Goal: Transaction & Acquisition: Purchase product/service

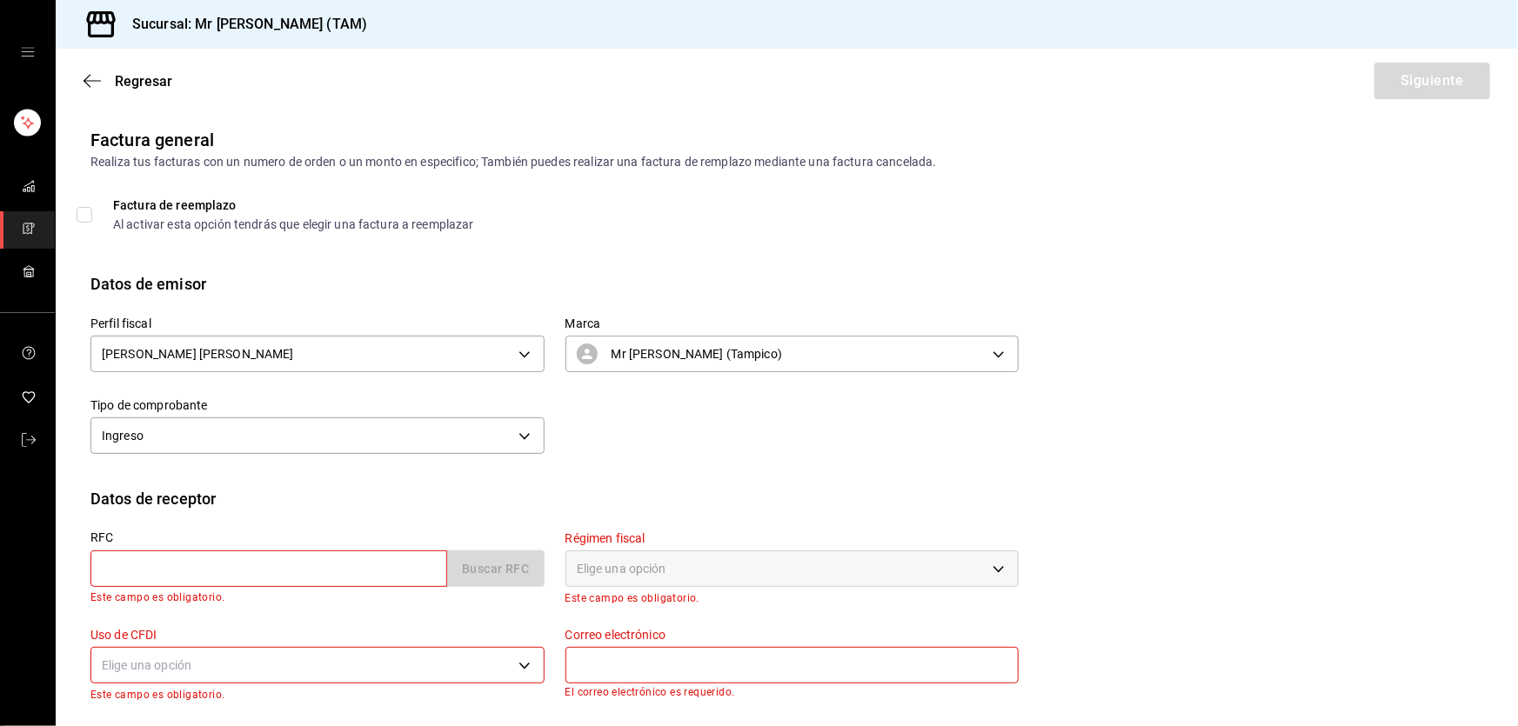
scroll to position [105, 0]
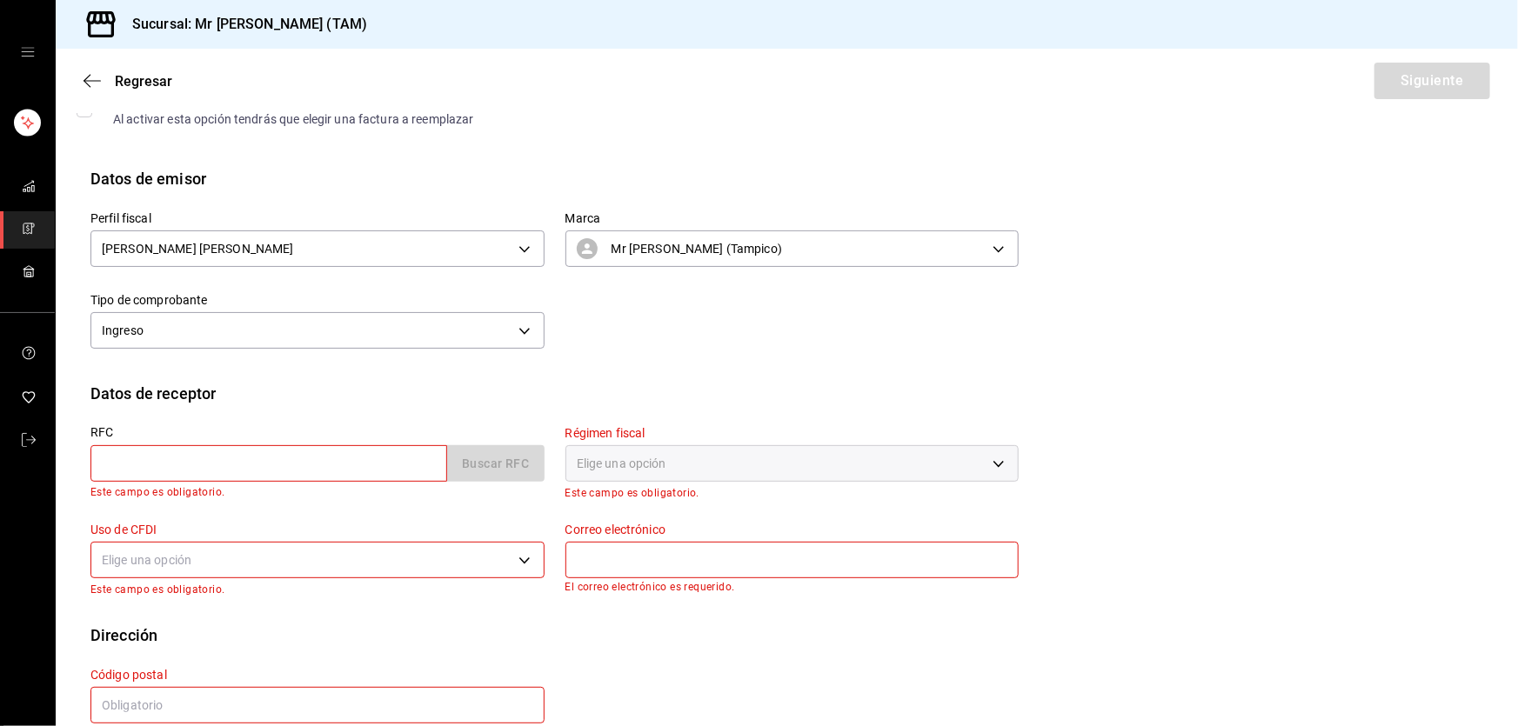
click at [215, 451] on input "text" at bounding box center [268, 463] width 357 height 37
click at [278, 455] on input "MEMM540102HVZ" at bounding box center [268, 463] width 357 height 37
click at [244, 482] on div "RFC MEMM540102HVZ Buscar RFC RFC incorrecto. Verifica que este bien escrito." at bounding box center [317, 464] width 454 height 76
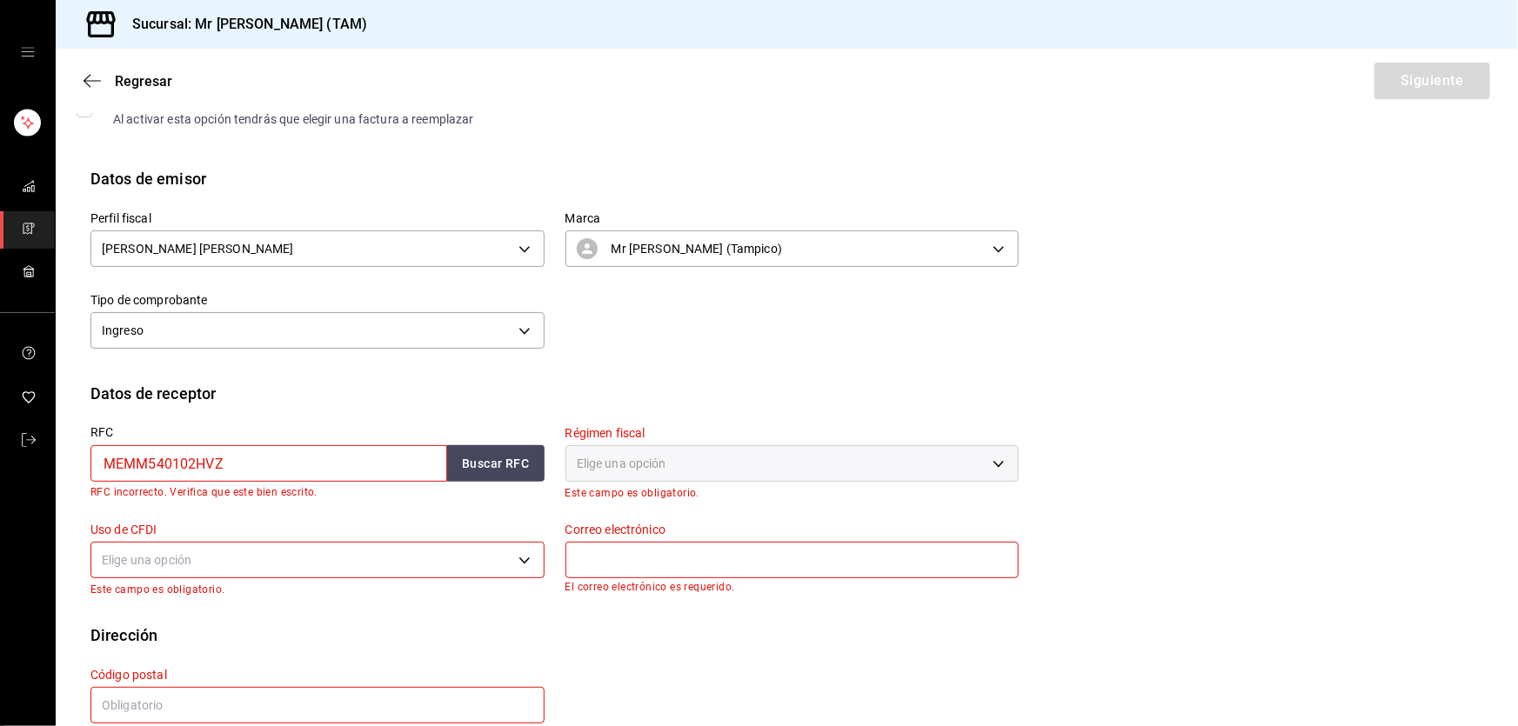
drag, startPoint x: 261, startPoint y: 464, endPoint x: 165, endPoint y: 453, distance: 96.3
click at [165, 453] on input "MEMM540102HVZ" at bounding box center [268, 463] width 357 height 37
type input "MEMM540102242"
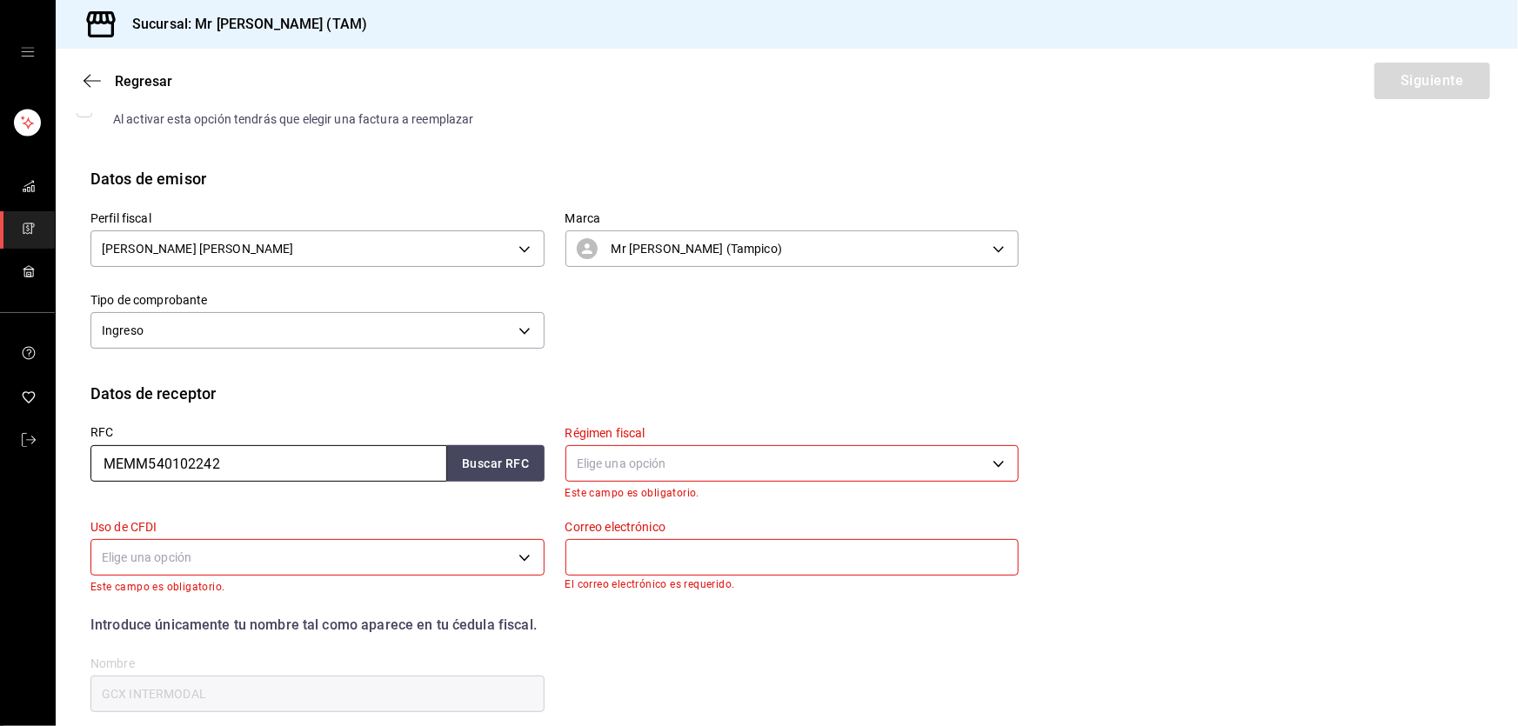
click at [173, 467] on input "MEMM540102242" at bounding box center [268, 463] width 357 height 37
click at [180, 466] on input "MEMM540102242" at bounding box center [268, 463] width 357 height 37
click at [465, 464] on button "Buscar RFC" at bounding box center [495, 463] width 97 height 37
type input "jose.medellin@morletconstructores.com"
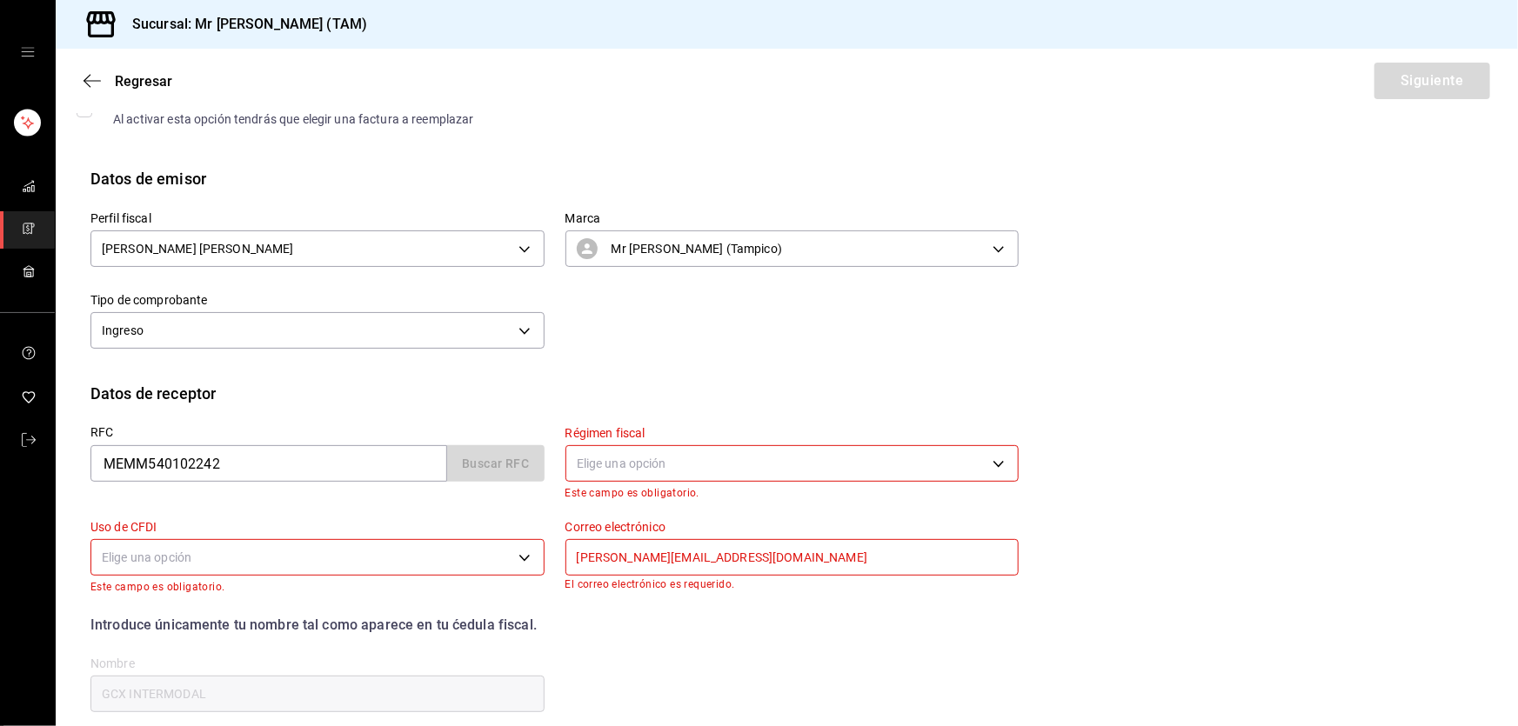
type input "89080"
type input "JOSE MANUEL MEDELLIN MORLET"
type input "612"
type input "G03"
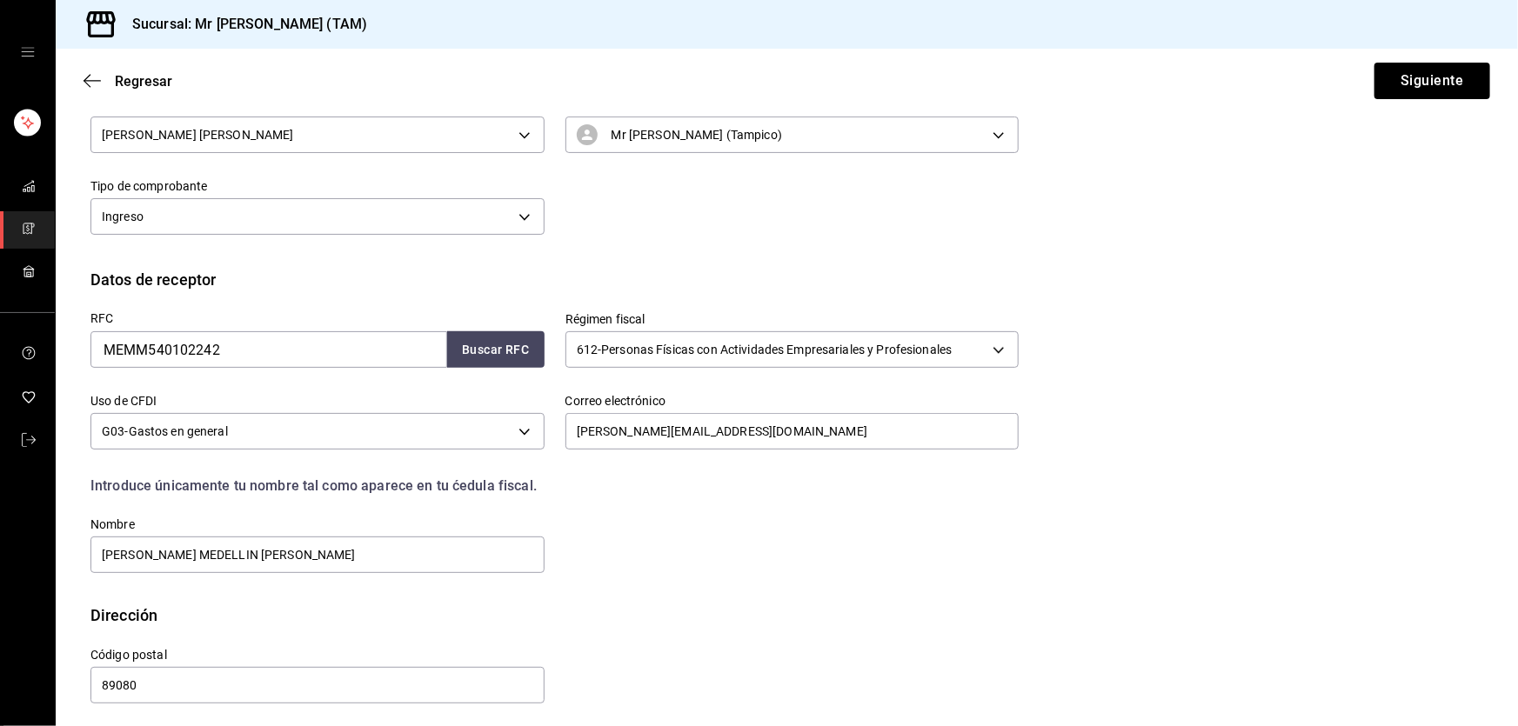
scroll to position [226, 0]
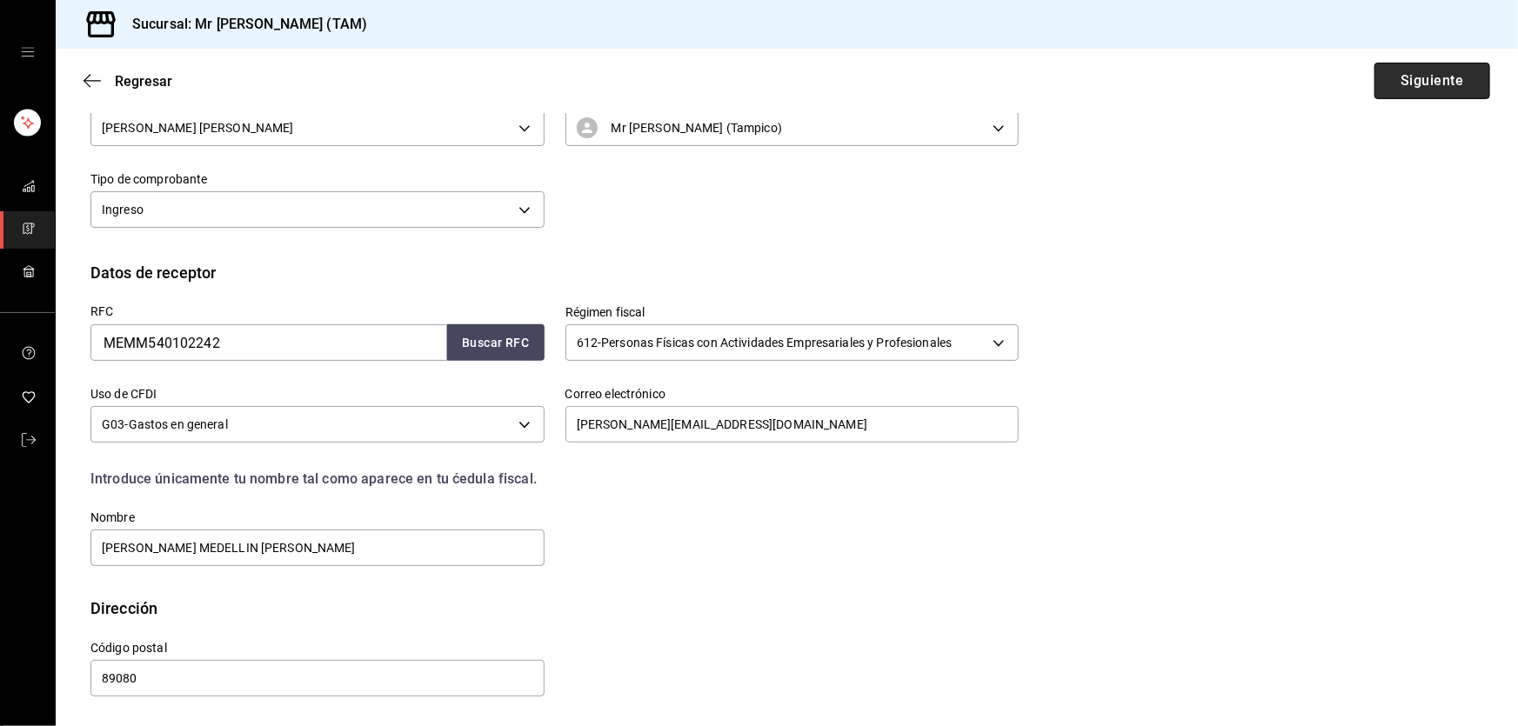
click at [1392, 87] on button "Siguiente" at bounding box center [1433, 81] width 116 height 37
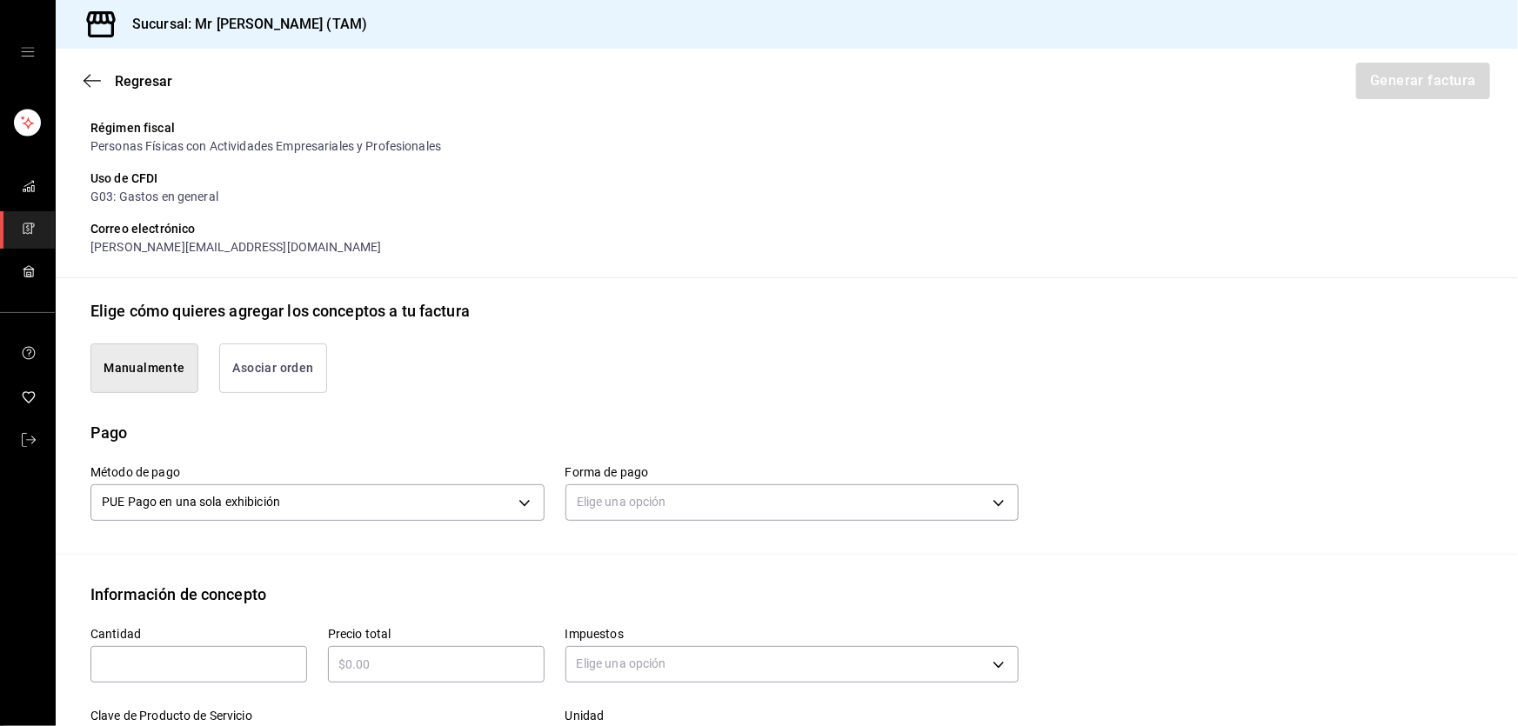
type input "90101500 - Establecimientos para comer y beber"
type input "E48 - Unidad de Servicio"
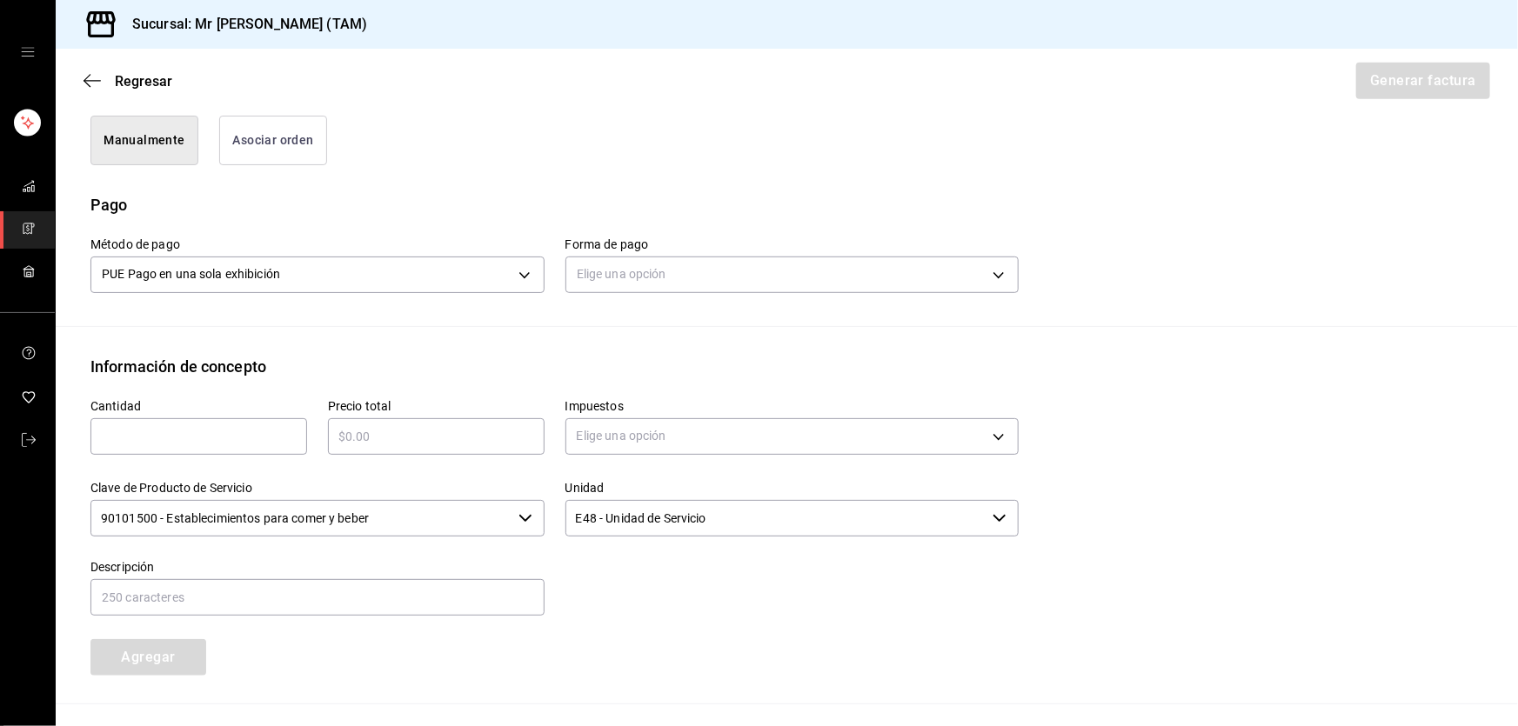
scroll to position [463, 0]
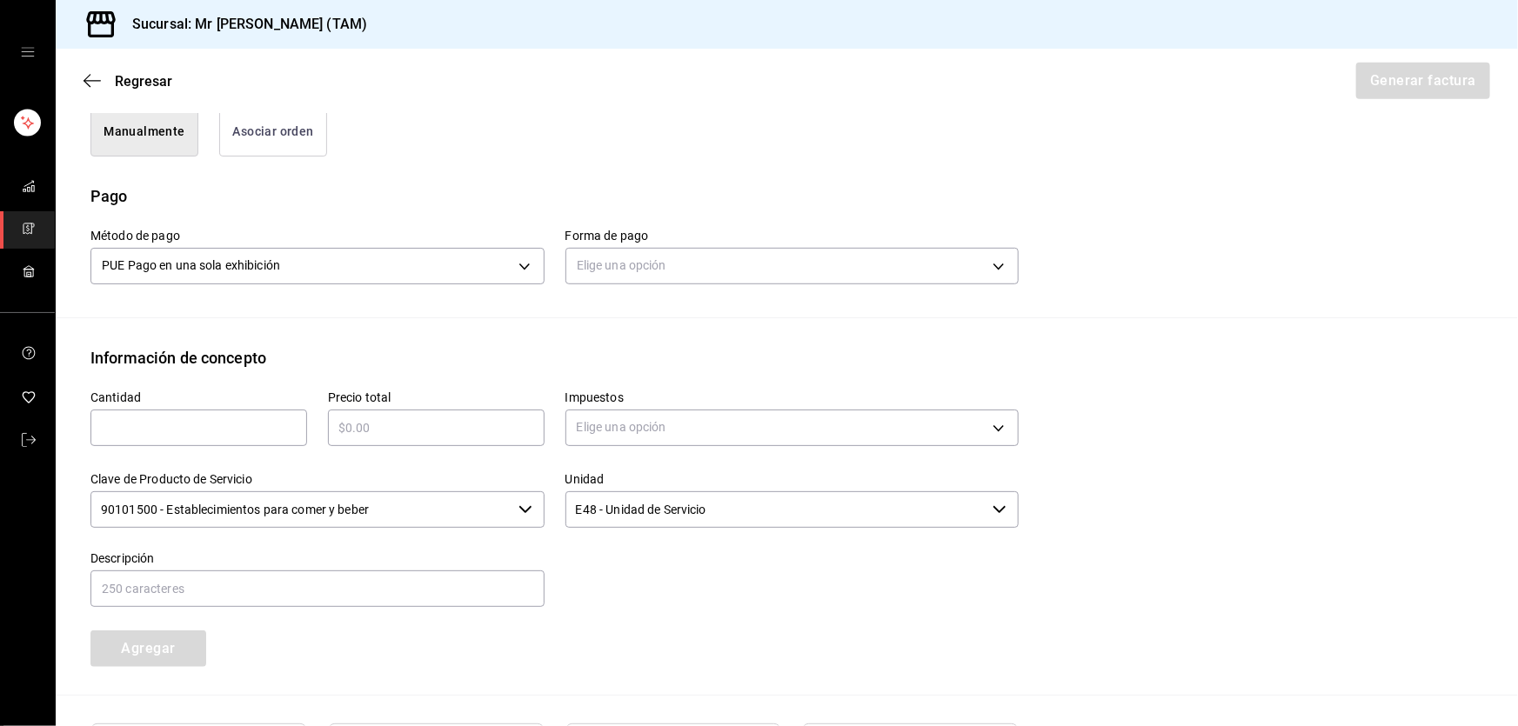
click at [238, 442] on div "​" at bounding box center [198, 428] width 217 height 37
click at [244, 432] on input "text" at bounding box center [198, 428] width 217 height 21
type input "1"
type input "$760"
click at [683, 422] on body "Sucursal: Mr Smoky (TAM) Regresar Generar factura Emisor Perfil fiscal LARISSA …" at bounding box center [759, 363] width 1518 height 726
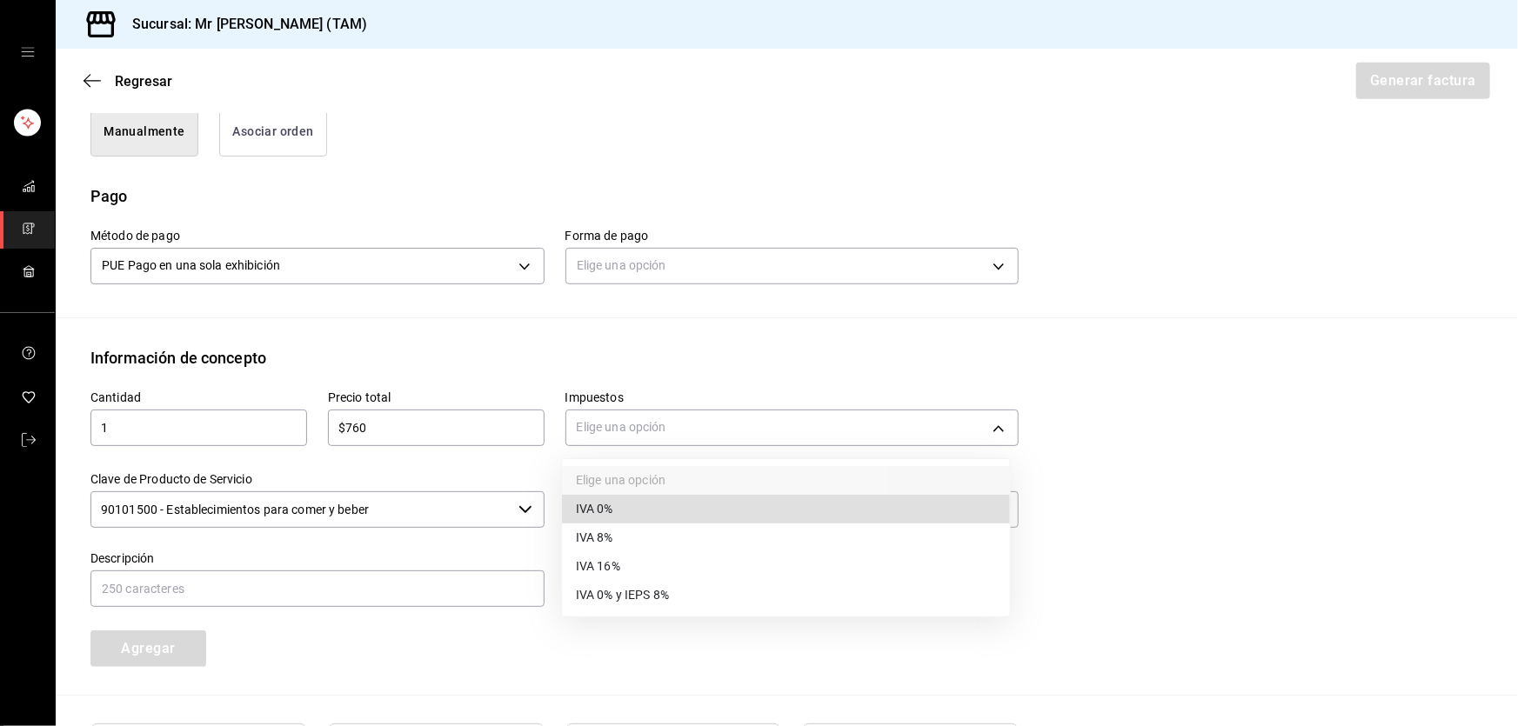
click at [606, 562] on span "IVA 16%" at bounding box center [598, 567] width 44 height 18
type input "IVA_16"
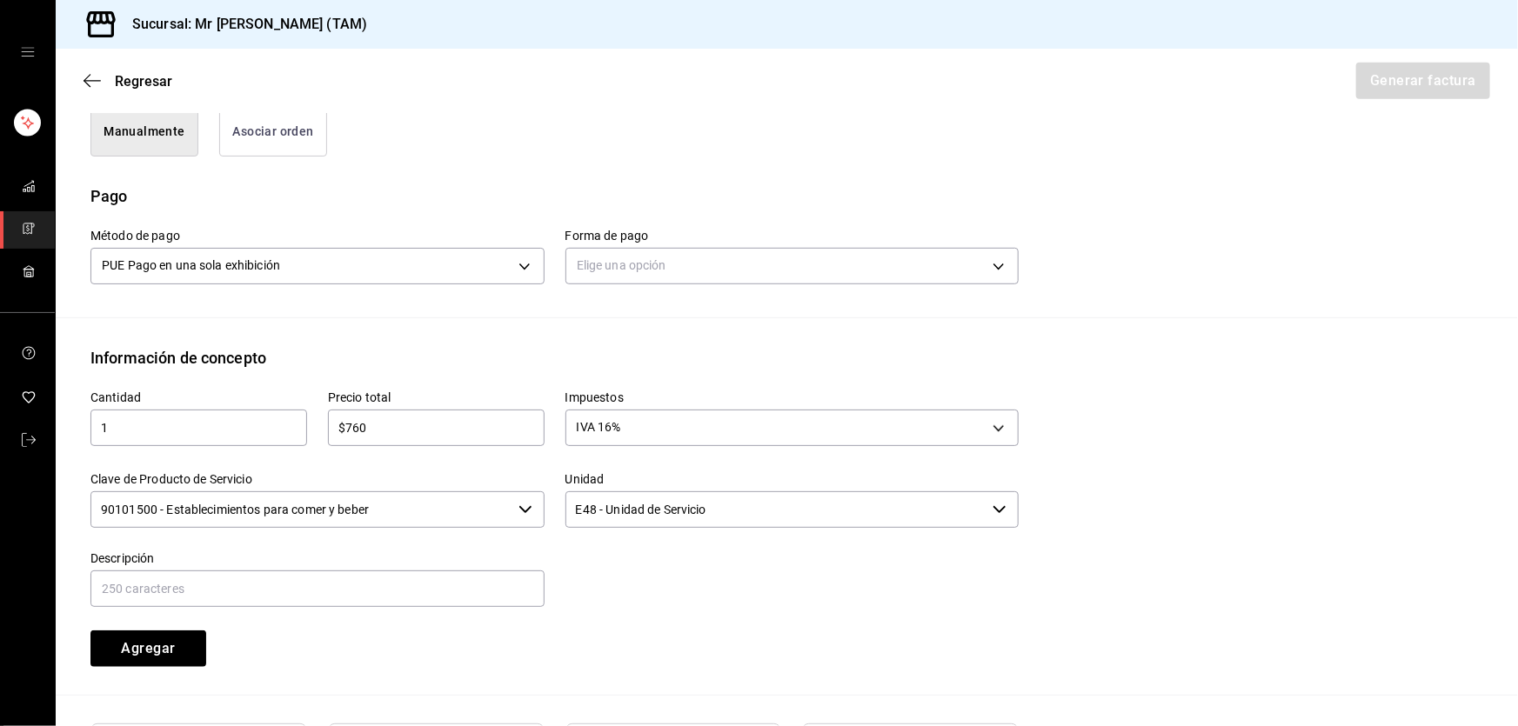
click at [408, 506] on input "90101500 - Establecimientos para comer y beber" at bounding box center [300, 510] width 421 height 37
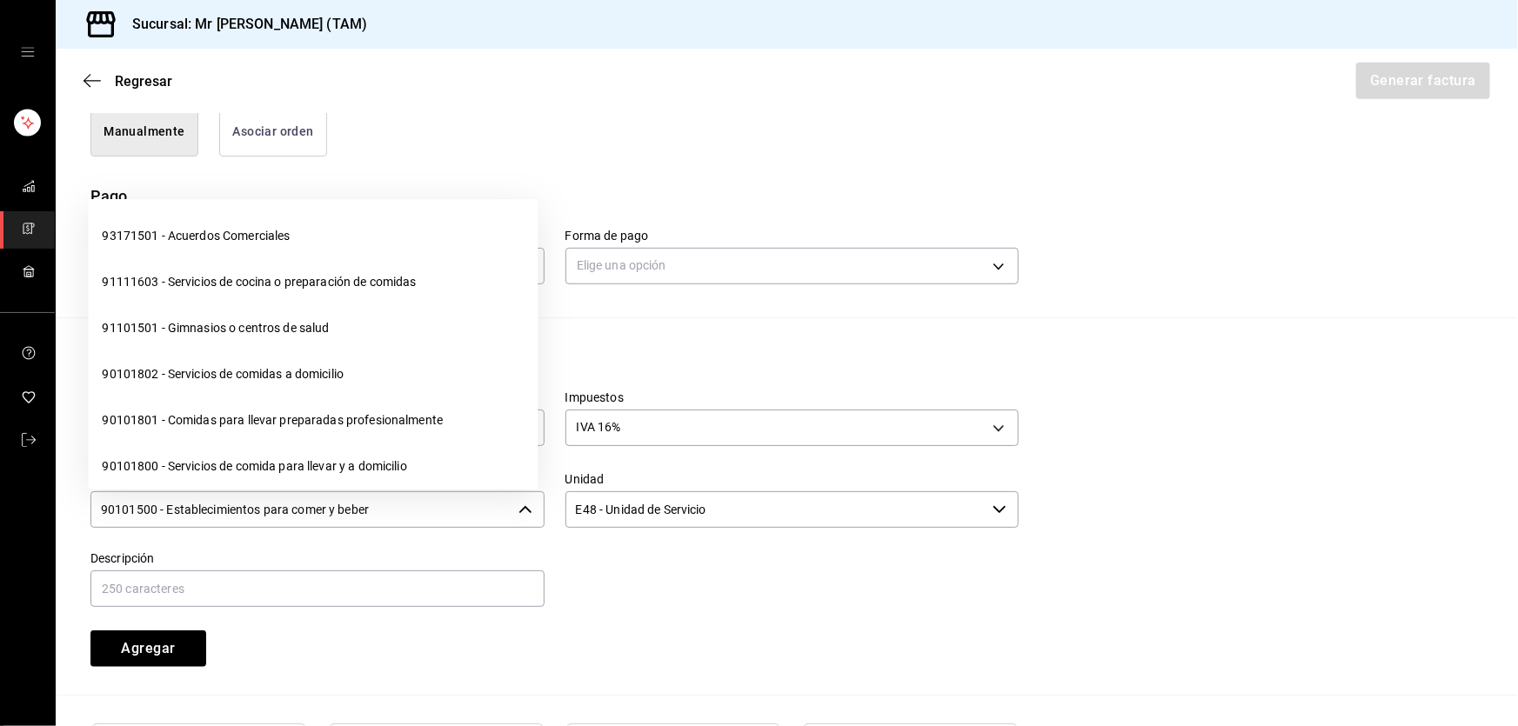
click at [408, 506] on input "90101500 - Establecimientos para comer y beber" at bounding box center [300, 510] width 421 height 37
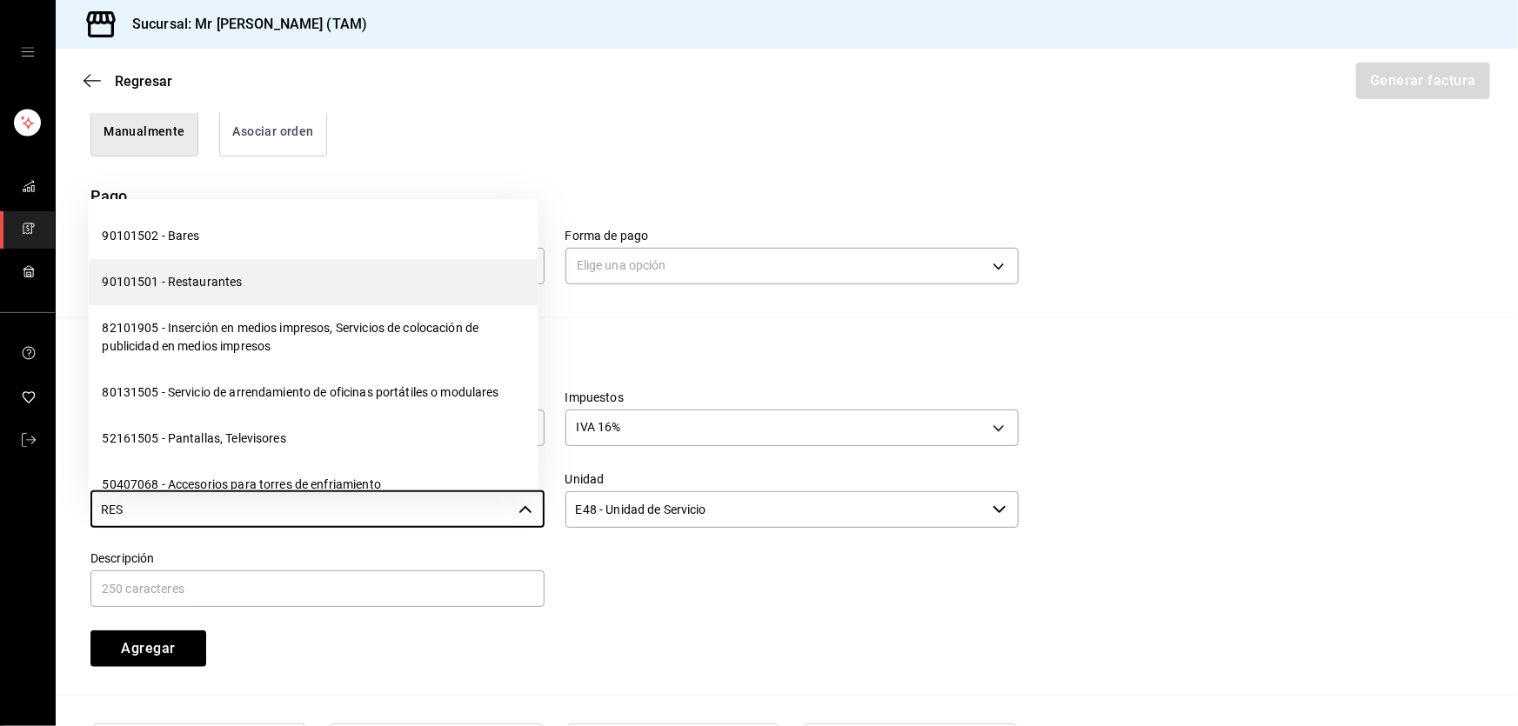
click at [213, 285] on li "90101501 - Restaurantes" at bounding box center [313, 282] width 450 height 46
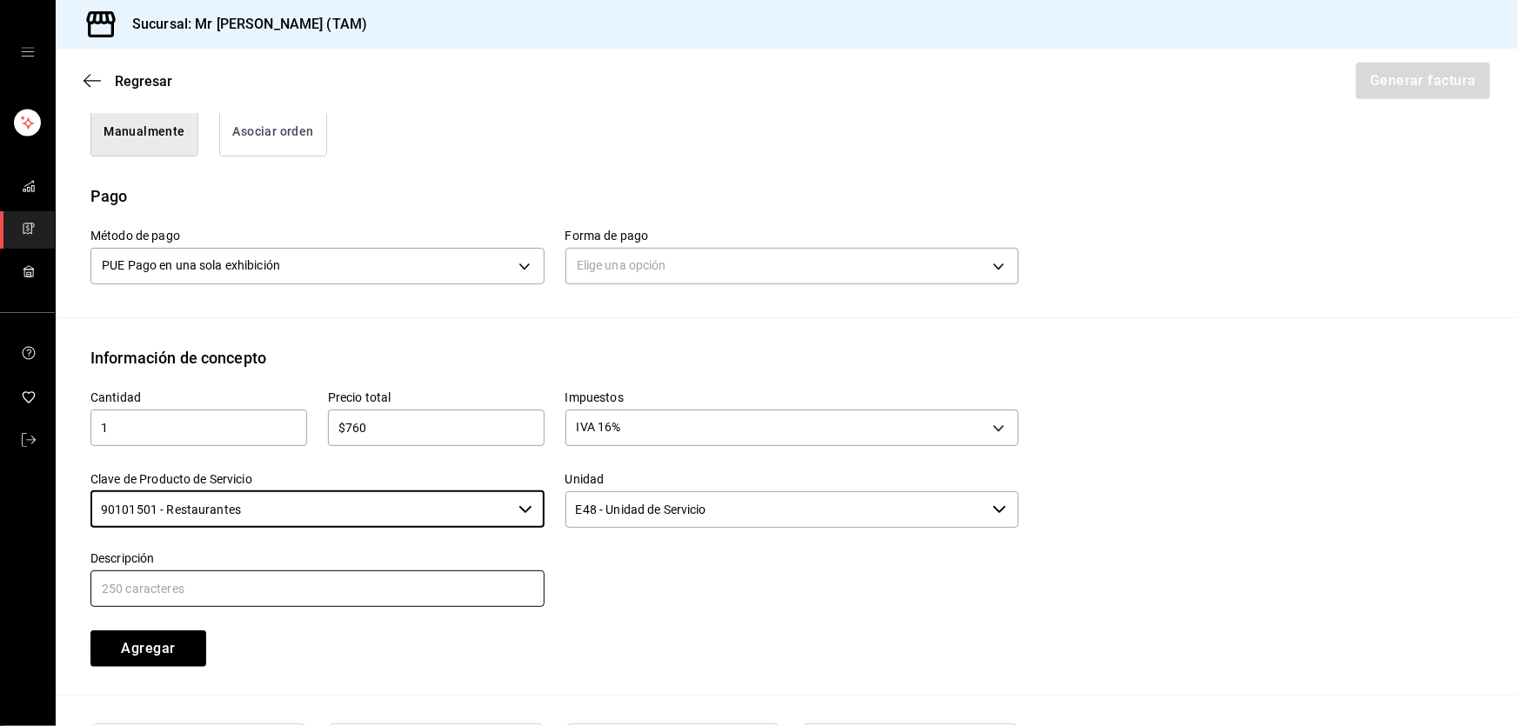
type input "90101501 - Restaurantes"
click at [208, 581] on input "text" at bounding box center [317, 589] width 454 height 37
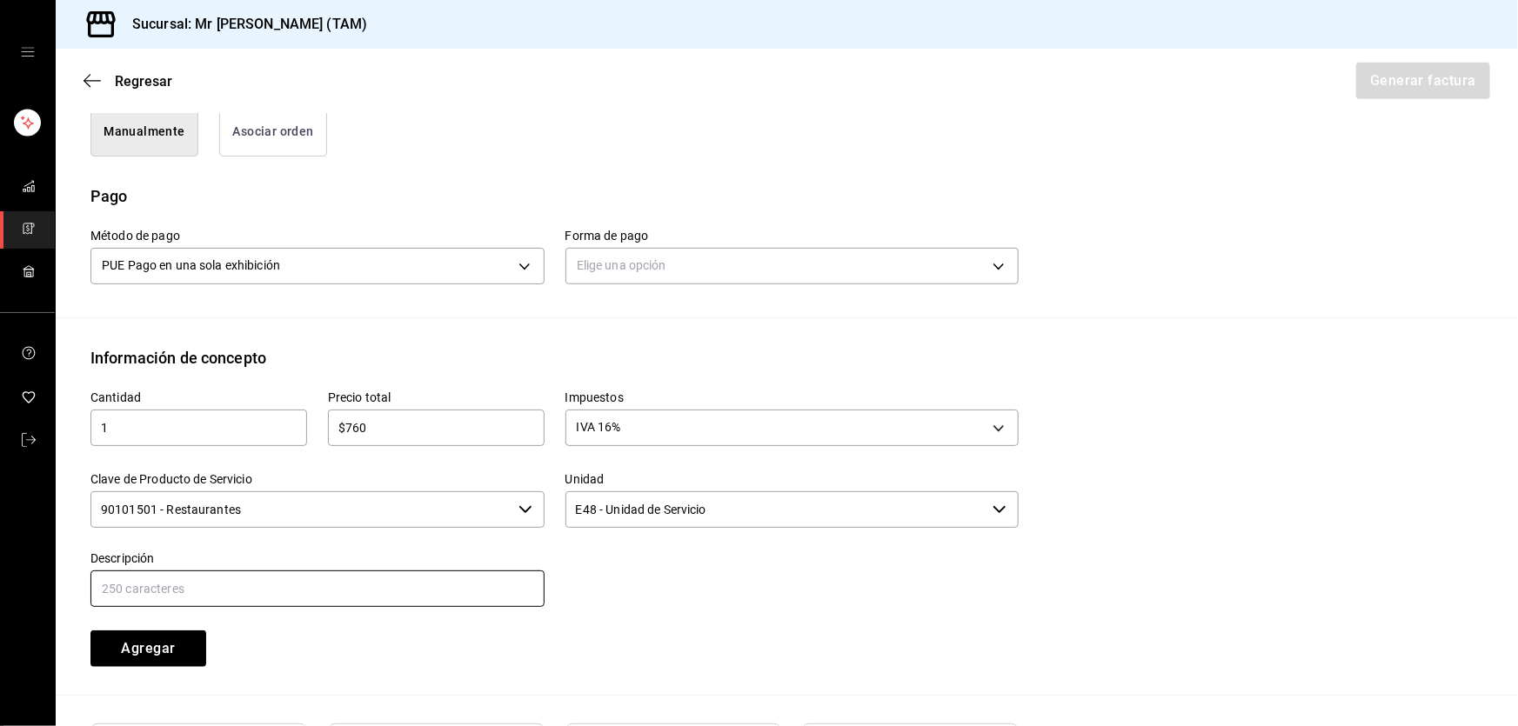
click at [189, 592] on input "text" at bounding box center [317, 589] width 454 height 37
click at [222, 590] on input "CONSUMO DEL DIA 05 SEPTIEMBRE 2025" at bounding box center [317, 589] width 454 height 37
click at [351, 600] on input "CONSUMO DEL DIA 25 SEPTIEMBRE 2025" at bounding box center [317, 589] width 454 height 37
type input "CONSUMO DEL DIA 25 SEPTIEMBRE 2025"
click at [167, 637] on button "Agregar" at bounding box center [148, 649] width 116 height 37
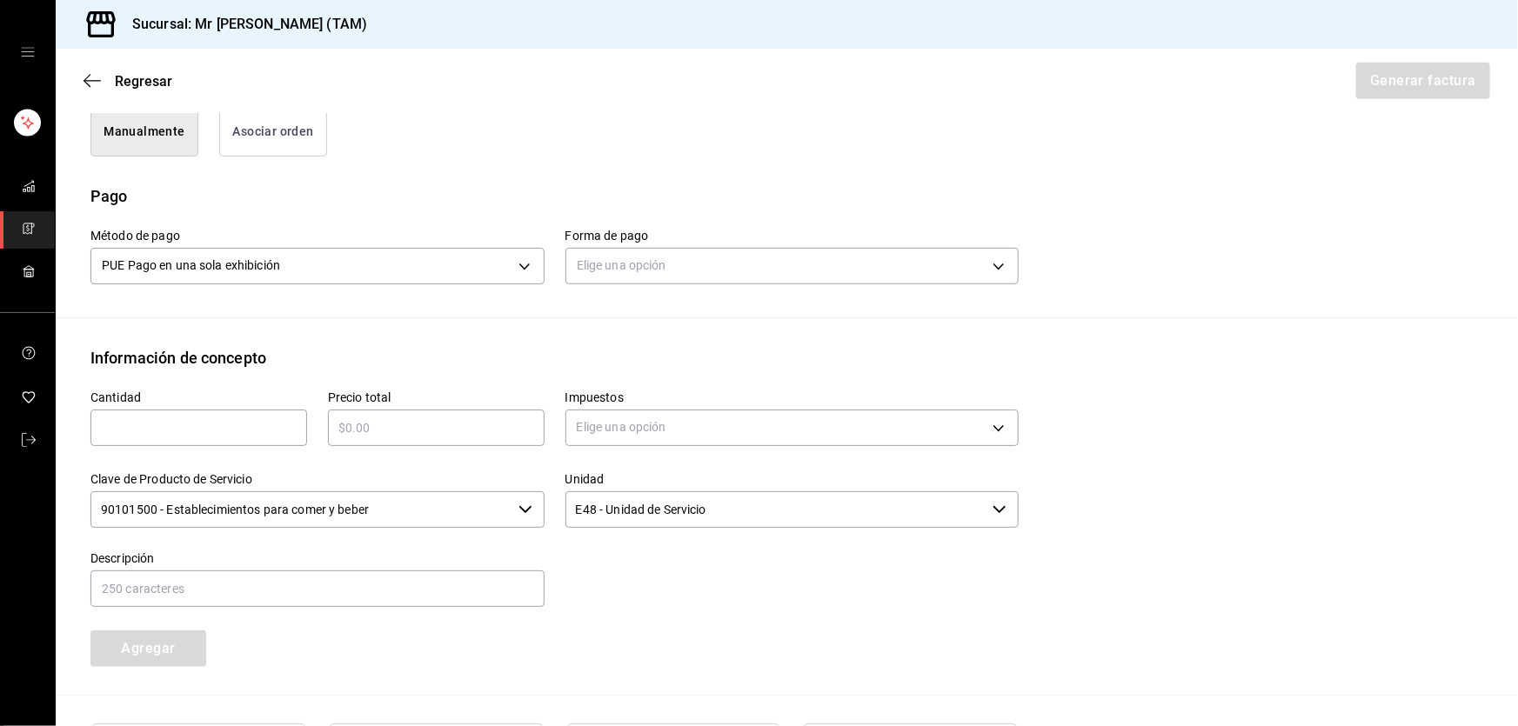
click at [228, 430] on input "text" at bounding box center [198, 428] width 217 height 21
type input "1"
click at [372, 438] on div "​" at bounding box center [436, 428] width 217 height 37
type input "$76"
click at [622, 418] on body "Sucursal: Mr Smoky (TAM) Regresar Generar factura Emisor Perfil fiscal LARISSA …" at bounding box center [759, 363] width 1518 height 726
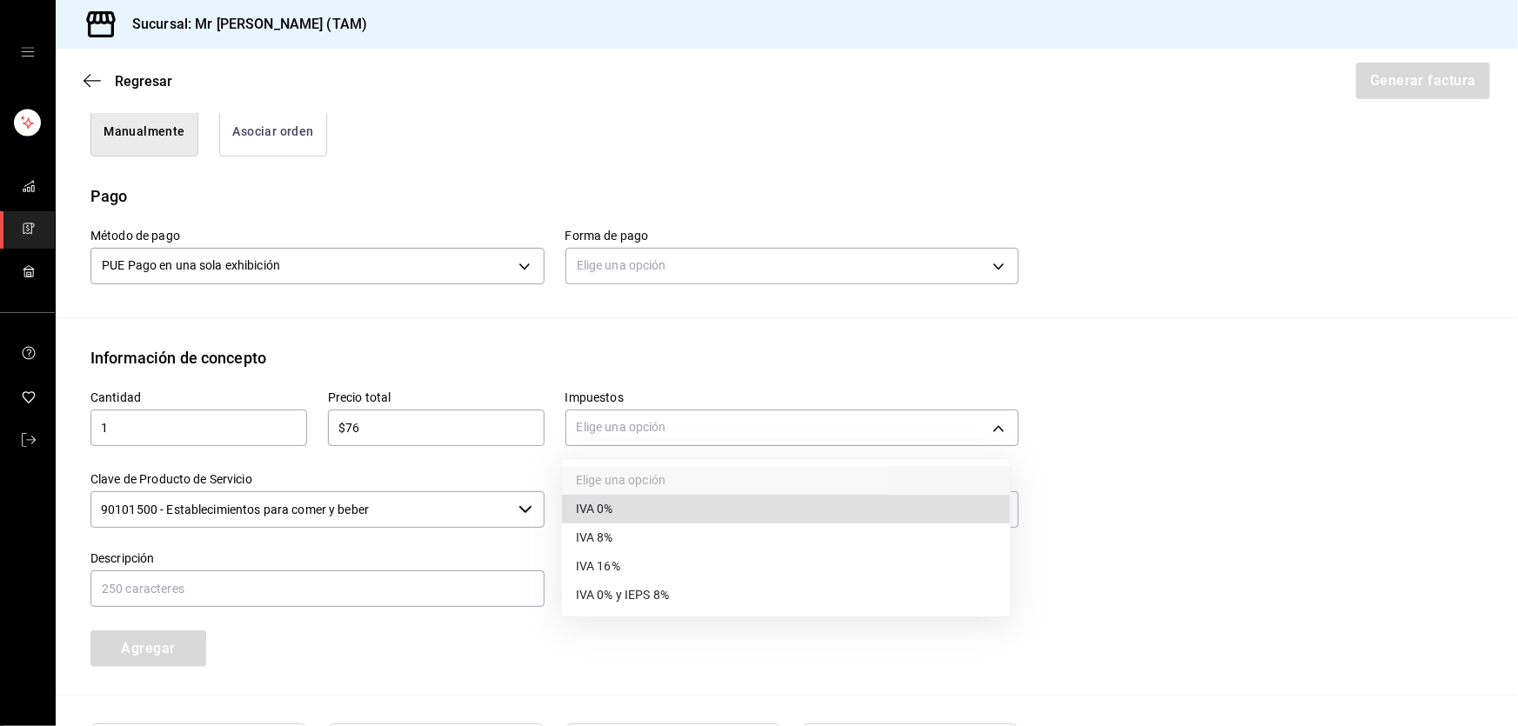
click at [613, 513] on span "IVA 0%" at bounding box center [594, 509] width 37 height 18
type input "IVA_0"
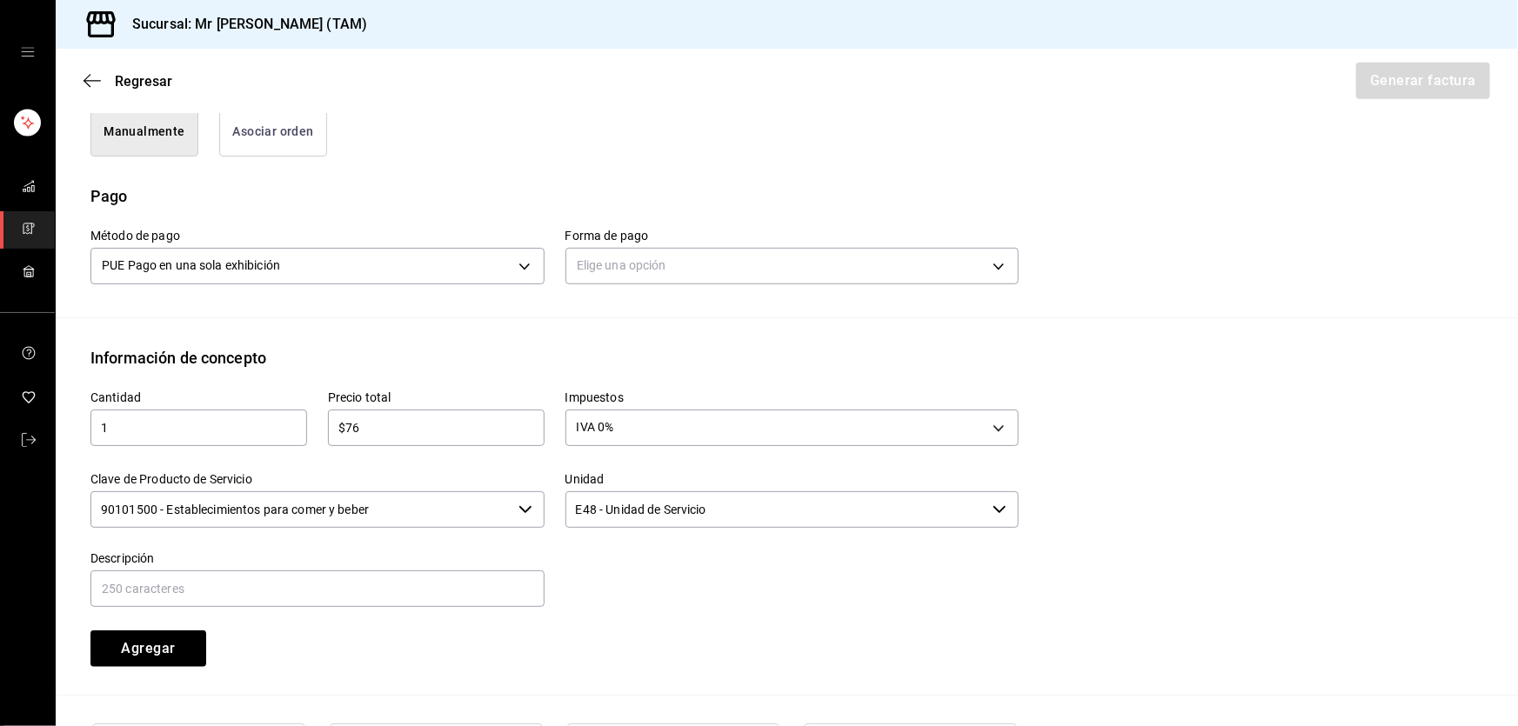
click at [463, 513] on input "90101500 - Establecimientos para comer y beber" at bounding box center [300, 510] width 421 height 37
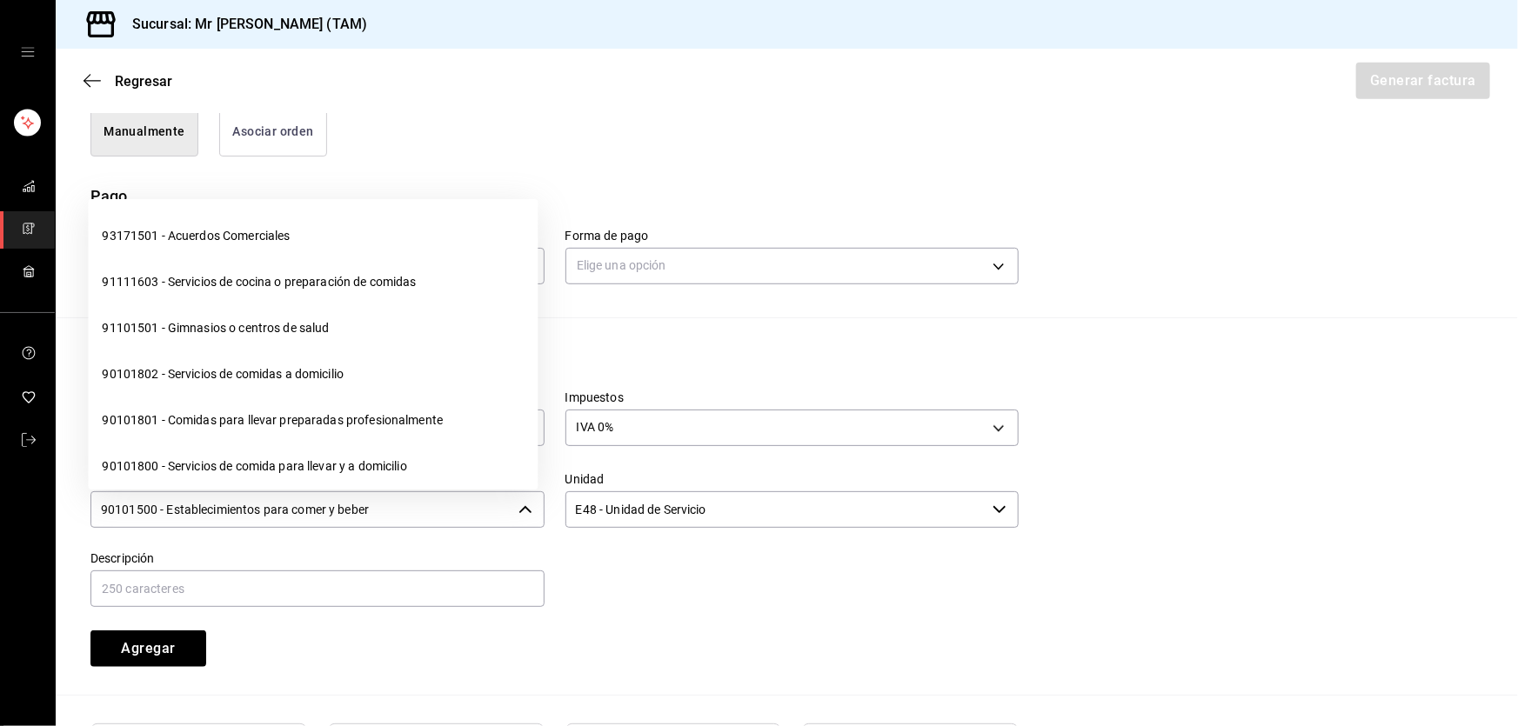
click at [463, 513] on input "90101500 - Establecimientos para comer y beber" at bounding box center [300, 510] width 421 height 37
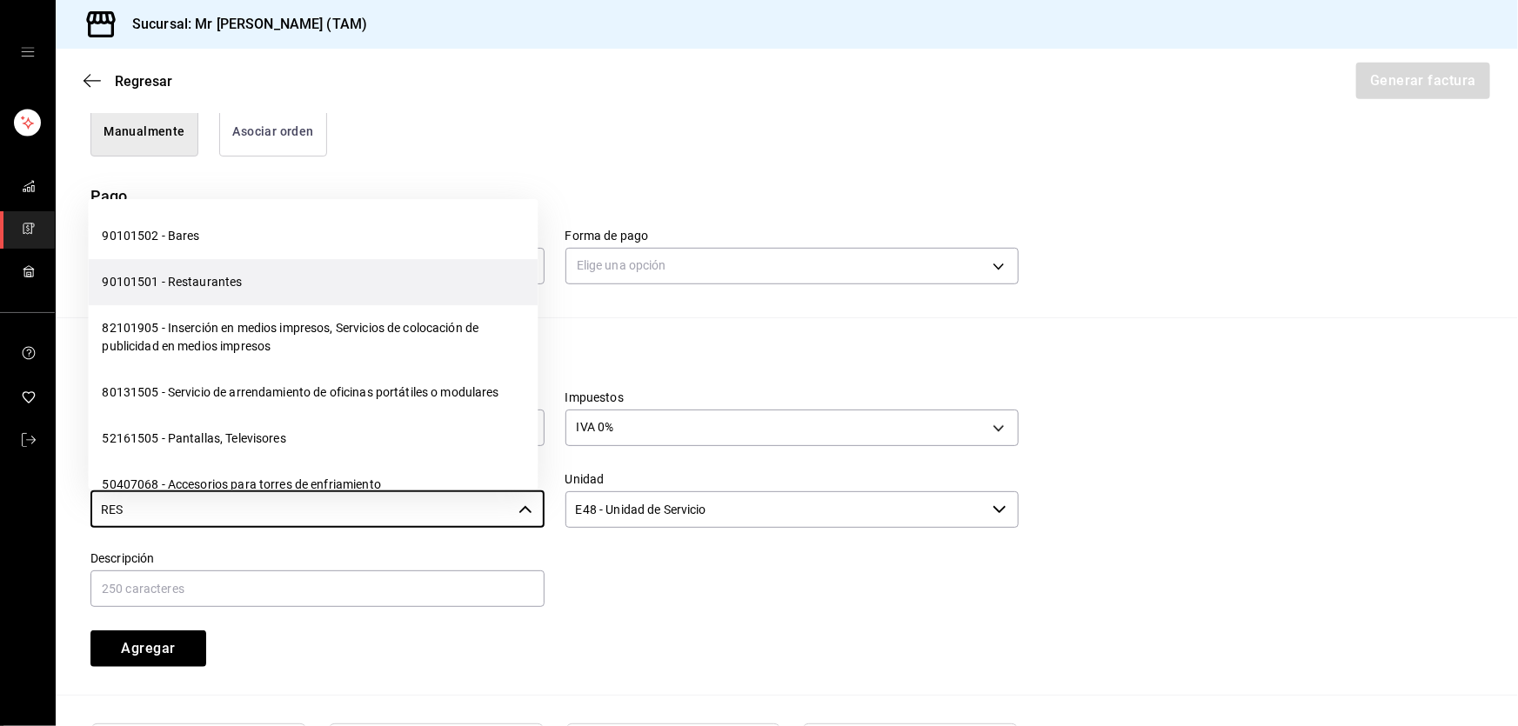
click at [257, 282] on li "90101501 - Restaurantes" at bounding box center [313, 282] width 450 height 46
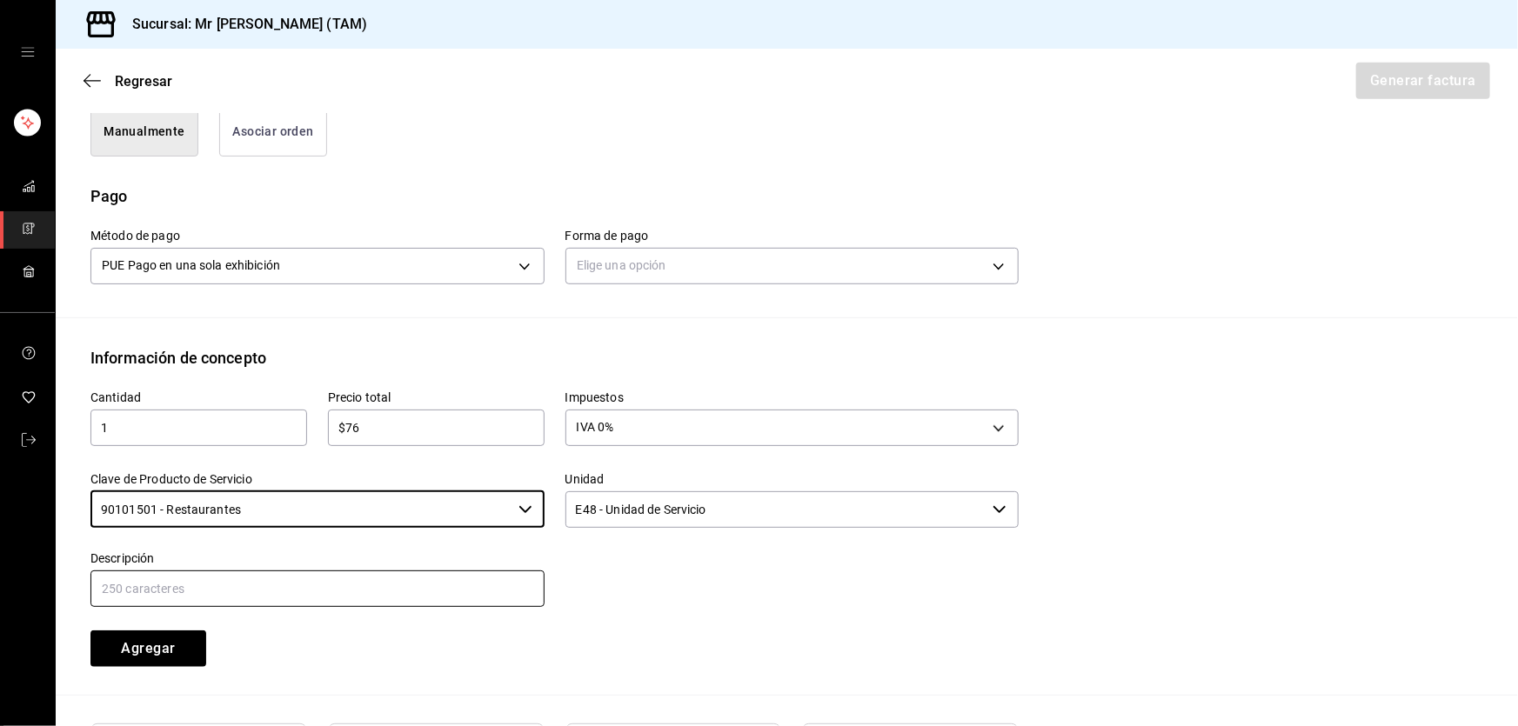
type input "90101501 - Restaurantes"
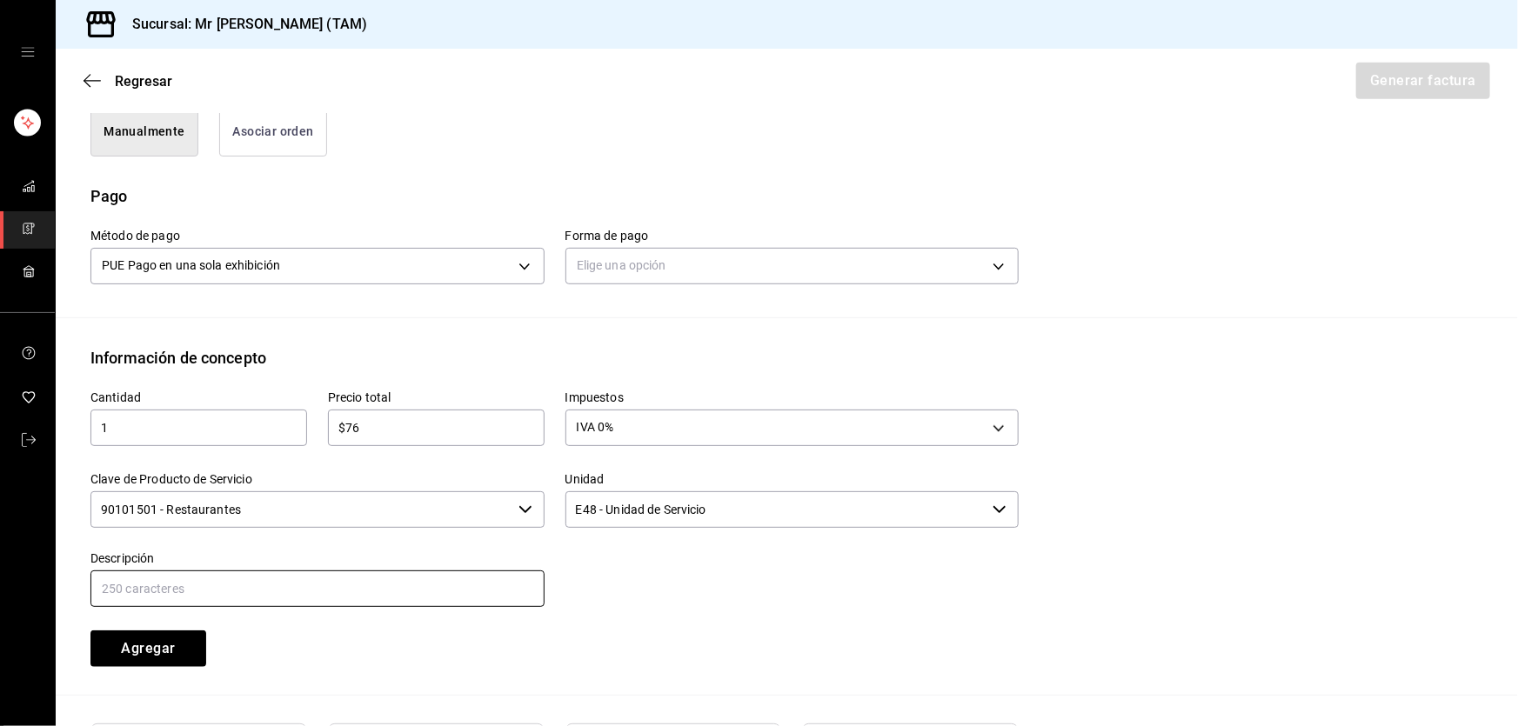
click at [204, 590] on input "text" at bounding box center [317, 589] width 454 height 37
type input "PROPINA"
click at [183, 661] on button "Agregar" at bounding box center [148, 649] width 116 height 37
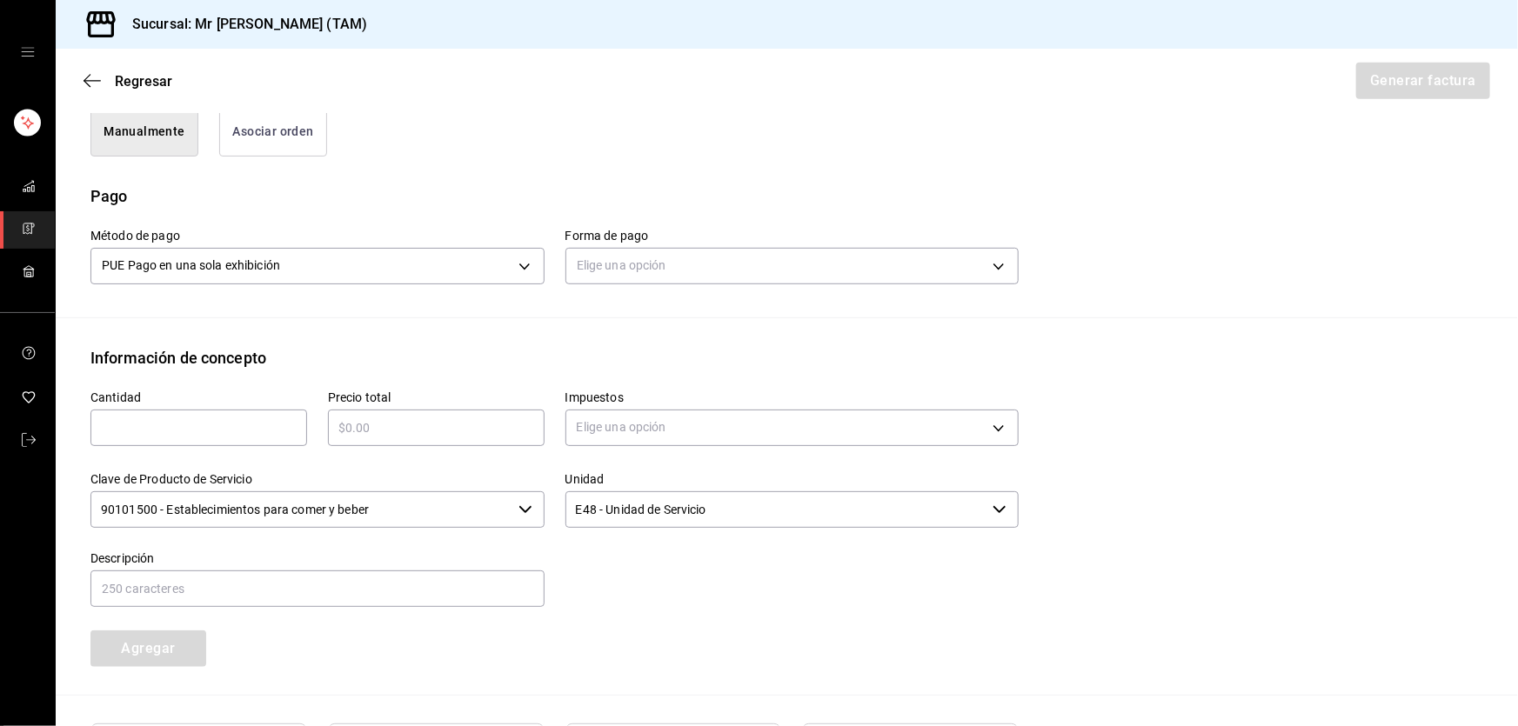
scroll to position [722, 0]
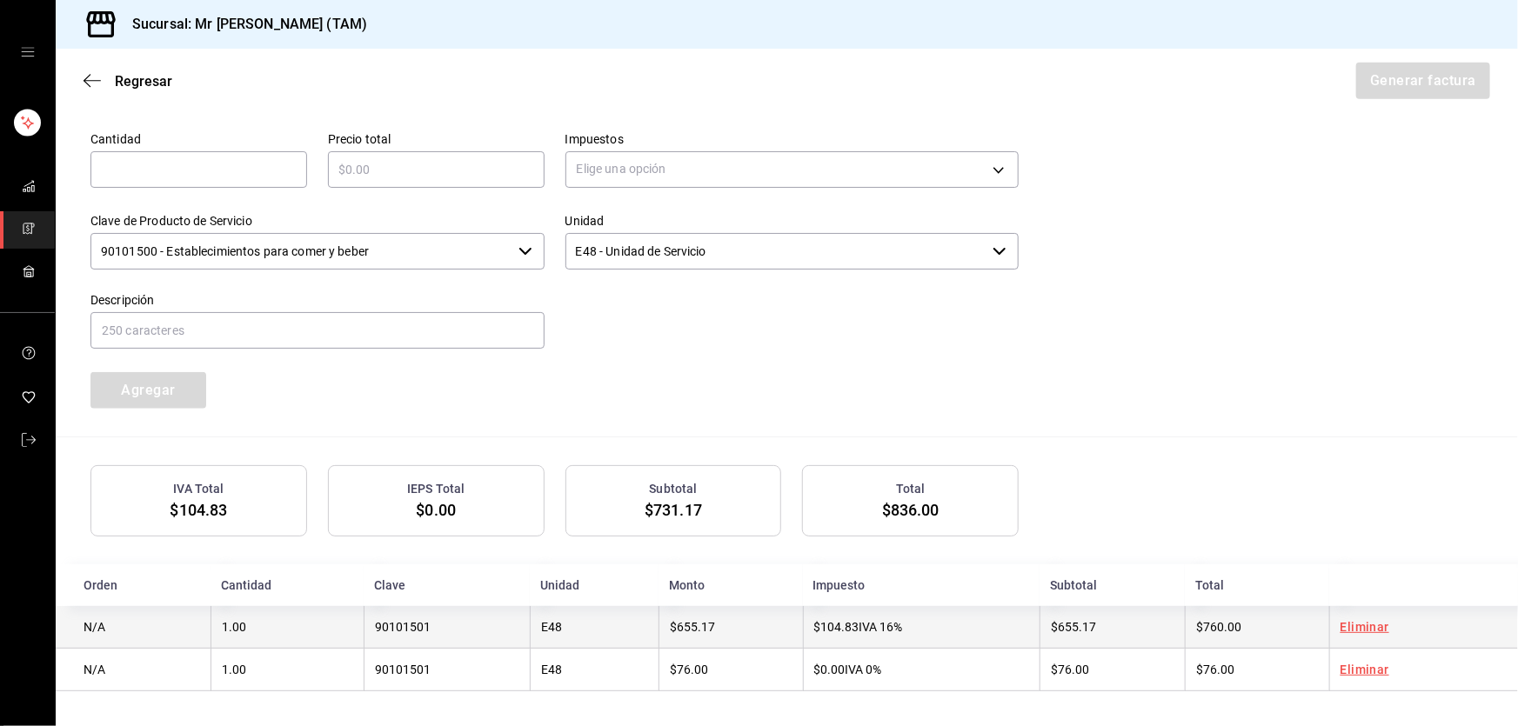
click at [1016, 635] on td "$104.83 IVA 16%" at bounding box center [922, 627] width 238 height 43
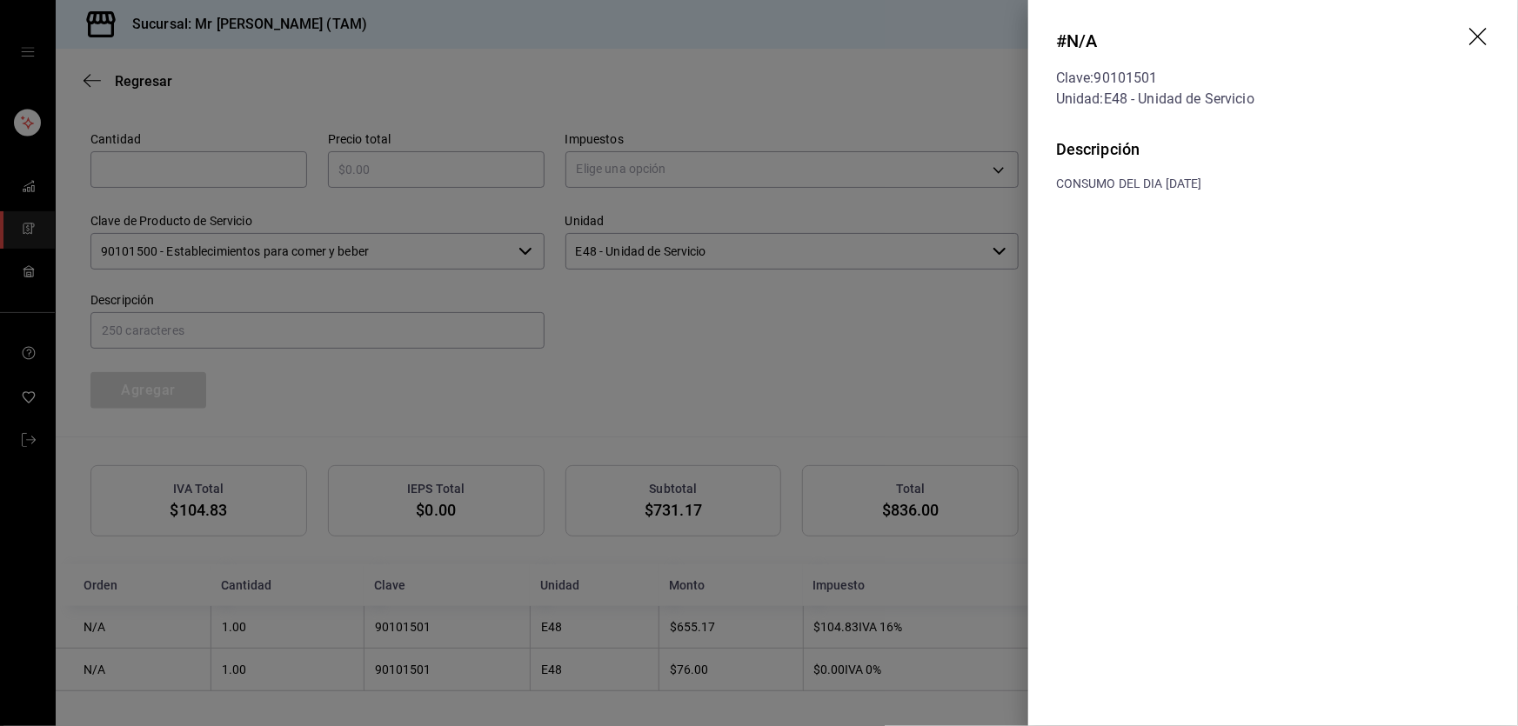
click at [1479, 44] on icon "drag" at bounding box center [1479, 38] width 21 height 21
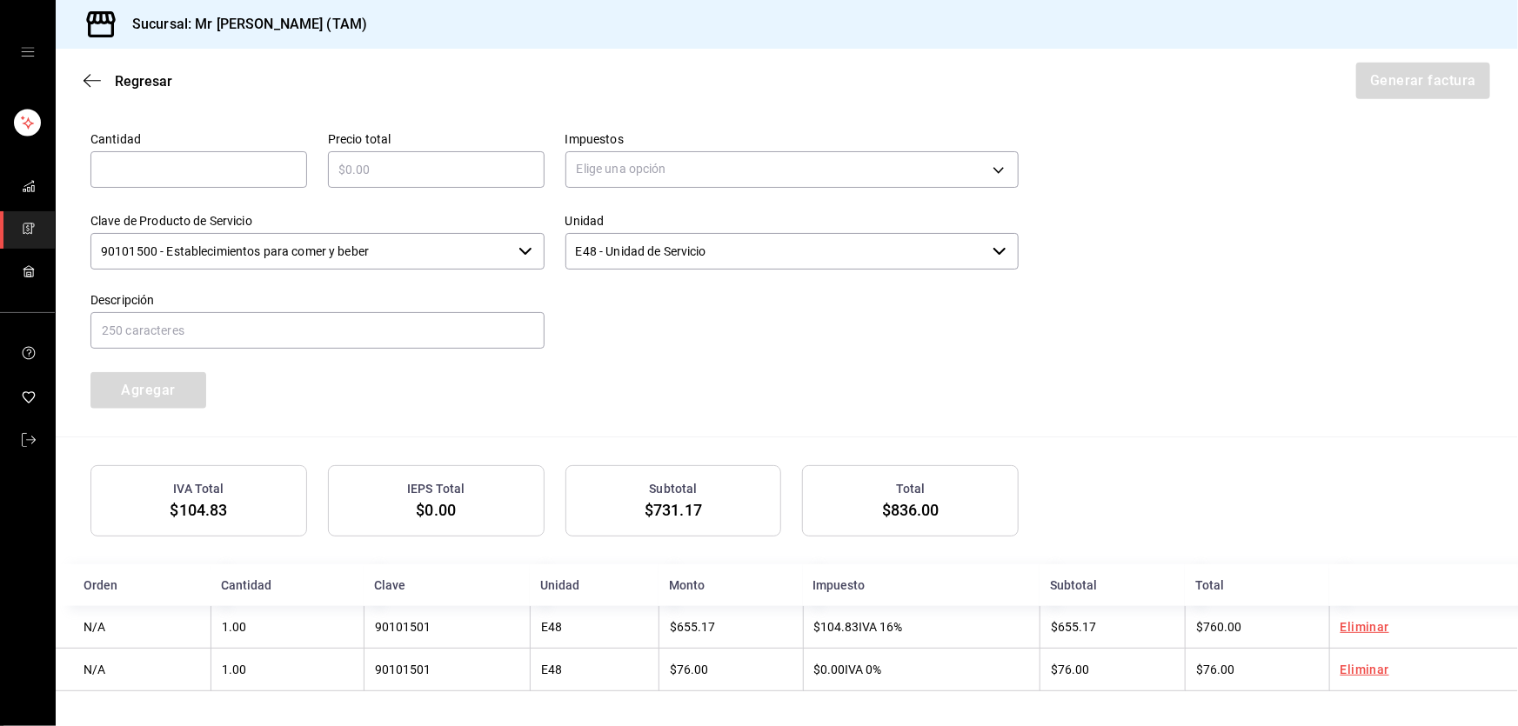
scroll to position [406, 0]
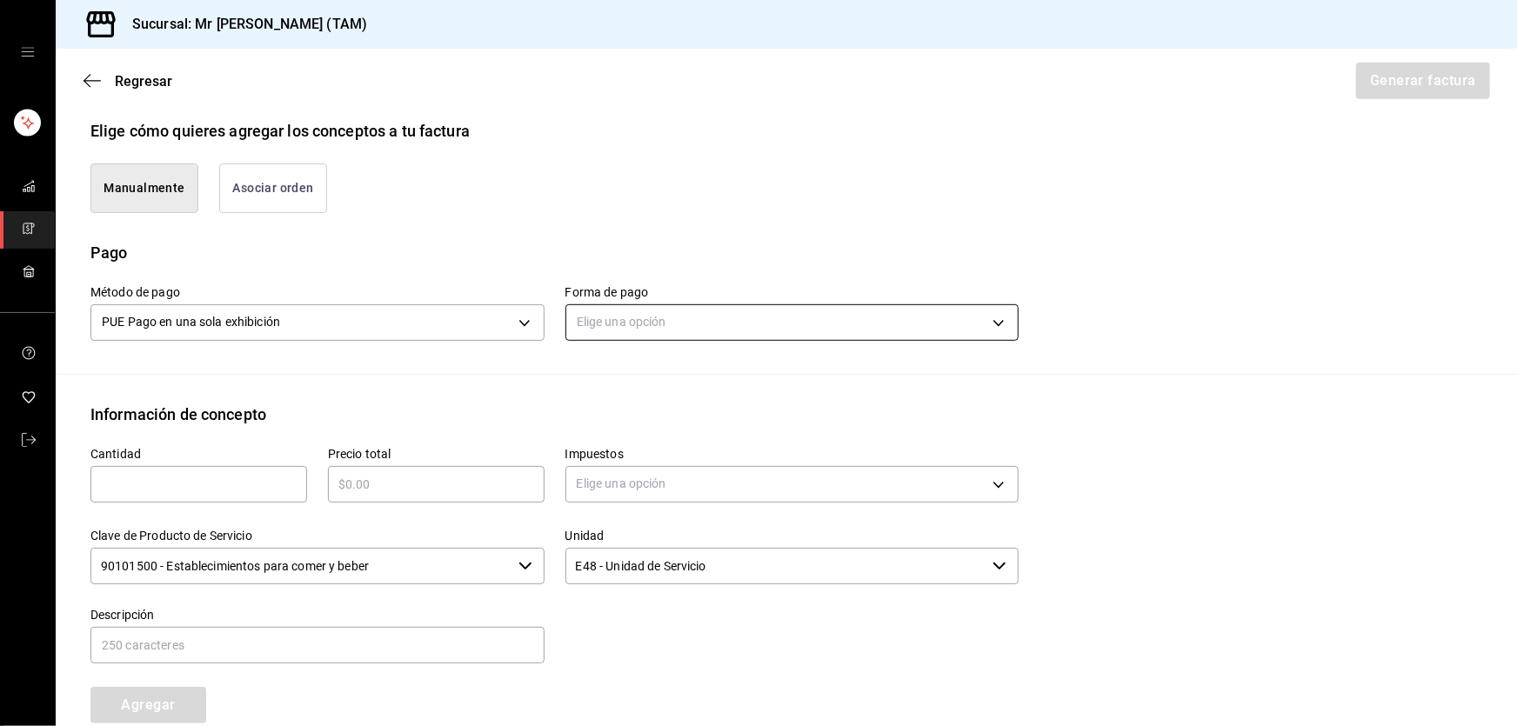
click at [681, 311] on body "Sucursal: Mr Smoky (TAM) Regresar Generar factura Emisor Perfil fiscal LARISSA …" at bounding box center [759, 363] width 1518 height 726
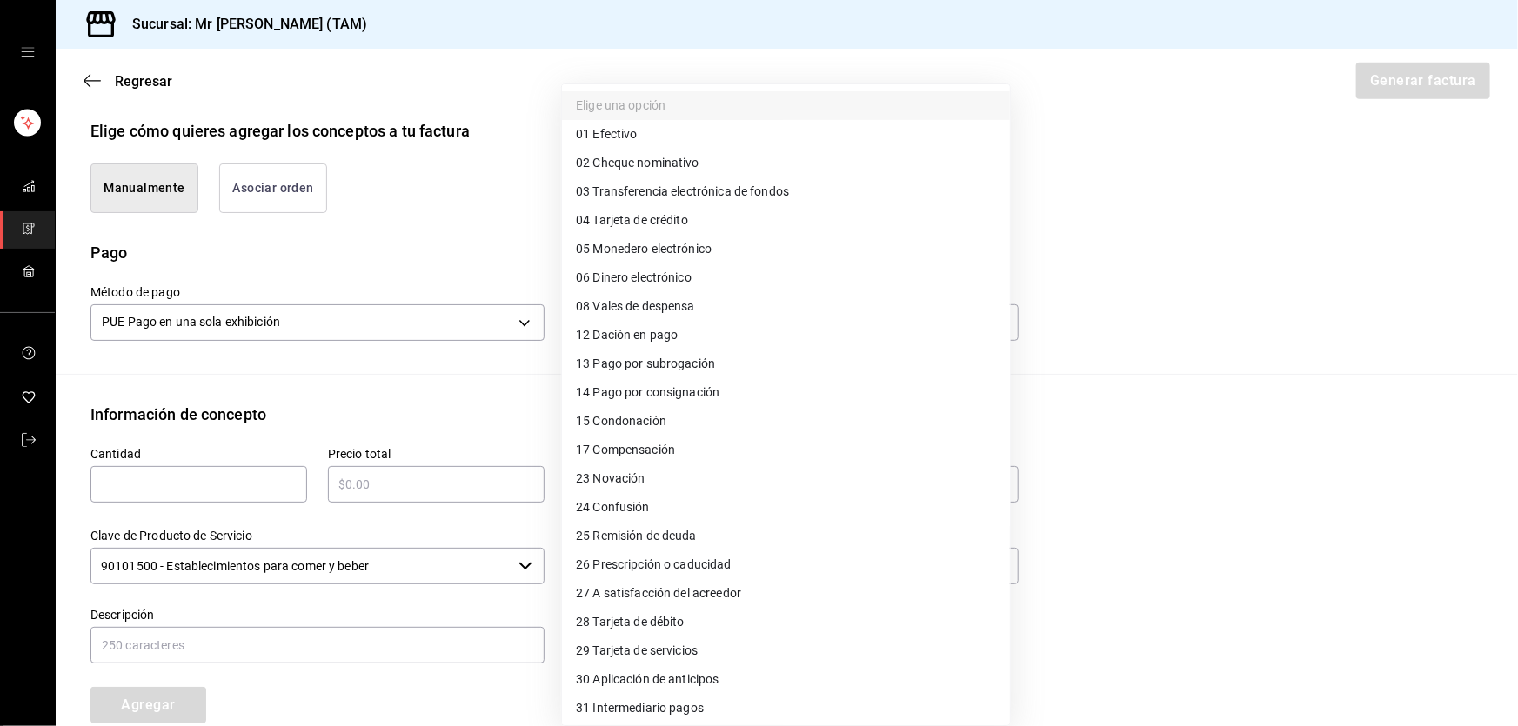
click at [635, 226] on span "04 Tarjeta de crédito" at bounding box center [632, 220] width 112 height 18
type input "04"
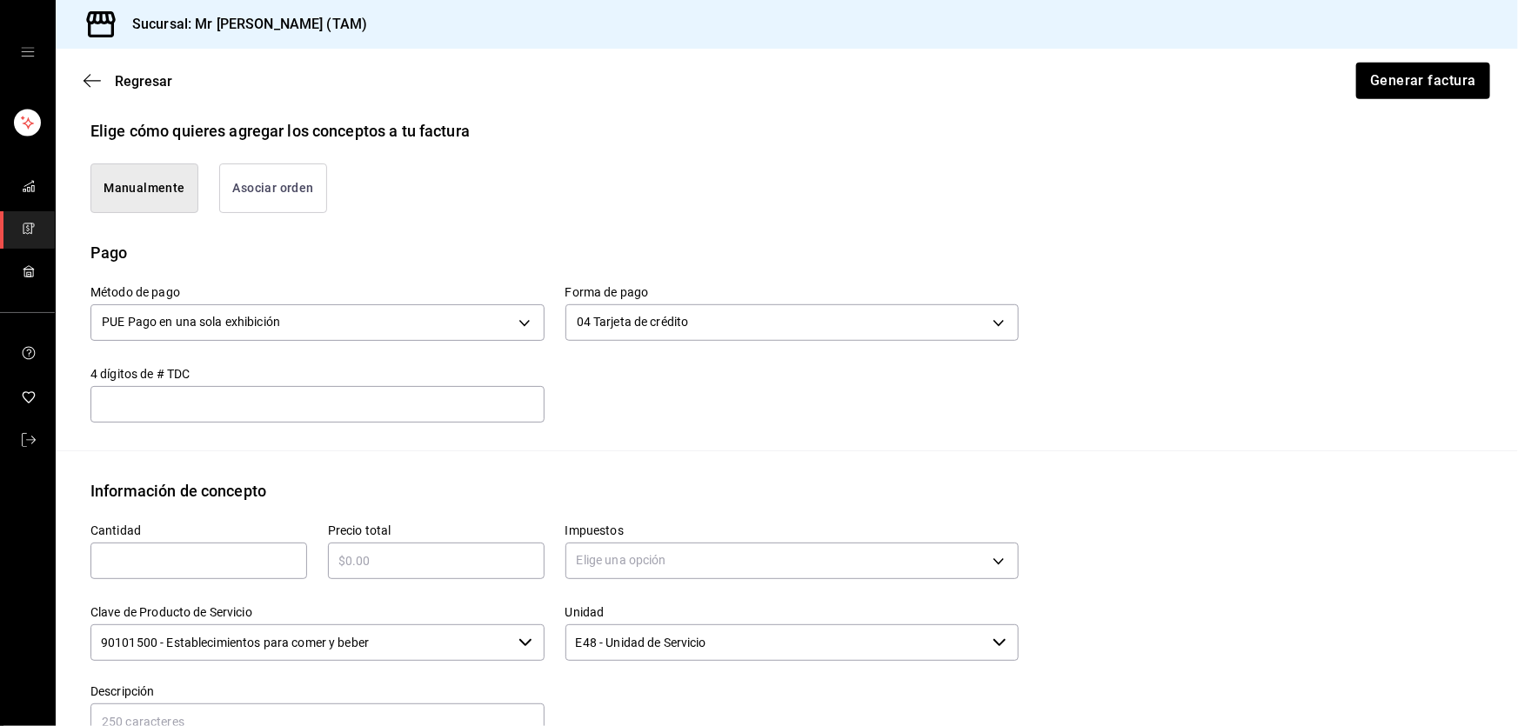
click at [403, 425] on div "Método de pago PUE Pago en una sola exhibición PUE Forma de pago 04 Tarjeta de …" at bounding box center [786, 357] width 1393 height 186
click at [403, 407] on input "text" at bounding box center [317, 404] width 454 height 21
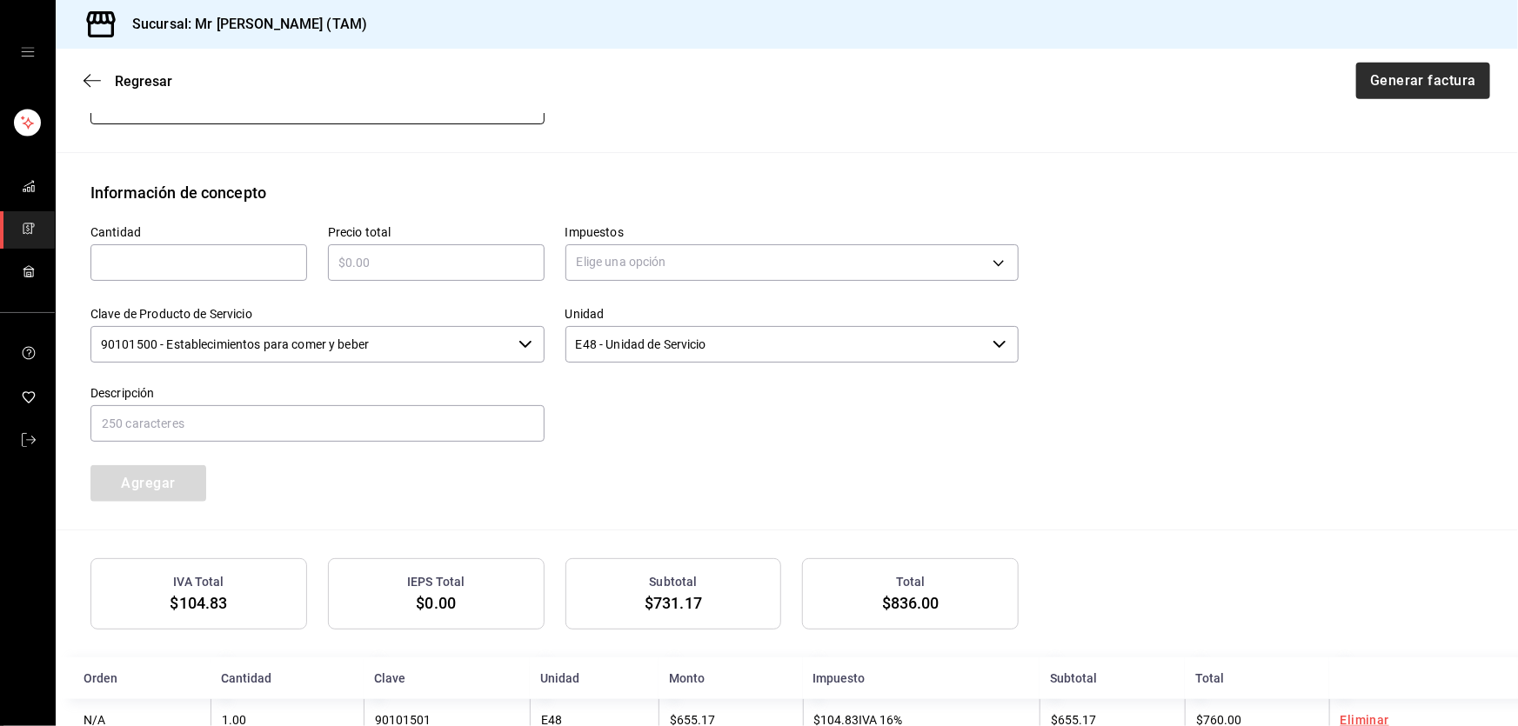
scroll to position [800, 0]
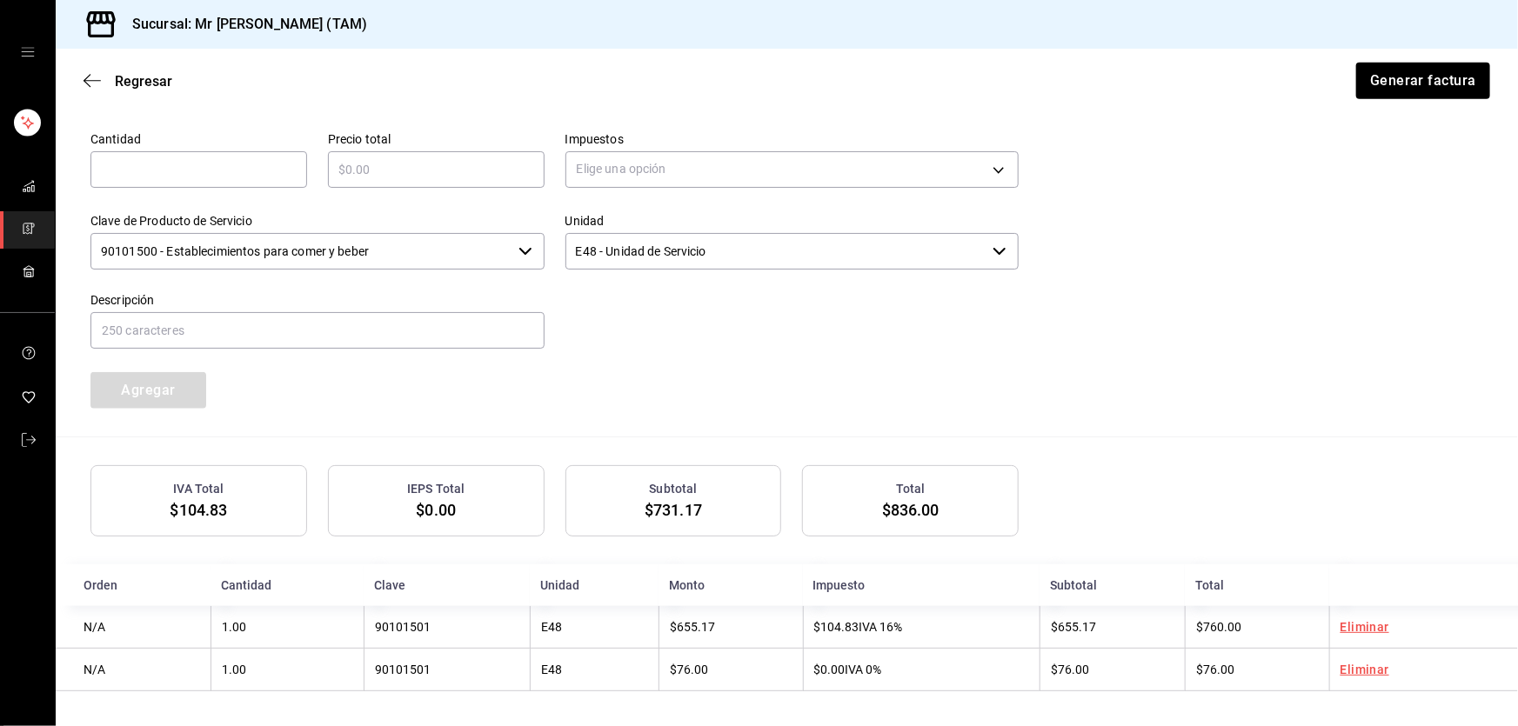
type input "5374"
click at [1302, 273] on div "Cantidad ​ Precio total ​ Impuestos Elige una opción Clave de Producto de Servi…" at bounding box center [786, 273] width 1393 height 325
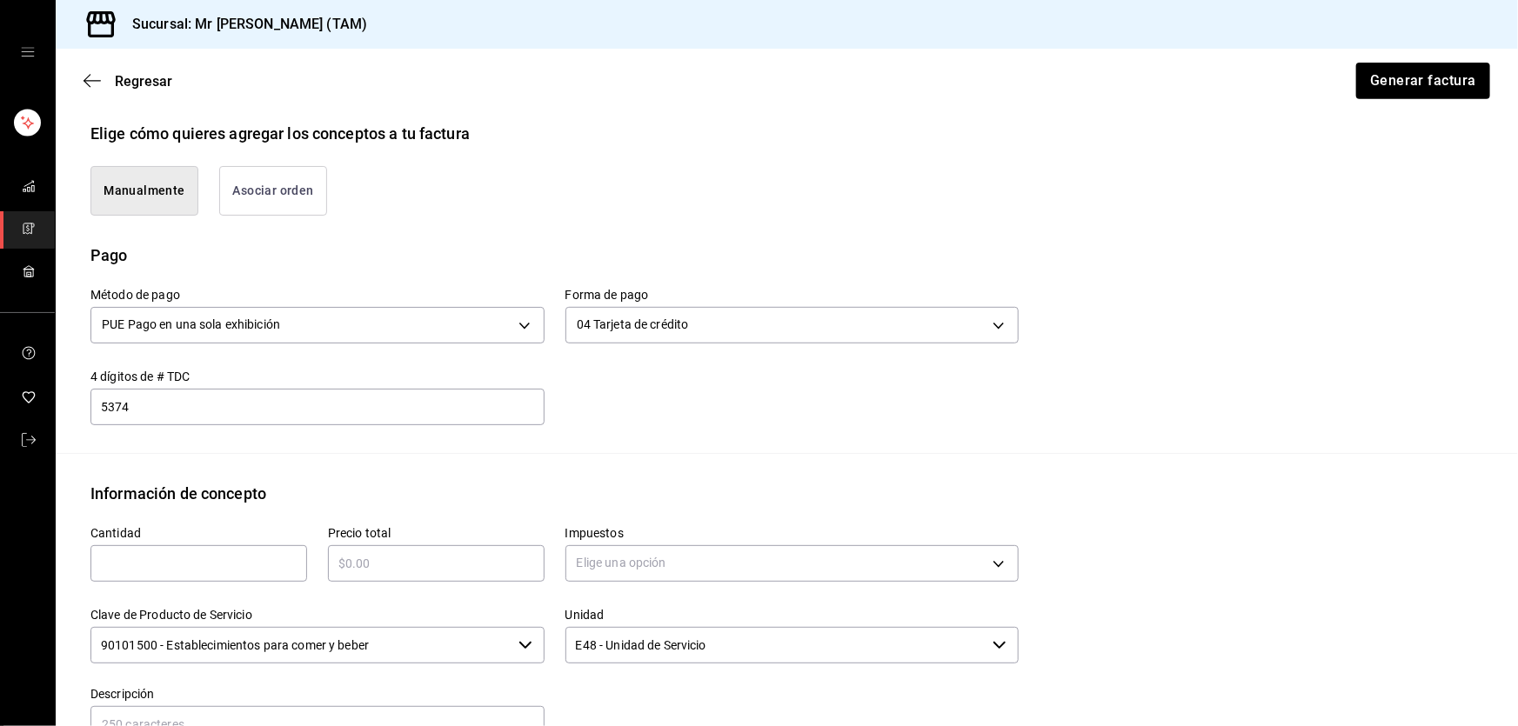
scroll to position [166, 0]
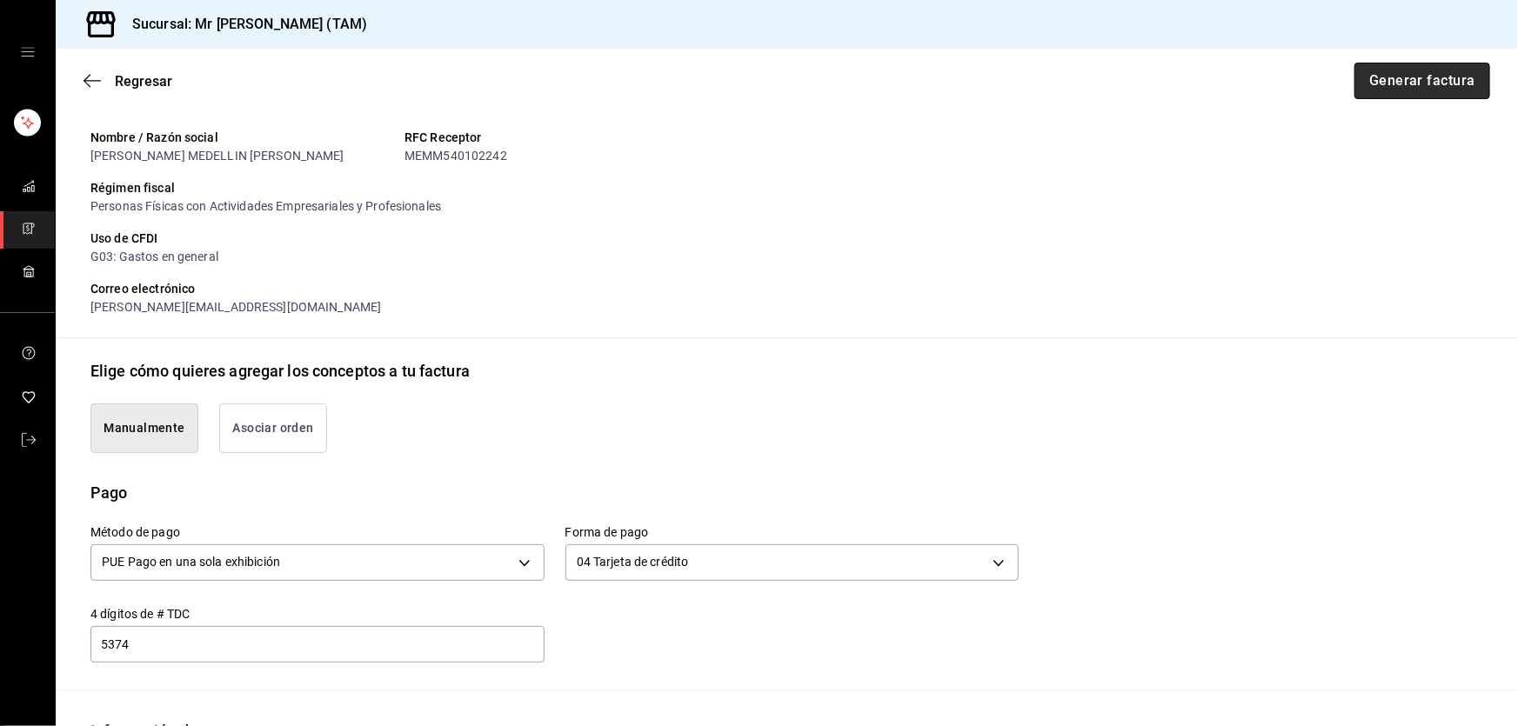
click at [1395, 71] on button "Generar factura" at bounding box center [1423, 81] width 136 height 37
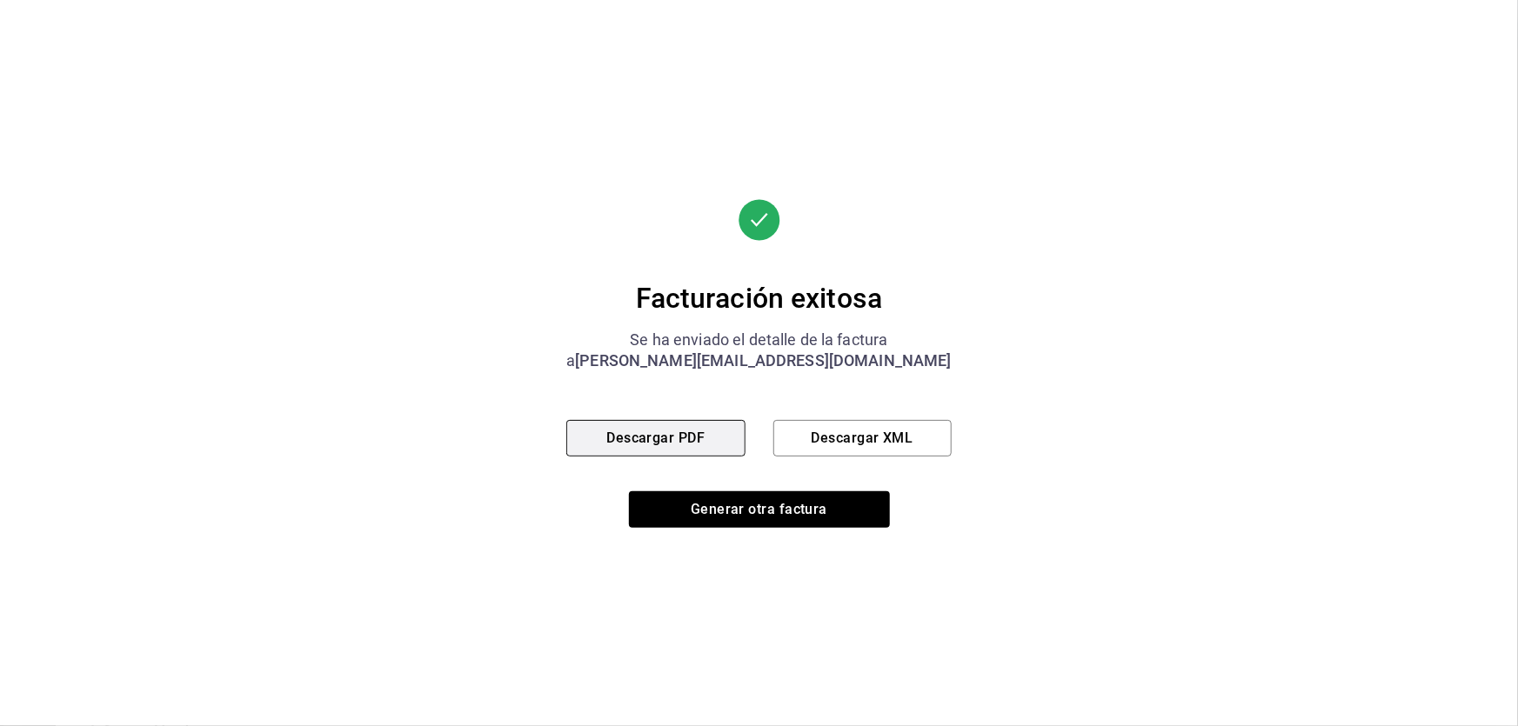
click at [635, 435] on button "Descargar PDF" at bounding box center [655, 438] width 178 height 37
click at [875, 434] on button "Descargar XML" at bounding box center [862, 438] width 178 height 37
click at [712, 443] on button "Descargar PDF" at bounding box center [655, 438] width 178 height 37
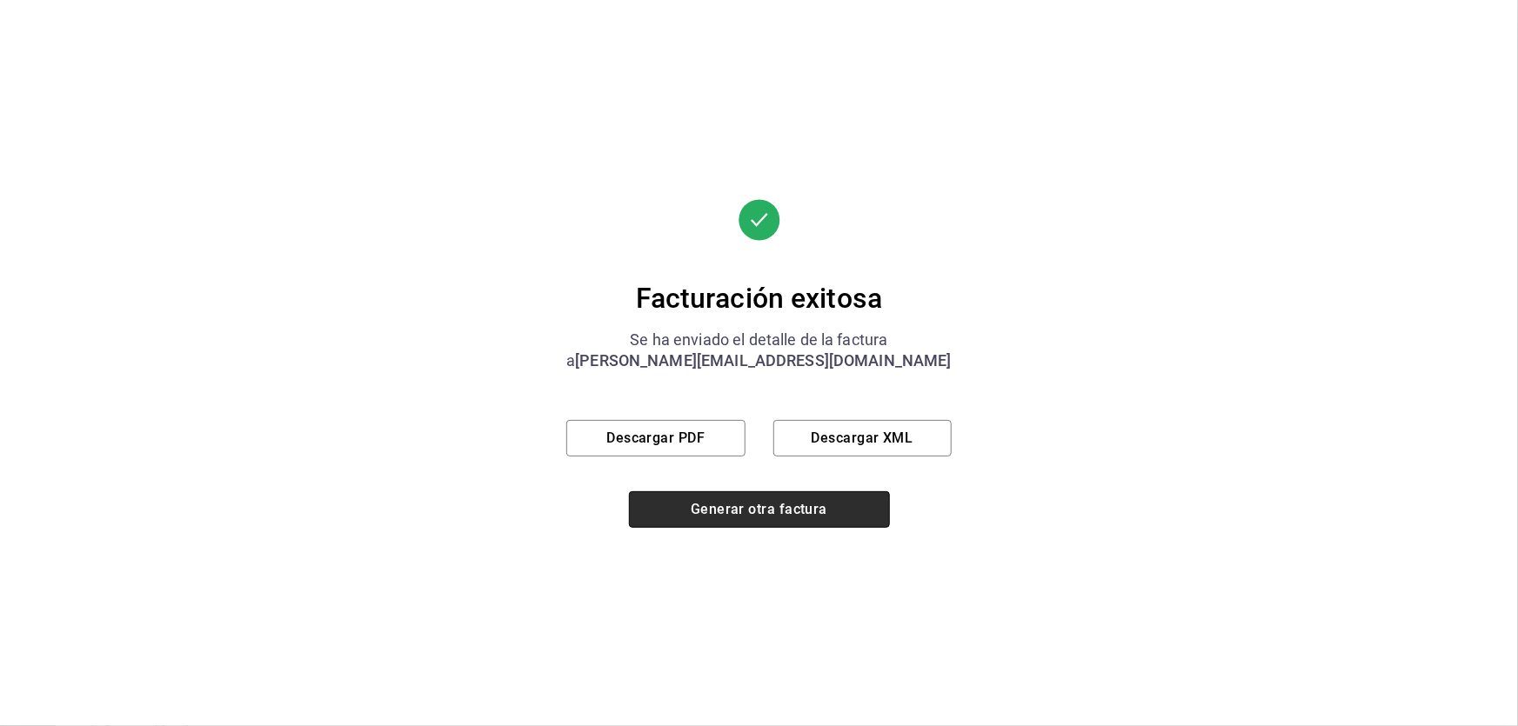
click at [729, 510] on button "Generar otra factura" at bounding box center [759, 510] width 261 height 37
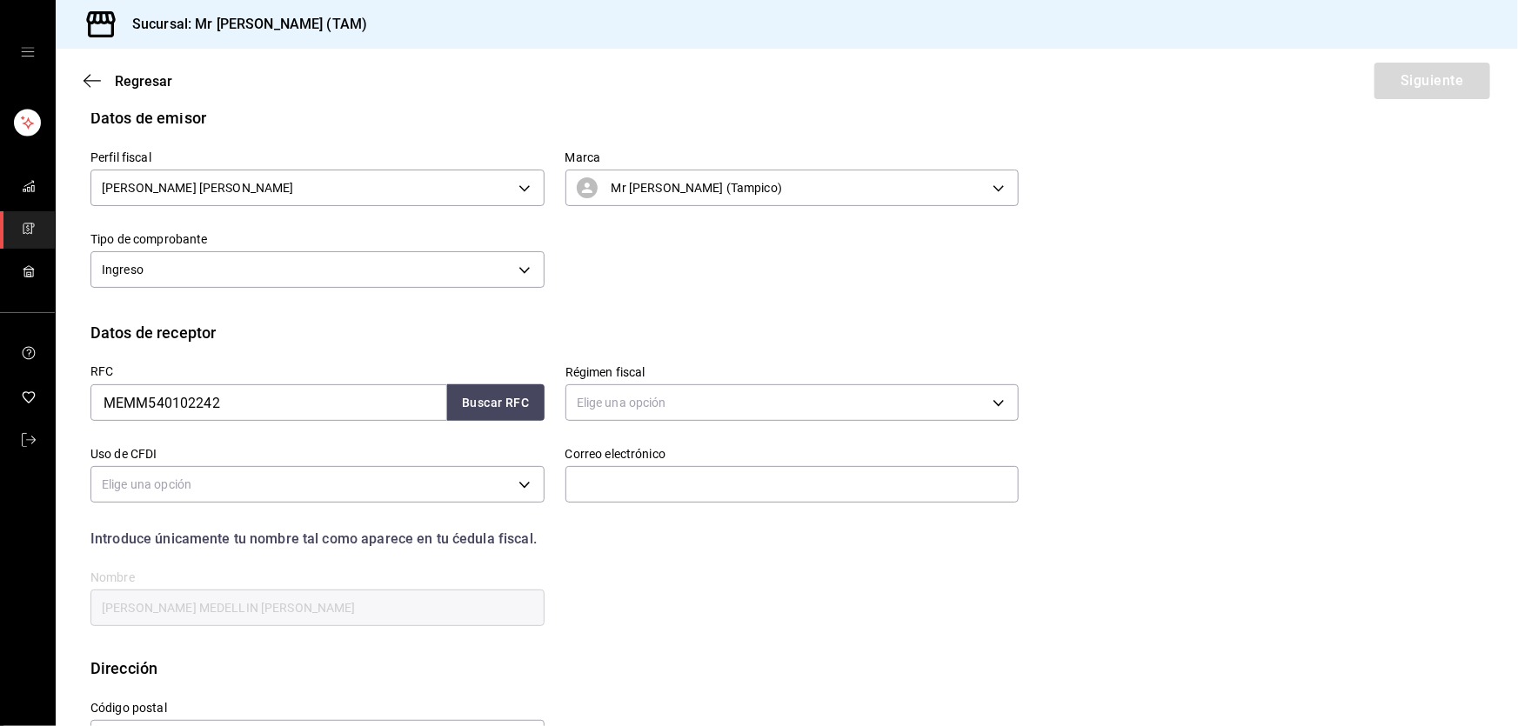
scroll to position [105, 0]
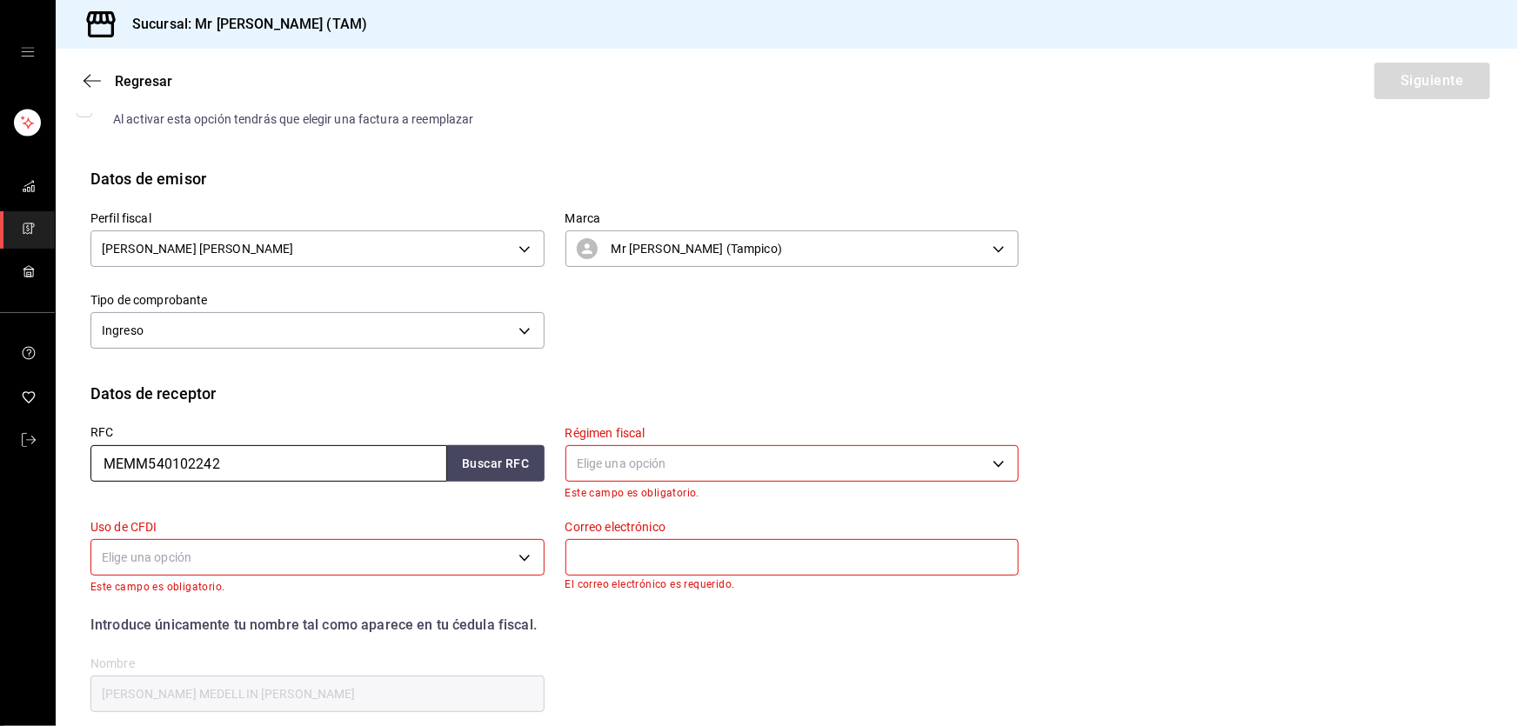
click at [273, 479] on input "MEMM540102242" at bounding box center [268, 463] width 357 height 37
paste input "PME0612078F7"
type input "PME0612078F7"
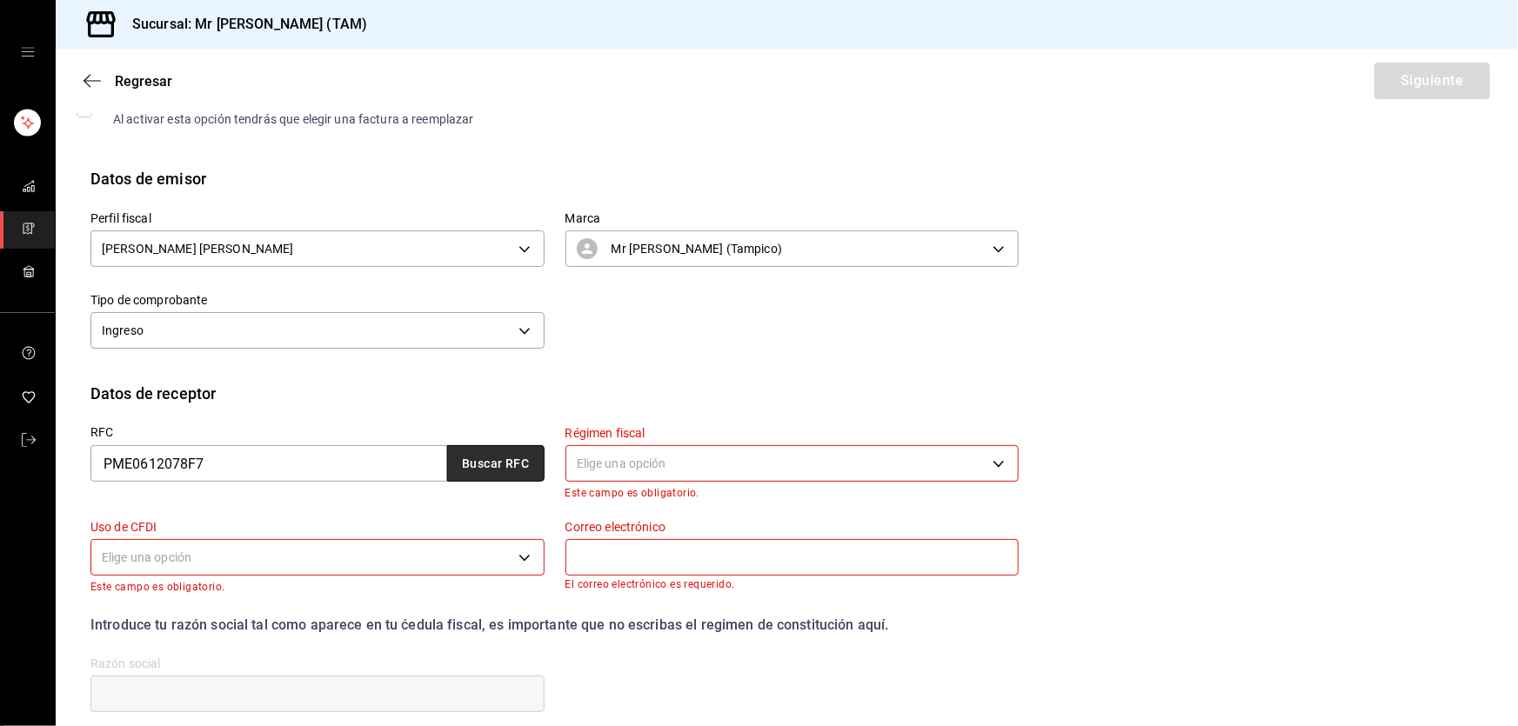
click at [496, 471] on button "Buscar RFC" at bounding box center [495, 463] width 97 height 37
type input "aylin.romero@posco.net"
type input "POSCO MEXICO"
type input "89603"
type input "601"
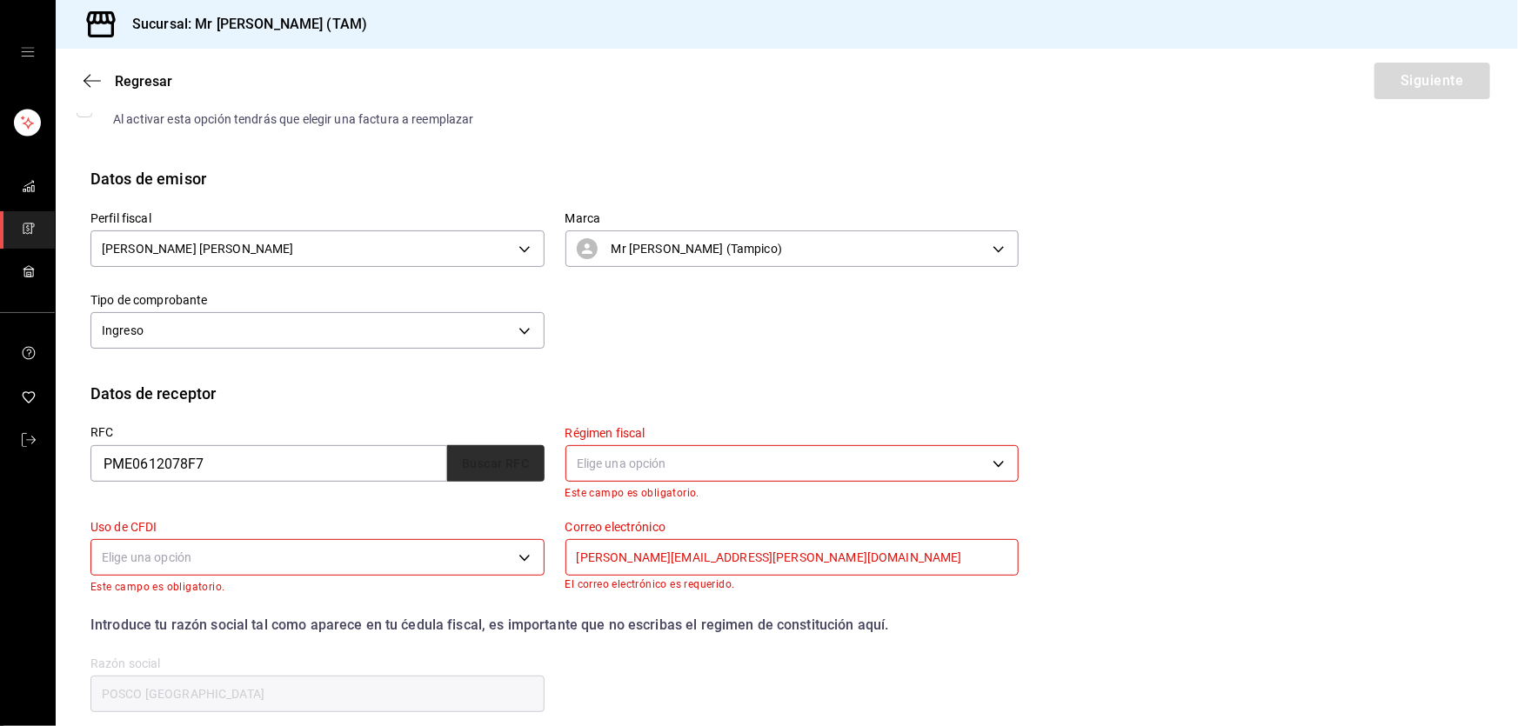
type input "G03"
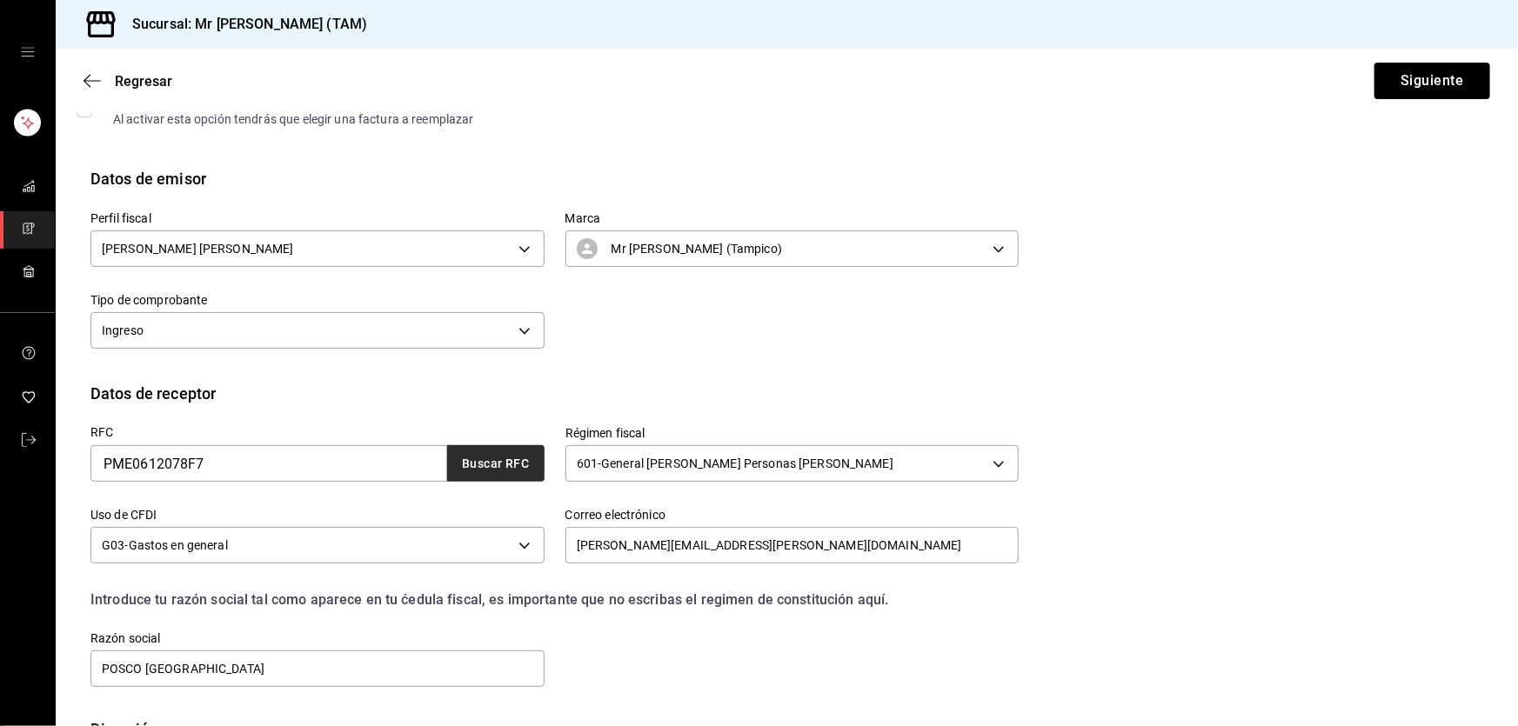
scroll to position [226, 0]
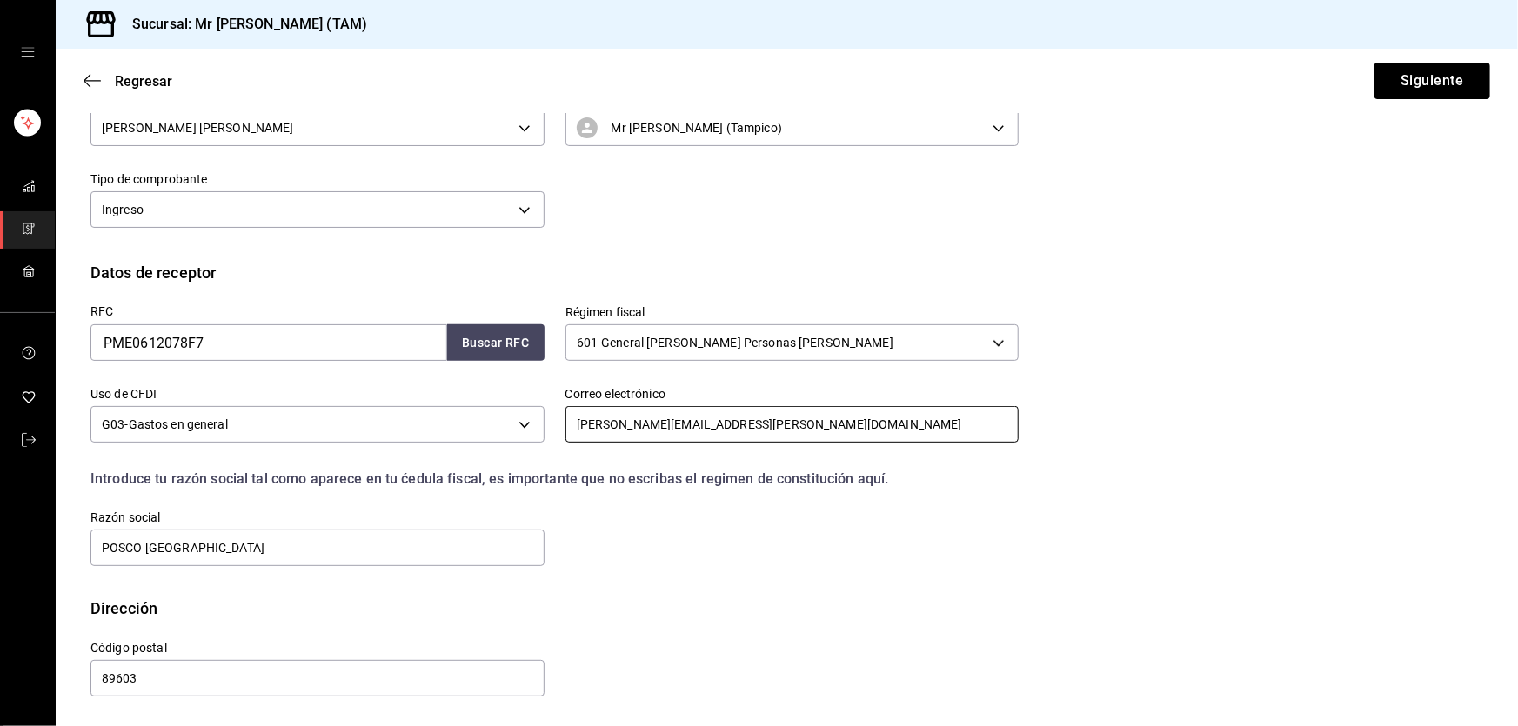
click at [723, 432] on input "aylin.romero@posco.net" at bounding box center [793, 424] width 454 height 37
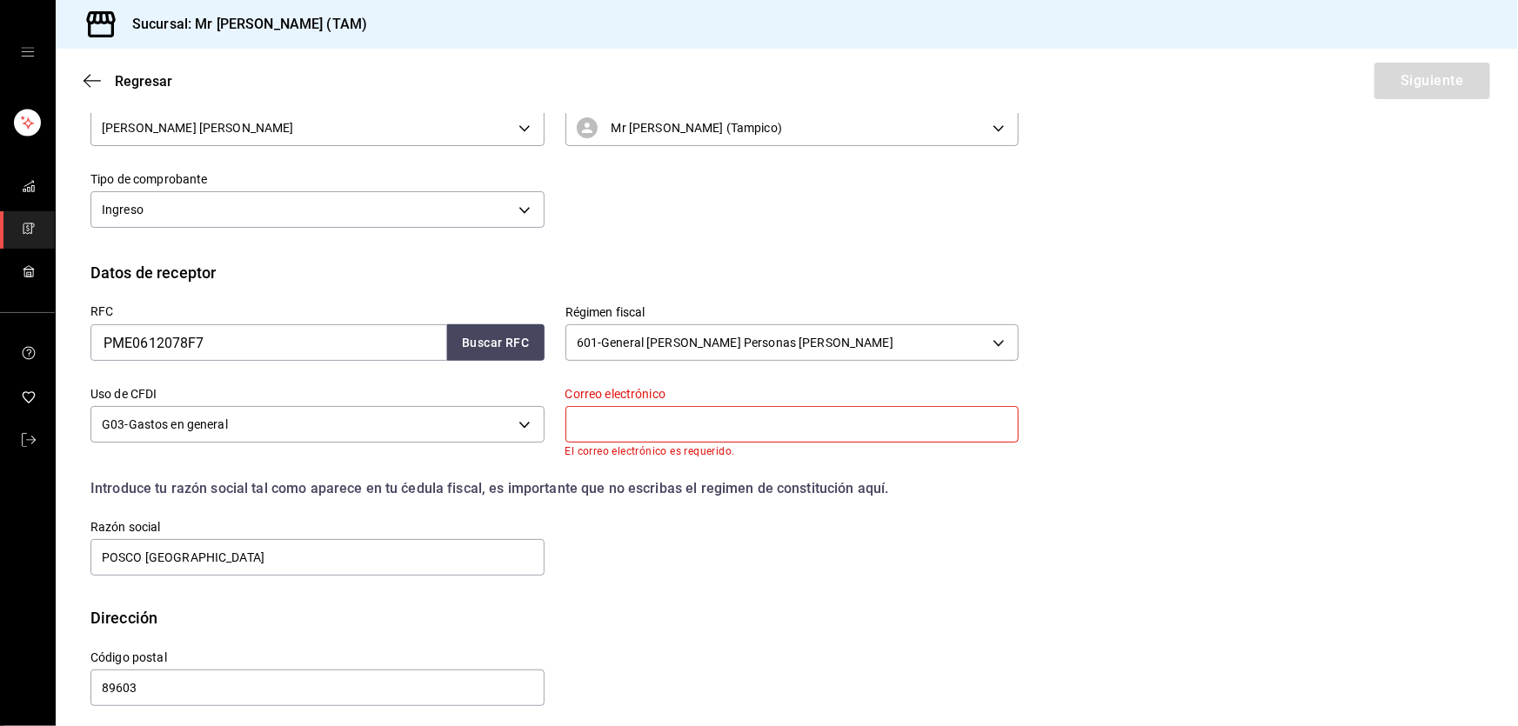
paste input "rosario.salazar@posco.net"
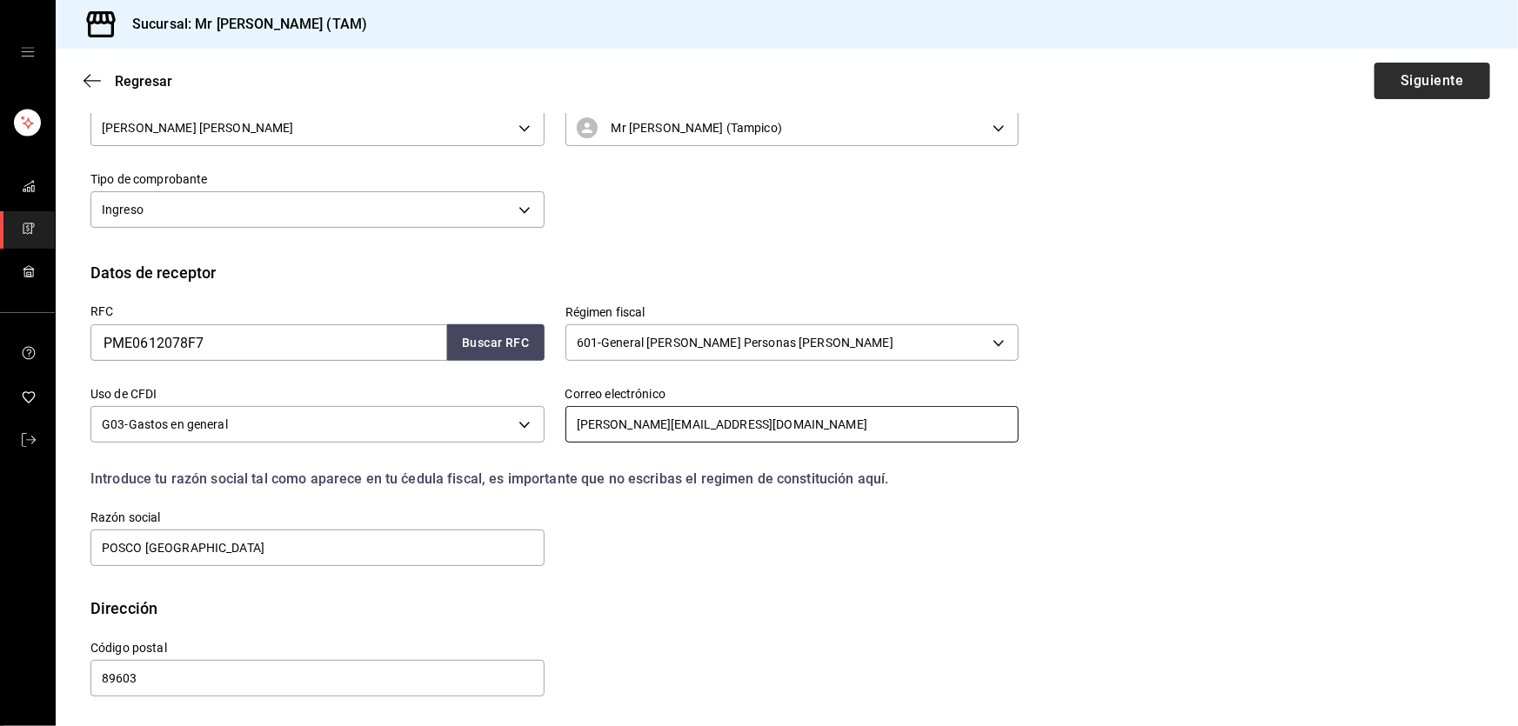
type input "rosario.salazar@posco.net"
click at [1395, 90] on button "Siguiente" at bounding box center [1433, 81] width 116 height 37
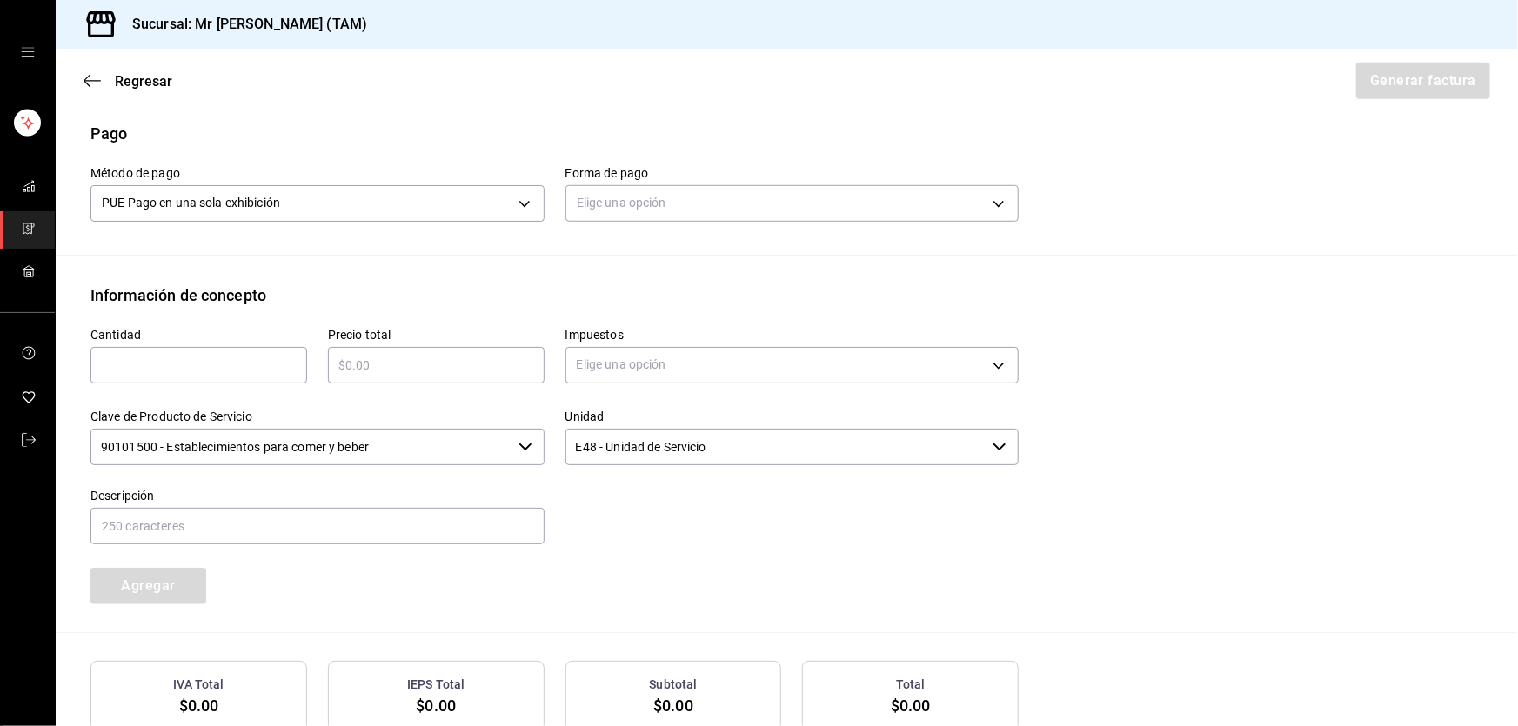
scroll to position [542, 0]
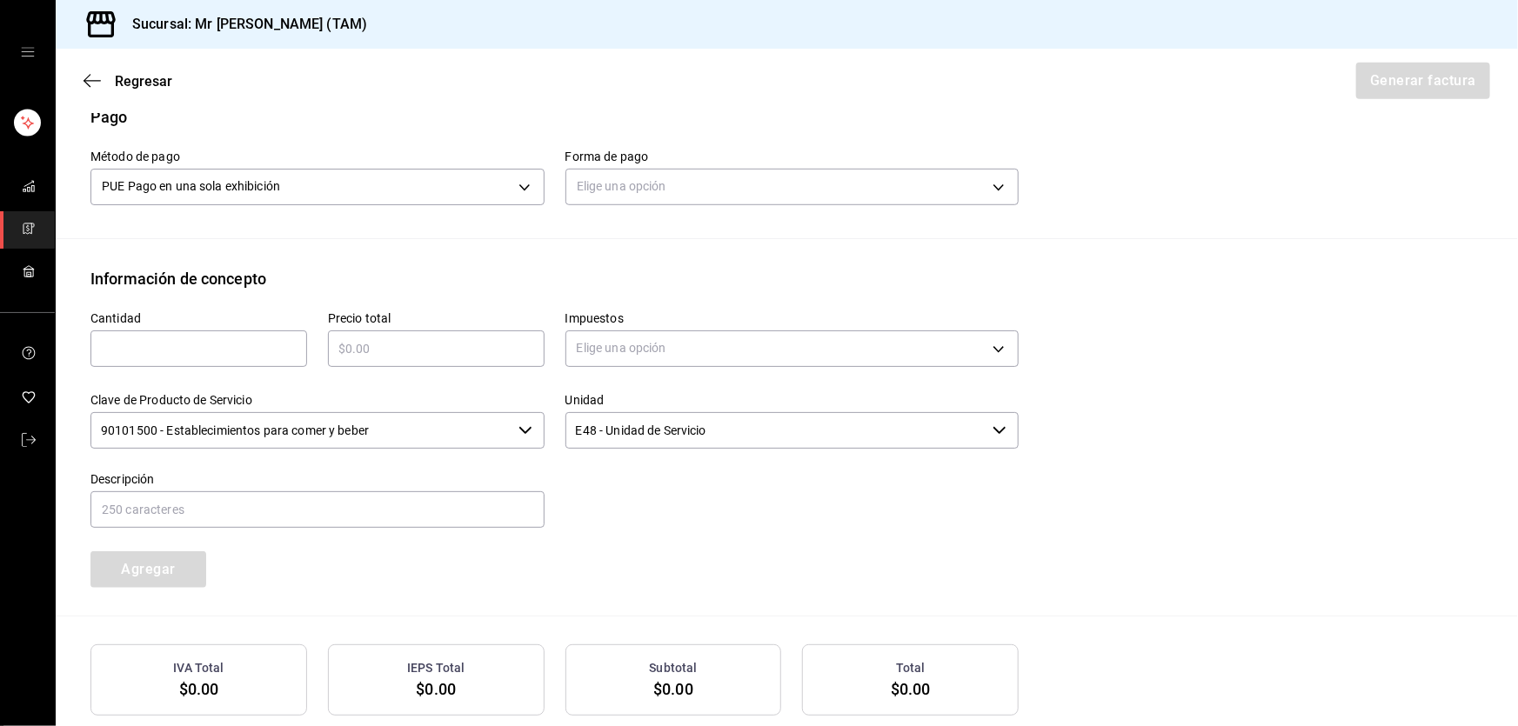
click at [186, 356] on input "text" at bounding box center [198, 348] width 217 height 21
type input "1"
type input "$1765"
click at [786, 357] on body "Sucursal: Mr Smoky (TAM) Regresar Generar factura Emisor Perfil fiscal LARISSA …" at bounding box center [759, 363] width 1518 height 726
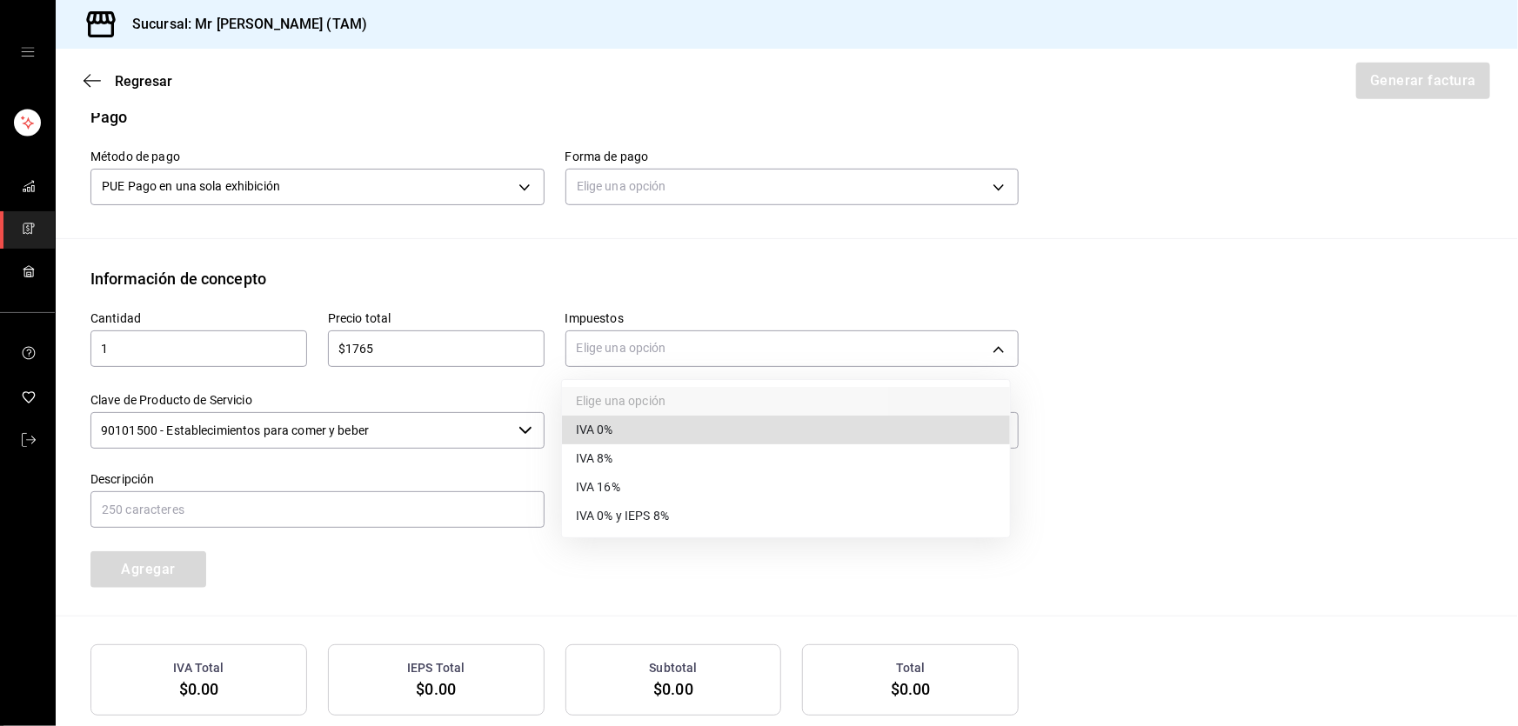
click at [582, 485] on span "IVA 16%" at bounding box center [598, 488] width 44 height 18
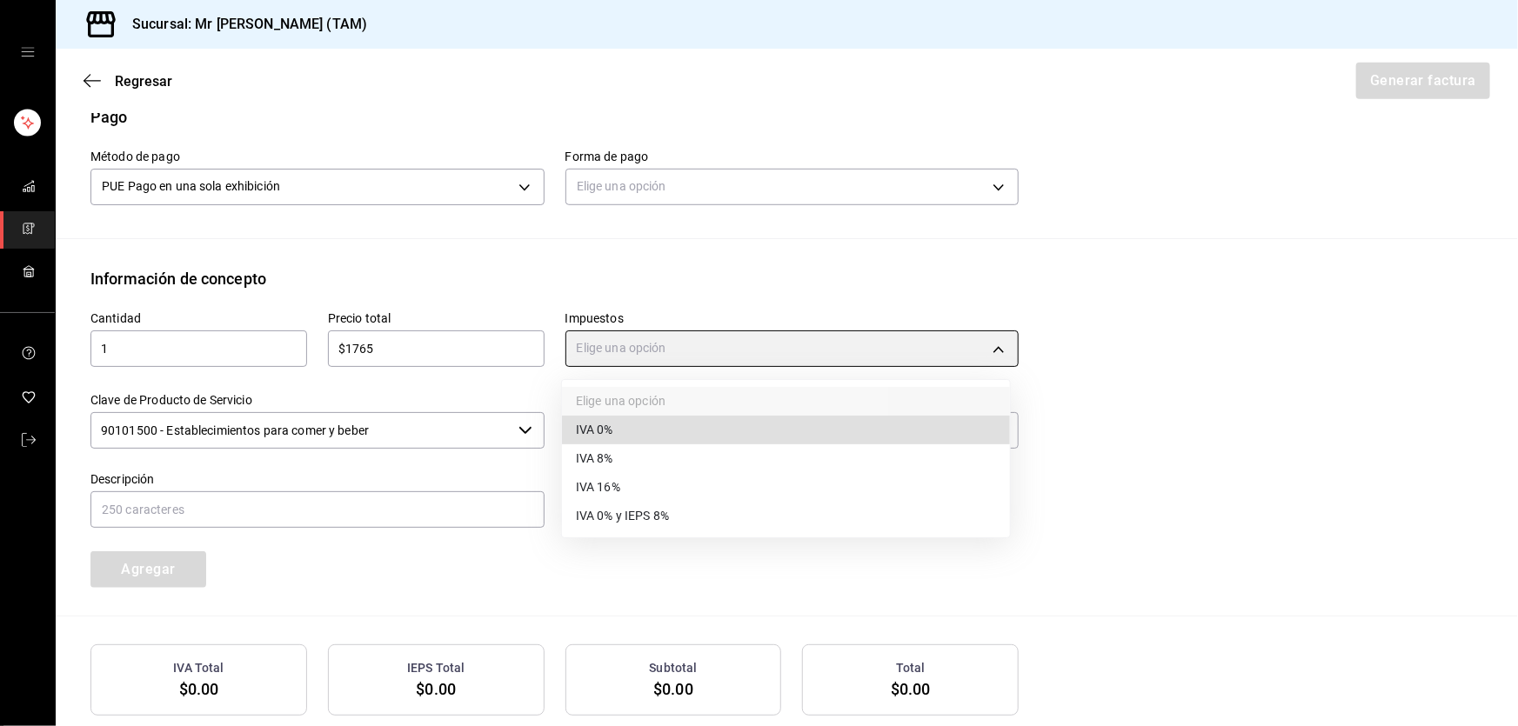
type input "IVA_16"
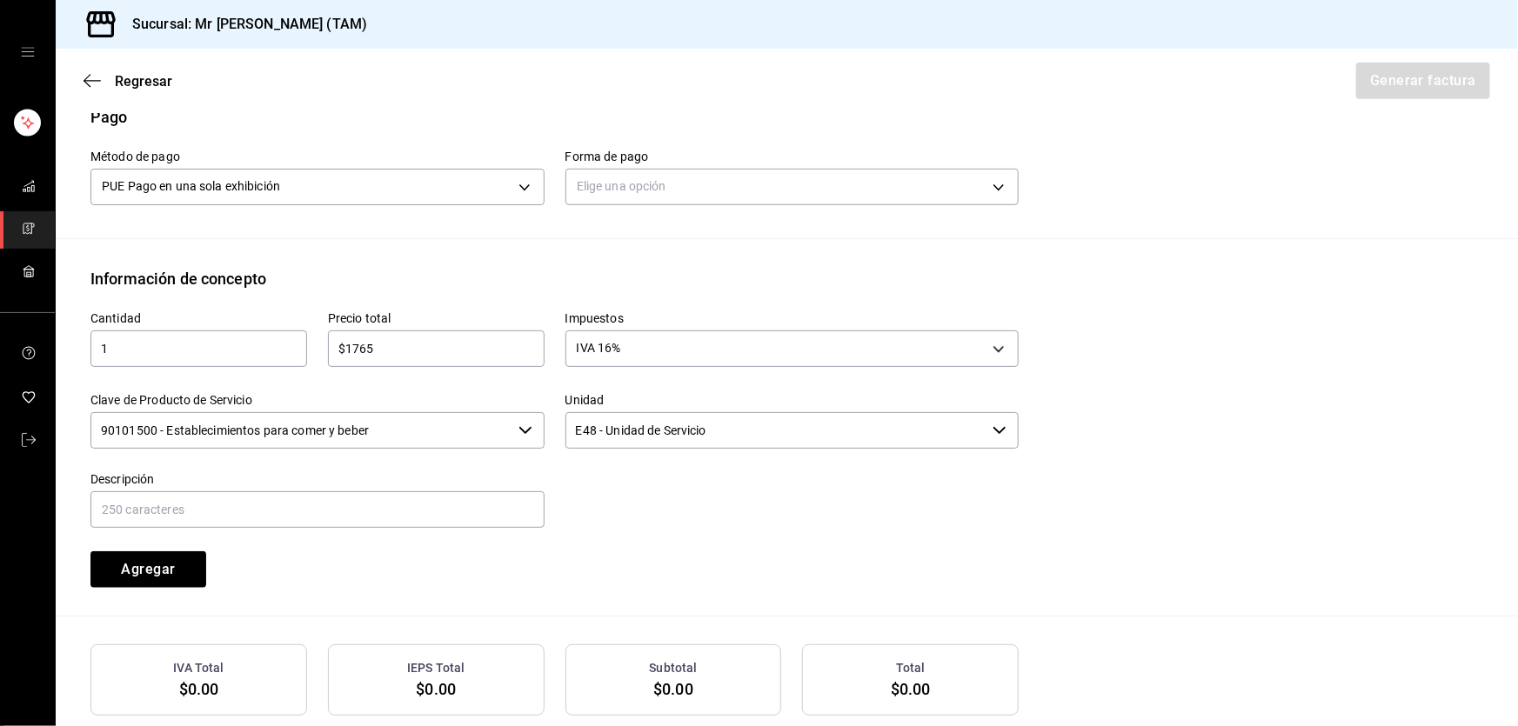
click at [427, 424] on input "90101500 - Establecimientos para comer y beber" at bounding box center [300, 430] width 421 height 37
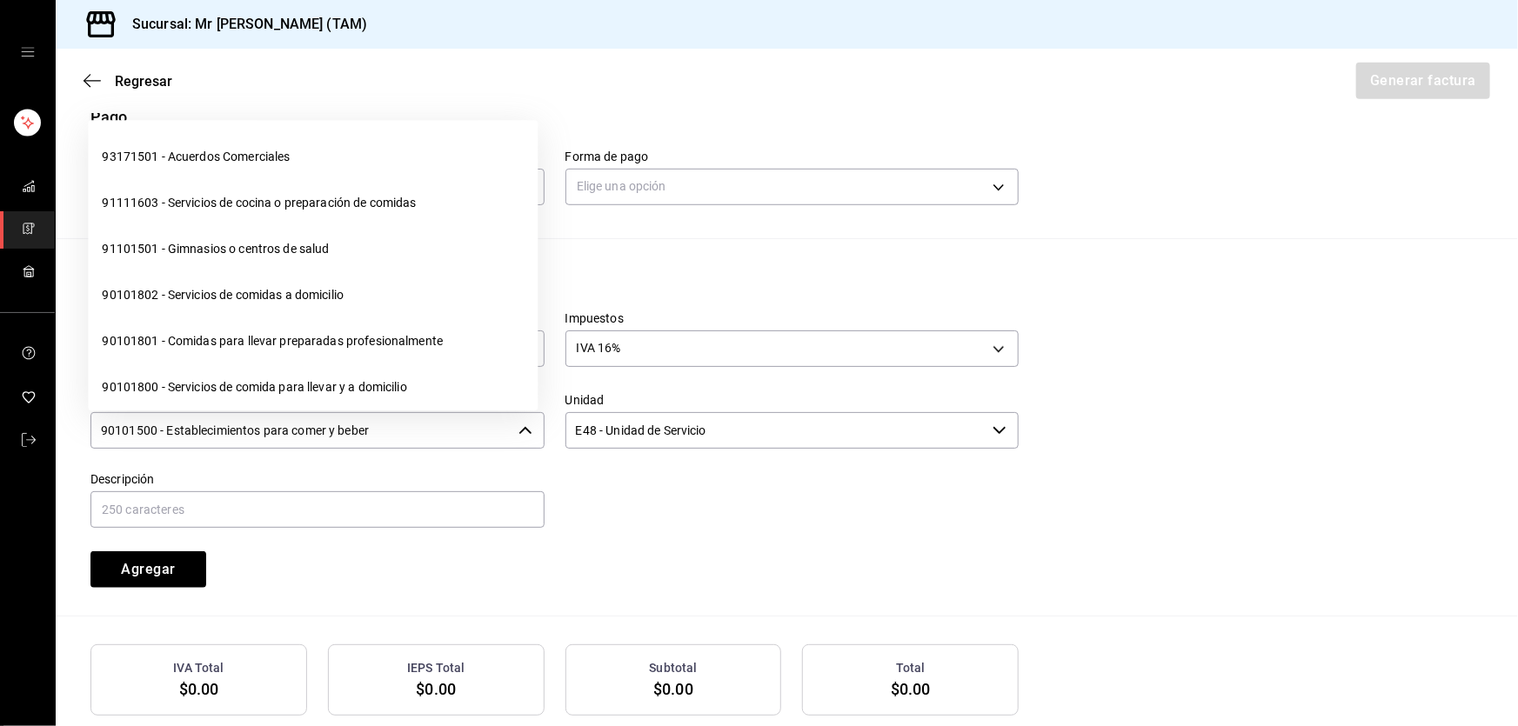
click at [427, 424] on input "90101500 - Establecimientos para comer y beber" at bounding box center [300, 430] width 421 height 37
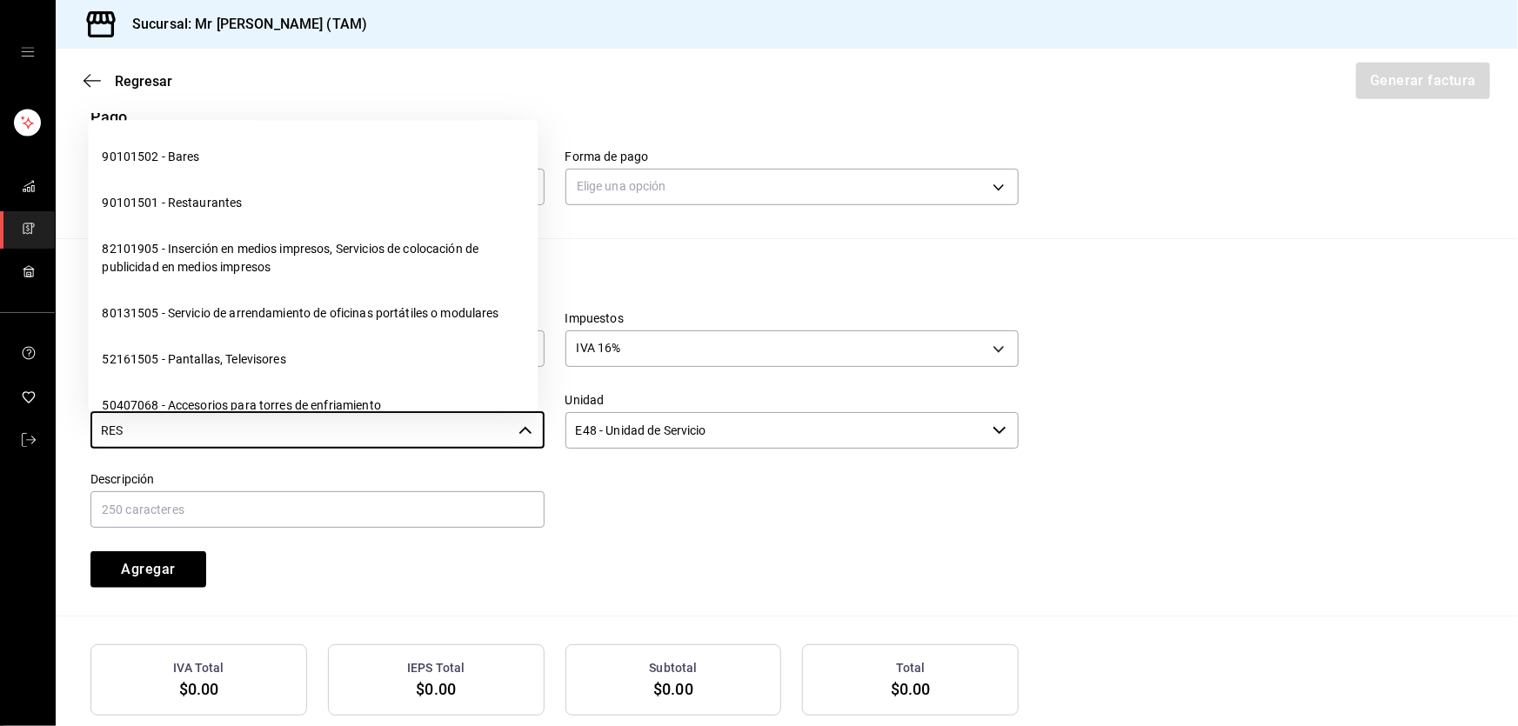
click at [219, 209] on li "90101501 - Restaurantes" at bounding box center [313, 203] width 450 height 46
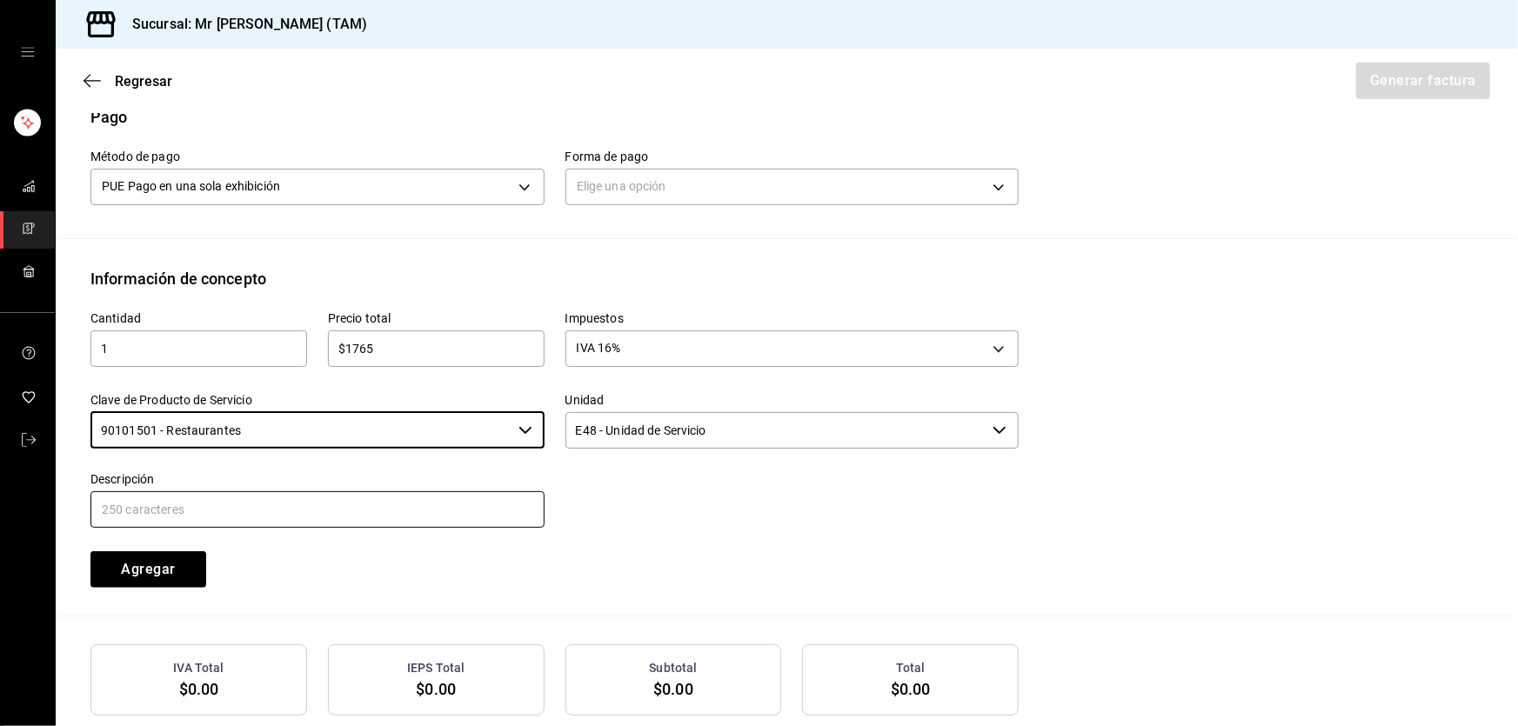
type input "90101501 - Restaurantes"
click at [221, 519] on input "text" at bounding box center [317, 510] width 454 height 37
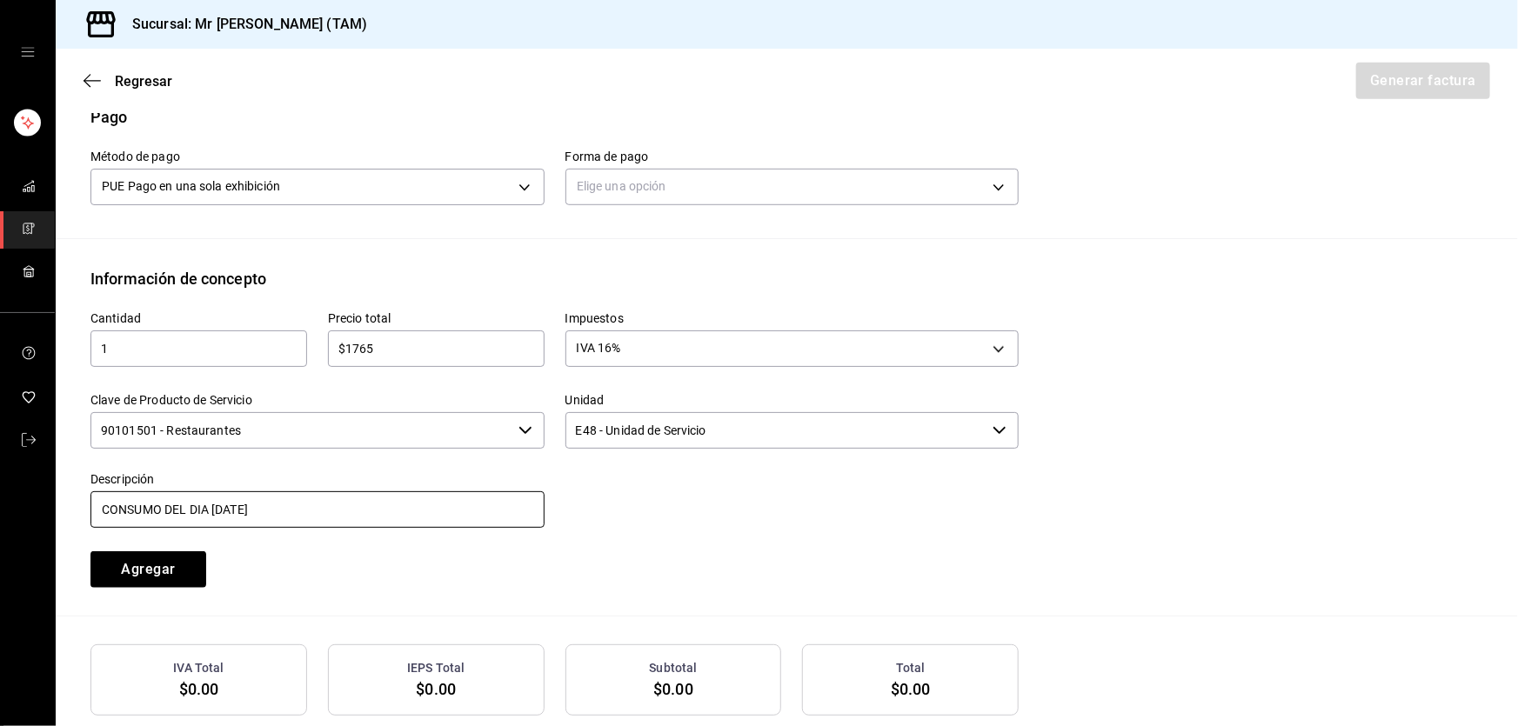
click at [213, 516] on input "CONSUMO DEL DIA 10 SEPTIEMBRE 2025" at bounding box center [317, 510] width 454 height 37
click at [398, 522] on input "CONSUMO DEL DIA 24 SEPTIEMBRE 2025" at bounding box center [317, 510] width 454 height 37
type input "CONSUMO DEL DIA 24 SEPTIEMBRE 2025"
click at [169, 559] on button "Agregar" at bounding box center [148, 570] width 116 height 37
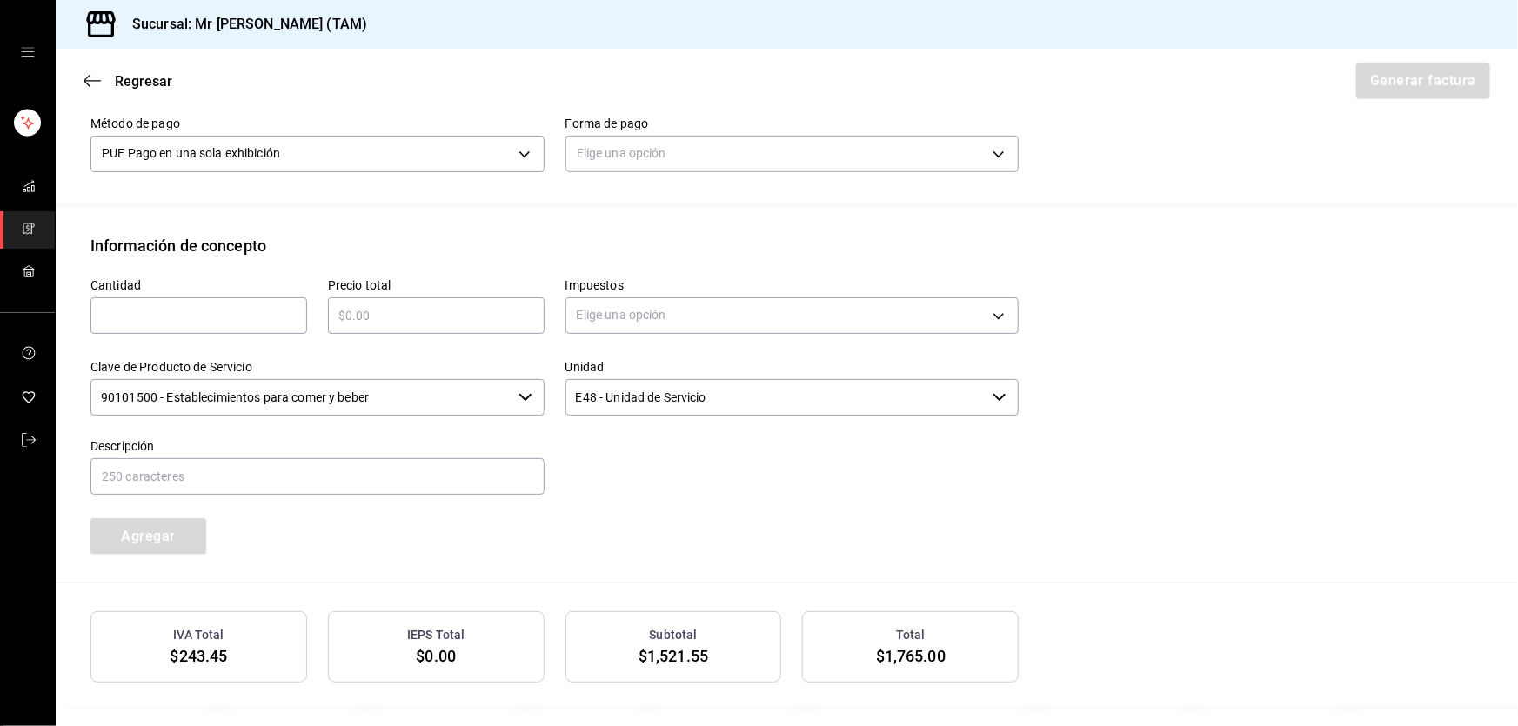
scroll to position [363, 0]
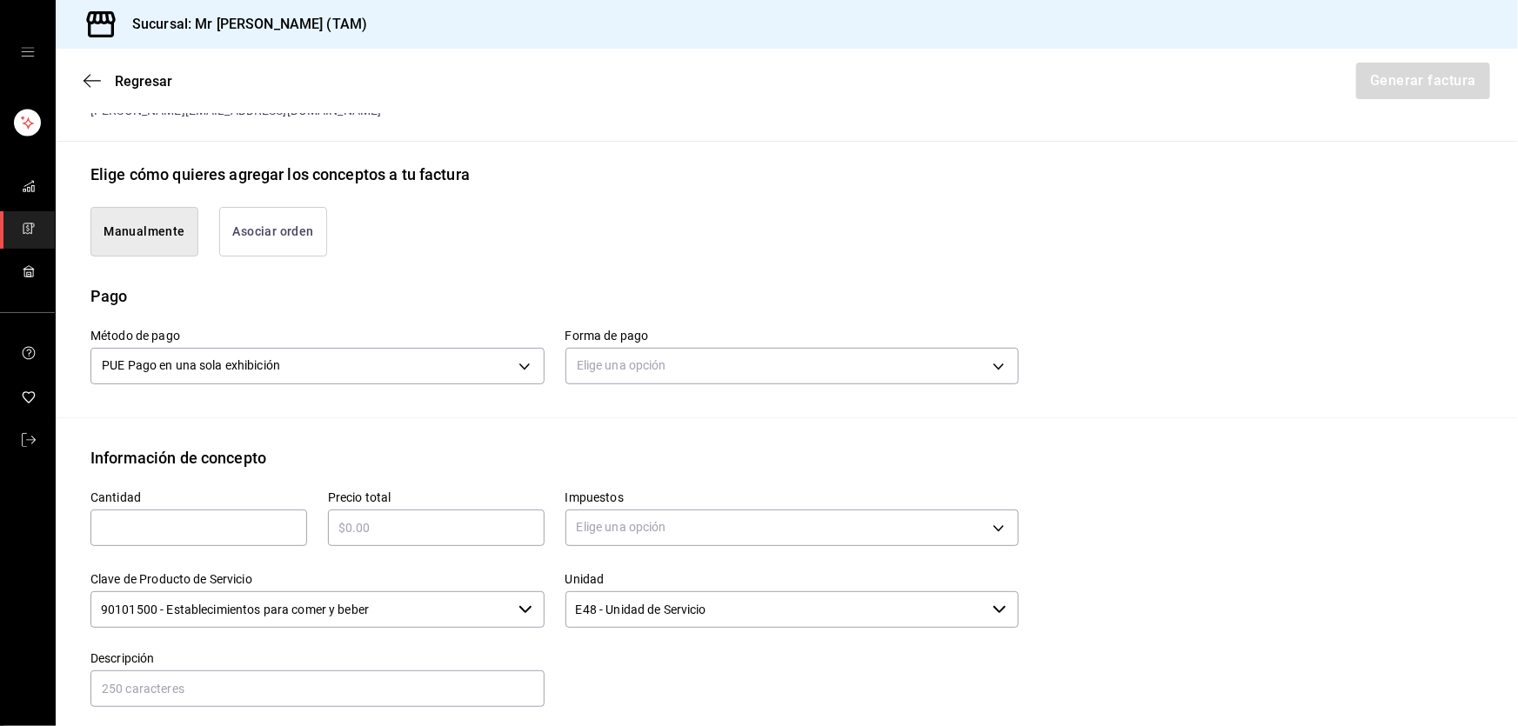
click at [189, 536] on input "text" at bounding box center [198, 528] width 217 height 21
type input "1"
click at [340, 524] on input "text" at bounding box center [436, 528] width 217 height 21
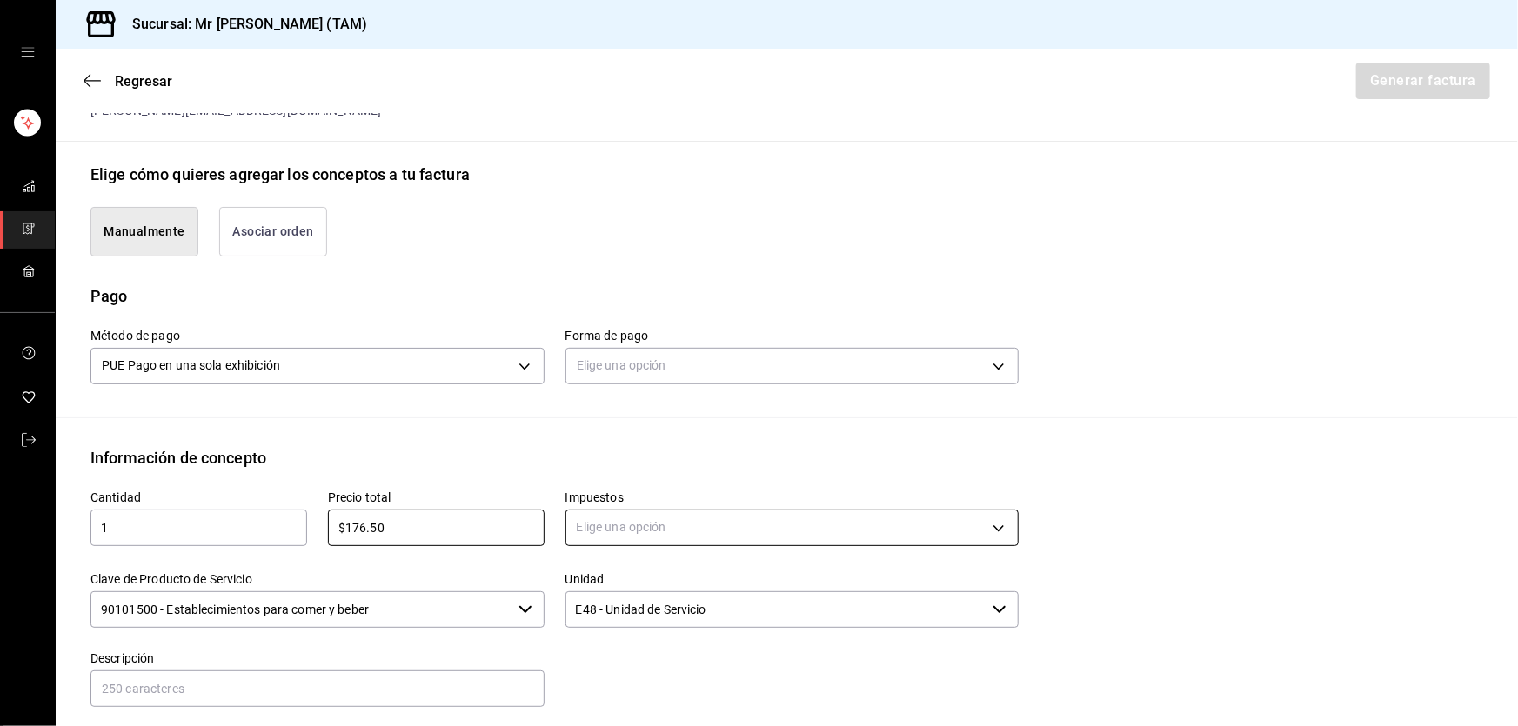
type input "$176.50"
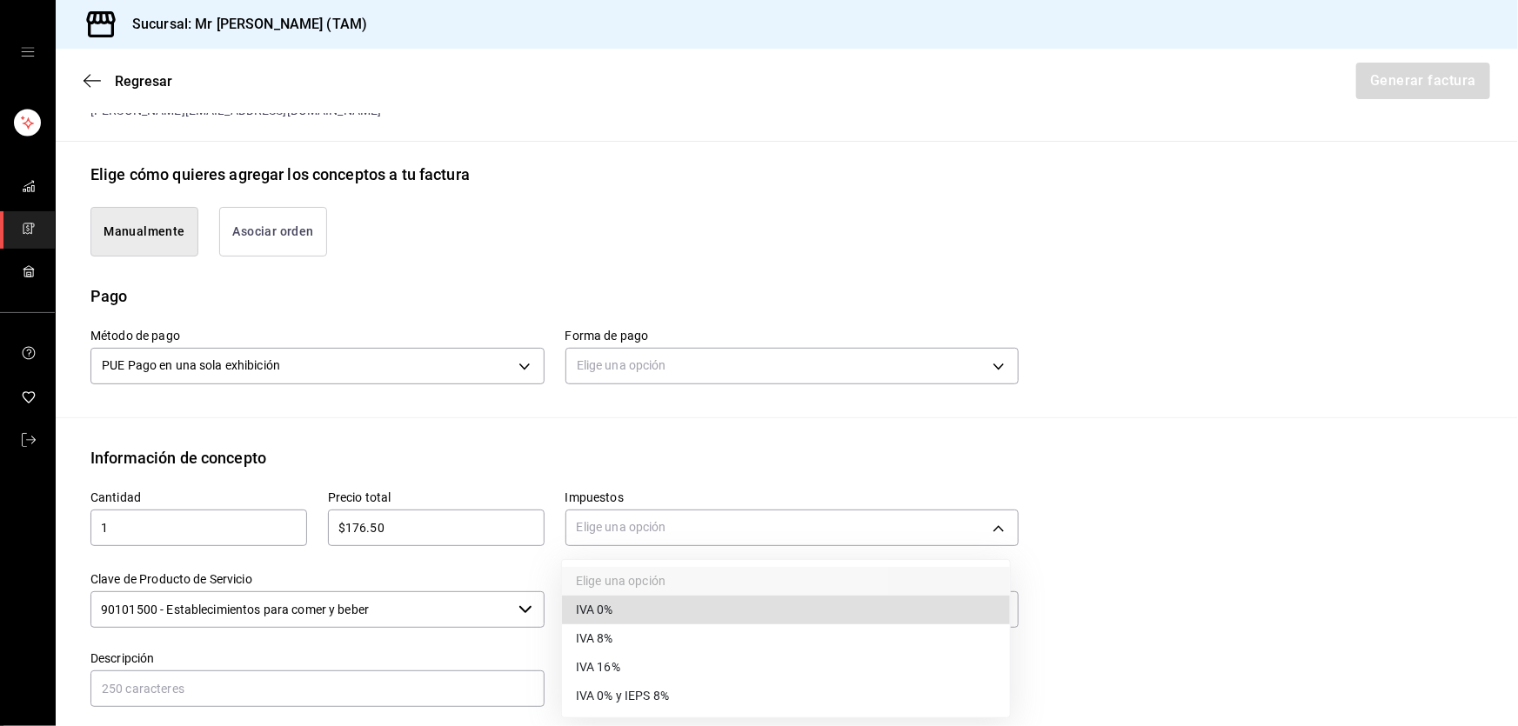
click at [618, 531] on body "Sucursal: Mr Smoky (TAM) Regresar Generar factura Emisor Perfil fiscal LARISSA …" at bounding box center [759, 363] width 1518 height 726
click at [613, 611] on span "IVA 0%" at bounding box center [594, 610] width 37 height 18
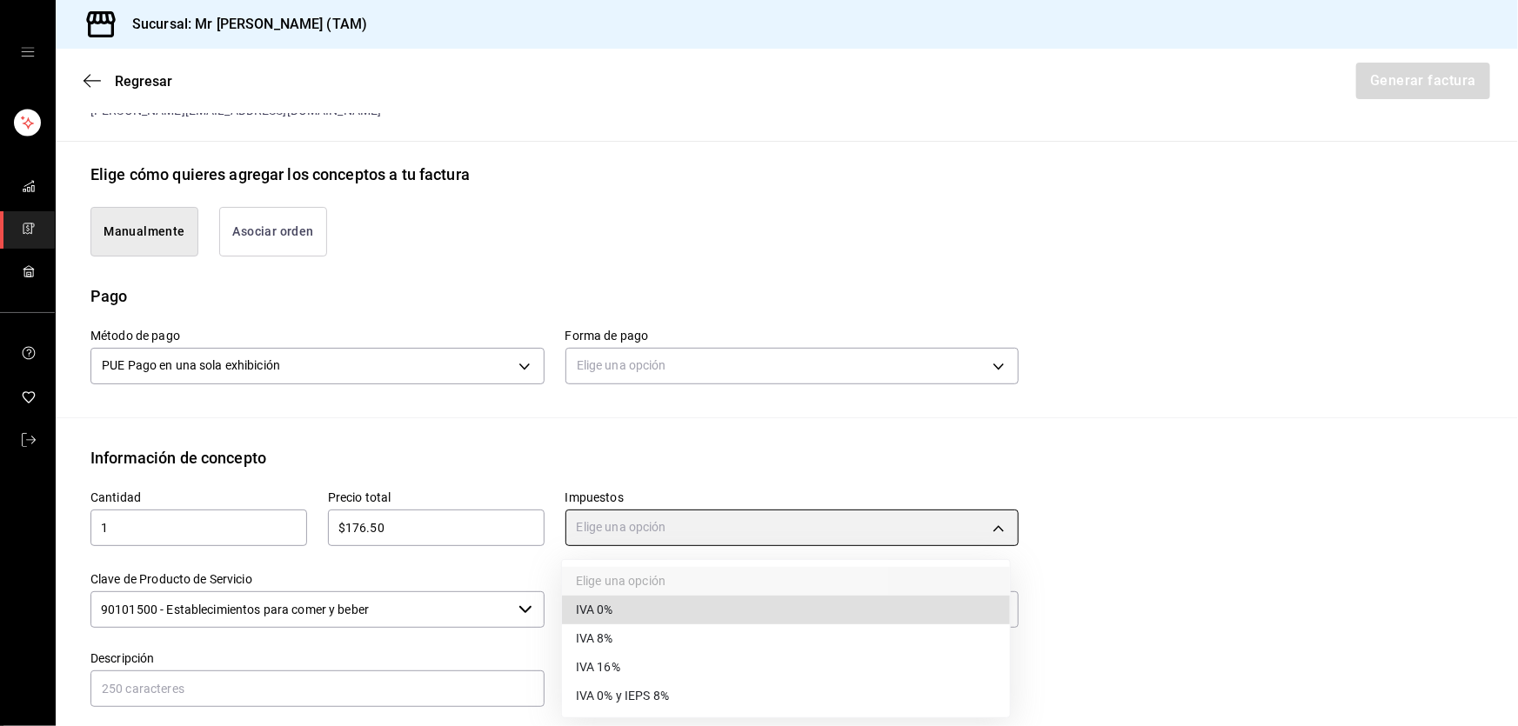
type input "IVA_0"
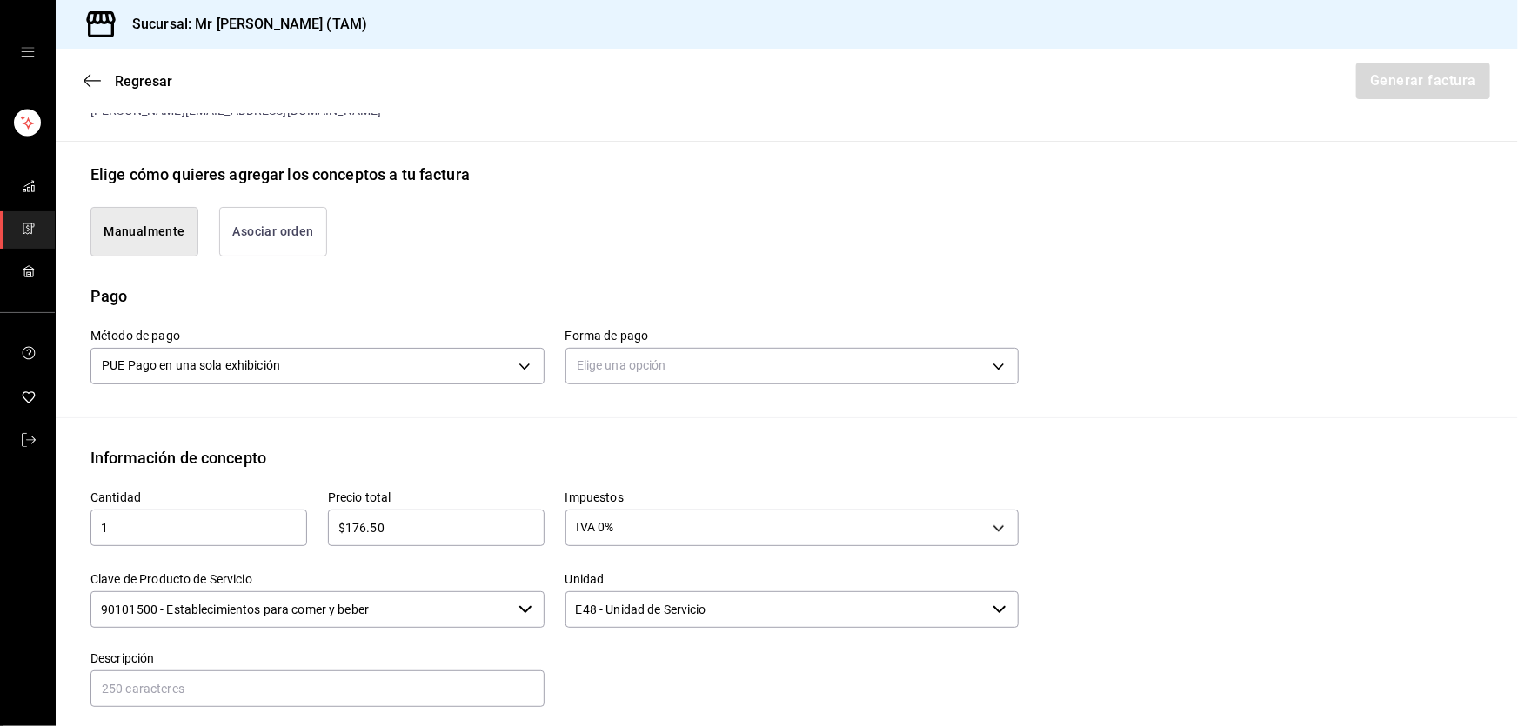
click at [420, 610] on input "90101500 - Establecimientos para comer y beber" at bounding box center [300, 610] width 421 height 37
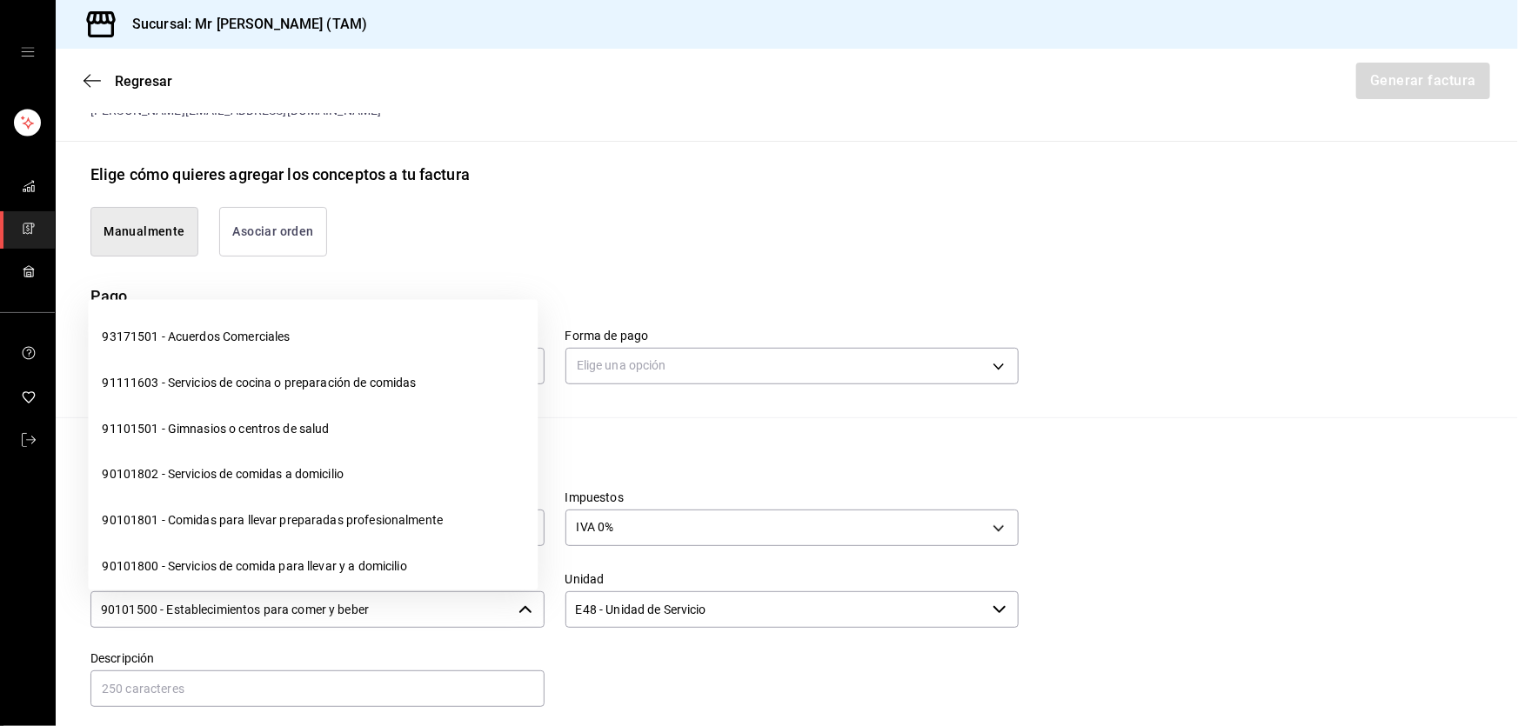
click at [420, 610] on input "90101500 - Establecimientos para comer y beber" at bounding box center [300, 610] width 421 height 37
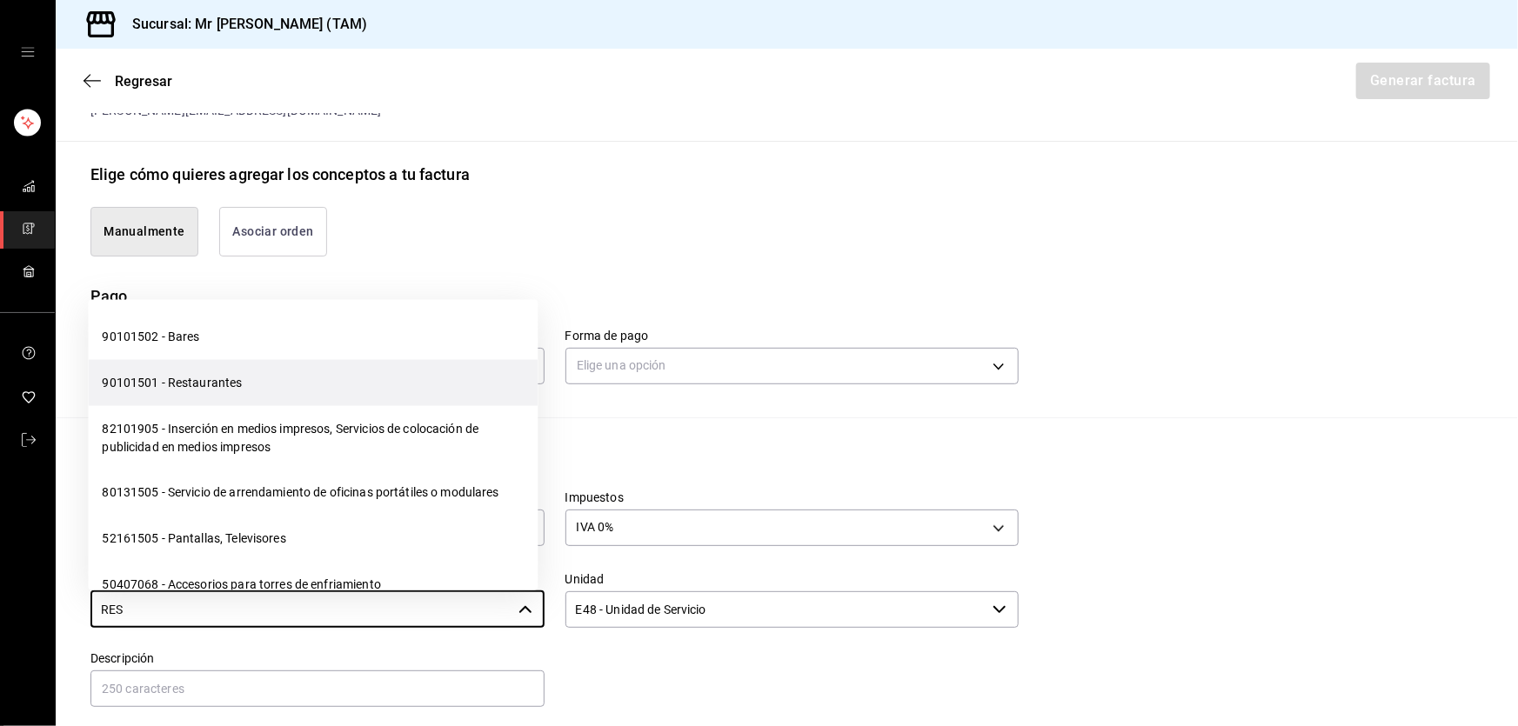
click at [298, 392] on li "90101501 - Restaurantes" at bounding box center [313, 383] width 450 height 46
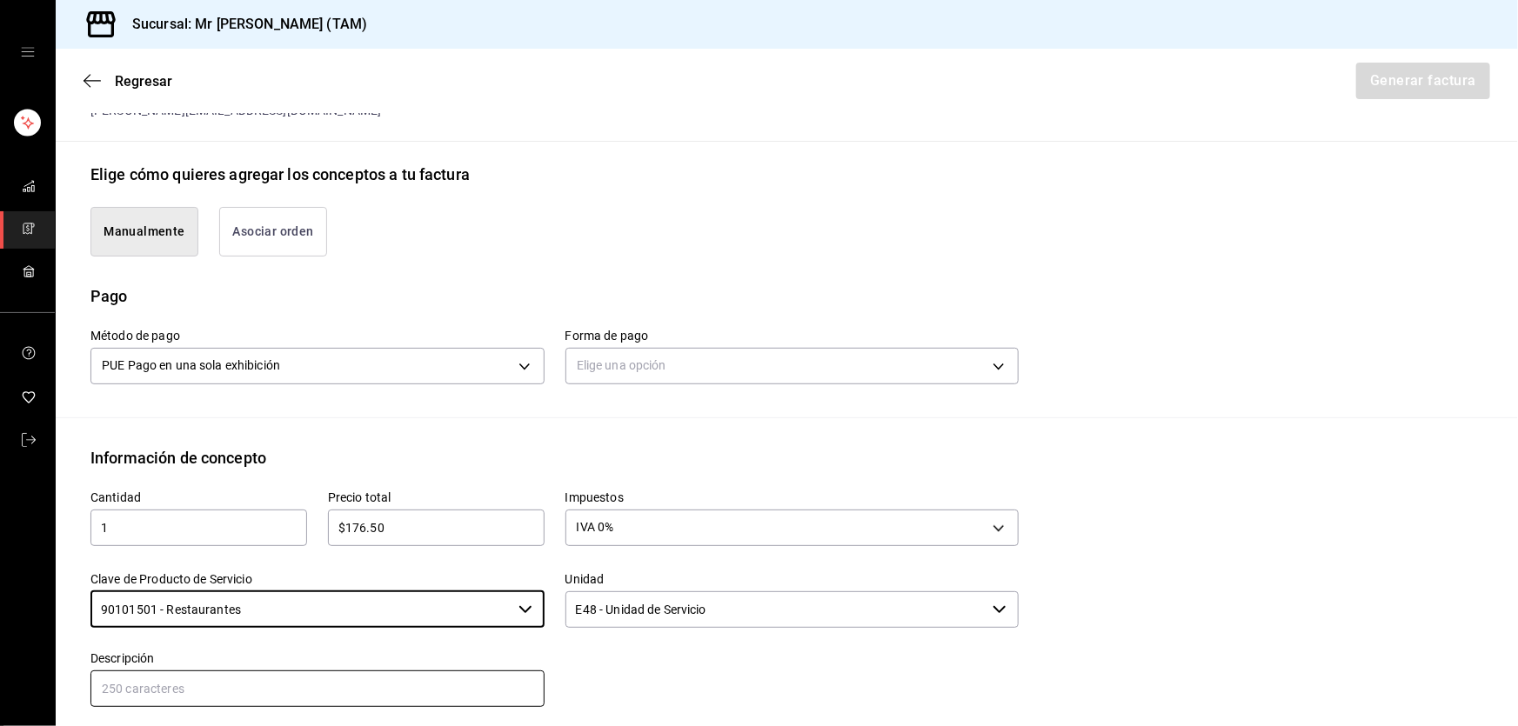
type input "90101501 - Restaurantes"
click at [223, 680] on input "text" at bounding box center [317, 689] width 454 height 37
type input "PROPINA"
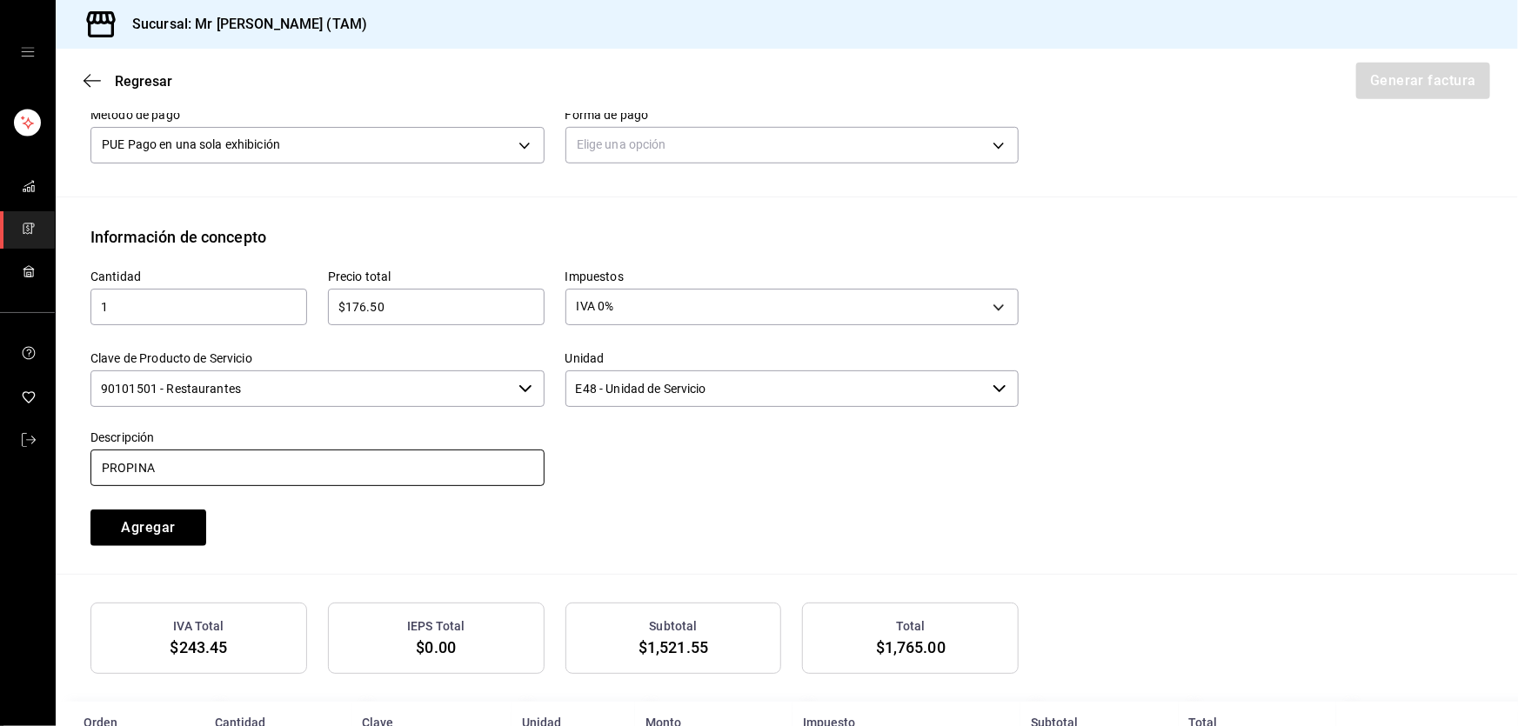
scroll to position [600, 0]
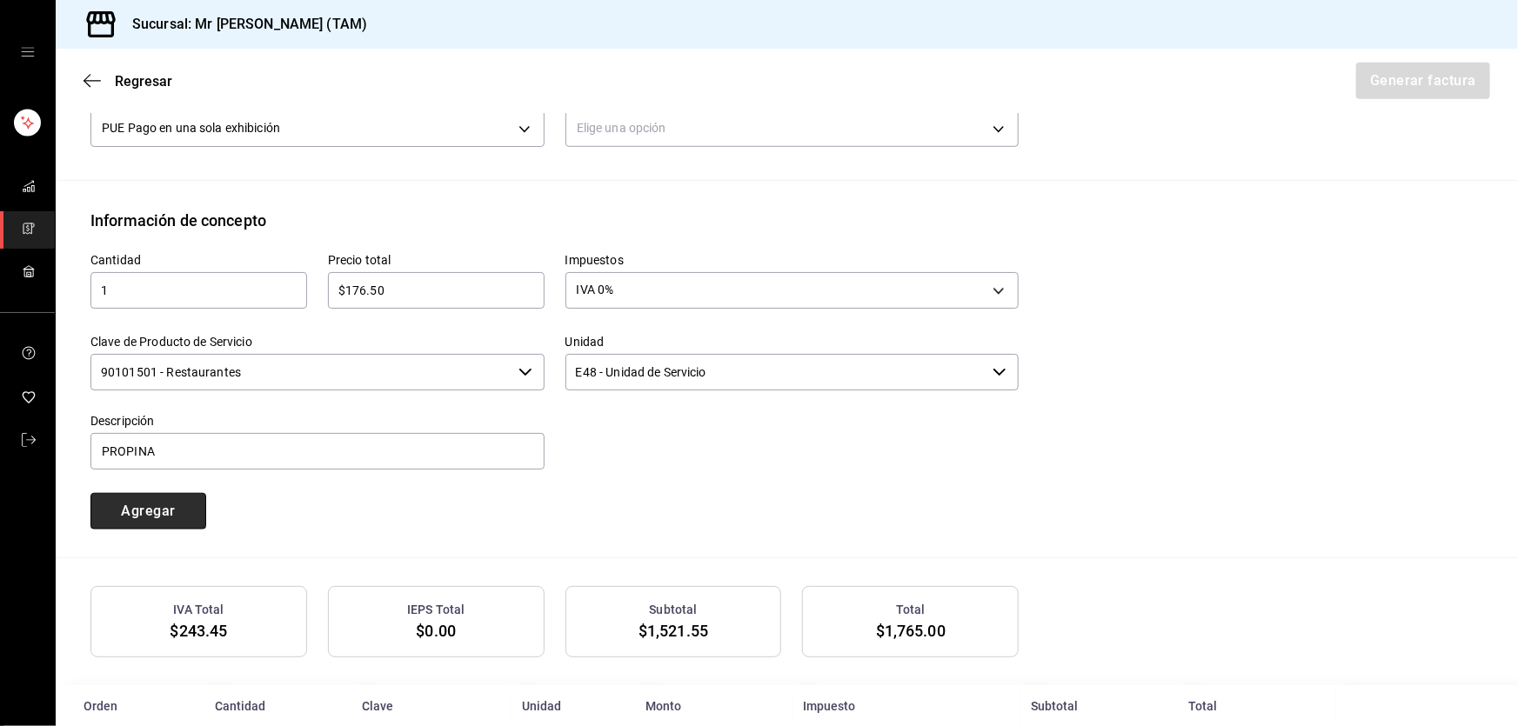
click at [141, 507] on button "Agregar" at bounding box center [148, 511] width 116 height 37
type input "90101500 - Establecimientos para comer y beber"
type input "E48 - Unidad de Servicio"
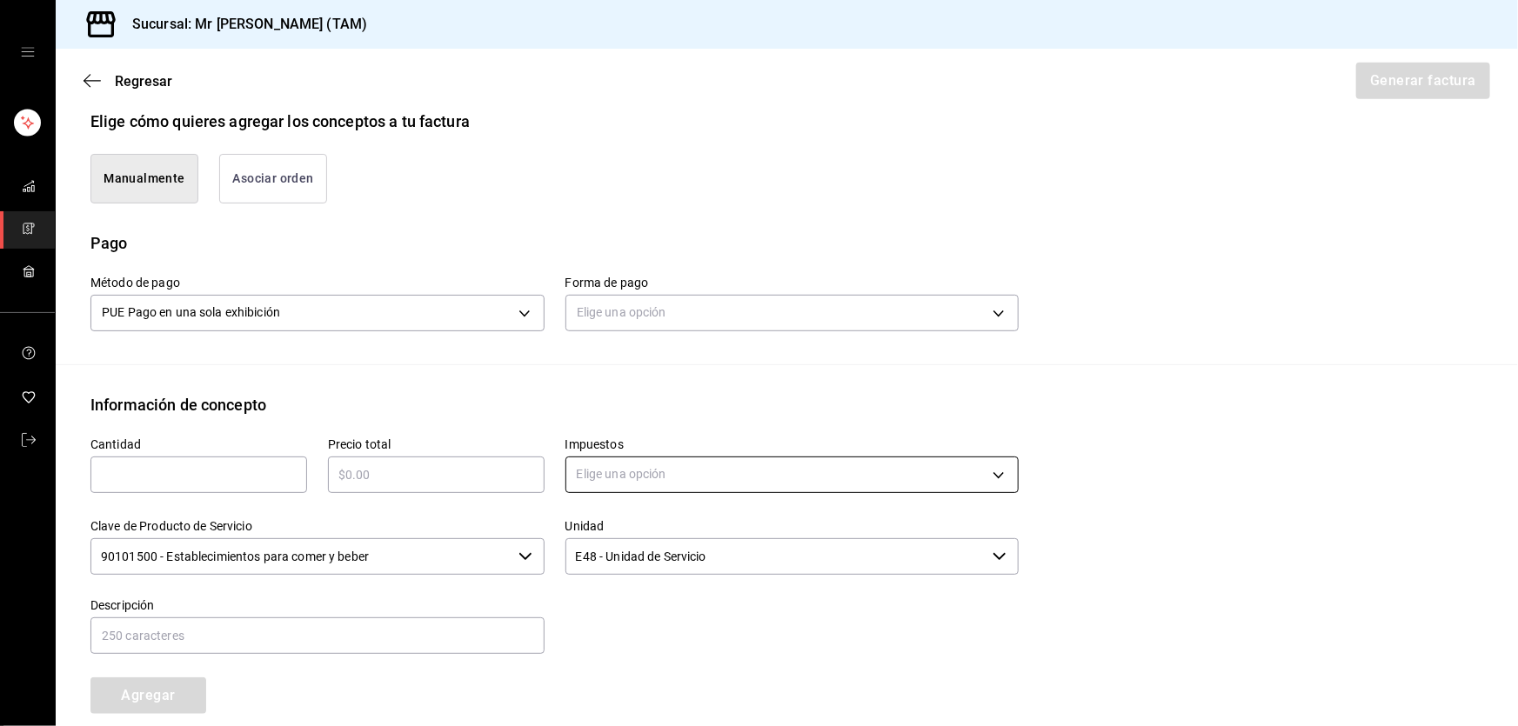
scroll to position [406, 0]
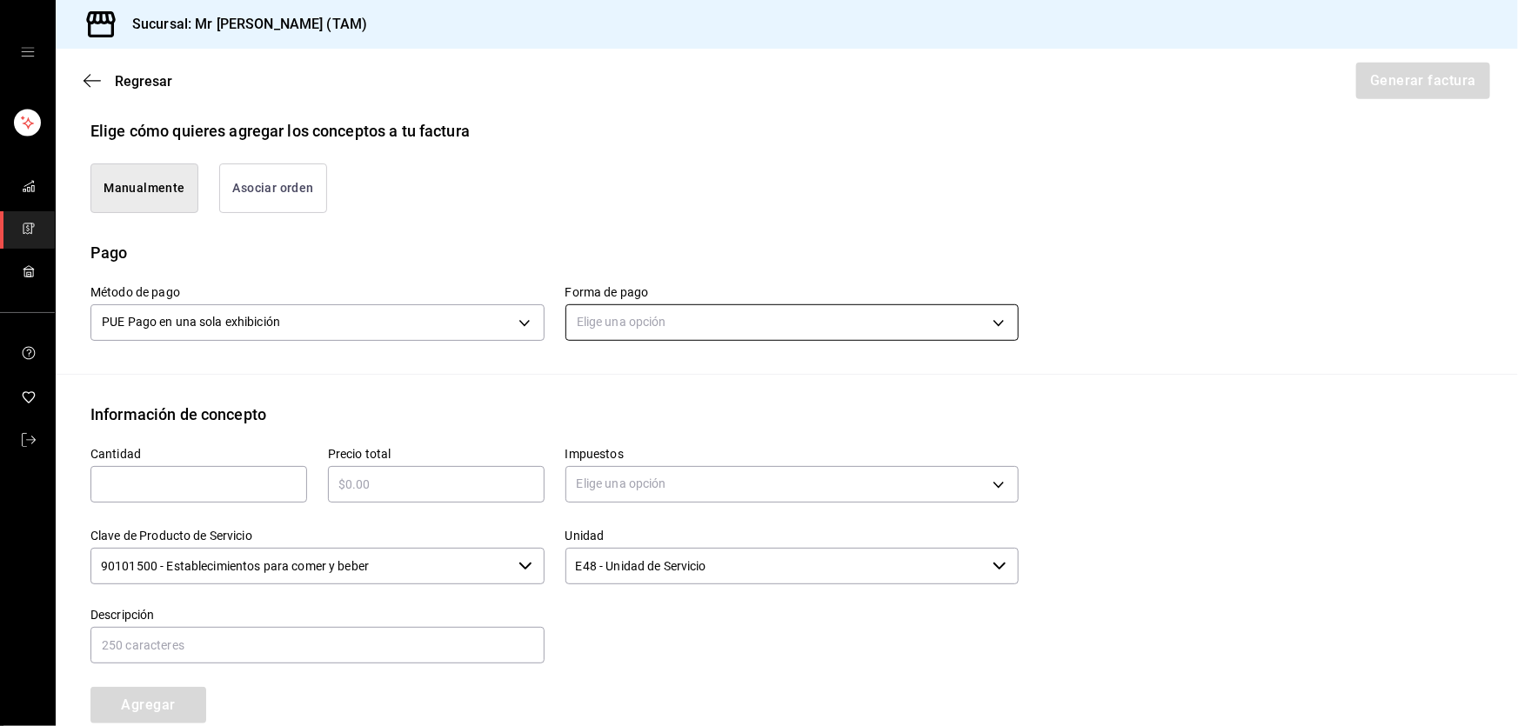
click at [624, 326] on body "Sucursal: Mr Smoky (TAM) Regresar Generar factura Emisor Perfil fiscal LARISSA …" at bounding box center [759, 363] width 1518 height 726
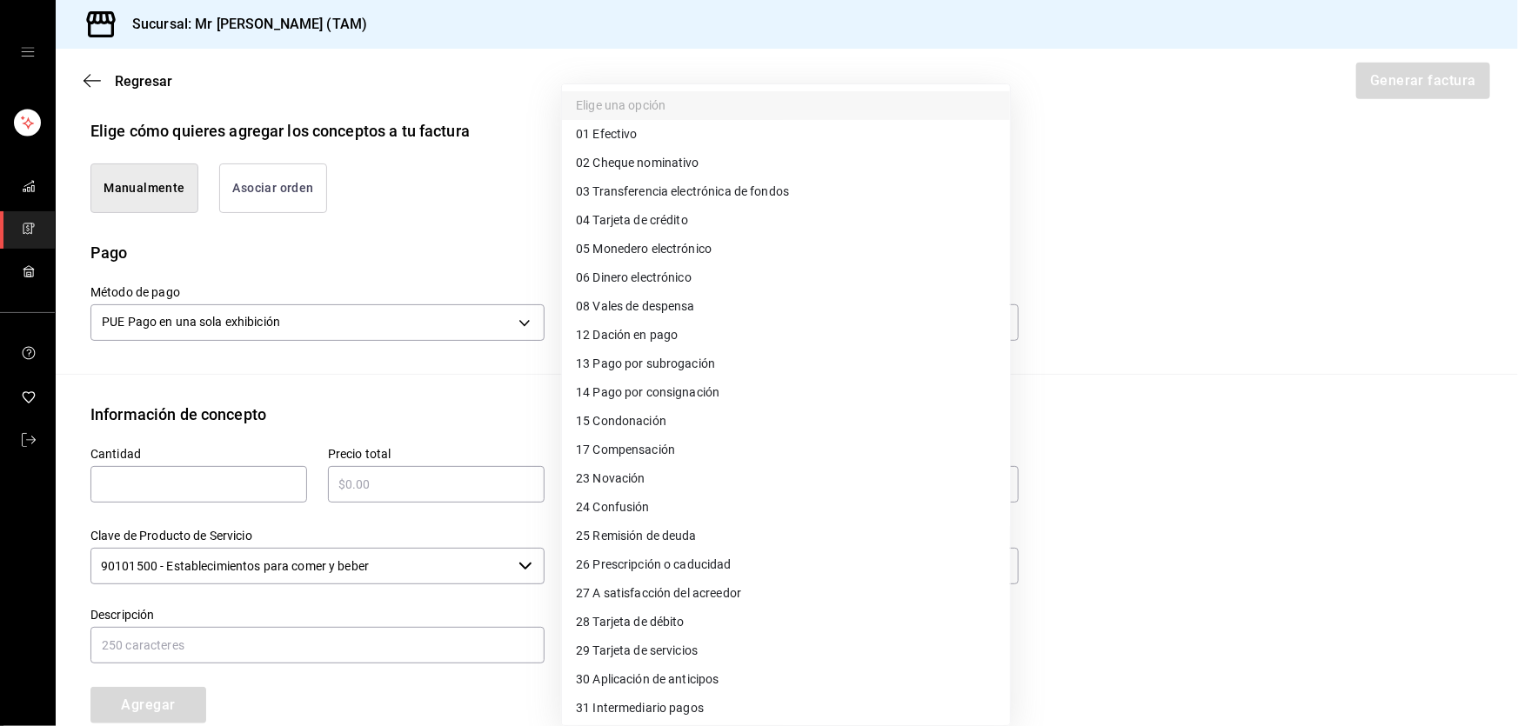
click at [639, 231] on li "04 Tarjeta de crédito" at bounding box center [786, 220] width 448 height 29
type input "04"
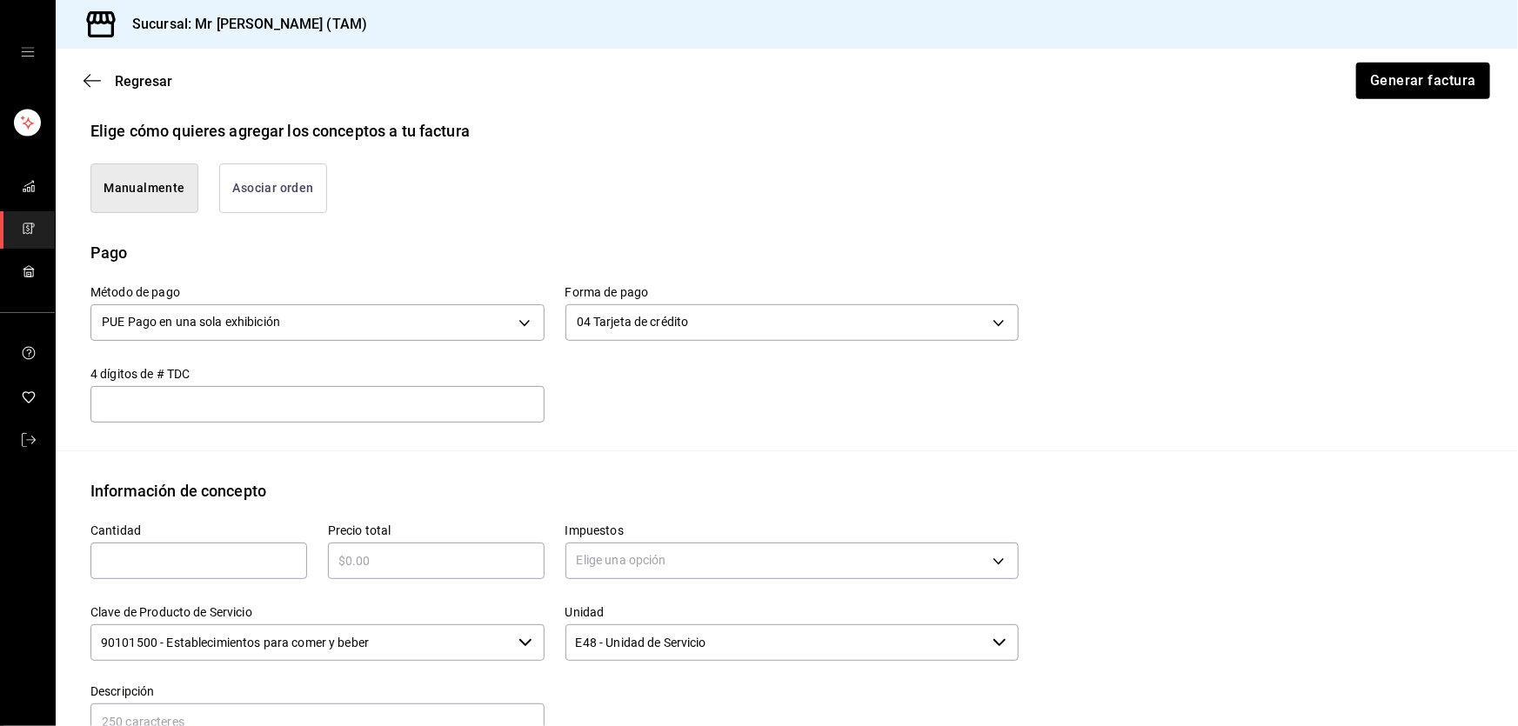
click at [400, 400] on input "text" at bounding box center [317, 404] width 454 height 21
type input "9181"
click at [847, 439] on div "Método de pago PUE Pago en una sola exhibición PUE Forma de pago 04 Tarjeta de …" at bounding box center [786, 357] width 1393 height 186
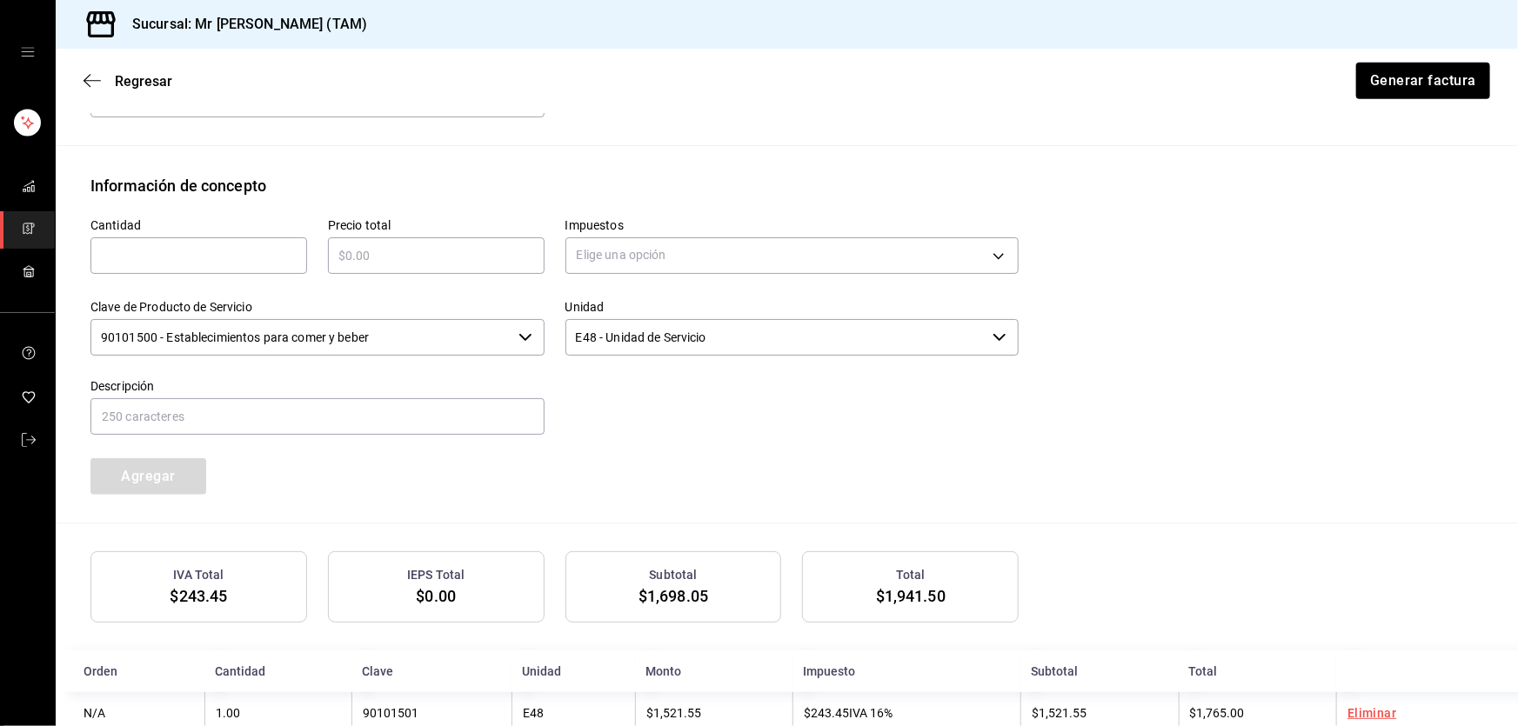
scroll to position [800, 0]
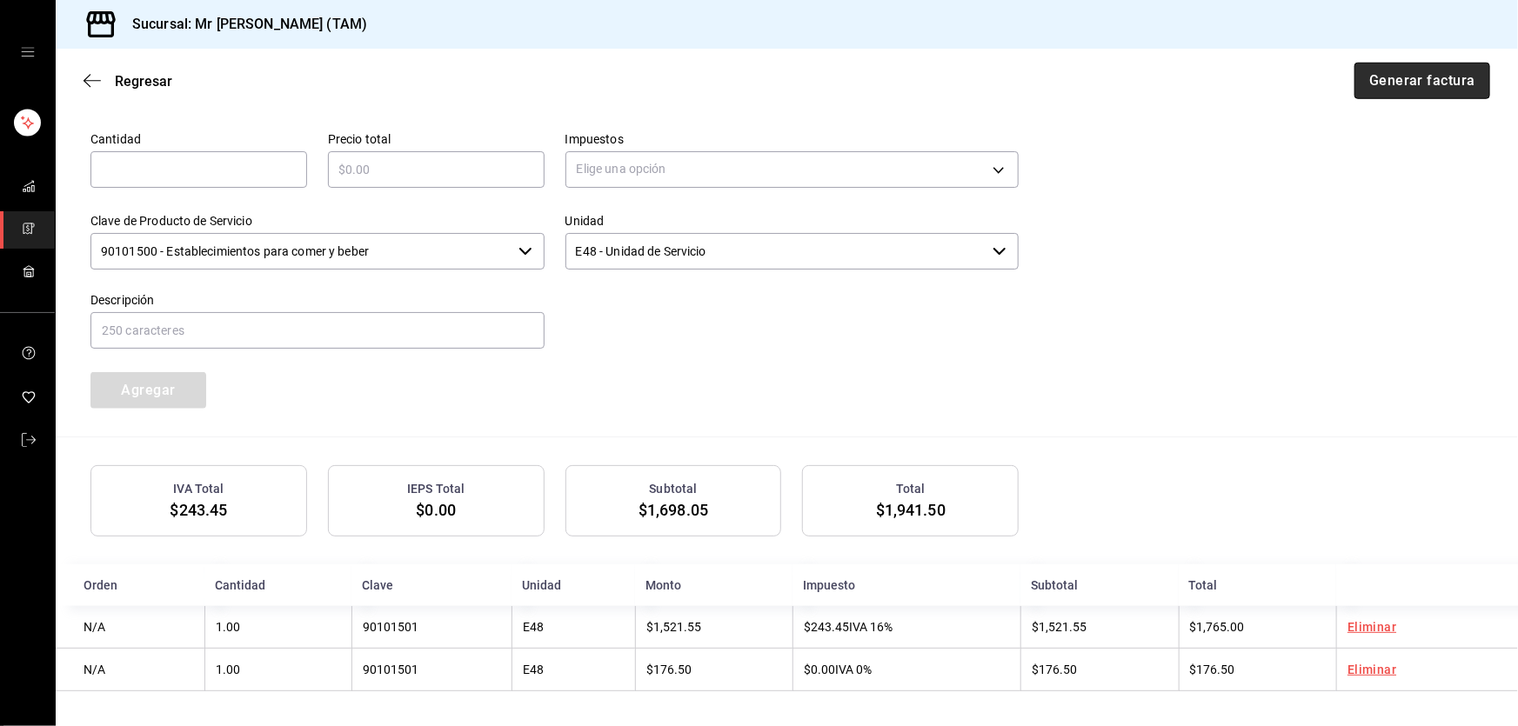
click at [1397, 78] on button "Generar factura" at bounding box center [1423, 81] width 136 height 37
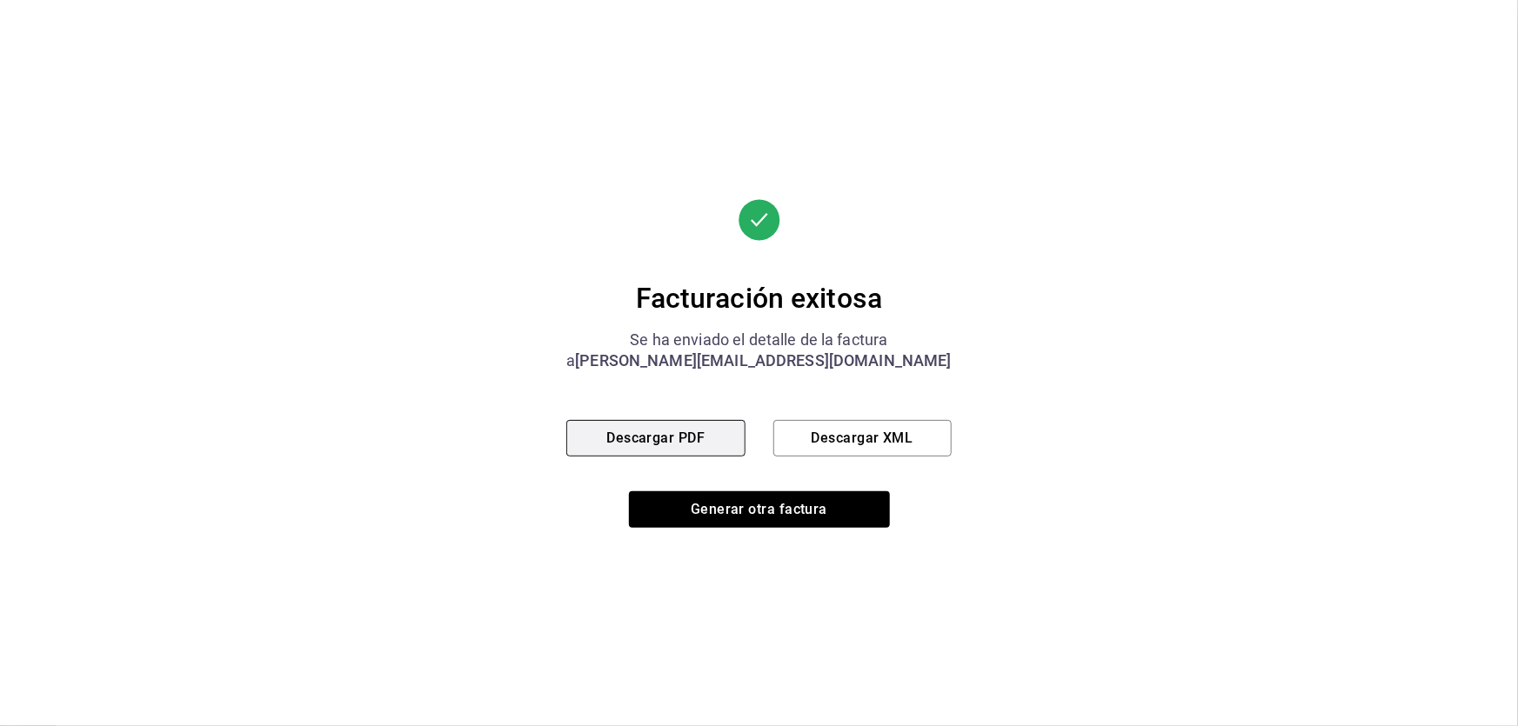
click at [670, 444] on button "Descargar PDF" at bounding box center [655, 438] width 178 height 37
click at [882, 448] on button "Descargar XML" at bounding box center [862, 438] width 178 height 37
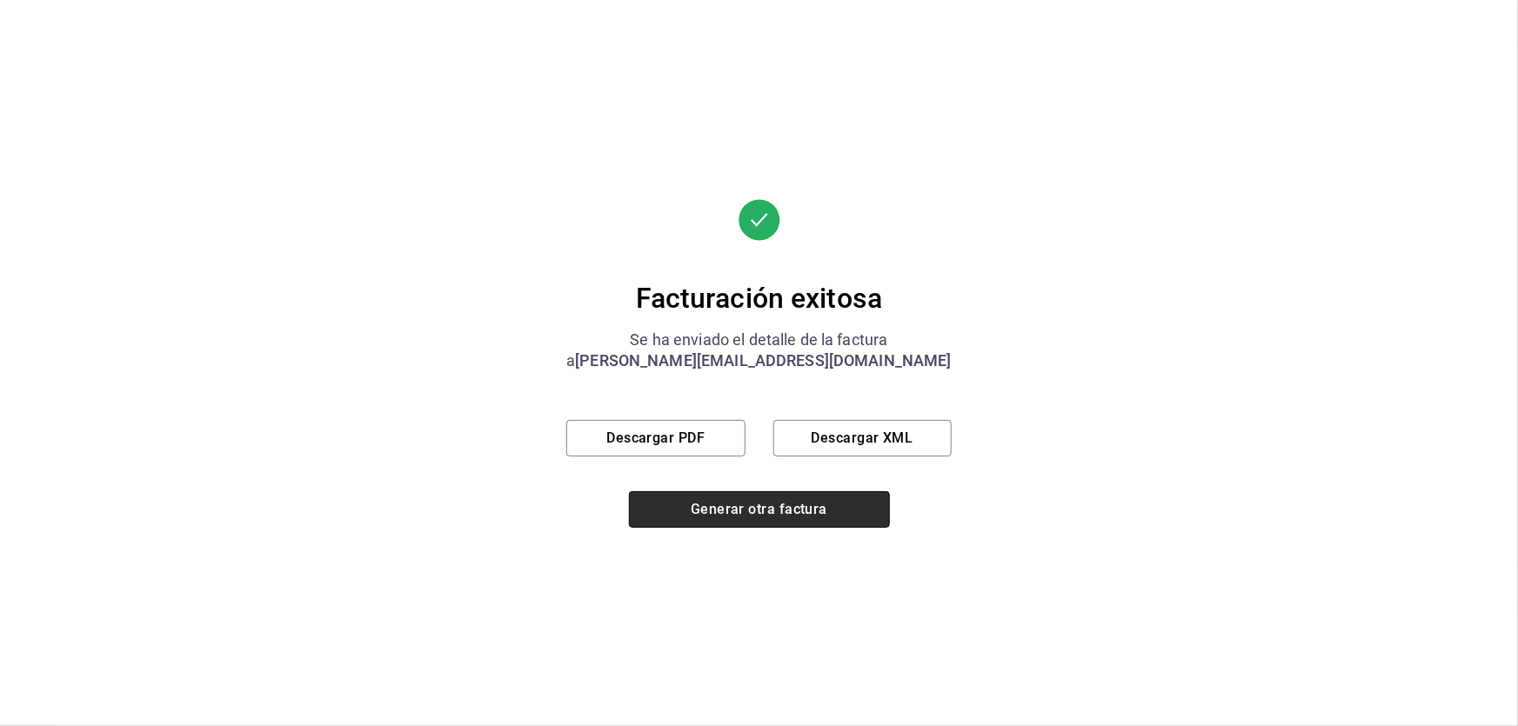
click at [777, 516] on button "Generar otra factura" at bounding box center [759, 510] width 261 height 37
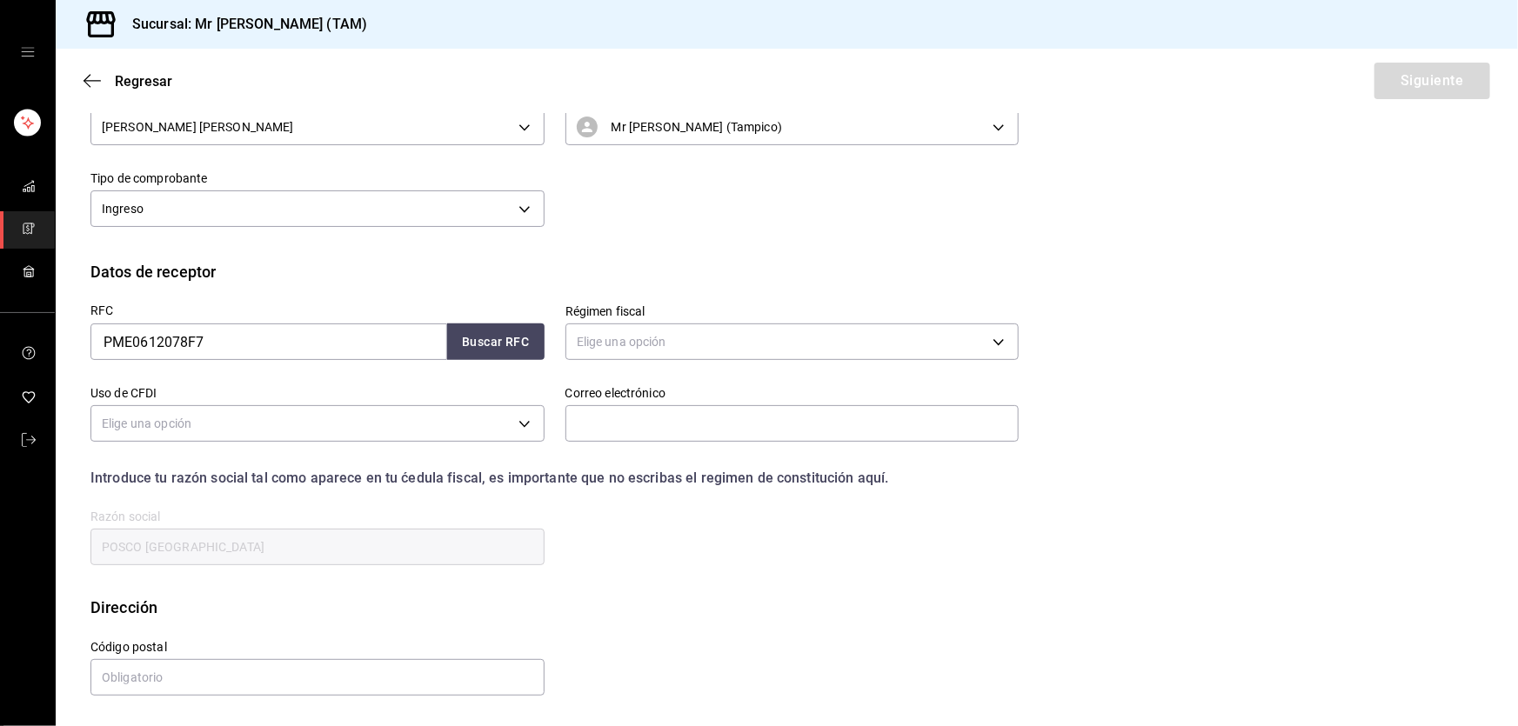
scroll to position [105, 0]
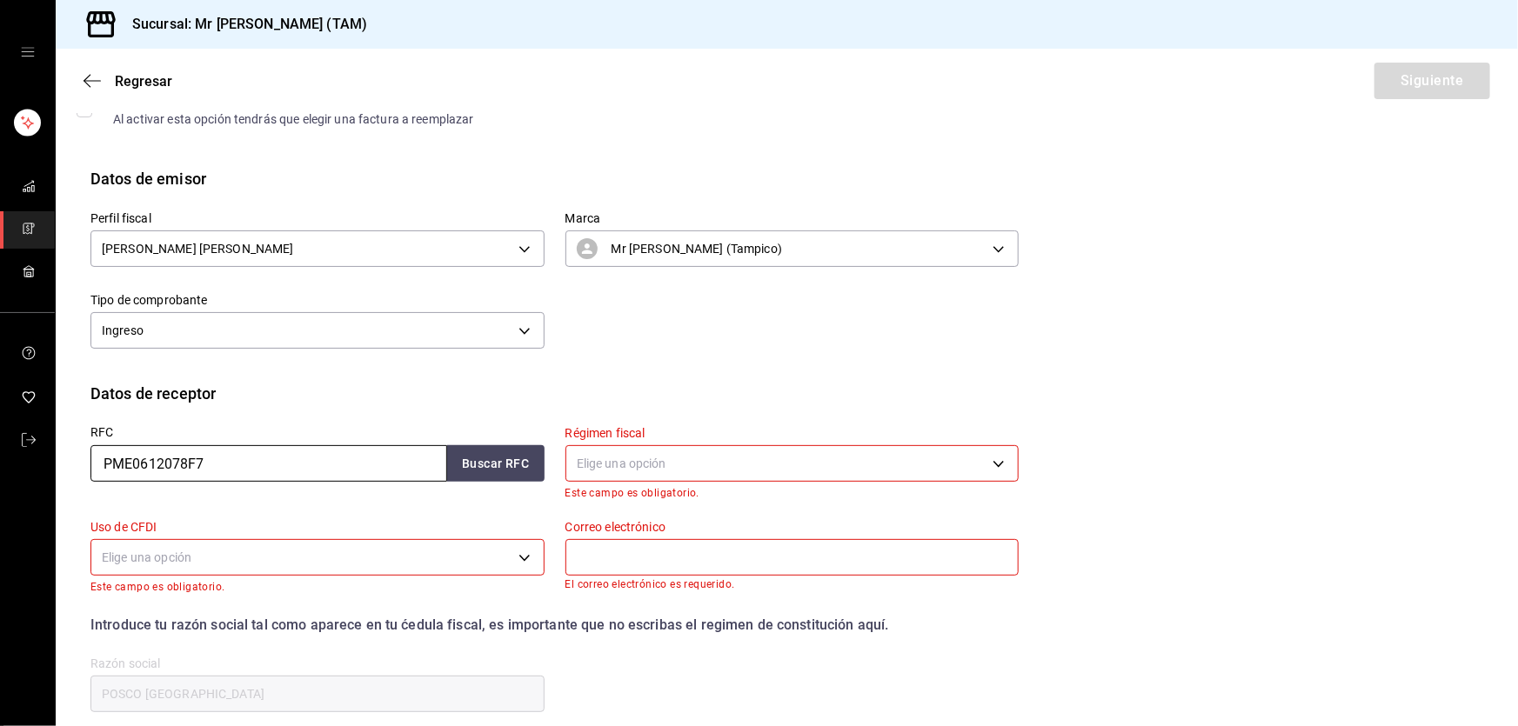
click at [275, 467] on input "PME0612078F7" at bounding box center [268, 463] width 357 height 37
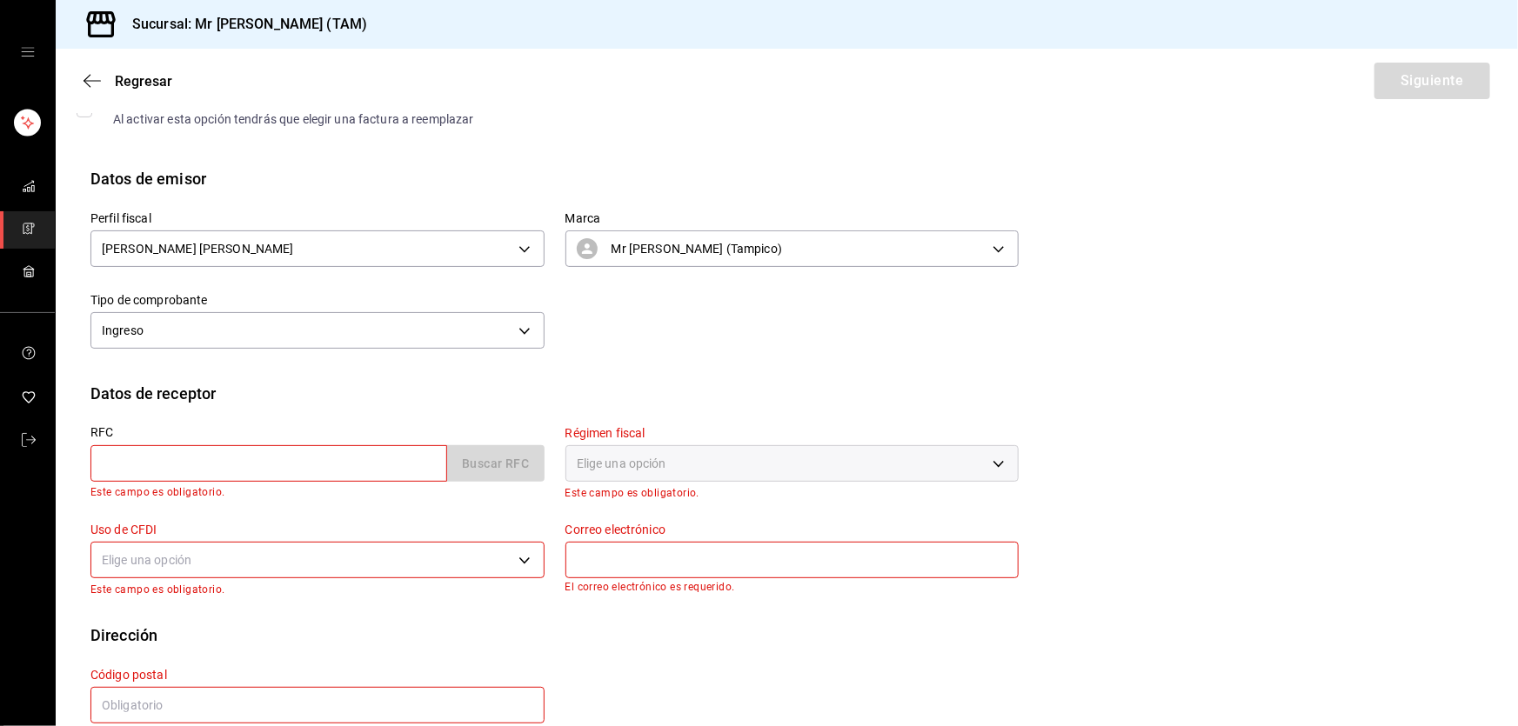
paste input "SEP210905778"
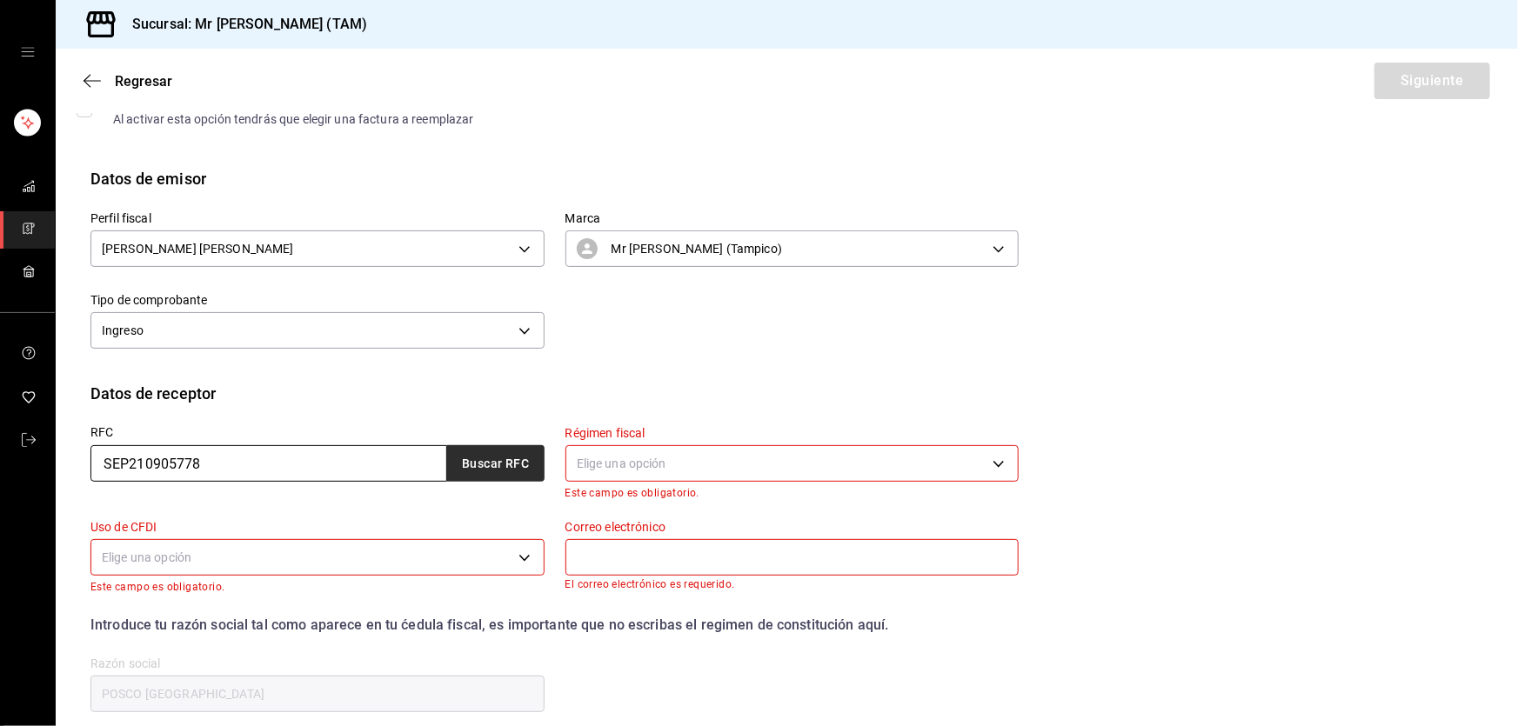
type input "SEP210905778"
click at [463, 465] on button "Buscar RFC" at bounding box center [495, 463] width 97 height 37
click at [463, 458] on button "Buscar RFC" at bounding box center [495, 463] width 97 height 37
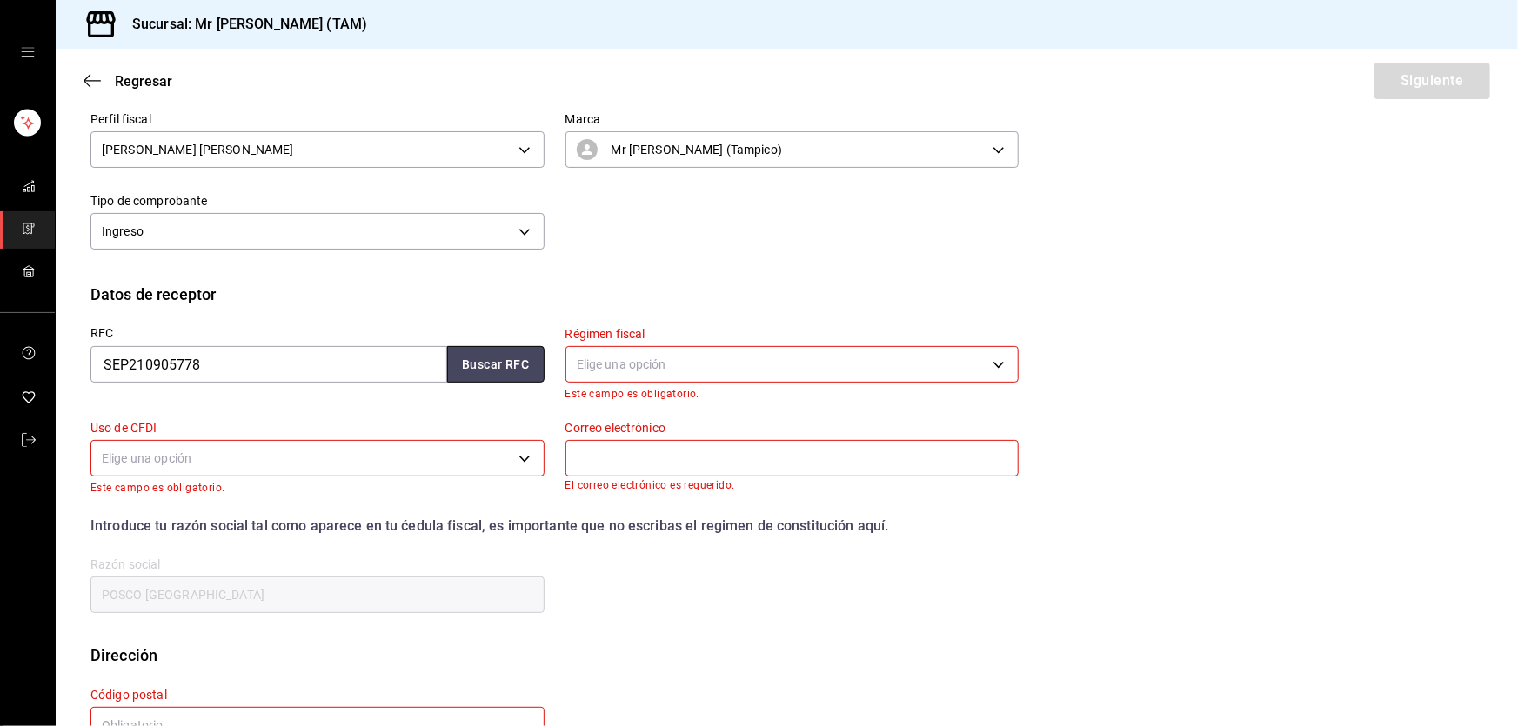
scroll to position [264, 0]
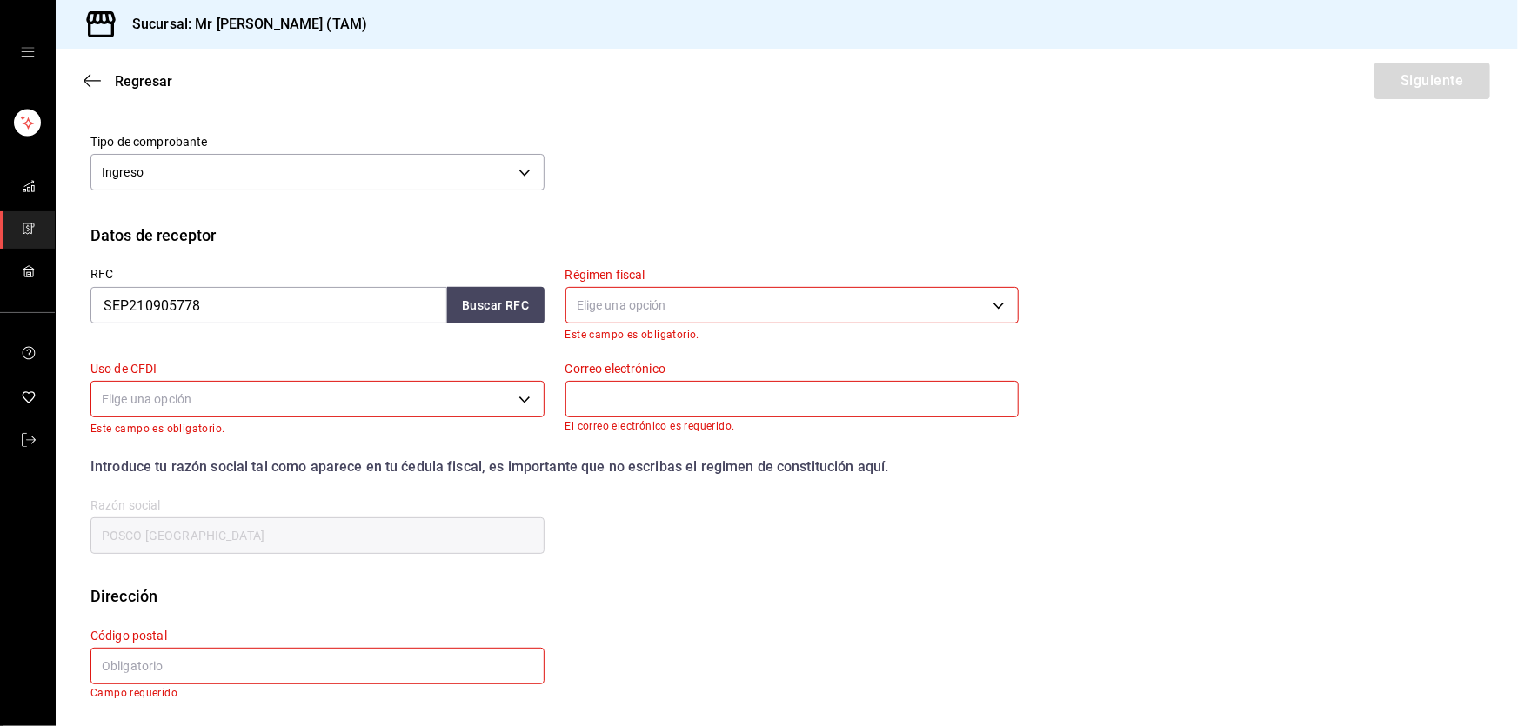
click at [331, 548] on input "POSCO MEXICO" at bounding box center [317, 536] width 454 height 37
click at [226, 670] on input "text" at bounding box center [317, 666] width 454 height 37
paste input "06010"
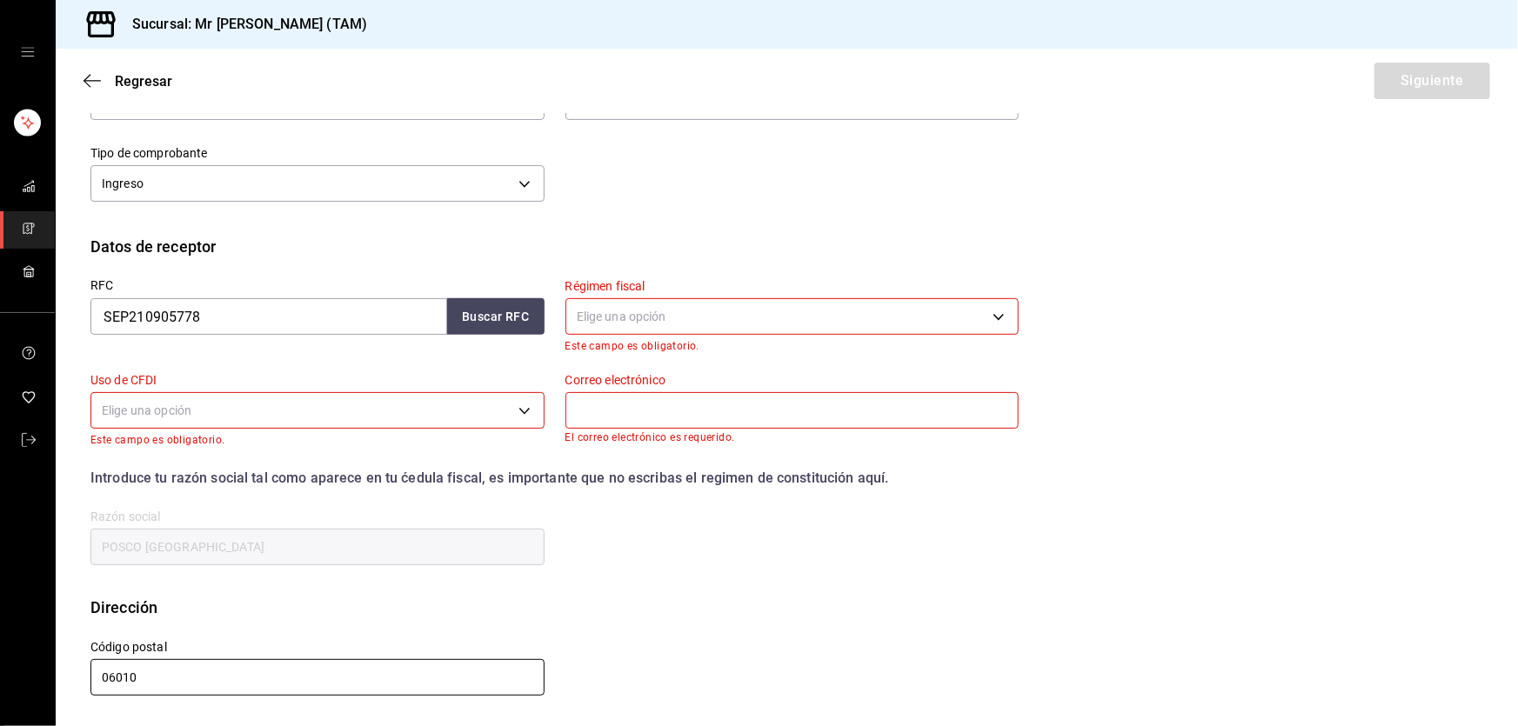
scroll to position [251, 0]
type input "06010"
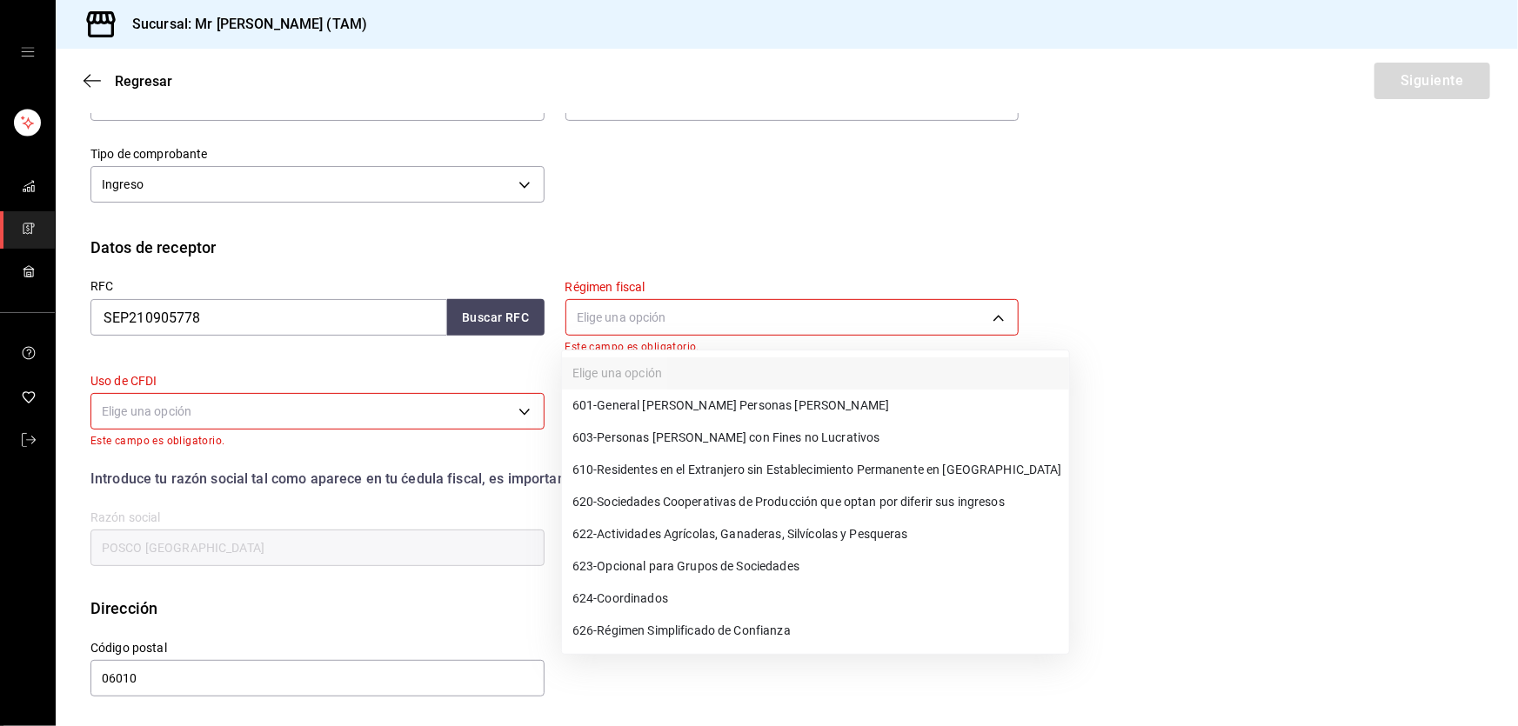
click at [653, 312] on body "Sucursal: Mr Smoky (TAM) Regresar Siguiente Factura general Realiza tus factura…" at bounding box center [759, 363] width 1518 height 726
click at [661, 433] on span "603 - Personas Morales con Fines no Lucrativos" at bounding box center [726, 438] width 308 height 18
type input "603"
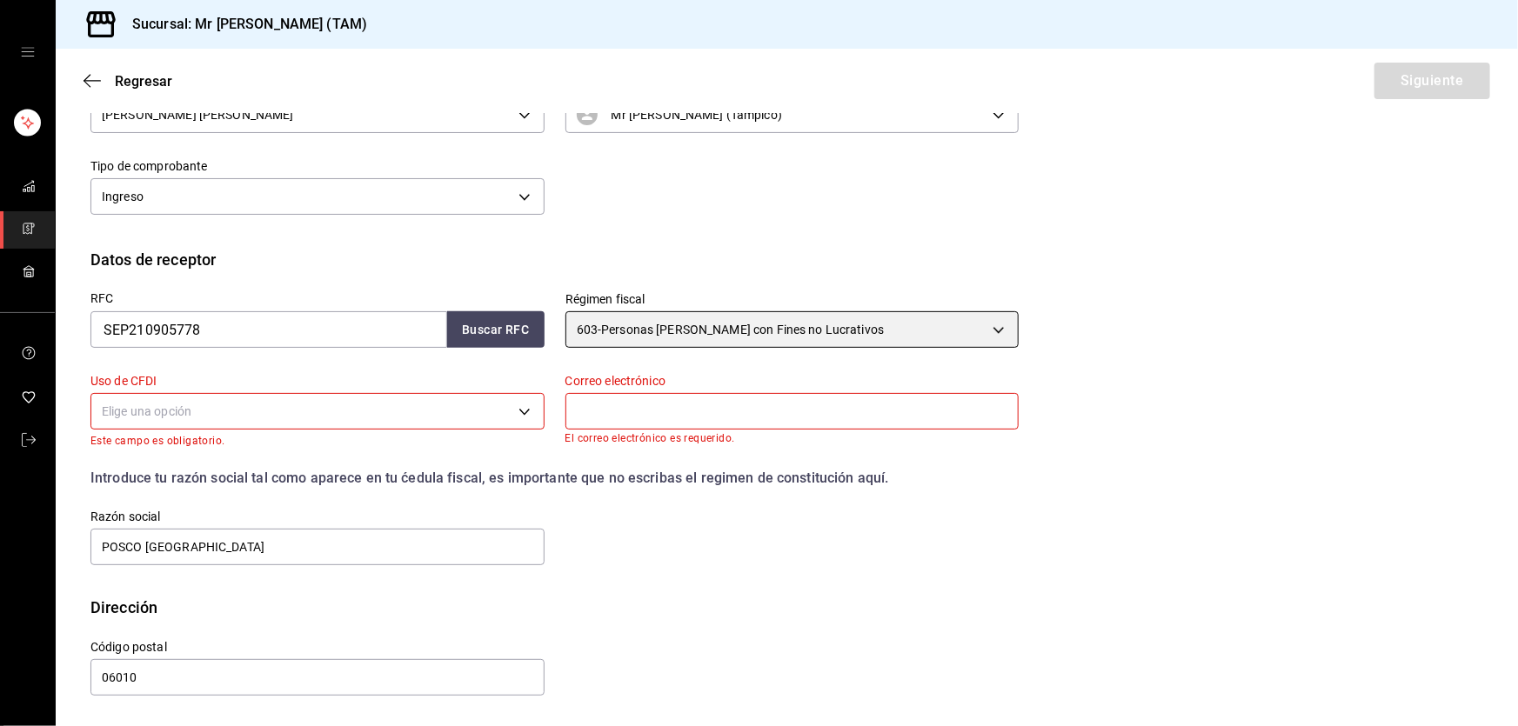
scroll to position [239, 0]
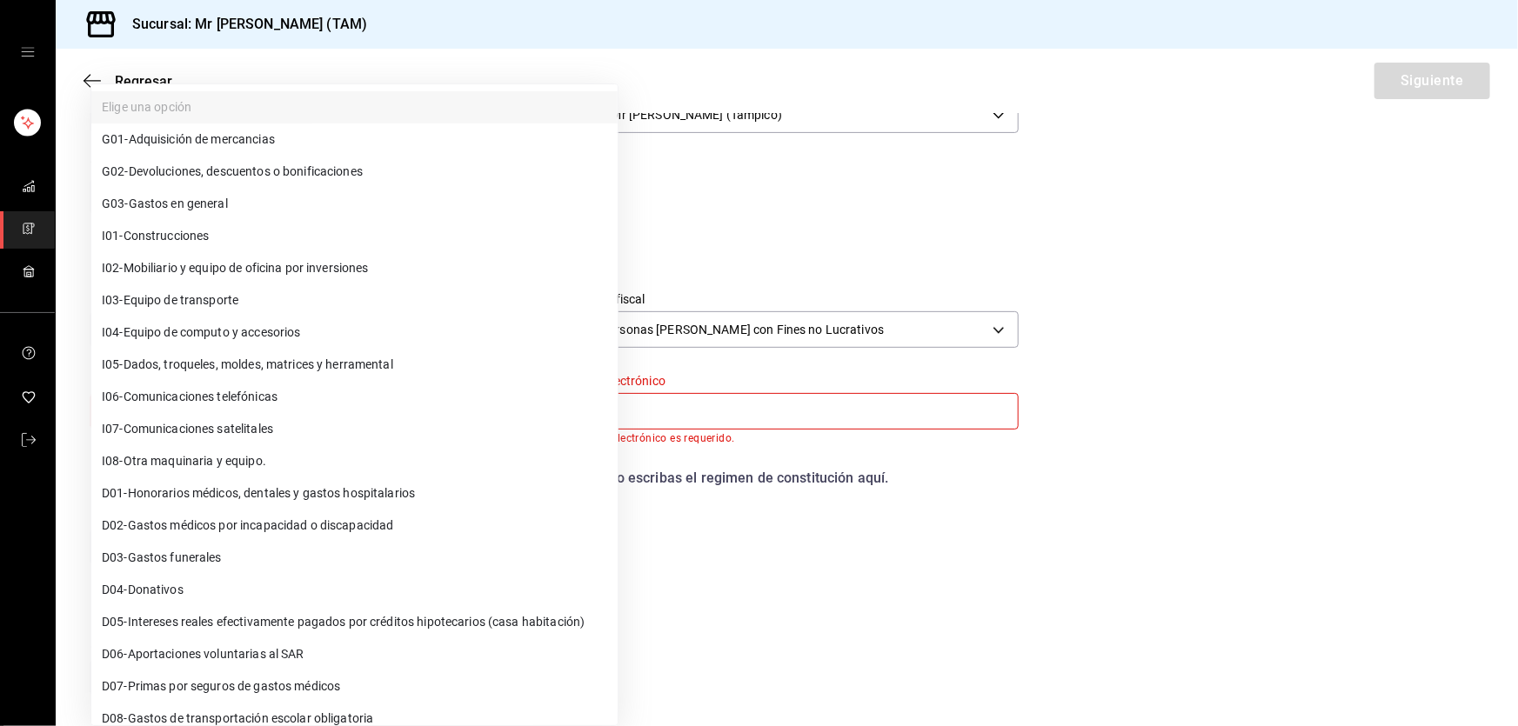
click at [282, 412] on body "Sucursal: Mr Smoky (TAM) Regresar Siguiente Factura general Realiza tus factura…" at bounding box center [759, 363] width 1518 height 726
click at [226, 207] on span "G03 - Gastos en general" at bounding box center [165, 204] width 126 height 18
type input "G03"
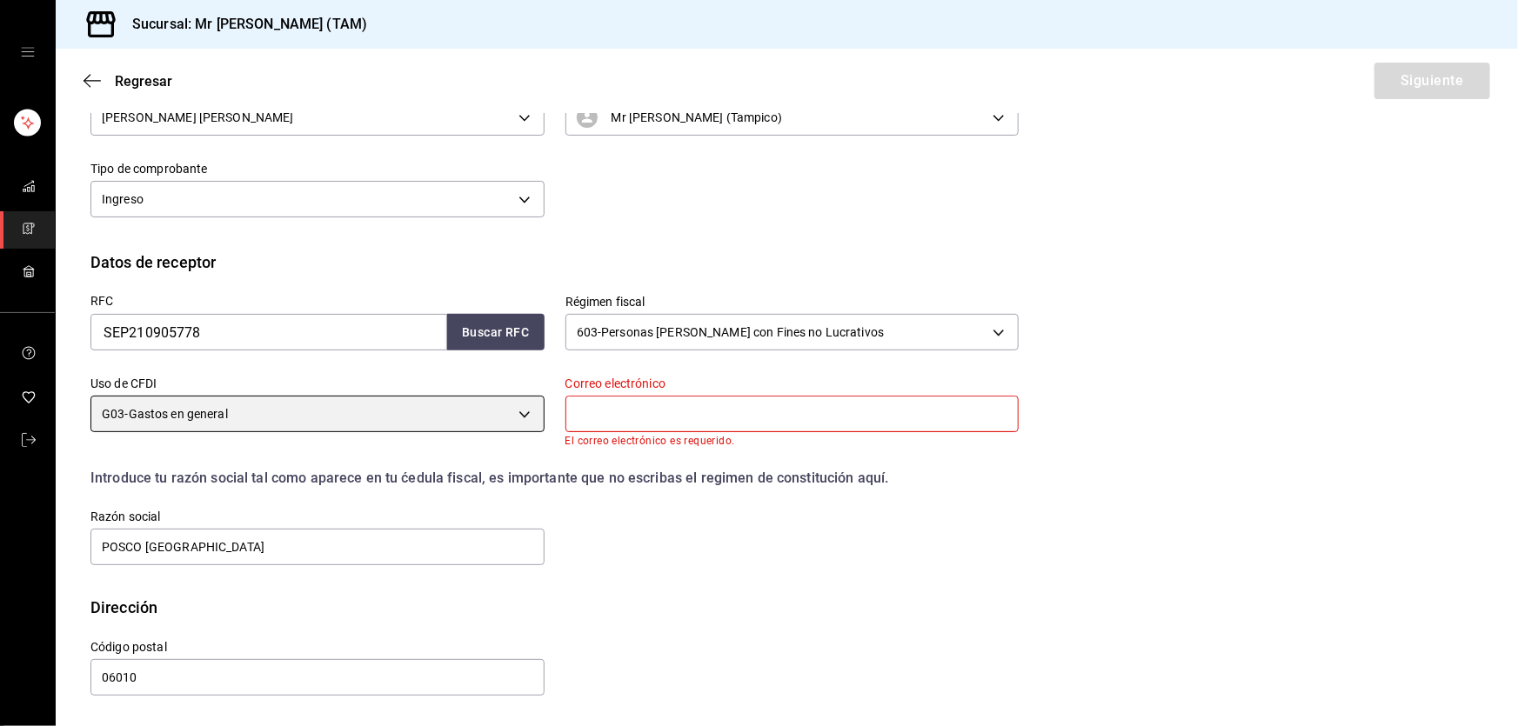
scroll to position [236, 0]
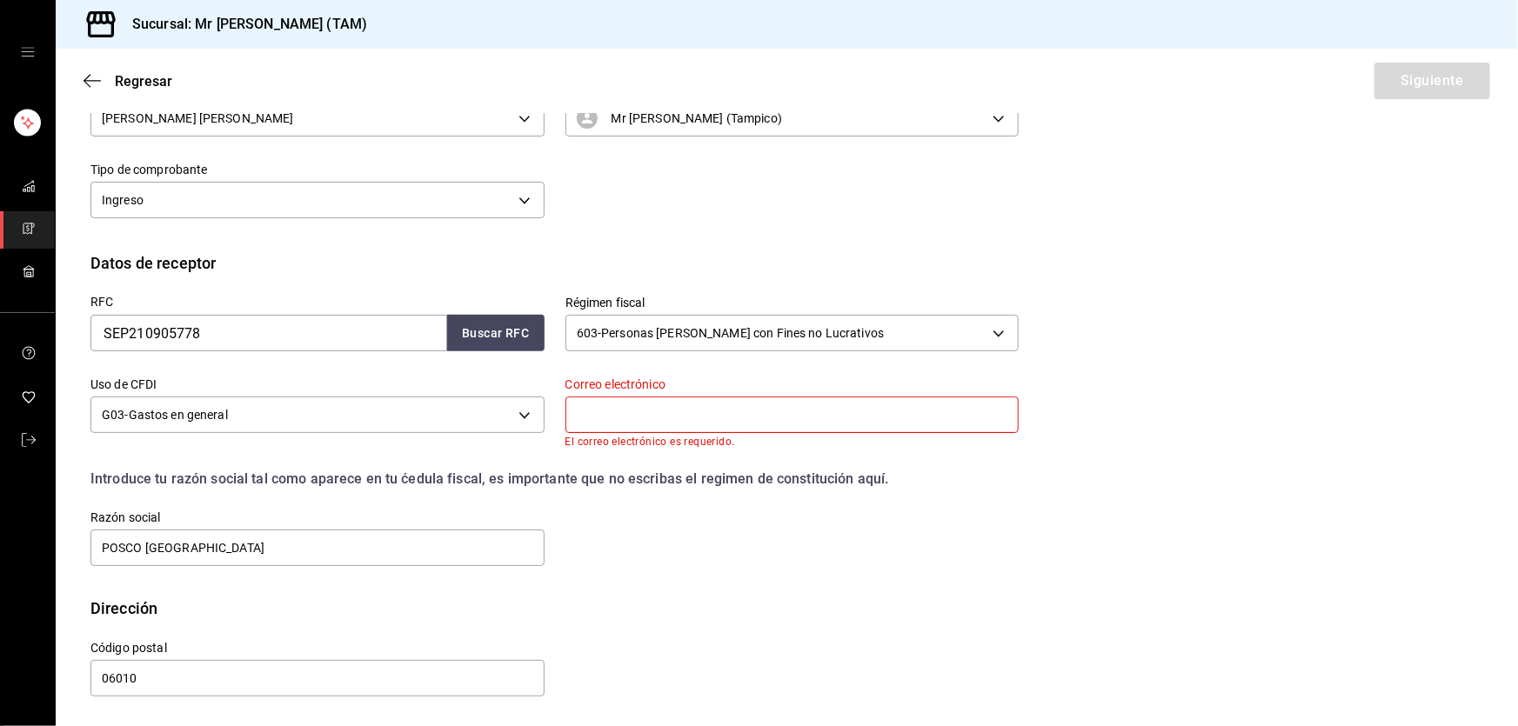
click at [659, 429] on input "text" at bounding box center [793, 415] width 454 height 37
paste input "alehinojozaa@gmail.com"
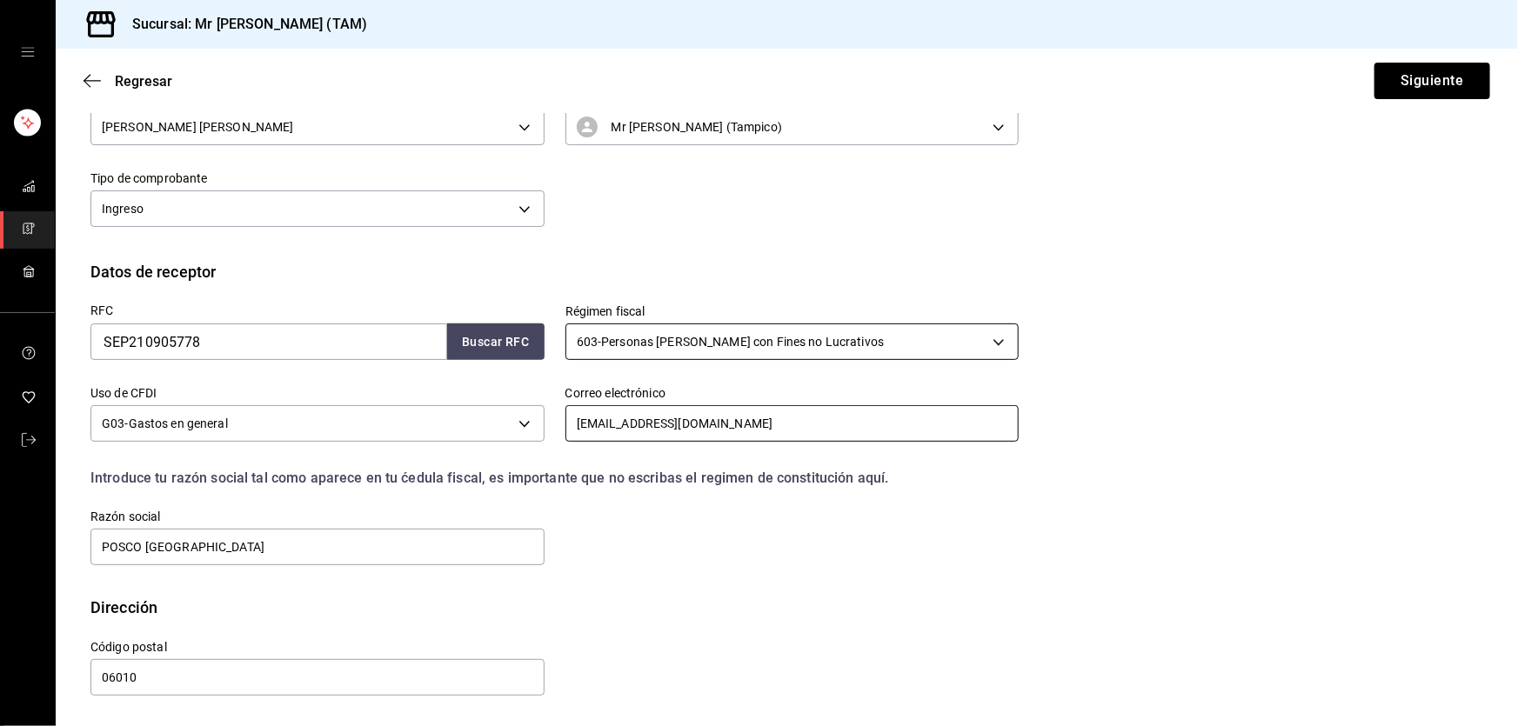
scroll to position [226, 0]
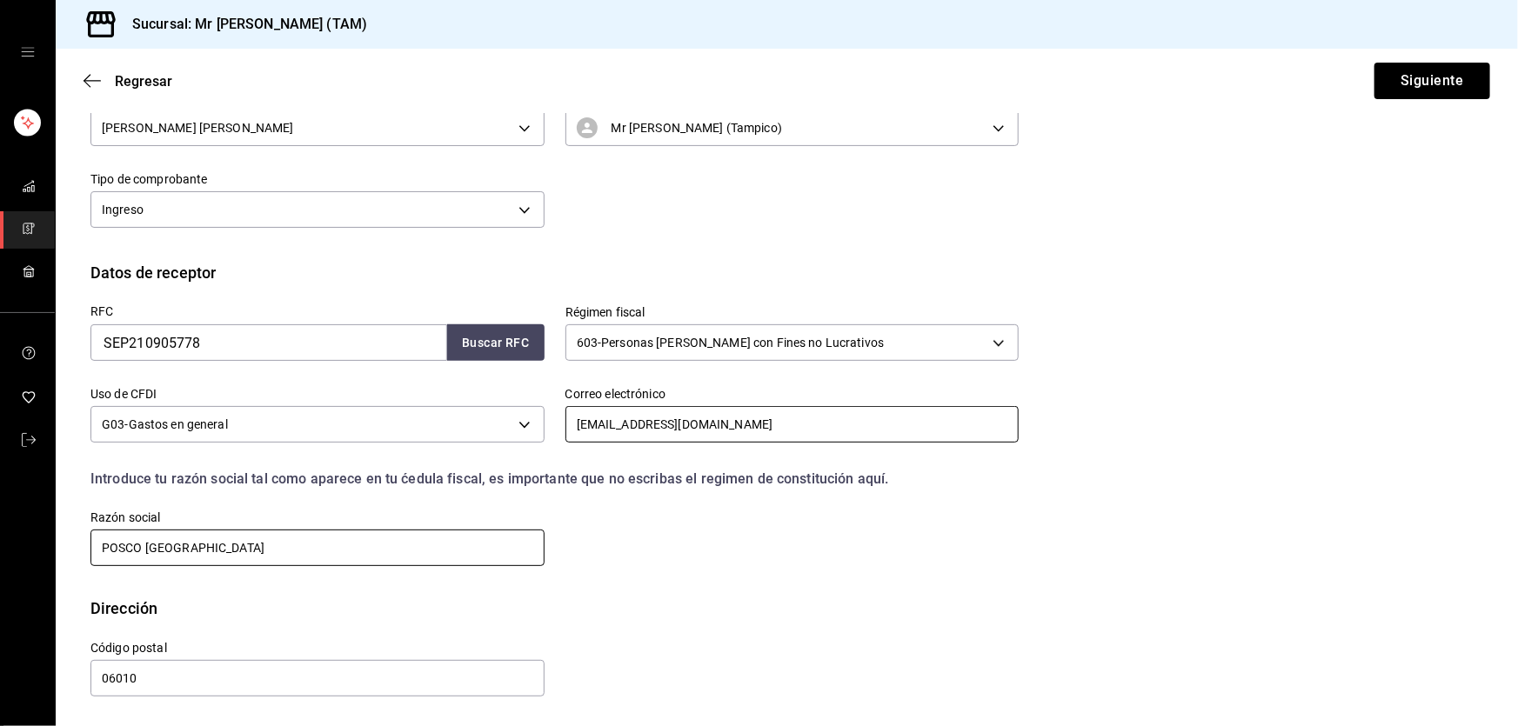
type input "alehinojozaa@gmail.com"
click at [231, 554] on input "POSCO MEXICO" at bounding box center [317, 548] width 454 height 37
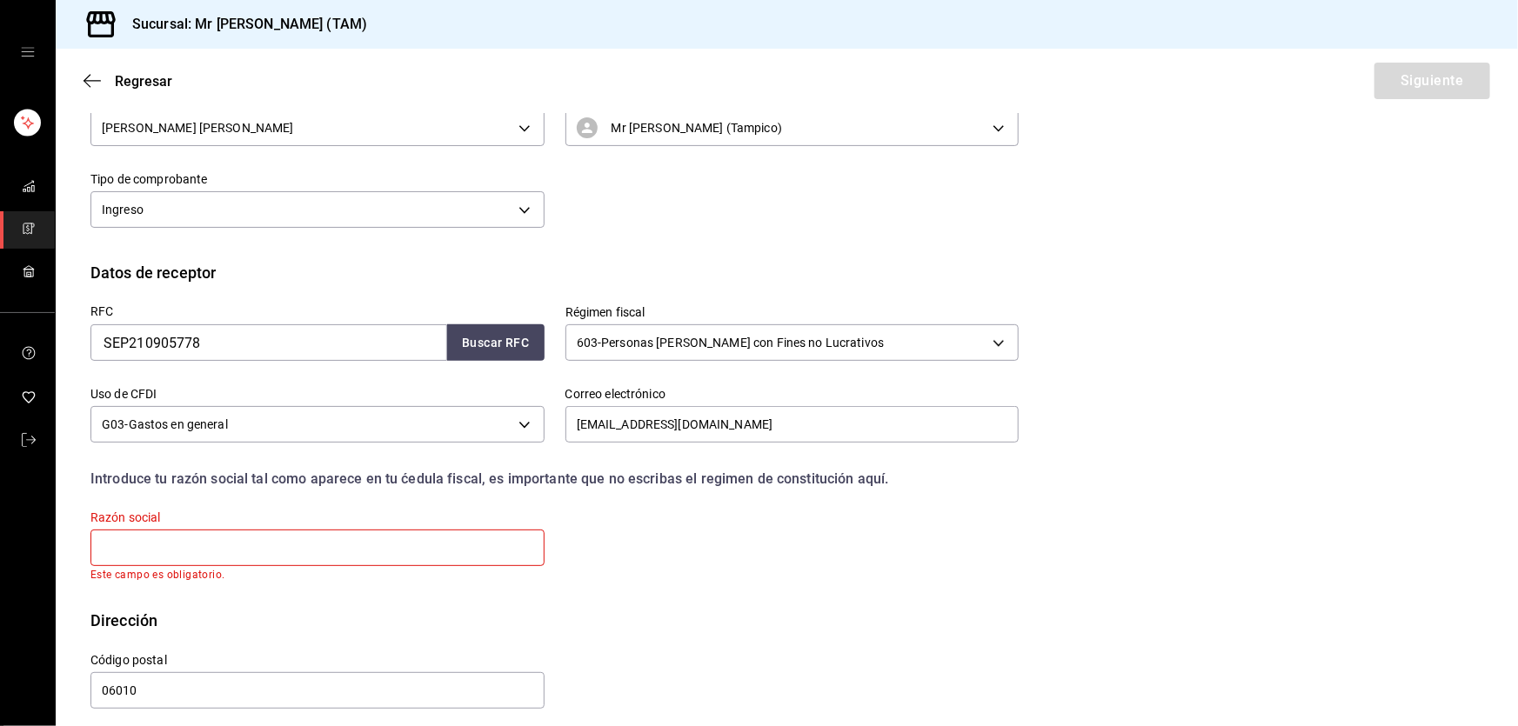
paste input "SECRETARIA DE EDUCACION PUBLICA"
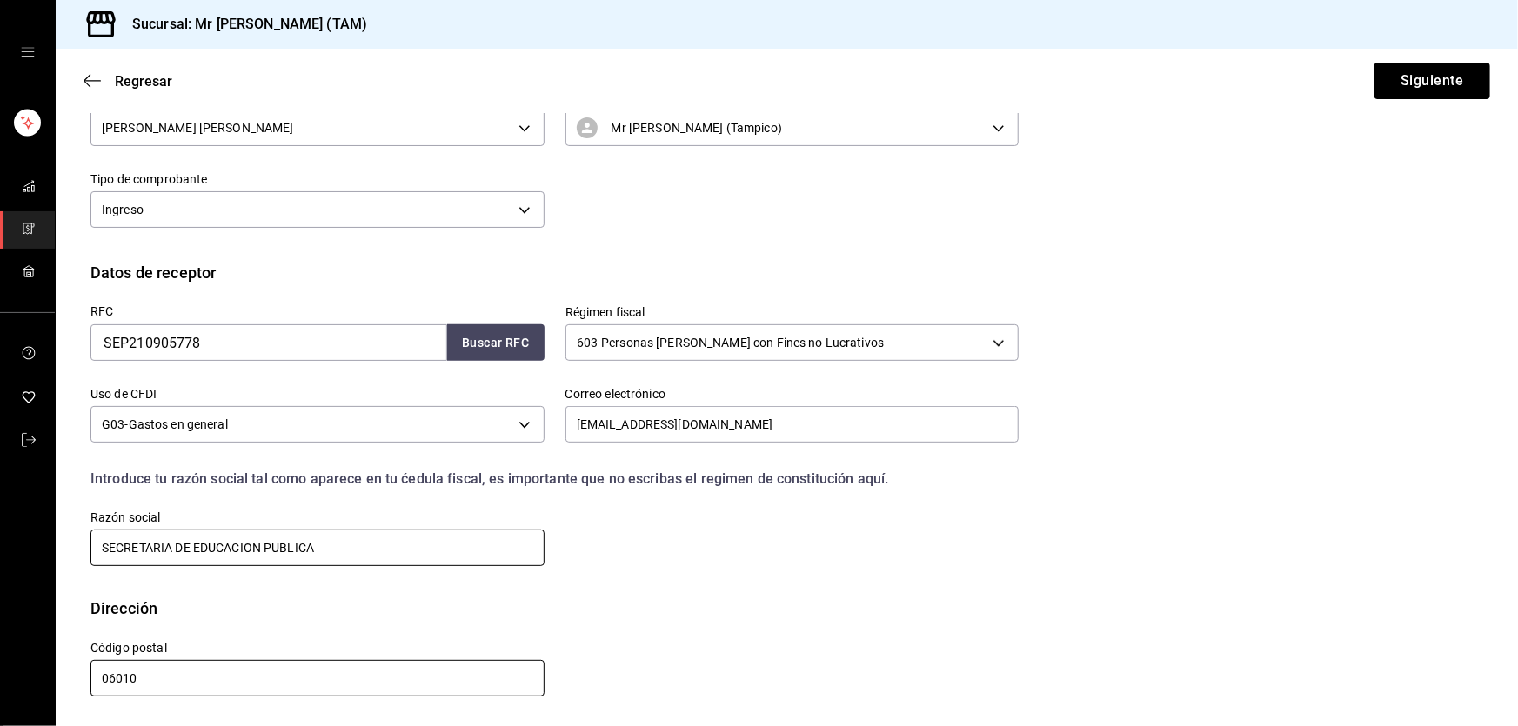
type input "SECRETARIA DE EDUCACION PUBLICA"
click at [395, 684] on input "06010" at bounding box center [317, 678] width 454 height 37
click at [425, 544] on input "SECRETARIA DE EDUCACION PUBLICA" at bounding box center [317, 548] width 454 height 37
click at [786, 431] on input "alehinojozaa@gmail.com" at bounding box center [793, 424] width 454 height 37
click at [487, 348] on button "Buscar RFC" at bounding box center [495, 343] width 97 height 37
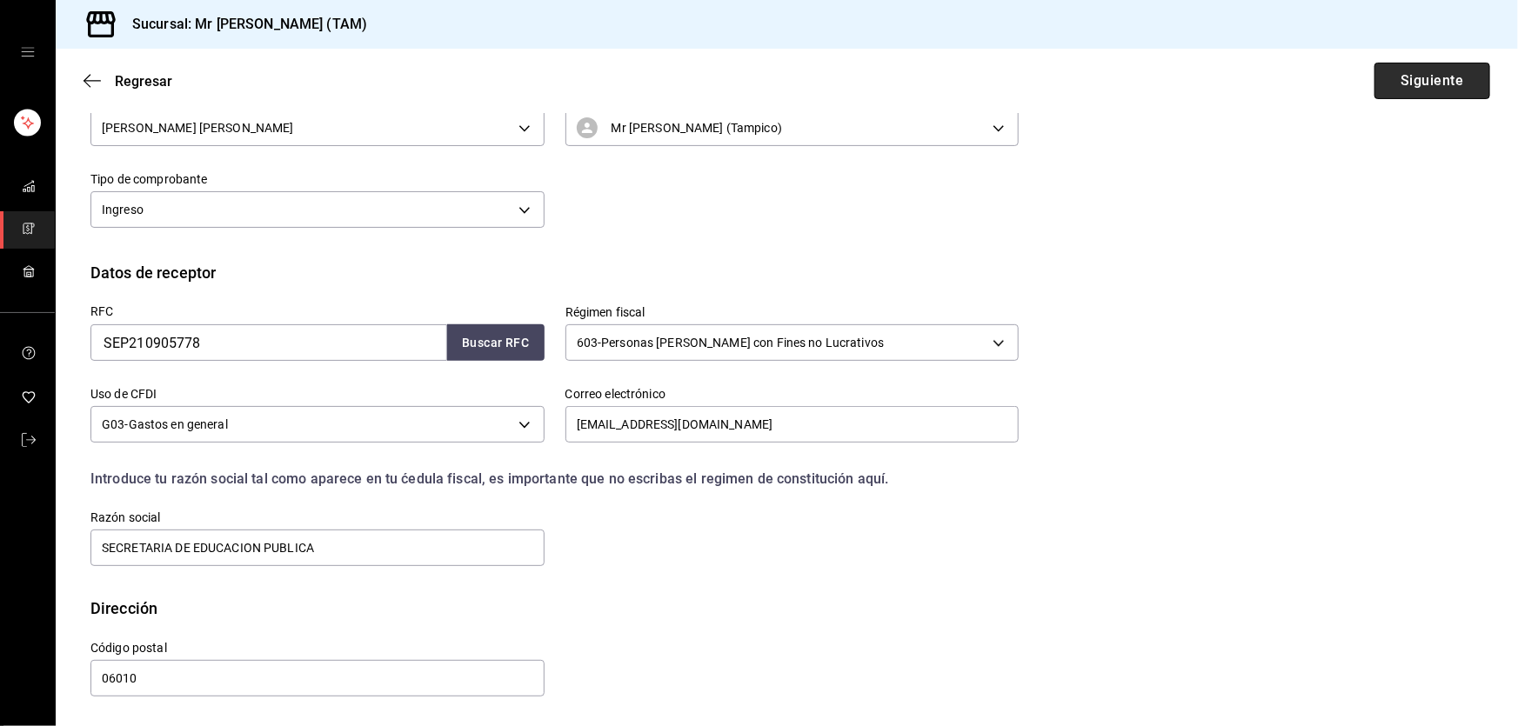
click at [1452, 74] on button "Siguiente" at bounding box center [1433, 81] width 116 height 37
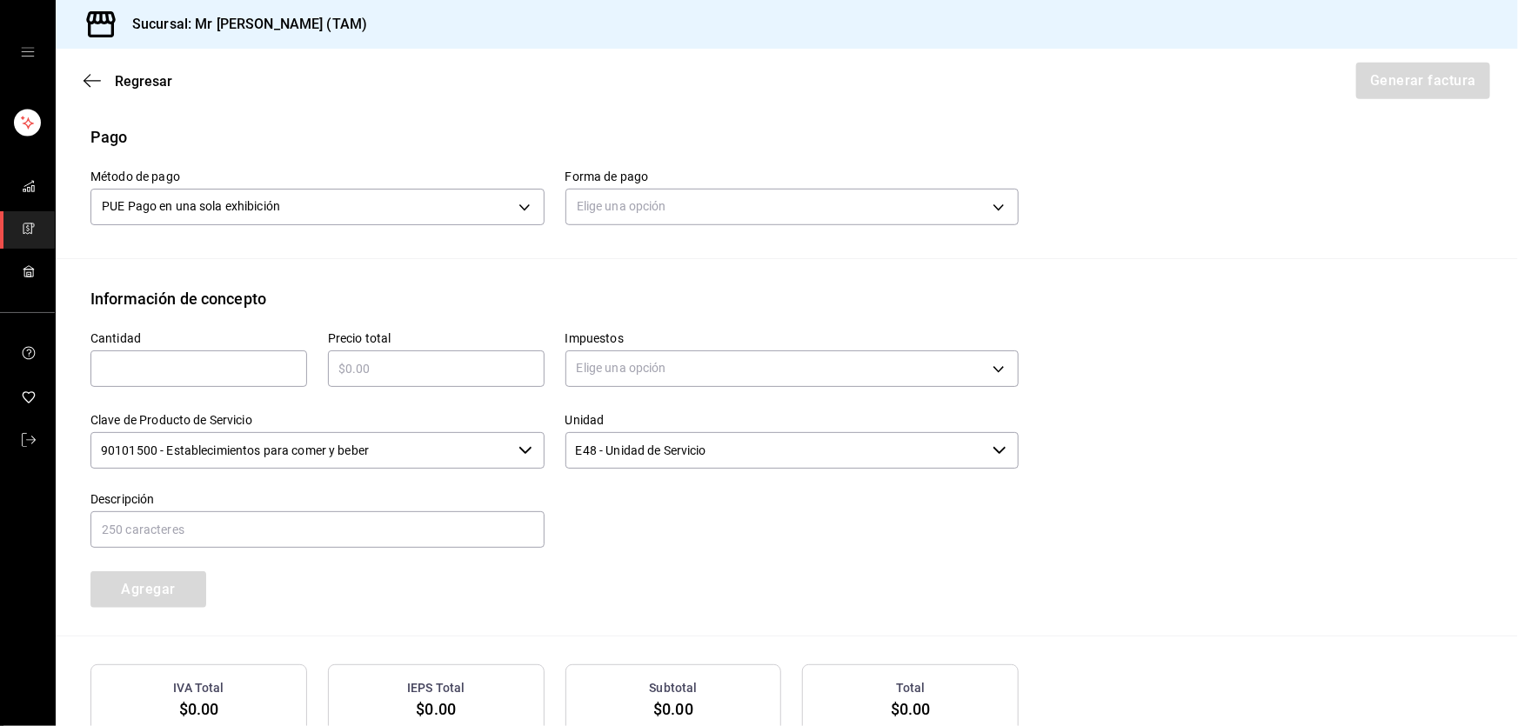
scroll to position [542, 0]
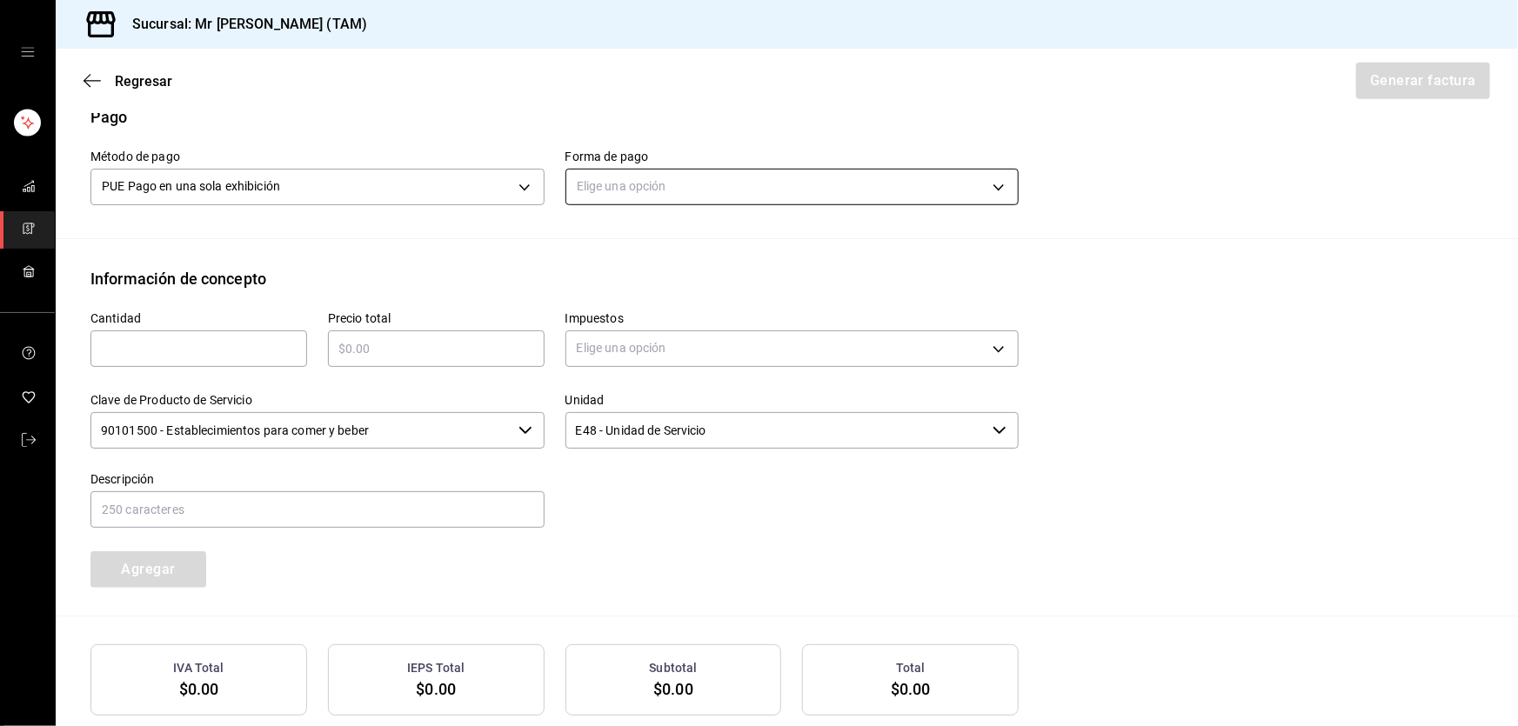
click at [628, 180] on body "Sucursal: Mr Smoky (TAM) Regresar Generar factura Emisor Perfil fiscal LARISSA …" at bounding box center [759, 363] width 1518 height 726
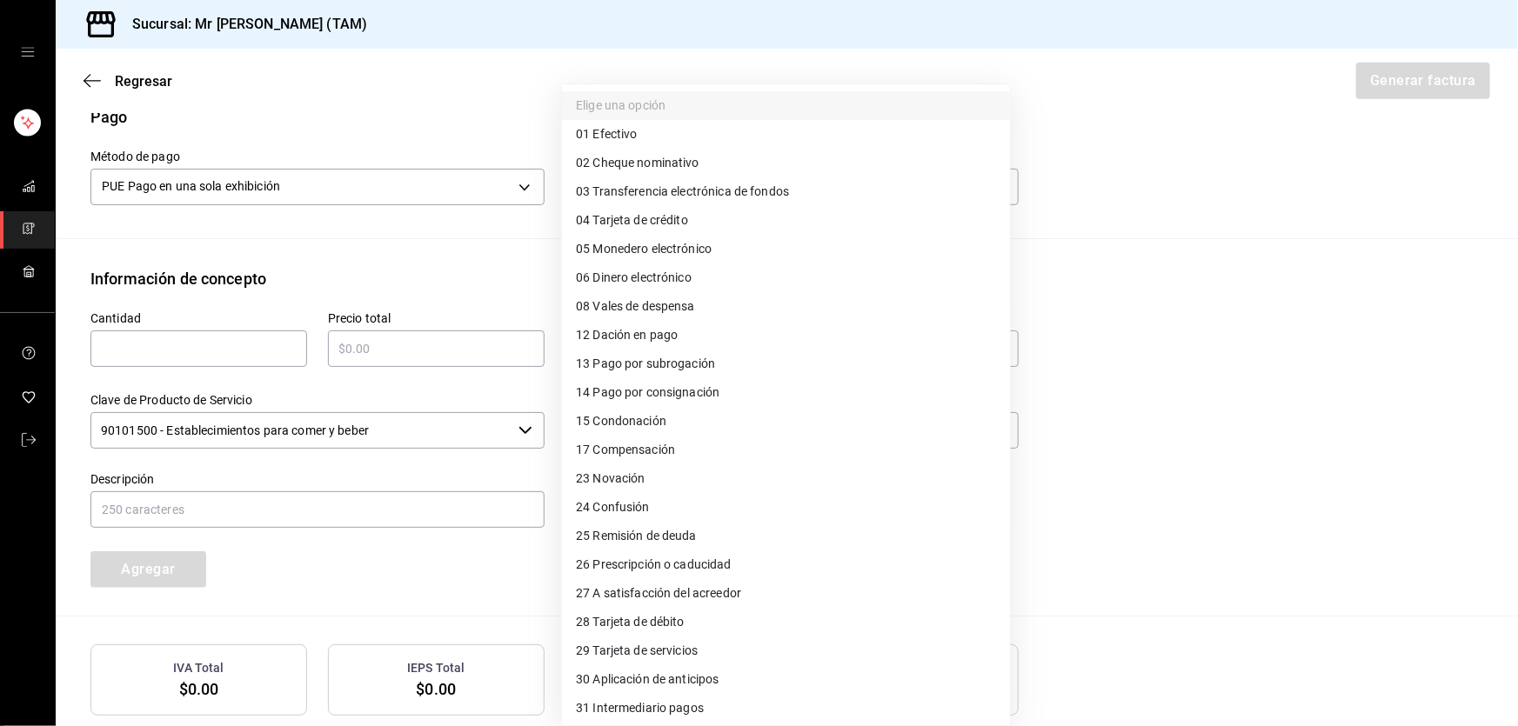
click at [610, 626] on span "28 Tarjeta de débito" at bounding box center [630, 622] width 109 height 18
type input "28"
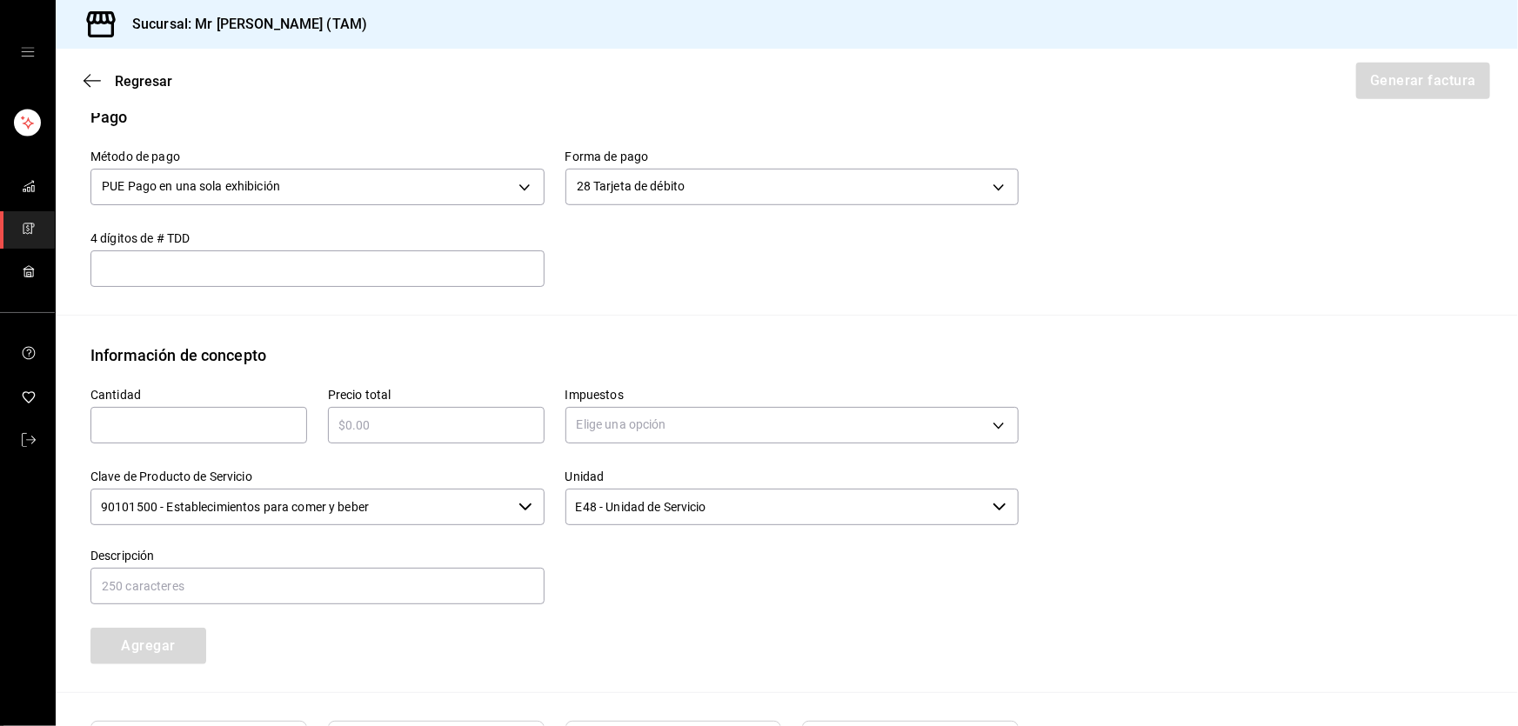
click at [434, 271] on input "text" at bounding box center [317, 268] width 454 height 21
type input "370"
click at [153, 421] on input "text" at bounding box center [198, 425] width 217 height 21
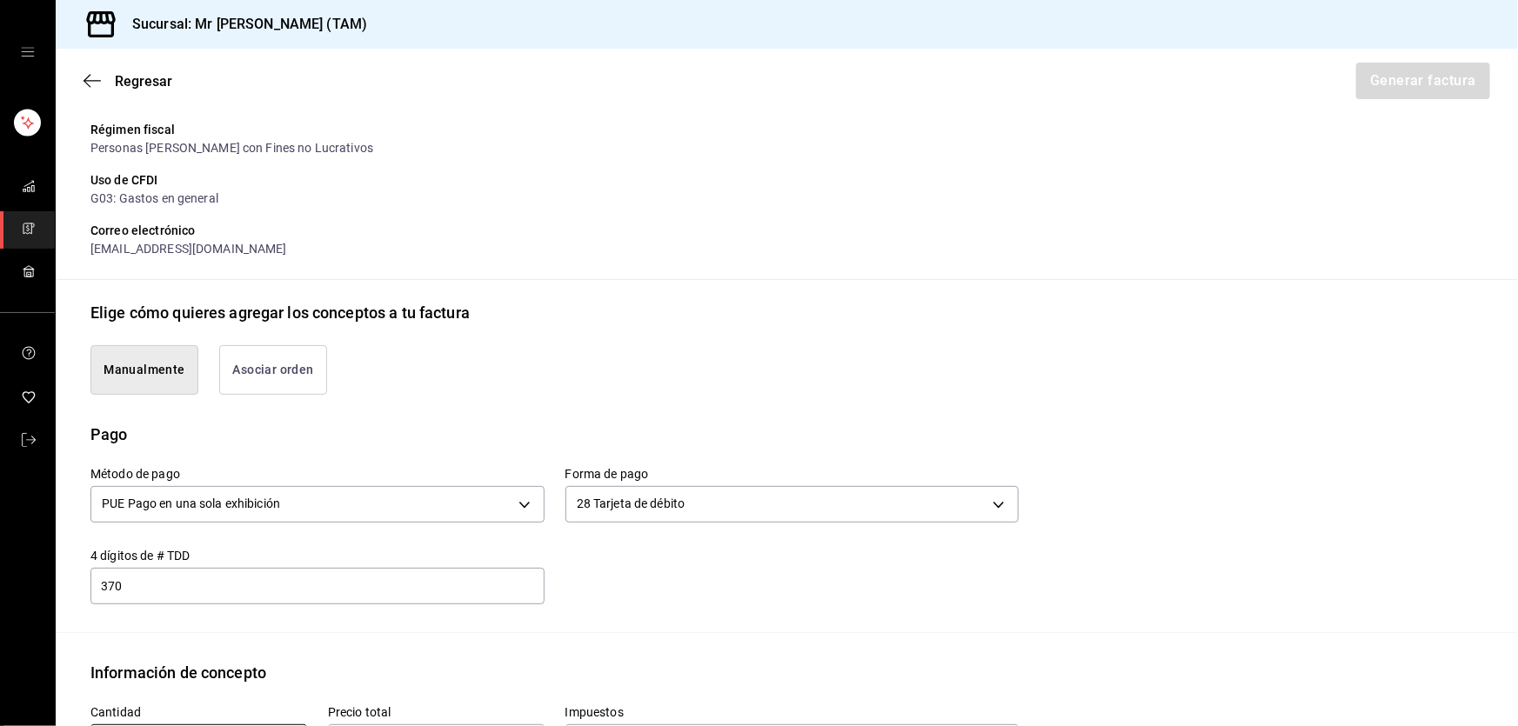
scroll to position [712, 0]
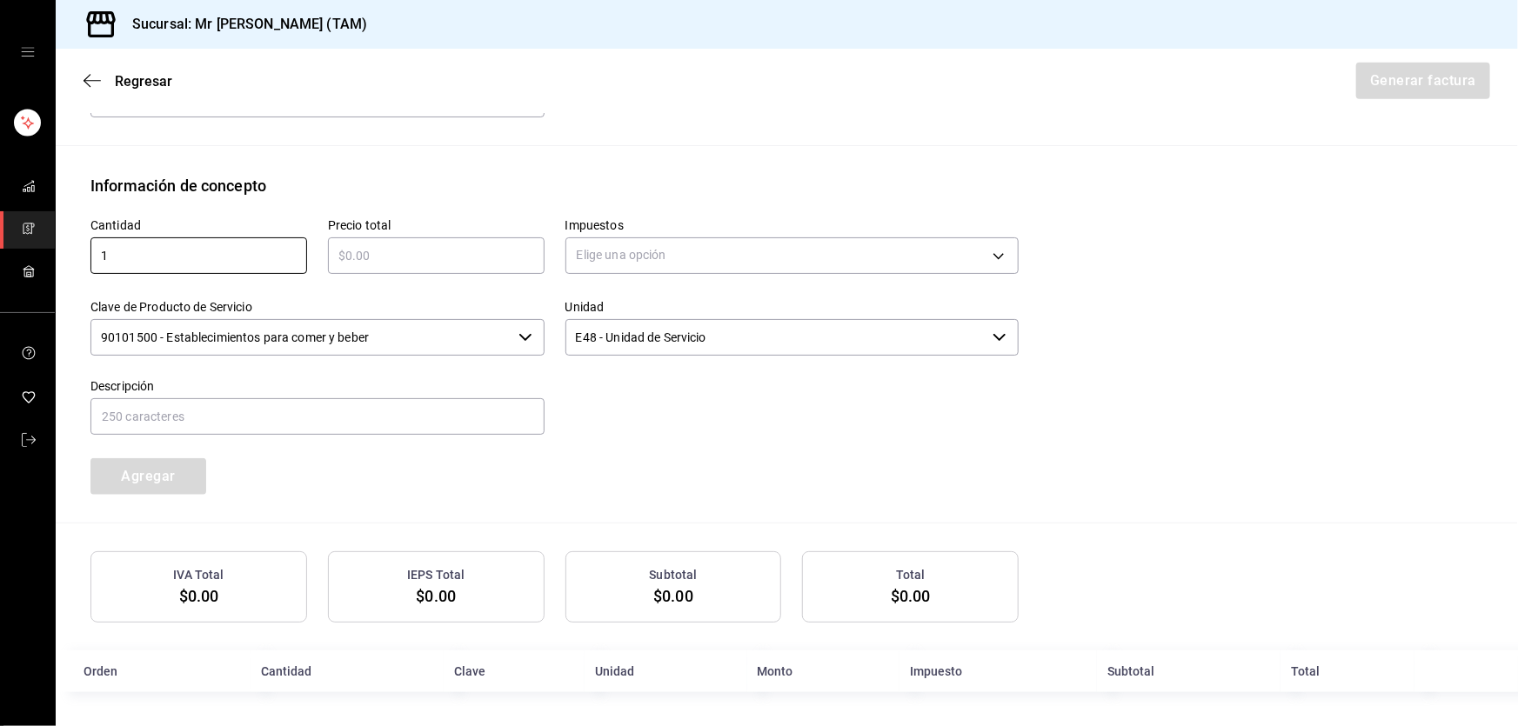
type input "1"
click at [494, 337] on input "90101500 - Establecimientos para comer y beber" at bounding box center [300, 337] width 421 height 37
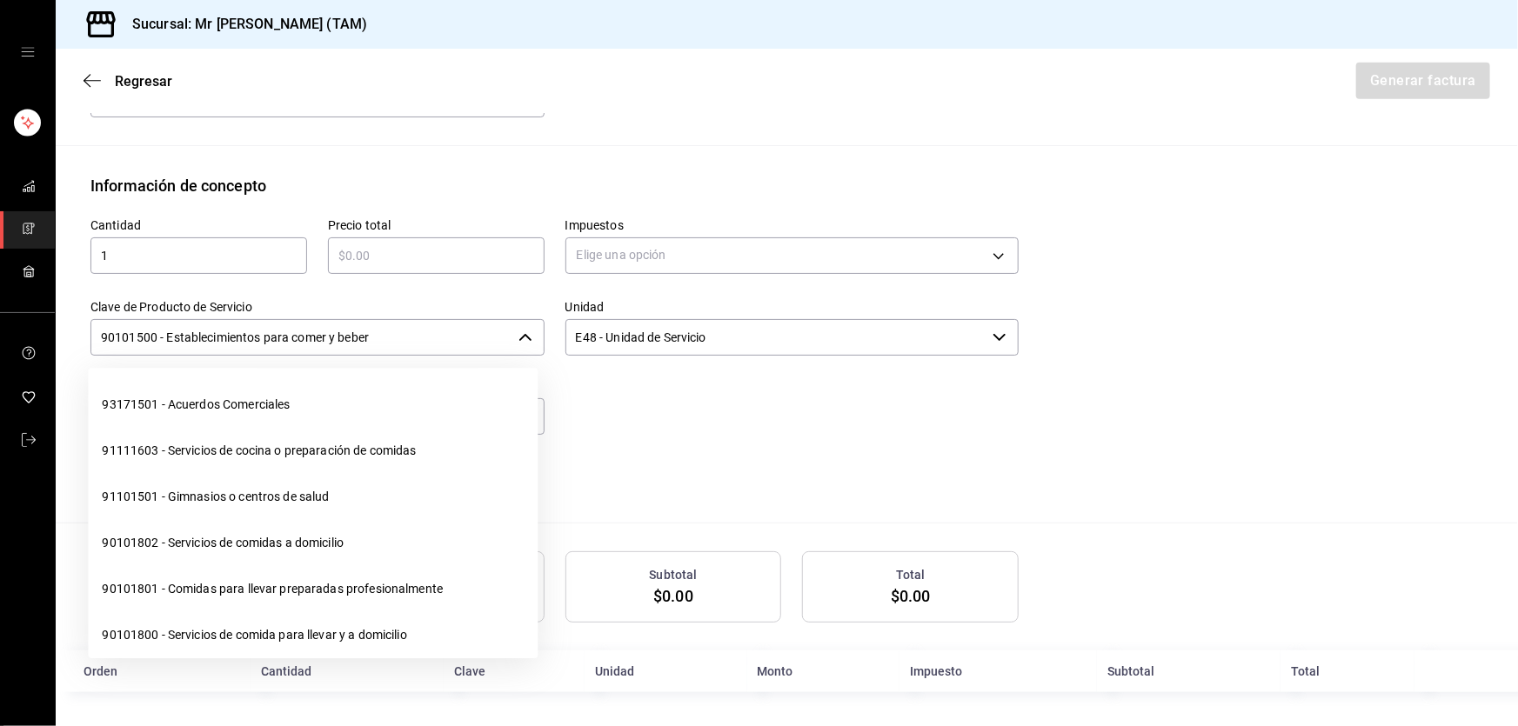
click at [494, 337] on input "90101500 - Establecimientos para comer y beber" at bounding box center [300, 337] width 421 height 37
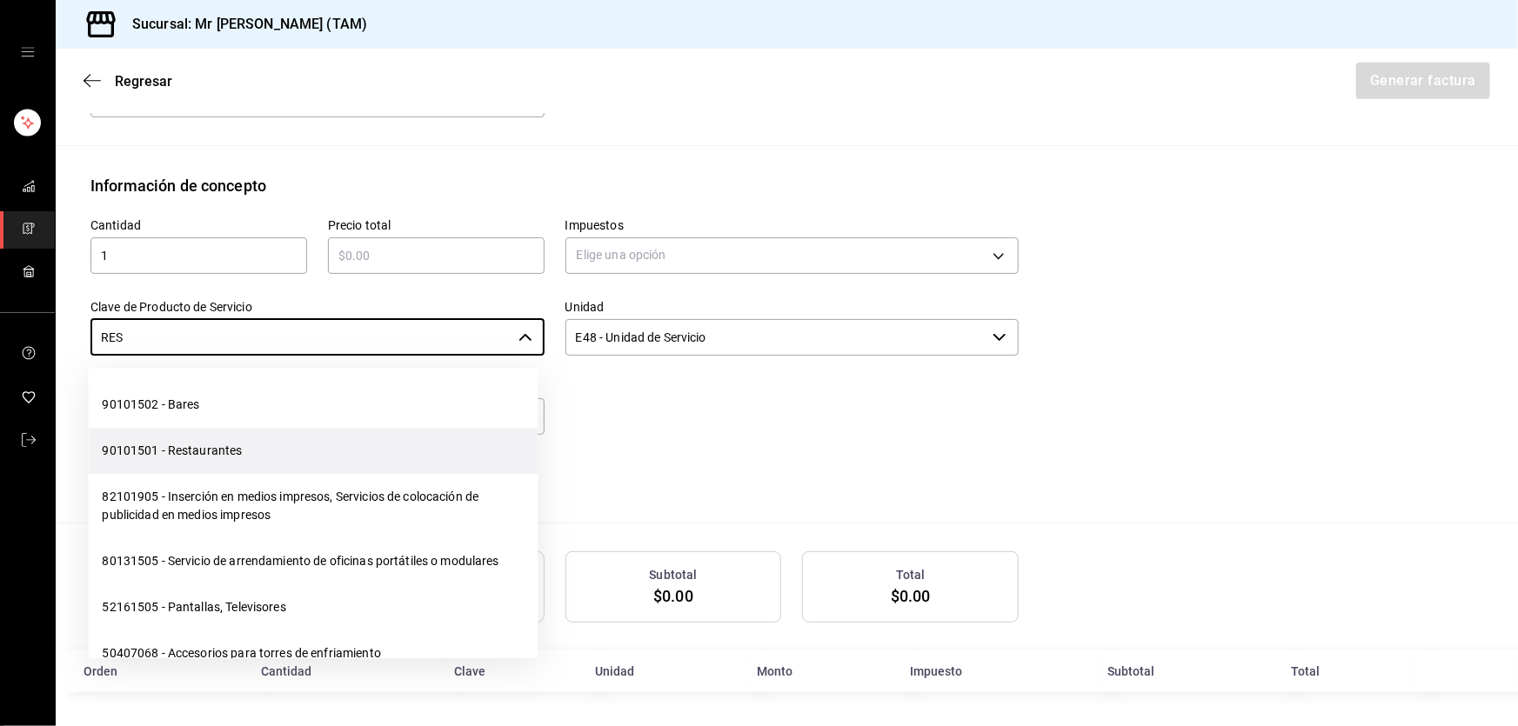
click at [246, 448] on li "90101501 - Restaurantes" at bounding box center [313, 451] width 450 height 46
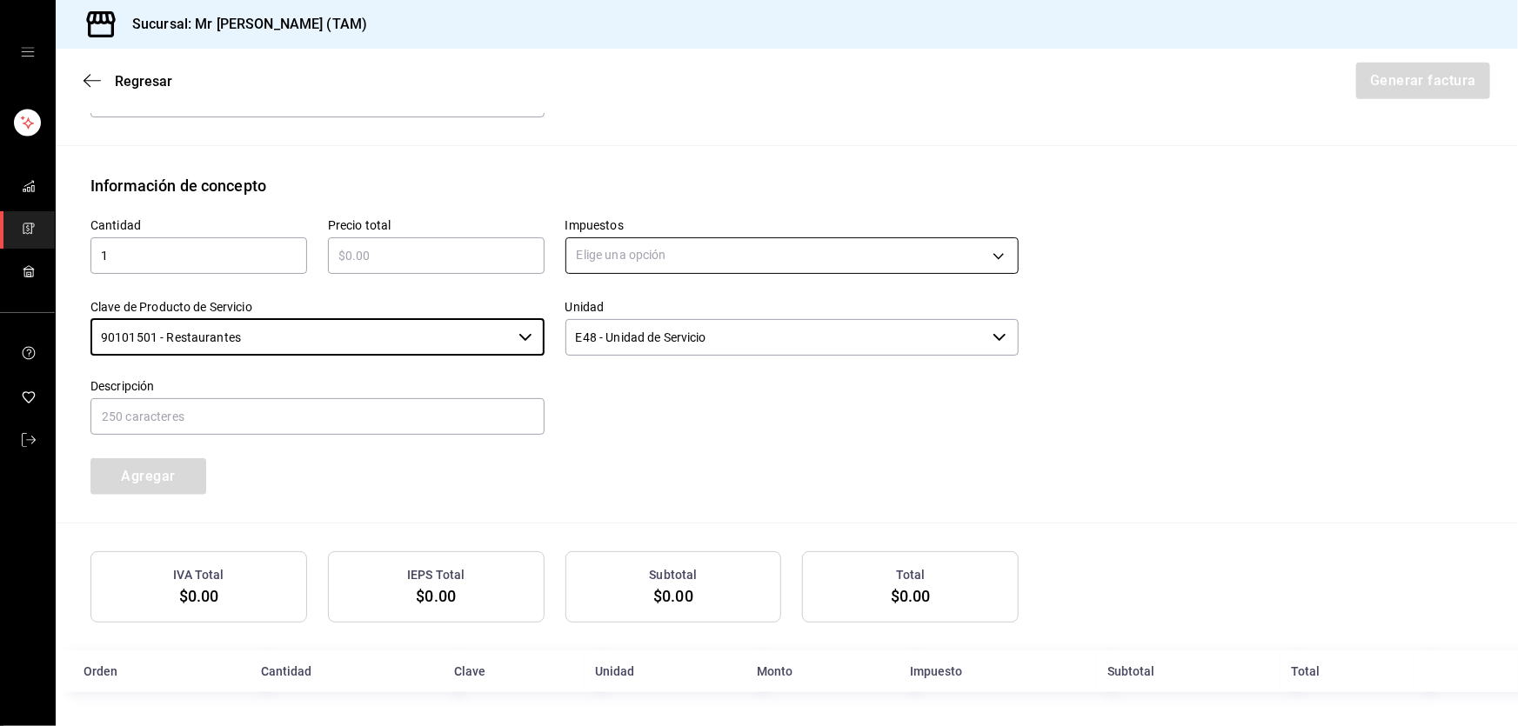
type input "90101501 - Restaurantes"
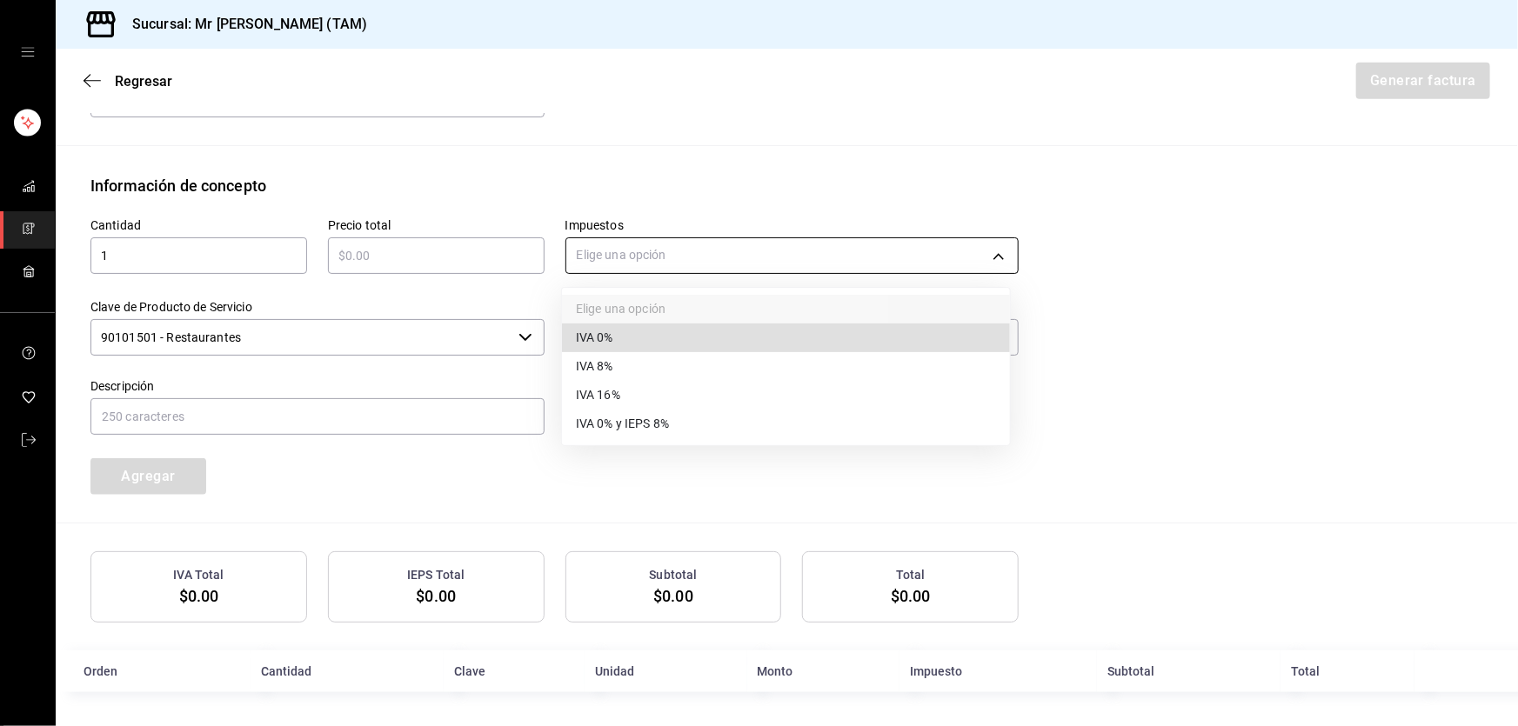
click at [653, 261] on body "Sucursal: Mr Smoky (TAM) Regresar Generar factura Emisor Perfil fiscal LARISSA …" at bounding box center [759, 363] width 1518 height 726
click at [608, 402] on span "IVA 16%" at bounding box center [598, 395] width 44 height 18
type input "IVA_16"
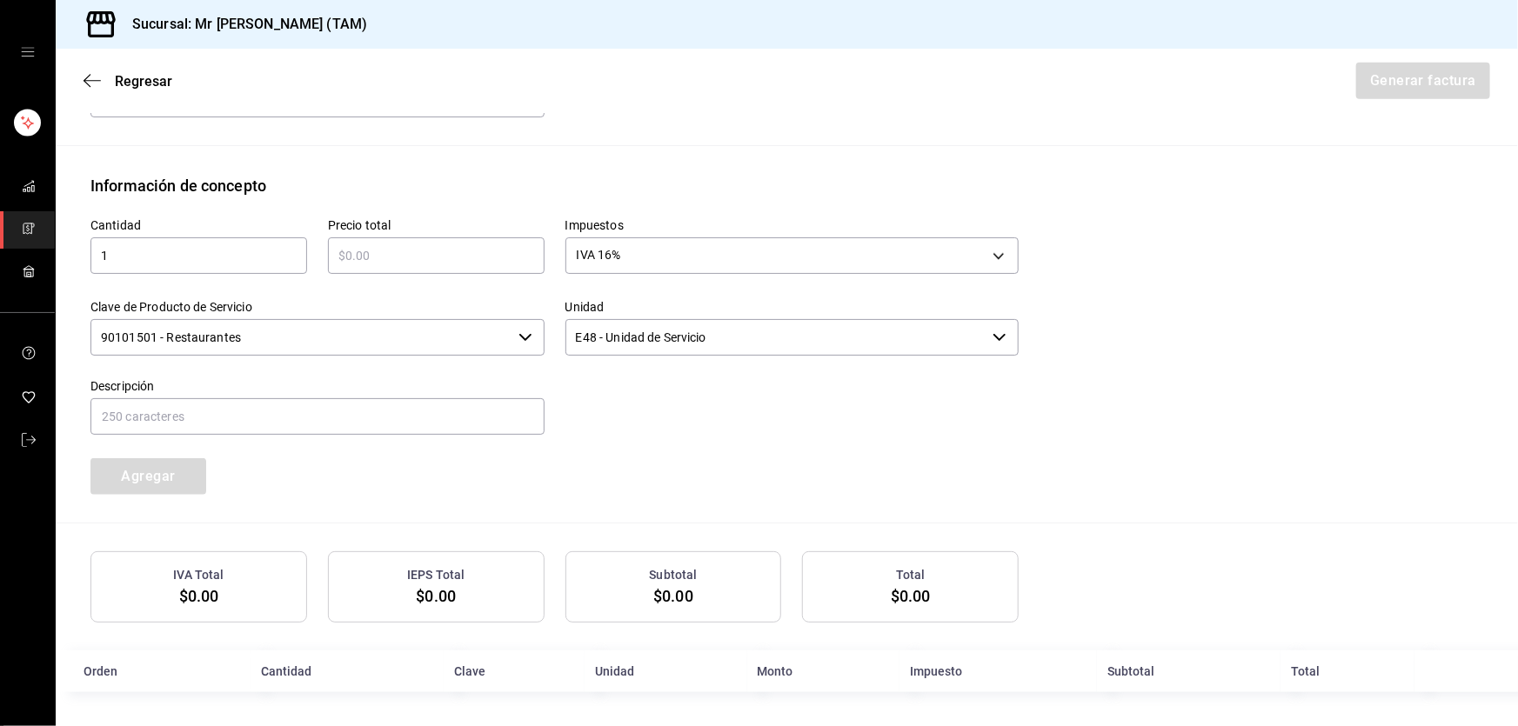
click at [405, 391] on label "Descripción" at bounding box center [317, 386] width 454 height 12
click at [392, 411] on input "text" at bounding box center [317, 416] width 454 height 37
type input "CONSUMO DEL DIA 04 SEPTIEMBRE 2025"
click at [405, 247] on input "text" at bounding box center [436, 255] width 217 height 21
type input "$945"
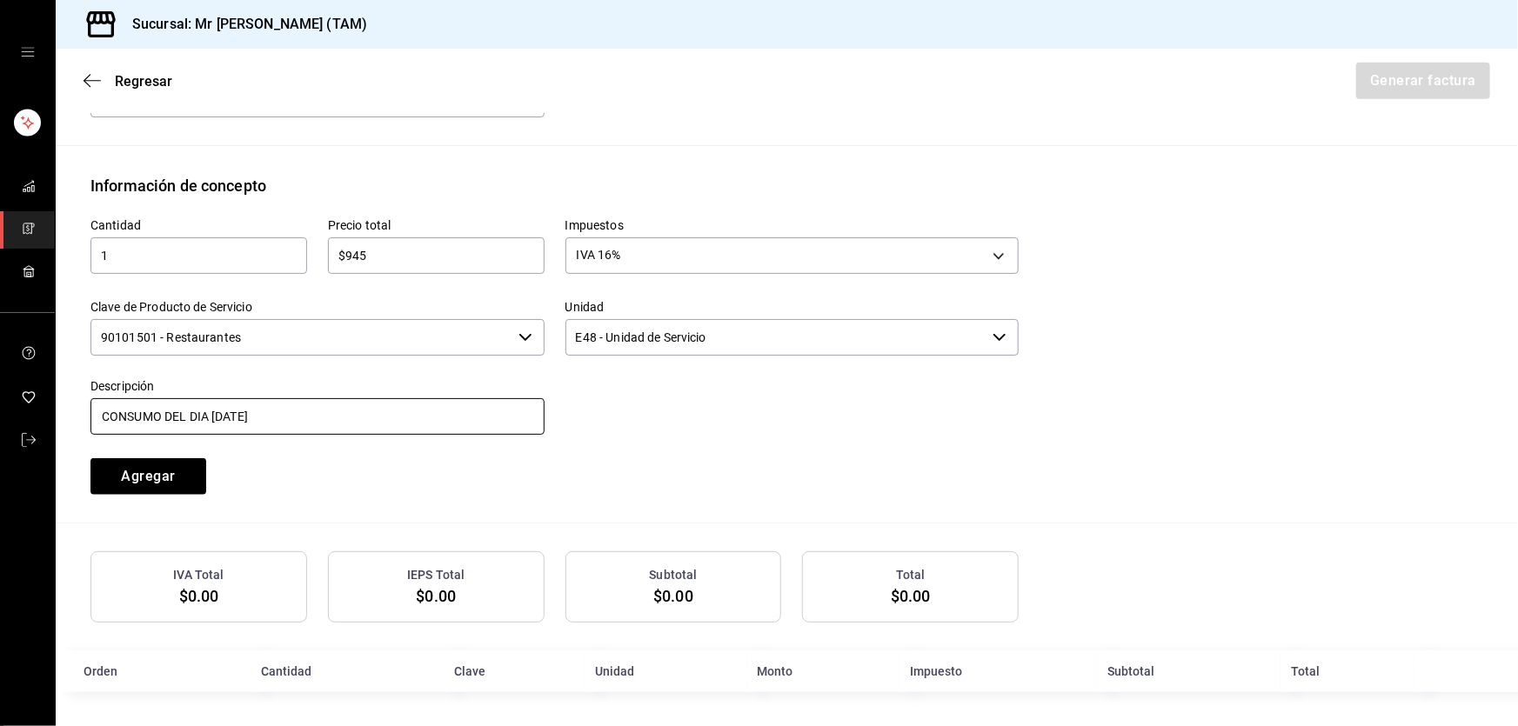
click at [205, 414] on input "CONSUMO DEL DIA 04 SEPTIEMBRE 2025" at bounding box center [317, 416] width 454 height 37
click at [212, 416] on input "CONSUMO DEL DIA 04 SEPTIEMBRE 2025" at bounding box center [317, 416] width 454 height 37
click at [362, 412] on input "CONSUMO DEL DIA 24 SEPTIEMBRE 2025" at bounding box center [317, 416] width 454 height 37
type input "CONSUMO DEL DIA 24 SEPTIEMBRE 2025"
click at [180, 477] on button "Agregar" at bounding box center [148, 476] width 116 height 37
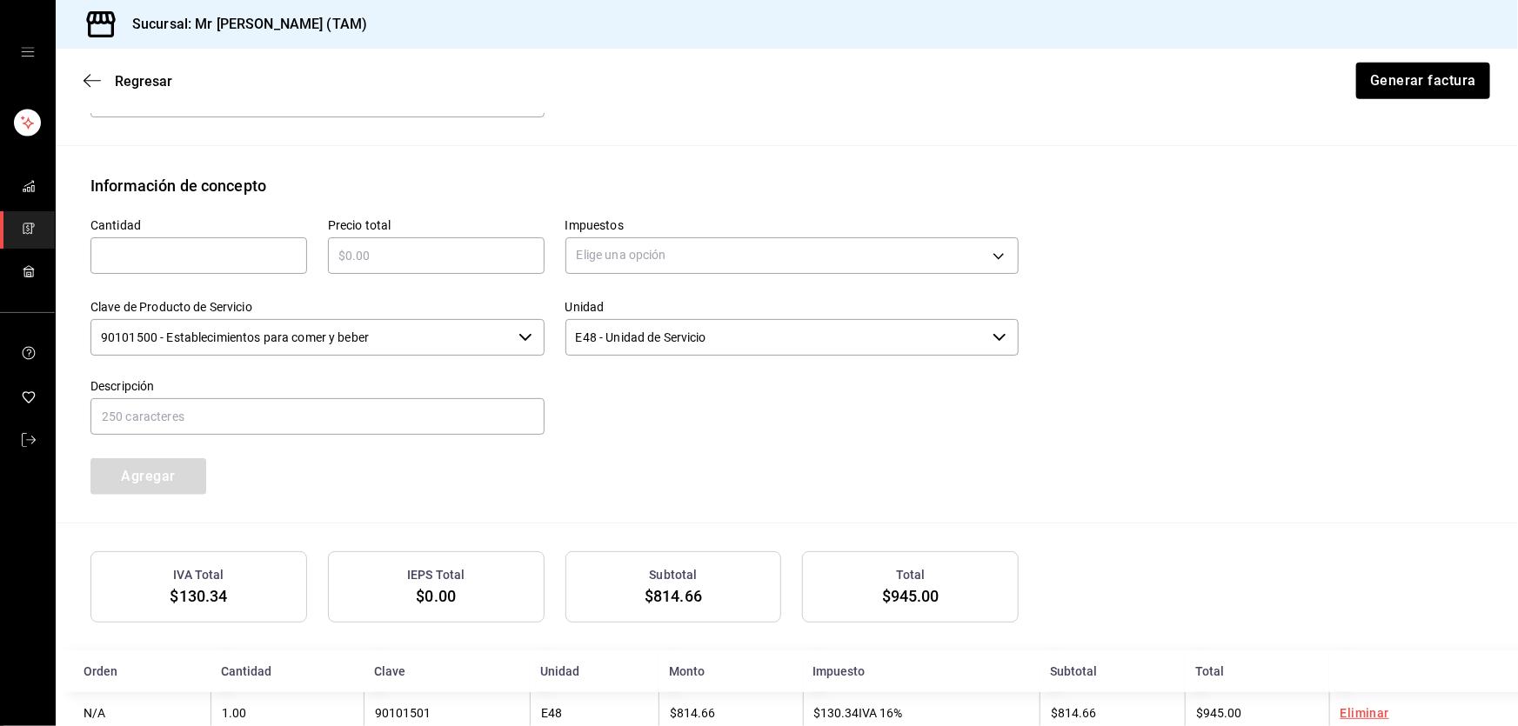
click at [168, 261] on input "text" at bounding box center [198, 255] width 217 height 21
type input "1"
click at [340, 262] on input "text" at bounding box center [436, 255] width 217 height 21
type input "$94.50"
click at [602, 247] on body "Sucursal: Mr Smoky (TAM) Regresar Generar factura Emisor Perfil fiscal LARISSA …" at bounding box center [759, 363] width 1518 height 726
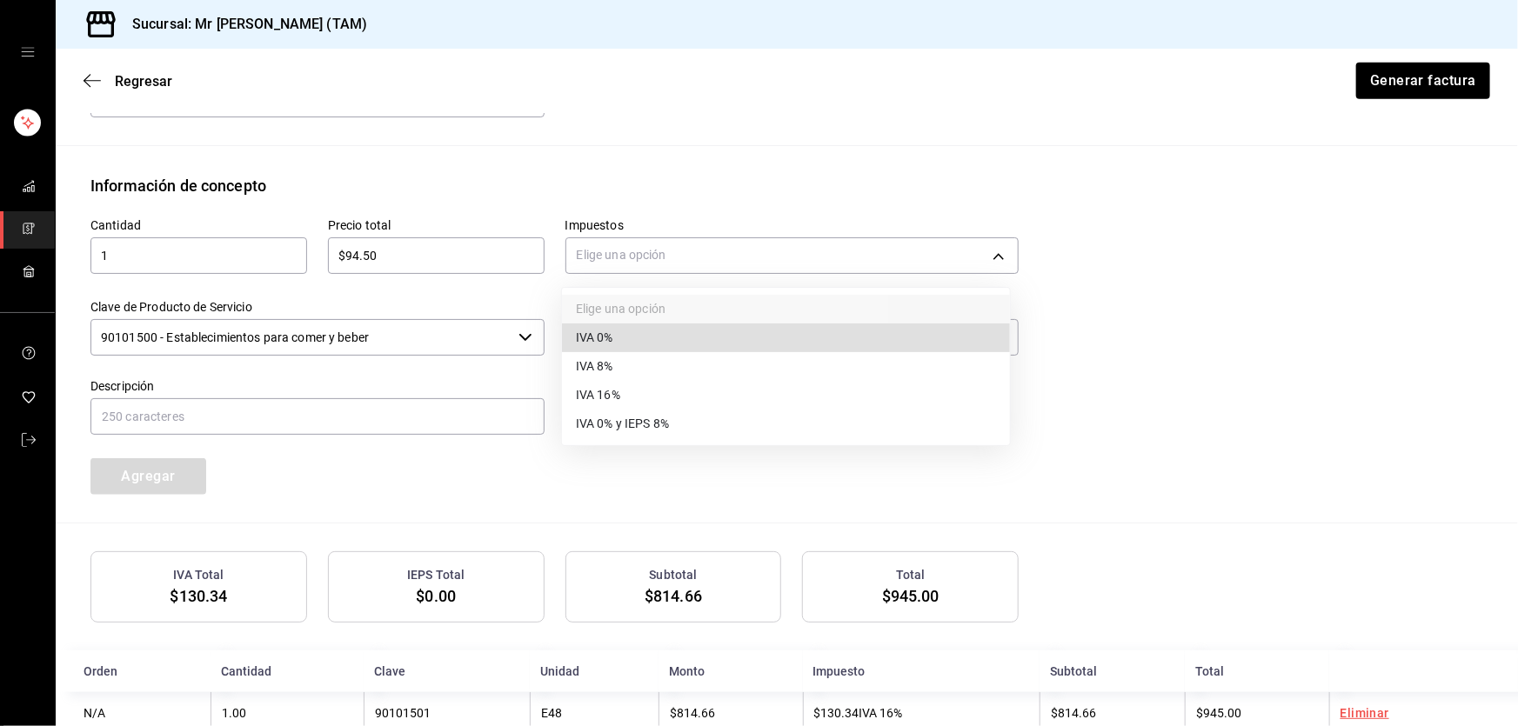
click at [606, 324] on li "IVA 0%" at bounding box center [786, 338] width 448 height 29
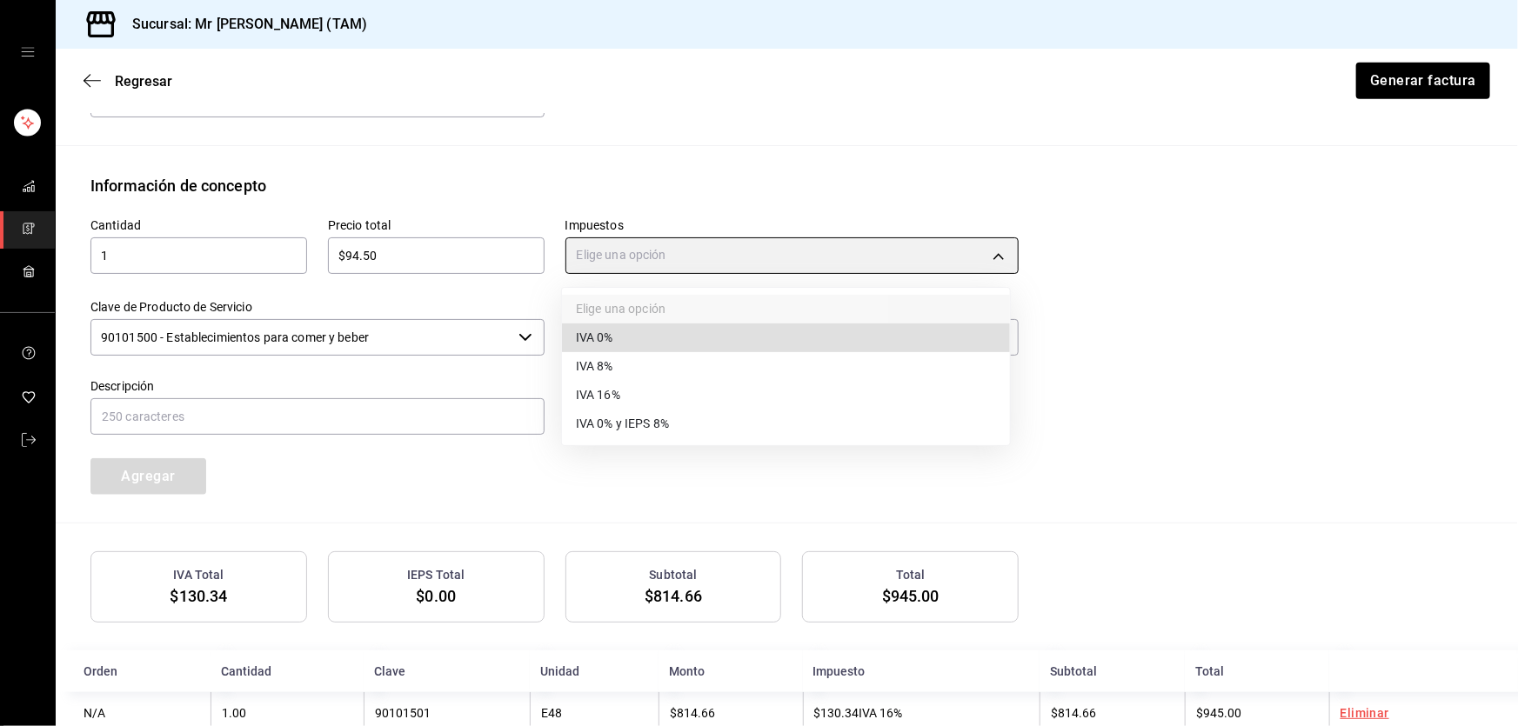
type input "IVA_0"
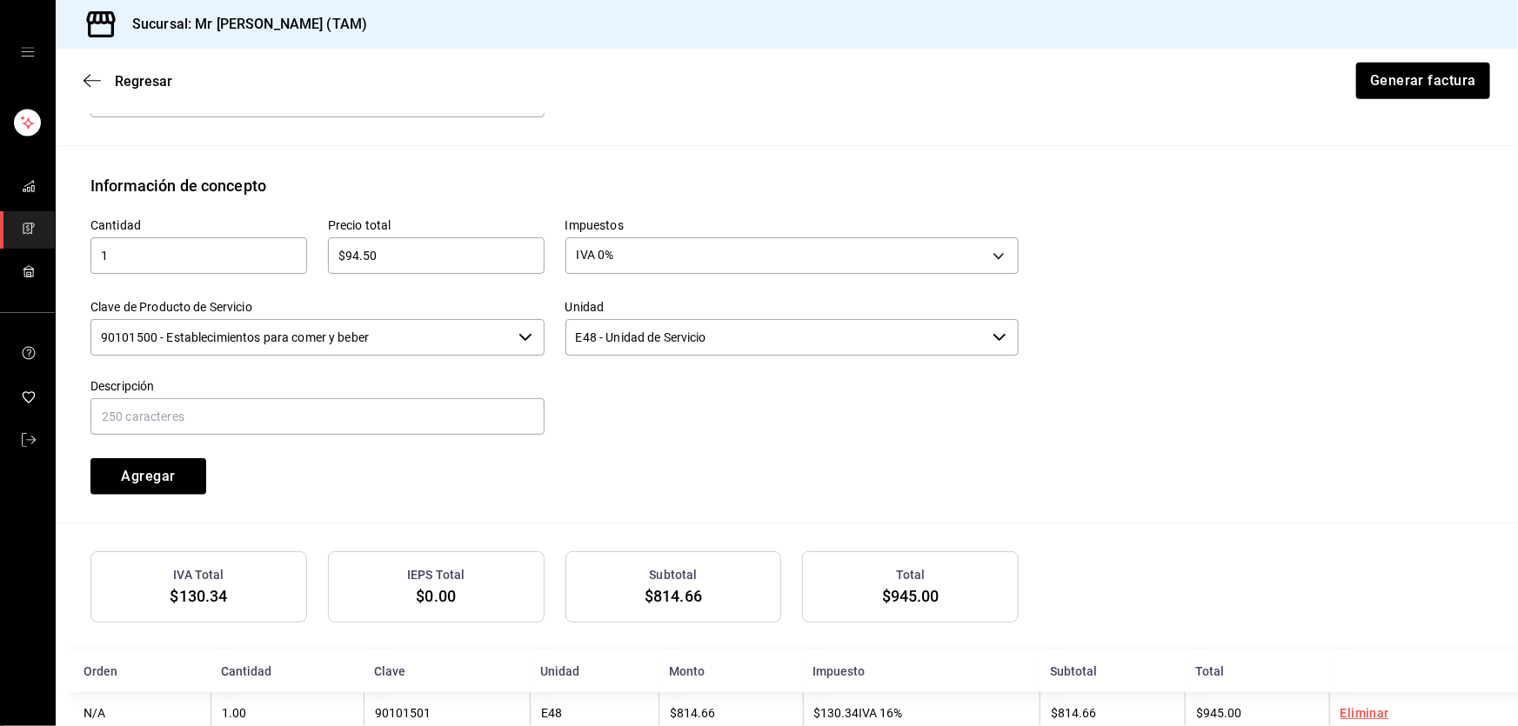
click at [432, 339] on input "90101500 - Establecimientos para comer y beber" at bounding box center [300, 337] width 421 height 37
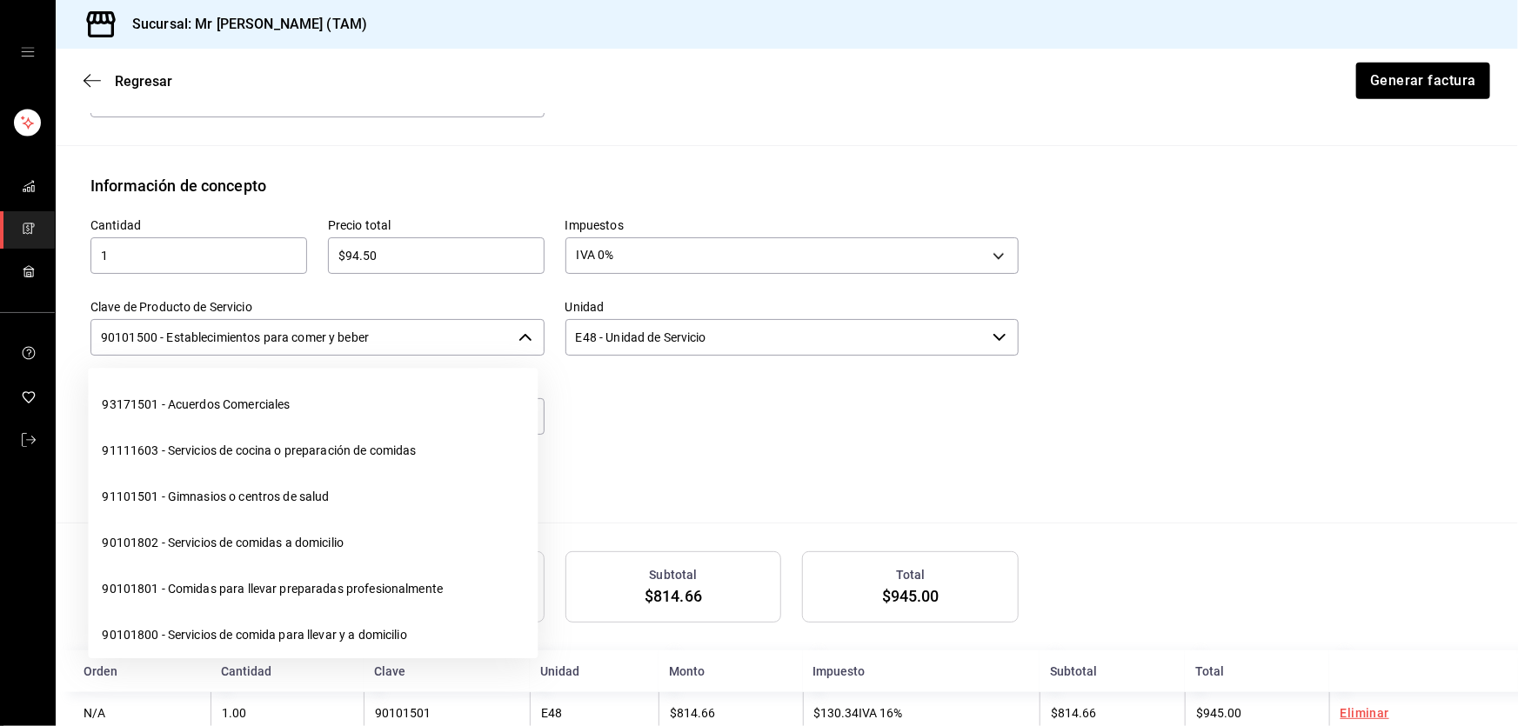
click at [432, 339] on input "90101500 - Establecimientos para comer y beber" at bounding box center [300, 337] width 421 height 37
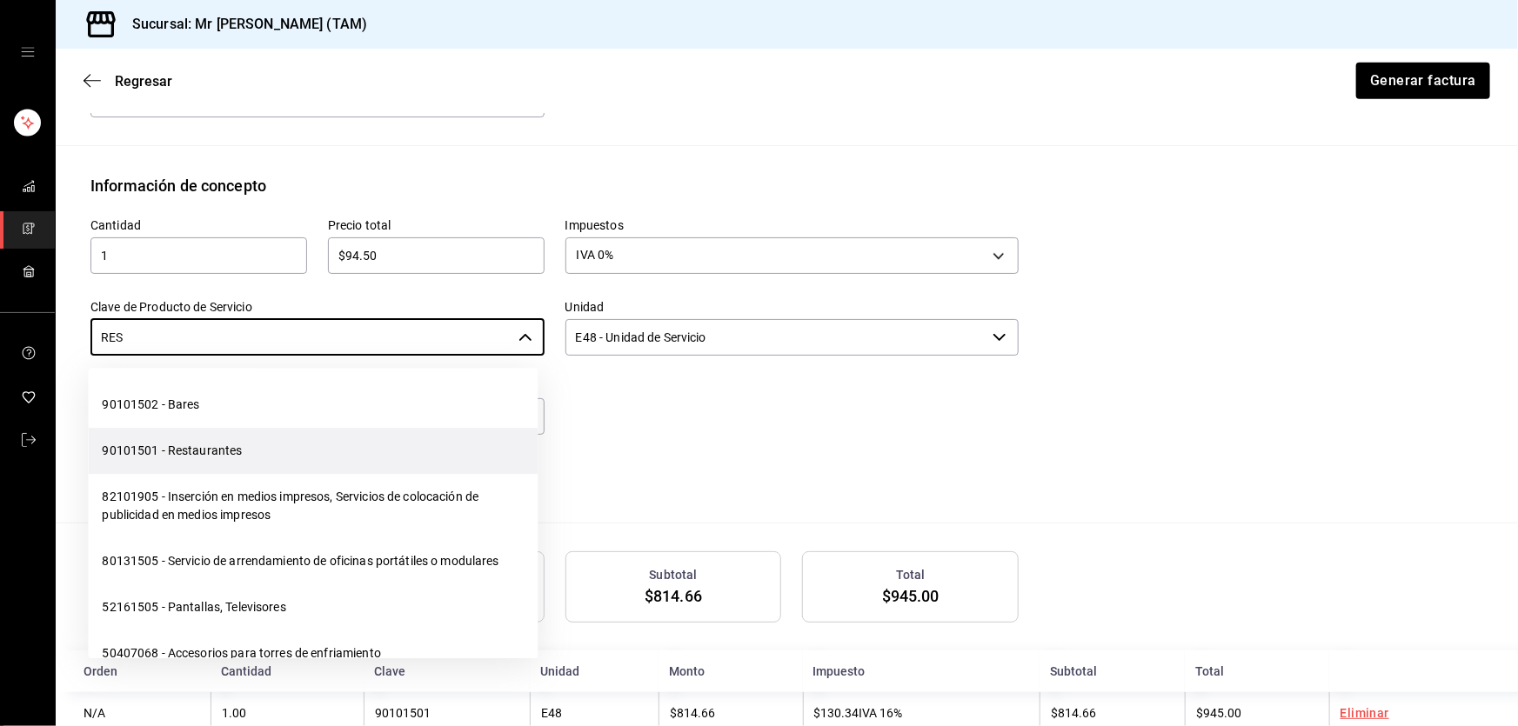
click at [251, 452] on li "90101501 - Restaurantes" at bounding box center [313, 451] width 450 height 46
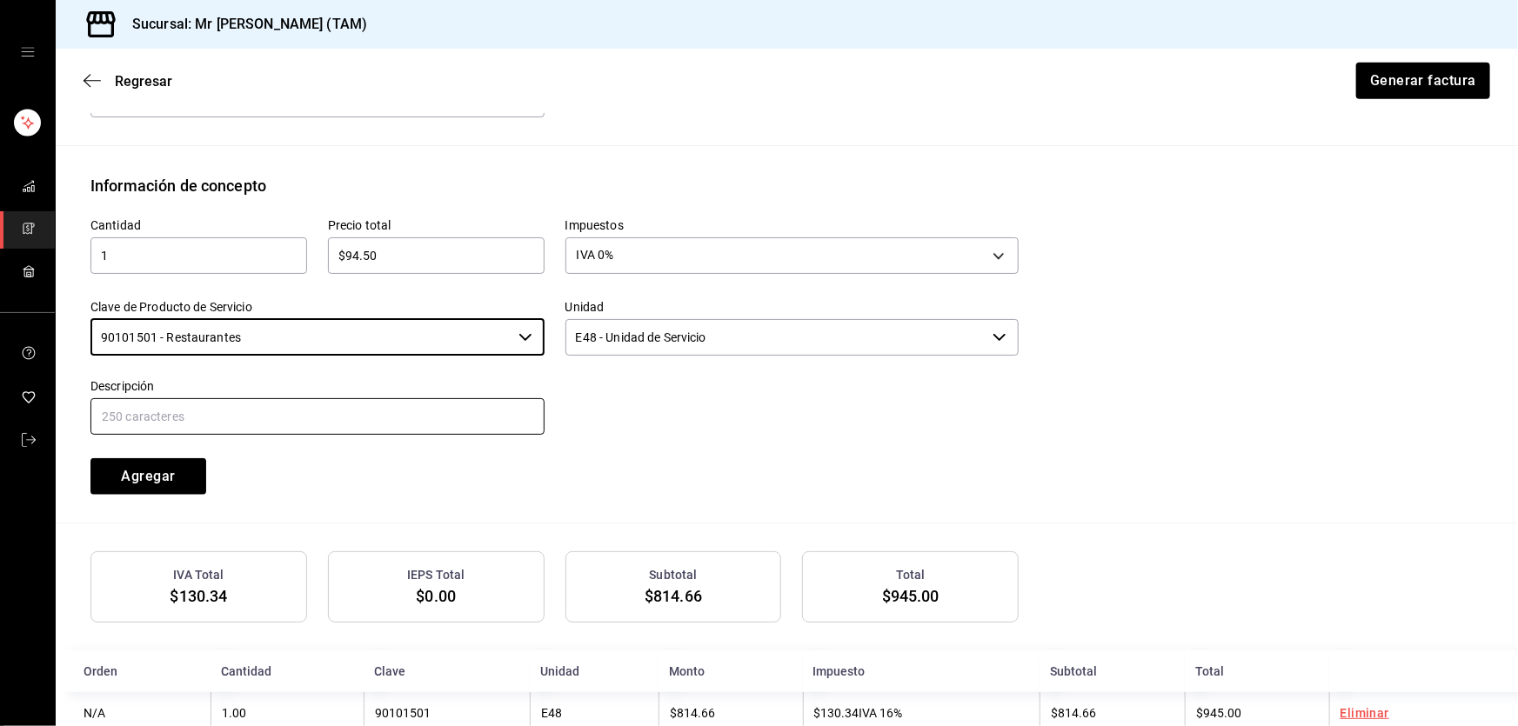
type input "90101501 - Restaurantes"
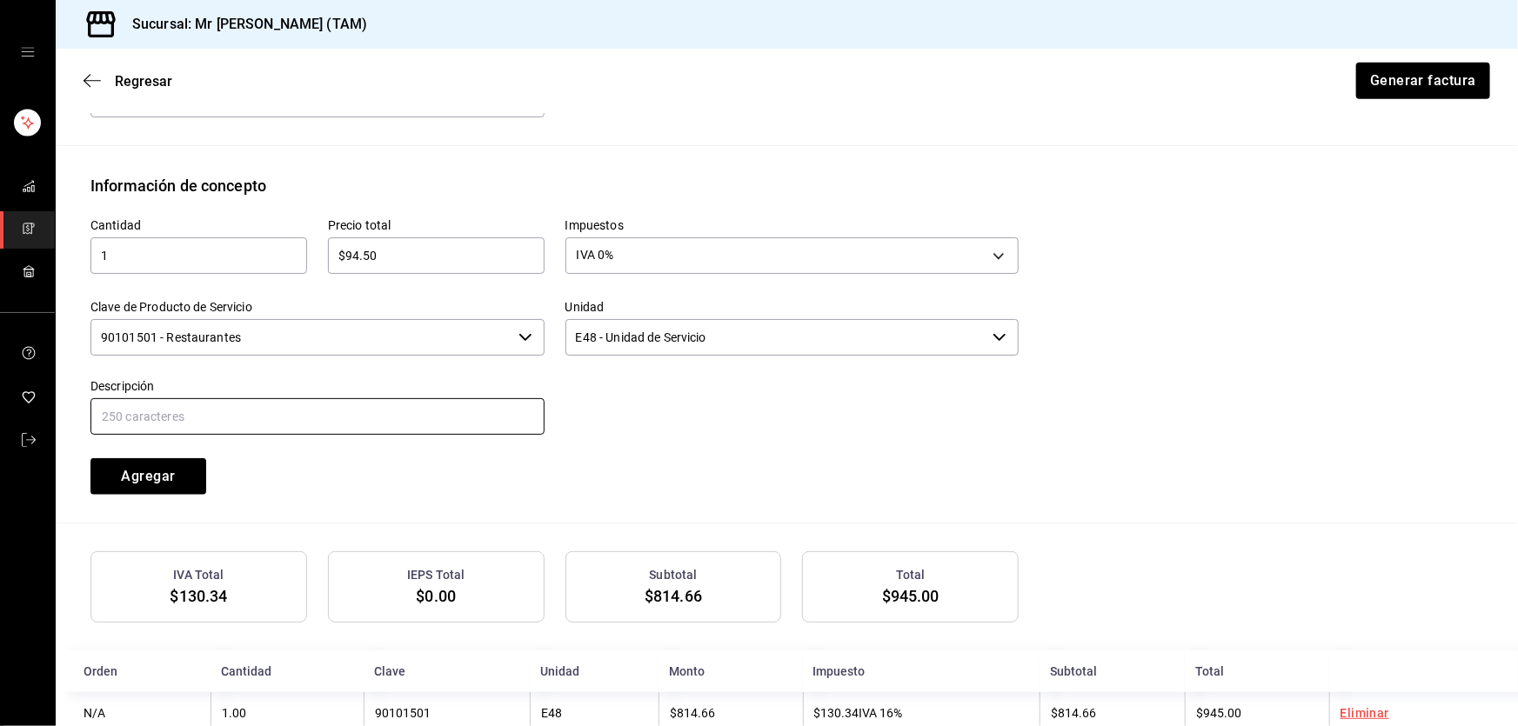
click at [270, 423] on input "text" at bounding box center [317, 416] width 454 height 37
type input "PROPINA"
click at [137, 452] on div "Agregar" at bounding box center [189, 466] width 238 height 57
click at [144, 469] on button "Agregar" at bounding box center [148, 476] width 116 height 37
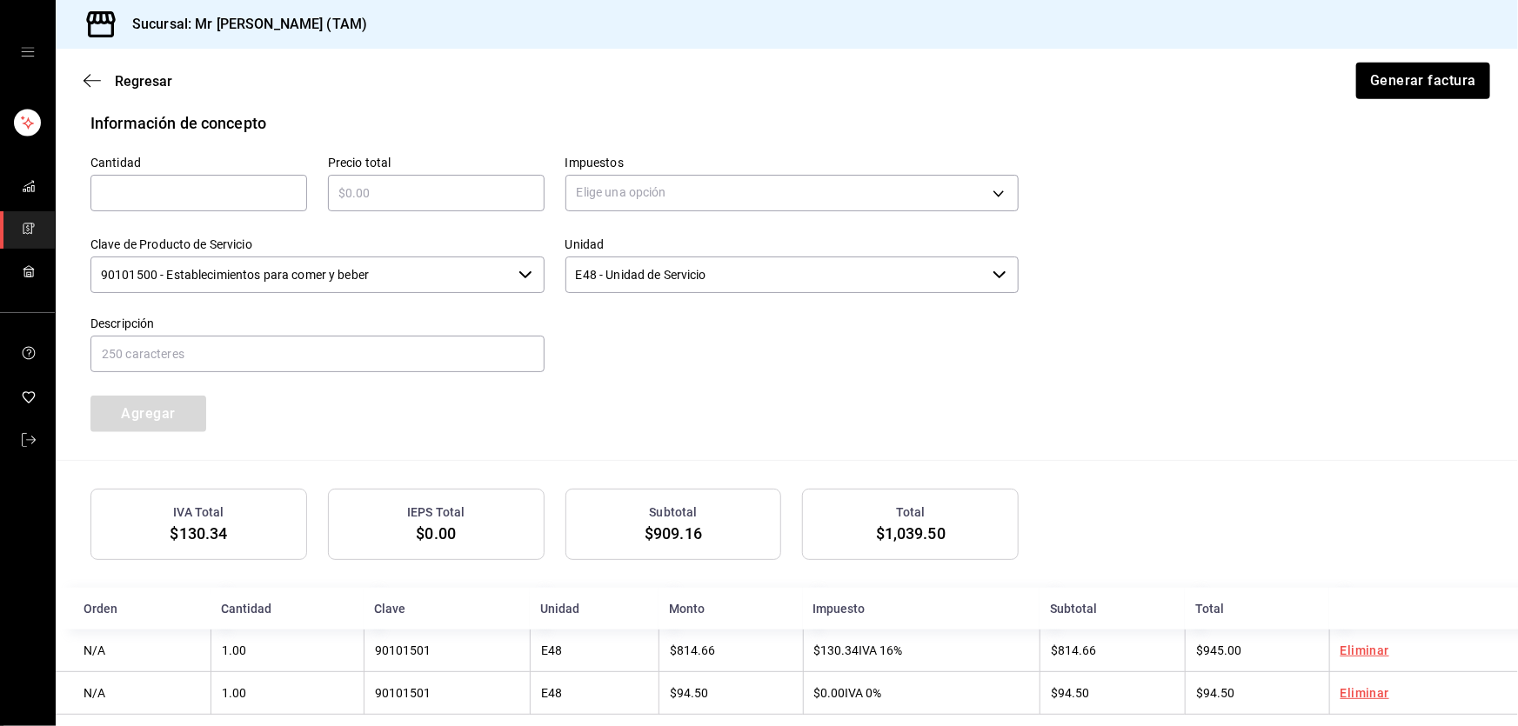
scroll to position [800, 0]
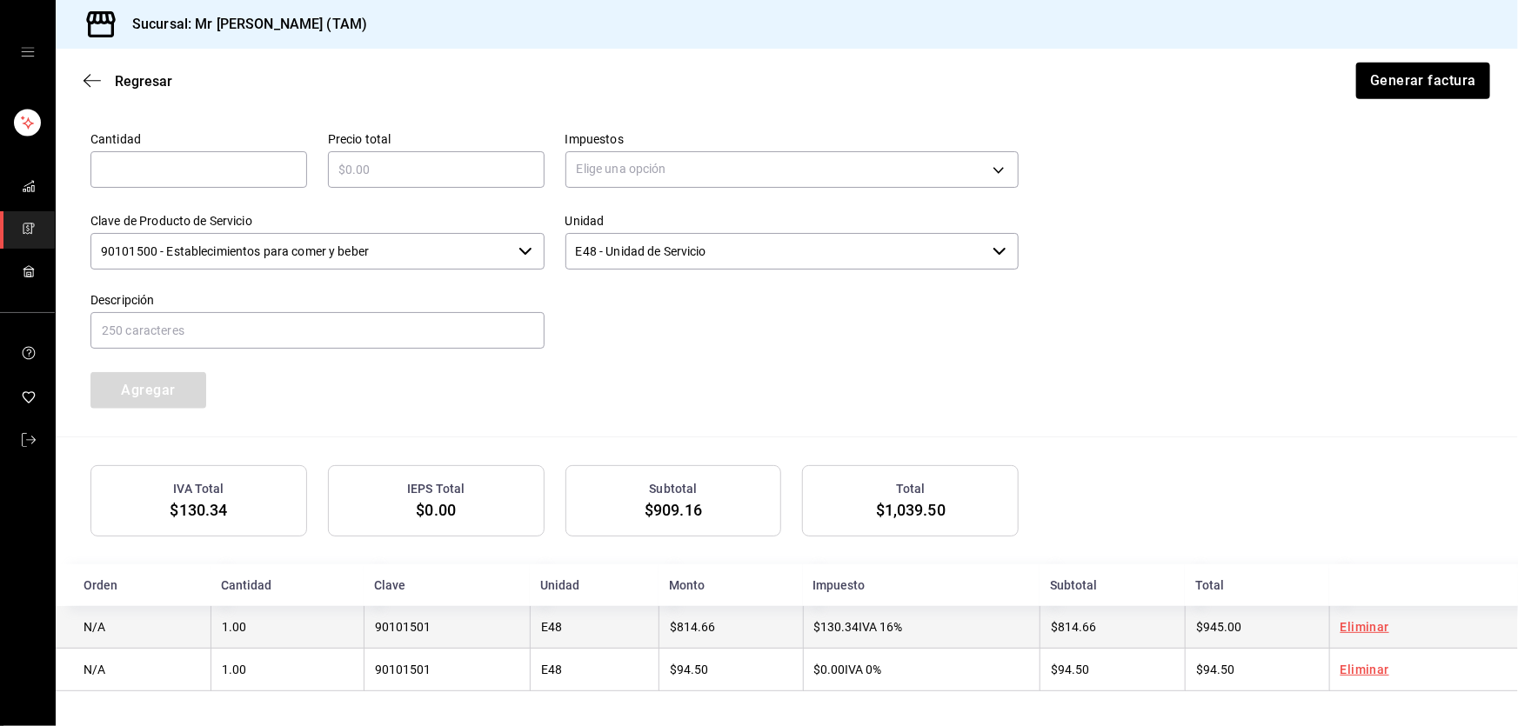
click at [902, 637] on td "$130.34 IVA 16%" at bounding box center [922, 627] width 238 height 43
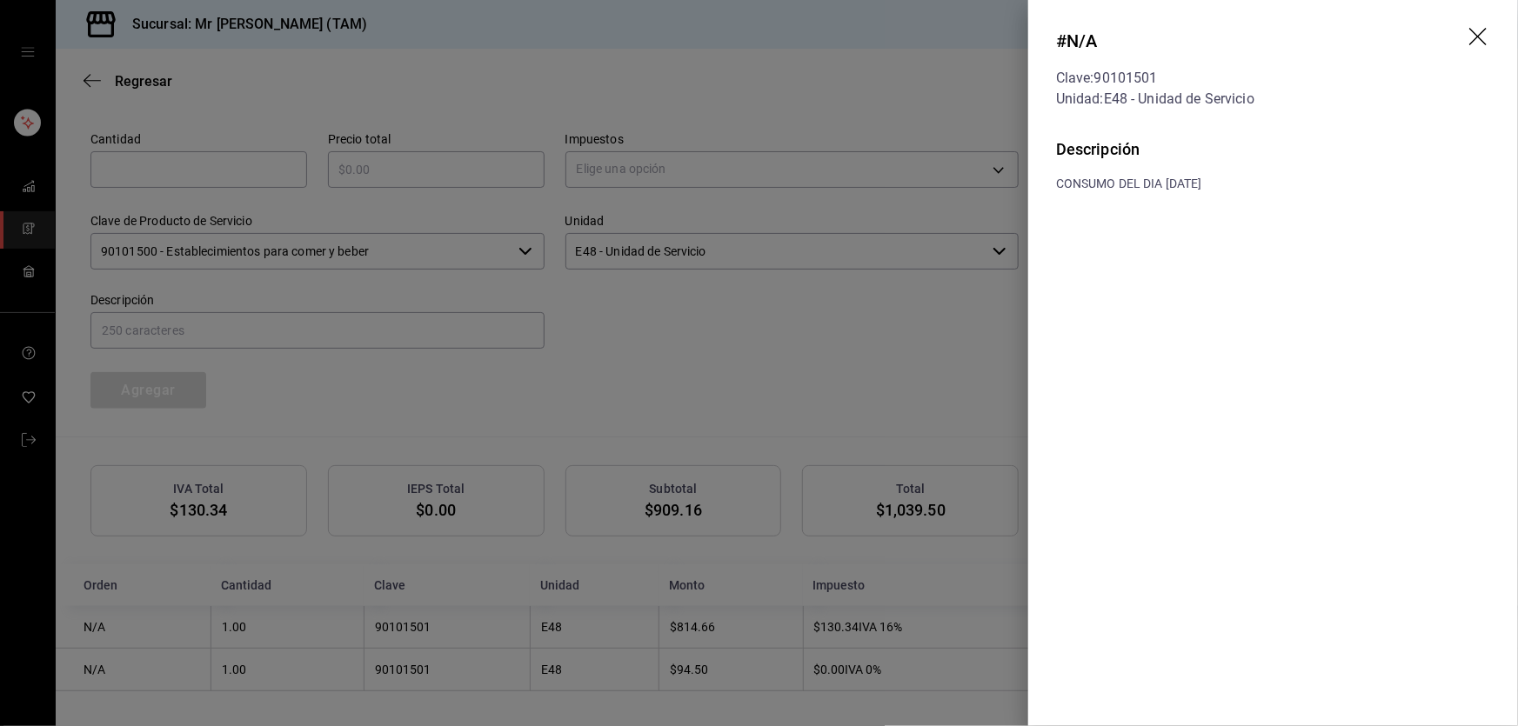
click at [1473, 44] on icon "drag" at bounding box center [1479, 38] width 21 height 21
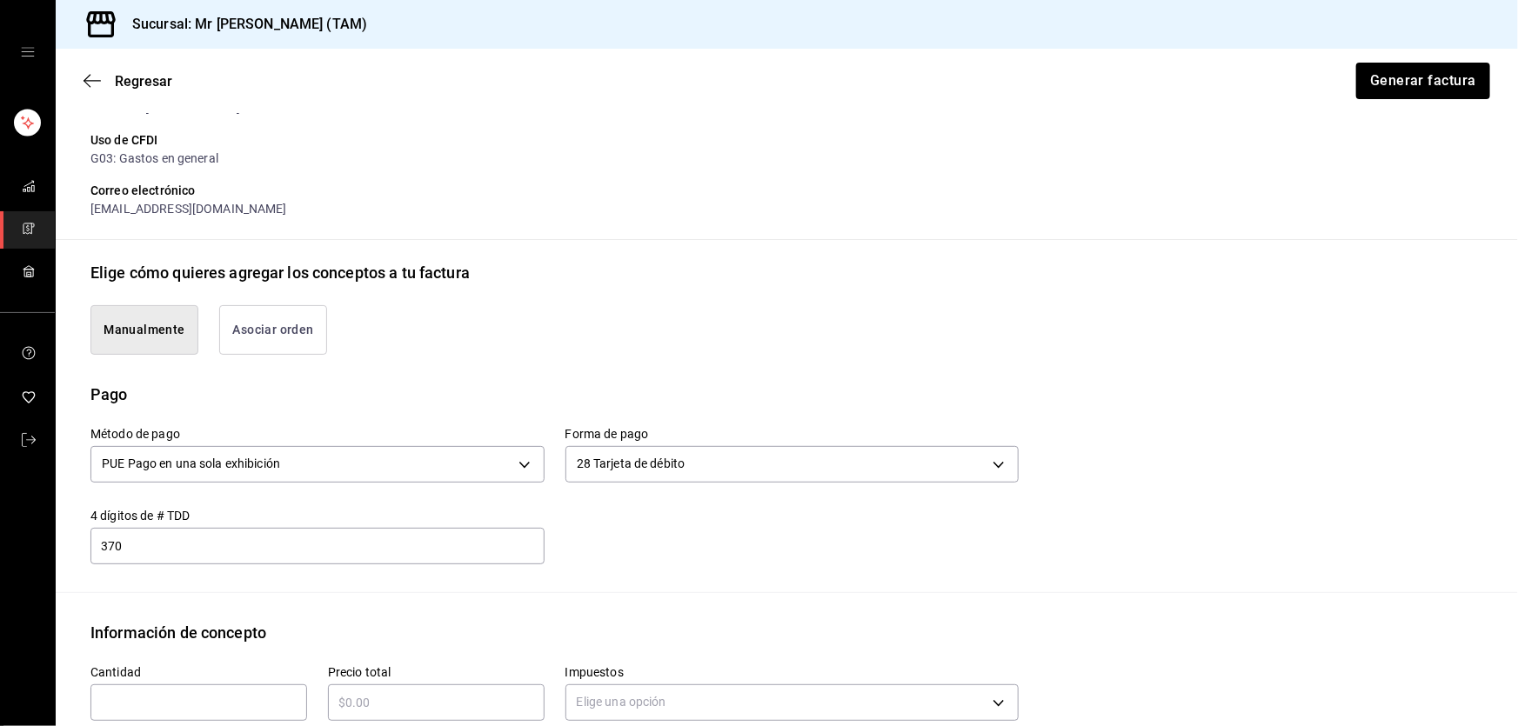
scroll to position [245, 0]
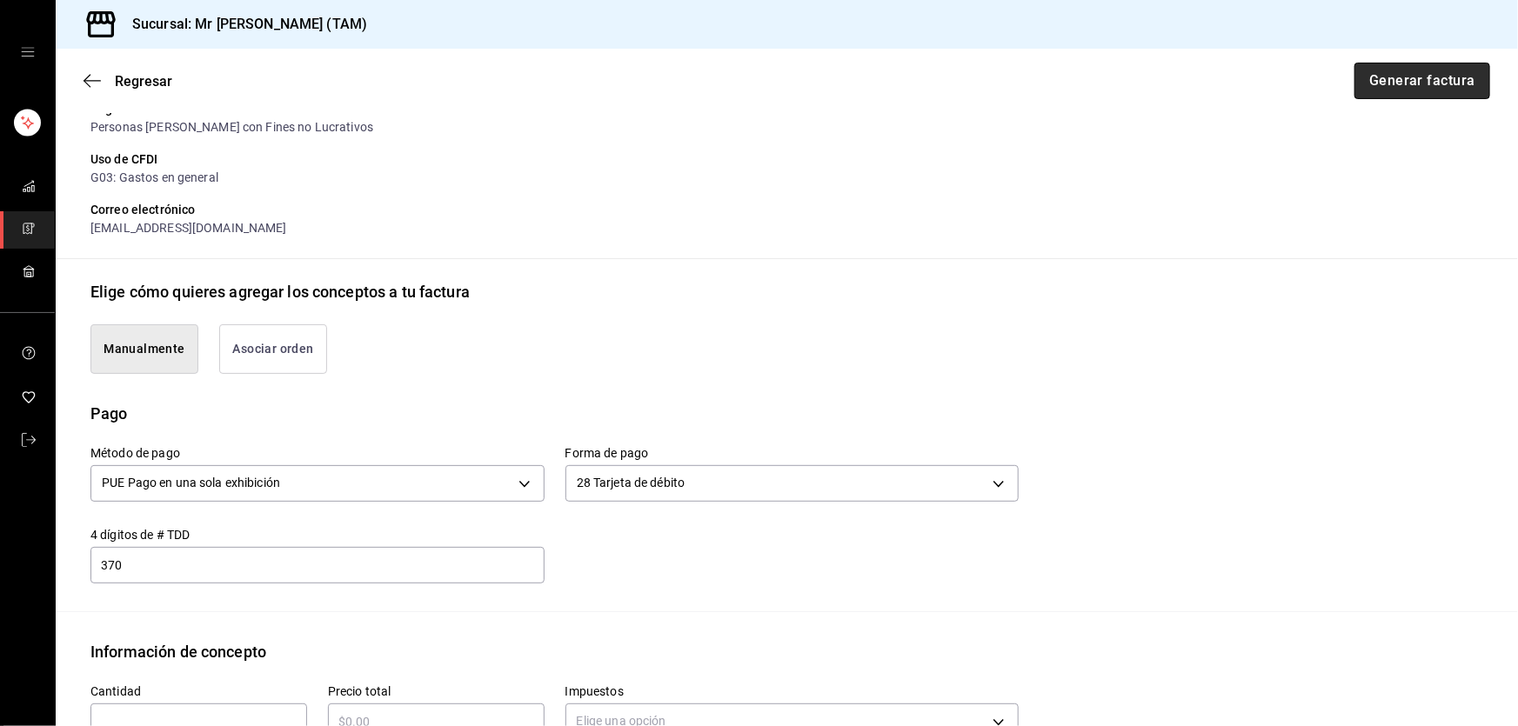
click at [1419, 80] on button "Generar factura" at bounding box center [1423, 81] width 136 height 37
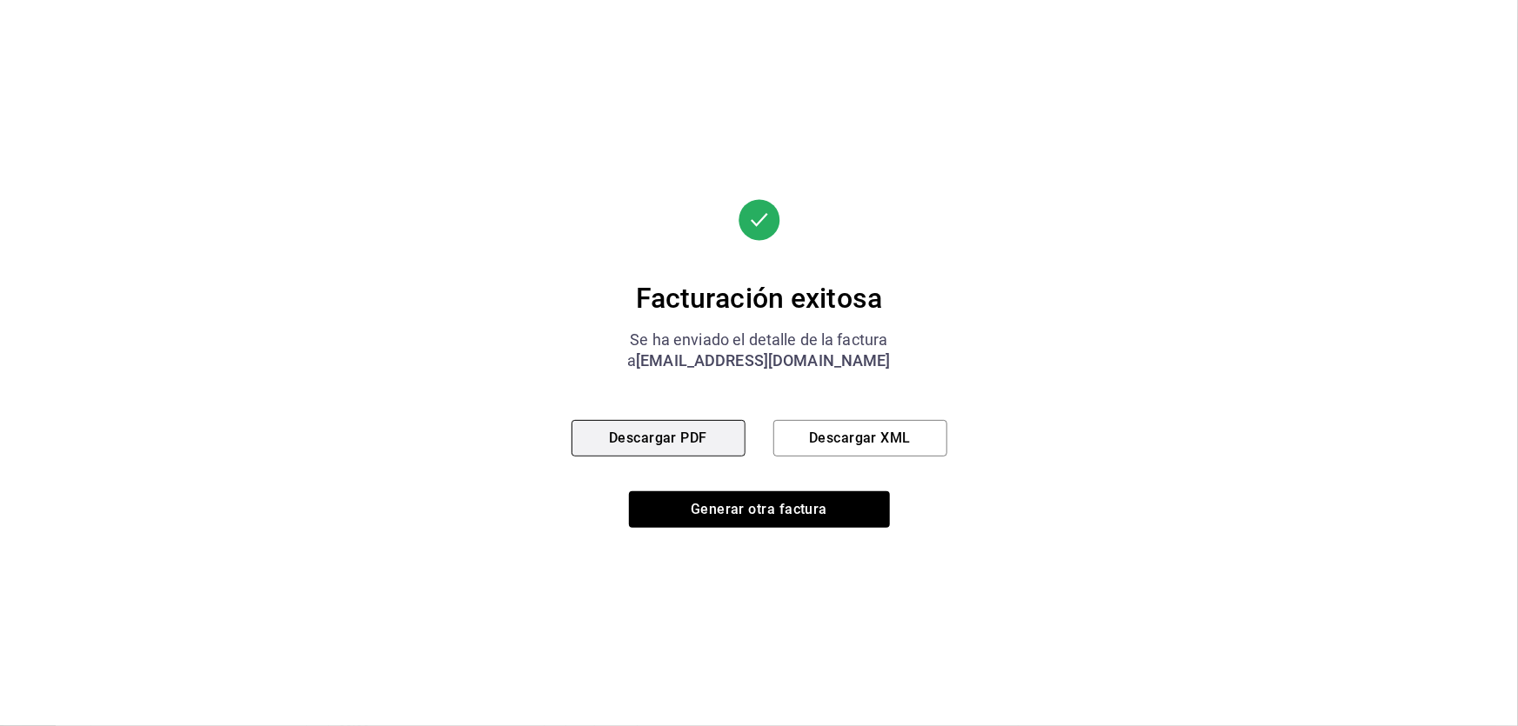
click at [661, 446] on button "Descargar PDF" at bounding box center [659, 438] width 174 height 37
click at [875, 432] on button "Descargar XML" at bounding box center [860, 438] width 174 height 37
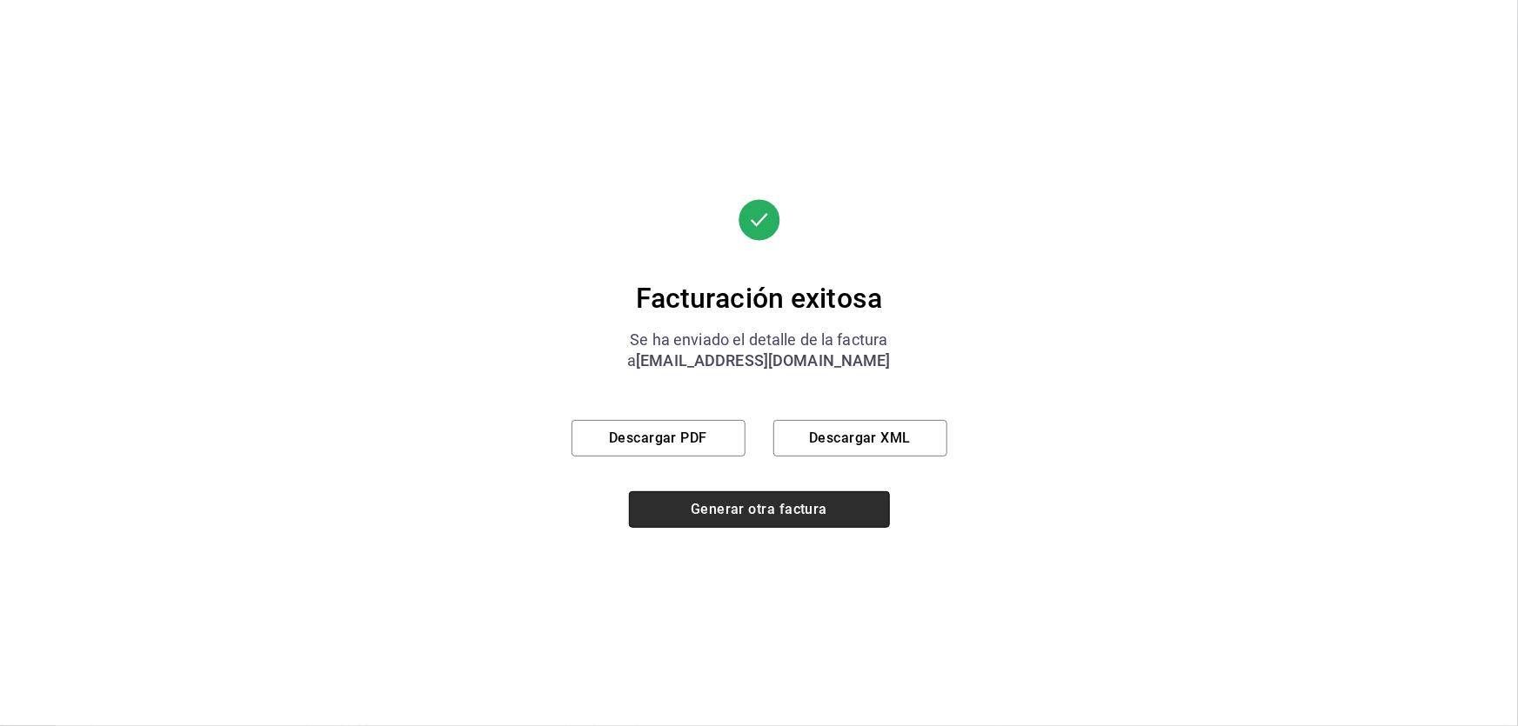
click at [752, 498] on button "Generar otra factura" at bounding box center [759, 510] width 261 height 37
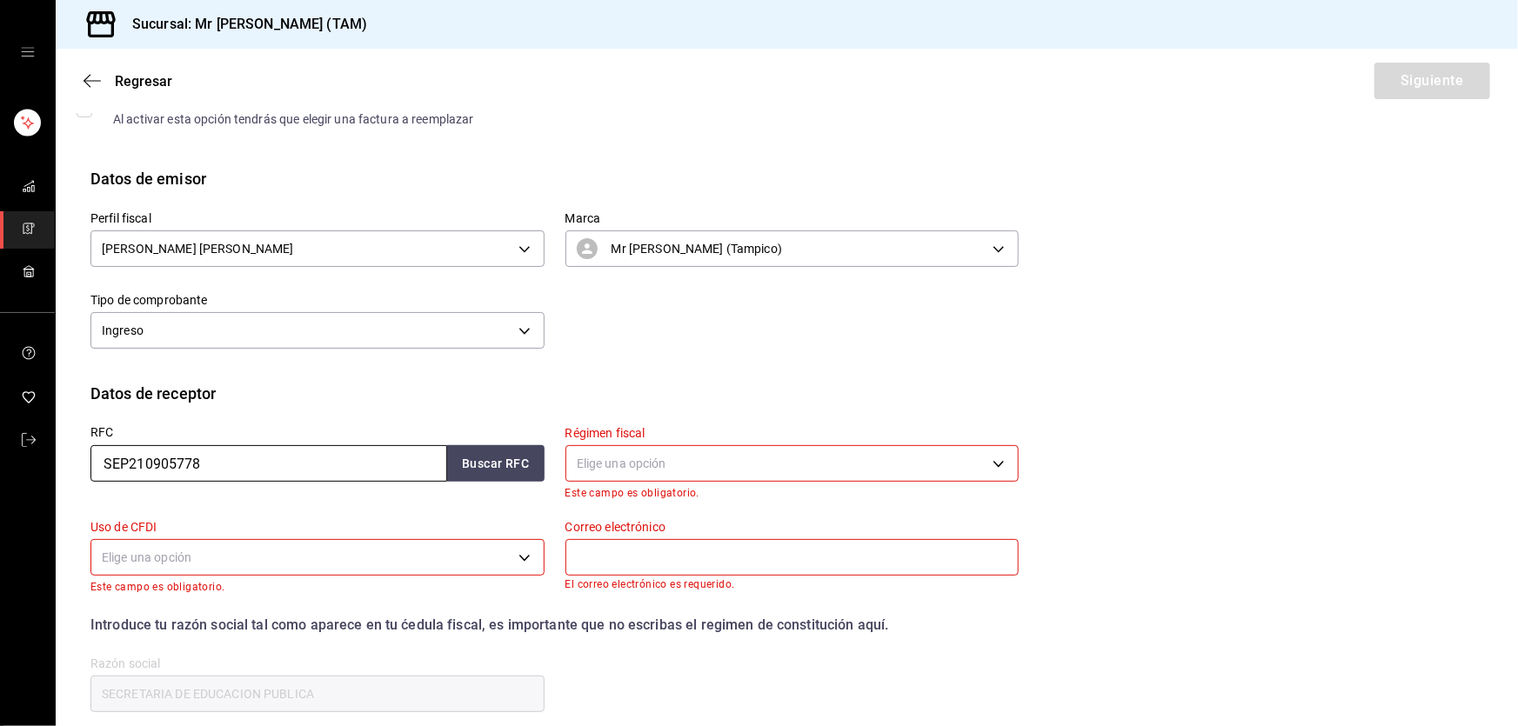
click at [299, 460] on input "SEP210905778" at bounding box center [268, 463] width 357 height 37
paste input "THE020314QA7"
type input "THE020314QA7"
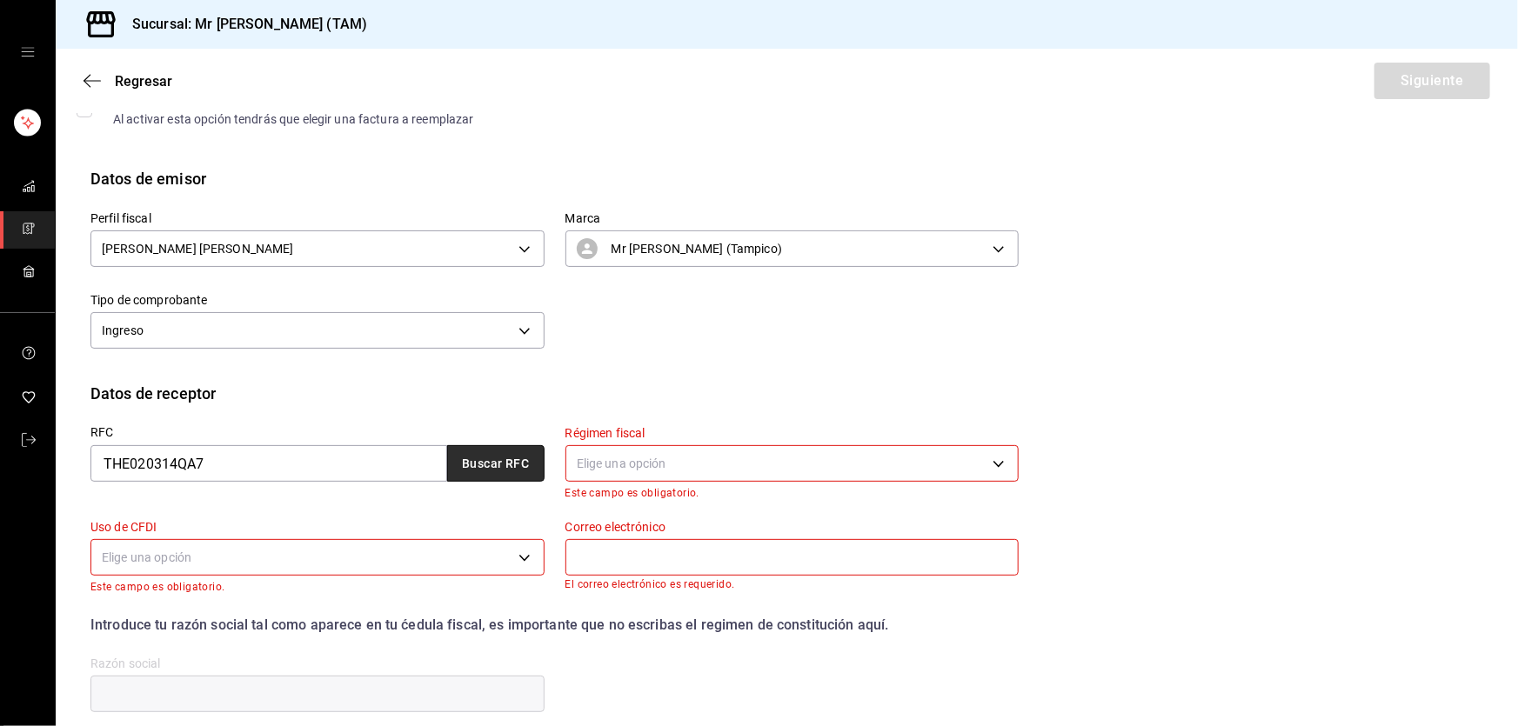
click at [483, 473] on button "Buscar RFC" at bounding box center [495, 463] width 97 height 37
type input "yurigamez@hotmail.com"
type input "LABORATORIOS EUROFARMA DE MEXICO"
type input "03920"
type input "601"
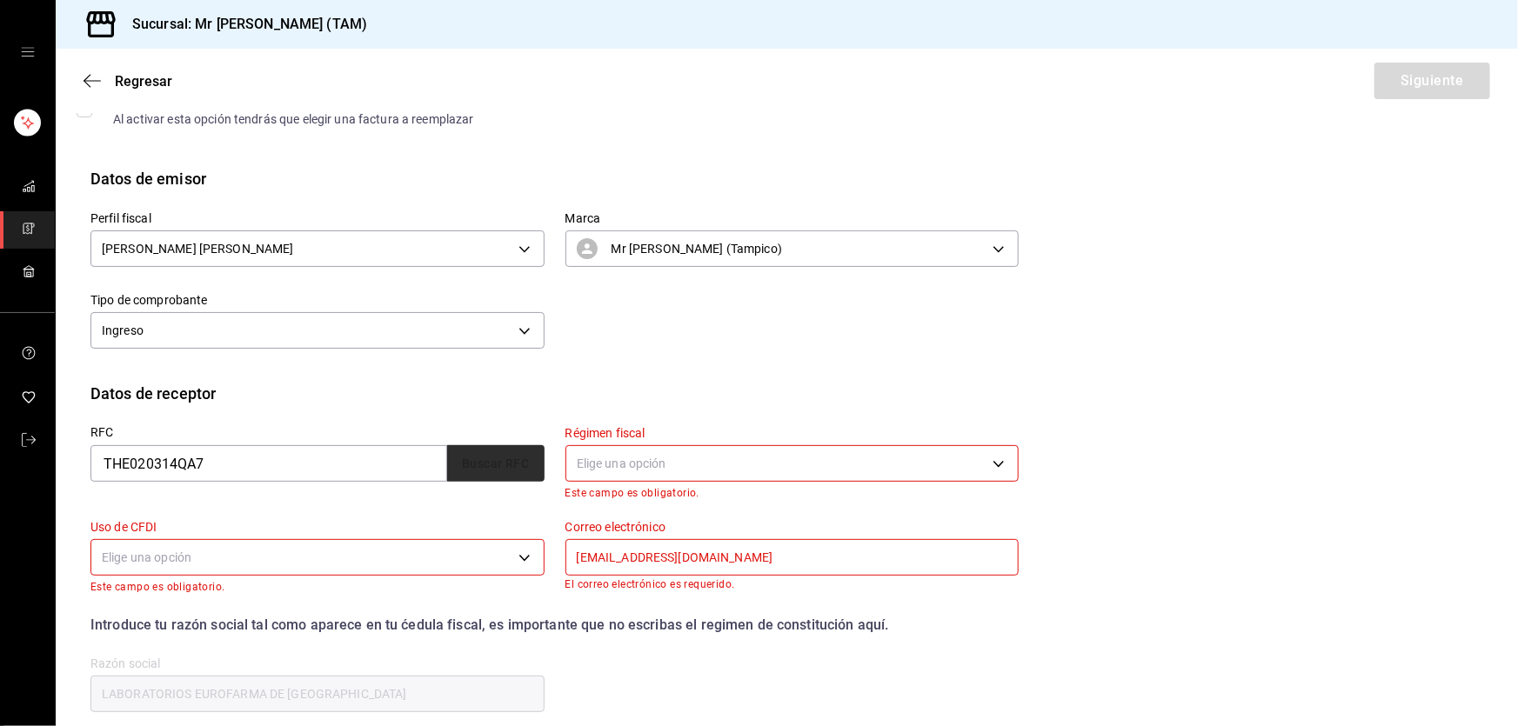
type input "G03"
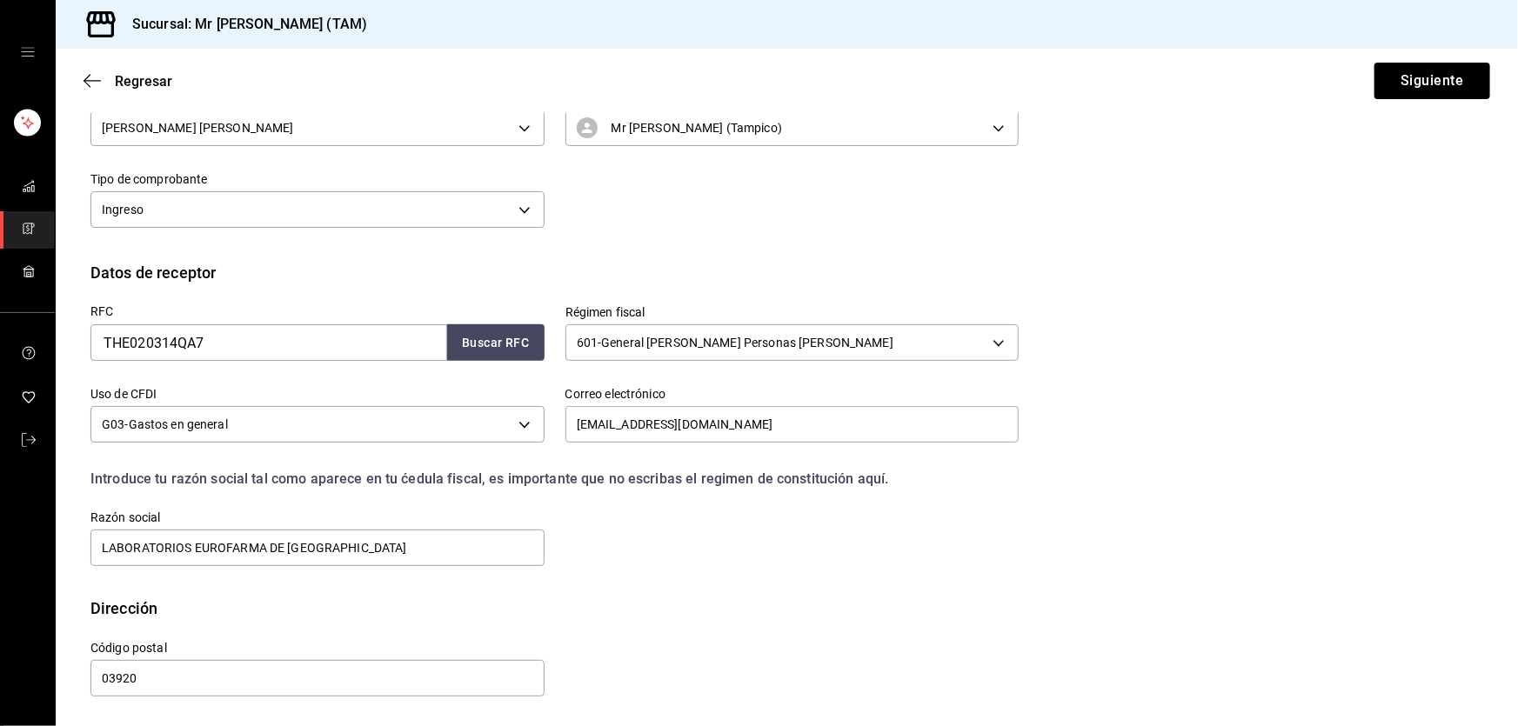
scroll to position [68, 0]
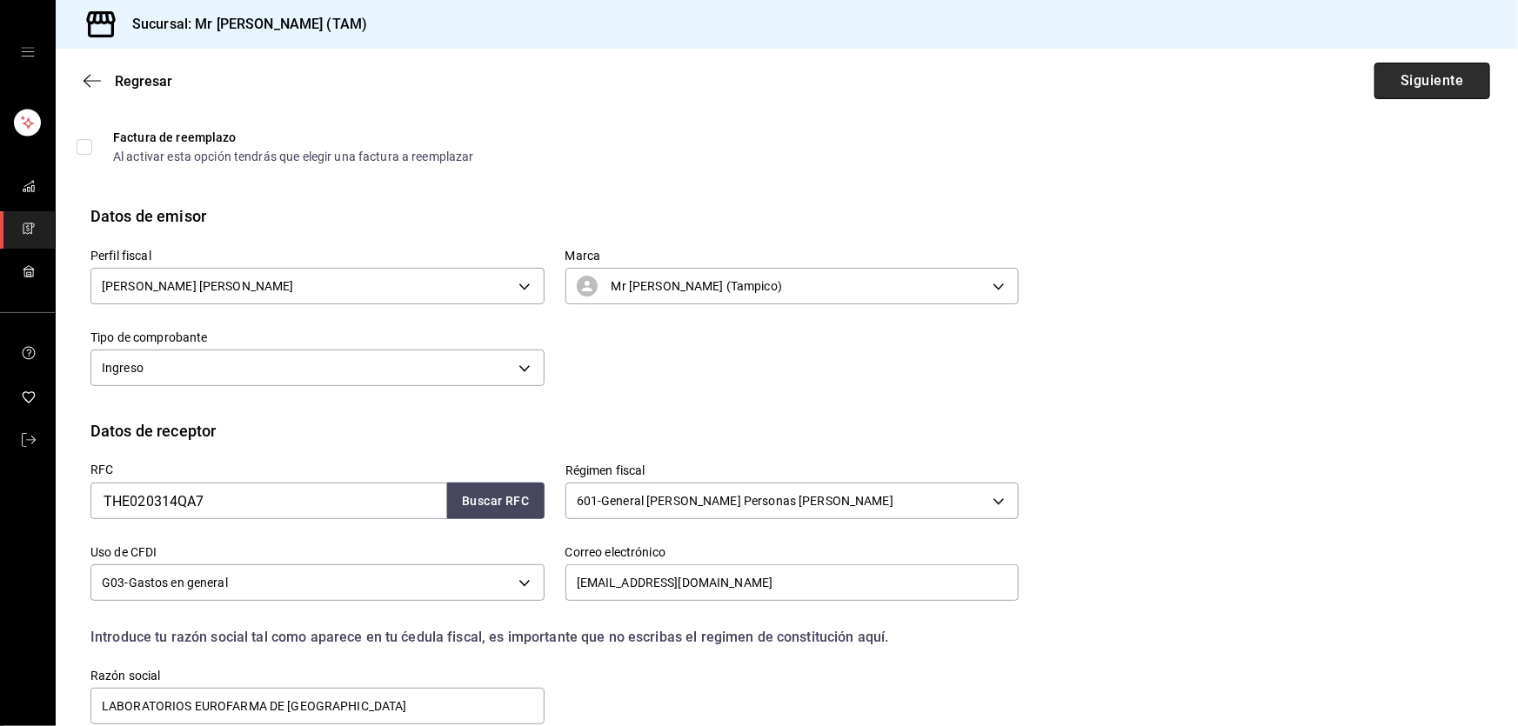
click at [1422, 89] on button "Siguiente" at bounding box center [1433, 81] width 116 height 37
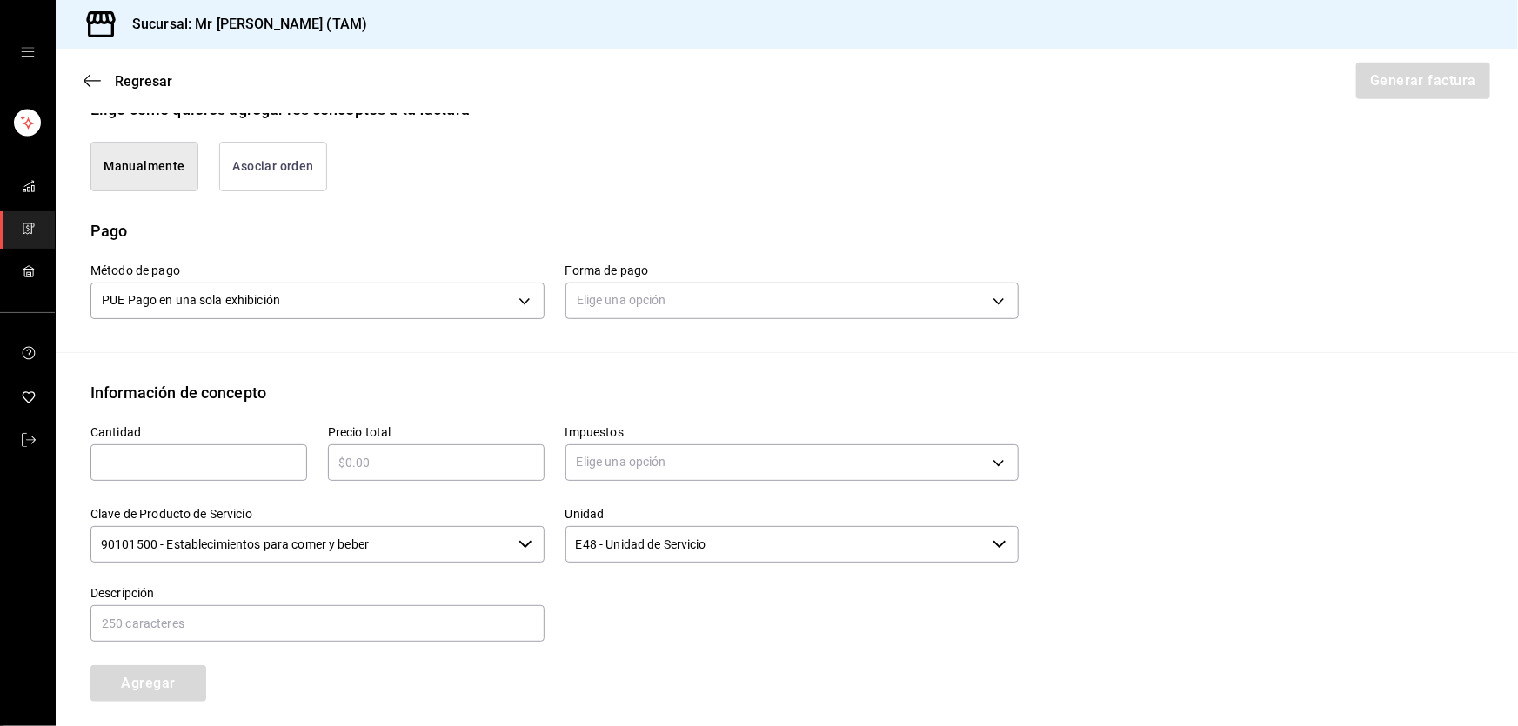
scroll to position [463, 0]
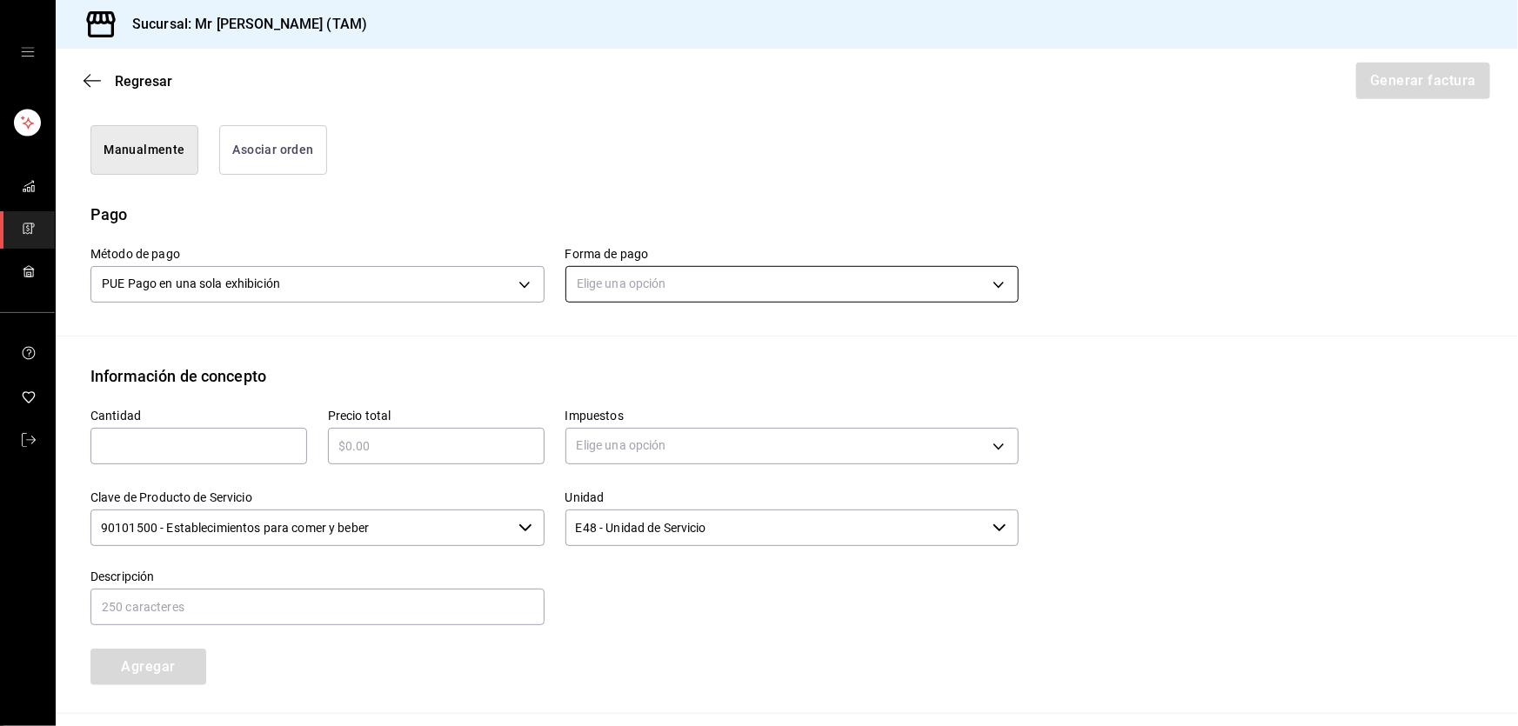
click at [706, 258] on body "Sucursal: Mr Smoky (TAM) Regresar Generar factura Emisor Perfil fiscal LARISSA …" at bounding box center [759, 363] width 1518 height 726
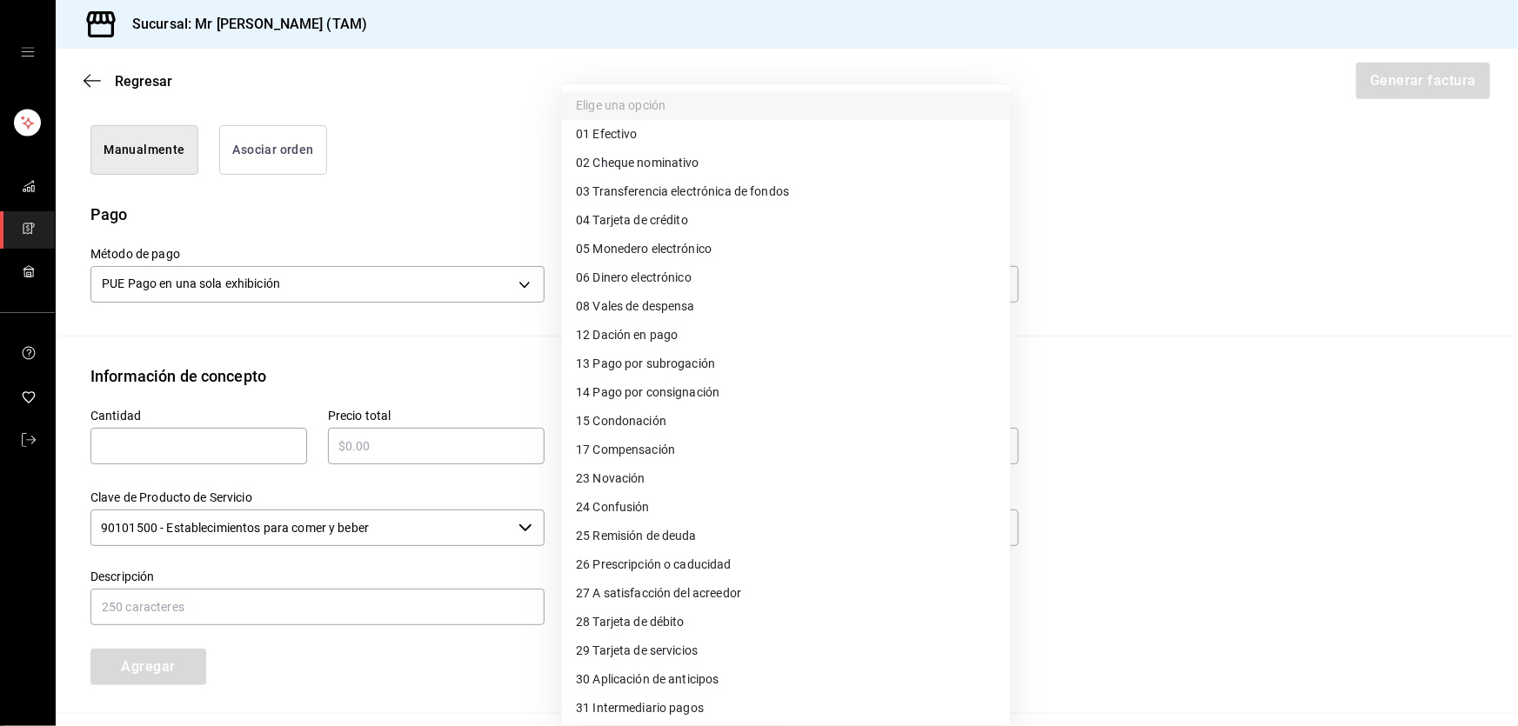
click at [671, 213] on span "04 Tarjeta de crédito" at bounding box center [632, 220] width 112 height 18
type input "04"
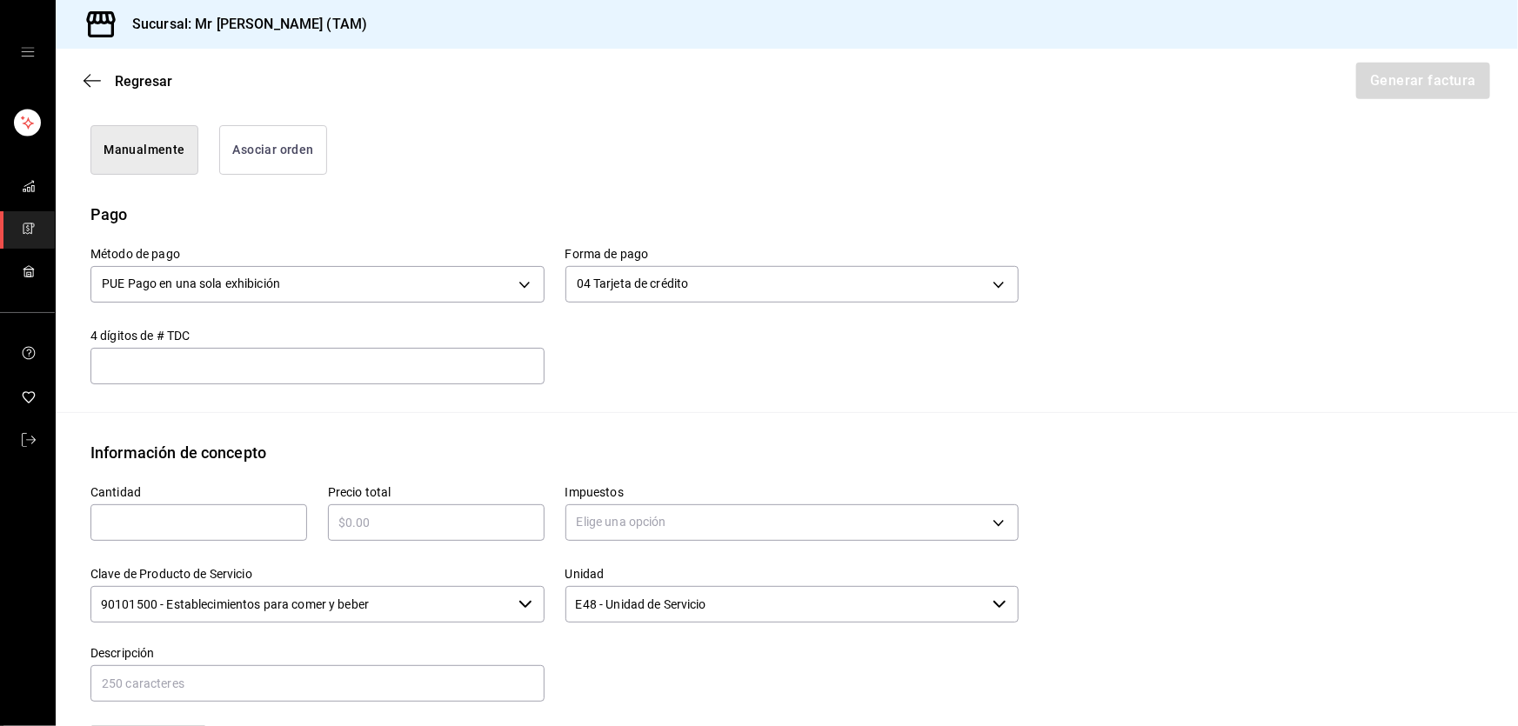
click at [434, 356] on input "text" at bounding box center [317, 366] width 454 height 21
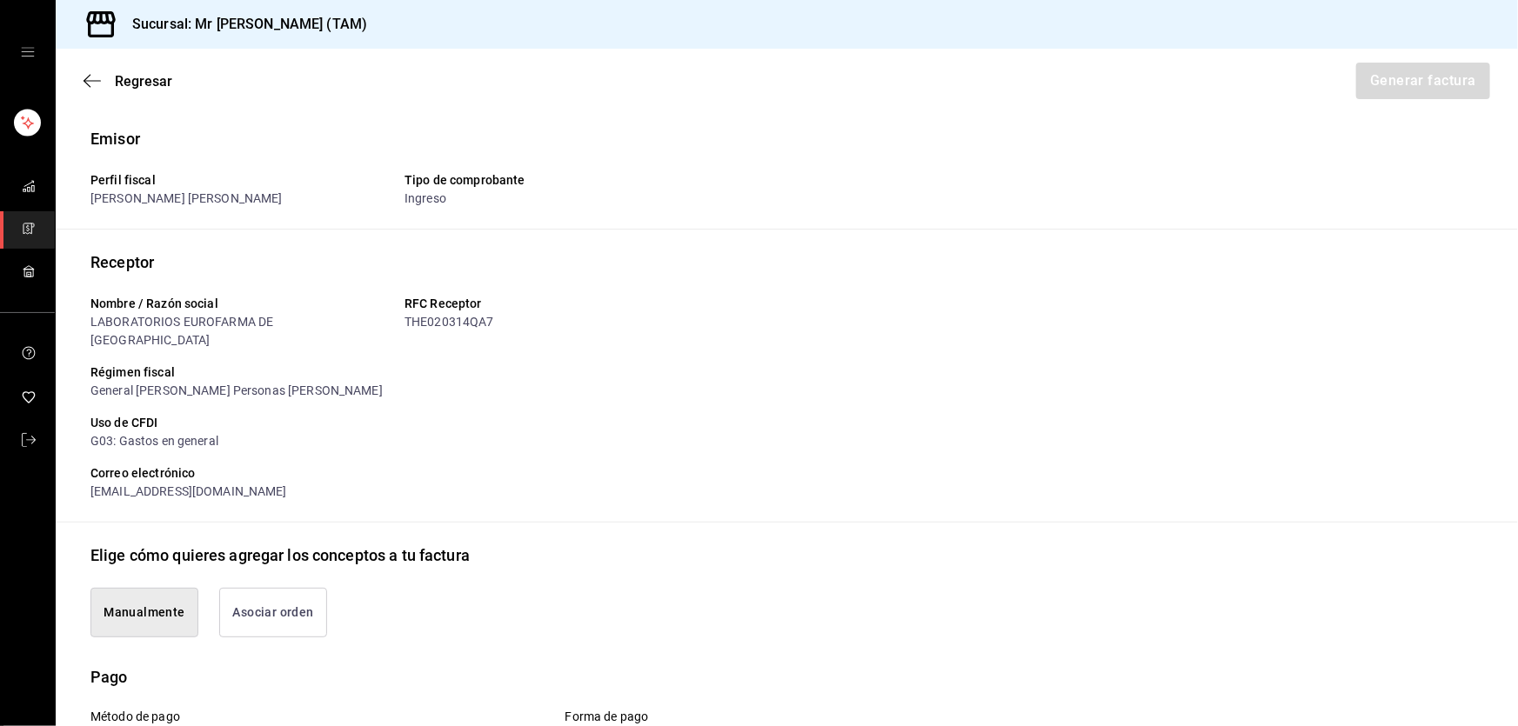
scroll to position [316, 0]
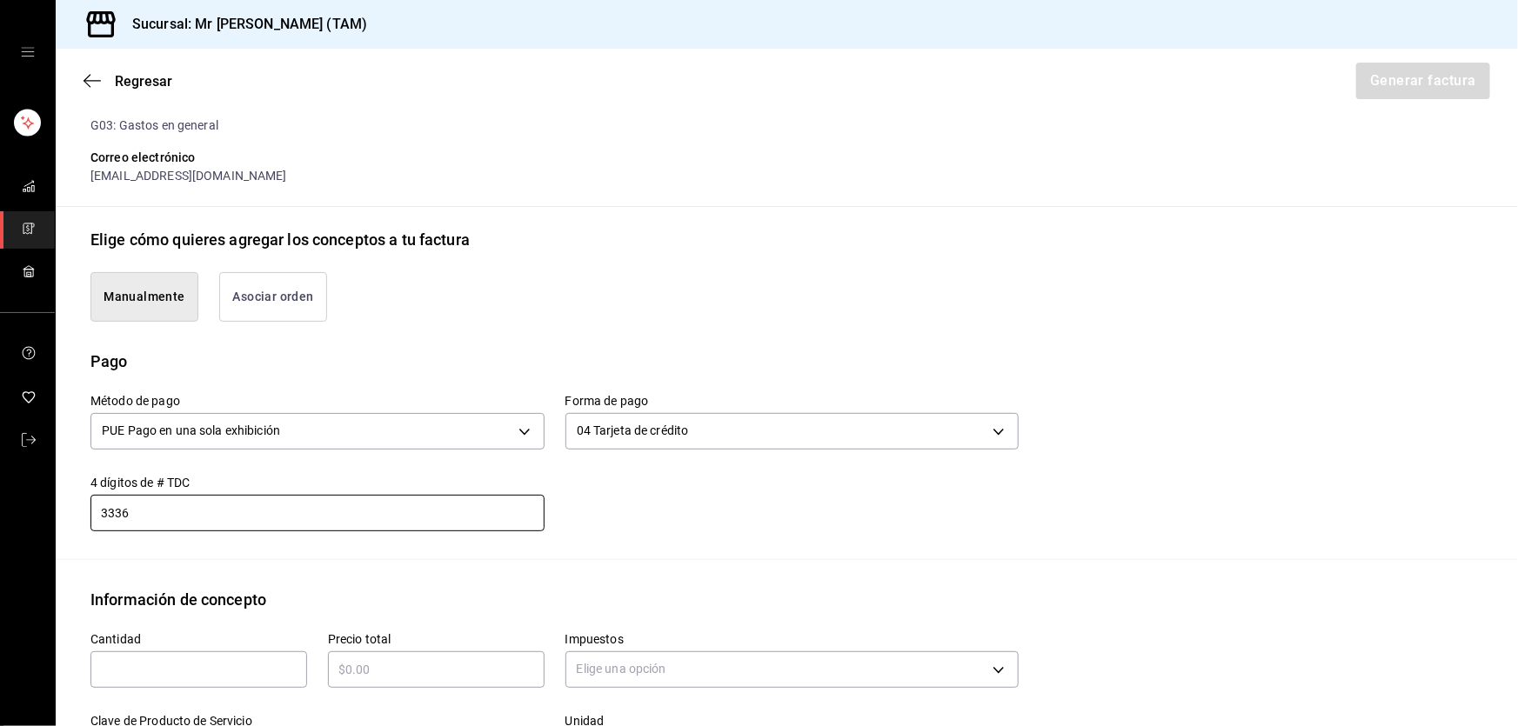
type input "3336"
click at [186, 660] on input "text" at bounding box center [198, 669] width 217 height 21
type input "1"
click at [385, 659] on input "text" at bounding box center [436, 669] width 217 height 21
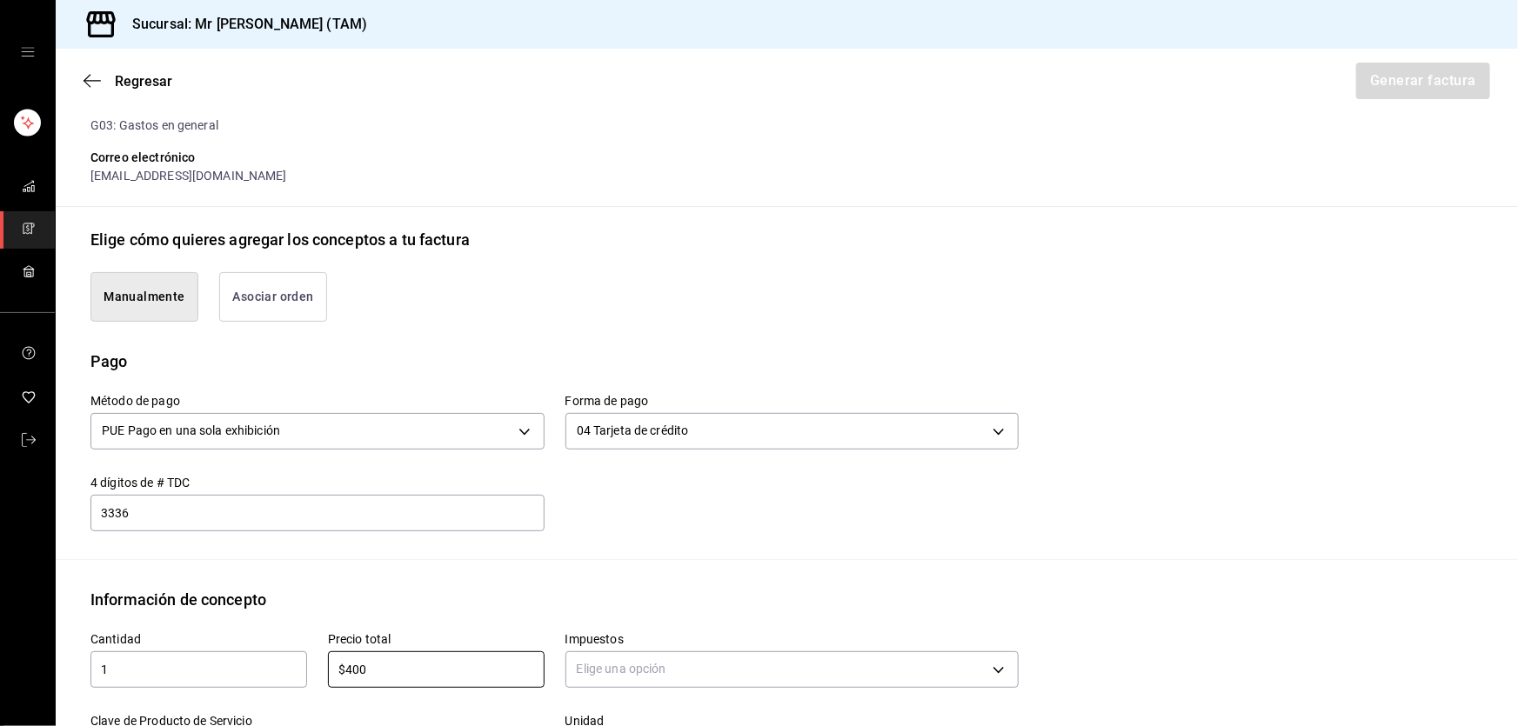
type input "$400"
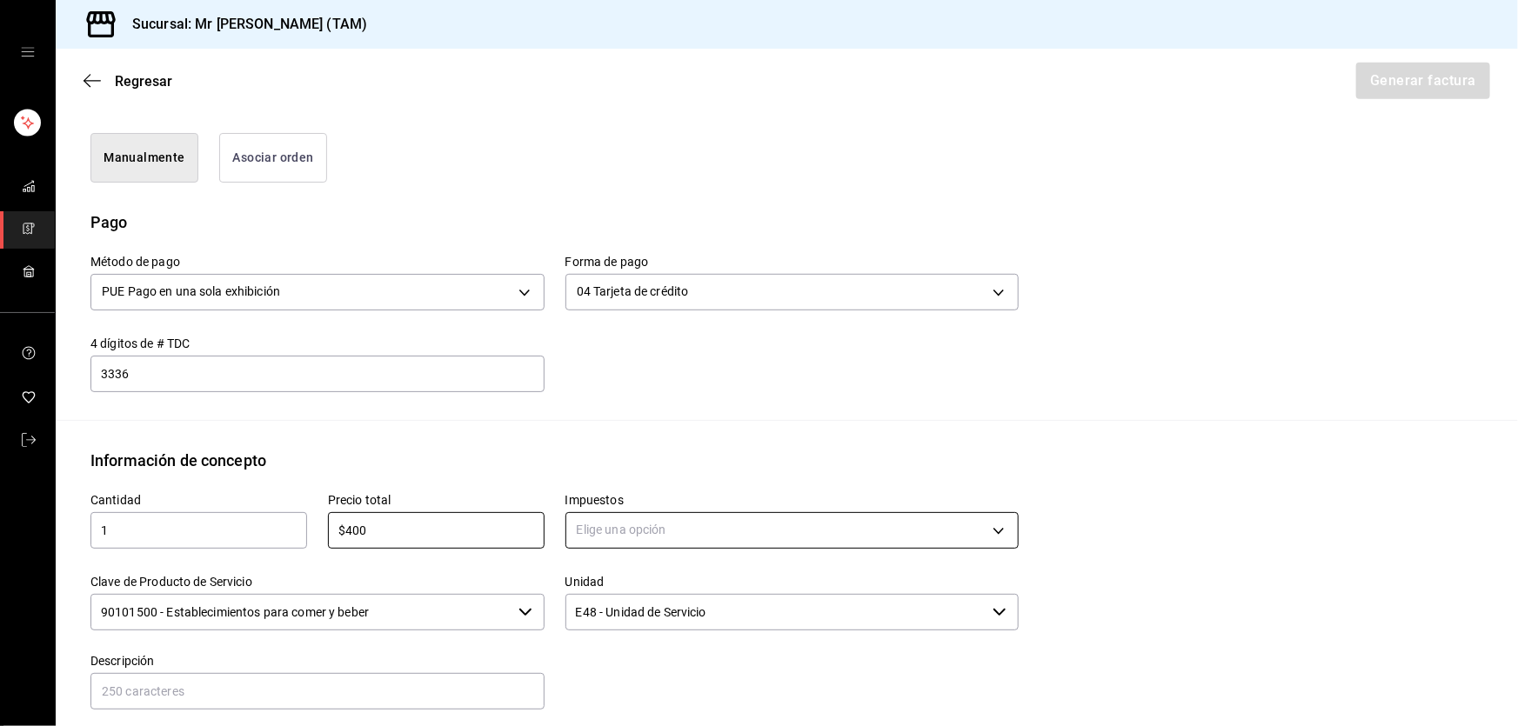
scroll to position [632, 0]
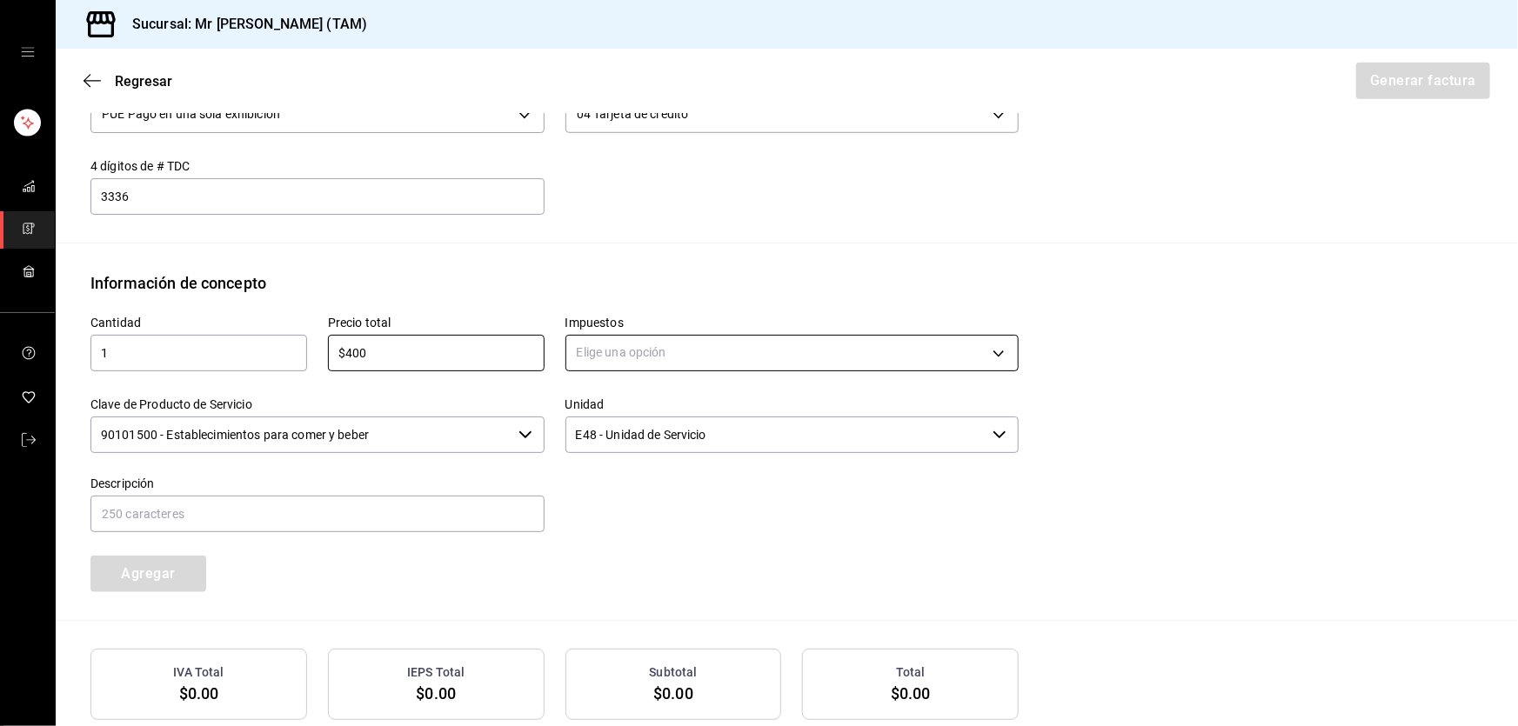
click at [619, 340] on body "Sucursal: Mr Smoky (TAM) Regresar Generar factura Emisor Perfil fiscal LARISSA …" at bounding box center [759, 363] width 1518 height 726
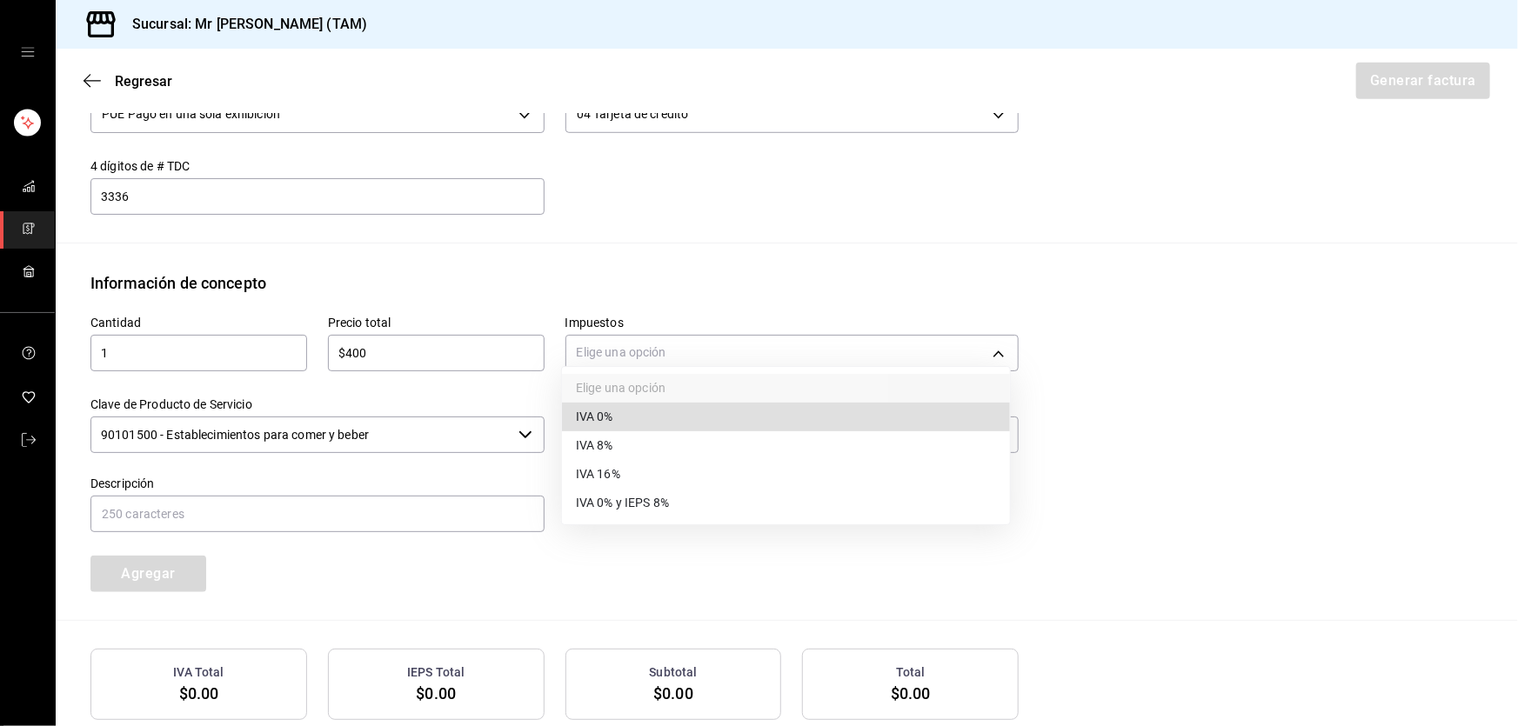
click at [620, 474] on li "IVA 16%" at bounding box center [786, 474] width 448 height 29
type input "IVA_16"
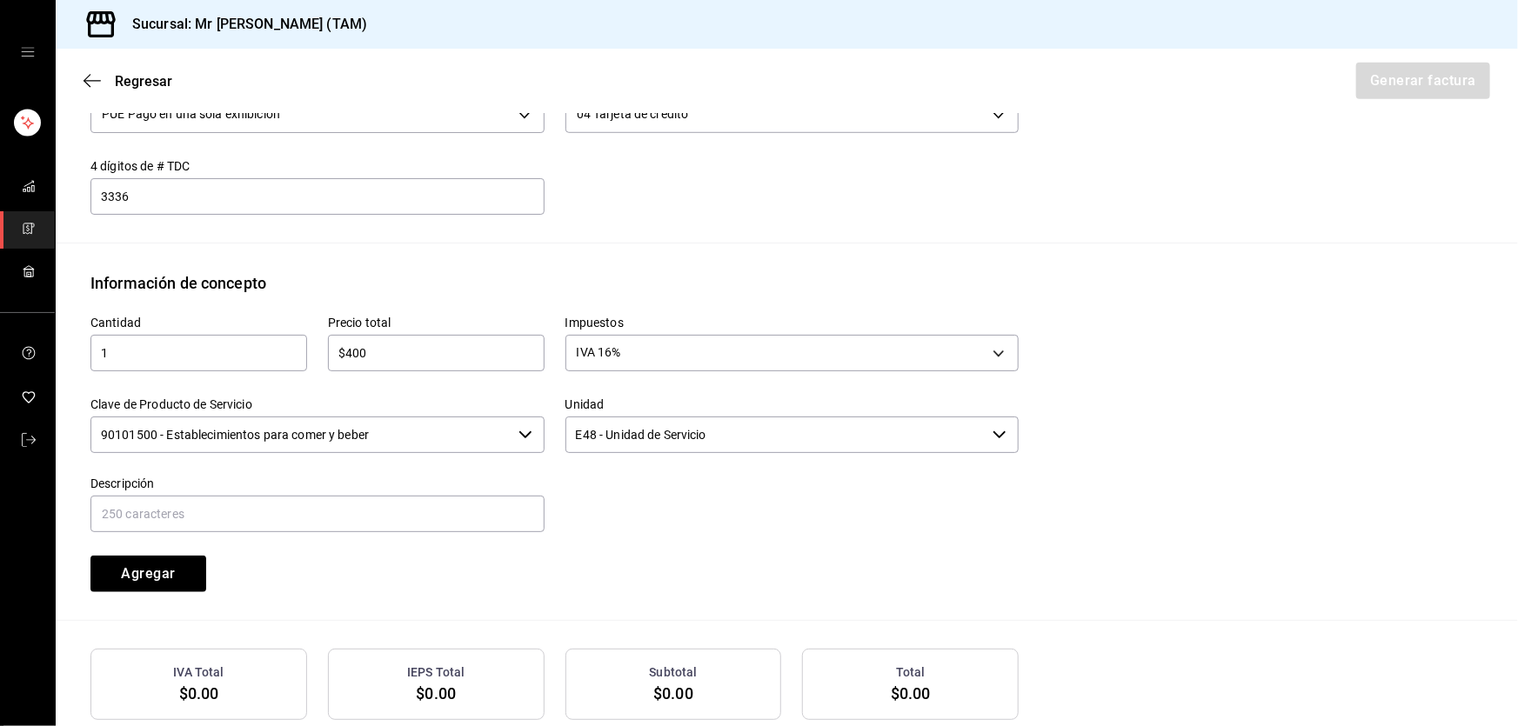
click at [441, 418] on input "90101500 - Establecimientos para comer y beber" at bounding box center [300, 435] width 421 height 37
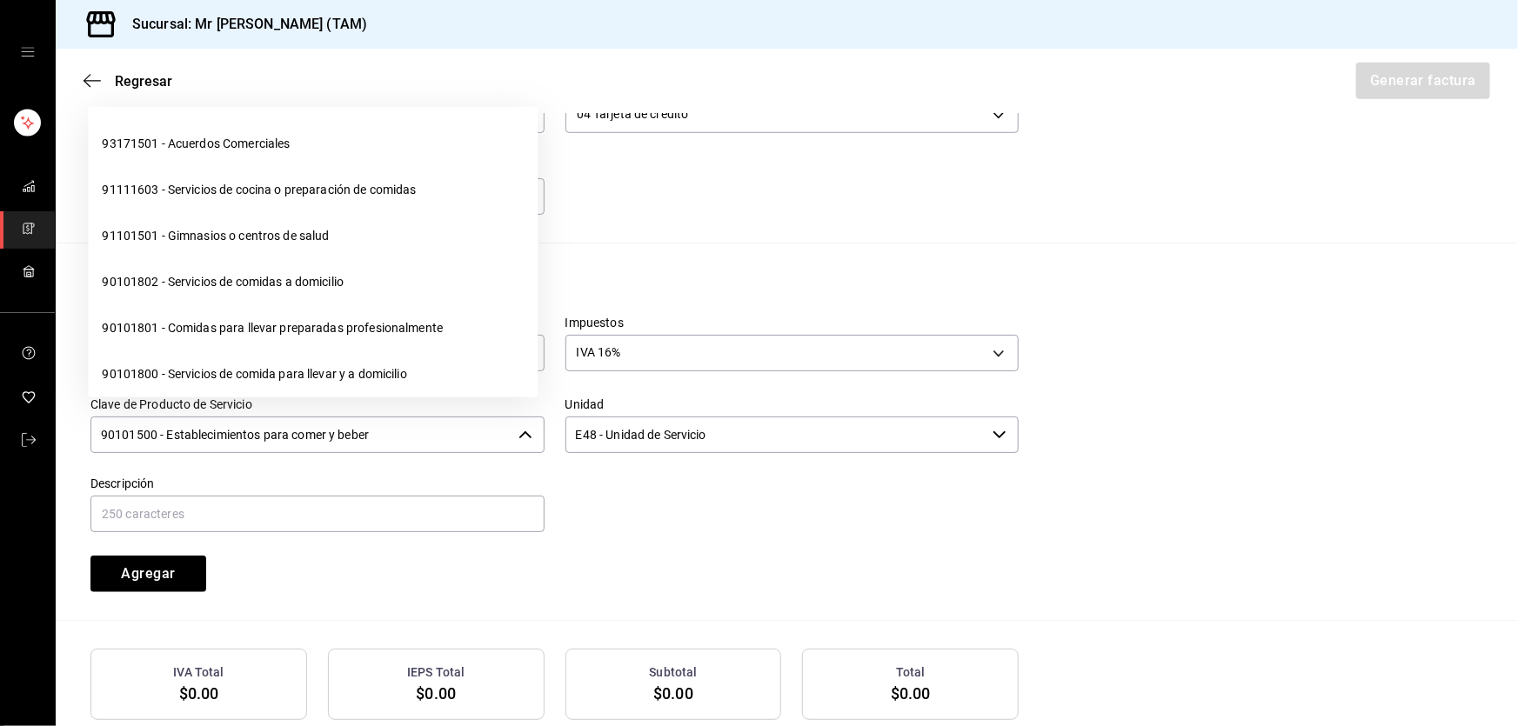
click at [441, 418] on input "90101500 - Establecimientos para comer y beber" at bounding box center [300, 435] width 421 height 37
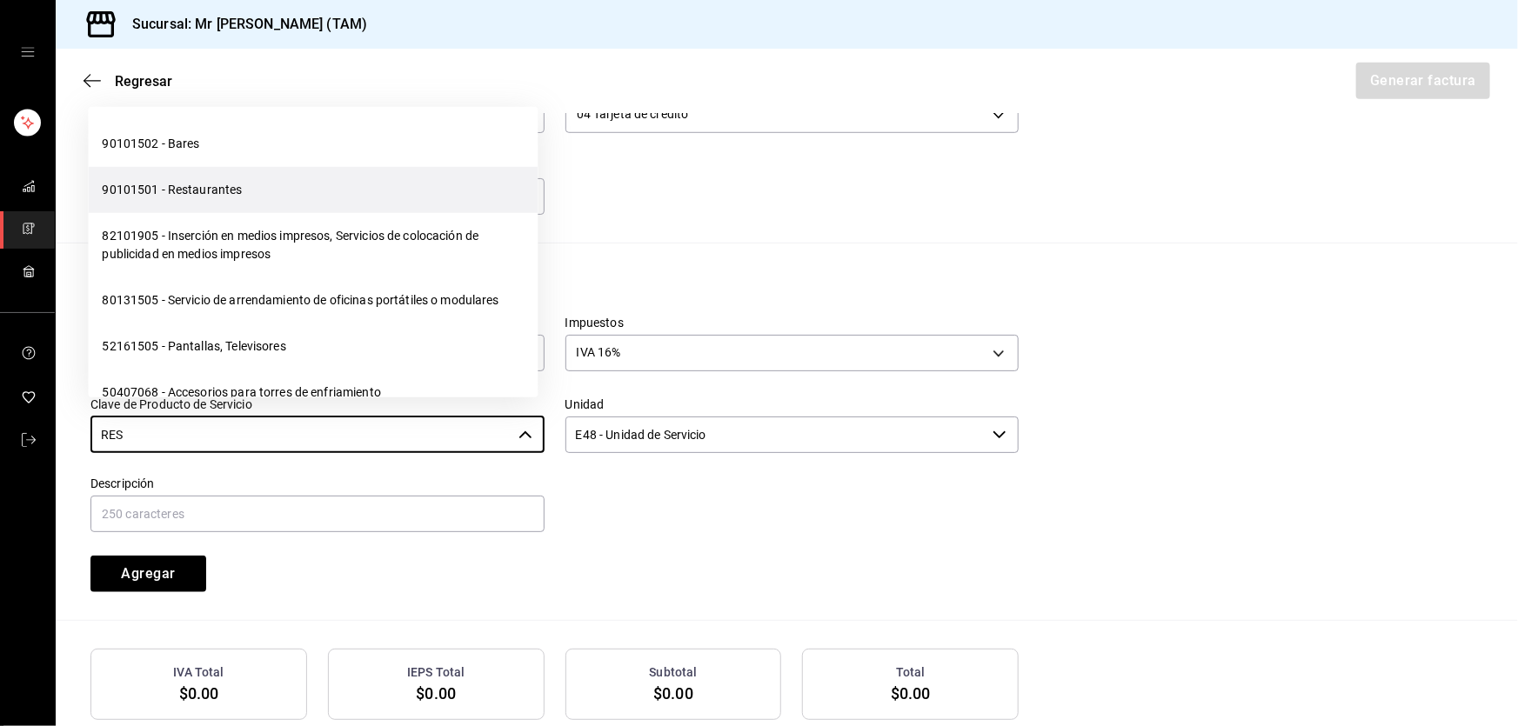
click at [253, 182] on li "90101501 - Restaurantes" at bounding box center [313, 190] width 450 height 46
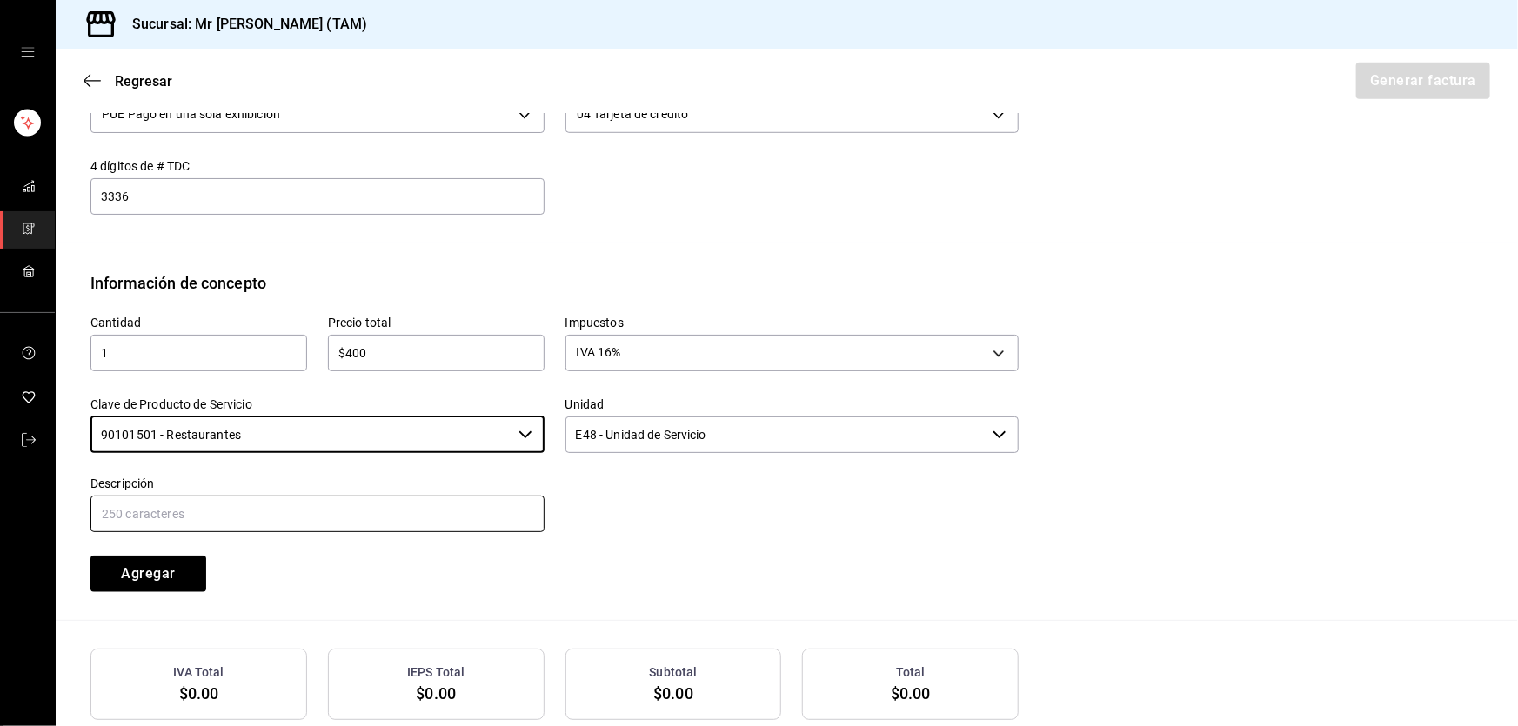
type input "90101501 - Restaurantes"
drag, startPoint x: 250, startPoint y: 496, endPoint x: 269, endPoint y: 481, distance: 24.2
click at [250, 496] on input "text" at bounding box center [317, 514] width 454 height 37
click at [288, 496] on input "text" at bounding box center [317, 514] width 454 height 37
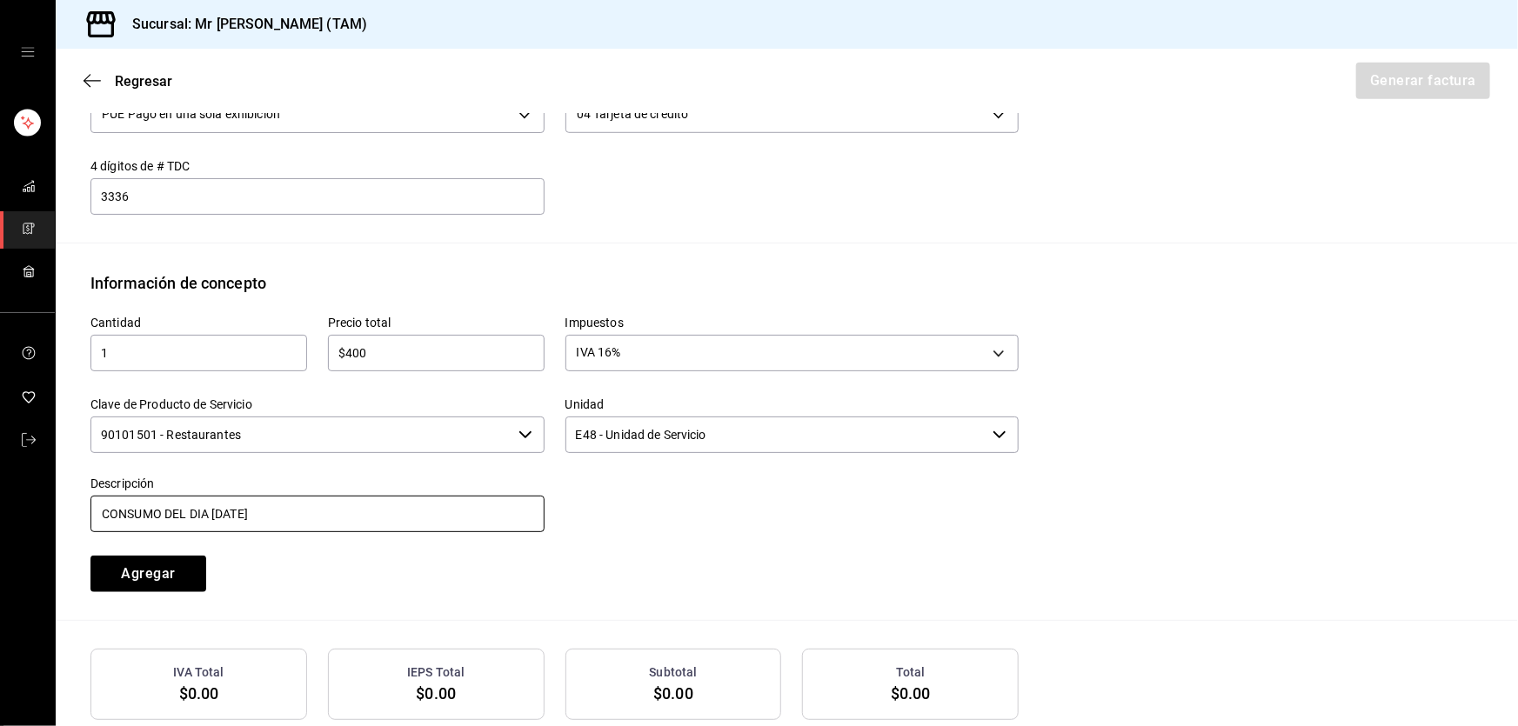
click at [215, 496] on input "CONSUMO DEL DIA 04 SEPTIEMBRE 2025" at bounding box center [317, 514] width 454 height 37
click at [362, 496] on input "CONSUMO DEL DIA 24 SEPTIEMBRE 2025" at bounding box center [317, 514] width 454 height 37
type input "CONSUMO DEL DIA 24 SEPTIEMBRE 2025"
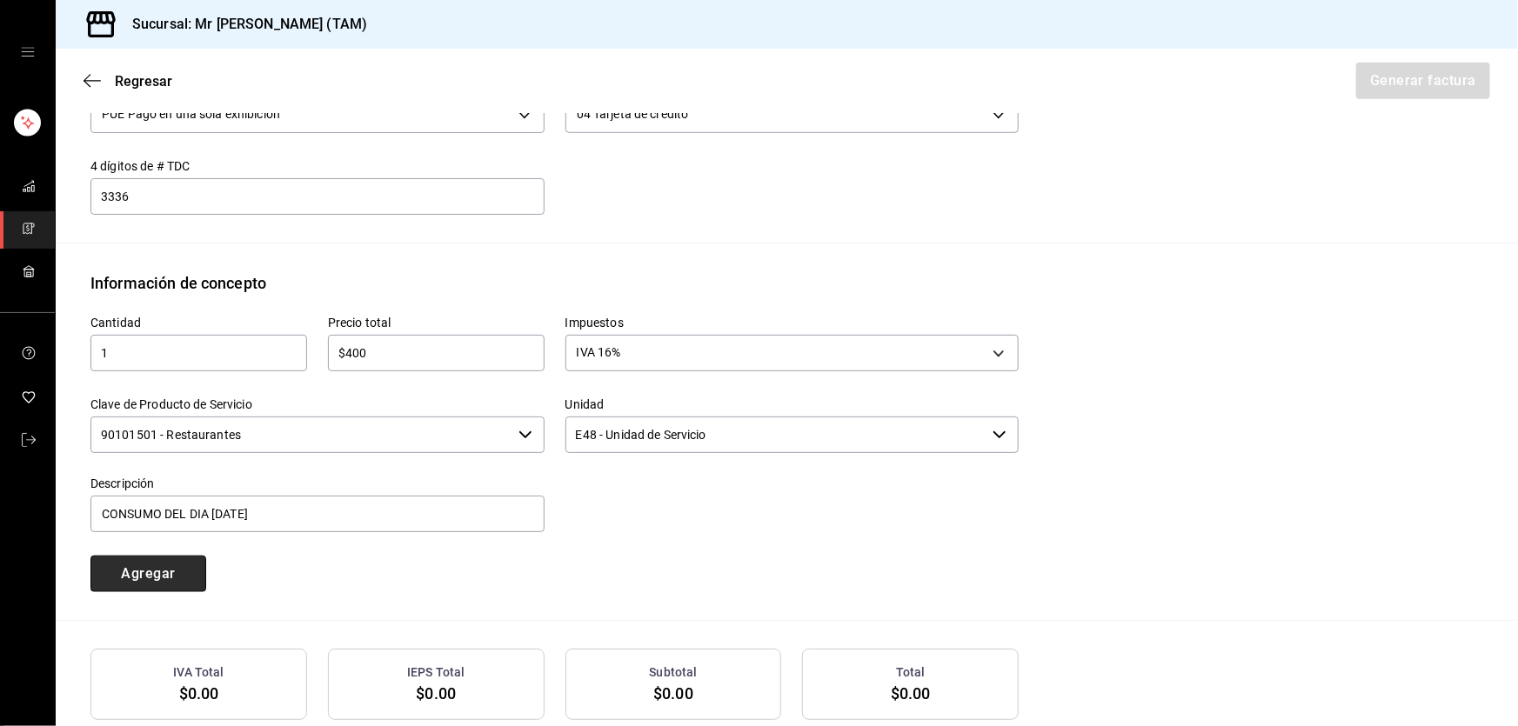
click at [166, 556] on button "Agregar" at bounding box center [148, 574] width 116 height 37
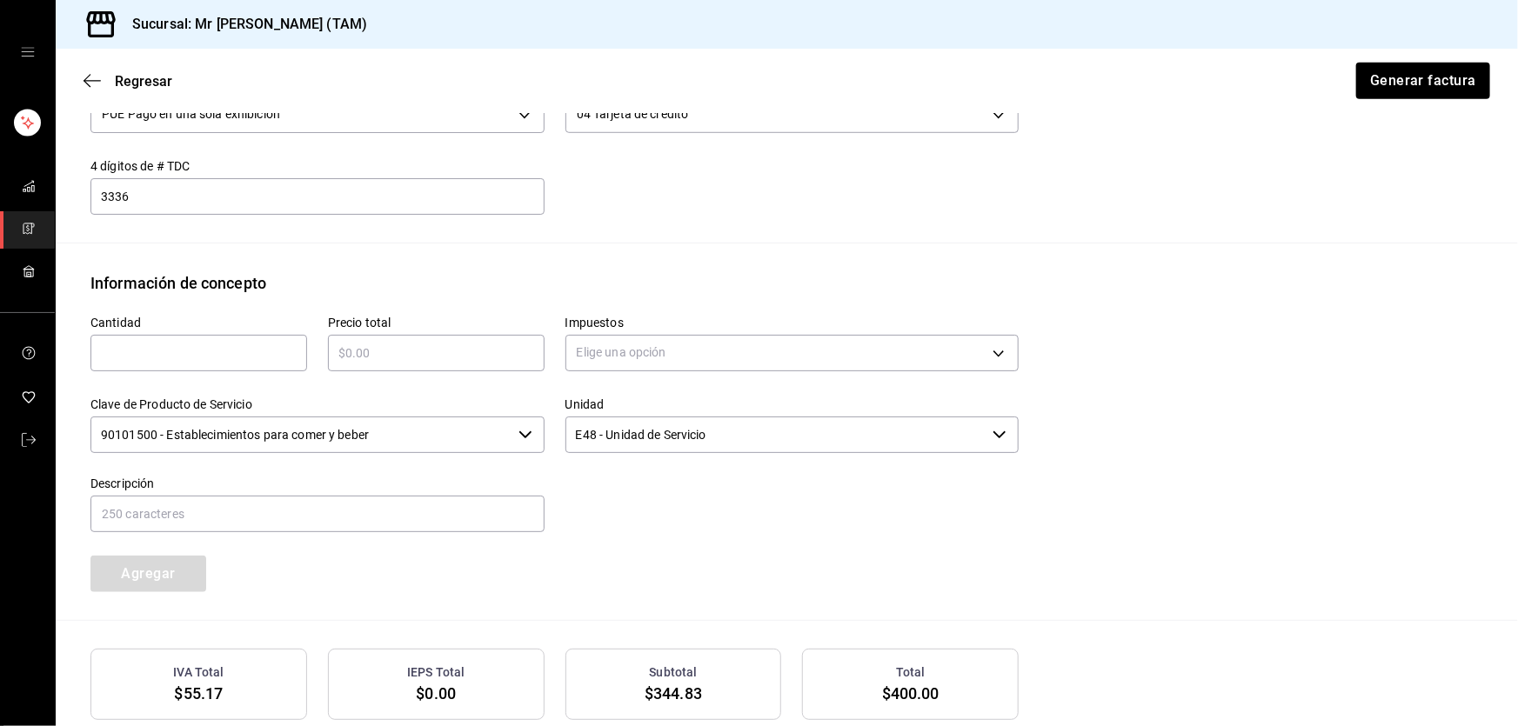
click at [183, 345] on div "​" at bounding box center [198, 353] width 217 height 37
type input "1"
click at [358, 350] on div "​" at bounding box center [436, 353] width 217 height 37
type input "$40"
click at [661, 326] on body "Sucursal: Mr Smoky (TAM) Regresar Generar factura Emisor Perfil fiscal LARISSA …" at bounding box center [759, 363] width 1518 height 726
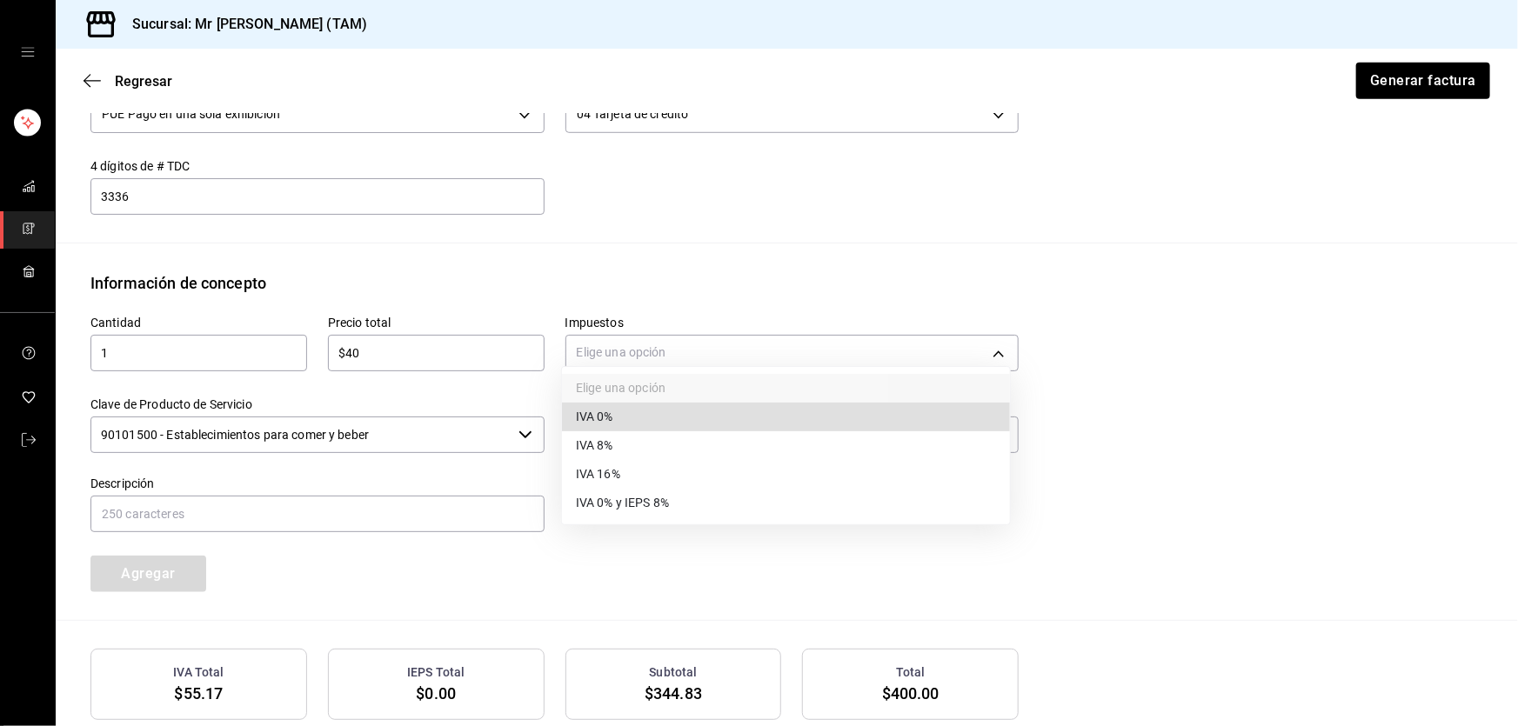
click at [601, 417] on span "IVA 0%" at bounding box center [594, 417] width 37 height 18
type input "IVA_0"
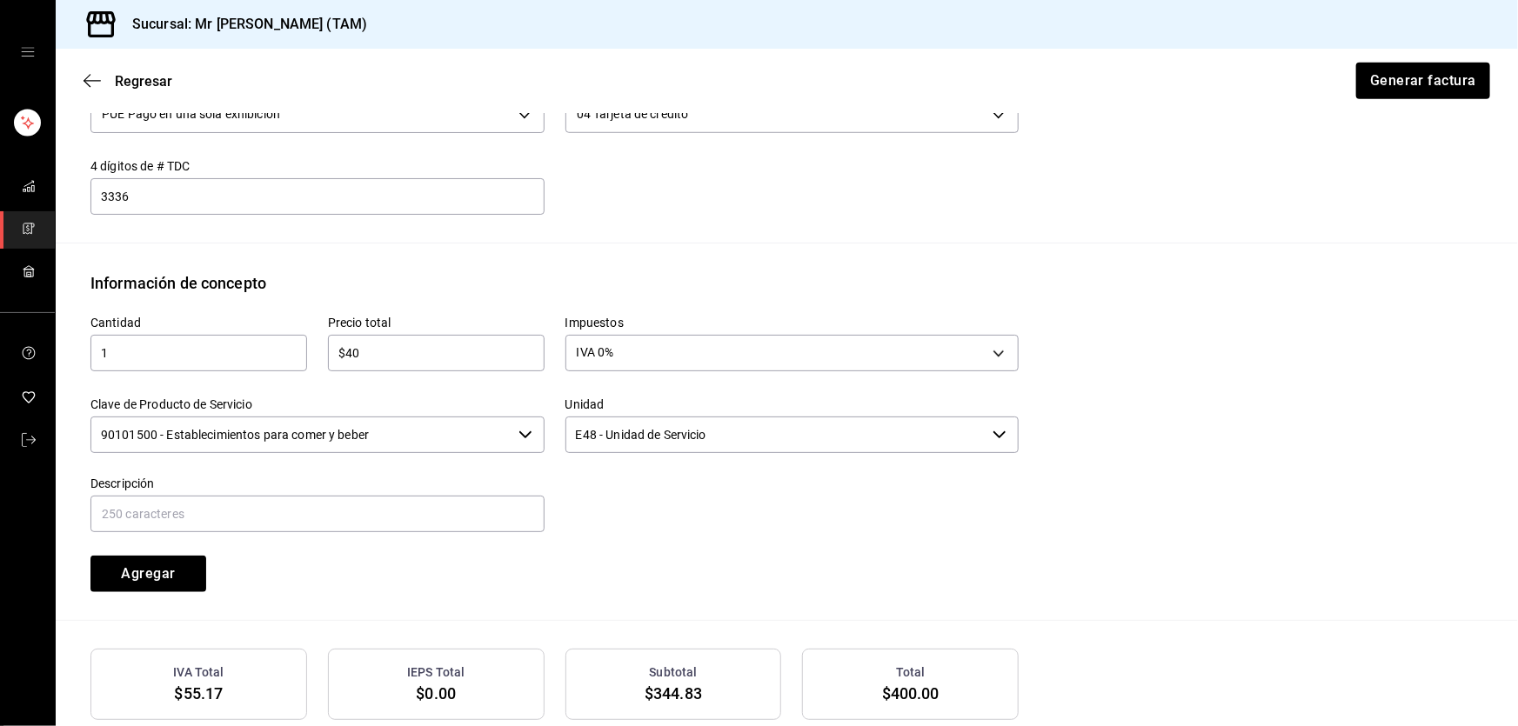
click at [361, 417] on input "90101500 - Establecimientos para comer y beber" at bounding box center [300, 435] width 421 height 37
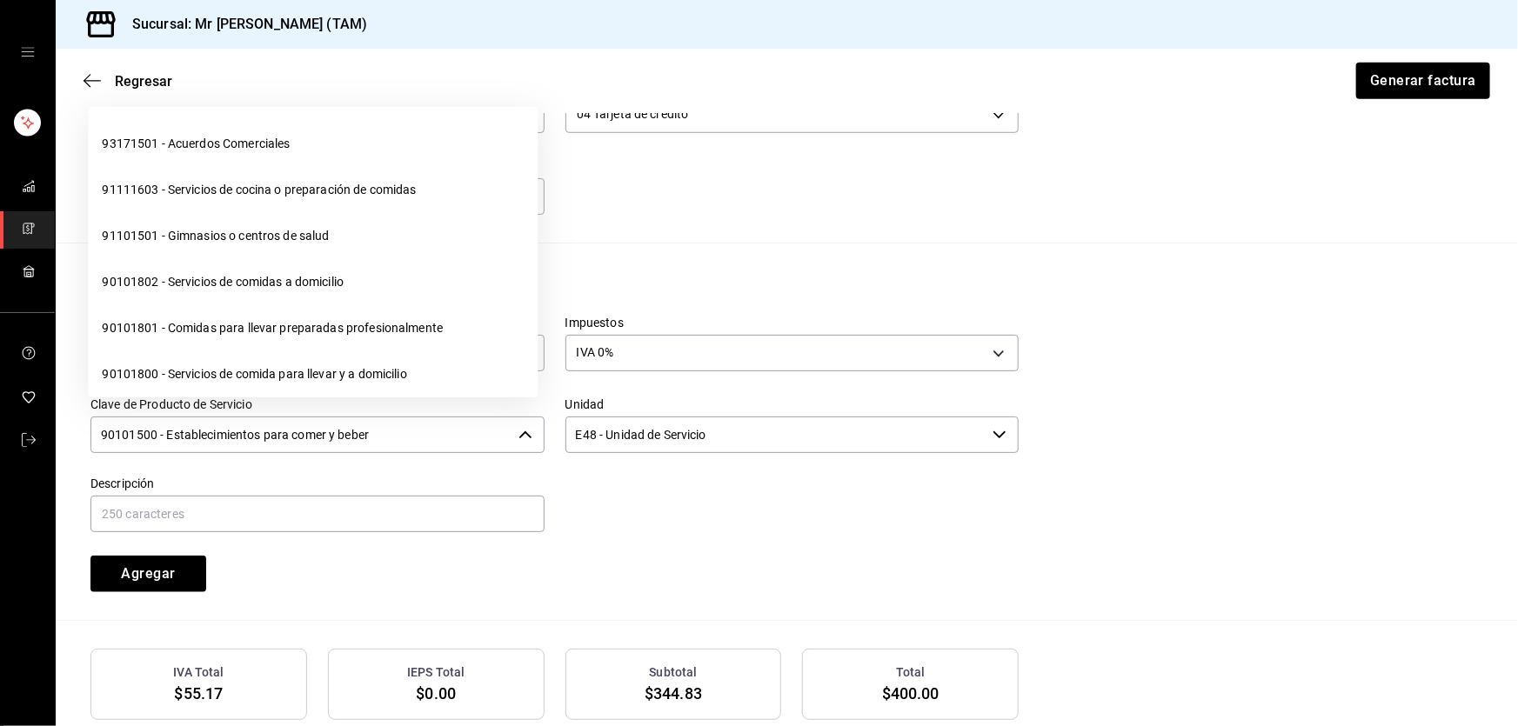
click at [361, 417] on input "90101500 - Establecimientos para comer y beber" at bounding box center [300, 435] width 421 height 37
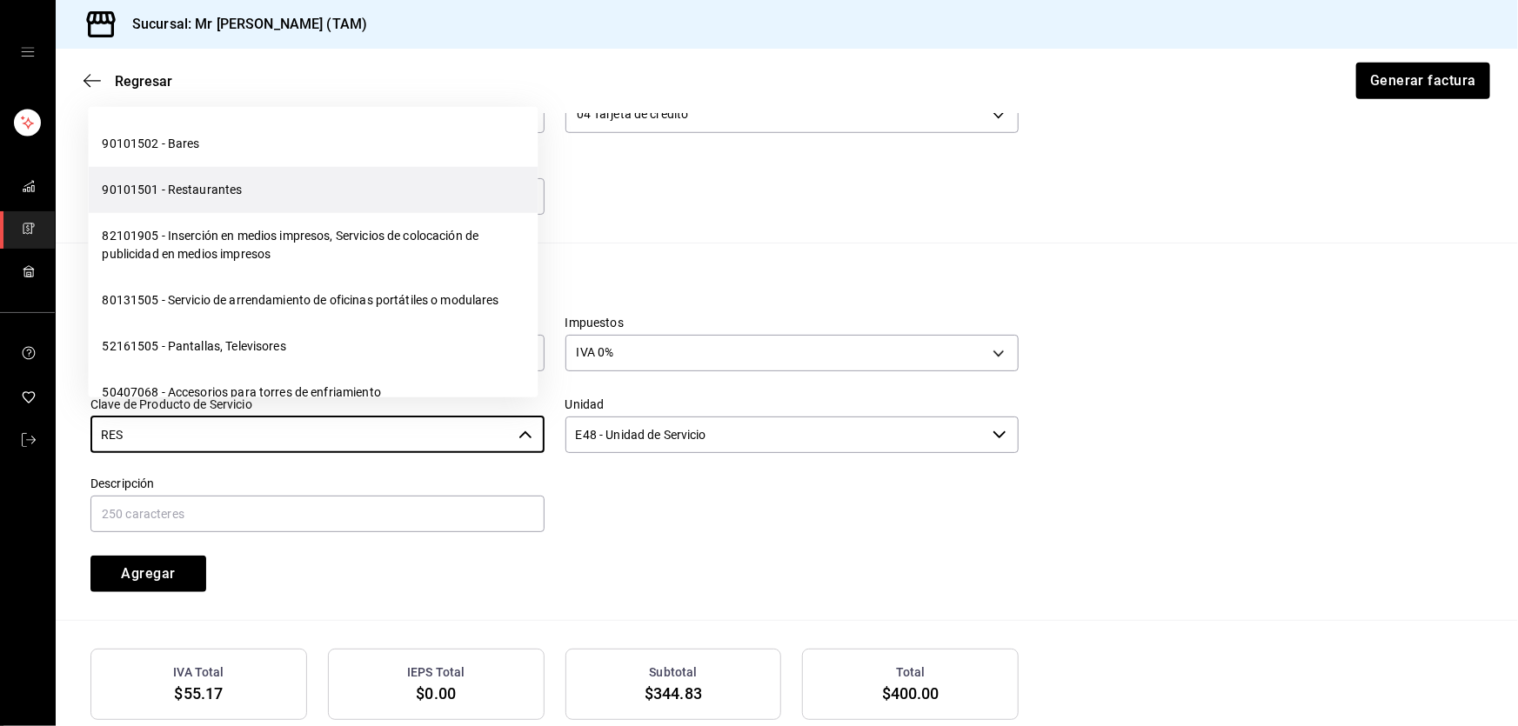
click at [242, 196] on li "90101501 - Restaurantes" at bounding box center [313, 190] width 450 height 46
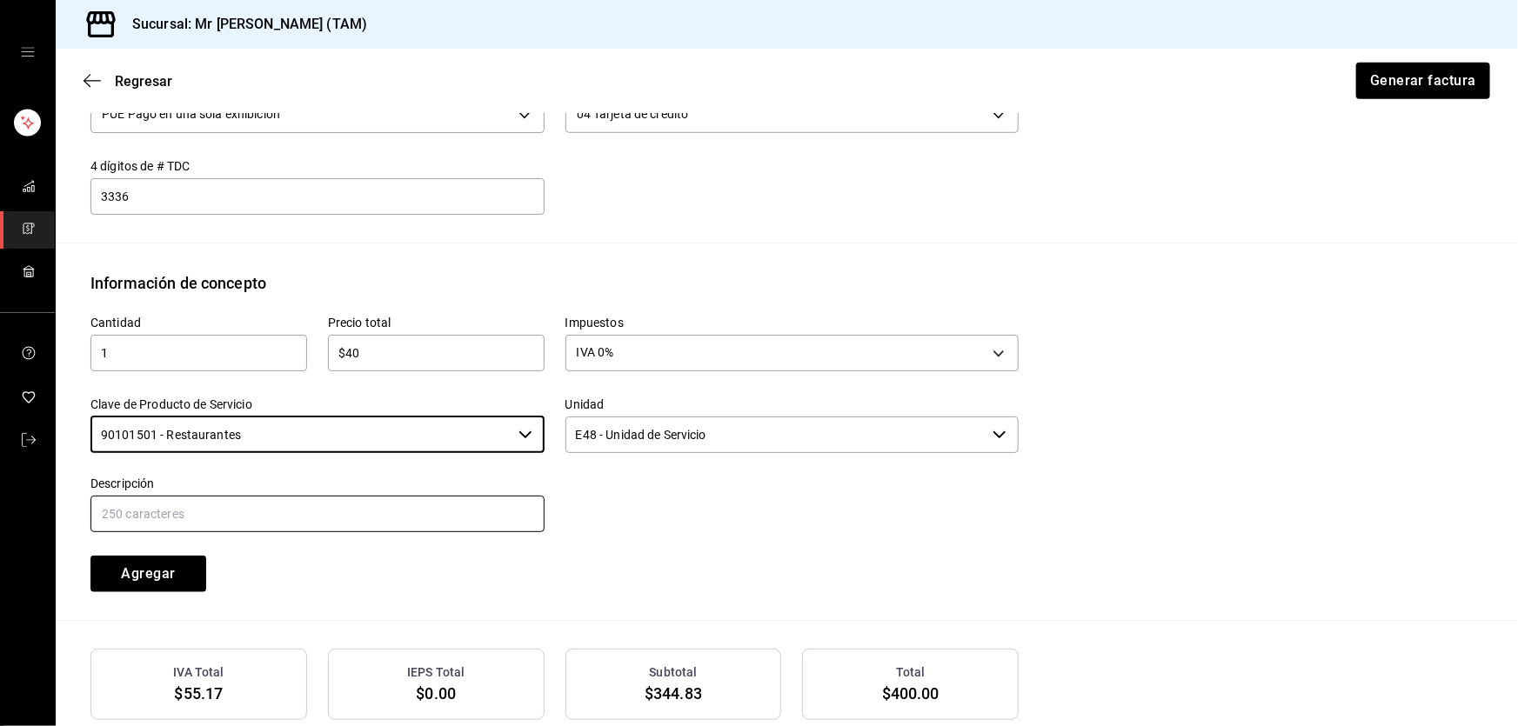
type input "90101501 - Restaurantes"
click at [231, 509] on input "text" at bounding box center [317, 514] width 454 height 37
type input "PROPINA"
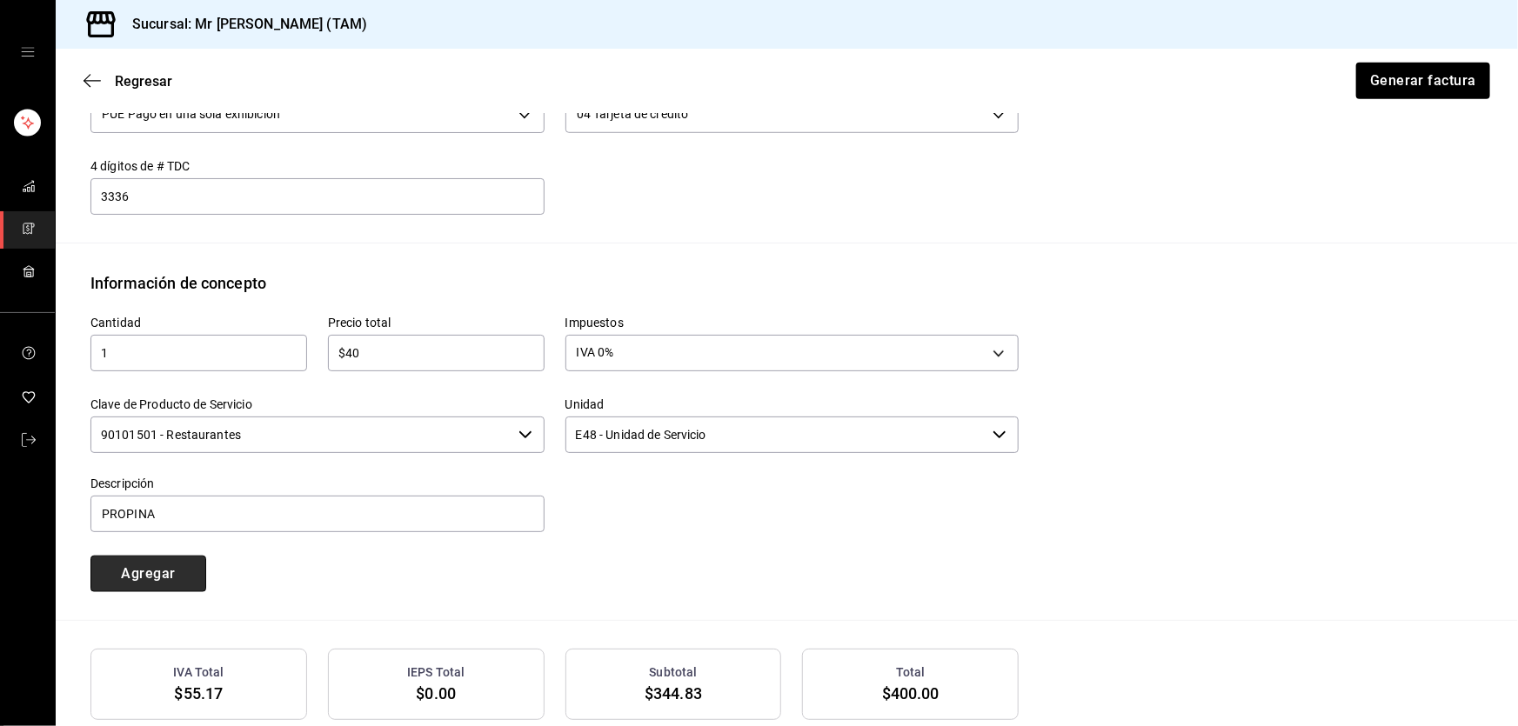
click at [177, 556] on button "Agregar" at bounding box center [148, 574] width 116 height 37
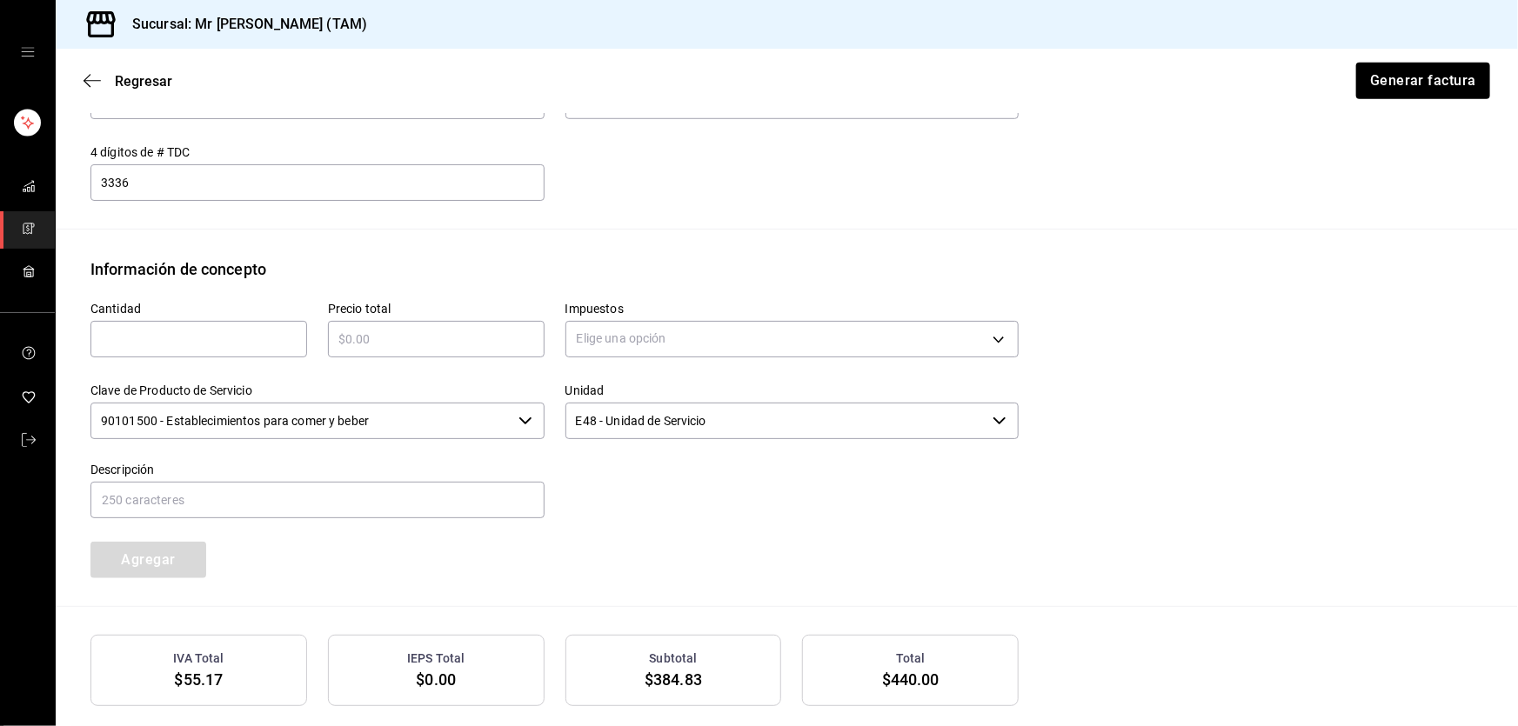
scroll to position [800, 0]
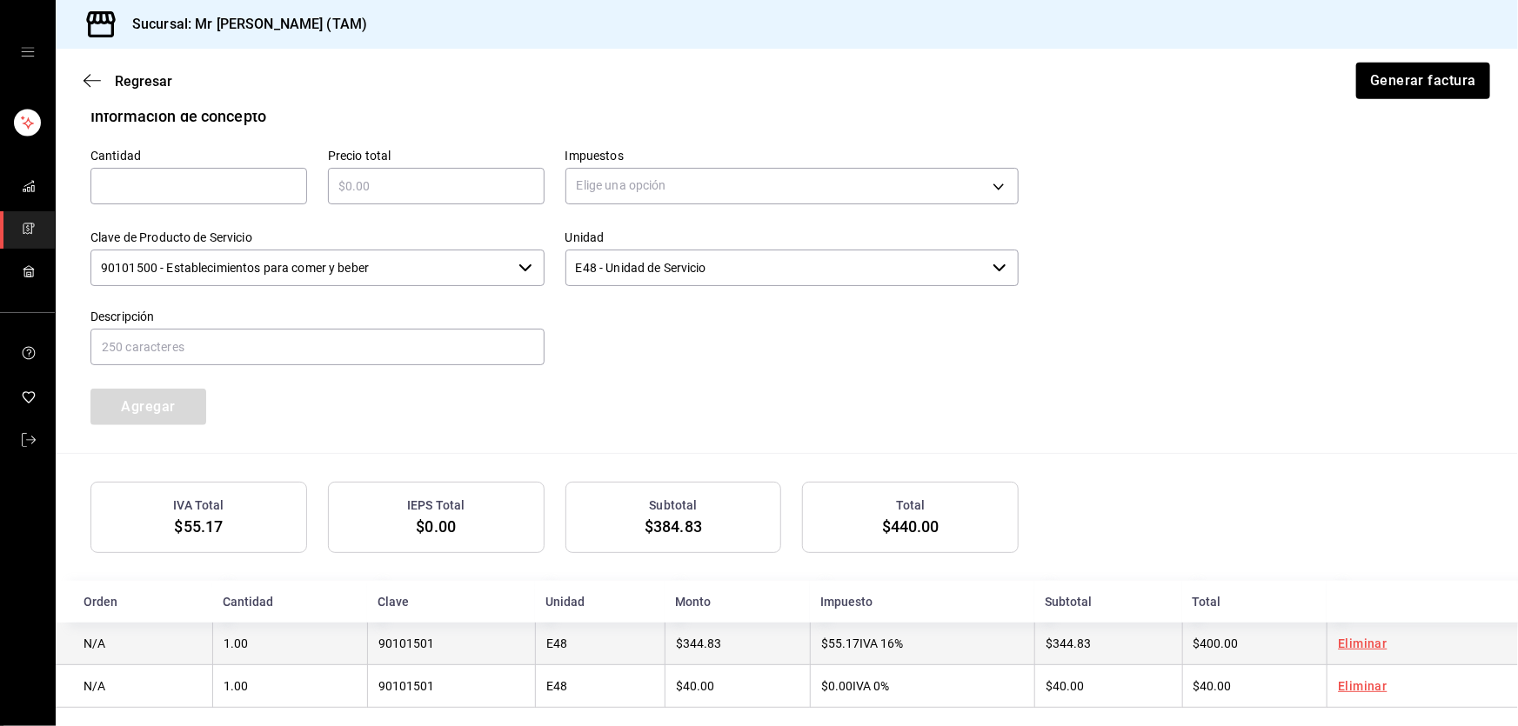
click at [851, 623] on td "$55.17 IVA 16%" at bounding box center [922, 644] width 224 height 43
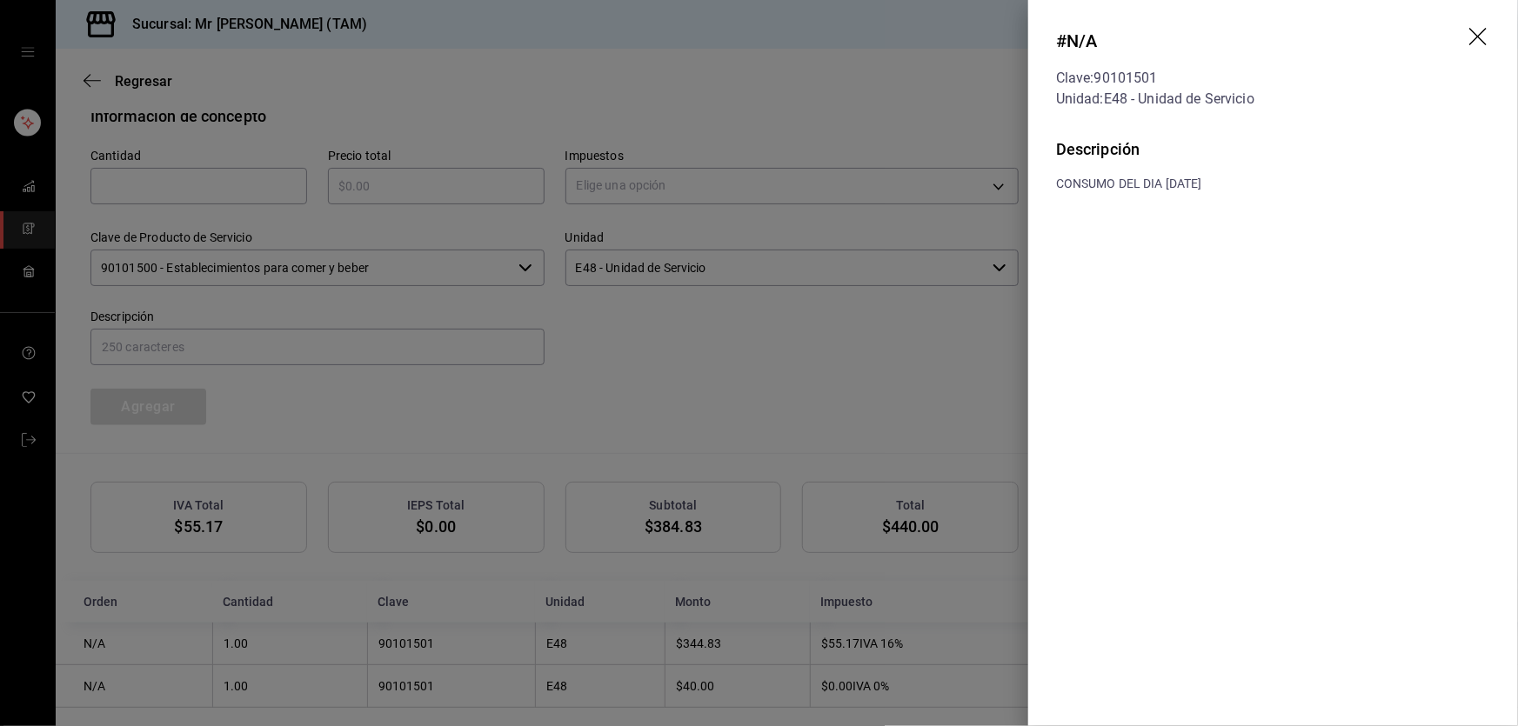
click at [1487, 30] on icon "drag" at bounding box center [1479, 38] width 21 height 21
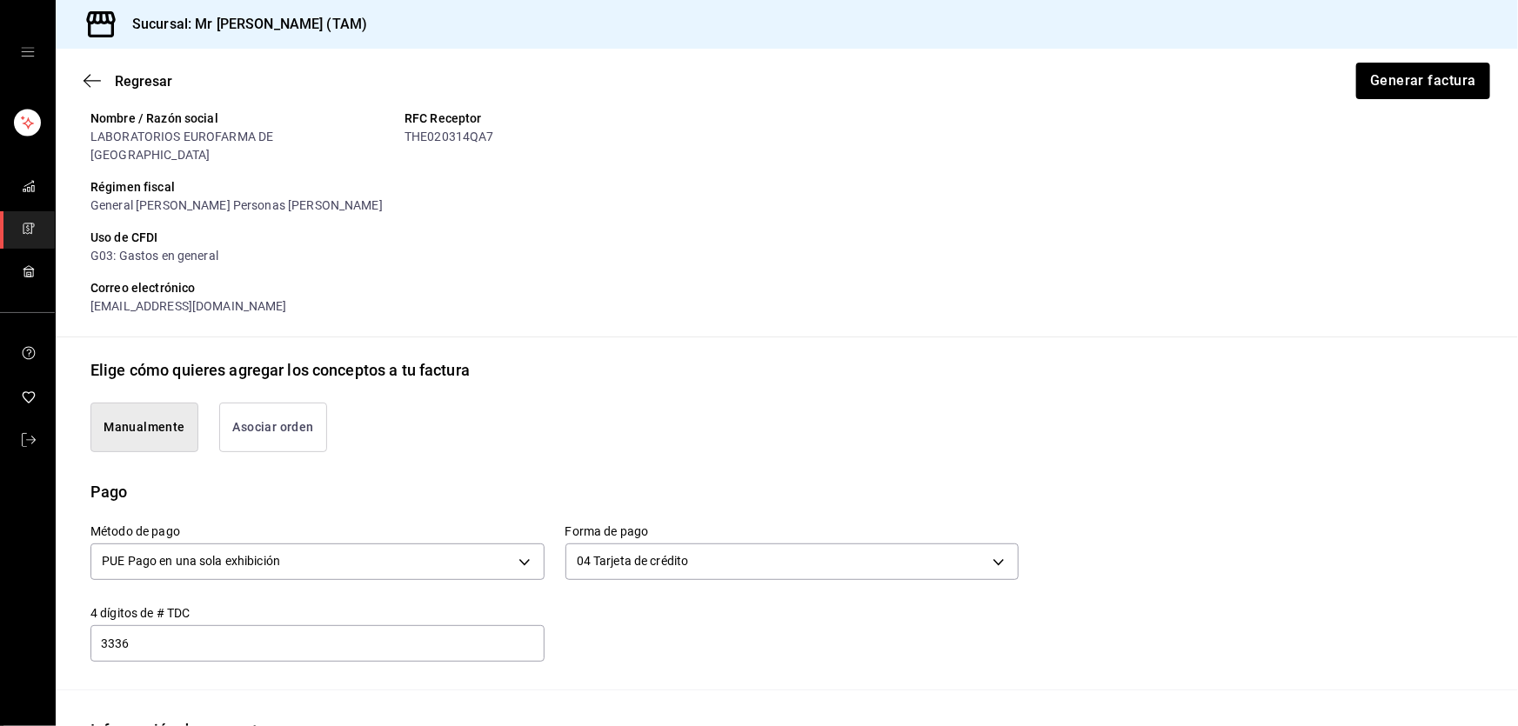
scroll to position [166, 0]
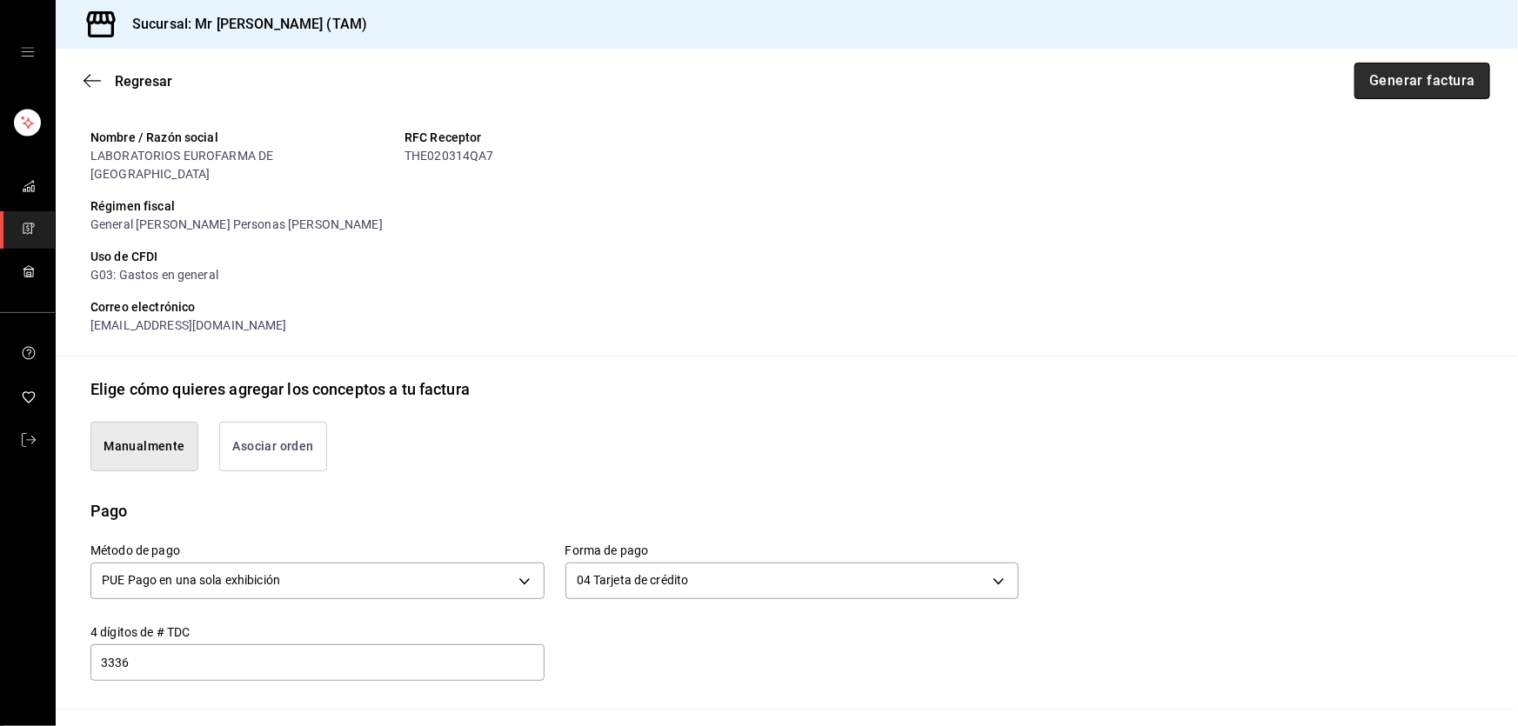
click at [1410, 95] on button "Generar factura" at bounding box center [1423, 81] width 136 height 37
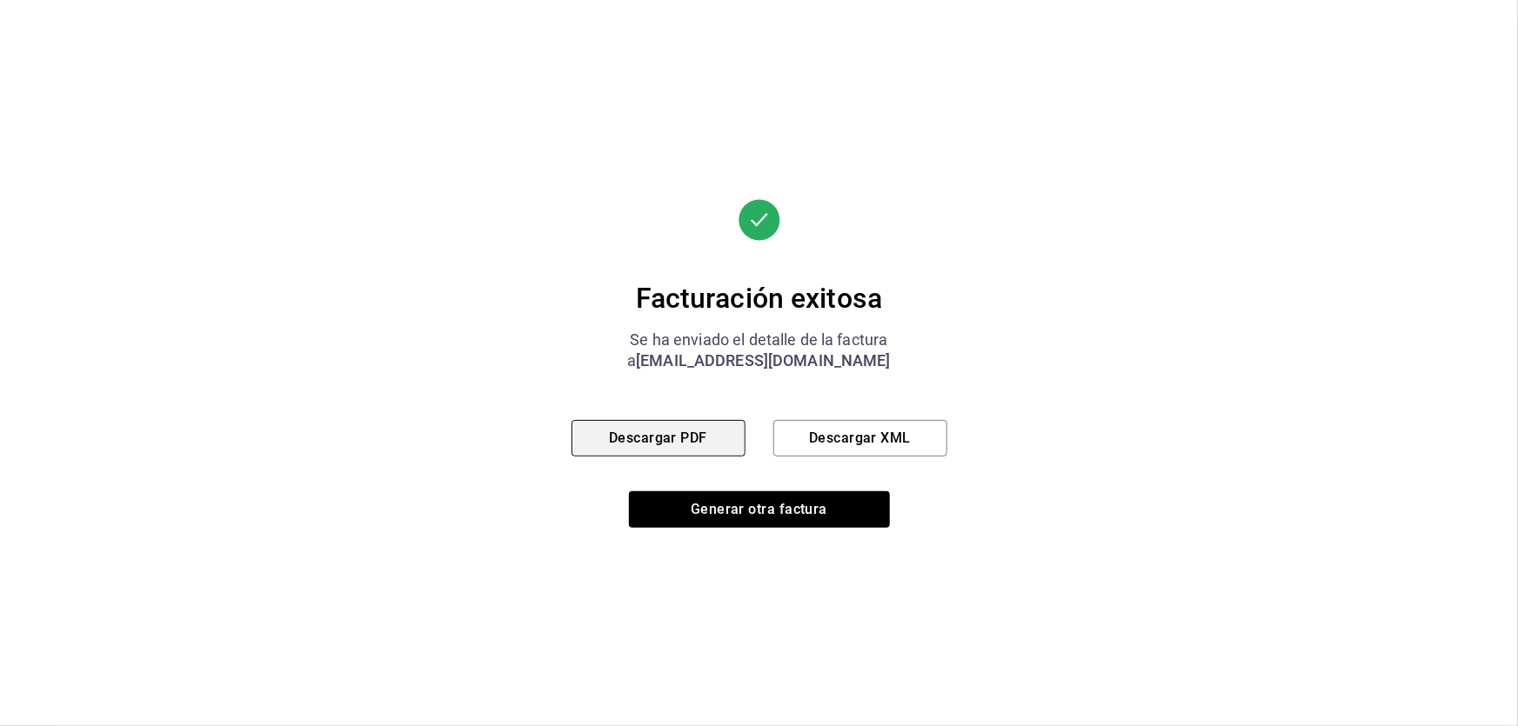
click at [673, 446] on button "Descargar PDF" at bounding box center [659, 438] width 174 height 37
click at [848, 432] on button "Descargar XML" at bounding box center [860, 438] width 174 height 37
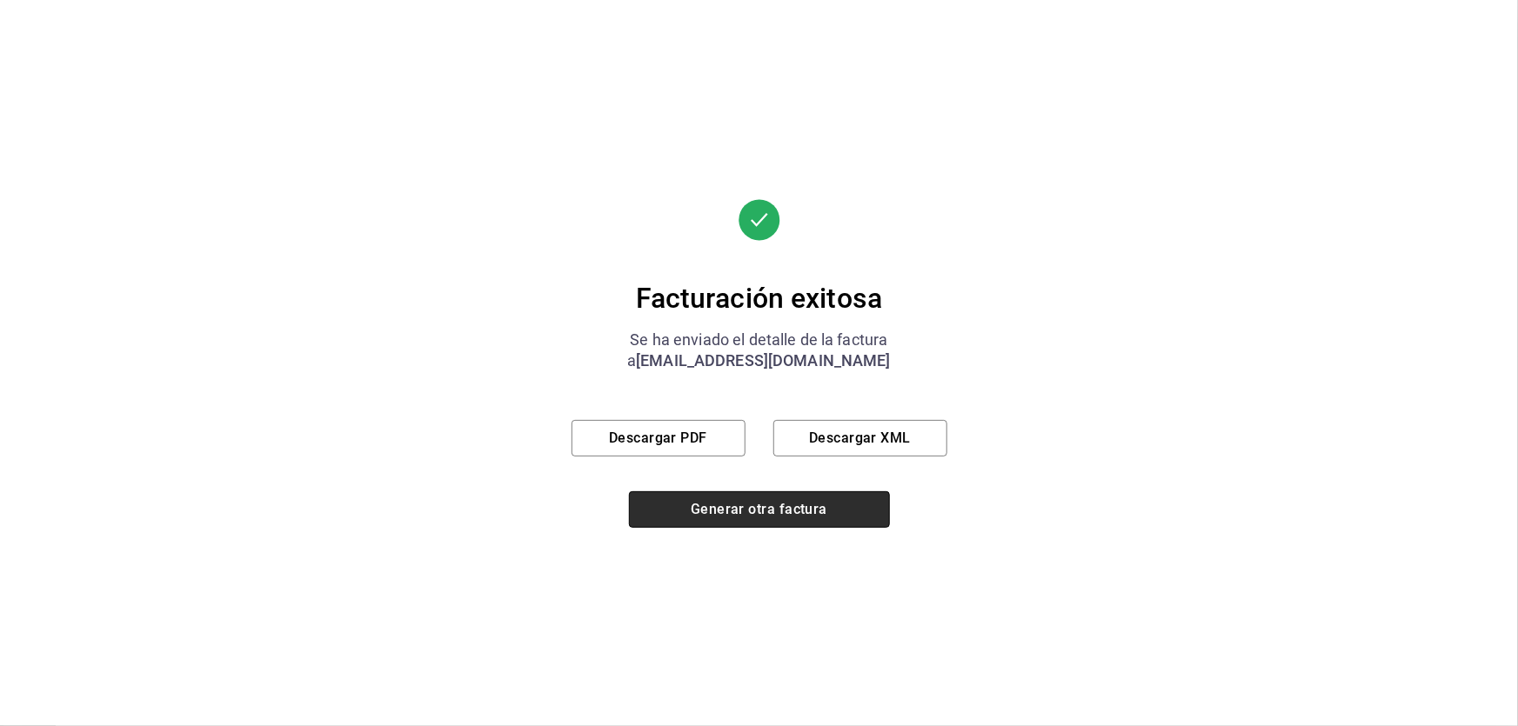
click at [731, 522] on button "Generar otra factura" at bounding box center [759, 510] width 261 height 37
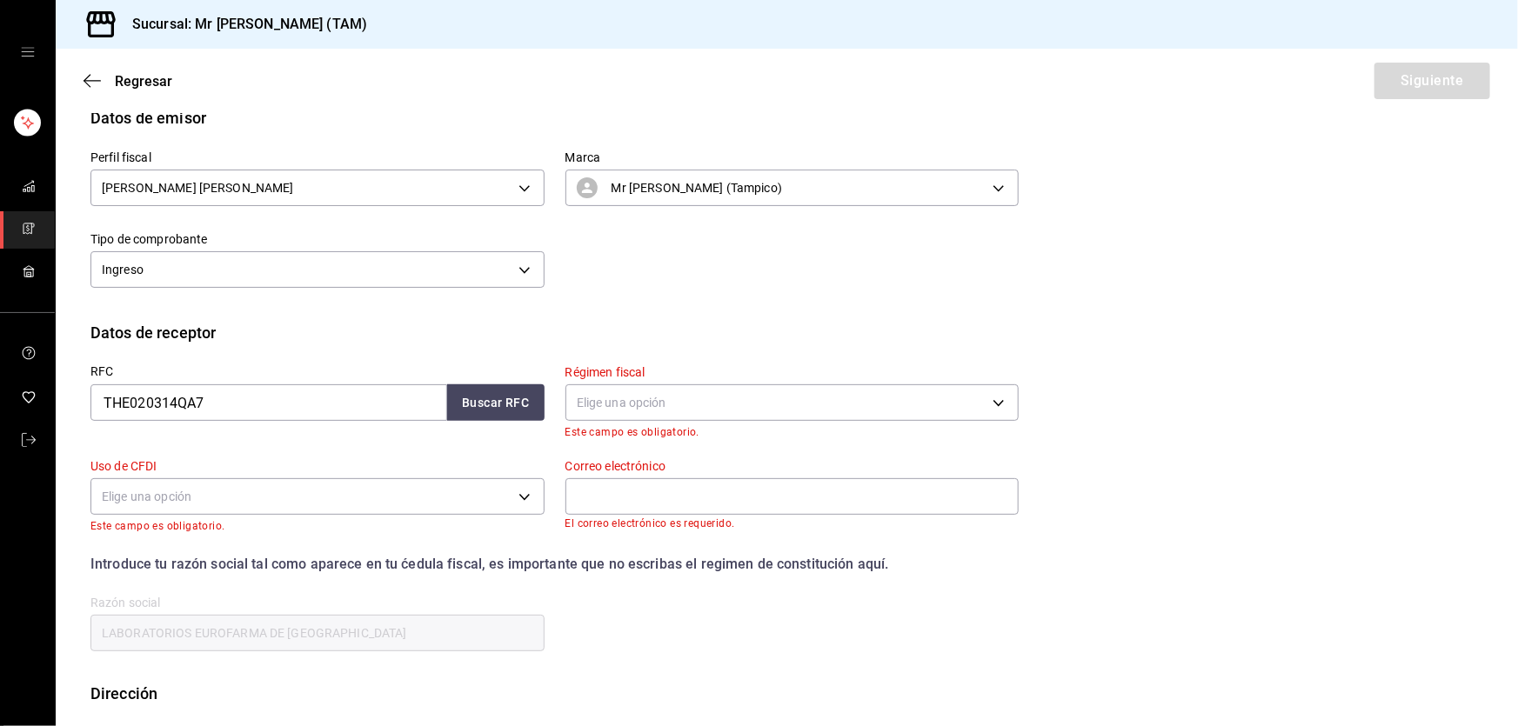
scroll to position [105, 0]
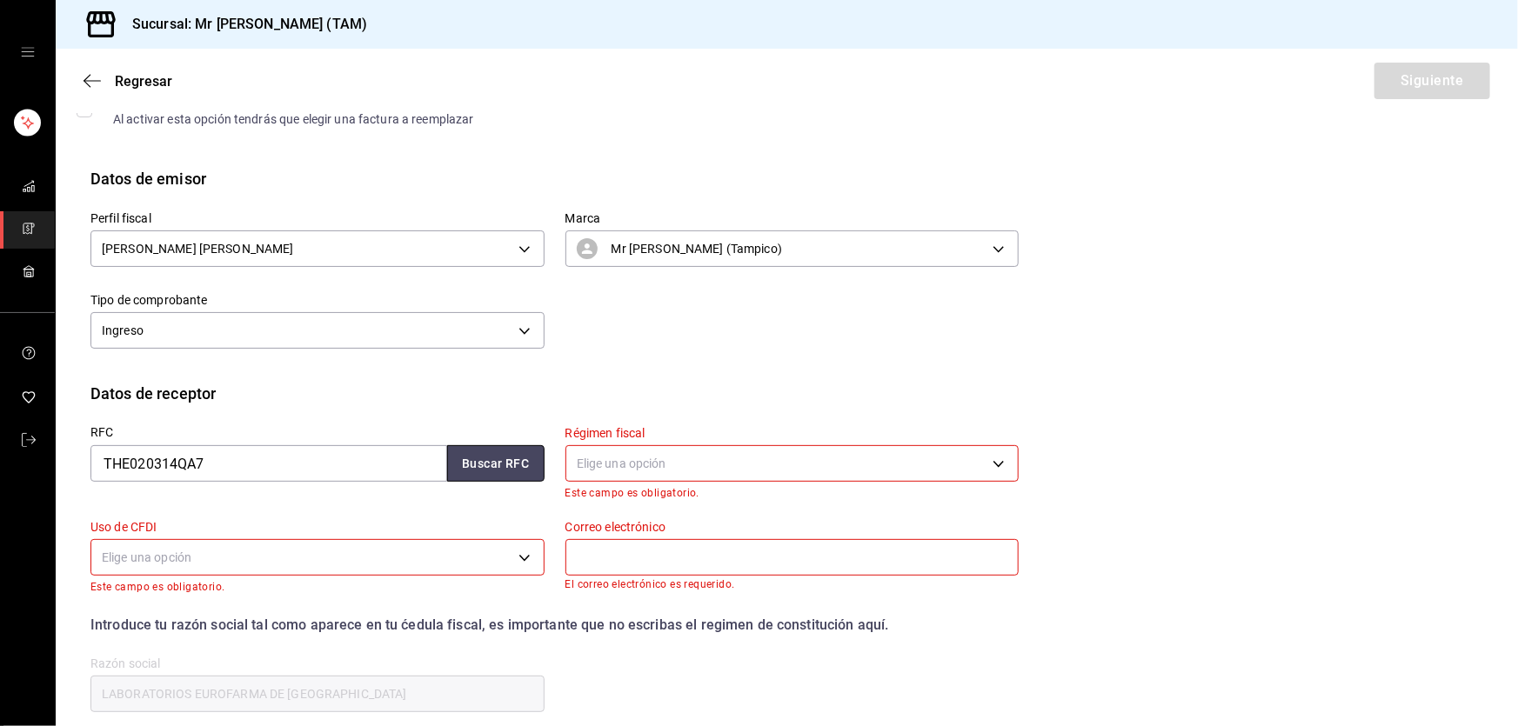
click at [464, 462] on button "Buscar RFC" at bounding box center [495, 463] width 97 height 37
type input "yurigamez@hotmail.com"
type input "03920"
type input "601"
type input "G03"
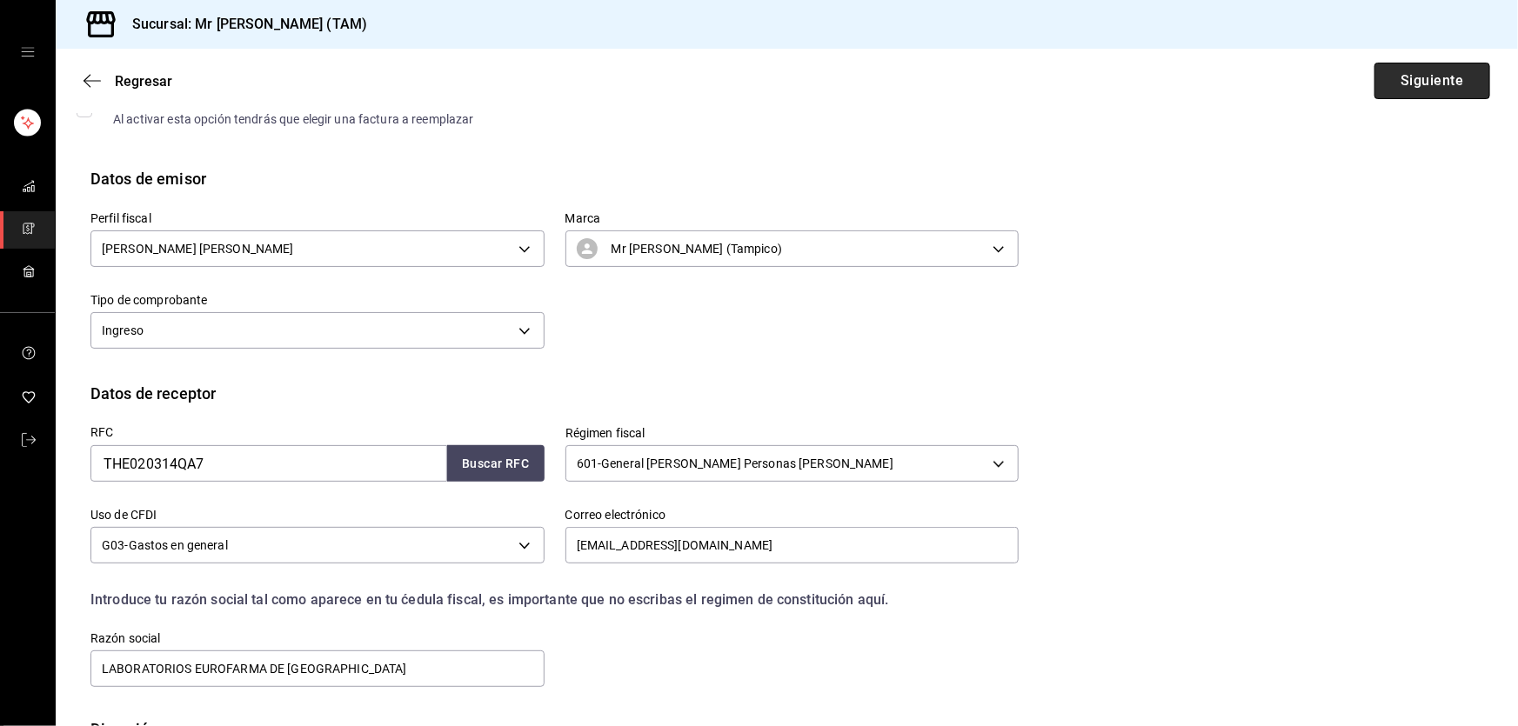
click at [1396, 71] on button "Siguiente" at bounding box center [1433, 81] width 116 height 37
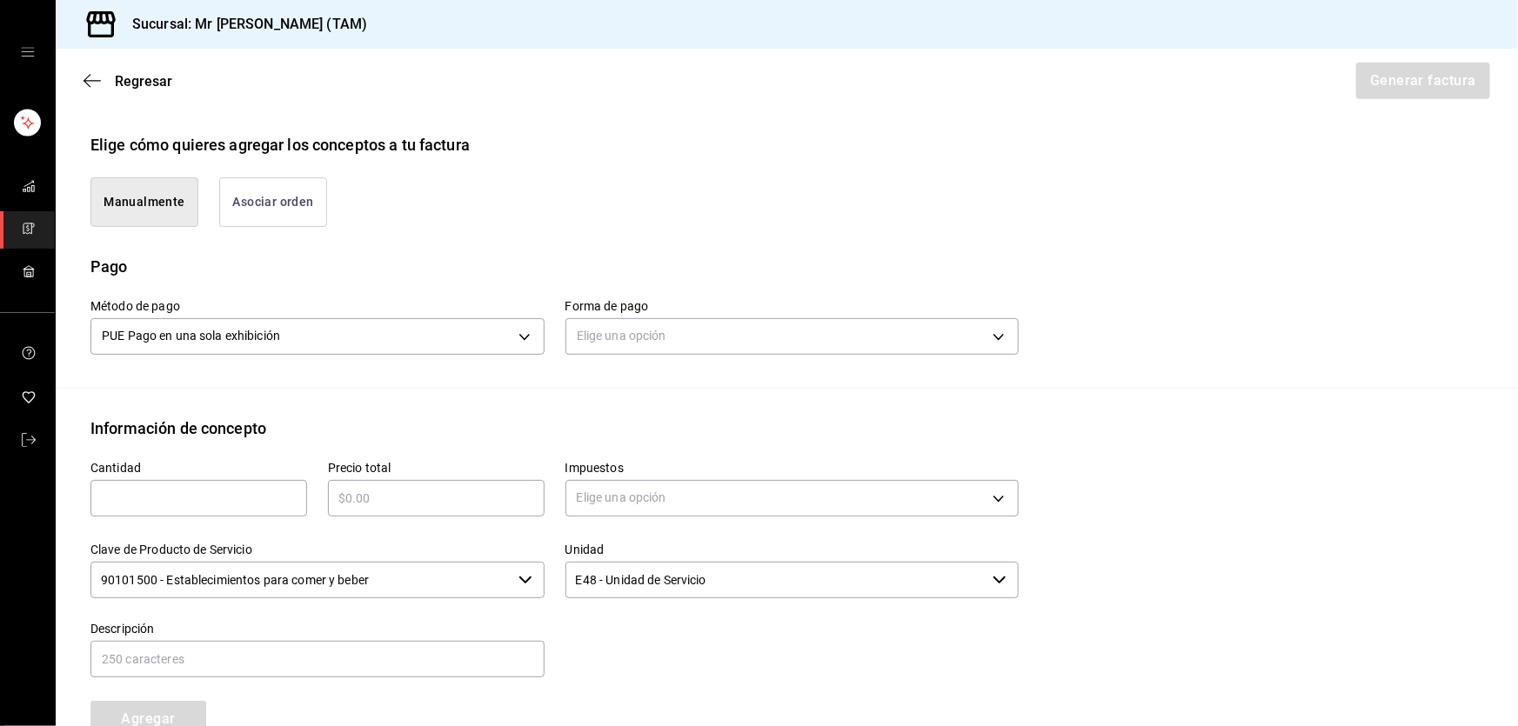
scroll to position [501, 0]
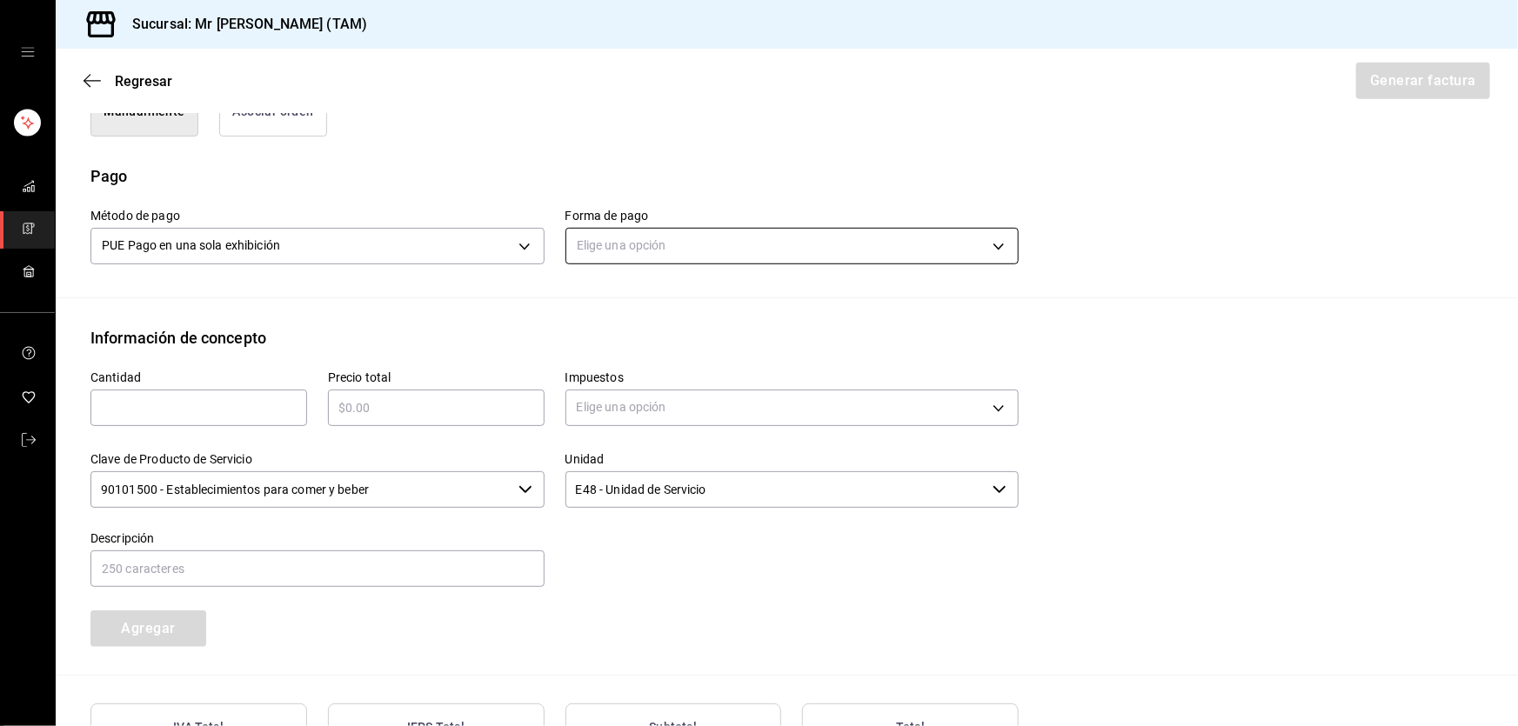
click at [655, 238] on body "Sucursal: Mr Smoky (TAM) Regresar Generar factura Emisor Perfil fiscal LARISSA …" at bounding box center [759, 363] width 1518 height 726
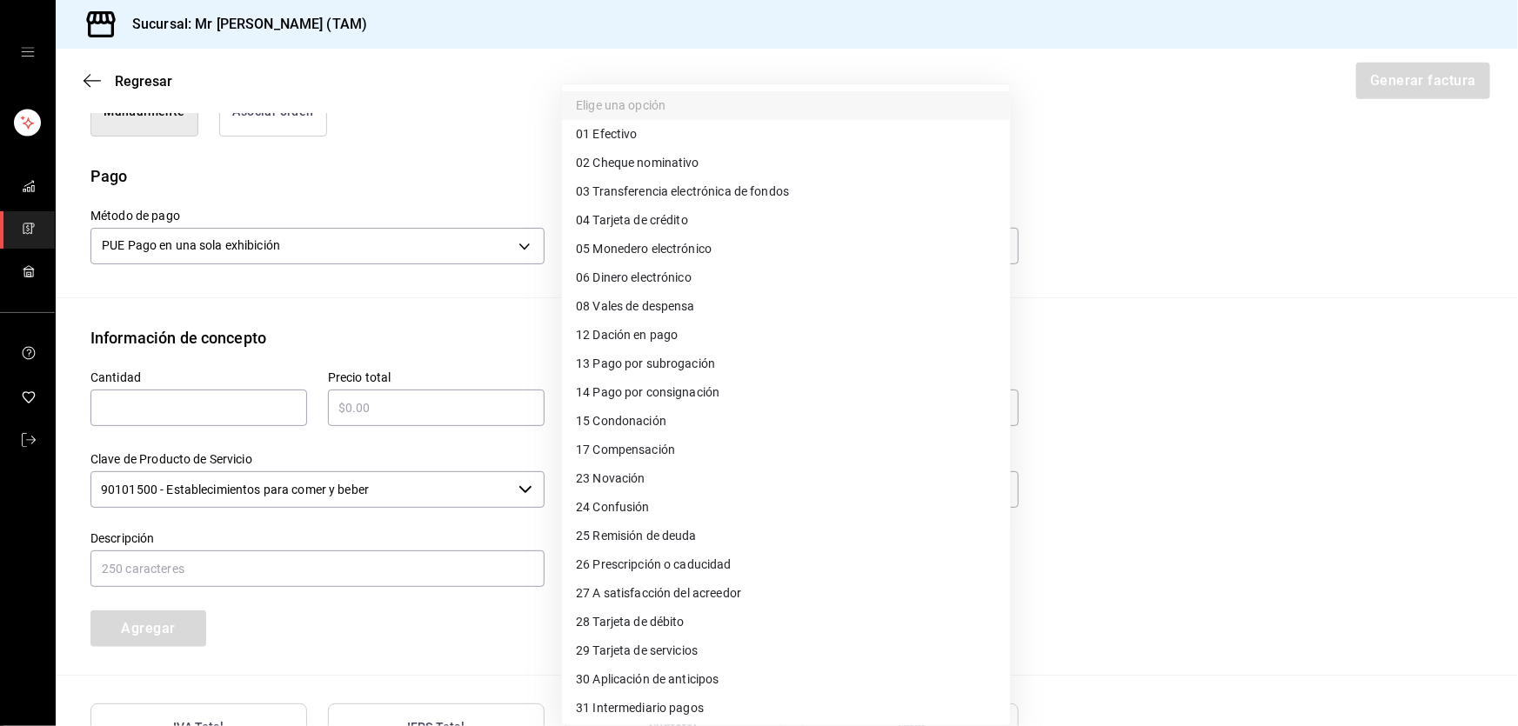
click at [654, 214] on span "04 Tarjeta de crédito" at bounding box center [632, 220] width 112 height 18
type input "04"
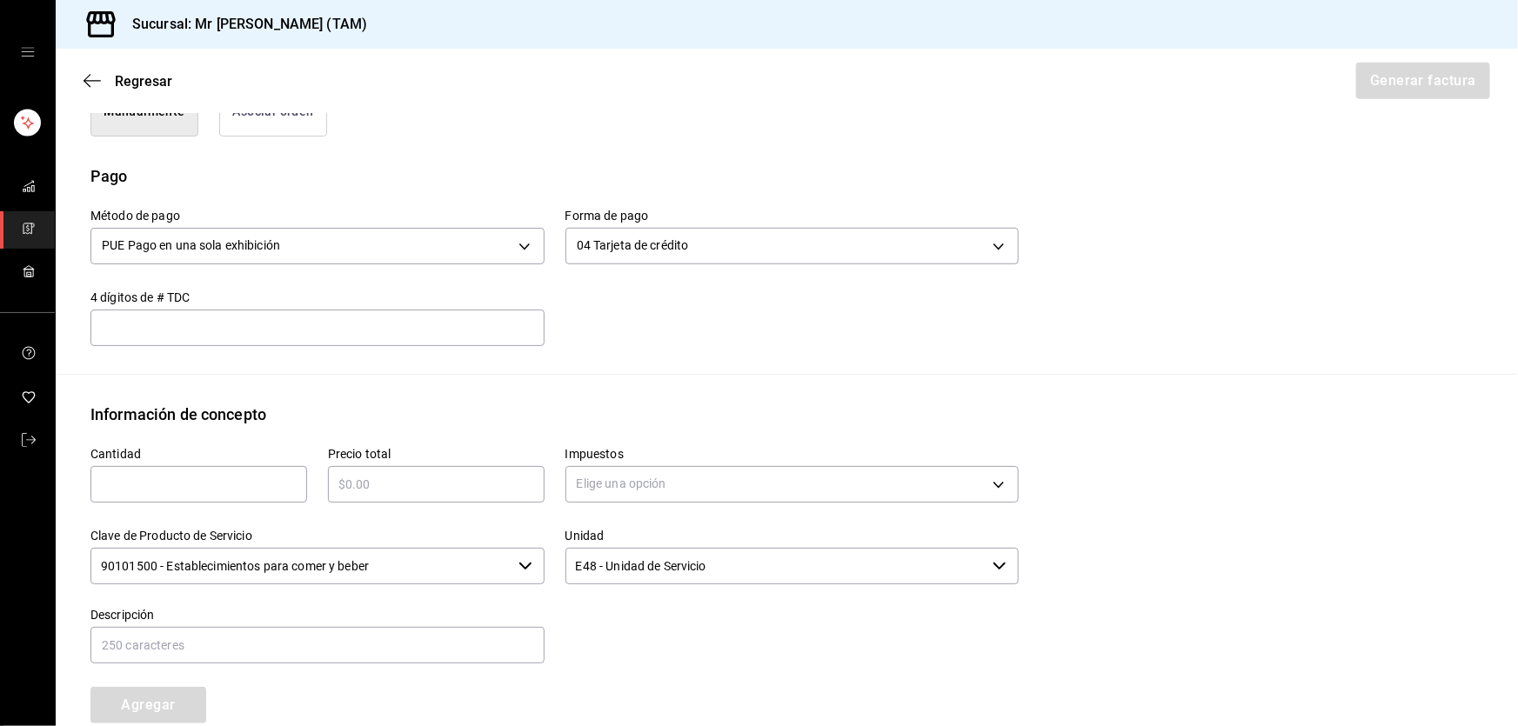
click at [412, 310] on div "​" at bounding box center [317, 328] width 454 height 37
type input "3336"
click at [234, 466] on div "​" at bounding box center [198, 484] width 217 height 37
type input "1"
type input "$500"
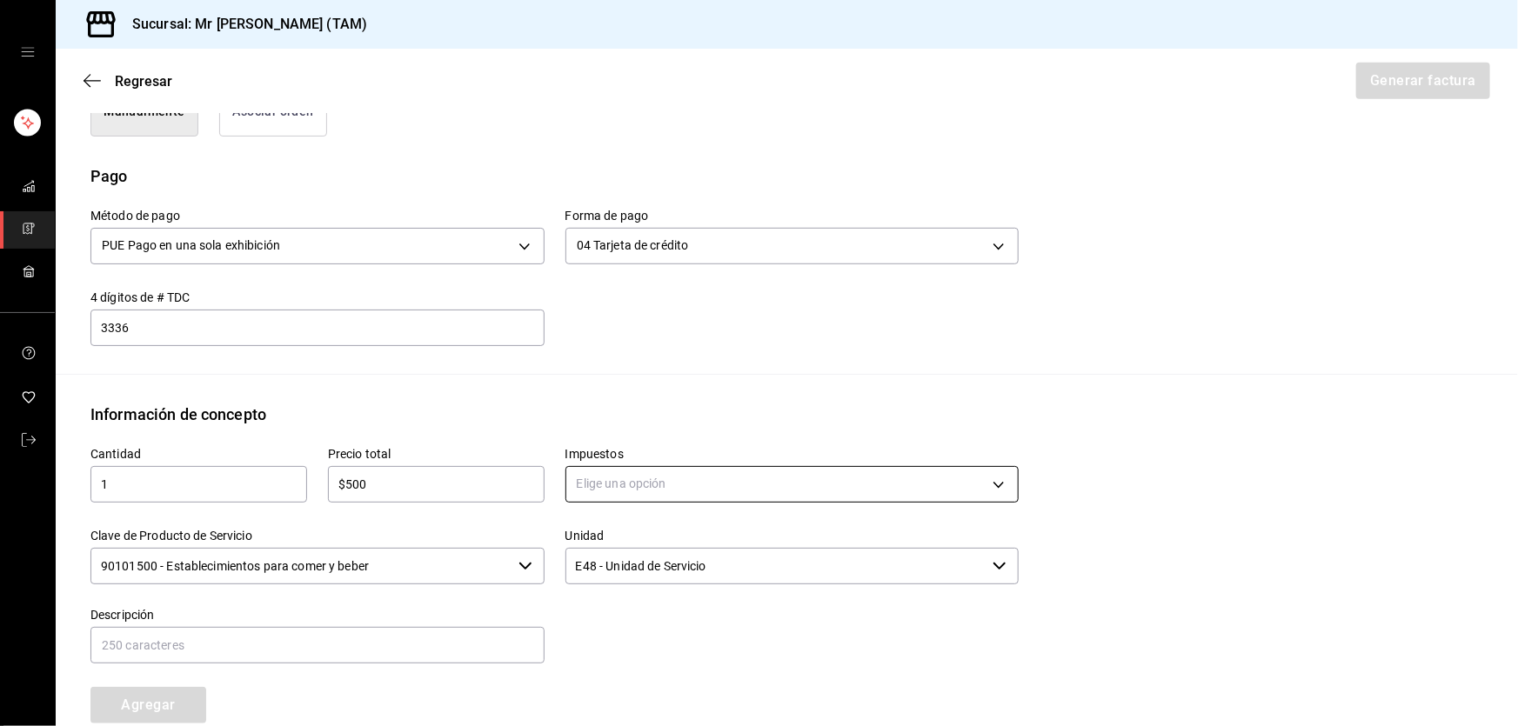
click at [619, 458] on body "Sucursal: Mr Smoky (TAM) Regresar Generar factura Emisor Perfil fiscal LARISSA …" at bounding box center [759, 363] width 1518 height 726
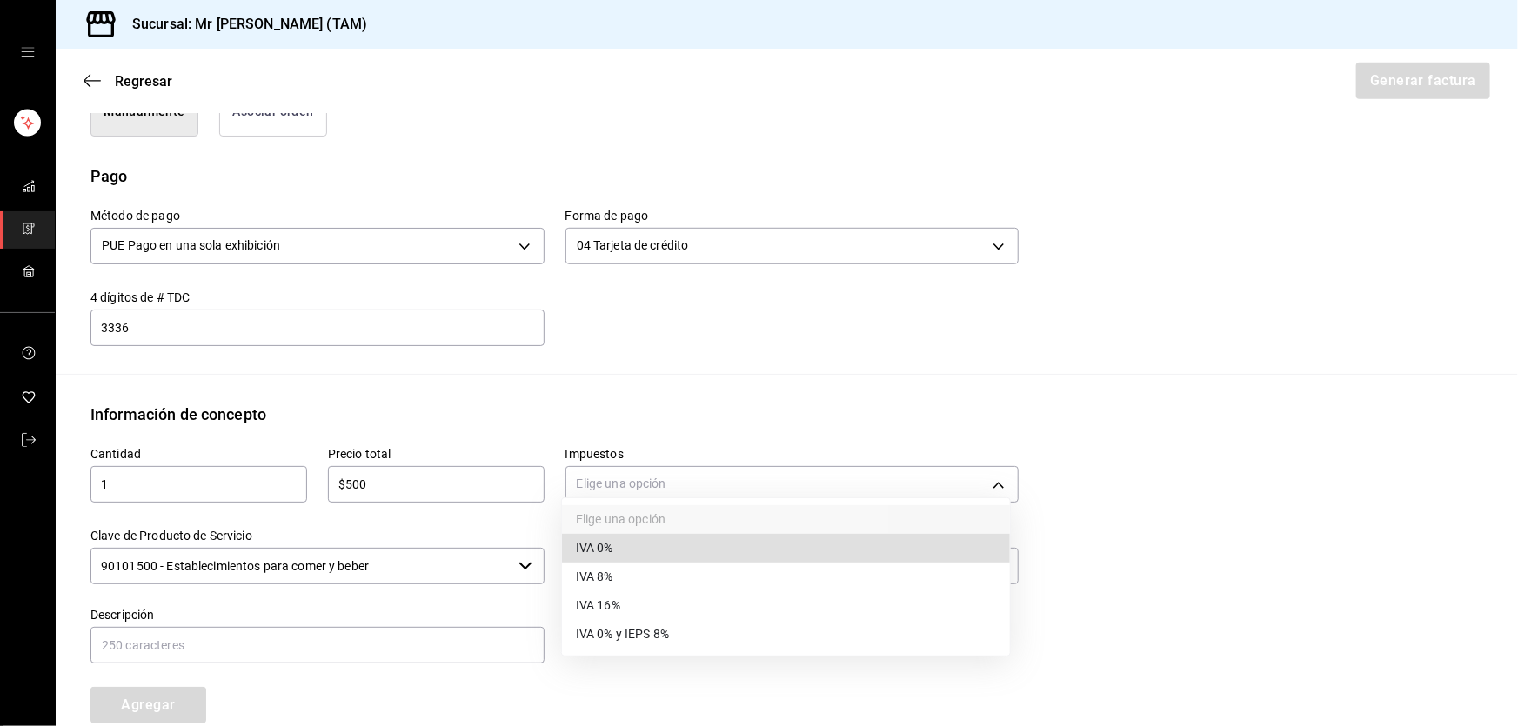
click at [599, 600] on span "IVA 16%" at bounding box center [598, 606] width 44 height 18
type input "IVA_16"
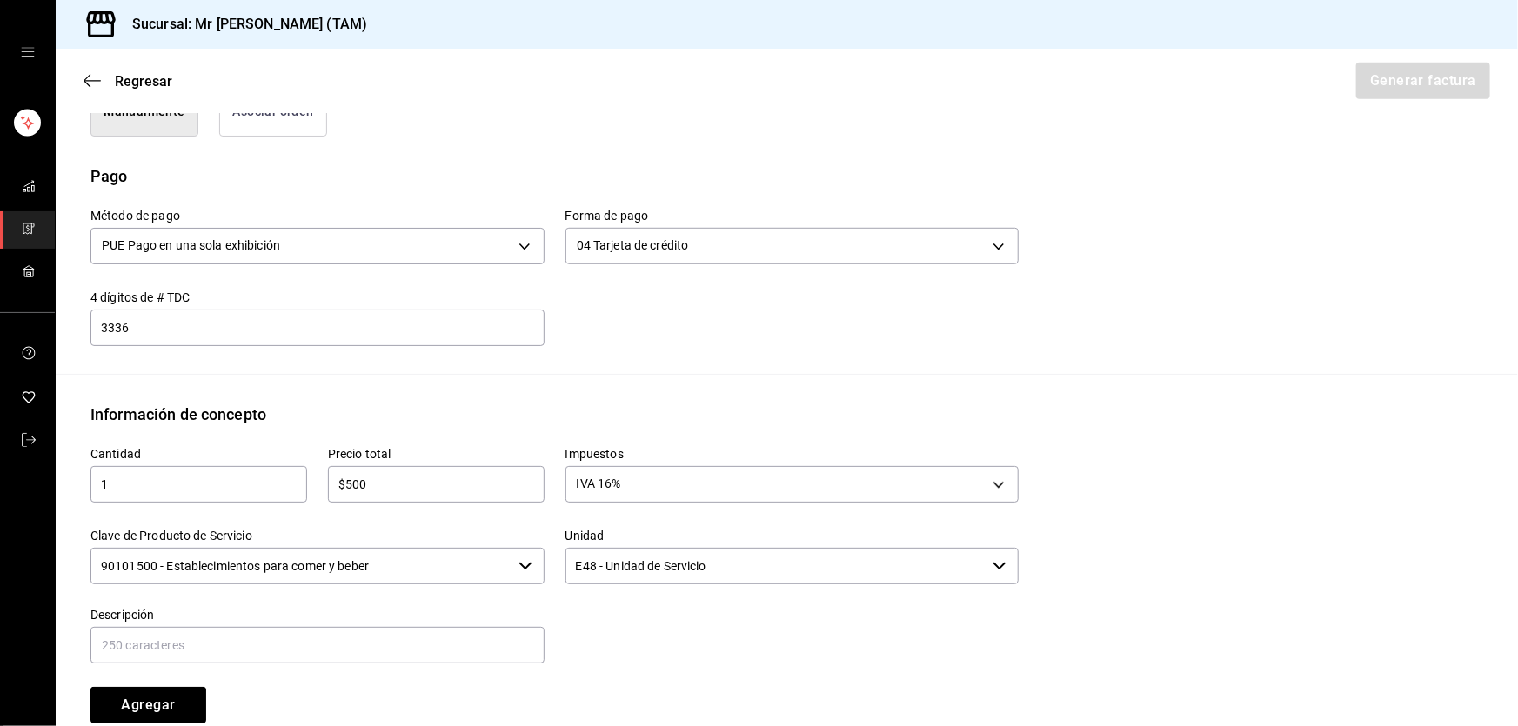
click at [436, 548] on input "90101500 - Establecimientos para comer y beber" at bounding box center [300, 566] width 421 height 37
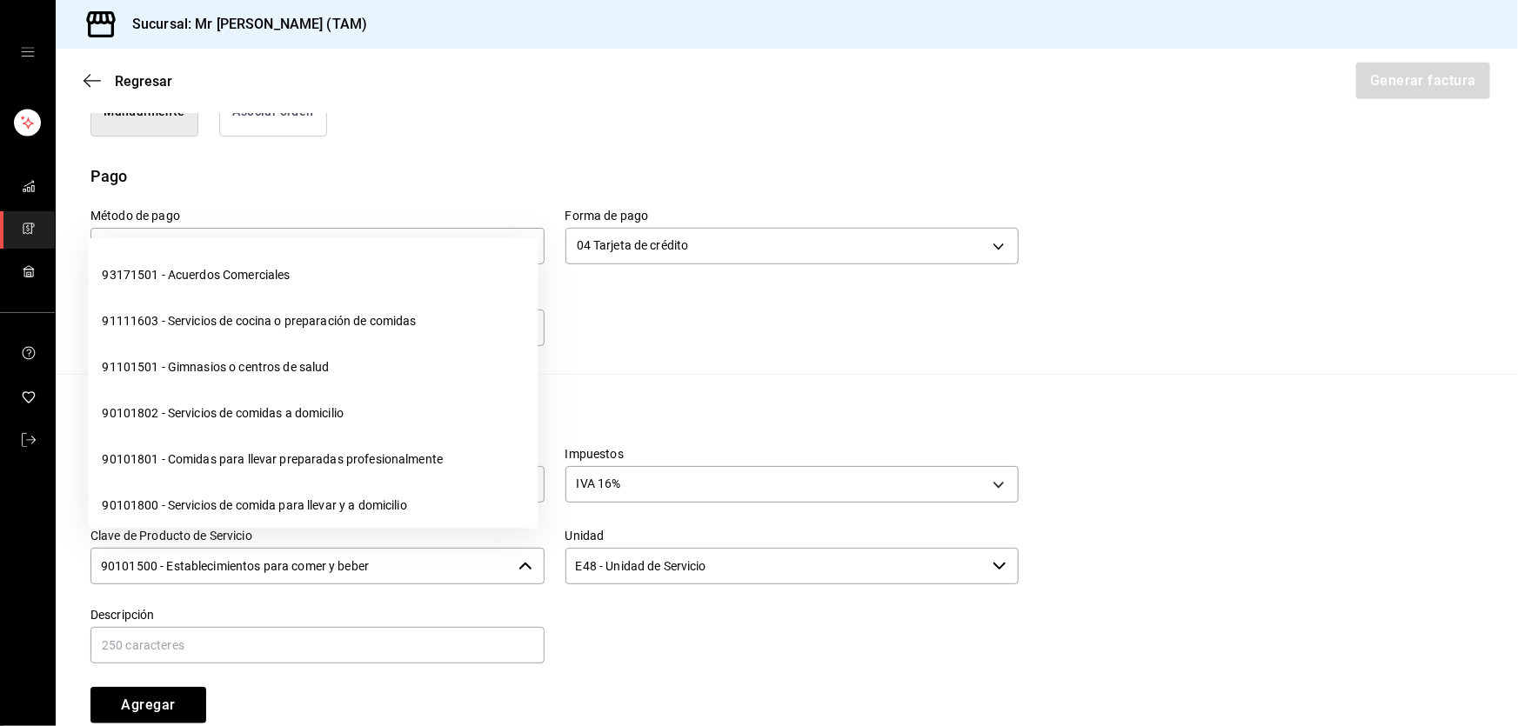
click at [436, 548] on input "90101500 - Establecimientos para comer y beber" at bounding box center [300, 566] width 421 height 37
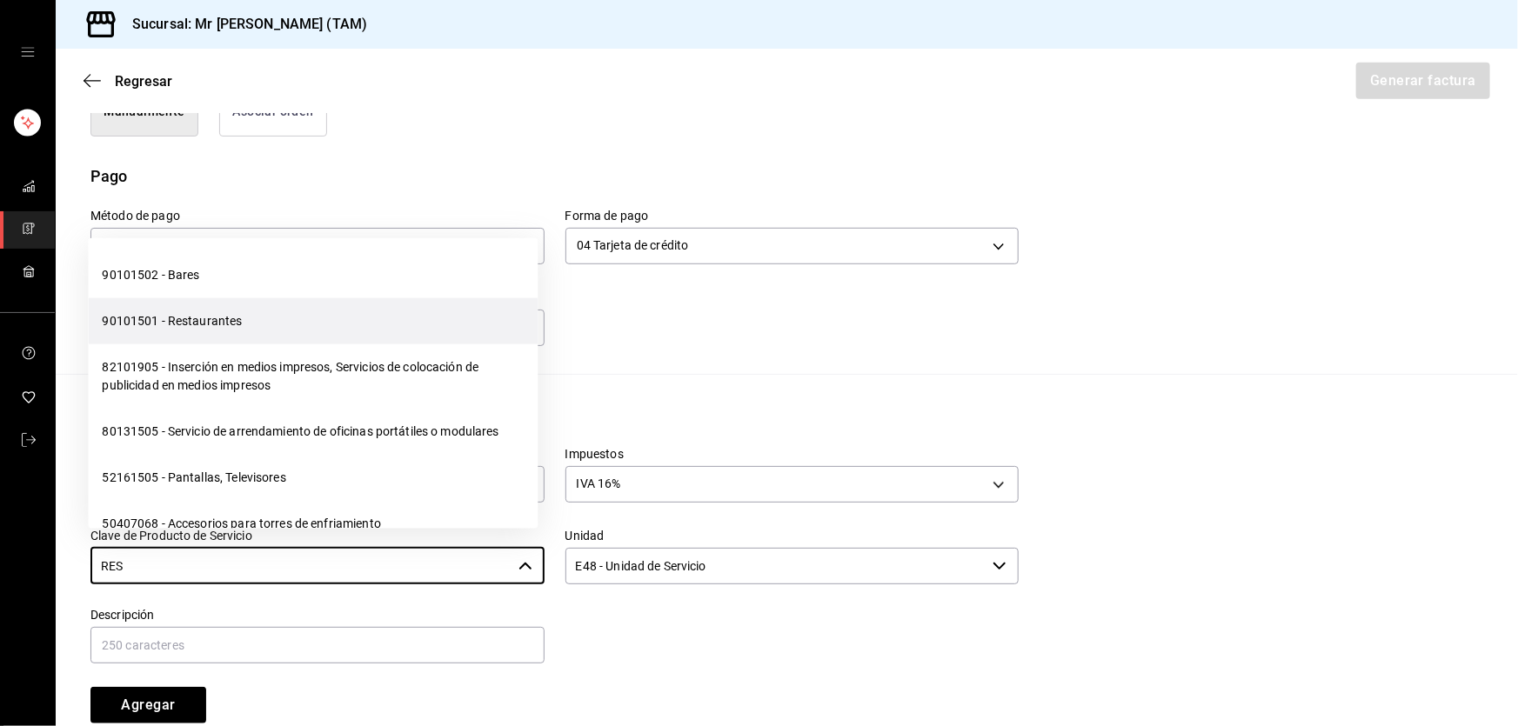
click at [255, 325] on li "90101501 - Restaurantes" at bounding box center [313, 321] width 450 height 46
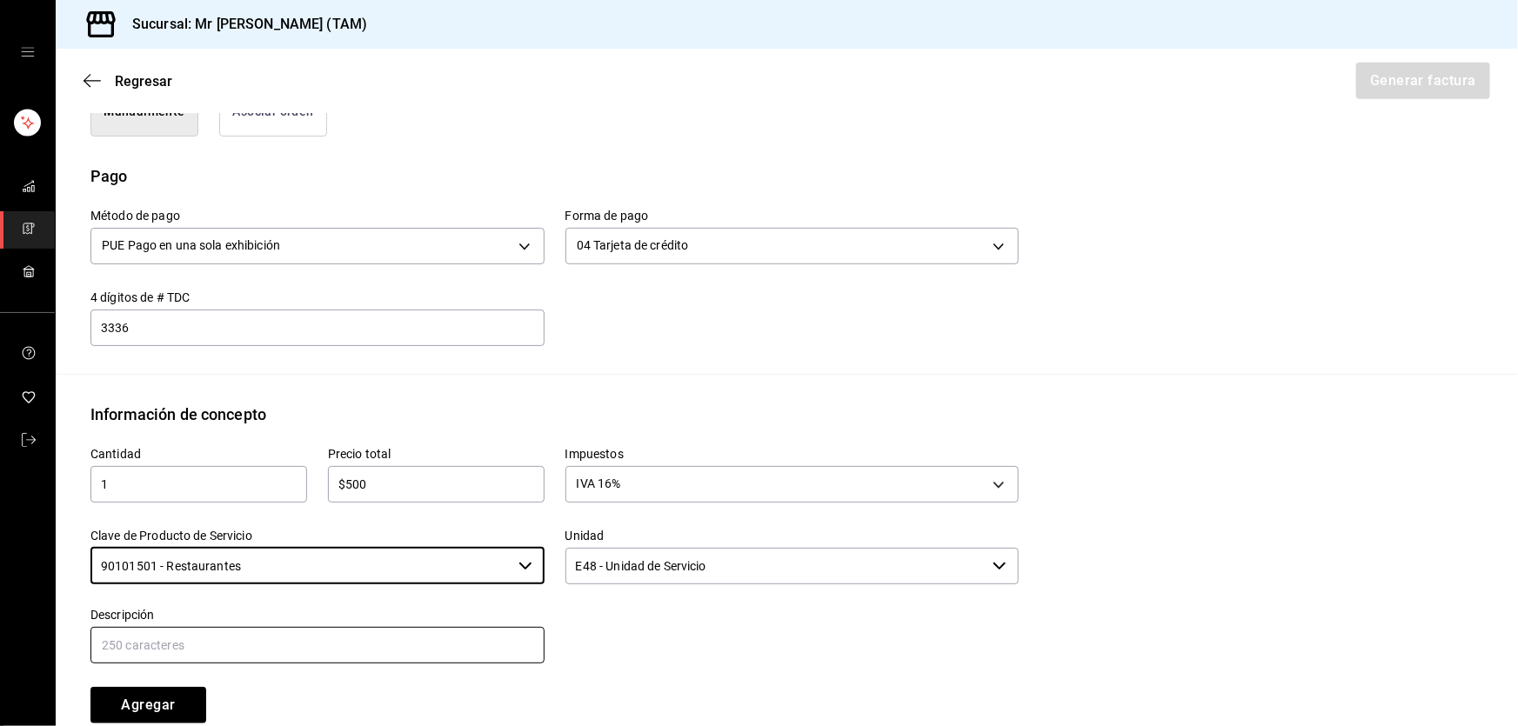
type input "90101501 - Restaurantes"
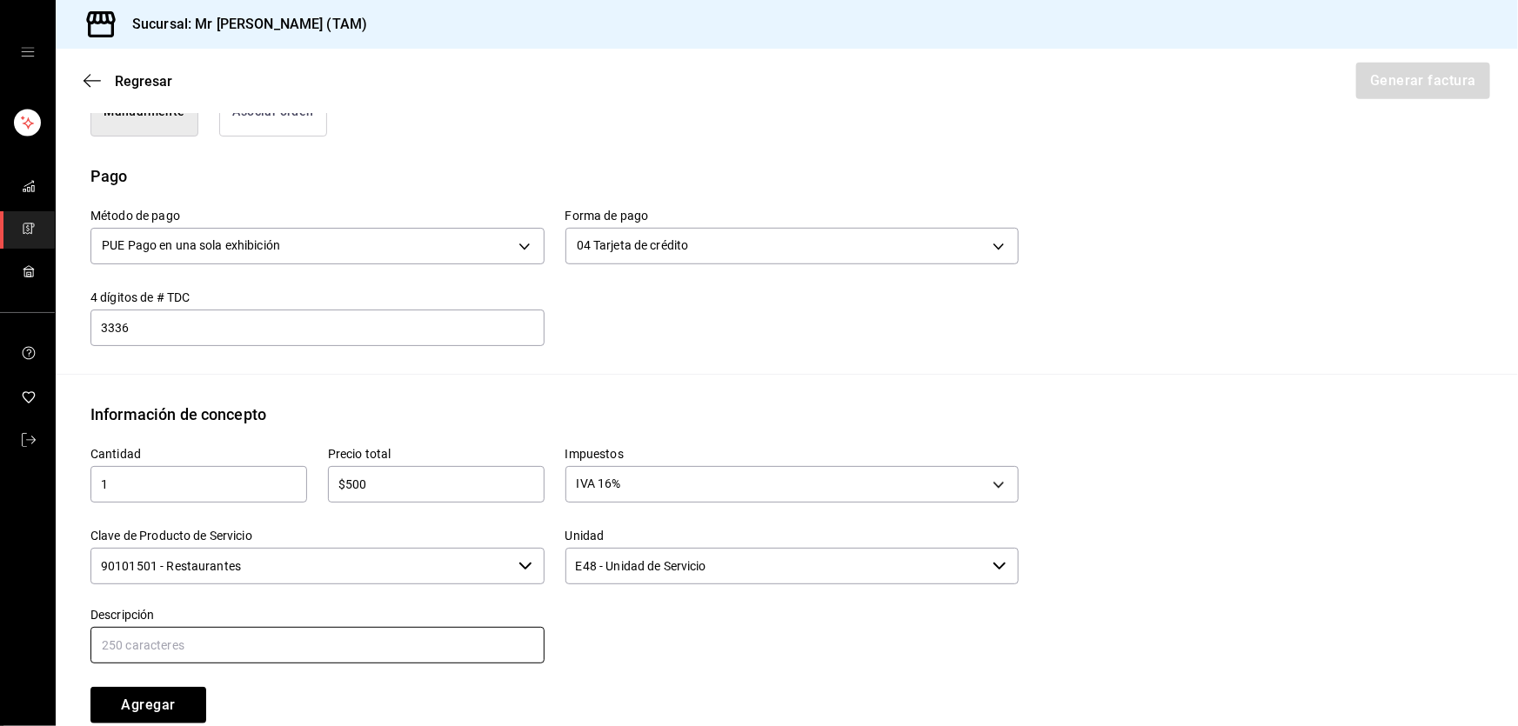
click at [225, 632] on input "text" at bounding box center [317, 645] width 454 height 37
click at [218, 627] on input "CONSUMO DEL DIA 05 SEPTIEMBRE 2025" at bounding box center [317, 645] width 454 height 37
click at [388, 627] on input "CONSUMO DEL DIA 25 SEPTIEMBRE 2025" at bounding box center [317, 645] width 454 height 37
type input "CONSUMO DEL DIA 25 SEPTIEMBRE 2025"
click at [191, 689] on button "Agregar" at bounding box center [148, 705] width 116 height 37
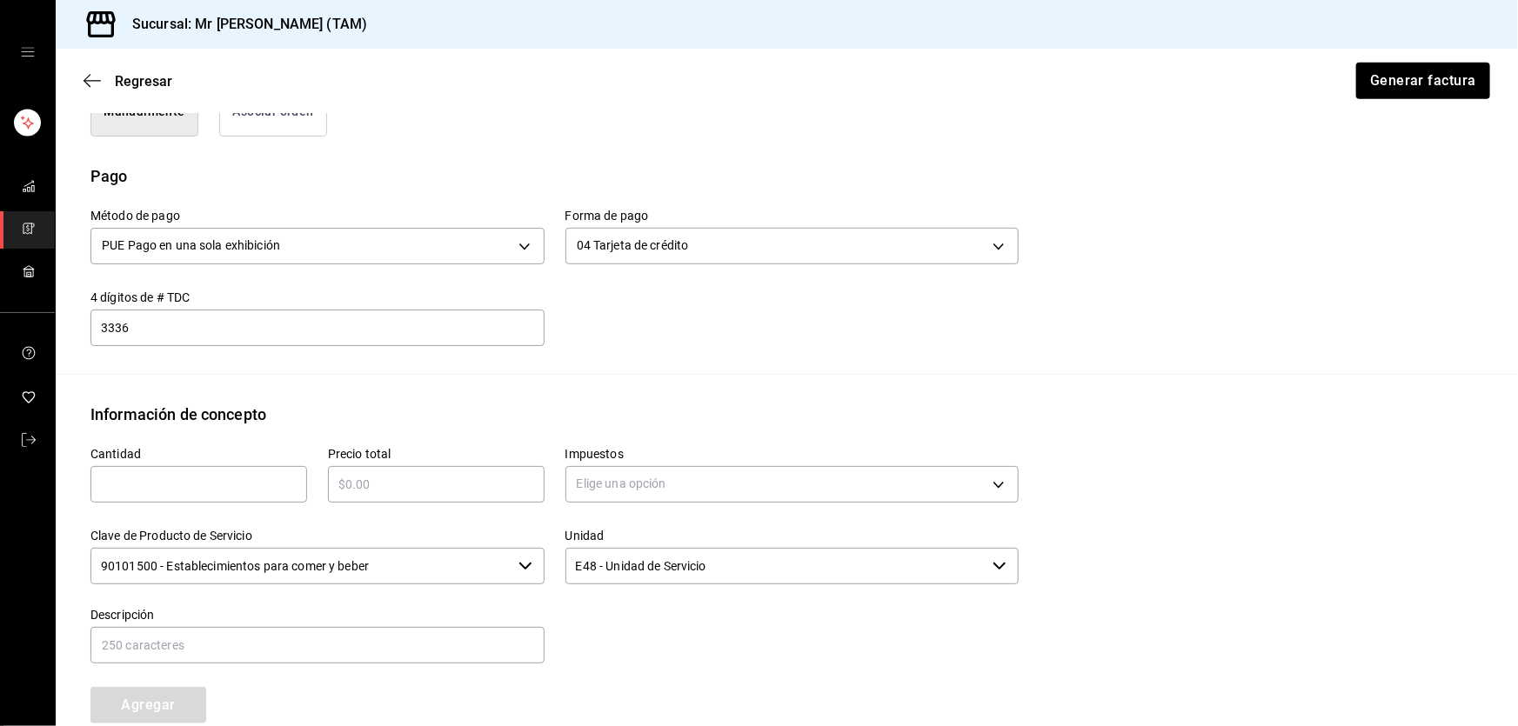
click at [178, 474] on input "text" at bounding box center [198, 484] width 217 height 21
type input "1"
click at [368, 474] on input "text" at bounding box center [436, 484] width 217 height 21
click at [368, 474] on input "$85" at bounding box center [436, 484] width 217 height 21
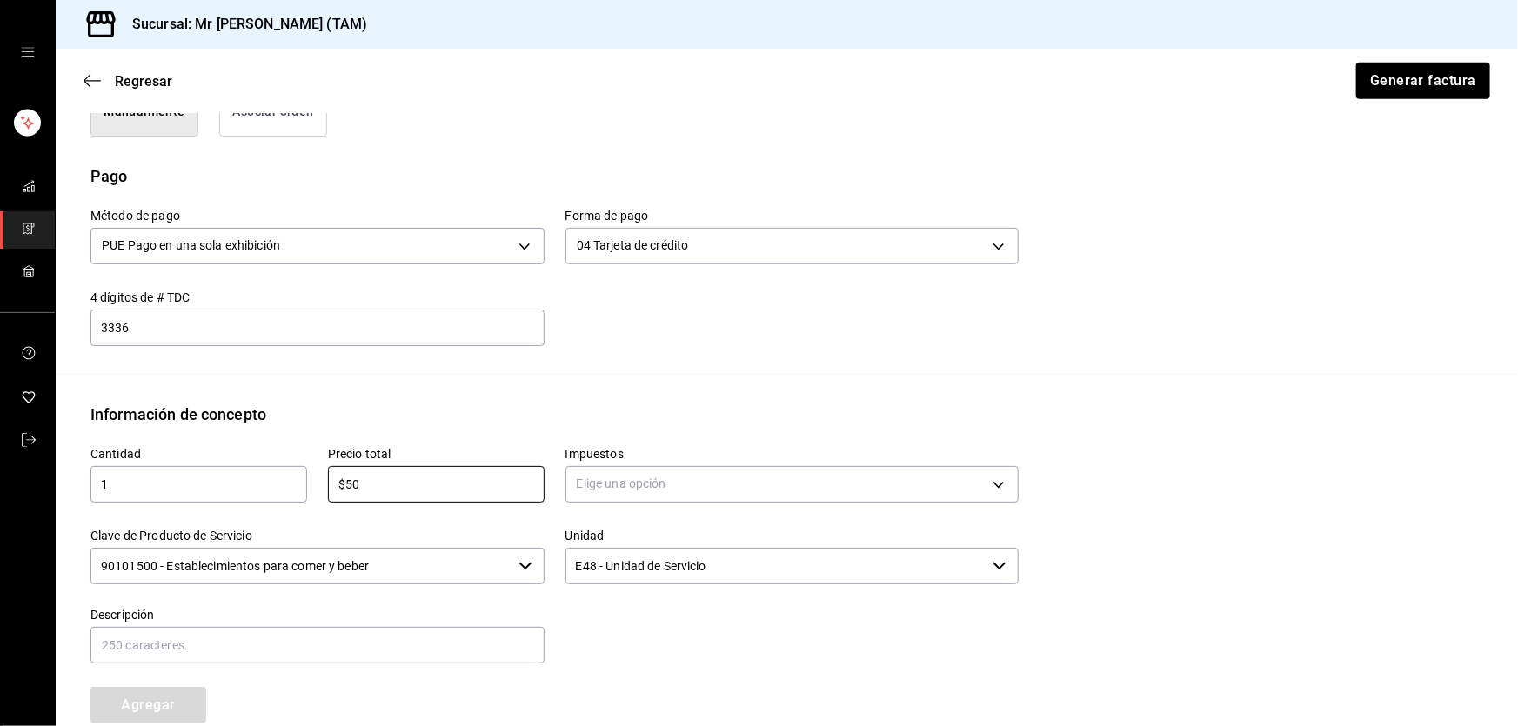
type input "$50"
click at [617, 459] on div "Elige una opción" at bounding box center [793, 482] width 454 height 46
click at [612, 477] on body "Sucursal: Mr Smoky (TAM) Regresar Generar factura Emisor Perfil fiscal LARISSA …" at bounding box center [759, 363] width 1518 height 726
click at [607, 557] on span "IVA 0%" at bounding box center [594, 548] width 37 height 18
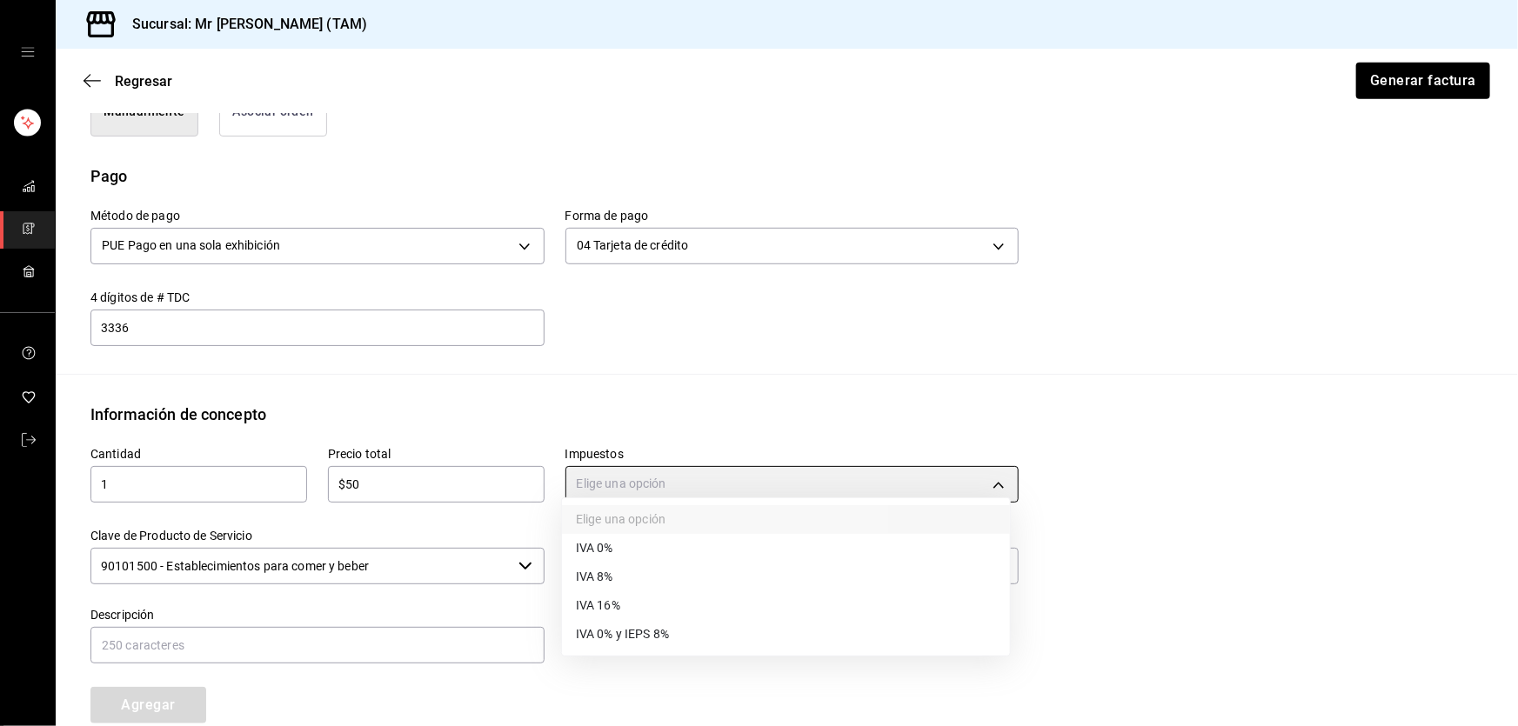
type input "IVA_0"
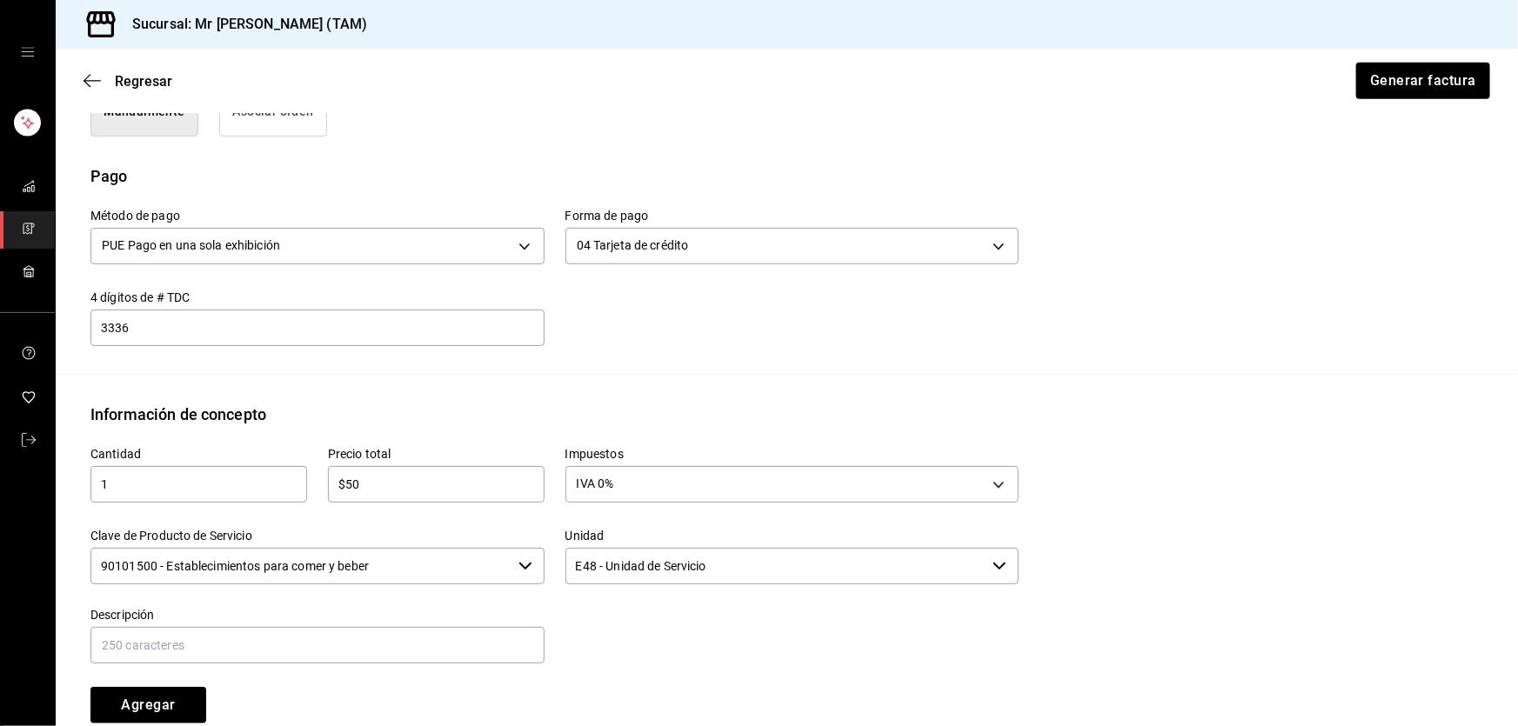
click at [449, 548] on input "90101500 - Establecimientos para comer y beber" at bounding box center [300, 566] width 421 height 37
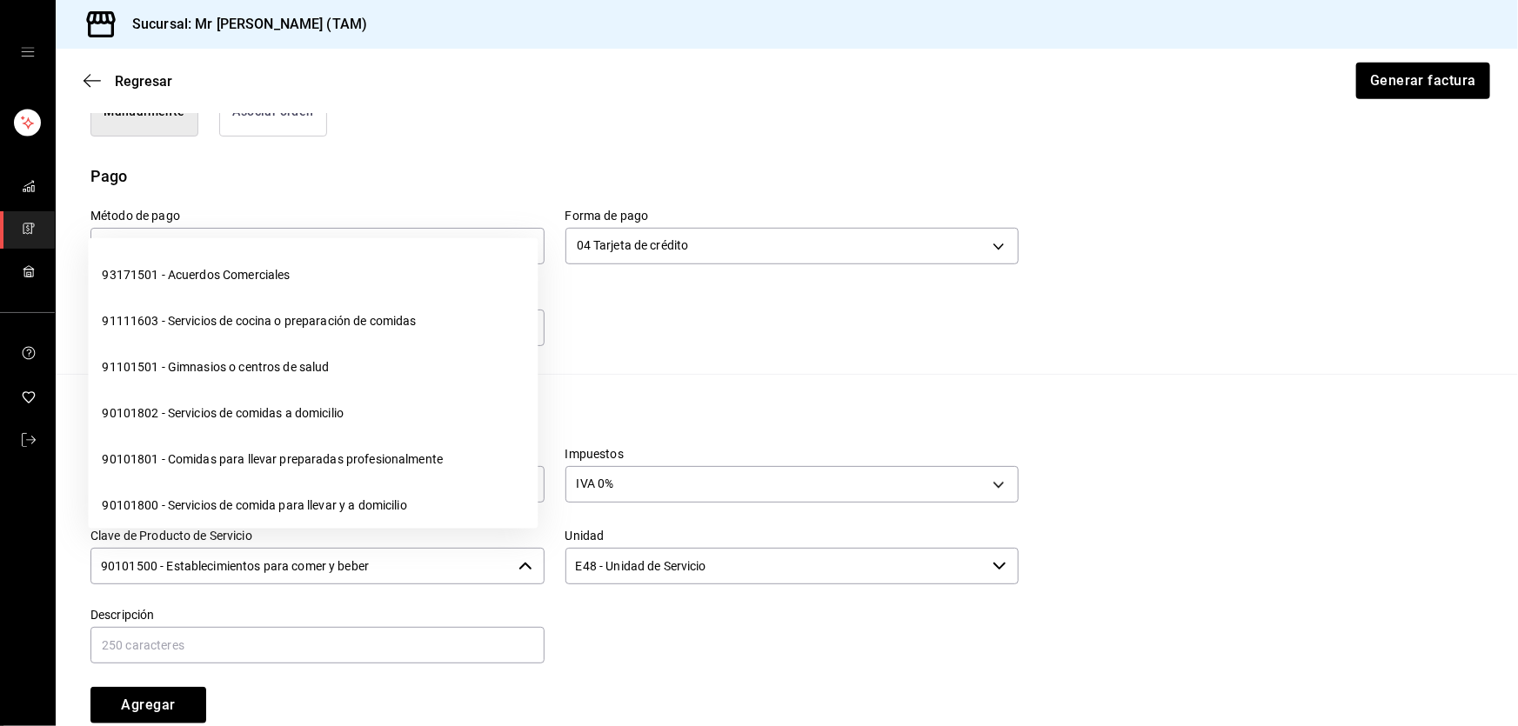
click at [449, 548] on input "90101500 - Establecimientos para comer y beber" at bounding box center [300, 566] width 421 height 37
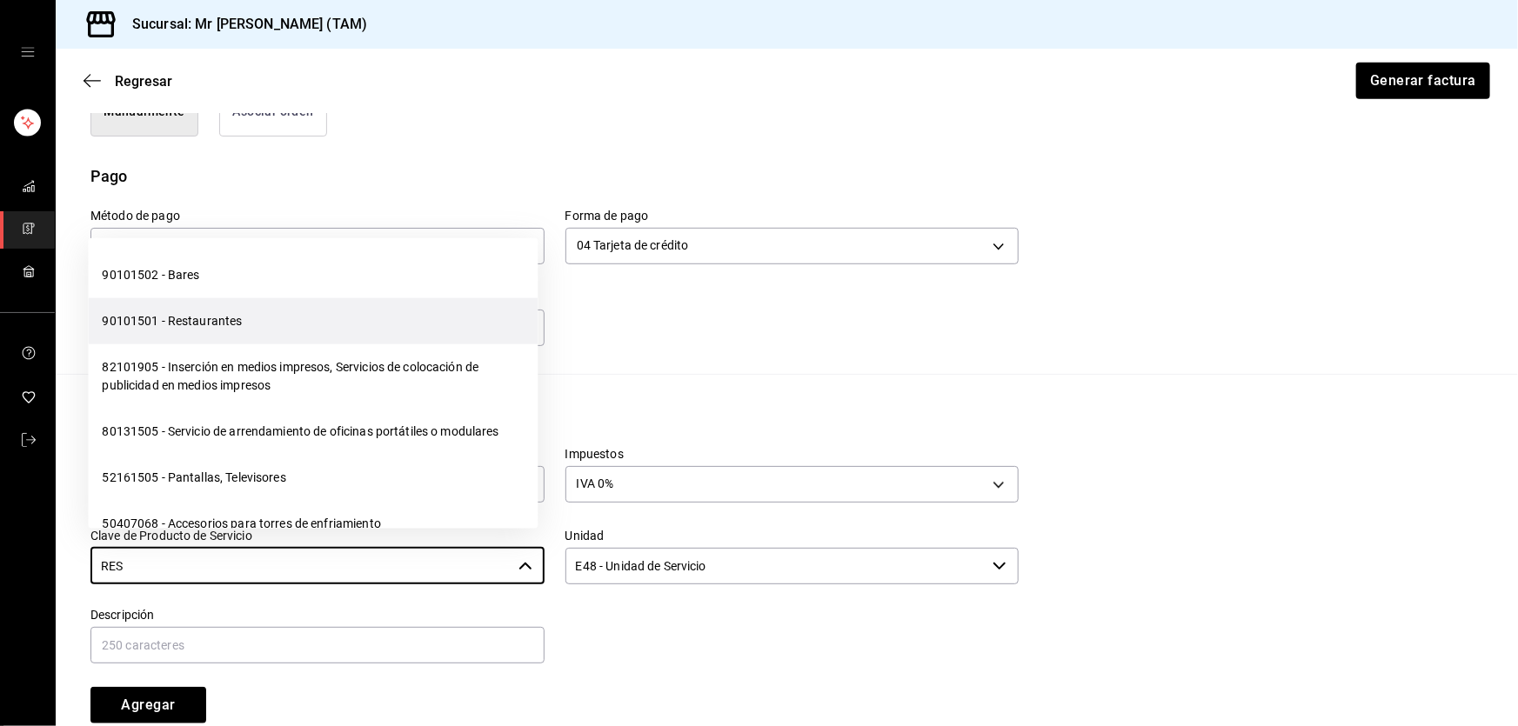
click at [273, 307] on li "90101501 - Restaurantes" at bounding box center [313, 321] width 450 height 46
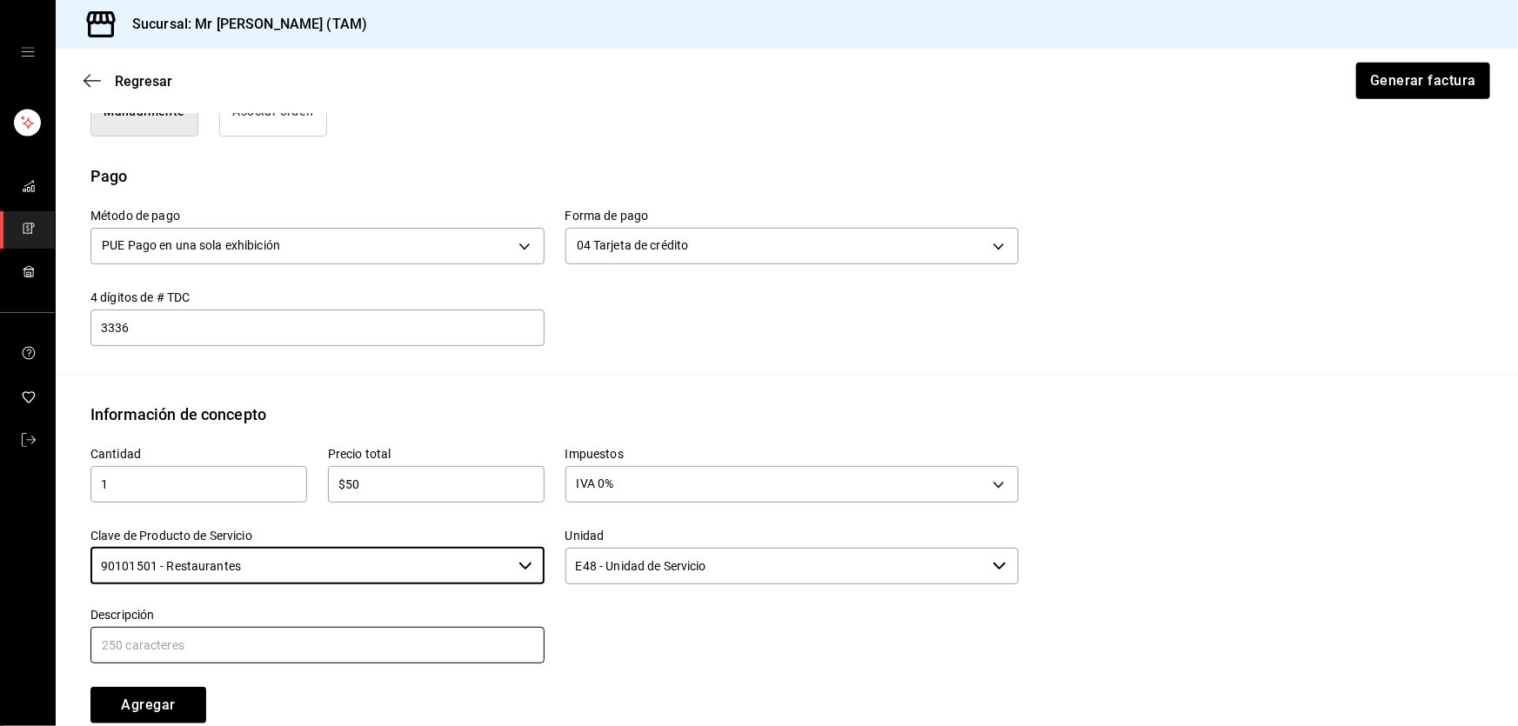
type input "90101501 - Restaurantes"
click at [244, 627] on input "text" at bounding box center [317, 645] width 454 height 37
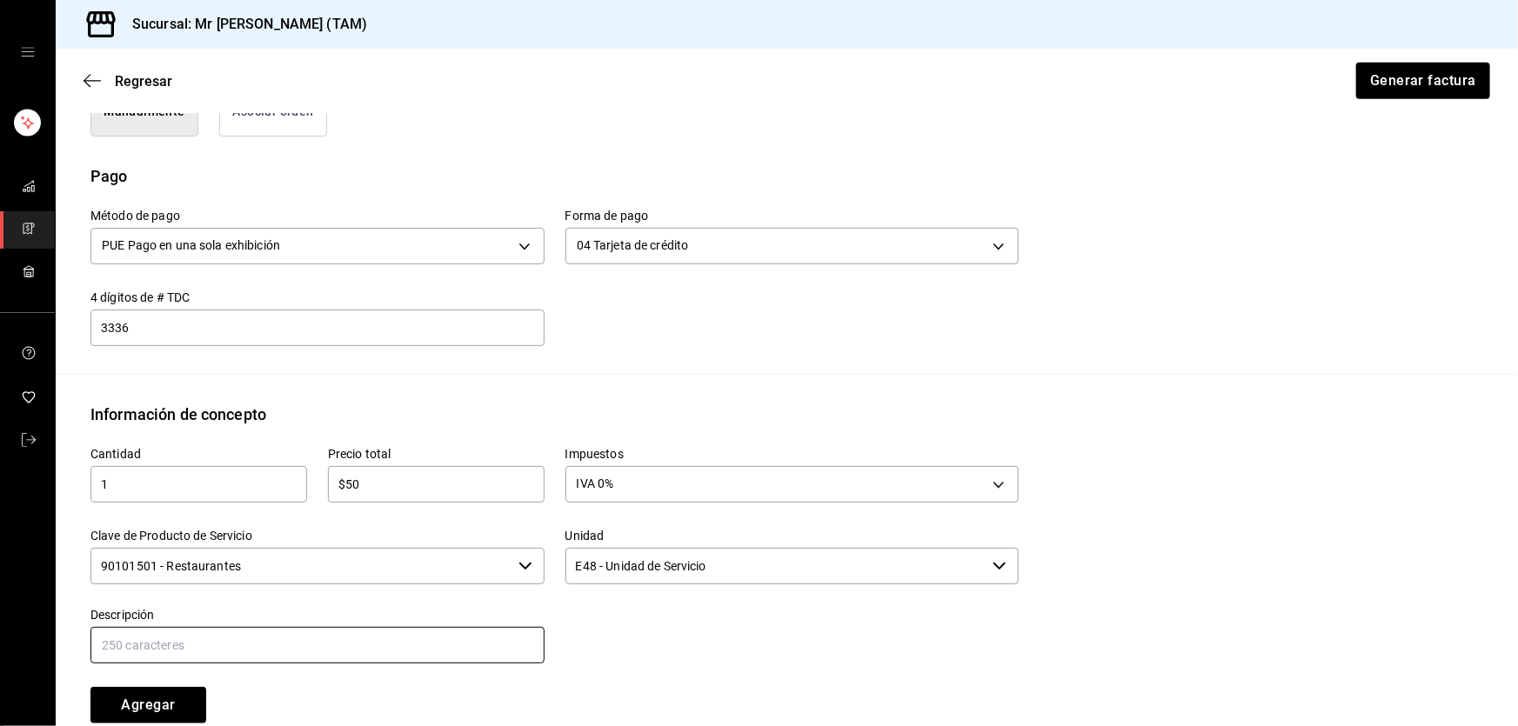
type input "PROPINA"
click at [181, 687] on button "Agregar" at bounding box center [148, 705] width 116 height 37
type input "90101500 - Establecimientos para comer y beber"
type input "E48 - Unidad de Servicio"
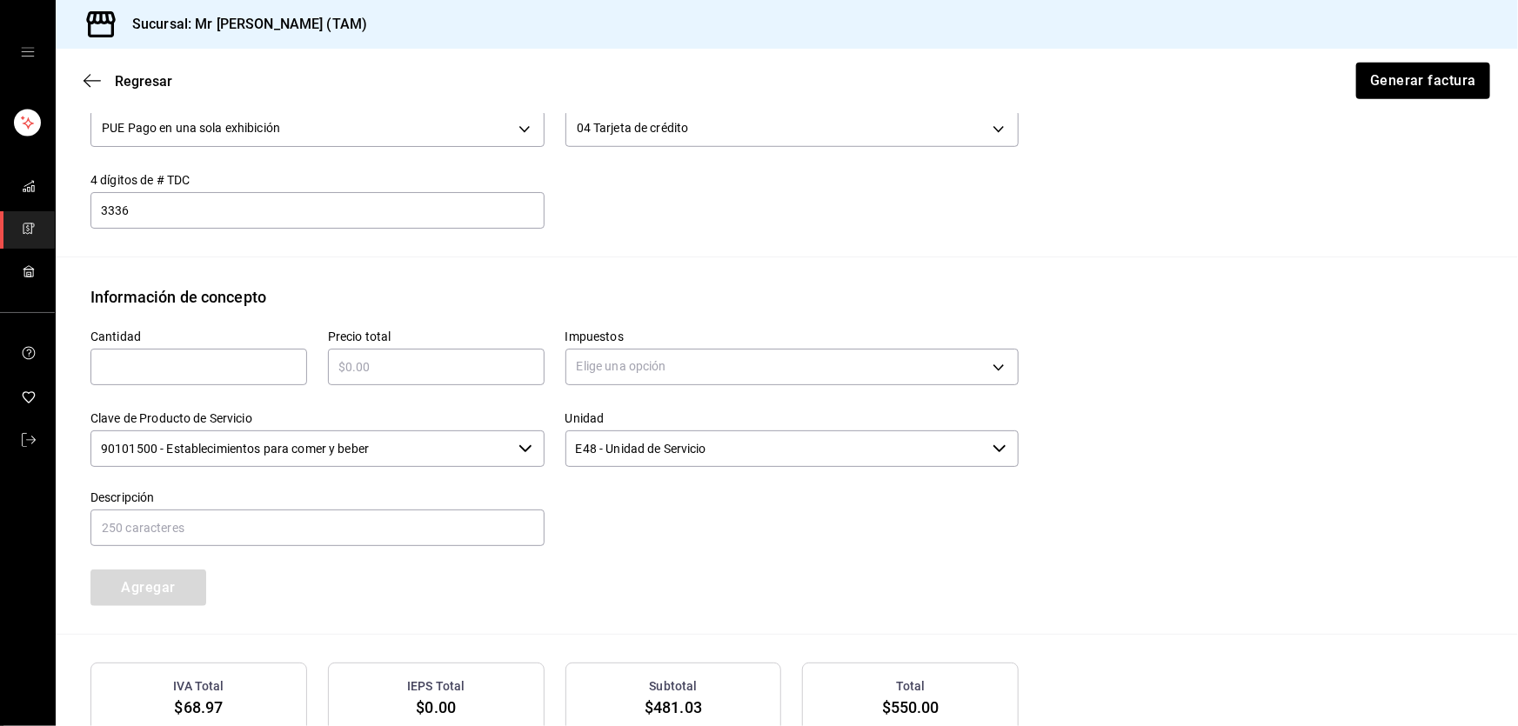
scroll to position [800, 0]
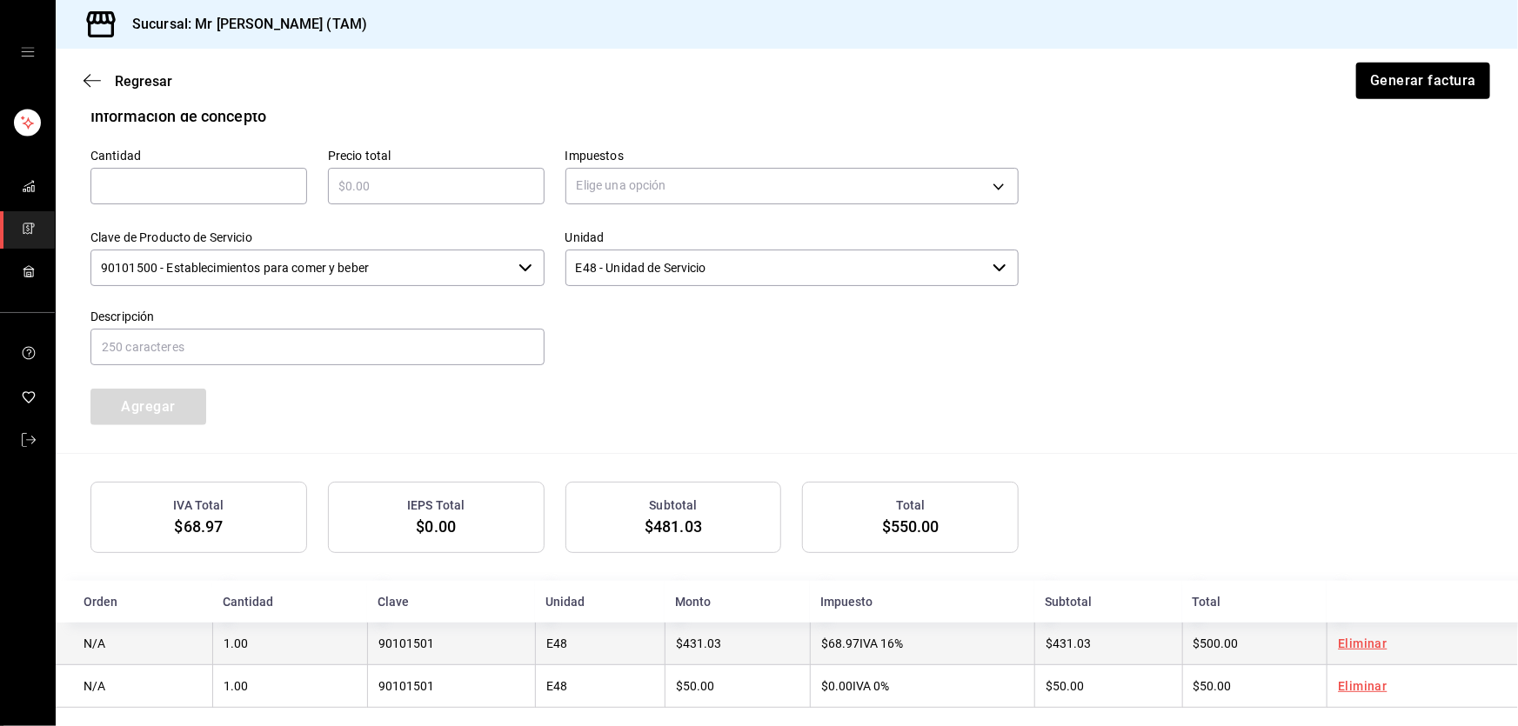
click at [810, 632] on td "$68.97 IVA 16%" at bounding box center [922, 644] width 224 height 43
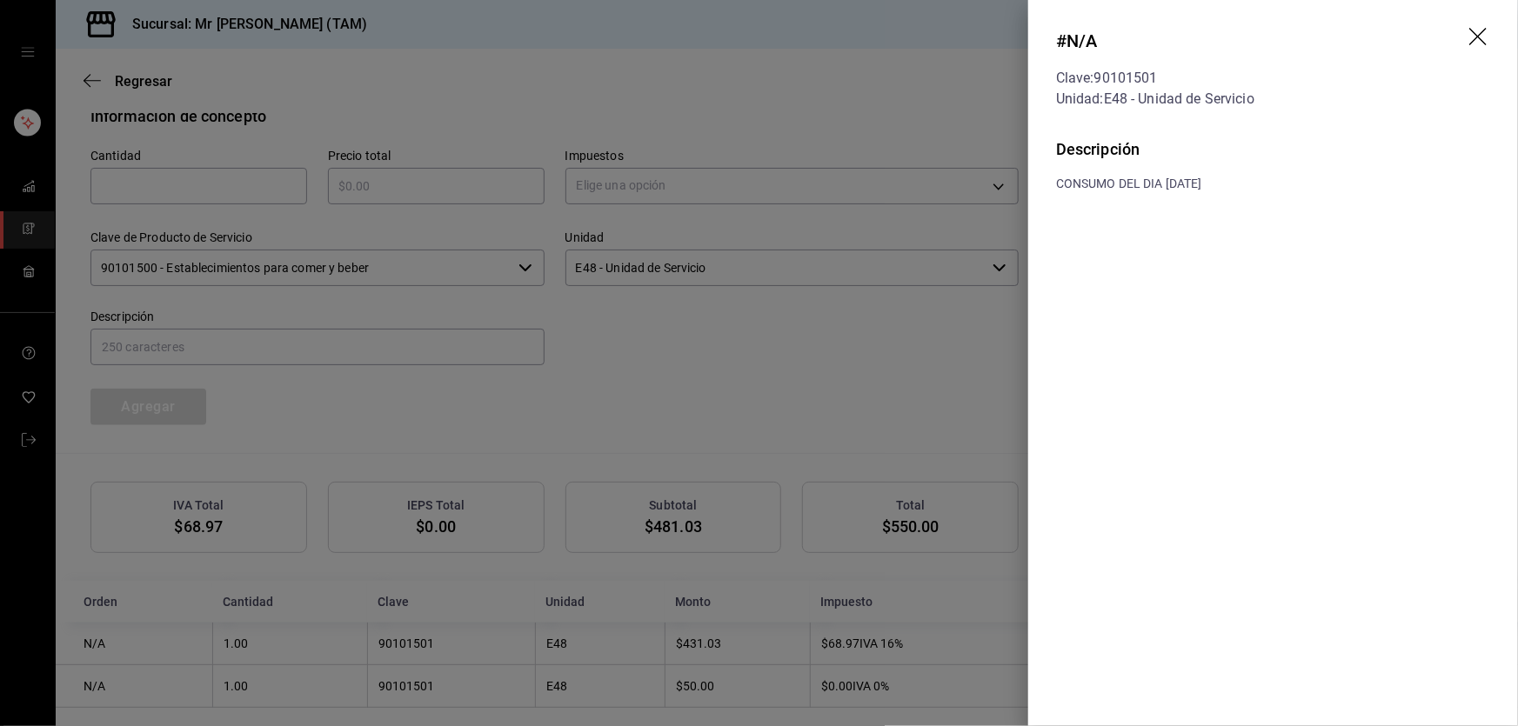
click at [1473, 35] on icon "drag" at bounding box center [1479, 38] width 21 height 21
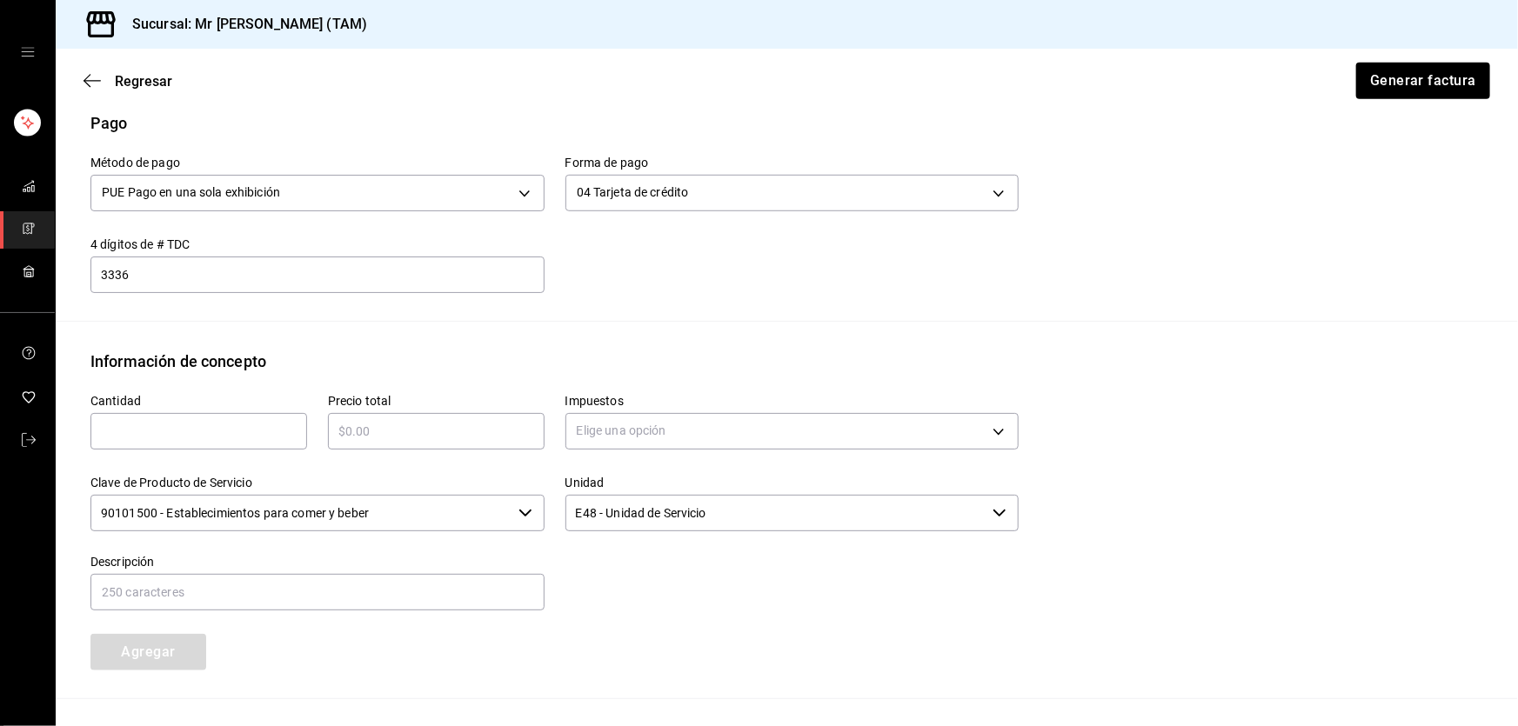
scroll to position [325, 0]
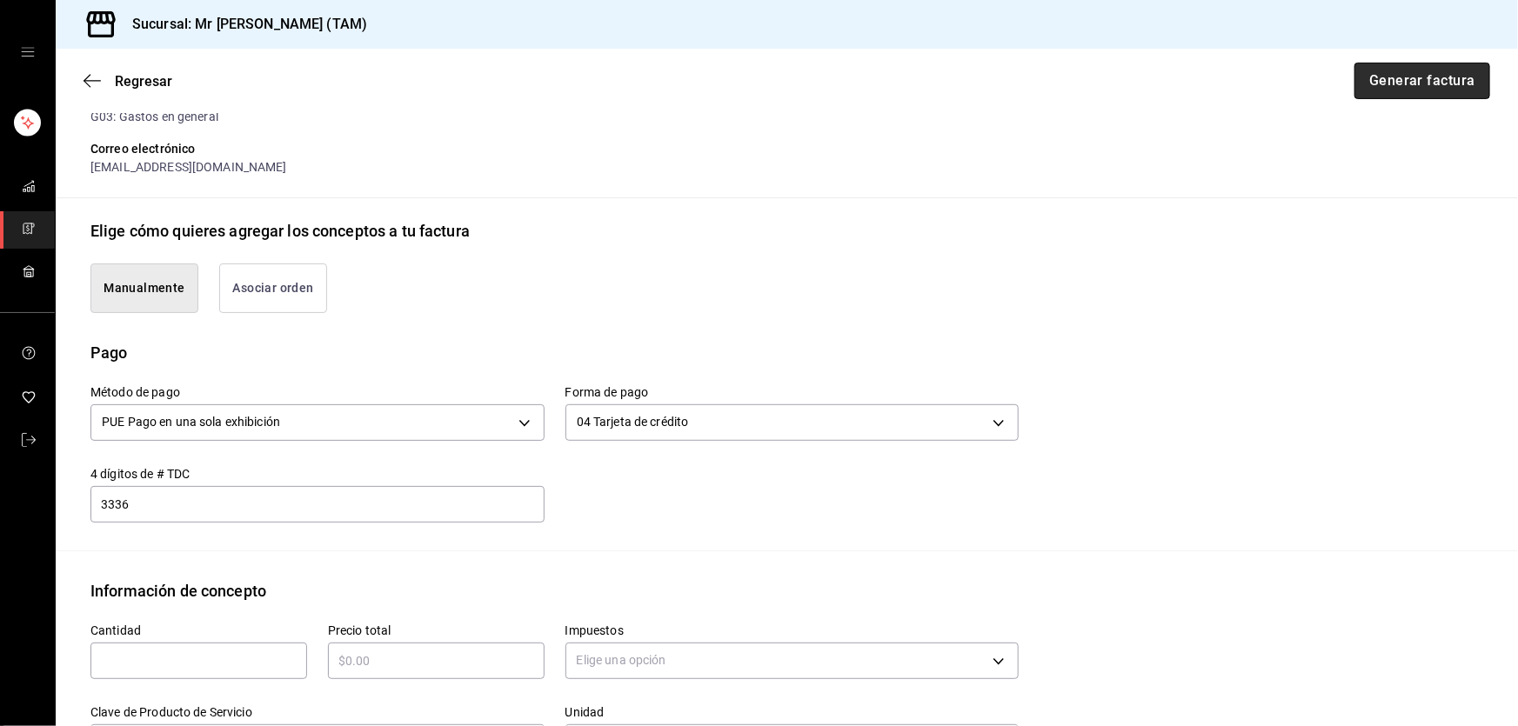
click at [1395, 87] on button "Generar factura" at bounding box center [1423, 81] width 136 height 37
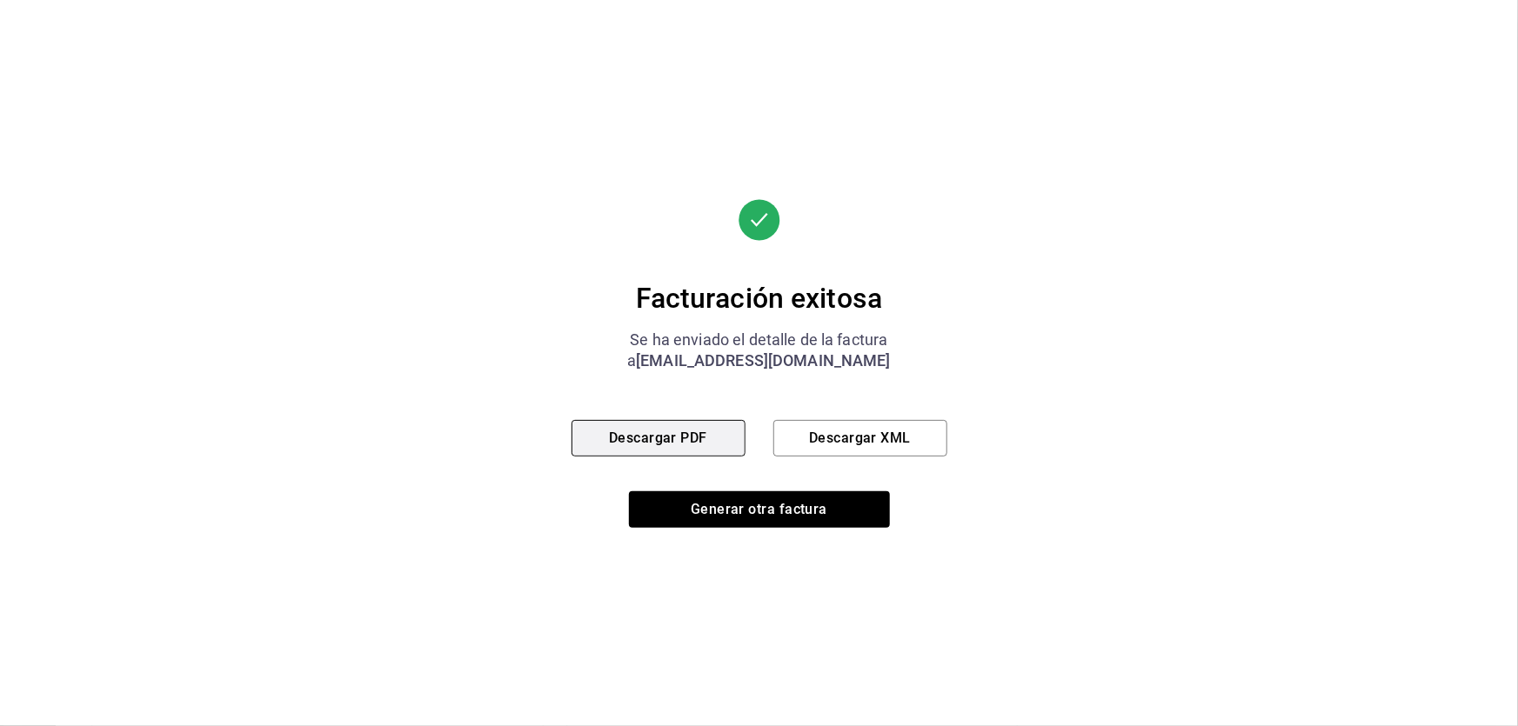
click at [683, 426] on button "Descargar PDF" at bounding box center [659, 438] width 174 height 37
click at [852, 432] on button "Descargar XML" at bounding box center [860, 438] width 174 height 37
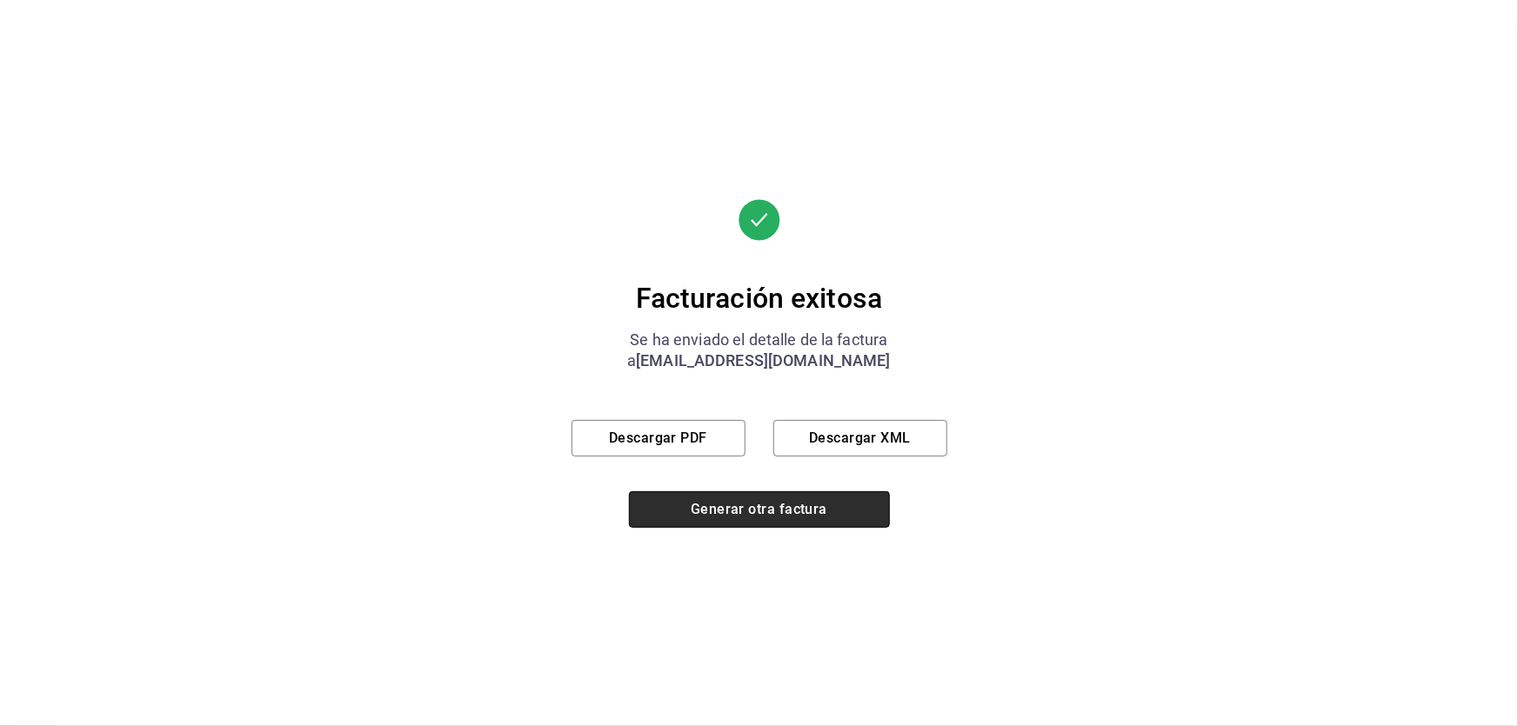
click at [756, 512] on button "Generar otra factura" at bounding box center [759, 510] width 261 height 37
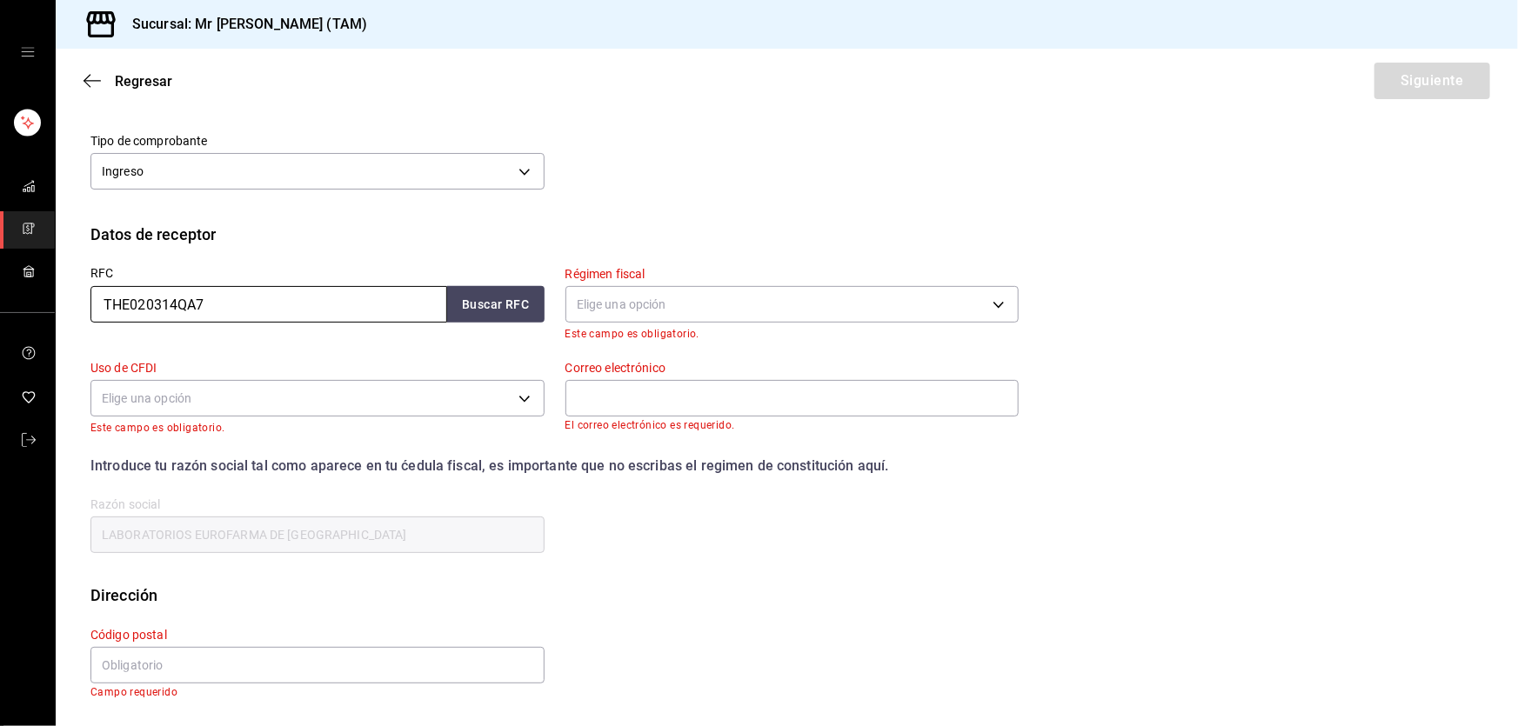
click at [321, 323] on input "THE020314QA7" at bounding box center [268, 304] width 357 height 37
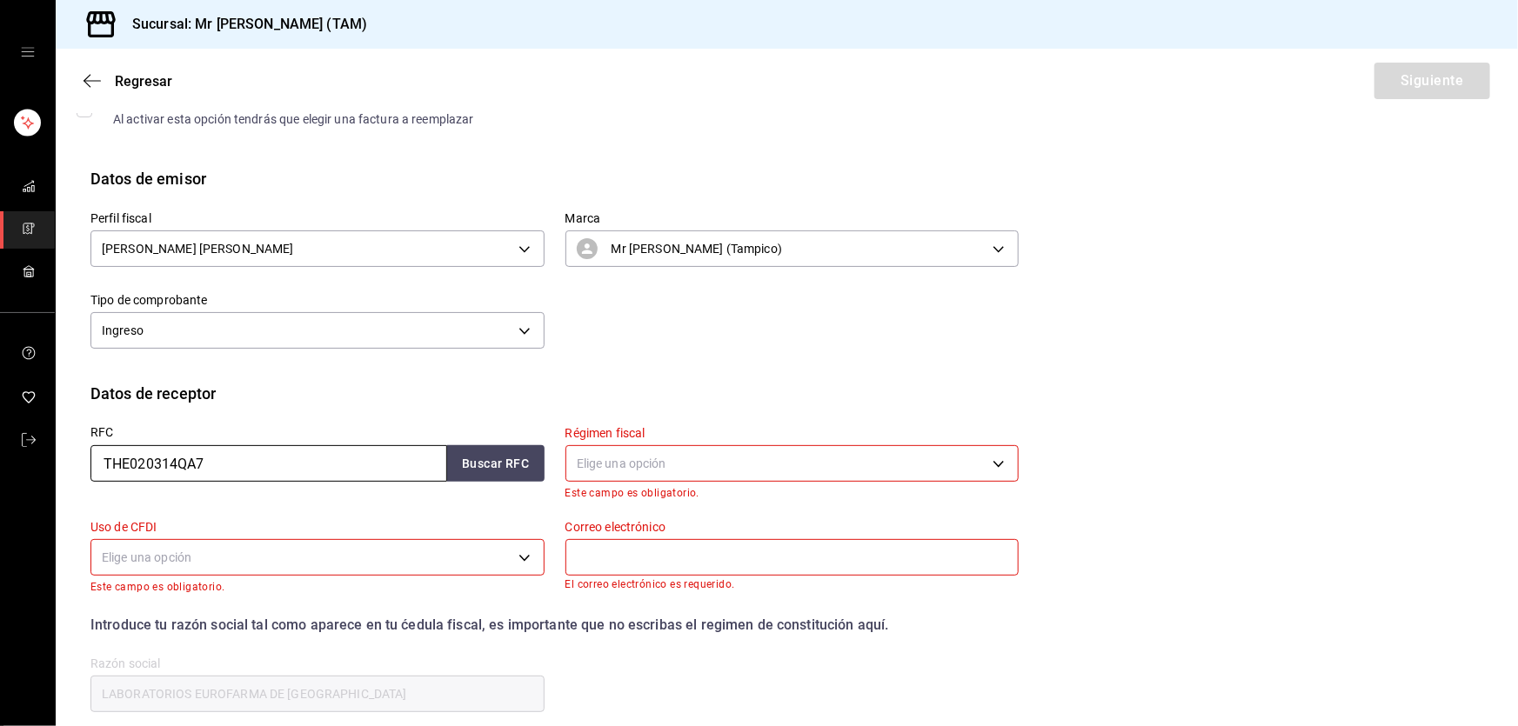
click at [321, 479] on input "THE020314QA7" at bounding box center [268, 463] width 357 height 37
paste input "SCO890622BT5"
type input "SCO890622BT5"
click at [461, 460] on button "Buscar RFC" at bounding box center [495, 463] width 97 height 37
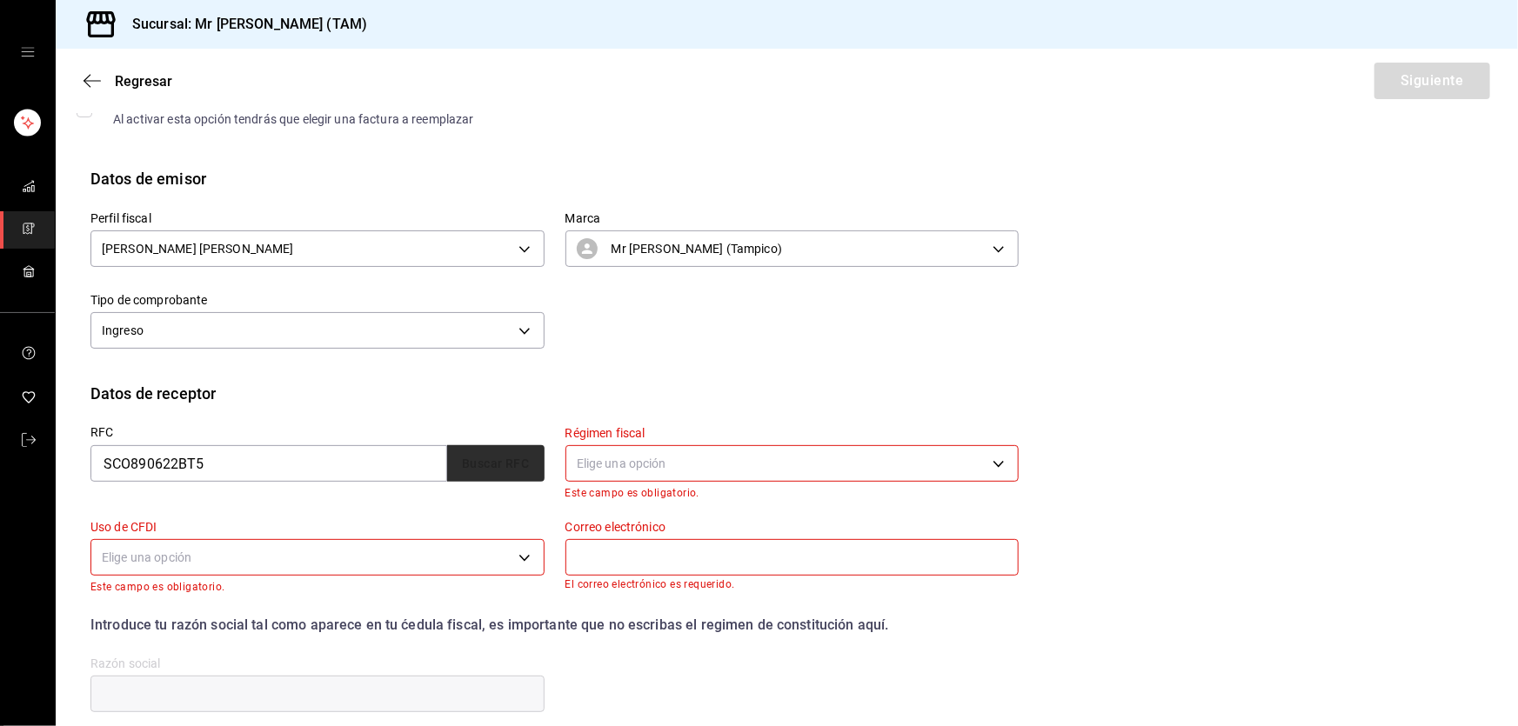
type input "albah@sistemascontino.com.mx"
type input "SISTEMAS CONTINO"
type input "91936"
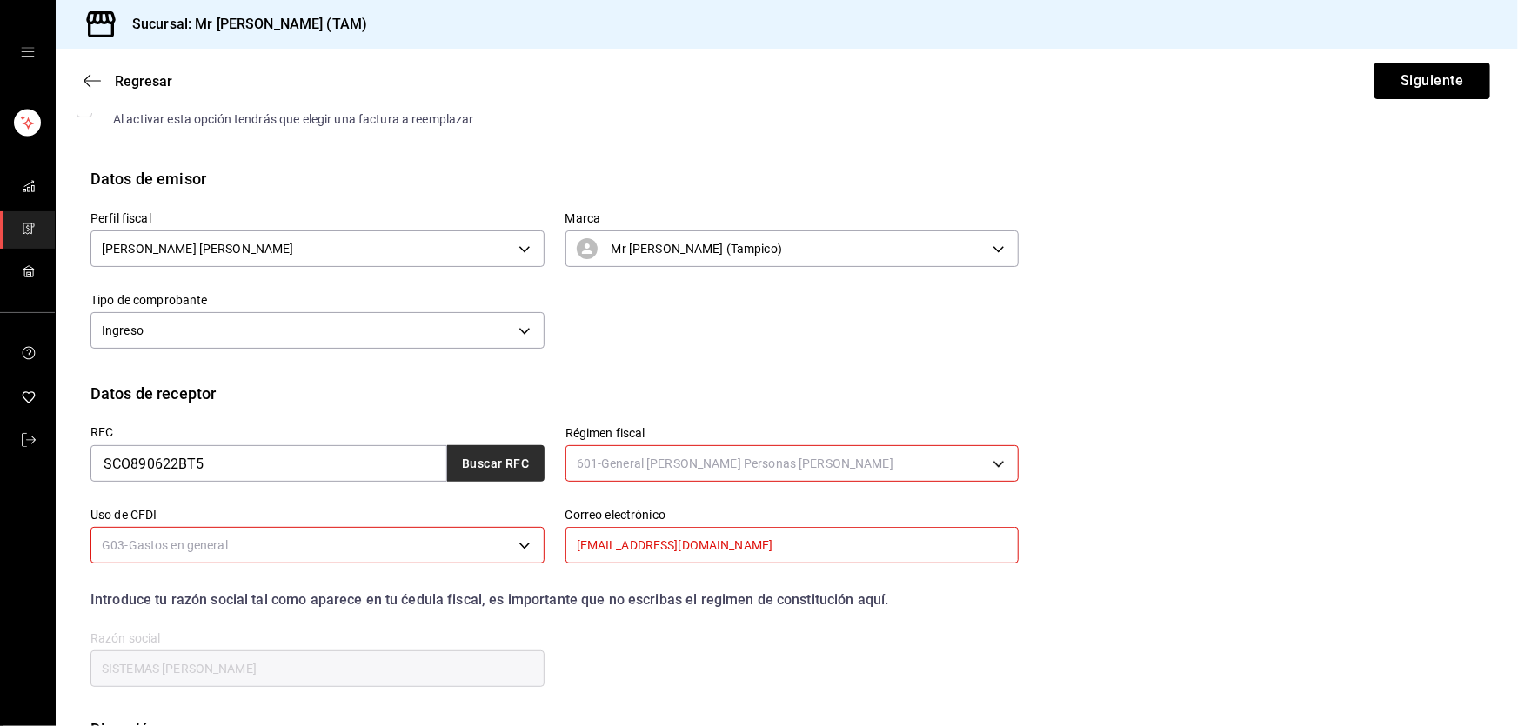
type input "601"
type input "G03"
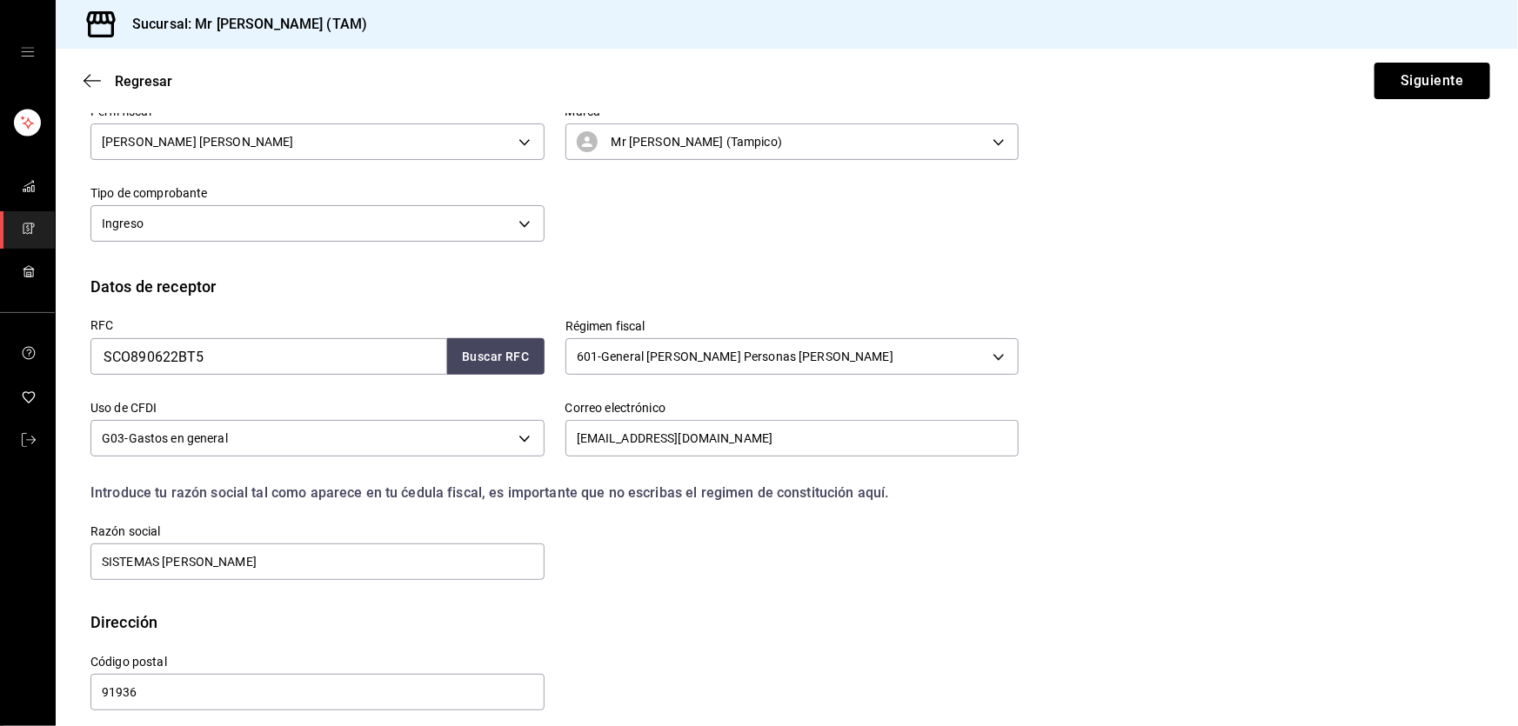
scroll to position [226, 0]
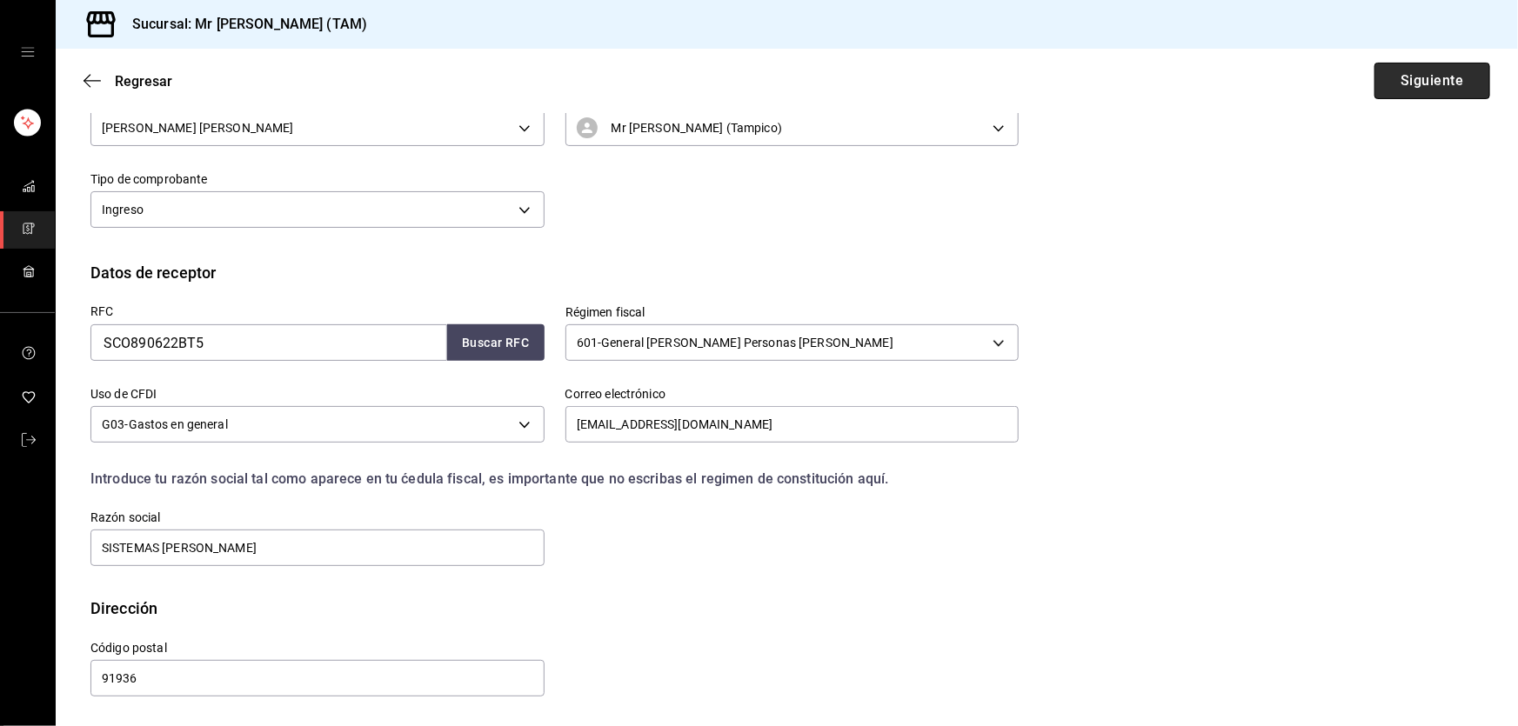
click at [1385, 95] on button "Siguiente" at bounding box center [1433, 81] width 116 height 37
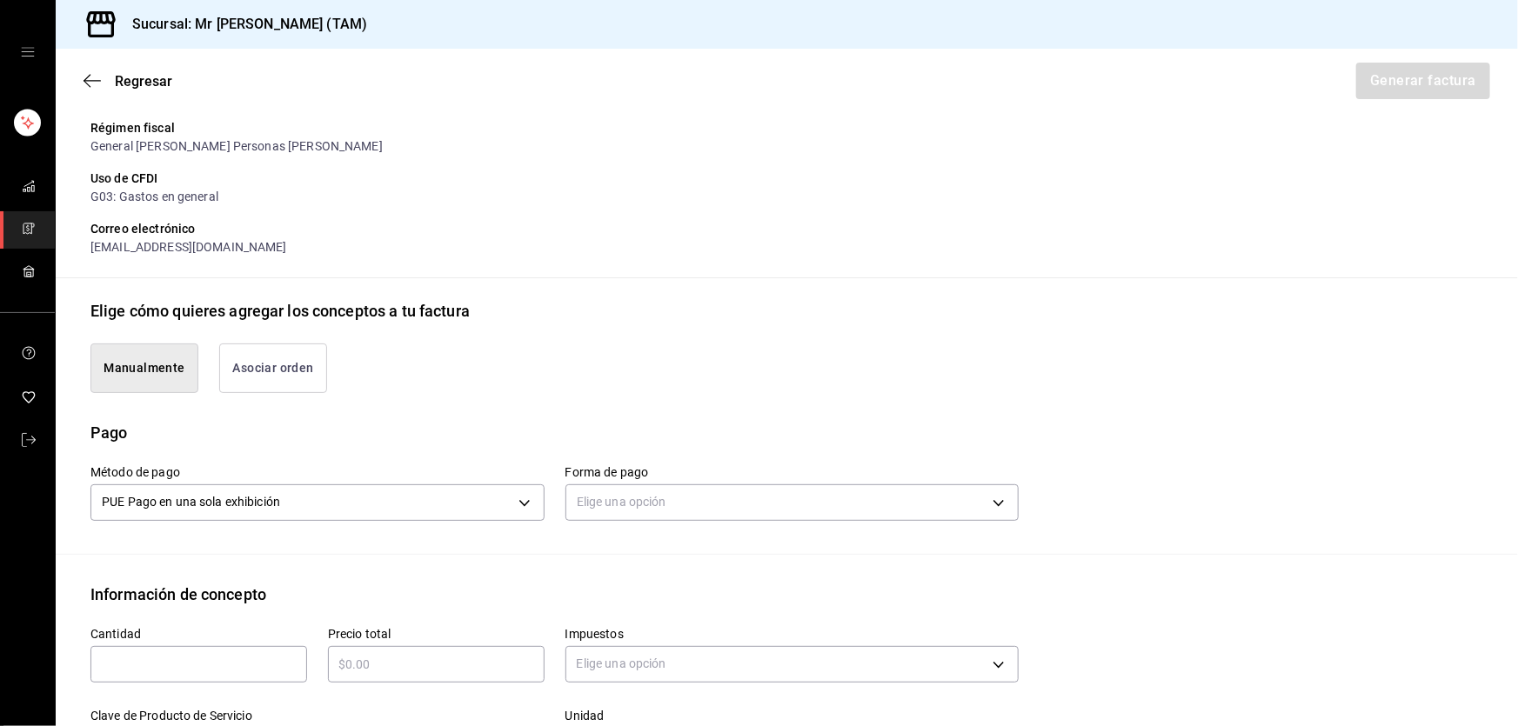
scroll to position [463, 0]
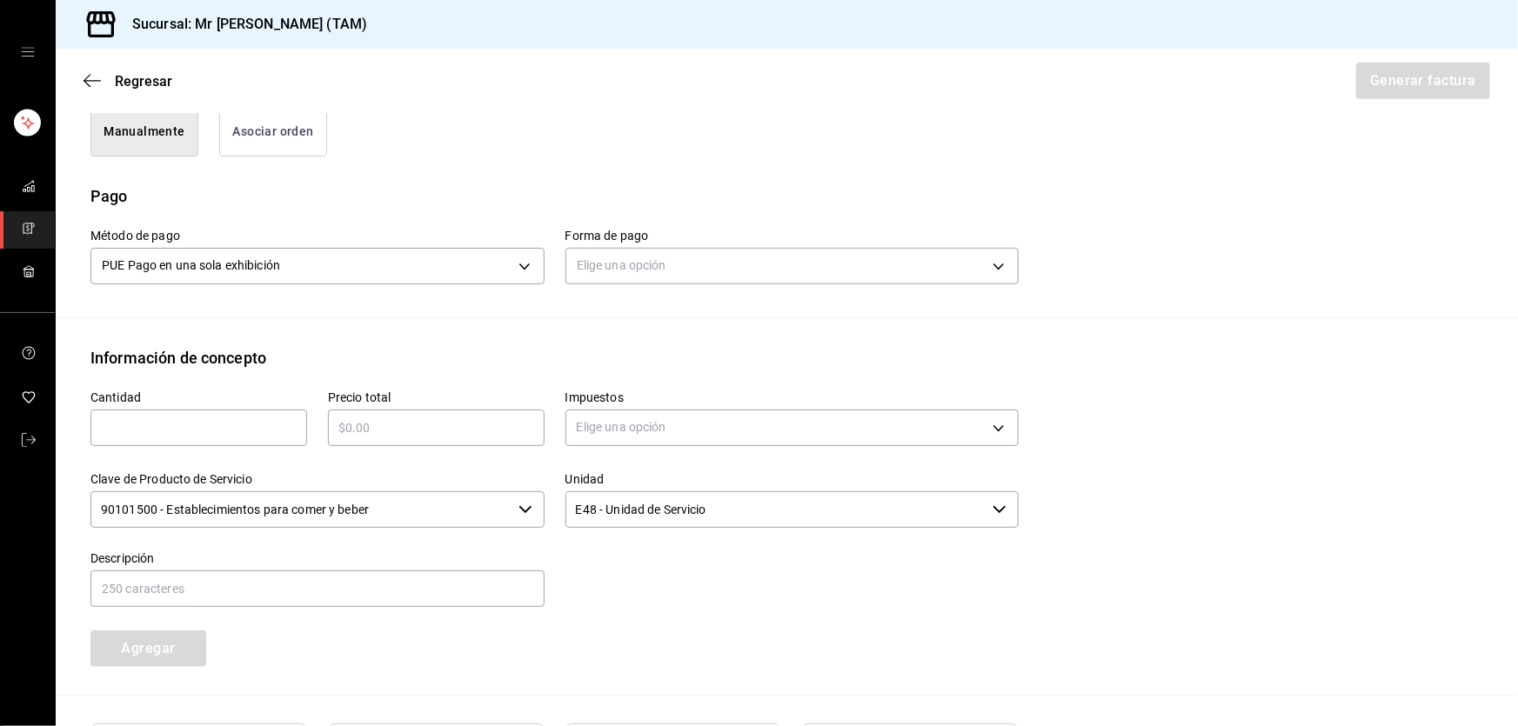
click at [239, 415] on div "​" at bounding box center [198, 428] width 217 height 37
type input "1"
type input "$1"
type input "$285"
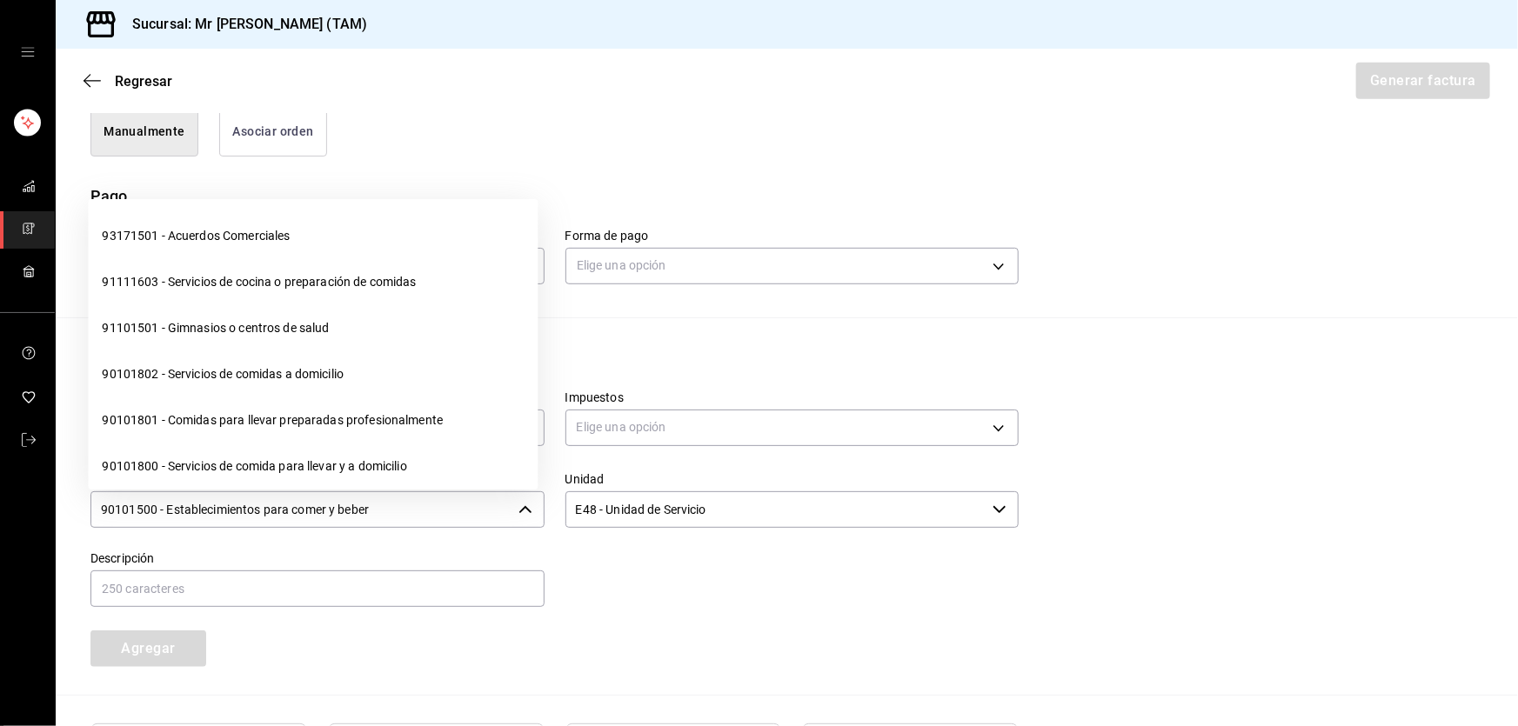
click at [400, 501] on input "90101500 - Establecimientos para comer y beber" at bounding box center [300, 510] width 421 height 37
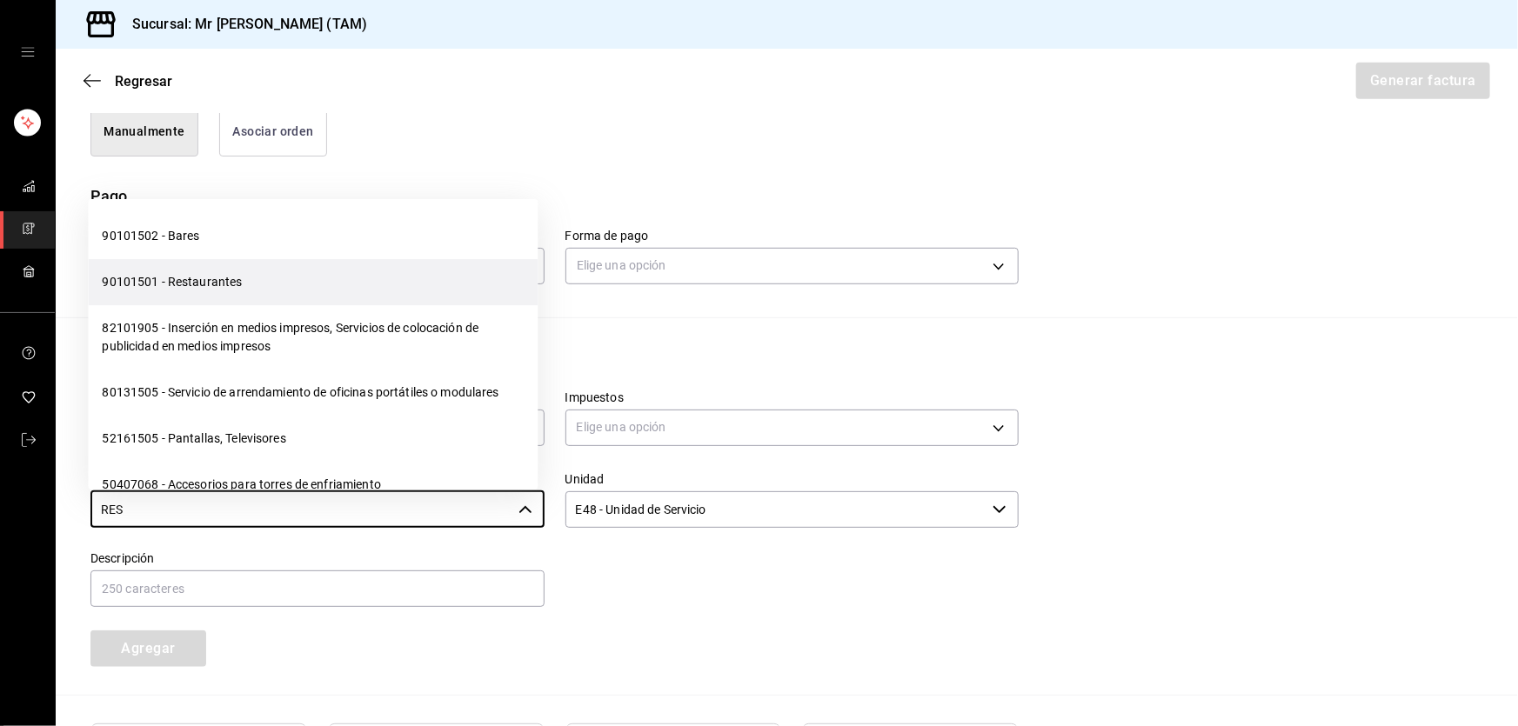
click at [256, 305] on li "90101501 - Restaurantes" at bounding box center [313, 282] width 450 height 46
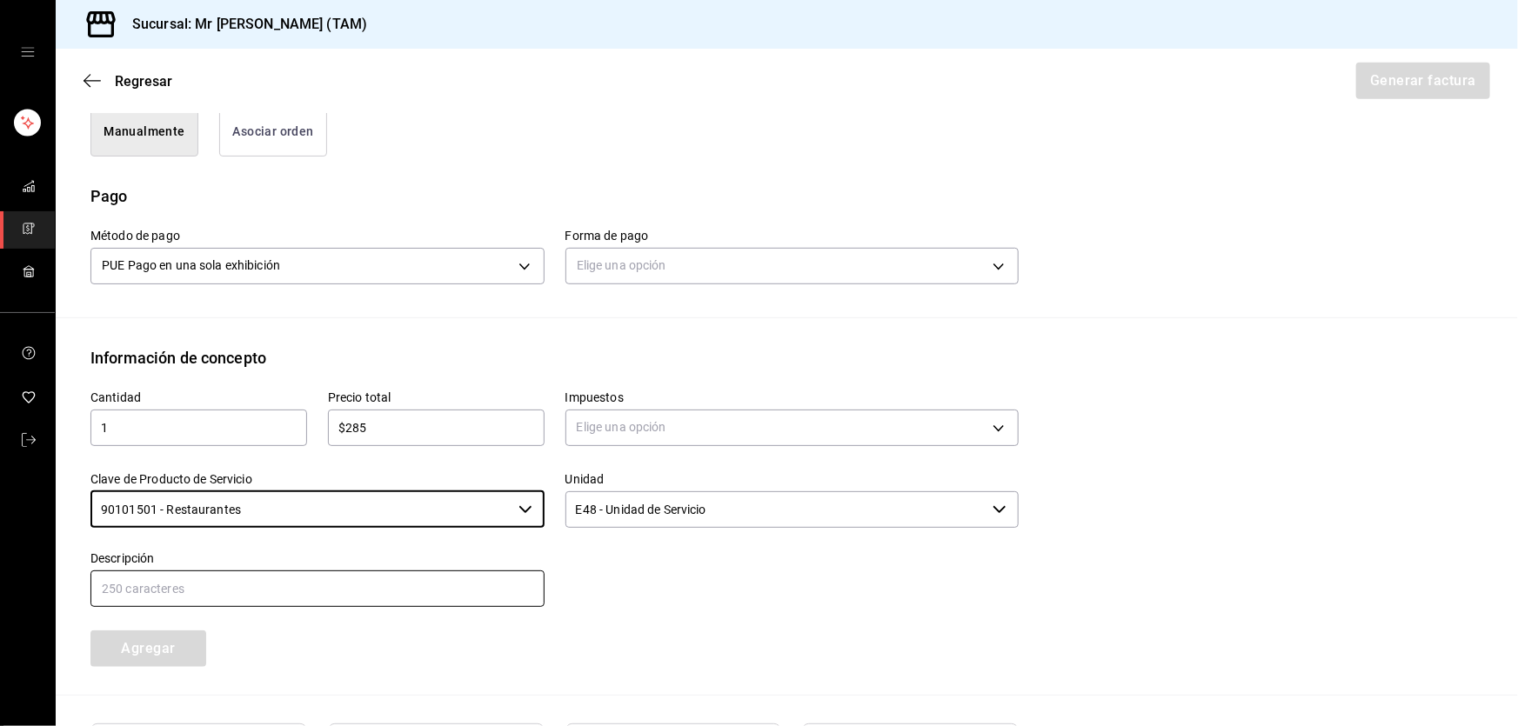
type input "90101501 - Restaurantes"
click at [227, 583] on input "text" at bounding box center [317, 589] width 454 height 37
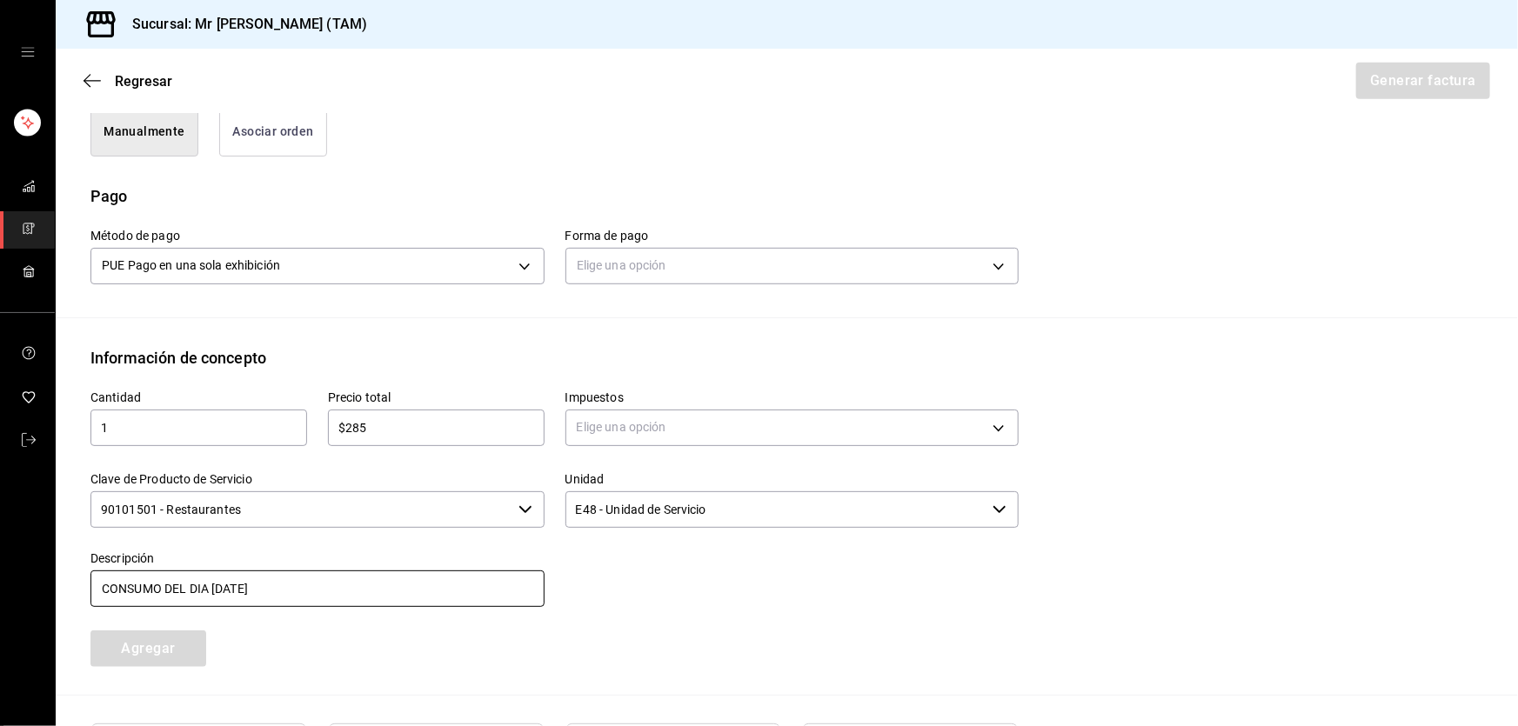
click at [216, 585] on input "CONSUMO DEL DIA 05 SEPTIEMBRE 2025" at bounding box center [317, 589] width 454 height 37
type input "CONSUMO DEL DIA 25 SEPTIEMBRE 2025"
click at [603, 422] on body "Sucursal: Mr Smoky (TAM) Regresar Generar factura Emisor Perfil fiscal LARISSA …" at bounding box center [759, 363] width 1518 height 726
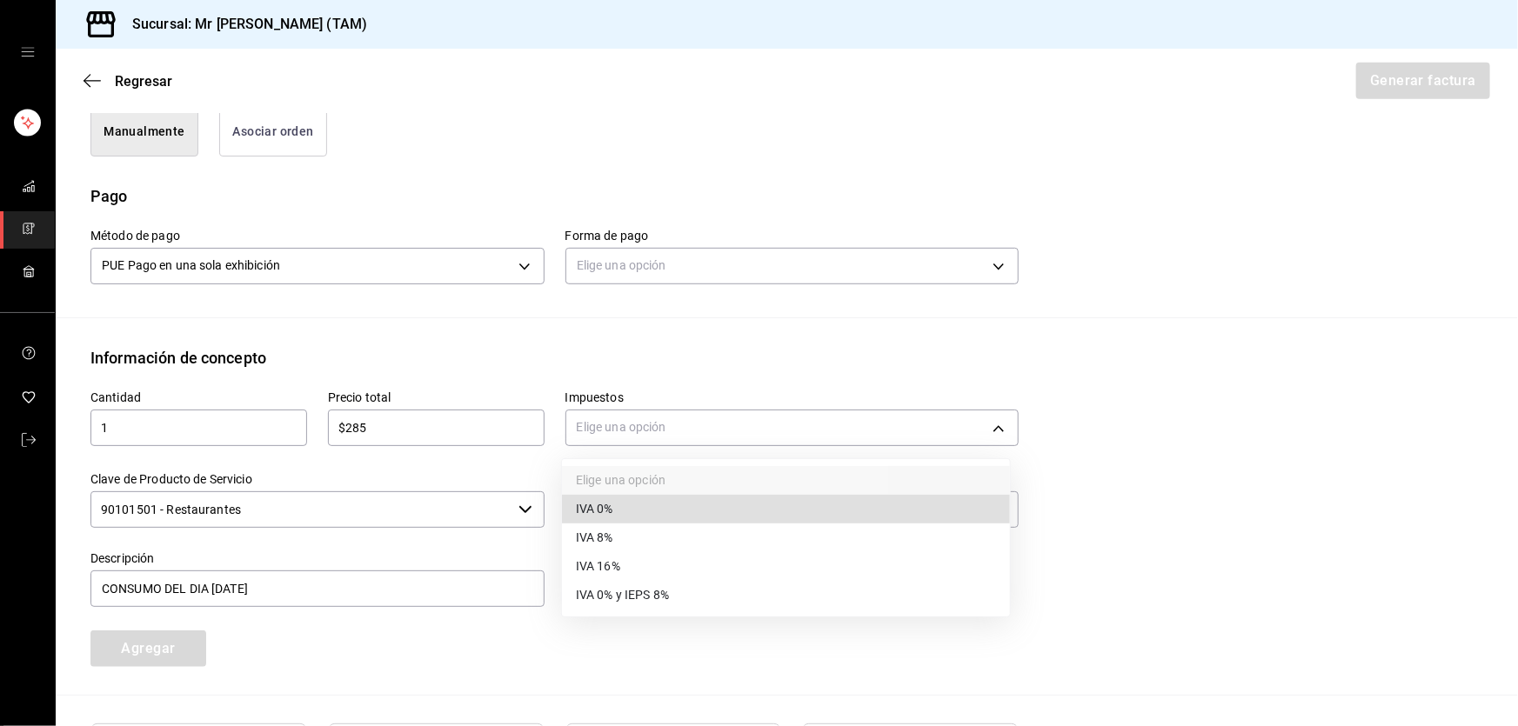
click at [613, 564] on span "IVA 16%" at bounding box center [598, 567] width 44 height 18
type input "IVA_16"
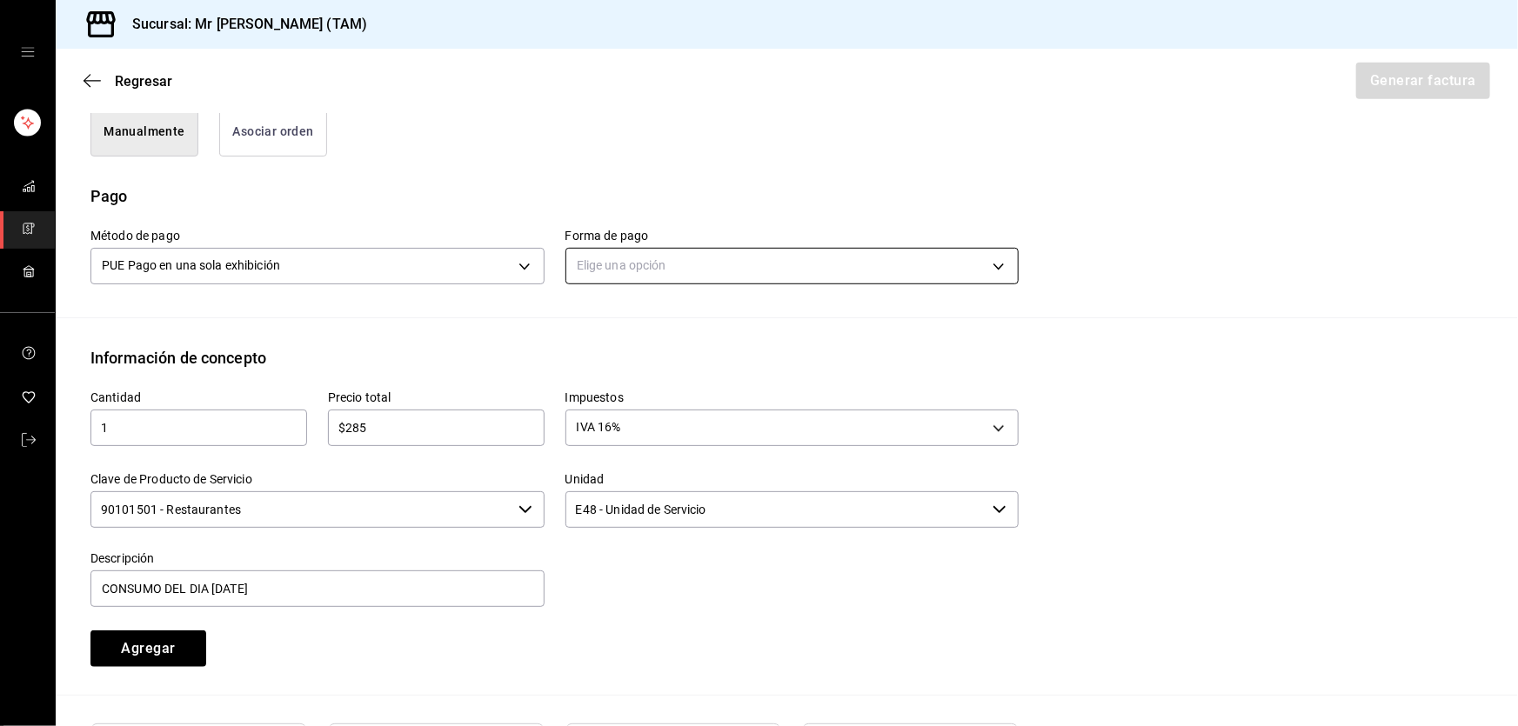
click at [678, 257] on body "Sucursal: Mr Smoky (TAM) Regresar Generar factura Emisor Perfil fiscal LARISSA …" at bounding box center [759, 363] width 1518 height 726
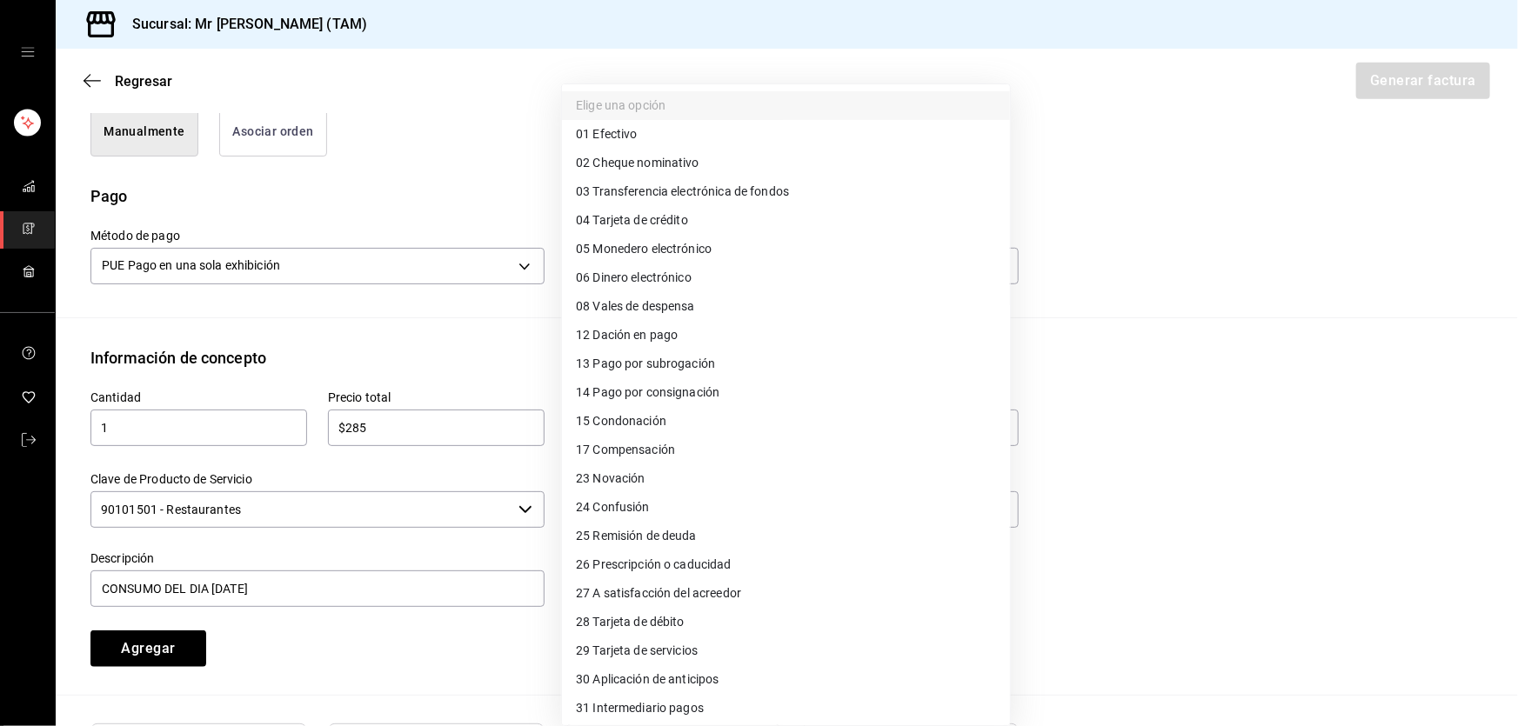
click at [641, 619] on span "28 Tarjeta de débito" at bounding box center [630, 622] width 109 height 18
type input "28"
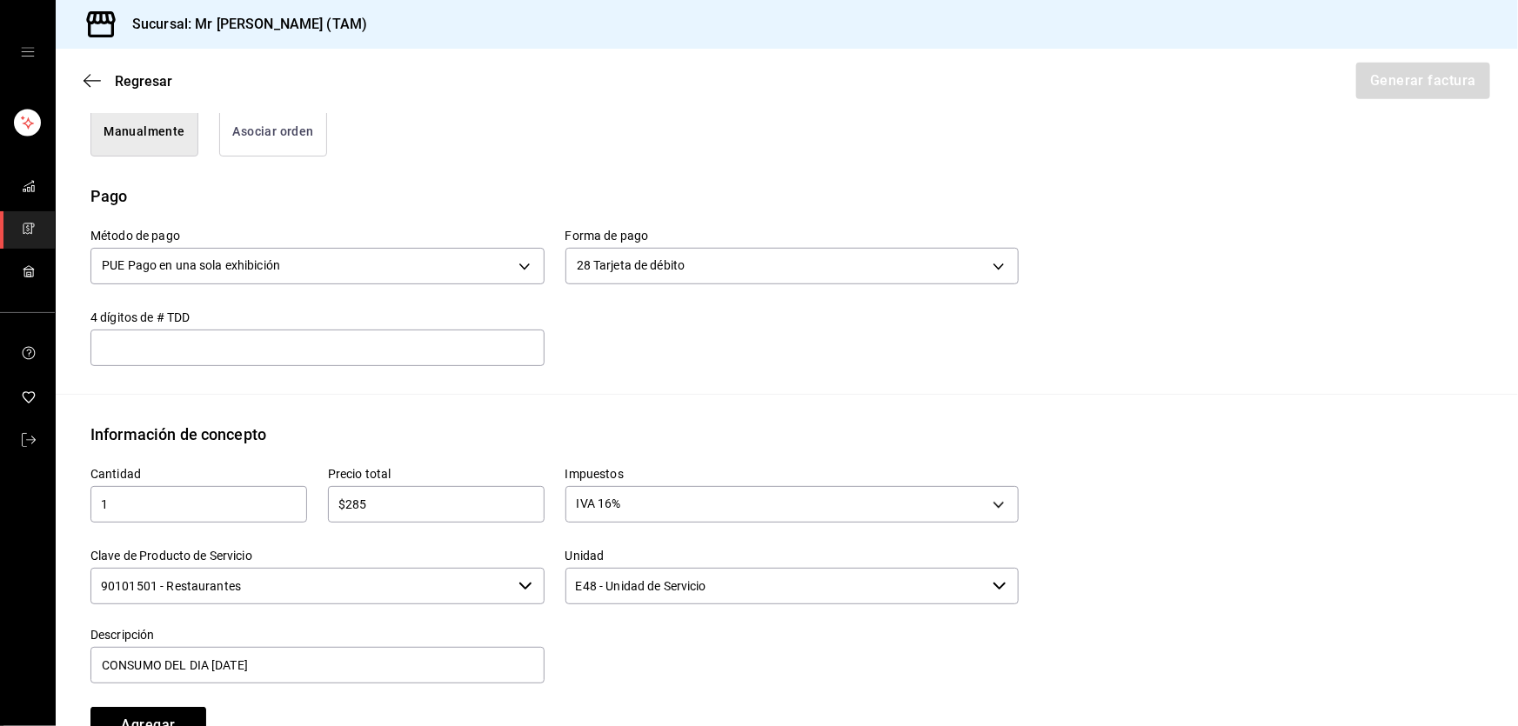
click at [398, 343] on input "text" at bounding box center [317, 348] width 454 height 21
type input "240"
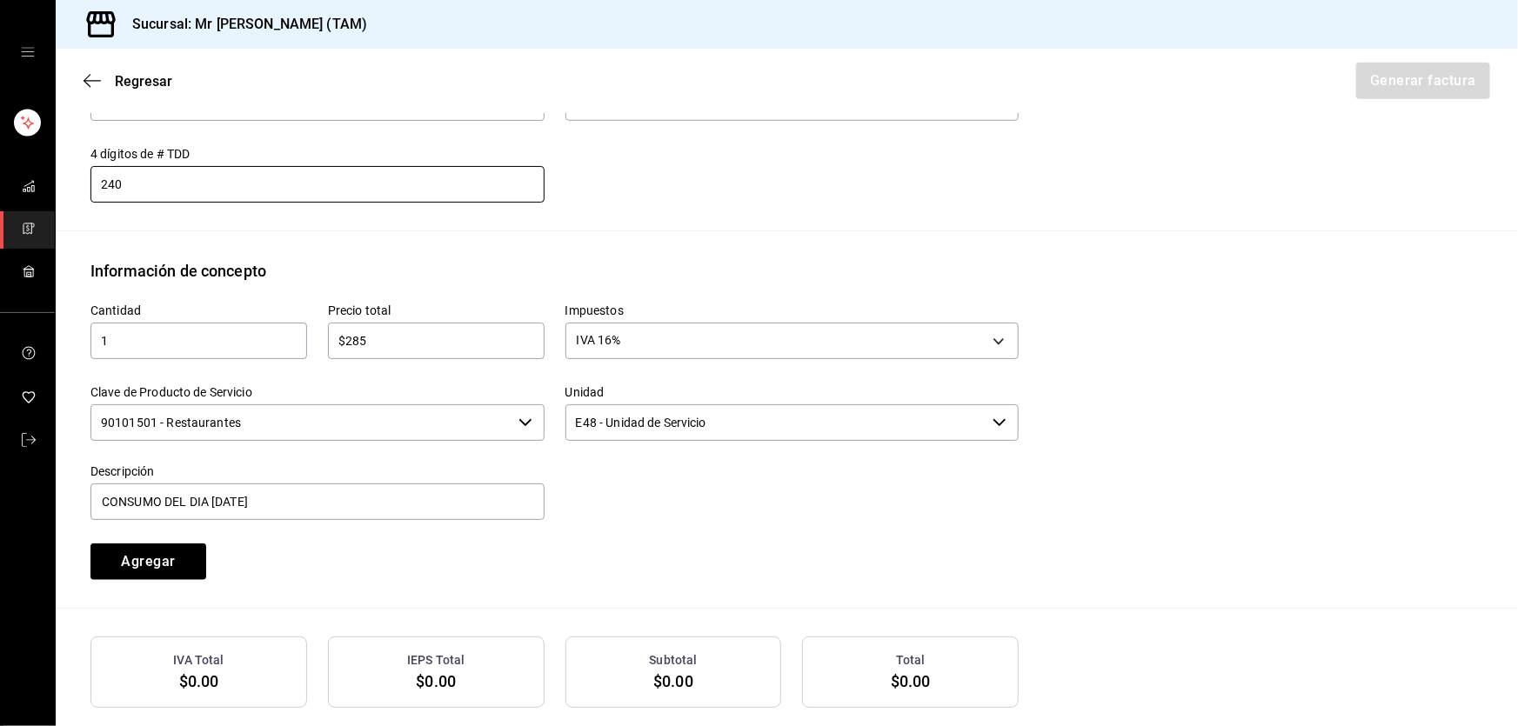
scroll to position [700, 0]
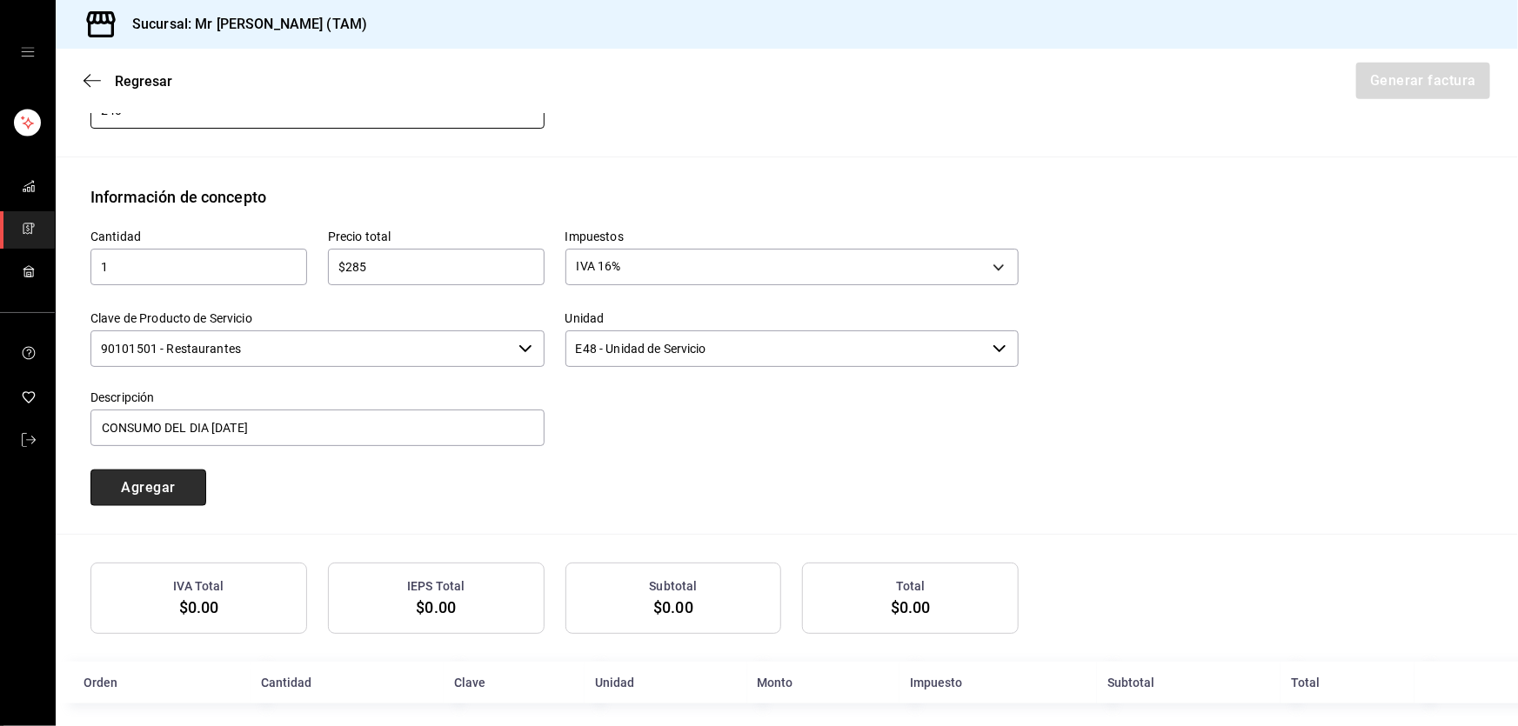
click at [189, 485] on button "Agregar" at bounding box center [148, 488] width 116 height 37
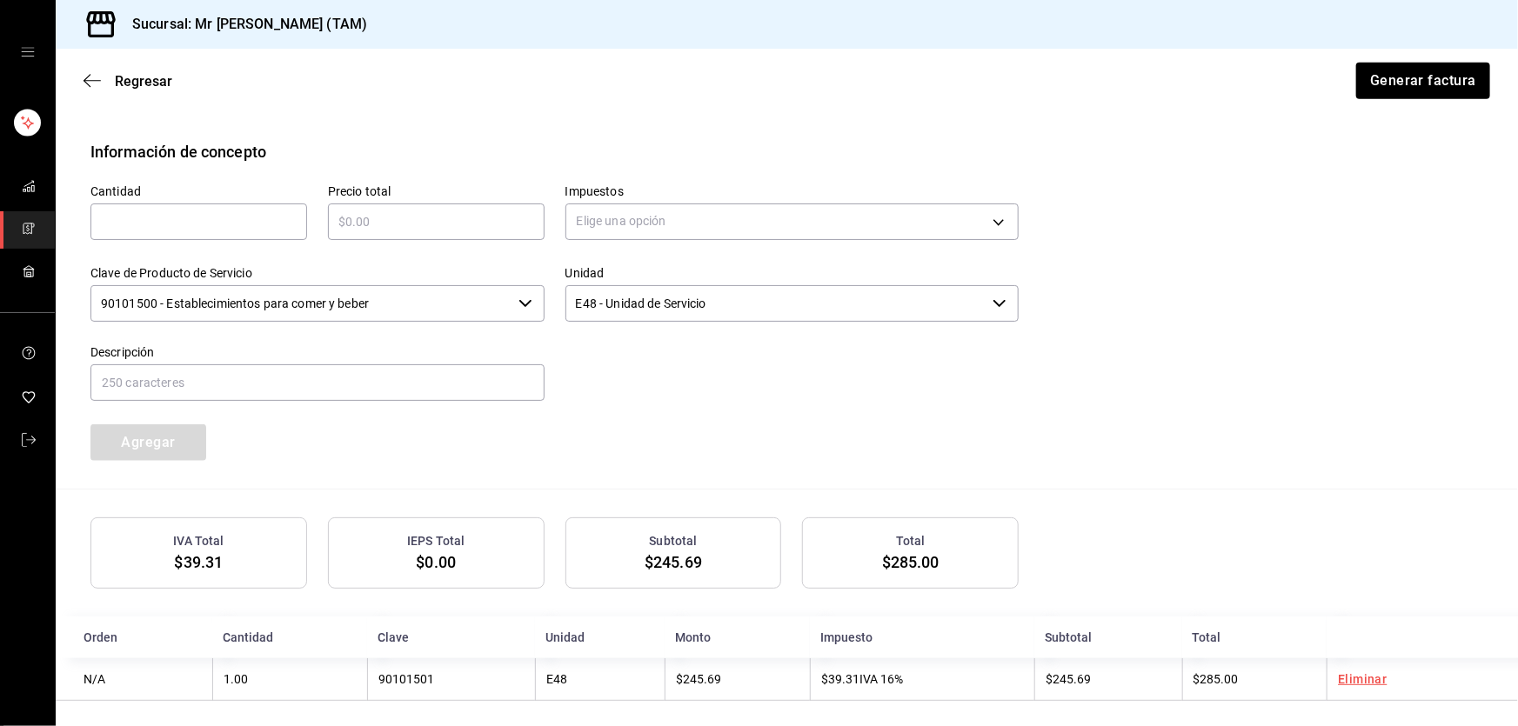
scroll to position [755, 0]
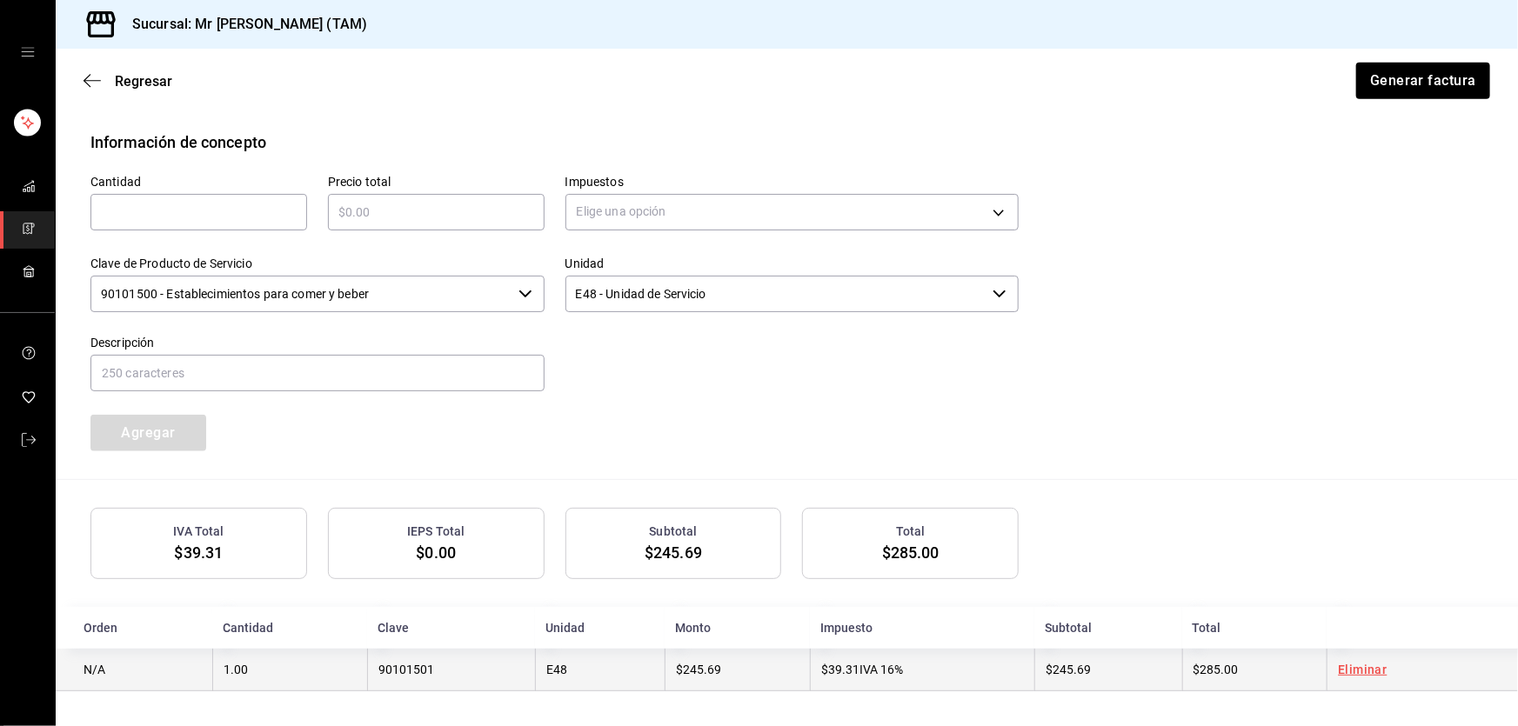
click at [810, 664] on td "$39.31 IVA 16%" at bounding box center [922, 670] width 224 height 43
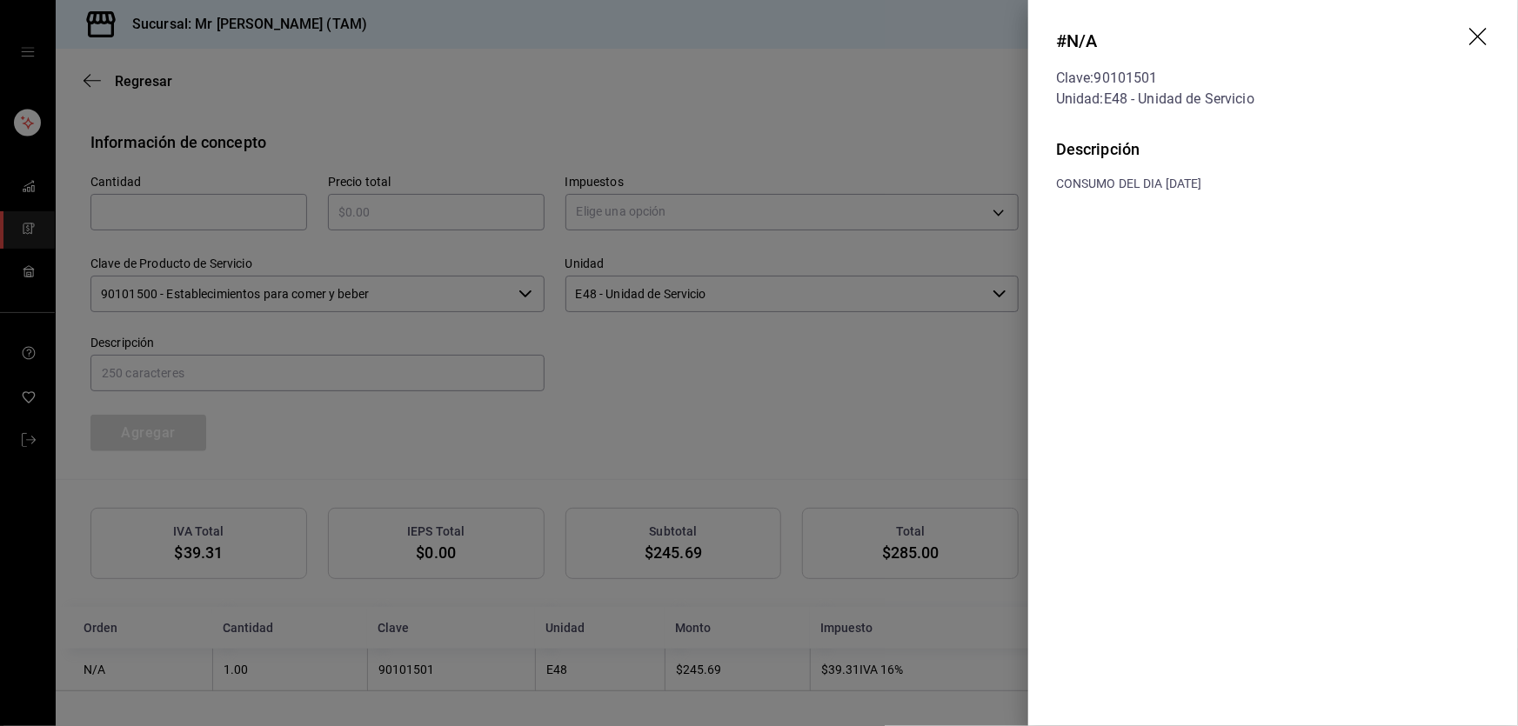
click at [1472, 40] on icon "drag" at bounding box center [1479, 38] width 21 height 21
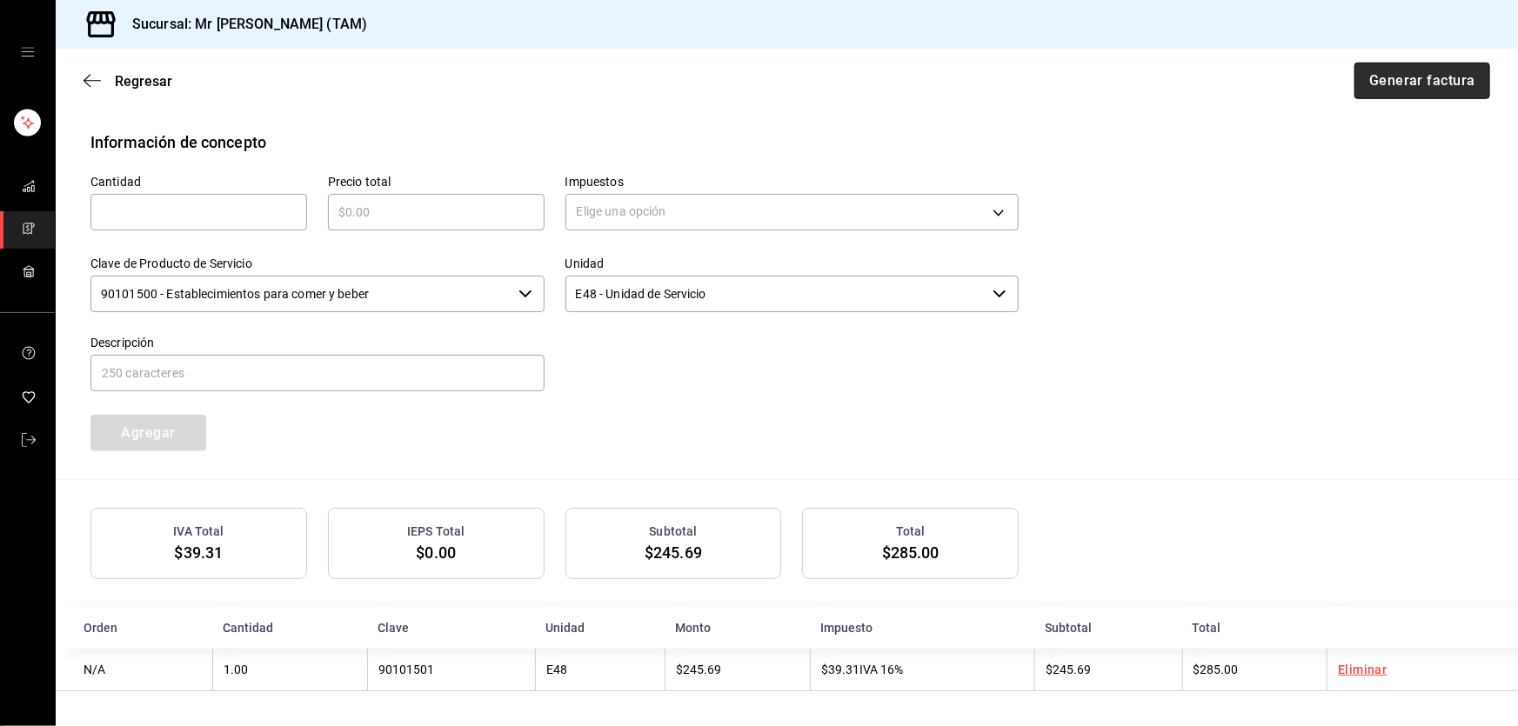
click at [1439, 75] on button "Generar factura" at bounding box center [1423, 81] width 136 height 37
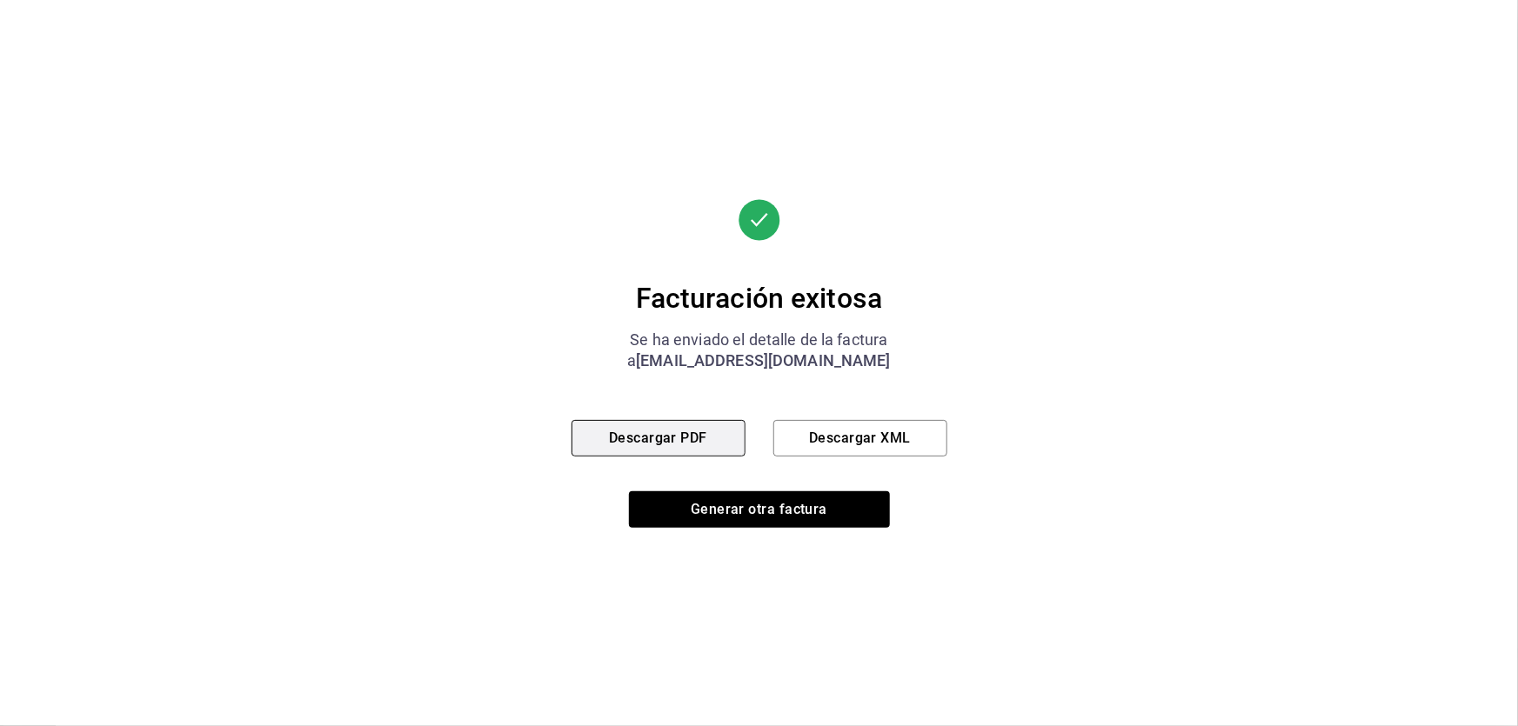
click at [679, 441] on button "Descargar PDF" at bounding box center [659, 438] width 174 height 37
click at [842, 455] on button "Descargar XML" at bounding box center [860, 438] width 174 height 37
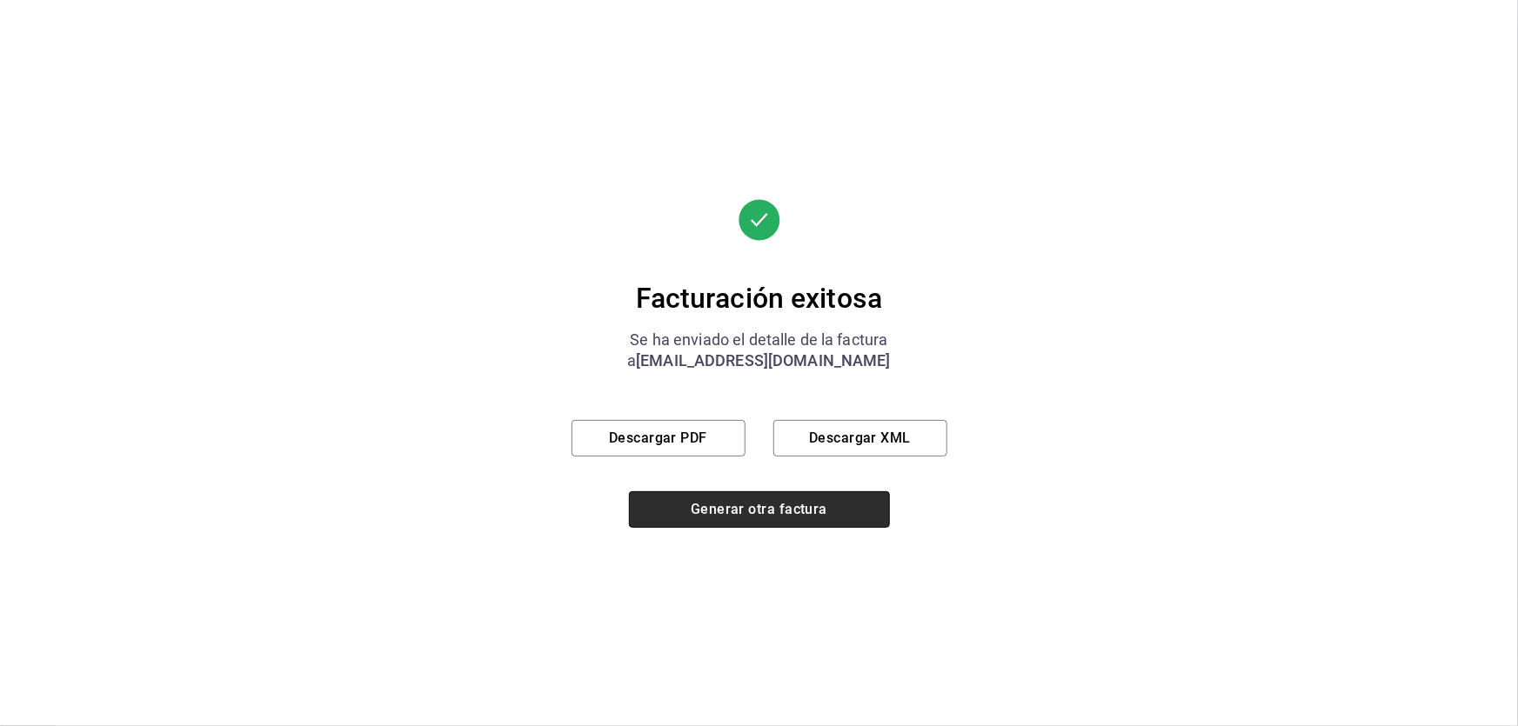
click at [733, 500] on button "Generar otra factura" at bounding box center [759, 510] width 261 height 37
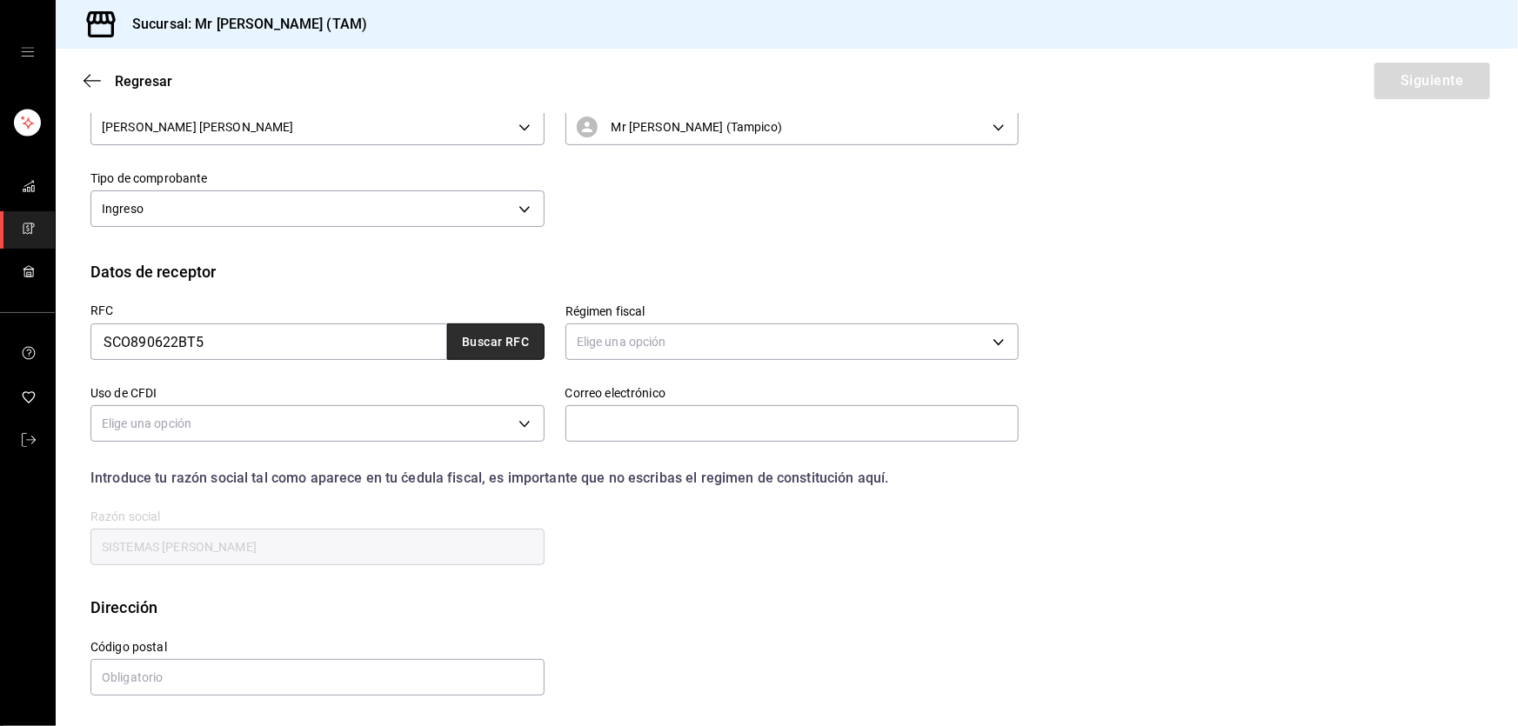
click at [532, 360] on button "Buscar RFC" at bounding box center [495, 342] width 97 height 37
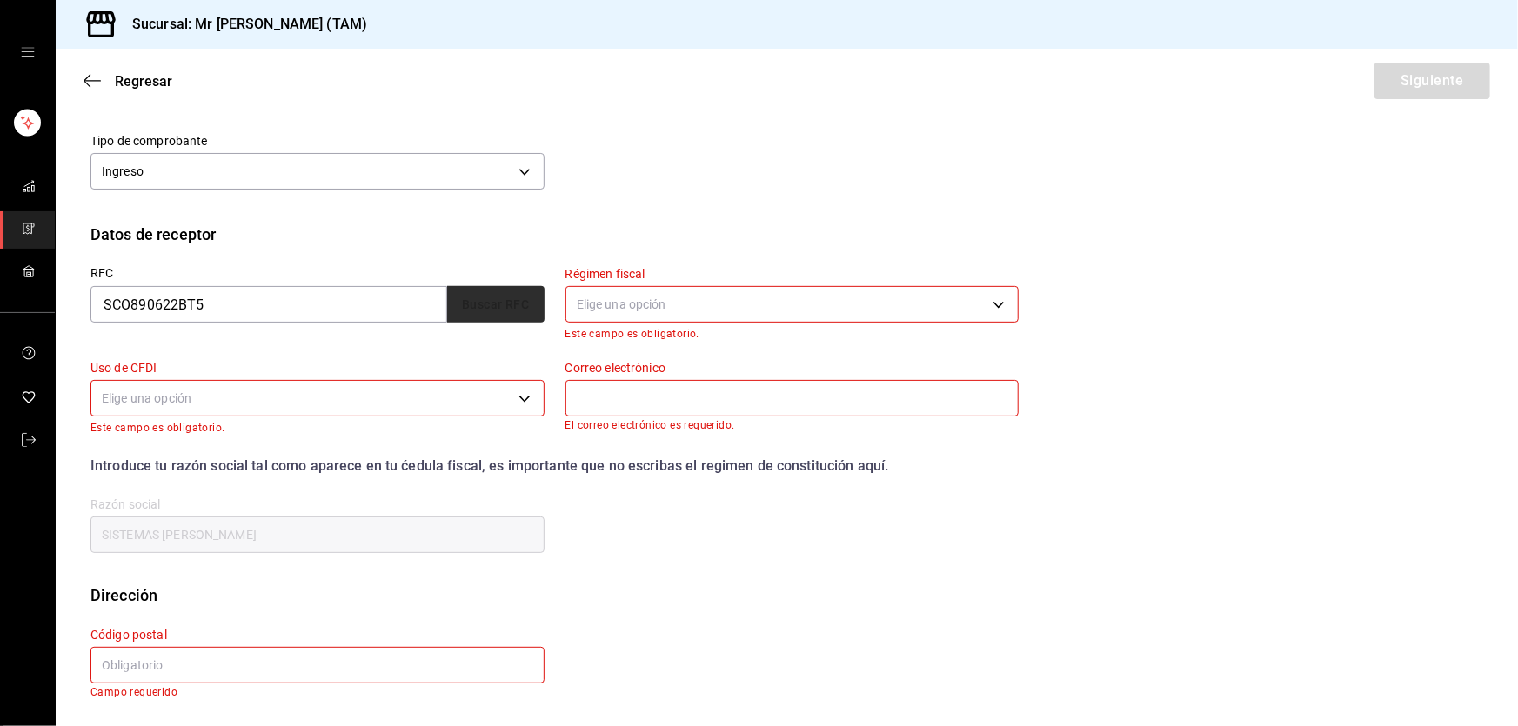
scroll to position [105, 0]
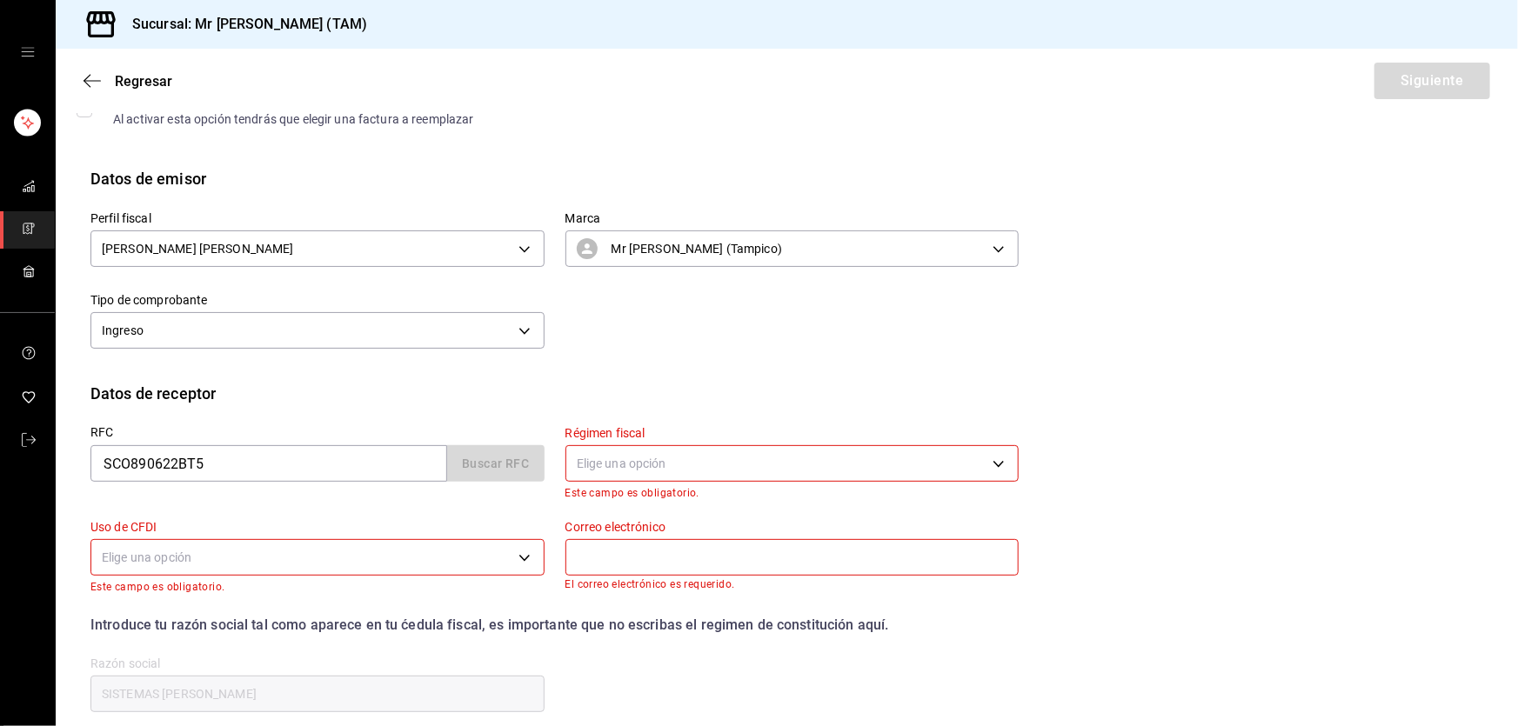
type input "albah@sistemascontino.com.mx"
type input "91936"
type input "601"
type input "G03"
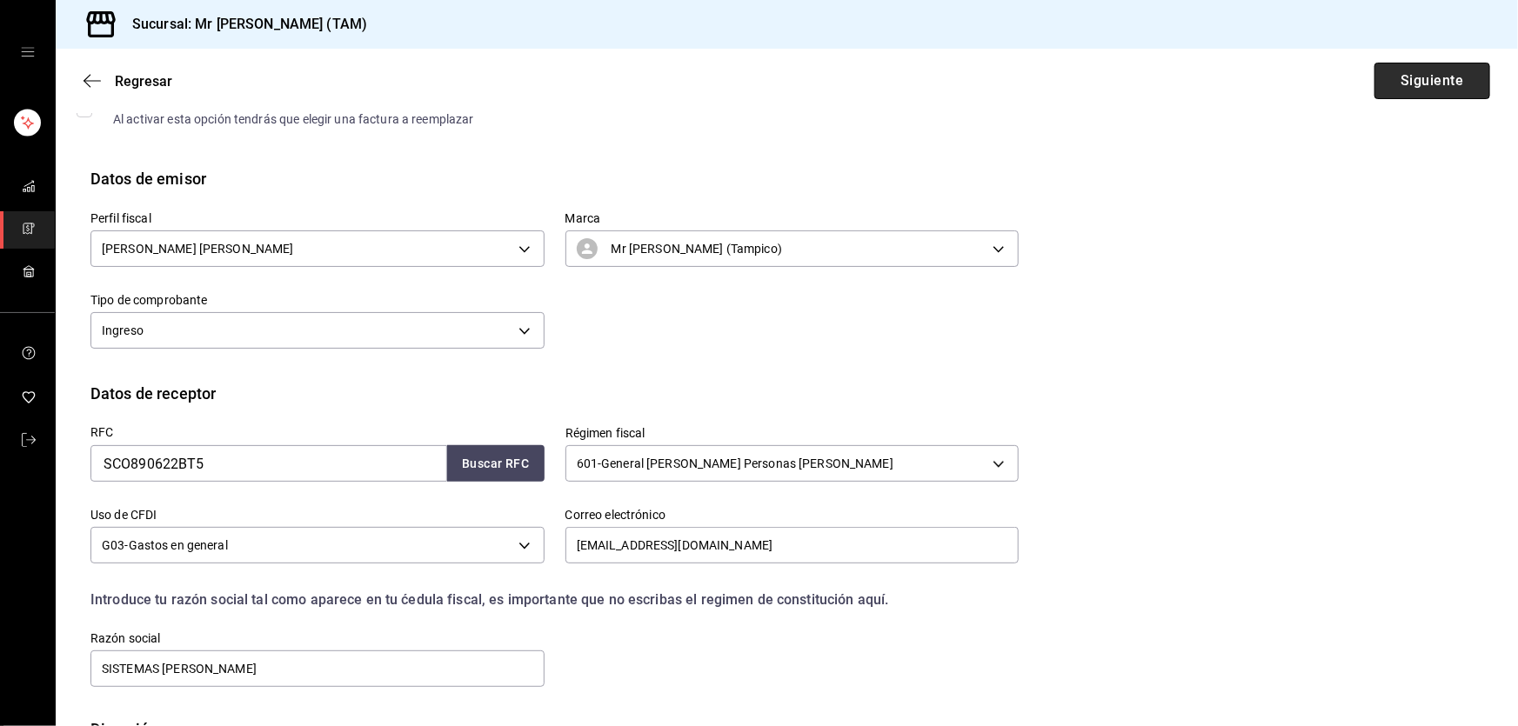
click at [1382, 90] on button "Siguiente" at bounding box center [1433, 81] width 116 height 37
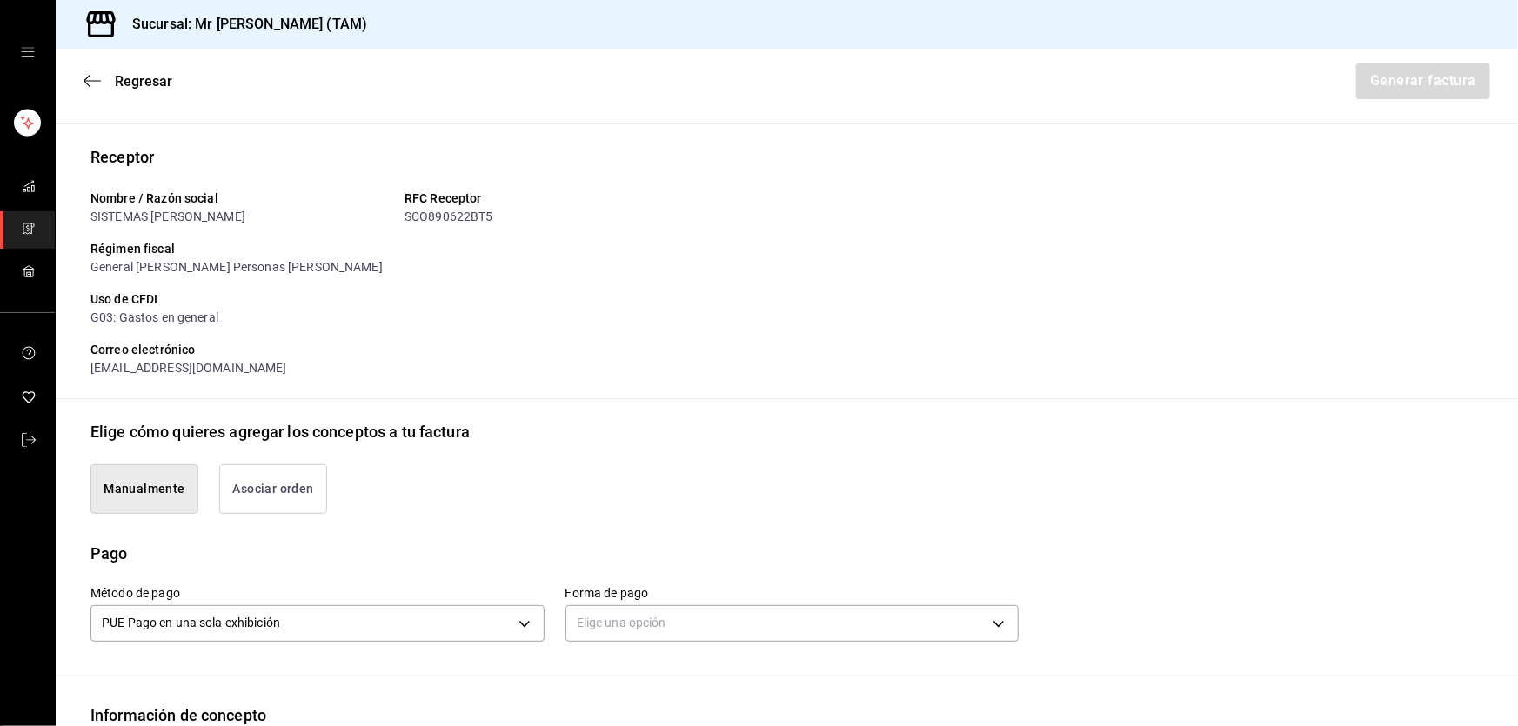
scroll to position [422, 0]
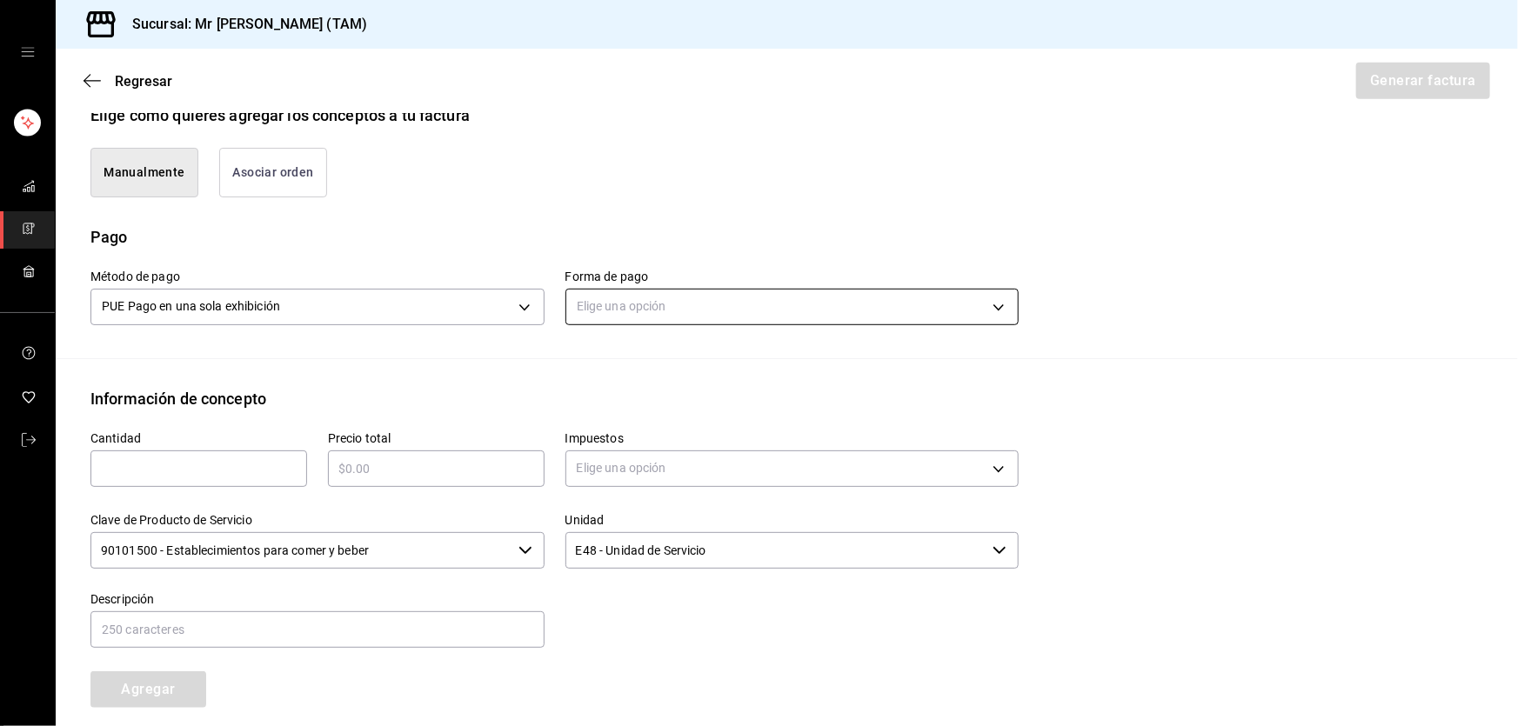
click at [662, 303] on body "Sucursal: Mr Smoky (TAM) Regresar Generar factura Emisor Perfil fiscal LARISSA …" at bounding box center [759, 363] width 1518 height 726
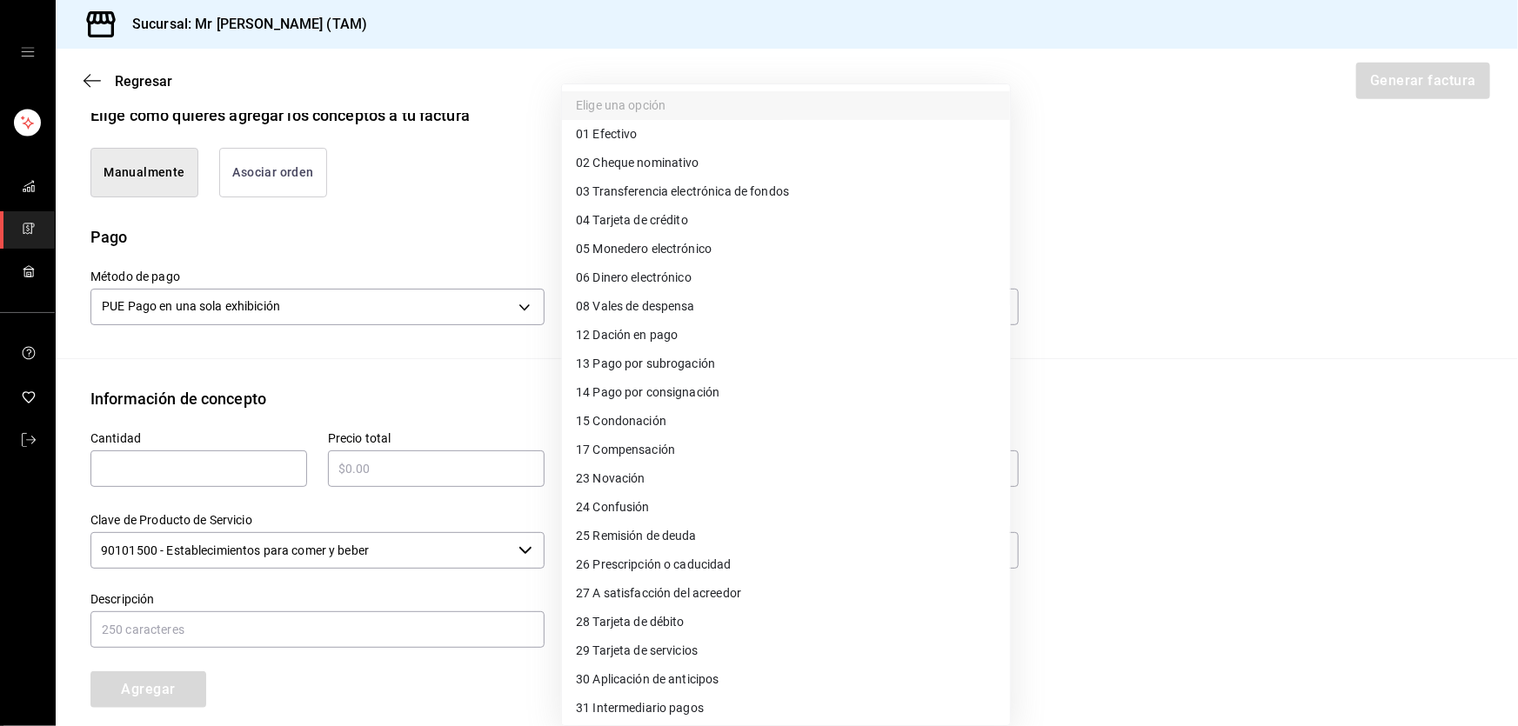
click at [619, 616] on span "28 Tarjeta de débito" at bounding box center [630, 622] width 109 height 18
type input "28"
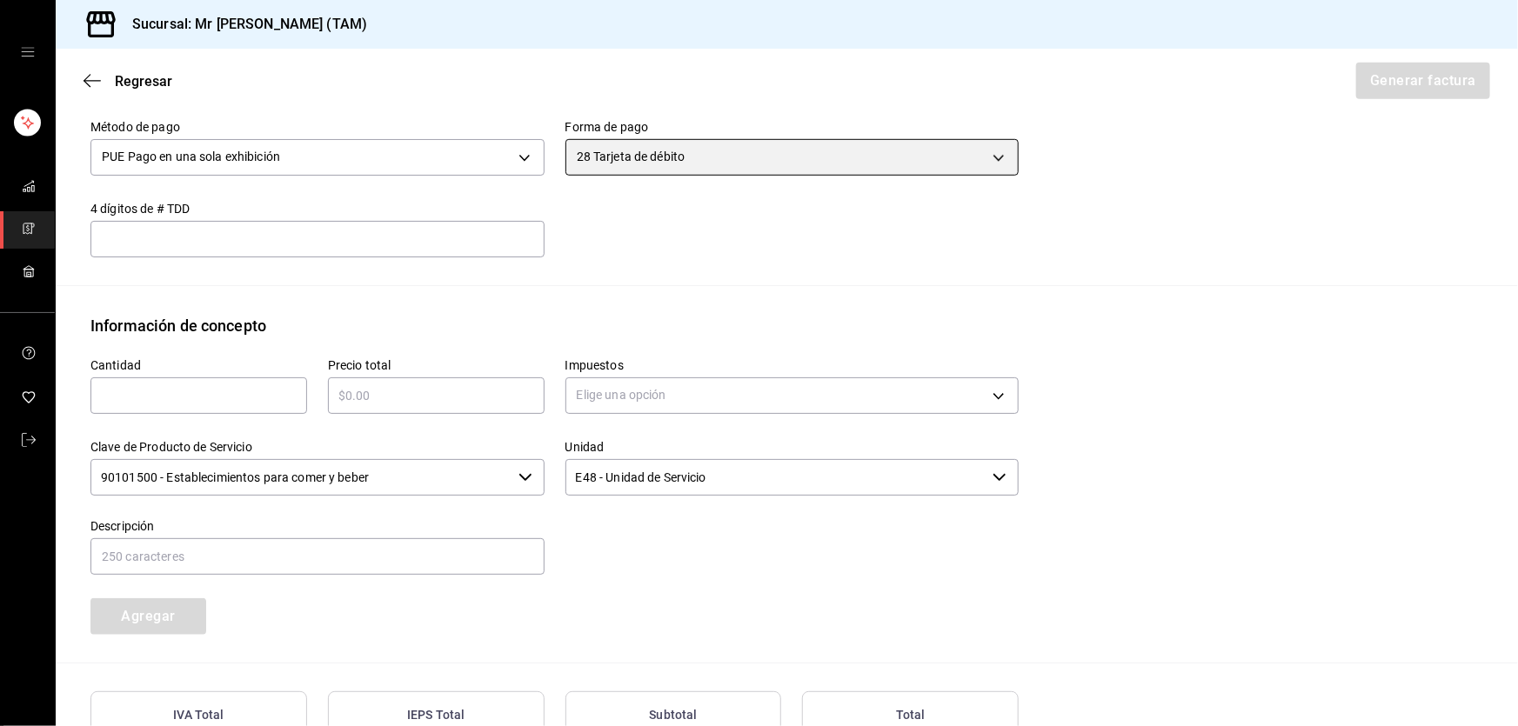
scroll to position [580, 0]
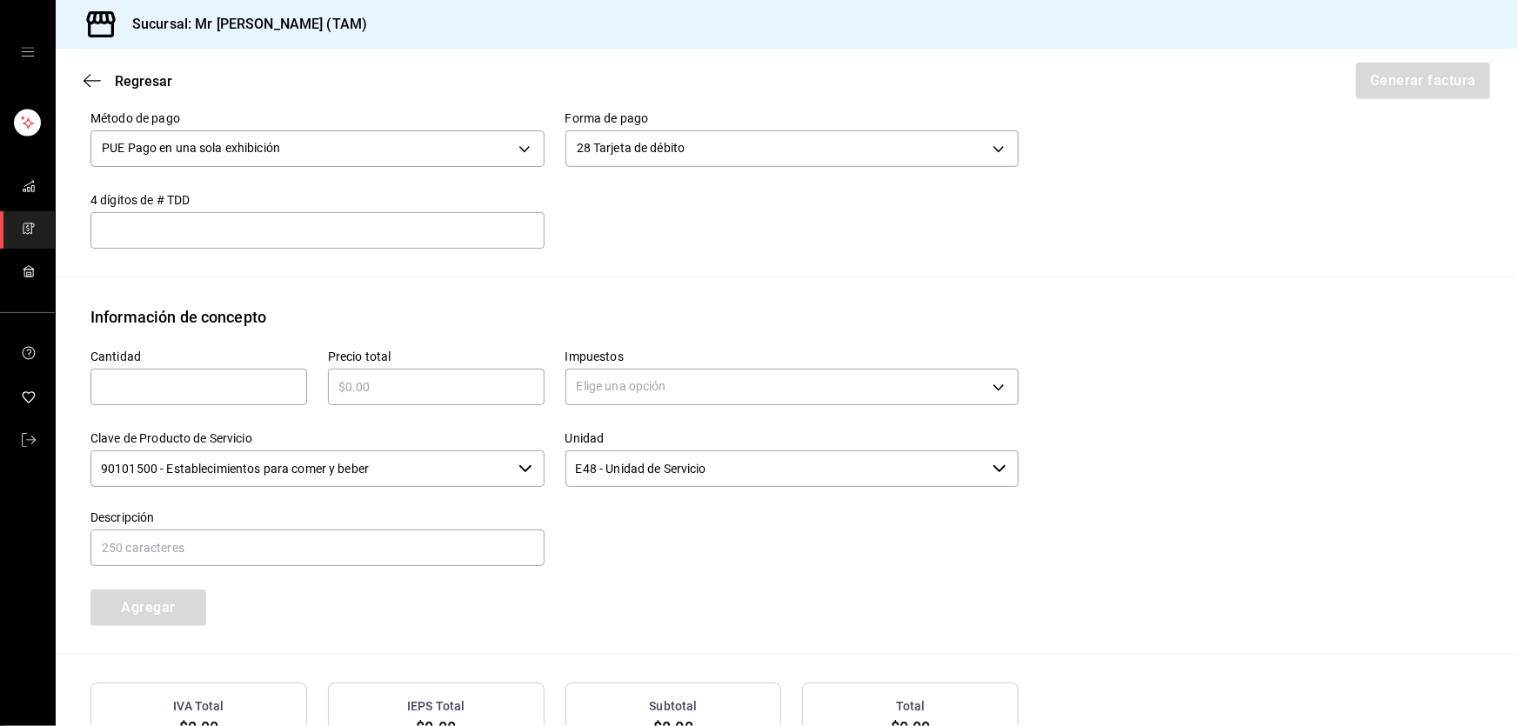
click at [288, 248] on div "Método de pago PUE Pago en una sola exhibición PUE Forma de pago 28 Tarjeta de …" at bounding box center [786, 183] width 1393 height 186
click at [288, 233] on input "text" at bounding box center [317, 230] width 454 height 21
type input "240"
click at [218, 369] on div "​" at bounding box center [198, 387] width 217 height 37
type input "1"
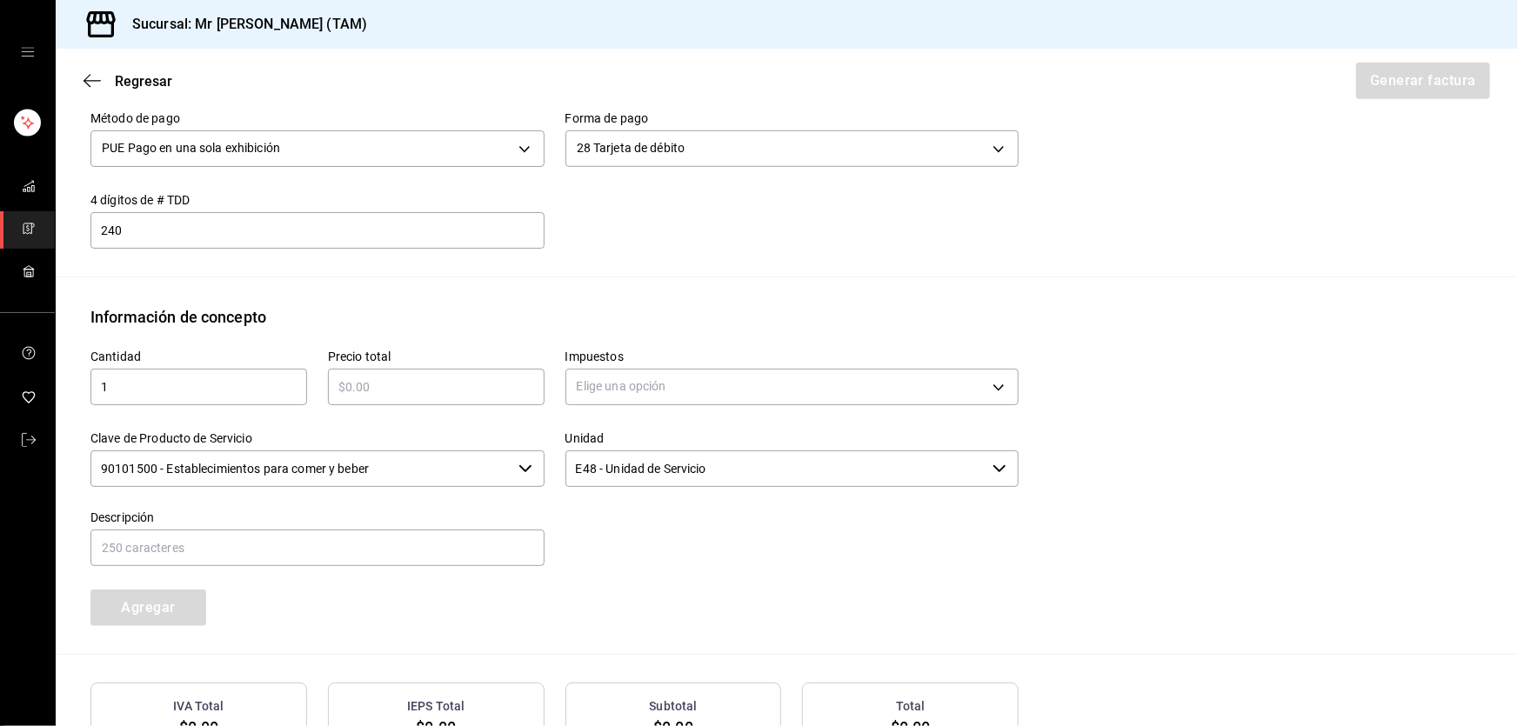
click at [362, 391] on input "text" at bounding box center [436, 387] width 217 height 21
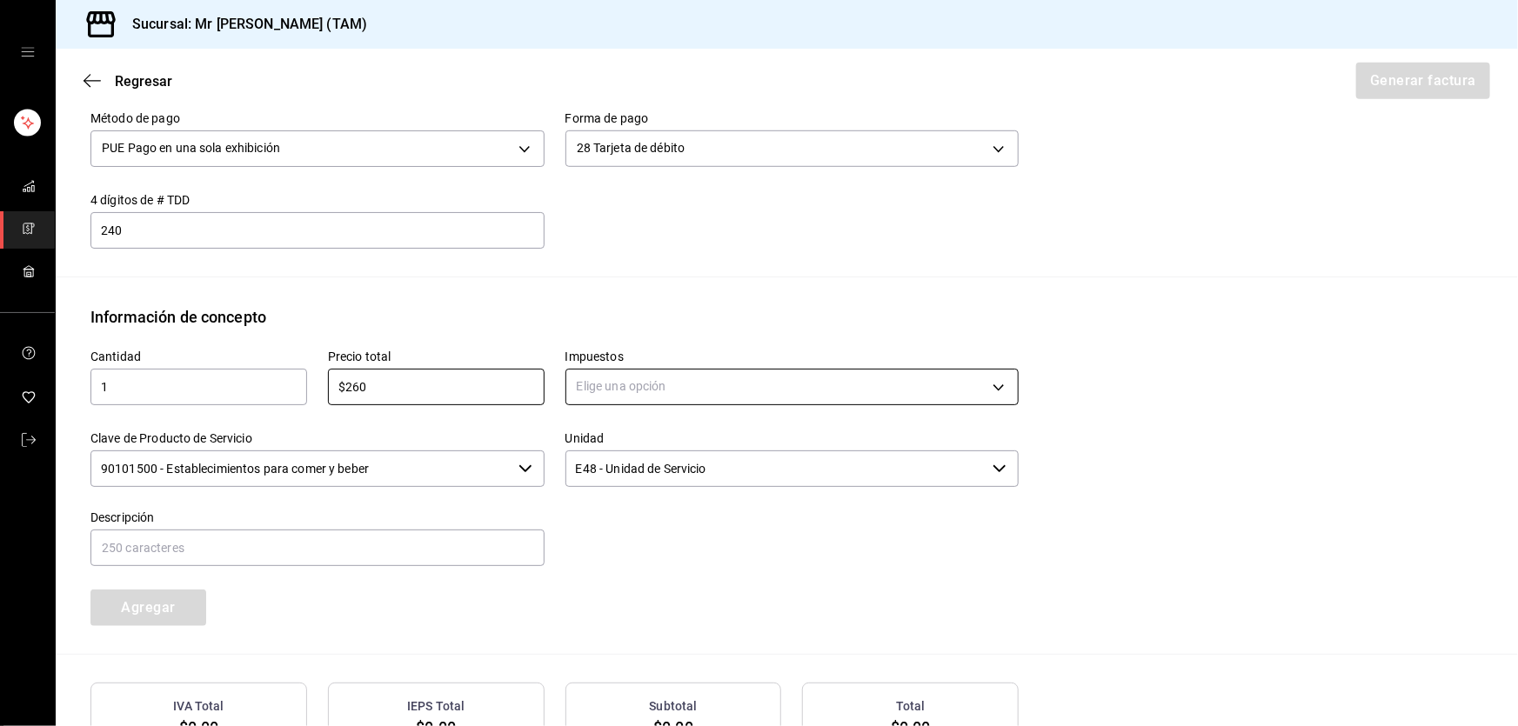
type input "$260"
click at [687, 385] on body "Sucursal: Mr Smoky (TAM) Regresar Generar factura Emisor Perfil fiscal LARISSA …" at bounding box center [759, 363] width 1518 height 726
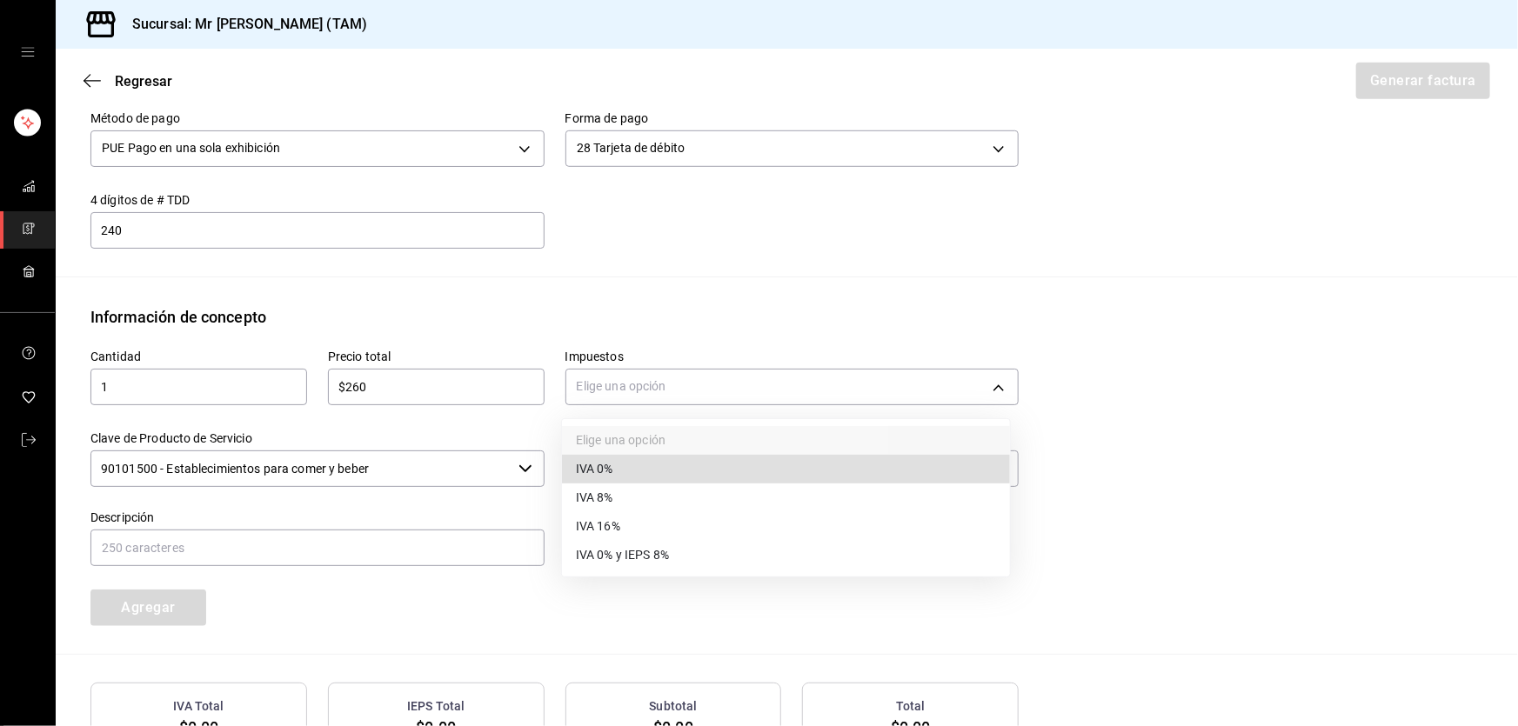
click at [594, 522] on span "IVA 16%" at bounding box center [598, 527] width 44 height 18
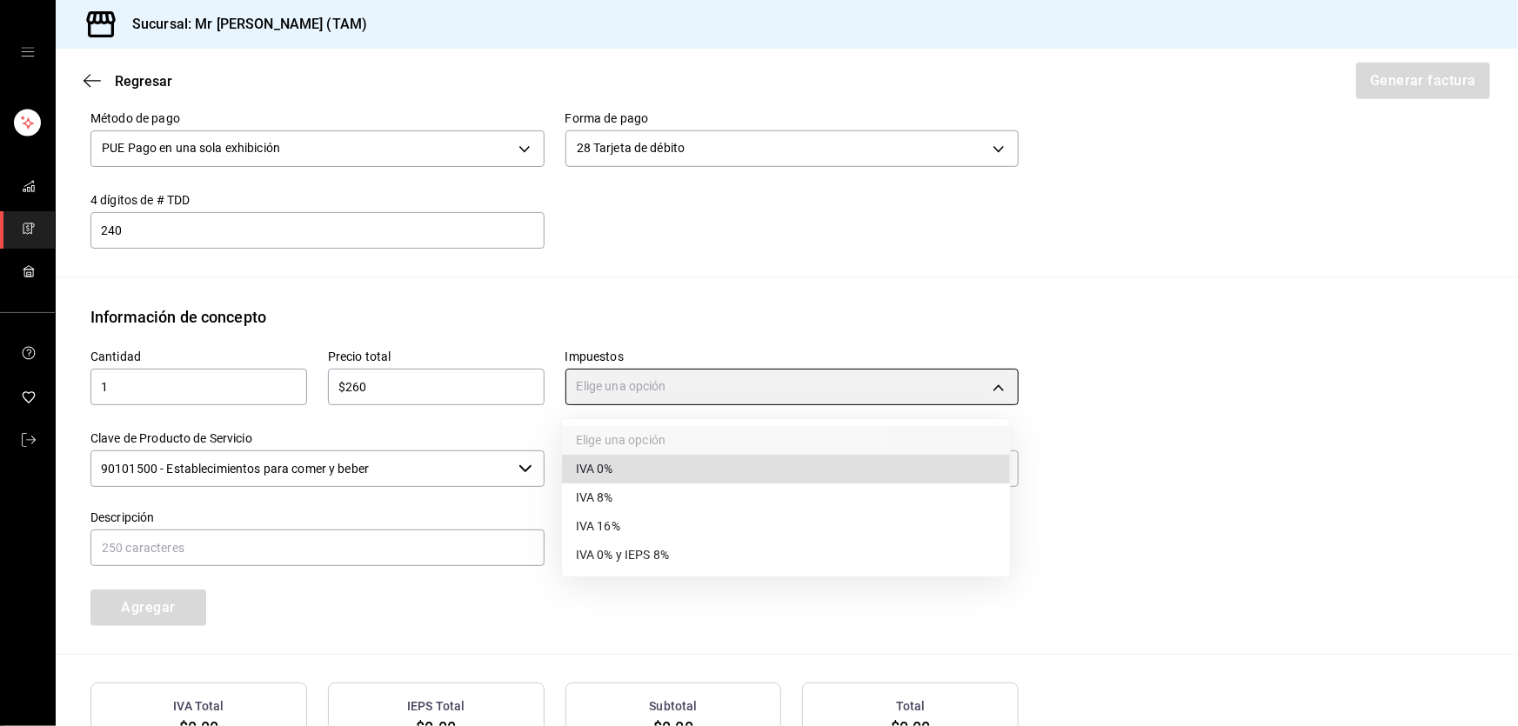
type input "IVA_16"
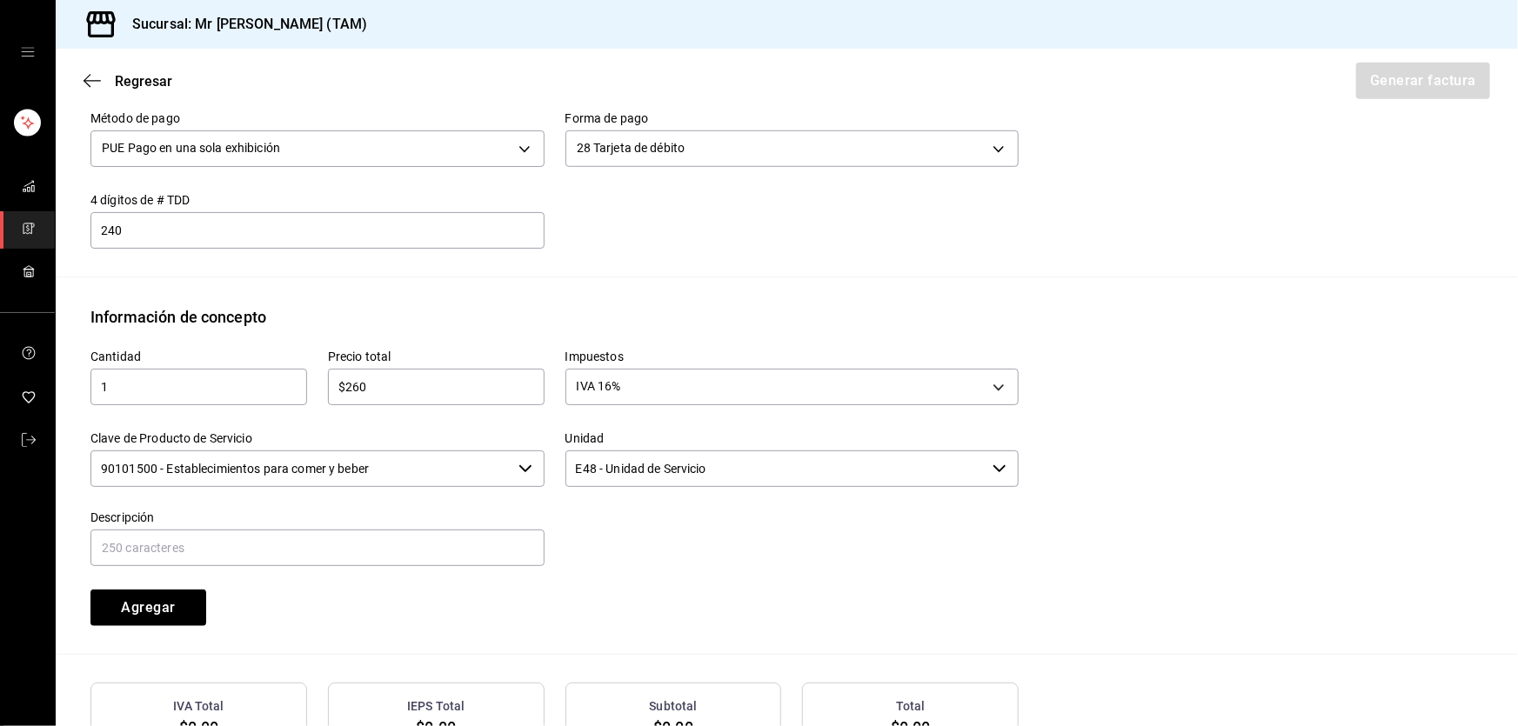
click at [417, 460] on input "90101500 - Establecimientos para comer y beber" at bounding box center [300, 469] width 421 height 37
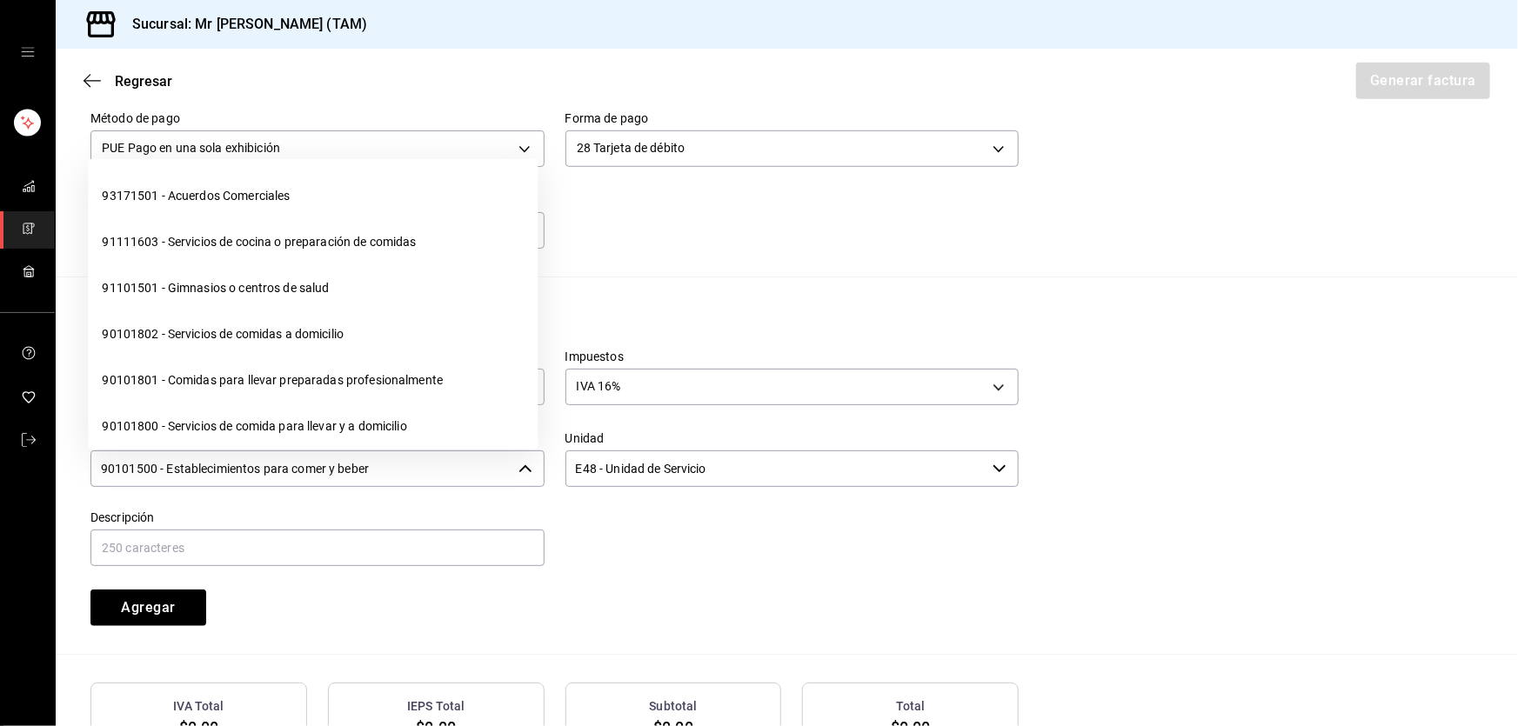
click at [417, 460] on input "90101500 - Establecimientos para comer y beber" at bounding box center [300, 469] width 421 height 37
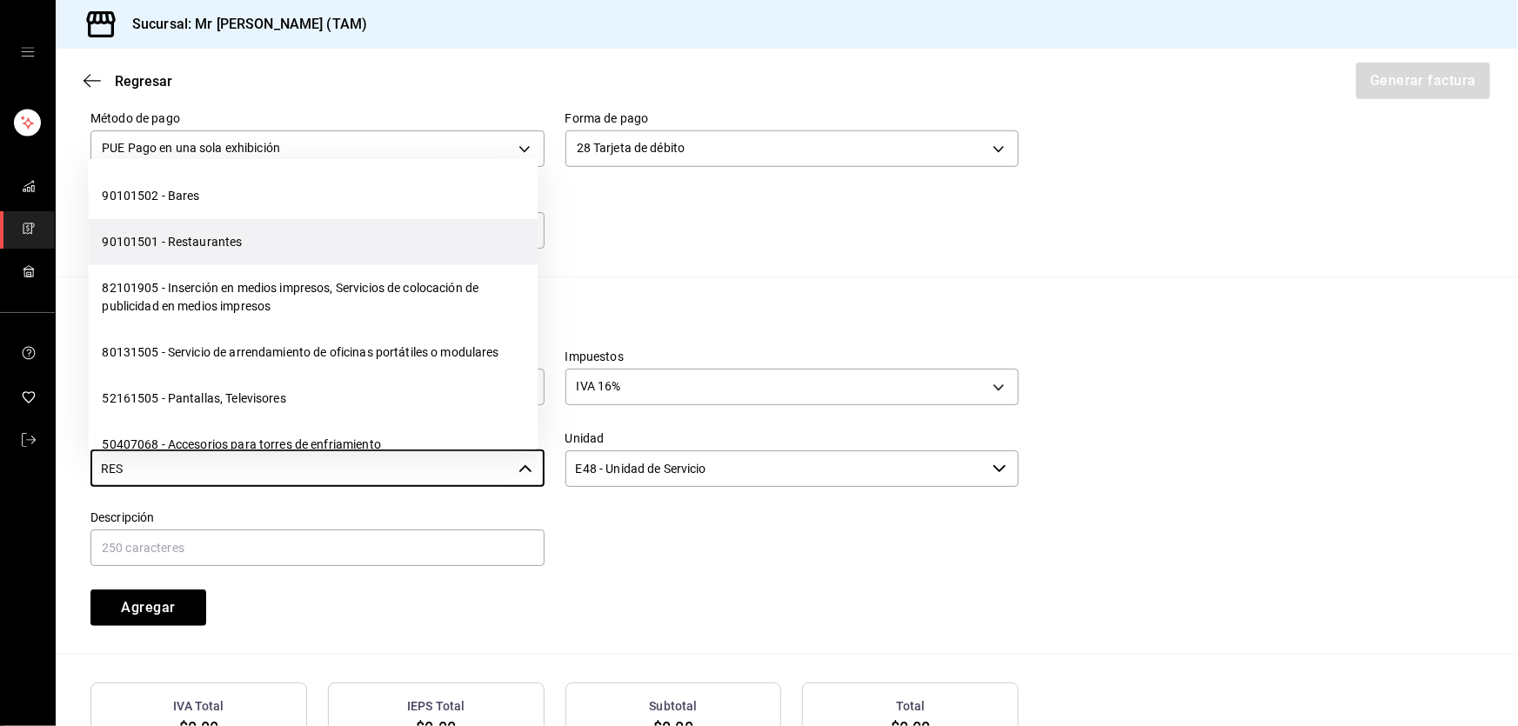
click at [238, 258] on li "90101501 - Restaurantes" at bounding box center [313, 242] width 450 height 46
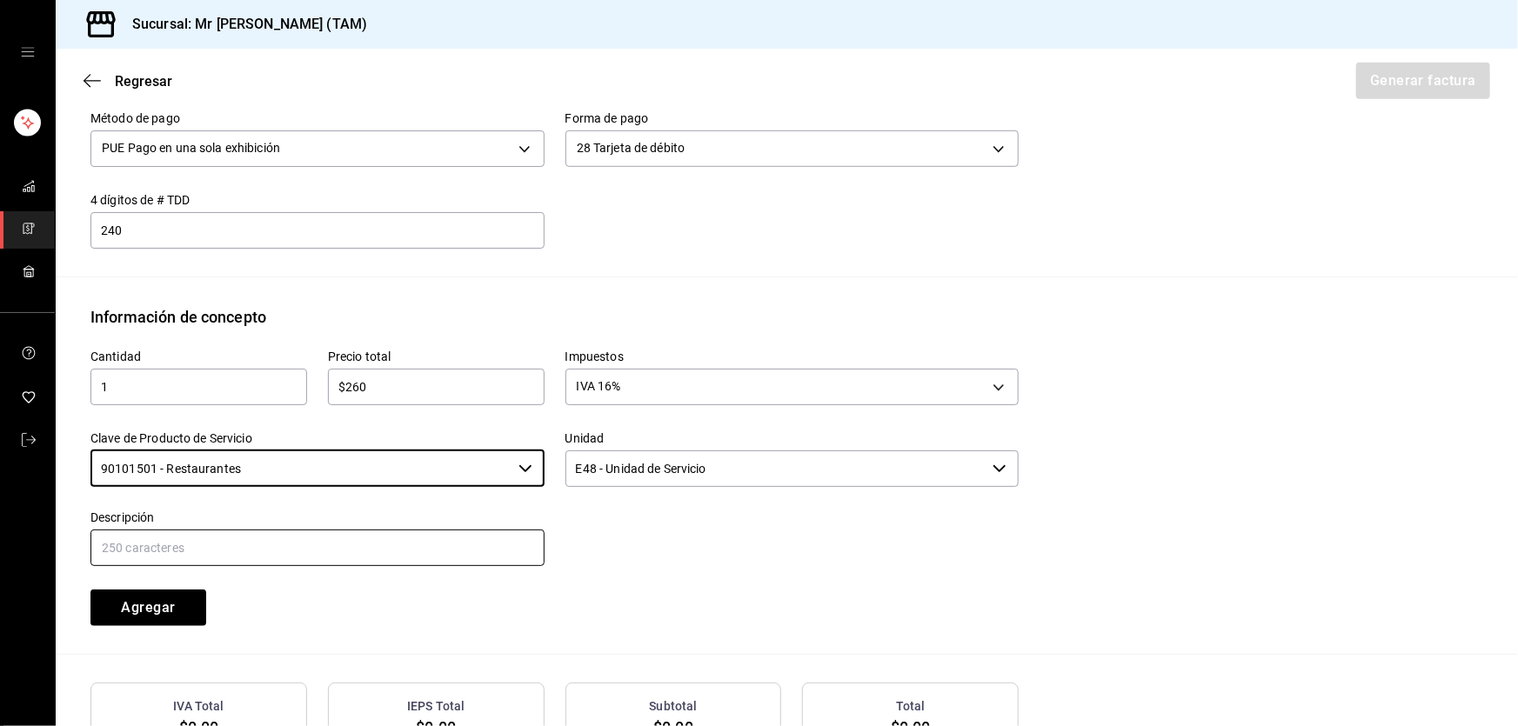
type input "90101501 - Restaurantes"
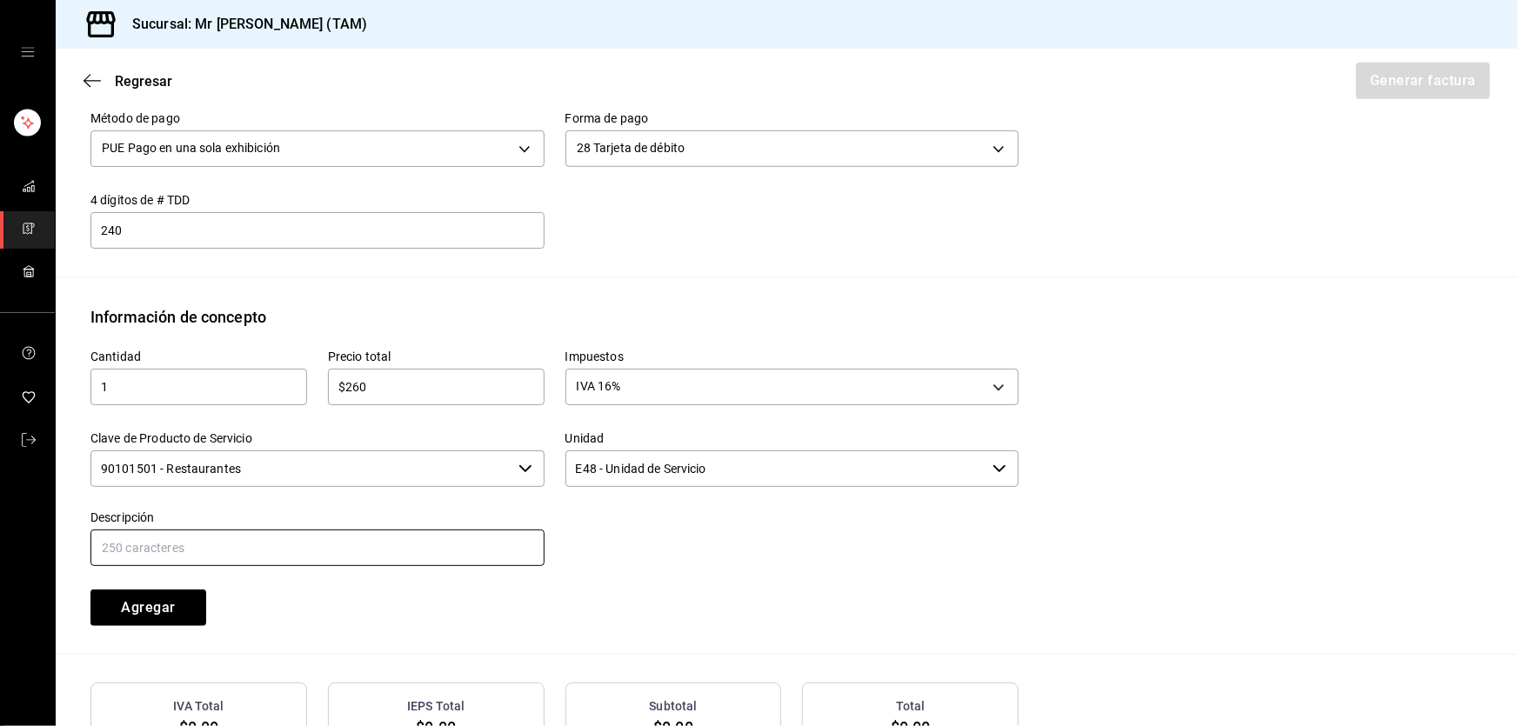
click at [264, 530] on input "text" at bounding box center [317, 548] width 454 height 37
click at [217, 541] on input "CONSUMO DEL DIA 05 SEPTIEMBRE 2025" at bounding box center [317, 548] width 454 height 37
click at [383, 555] on input "CONSUMO DEL DIA 25 SEPTIEMBRE 2025" at bounding box center [317, 548] width 454 height 37
type input "CONSUMO DEL DIA 25 SEPTIEMBRE 2025"
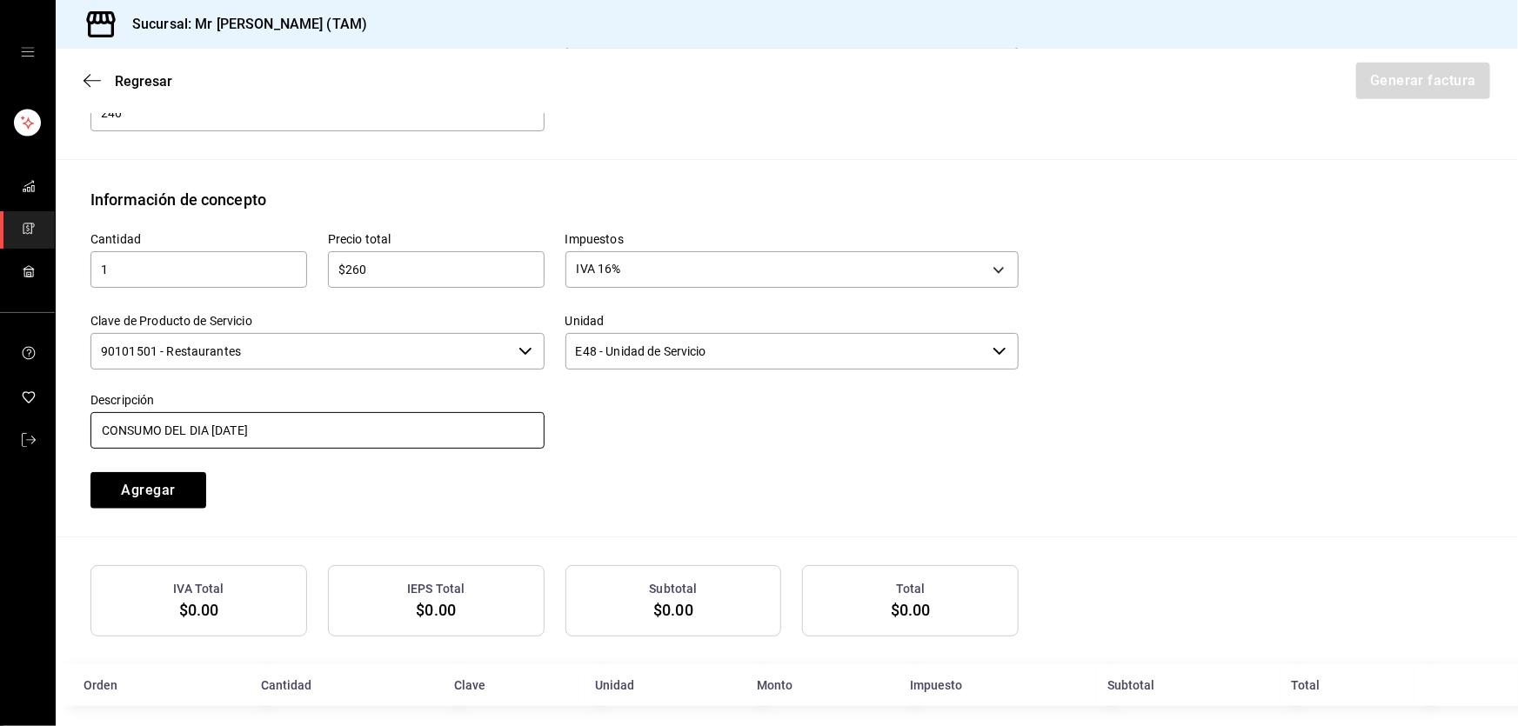
scroll to position [712, 0]
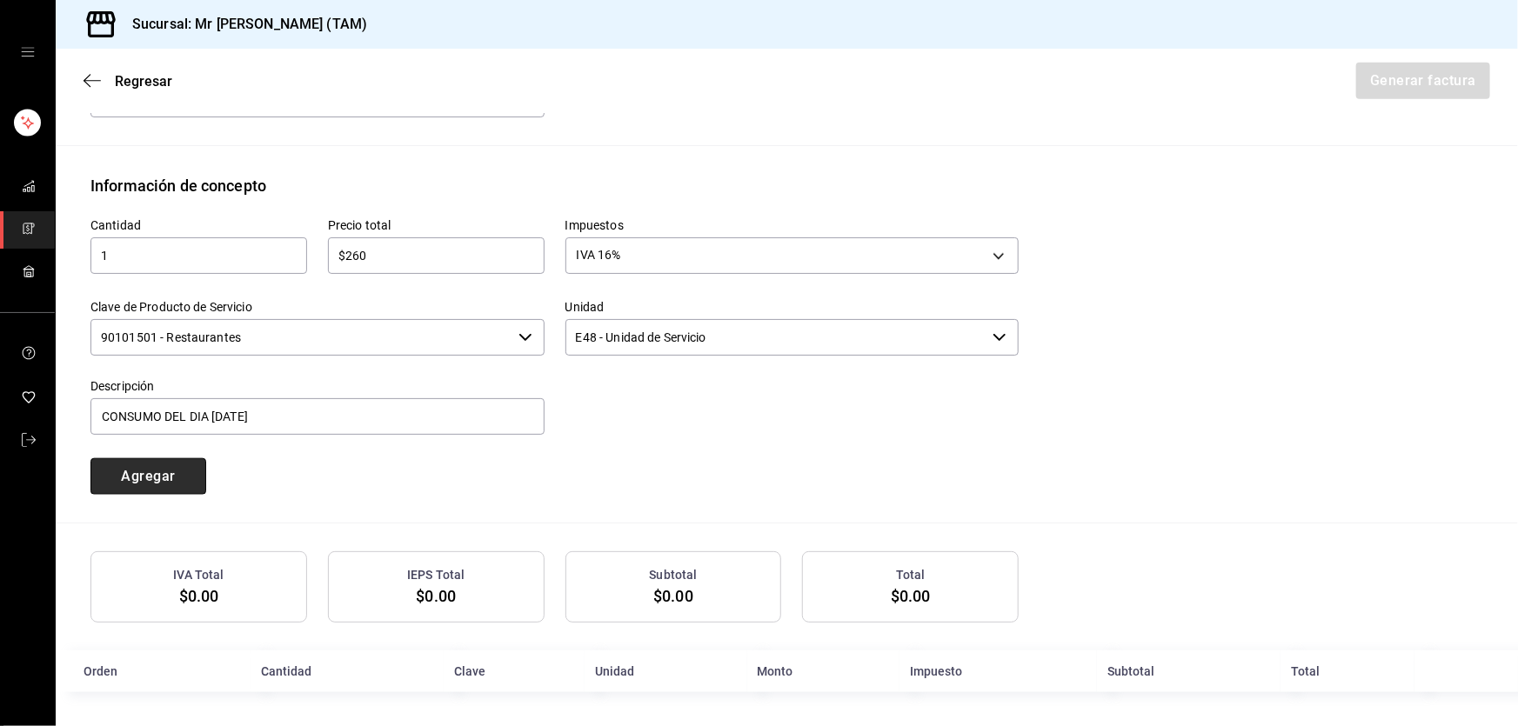
click at [160, 471] on button "Agregar" at bounding box center [148, 476] width 116 height 37
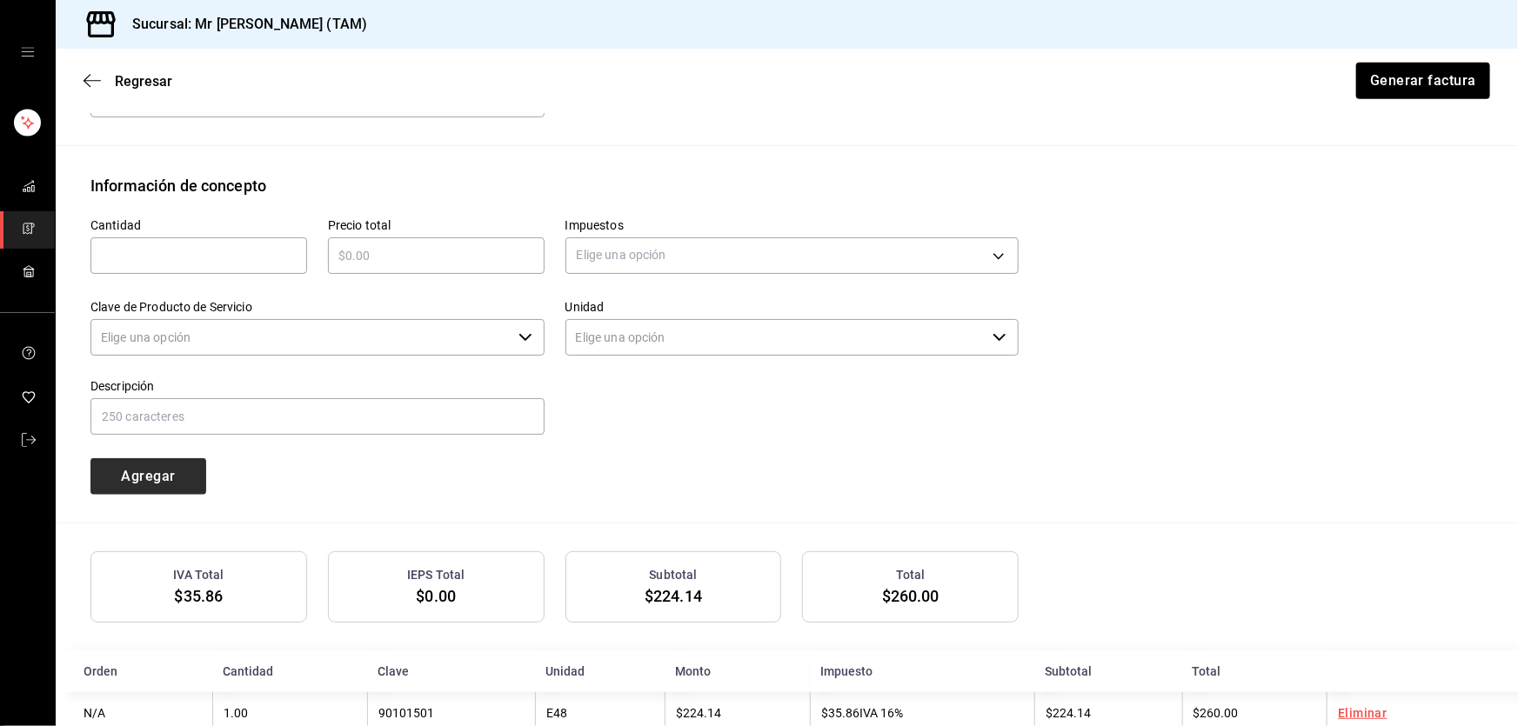
type input "90101500 - Establecimientos para comer y beber"
type input "E48 - Unidad de Servicio"
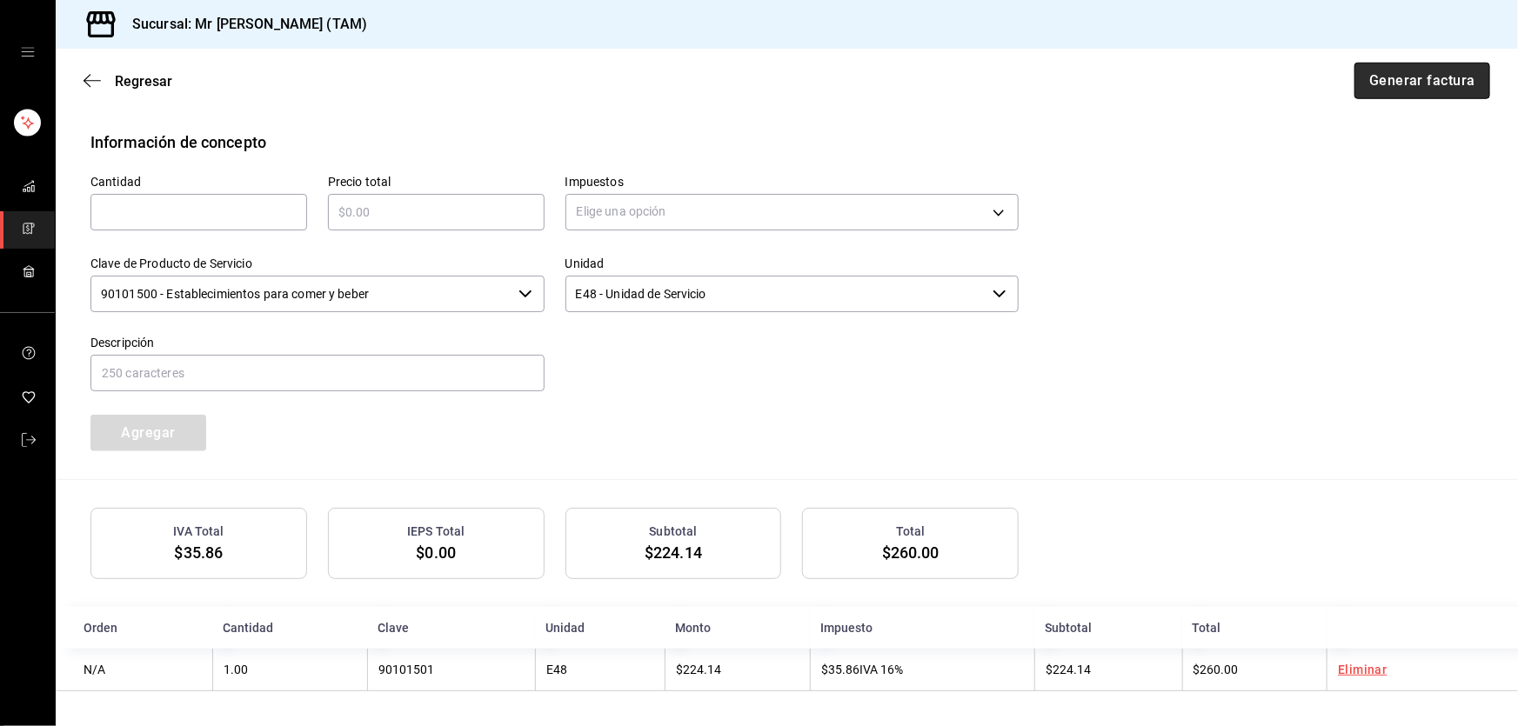
click at [1382, 79] on button "Generar factura" at bounding box center [1423, 81] width 136 height 37
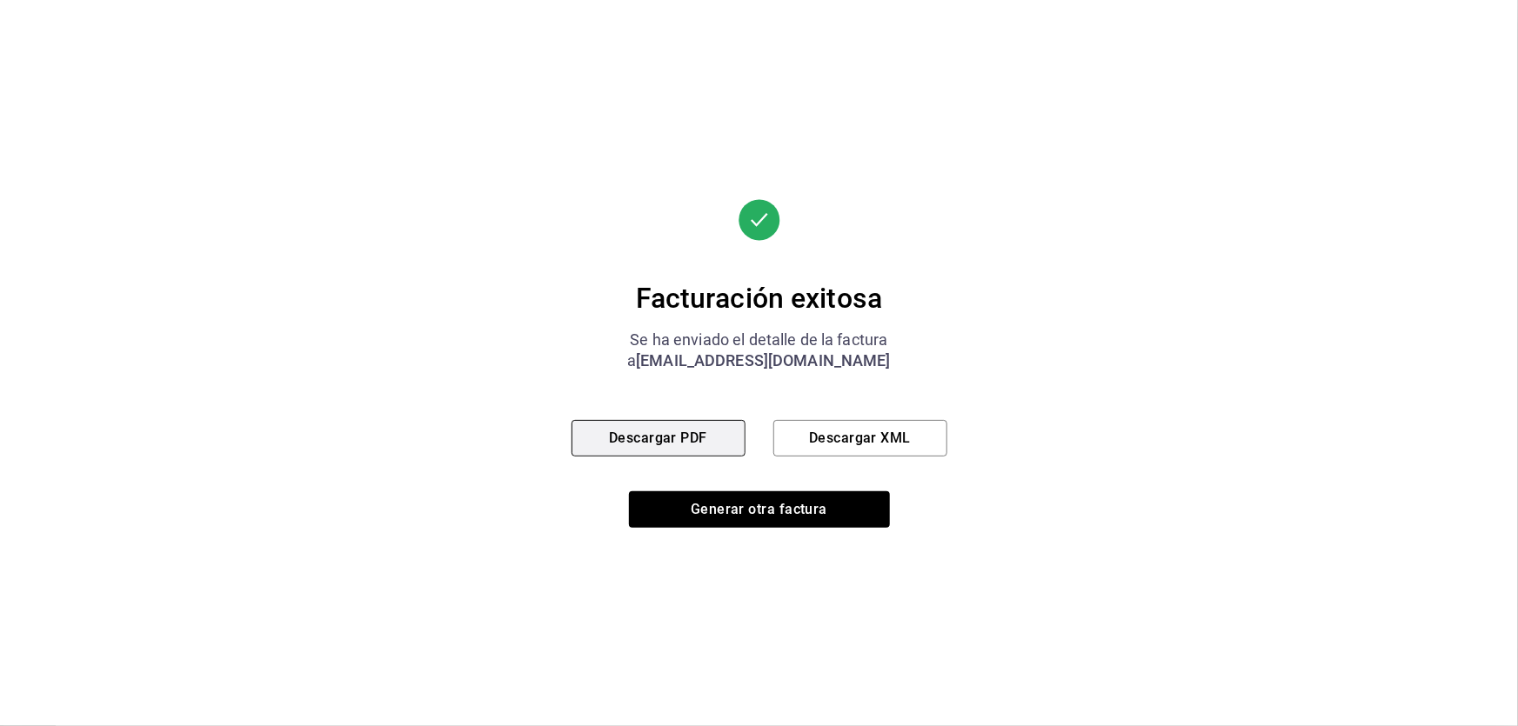
click at [687, 445] on button "Descargar PDF" at bounding box center [659, 438] width 174 height 37
click at [846, 462] on div "Facturación exitosa Se ha enviado el detalle de la factura a albah@sistemascont…" at bounding box center [760, 363] width 376 height 329
click at [845, 449] on button "Descargar XML" at bounding box center [860, 438] width 174 height 37
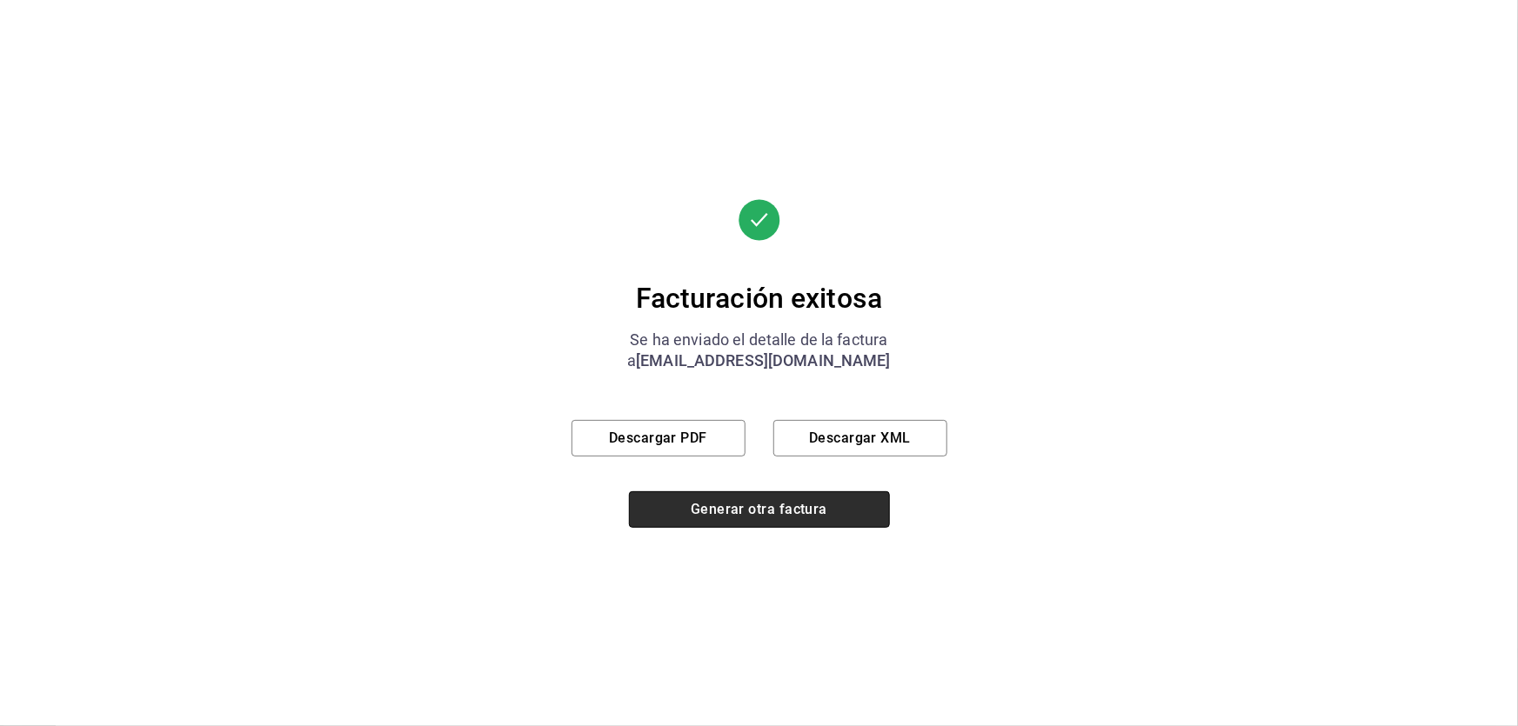
click at [765, 512] on button "Generar otra factura" at bounding box center [759, 510] width 261 height 37
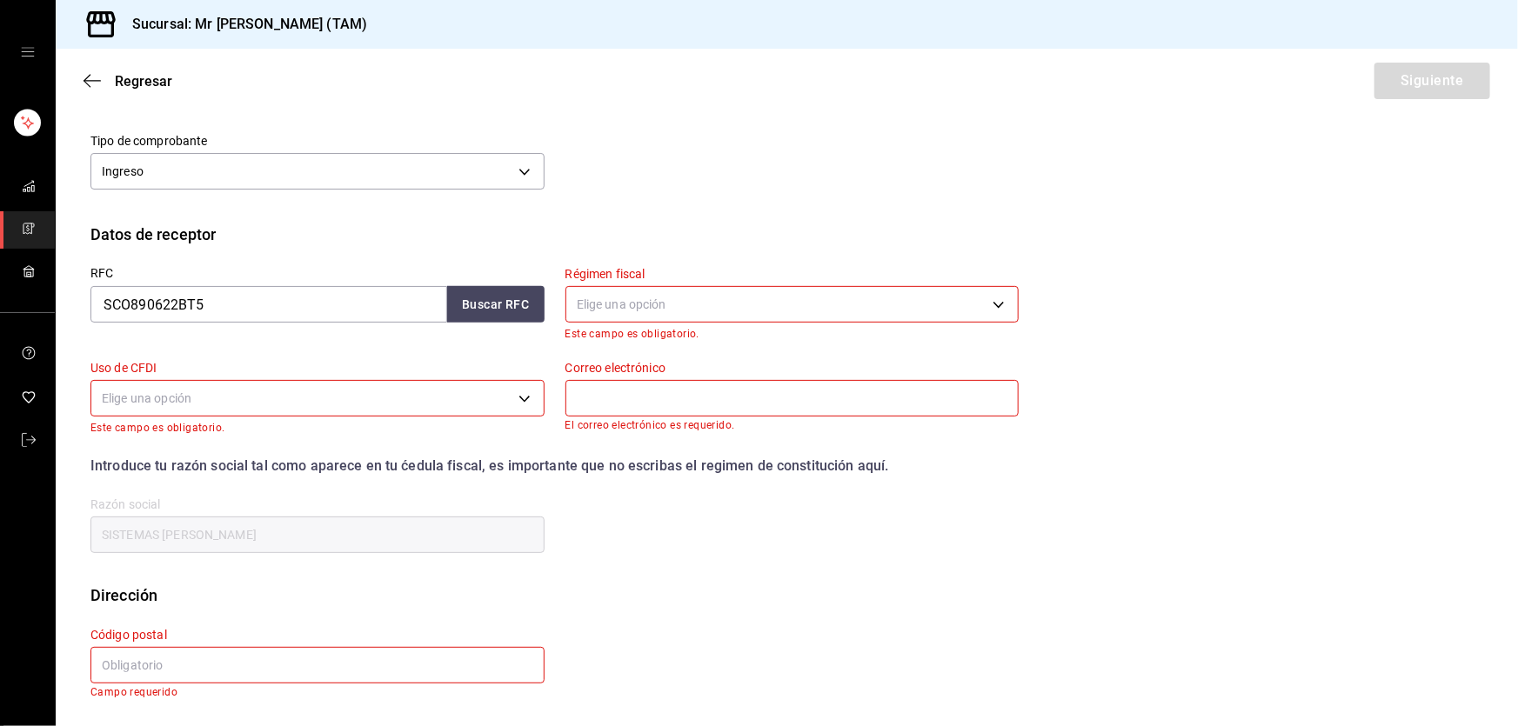
scroll to position [105, 0]
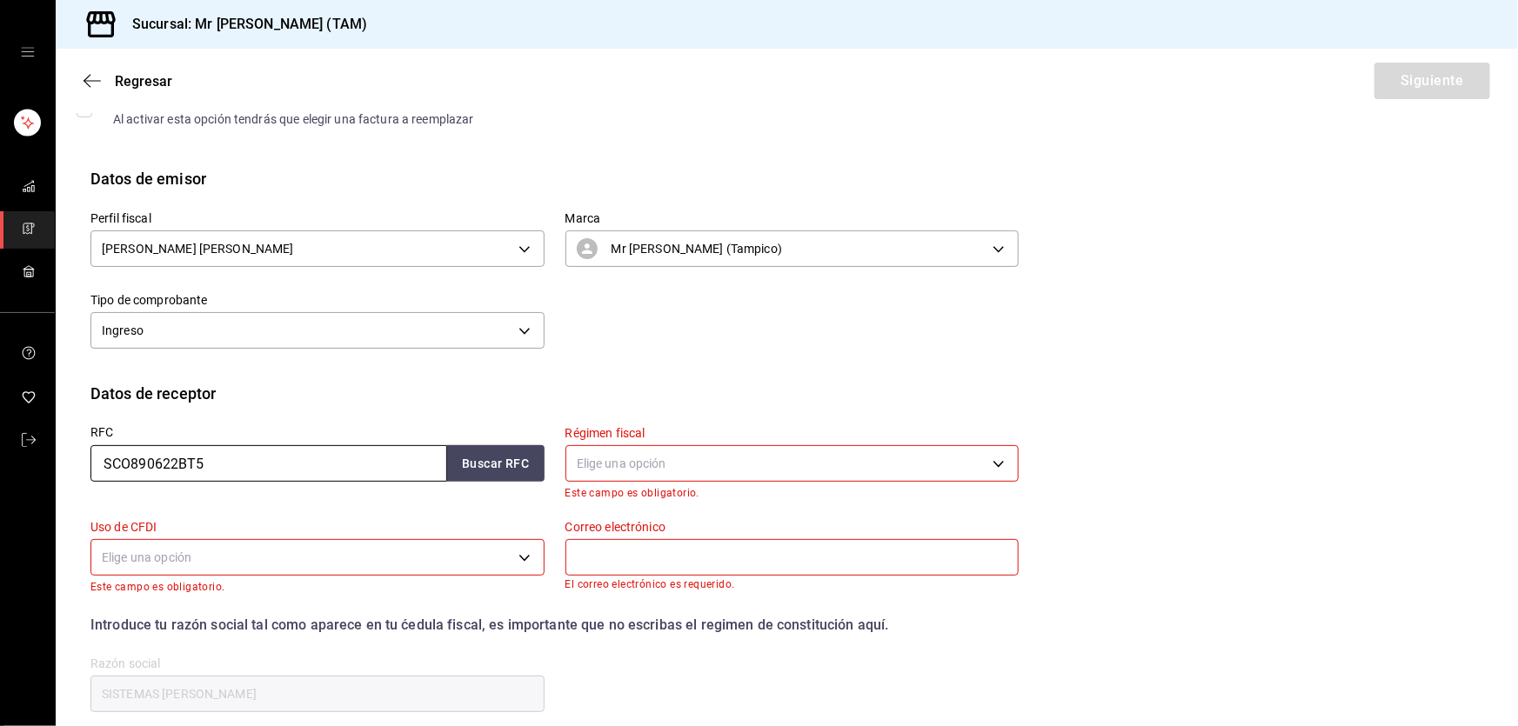
click at [289, 456] on input "SCO890622BT5" at bounding box center [268, 463] width 357 height 37
paste input "IAC000306PI6"
type input "IAC000306PI6"
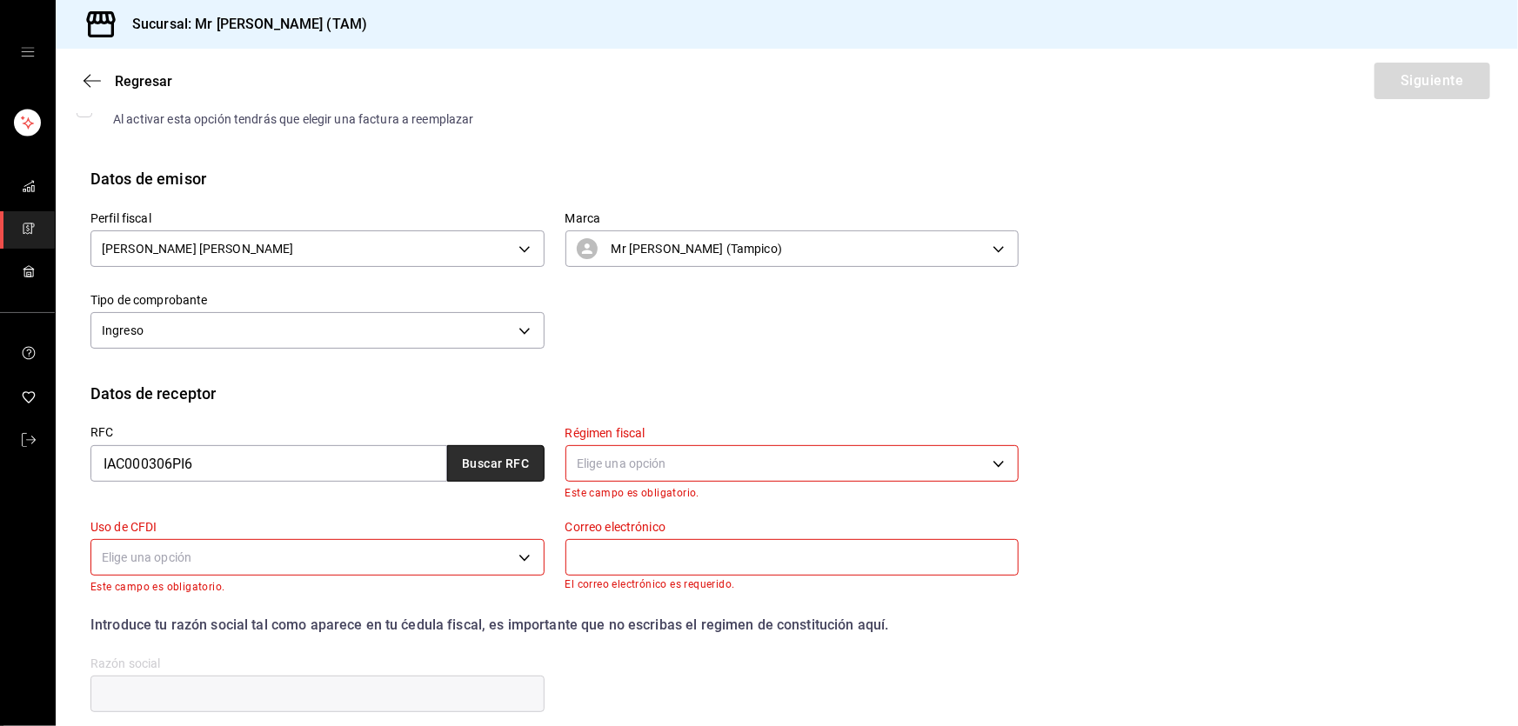
click at [510, 453] on button "Buscar RFC" at bounding box center [495, 463] width 97 height 37
type input "contabilidad@mrsmoky.mx"
type input "INGENIERIA EN ADMINISTRACION DE CONTRATOS"
type input "03810"
type input "601"
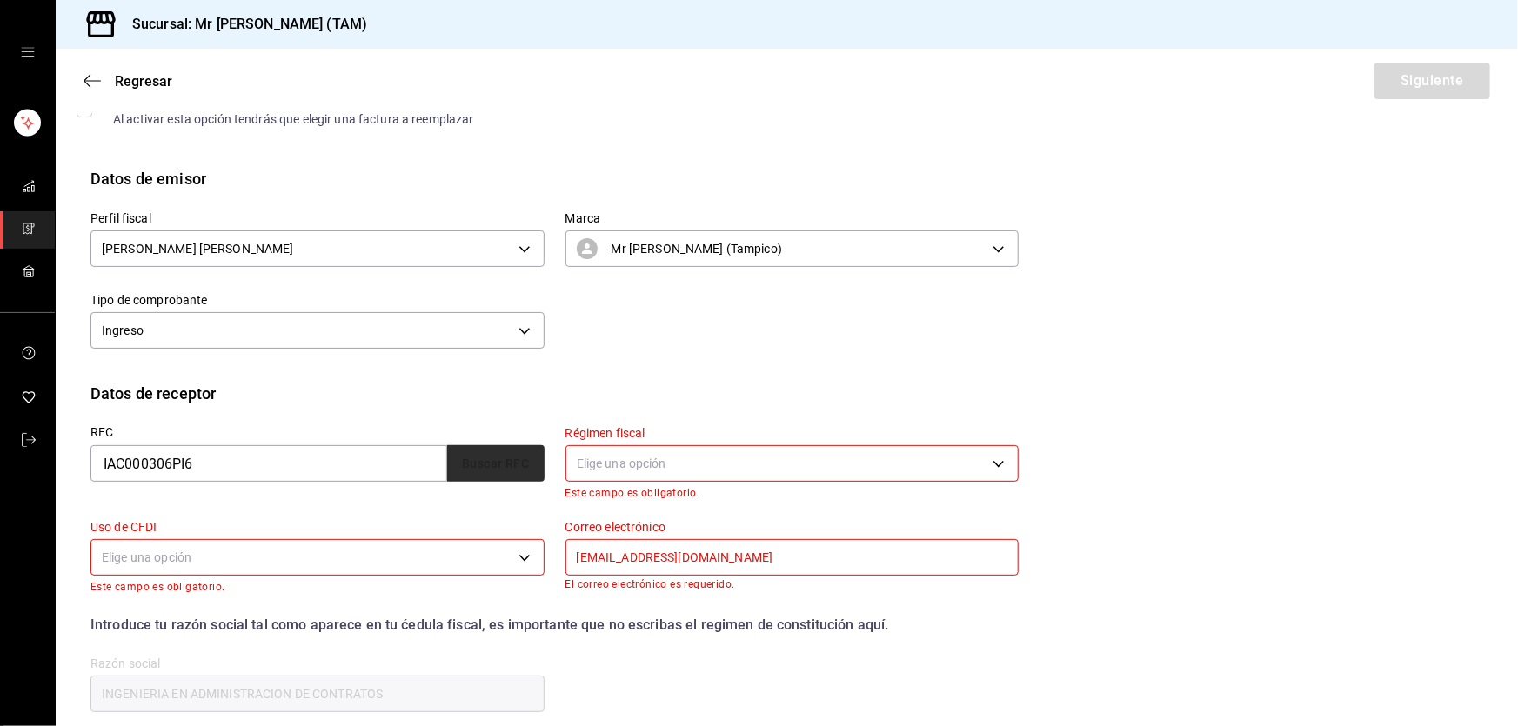
type input "G03"
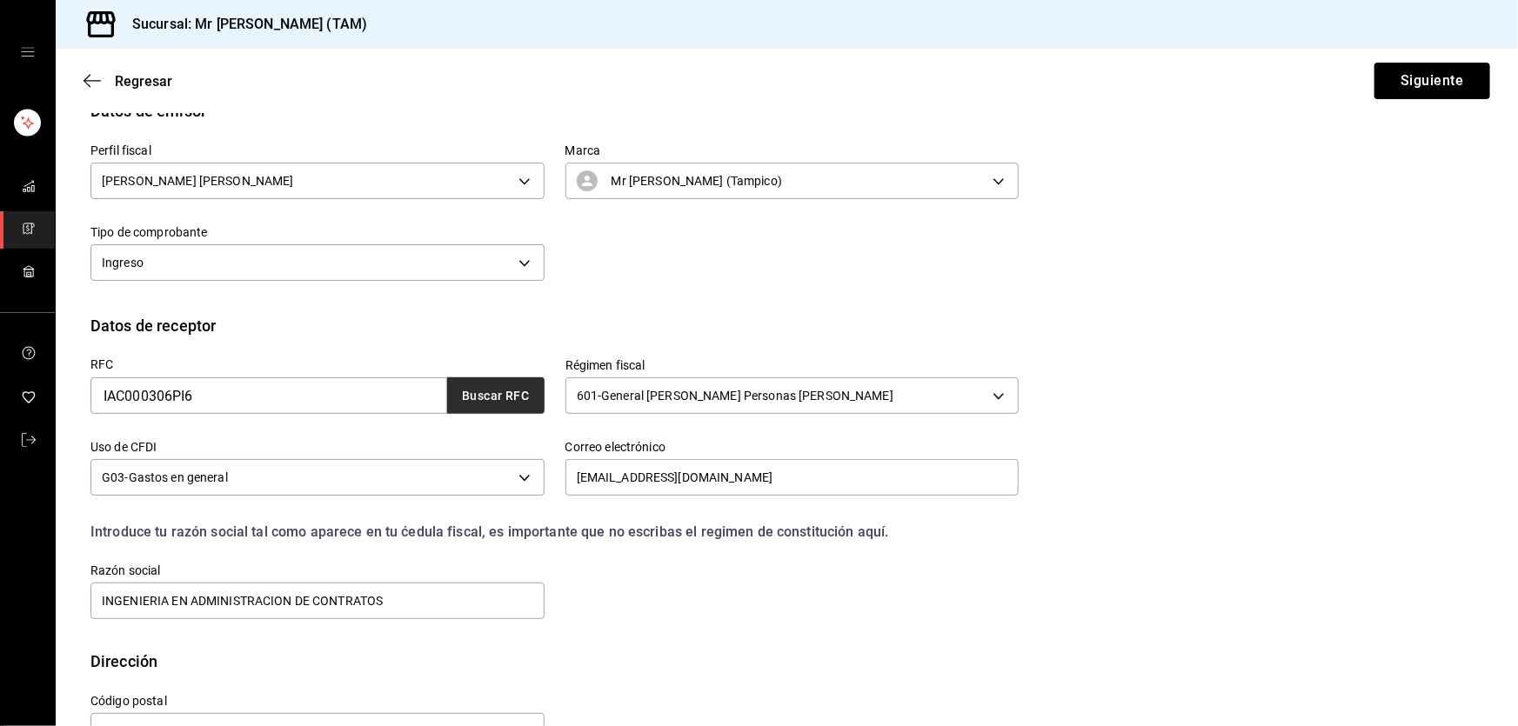
scroll to position [226, 0]
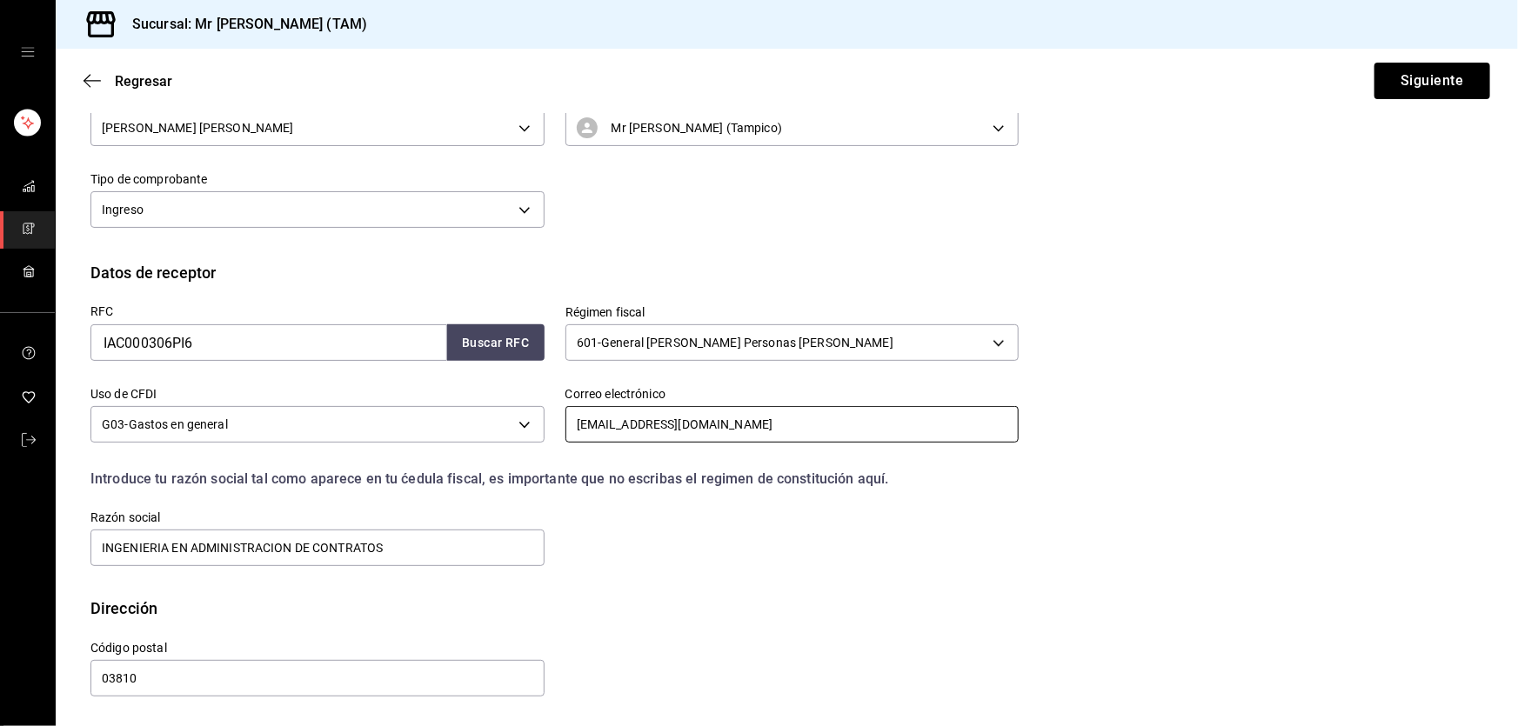
click at [767, 419] on input "contabilidad@mrsmoky.mx" at bounding box center [793, 424] width 454 height 37
paste input "rado.luer@iacmexico.com"
type input "conrado.luer@iacmexico.com"
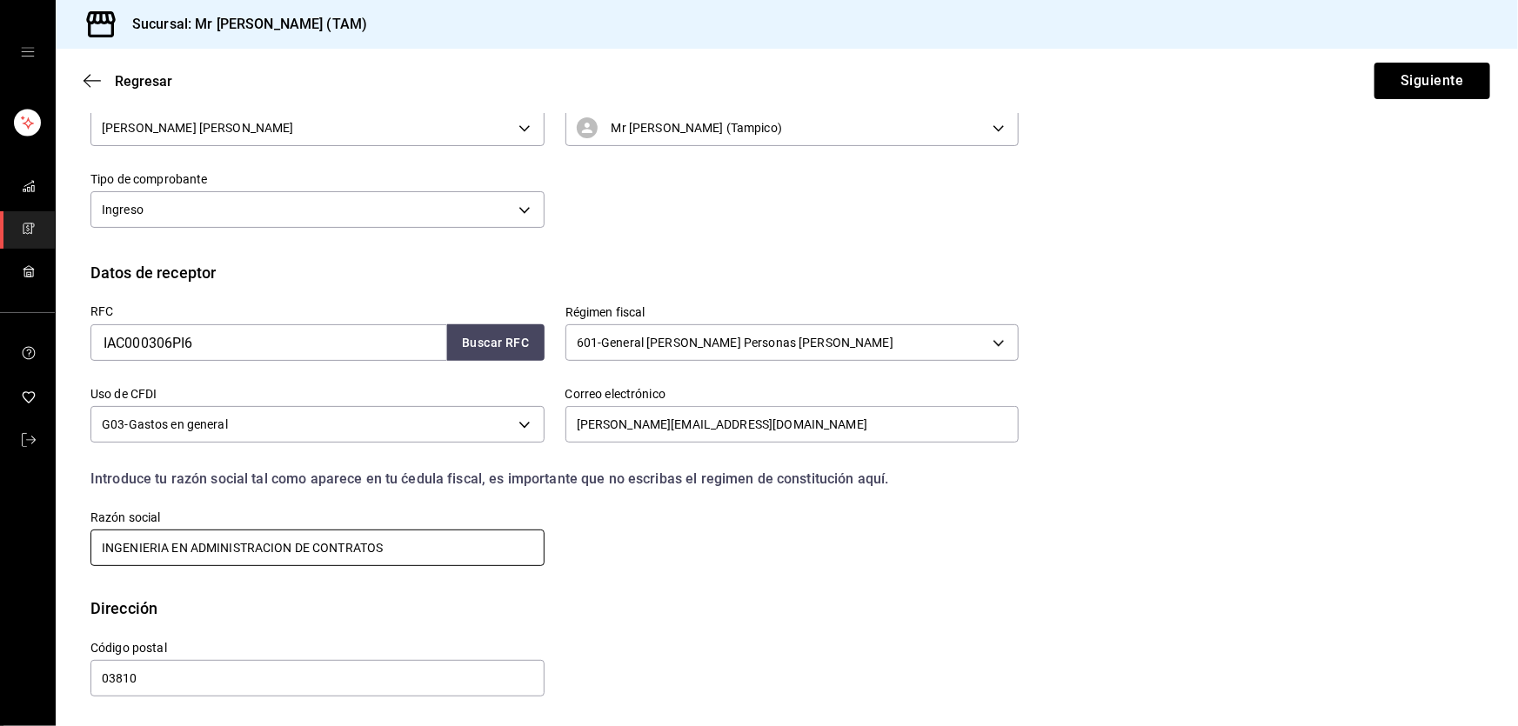
click at [434, 551] on input "INGENIERIA EN ADMINISTRACION DE CONTRATOS" at bounding box center [317, 548] width 454 height 37
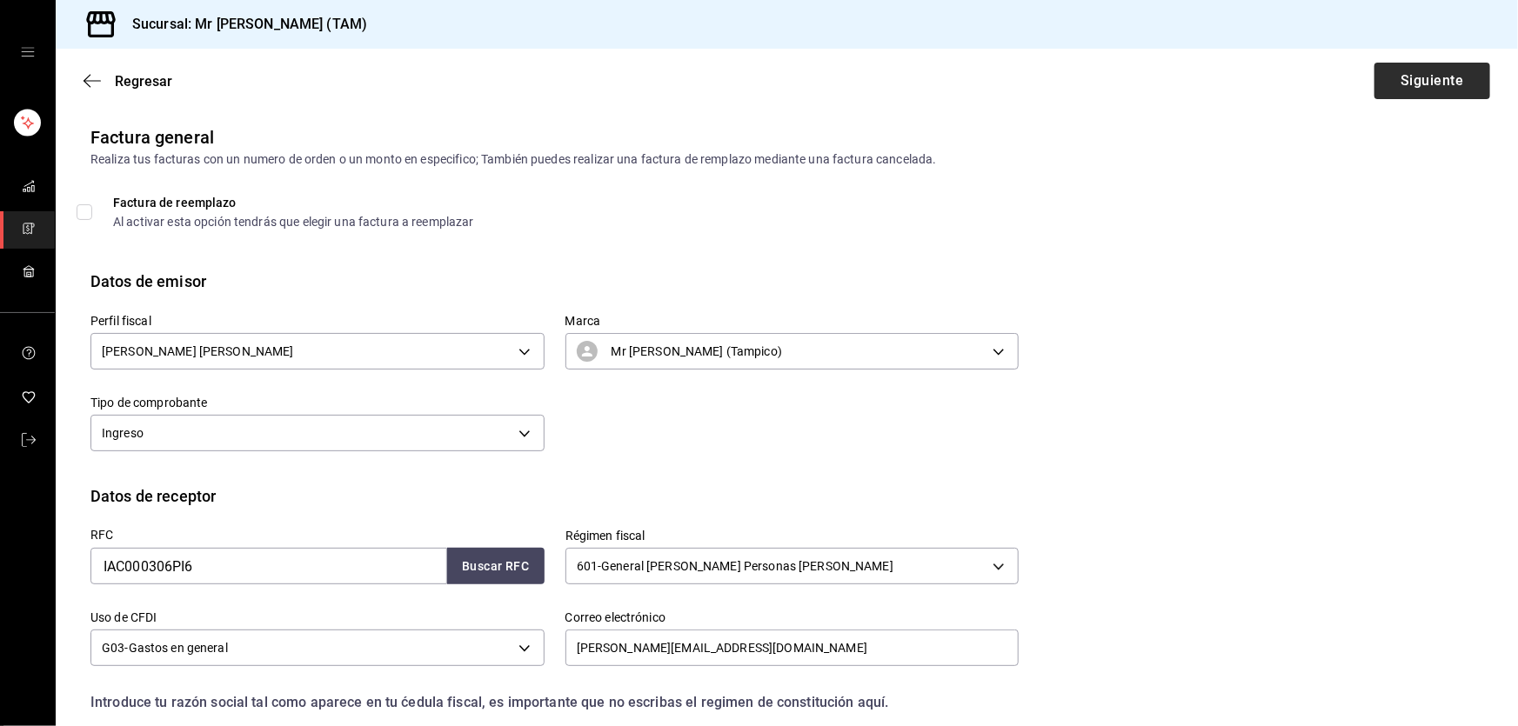
scroll to position [0, 0]
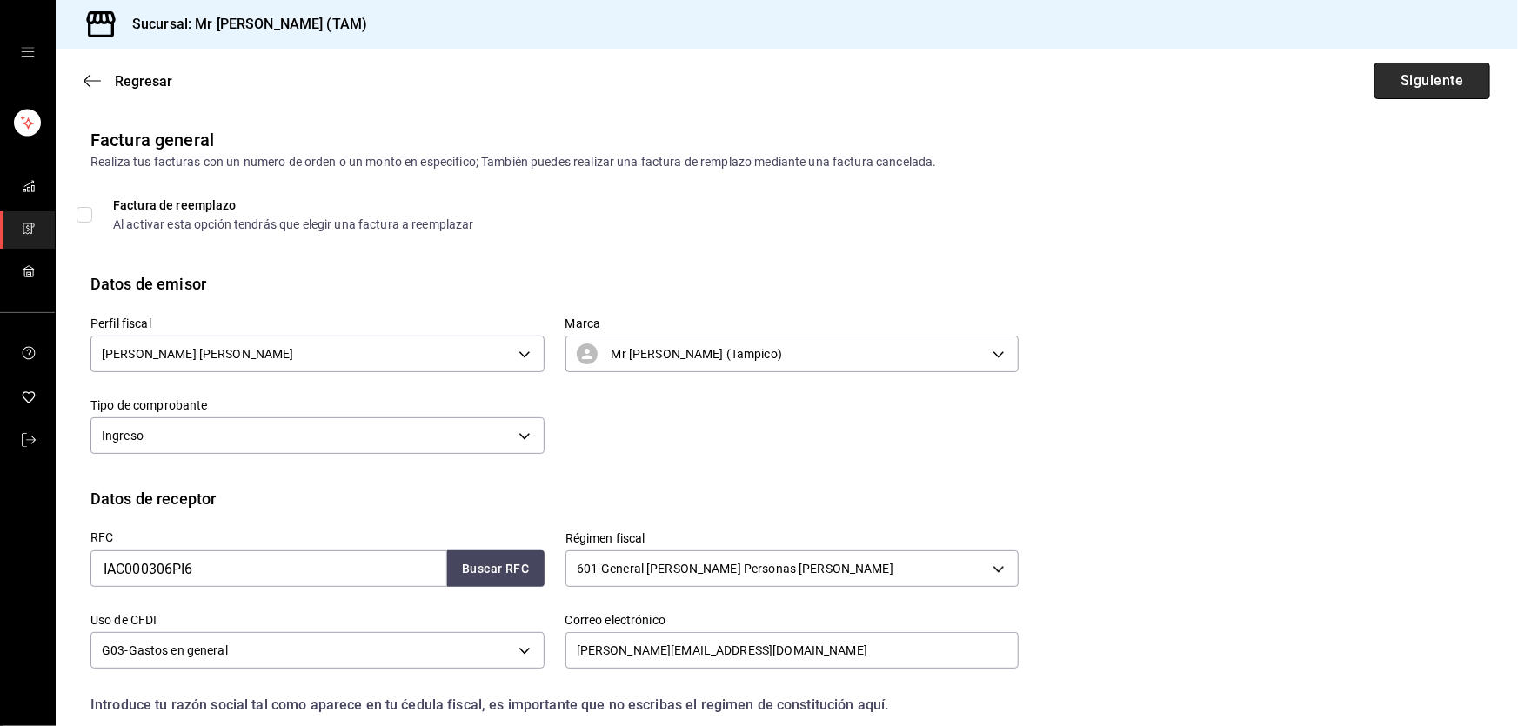
click at [1453, 78] on button "Siguiente" at bounding box center [1433, 81] width 116 height 37
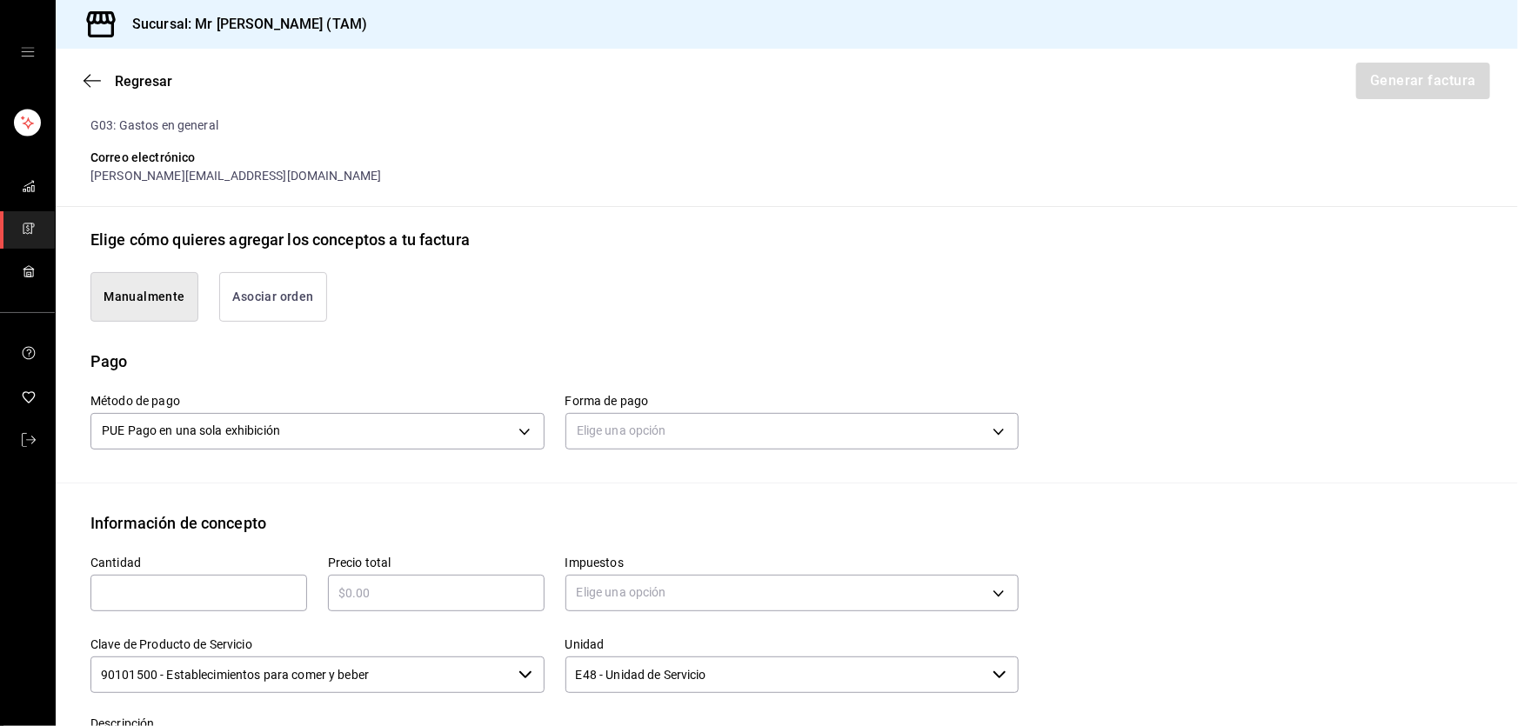
scroll to position [316, 0]
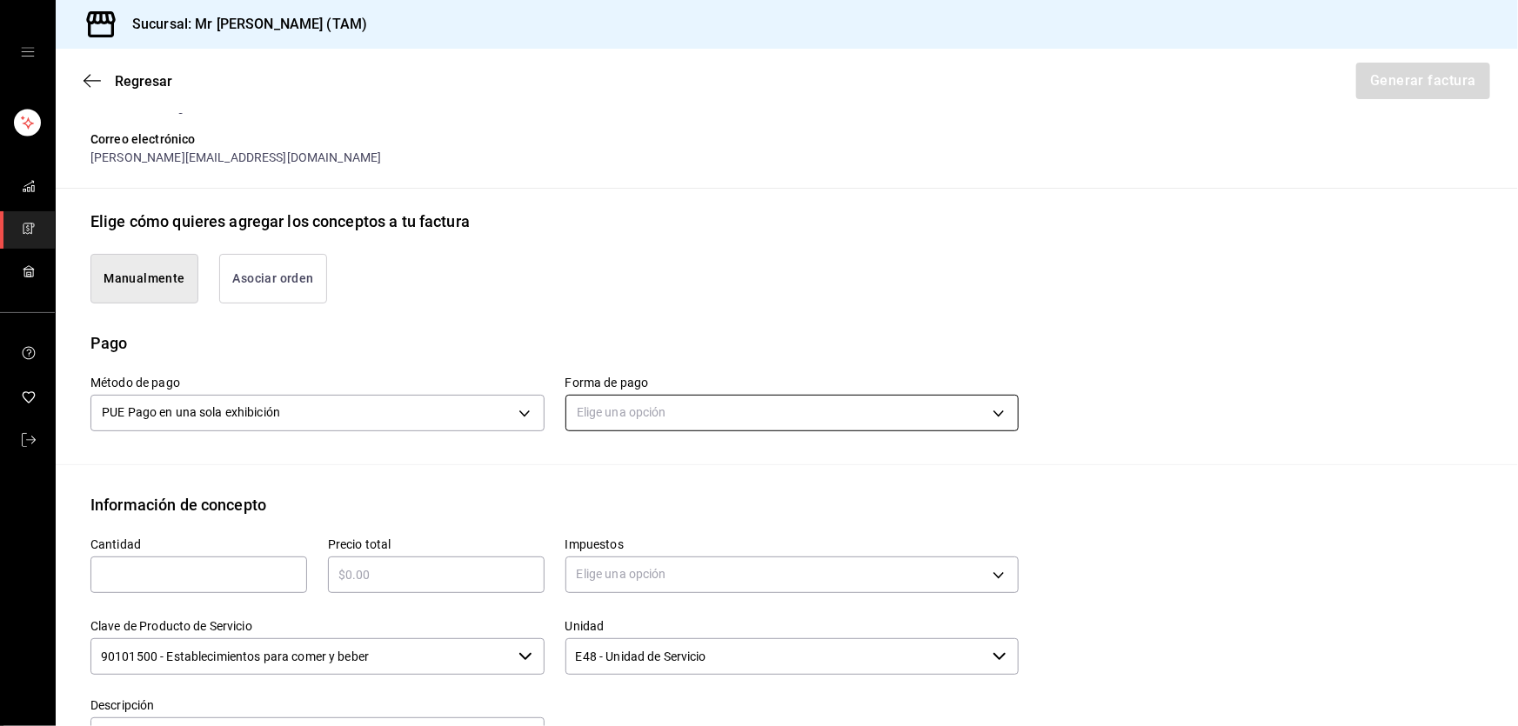
click at [632, 422] on body "Sucursal: Mr Smoky (TAM) Regresar Generar factura Emisor Perfil fiscal LARISSA …" at bounding box center [759, 363] width 1518 height 726
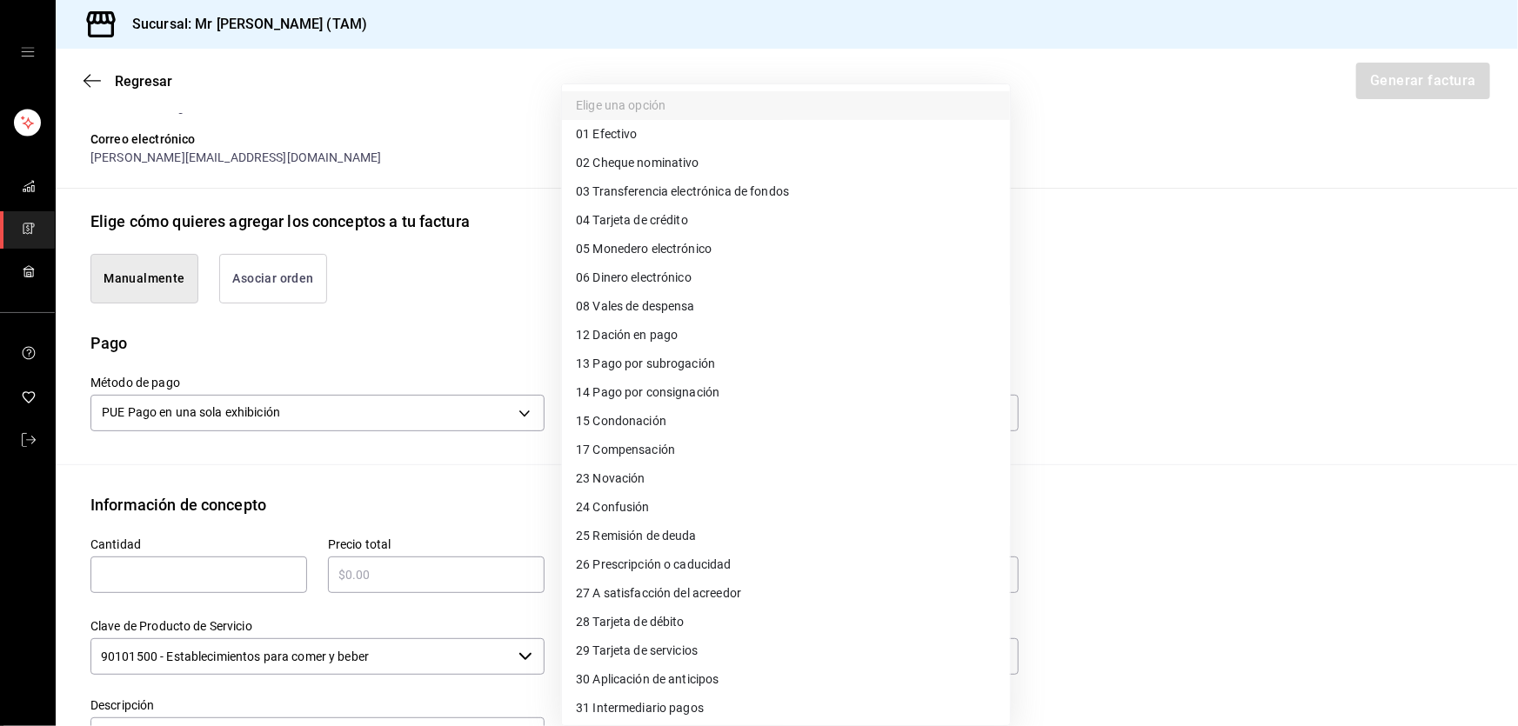
click at [613, 225] on span "04 Tarjeta de crédito" at bounding box center [632, 220] width 112 height 18
type input "04"
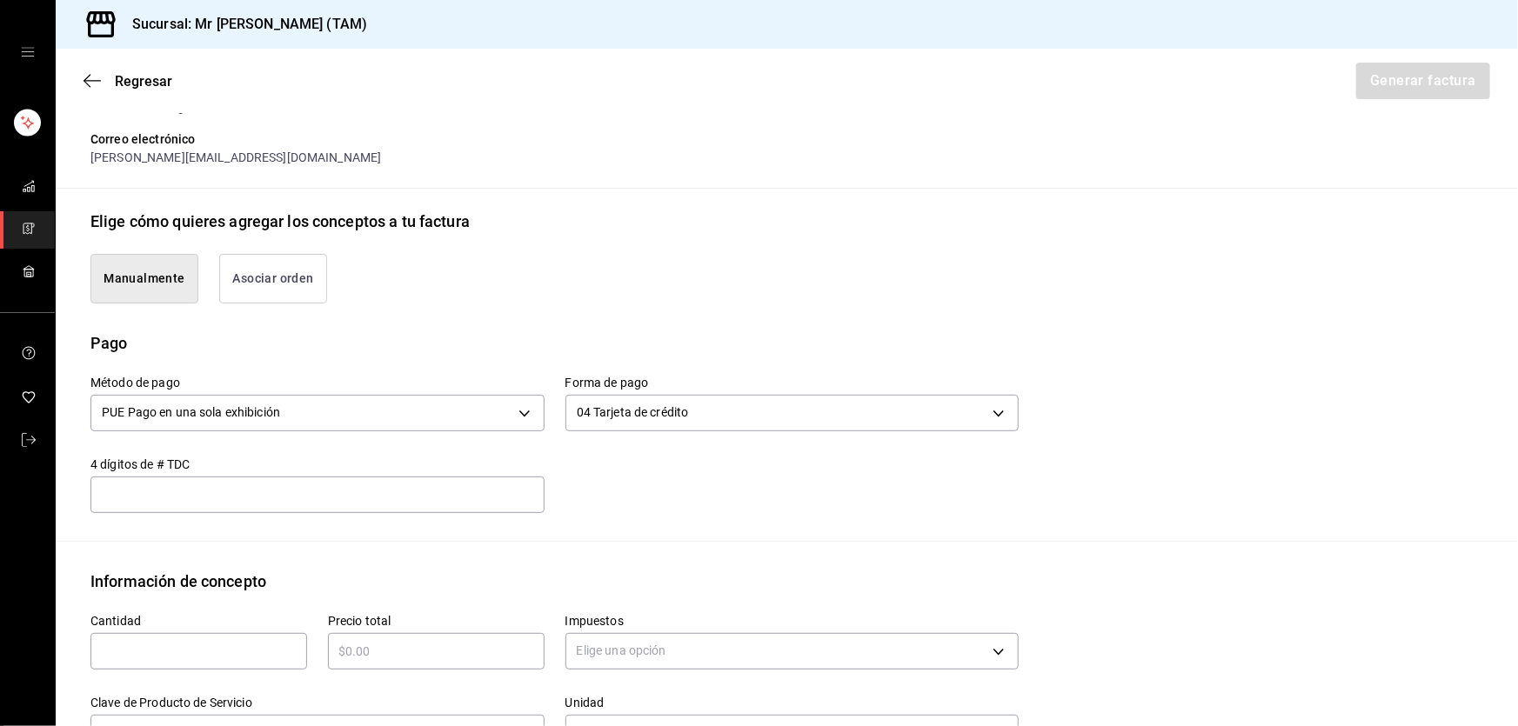
click at [305, 505] on div "​" at bounding box center [317, 495] width 454 height 37
type input "9925"
click at [182, 644] on input "text" at bounding box center [198, 651] width 217 height 21
type input "1"
click at [382, 672] on div "Precio total ​" at bounding box center [426, 634] width 238 height 82
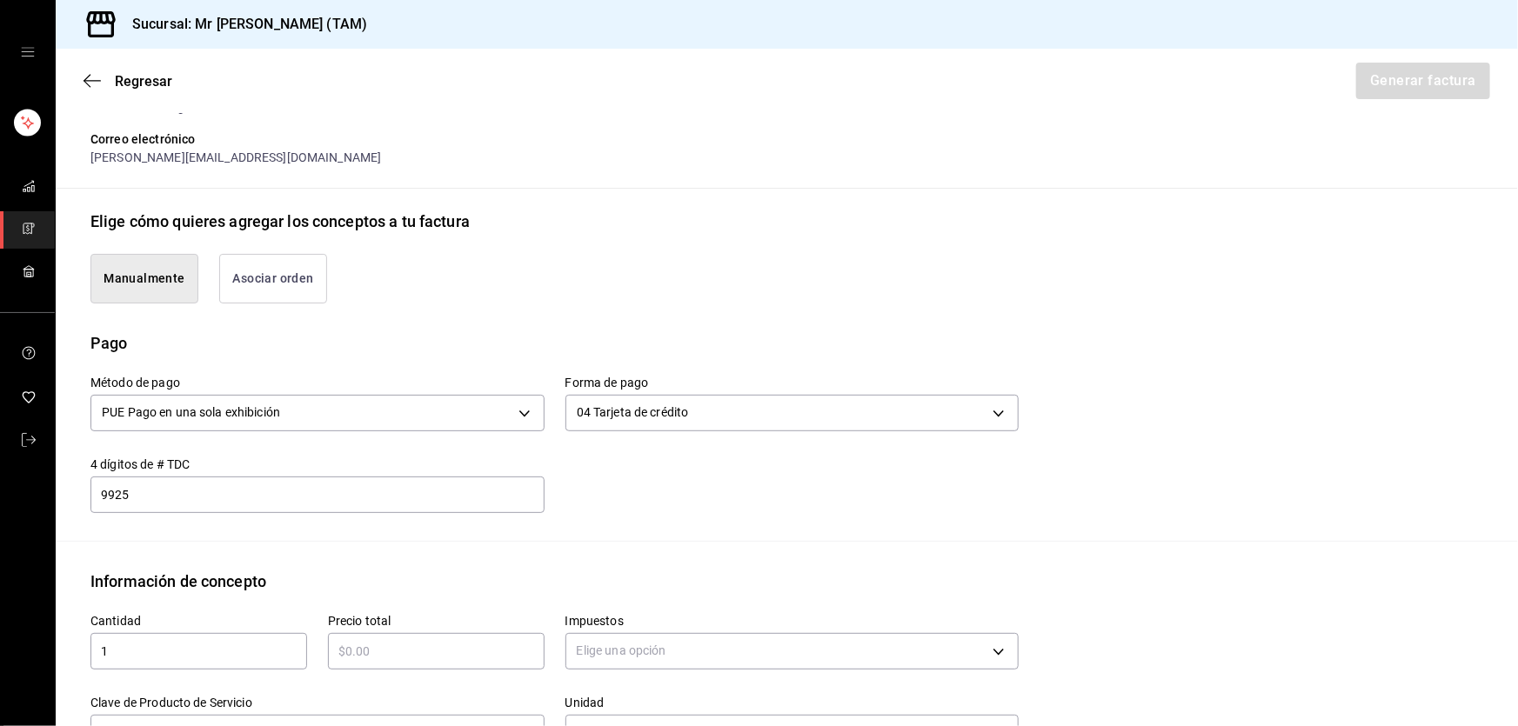
click at [385, 668] on div "​" at bounding box center [436, 651] width 217 height 37
click at [386, 663] on div "​" at bounding box center [436, 651] width 217 height 37
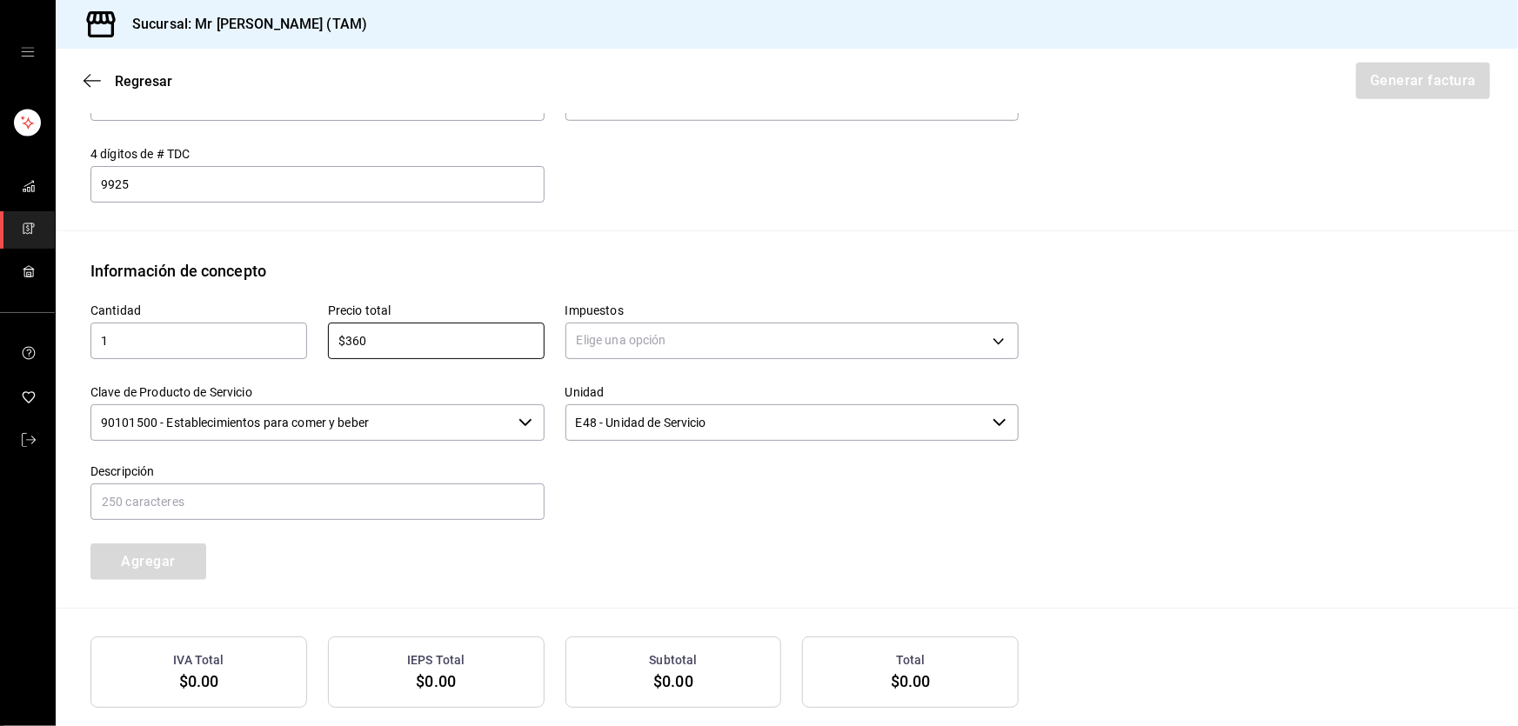
scroll to position [632, 0]
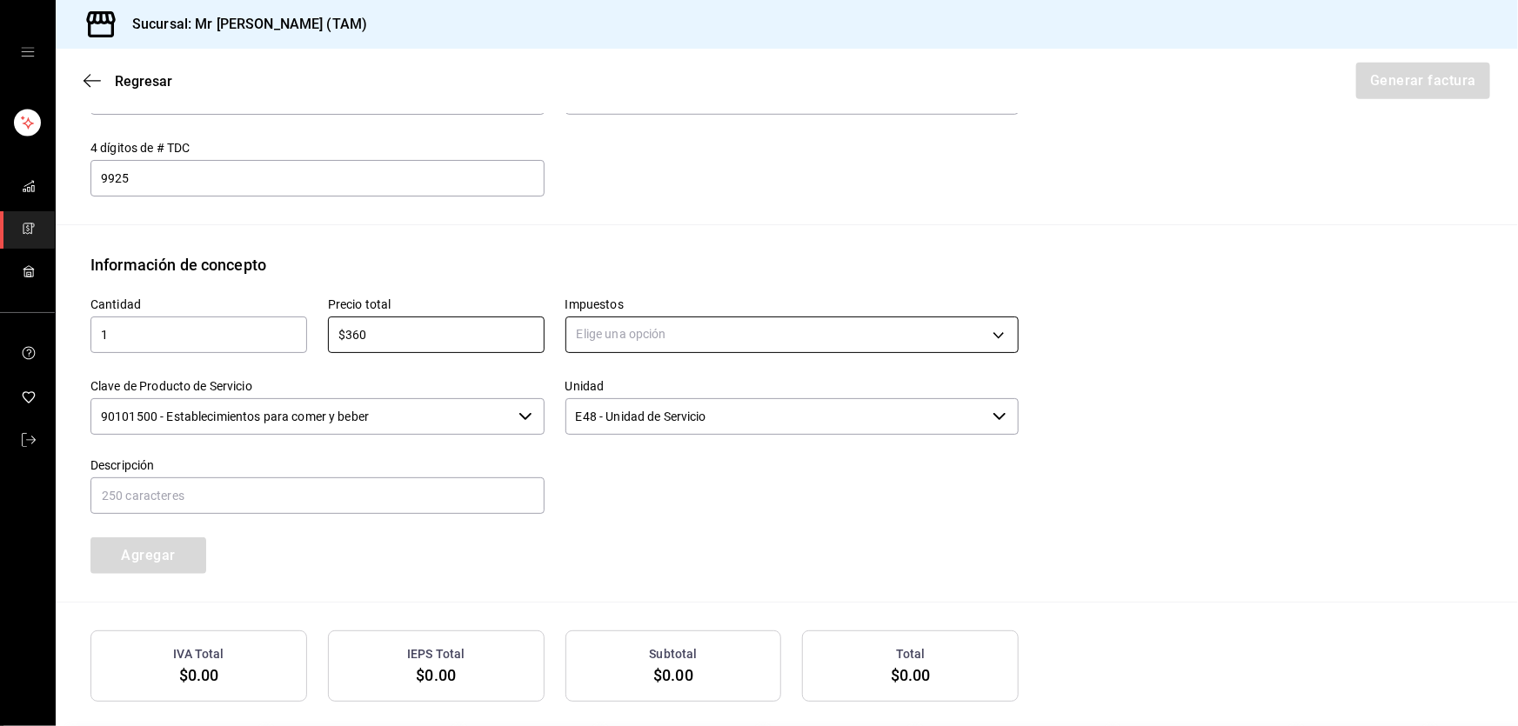
type input "$360"
click at [605, 338] on body "Sucursal: Mr Smoky (TAM) Regresar Generar factura Emisor Perfil fiscal LARISSA …" at bounding box center [759, 363] width 1518 height 726
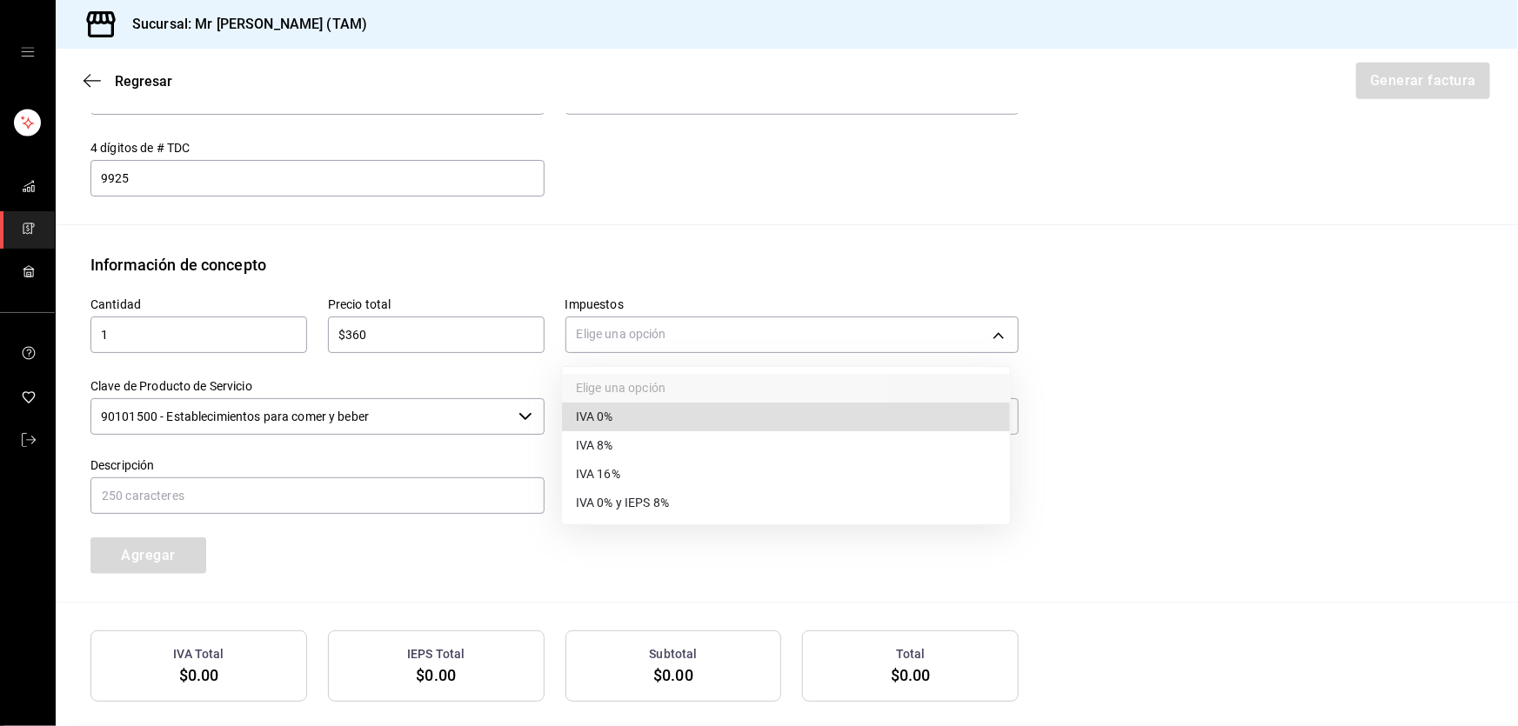
click at [592, 473] on span "IVA 16%" at bounding box center [598, 474] width 44 height 18
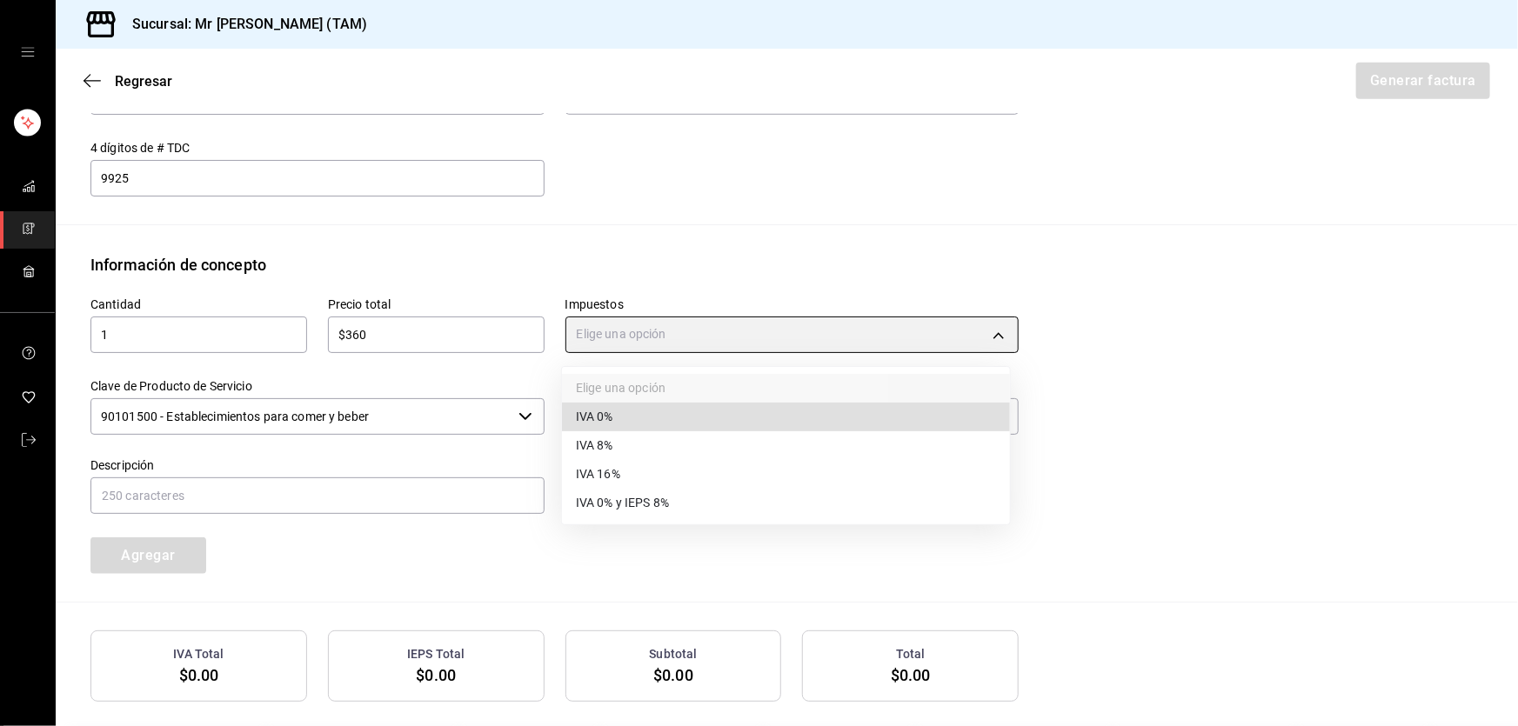
type input "IVA_16"
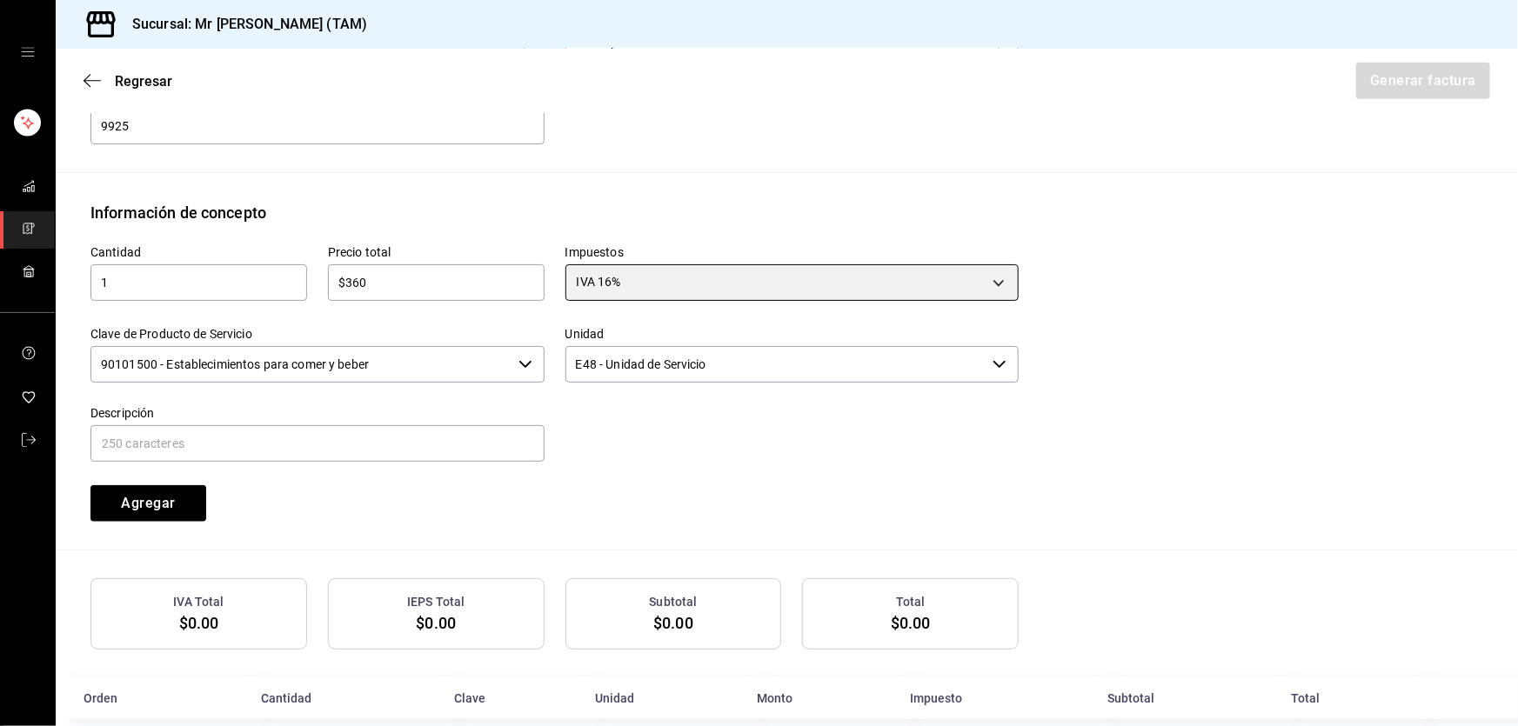
scroll to position [712, 0]
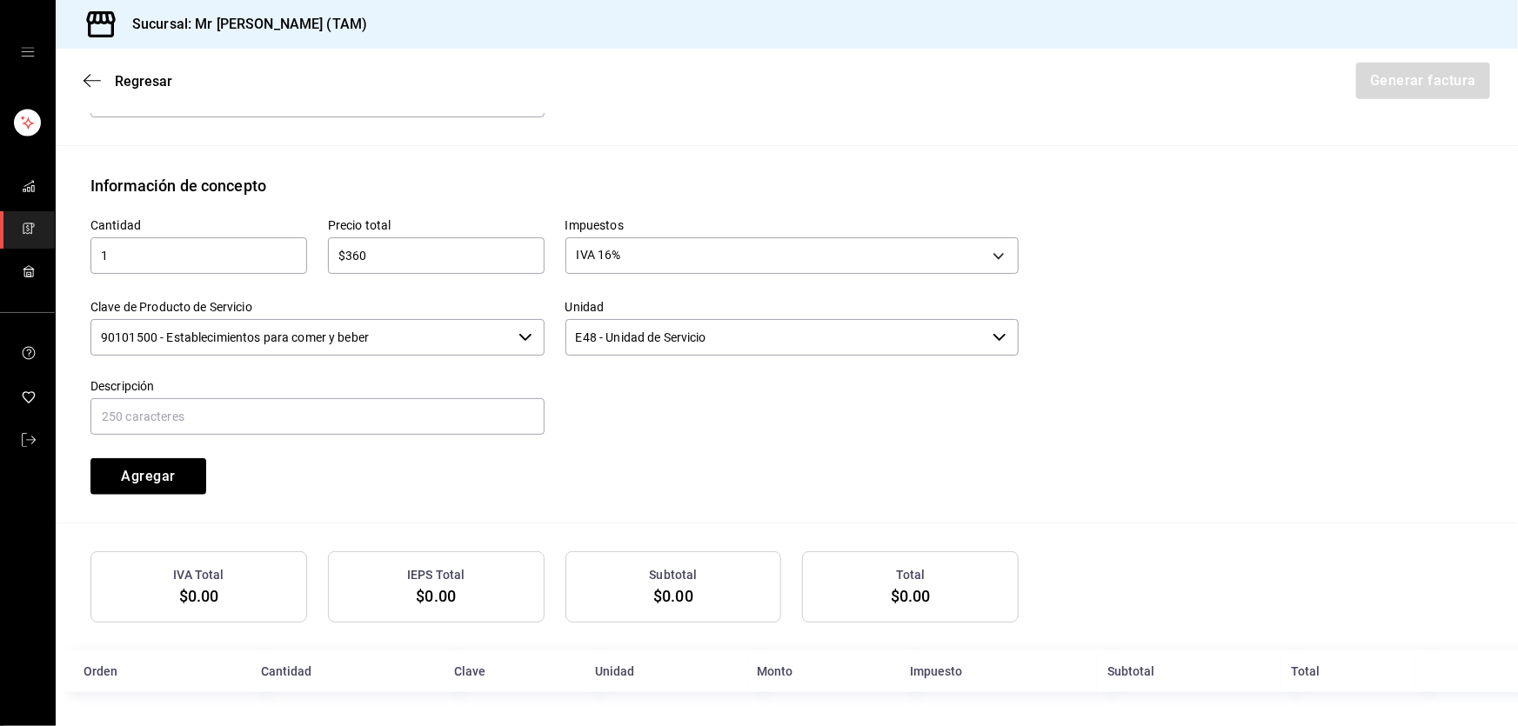
click at [372, 345] on input "90101500 - Establecimientos para comer y beber" at bounding box center [300, 337] width 421 height 37
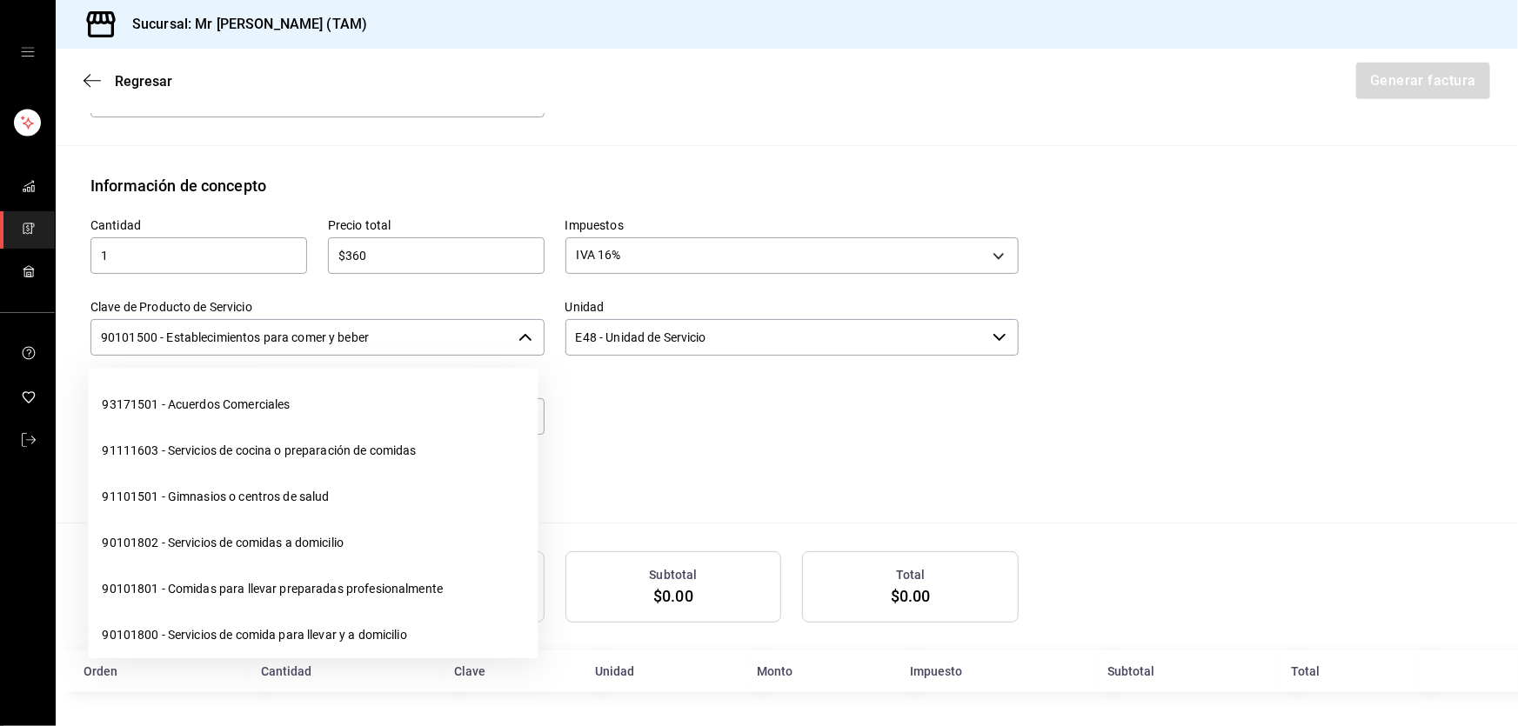
click at [372, 345] on input "90101500 - Establecimientos para comer y beber" at bounding box center [300, 337] width 421 height 37
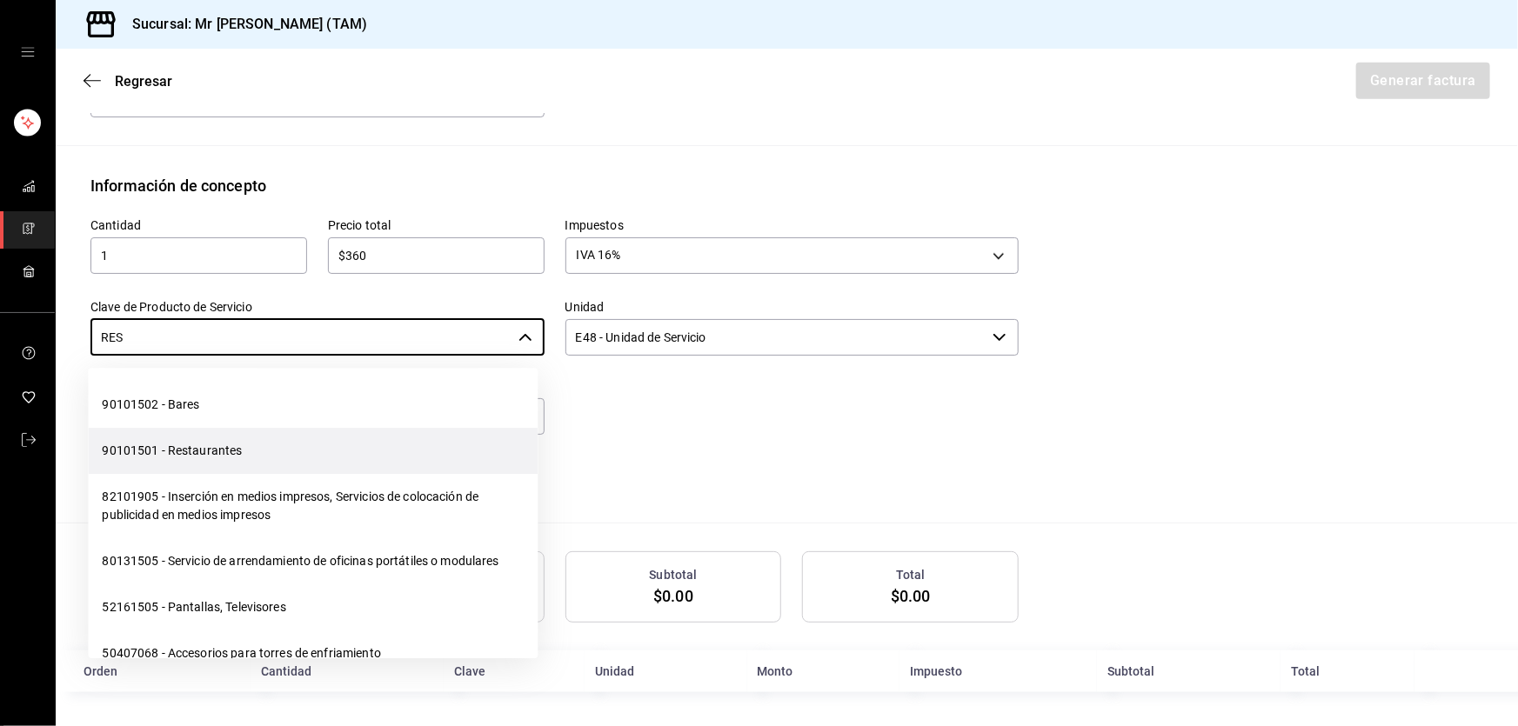
click at [278, 444] on li "90101501 - Restaurantes" at bounding box center [313, 451] width 450 height 46
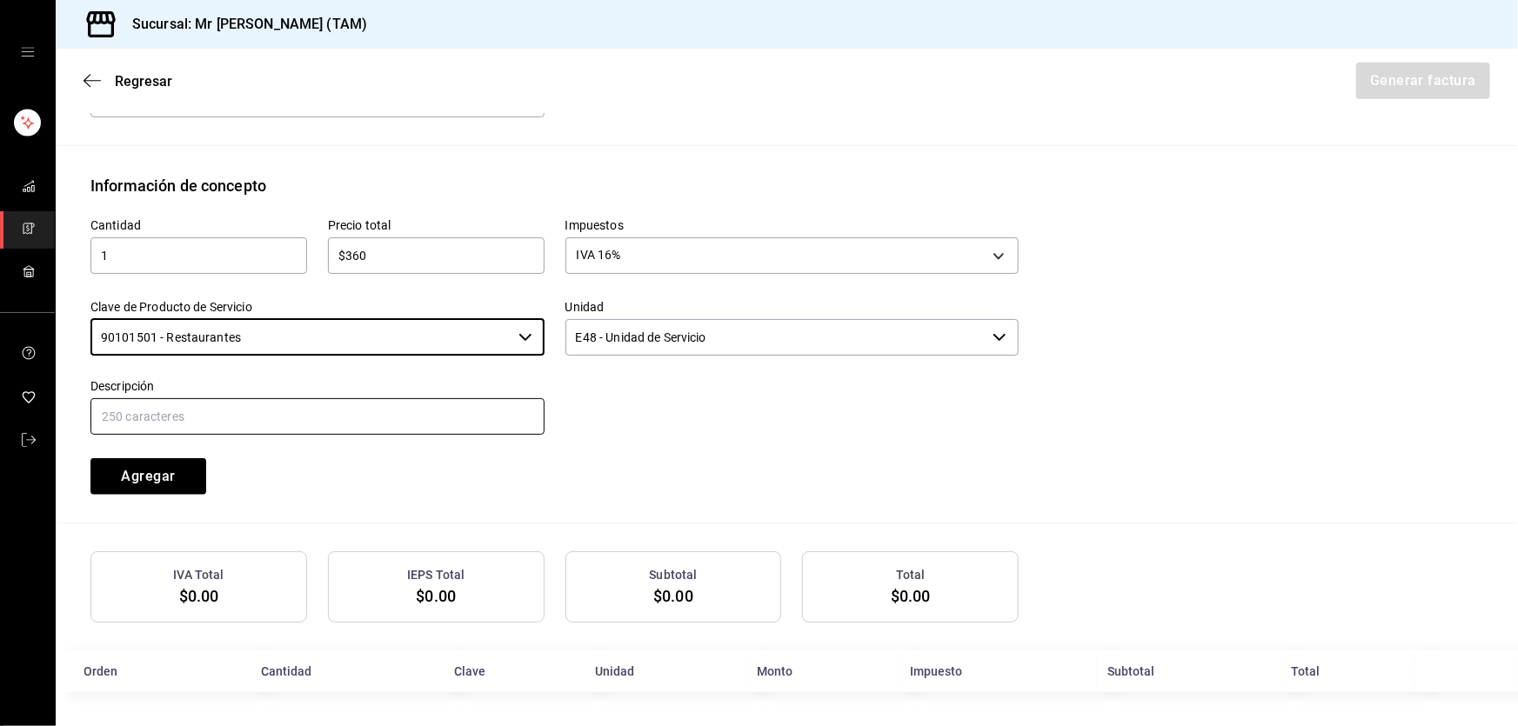
type input "90101501 - Restaurantes"
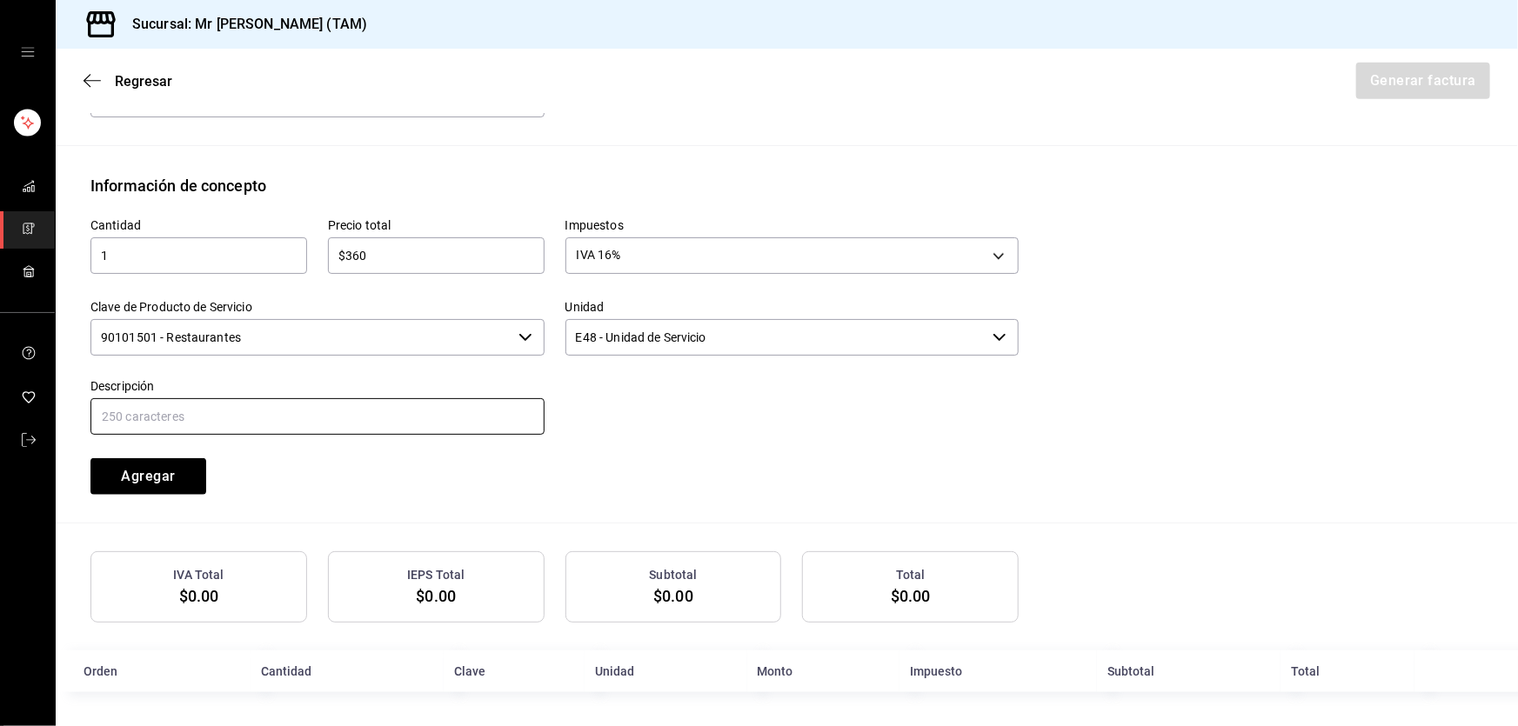
click at [289, 422] on input "text" at bounding box center [317, 416] width 454 height 37
click at [213, 421] on input "CONSUMO DEL DIA 04 SEPTIEMBRE 2025" at bounding box center [317, 416] width 454 height 37
click at [373, 400] on input "CONSUMO DEL DIA 25 SEPTIEMBRE 2025" at bounding box center [317, 416] width 454 height 37
type input "CONSUMO DEL DIA 25 SEPTIEMBRE 2025"
click at [178, 471] on button "Agregar" at bounding box center [148, 476] width 116 height 37
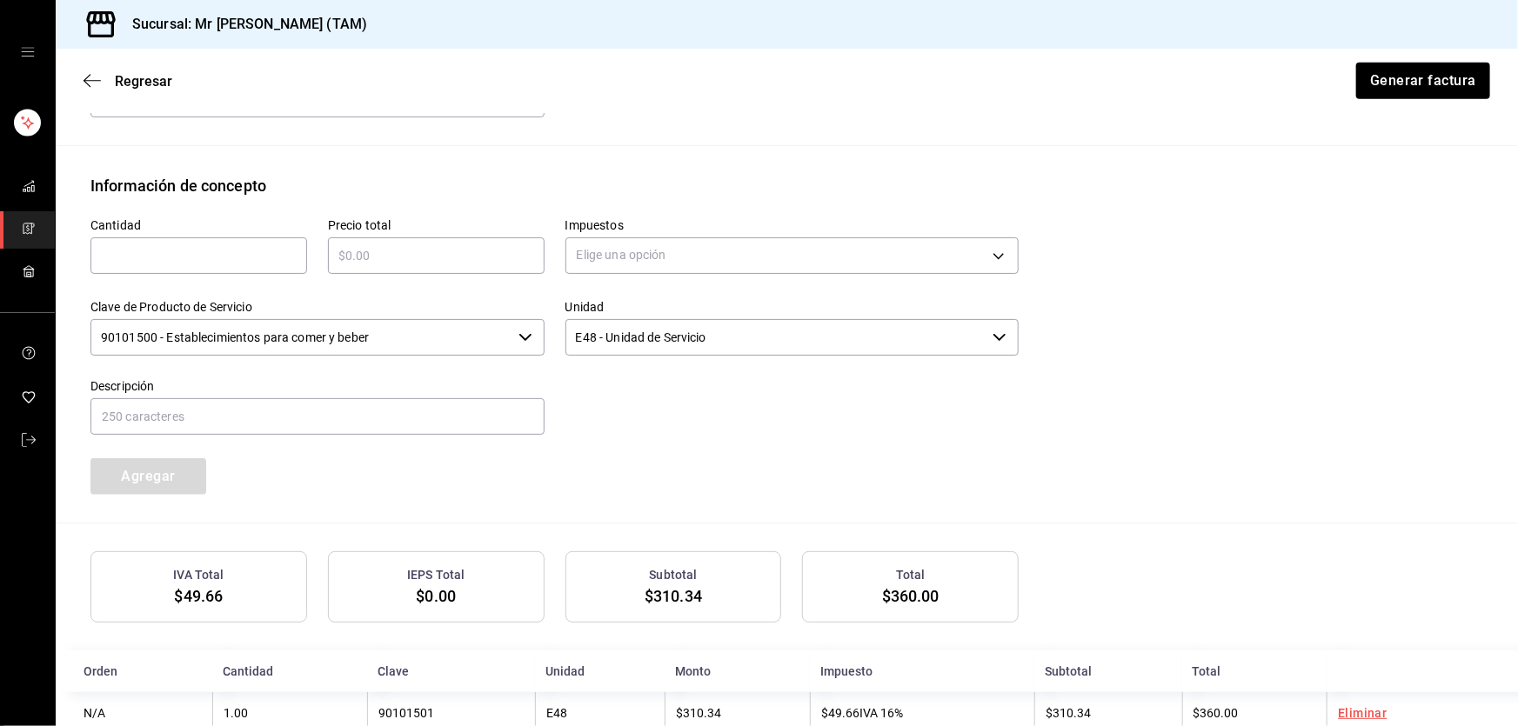
click at [157, 257] on input "text" at bounding box center [198, 255] width 217 height 21
type input "1"
click at [373, 250] on input "text" at bounding box center [436, 255] width 217 height 21
type input "$36"
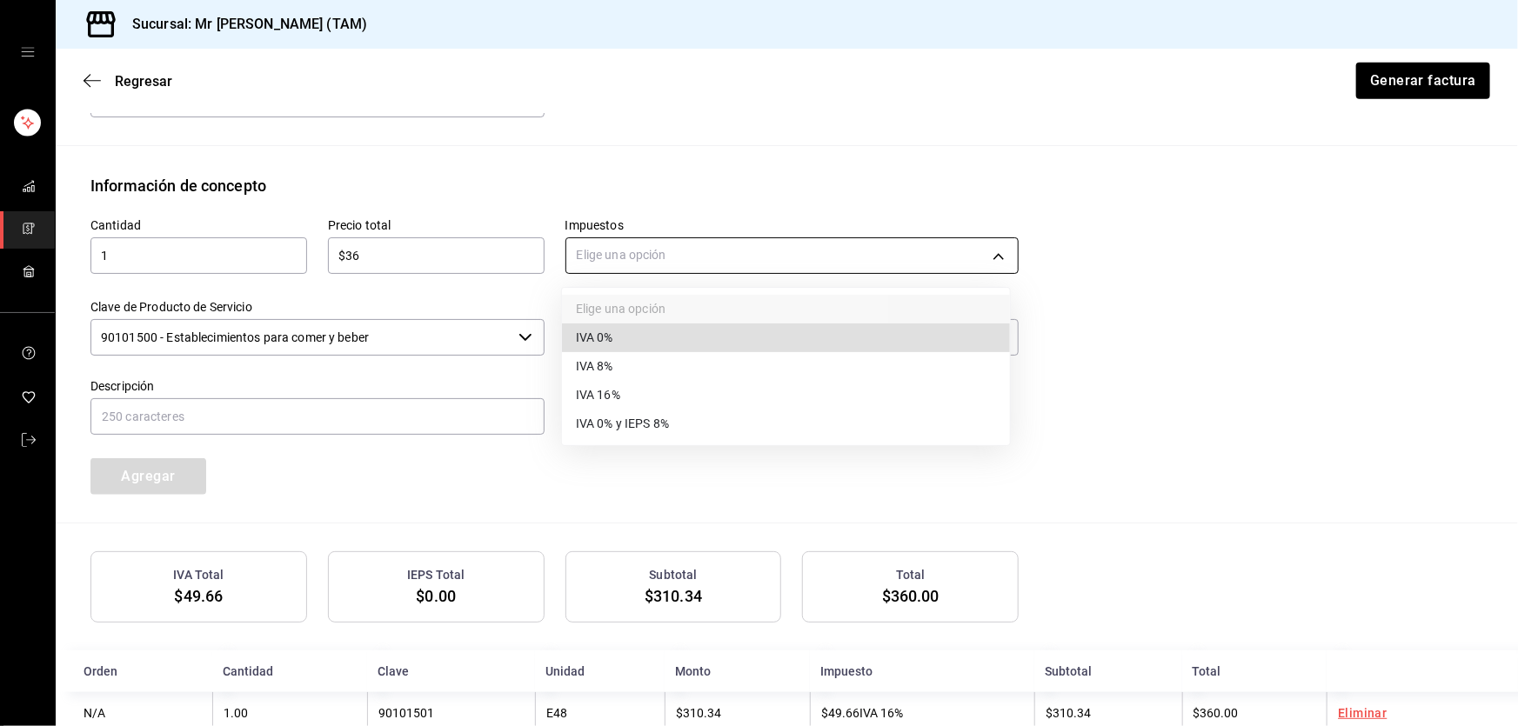
click at [726, 258] on body "Sucursal: Mr Smoky (TAM) Regresar Generar factura Emisor Perfil fiscal LARISSA …" at bounding box center [759, 363] width 1518 height 726
click at [641, 332] on li "IVA 0%" at bounding box center [786, 338] width 448 height 29
type input "IVA_0"
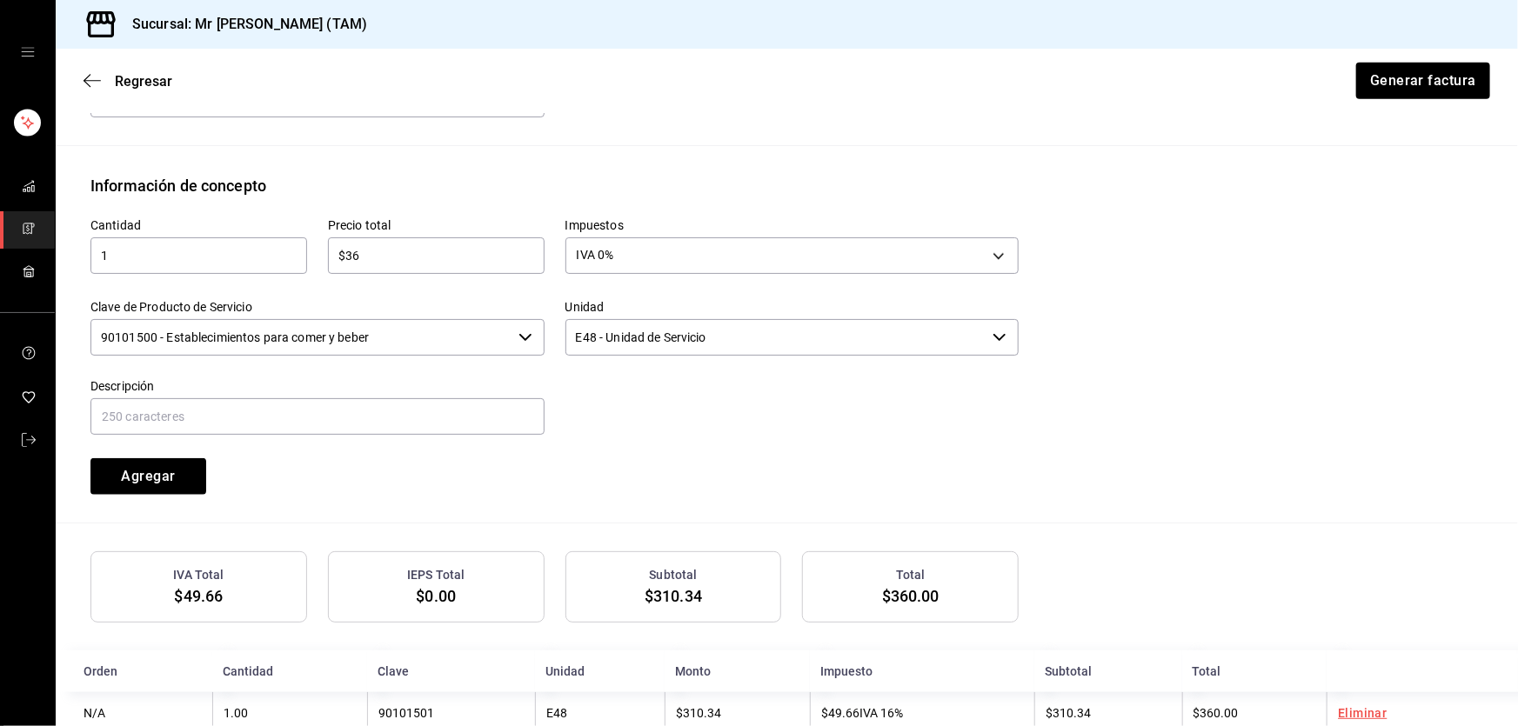
click at [485, 339] on input "90101500 - Establecimientos para comer y beber" at bounding box center [300, 337] width 421 height 37
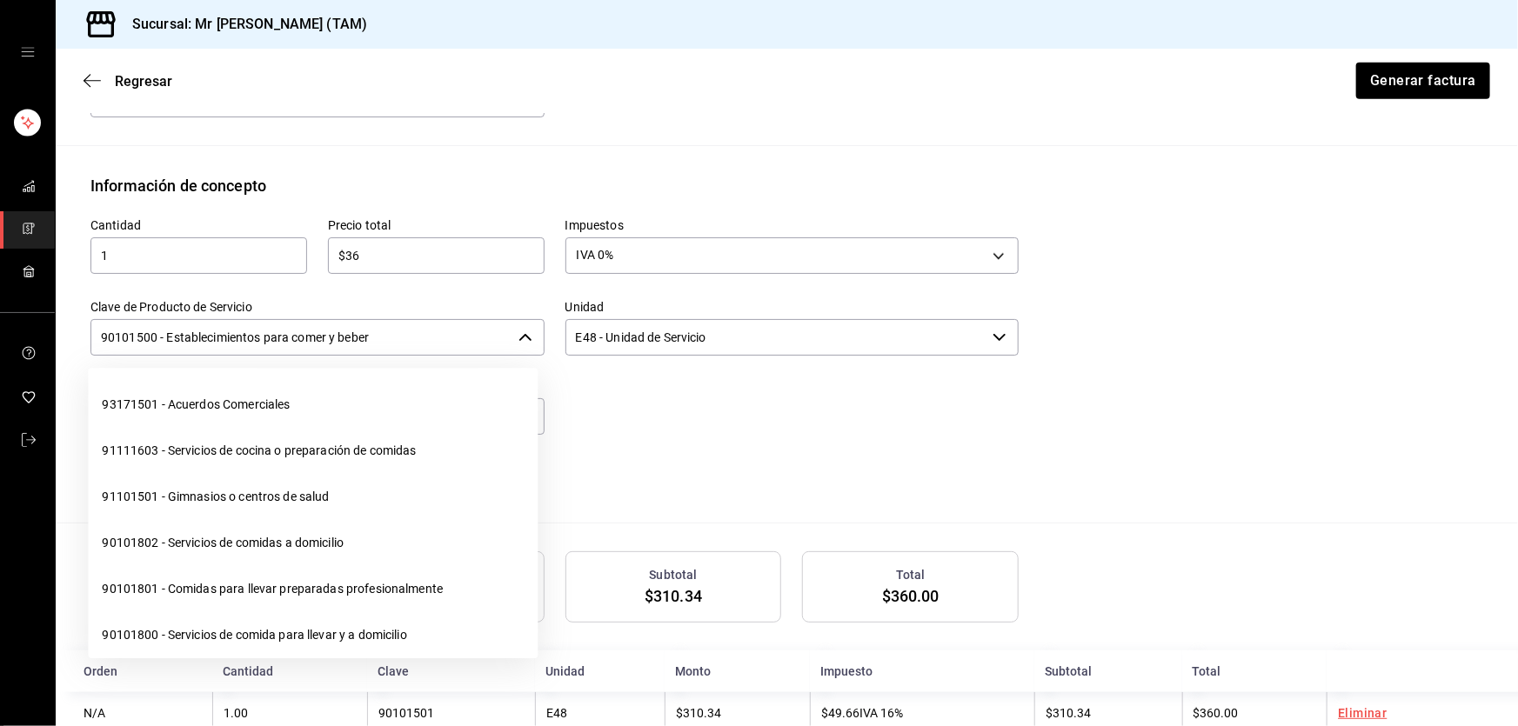
click at [485, 339] on input "90101500 - Establecimientos para comer y beber" at bounding box center [300, 337] width 421 height 37
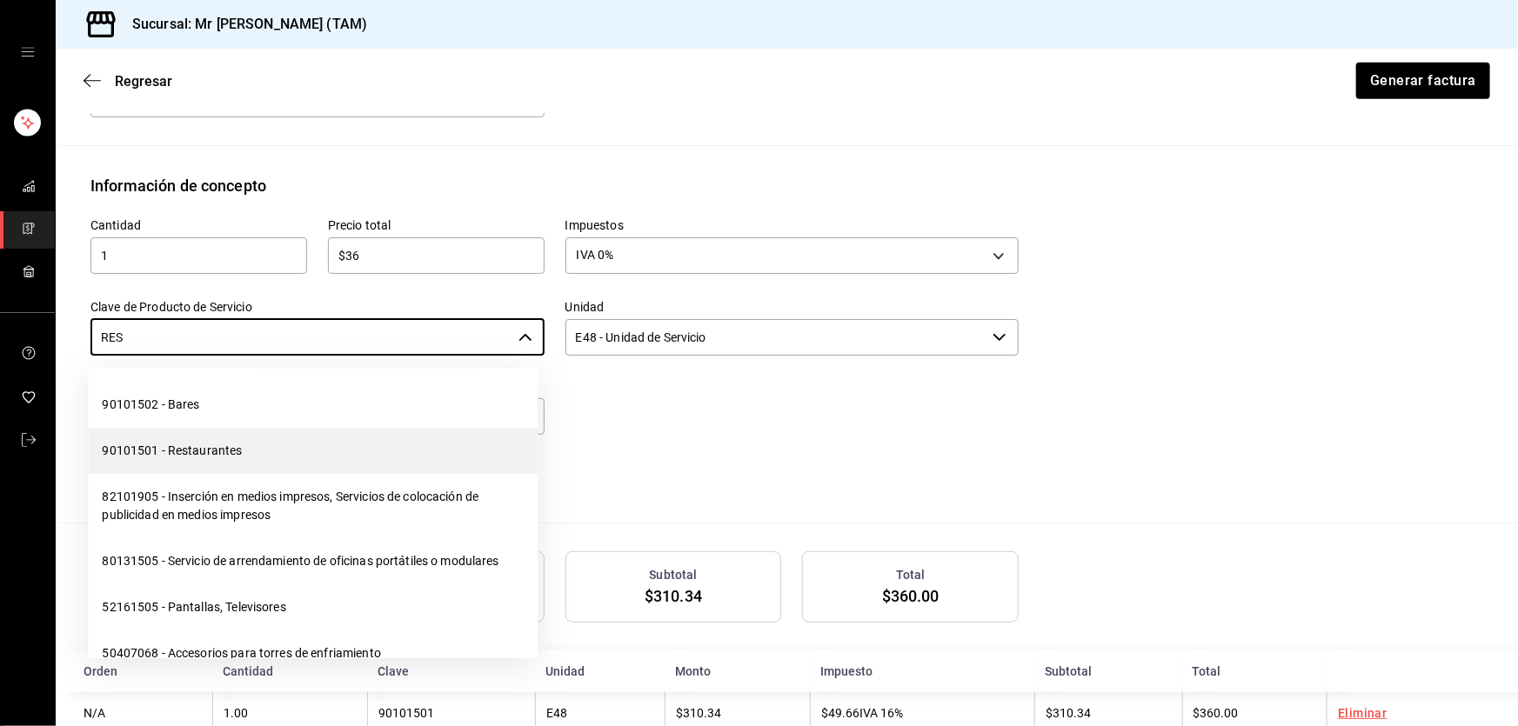
click at [179, 448] on li "90101501 - Restaurantes" at bounding box center [313, 451] width 450 height 46
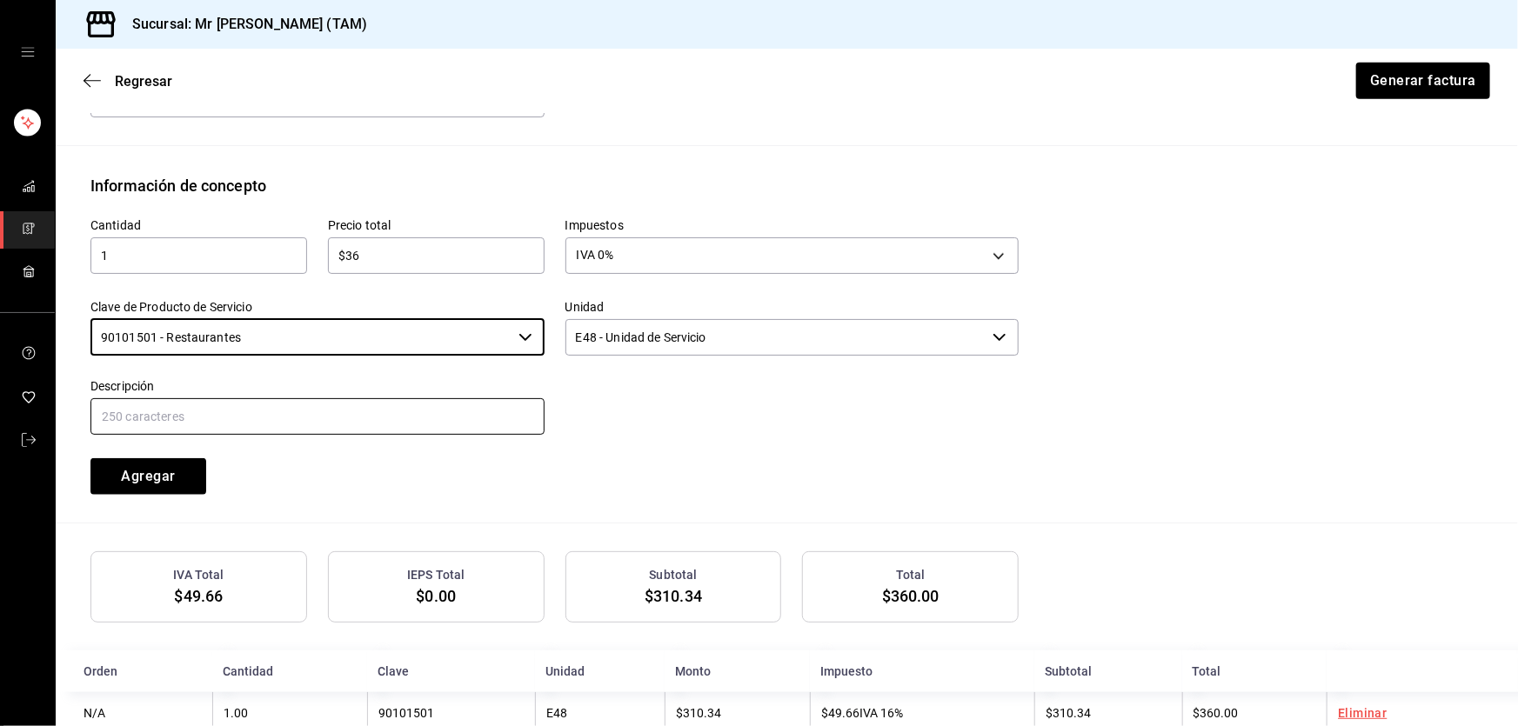
type input "90101501 - Restaurantes"
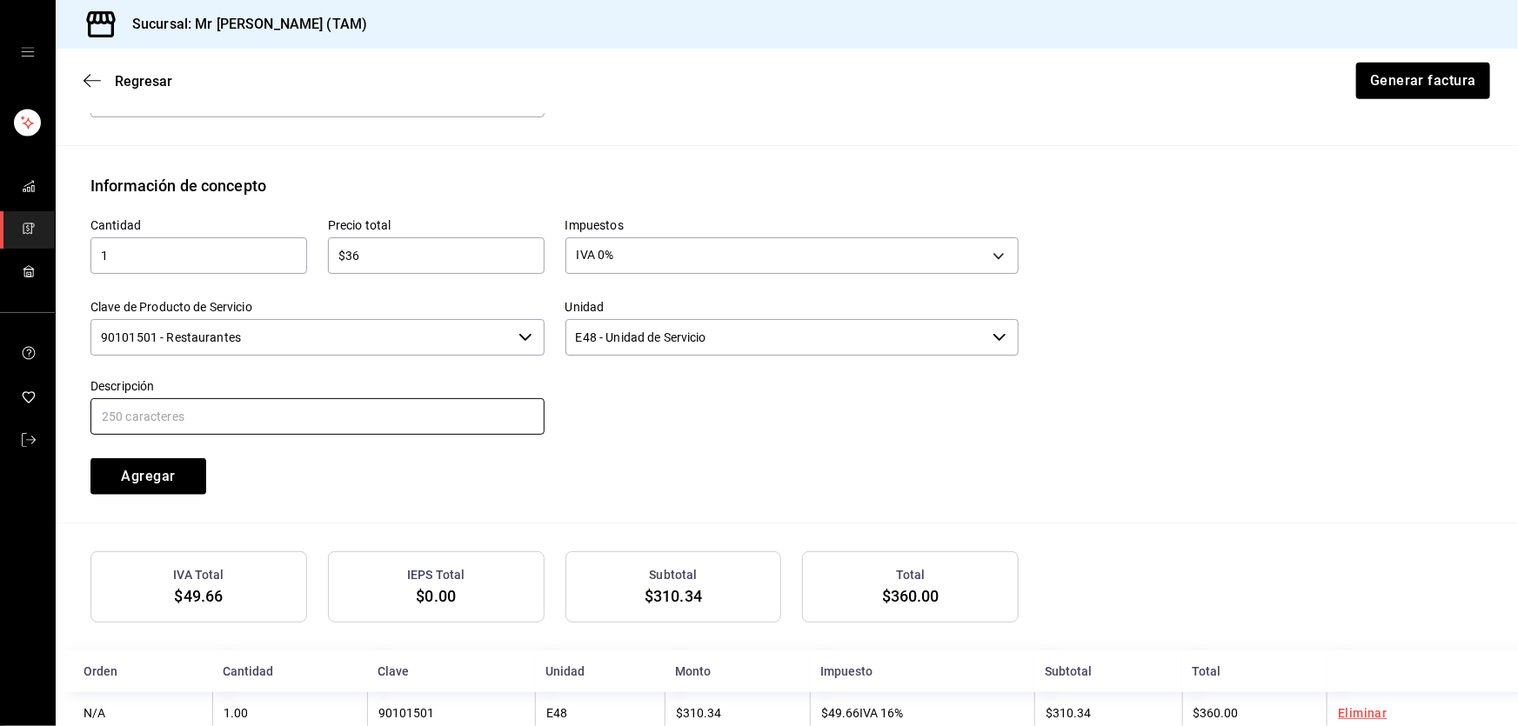
click at [190, 401] on input "text" at bounding box center [317, 416] width 454 height 37
type input "PROPINA"
click at [177, 473] on button "Agregar" at bounding box center [148, 476] width 116 height 37
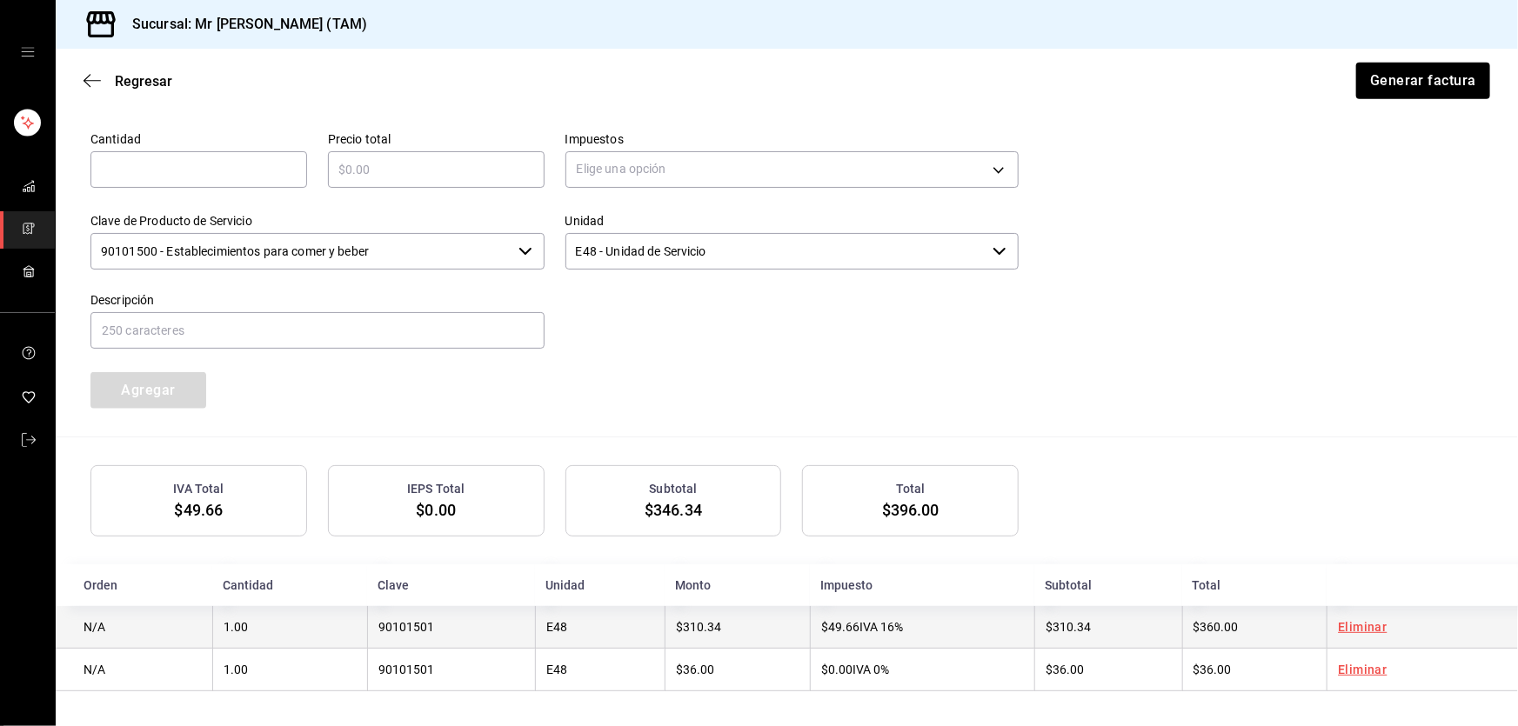
click at [891, 626] on td "$49.66 IVA 16%" at bounding box center [922, 627] width 224 height 43
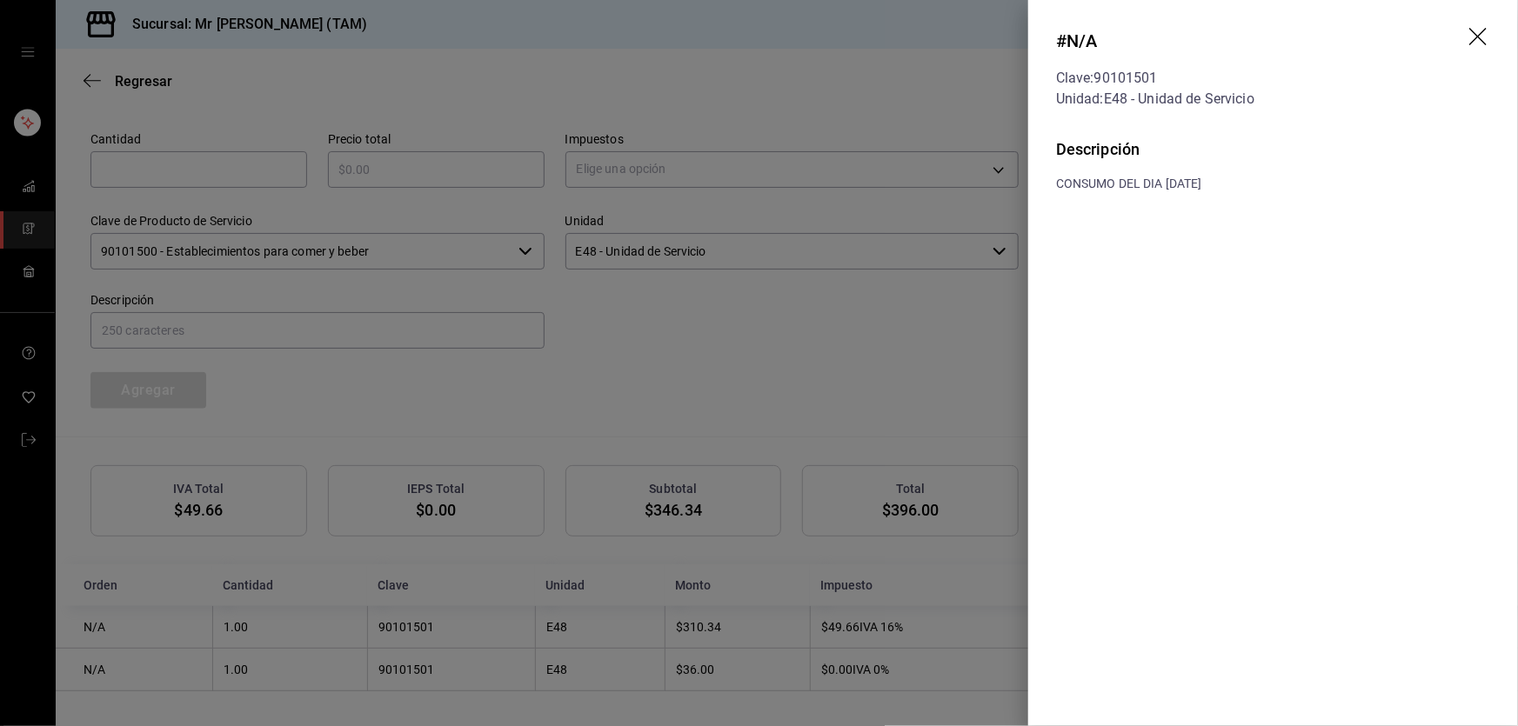
click at [1474, 44] on icon "drag" at bounding box center [1479, 38] width 21 height 21
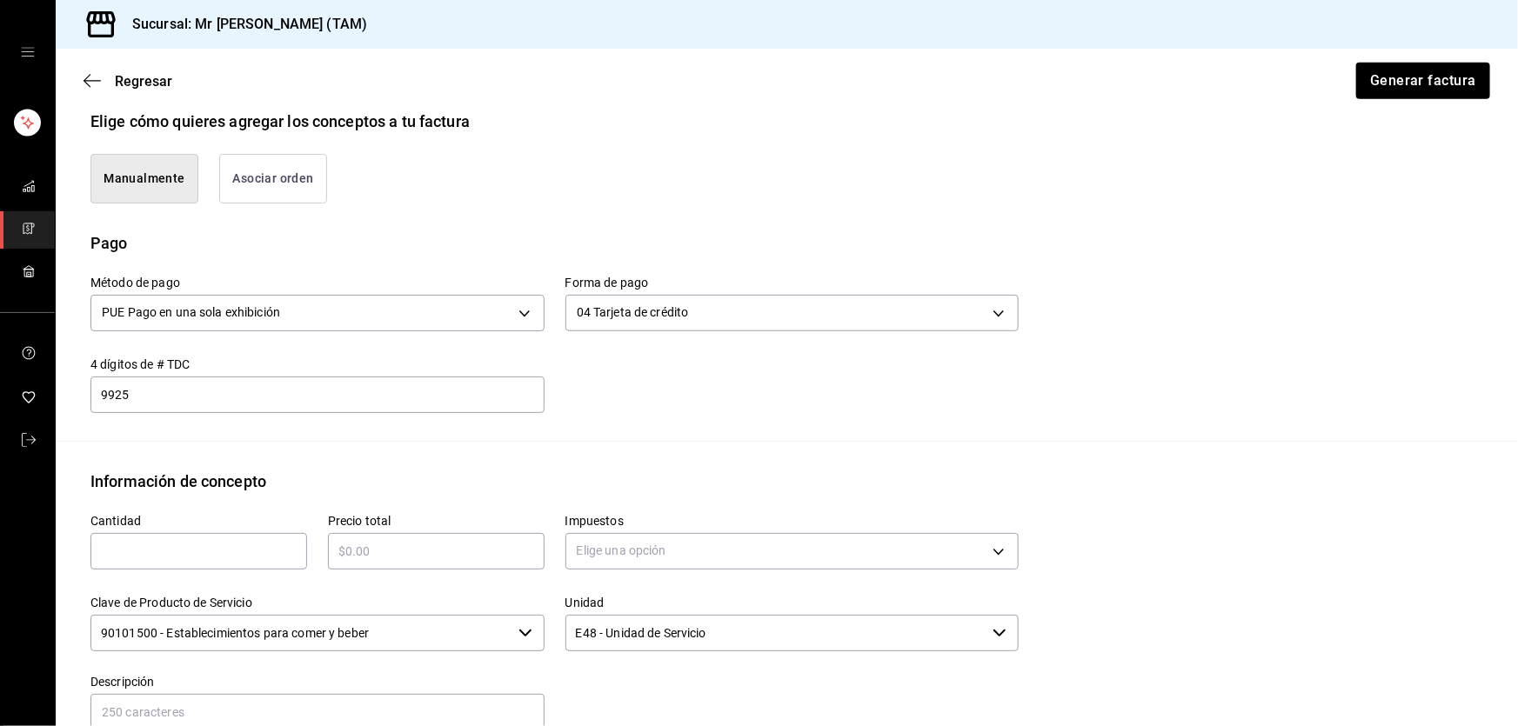
scroll to position [404, 0]
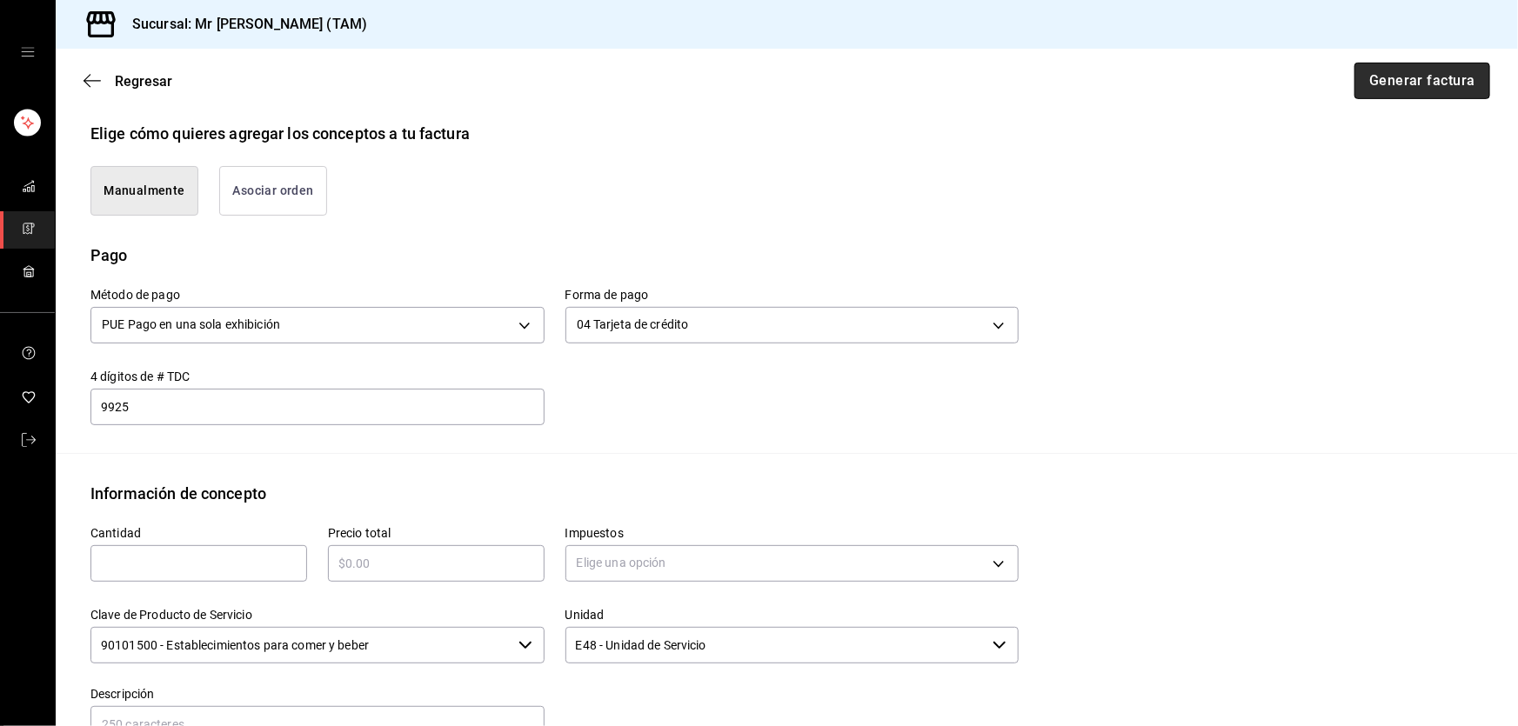
click at [1449, 85] on button "Generar factura" at bounding box center [1423, 81] width 136 height 37
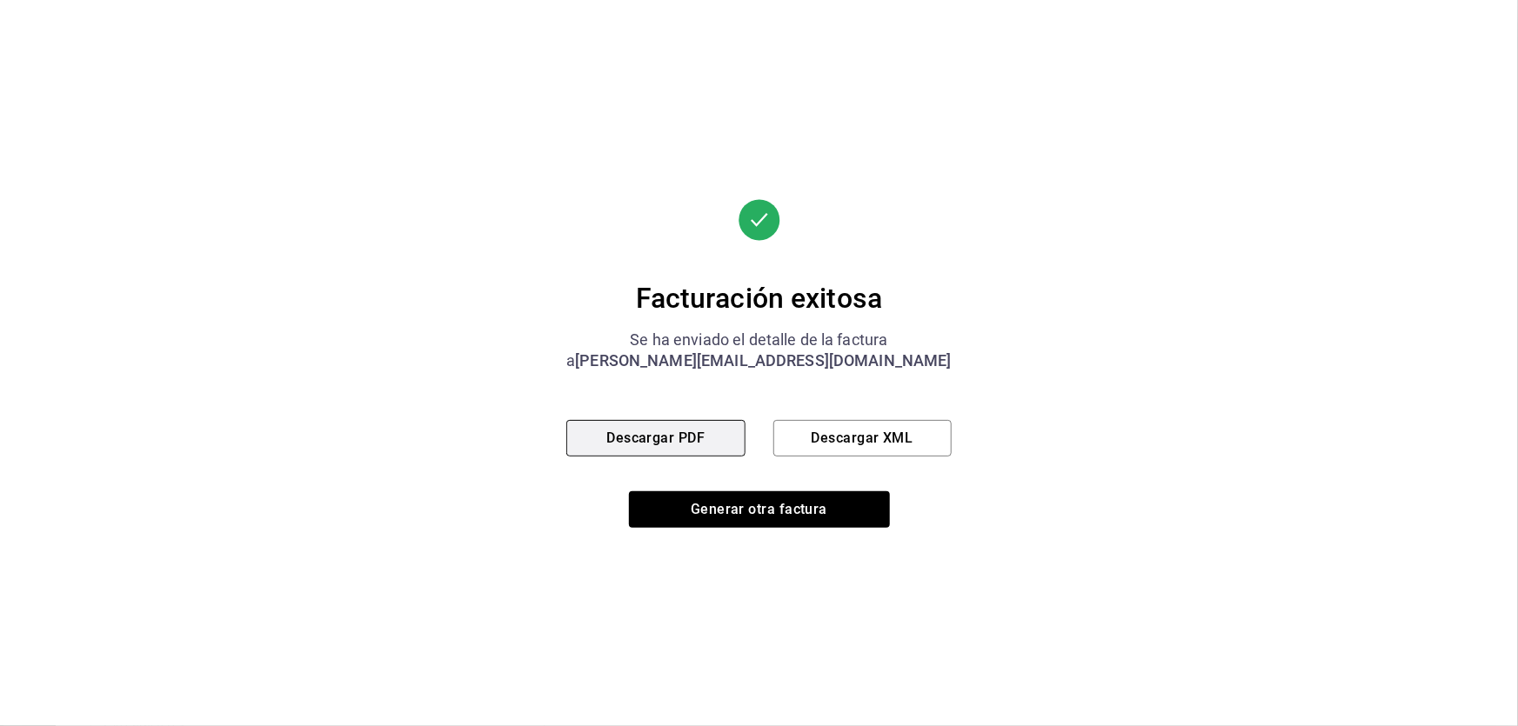
click at [670, 433] on button "Descargar PDF" at bounding box center [655, 438] width 178 height 37
click at [811, 425] on button "Descargar XML" at bounding box center [862, 438] width 178 height 37
click at [677, 456] on div "Facturación exitosa Se ha enviado el detalle de la factura a conrado.luer@iacme…" at bounding box center [758, 363] width 385 height 329
click at [671, 438] on button "Descargar PDF" at bounding box center [655, 438] width 178 height 37
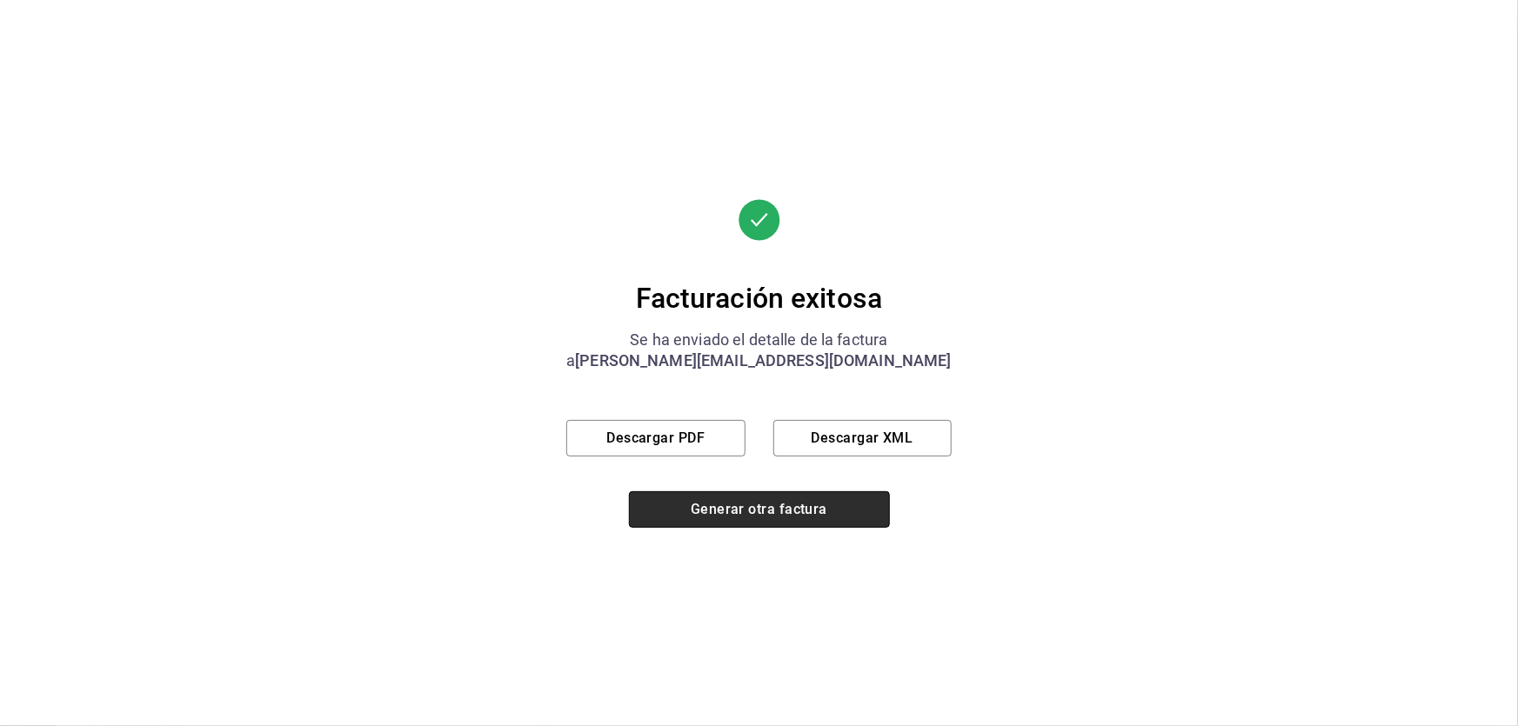
click at [780, 505] on button "Generar otra factura" at bounding box center [759, 510] width 261 height 37
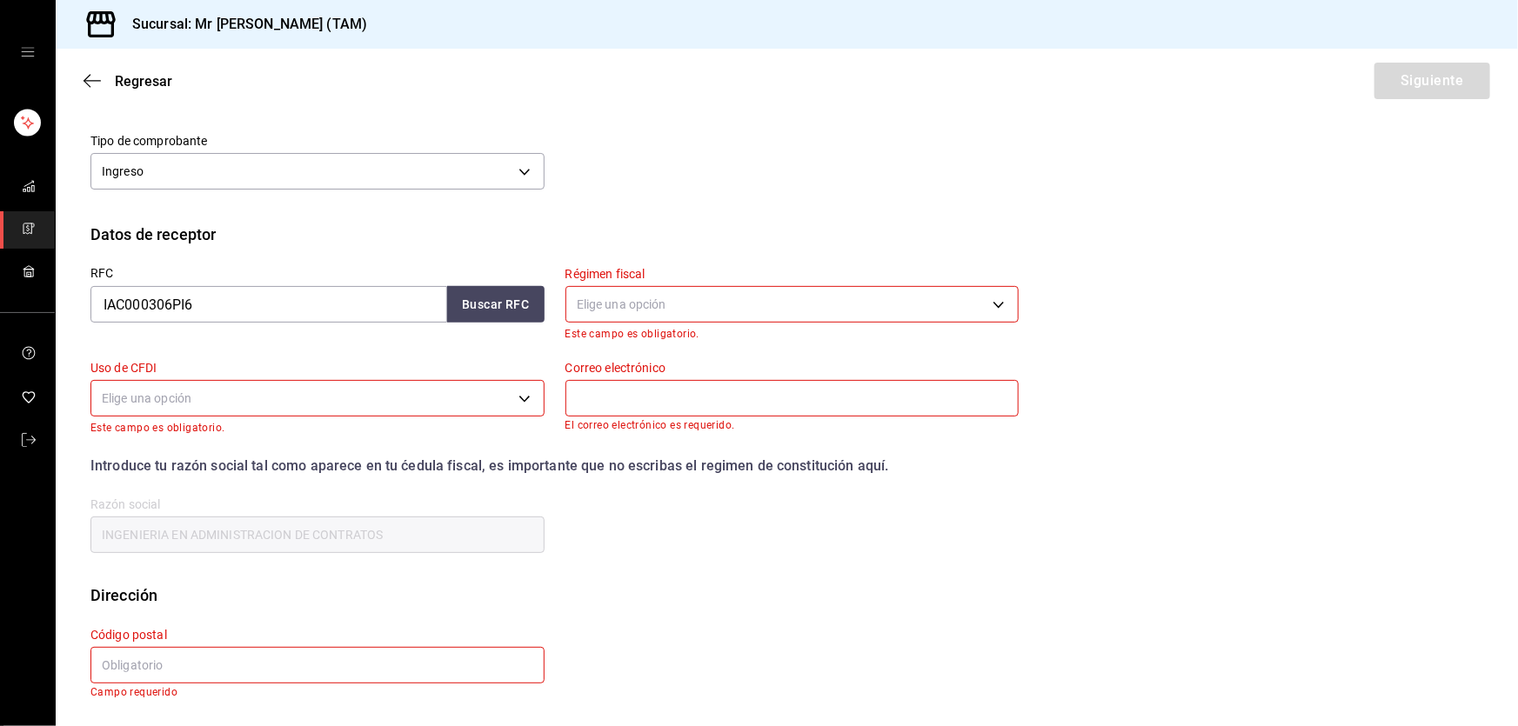
scroll to position [105, 0]
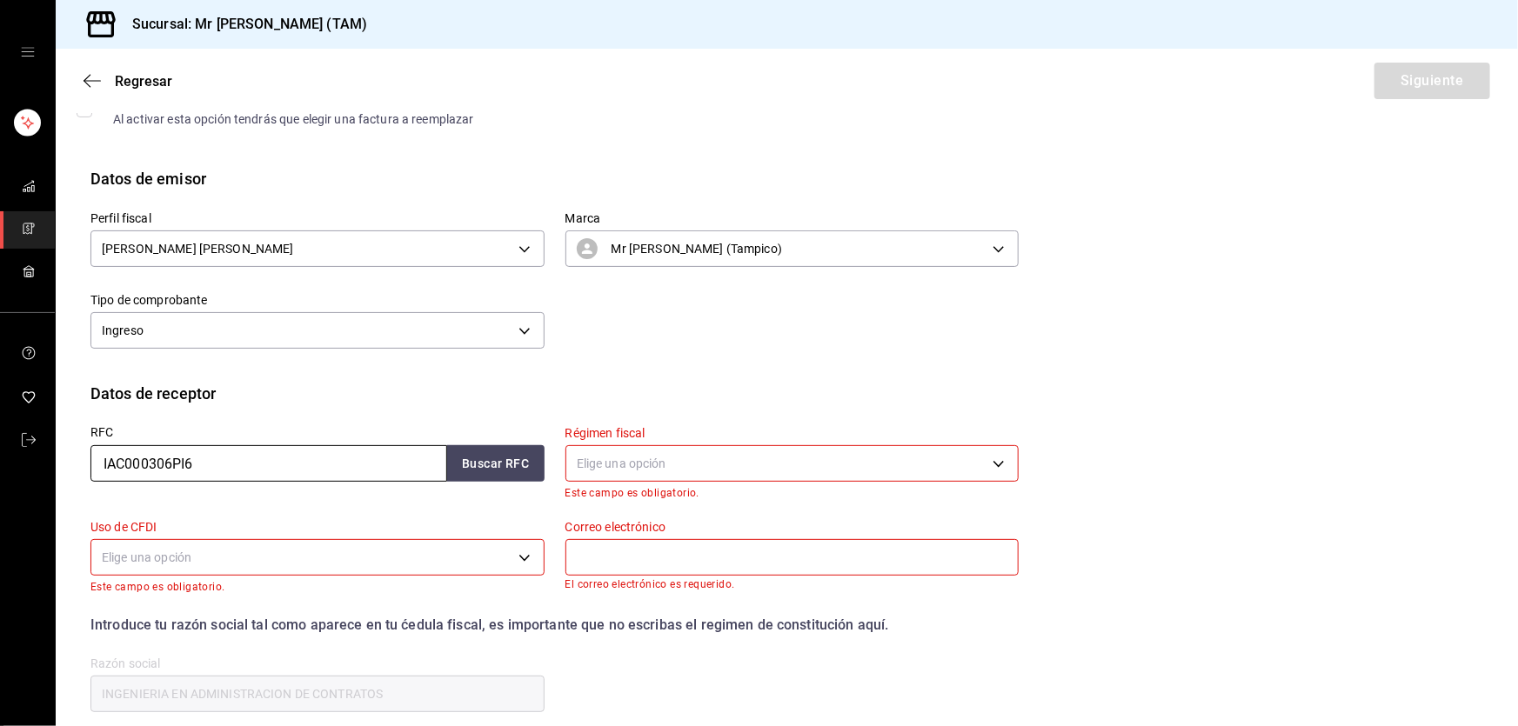
click at [284, 479] on input "IAC000306PI6" at bounding box center [268, 463] width 357 height 37
paste input "POC990510T91"
type input "POC990510T91"
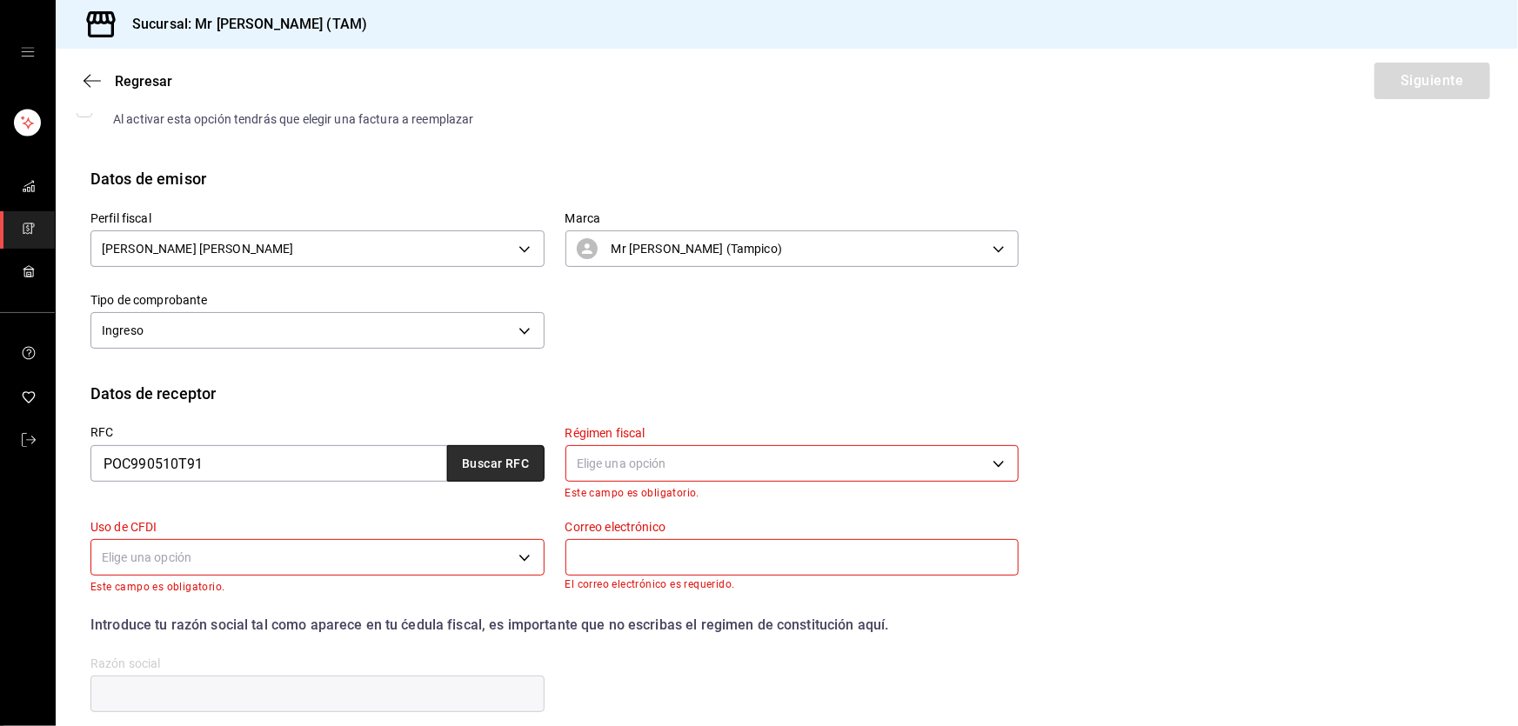
click at [527, 460] on button "Buscar RFC" at bounding box center [495, 463] width 97 height 37
type input "contabilidad@mrsmoky.mx"
type input "PROMOCIONALES DE OCCIDENTE"
type input "45010"
type input "601"
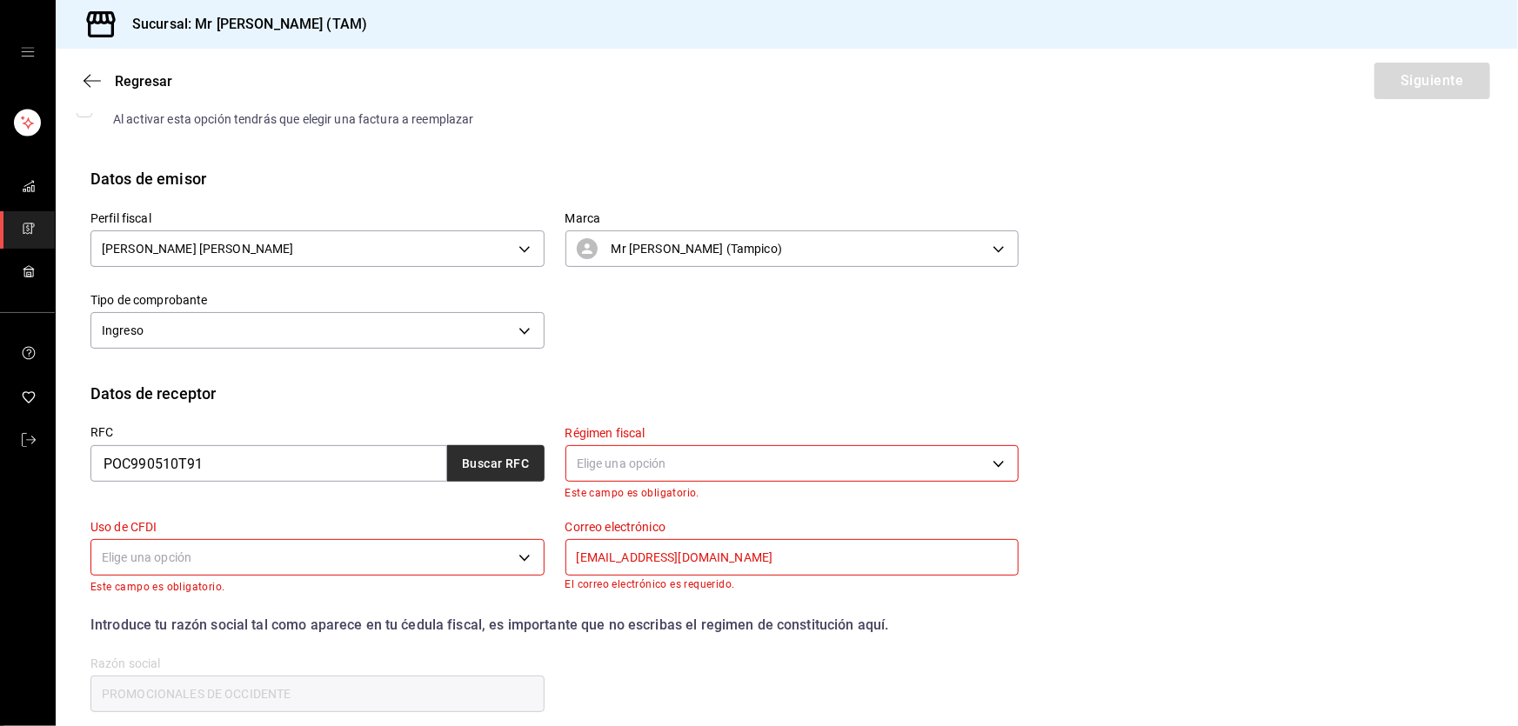
type input "G03"
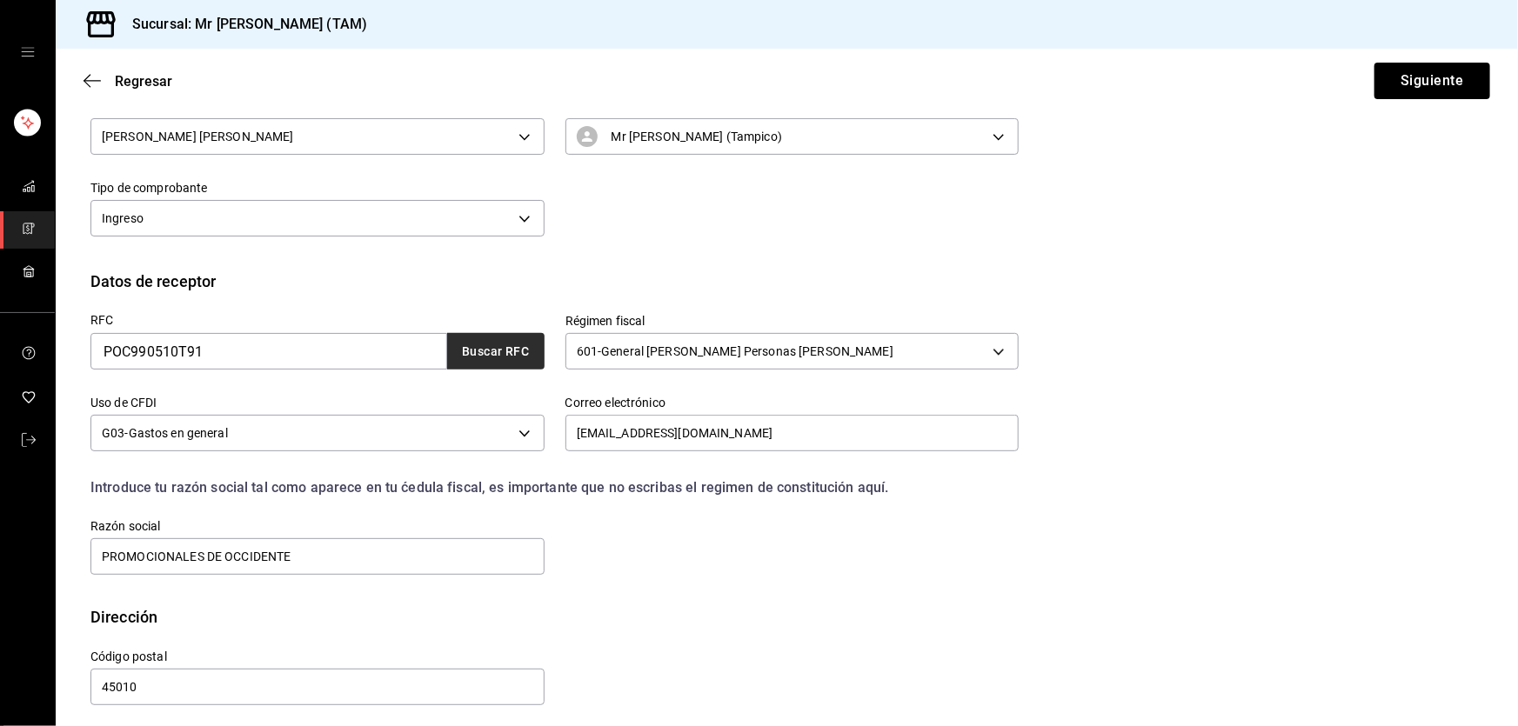
scroll to position [226, 0]
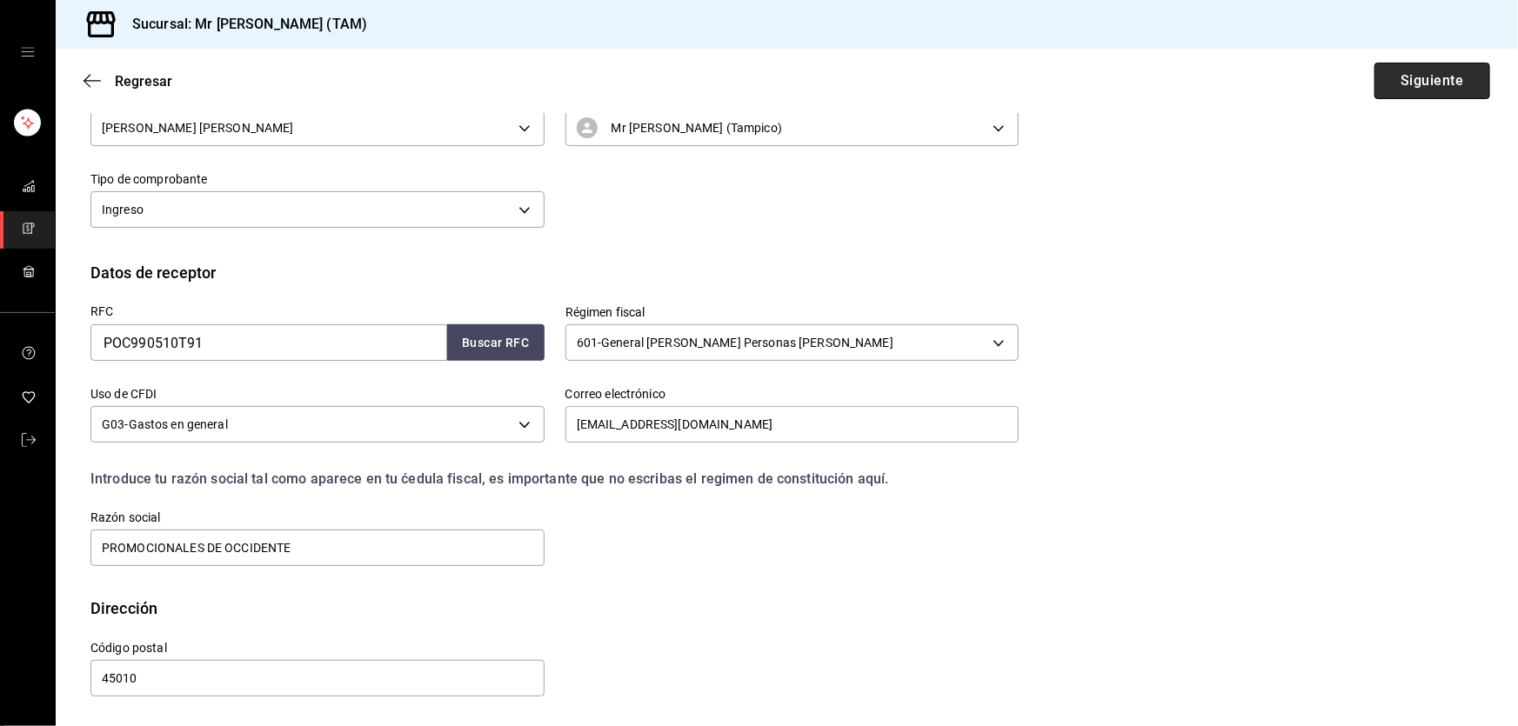
click at [1449, 79] on button "Siguiente" at bounding box center [1433, 81] width 116 height 37
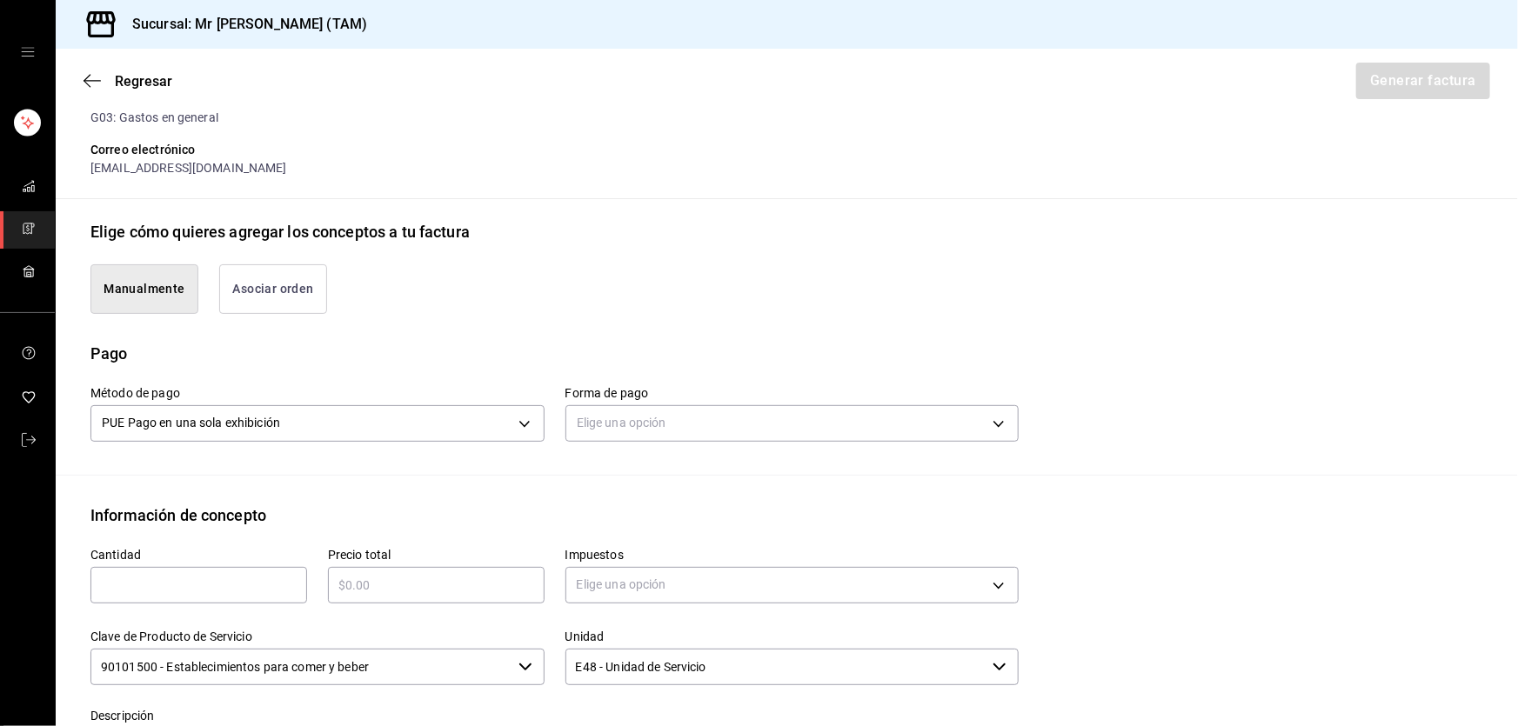
scroll to position [384, 0]
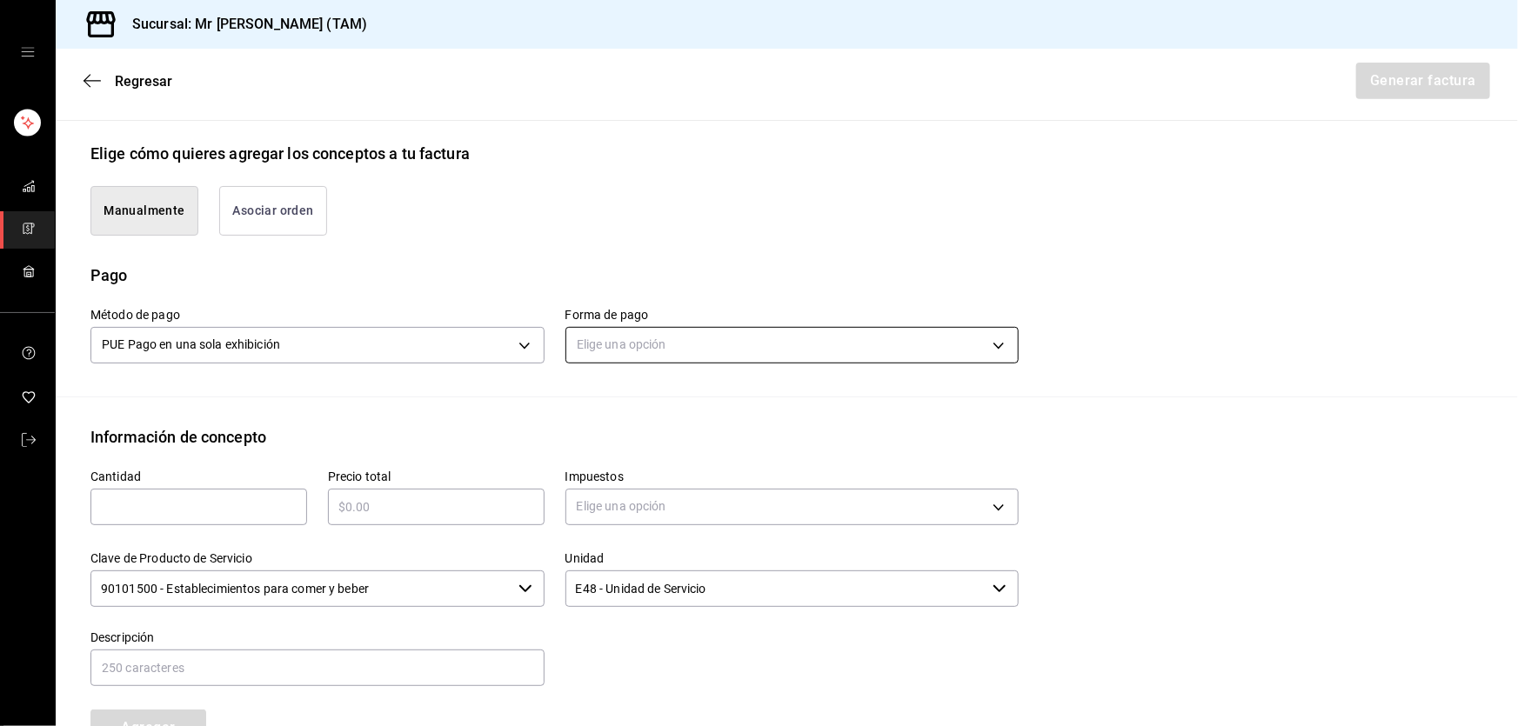
click at [668, 325] on body "Sucursal: Mr Smoky (TAM) Regresar Generar factura Emisor Perfil fiscal LARISSA …" at bounding box center [759, 363] width 1518 height 726
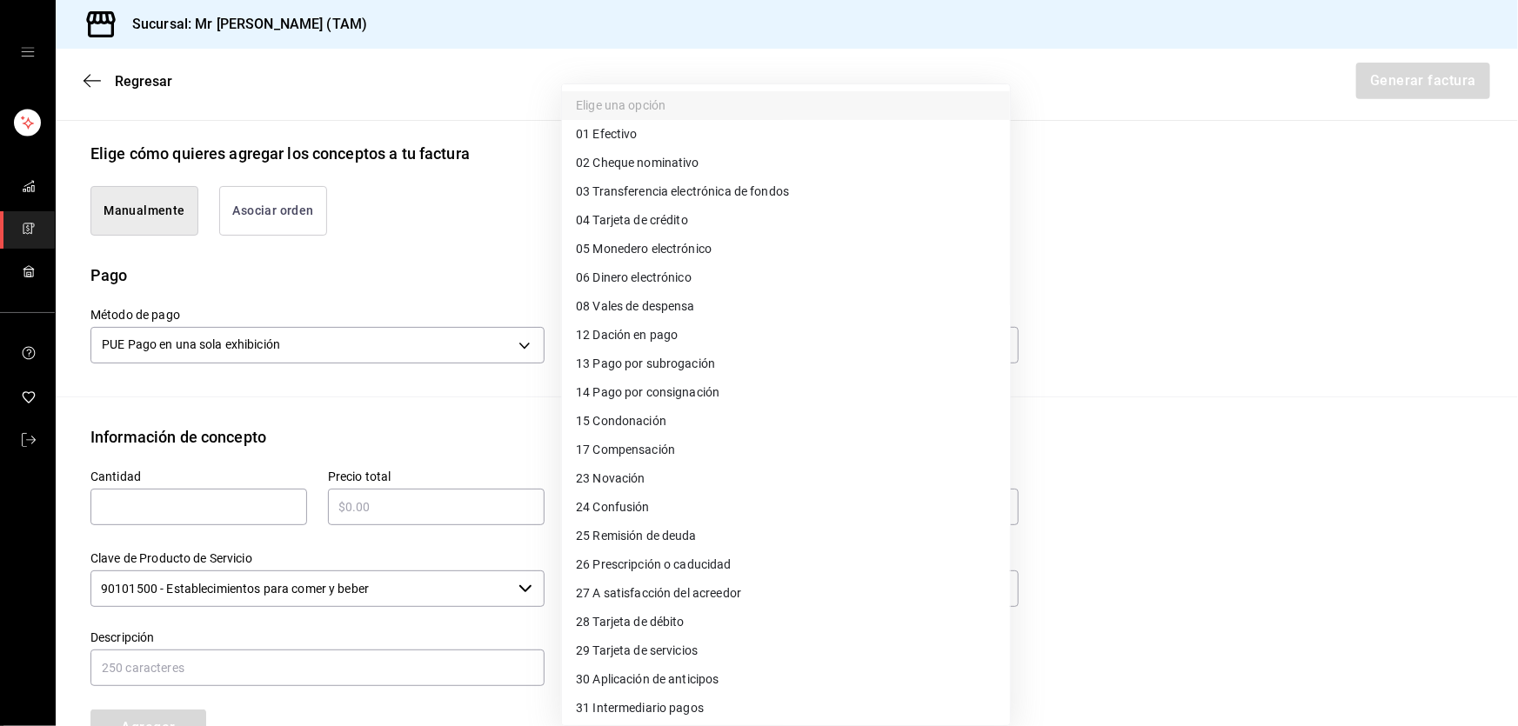
click at [672, 339] on span "12 Dación en pago" at bounding box center [627, 335] width 102 height 18
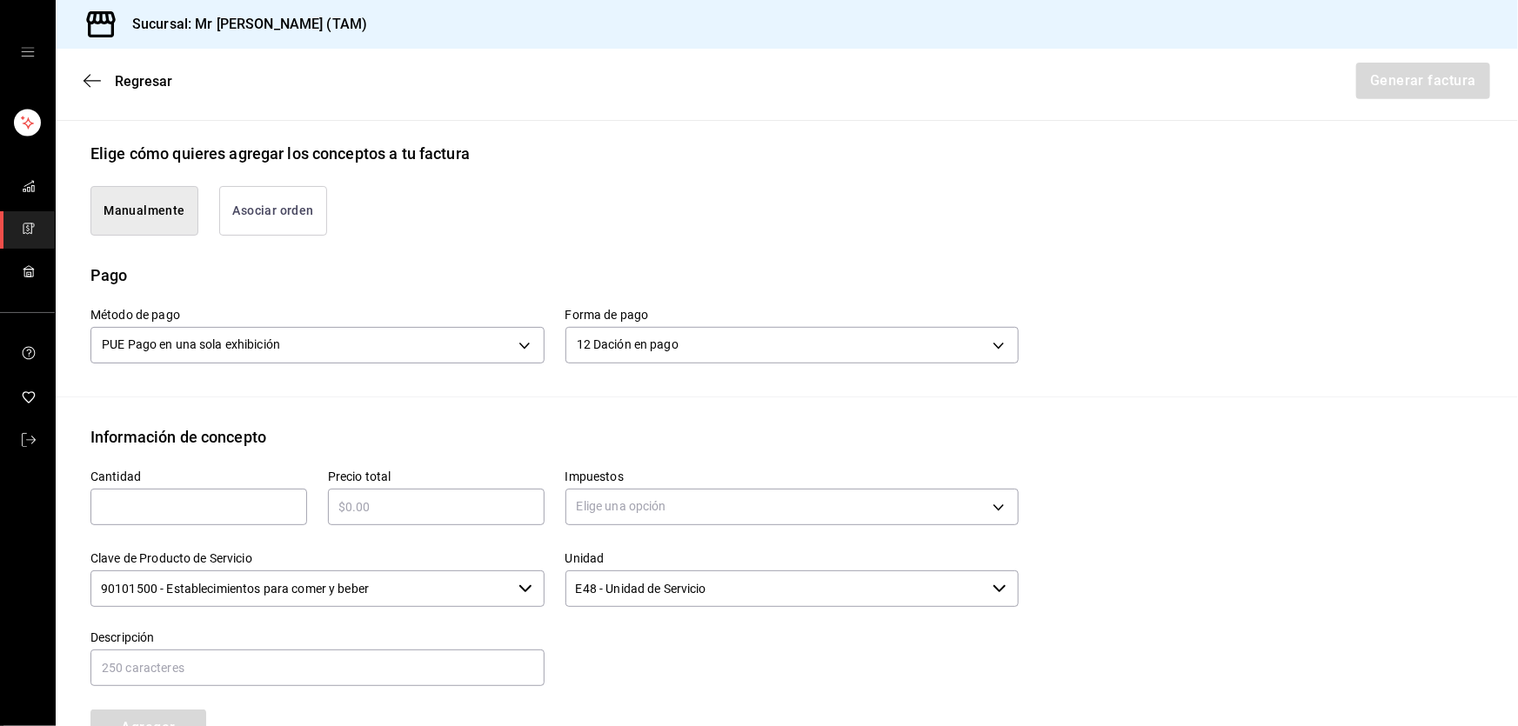
click at [672, 339] on body "Sucursal: Mr Smoky (TAM) Regresar Generar factura Emisor Perfil fiscal LARISSA …" at bounding box center [759, 363] width 1518 height 726
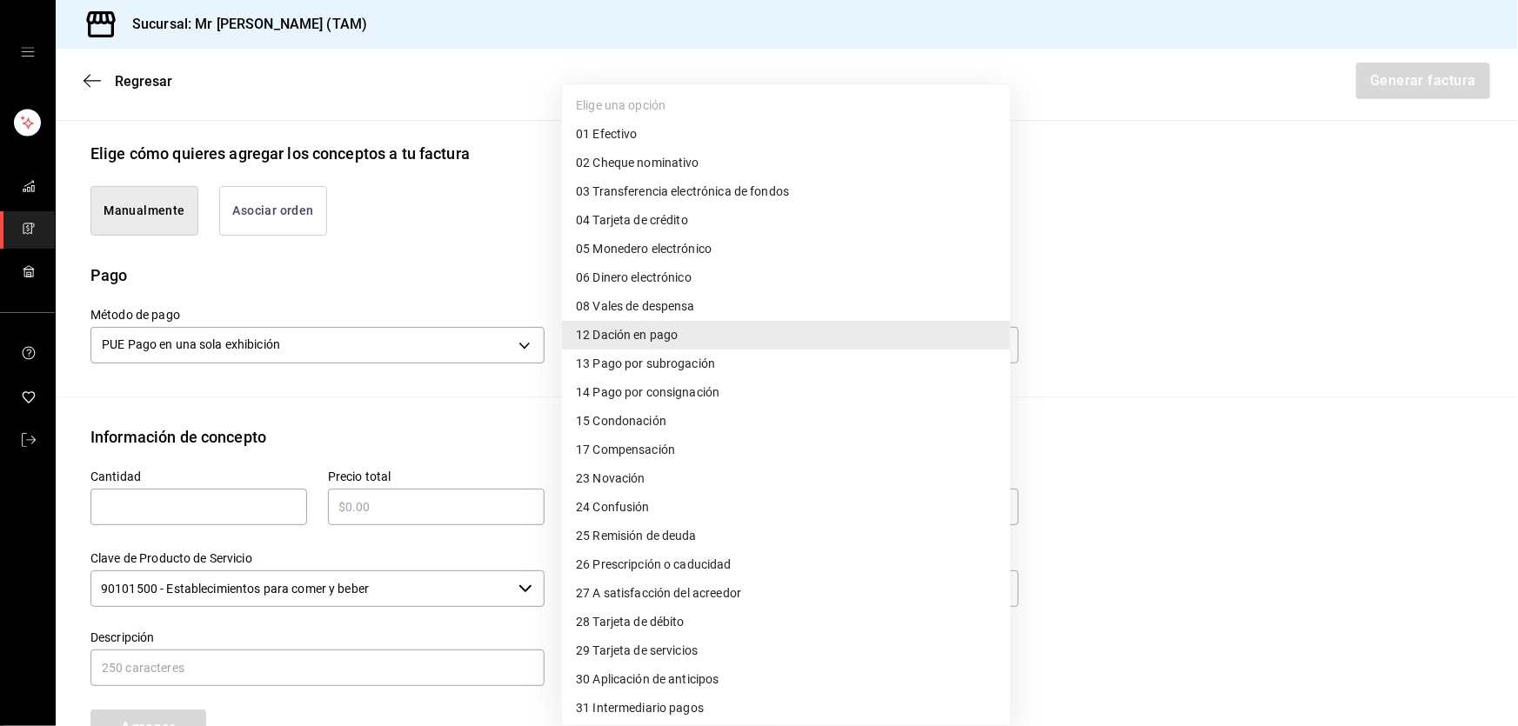
click at [628, 224] on span "04 Tarjeta de crédito" at bounding box center [632, 220] width 112 height 18
type input "04"
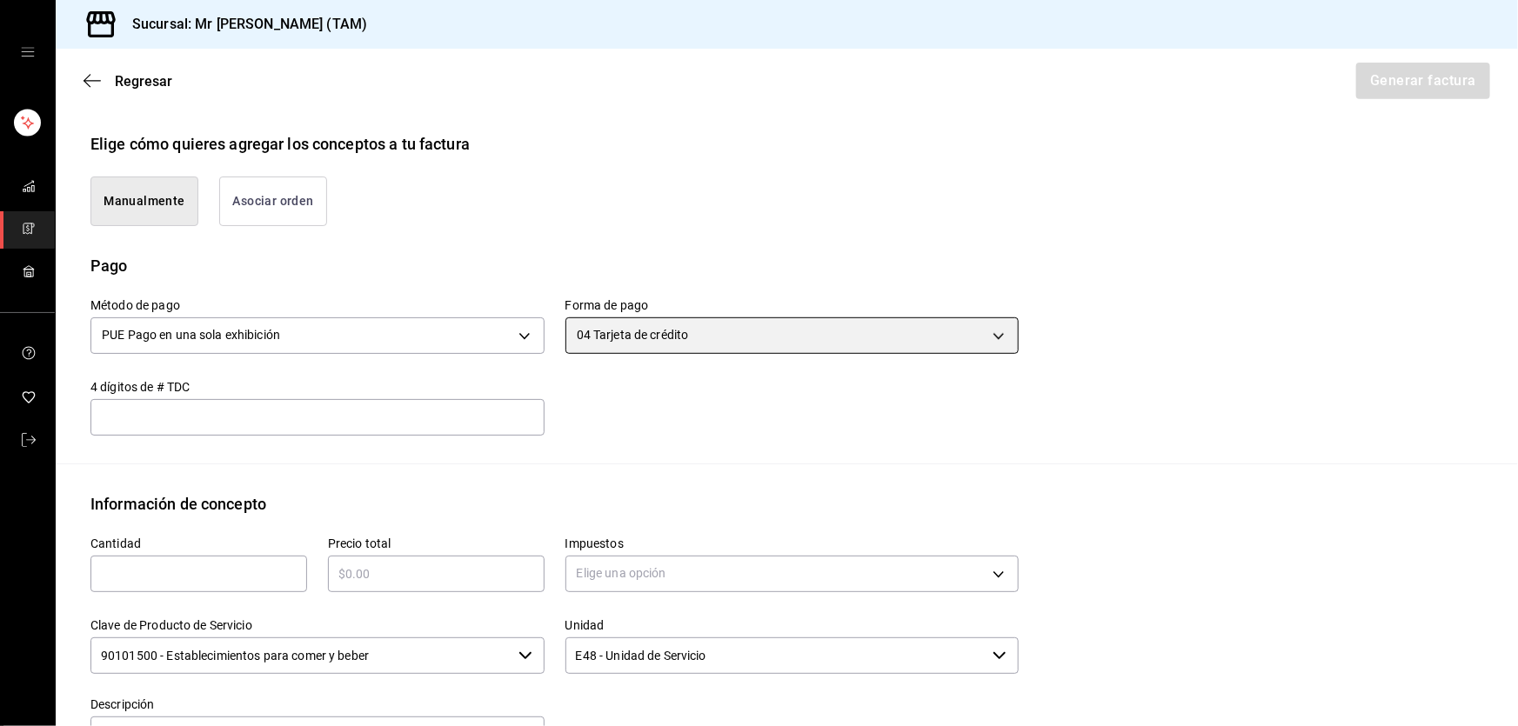
scroll to position [395, 0]
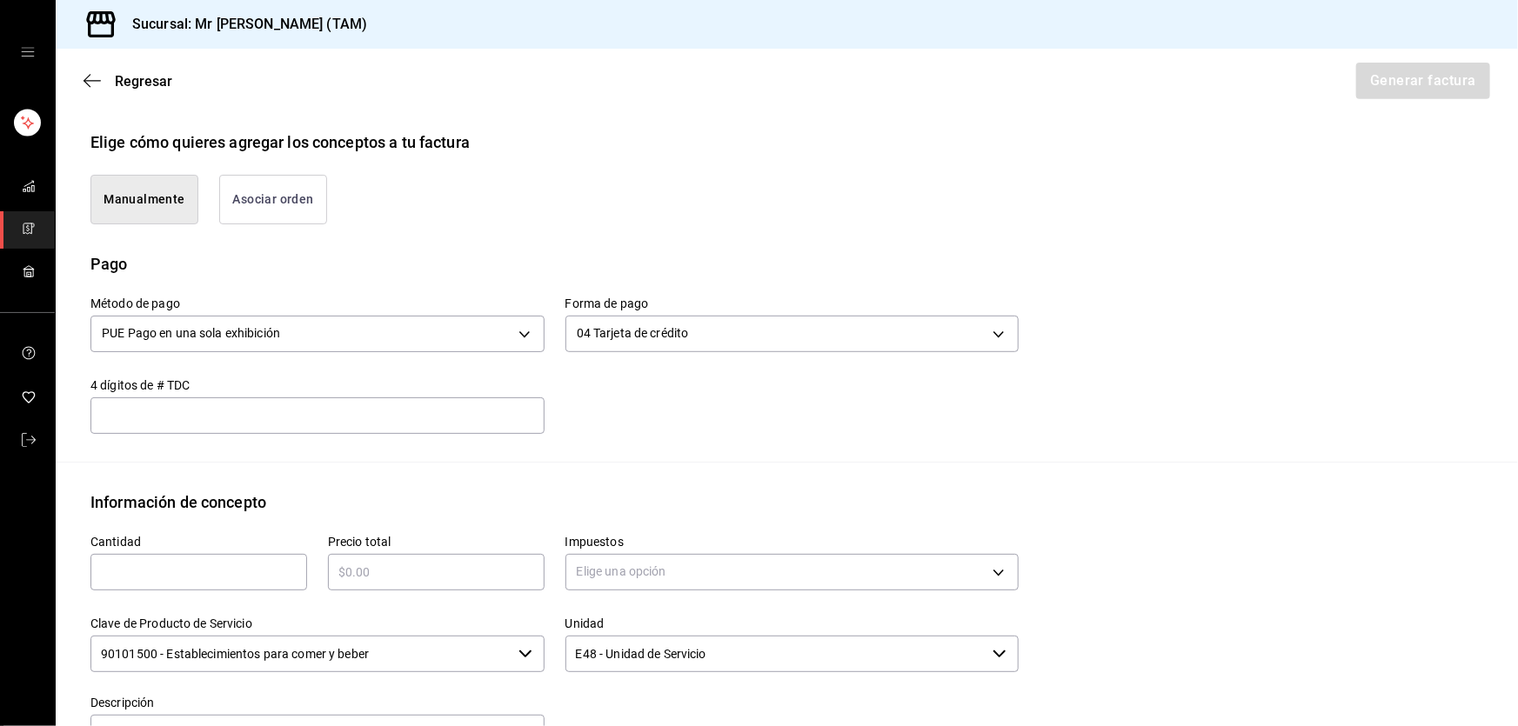
click at [333, 406] on input "text" at bounding box center [317, 415] width 454 height 21
click at [684, 445] on div "Método de pago PUE Pago en una sola exhibición PUE Forma de pago 04 Tarjeta de …" at bounding box center [786, 369] width 1393 height 186
click at [333, 423] on input "text" at bounding box center [317, 415] width 454 height 21
type input "5888"
click at [171, 564] on input "text" at bounding box center [198, 572] width 217 height 21
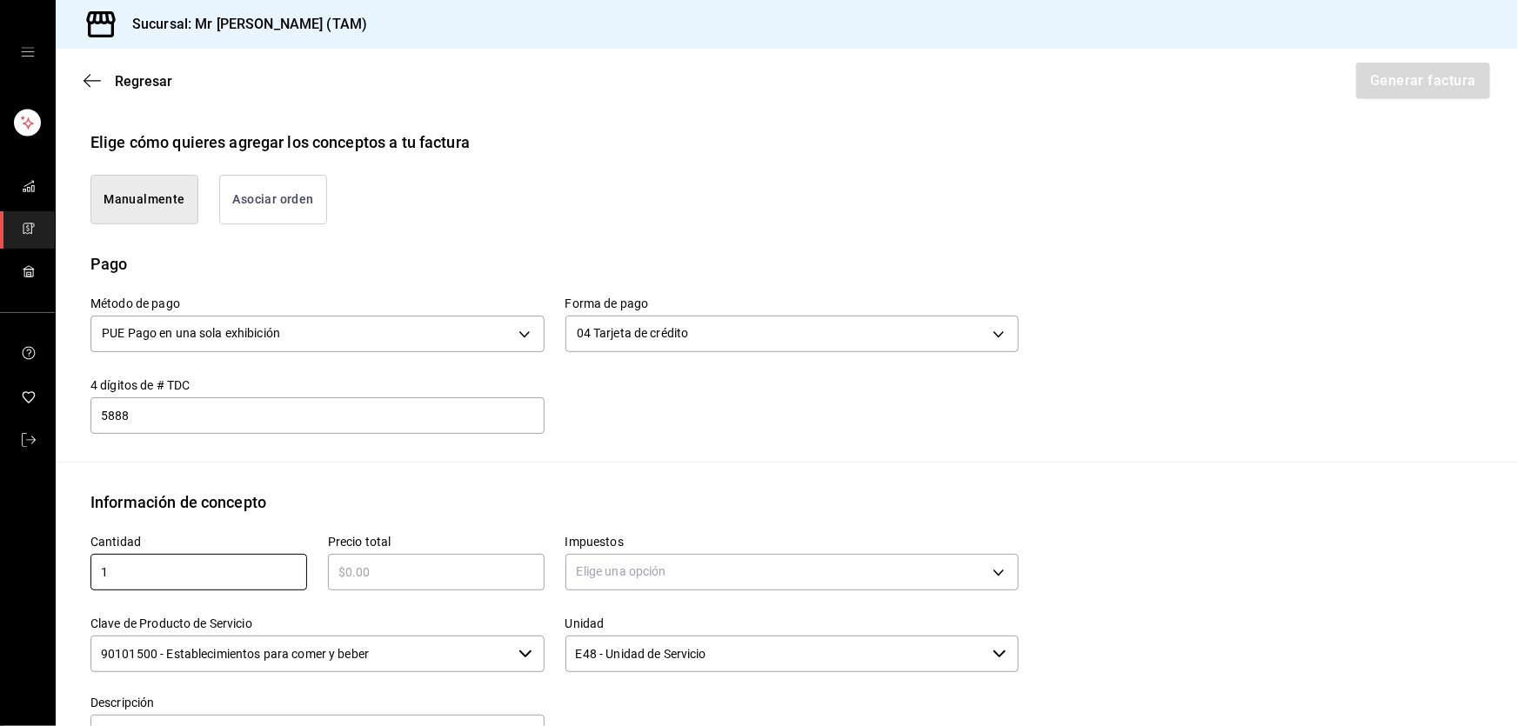
type input "1"
click at [374, 566] on input "text" at bounding box center [436, 572] width 217 height 21
type input "$325"
click at [654, 554] on body "Sucursal: Mr Smoky (TAM) Regresar Generar factura Emisor Perfil fiscal LARISSA …" at bounding box center [759, 363] width 1518 height 726
click at [581, 673] on span "IVA 16%" at bounding box center [598, 675] width 44 height 18
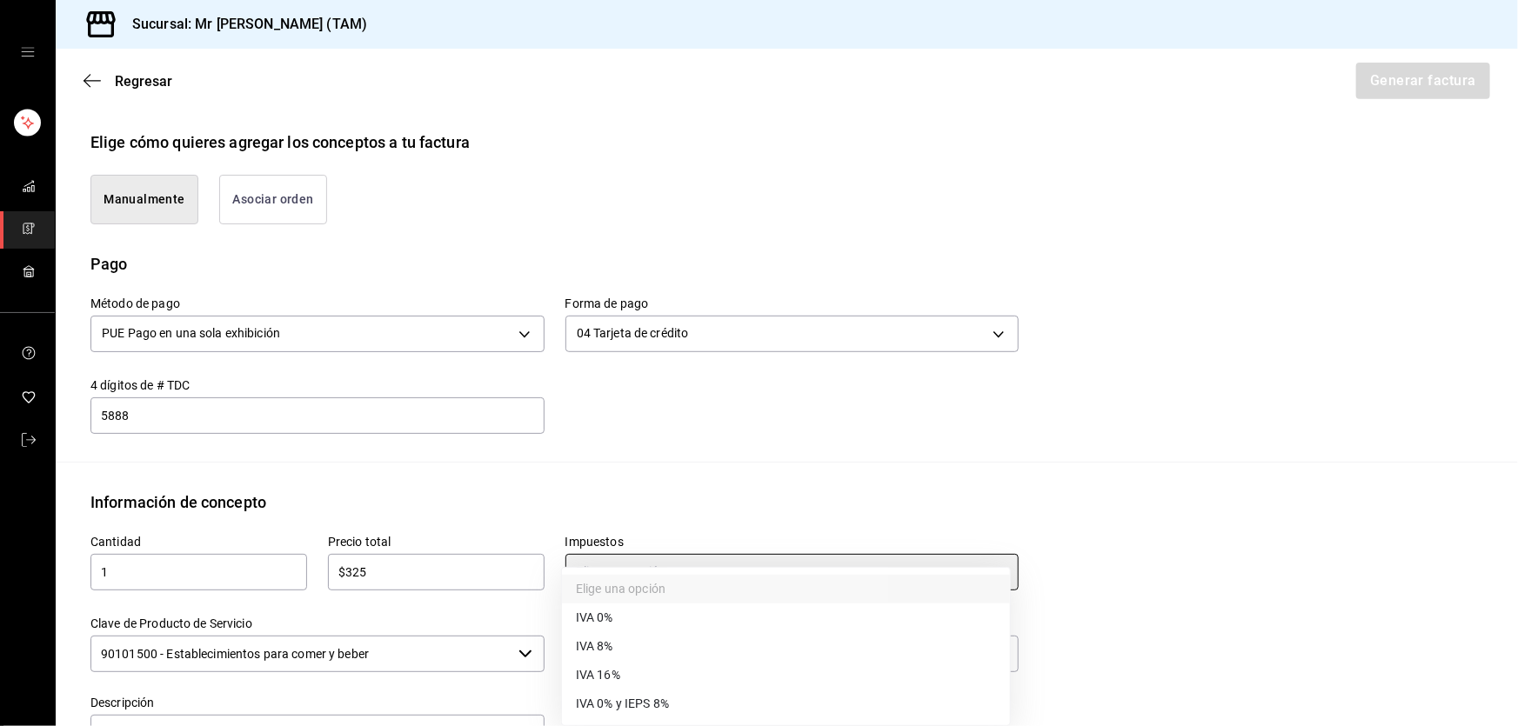
type input "IVA_16"
click at [425, 647] on input "90101500 - Establecimientos para comer y beber" at bounding box center [300, 654] width 421 height 37
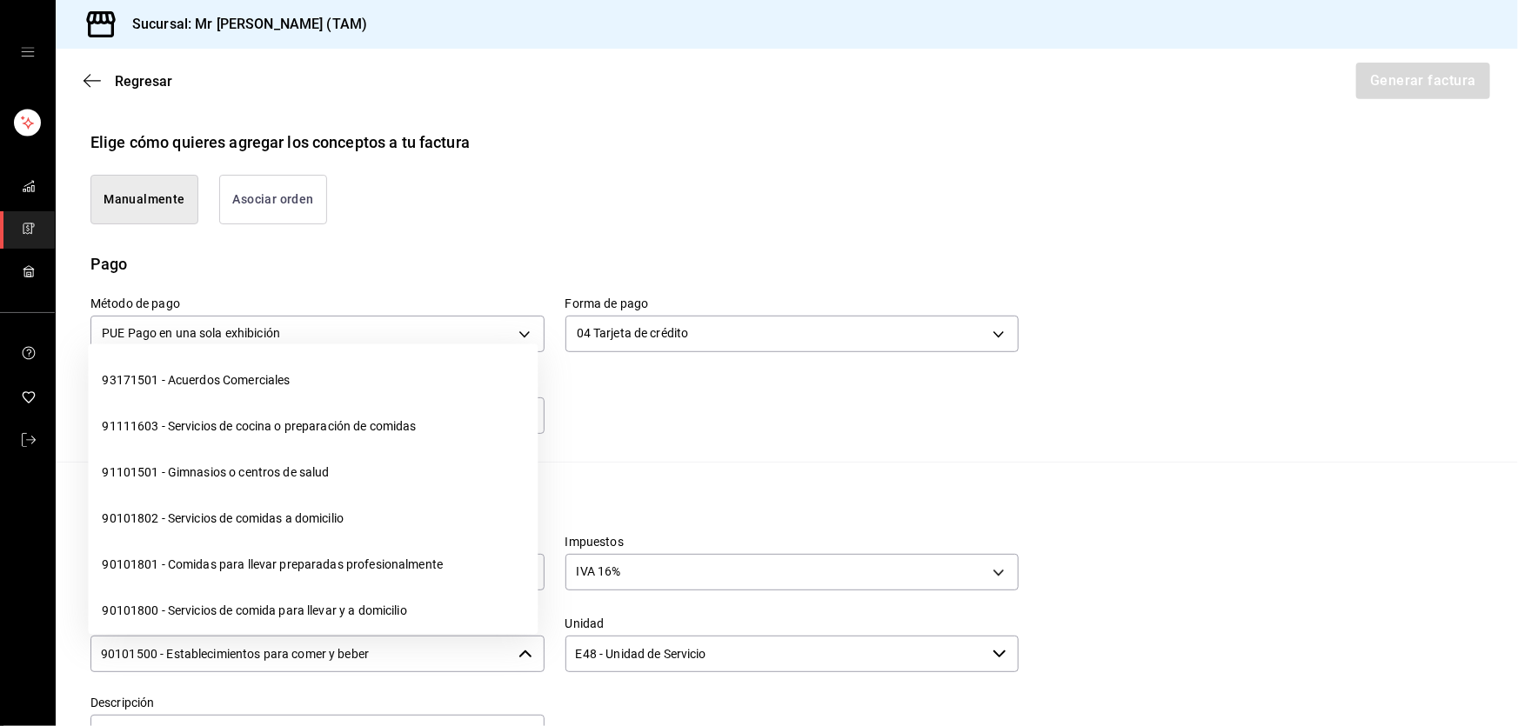
click at [425, 647] on input "90101500 - Establecimientos para comer y beber" at bounding box center [300, 654] width 421 height 37
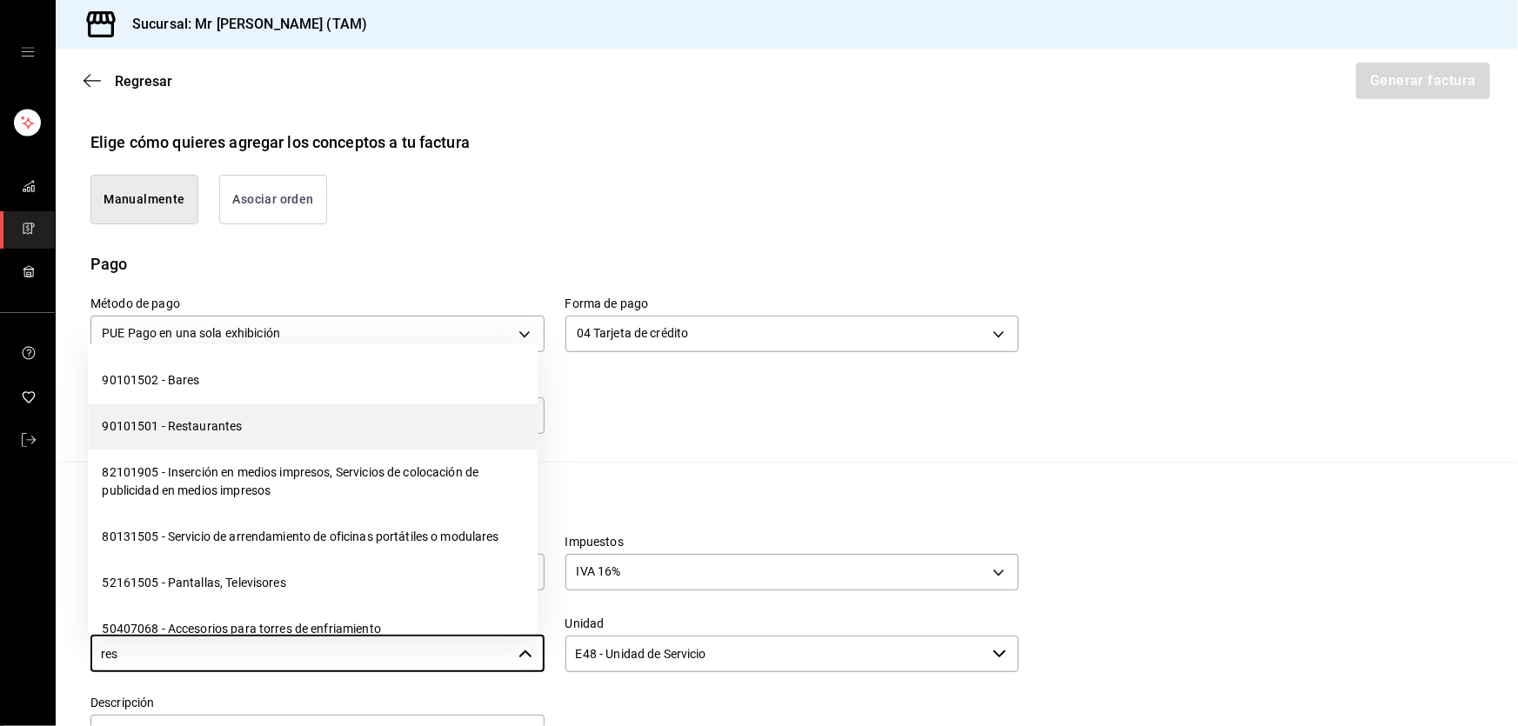
click at [214, 445] on li "90101501 - Restaurantes" at bounding box center [313, 428] width 450 height 46
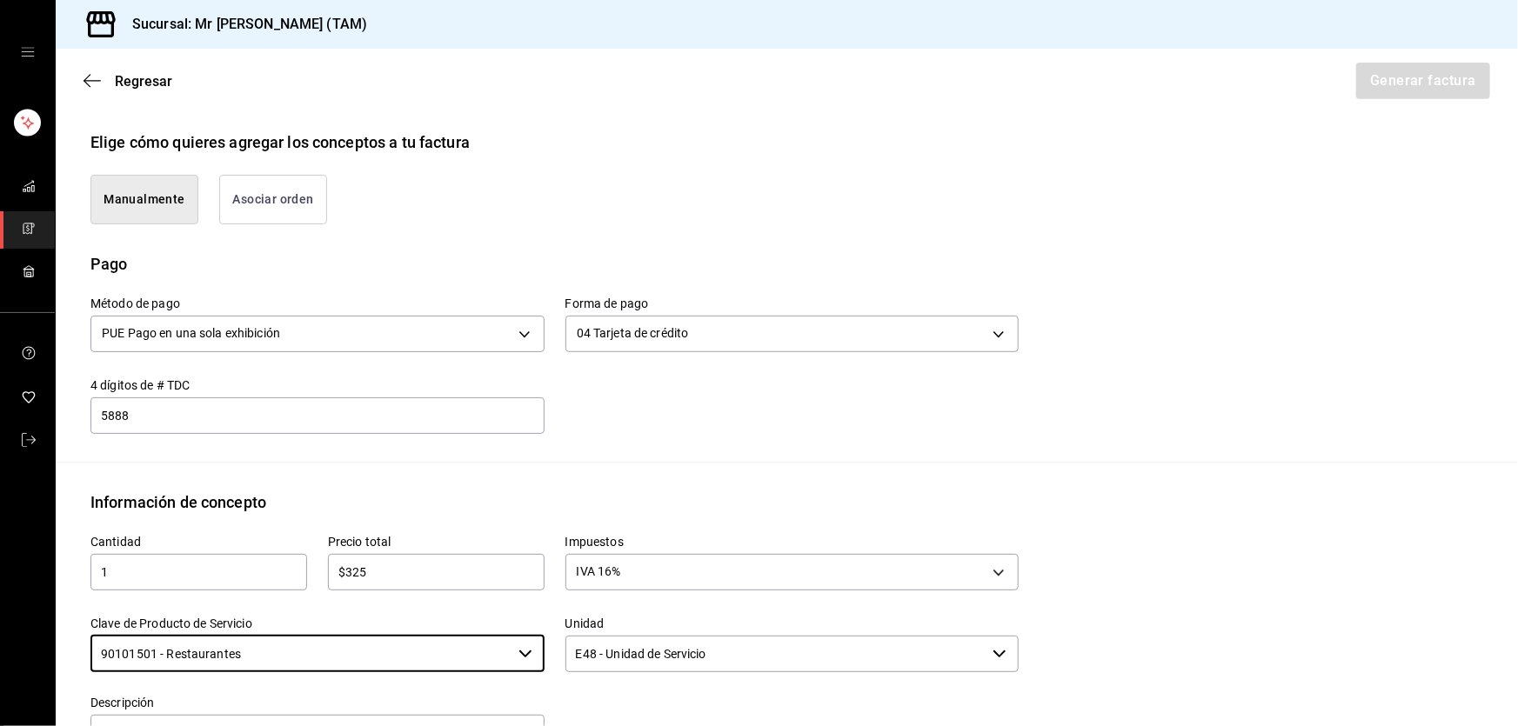
type input "90101501 - Restaurantes"
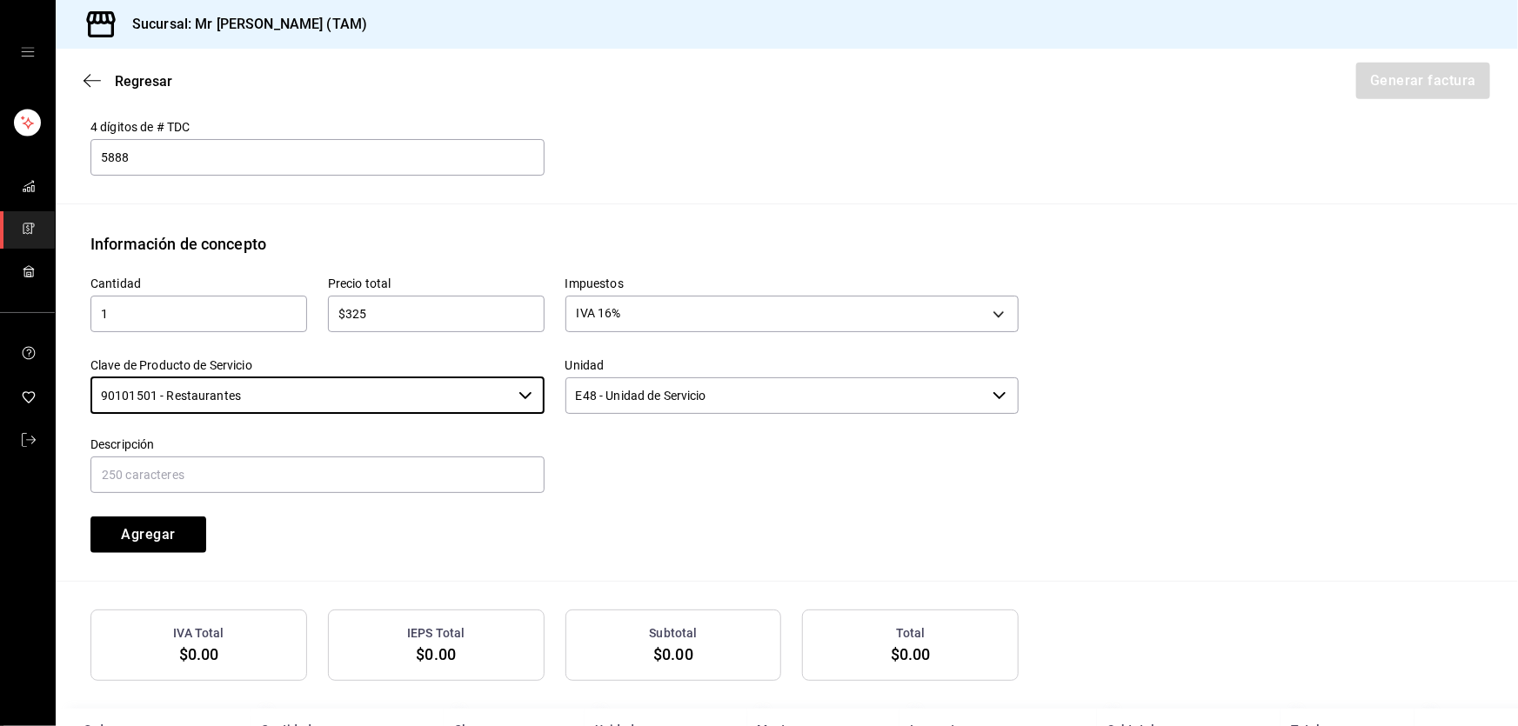
scroll to position [712, 0]
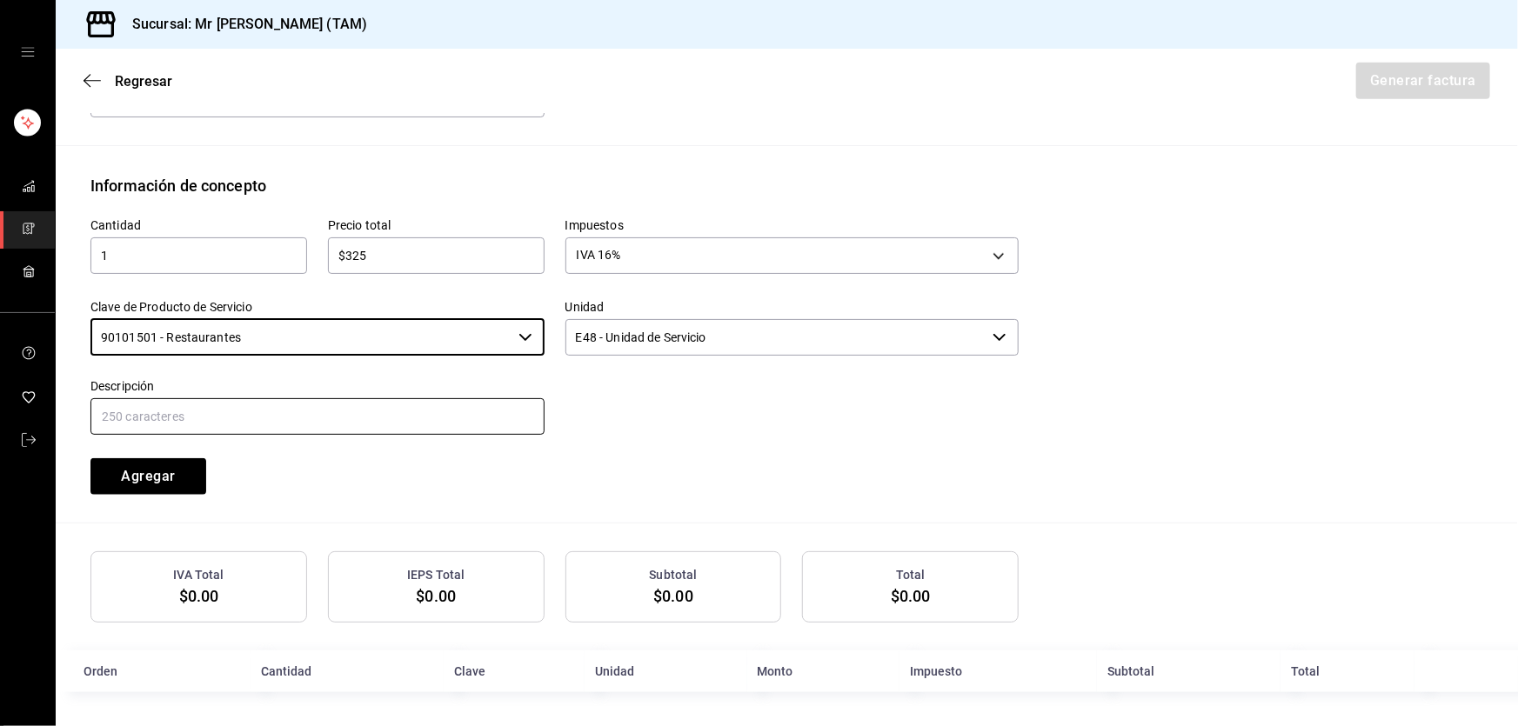
click at [278, 417] on input "text" at bounding box center [317, 416] width 454 height 37
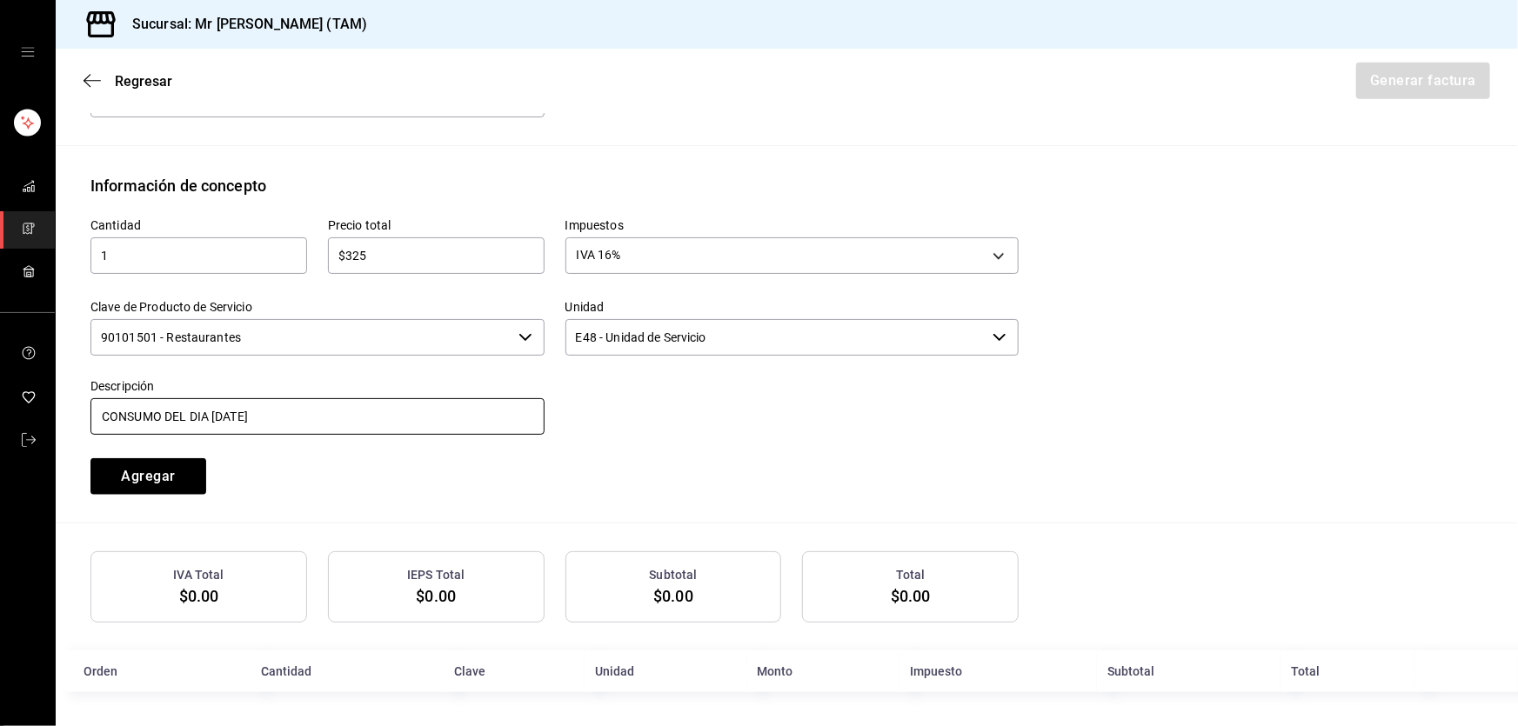
click at [215, 414] on input "CONSUMO DEL DIA 04 SEPTIEMBRE 2025" at bounding box center [317, 416] width 454 height 37
type input "CONSUMO DEL DIA 24 SEPTIEMBRE 2025"
click at [347, 417] on input "CONSUMO DEL DIA 24 SEPTIEMBRE 2025" at bounding box center [317, 416] width 454 height 37
click at [188, 487] on button "Agregar" at bounding box center [148, 476] width 116 height 37
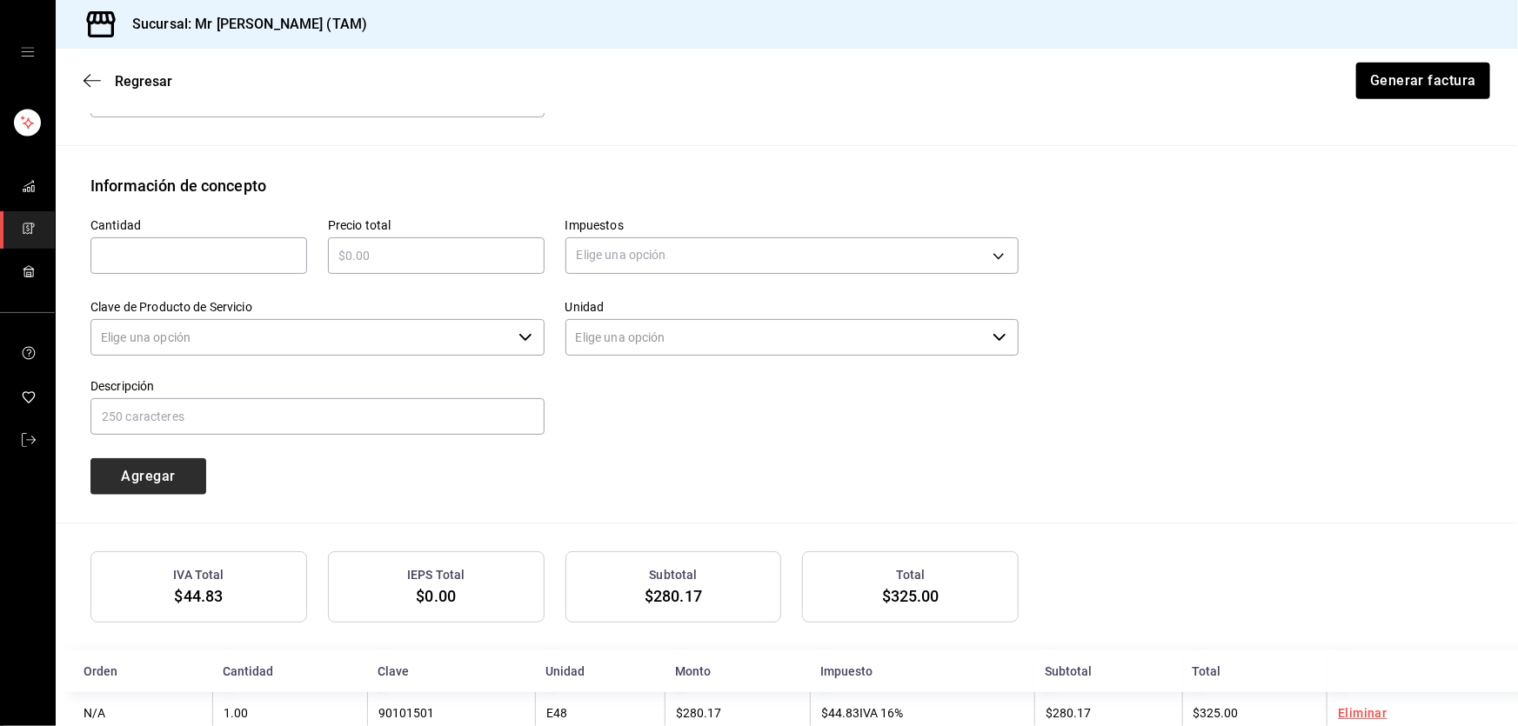
type input "90101500 - Establecimientos para comer y beber"
type input "E48 - Unidad de Servicio"
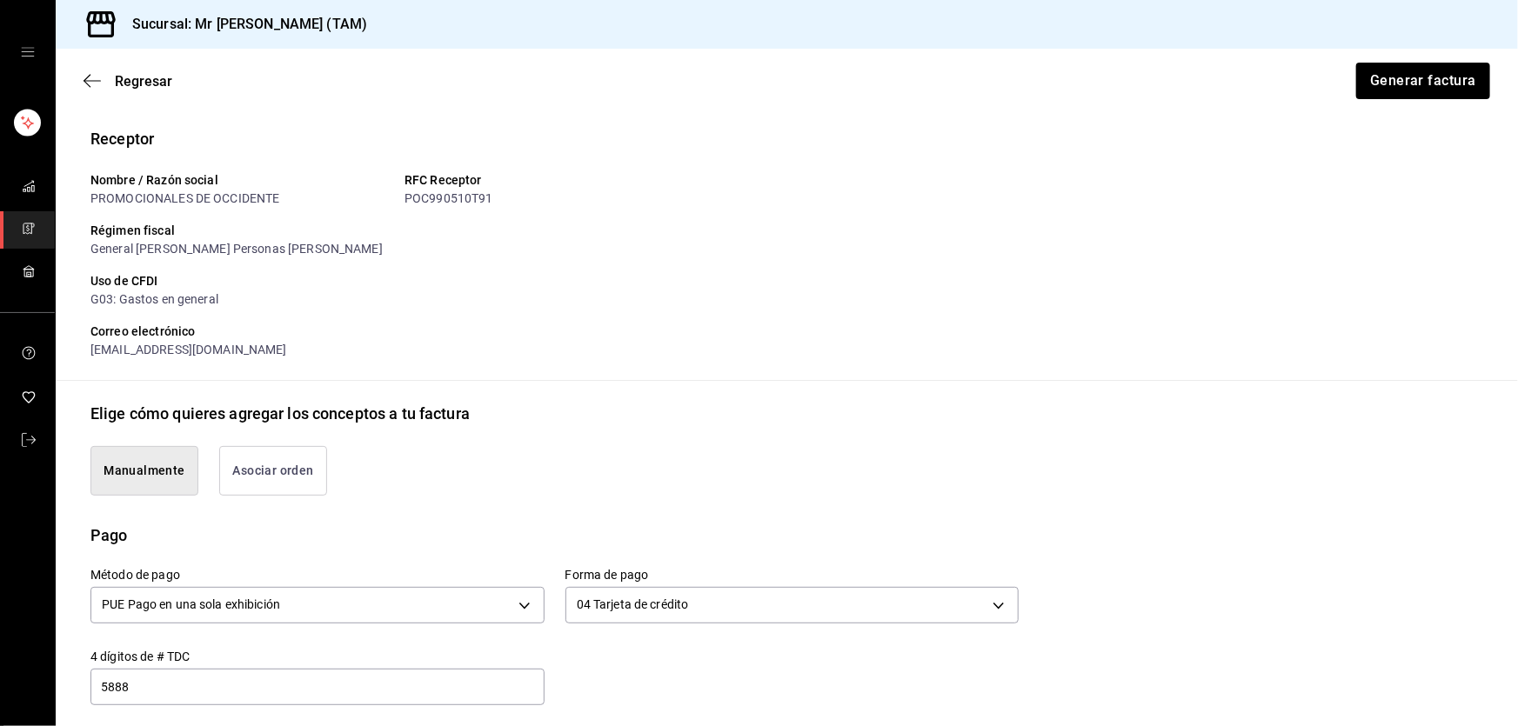
scroll to position [122, 0]
click at [1455, 73] on button "Generar factura" at bounding box center [1423, 81] width 136 height 37
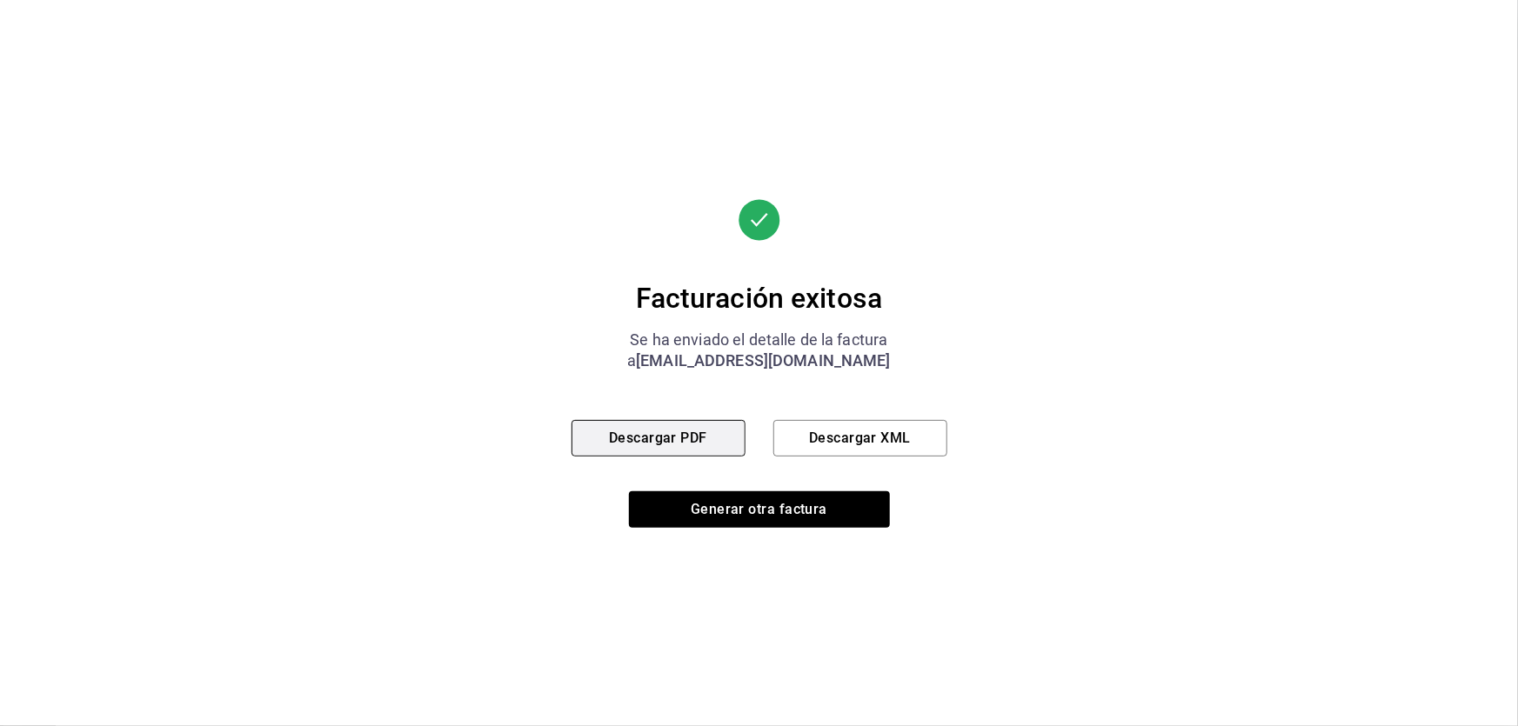
click at [687, 434] on button "Descargar PDF" at bounding box center [659, 438] width 174 height 37
click at [847, 440] on button "Descargar XML" at bounding box center [860, 438] width 174 height 37
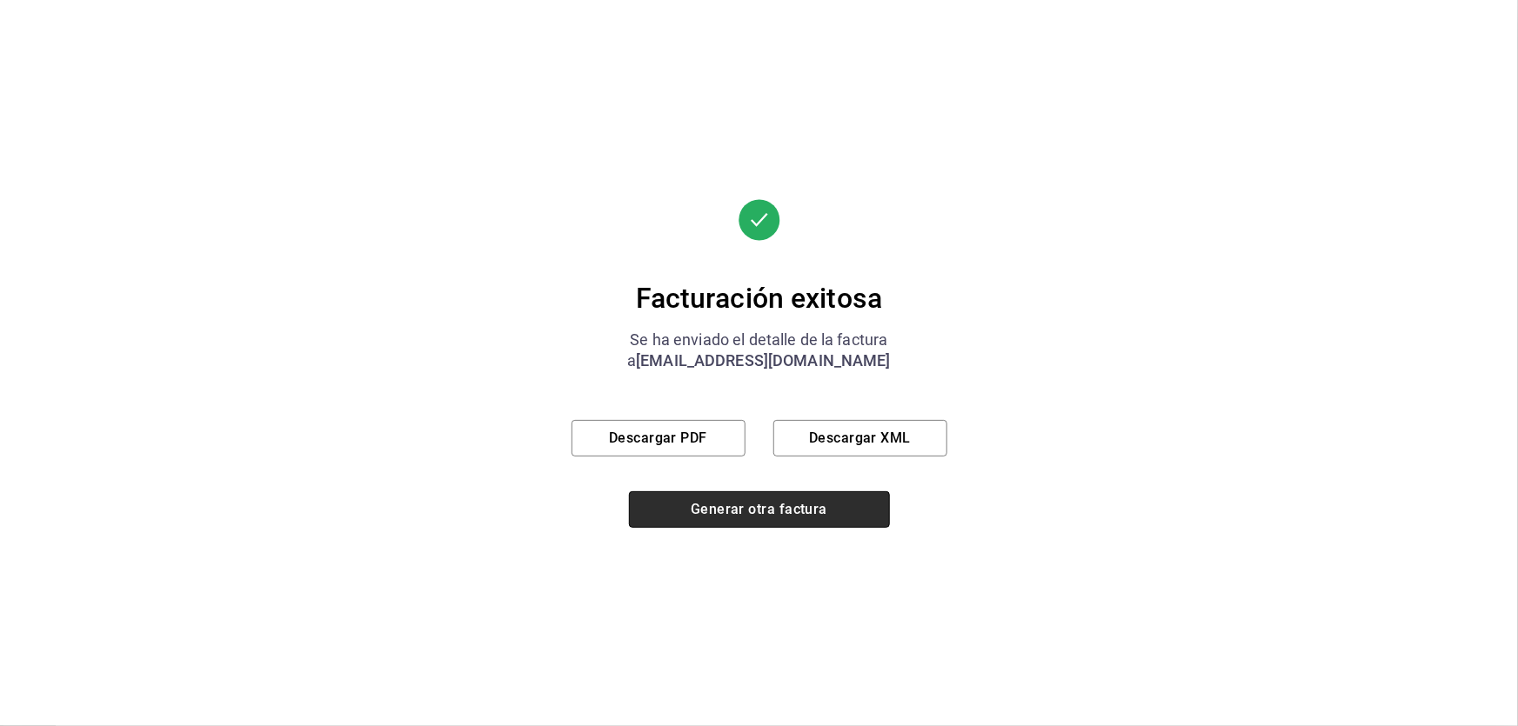
click at [743, 508] on button "Generar otra factura" at bounding box center [759, 510] width 261 height 37
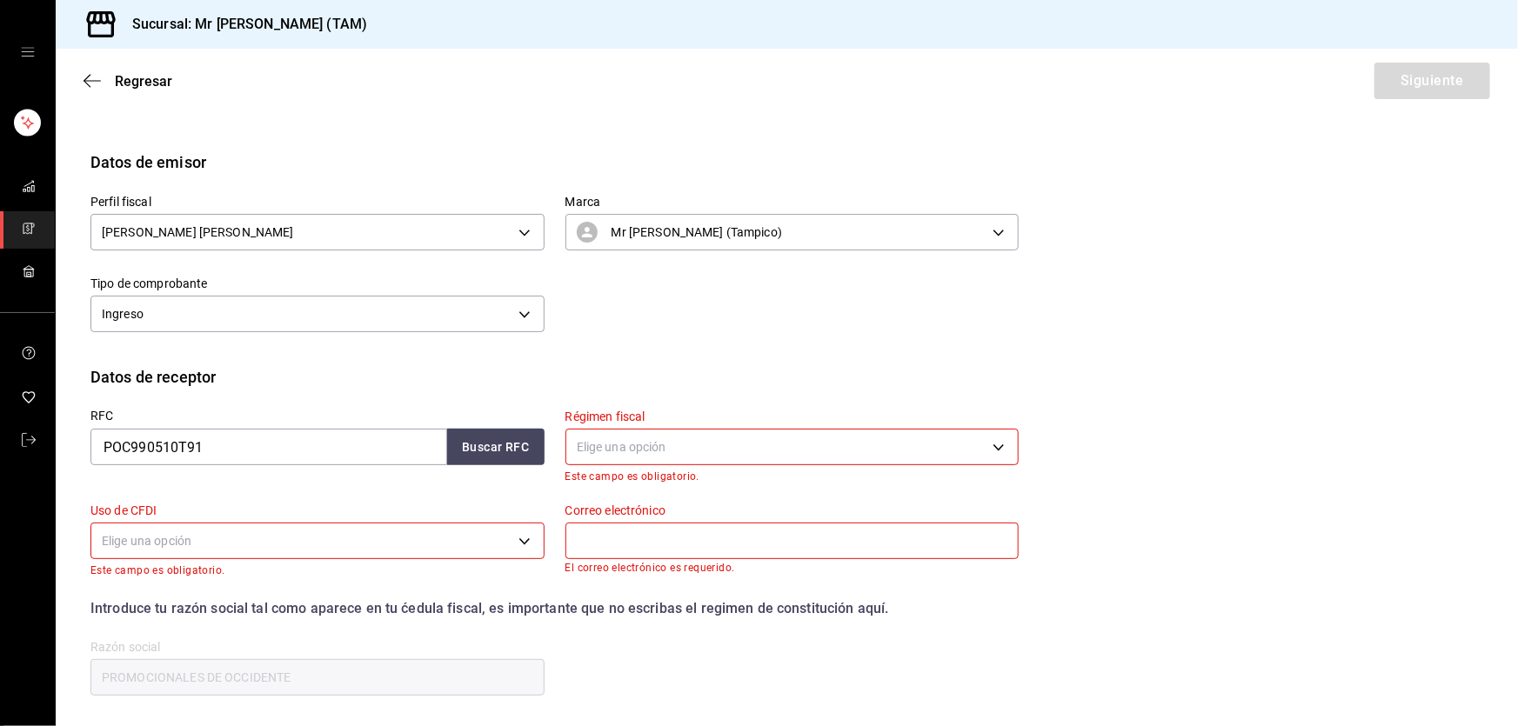
scroll to position [105, 0]
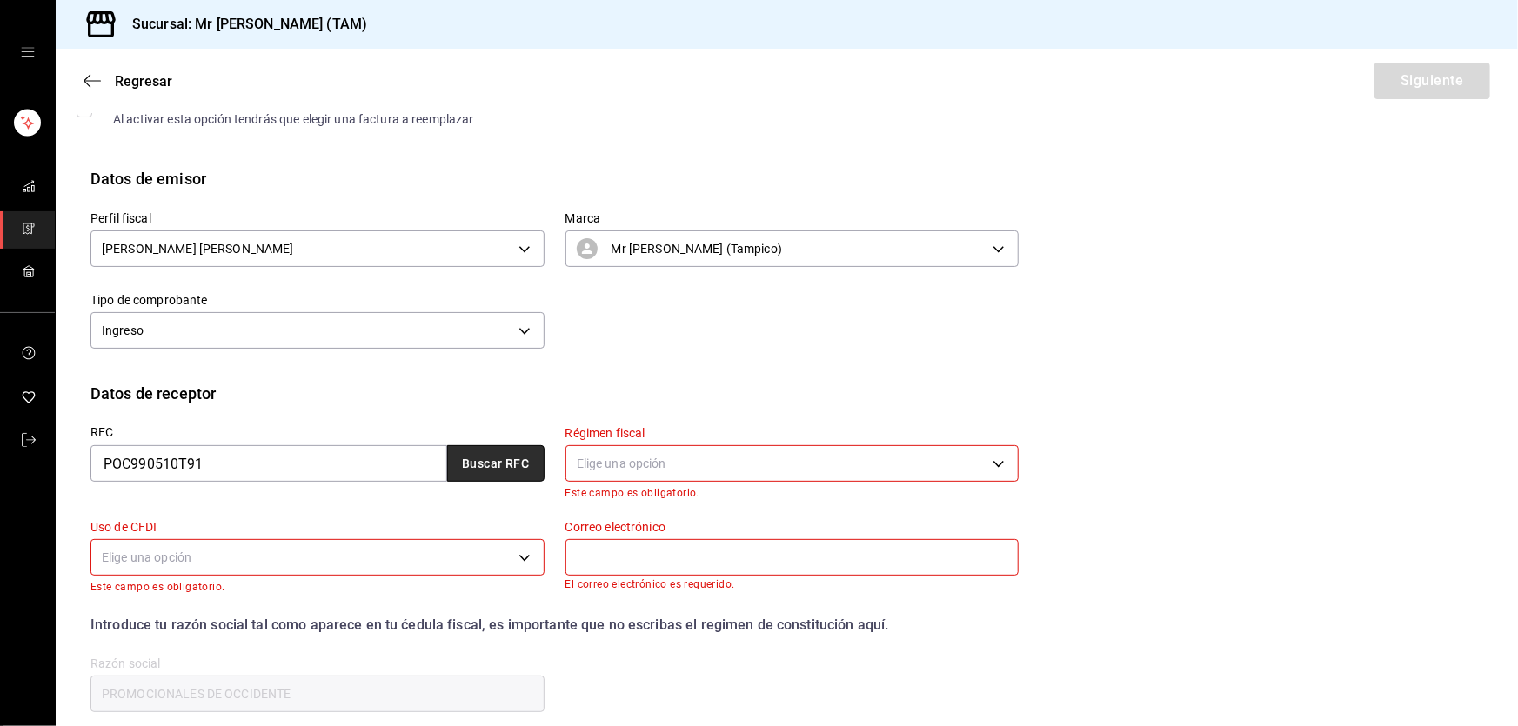
click at [502, 453] on button "Buscar RFC" at bounding box center [495, 463] width 97 height 37
type input "601"
type input "G03"
type input "contabilidad@mrsmoky.mx"
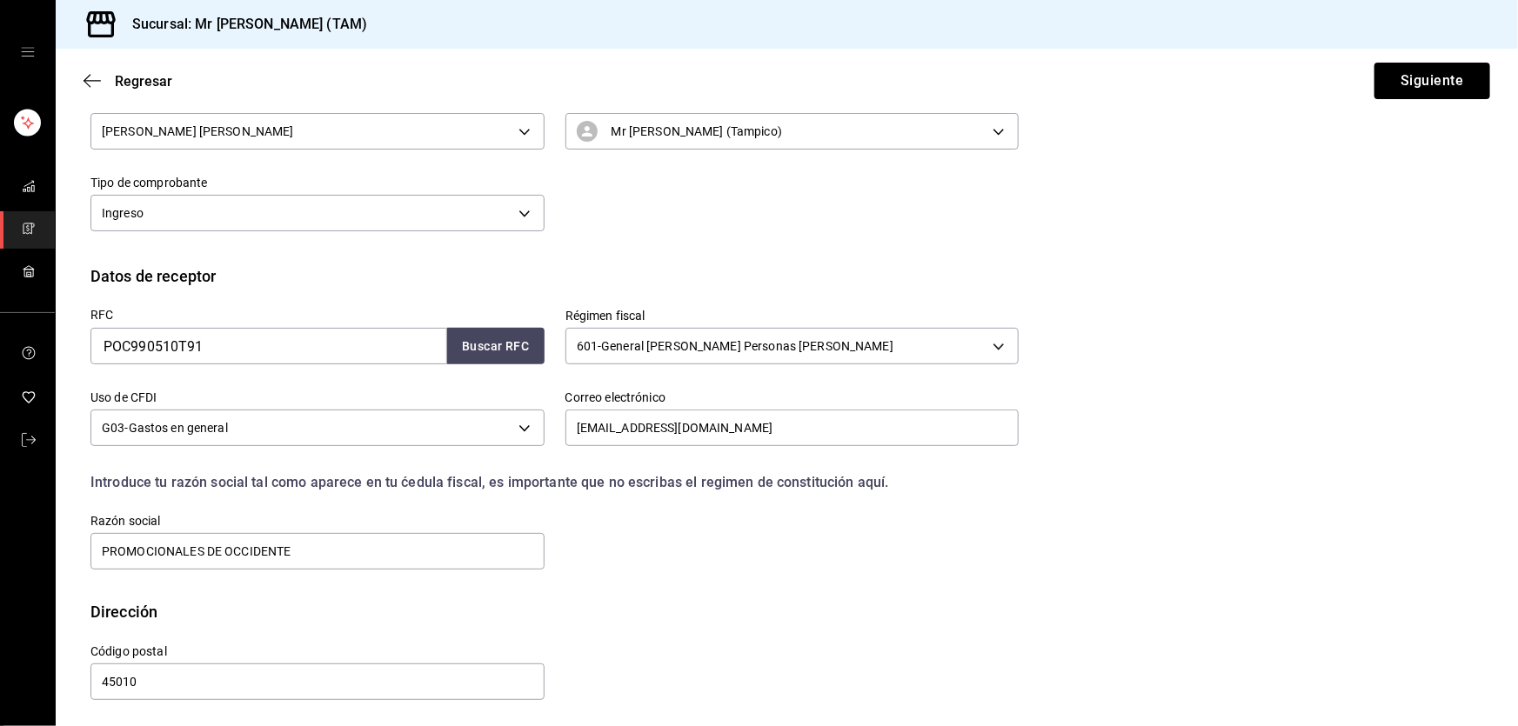
scroll to position [226, 0]
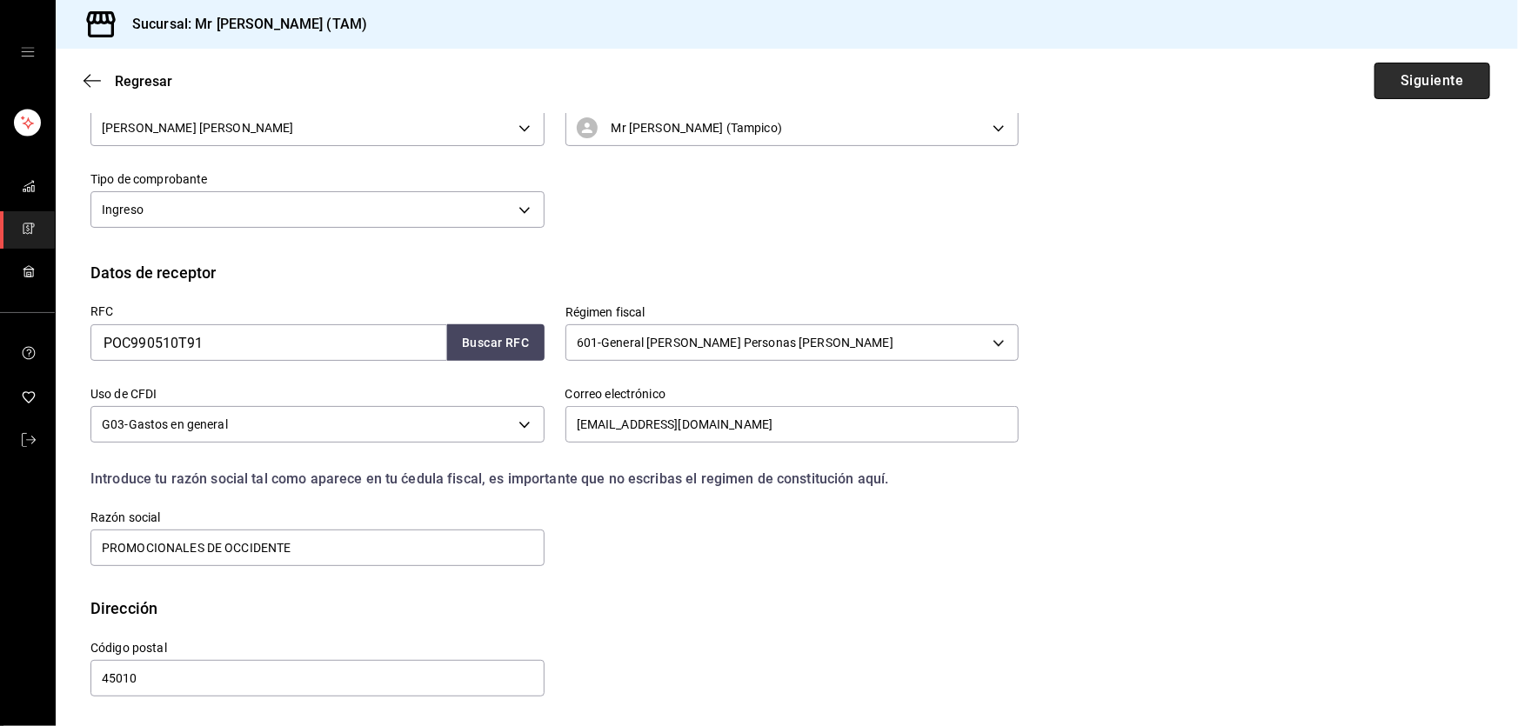
click at [1420, 74] on button "Siguiente" at bounding box center [1433, 81] width 116 height 37
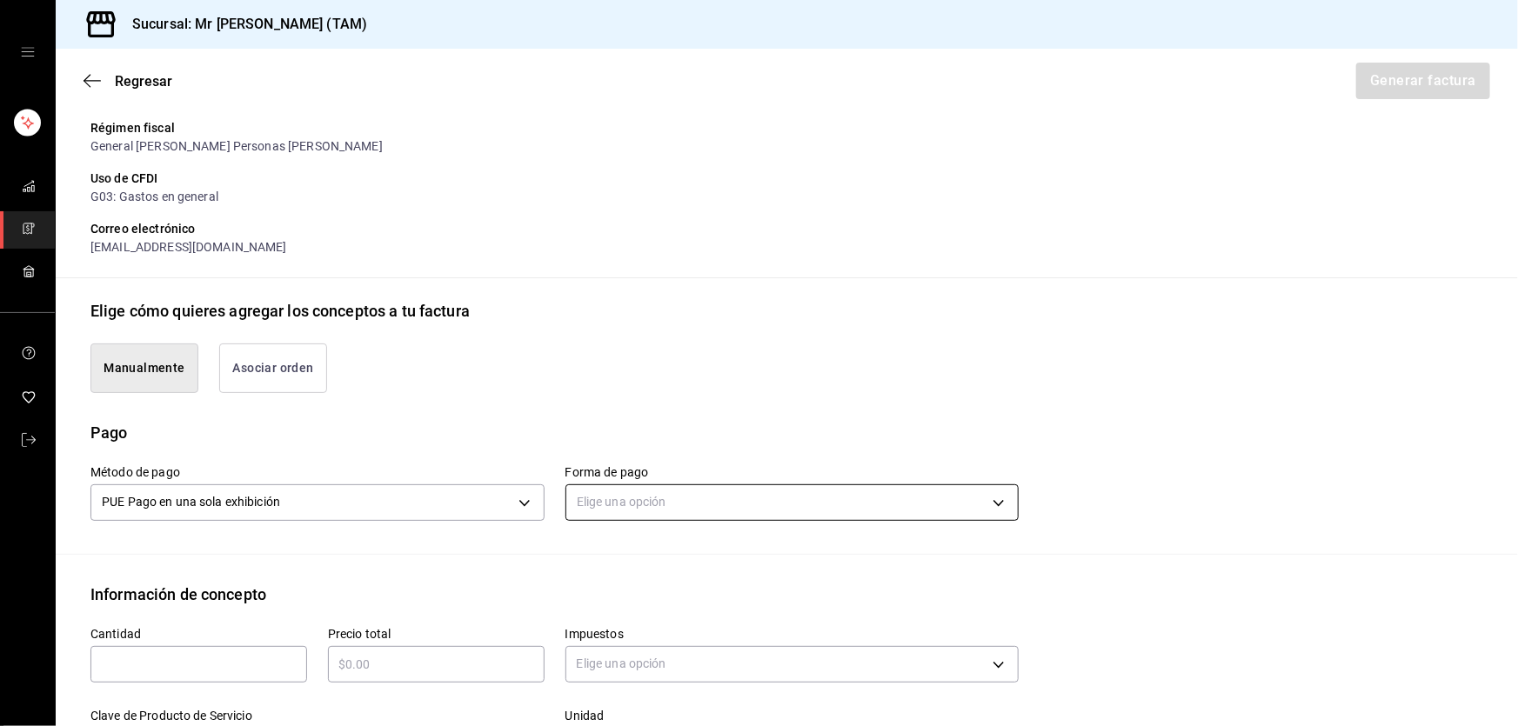
click at [660, 505] on body "Sucursal: Mr Smoky (TAM) Regresar Generar factura Emisor Perfil fiscal LARISSA …" at bounding box center [759, 363] width 1518 height 726
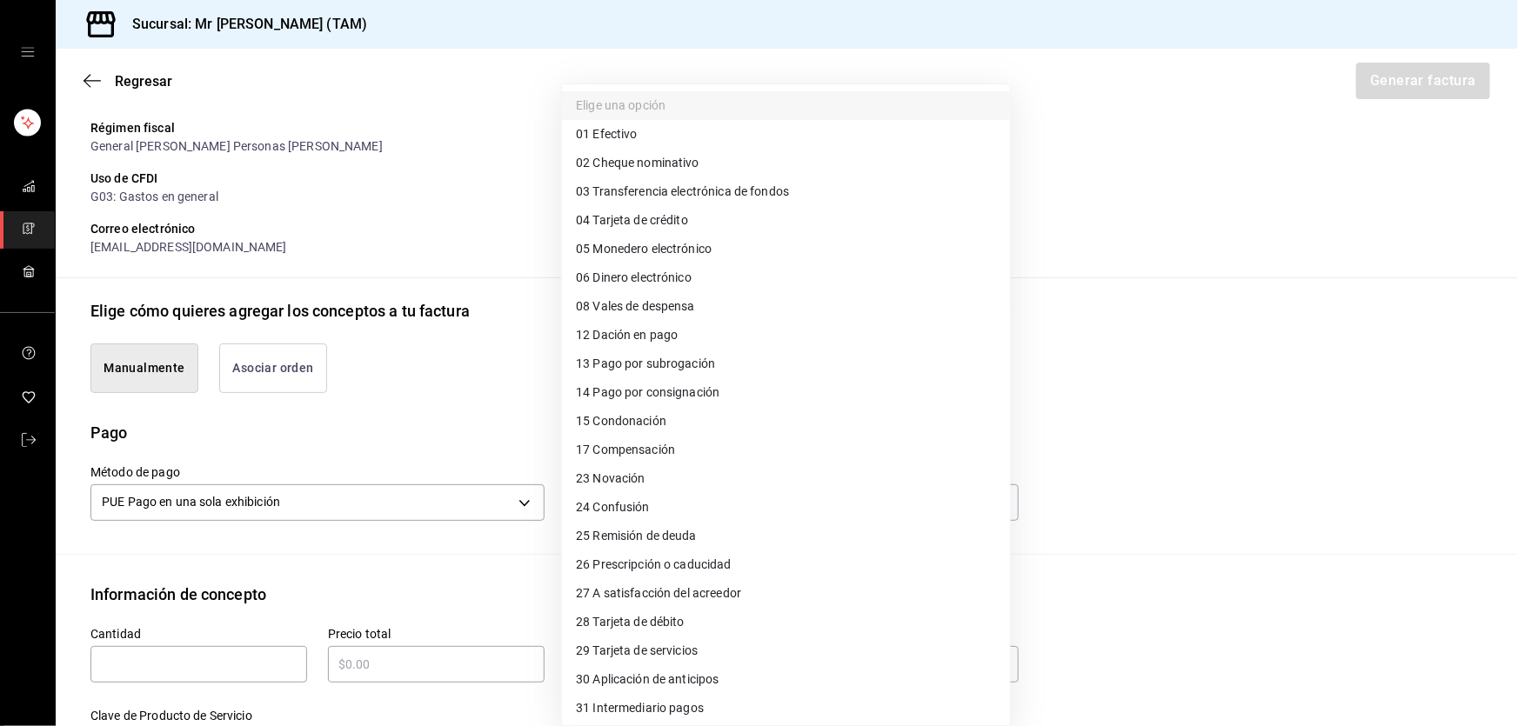
click at [634, 228] on span "04 Tarjeta de crédito" at bounding box center [632, 220] width 112 height 18
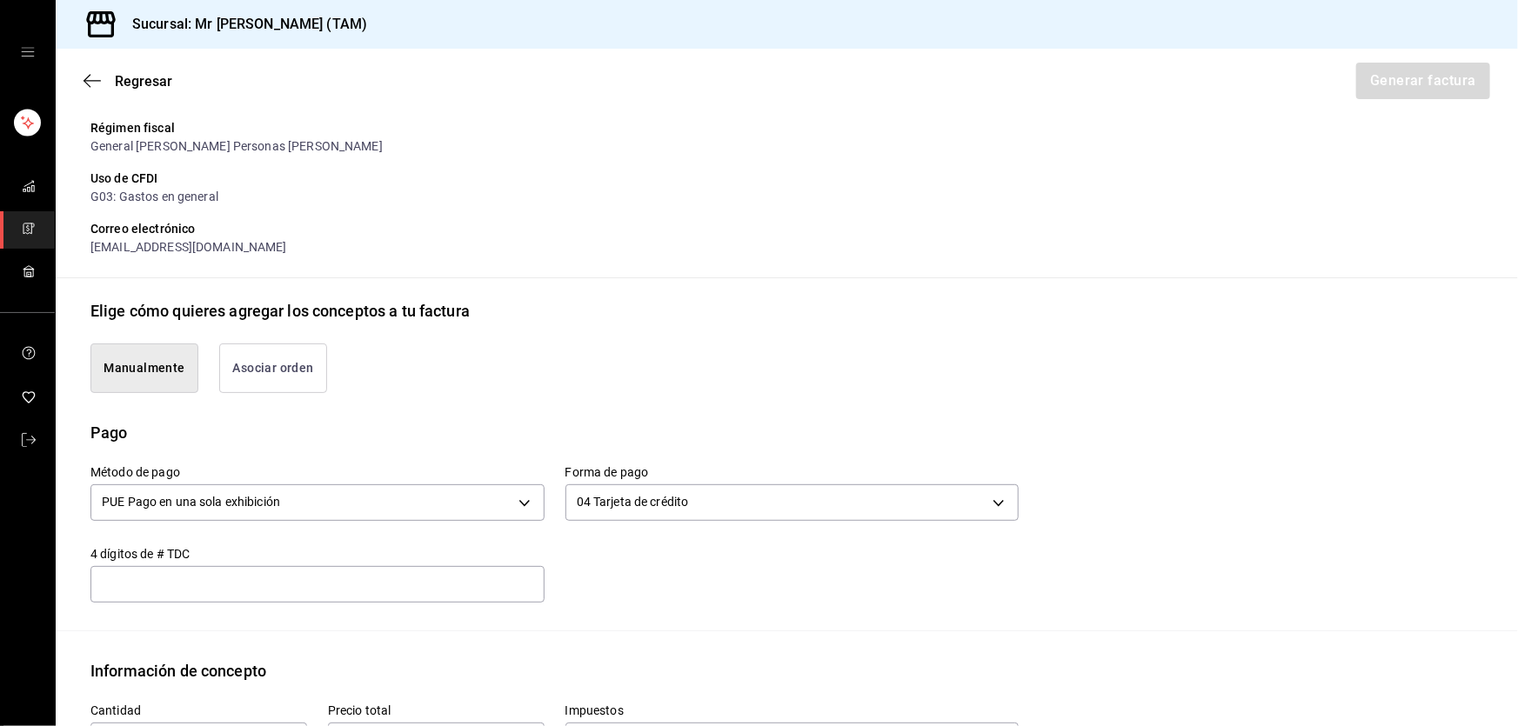
click at [329, 582] on input "text" at bounding box center [317, 584] width 454 height 21
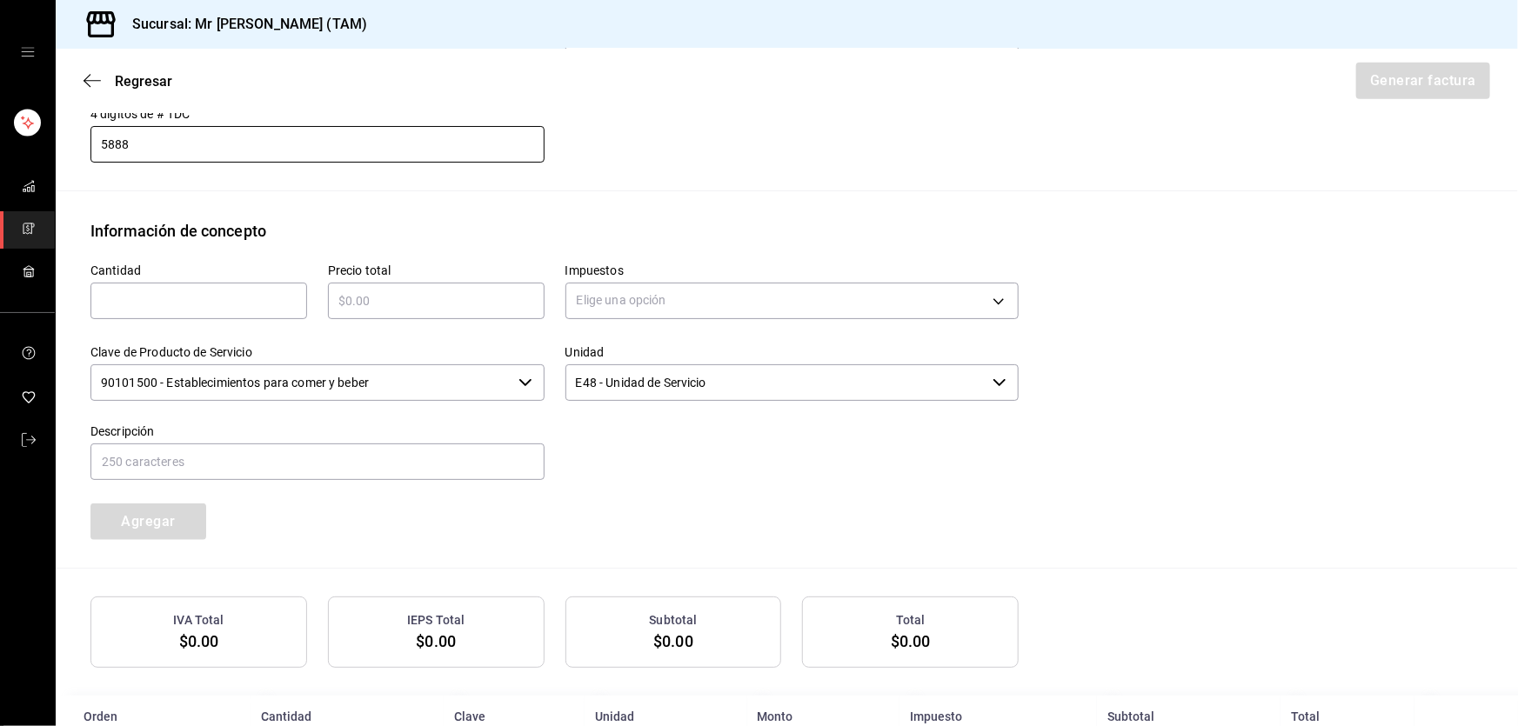
scroll to position [700, 0]
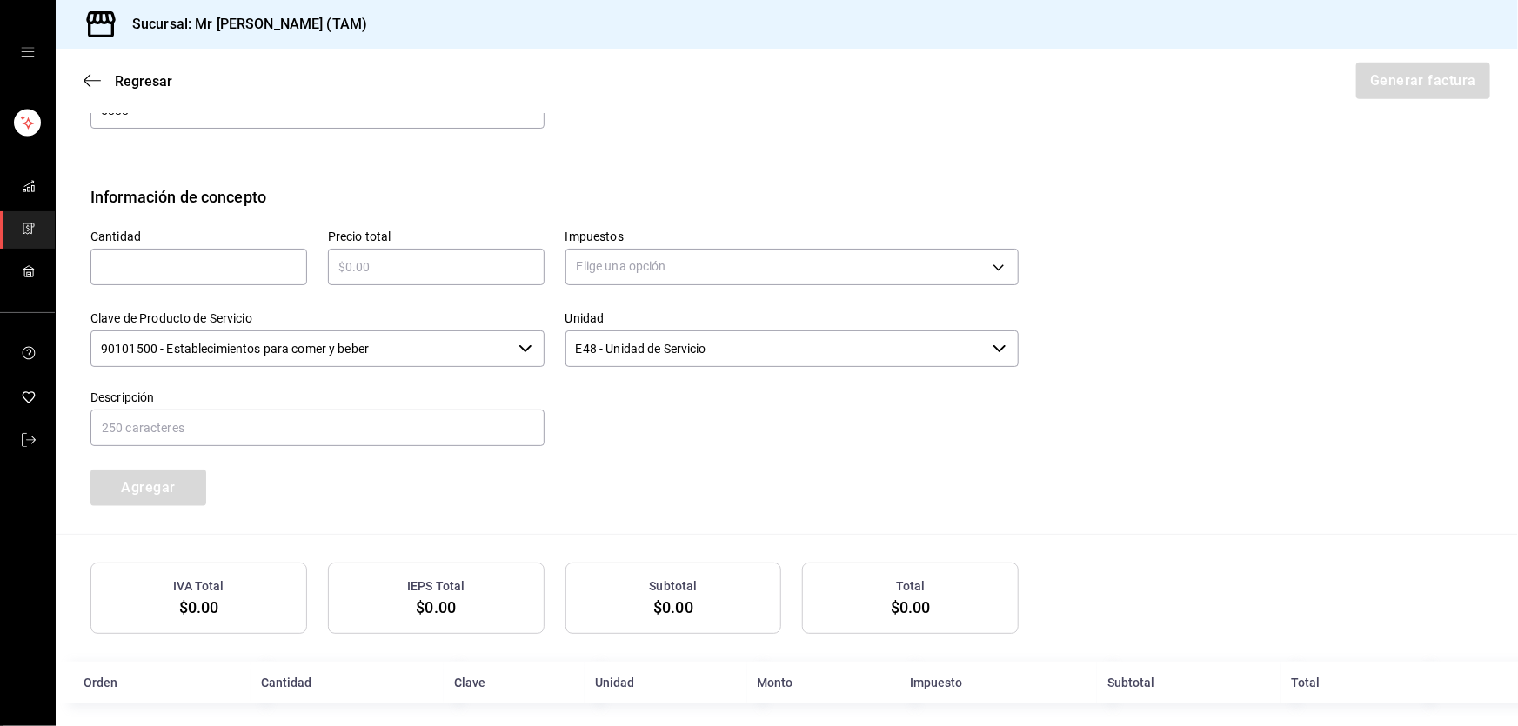
click at [127, 264] on input "text" at bounding box center [198, 267] width 217 height 21
click at [336, 258] on input "text" at bounding box center [436, 267] width 217 height 21
click at [675, 271] on body "Sucursal: Mr Smoky (TAM) Regresar Generar factura Emisor Perfil fiscal LARISSA …" at bounding box center [759, 363] width 1518 height 726
click at [592, 403] on span "IVA 16%" at bounding box center [598, 406] width 44 height 18
click at [325, 357] on input "90101500 - Establecimientos para comer y beber" at bounding box center [300, 349] width 421 height 37
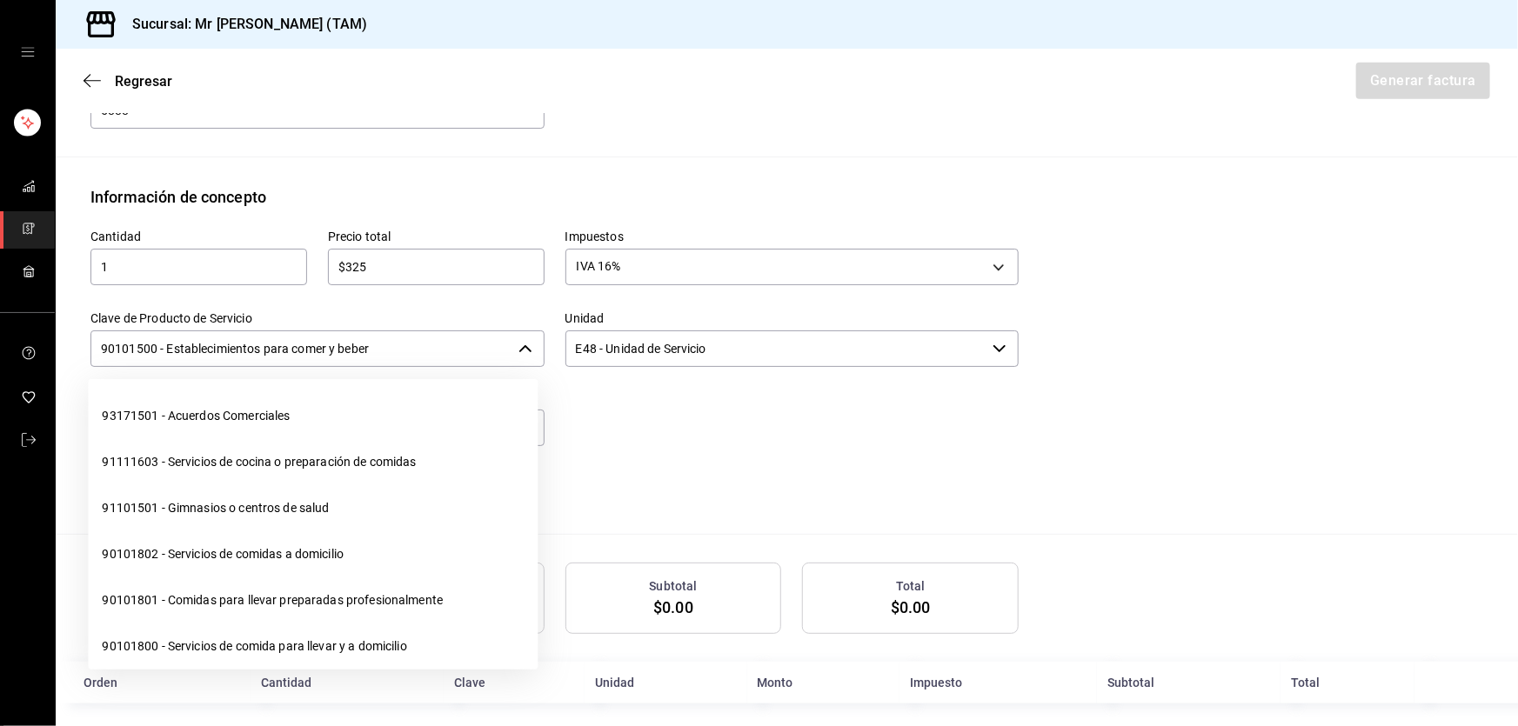
click at [325, 357] on input "90101500 - Establecimientos para comer y beber" at bounding box center [300, 349] width 421 height 37
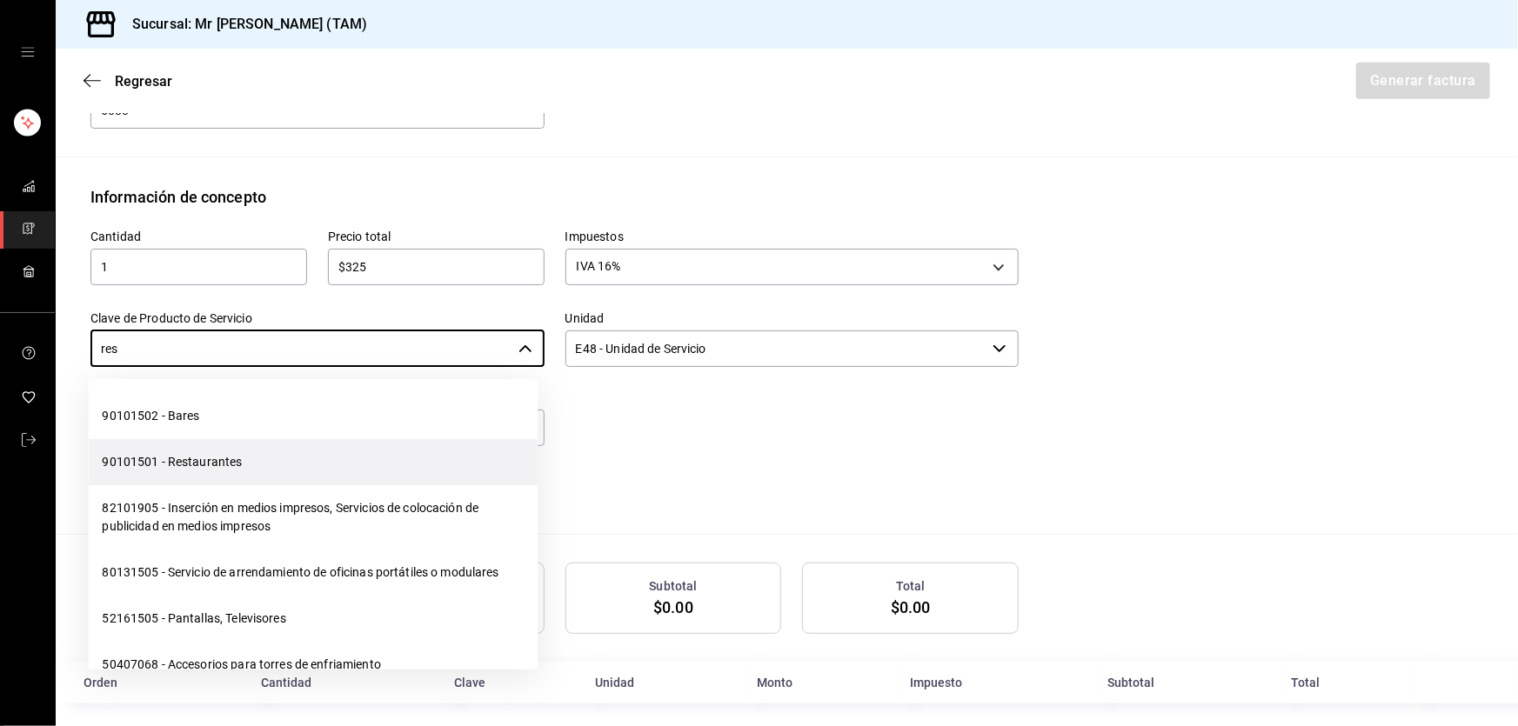
click at [270, 452] on li "90101501 - Restaurantes" at bounding box center [313, 462] width 450 height 46
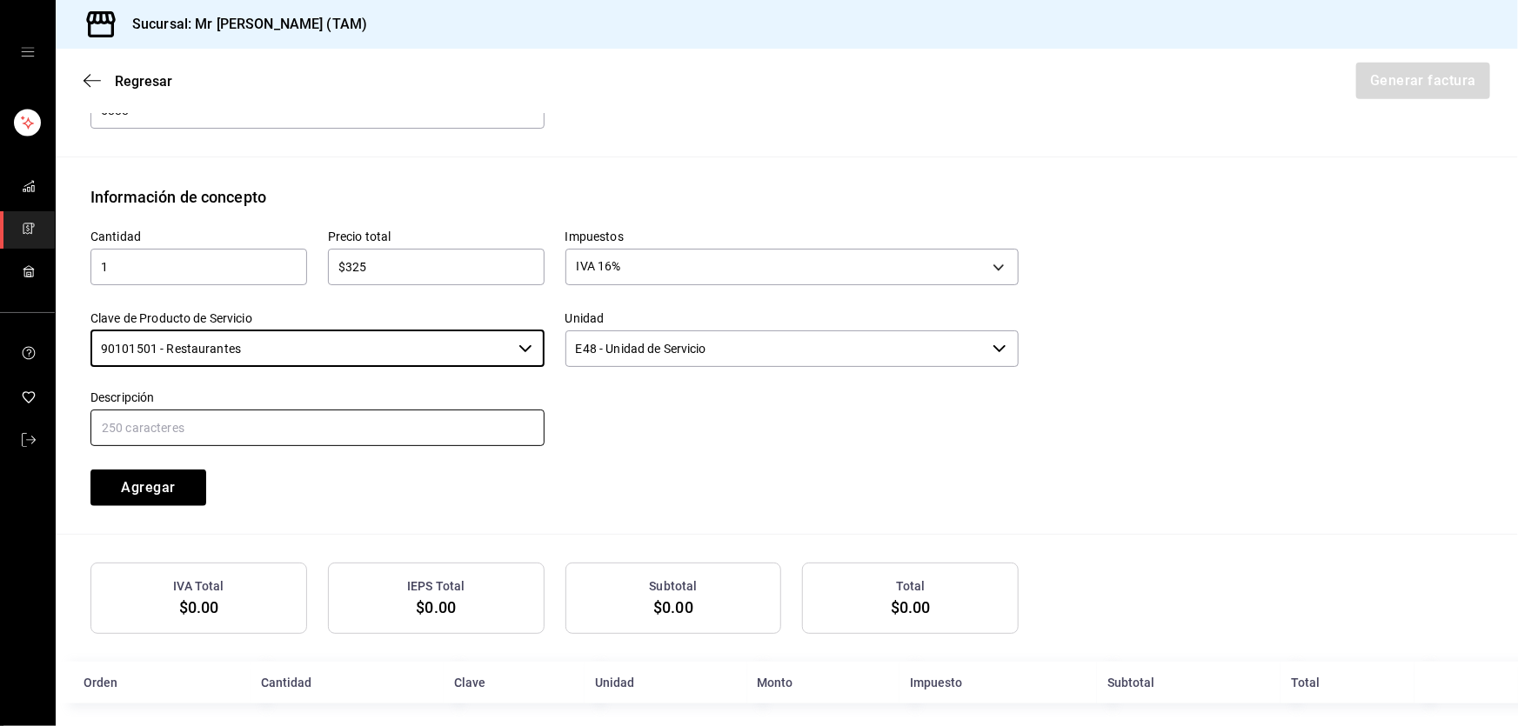
click at [274, 425] on input "text" at bounding box center [317, 428] width 454 height 37
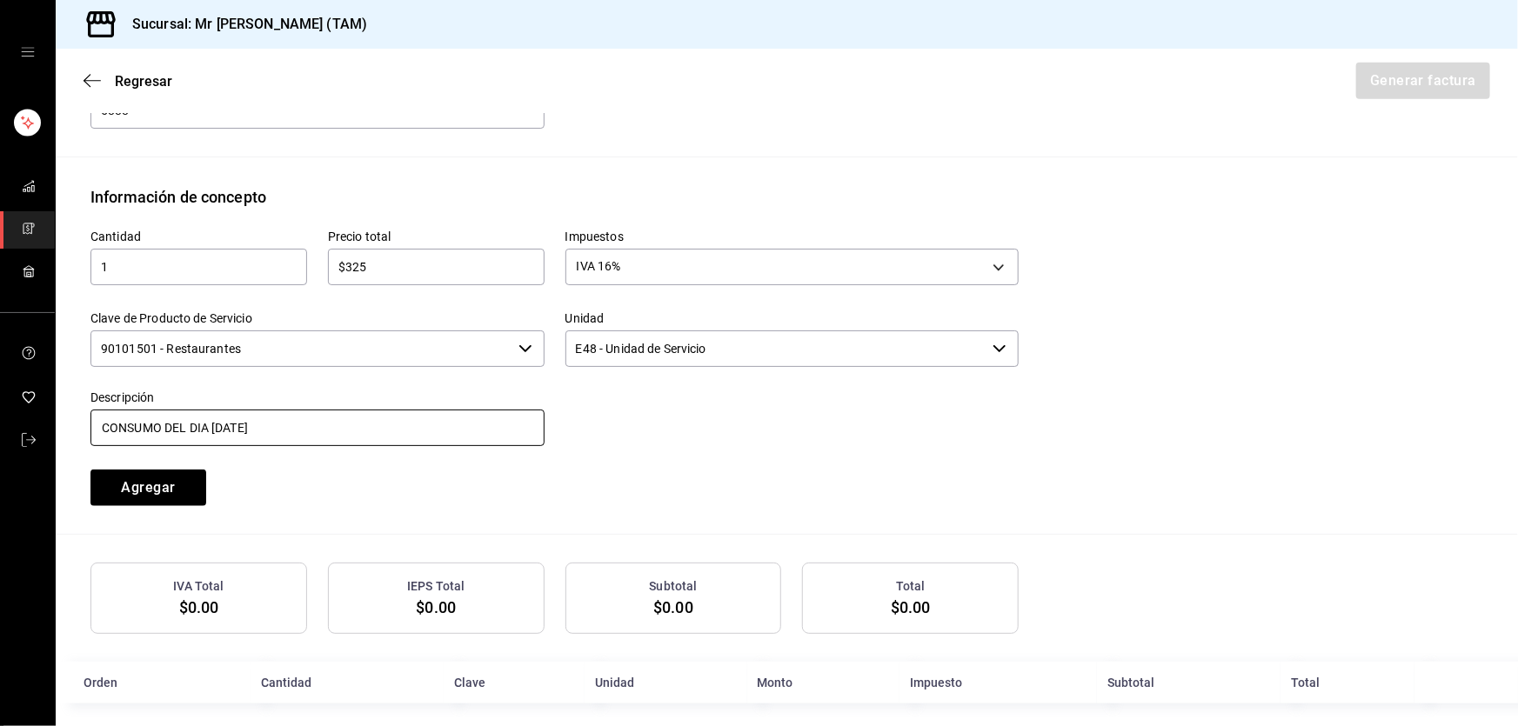
click at [219, 432] on input "CONSUMO DEL DIA 05 SEPTIEMBRE 2025" at bounding box center [317, 428] width 454 height 37
click at [170, 489] on button "Agregar" at bounding box center [148, 488] width 116 height 37
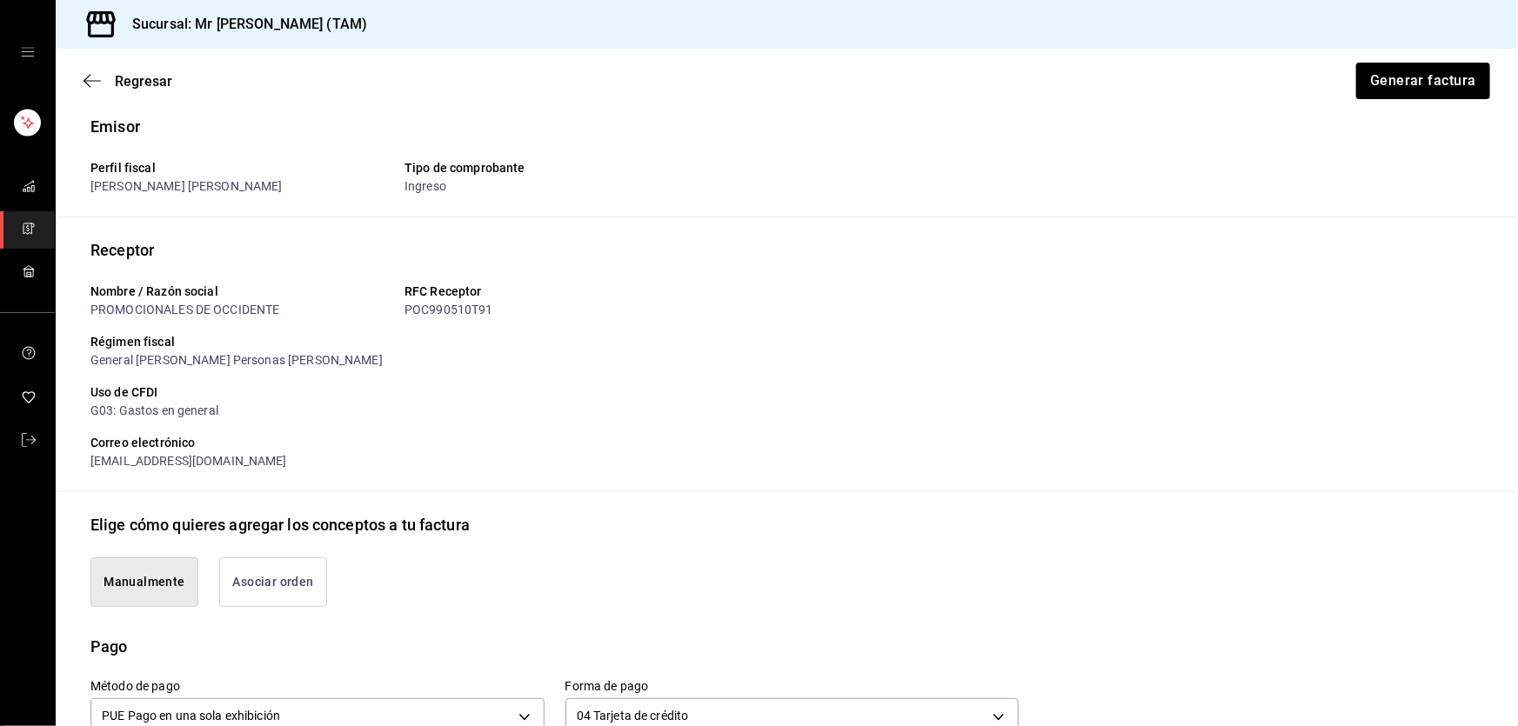
scroll to position [0, 0]
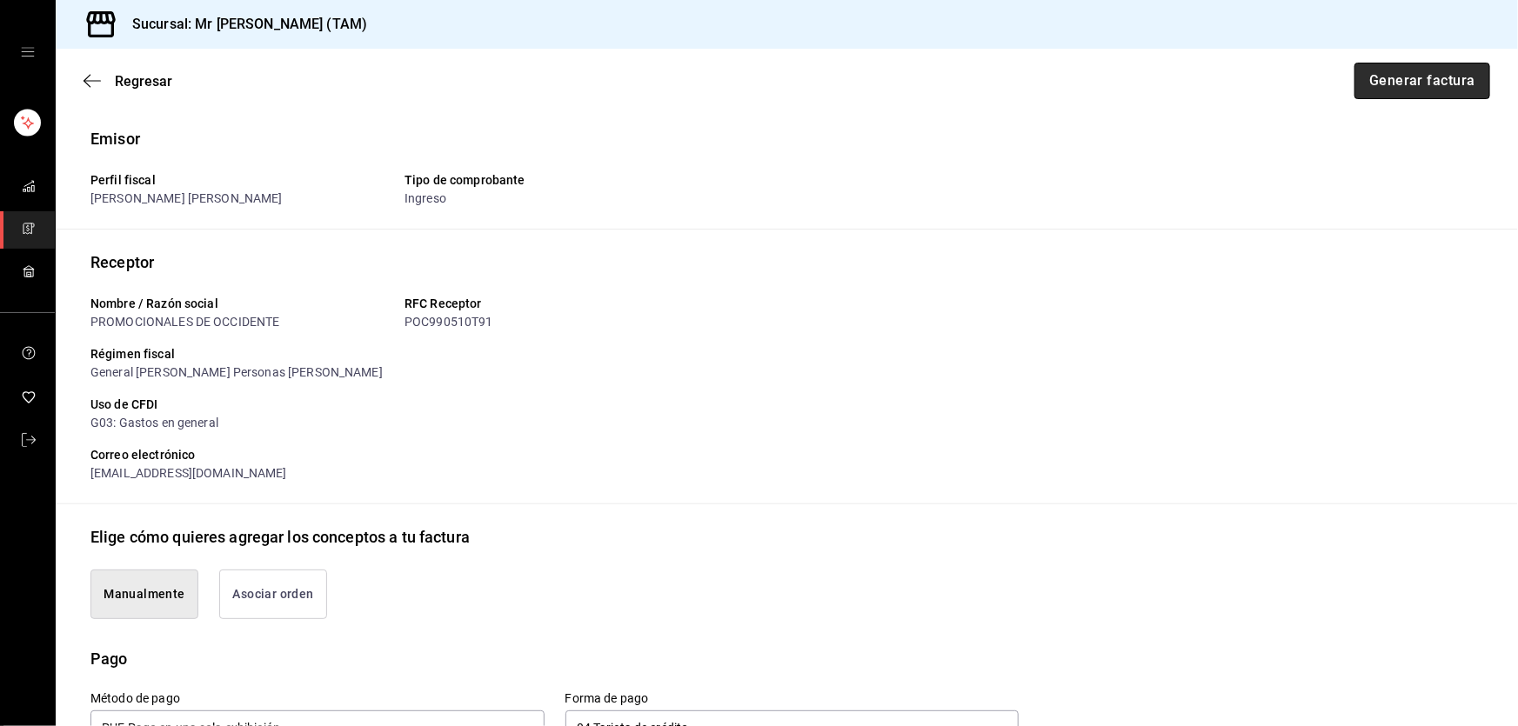
click at [1374, 78] on button "Generar factura" at bounding box center [1423, 81] width 136 height 37
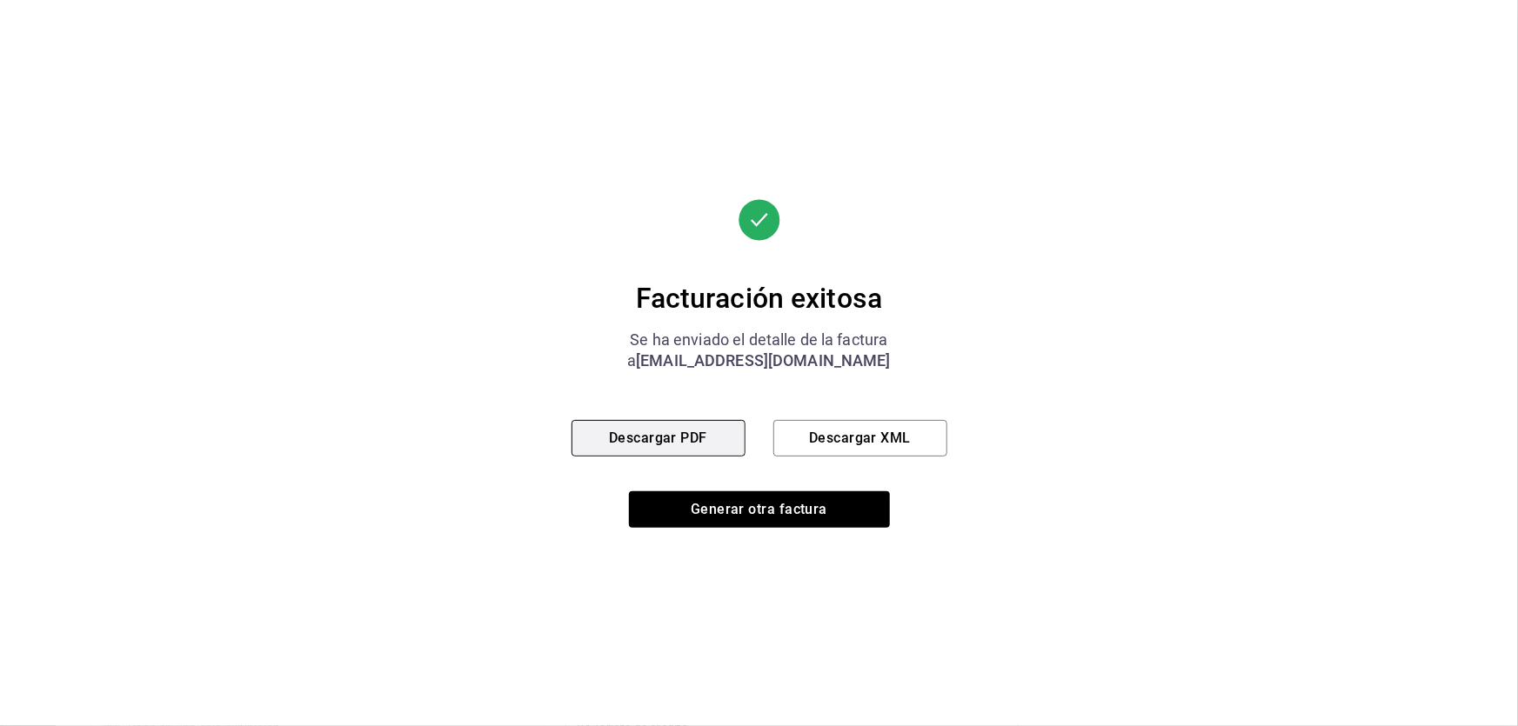
click at [696, 445] on button "Descargar PDF" at bounding box center [659, 438] width 174 height 37
click at [867, 441] on button "Descargar XML" at bounding box center [860, 438] width 174 height 37
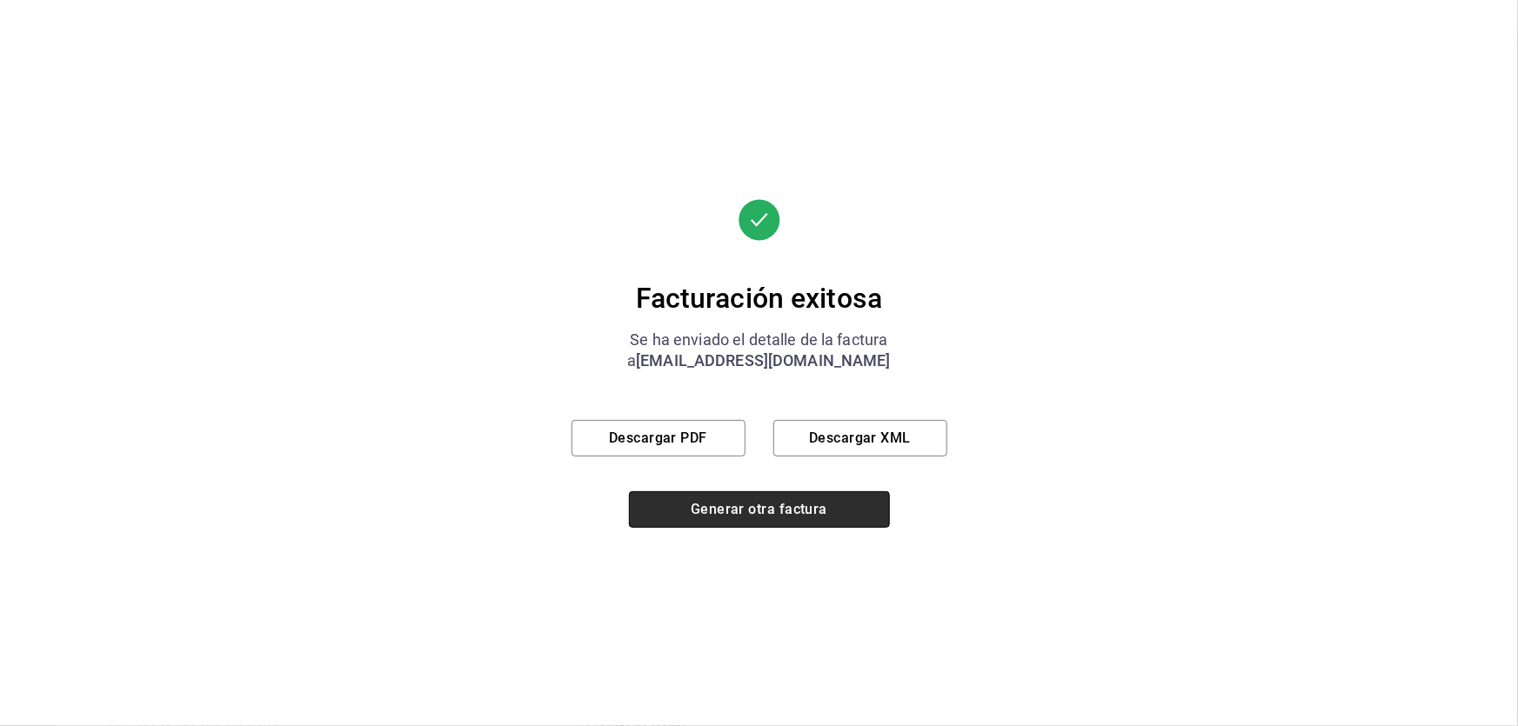
click at [787, 499] on button "Generar otra factura" at bounding box center [759, 510] width 261 height 37
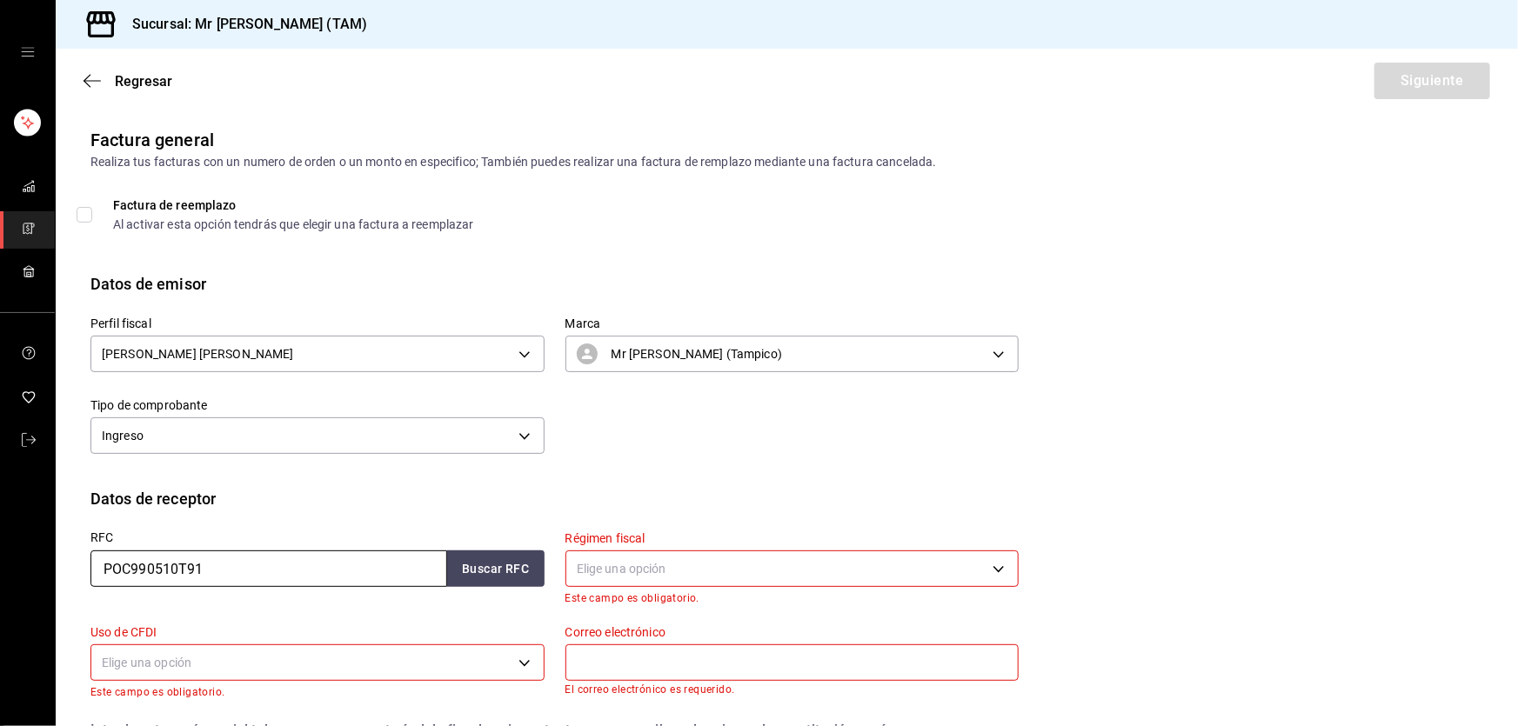
click at [203, 562] on input "POC990510T91" at bounding box center [268, 569] width 357 height 37
paste input "FME941104GN8"
click at [499, 554] on button "Buscar RFC" at bounding box center [495, 569] width 97 height 37
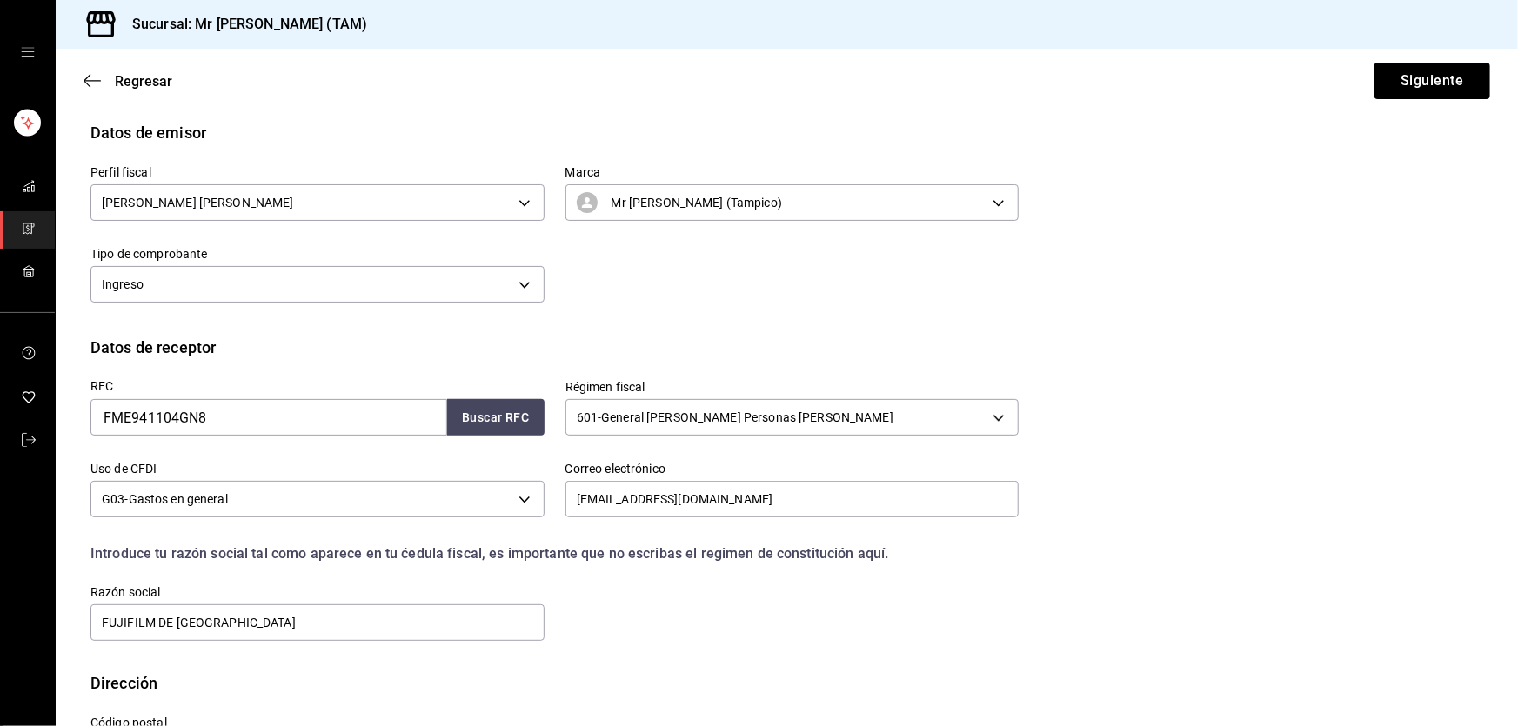
scroll to position [157, 0]
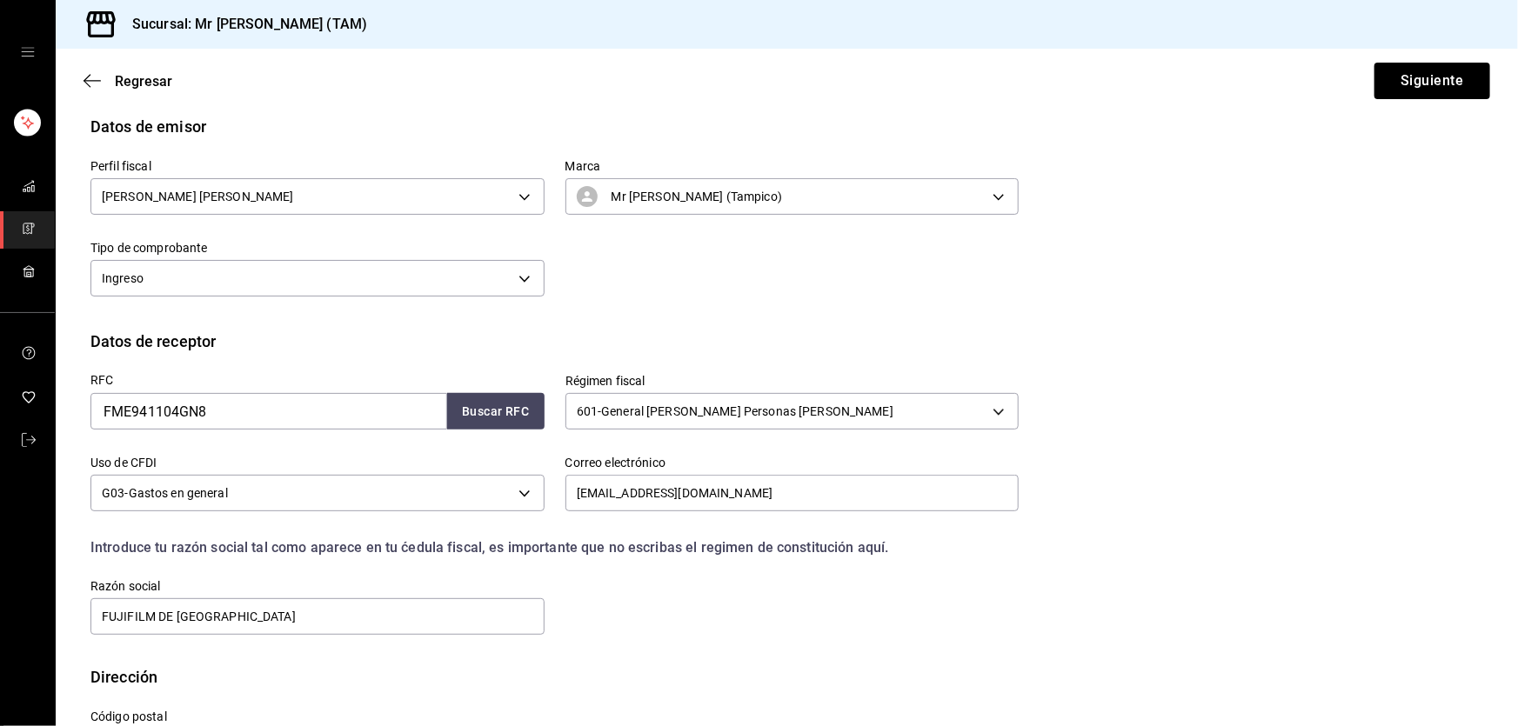
click at [1170, 479] on div "RFC FME941104GN8 Buscar RFC Régimen fiscal 601 - General de Ley Personas Morale…" at bounding box center [786, 509] width 1393 height 312
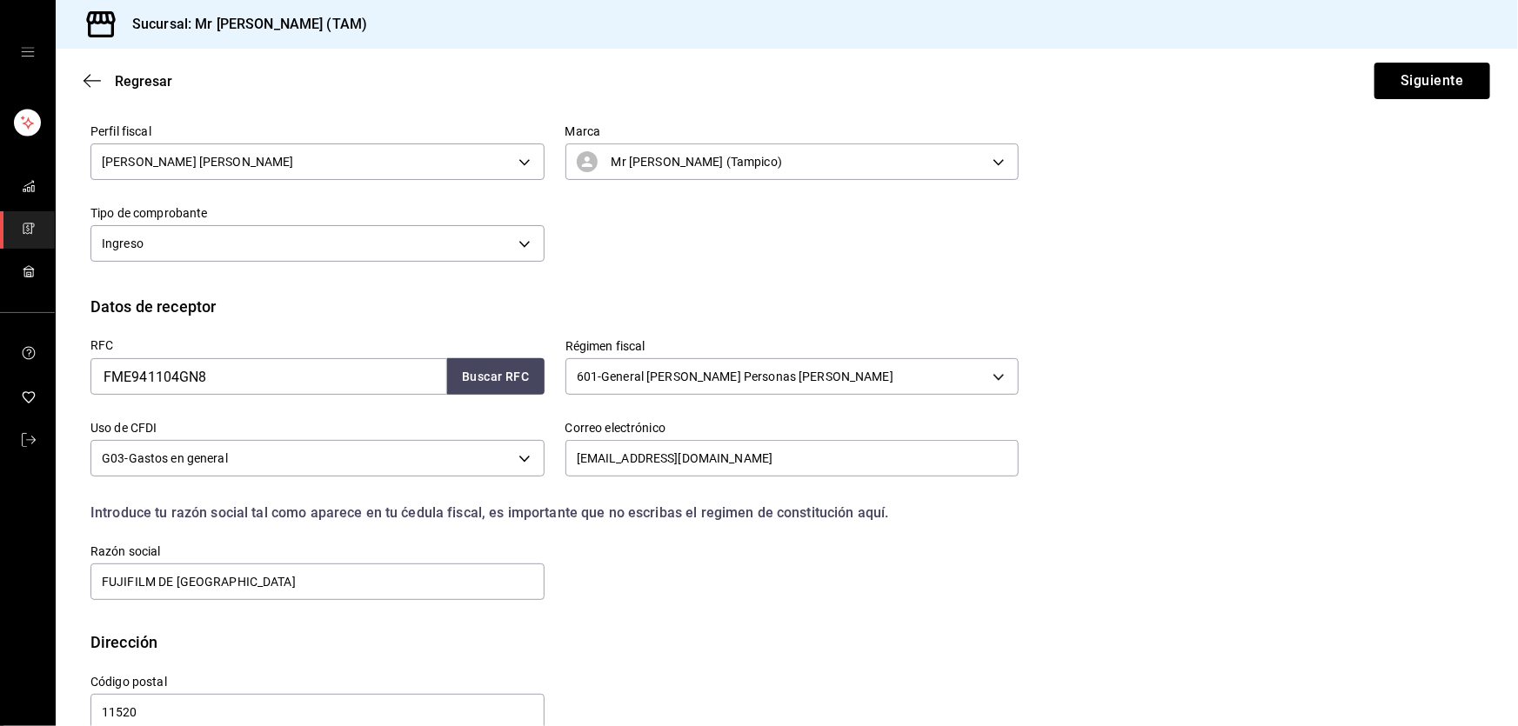
scroll to position [226, 0]
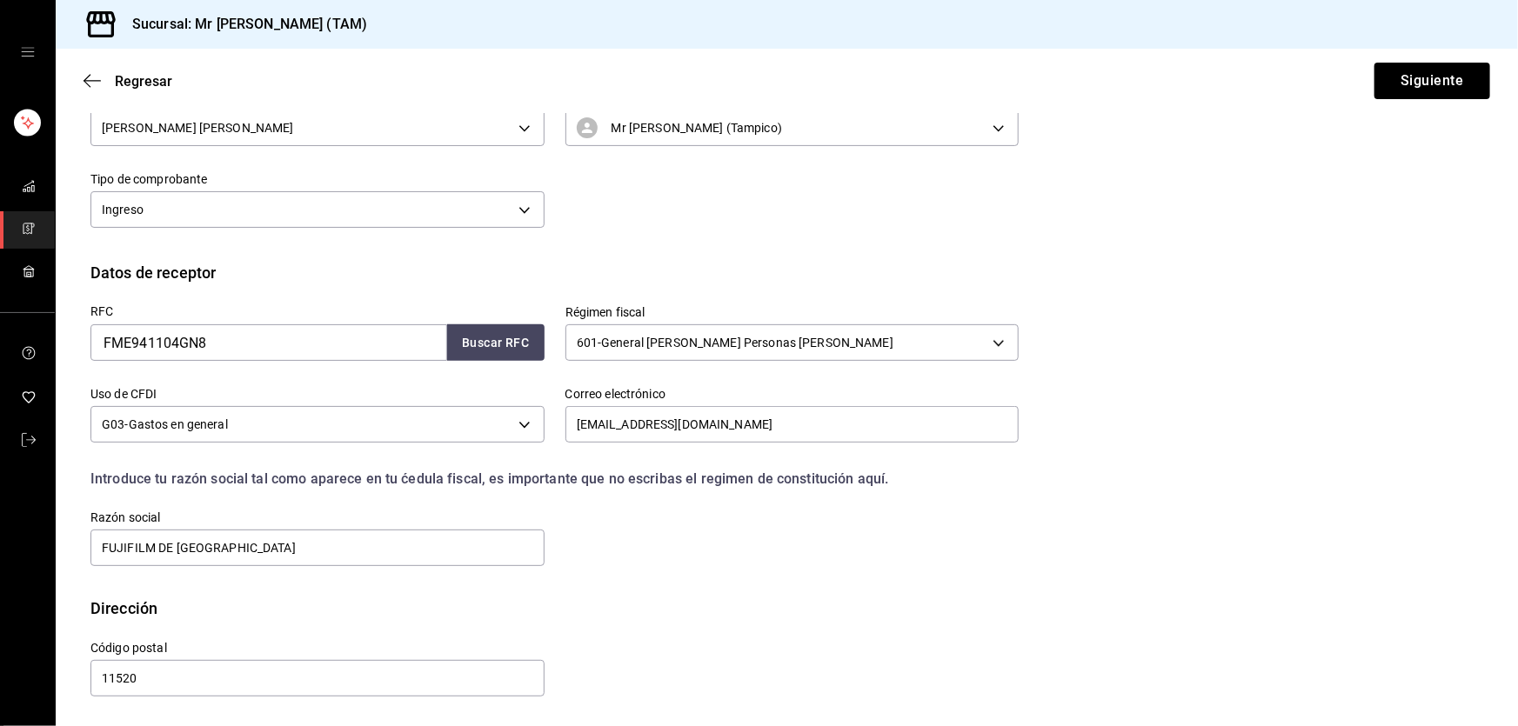
click at [987, 532] on div "RFC FME941104GN8 Buscar RFC Régimen fiscal 601 - General de Ley Personas Morale…" at bounding box center [544, 426] width 949 height 284
click at [1152, 538] on div "RFC FME941104GN8 Buscar RFC Régimen fiscal 601 - General de Ley Personas Morale…" at bounding box center [786, 440] width 1393 height 312
click at [1044, 519] on div "RFC FME941104GN8 Buscar RFC Régimen fiscal 601 - General de Ley Personas Morale…" at bounding box center [786, 440] width 1393 height 312
click at [765, 415] on input "bdavidg@fujifilm.com.mx" at bounding box center [793, 424] width 454 height 37
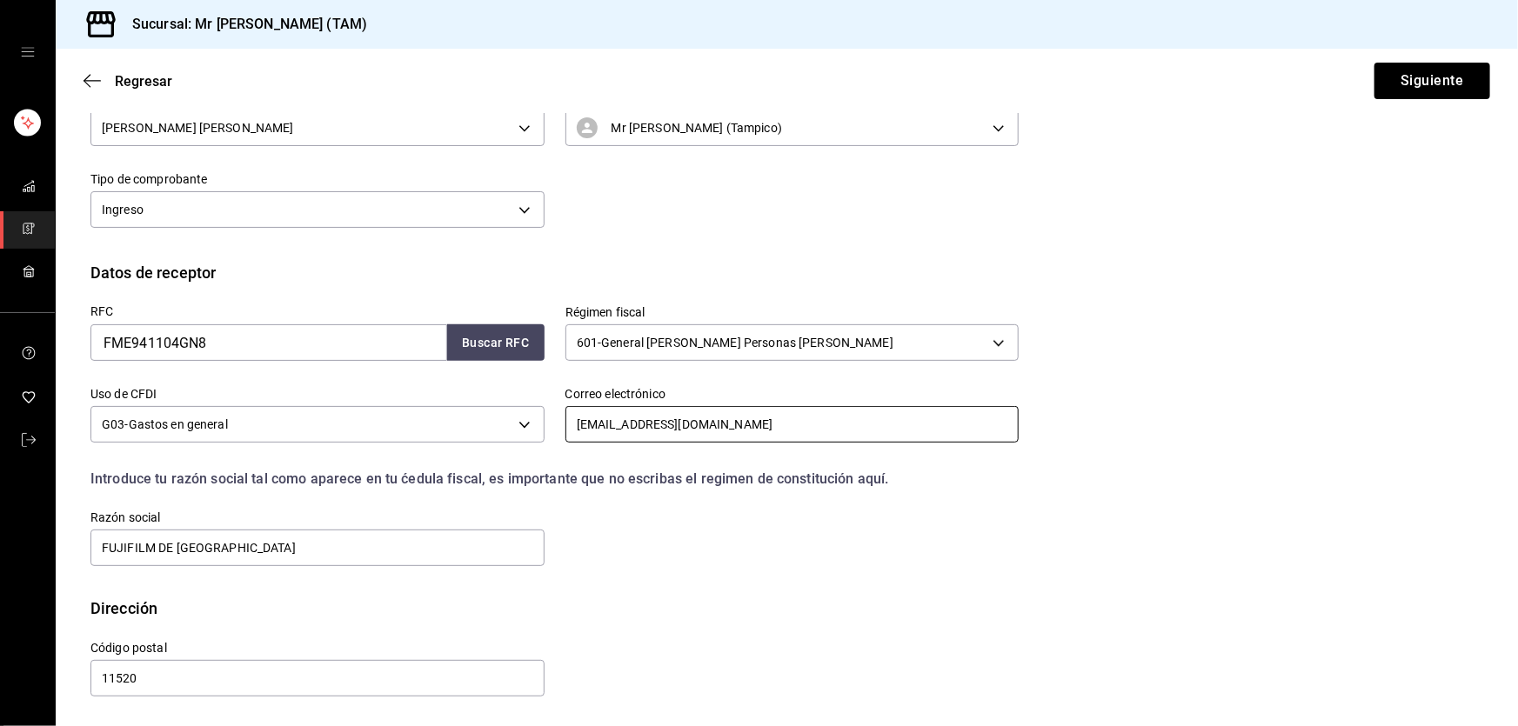
click at [765, 415] on input "bdavidg@fujifilm.com.mx" at bounding box center [793, 424] width 454 height 37
paste input "Msantiagoc"
click at [585, 429] on input "Msantiagoc@fujifilm.com.mx" at bounding box center [793, 424] width 454 height 37
click at [790, 437] on input "msantiagoc@fujifilm.com.mx" at bounding box center [793, 424] width 454 height 37
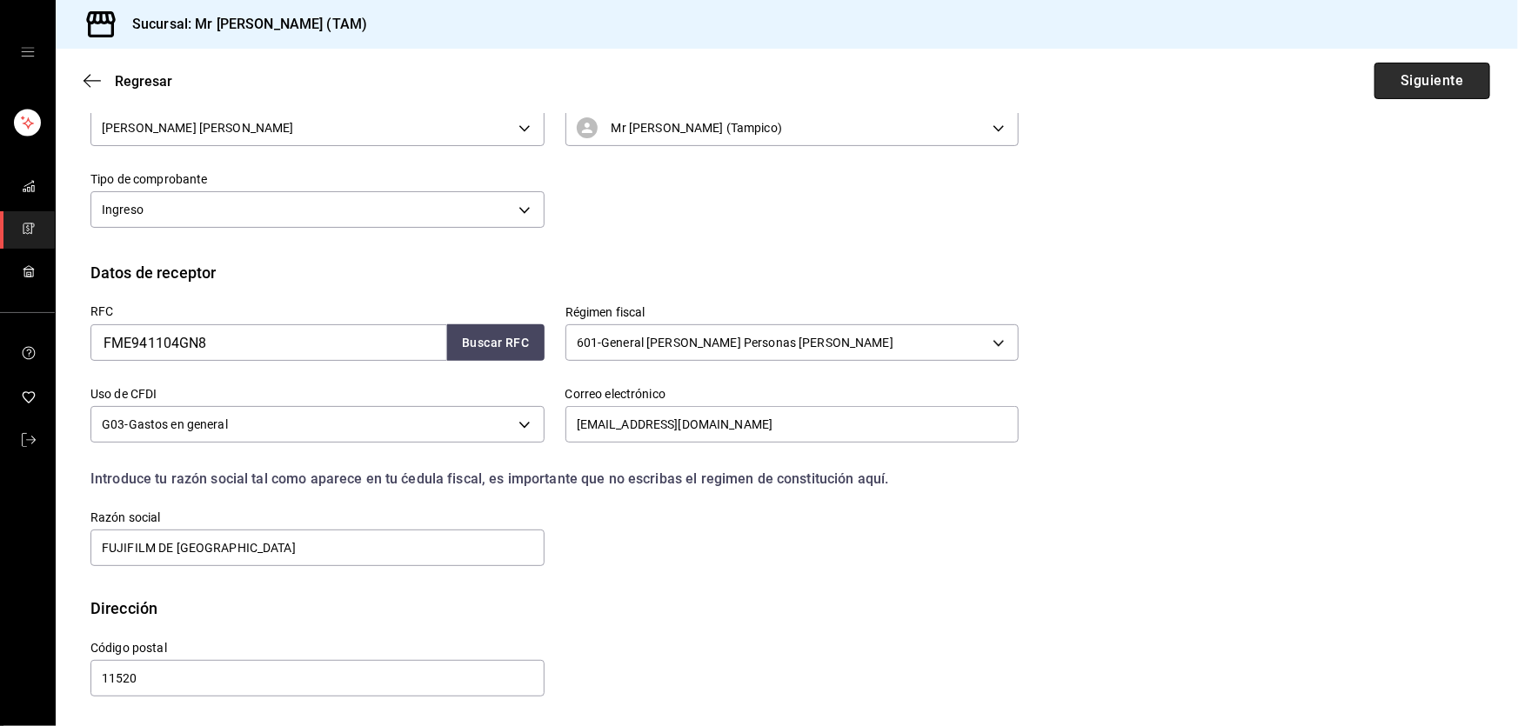
click at [1429, 76] on button "Siguiente" at bounding box center [1433, 81] width 116 height 37
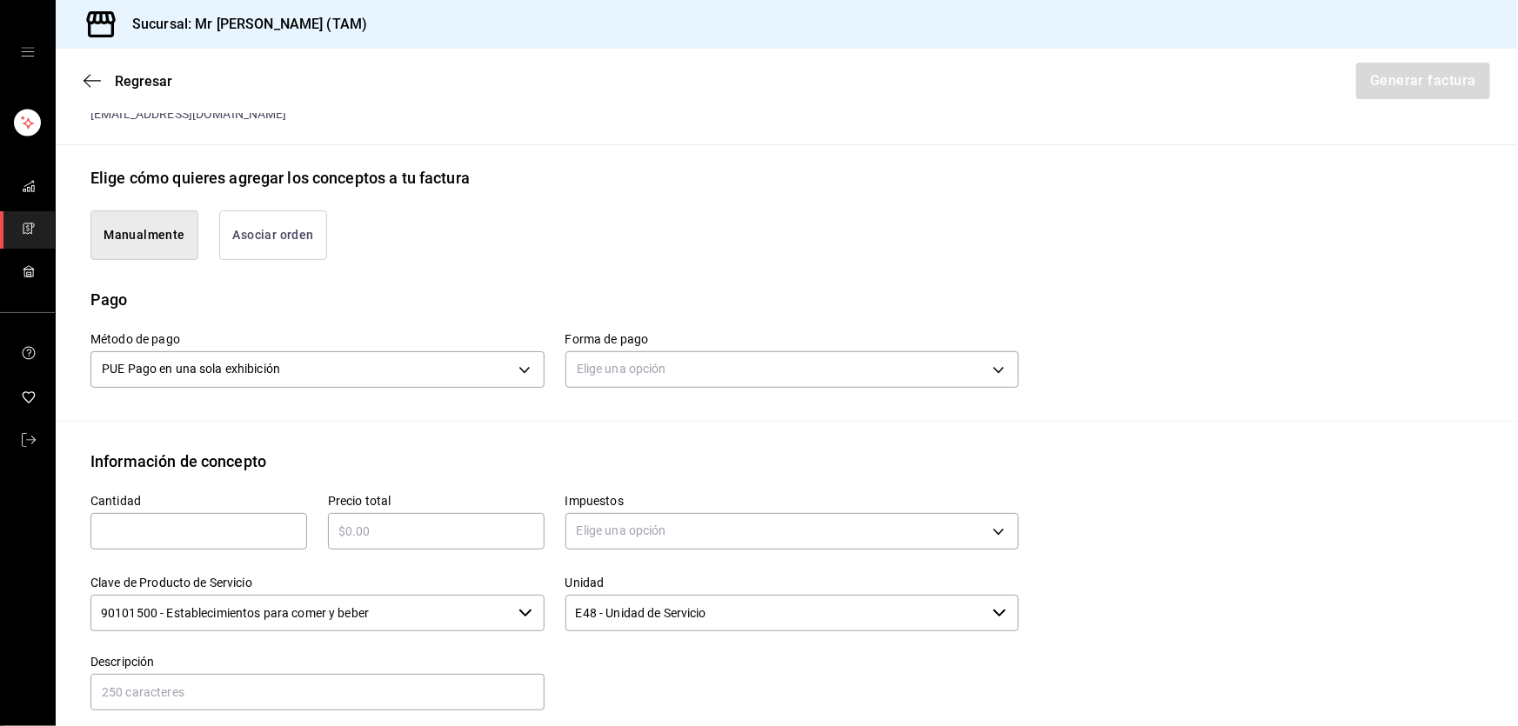
scroll to position [384, 0]
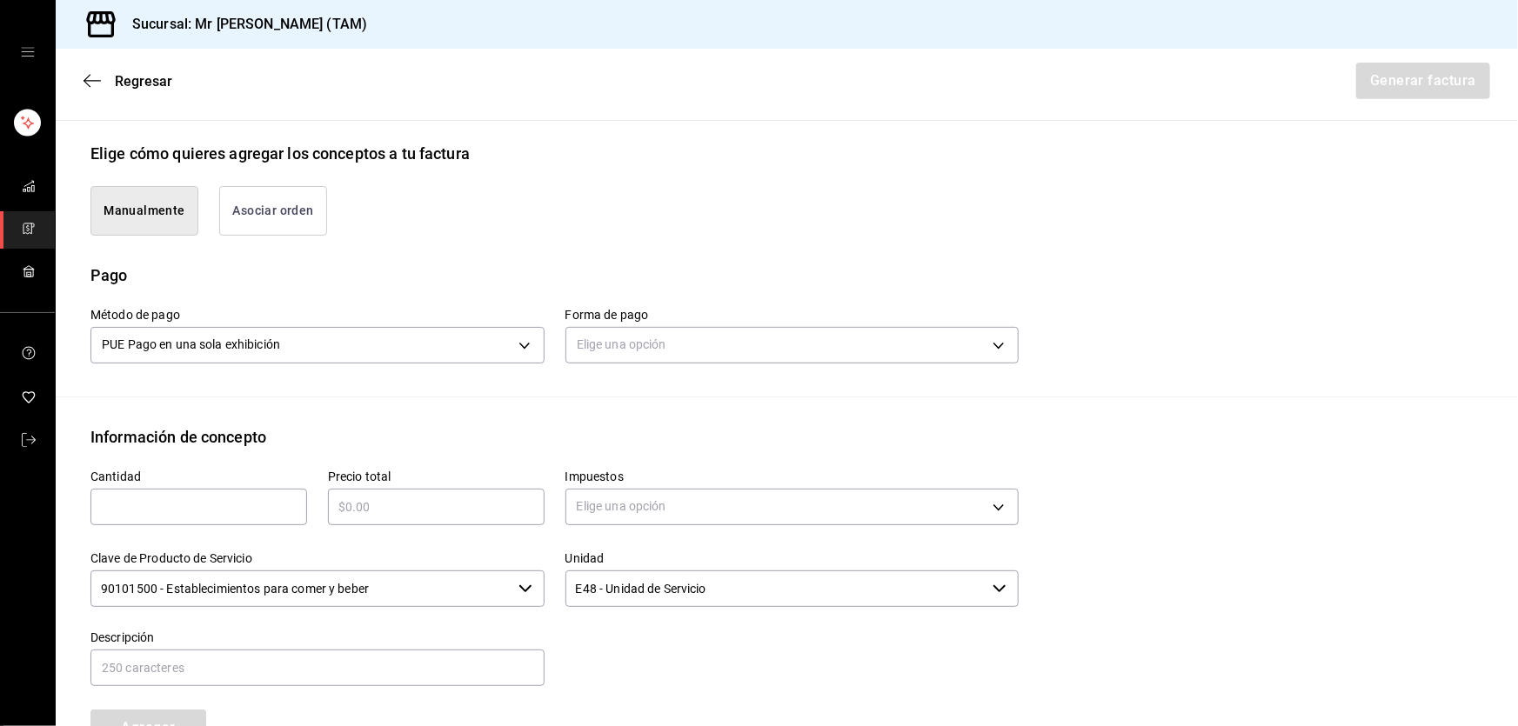
click at [201, 497] on input "text" at bounding box center [198, 507] width 217 height 21
click at [726, 492] on body "Sucursal: Mr Smoky (TAM) Regresar Generar factura Emisor Perfil fiscal LARISSA …" at bounding box center [759, 363] width 1518 height 726
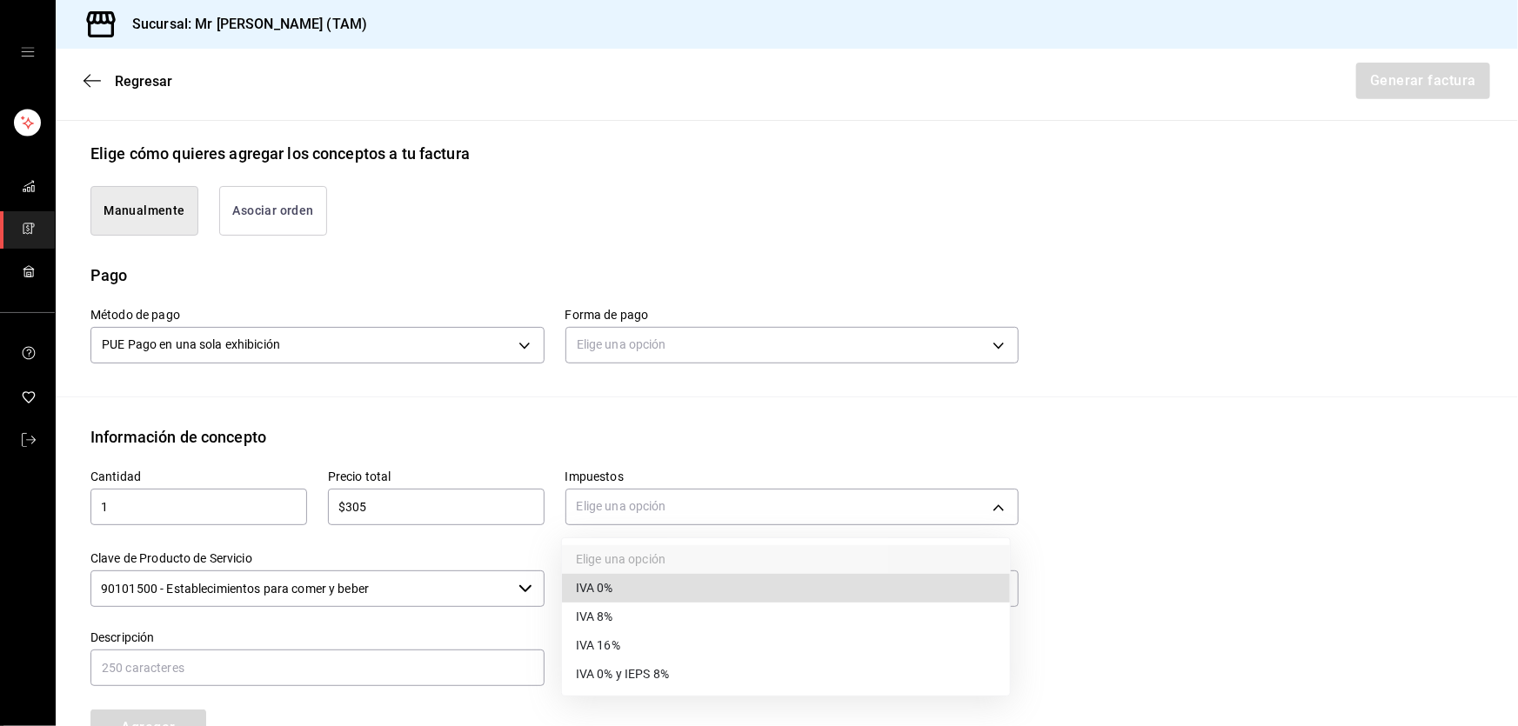
click at [603, 646] on span "IVA 16%" at bounding box center [598, 646] width 44 height 18
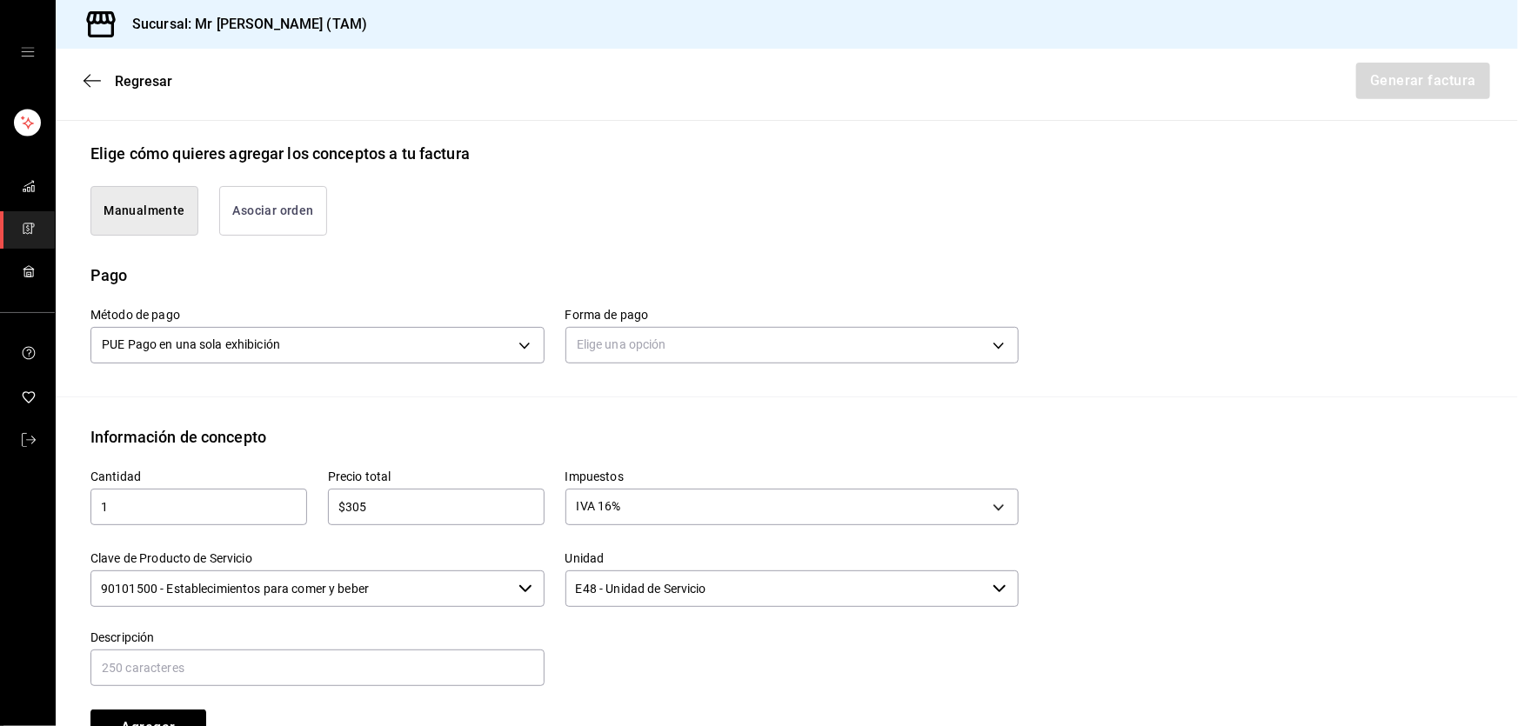
click at [453, 577] on input "90101500 - Establecimientos para comer y beber" at bounding box center [300, 589] width 421 height 37
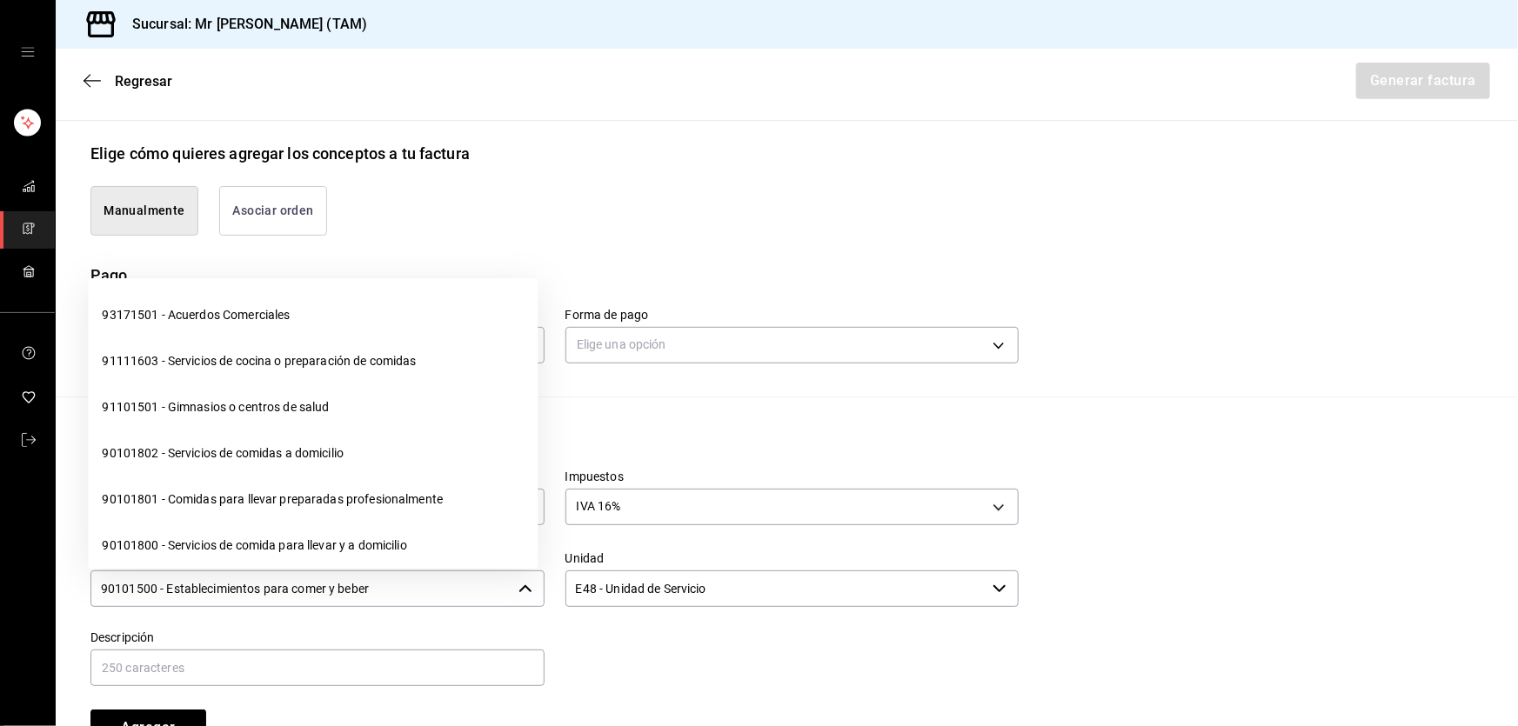
click at [453, 577] on input "90101500 - Establecimientos para comer y beber" at bounding box center [300, 589] width 421 height 37
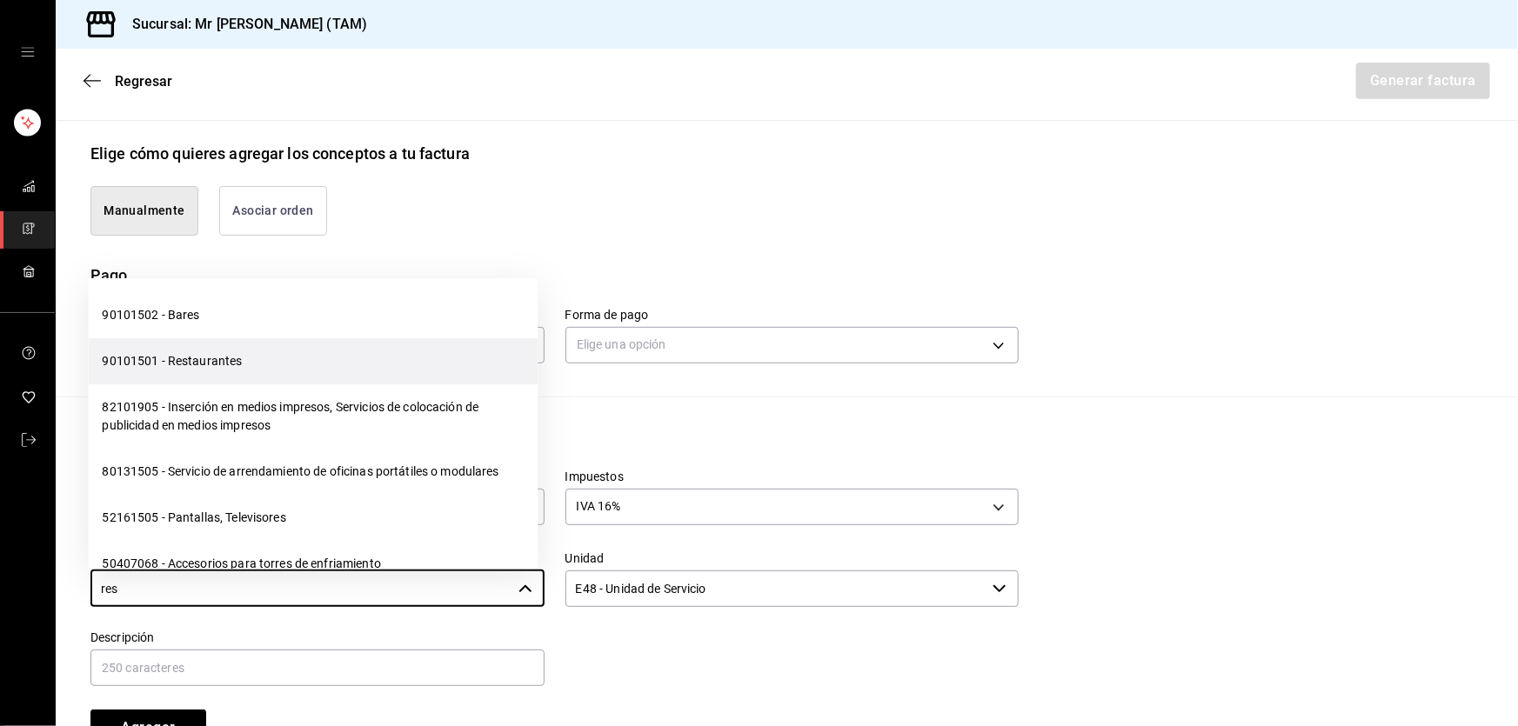
click at [289, 368] on li "90101501 - Restaurantes" at bounding box center [313, 361] width 450 height 46
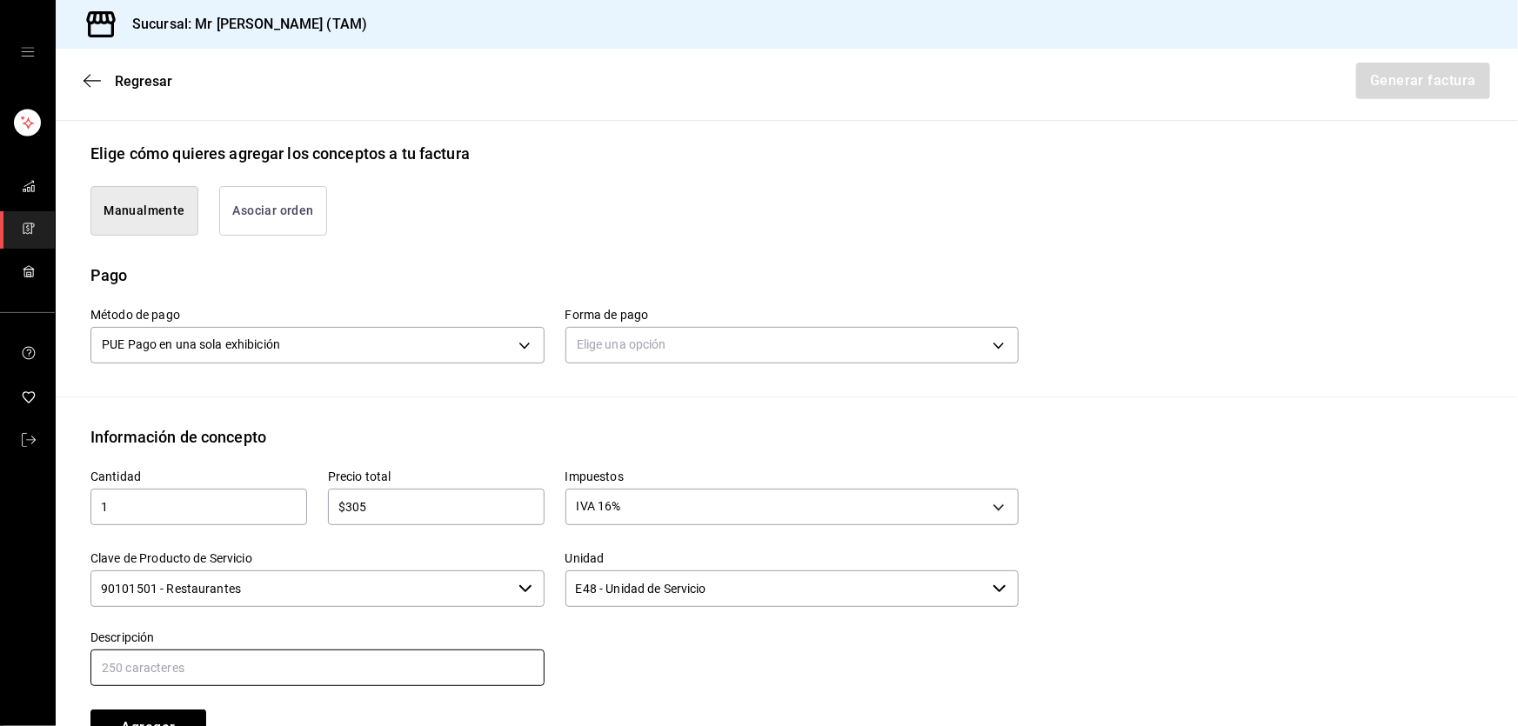
click at [384, 652] on input "text" at bounding box center [317, 668] width 454 height 37
click at [220, 664] on input "CONSUMO DEL DIA 04 SEPTIEMBRE 2025" at bounding box center [317, 668] width 454 height 37
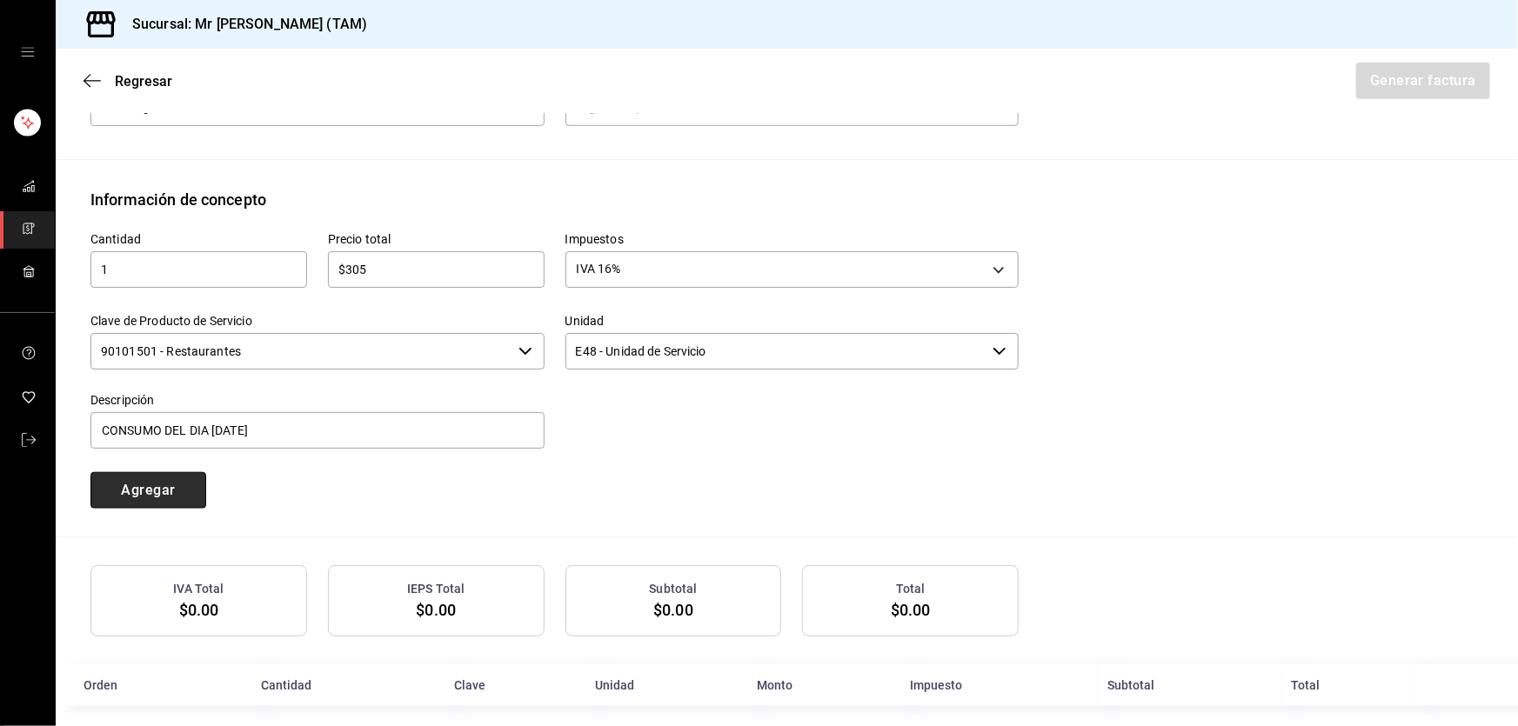
click at [168, 496] on button "Agregar" at bounding box center [148, 490] width 116 height 37
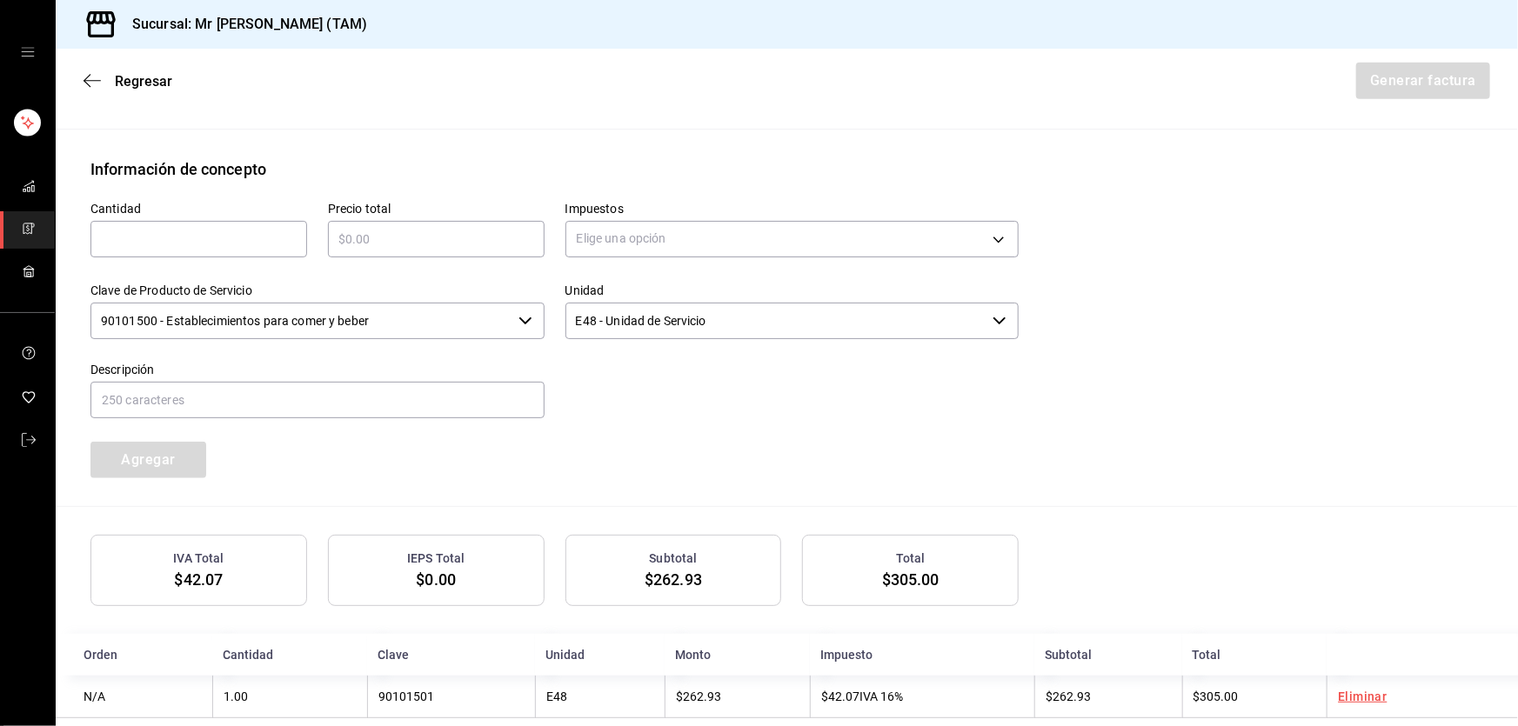
scroll to position [679, 0]
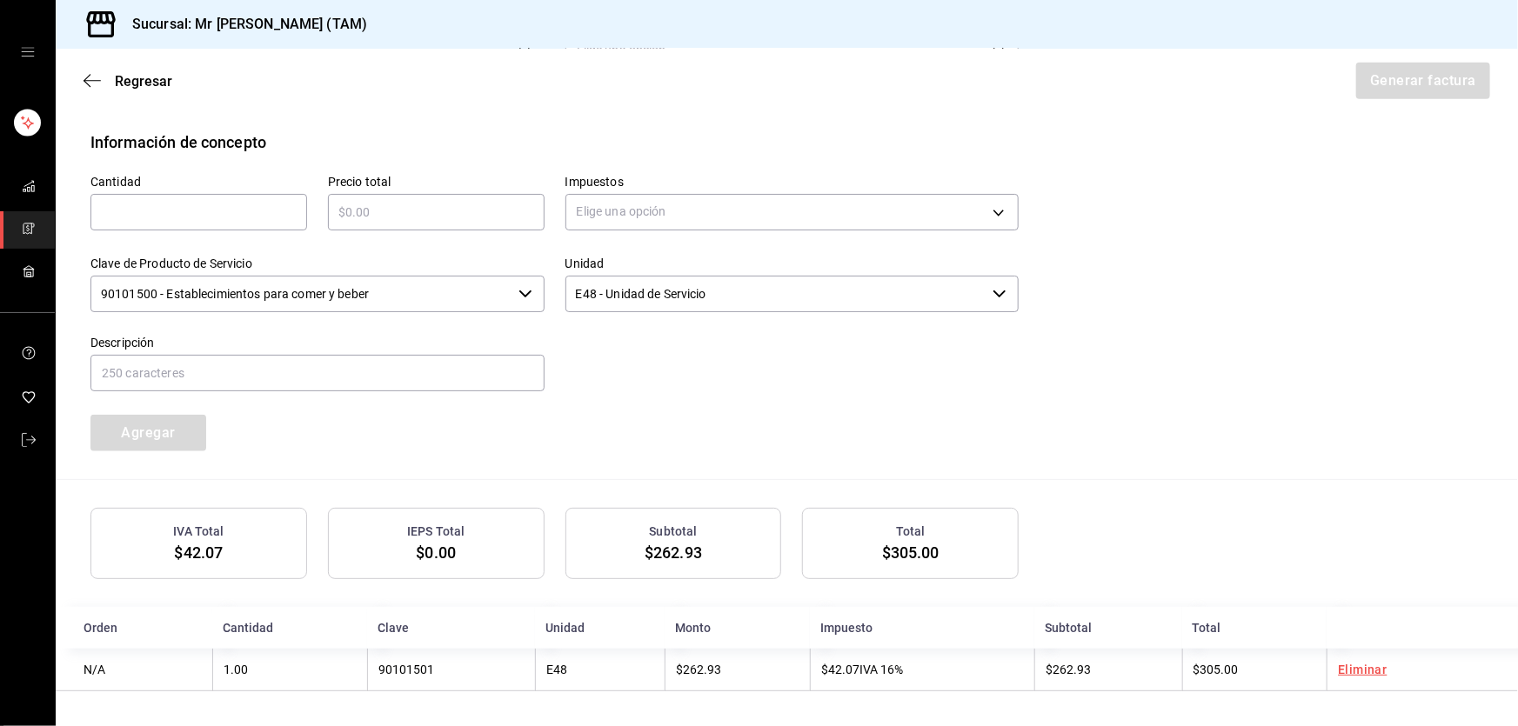
click at [331, 217] on input "text" at bounding box center [436, 212] width 217 height 21
click at [278, 202] on input "text" at bounding box center [198, 212] width 217 height 21
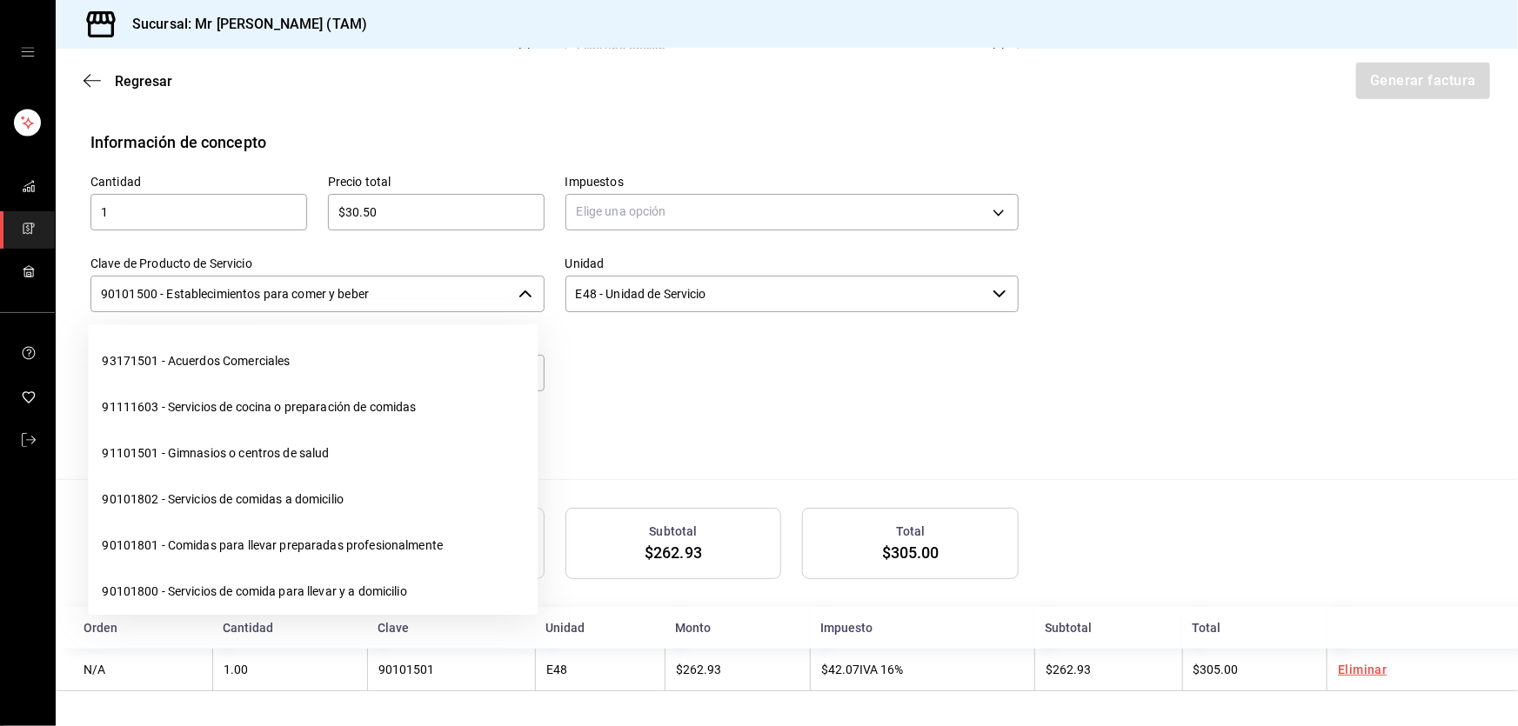
click at [392, 283] on input "90101500 - Establecimientos para comer y beber" at bounding box center [300, 294] width 421 height 37
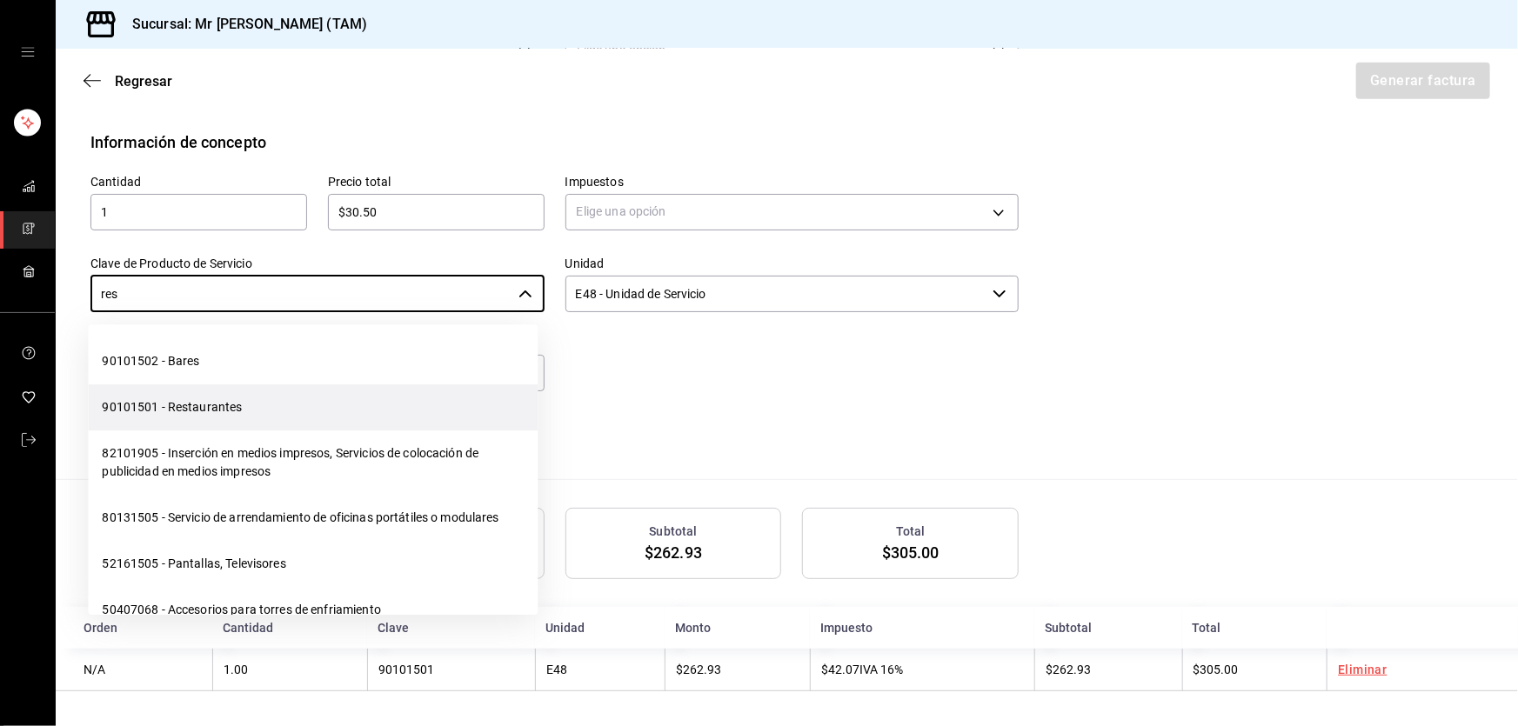
click at [251, 387] on li "90101501 - Restaurantes" at bounding box center [313, 408] width 450 height 46
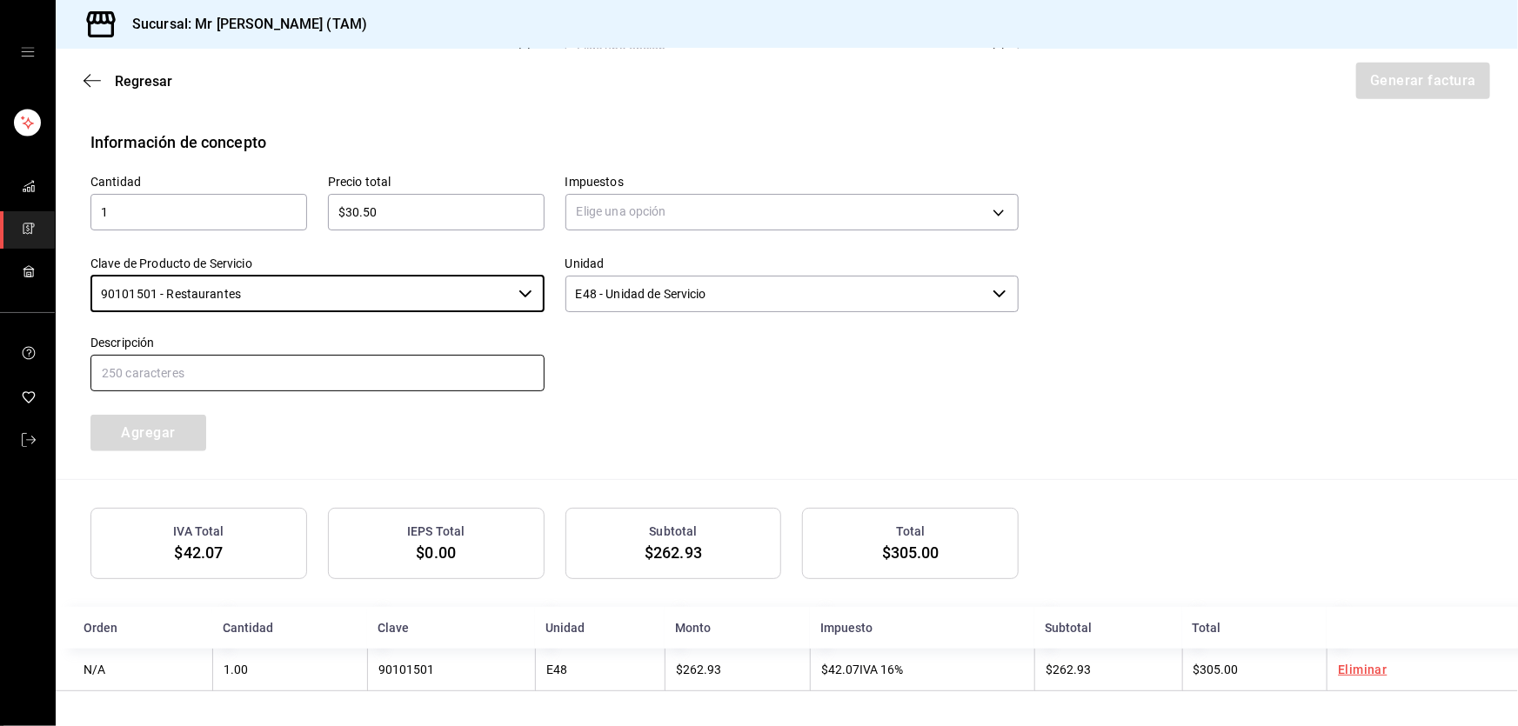
click at [251, 376] on input "text" at bounding box center [317, 373] width 454 height 37
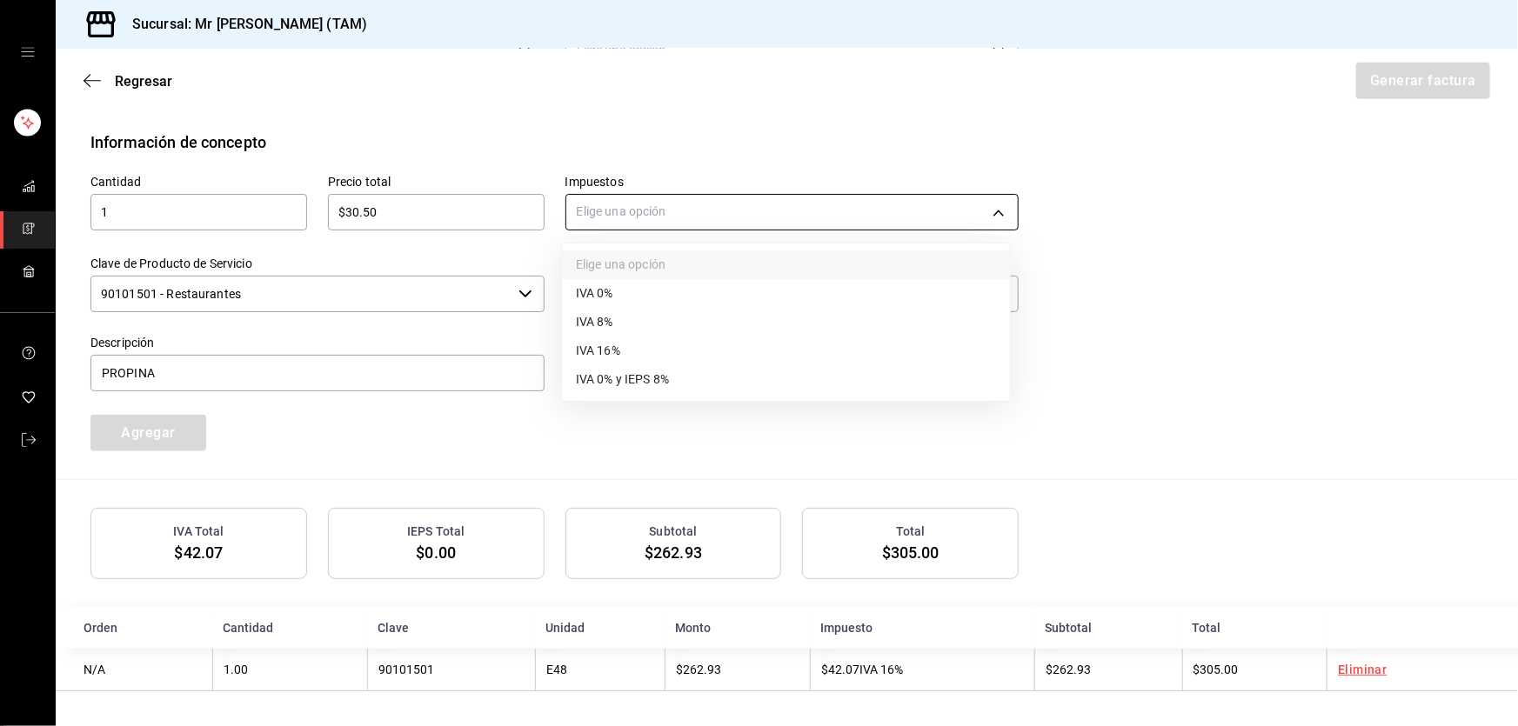
click at [639, 218] on body "Sucursal: Mr Smoky (TAM) Regresar Generar factura Emisor Perfil fiscal LARISSA …" at bounding box center [759, 363] width 1518 height 726
click at [640, 296] on li "IVA 0%" at bounding box center [786, 293] width 448 height 29
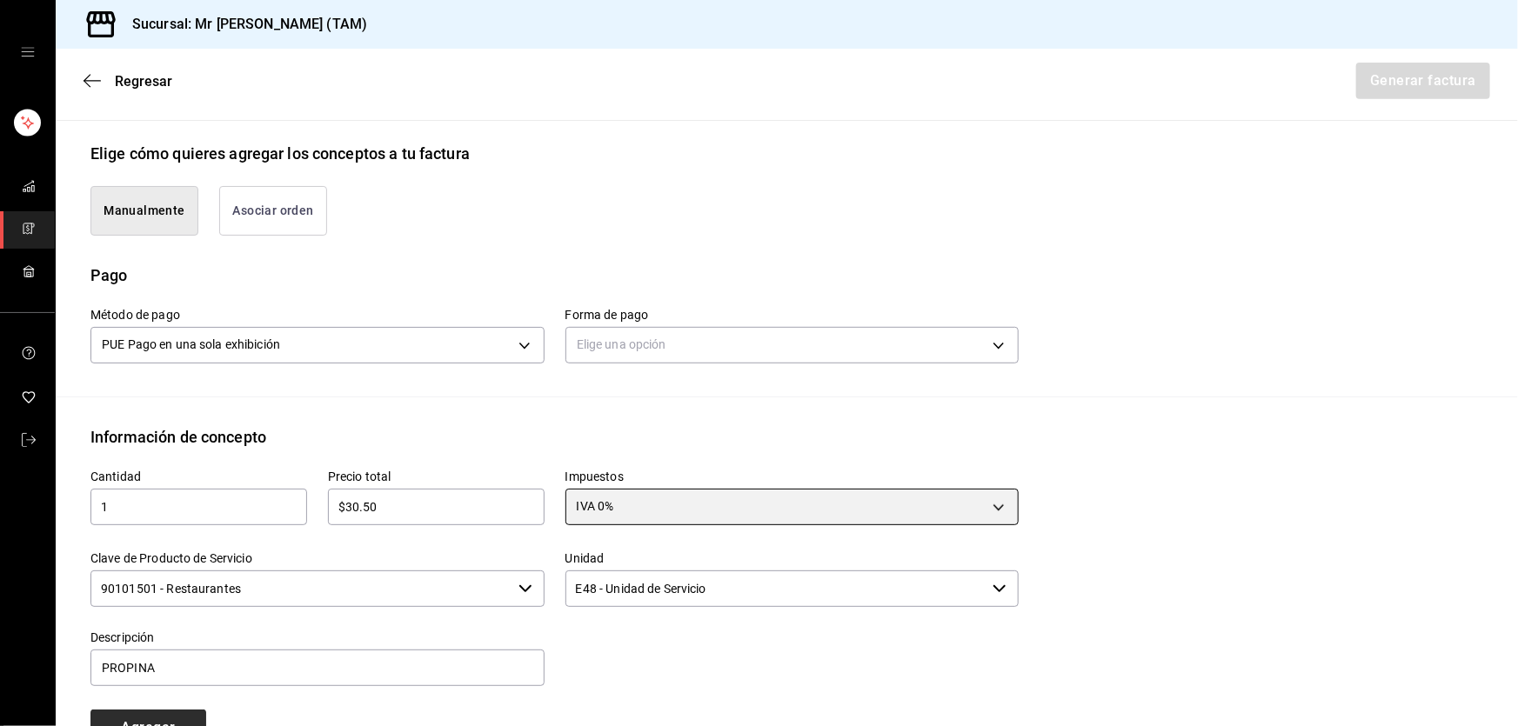
scroll to position [363, 0]
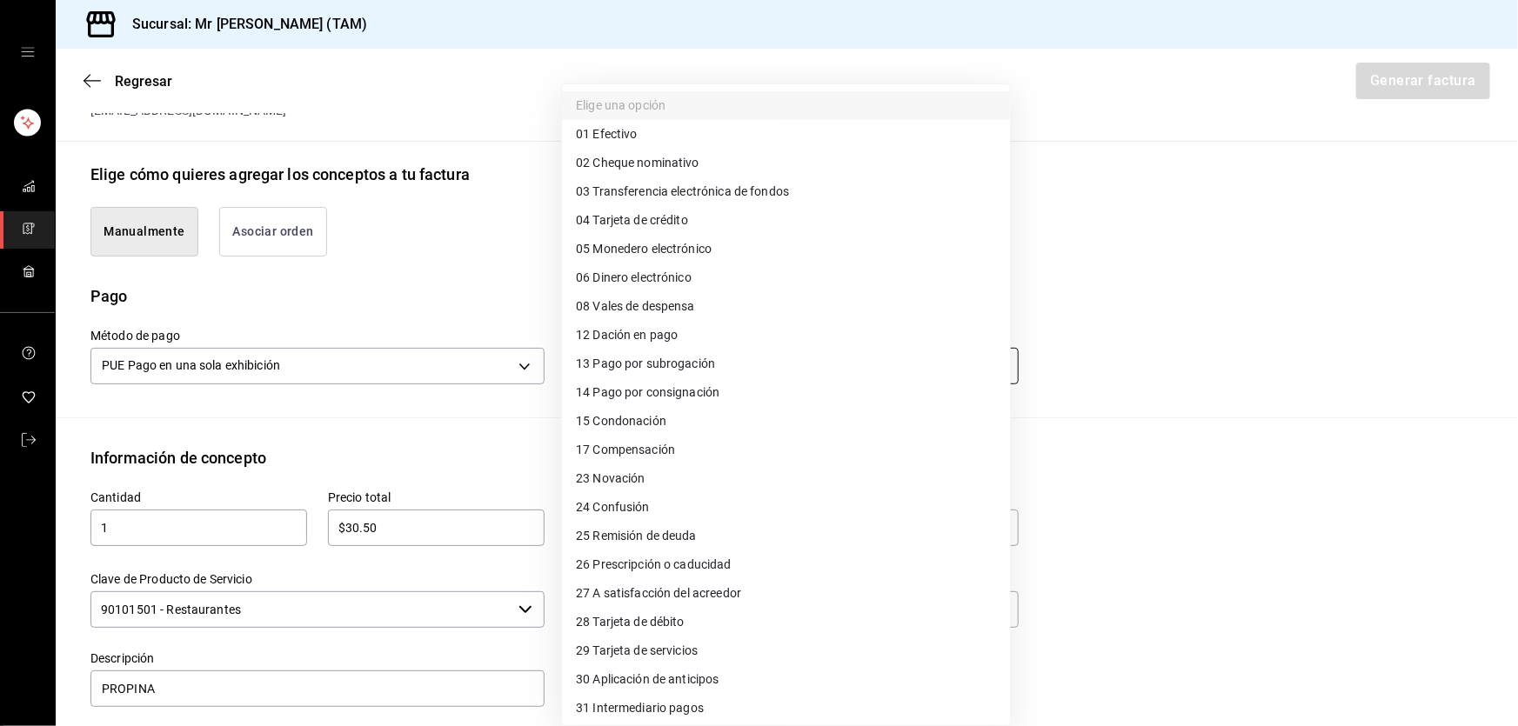
click at [942, 375] on body "Sucursal: Mr Smoky (TAM) Regresar Generar factura Emisor Perfil fiscal LARISSA …" at bounding box center [759, 363] width 1518 height 726
click at [705, 215] on li "04 Tarjeta de crédito" at bounding box center [786, 220] width 448 height 29
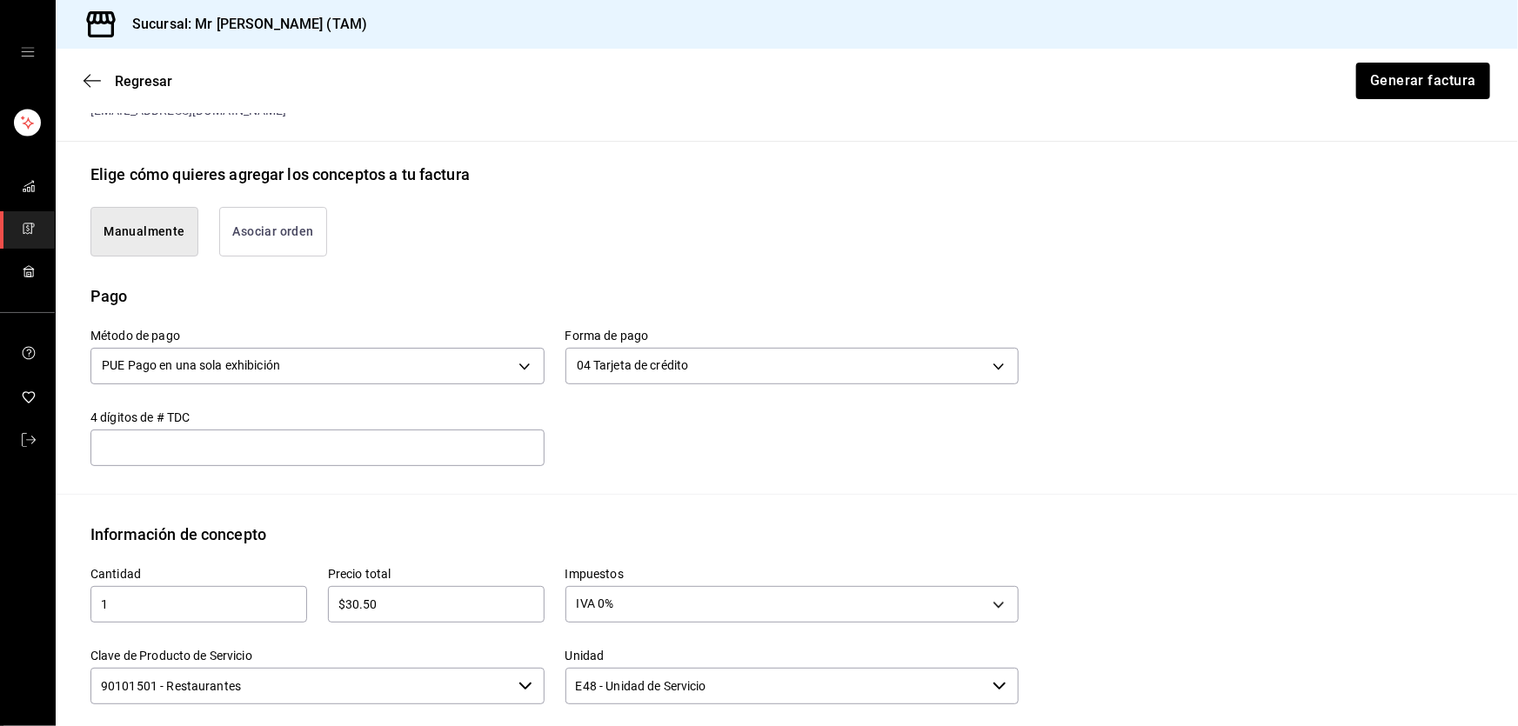
click at [315, 443] on input "text" at bounding box center [317, 448] width 454 height 21
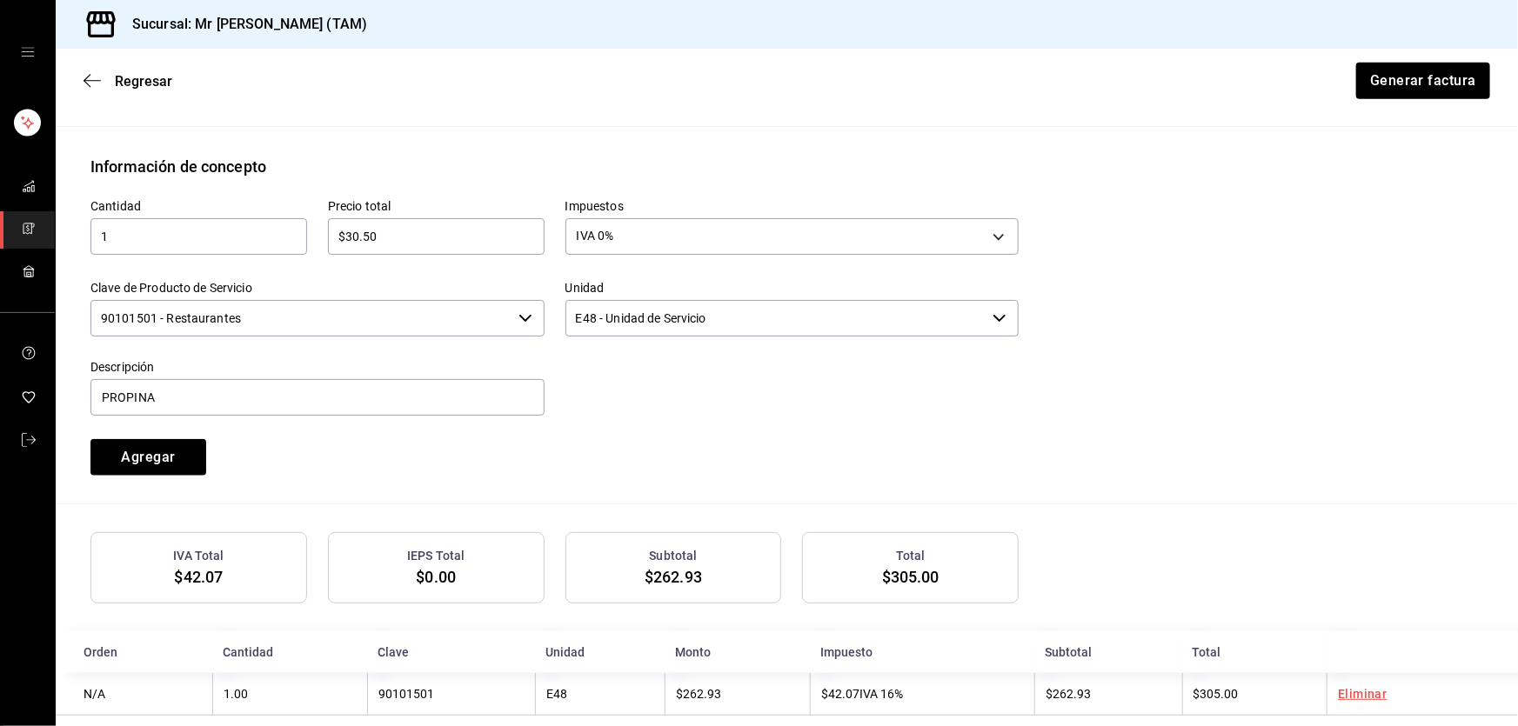
scroll to position [755, 0]
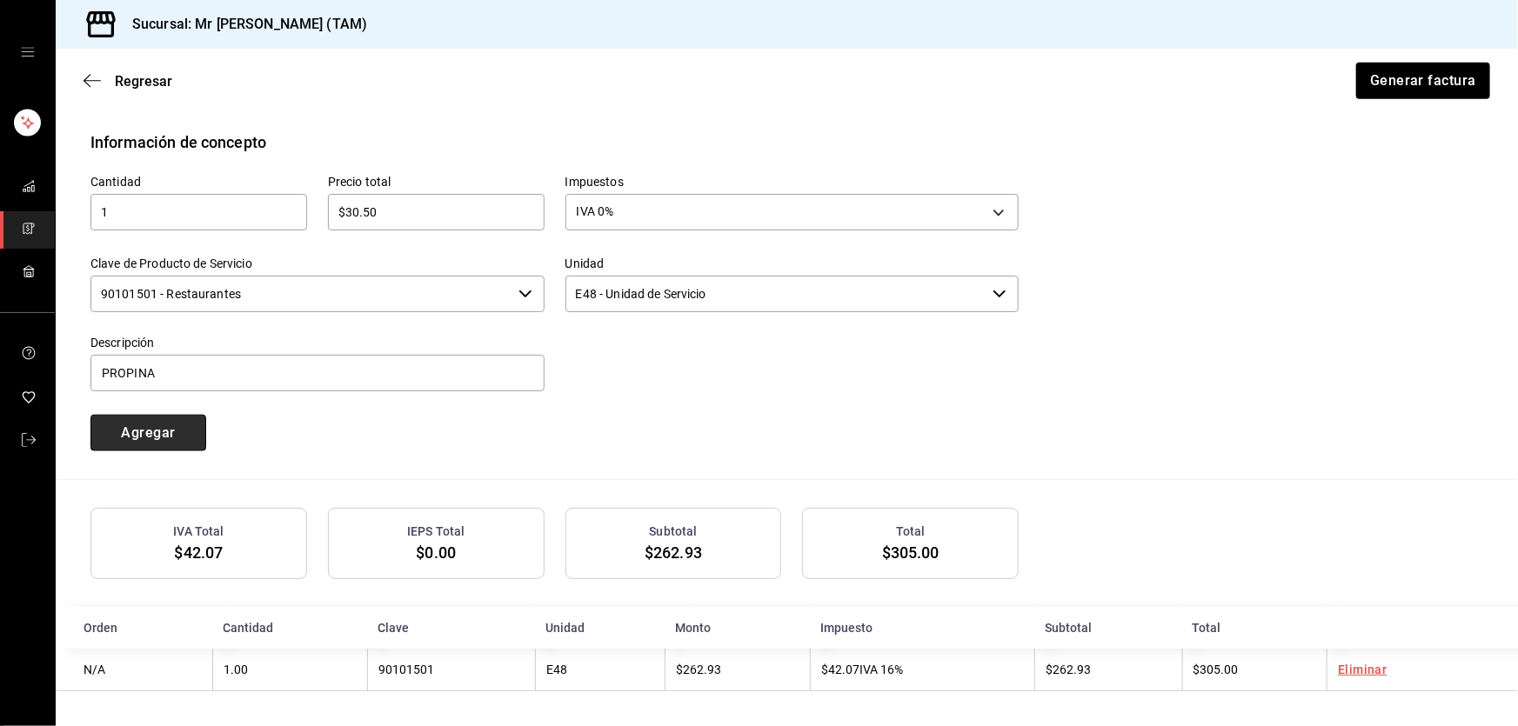
click at [183, 439] on button "Agregar" at bounding box center [148, 433] width 116 height 37
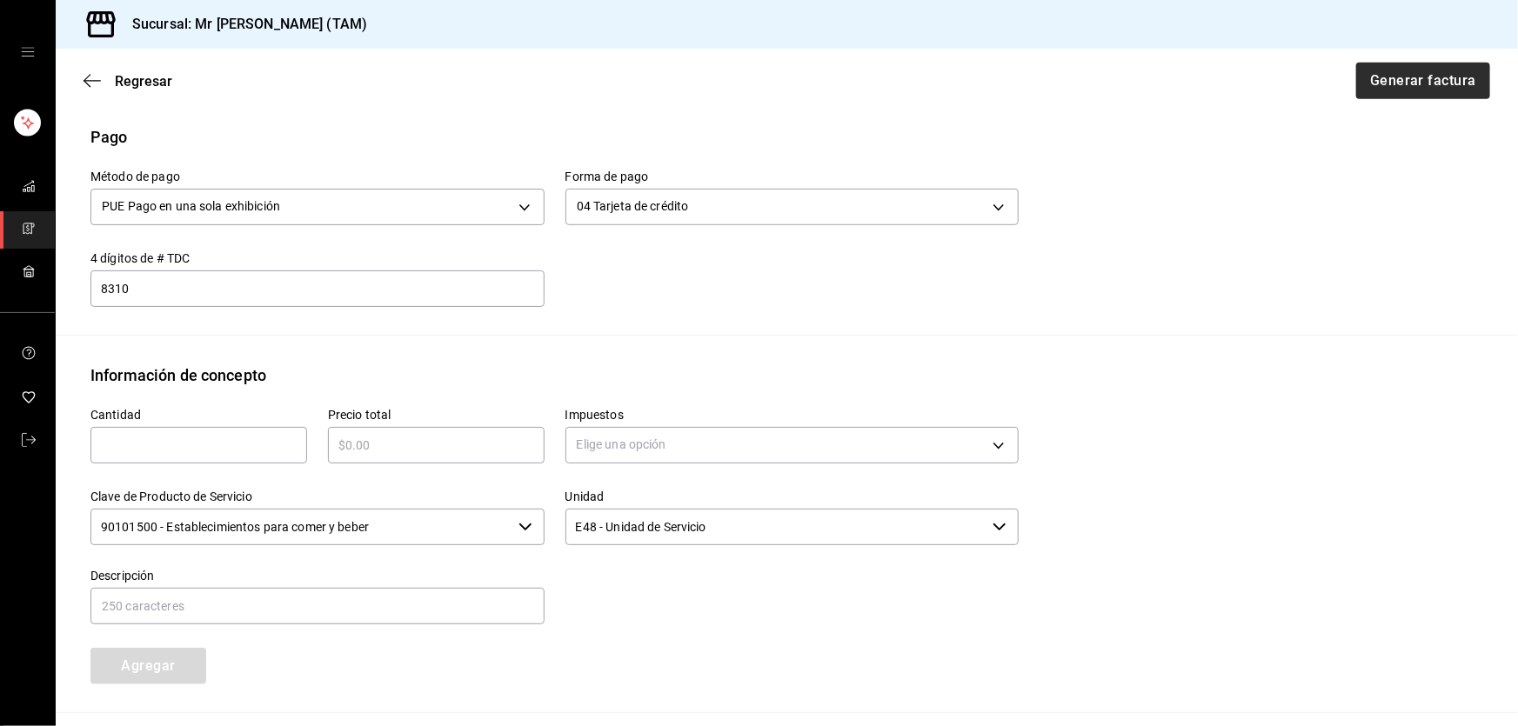
scroll to position [483, 0]
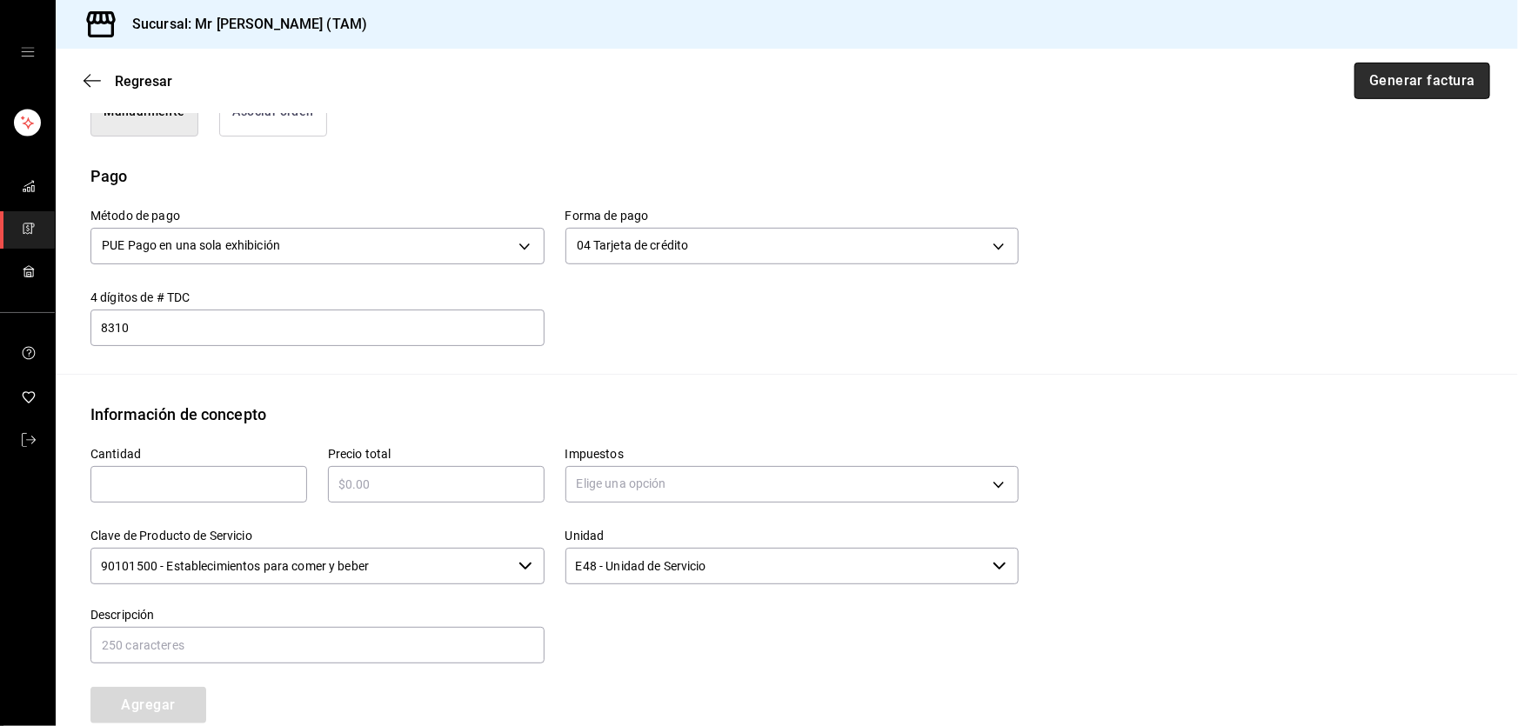
click at [1431, 93] on button "Generar factura" at bounding box center [1423, 81] width 136 height 37
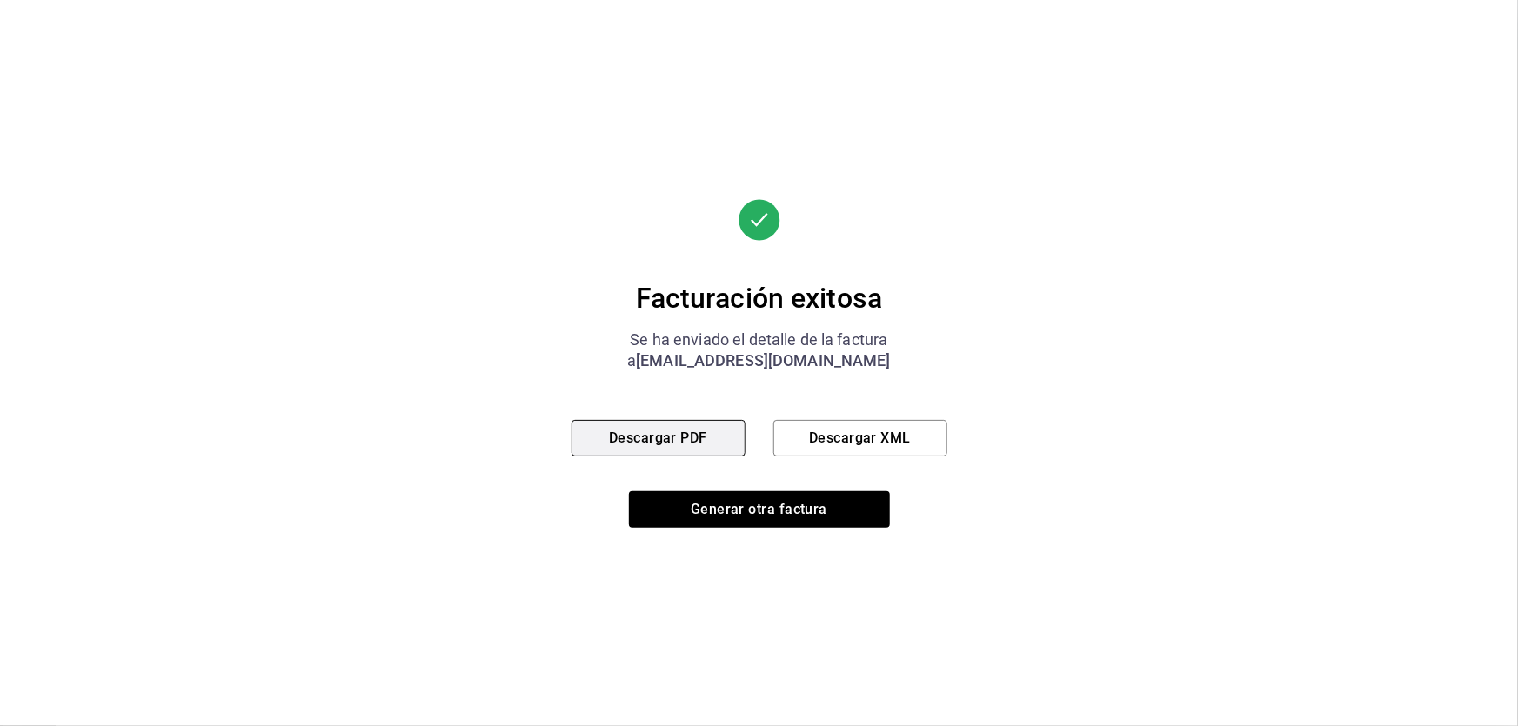
click at [689, 449] on button "Descargar PDF" at bounding box center [659, 438] width 174 height 37
click at [844, 440] on button "Descargar XML" at bounding box center [860, 438] width 174 height 37
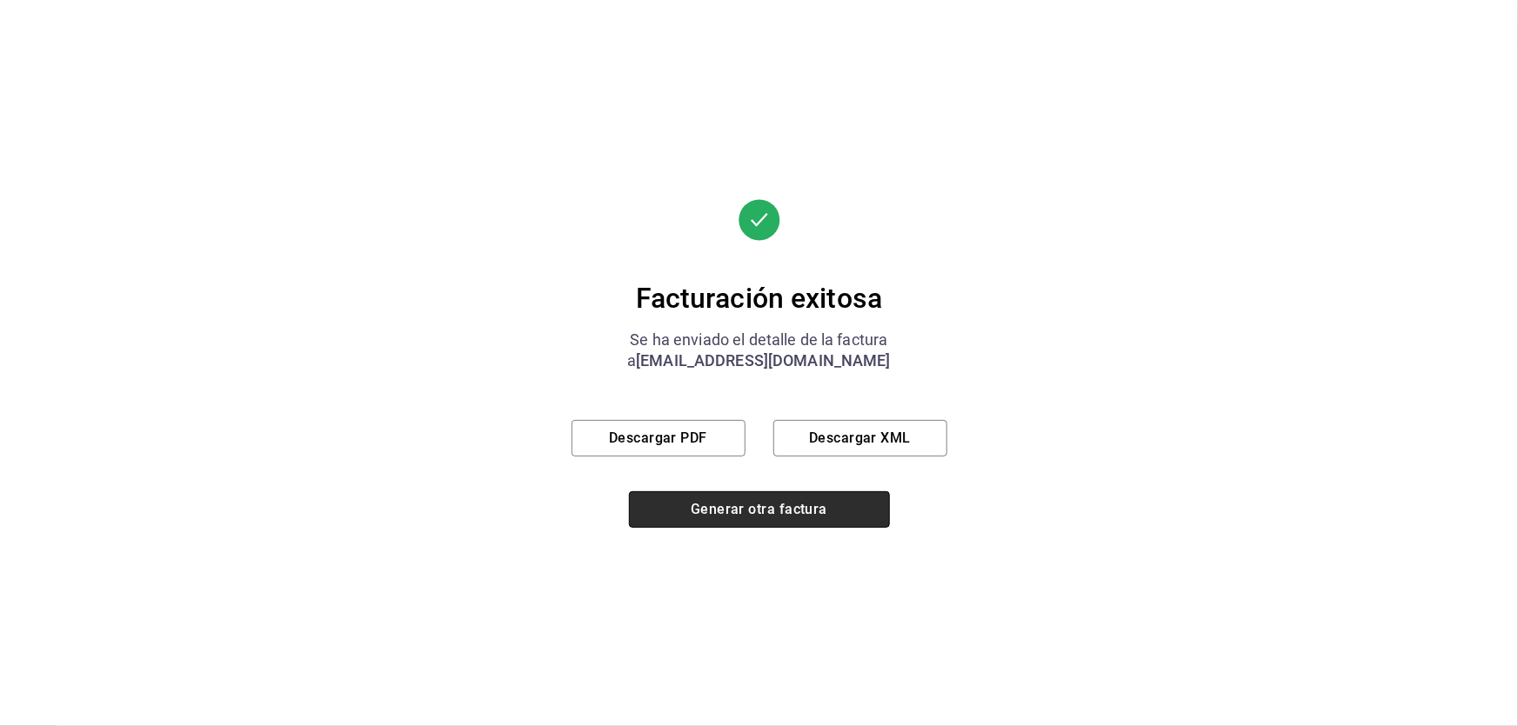
click at [811, 505] on button "Generar otra factura" at bounding box center [759, 510] width 261 height 37
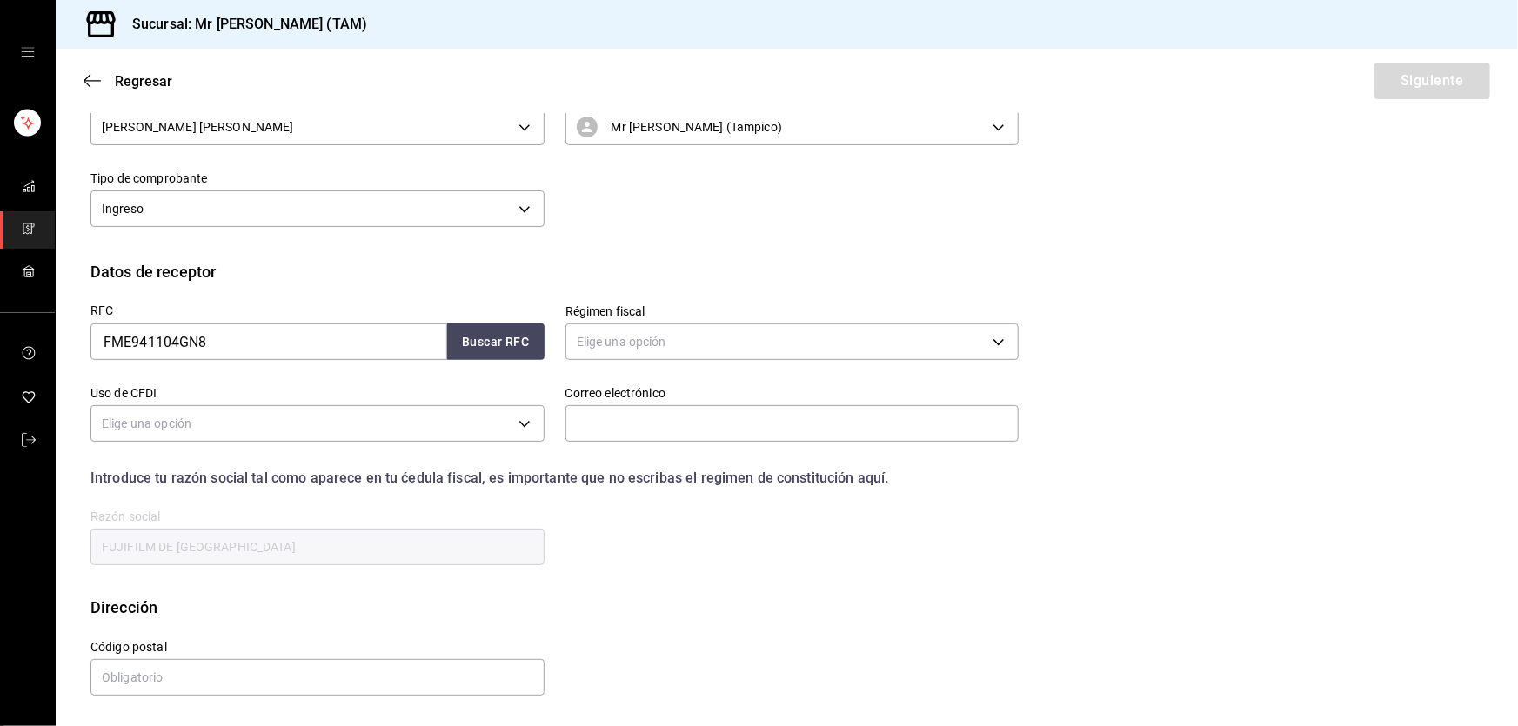
scroll to position [105, 0]
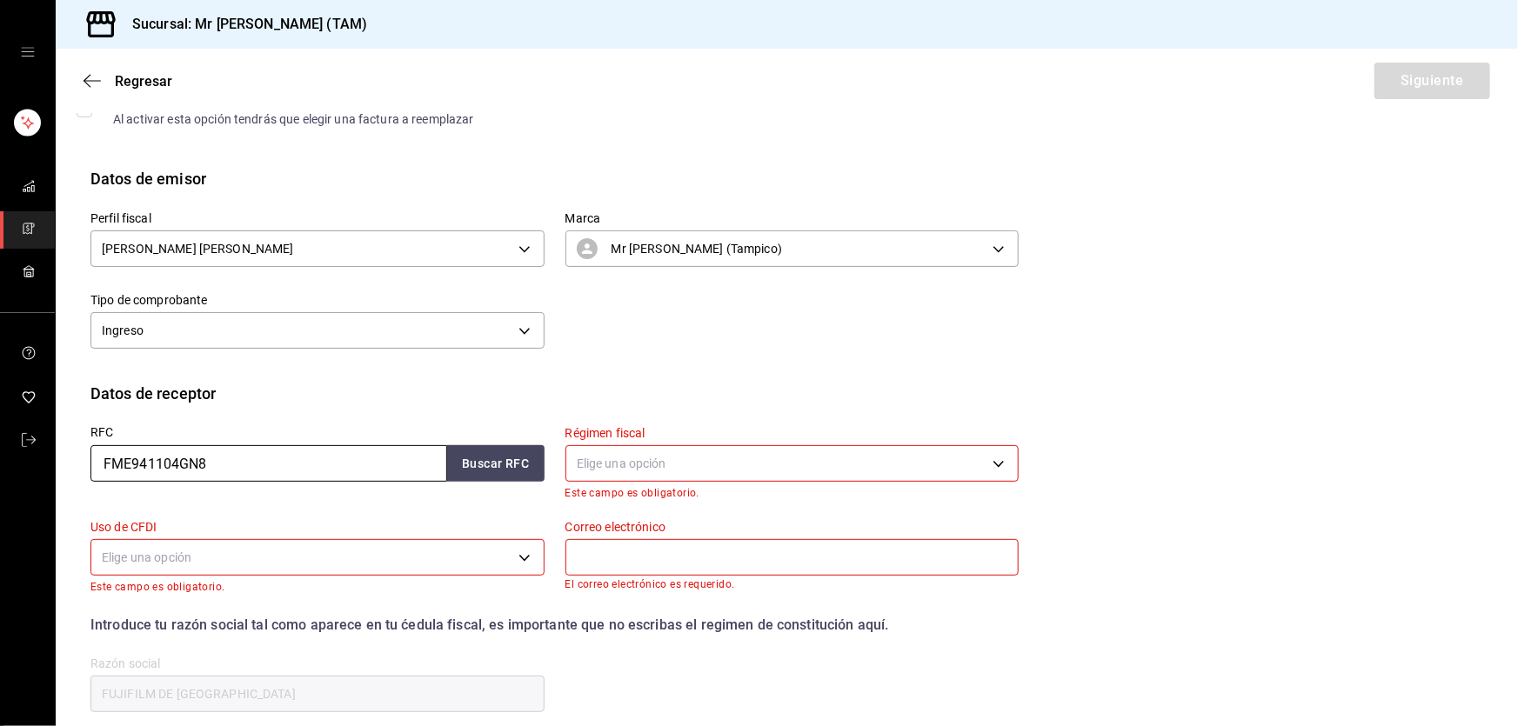
click at [224, 466] on input "FME941104GN8" at bounding box center [268, 463] width 357 height 37
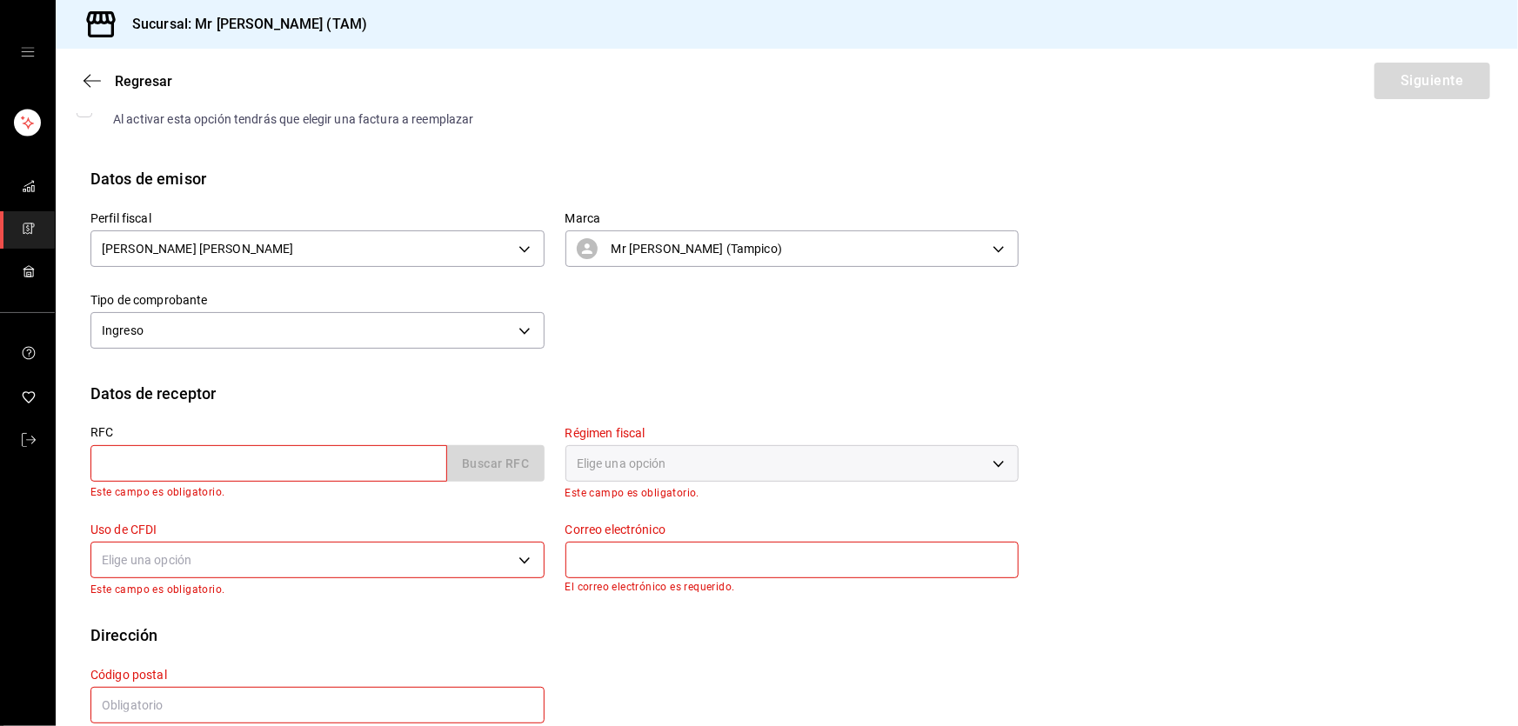
paste input "SSI010307JH1"
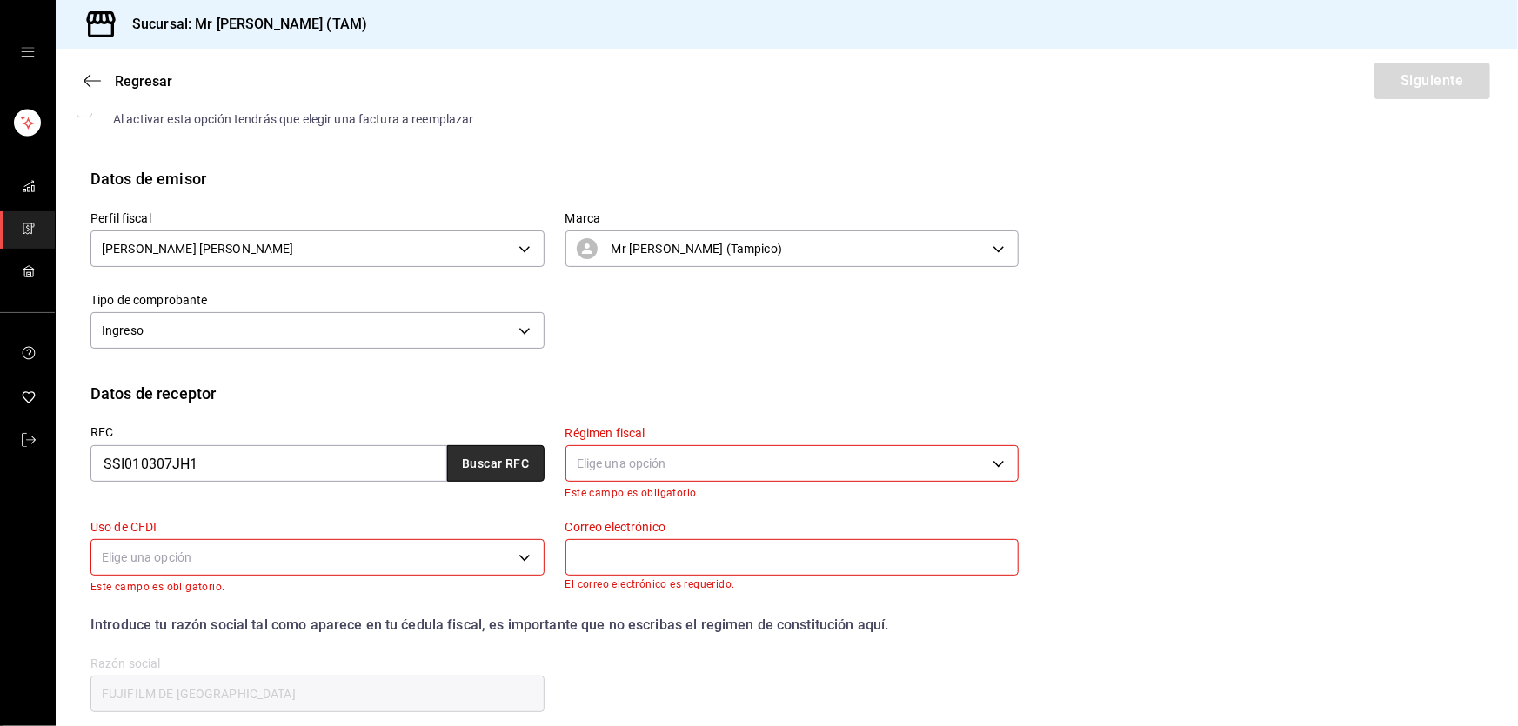
click at [487, 456] on button "Buscar RFC" at bounding box center [495, 463] width 97 height 37
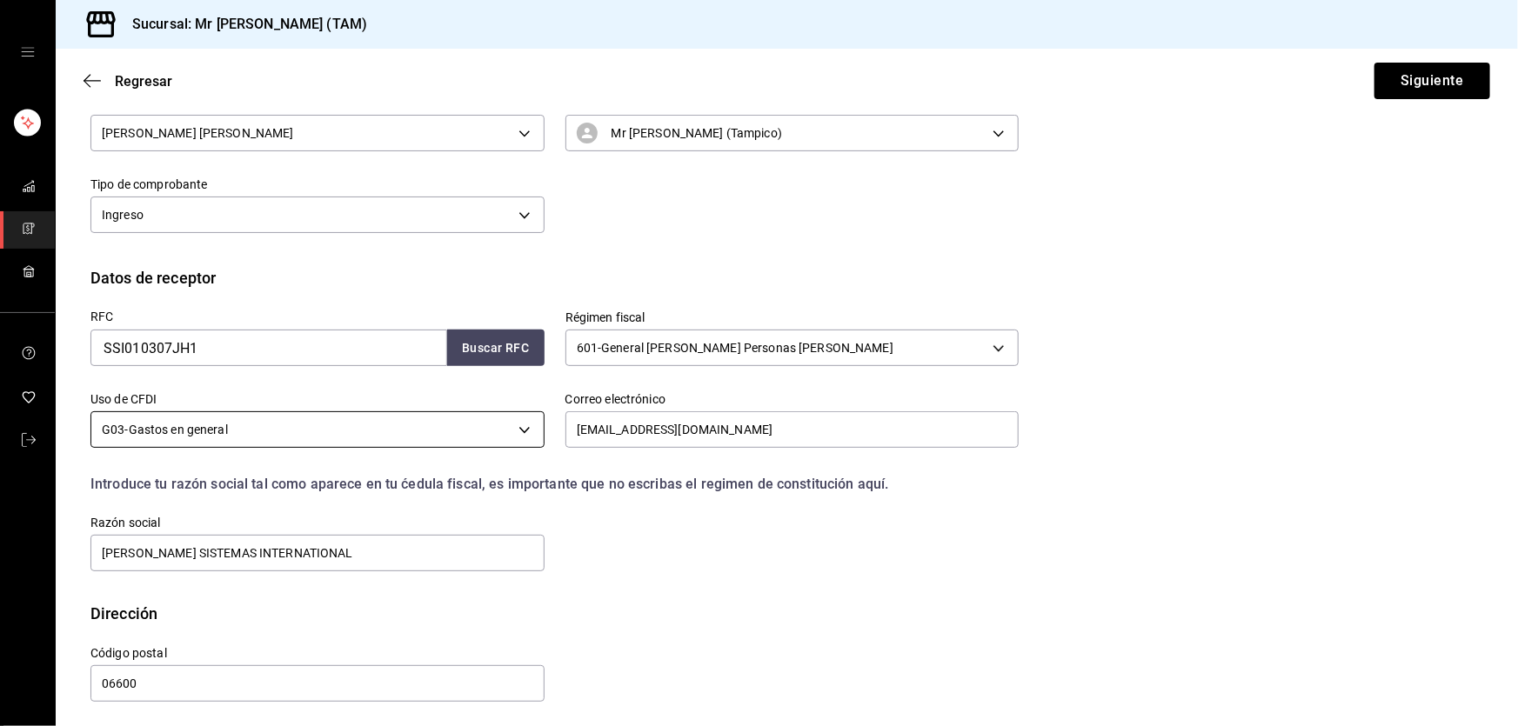
scroll to position [226, 0]
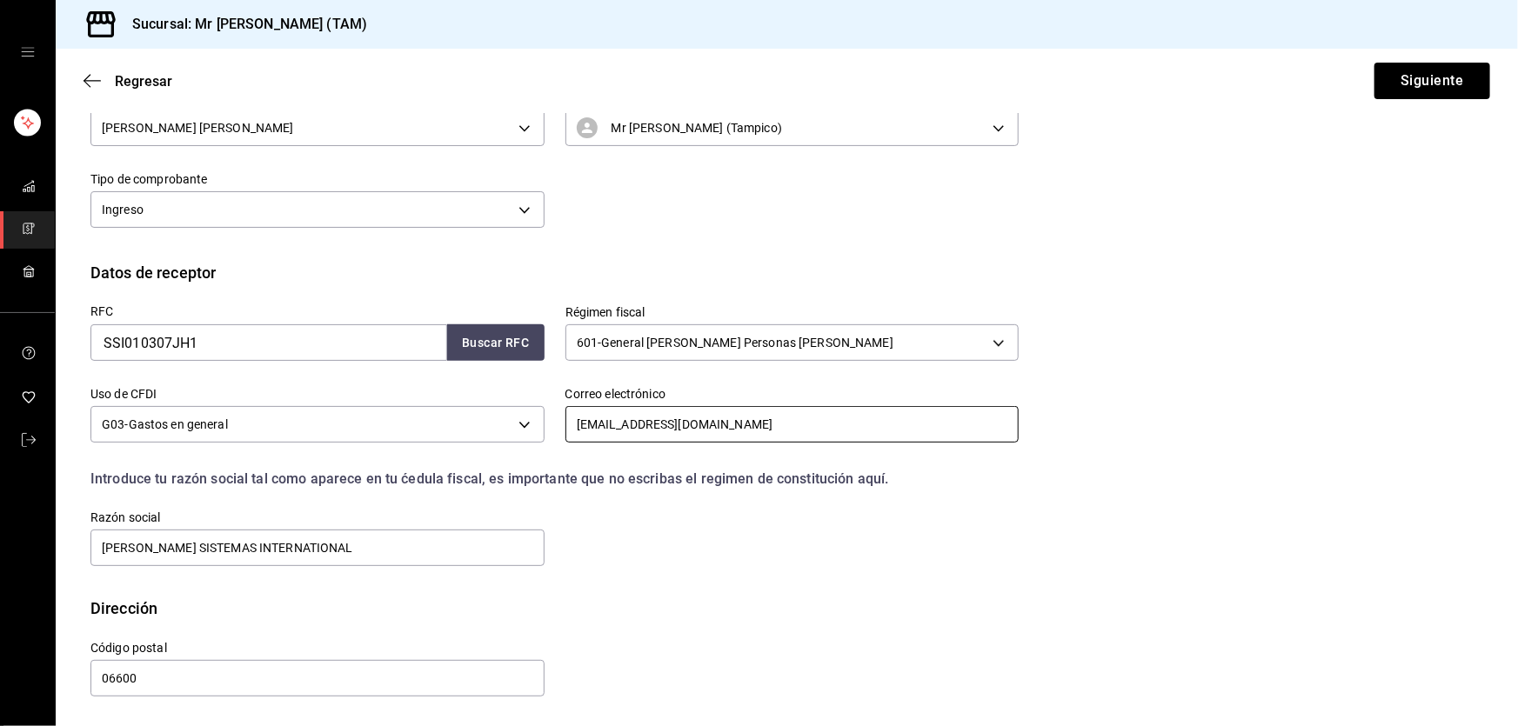
click at [773, 424] on input "contabilidad@mrsmoky.mx" at bounding box center [793, 424] width 454 height 37
paste input "ing.trinidadhernandez@gmail.com"
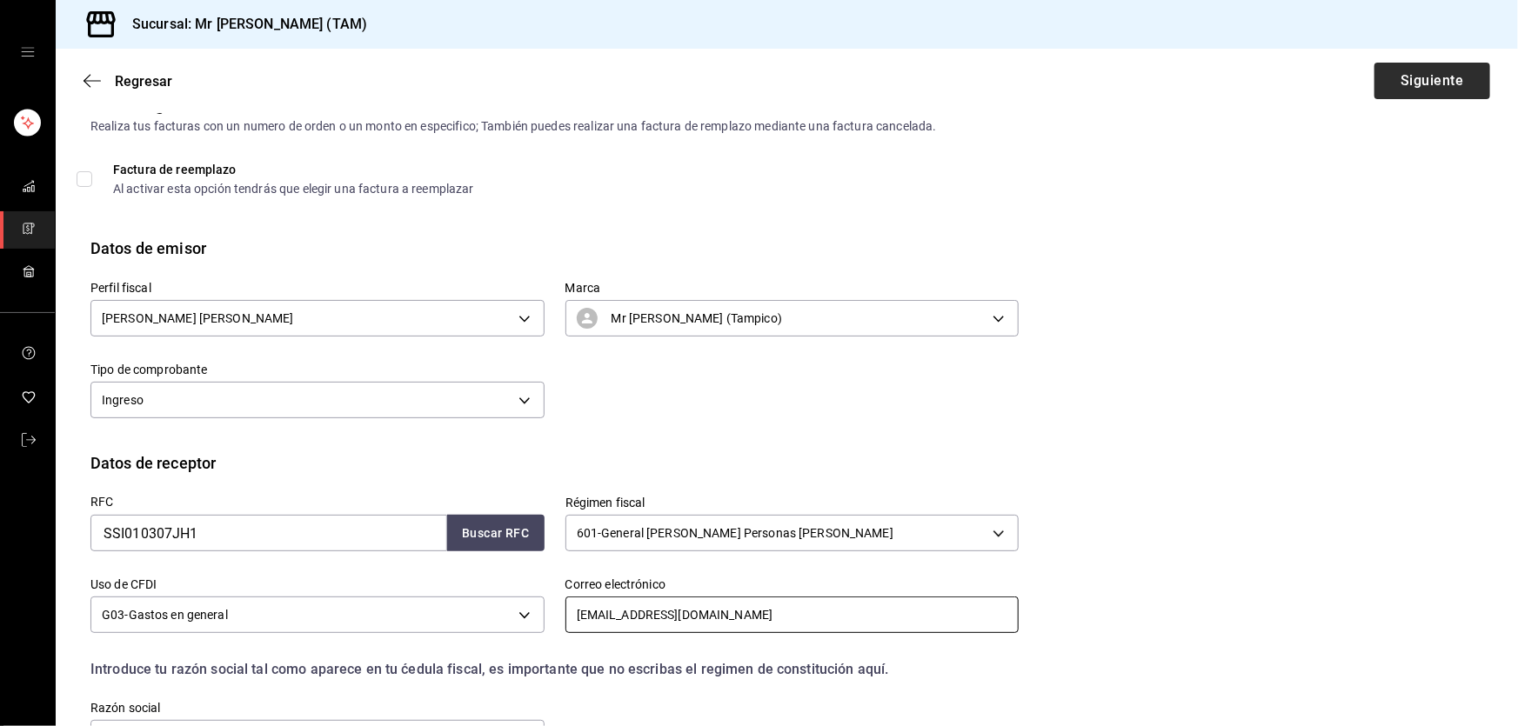
scroll to position [0, 0]
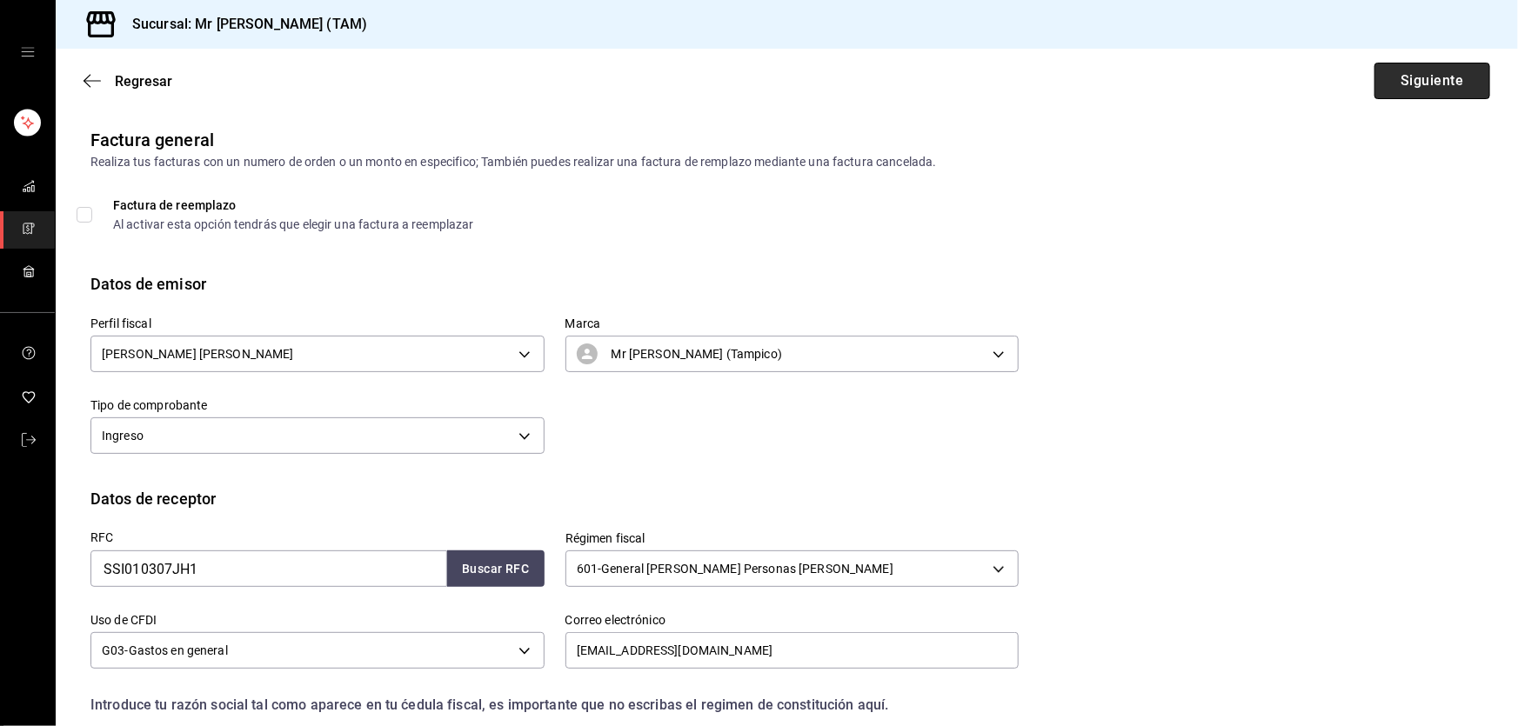
click at [1418, 70] on button "Siguiente" at bounding box center [1433, 81] width 116 height 37
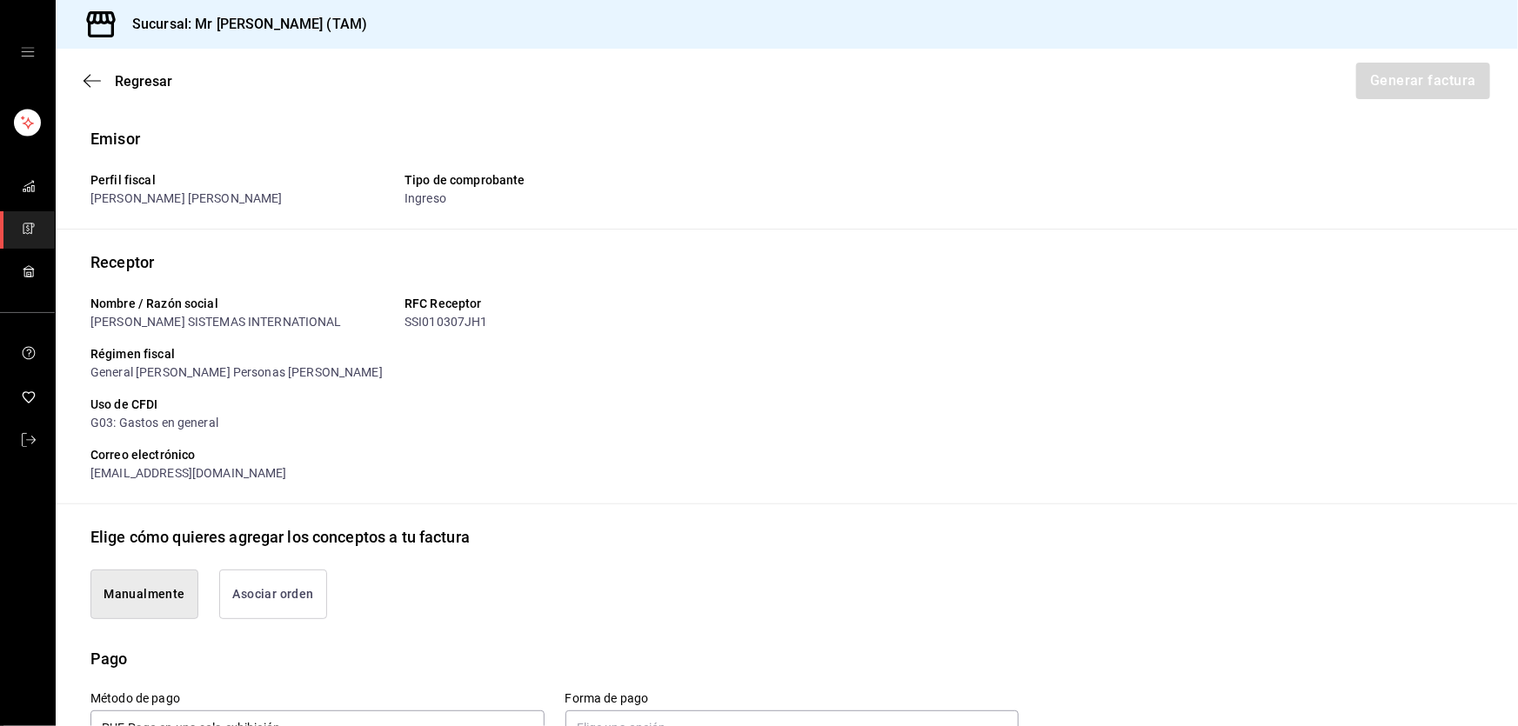
scroll to position [395, 0]
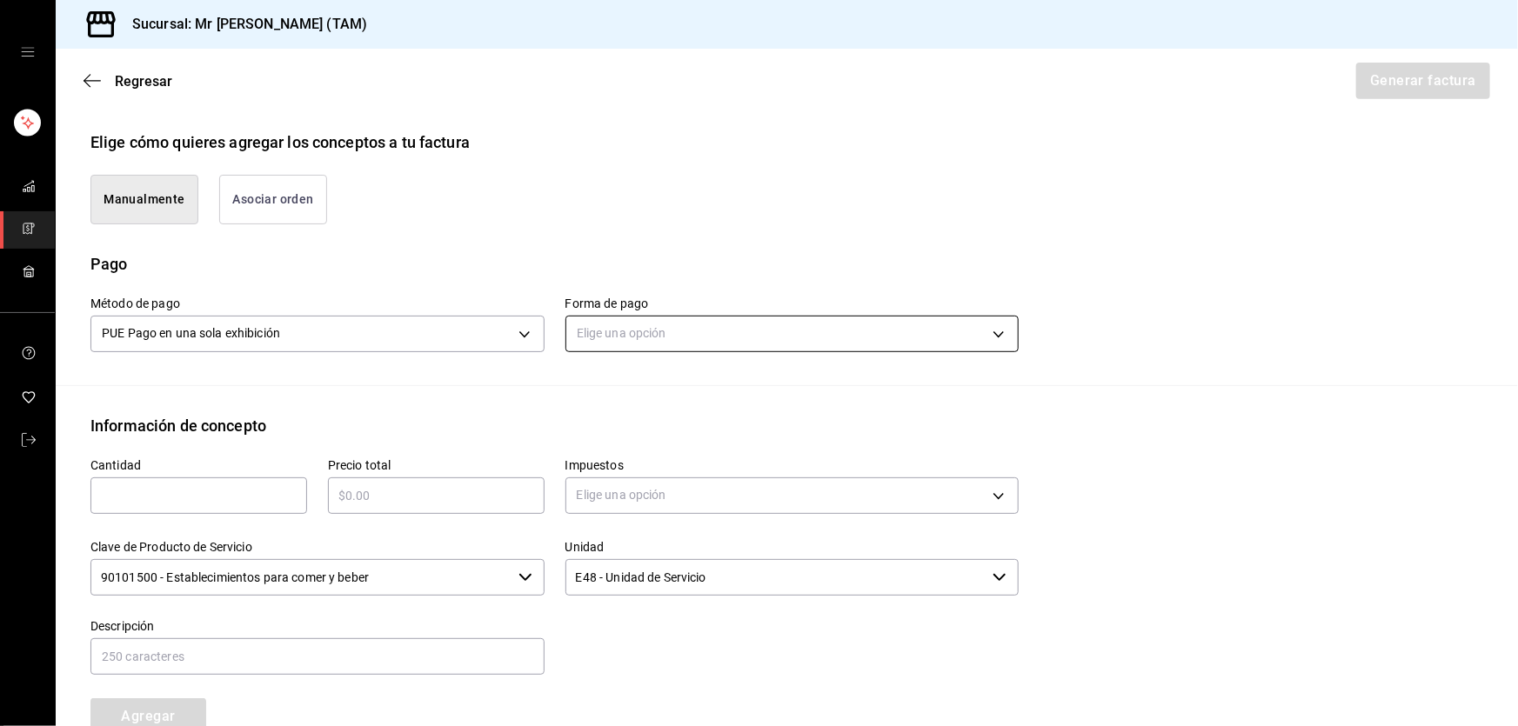
click at [686, 330] on body "Sucursal: Mr Smoky (TAM) Regresar Generar factura Emisor Perfil fiscal LARISSA …" at bounding box center [759, 363] width 1518 height 726
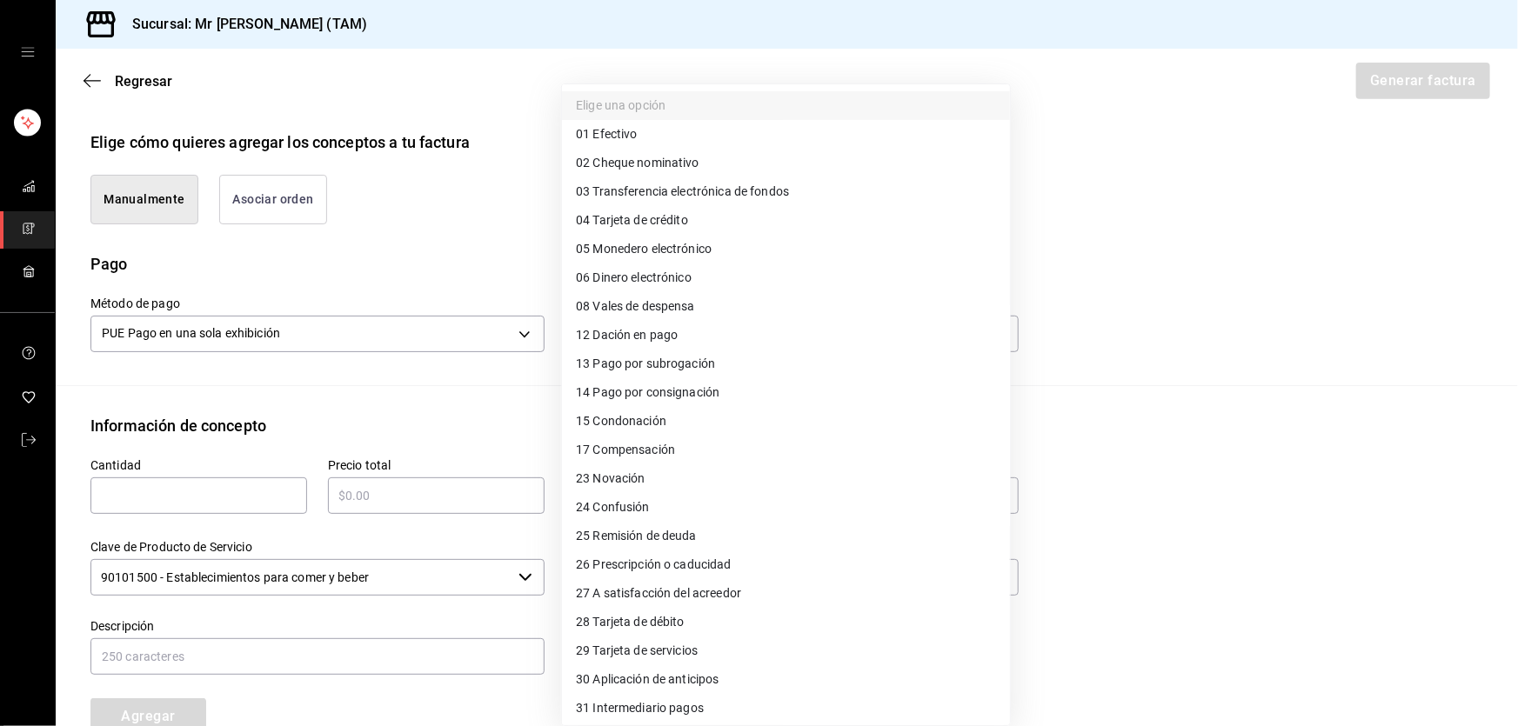
click at [673, 224] on span "04 Tarjeta de crédito" at bounding box center [632, 220] width 112 height 18
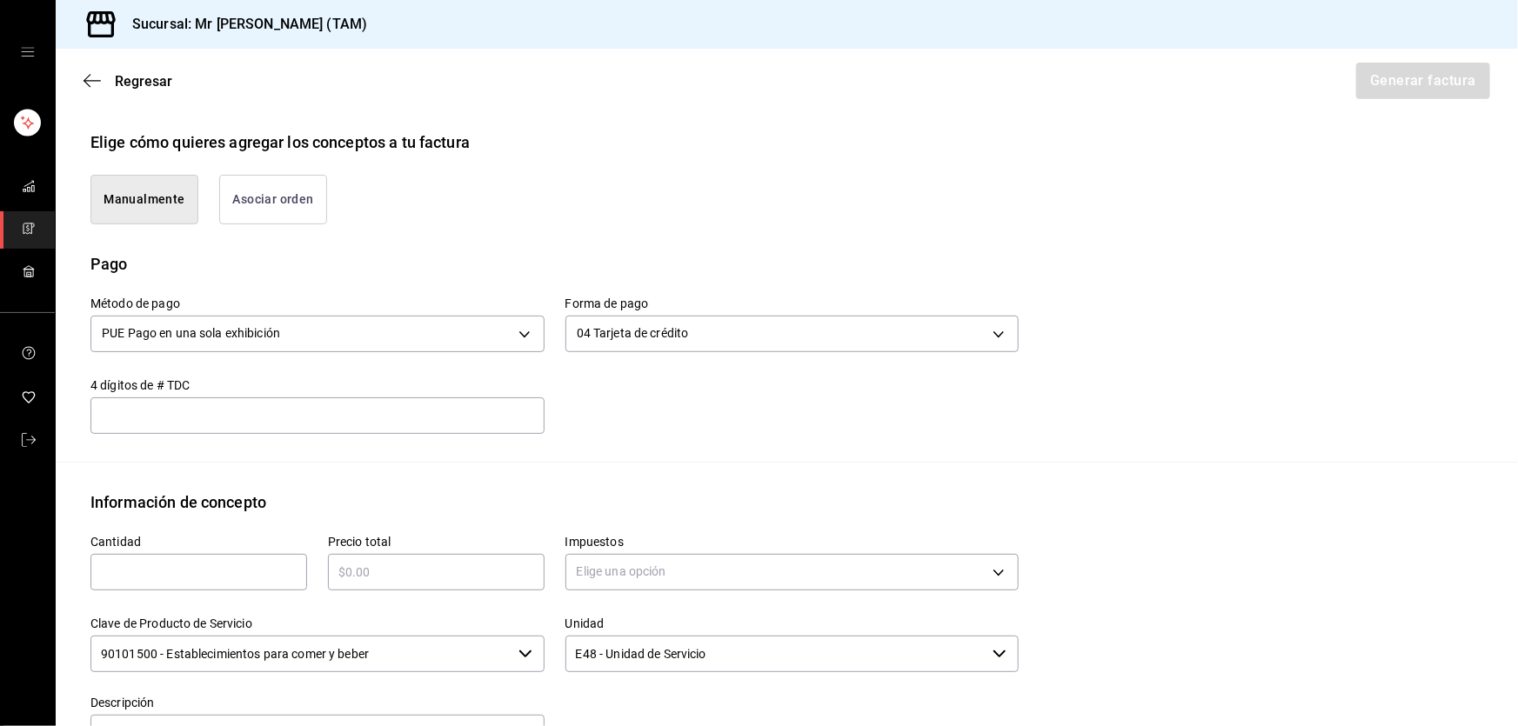
click at [444, 405] on input "text" at bounding box center [317, 415] width 454 height 21
click at [230, 582] on div "​" at bounding box center [198, 572] width 217 height 37
click at [336, 569] on input "text" at bounding box center [436, 572] width 217 height 21
click at [607, 574] on body "Sucursal: Mr Smoky (TAM) Regresar Generar factura Emisor Perfil fiscal LARISSA …" at bounding box center [759, 363] width 1518 height 726
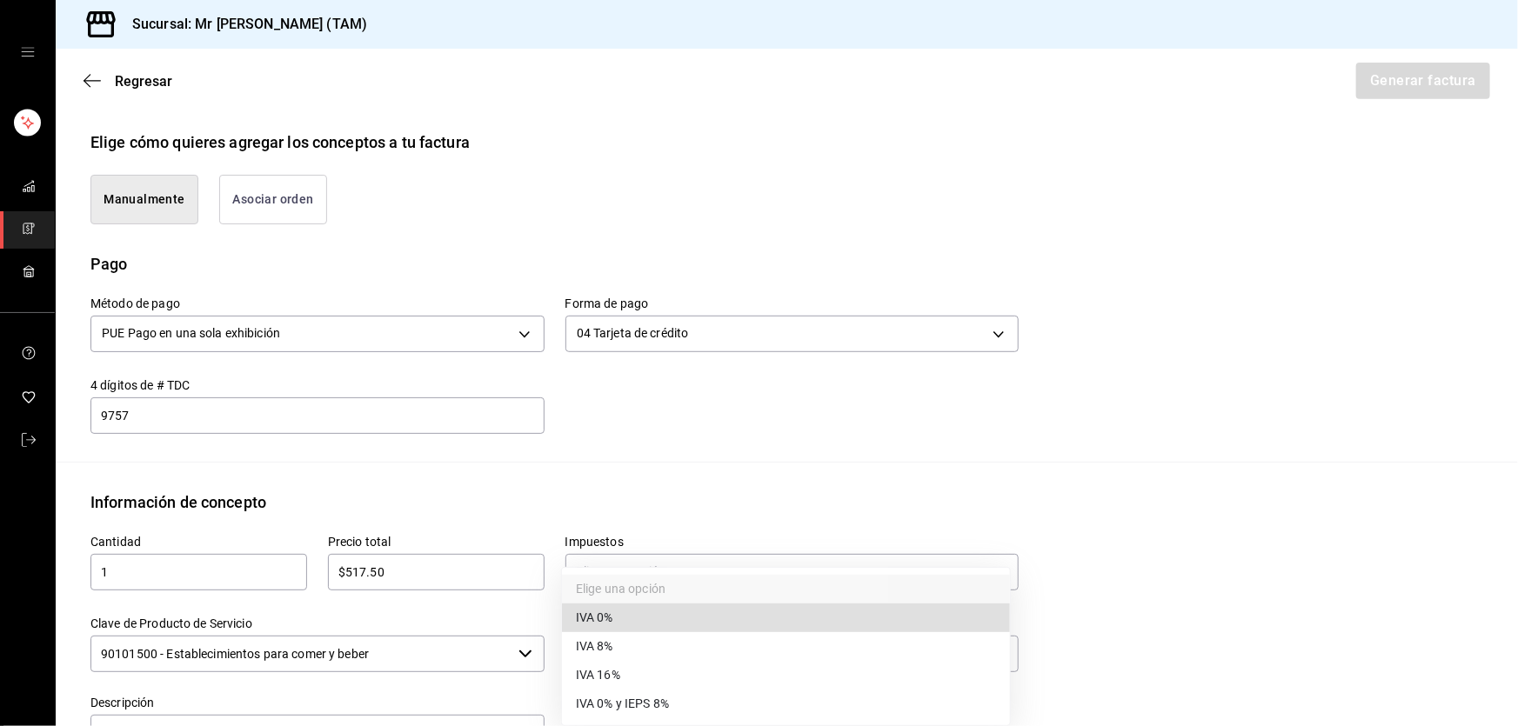
click at [600, 672] on span "IVA 16%" at bounding box center [598, 675] width 44 height 18
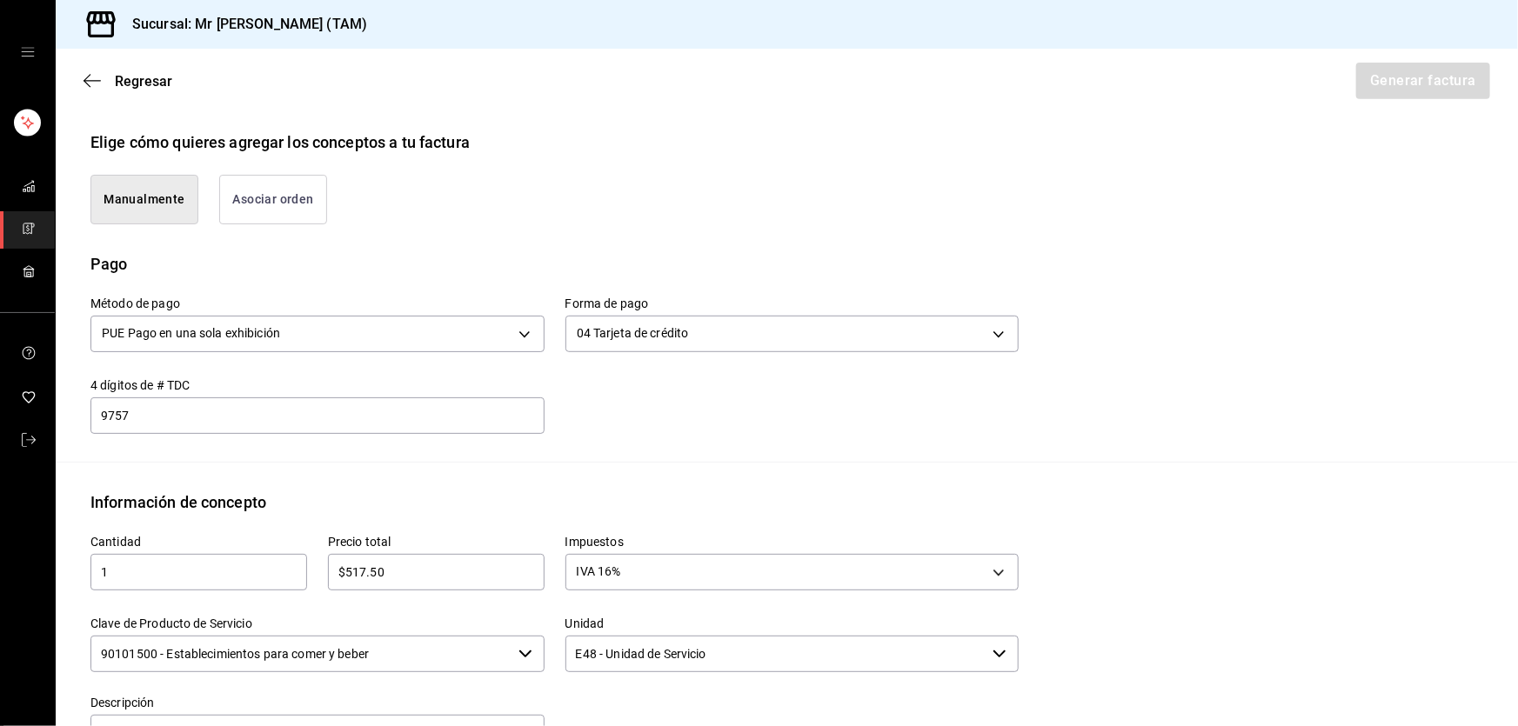
click at [451, 649] on input "90101500 - Establecimientos para comer y beber" at bounding box center [300, 654] width 421 height 37
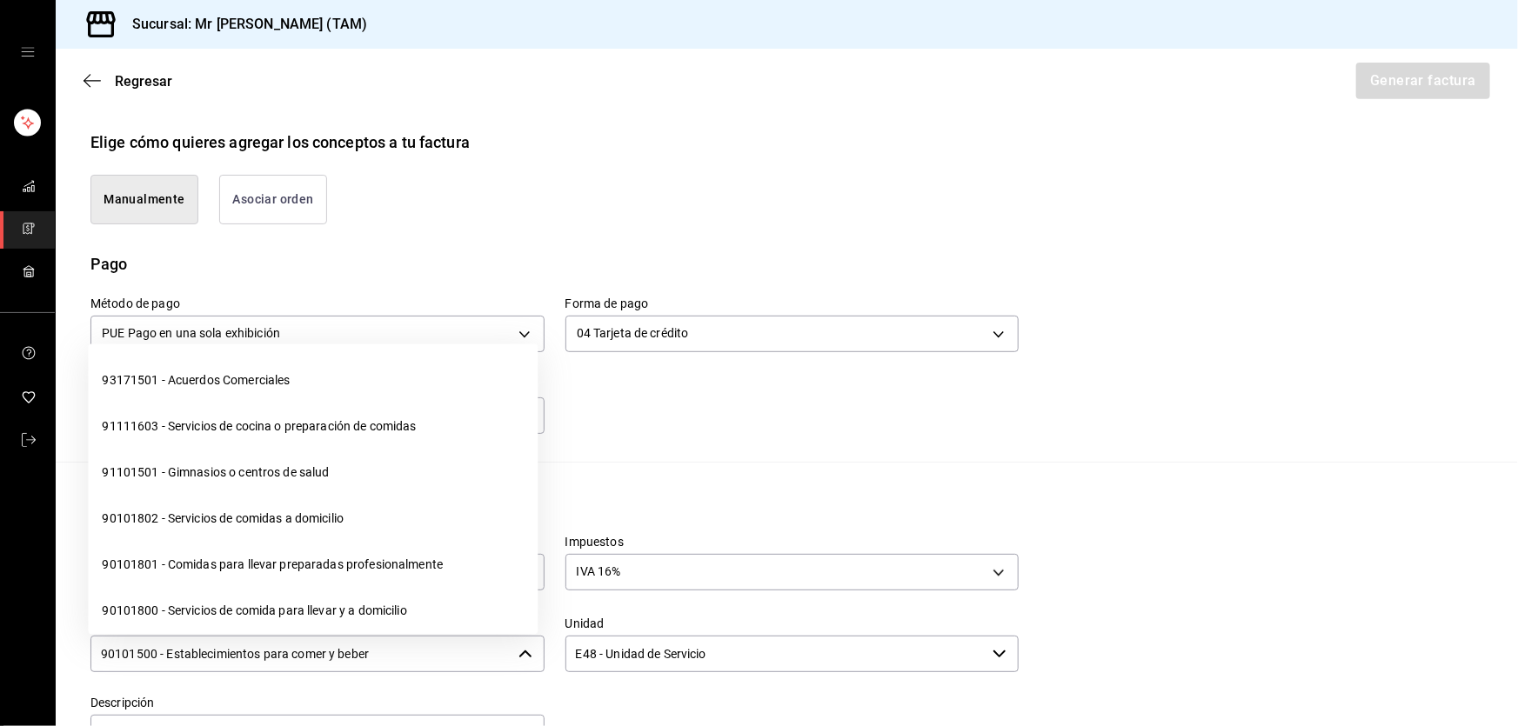
click at [451, 649] on input "90101500 - Establecimientos para comer y beber" at bounding box center [300, 654] width 421 height 37
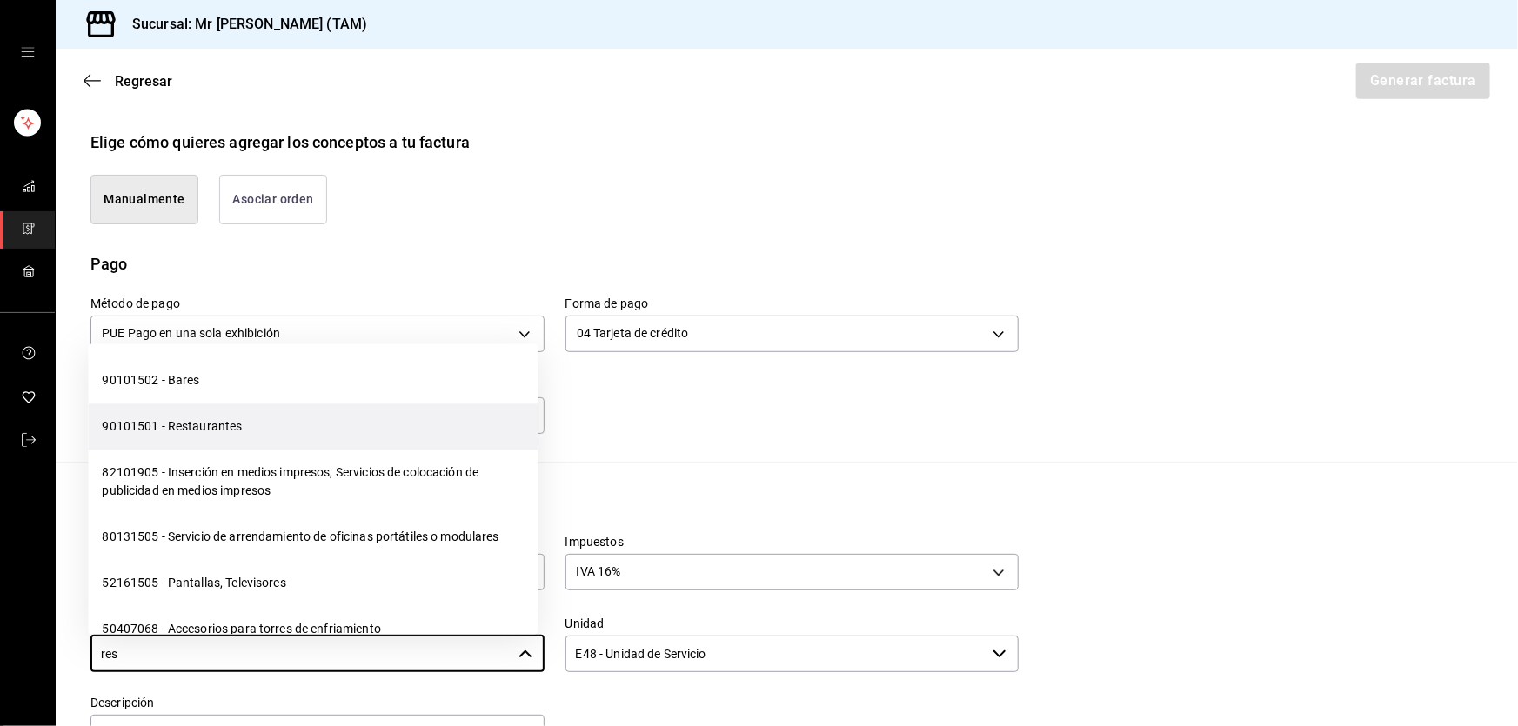
click at [263, 418] on li "90101501 - Restaurantes" at bounding box center [313, 428] width 450 height 46
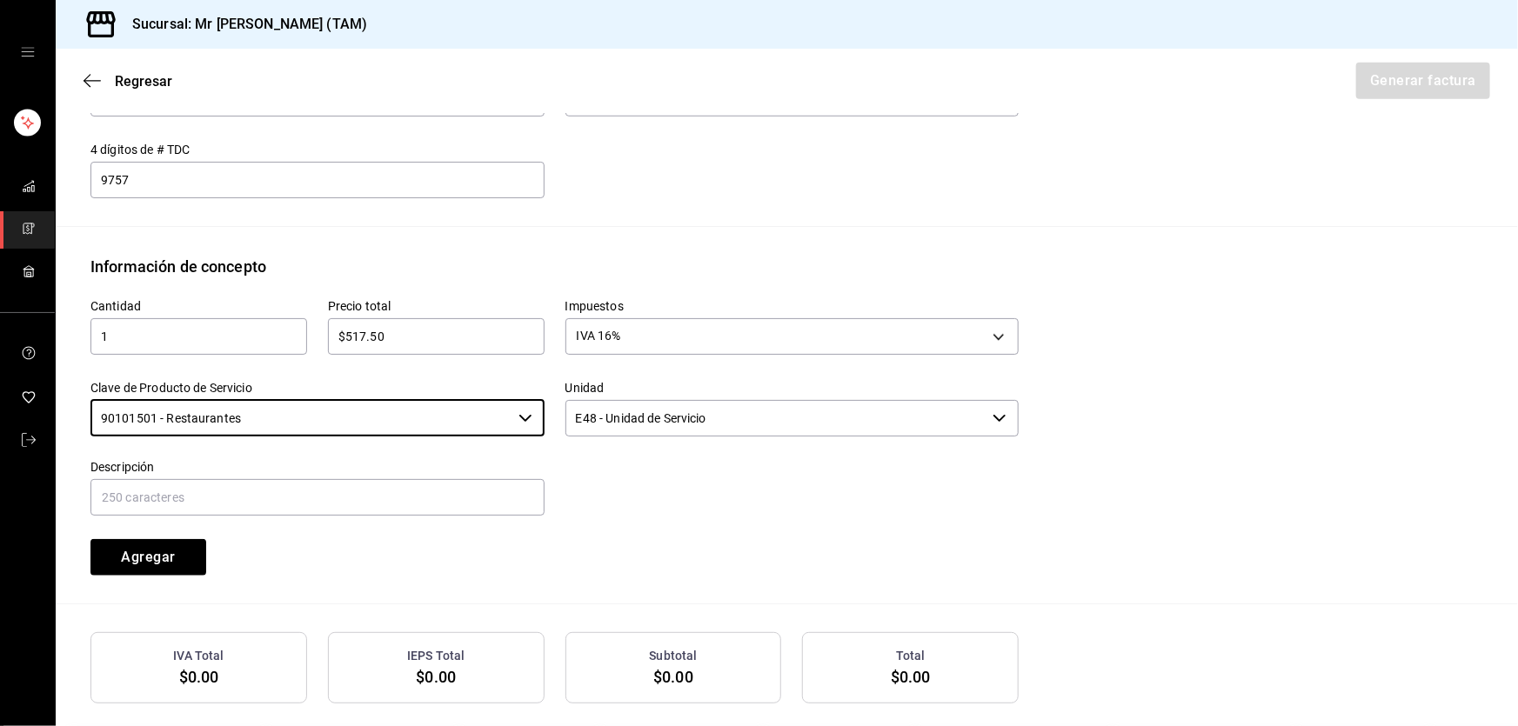
scroll to position [632, 0]
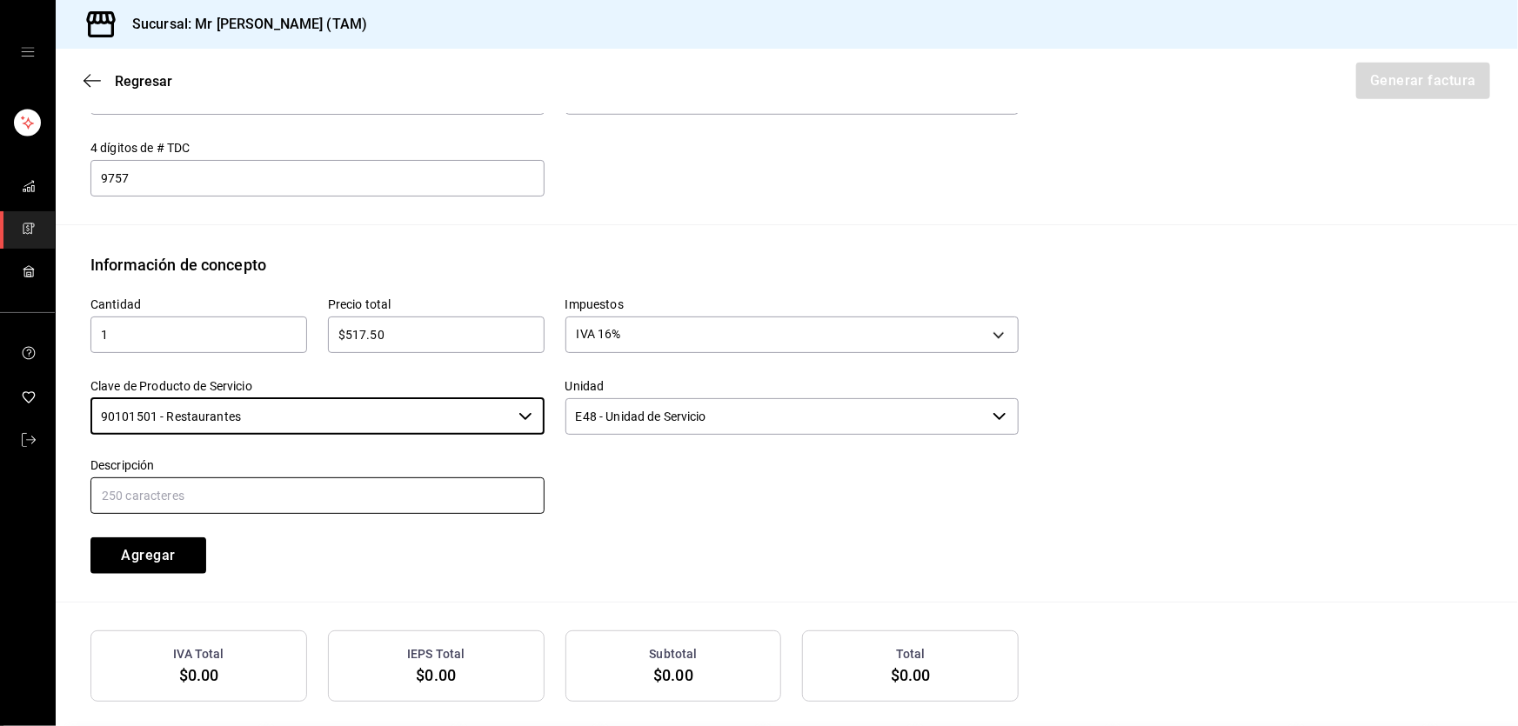
click at [288, 492] on input "text" at bounding box center [317, 496] width 454 height 37
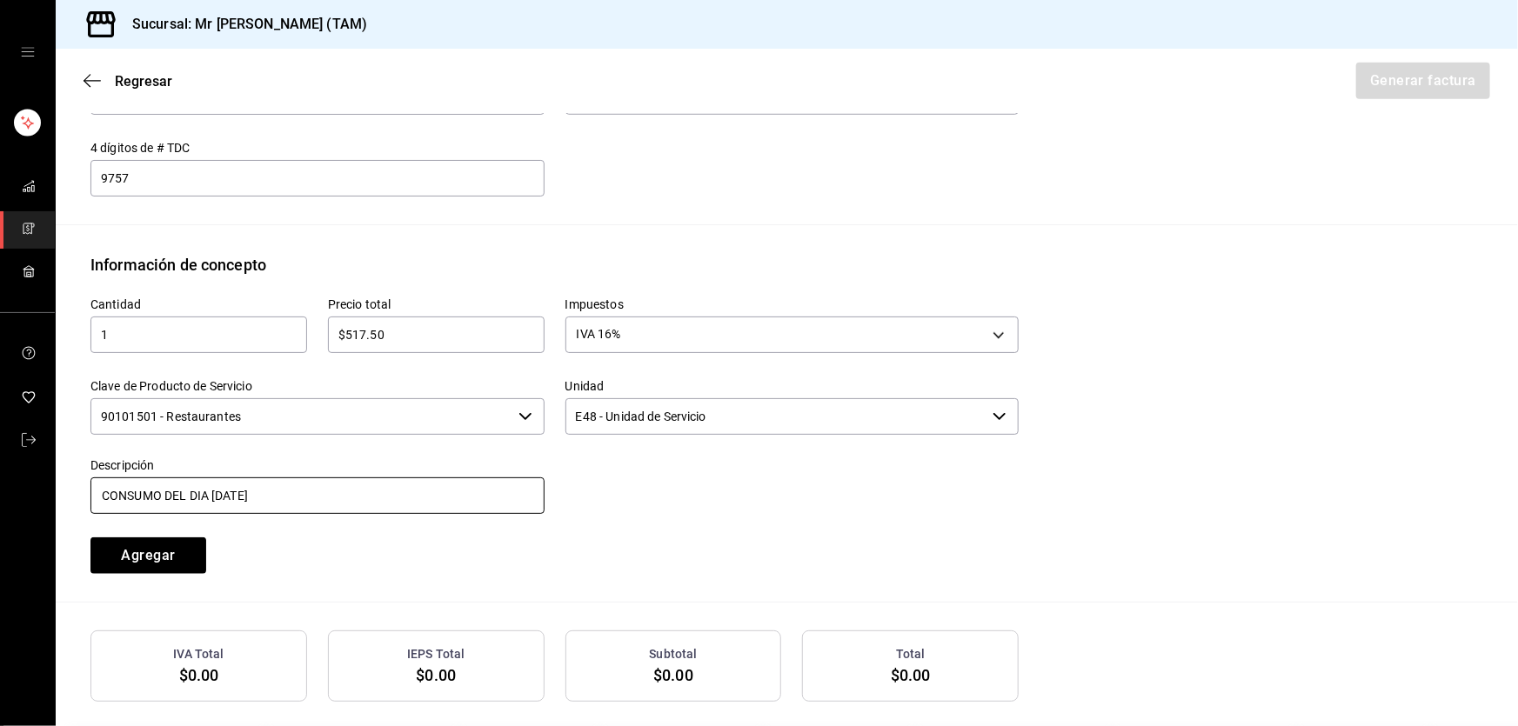
click at [216, 493] on input "CONSUMO DEL DIA 10 SEPTIEMBRE 2025" at bounding box center [317, 496] width 454 height 37
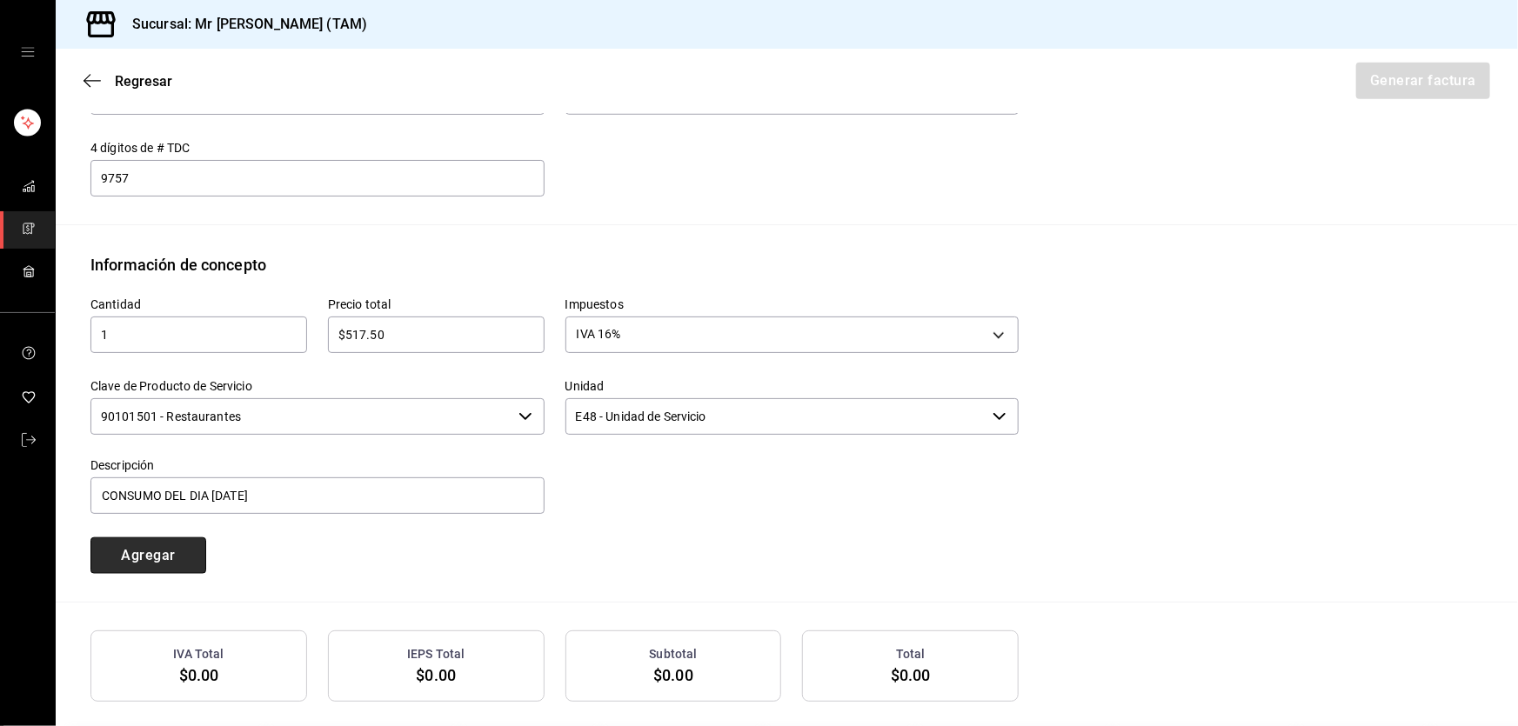
click at [141, 563] on button "Agregar" at bounding box center [148, 556] width 116 height 37
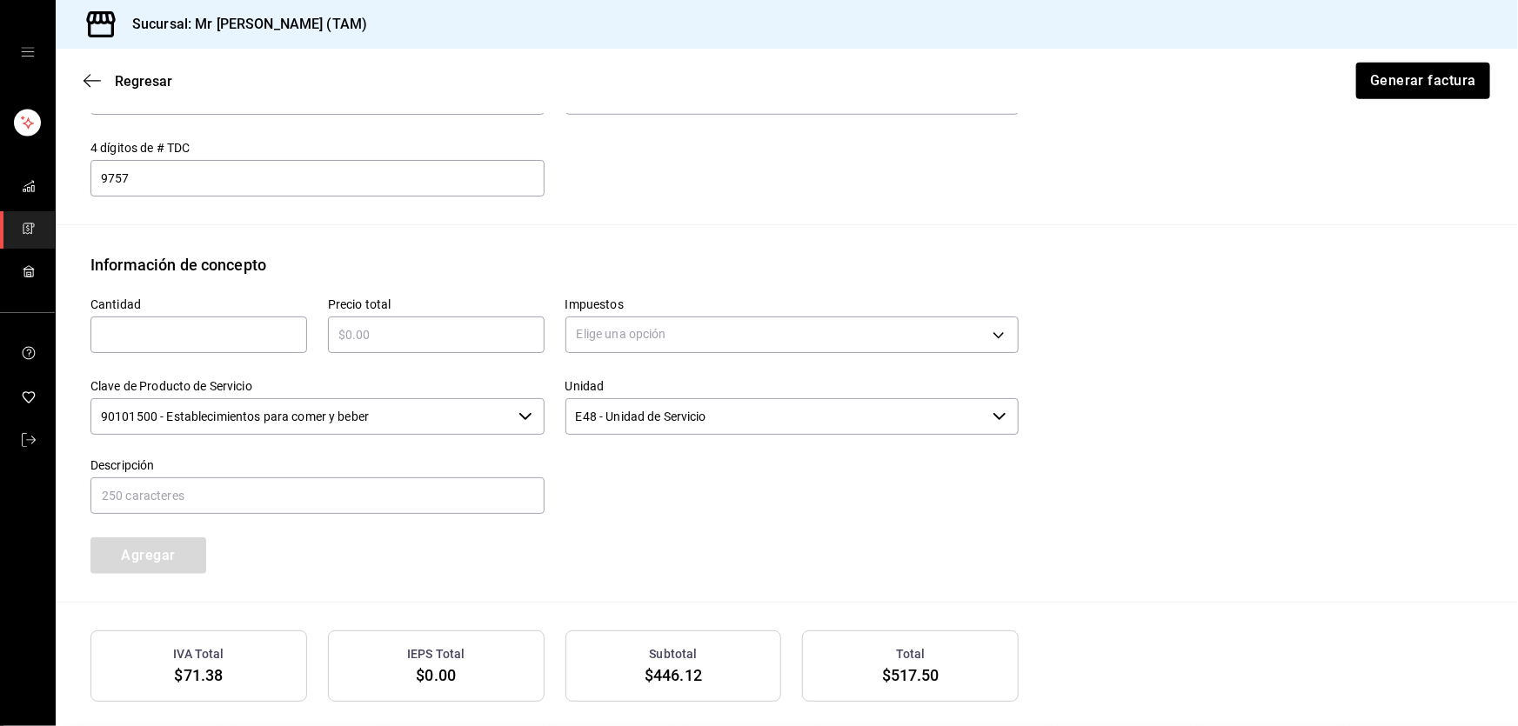
click at [219, 325] on input "text" at bounding box center [198, 335] width 217 height 21
click at [384, 346] on div "​" at bounding box center [436, 335] width 217 height 37
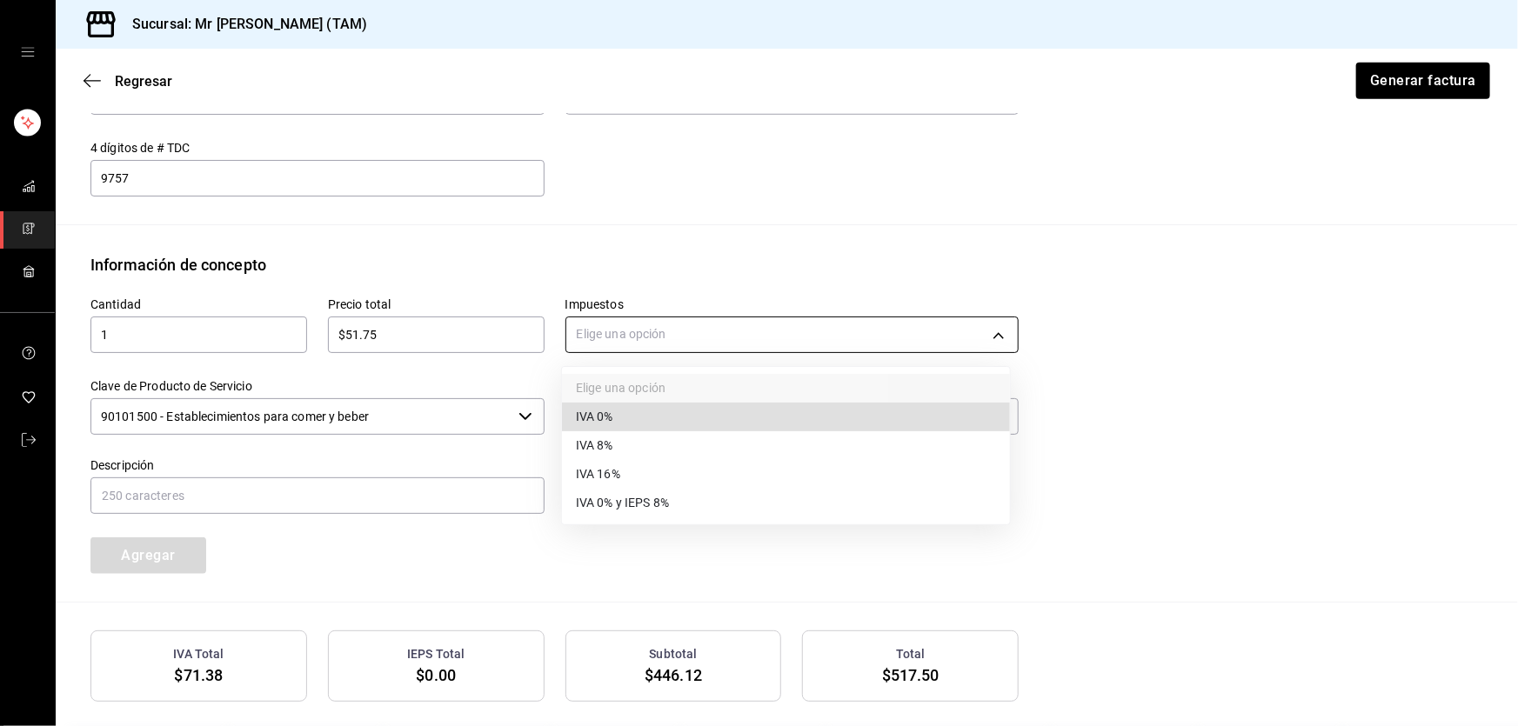
click at [646, 332] on body "Sucursal: Mr Smoky (TAM) Regresar Generar factura Emisor Perfil fiscal LARISSA …" at bounding box center [759, 363] width 1518 height 726
click at [610, 418] on span "IVA 0%" at bounding box center [594, 417] width 37 height 18
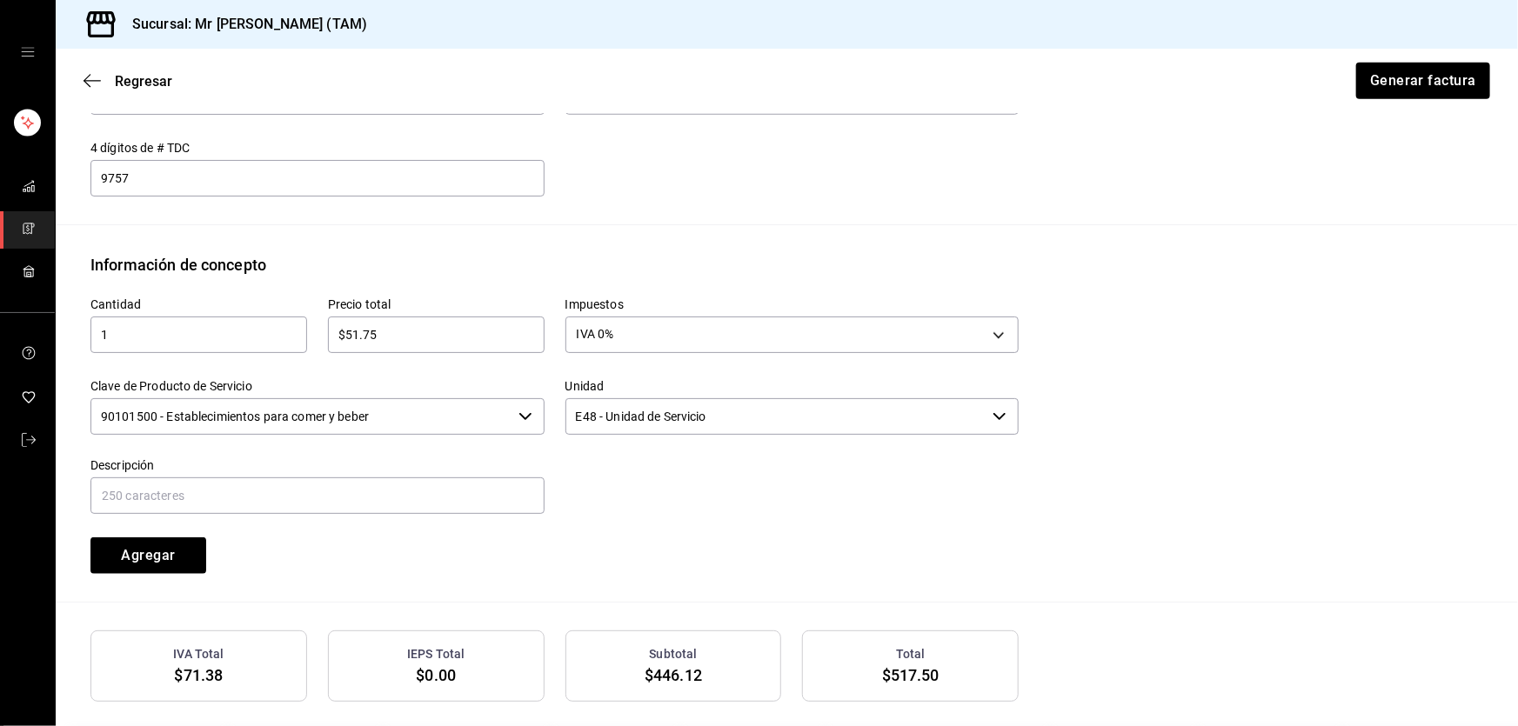
click at [470, 418] on input "90101500 - Establecimientos para comer y beber" at bounding box center [300, 416] width 421 height 37
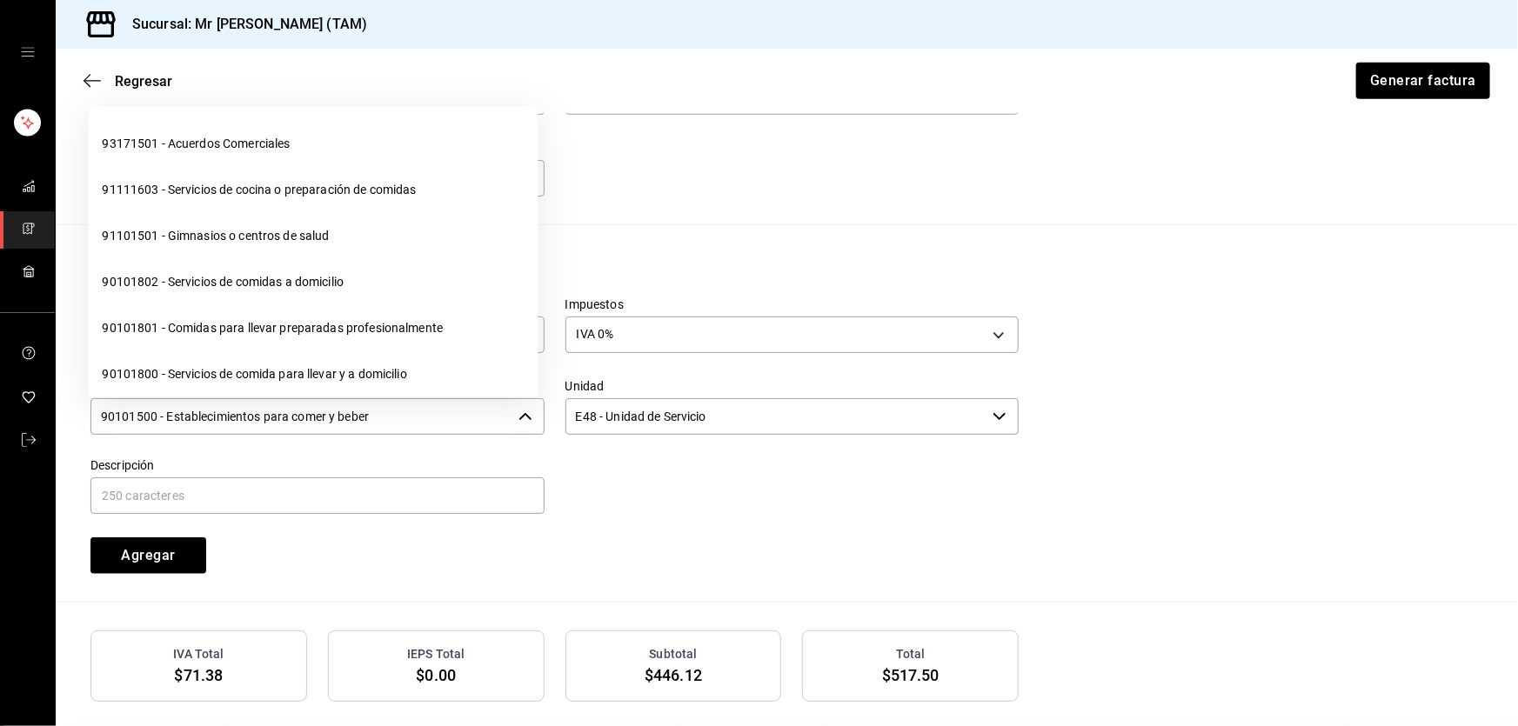
click at [470, 418] on input "90101500 - Establecimientos para comer y beber" at bounding box center [300, 416] width 421 height 37
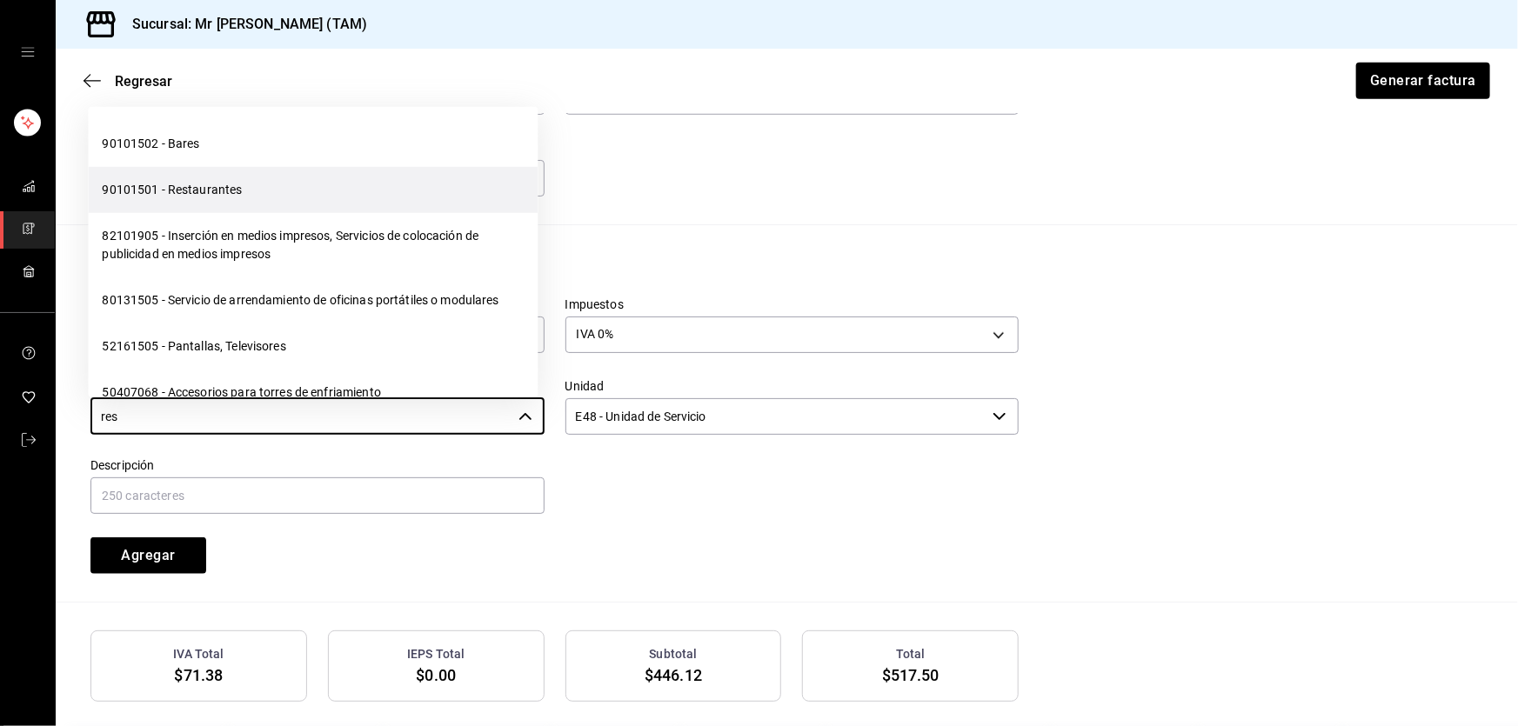
click at [284, 186] on li "90101501 - Restaurantes" at bounding box center [313, 190] width 450 height 46
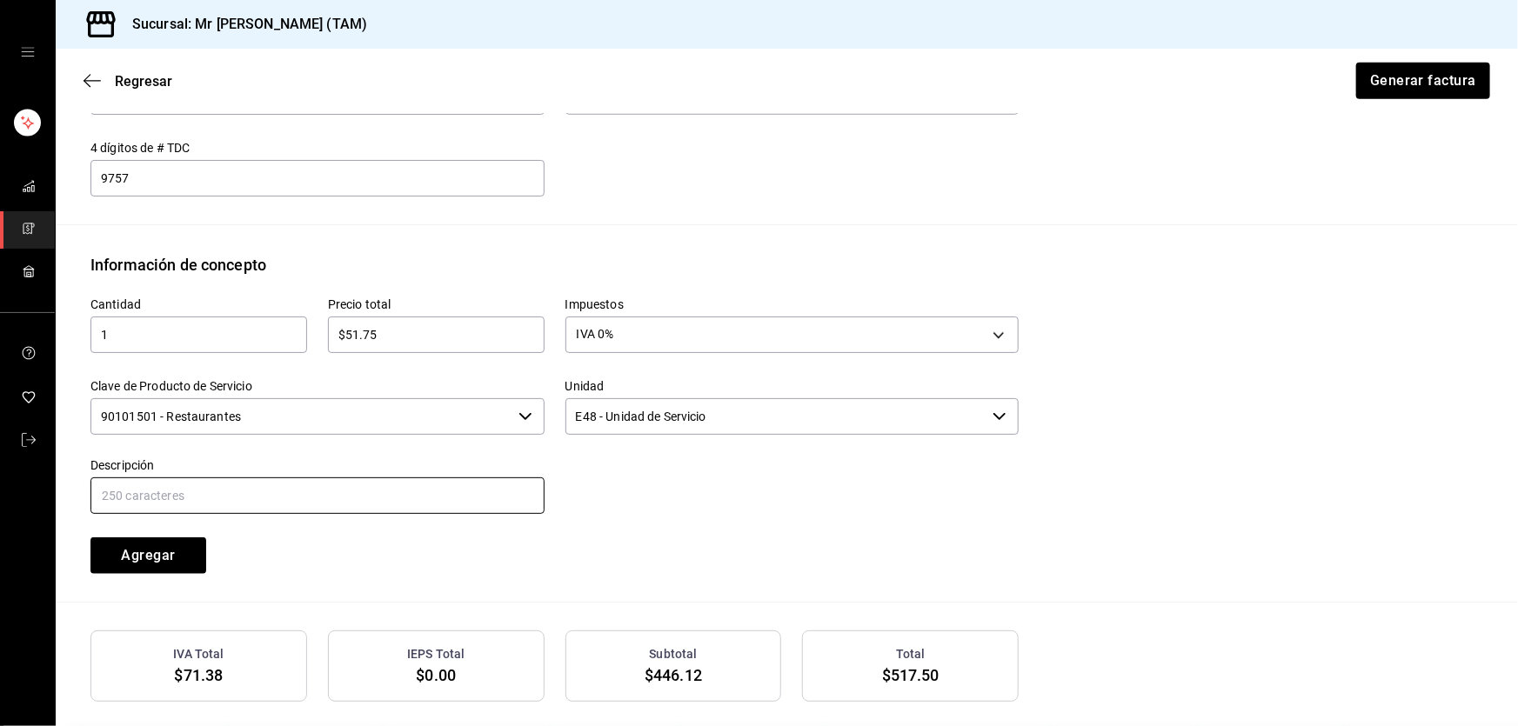
click at [255, 496] on input "text" at bounding box center [317, 496] width 454 height 37
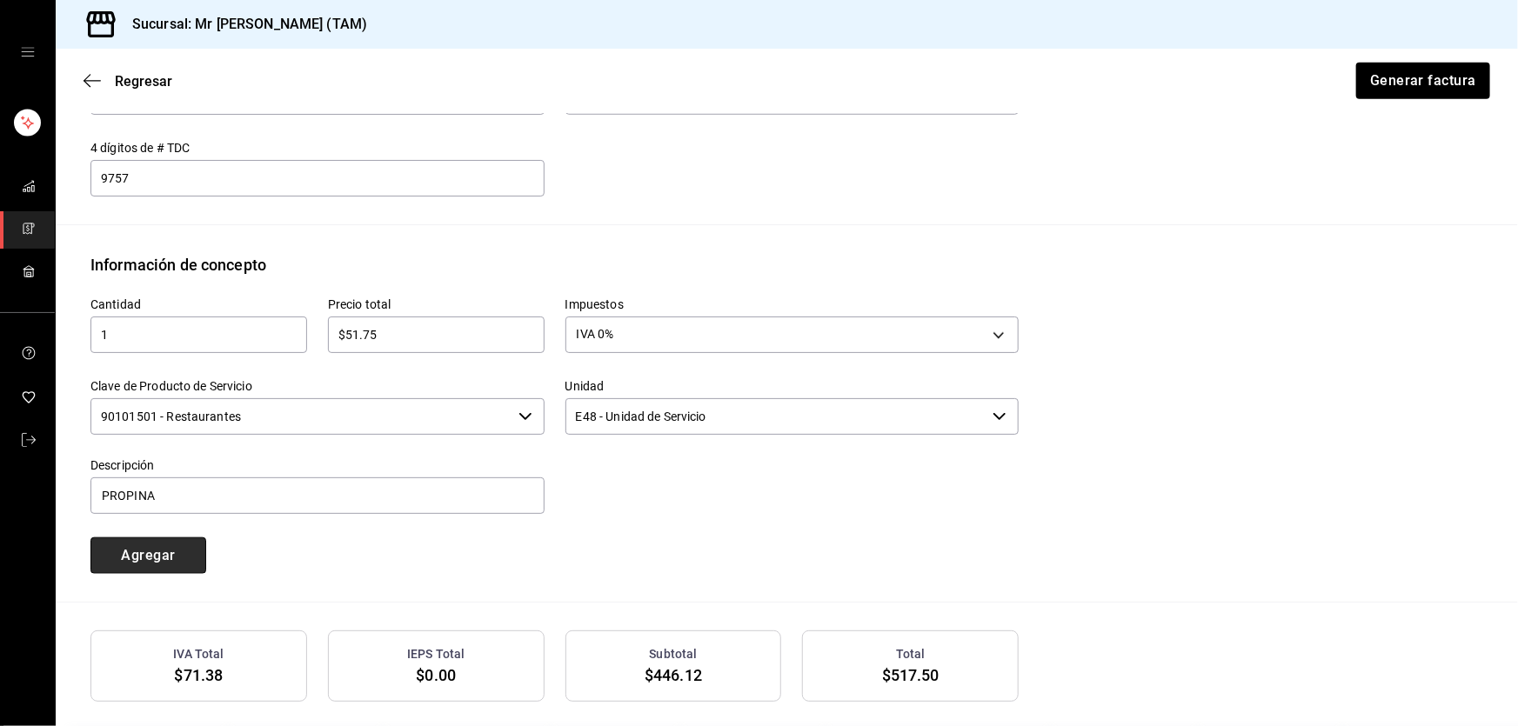
click at [179, 557] on button "Agregar" at bounding box center [148, 556] width 116 height 37
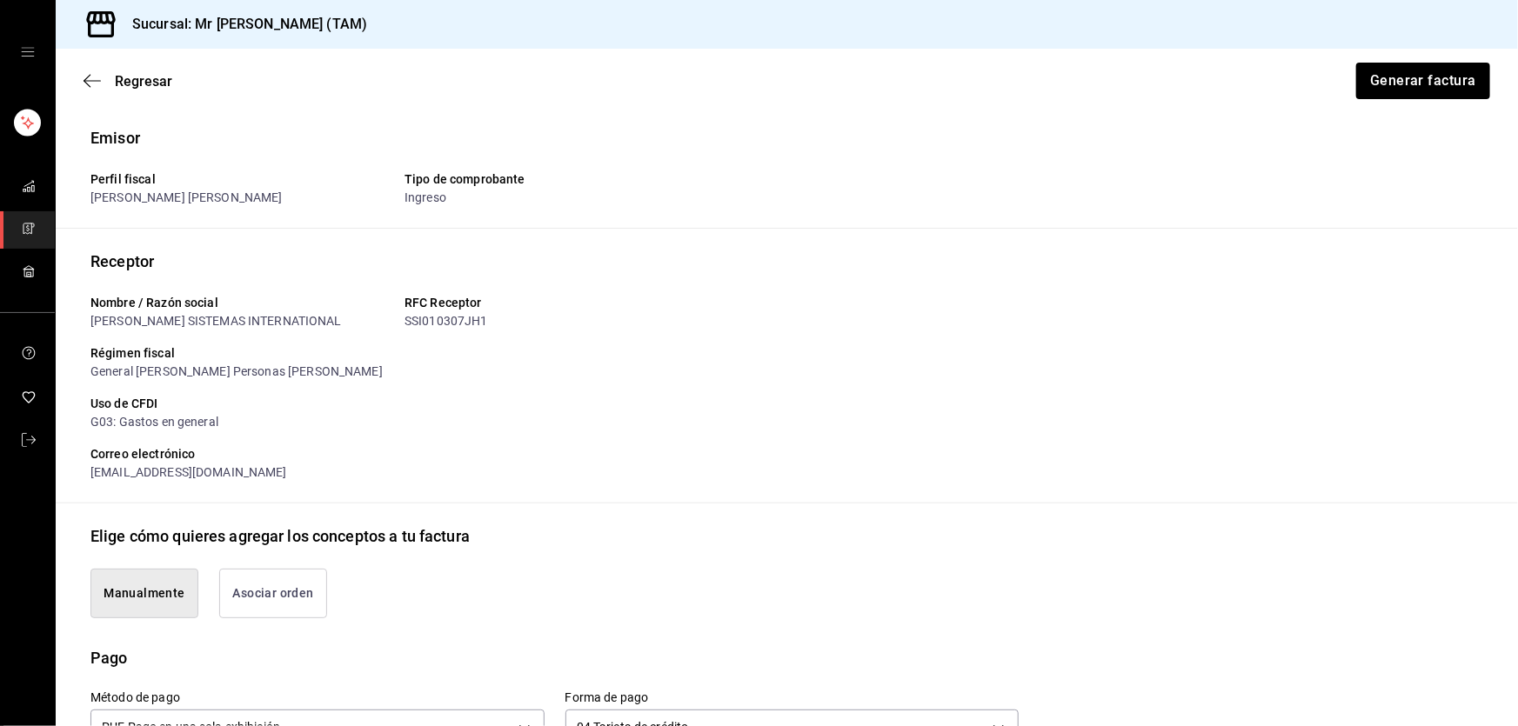
scroll to position [0, 0]
click at [1377, 90] on button "Generar factura" at bounding box center [1423, 81] width 136 height 37
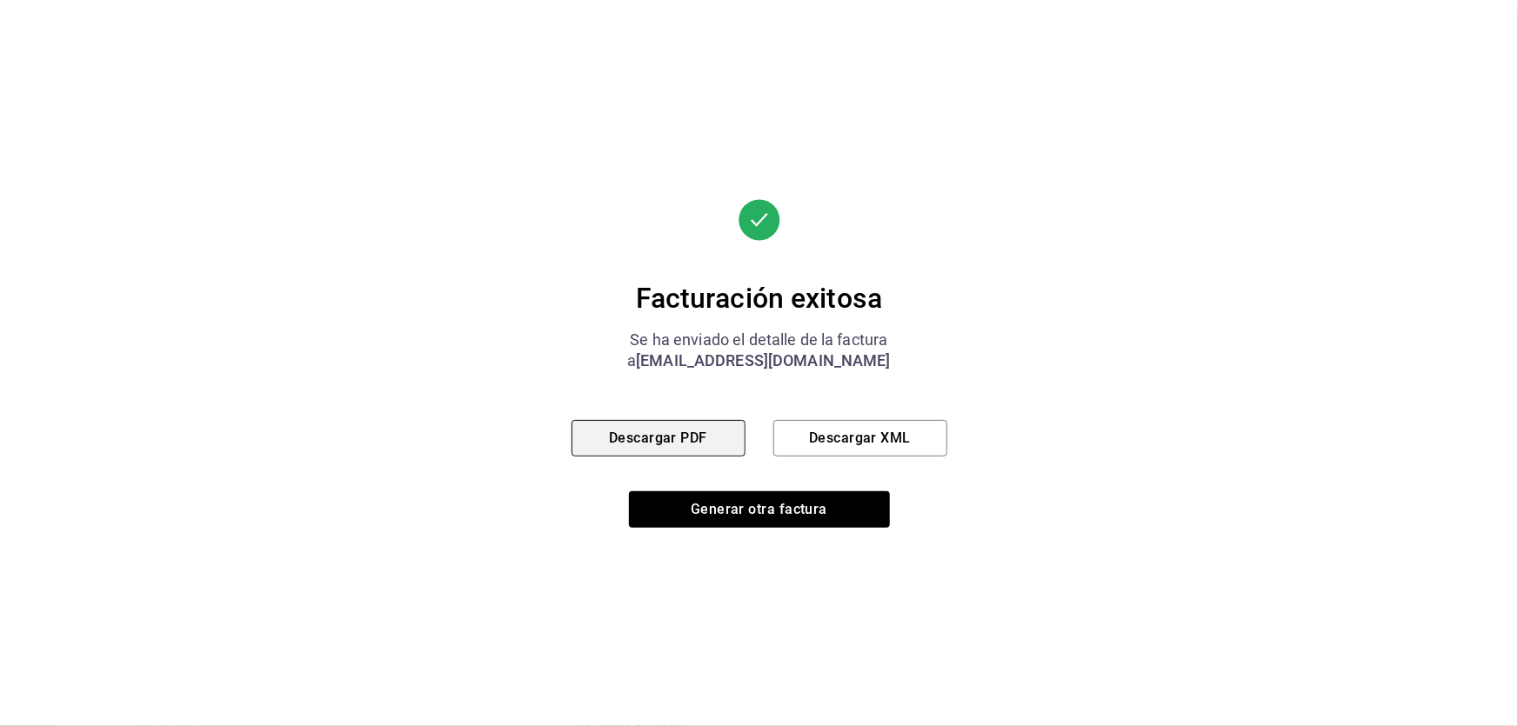
click at [731, 446] on button "Descargar PDF" at bounding box center [659, 438] width 174 height 37
click at [912, 434] on button "Descargar XML" at bounding box center [860, 438] width 174 height 37
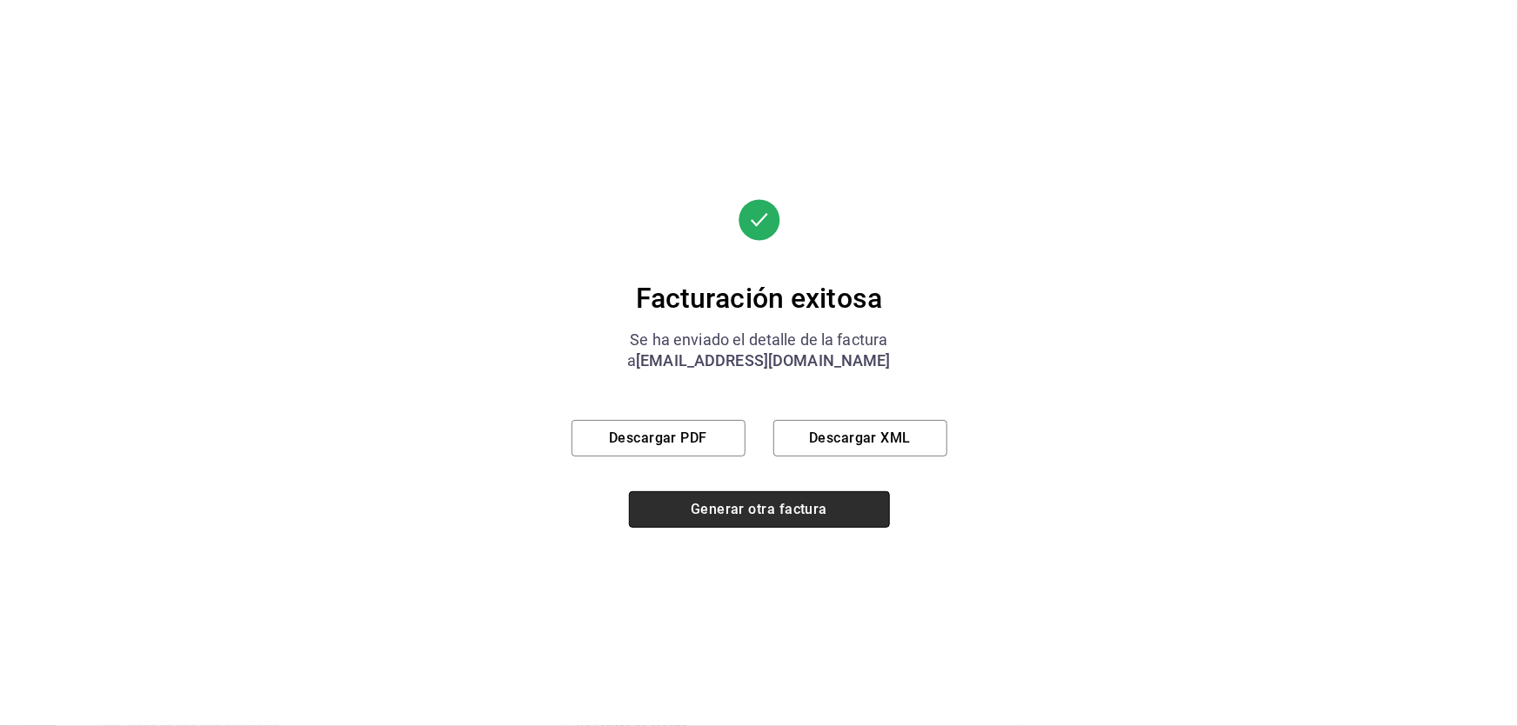
click at [790, 512] on button "Generar otra factura" at bounding box center [759, 510] width 261 height 37
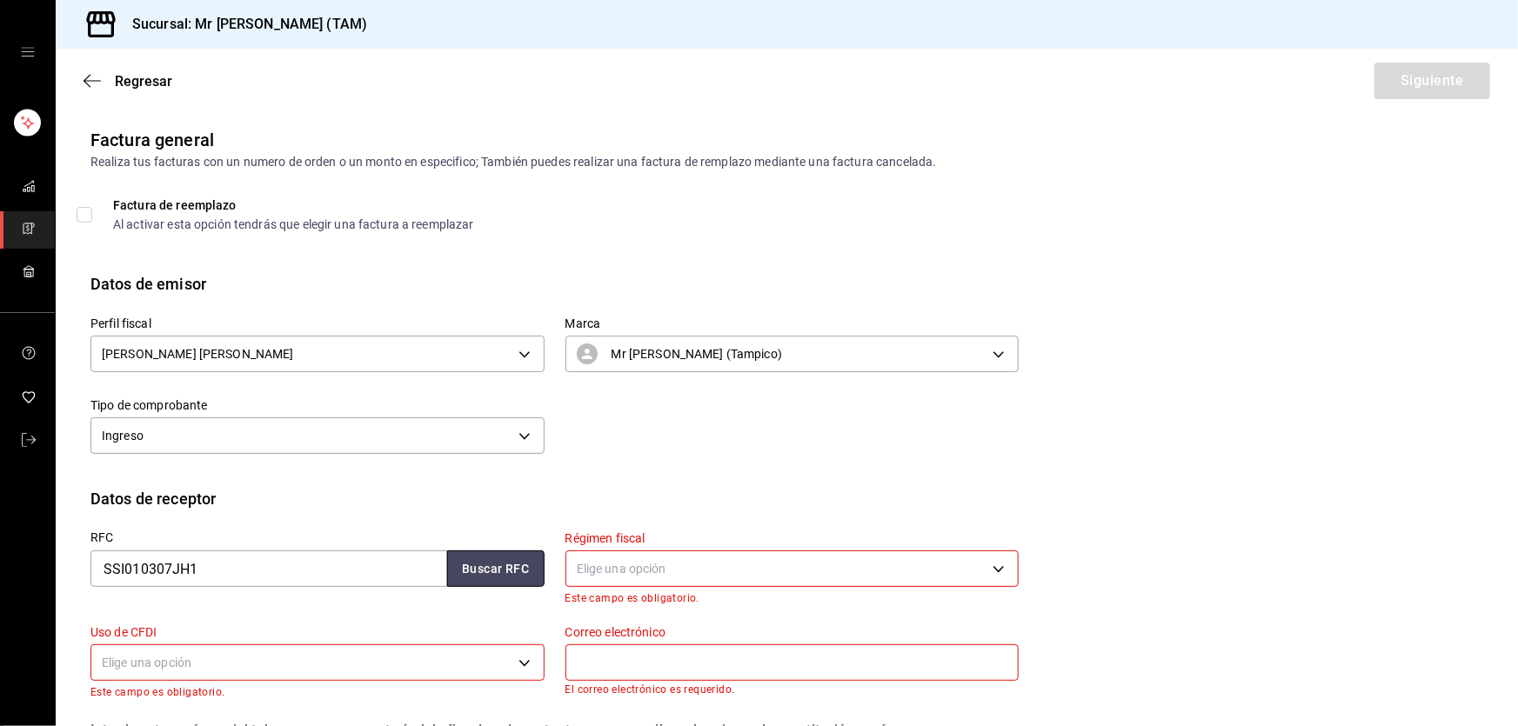
click at [513, 577] on button "Buscar RFC" at bounding box center [495, 569] width 97 height 37
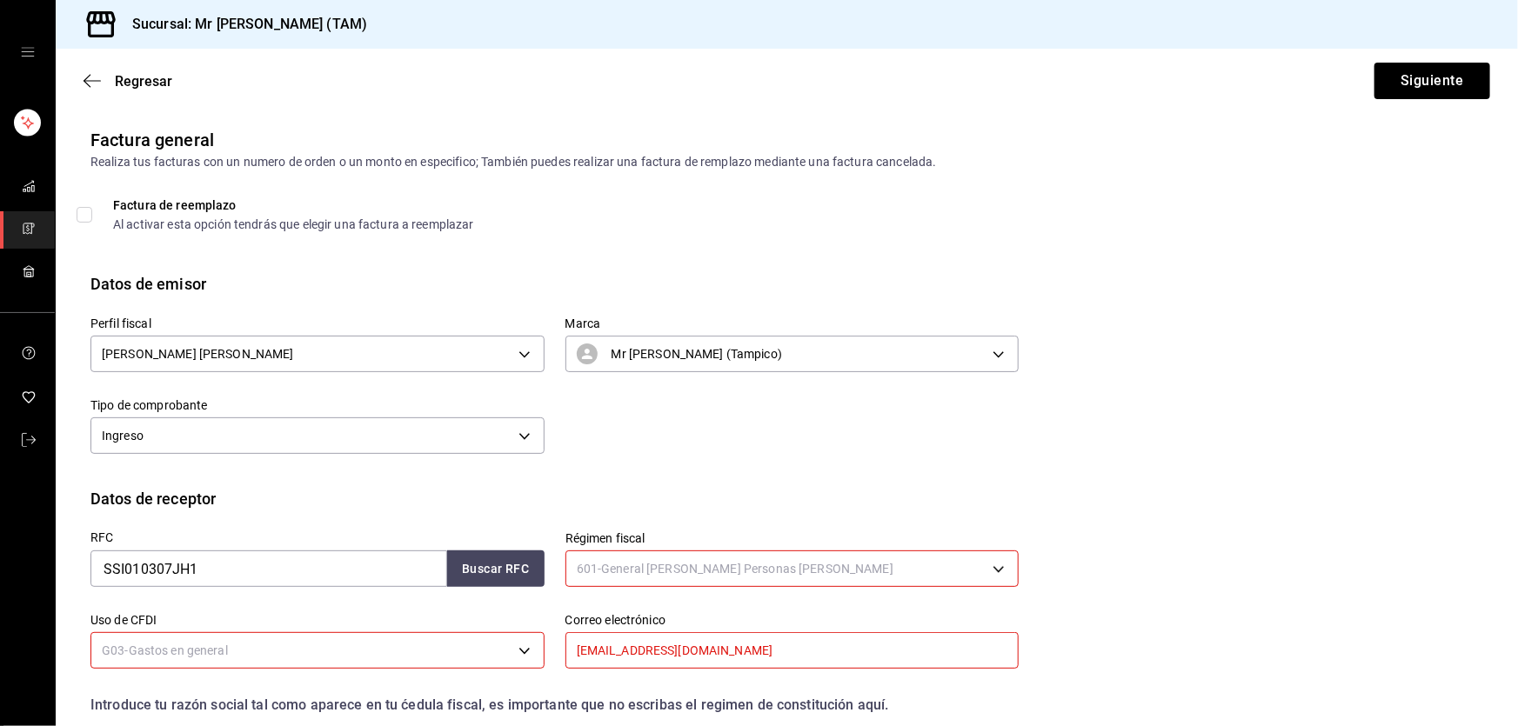
scroll to position [157, 0]
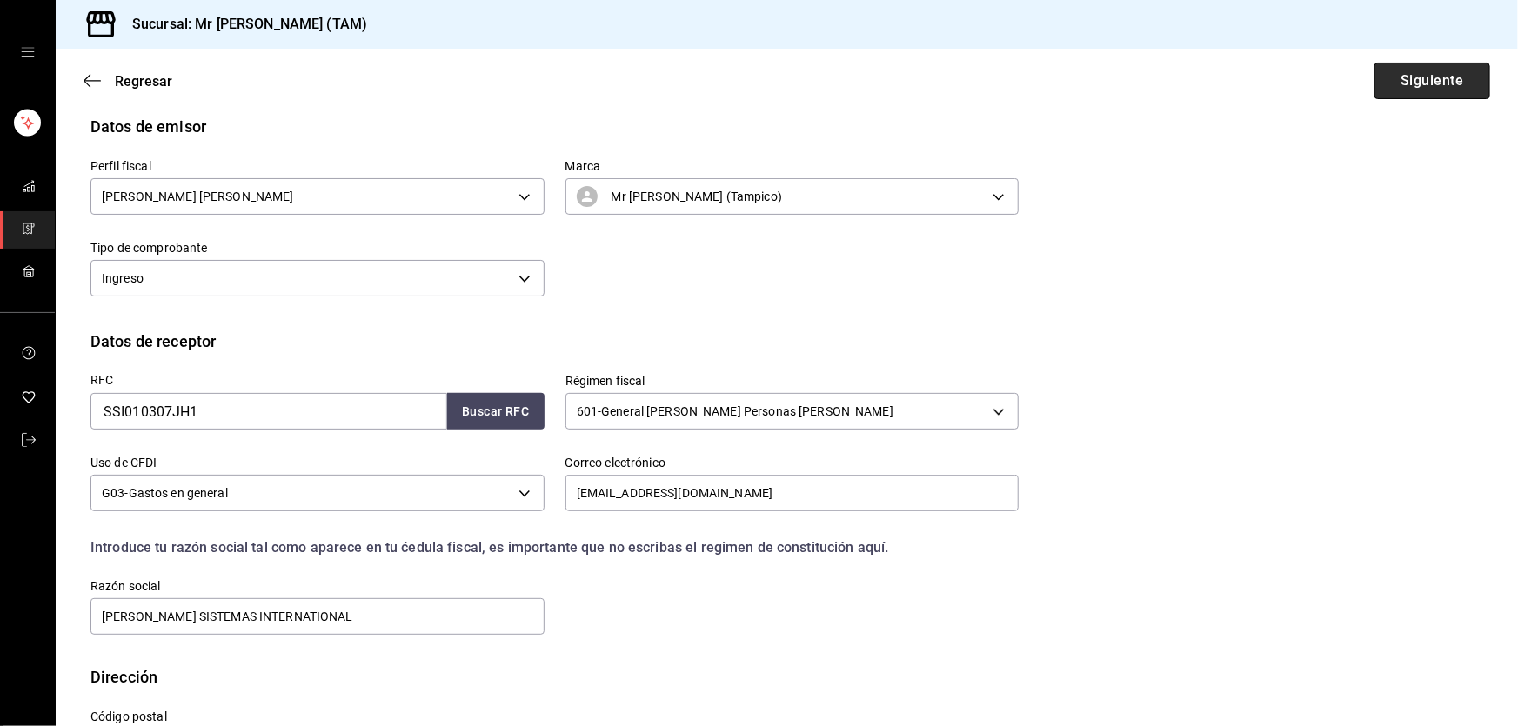
click at [1427, 82] on button "Siguiente" at bounding box center [1433, 81] width 116 height 37
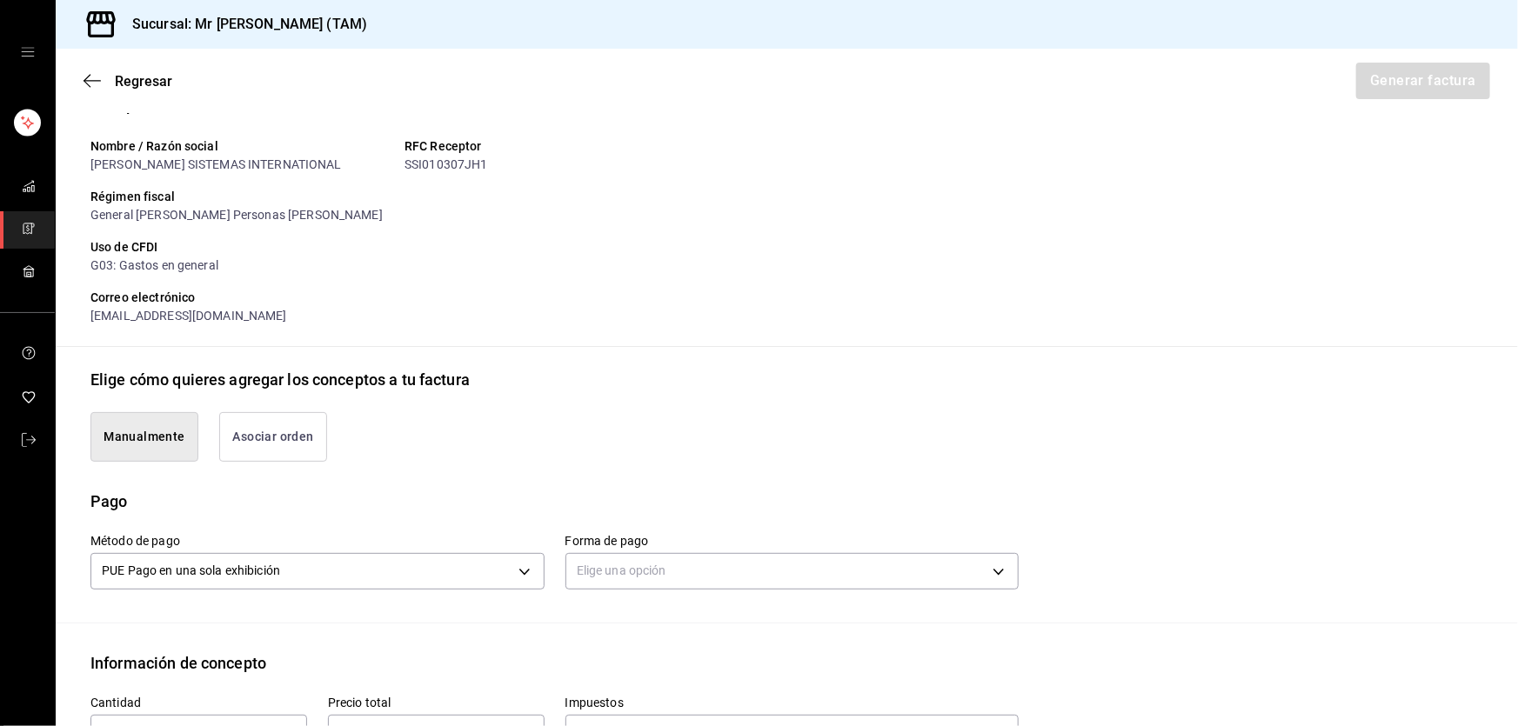
scroll to position [395, 0]
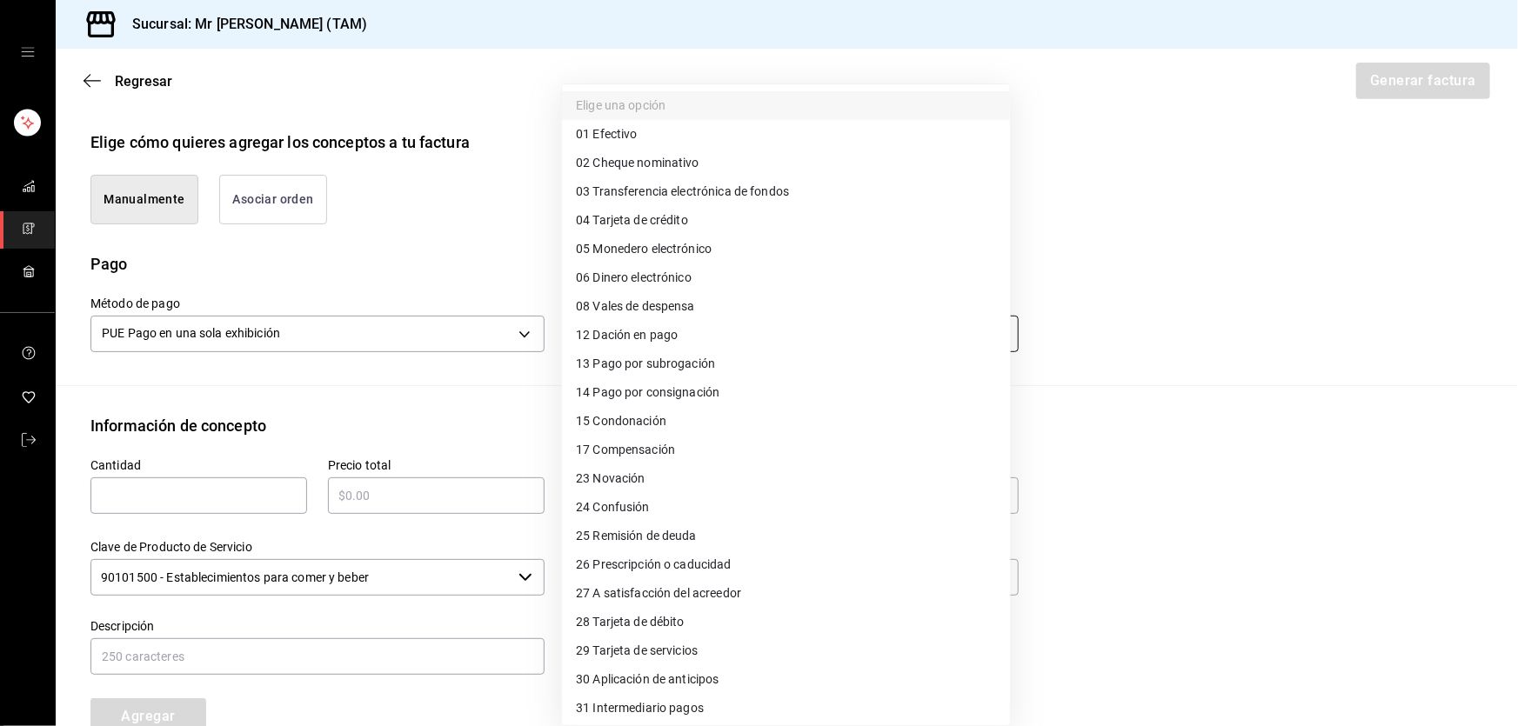
click at [707, 327] on body "Sucursal: Mr Smoky (TAM) Regresar Generar factura Emisor Perfil fiscal LARISSA …" at bounding box center [759, 363] width 1518 height 726
click at [628, 624] on span "28 Tarjeta de débito" at bounding box center [630, 622] width 109 height 18
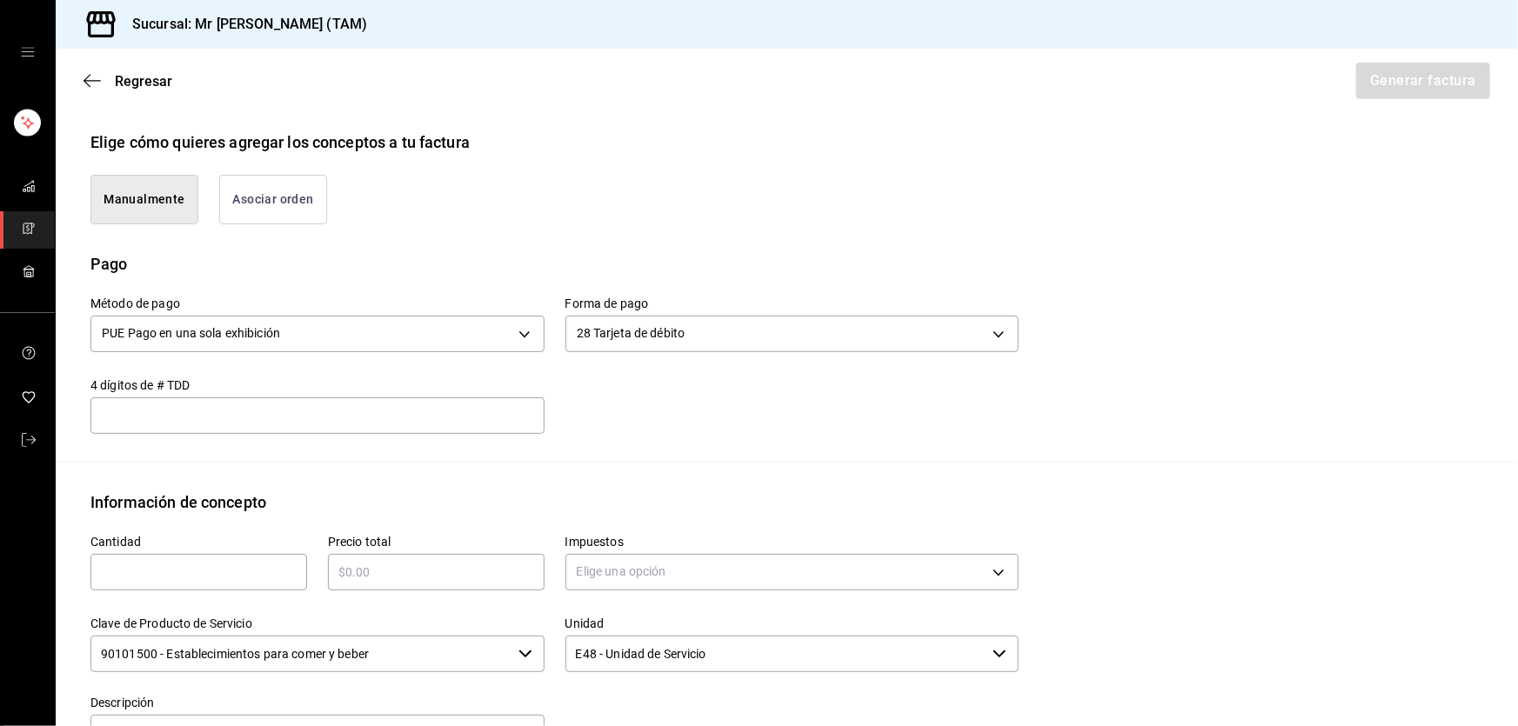
click at [313, 417] on input "text" at bounding box center [317, 415] width 454 height 21
click at [244, 567] on input "text" at bounding box center [198, 572] width 217 height 21
click at [398, 559] on div "​" at bounding box center [436, 572] width 217 height 37
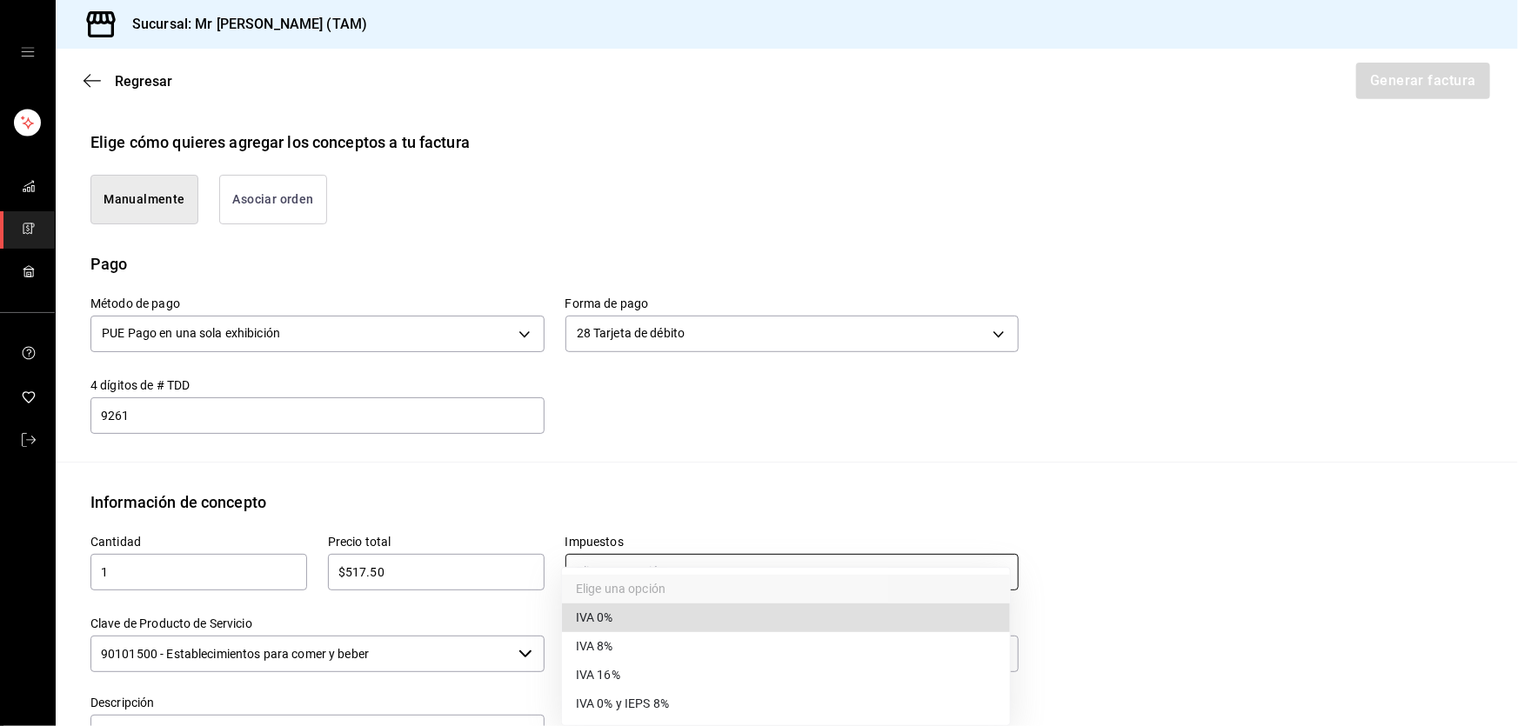
click at [693, 572] on body "Sucursal: Mr Smoky (TAM) Regresar Generar factura Emisor Perfil fiscal LARISSA …" at bounding box center [759, 363] width 1518 height 726
click at [586, 673] on span "IVA 16%" at bounding box center [598, 675] width 44 height 18
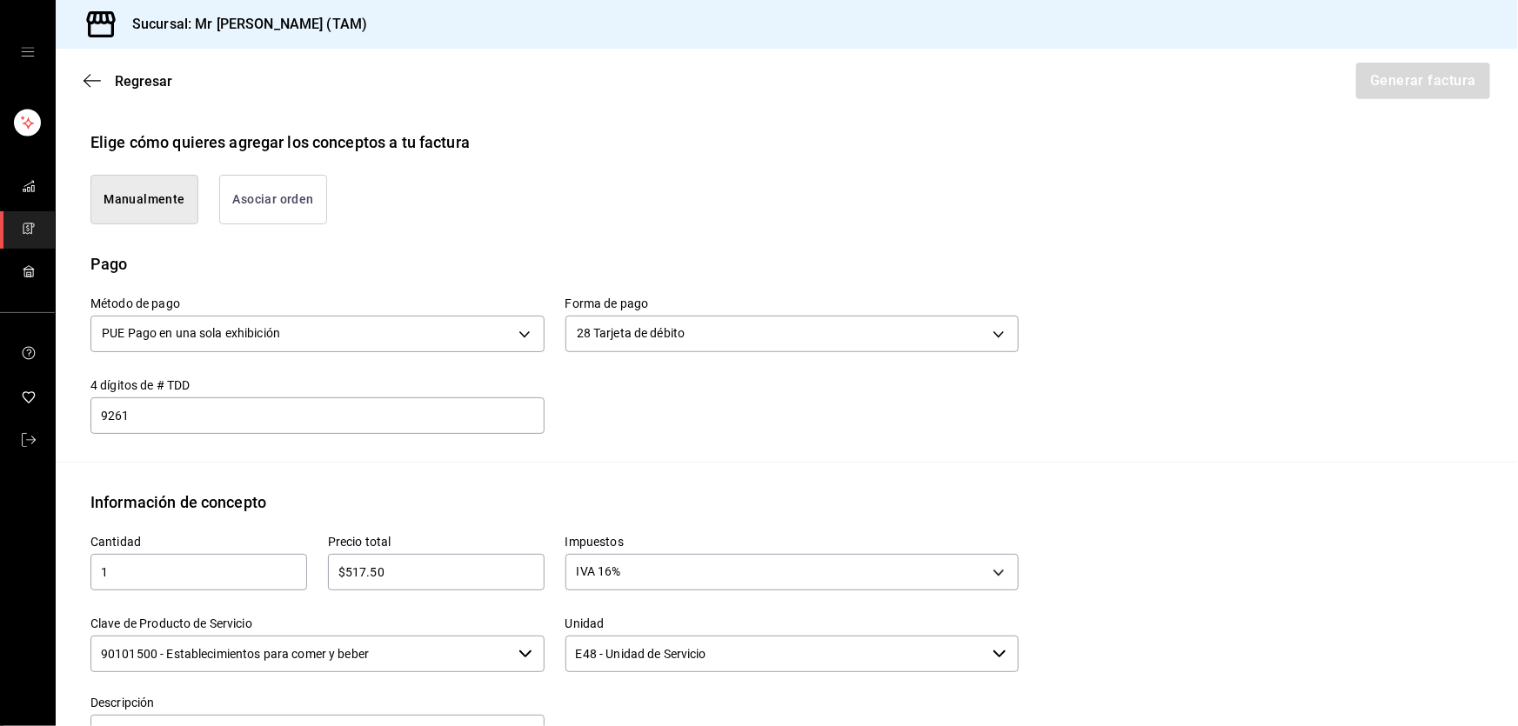
click at [505, 641] on input "90101500 - Establecimientos para comer y beber" at bounding box center [300, 654] width 421 height 37
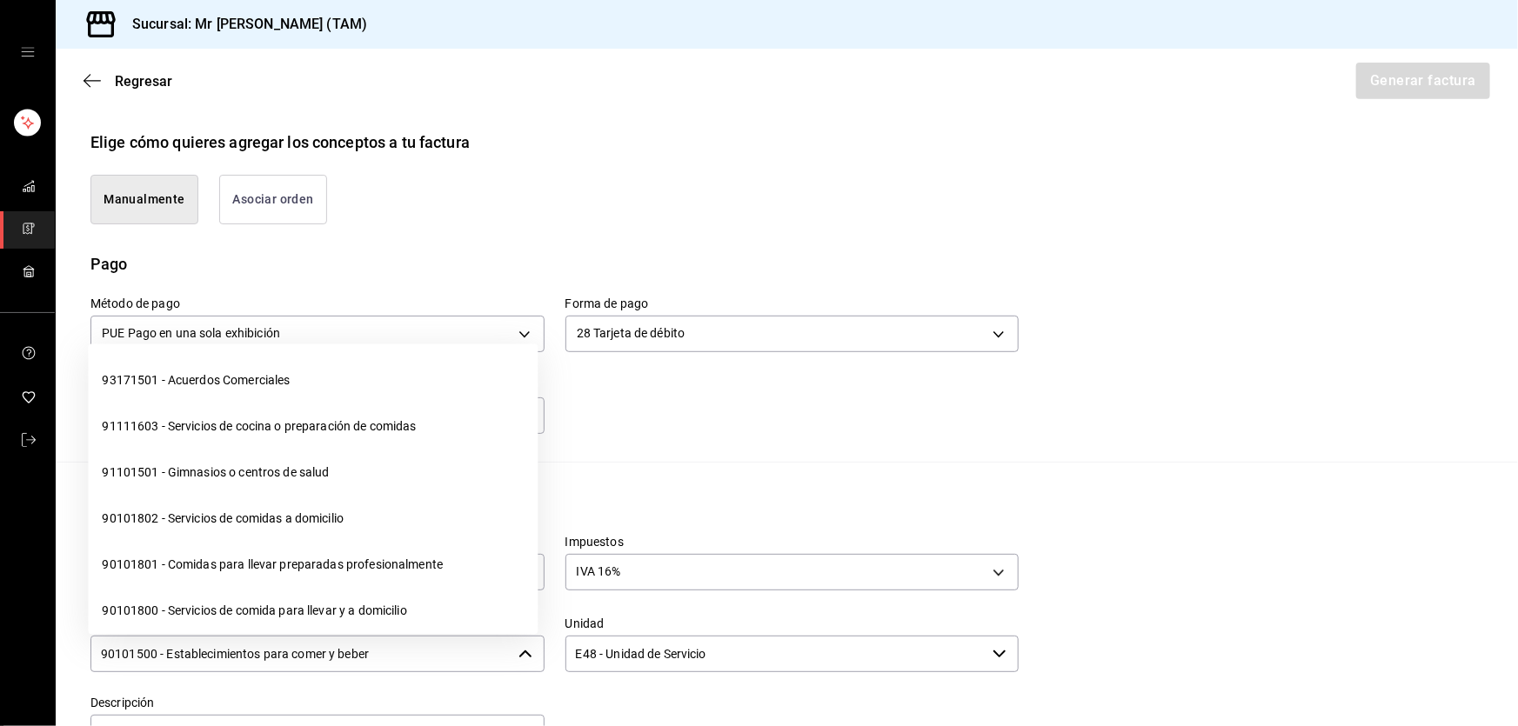
click at [505, 641] on input "90101500 - Establecimientos para comer y beber" at bounding box center [300, 654] width 421 height 37
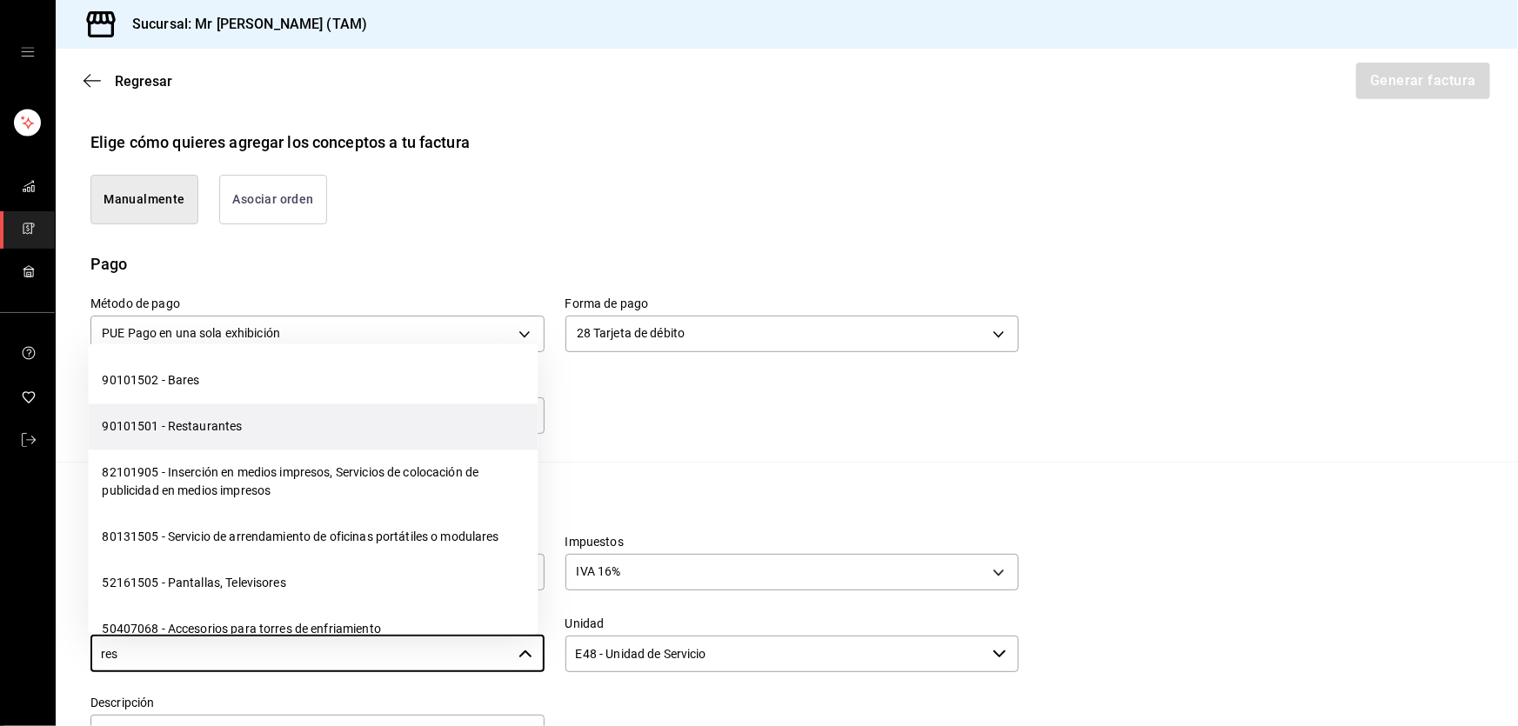
click at [297, 424] on li "90101501 - Restaurantes" at bounding box center [313, 428] width 450 height 46
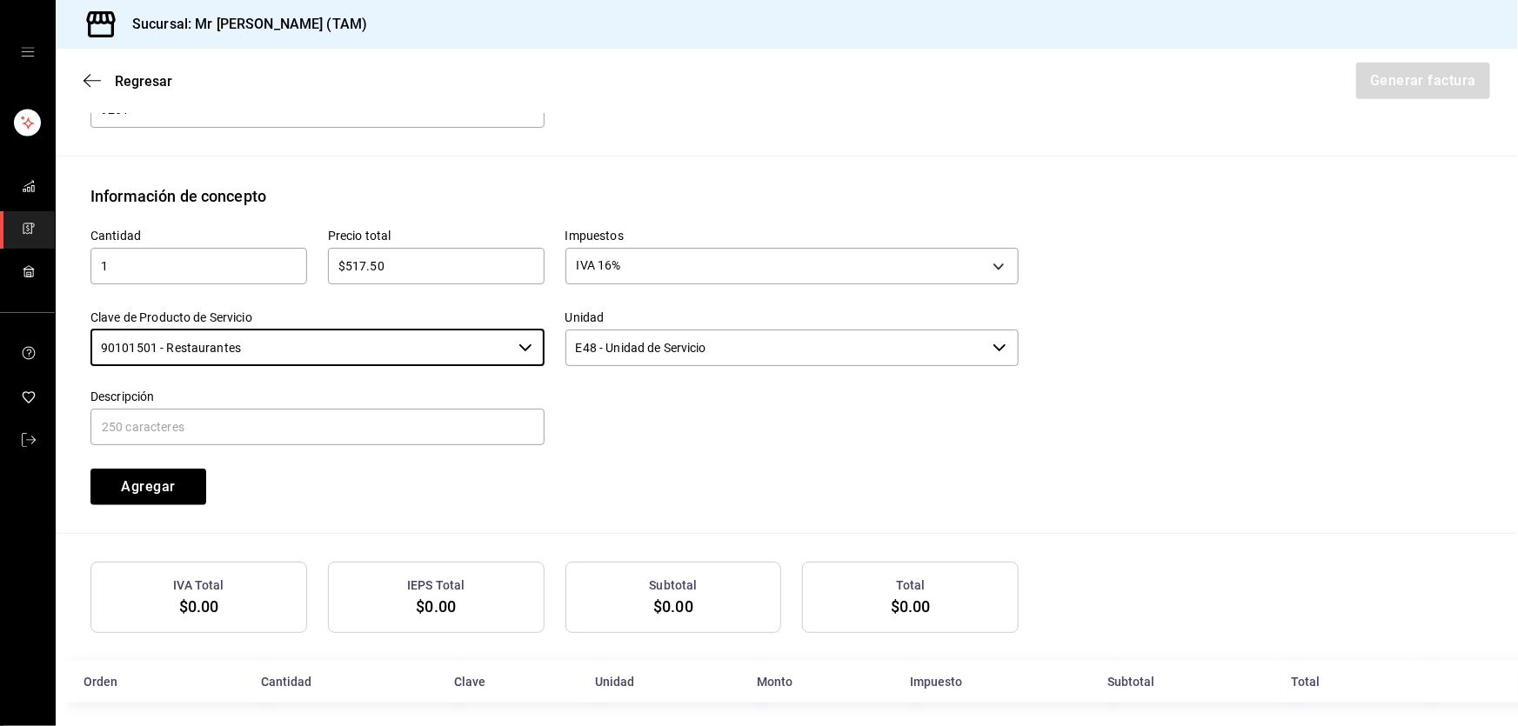
scroll to position [712, 0]
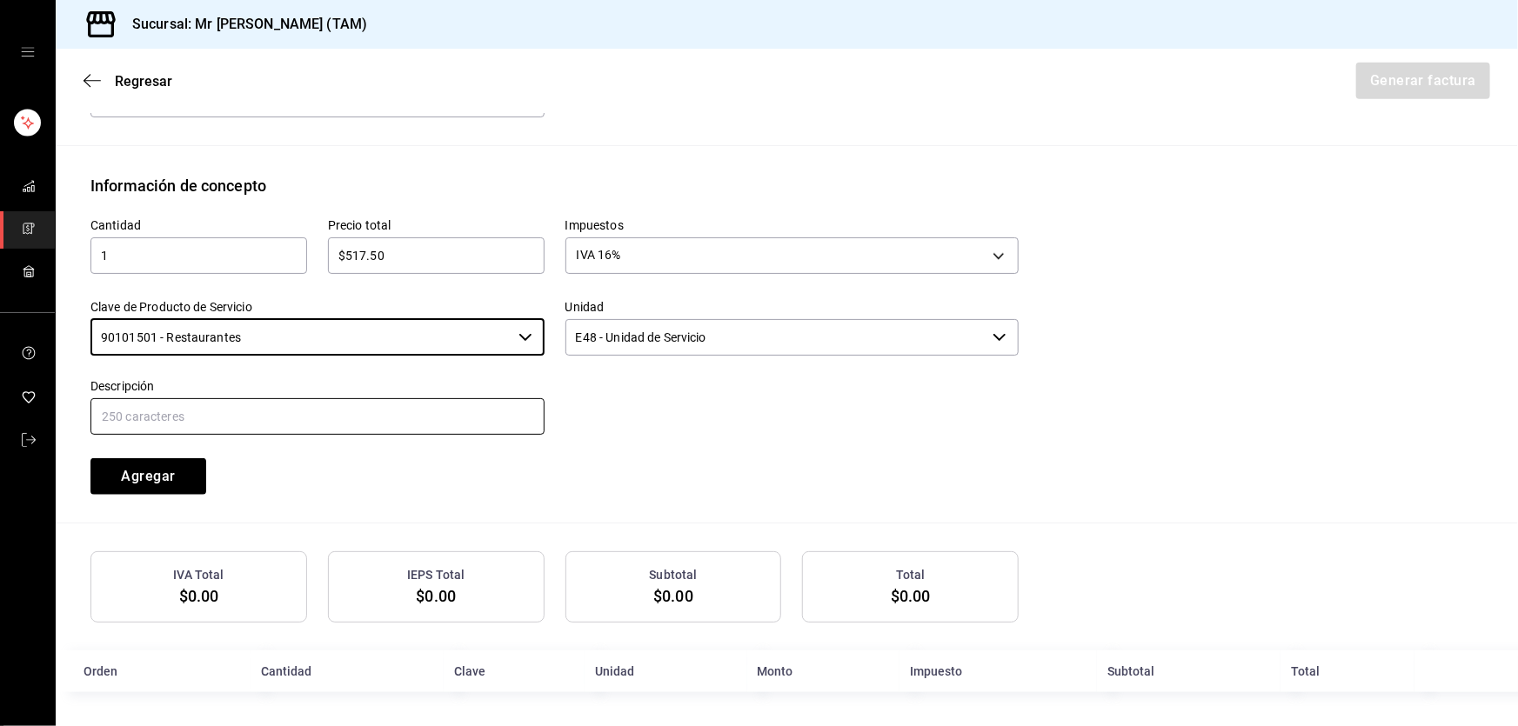
click at [376, 418] on input "text" at bounding box center [317, 416] width 454 height 37
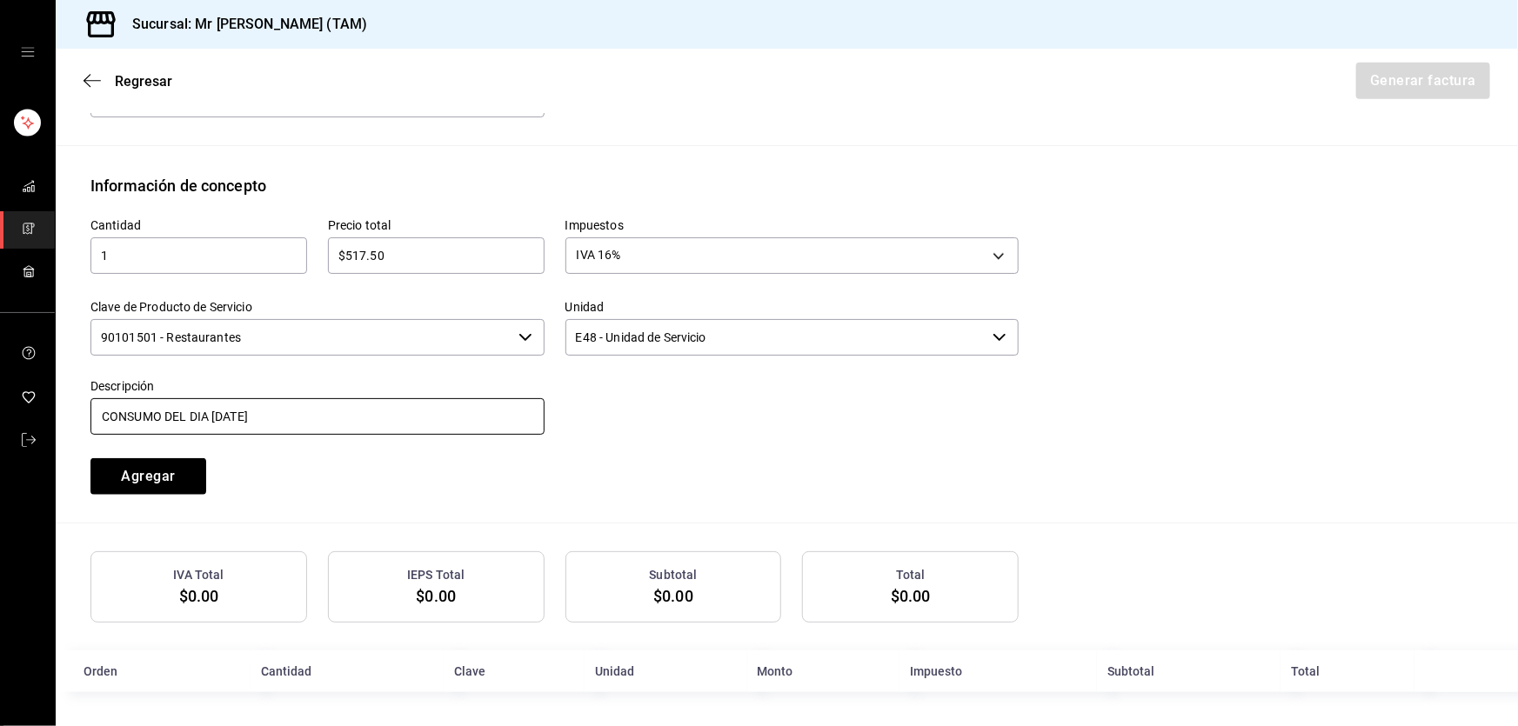
click at [217, 412] on input "CONSUMO DEL DIA 05 SEPTIEMBRE 2025" at bounding box center [317, 416] width 454 height 37
click at [384, 411] on input "CONSUMO DEL DIA 25 SEPTIEMBRE 2025" at bounding box center [317, 416] width 454 height 37
click at [168, 470] on button "Agregar" at bounding box center [148, 476] width 116 height 37
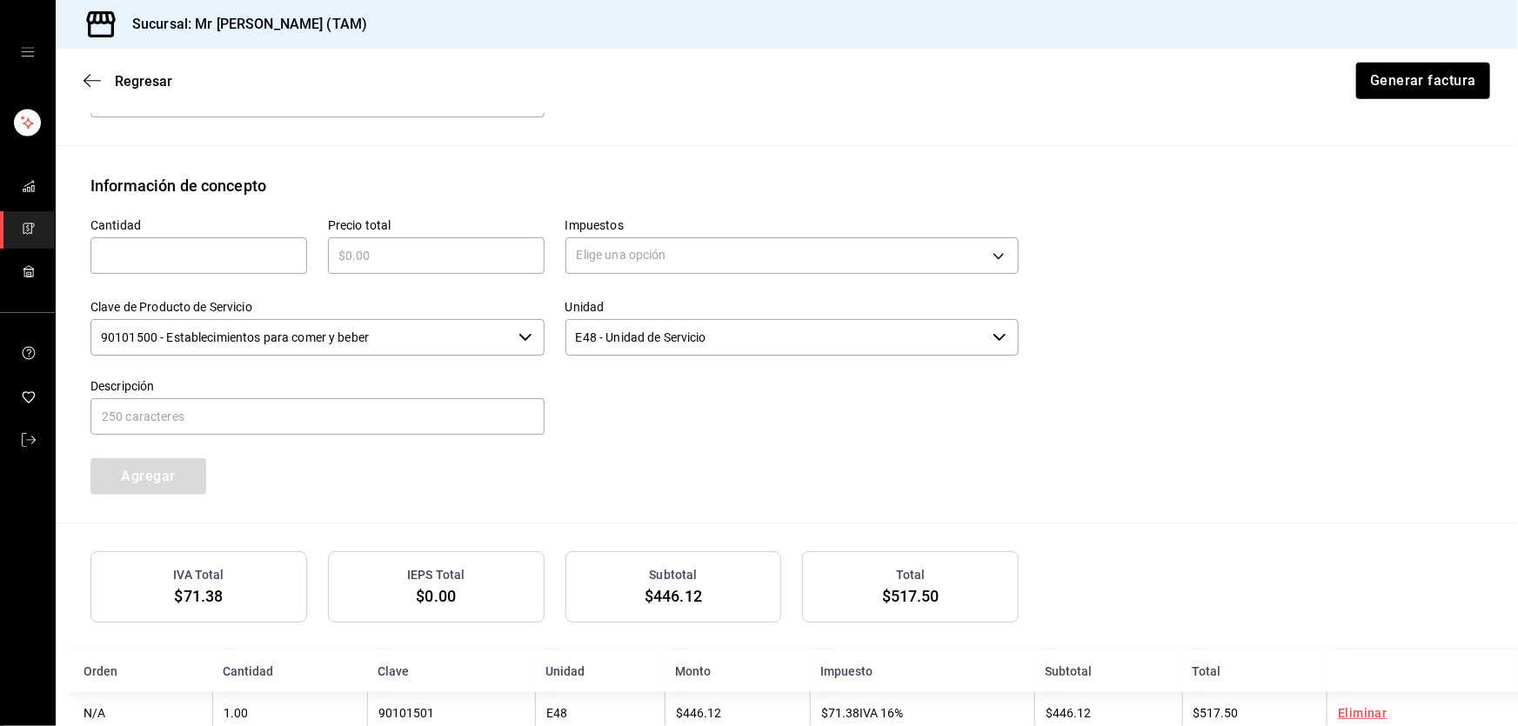
scroll to position [755, 0]
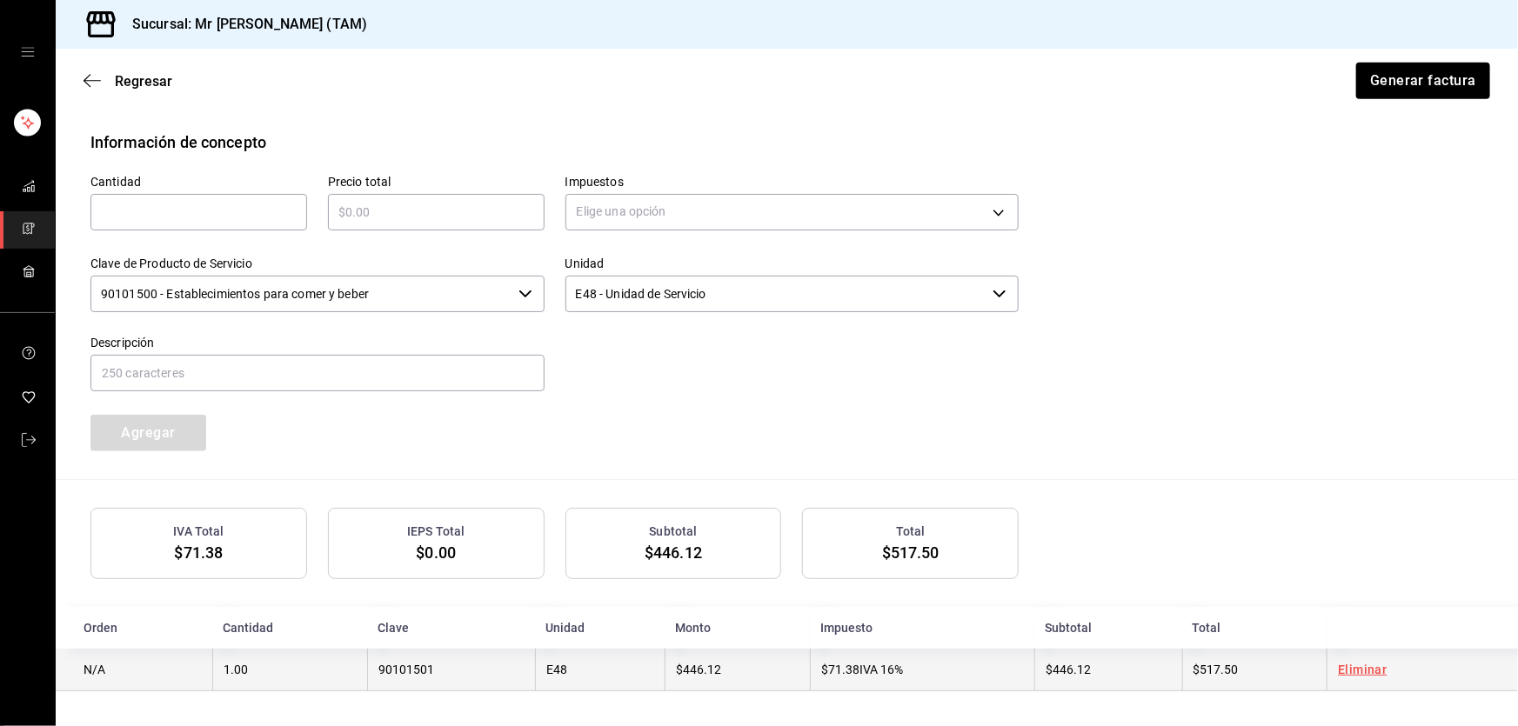
click at [719, 679] on td "$446.12" at bounding box center [737, 670] width 145 height 43
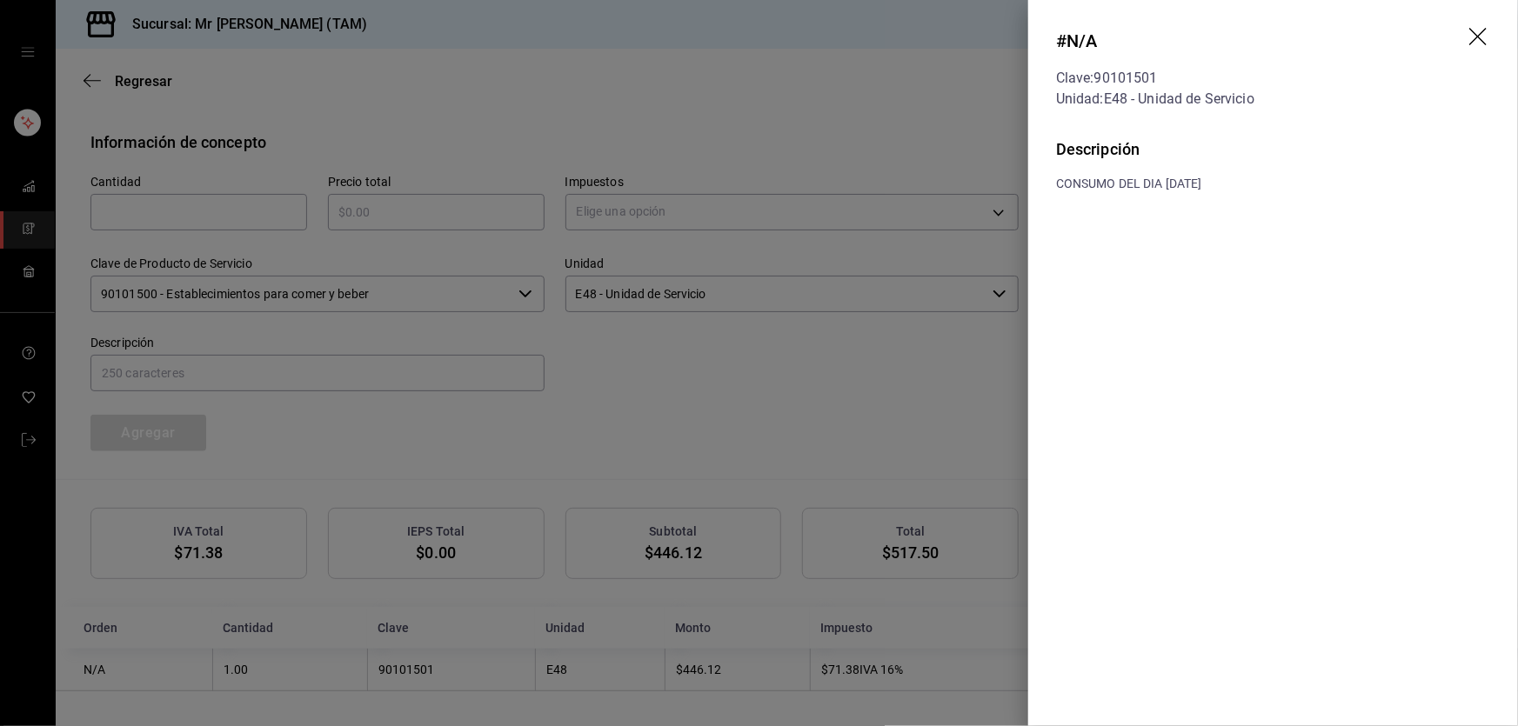
click at [1474, 31] on icon "drag" at bounding box center [1477, 36] width 17 height 17
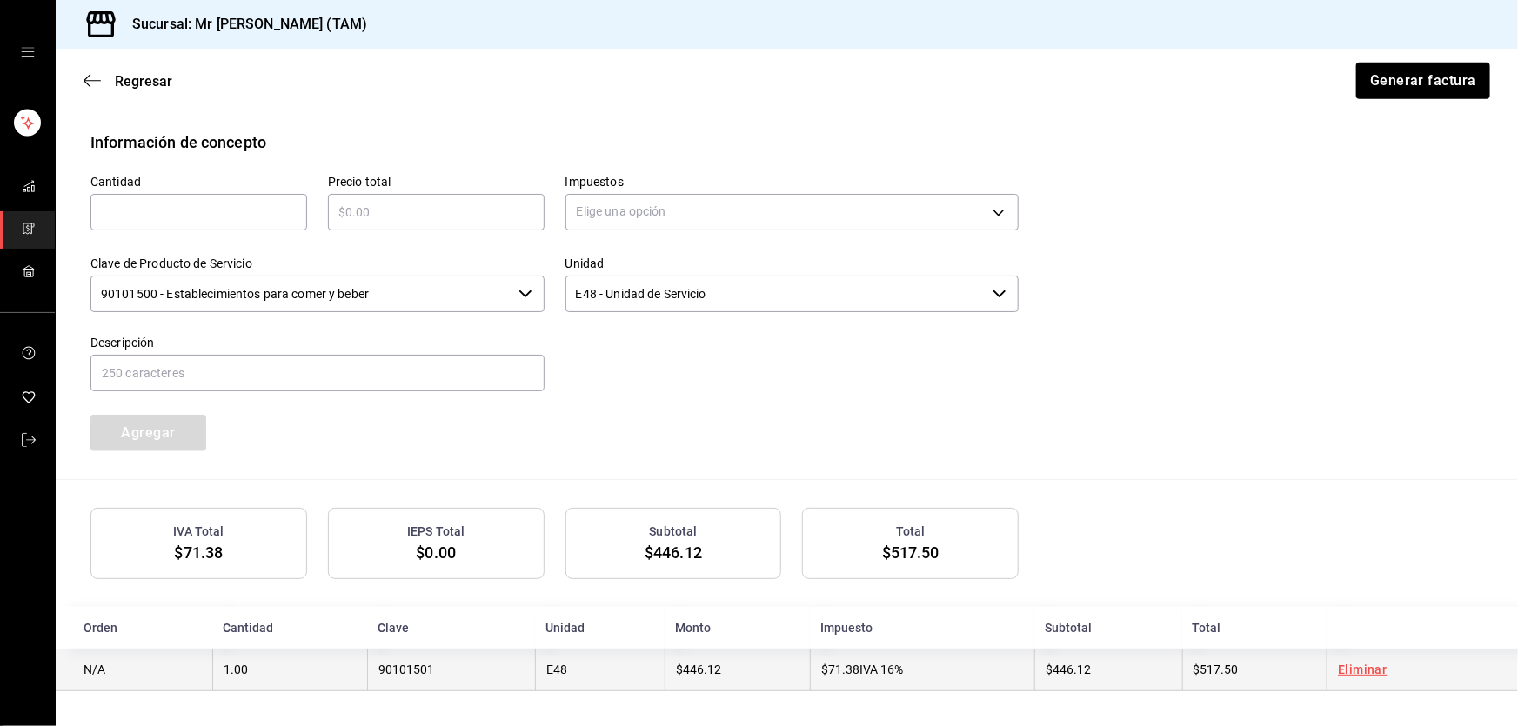
click at [1347, 675] on link "Eliminar" at bounding box center [1362, 670] width 49 height 14
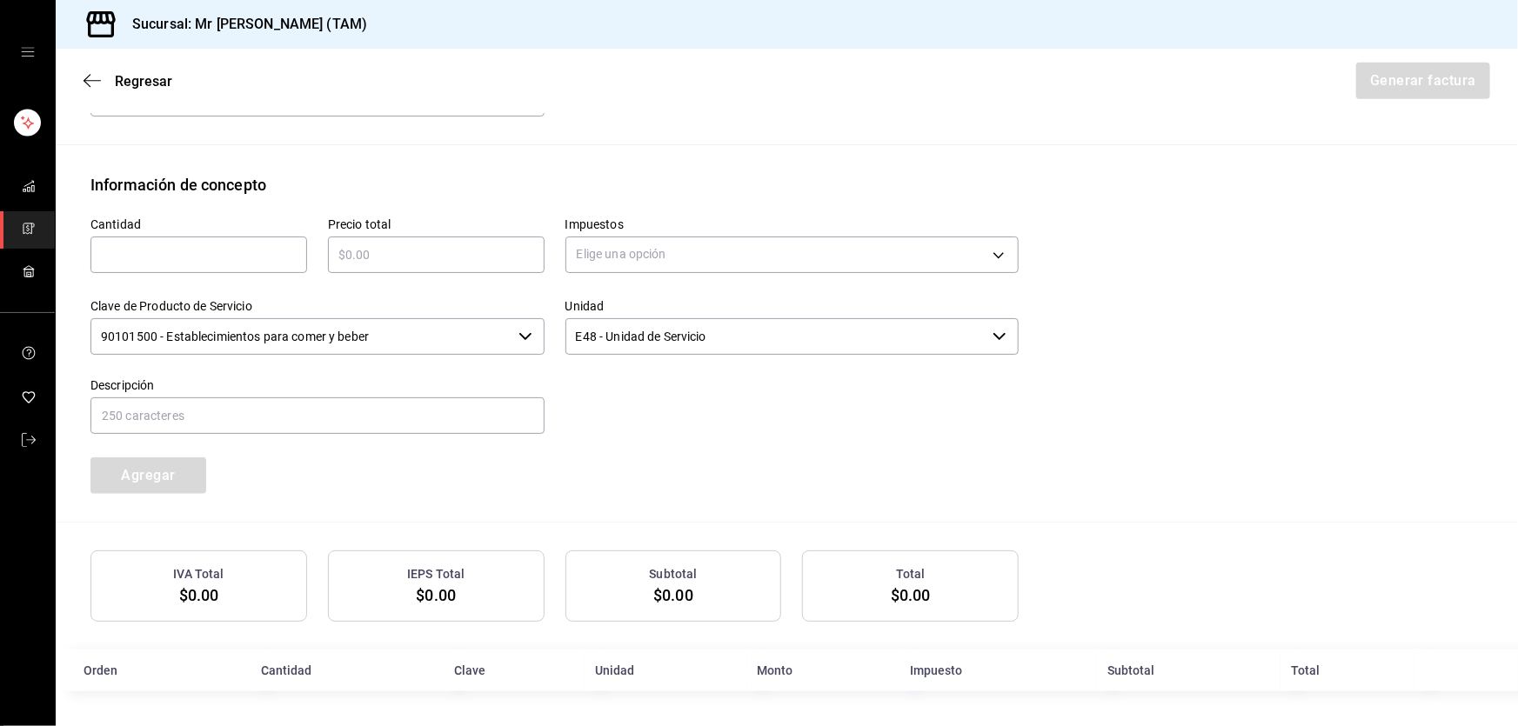
click at [137, 260] on input "text" at bounding box center [198, 254] width 217 height 21
click at [591, 256] on body "Sucursal: Mr Smoky (TAM) Regresar Generar factura Emisor Perfil fiscal LARISSA …" at bounding box center [759, 363] width 1518 height 726
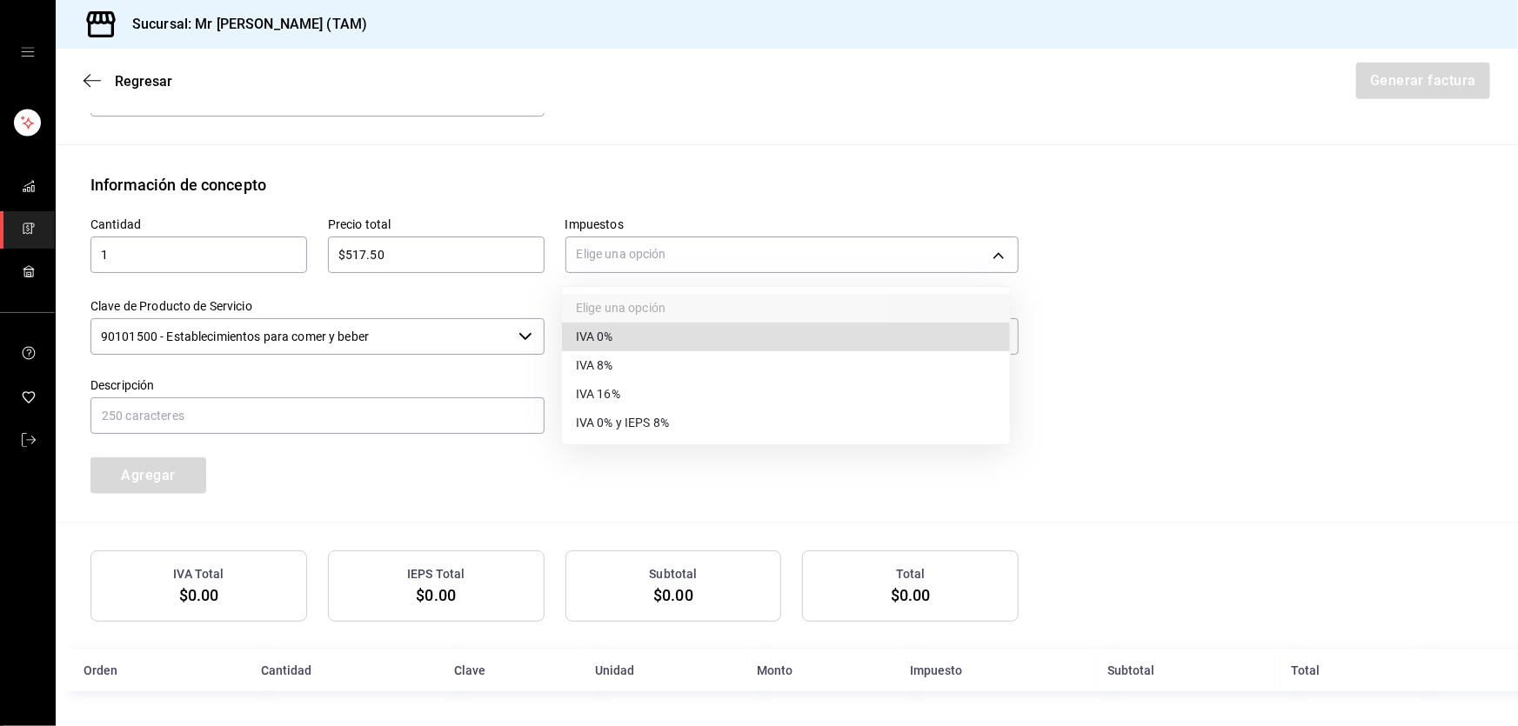
click at [603, 396] on span "IVA 16%" at bounding box center [598, 394] width 44 height 18
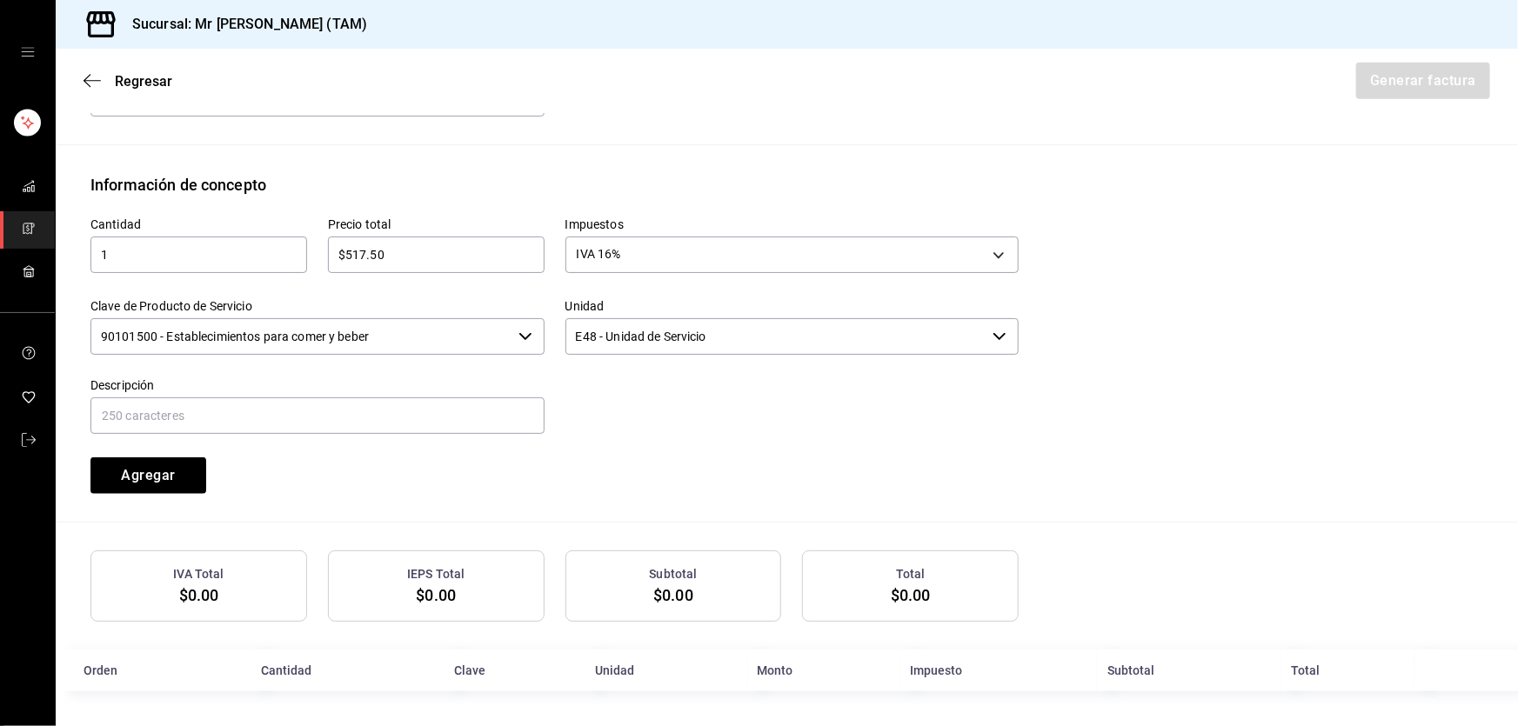
click at [364, 338] on input "90101500 - Establecimientos para comer y beber" at bounding box center [300, 336] width 421 height 37
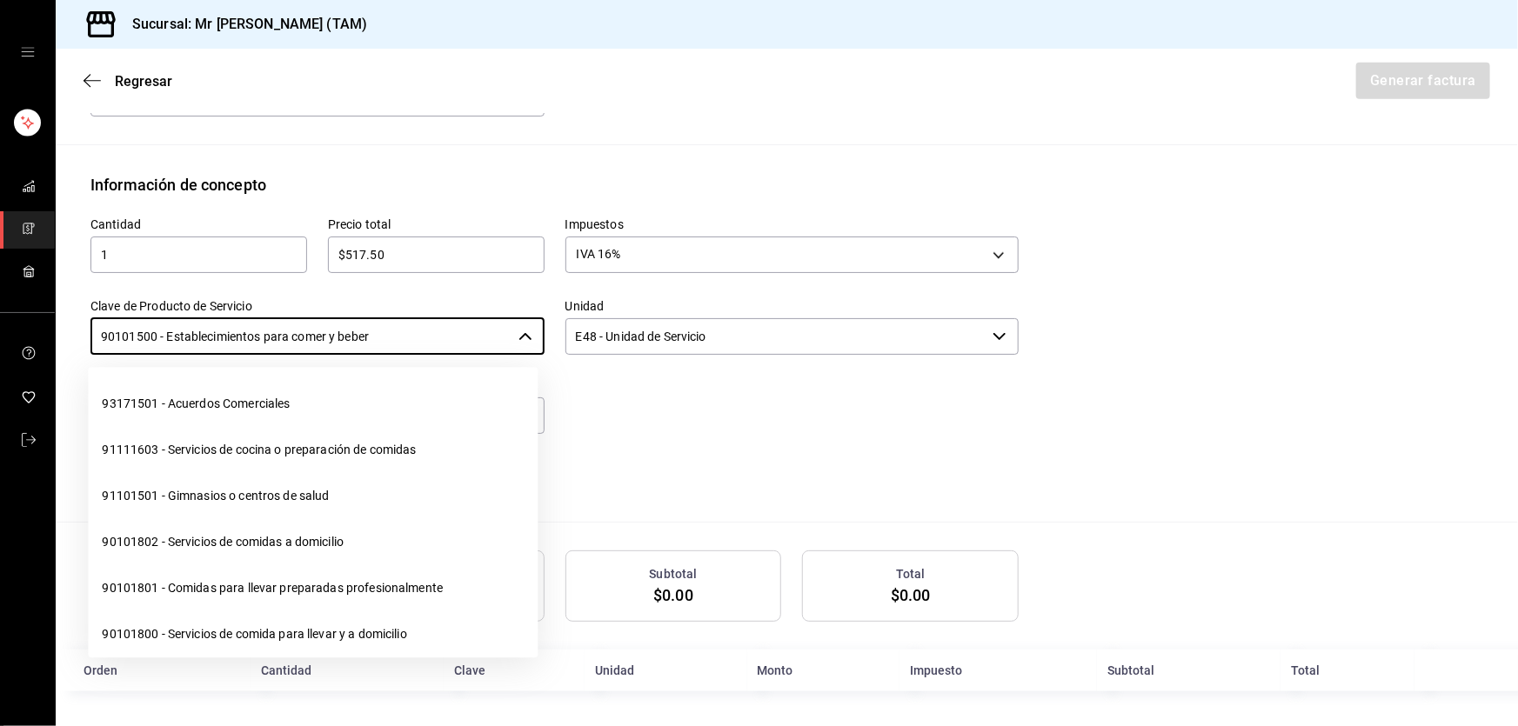
click at [364, 338] on input "90101500 - Establecimientos para comer y beber" at bounding box center [300, 336] width 421 height 37
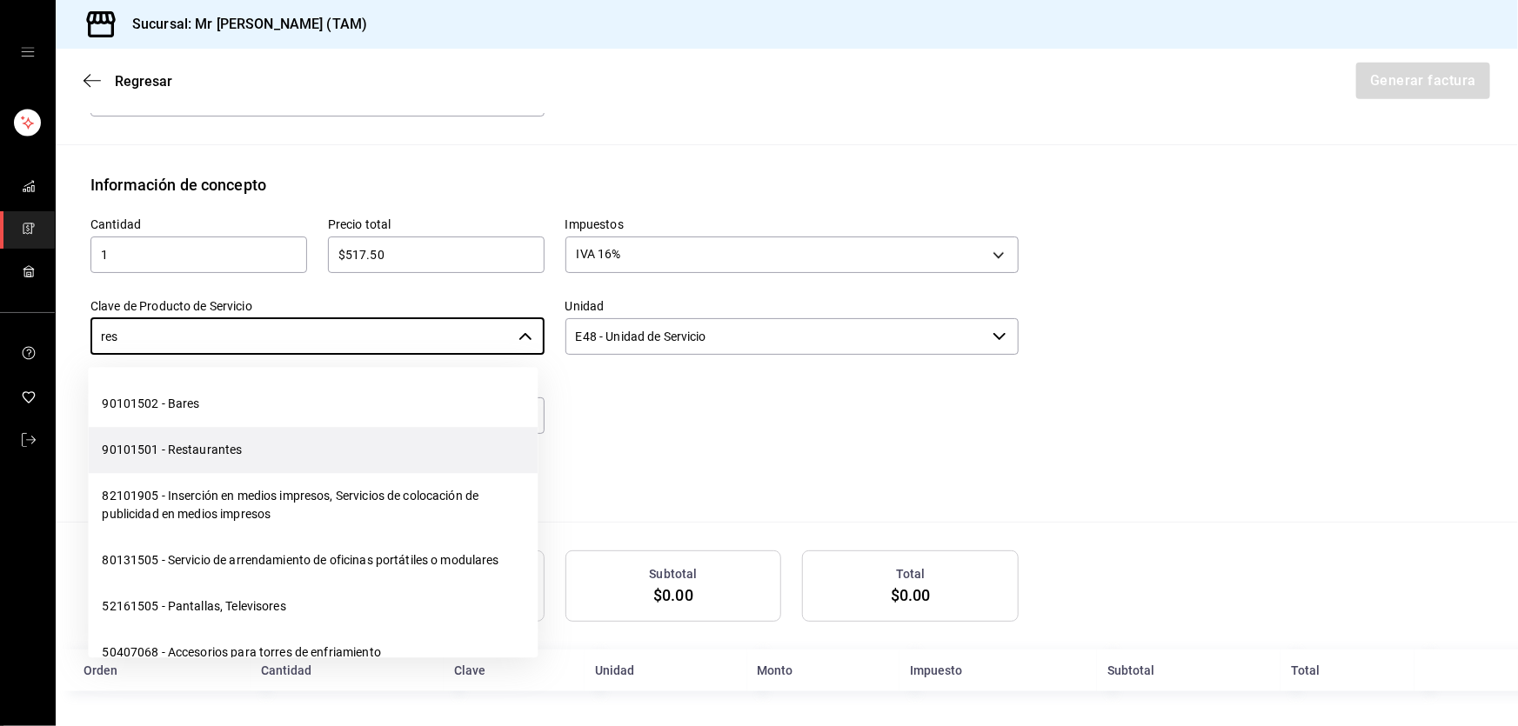
click at [249, 450] on li "90101501 - Restaurantes" at bounding box center [313, 450] width 450 height 46
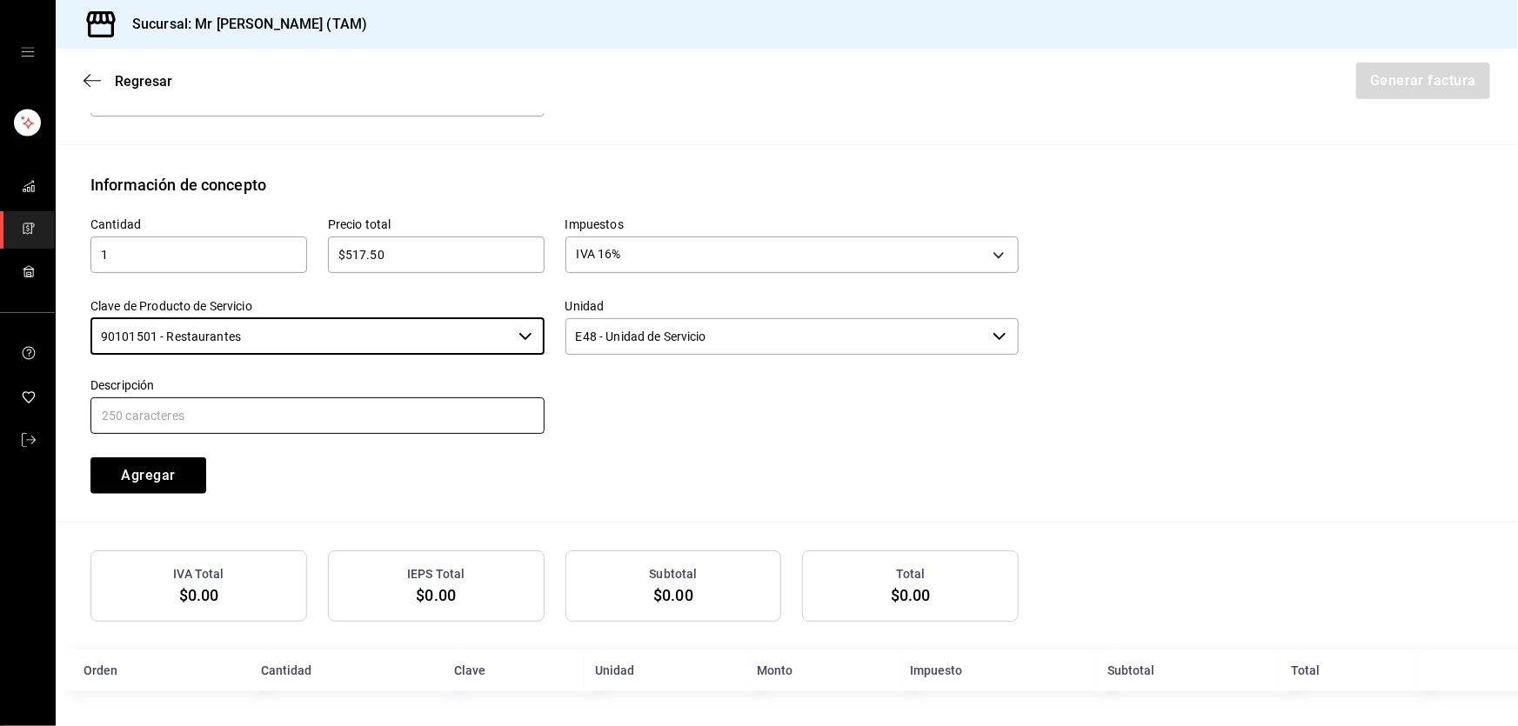
click at [247, 414] on input "text" at bounding box center [317, 416] width 454 height 37
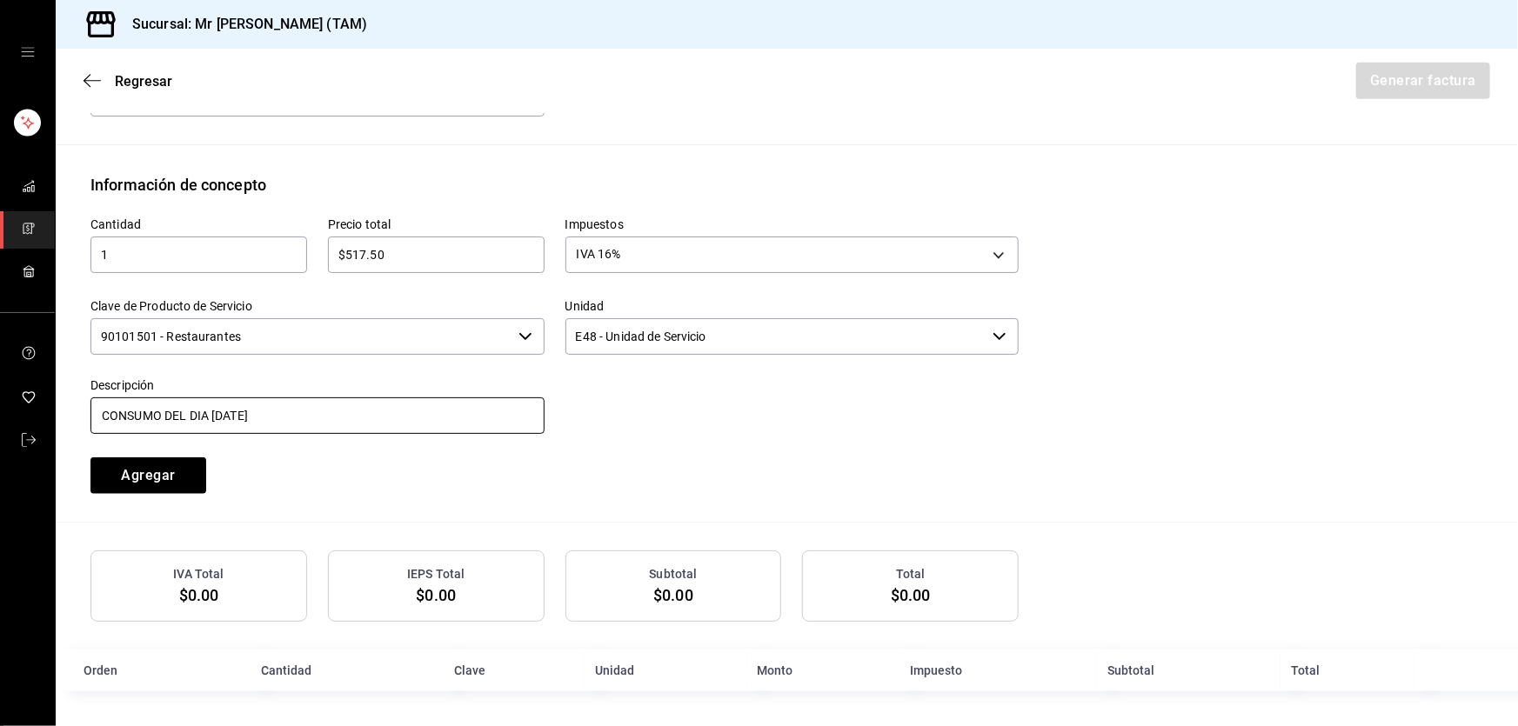
click at [212, 415] on input "CONSUMO DEL DIA 04 SEPTIEMBRE 2025" at bounding box center [317, 416] width 454 height 37
click at [392, 414] on input "CONSUMO DEL DIA 24 SEPTIEMBRE 2025" at bounding box center [317, 416] width 454 height 37
click at [157, 481] on button "Agregar" at bounding box center [148, 476] width 116 height 37
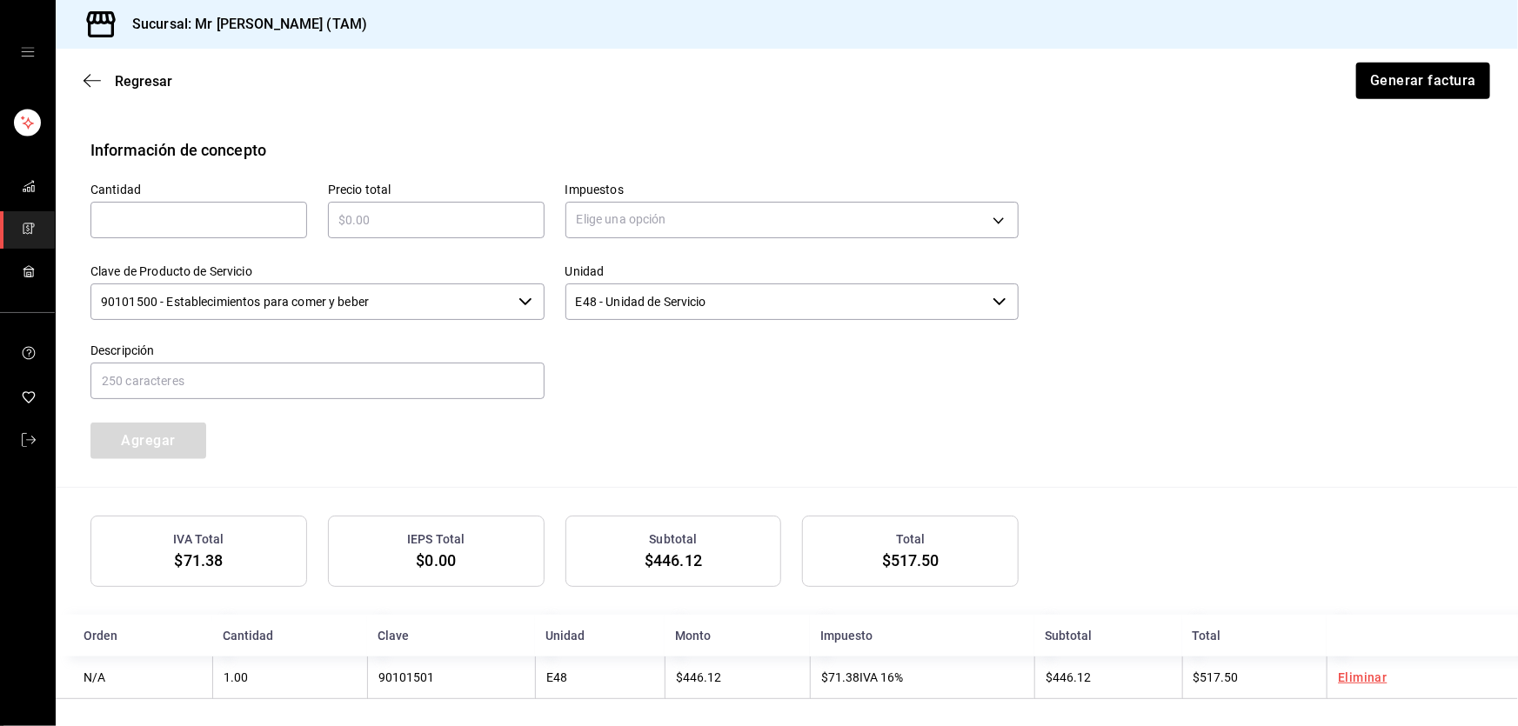
scroll to position [755, 0]
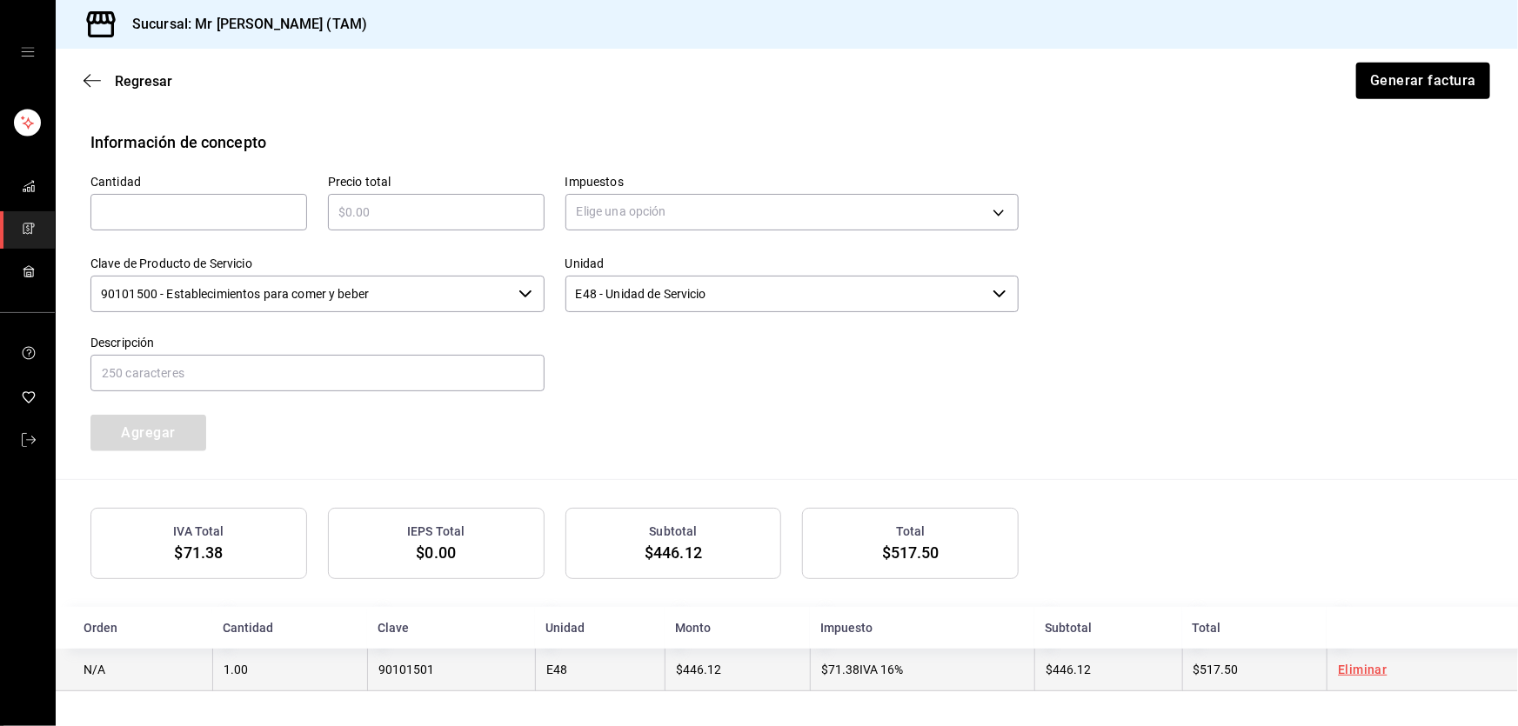
click at [793, 667] on td "$446.12" at bounding box center [737, 670] width 145 height 43
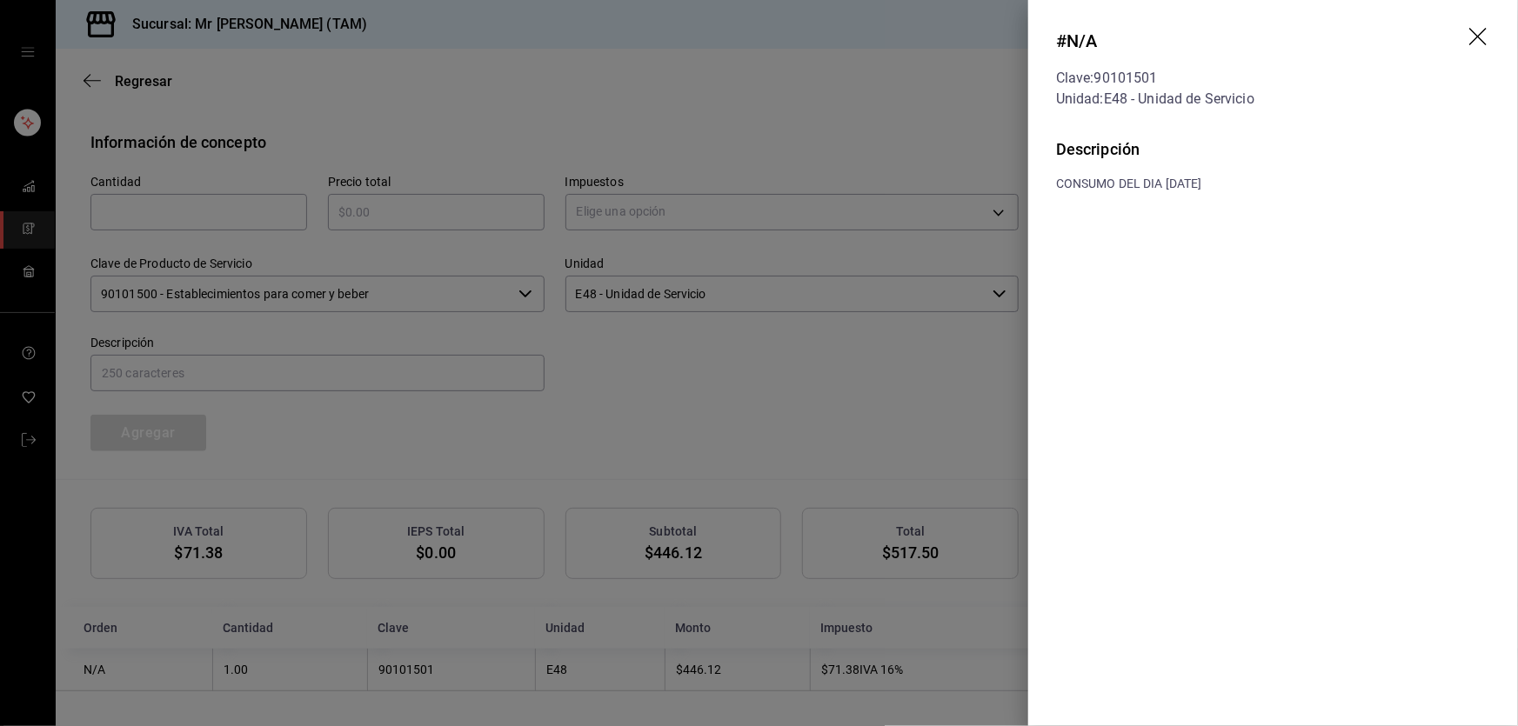
click at [1481, 38] on icon "drag" at bounding box center [1477, 36] width 17 height 17
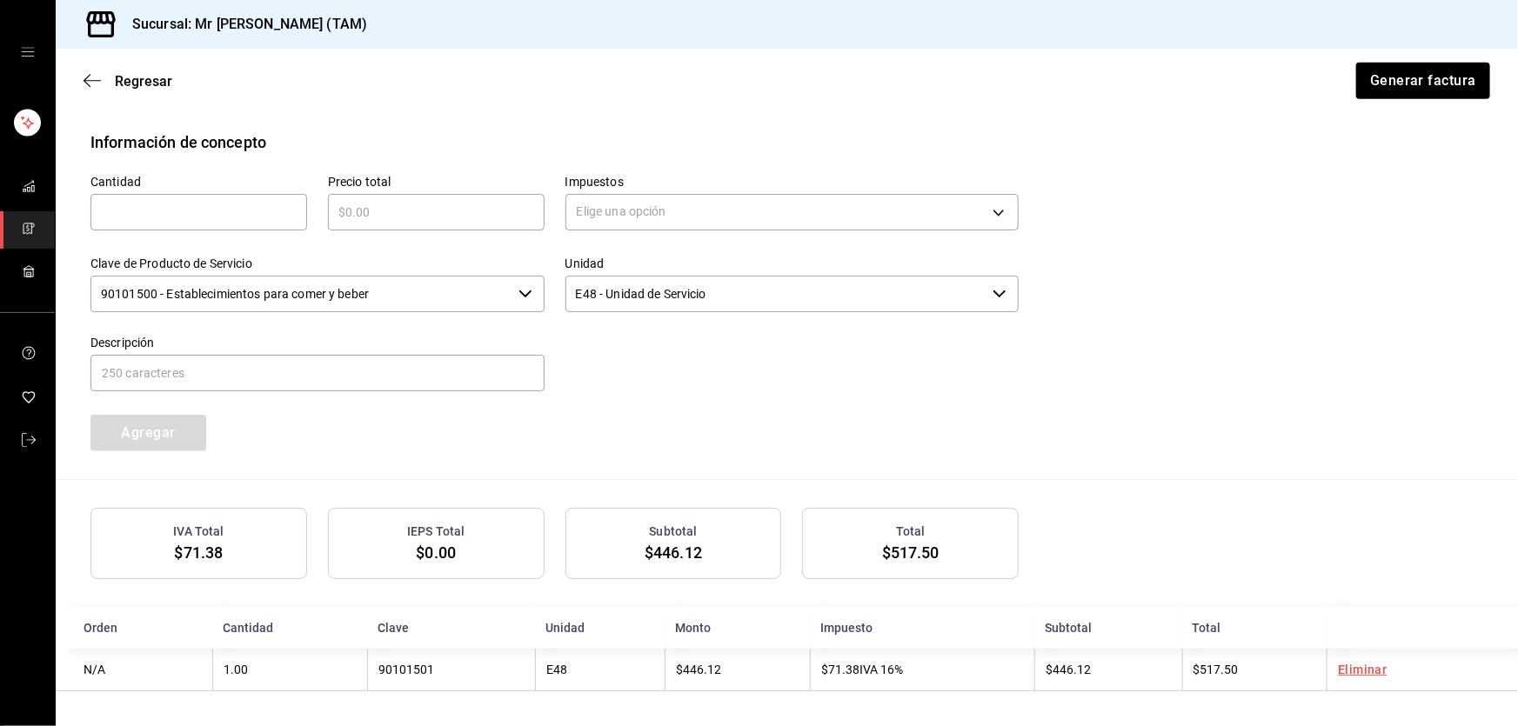
click at [264, 216] on input "text" at bounding box center [198, 212] width 217 height 21
click at [264, 216] on input "4" at bounding box center [198, 212] width 217 height 21
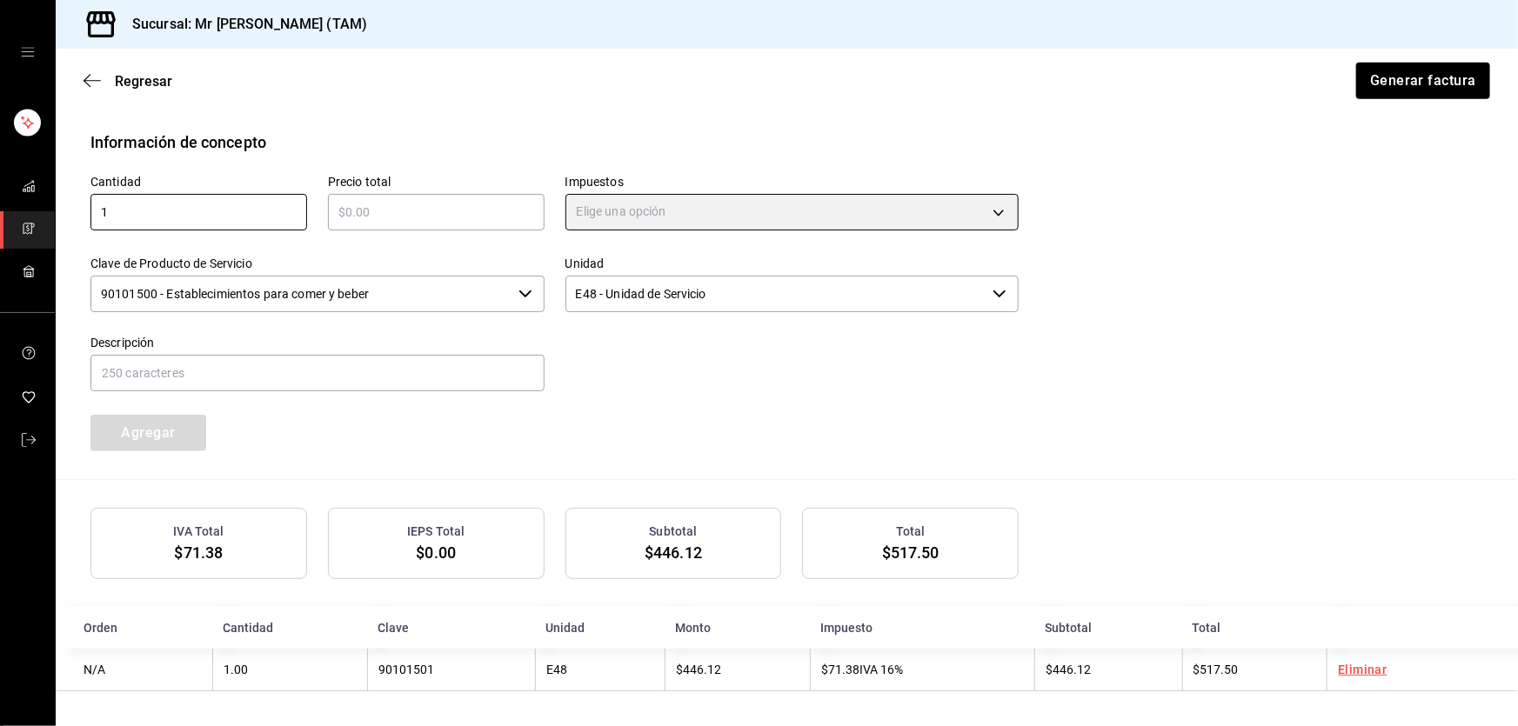
click at [440, 215] on input "text" at bounding box center [436, 212] width 217 height 21
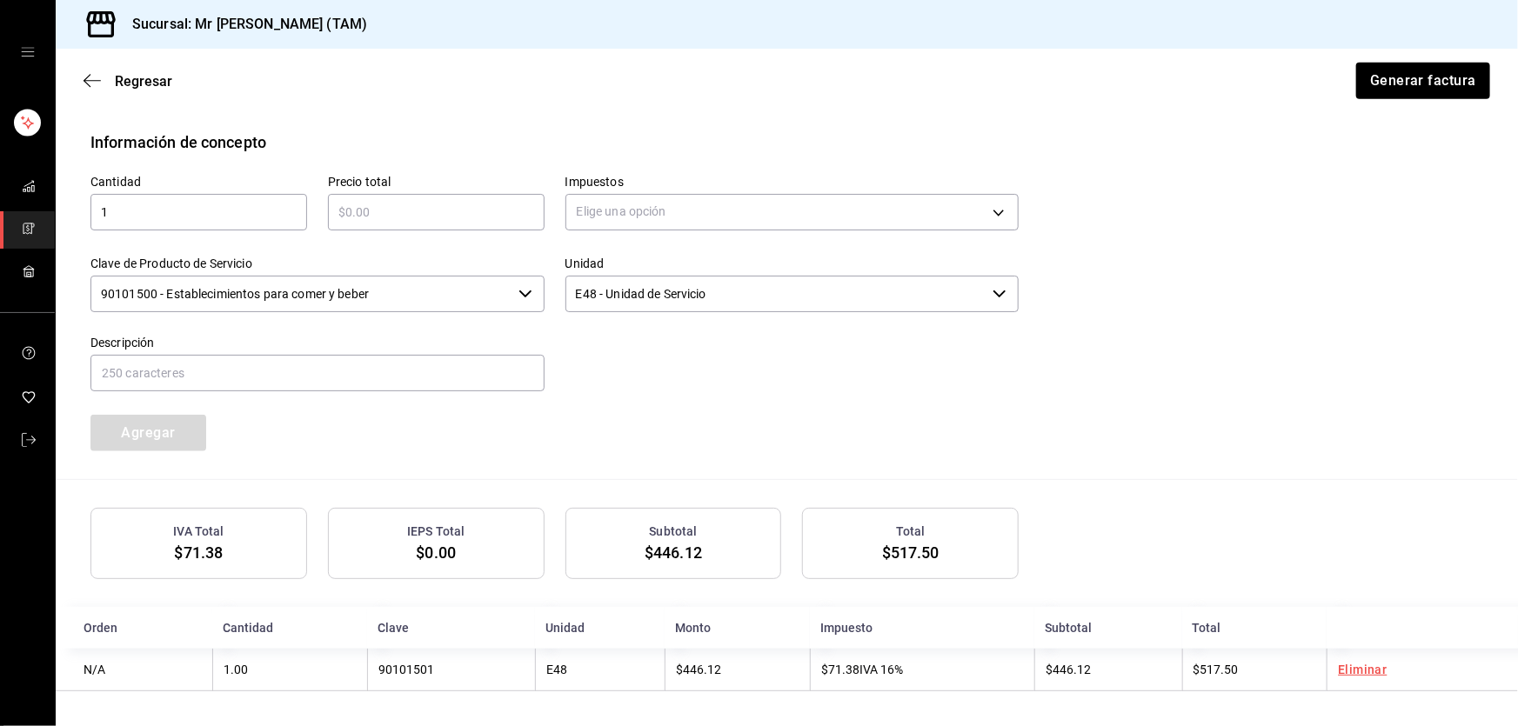
click at [439, 212] on input "text" at bounding box center [436, 212] width 217 height 21
click at [698, 217] on body "Sucursal: Mr Smoky (TAM) Regresar Generar factura Emisor Perfil fiscal LARISSA …" at bounding box center [759, 363] width 1518 height 726
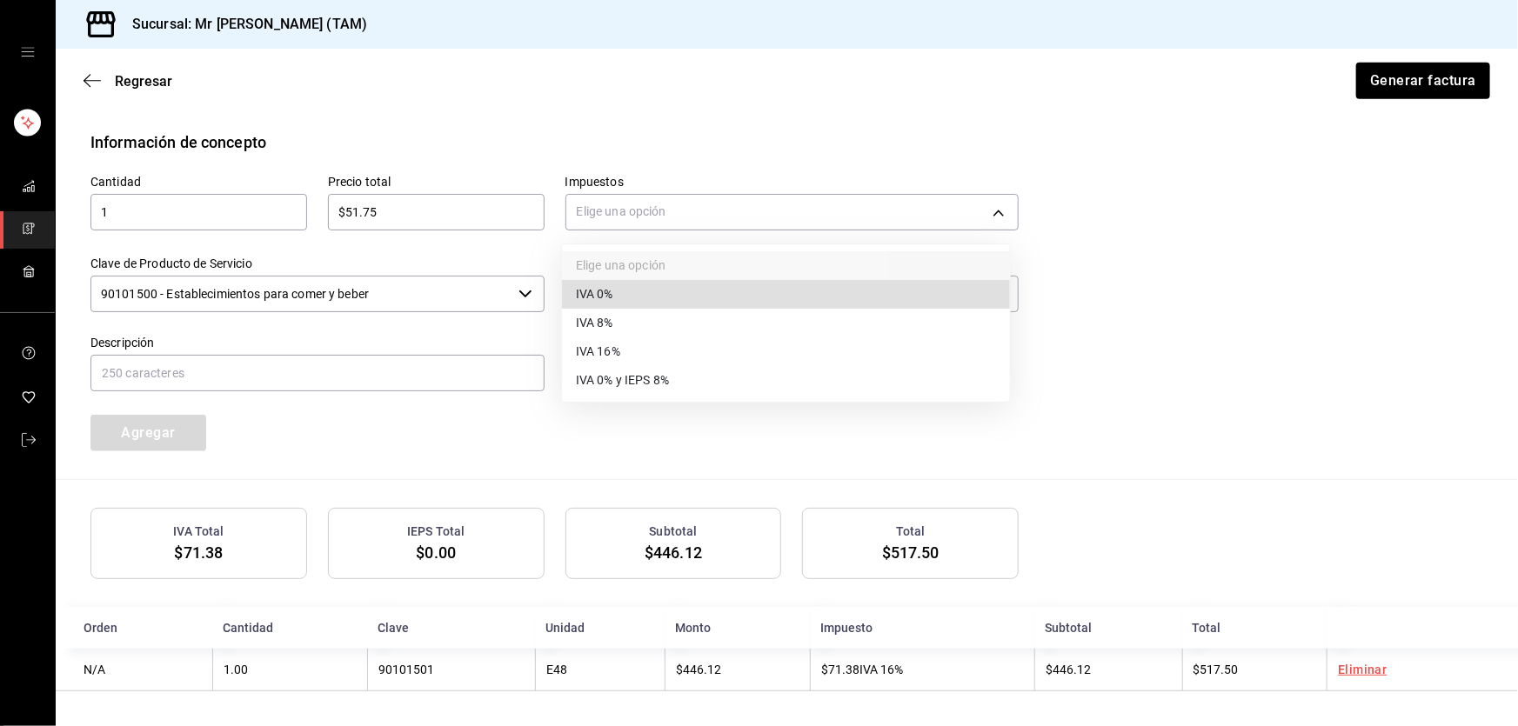
click at [650, 296] on li "IVA 0%" at bounding box center [786, 294] width 448 height 29
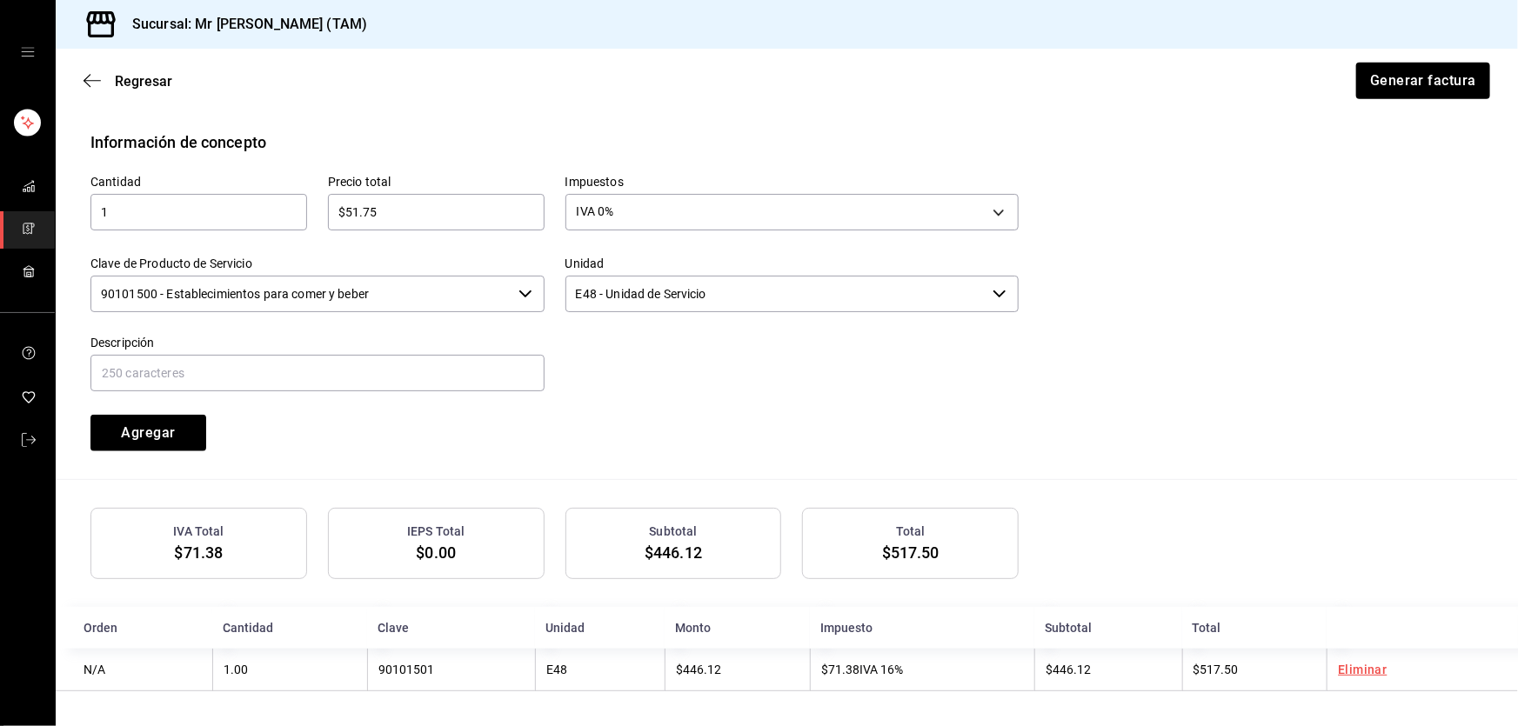
click at [438, 288] on input "90101500 - Establecimientos para comer y beber" at bounding box center [300, 294] width 421 height 37
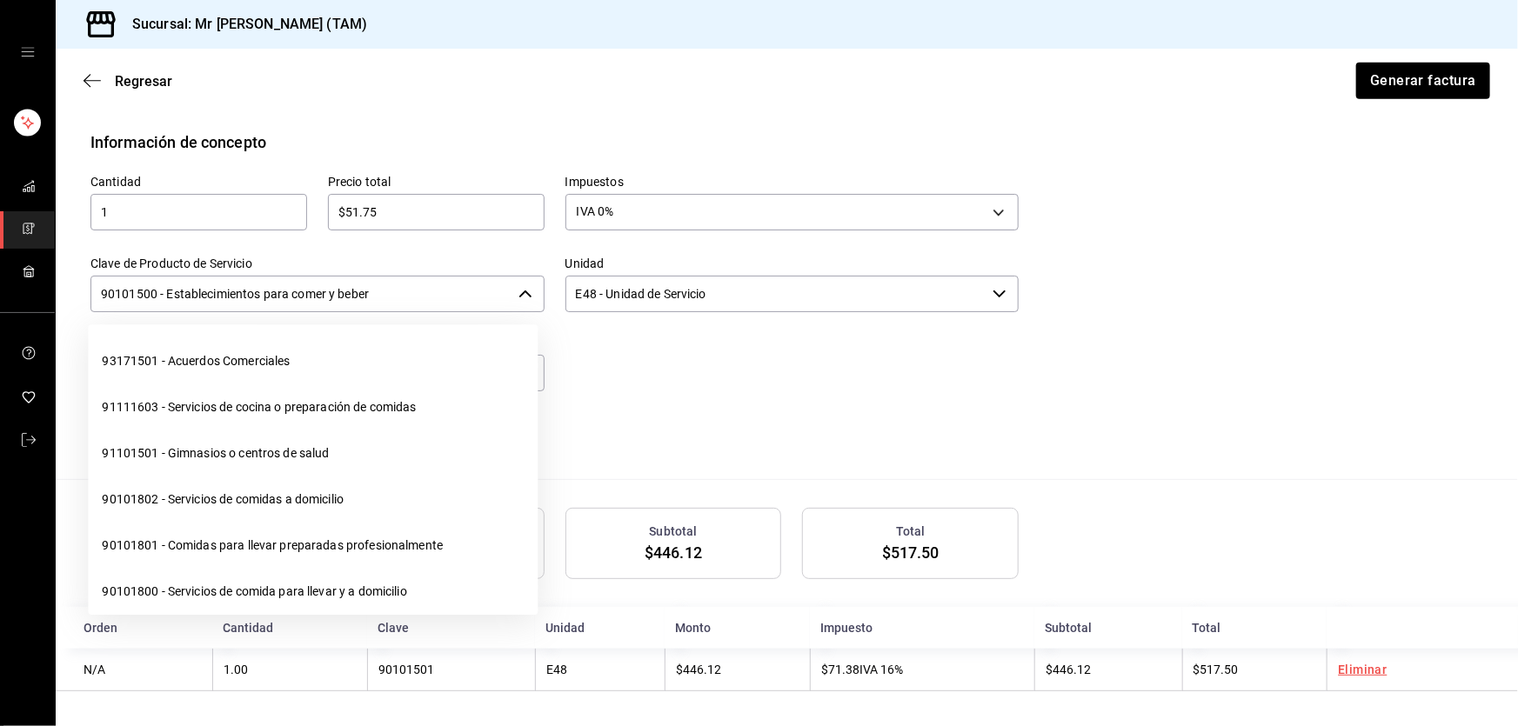
click at [438, 288] on input "90101500 - Establecimientos para comer y beber" at bounding box center [300, 294] width 421 height 37
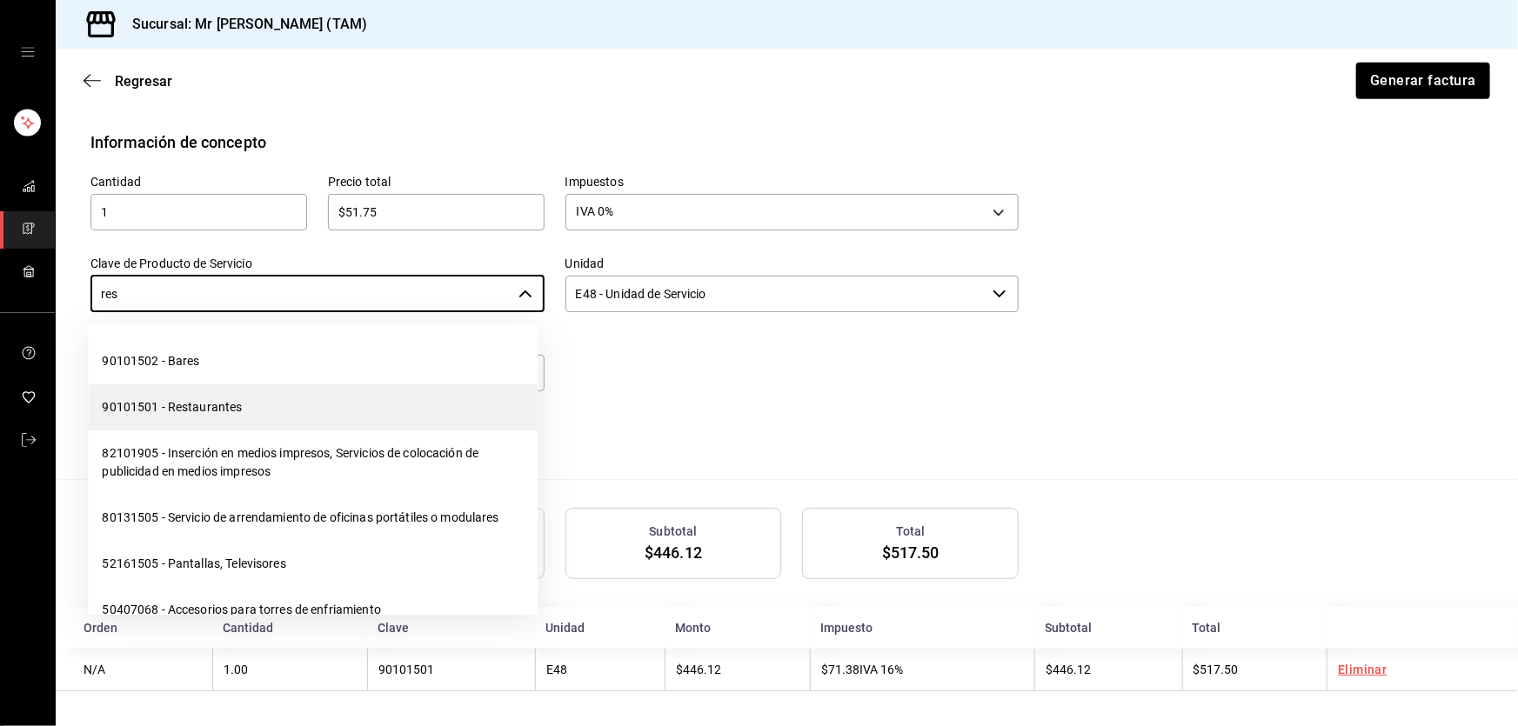
click at [218, 418] on li "90101501 - Restaurantes" at bounding box center [313, 408] width 450 height 46
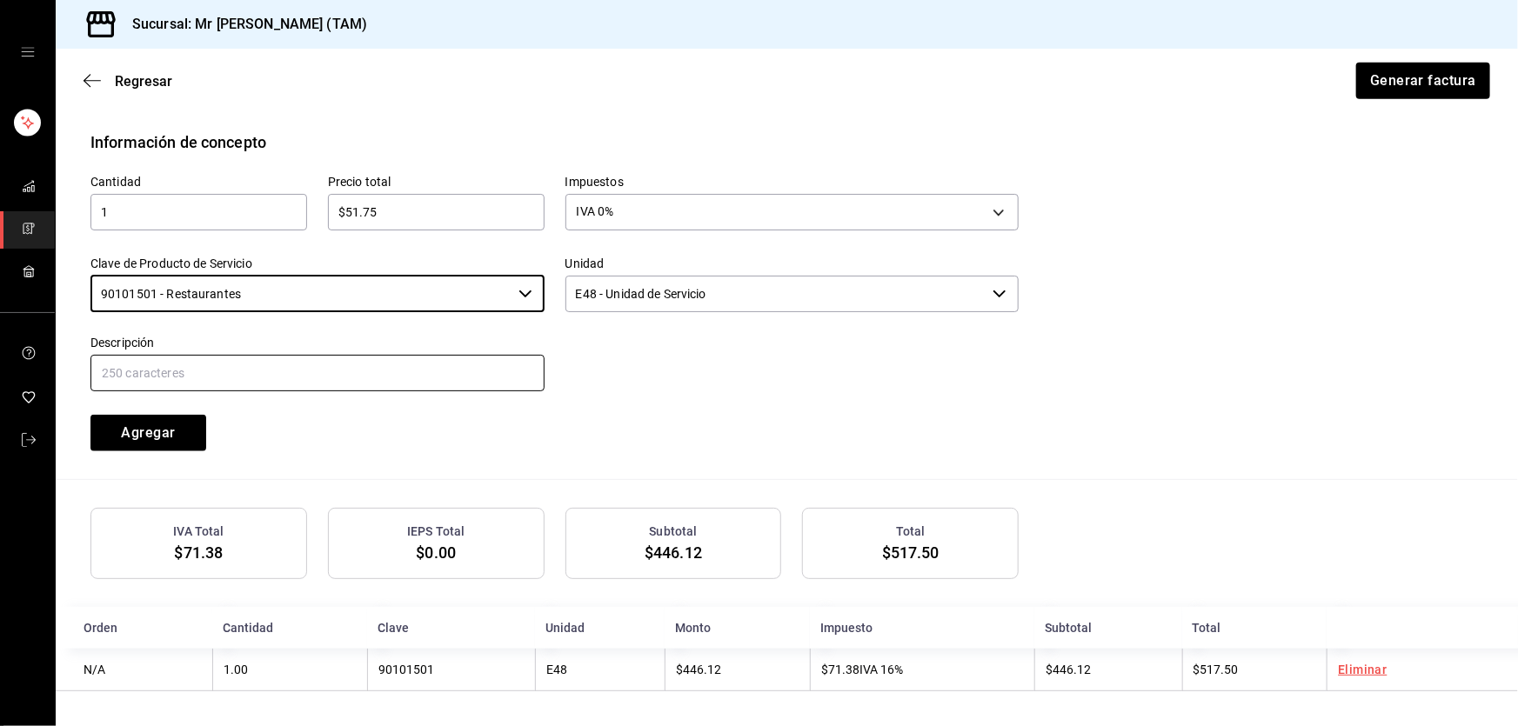
click at [238, 374] on input "text" at bounding box center [317, 373] width 454 height 37
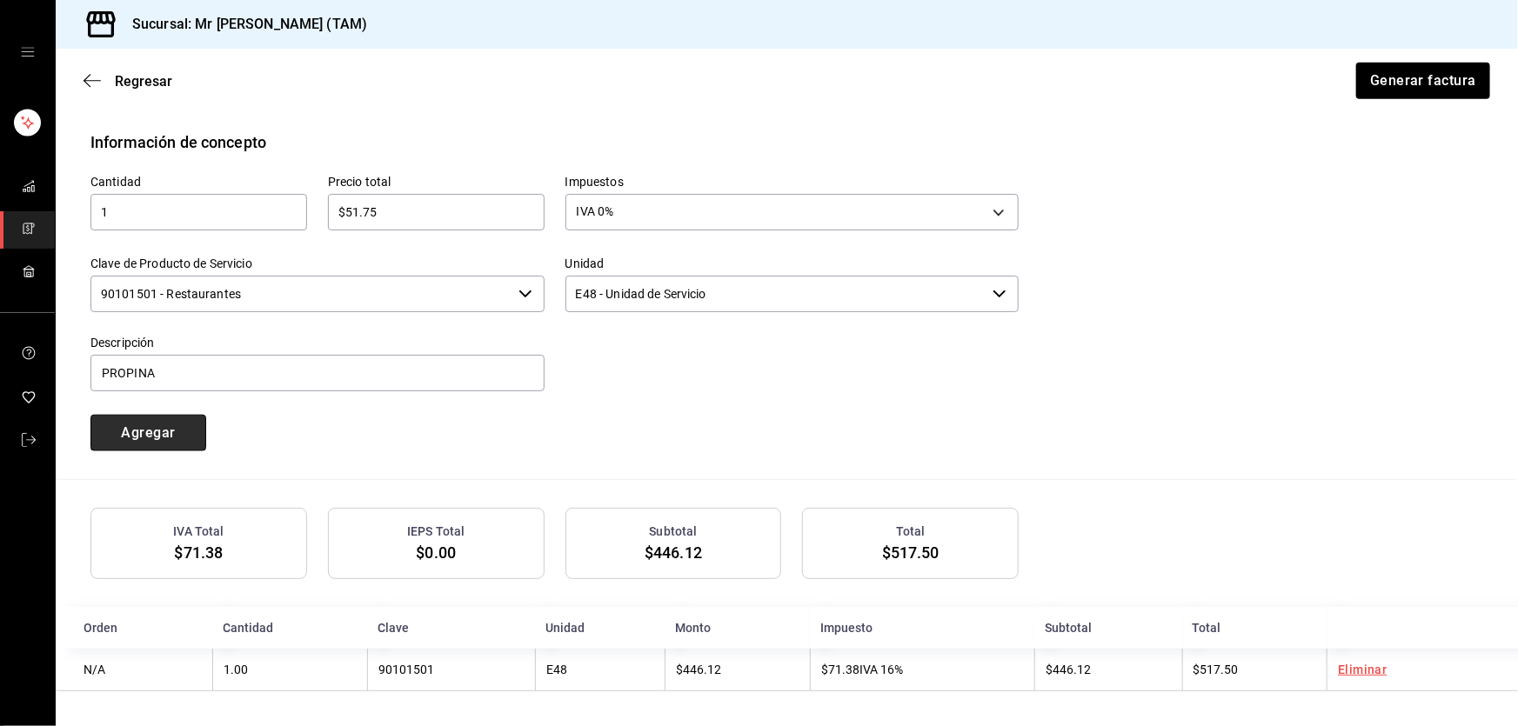
click at [171, 428] on button "Agregar" at bounding box center [148, 433] width 116 height 37
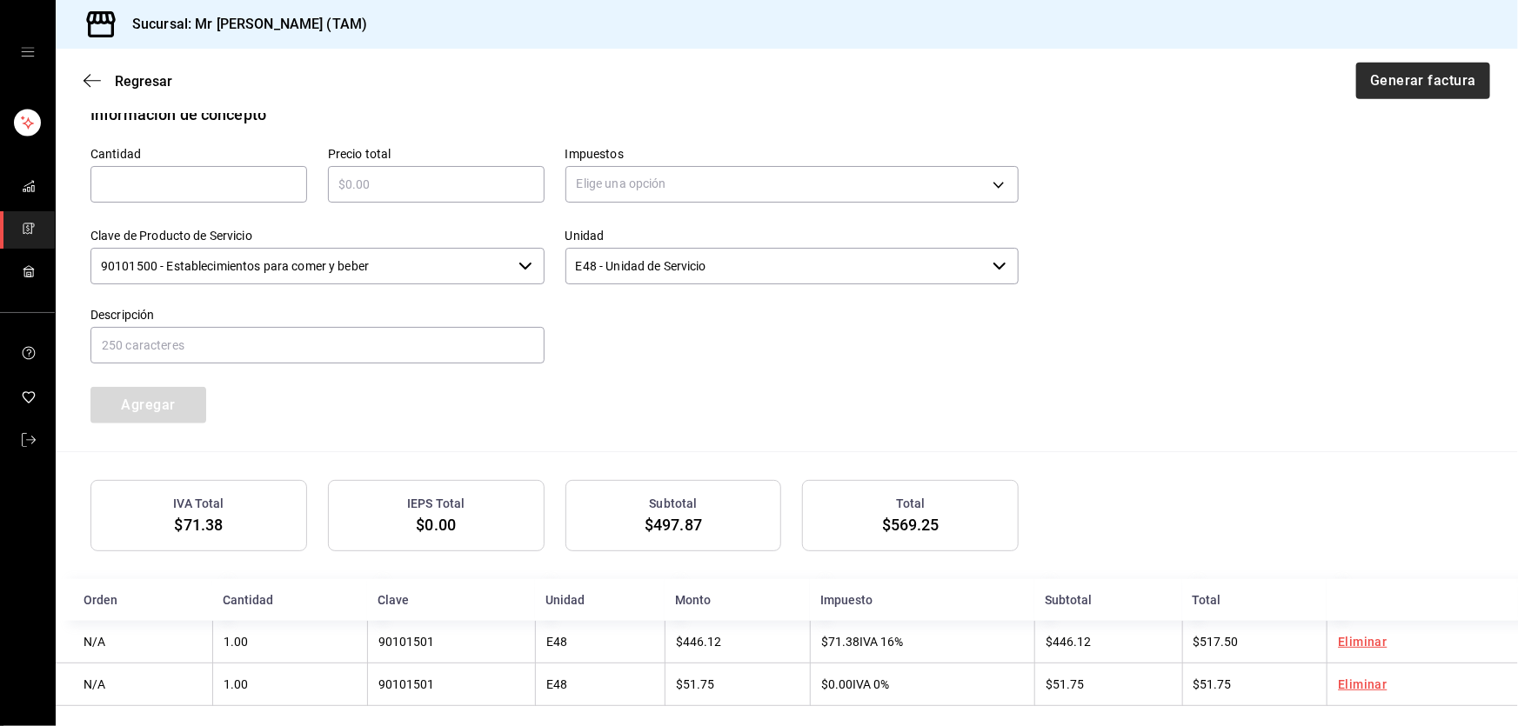
scroll to position [800, 0]
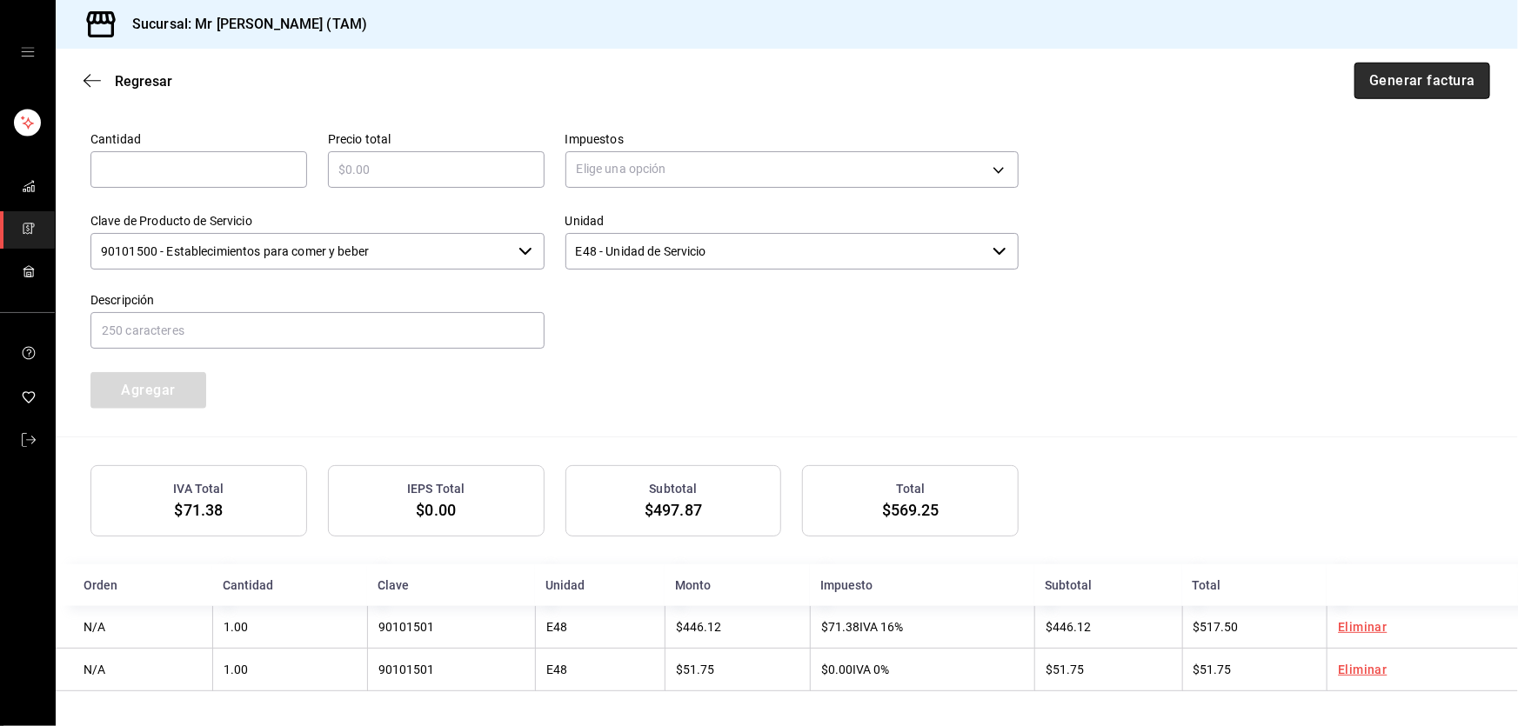
click at [1400, 89] on button "Generar factura" at bounding box center [1423, 81] width 136 height 37
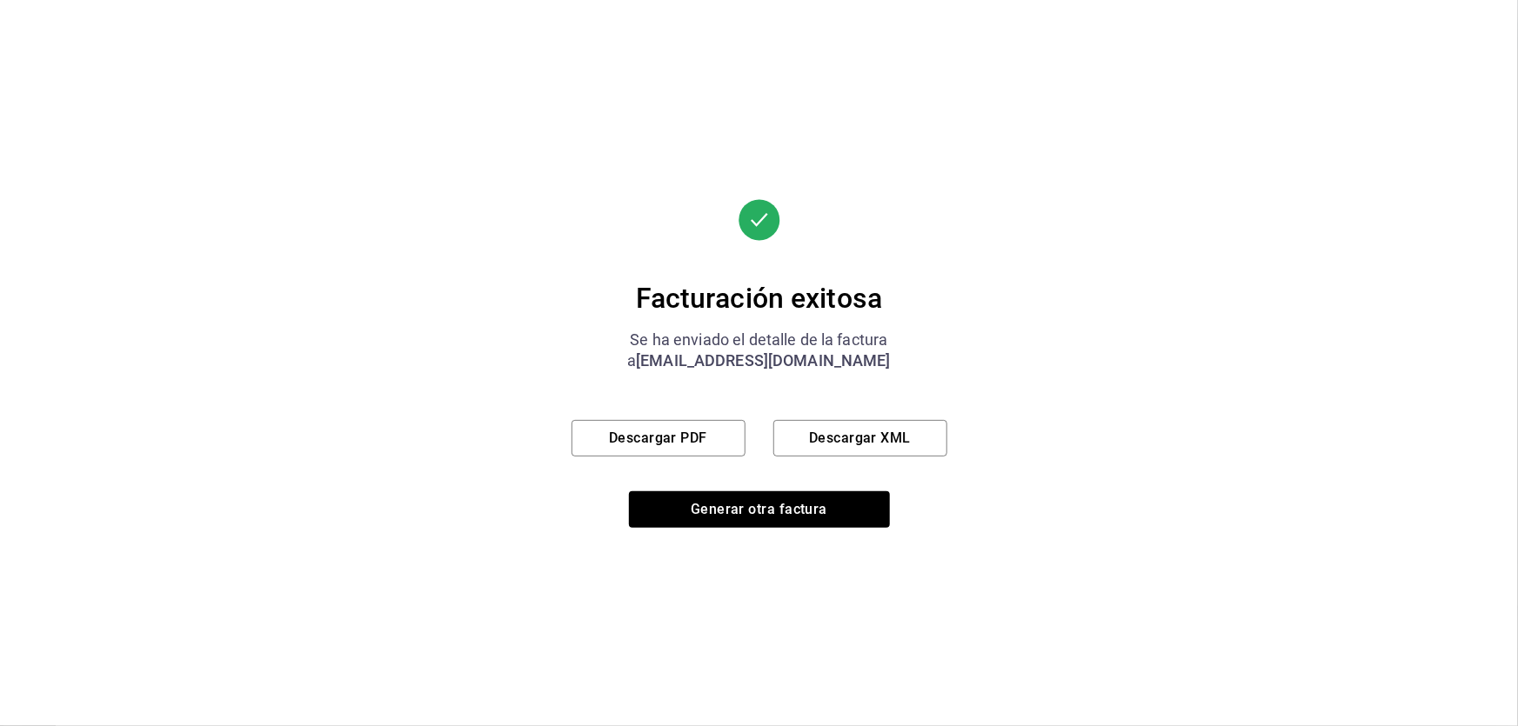
click at [668, 457] on div "Facturación exitosa Se ha enviado el detalle de la factura a ing.trinidadhernan…" at bounding box center [760, 363] width 376 height 329
click at [671, 444] on button "Descargar PDF" at bounding box center [659, 438] width 174 height 37
click at [852, 428] on button "Descargar XML" at bounding box center [860, 438] width 174 height 37
click at [710, 437] on button "Descargar PDF" at bounding box center [659, 438] width 174 height 37
click at [814, 503] on button "Generar otra factura" at bounding box center [759, 510] width 261 height 37
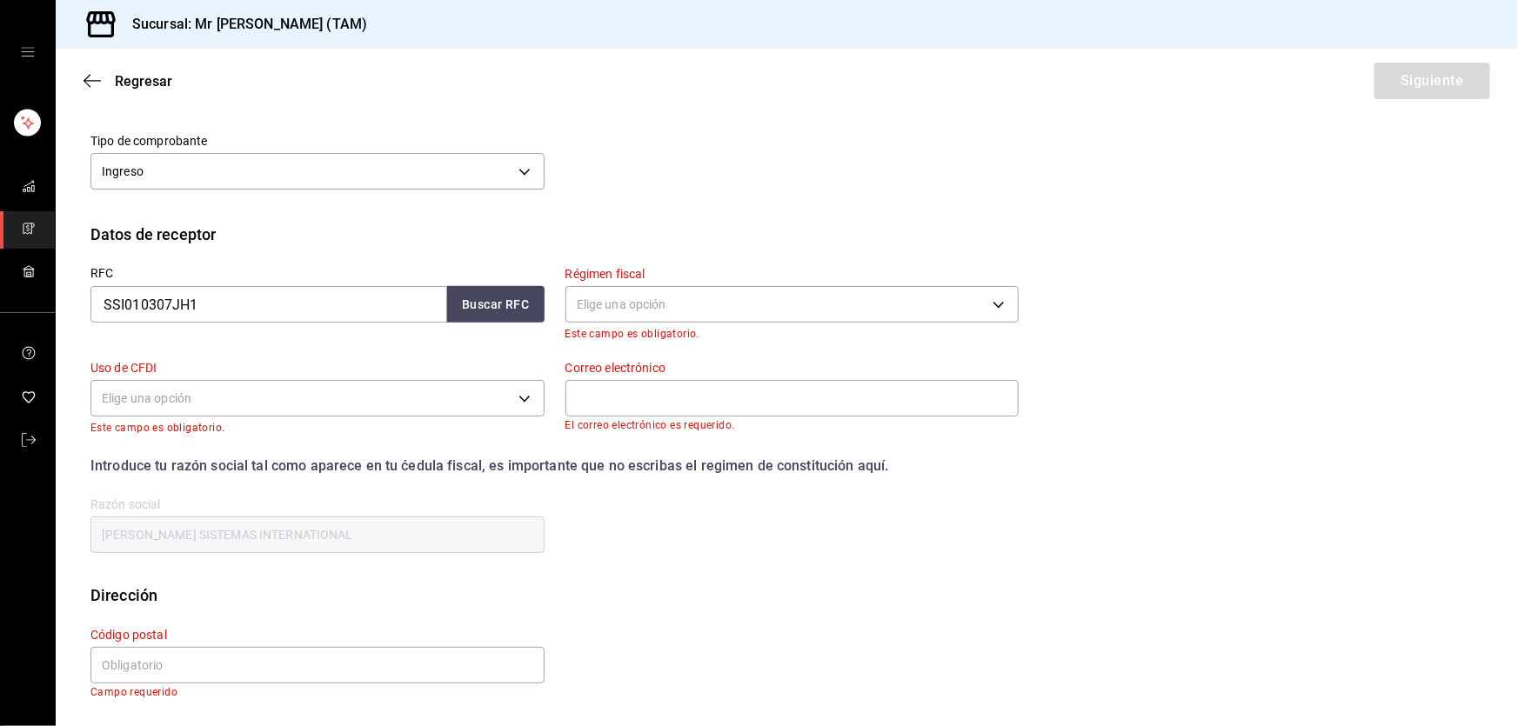
scroll to position [105, 0]
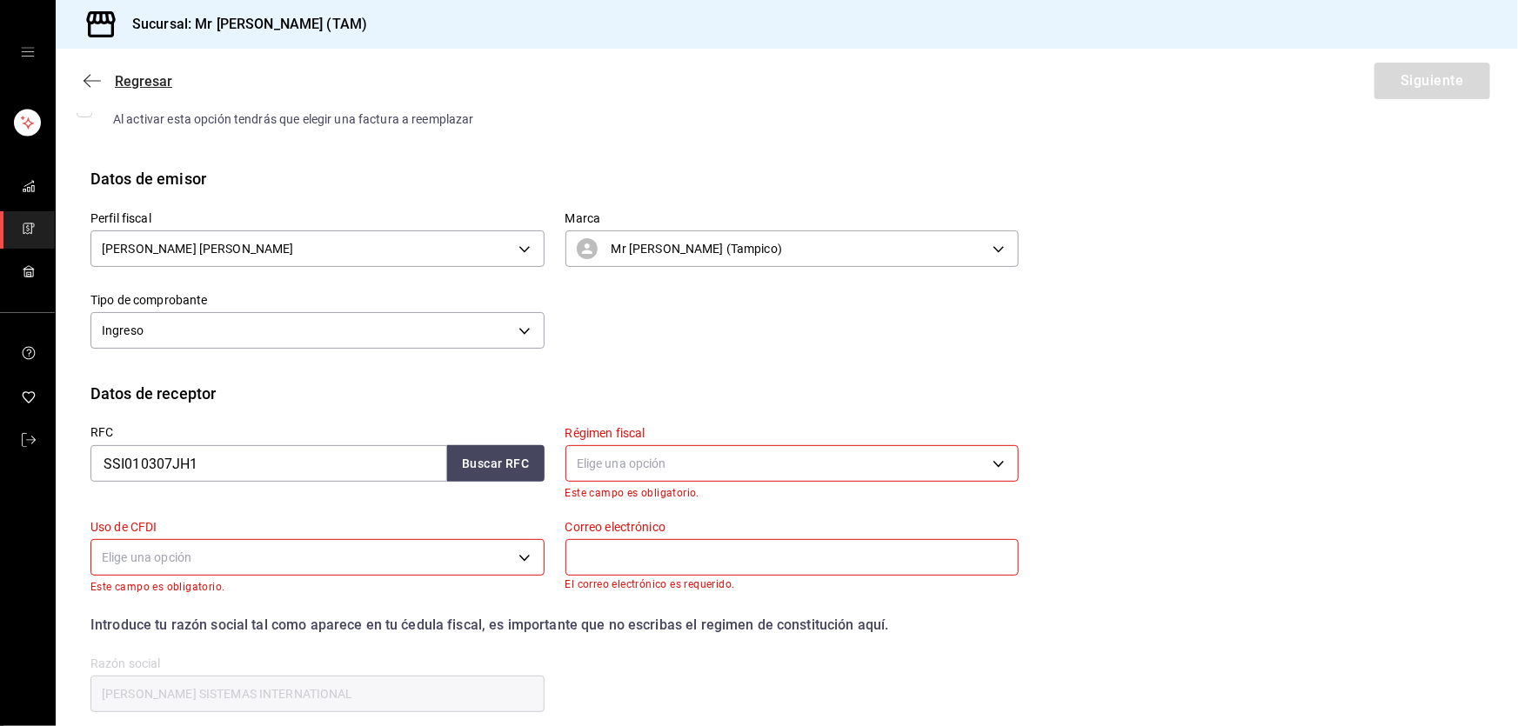
click at [87, 81] on icon "button" at bounding box center [92, 81] width 17 height 16
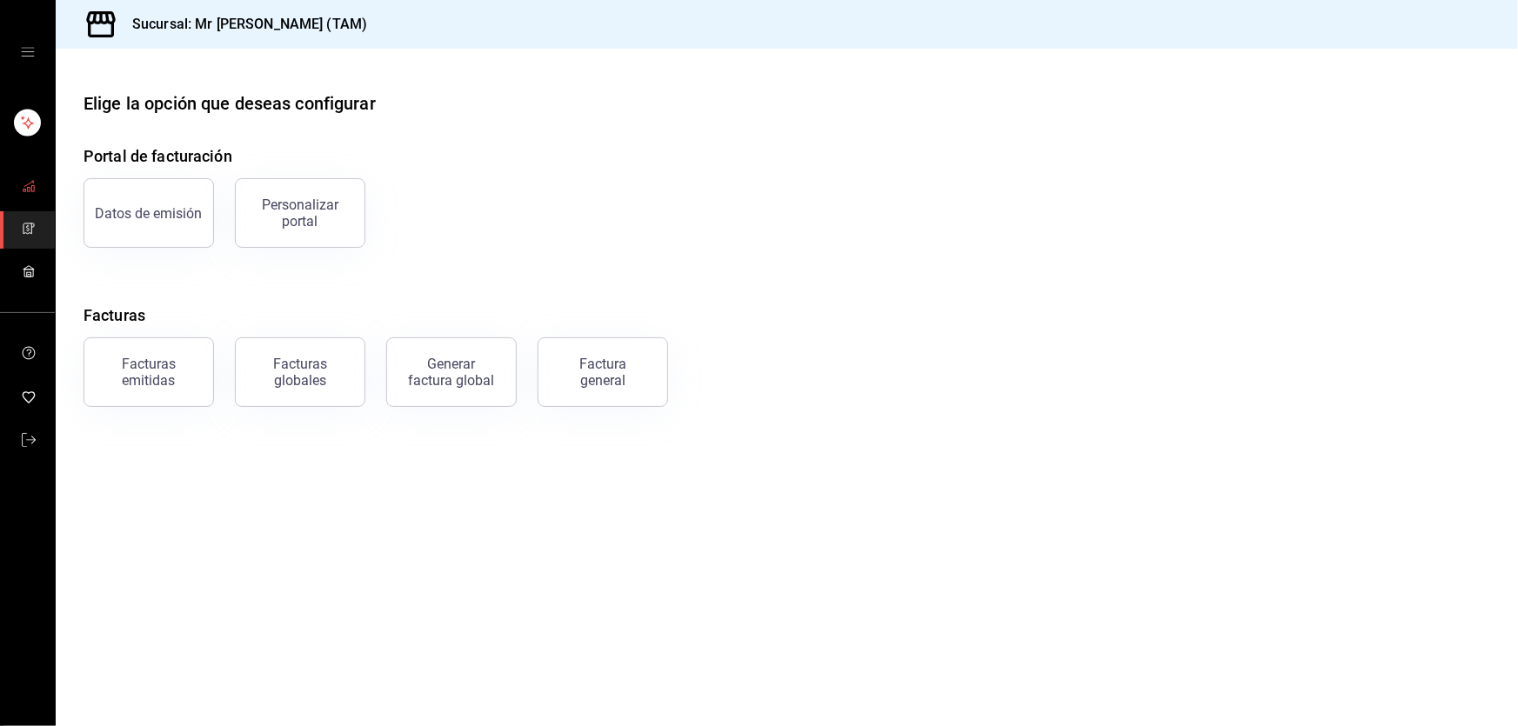
click at [22, 177] on span "mailbox folders" at bounding box center [29, 187] width 14 height 23
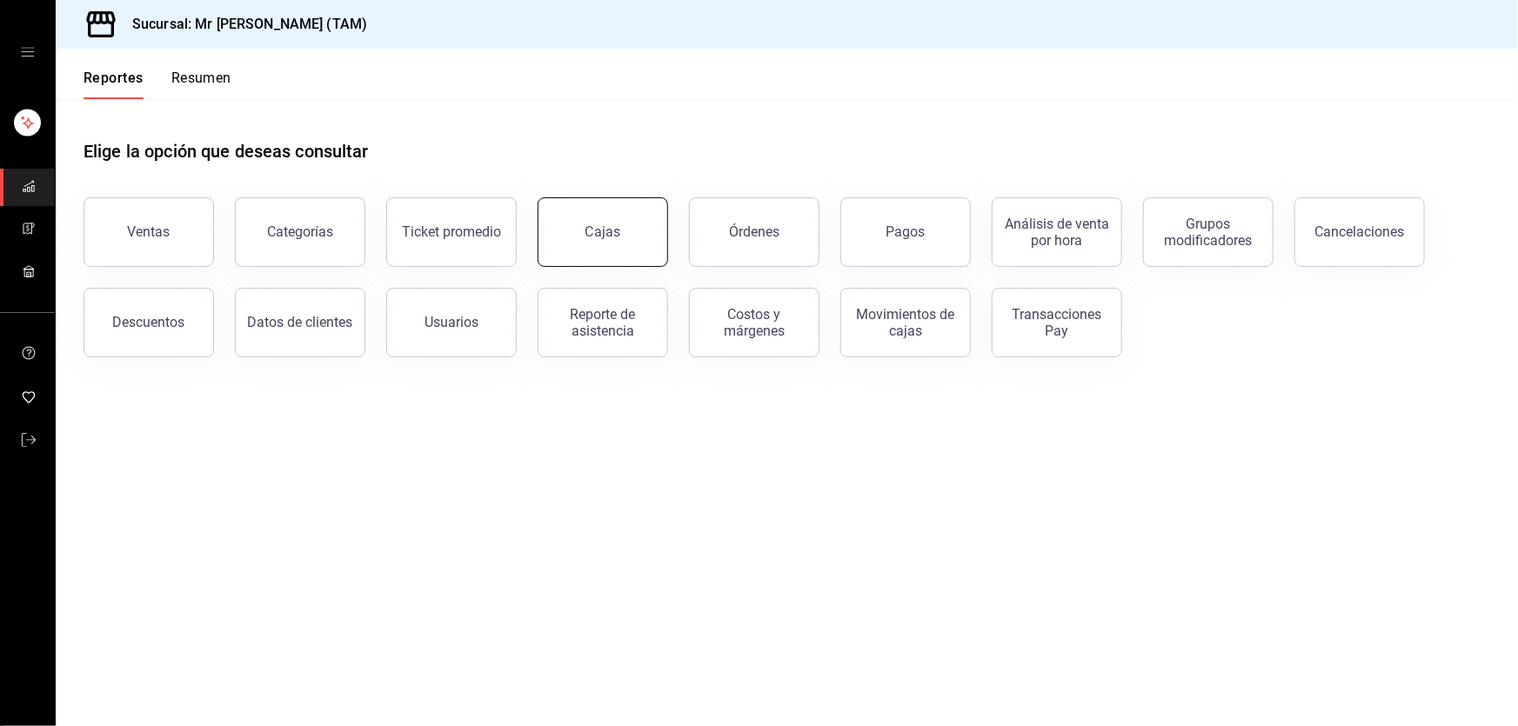
click at [623, 217] on link "Cajas" at bounding box center [603, 232] width 131 height 70
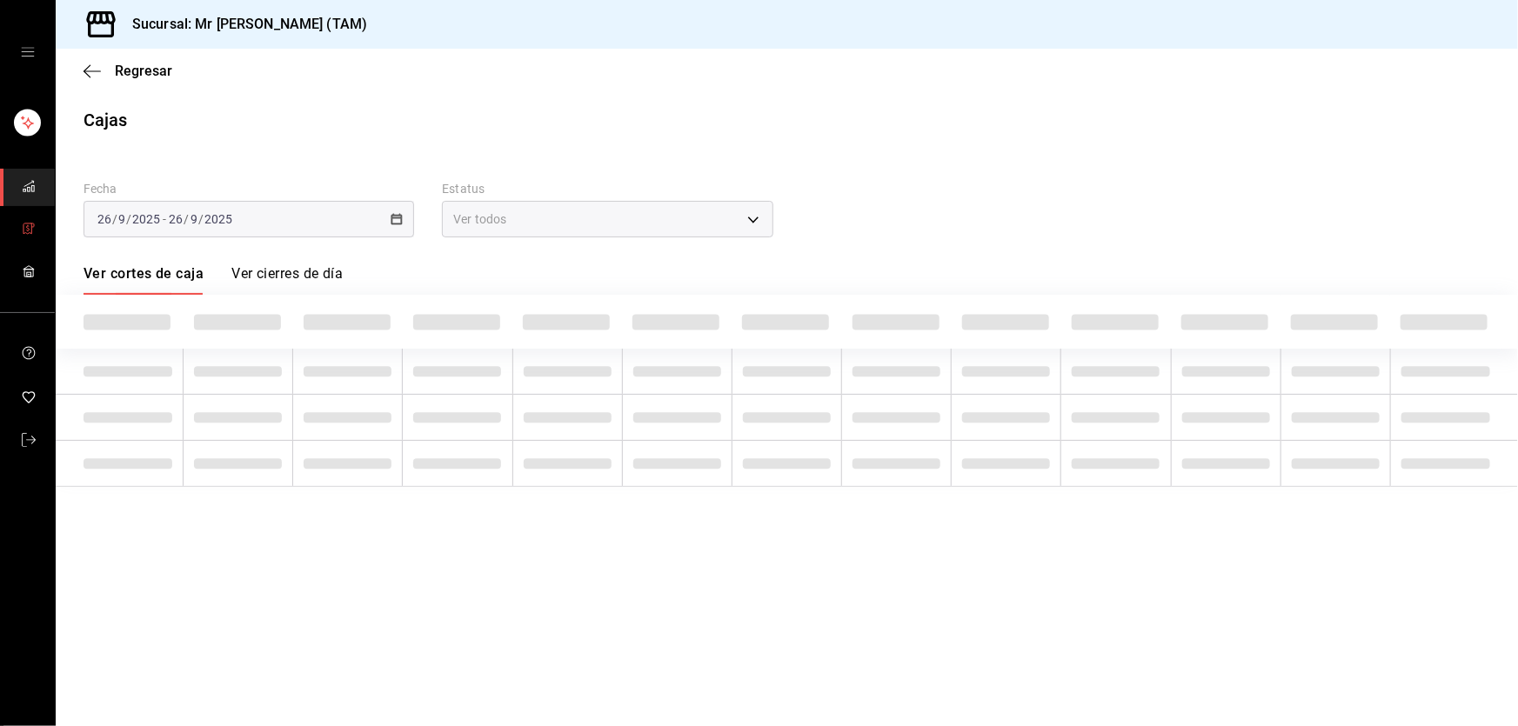
click at [20, 194] on link "mailbox folders" at bounding box center [27, 187] width 55 height 37
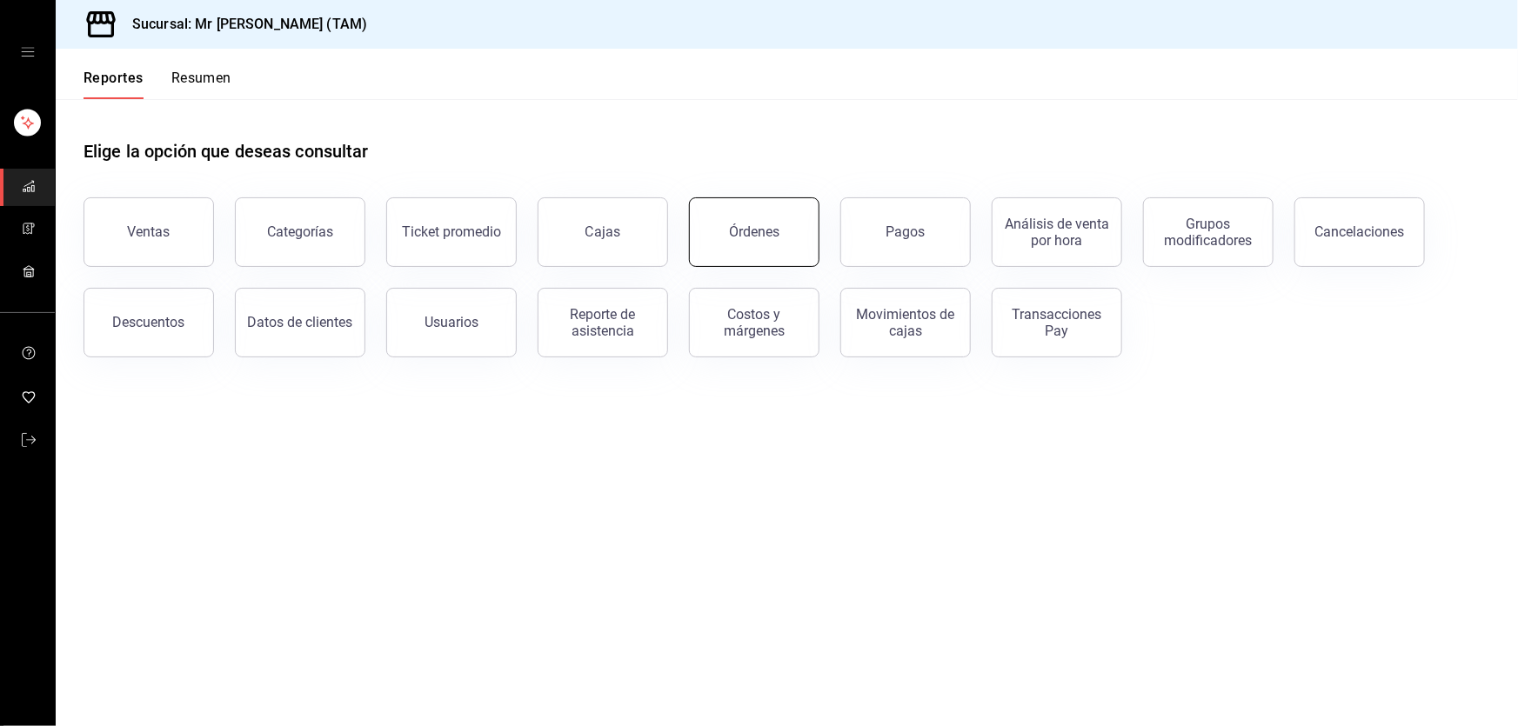
click at [705, 246] on button "Órdenes" at bounding box center [754, 232] width 131 height 70
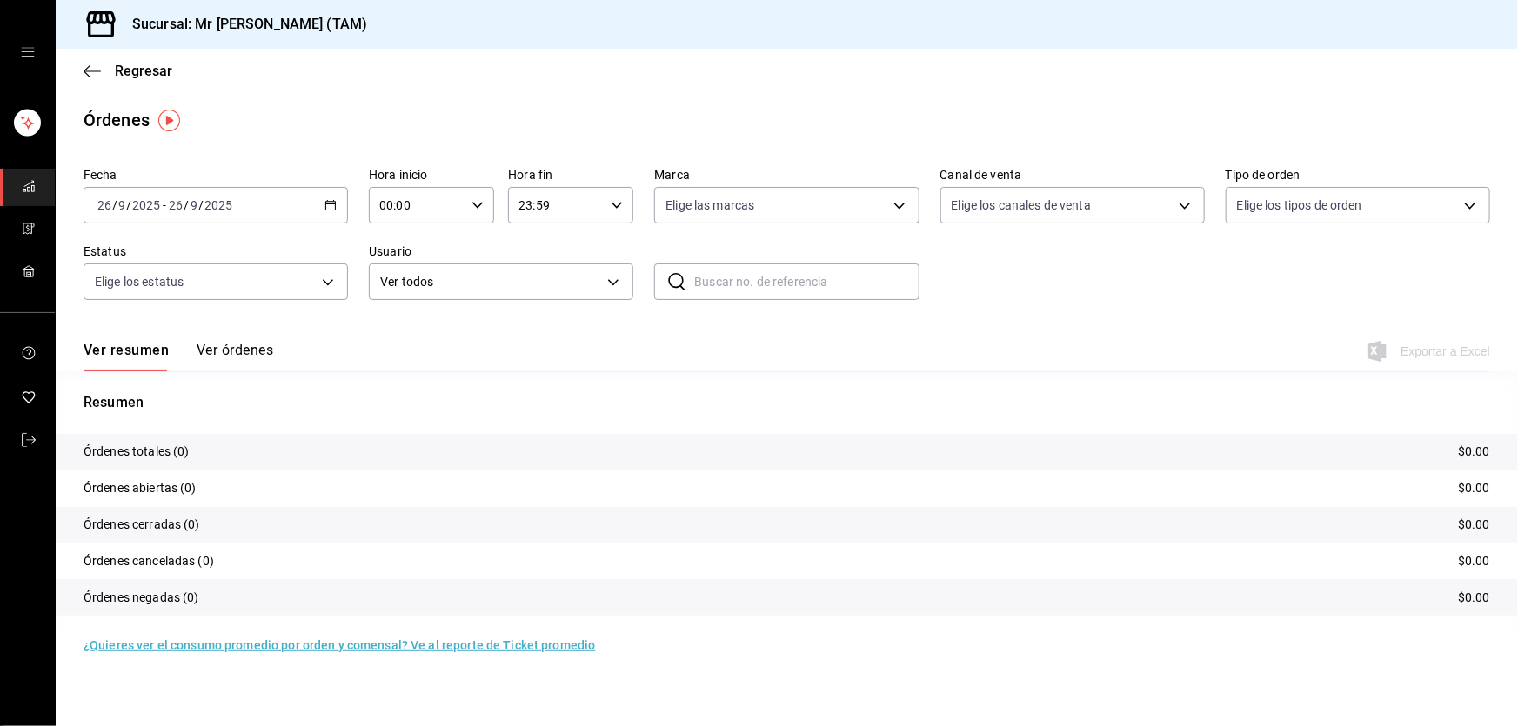
click at [331, 209] on icon "button" at bounding box center [331, 205] width 12 height 12
click at [118, 446] on span "Rango de fechas" at bounding box center [165, 454] width 135 height 18
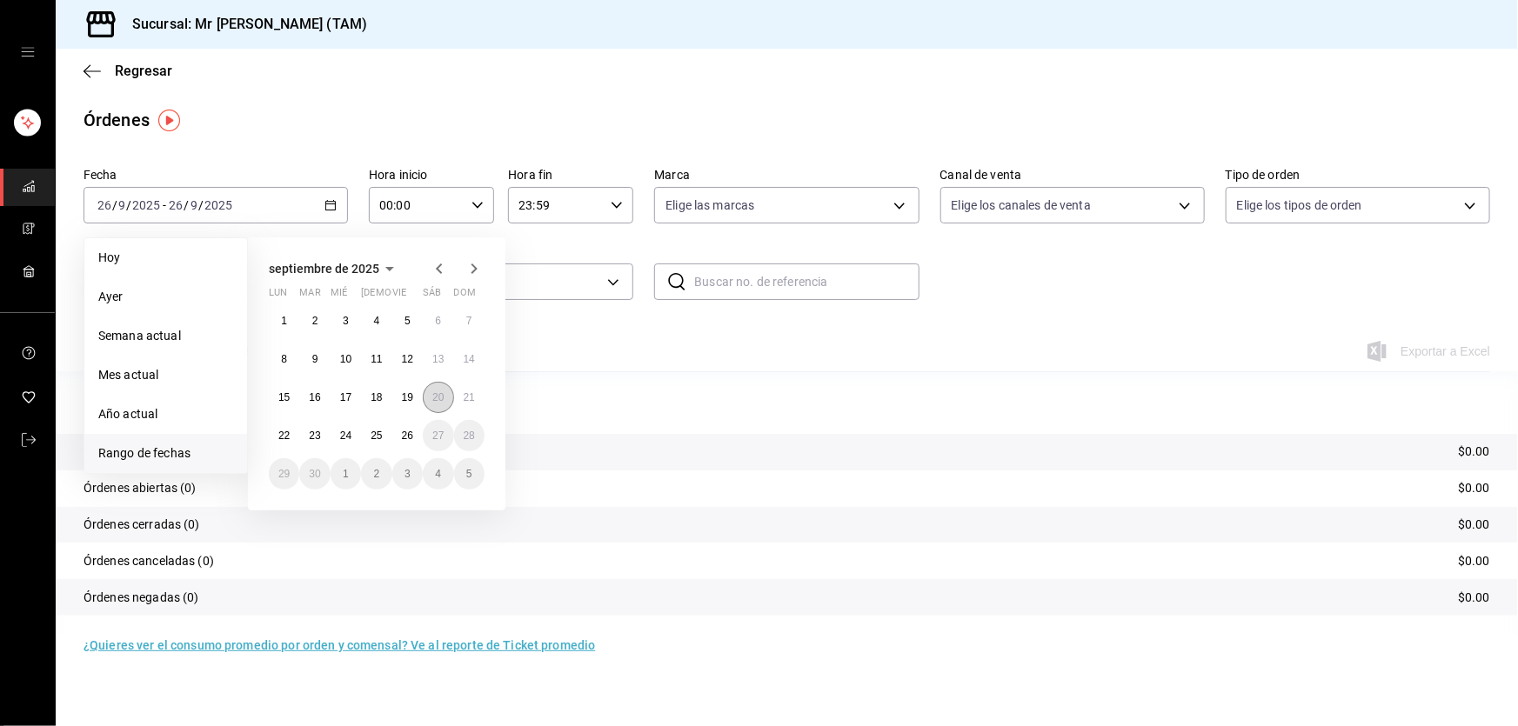
click at [446, 400] on button "20" at bounding box center [438, 397] width 30 height 31
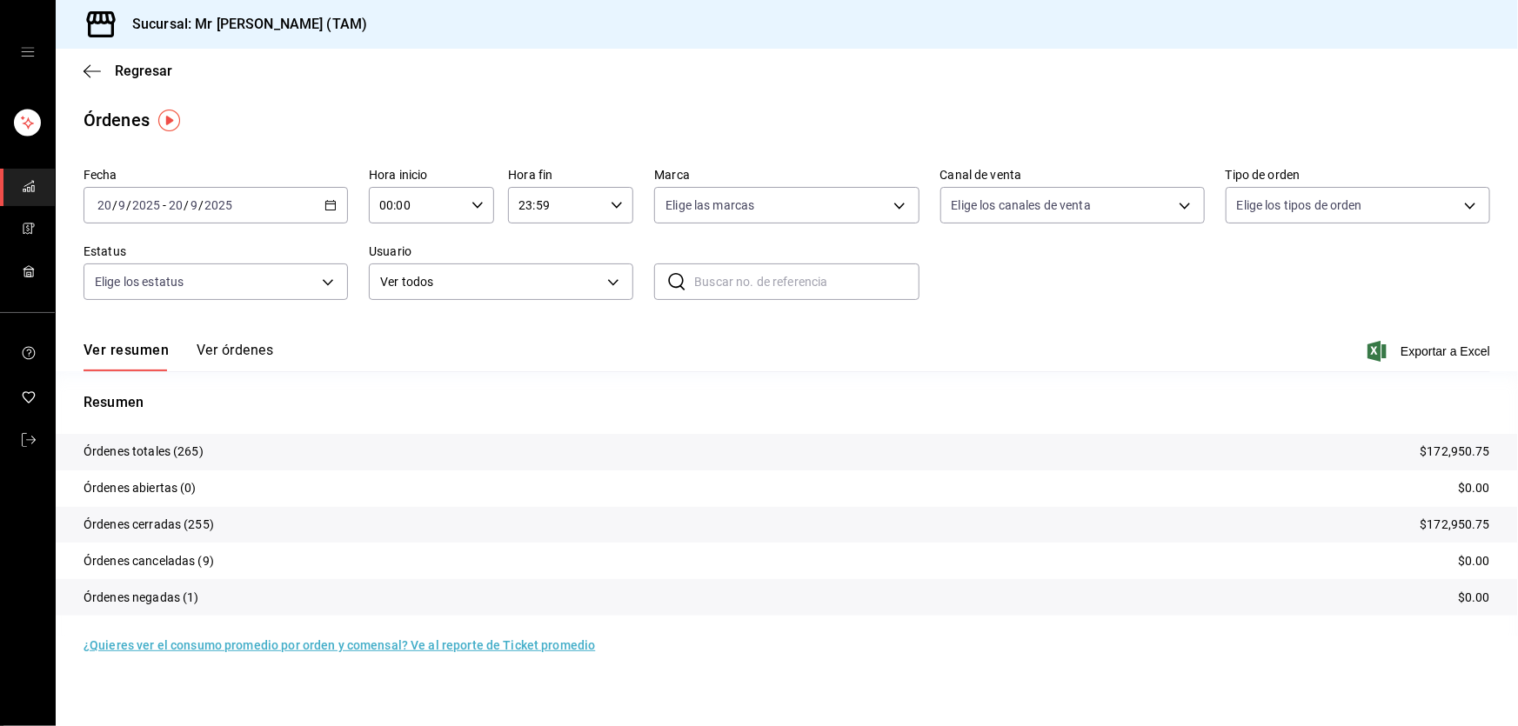
click at [245, 348] on button "Ver órdenes" at bounding box center [235, 357] width 77 height 30
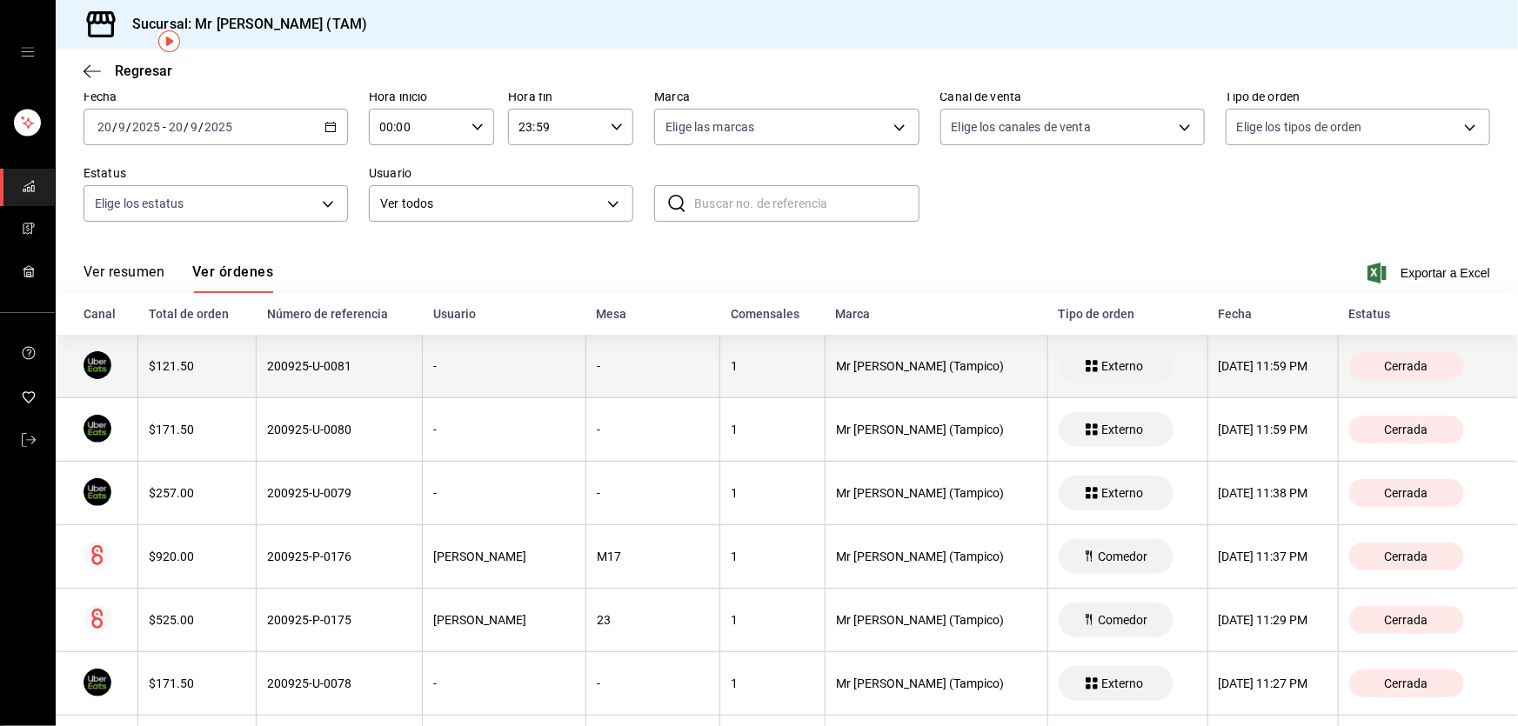
scroll to position [470, 0]
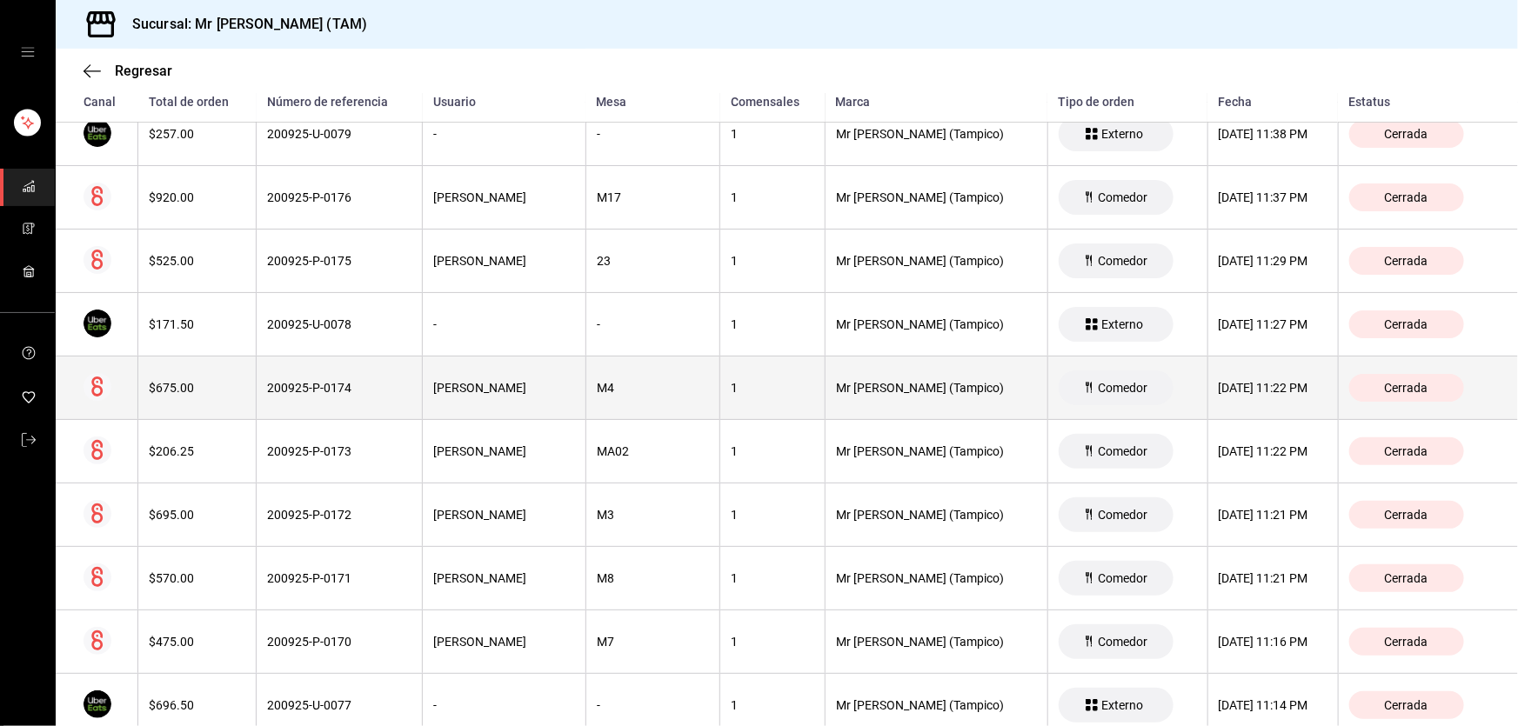
click at [720, 399] on th "1" at bounding box center [772, 389] width 105 height 64
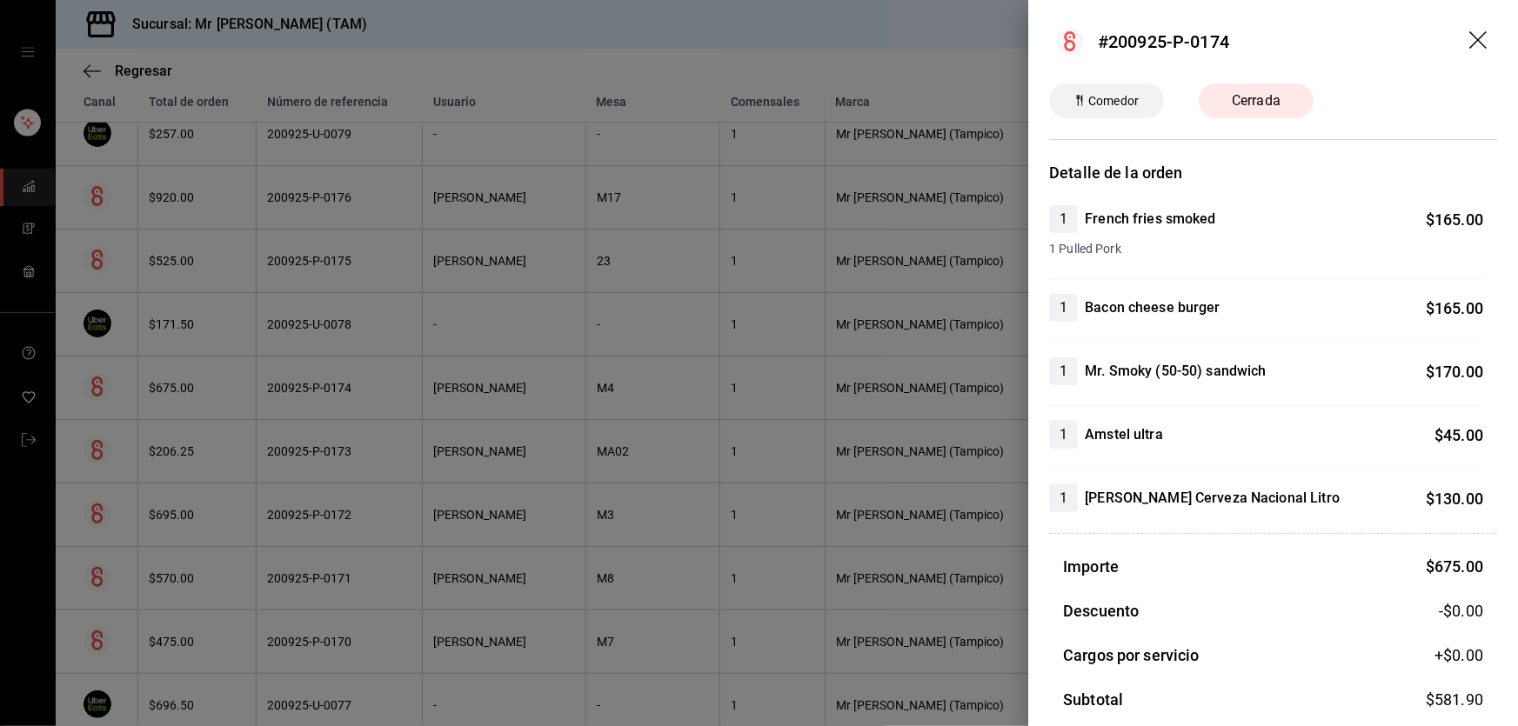
click at [1469, 35] on icon "drag" at bounding box center [1479, 41] width 21 height 21
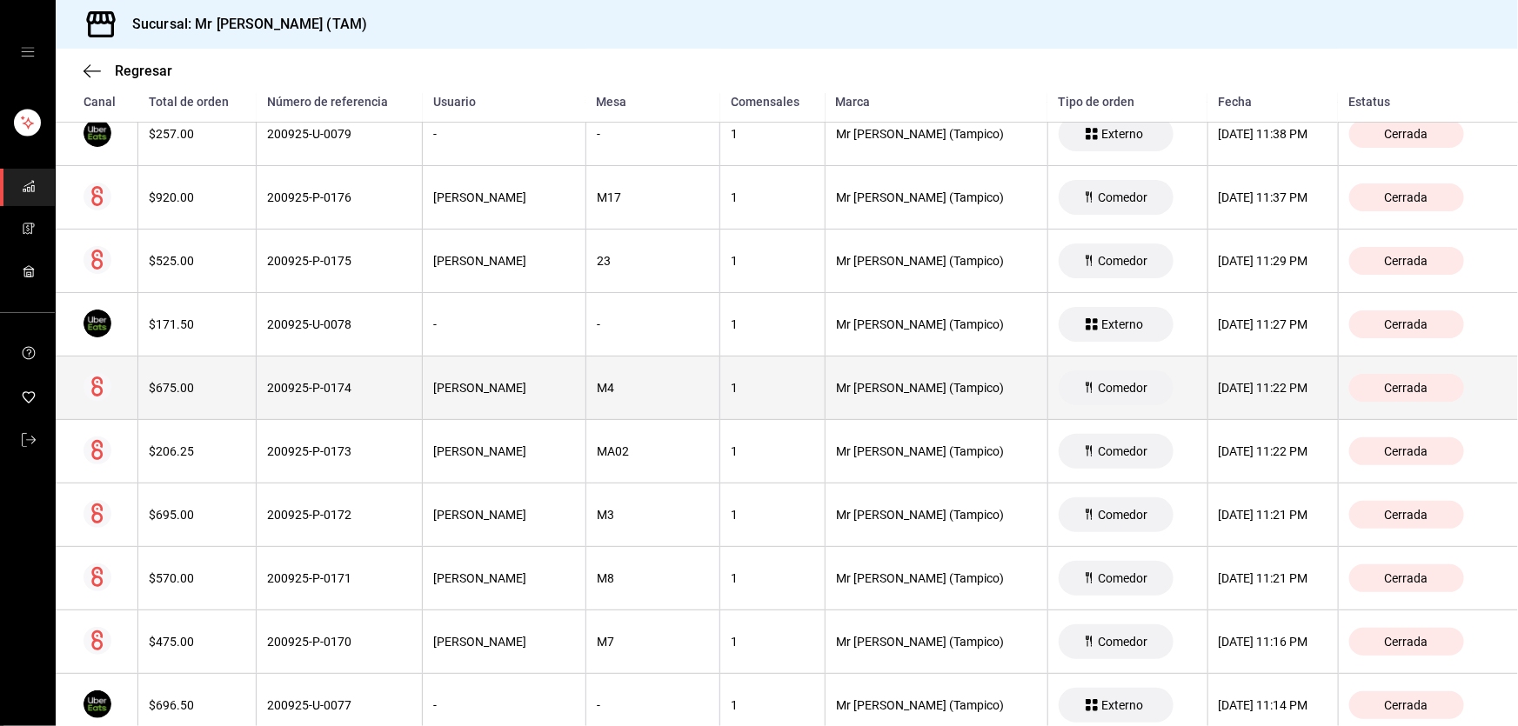
click at [1222, 383] on div "[DATE] 11:22 PM" at bounding box center [1273, 388] width 109 height 14
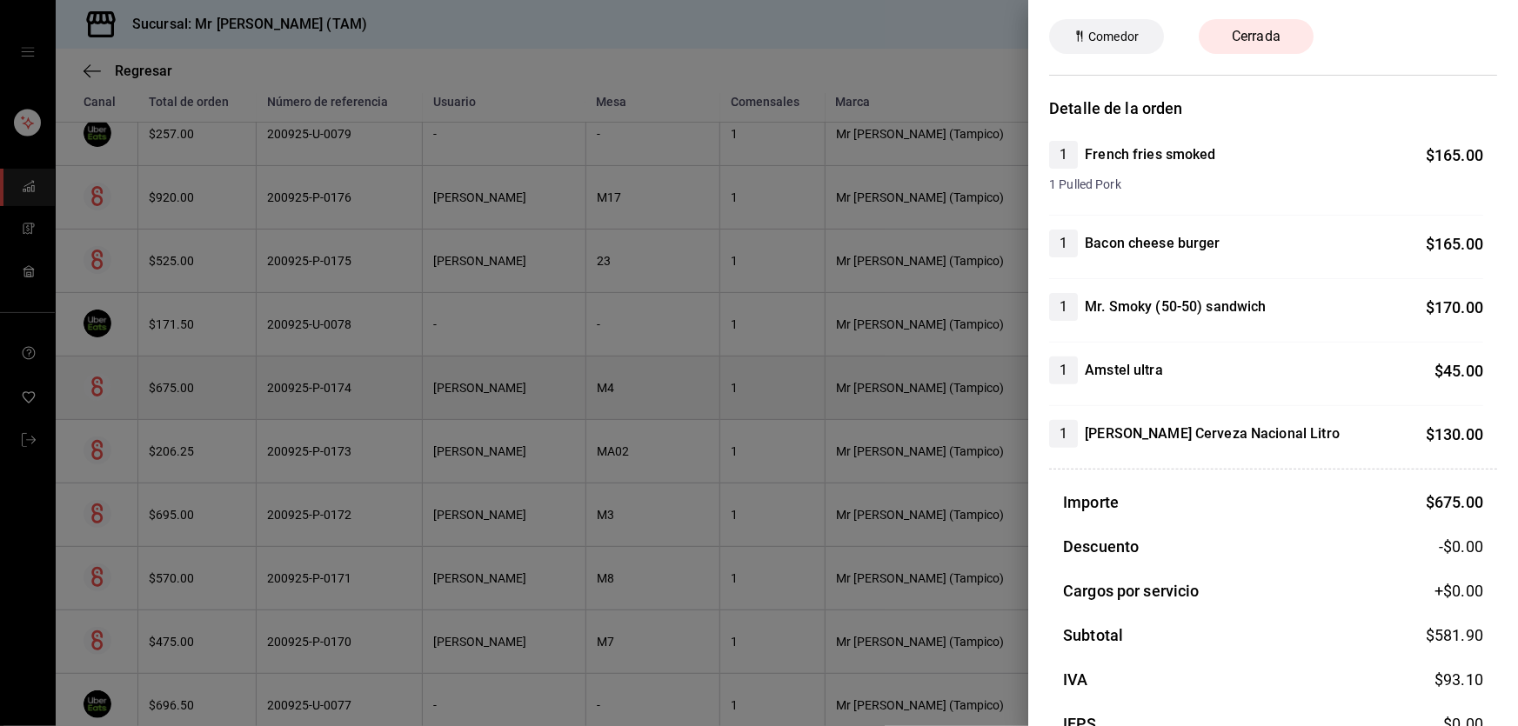
scroll to position [0, 0]
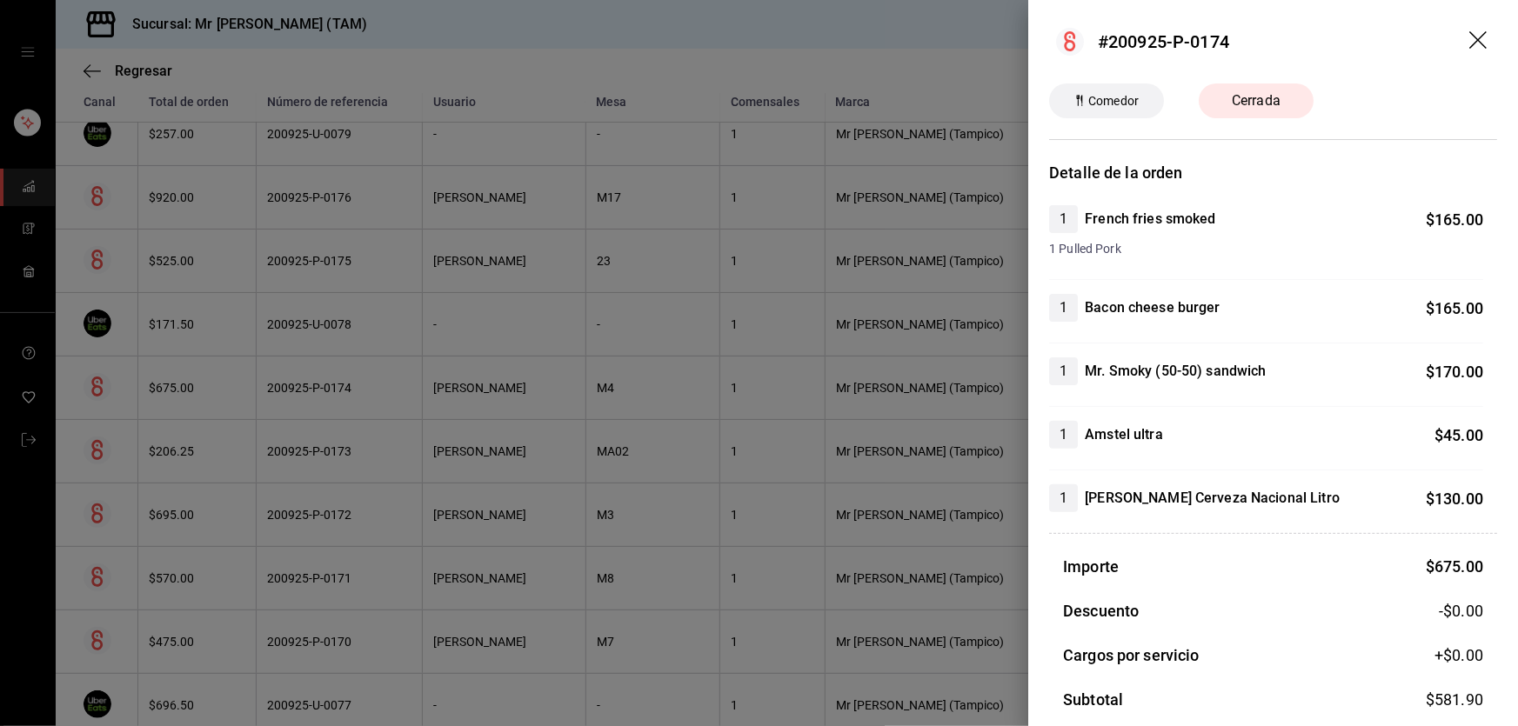
click at [1469, 35] on icon "drag" at bounding box center [1479, 41] width 21 height 21
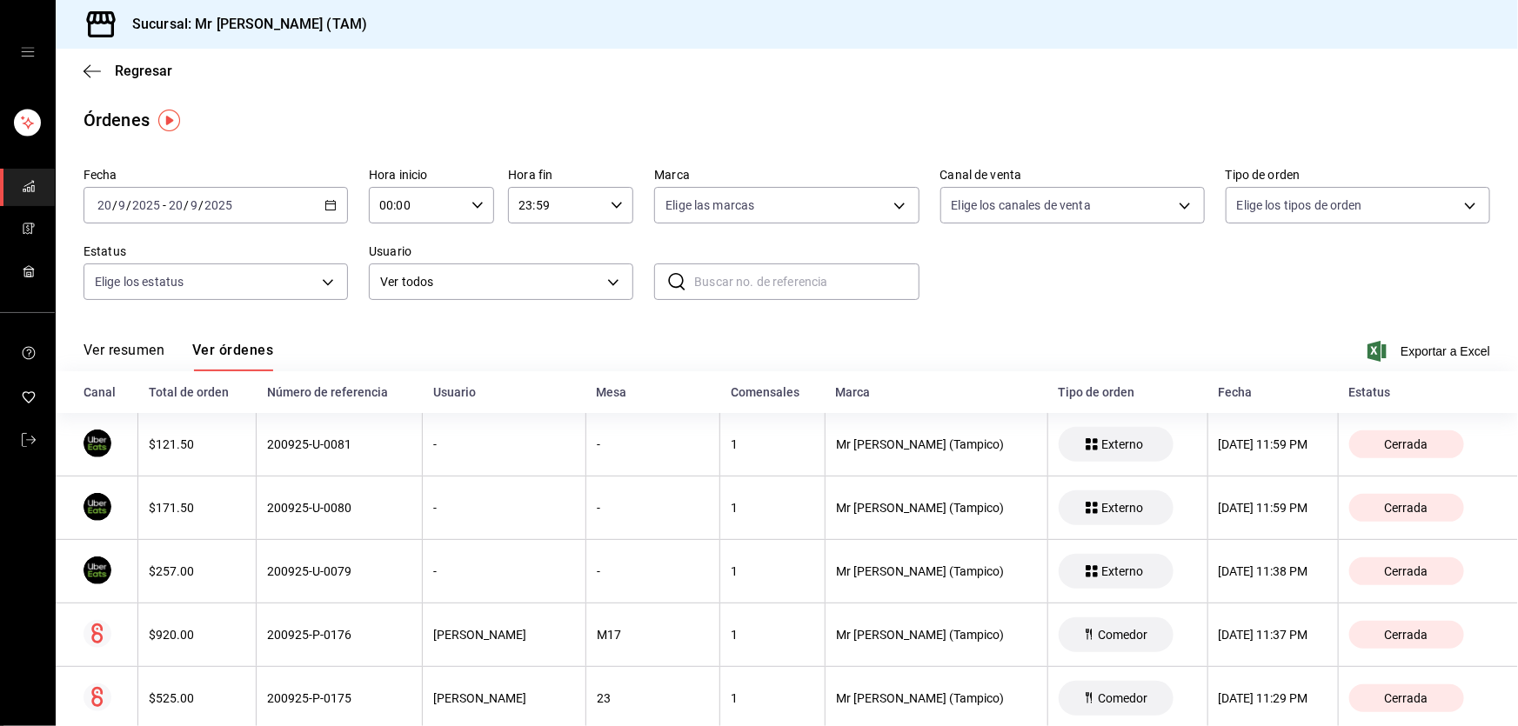
click at [335, 202] on div "[DATE] [DATE] - [DATE] [DATE]" at bounding box center [216, 205] width 264 height 37
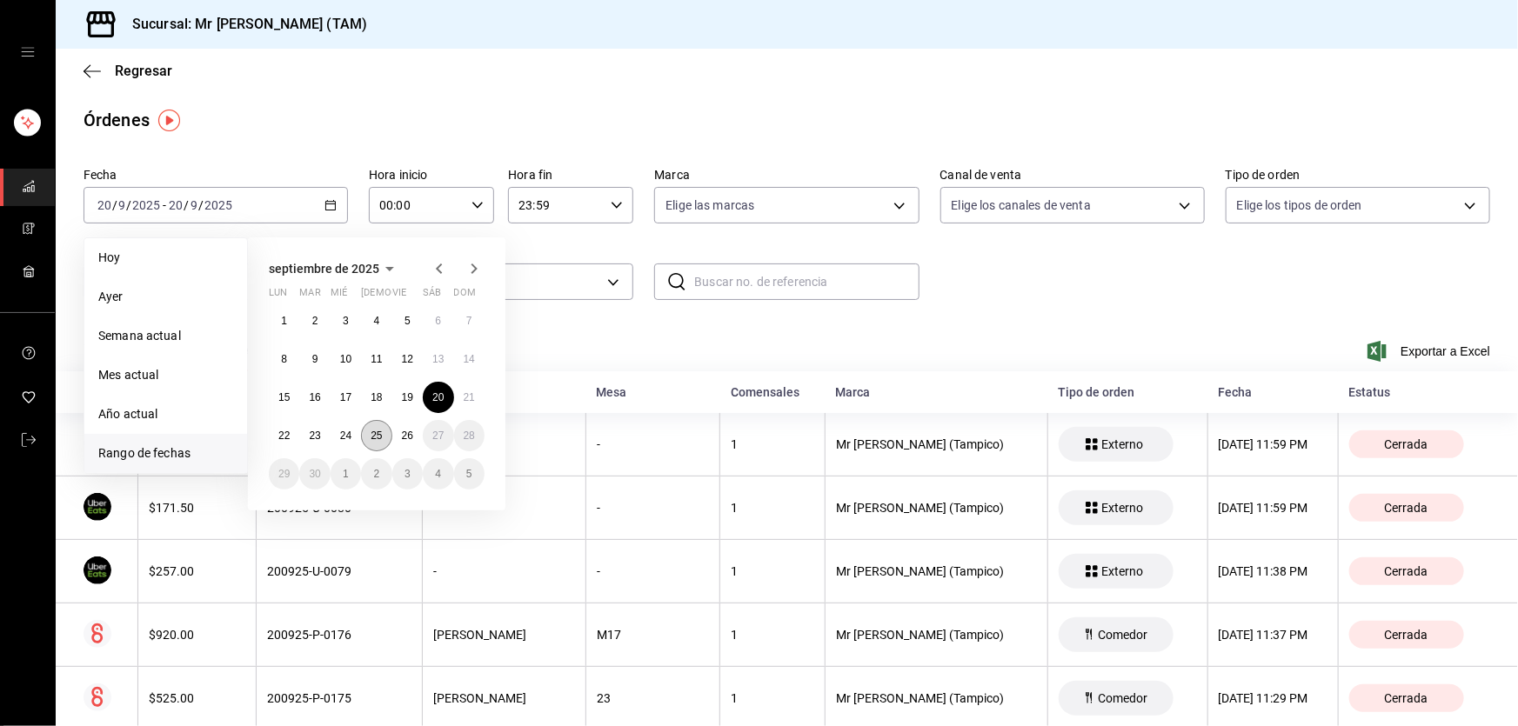
click at [368, 430] on button "25" at bounding box center [376, 435] width 30 height 31
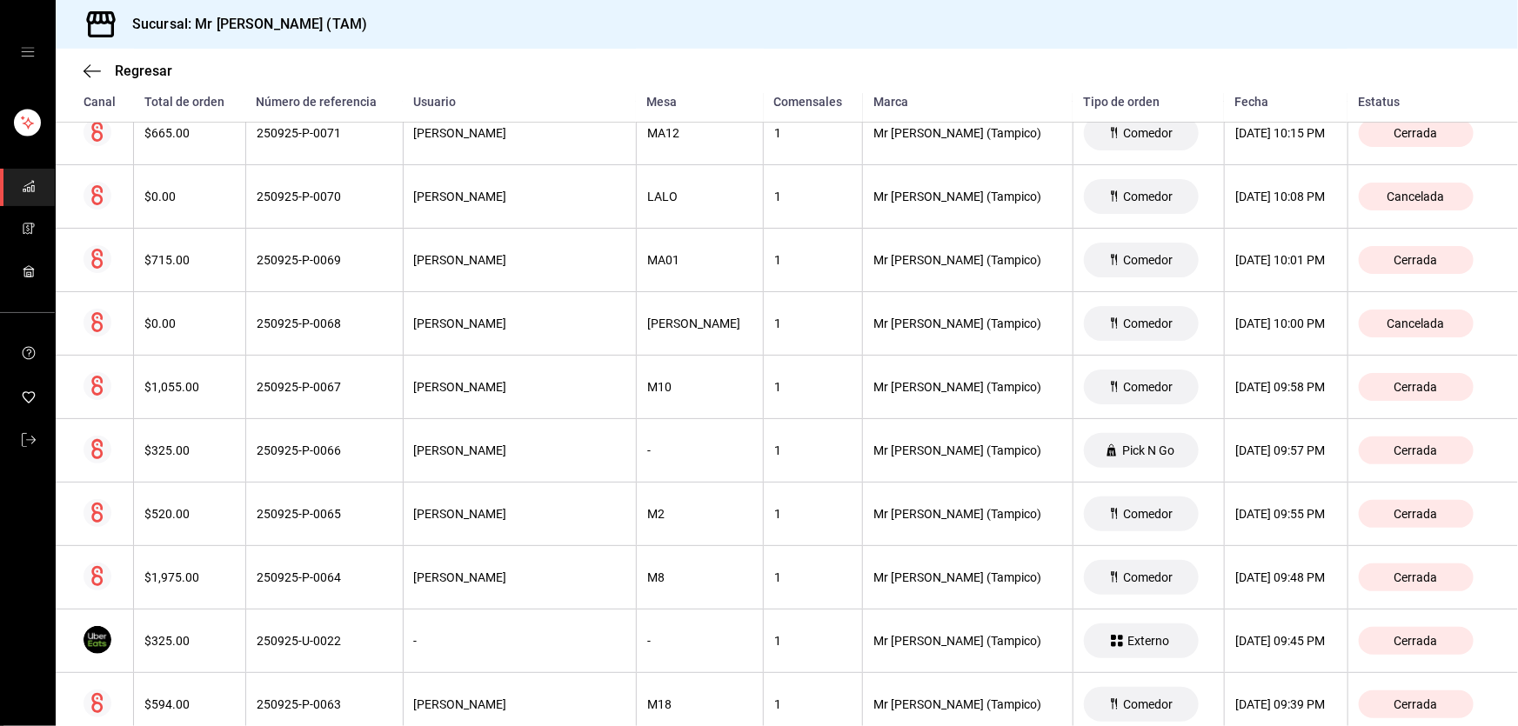
scroll to position [3324, 0]
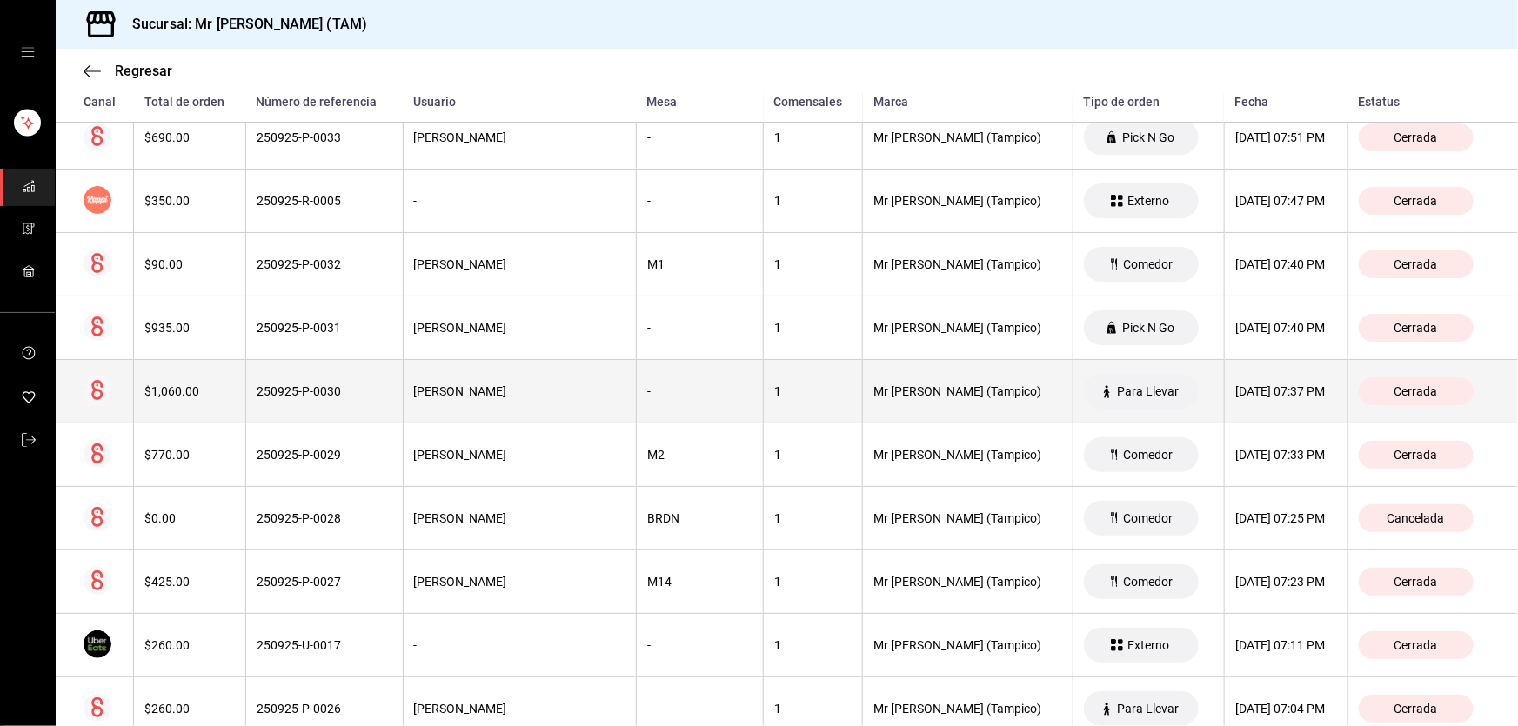
click at [549, 385] on div "[PERSON_NAME]" at bounding box center [519, 392] width 211 height 14
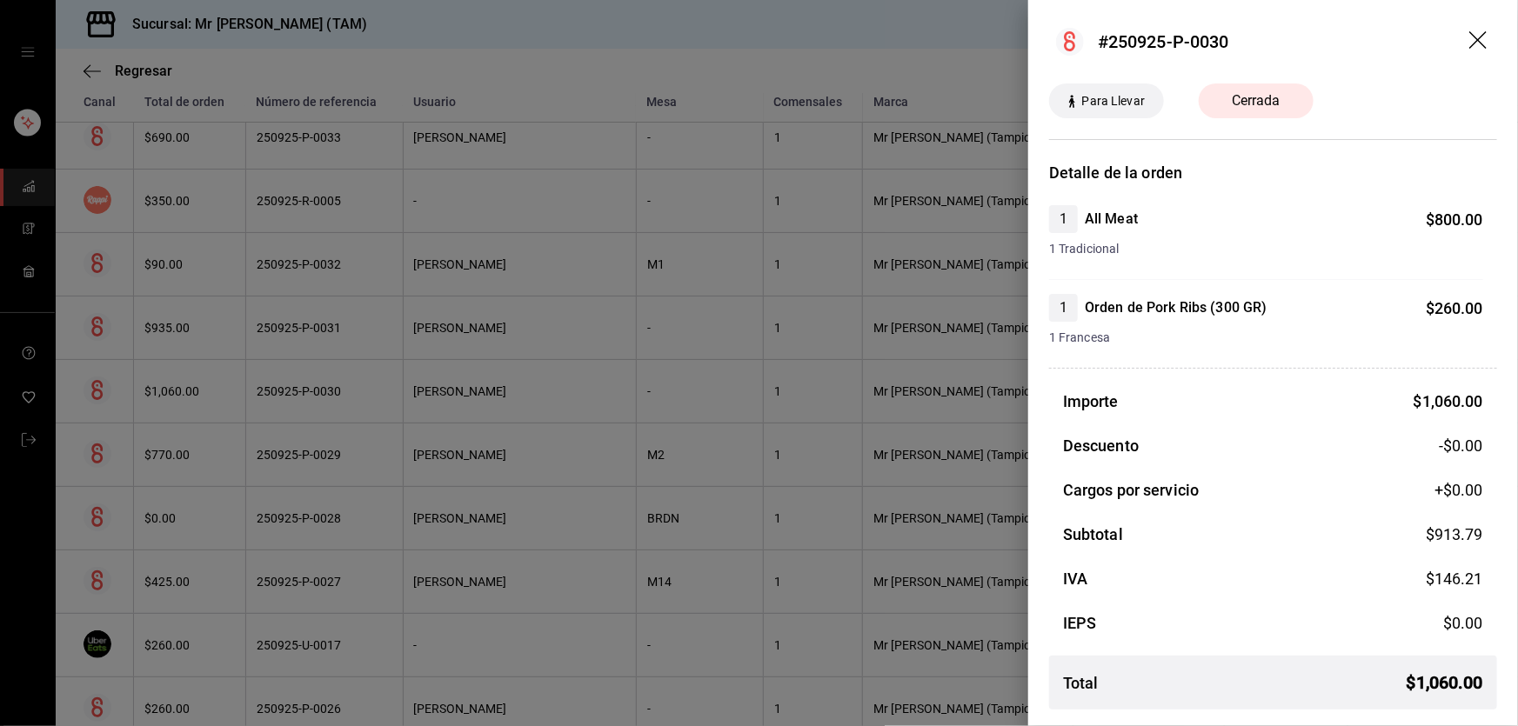
click at [1456, 47] on header "#250925-P-0030" at bounding box center [1273, 42] width 490 height 84
click at [1462, 39] on header "#250925-P-0030" at bounding box center [1273, 42] width 490 height 84
click at [1482, 37] on icon "drag" at bounding box center [1477, 39] width 17 height 17
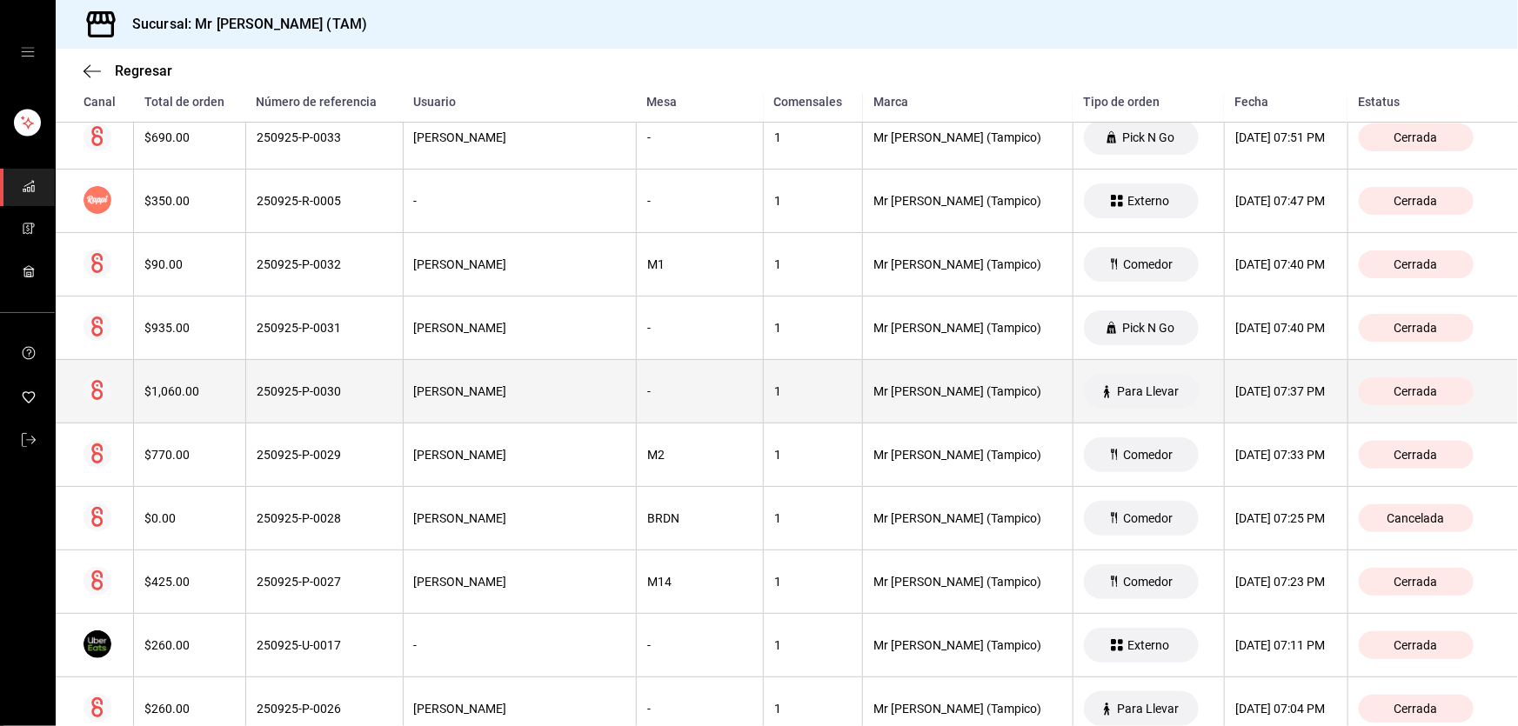
click at [764, 405] on th "1" at bounding box center [813, 392] width 99 height 64
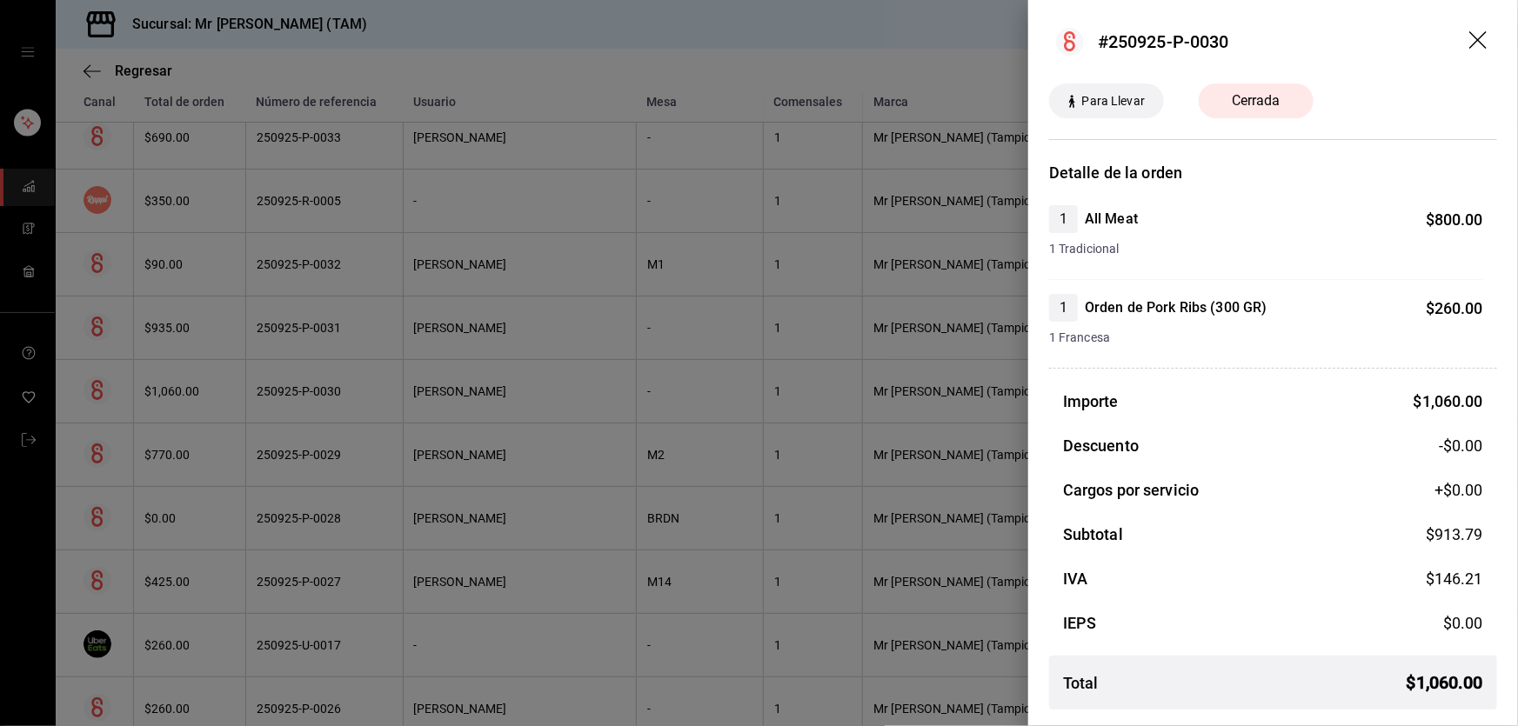
click at [1484, 33] on icon "drag" at bounding box center [1477, 39] width 17 height 17
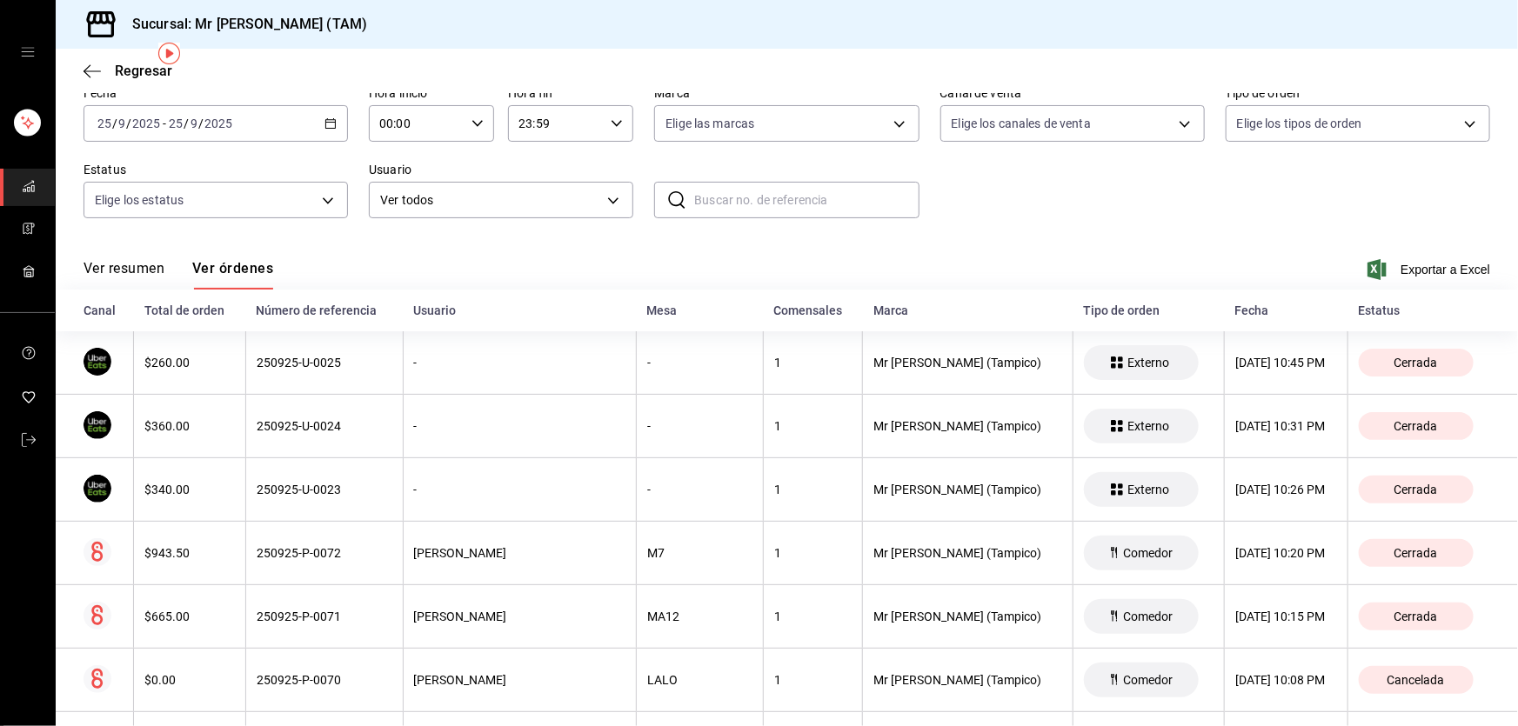
scroll to position [0, 0]
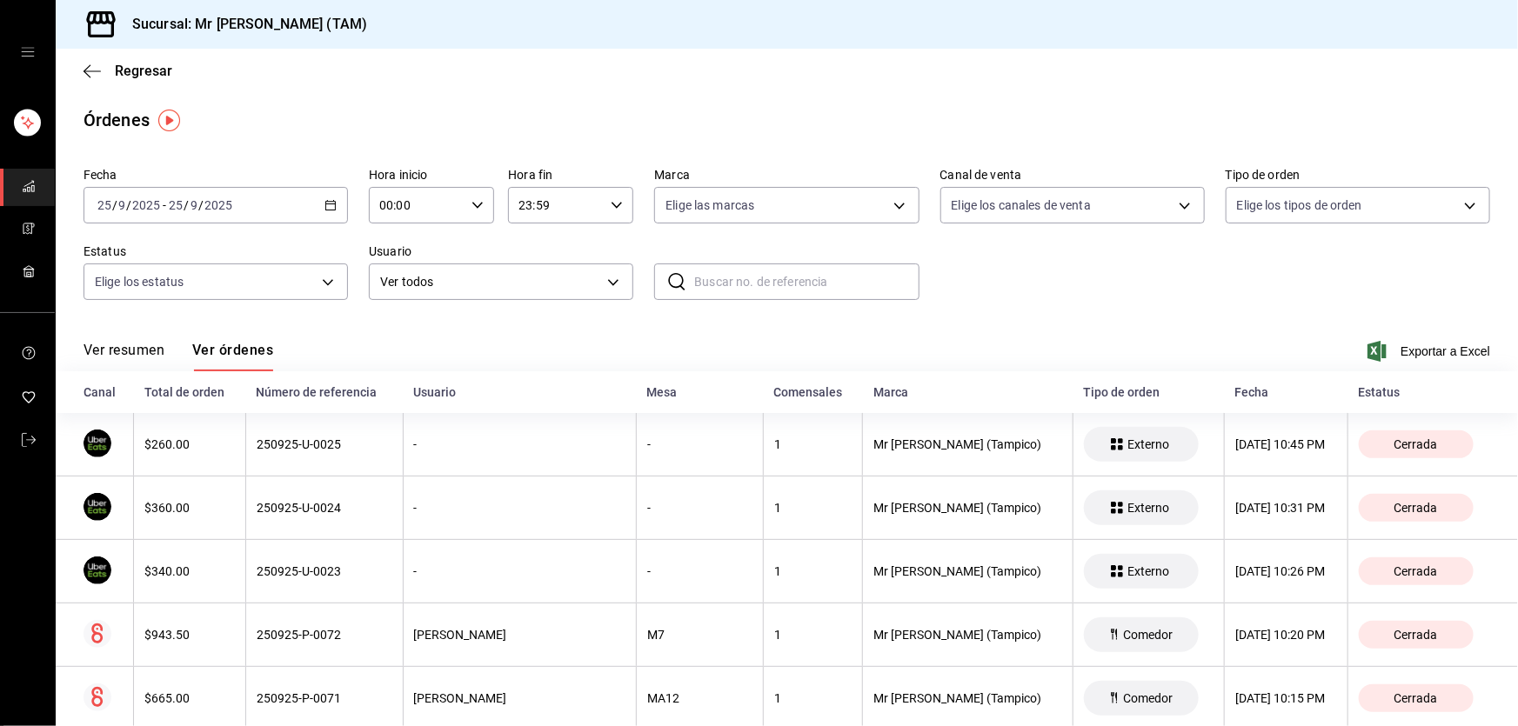
click at [321, 202] on div "[DATE] [DATE] - [DATE] [DATE]" at bounding box center [216, 205] width 264 height 37
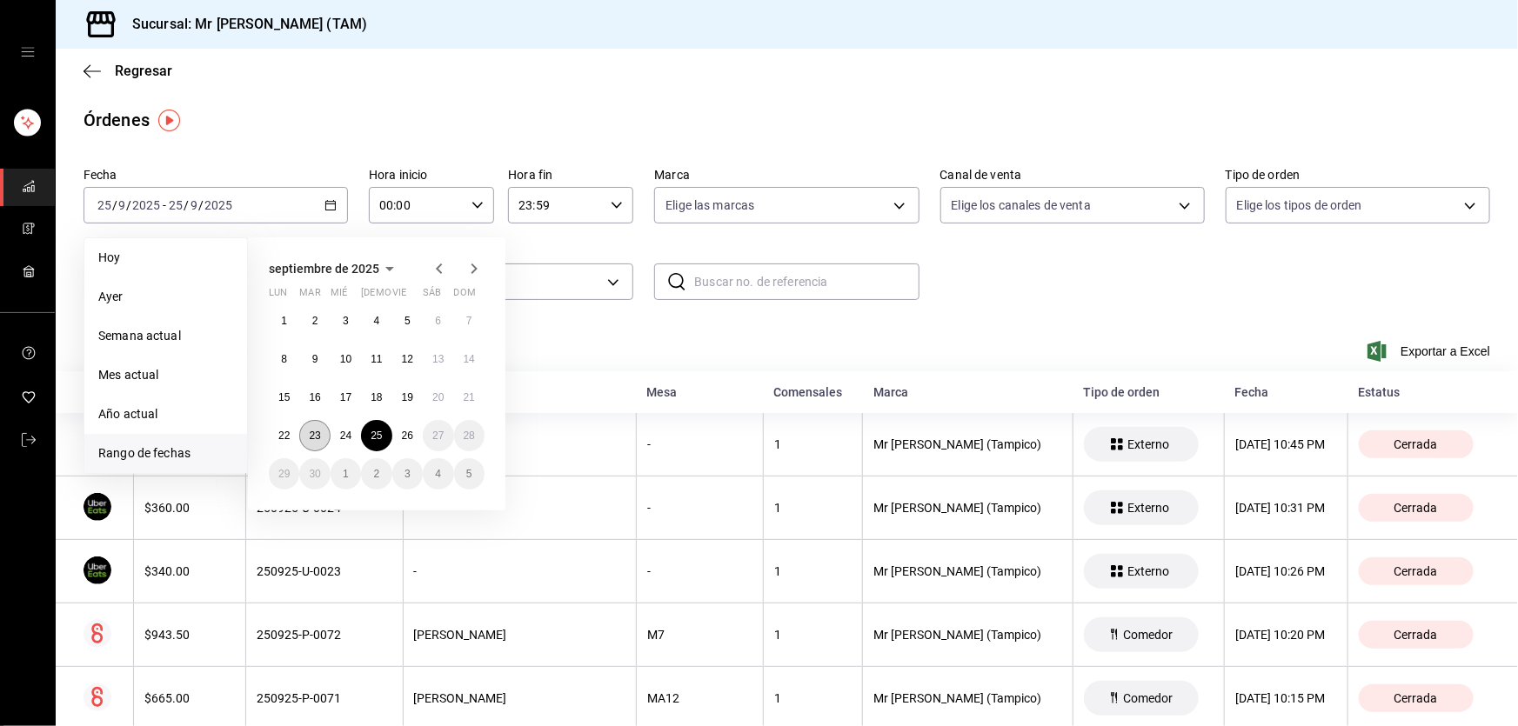
click at [305, 432] on button "23" at bounding box center [314, 435] width 30 height 31
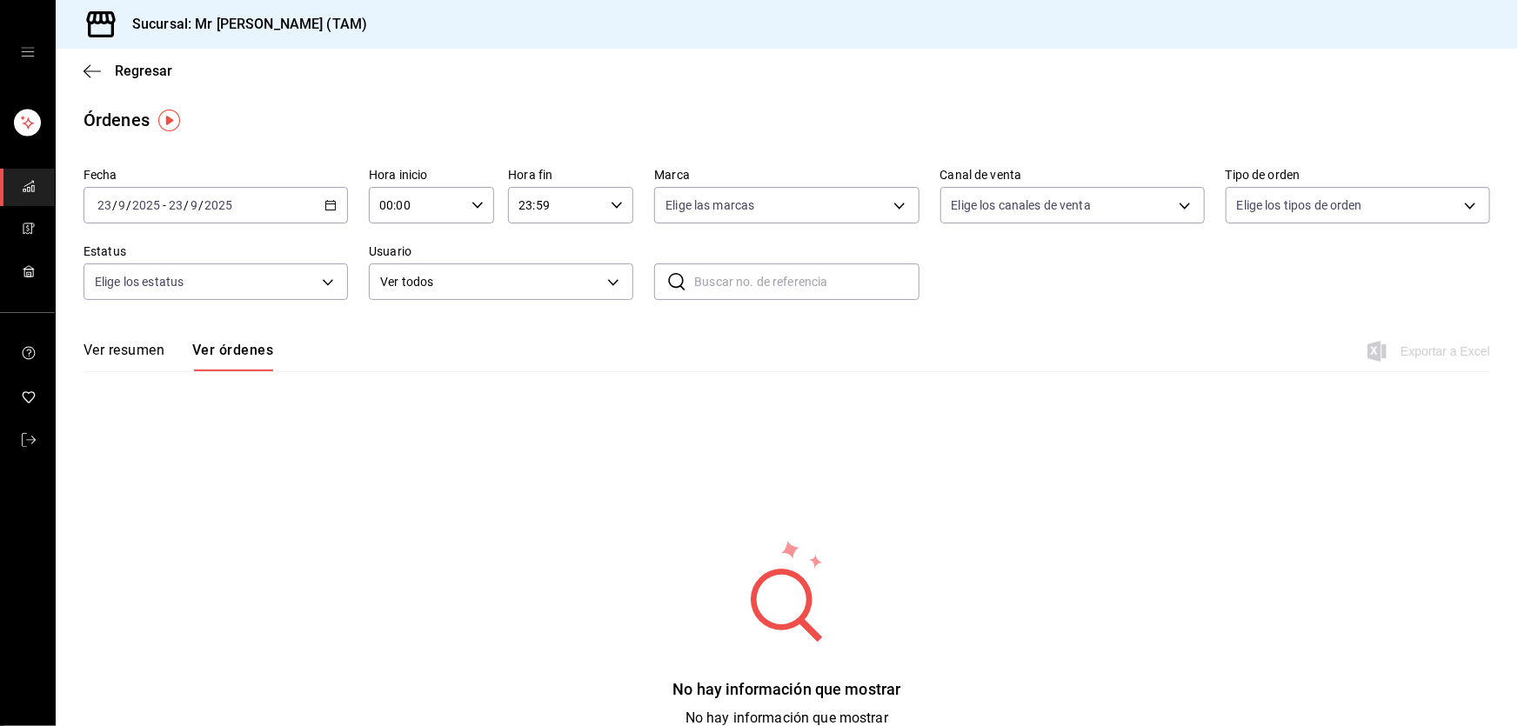
click at [325, 203] on icon "button" at bounding box center [331, 205] width 12 height 12
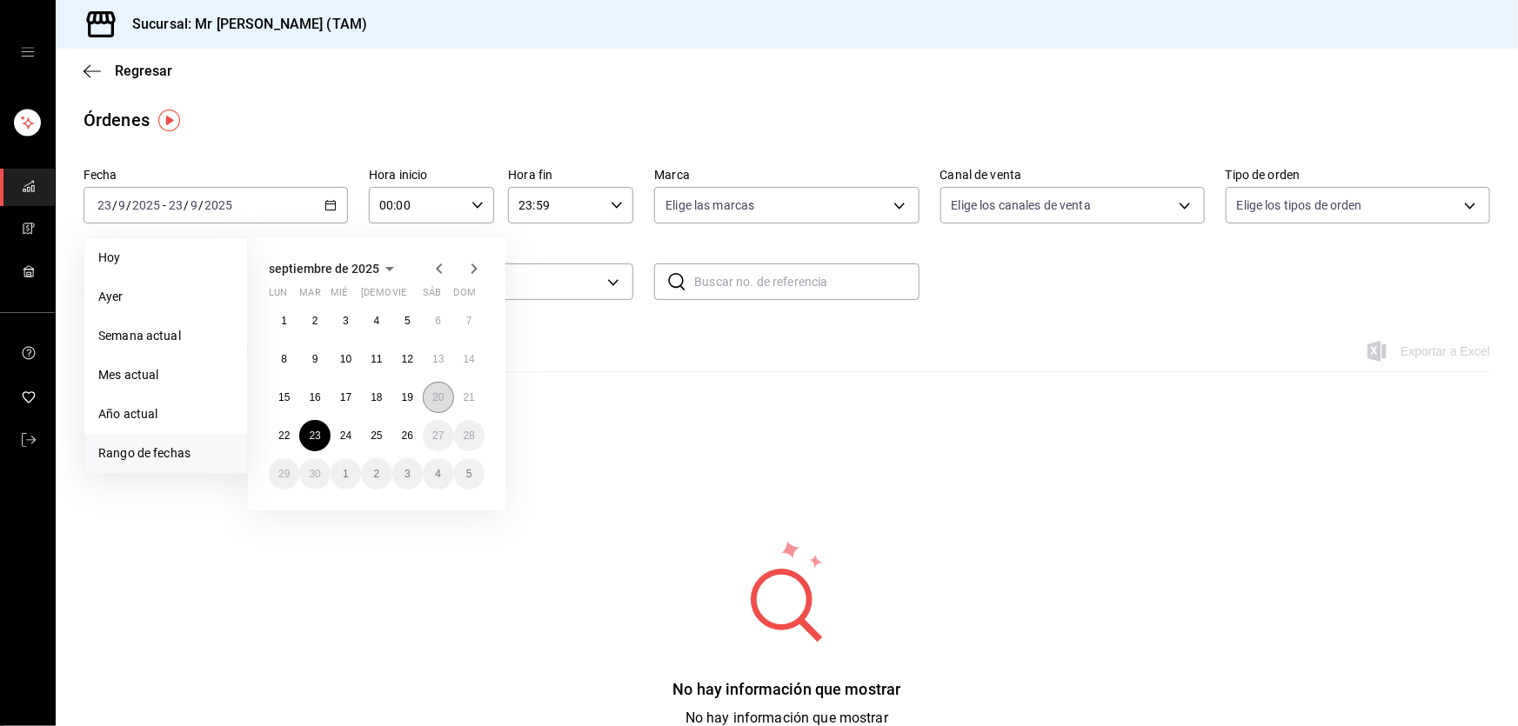
click at [425, 399] on button "20" at bounding box center [438, 397] width 30 height 31
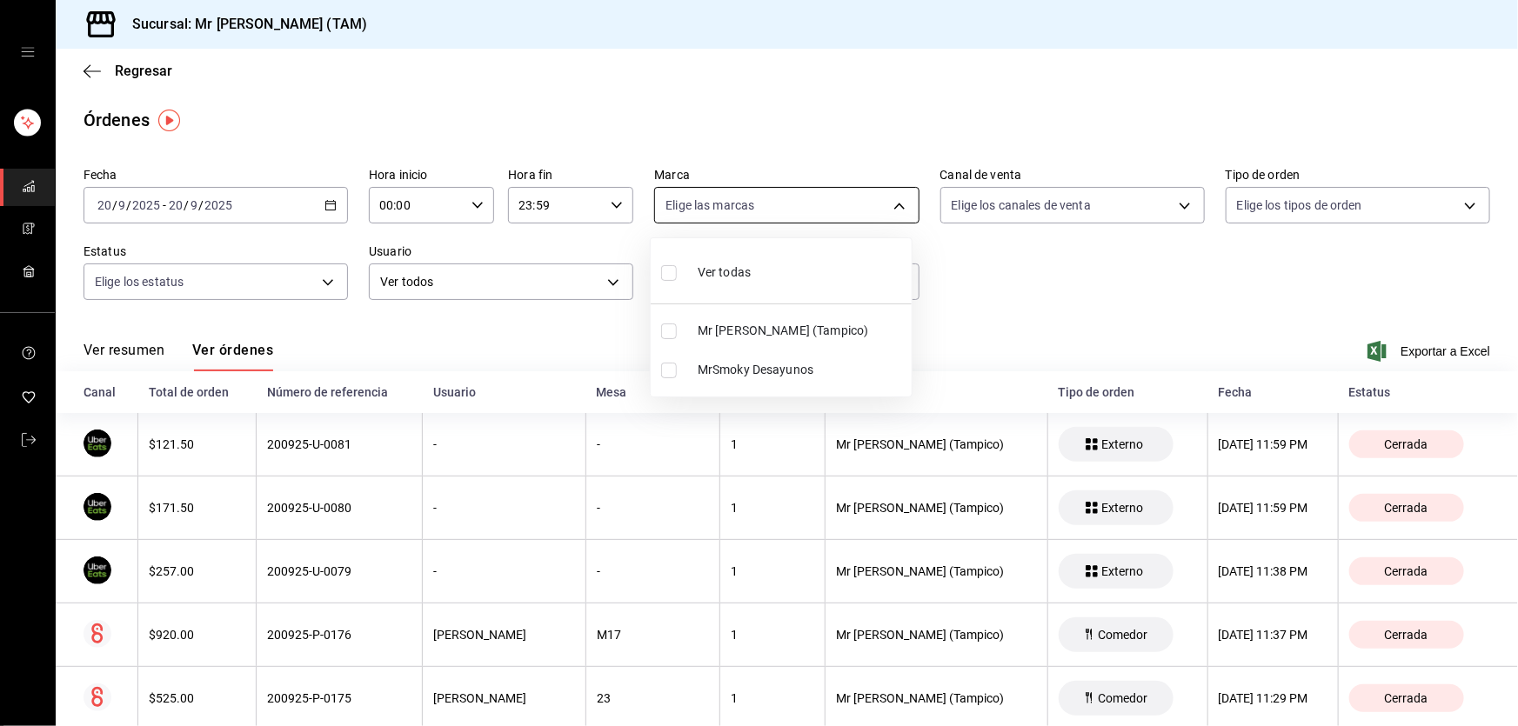
click at [811, 216] on body "Sucursal: Mr [PERSON_NAME] (TAM) Regresar Órdenes Fecha [DATE] [DATE] - [DATE] …" at bounding box center [759, 363] width 1518 height 726
click at [692, 361] on li "MrSmoky Desayunos" at bounding box center [781, 370] width 261 height 39
type input "bc9a0e64-aa29-4e82-8e21-4ca092c701c3"
checkbox input "true"
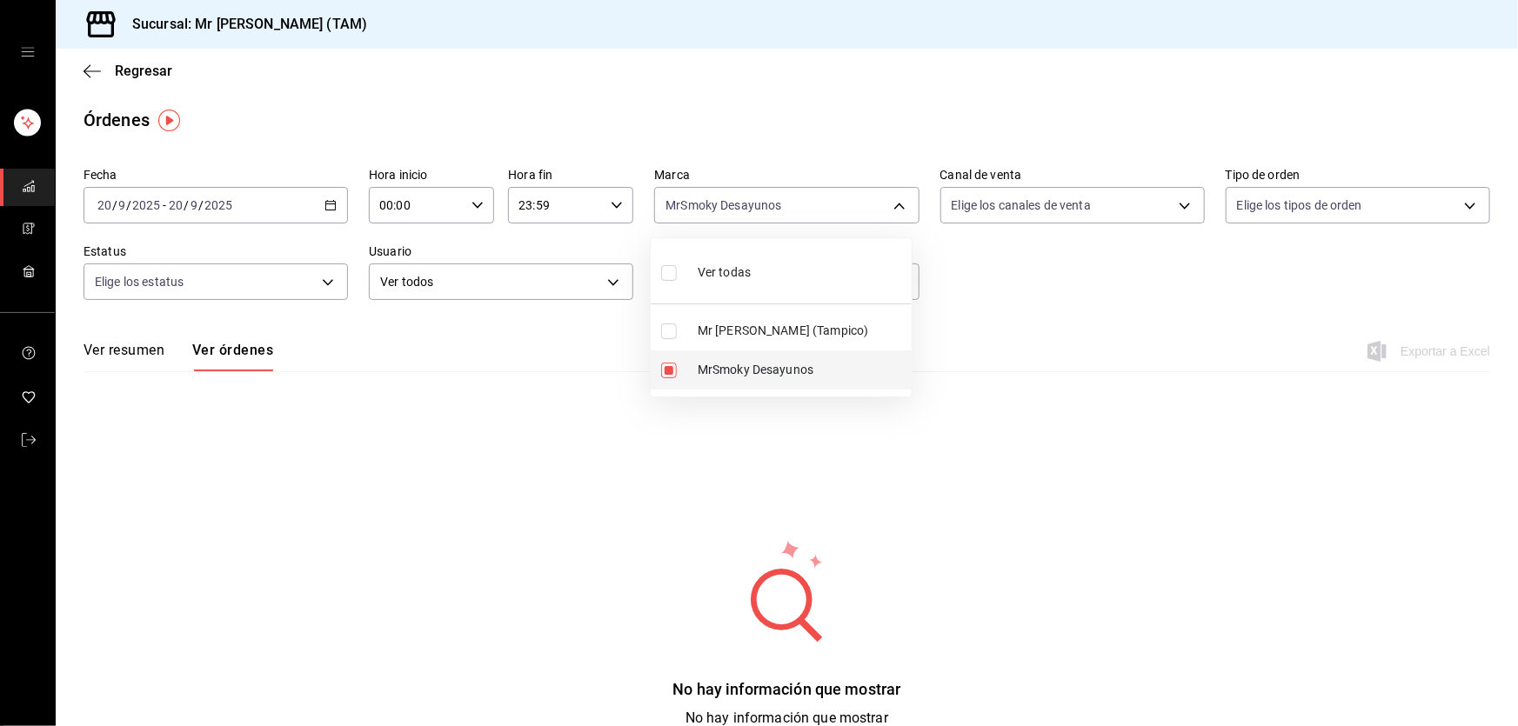
click at [693, 363] on li "MrSmoky Desayunos" at bounding box center [781, 370] width 261 height 39
checkbox input "false"
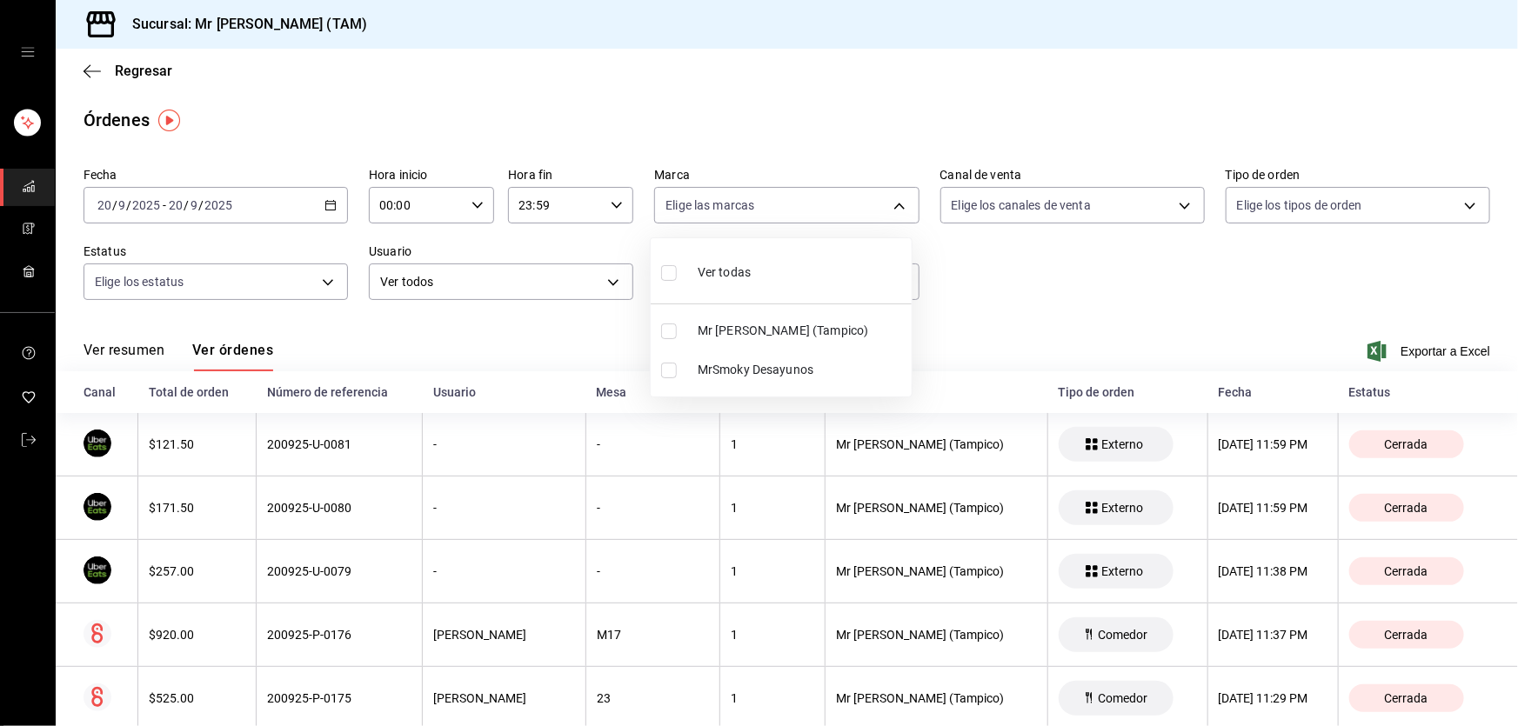
click at [688, 262] on div "Ver todas" at bounding box center [706, 270] width 90 height 37
type input "7082ddc5-3cea-471a-bd4f-d41619b848f0,bc9a0e64-aa29-4e82-8e21-4ca092c701c3"
checkbox input "true"
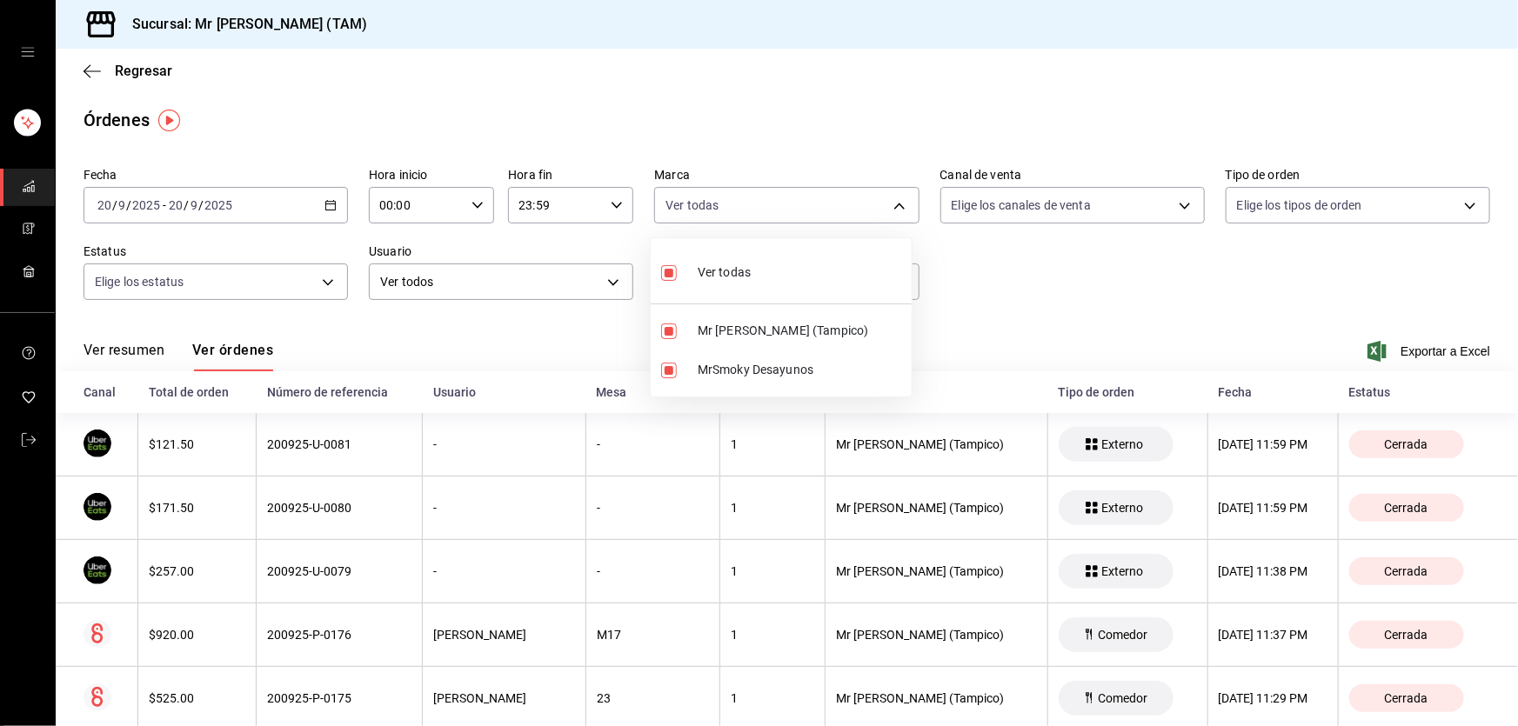
click at [1027, 297] on div at bounding box center [759, 363] width 1518 height 726
click at [331, 205] on icon "button" at bounding box center [331, 205] width 12 height 12
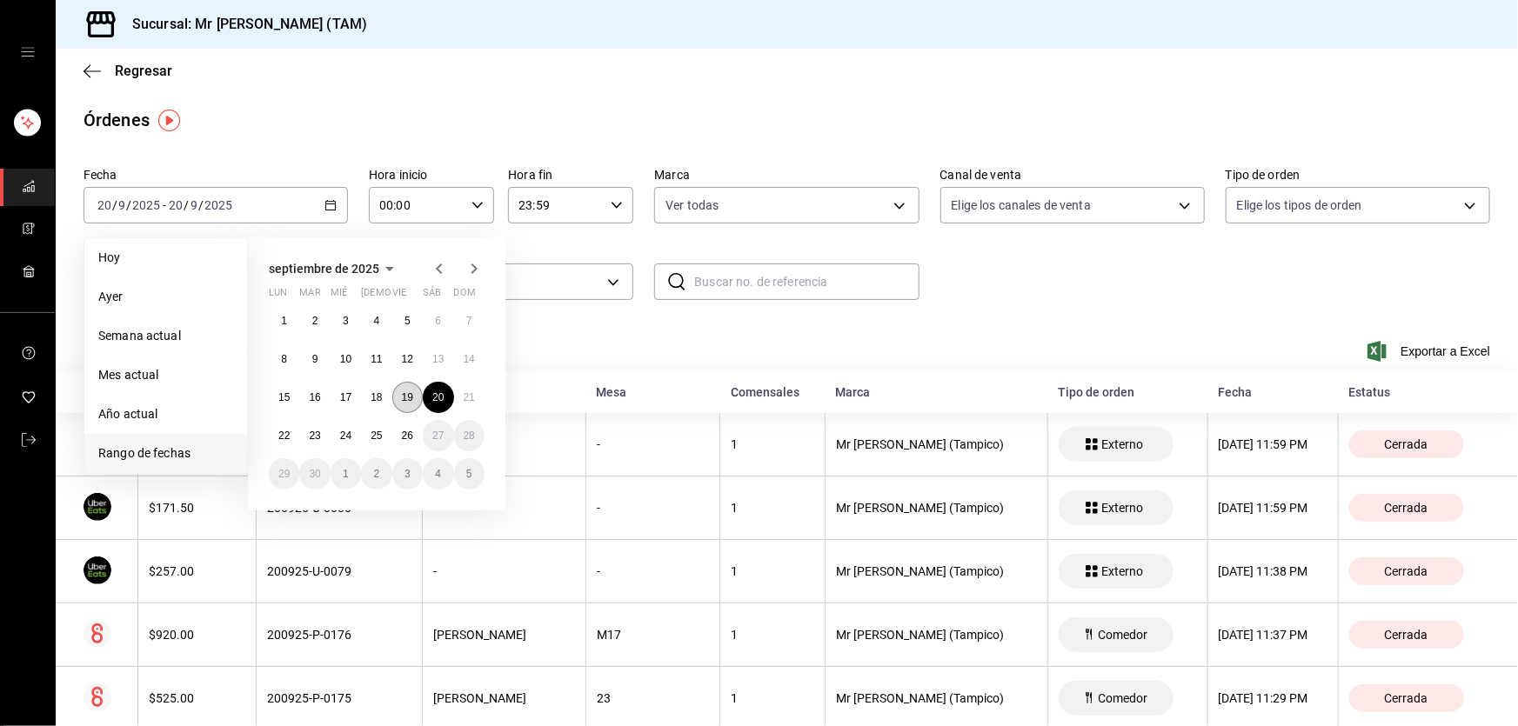
click at [402, 400] on abbr "19" at bounding box center [407, 398] width 11 height 12
click at [472, 399] on abbr "21" at bounding box center [469, 398] width 11 height 12
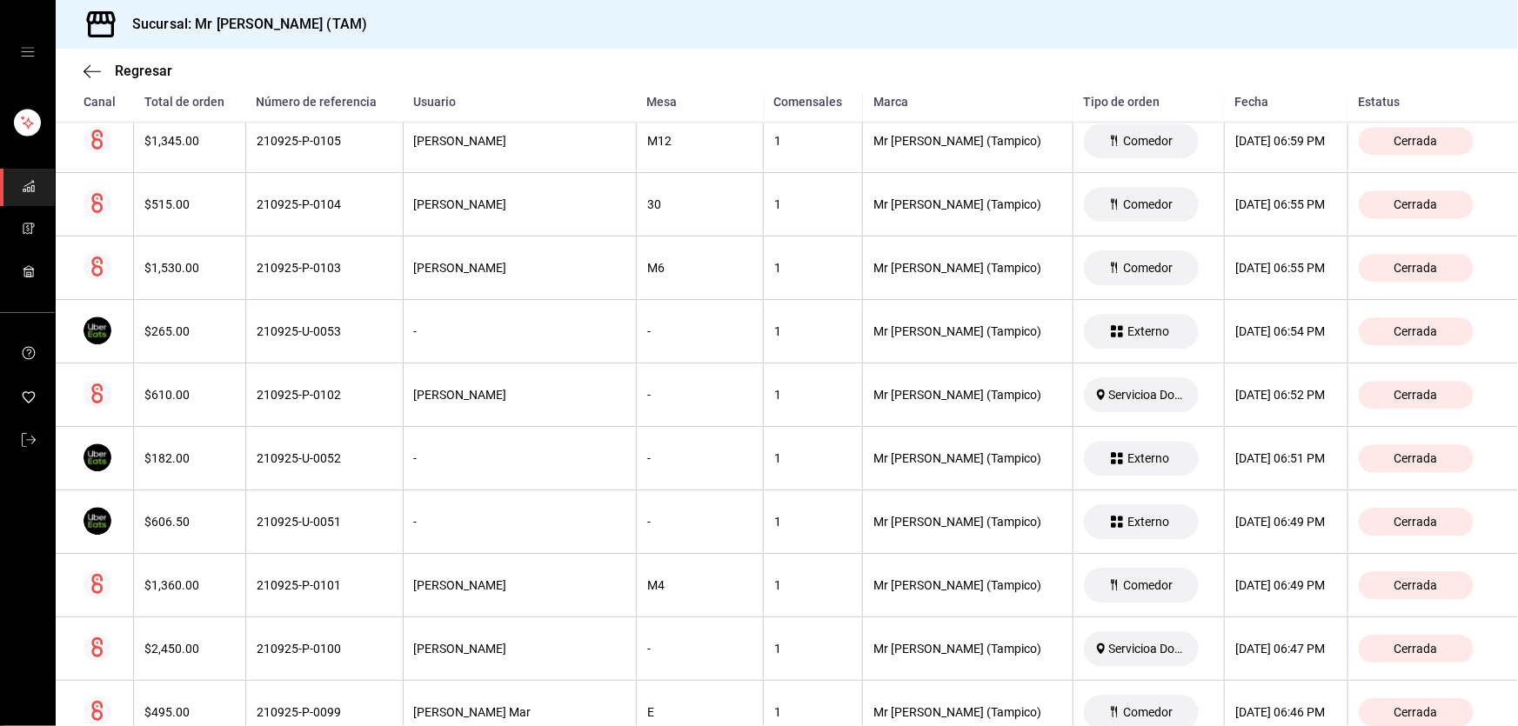
scroll to position [6178, 0]
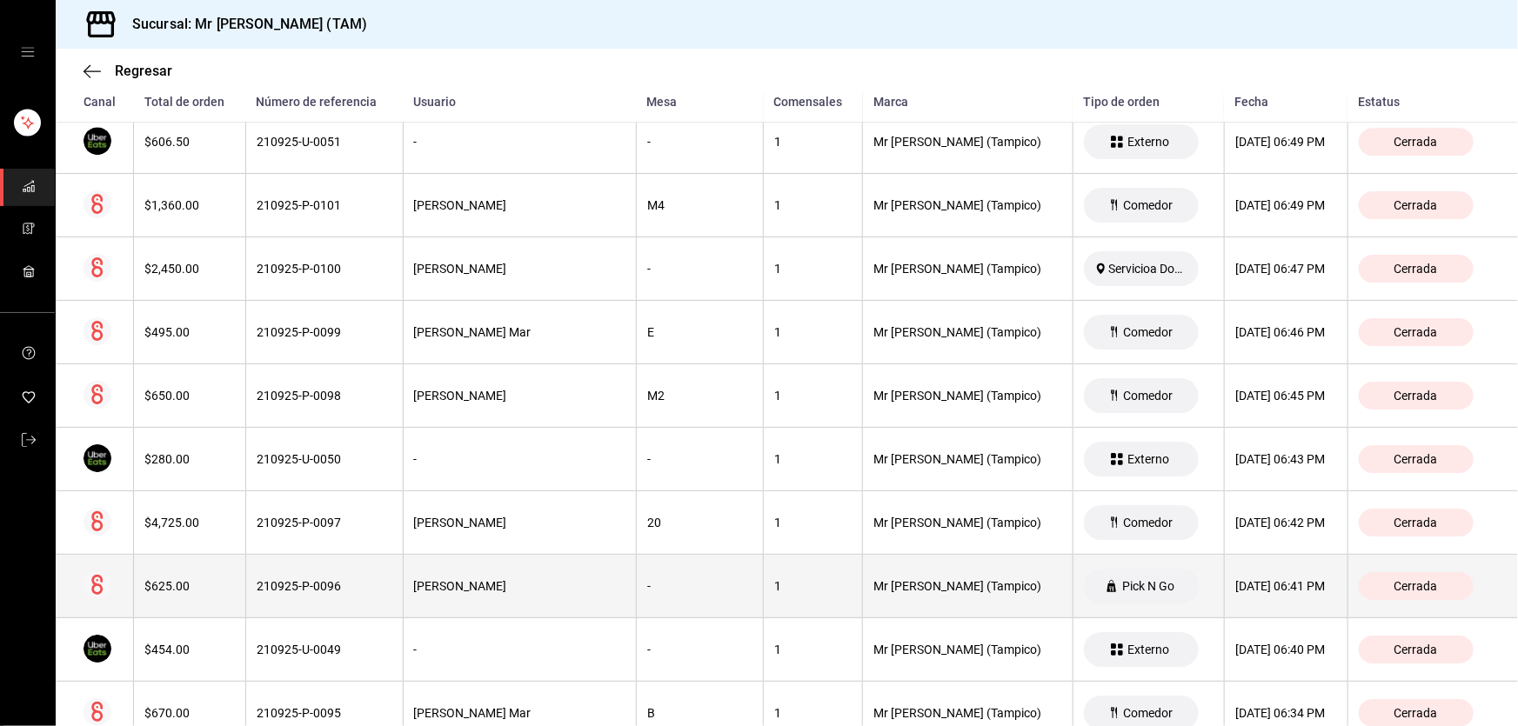
click at [1091, 571] on th "Pick N Go" at bounding box center [1148, 587] width 151 height 64
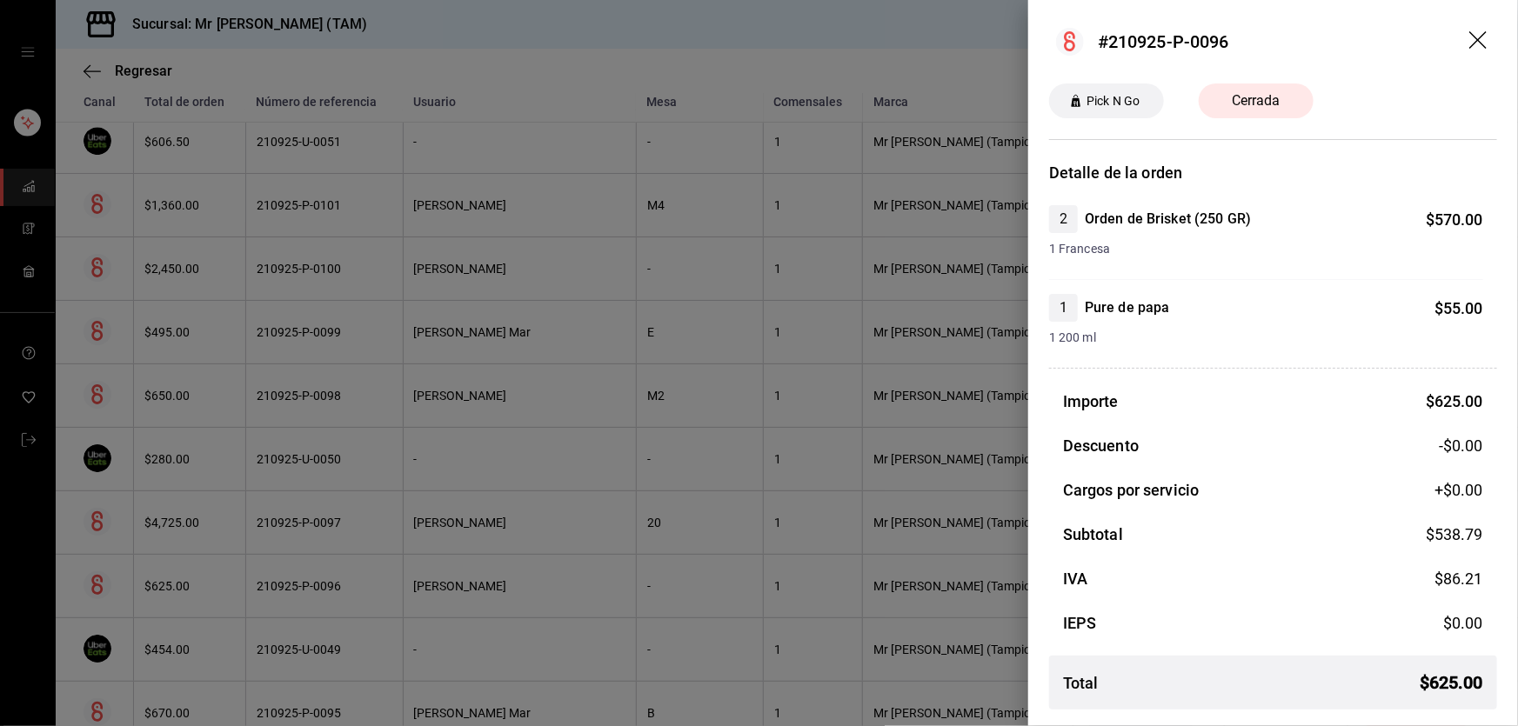
click at [1482, 26] on header "#210925-P-0096" at bounding box center [1273, 42] width 490 height 84
click at [1476, 41] on icon "drag" at bounding box center [1479, 41] width 21 height 21
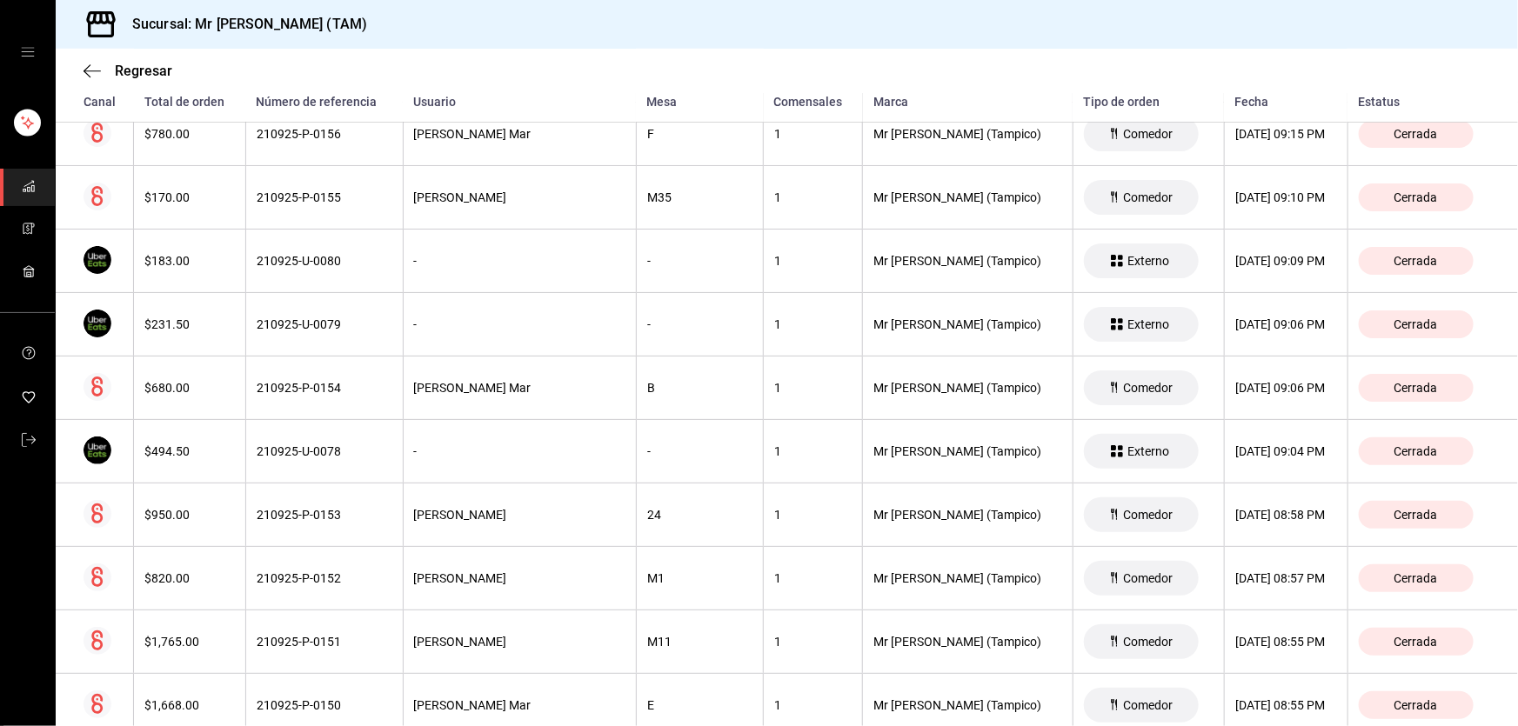
scroll to position [6368, 0]
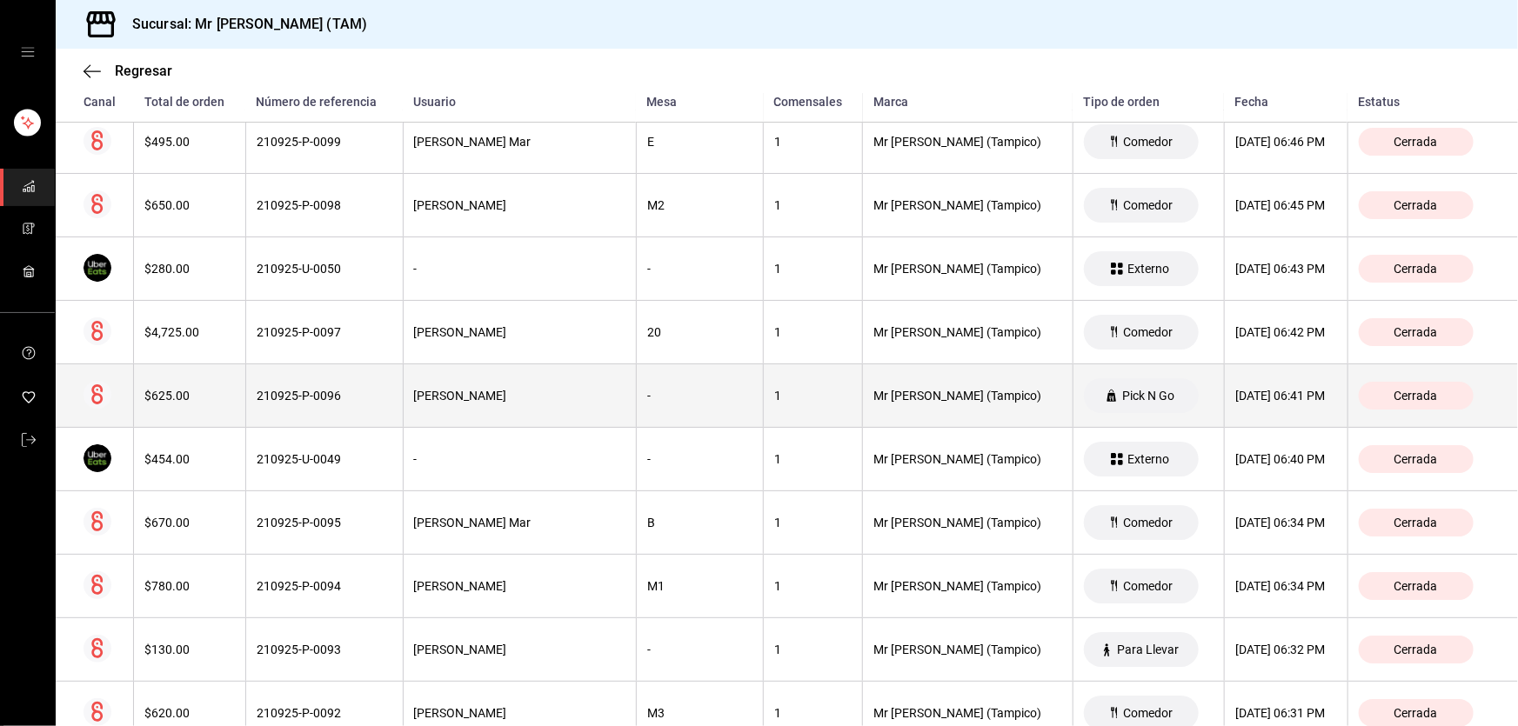
click at [1235, 389] on div "[DATE] 06:41 PM" at bounding box center [1286, 396] width 102 height 14
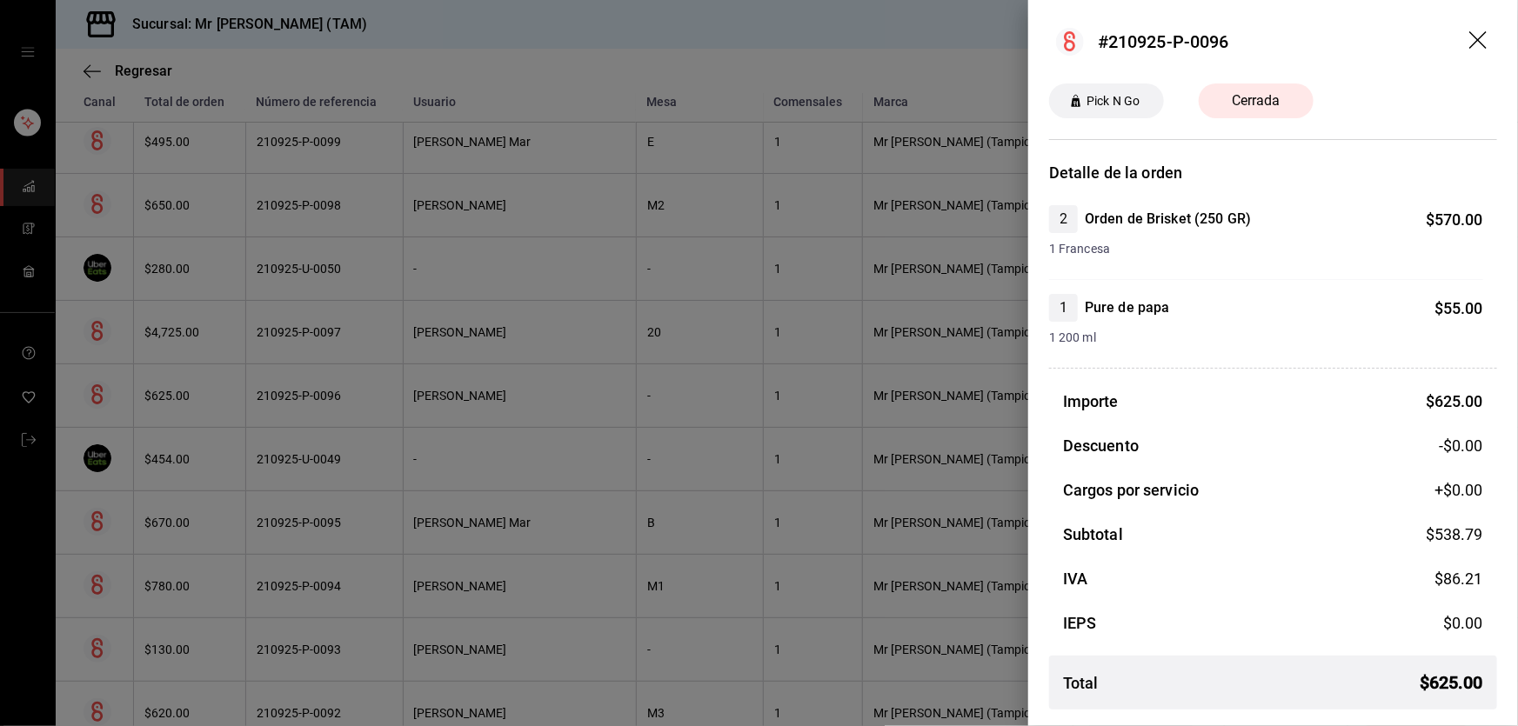
click at [1478, 37] on icon "drag" at bounding box center [1479, 41] width 21 height 21
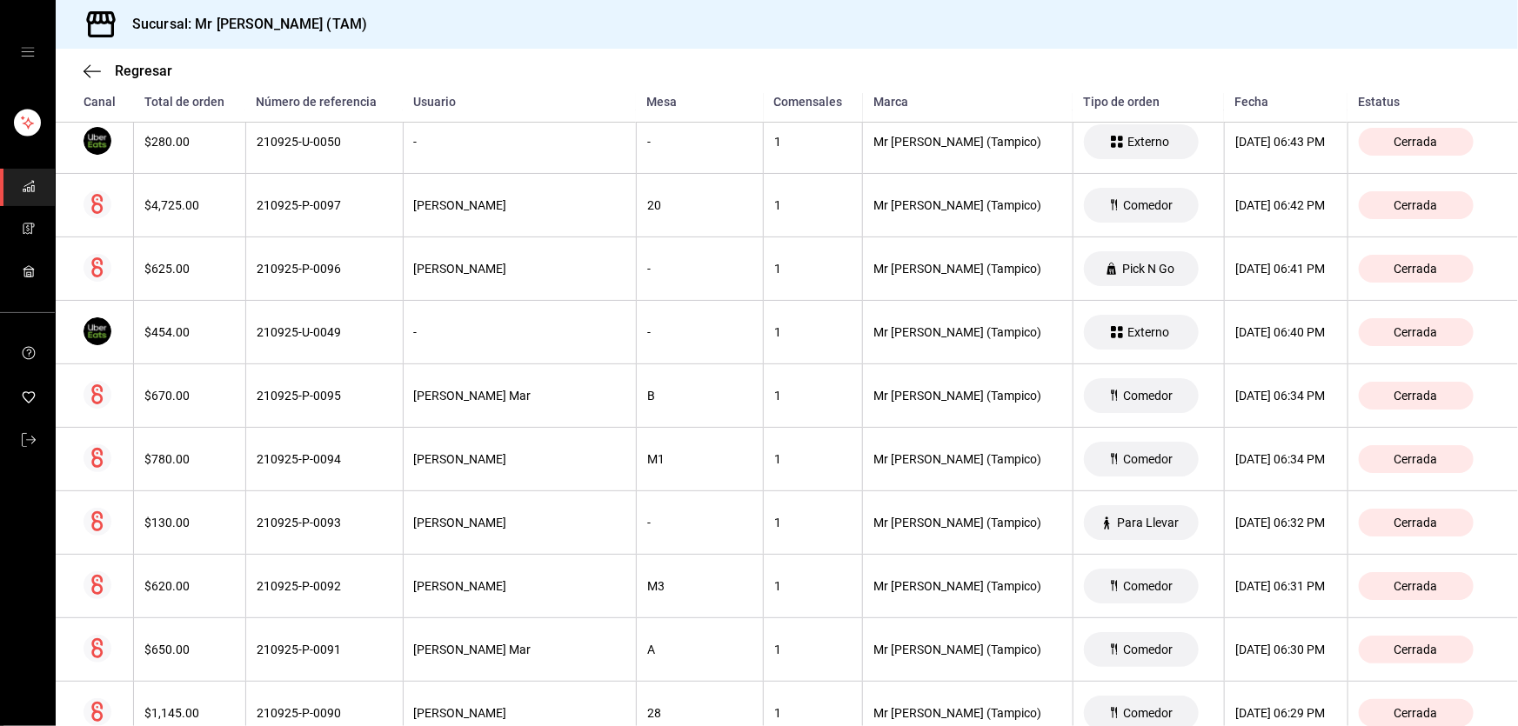
scroll to position [16200, 0]
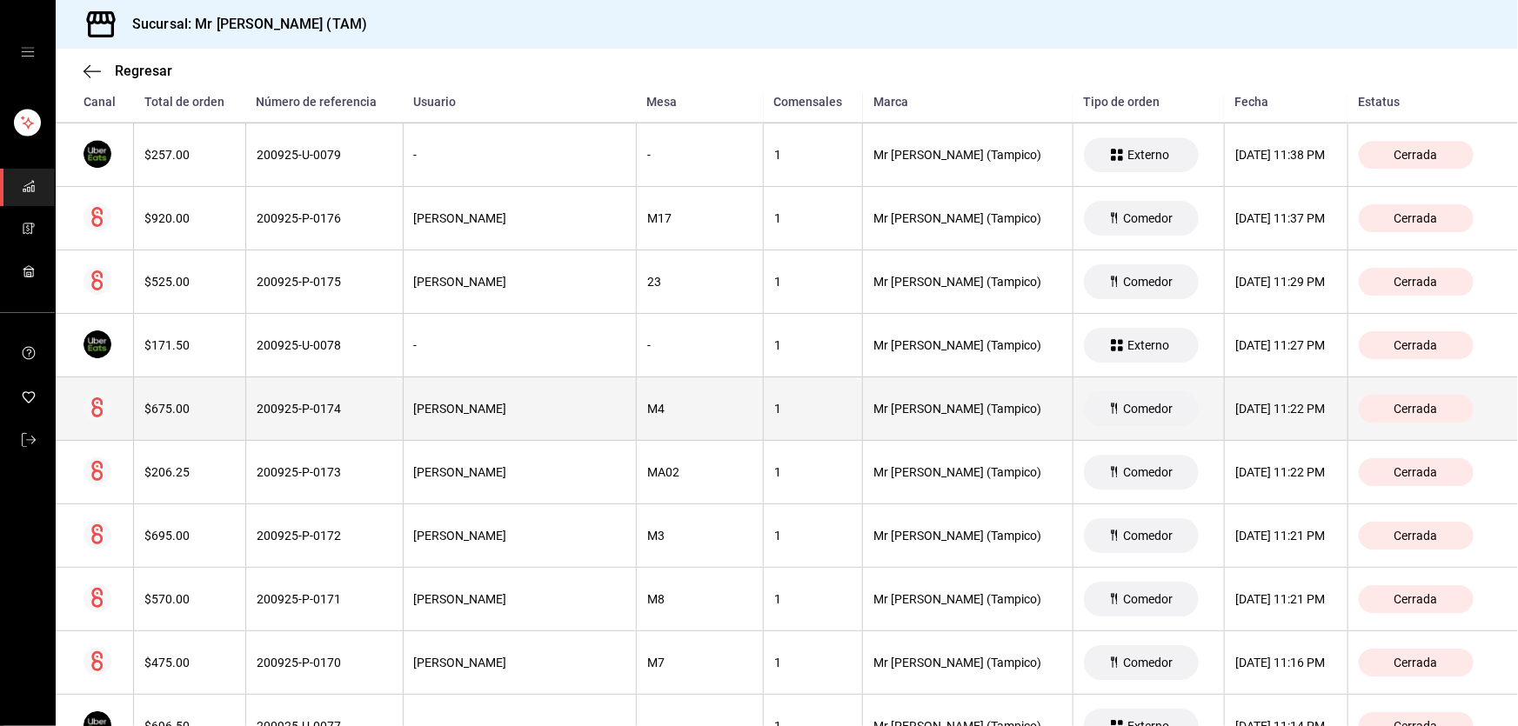
click at [1235, 402] on div "[DATE] 11:22 PM" at bounding box center [1286, 409] width 102 height 14
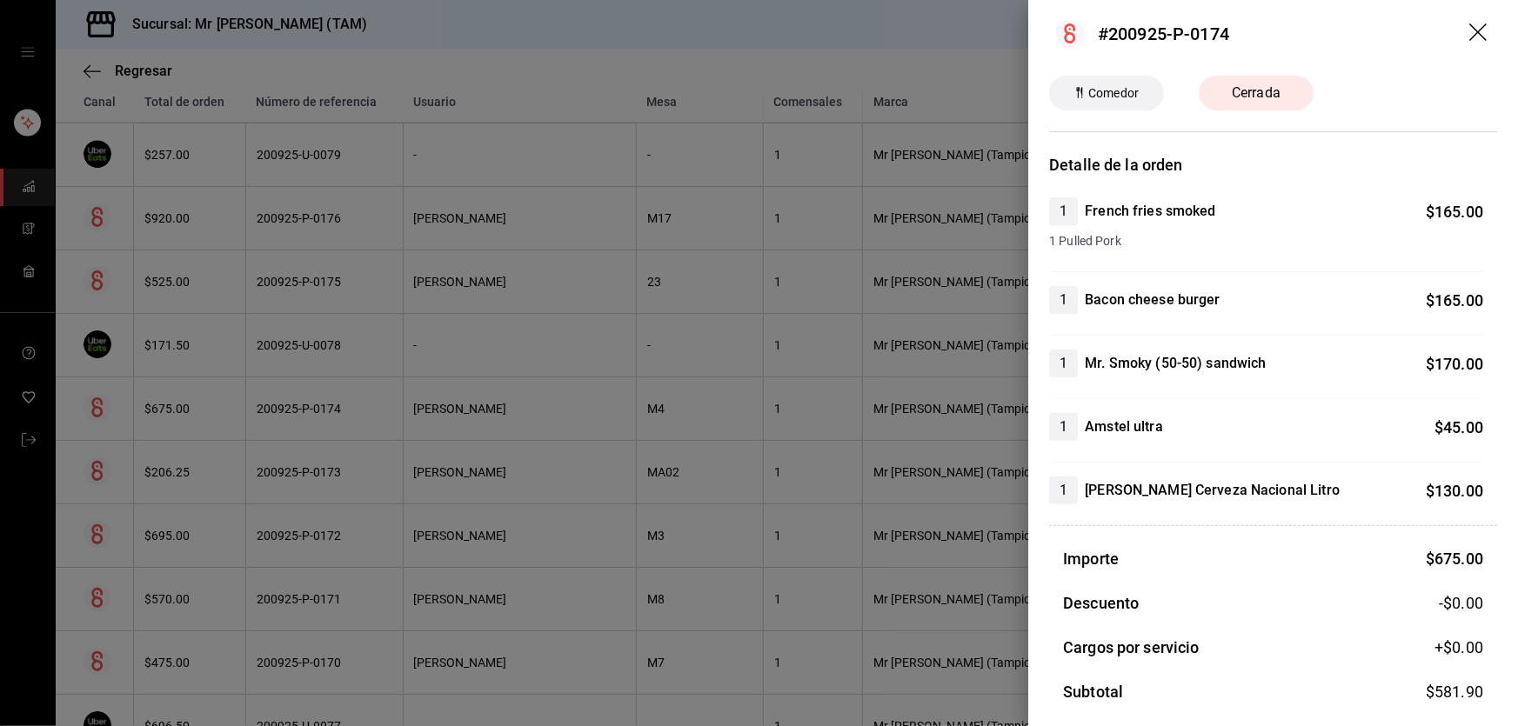
scroll to position [0, 0]
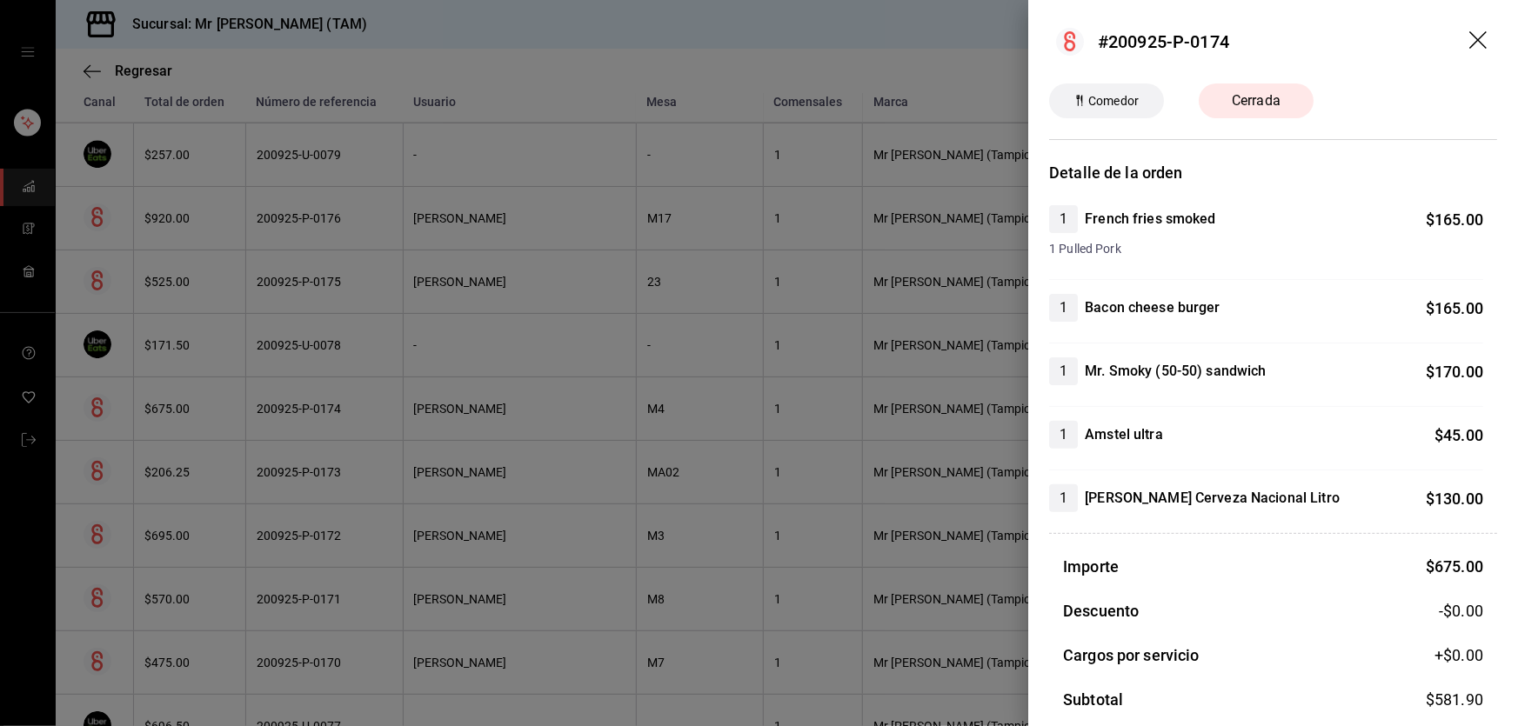
click at [1469, 35] on icon "drag" at bounding box center [1479, 41] width 21 height 21
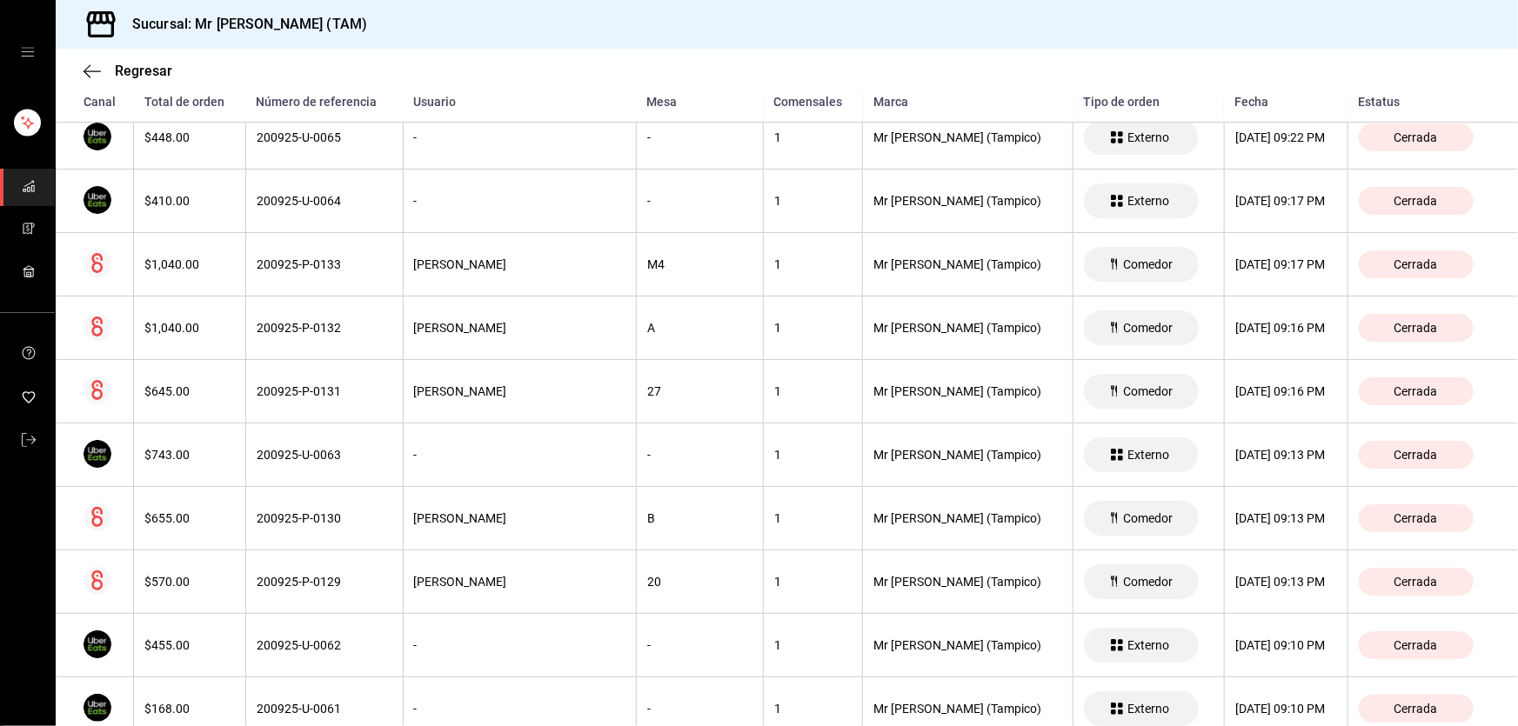
scroll to position [19205, 0]
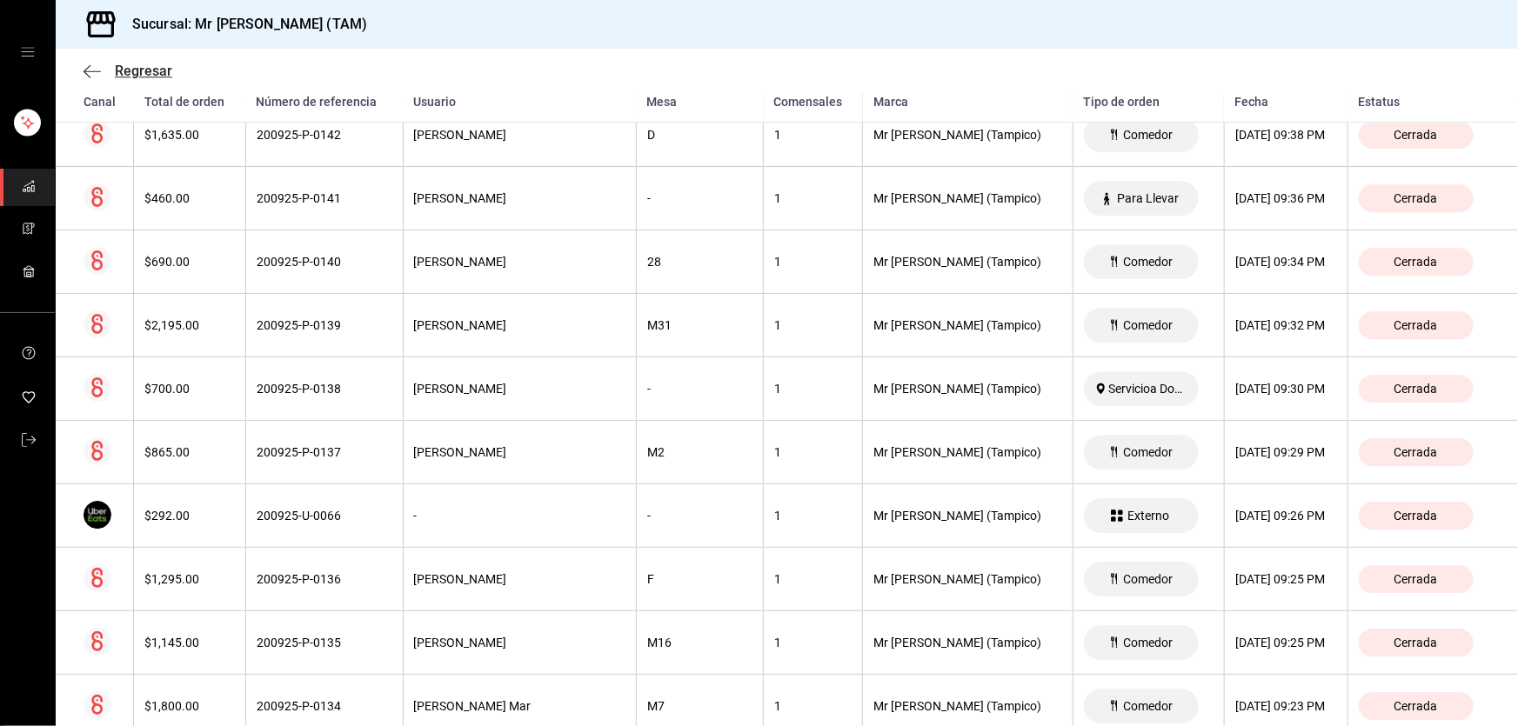
click at [98, 65] on icon "button" at bounding box center [92, 72] width 17 height 16
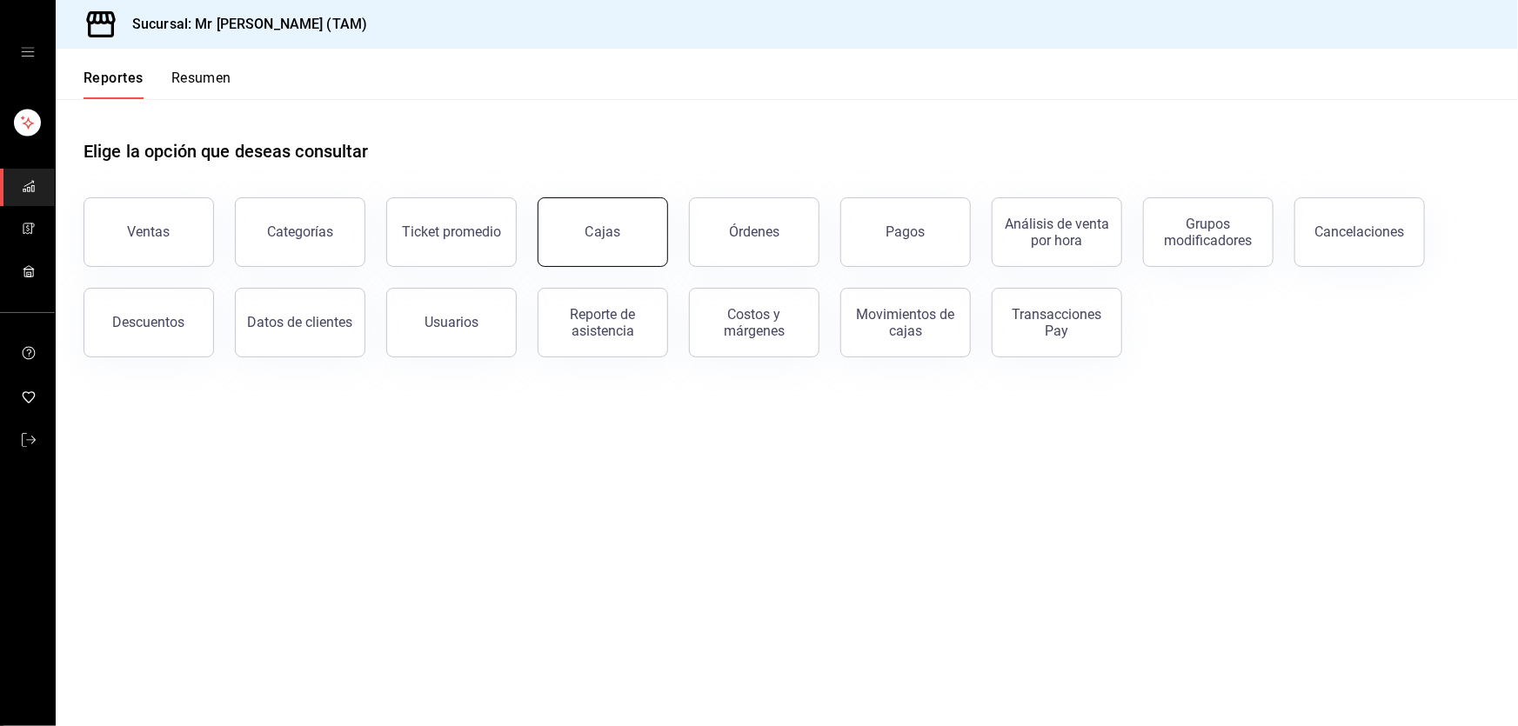
click at [633, 260] on link "Cajas" at bounding box center [603, 232] width 131 height 70
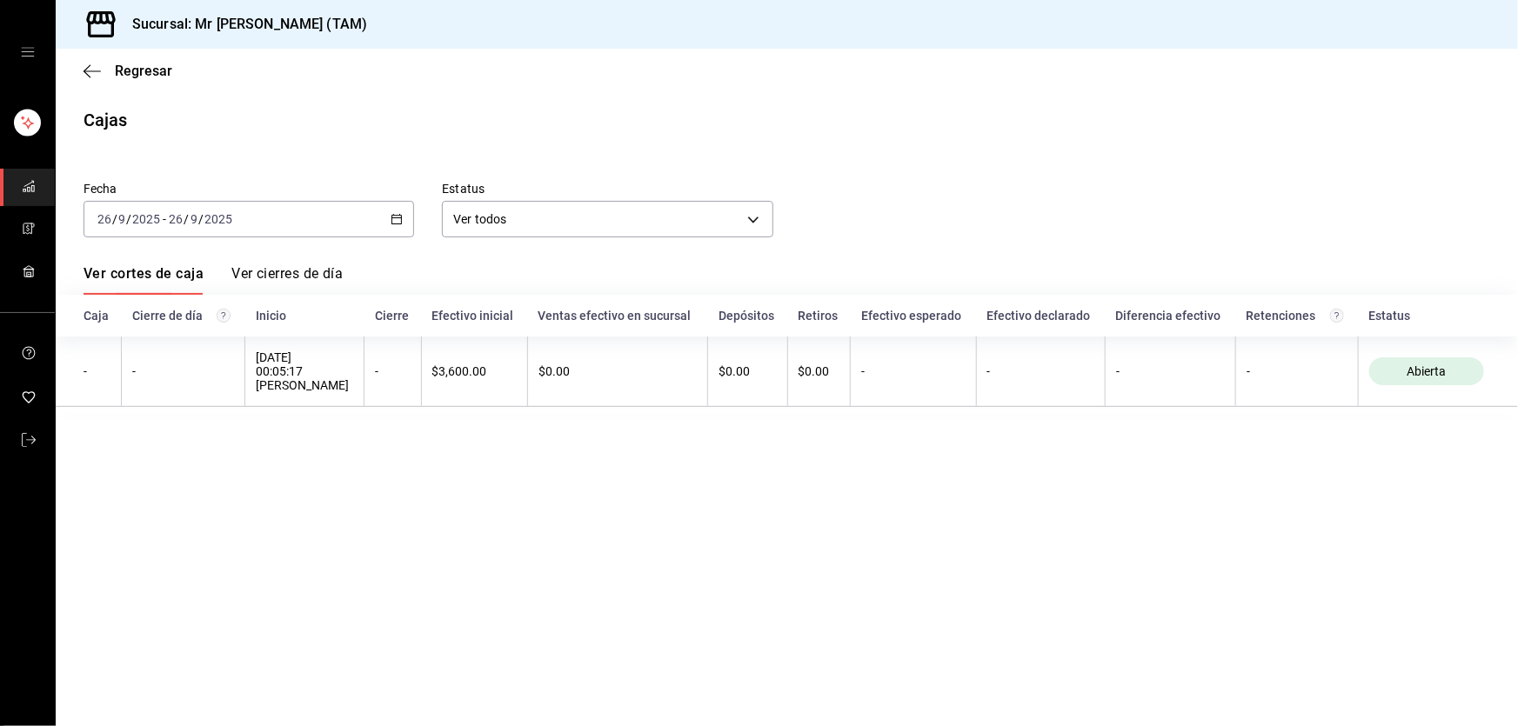
click at [258, 271] on link "Ver cierres de día" at bounding box center [286, 280] width 111 height 30
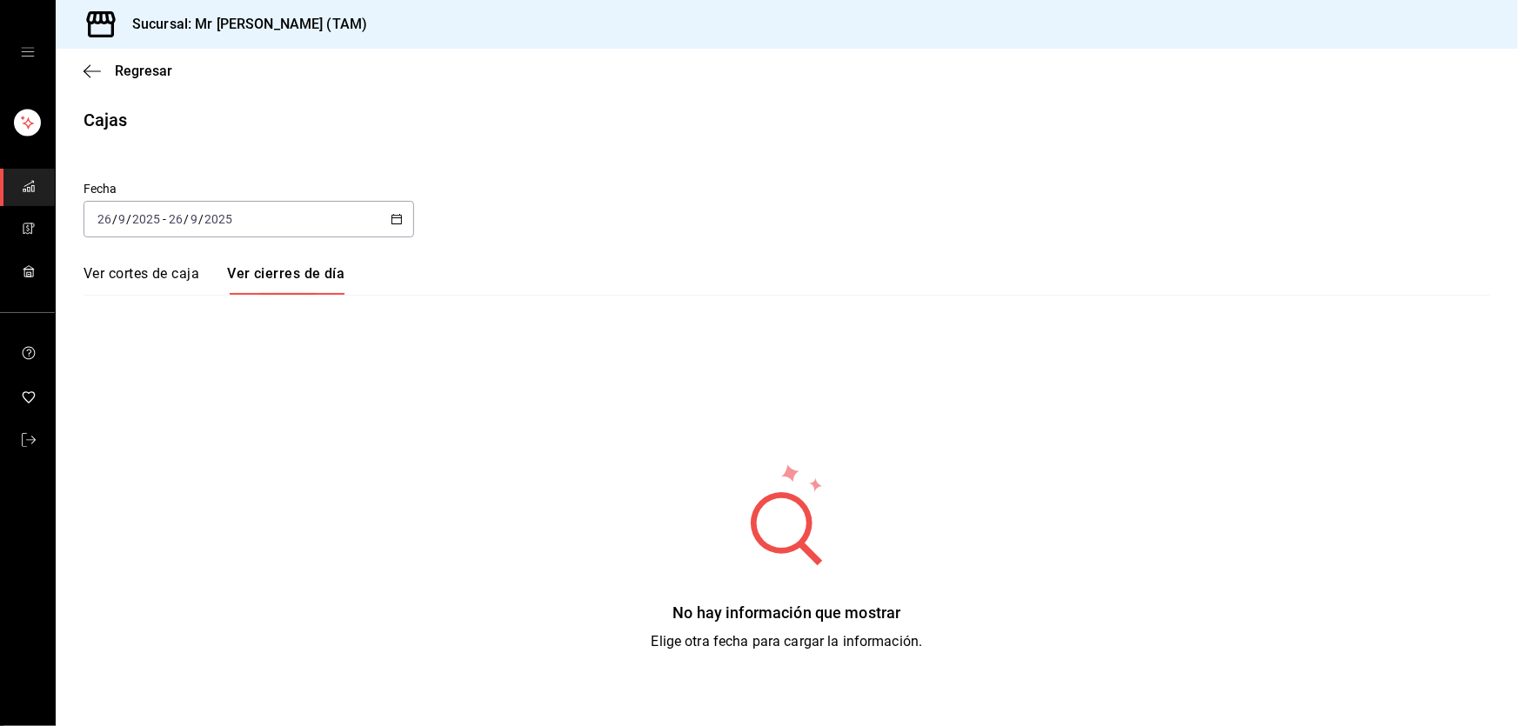
click at [157, 278] on link "Ver cortes de caja" at bounding box center [142, 280] width 116 height 30
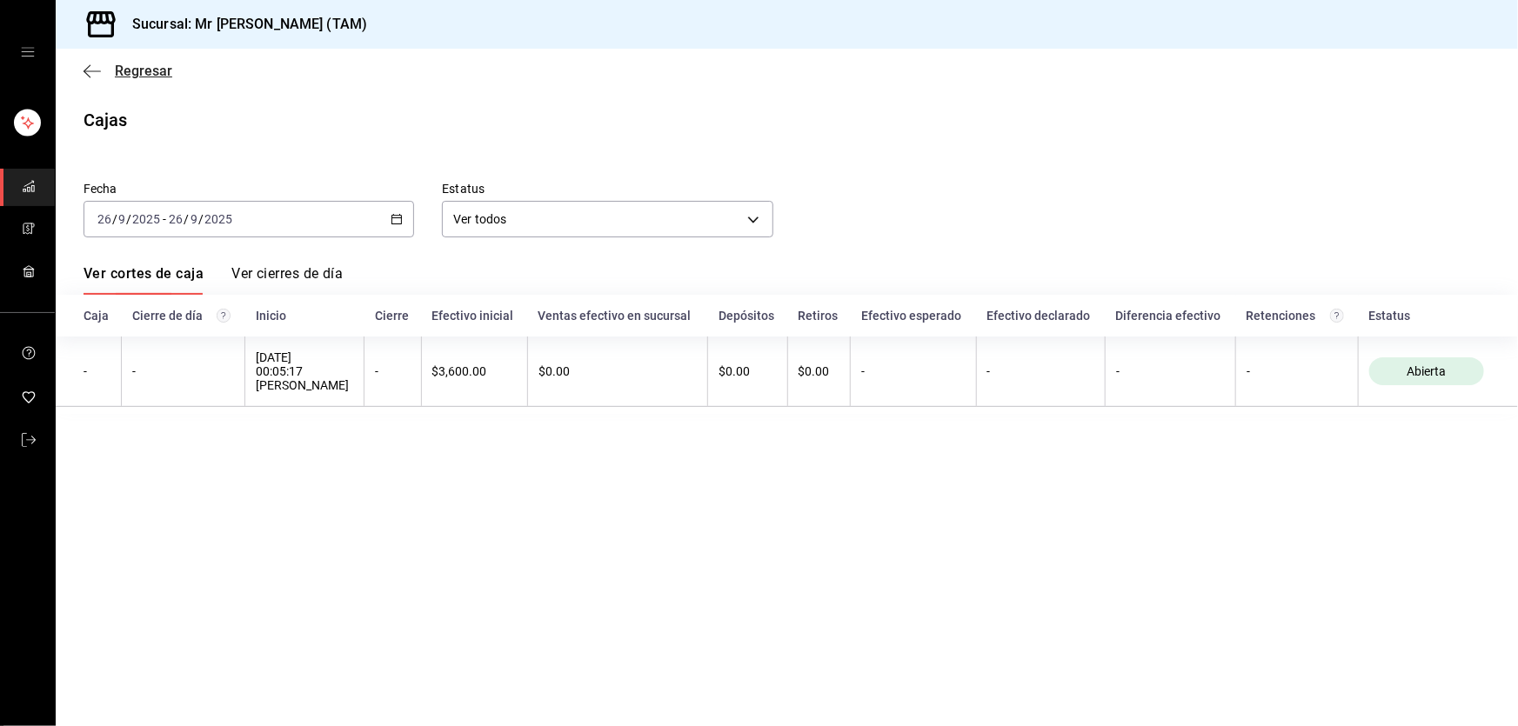
click at [90, 77] on icon "button" at bounding box center [92, 72] width 17 height 16
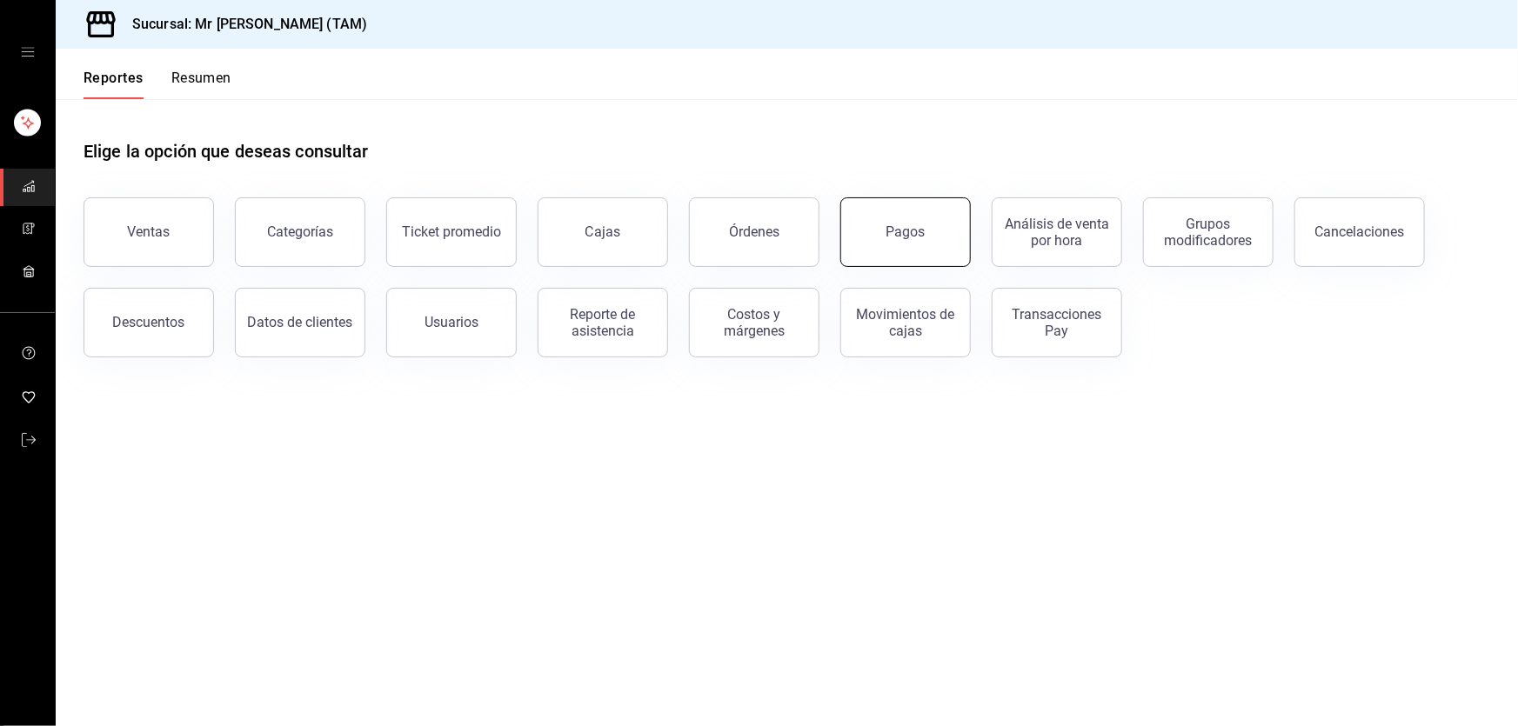
click at [934, 241] on button "Pagos" at bounding box center [905, 232] width 131 height 70
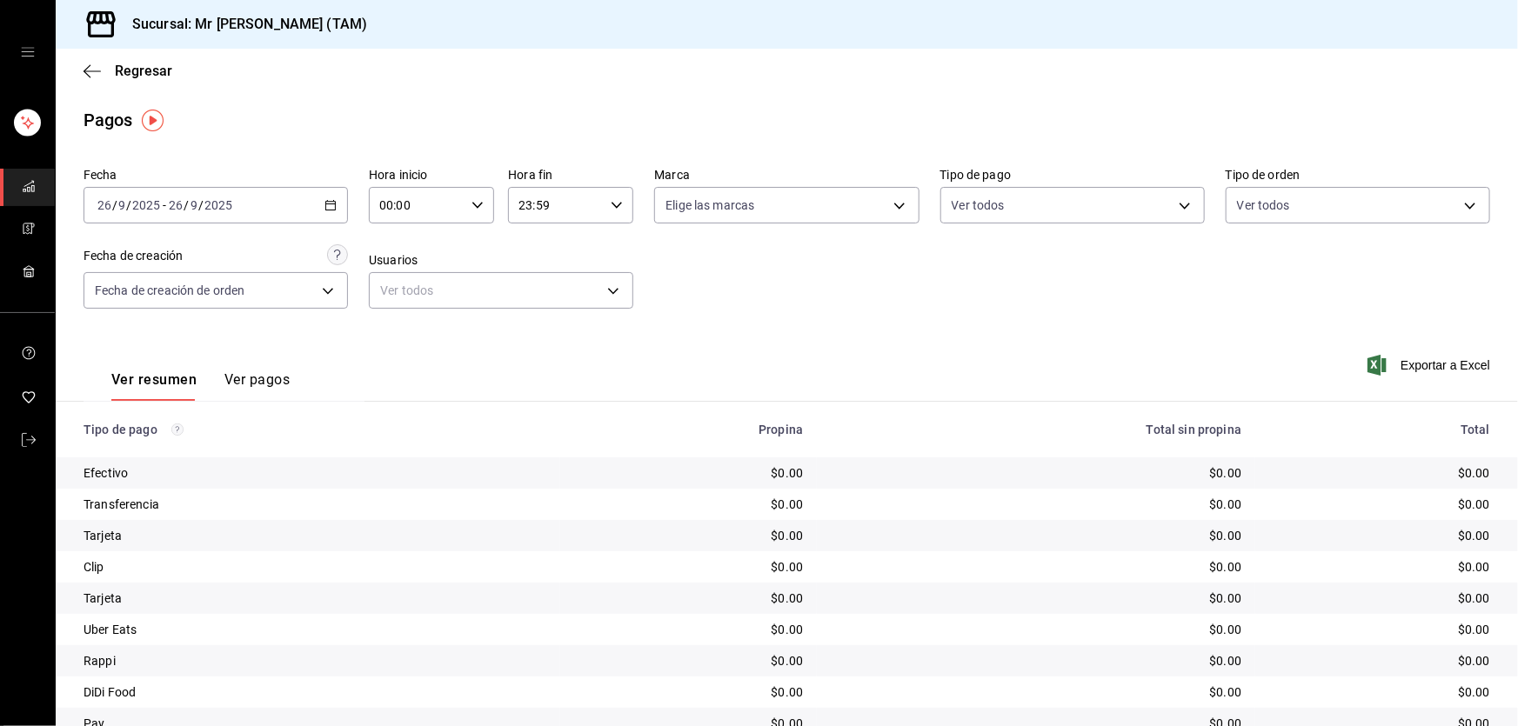
click at [261, 387] on button "Ver pagos" at bounding box center [256, 386] width 65 height 30
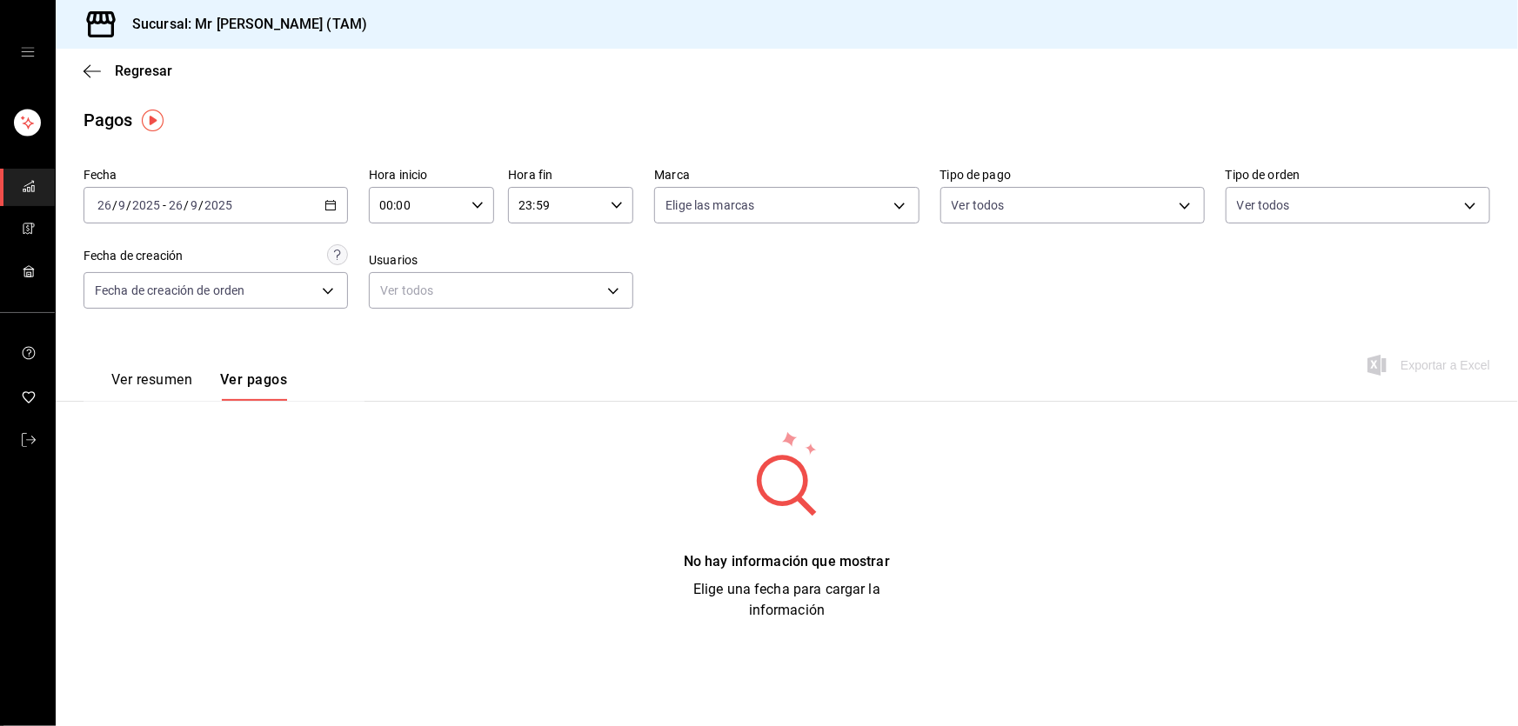
click at [177, 387] on button "Ver resumen" at bounding box center [151, 386] width 81 height 30
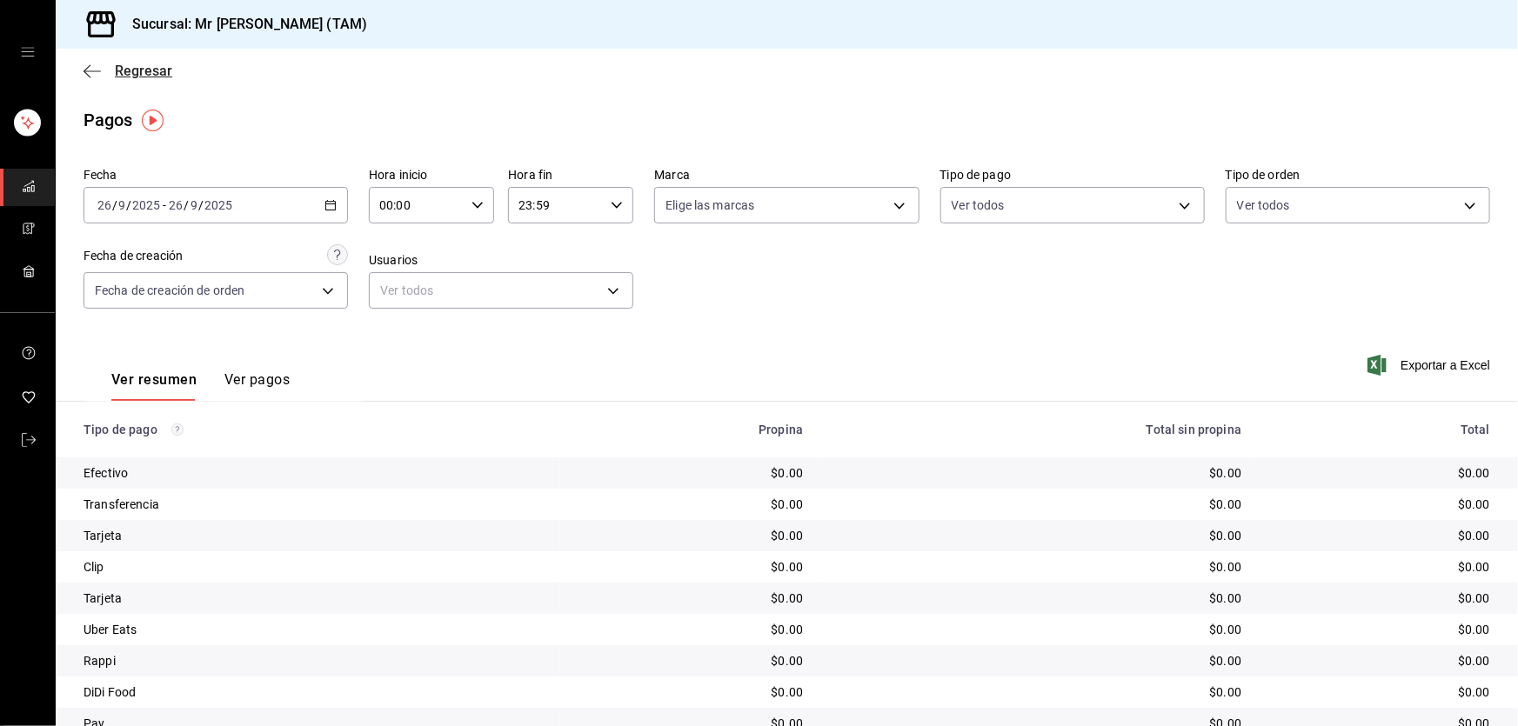
click at [92, 75] on icon "button" at bounding box center [92, 72] width 17 height 16
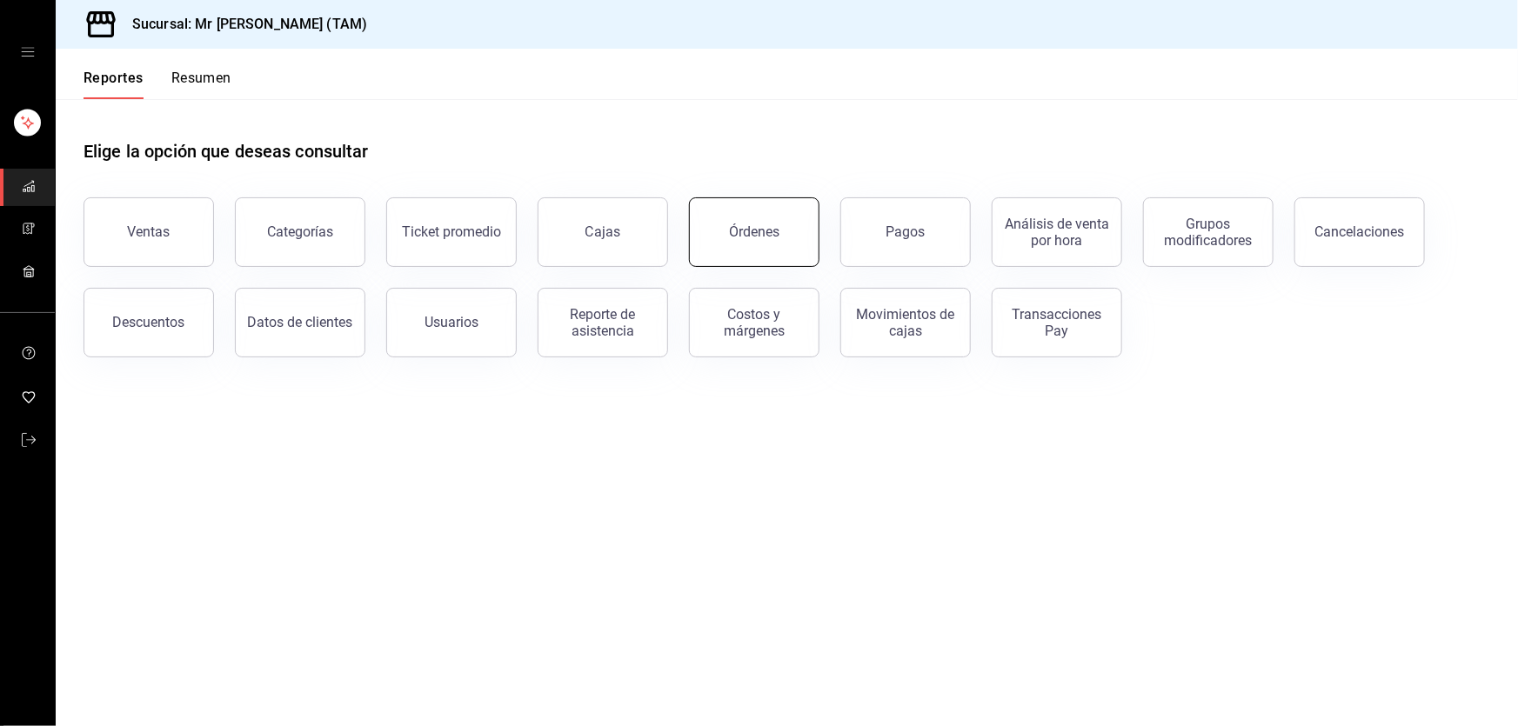
click at [788, 248] on button "Órdenes" at bounding box center [754, 232] width 131 height 70
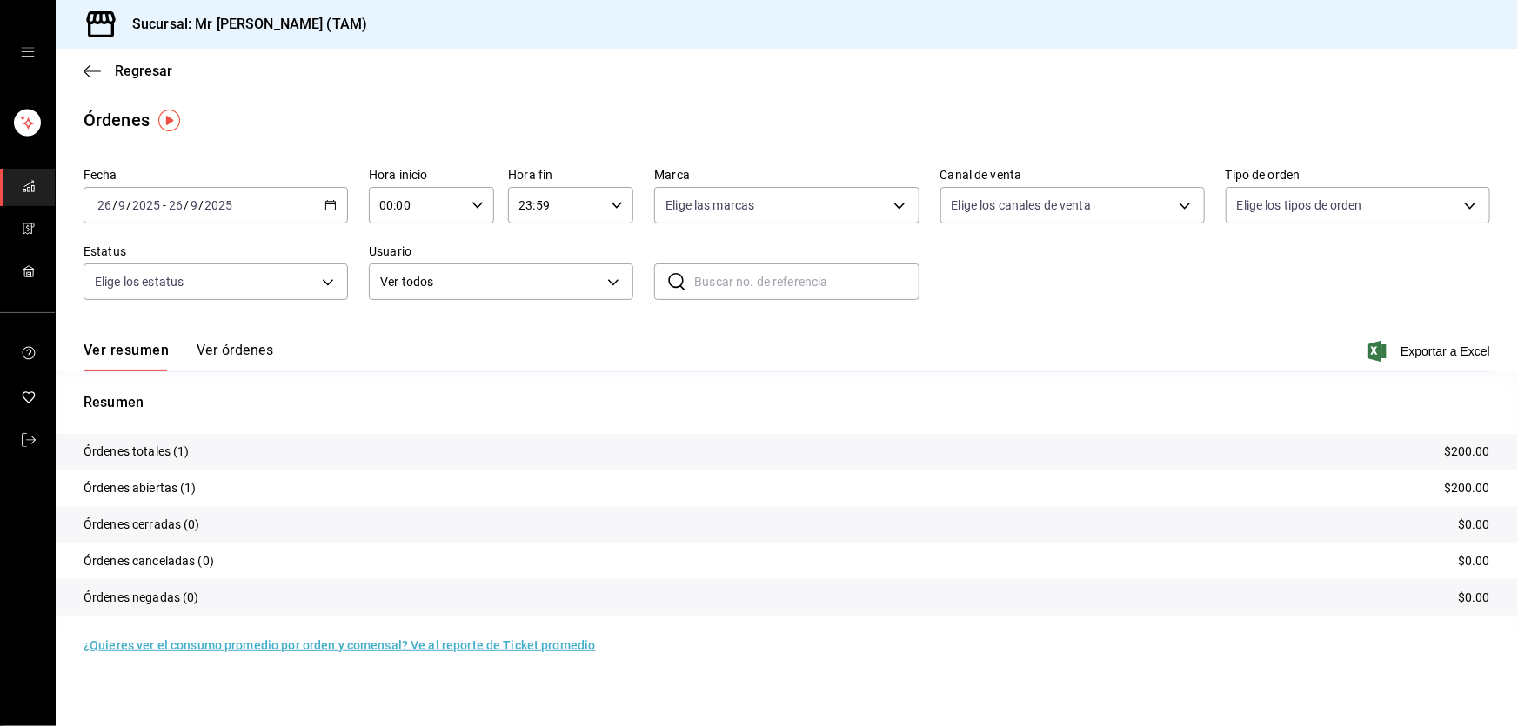
click at [330, 204] on \(Stroke\) "button" at bounding box center [331, 204] width 10 height 1
click at [110, 78] on span "Regresar" at bounding box center [128, 71] width 89 height 17
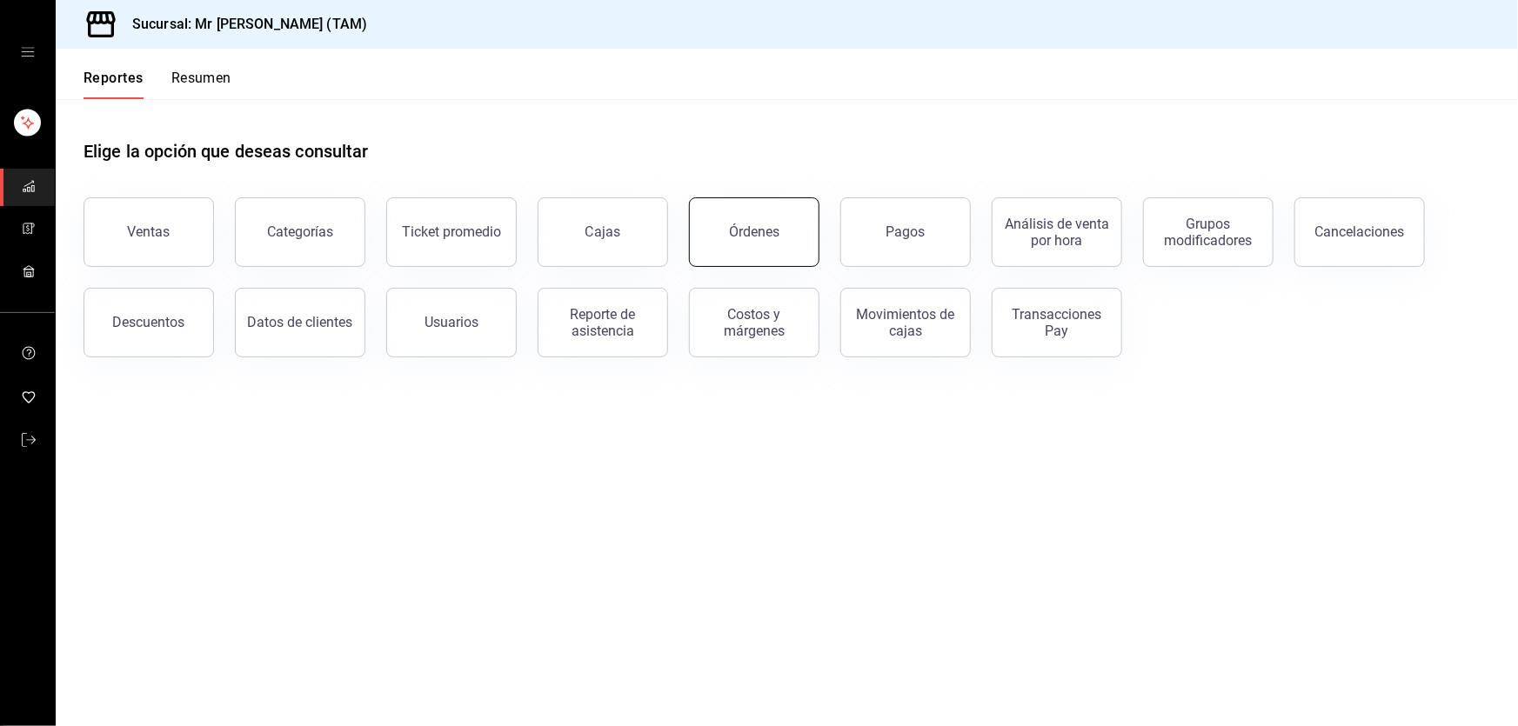
click at [768, 240] on button "Órdenes" at bounding box center [754, 232] width 131 height 70
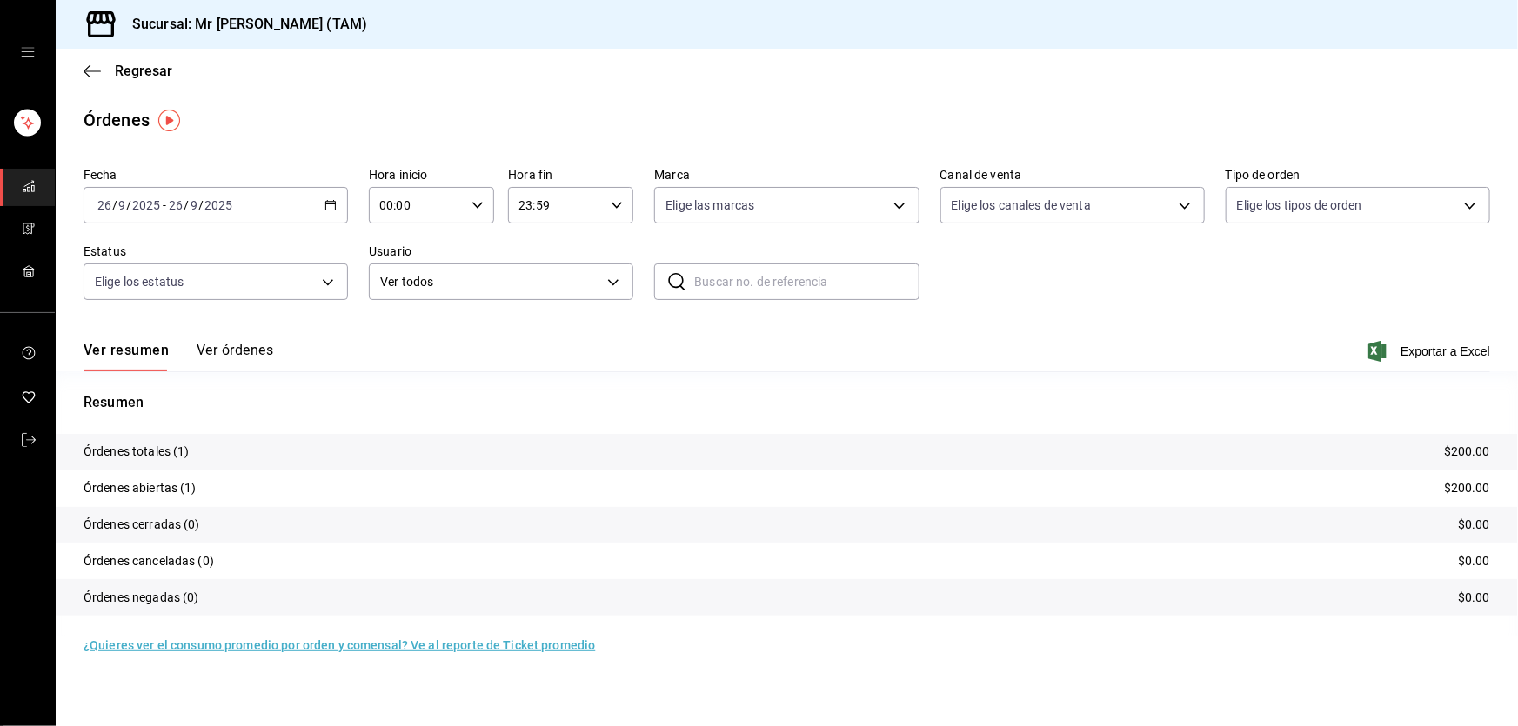
click at [239, 343] on button "Ver órdenes" at bounding box center [235, 357] width 77 height 30
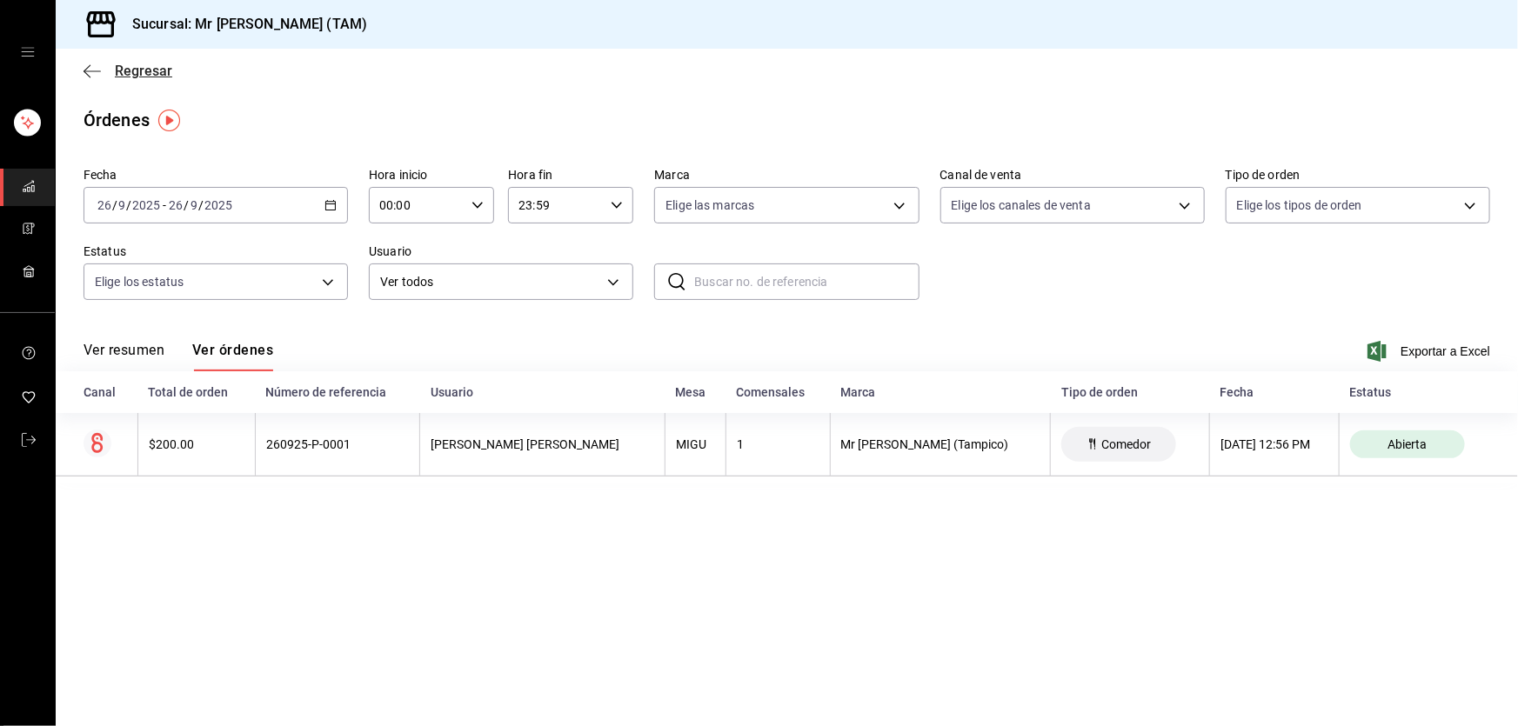
click at [118, 70] on span "Regresar" at bounding box center [143, 71] width 57 height 17
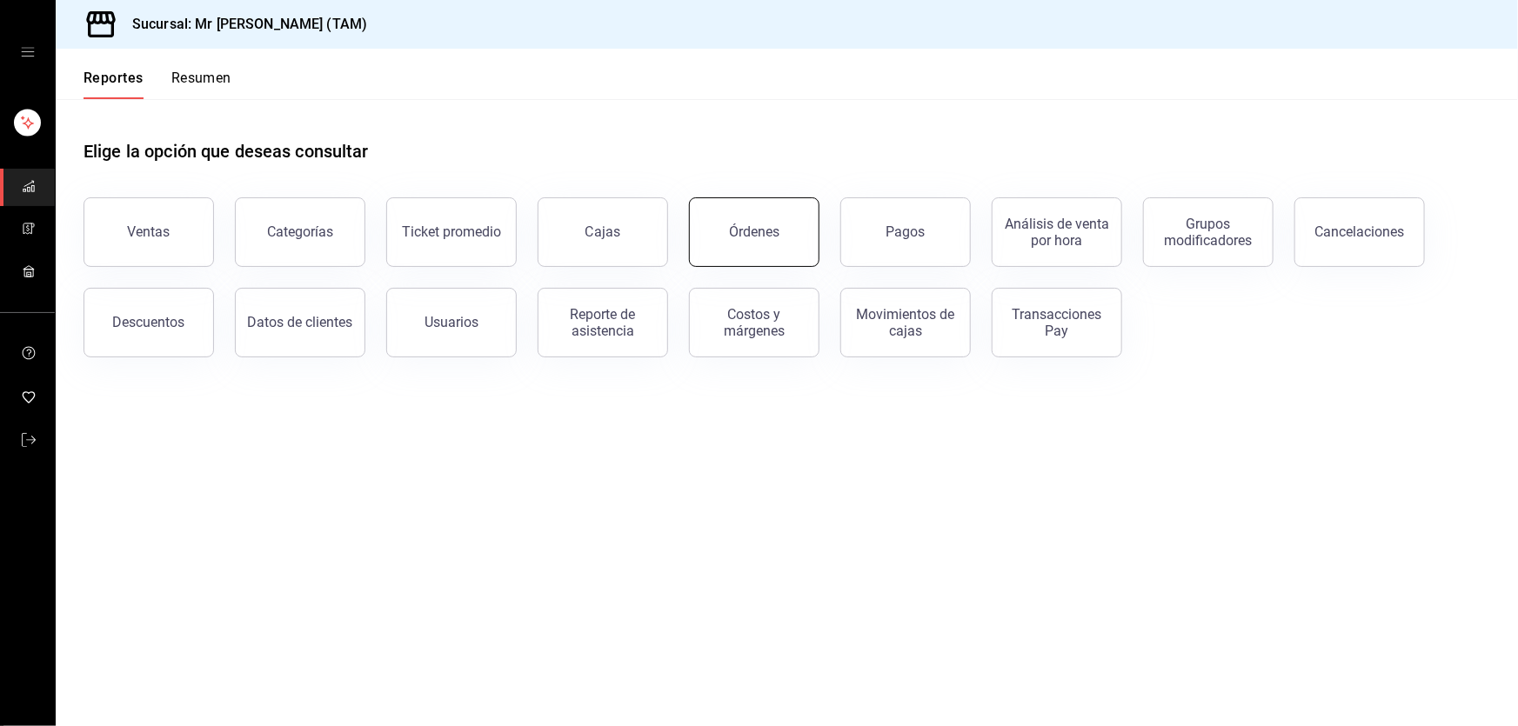
click at [782, 238] on button "Órdenes" at bounding box center [754, 232] width 131 height 70
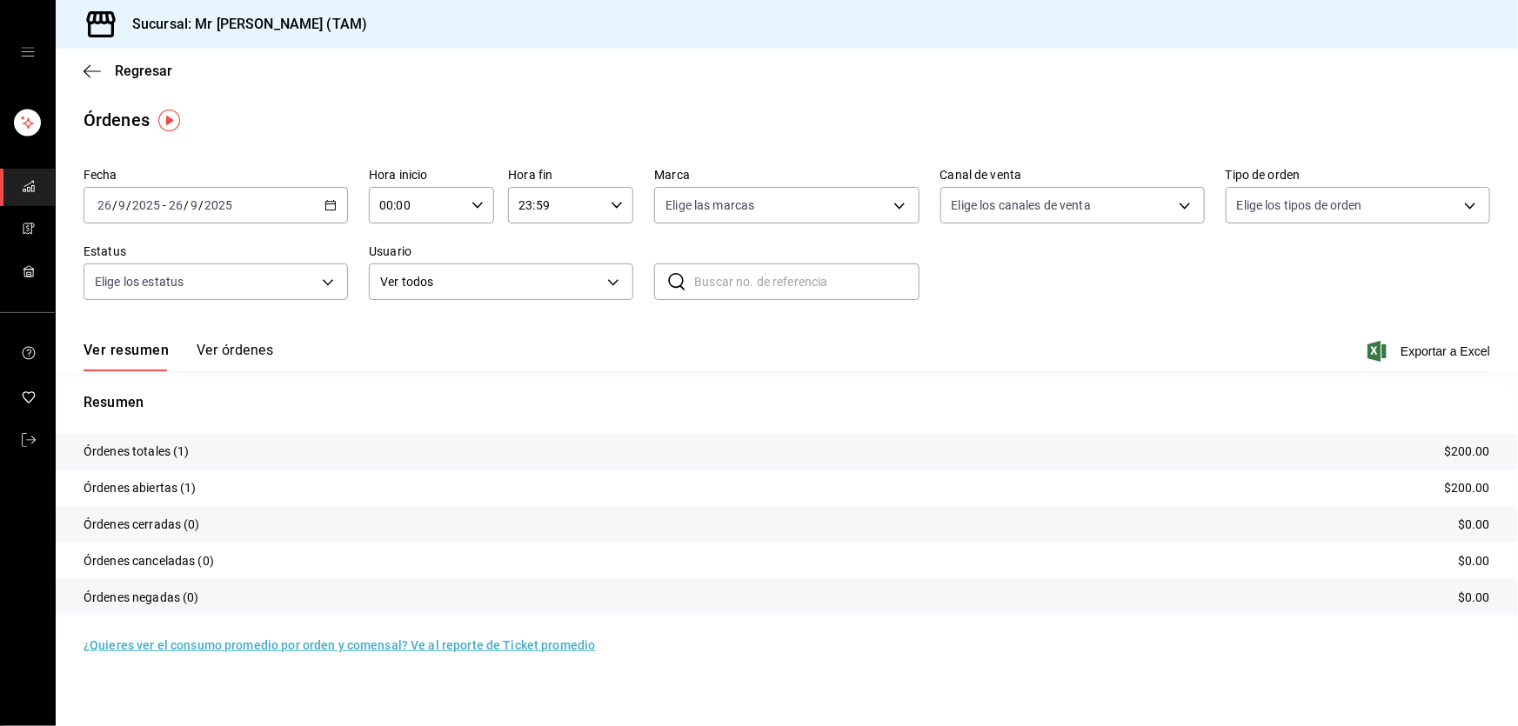
click at [225, 351] on button "Ver órdenes" at bounding box center [235, 357] width 77 height 30
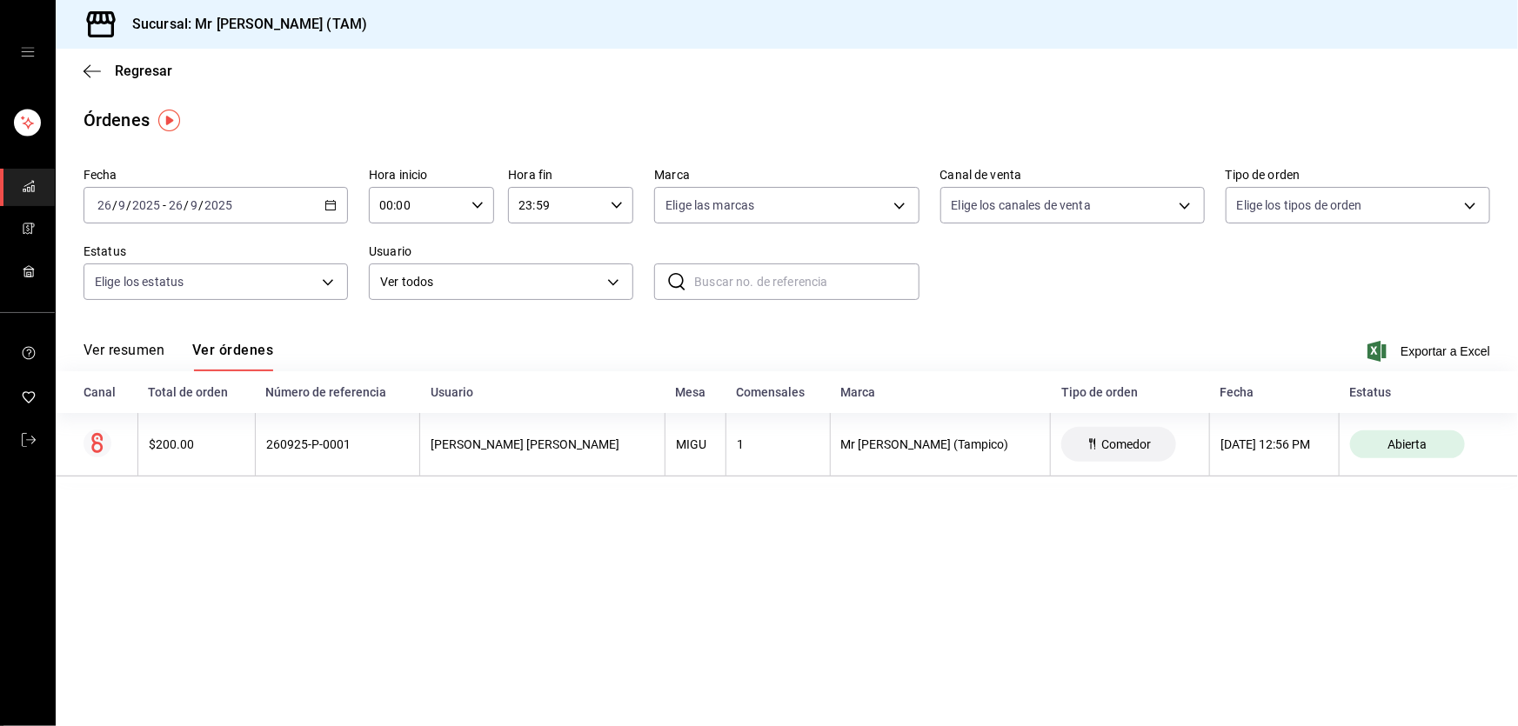
click at [271, 197] on div "[DATE] [DATE] - [DATE] [DATE]" at bounding box center [216, 205] width 264 height 37
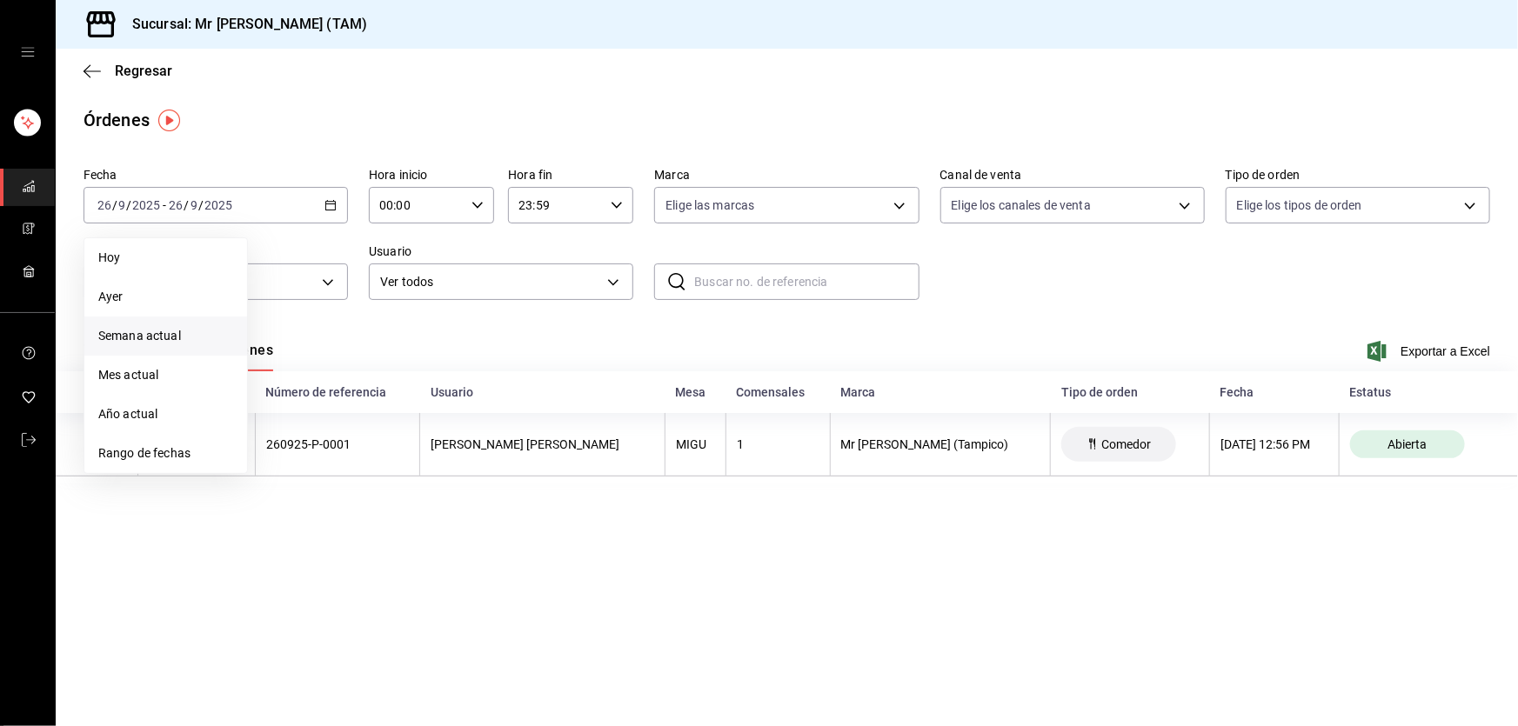
click at [157, 331] on span "Semana actual" at bounding box center [165, 336] width 135 height 18
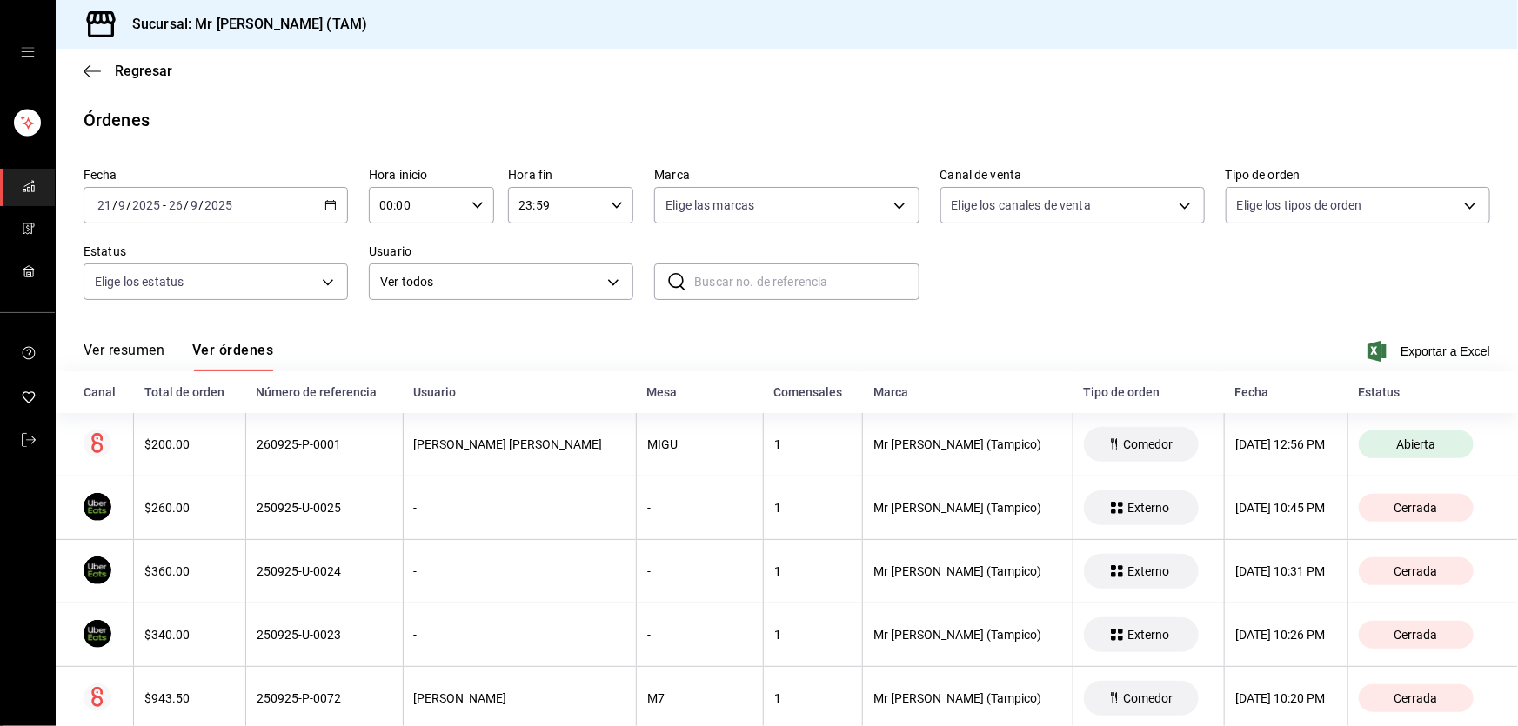
scroll to position [4402, 0]
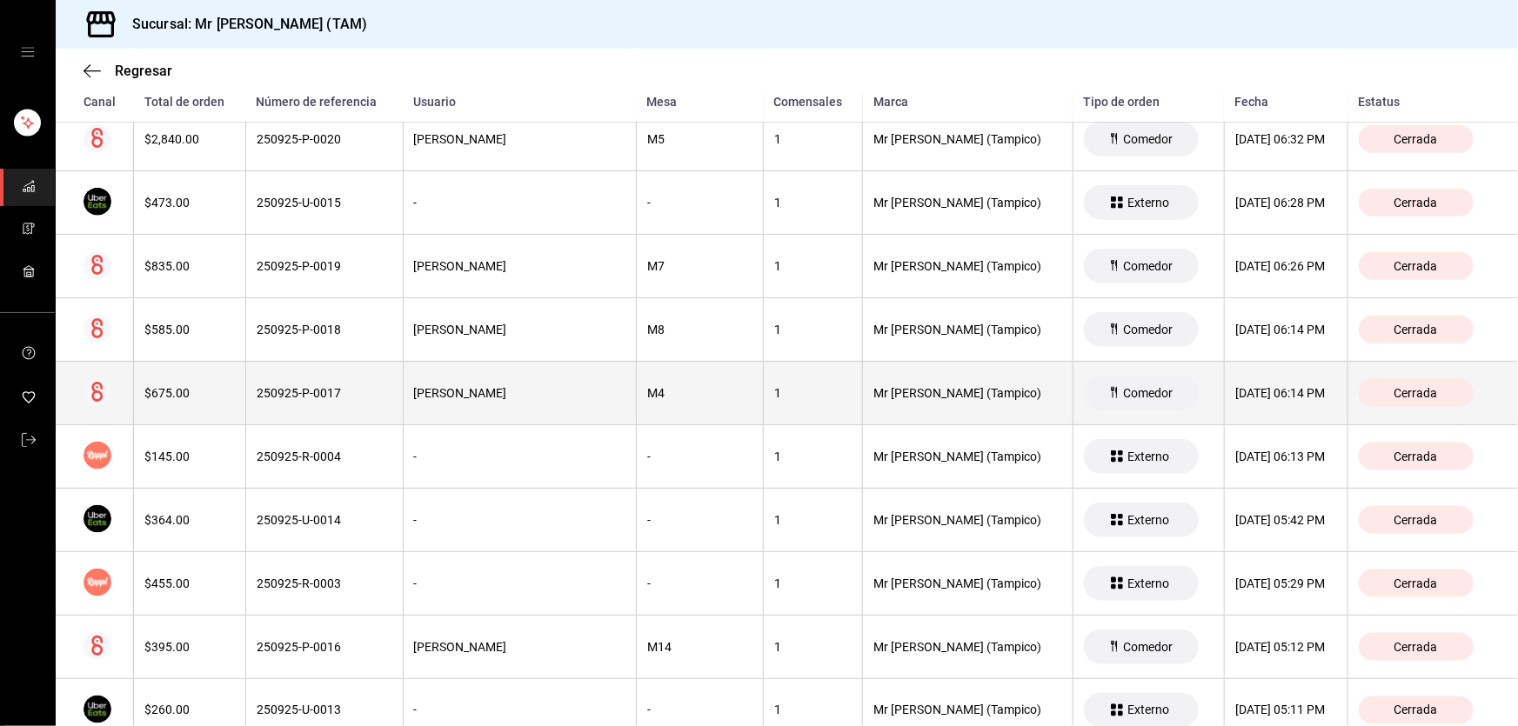
click at [1235, 386] on div "[DATE] 06:14 PM" at bounding box center [1286, 393] width 102 height 14
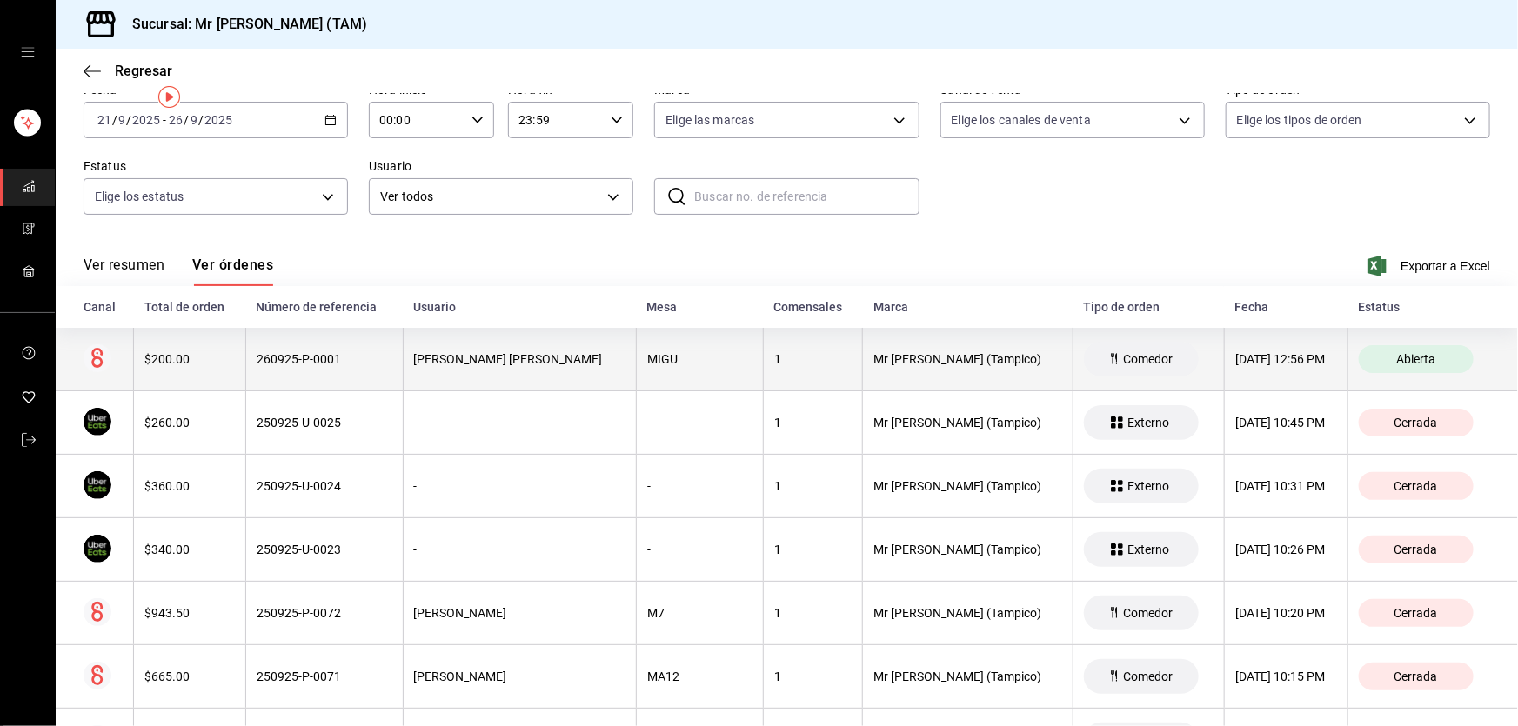
scroll to position [6, 0]
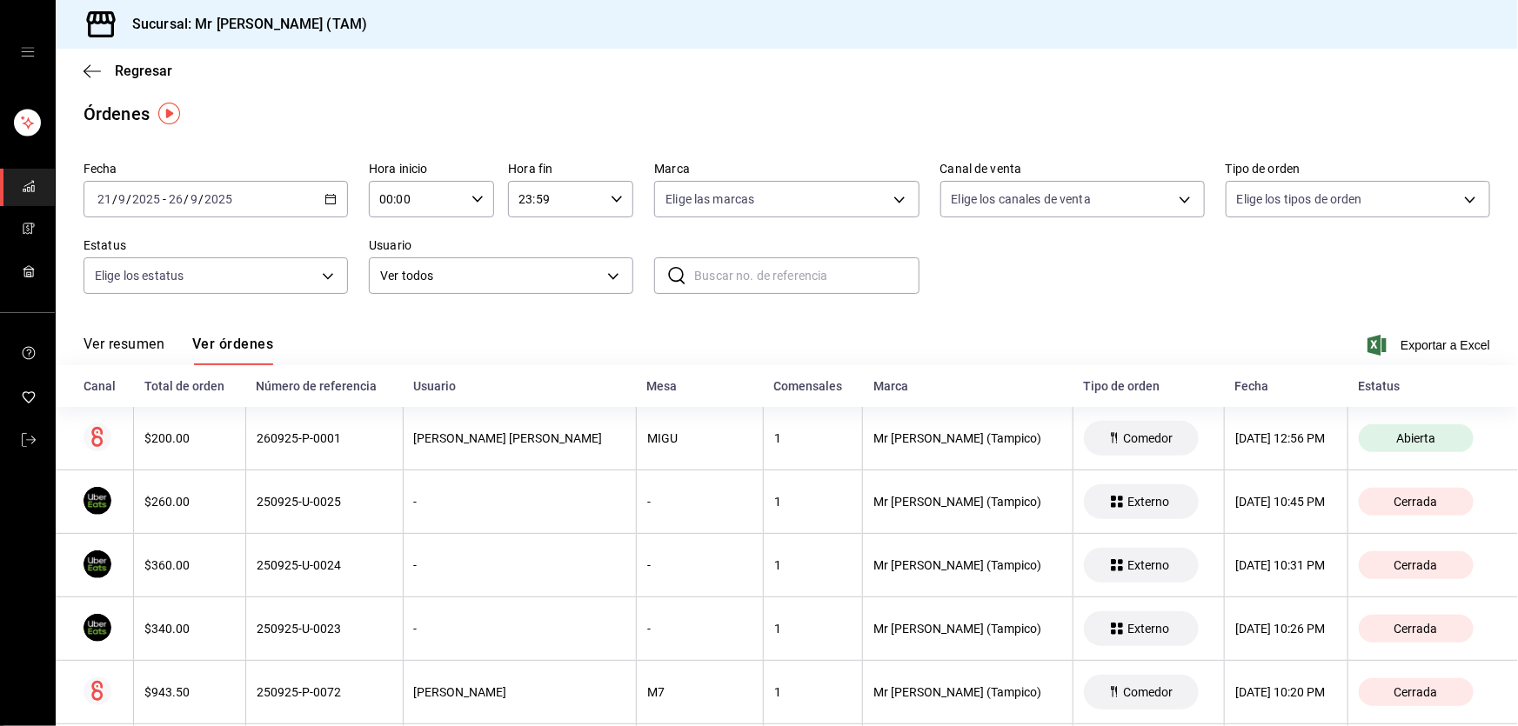
click at [325, 197] on icon "button" at bounding box center [331, 199] width 12 height 12
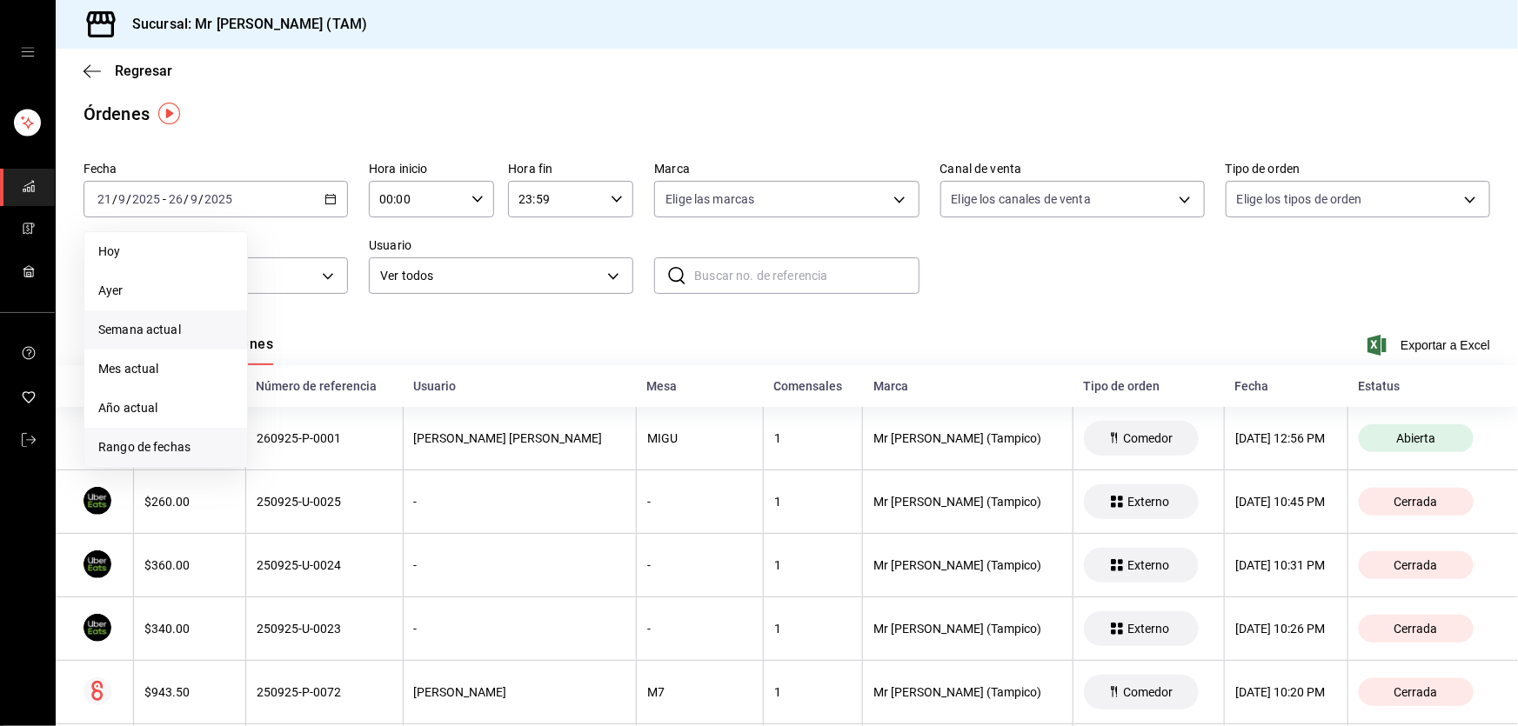
click at [130, 439] on span "Rango de fechas" at bounding box center [165, 447] width 135 height 18
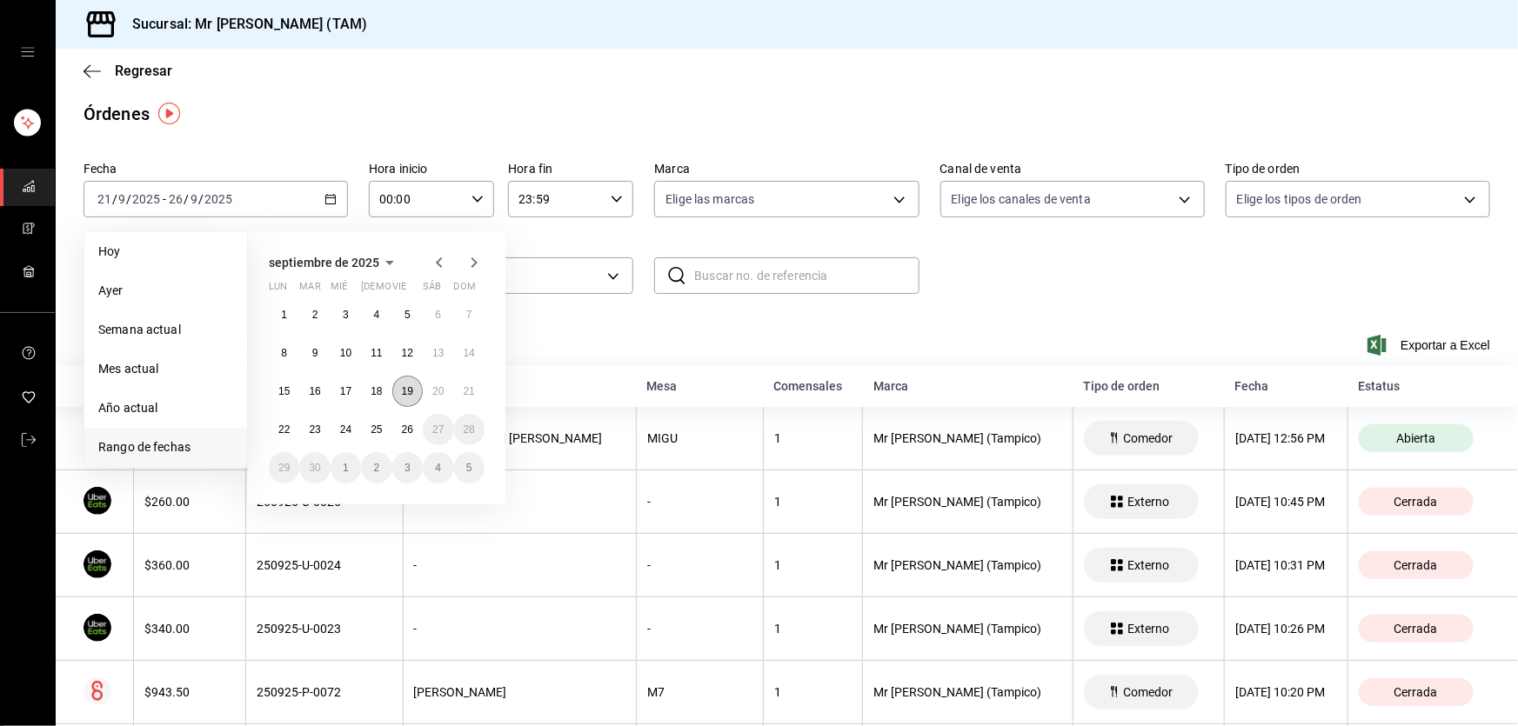
click at [415, 388] on button "19" at bounding box center [407, 391] width 30 height 31
click at [444, 392] on button "20" at bounding box center [438, 391] width 30 height 31
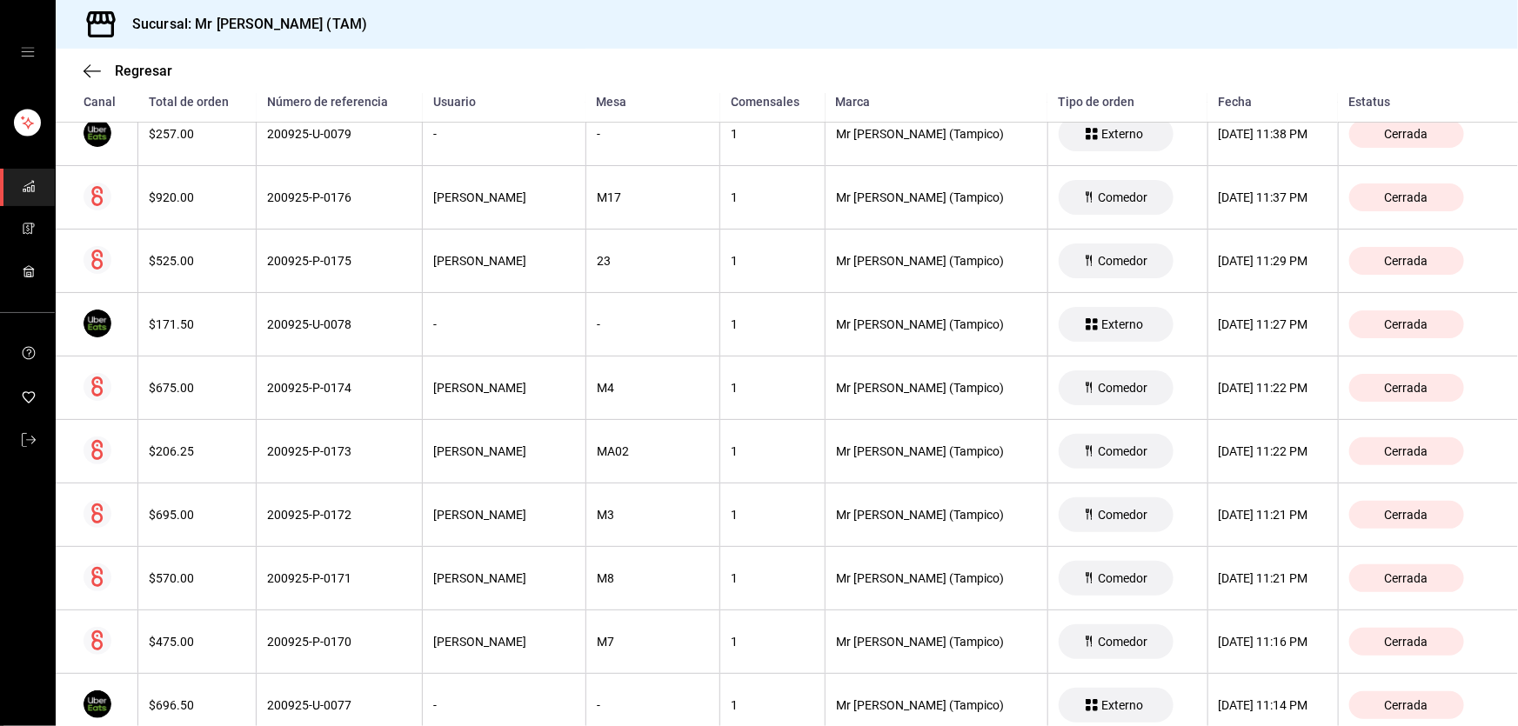
scroll to position [470, 0]
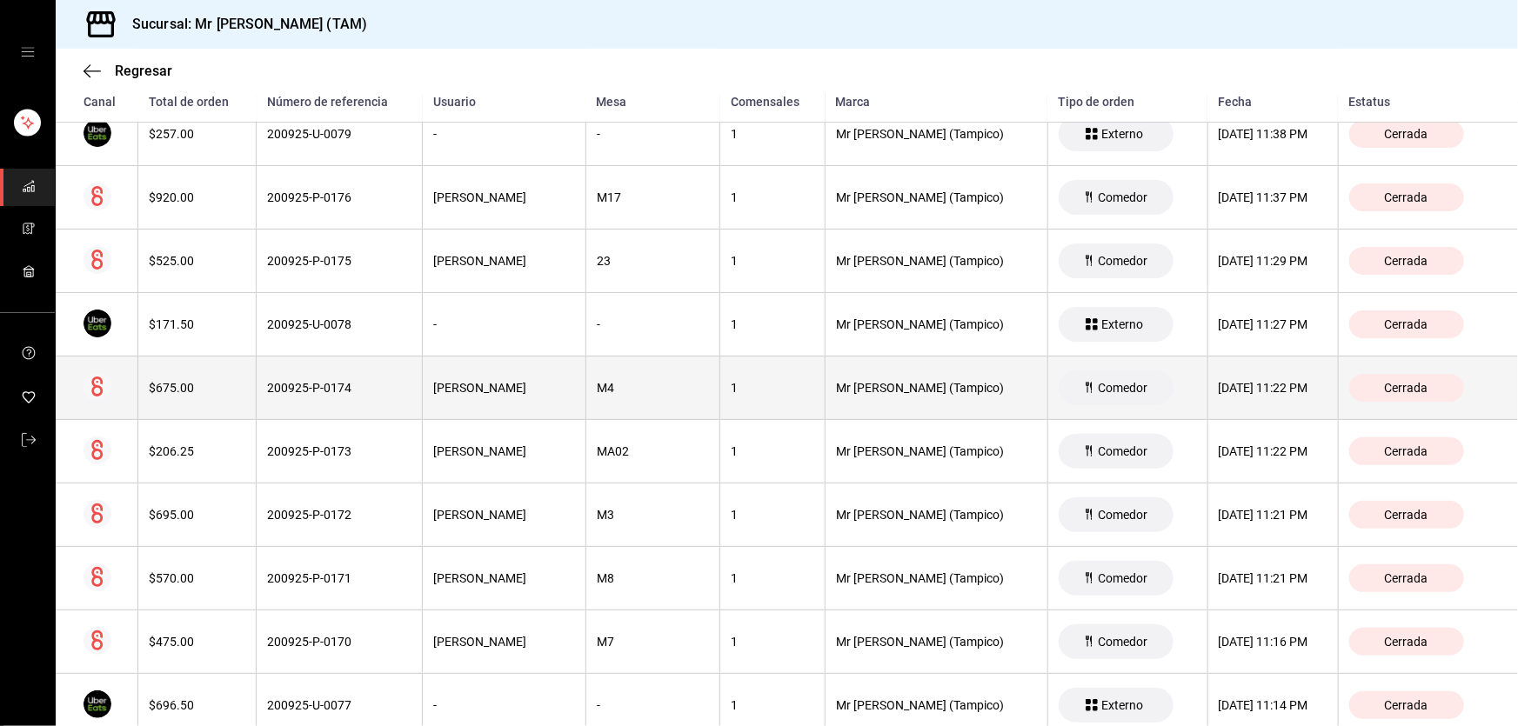
click at [1219, 381] on div "[DATE] 11:22 PM" at bounding box center [1273, 388] width 109 height 14
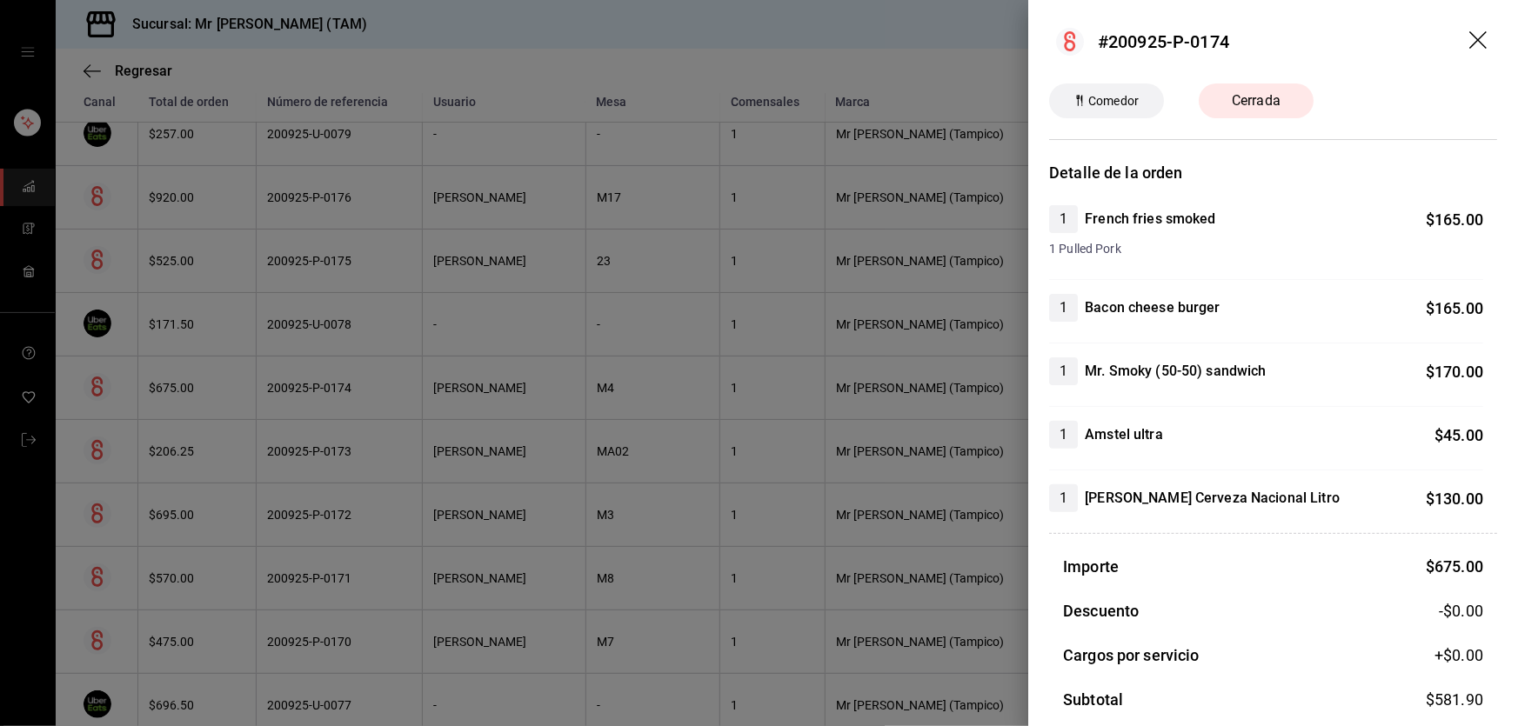
click at [1469, 36] on icon "drag" at bounding box center [1479, 41] width 21 height 21
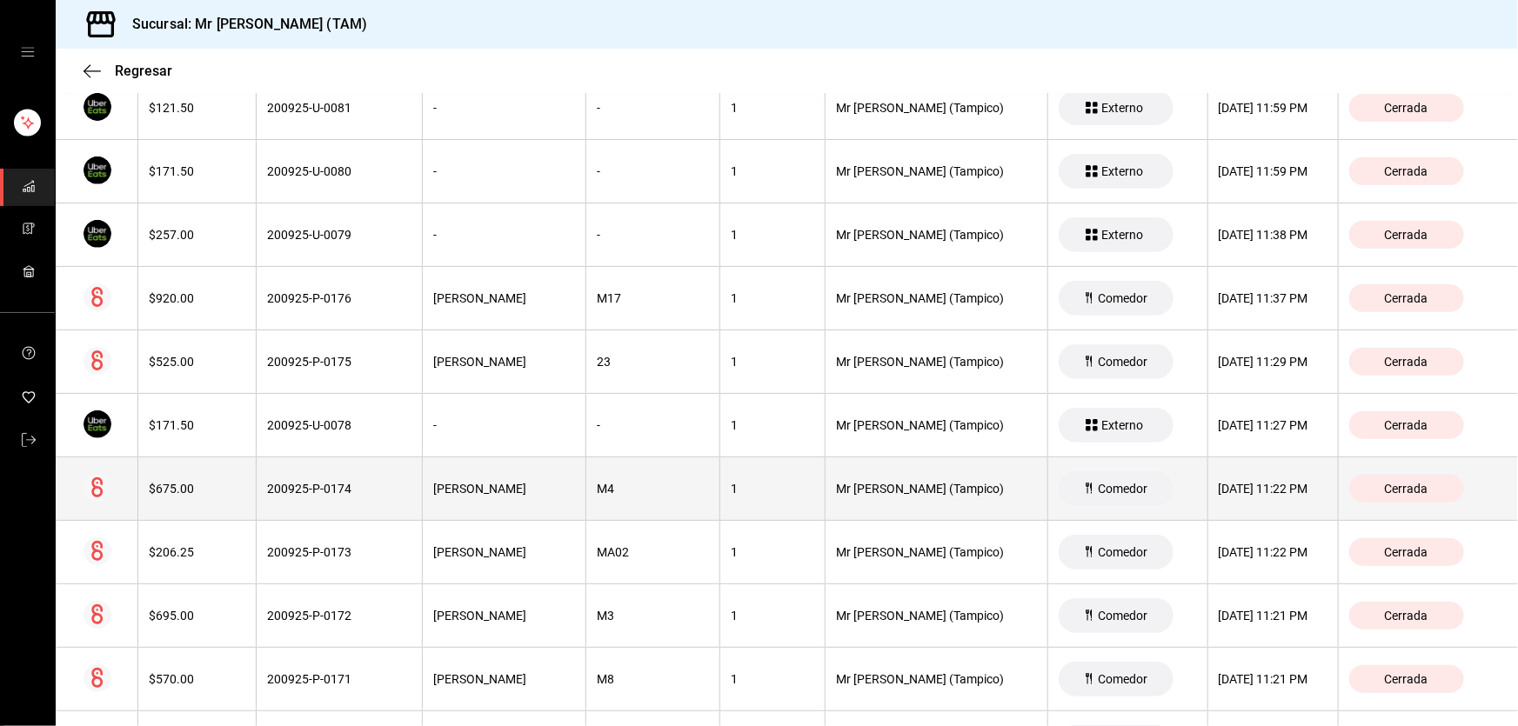
scroll to position [0, 0]
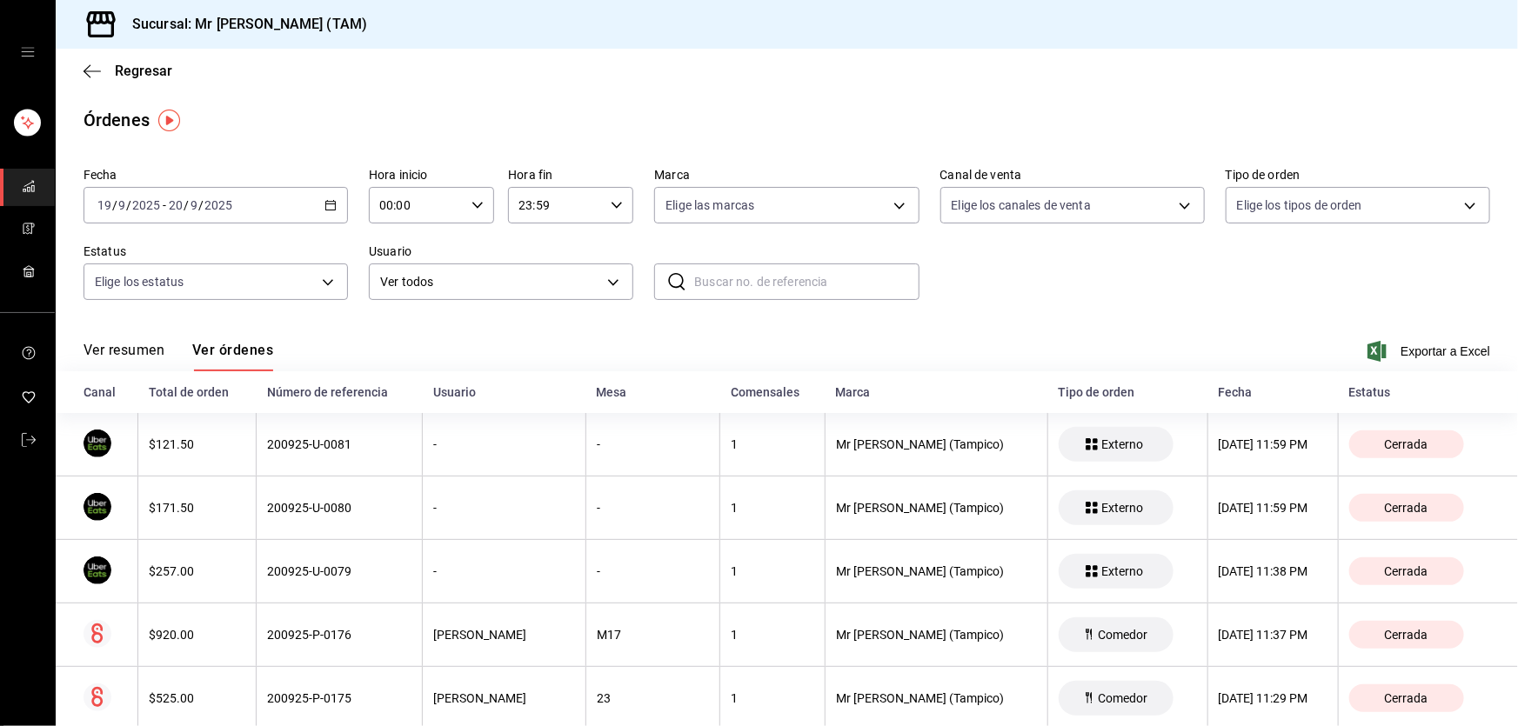
click at [1058, 396] on div "Tipo de orden" at bounding box center [1127, 392] width 139 height 14
click at [171, 283] on body "Sucursal: Mr [PERSON_NAME] (TAM) Regresar Órdenes Fecha [DATE] [DATE] - [DATE] …" at bounding box center [759, 363] width 1518 height 726
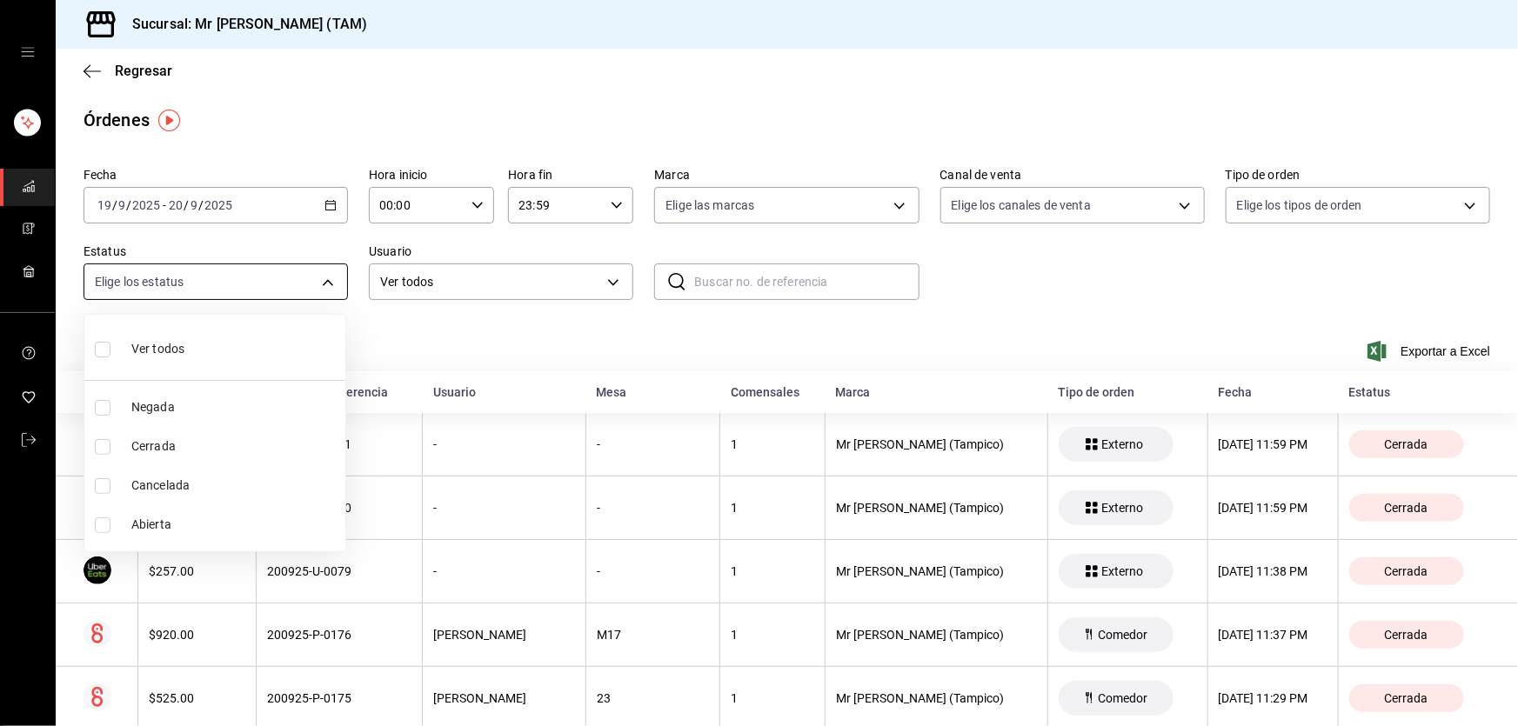
click at [171, 283] on div at bounding box center [759, 363] width 1518 height 726
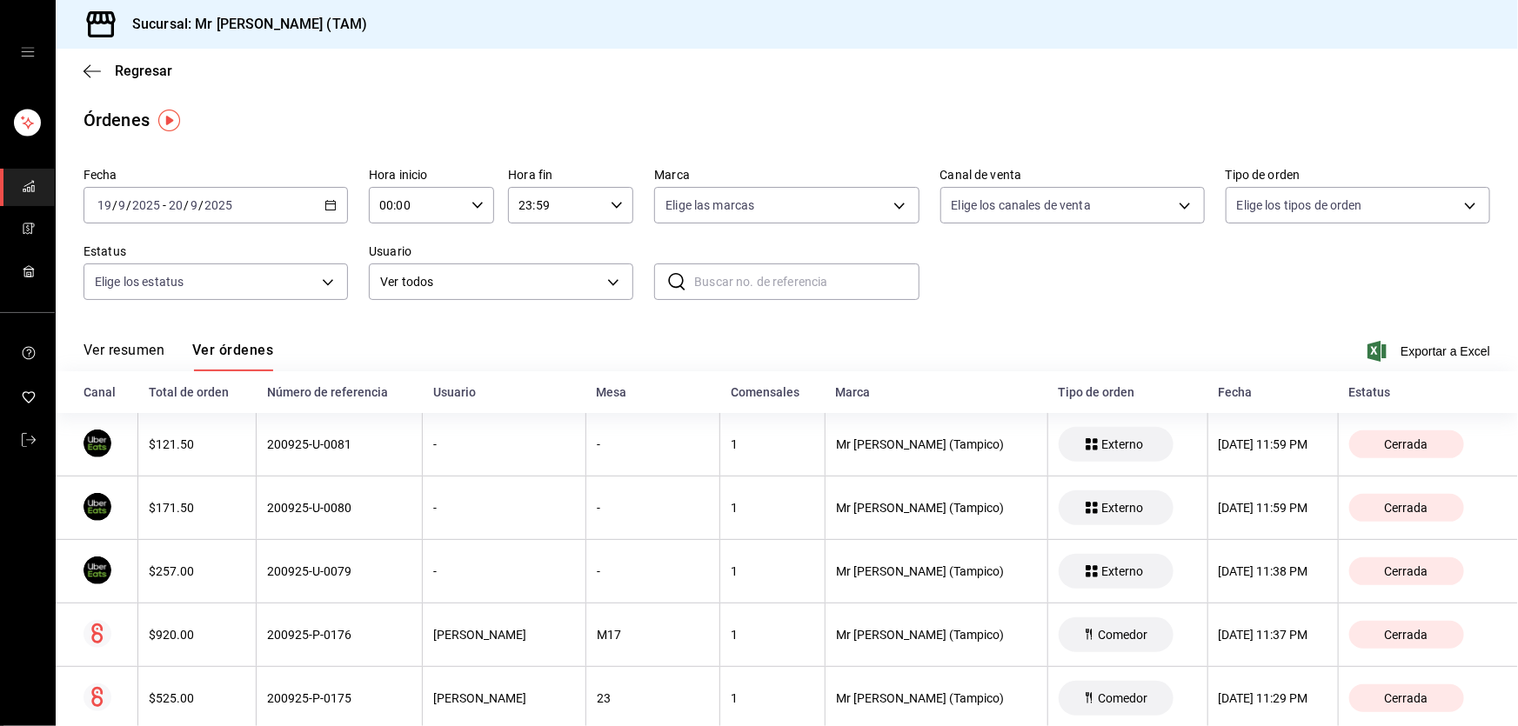
click at [342, 200] on div "[DATE] [DATE] - [DATE] [DATE]" at bounding box center [216, 205] width 264 height 37
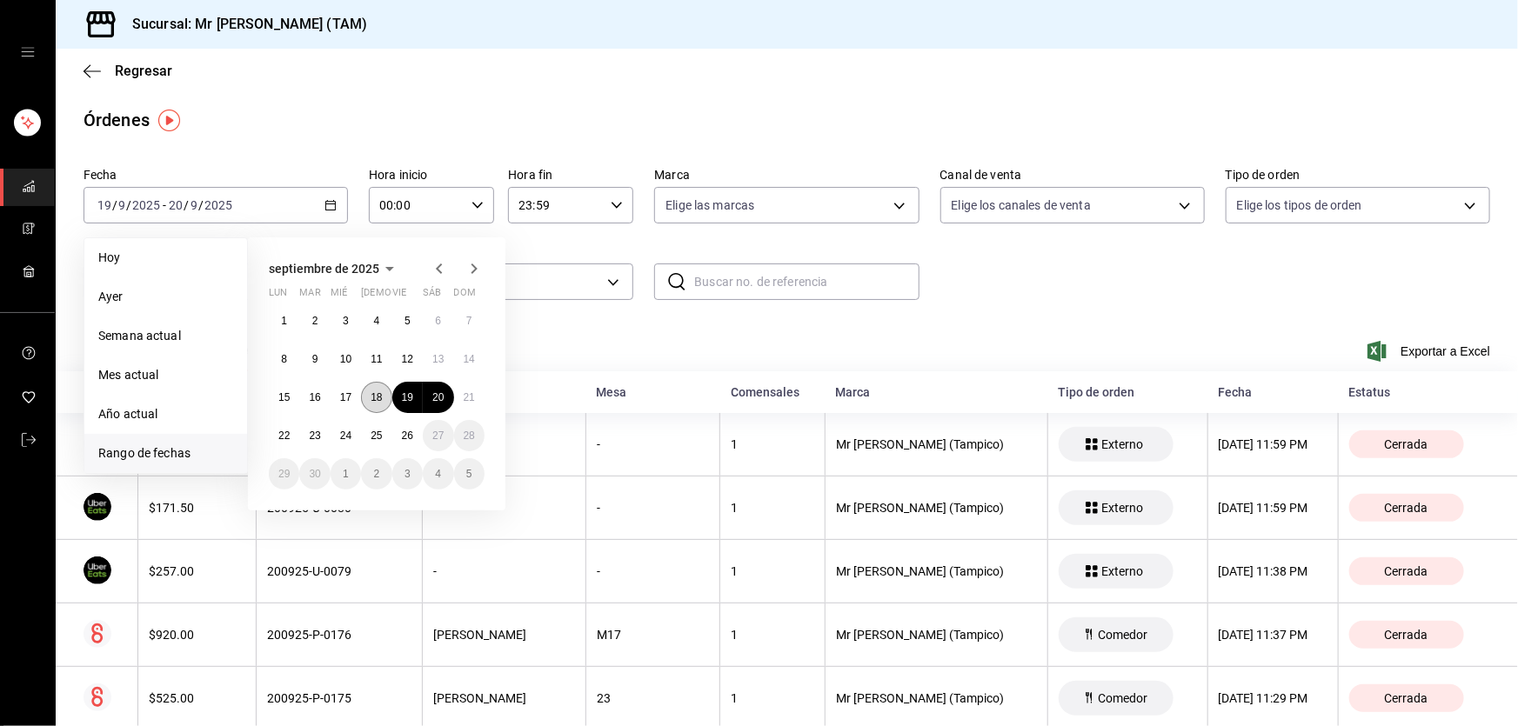
click at [378, 399] on abbr "18" at bounding box center [376, 398] width 11 height 12
click at [282, 432] on abbr "22" at bounding box center [283, 436] width 11 height 12
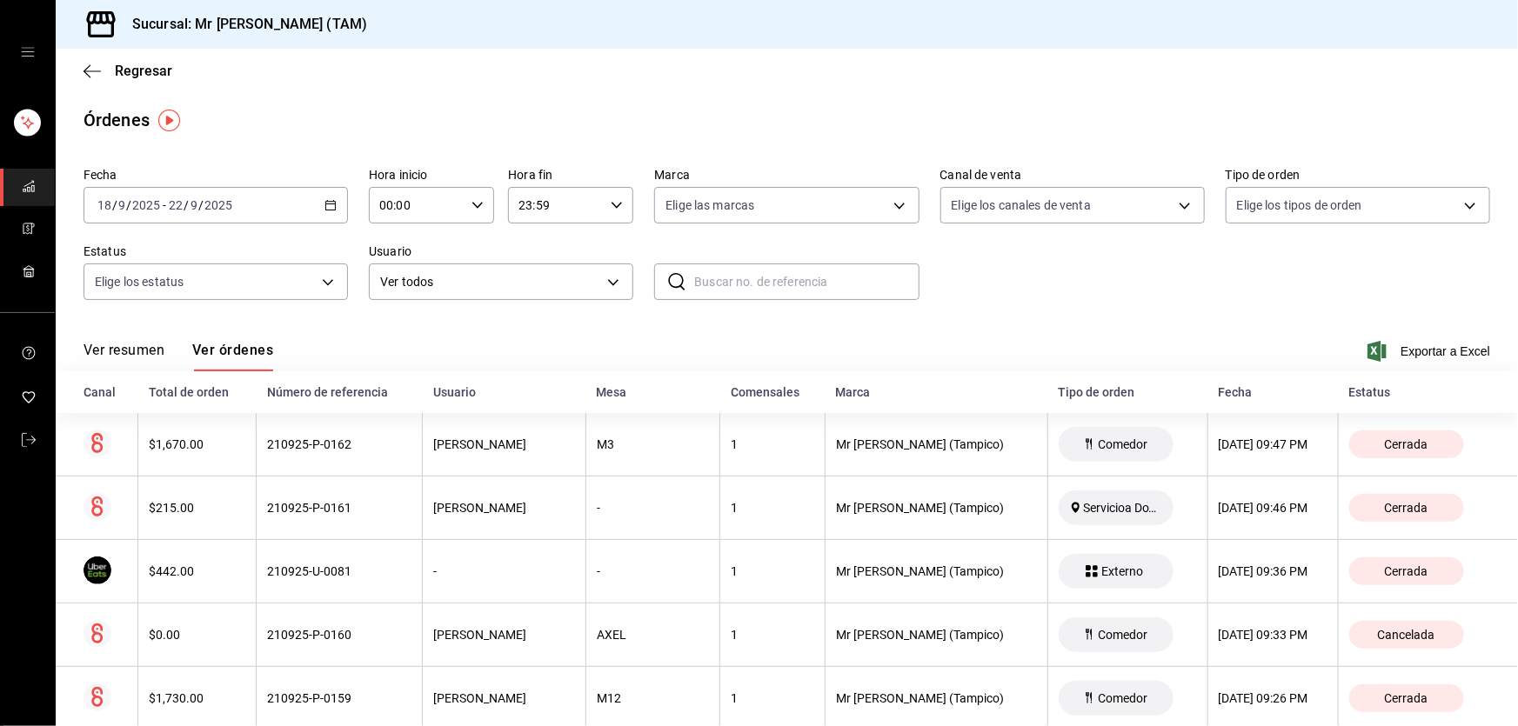
click at [1027, 325] on div "Ver resumen Ver órdenes Exportar a Excel" at bounding box center [787, 346] width 1407 height 50
click at [1153, 329] on div "Ver resumen Ver órdenes Exportar a Excel" at bounding box center [787, 346] width 1407 height 50
click at [1029, 297] on div "Fecha [DATE] [DATE] - [DATE] [DATE] Hora inicio 00:00 Hora inicio Hora fin 23:5…" at bounding box center [787, 241] width 1407 height 160
click at [1288, 197] on body "Sucursal: Mr [PERSON_NAME] (TAM) Regresar Órdenes Fecha [DATE] [DATE] - [DATE] …" at bounding box center [759, 363] width 1518 height 726
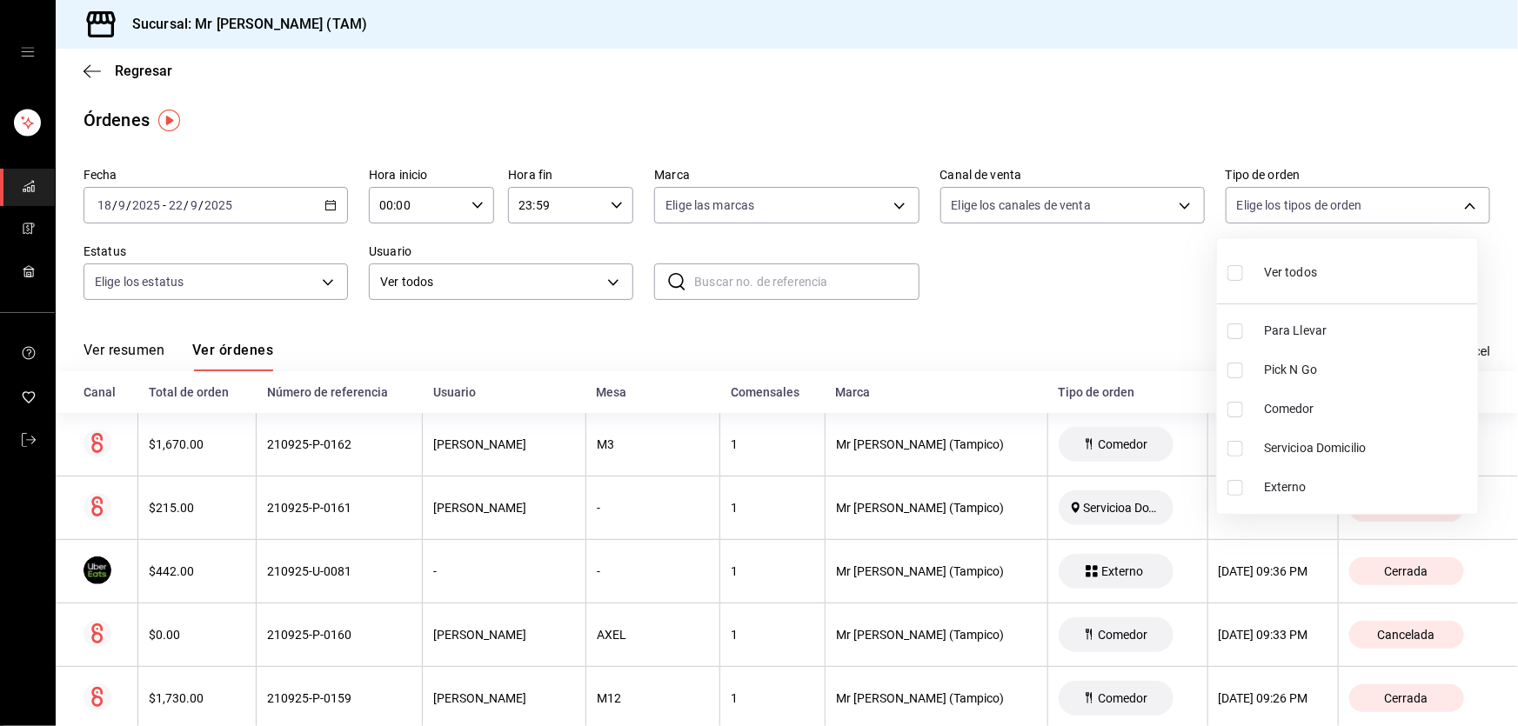
click at [1284, 337] on span "Para Llevar" at bounding box center [1367, 331] width 207 height 18
type input "e1c2db6e-83d3-46cc-99cf-b27109e1b500"
checkbox input "true"
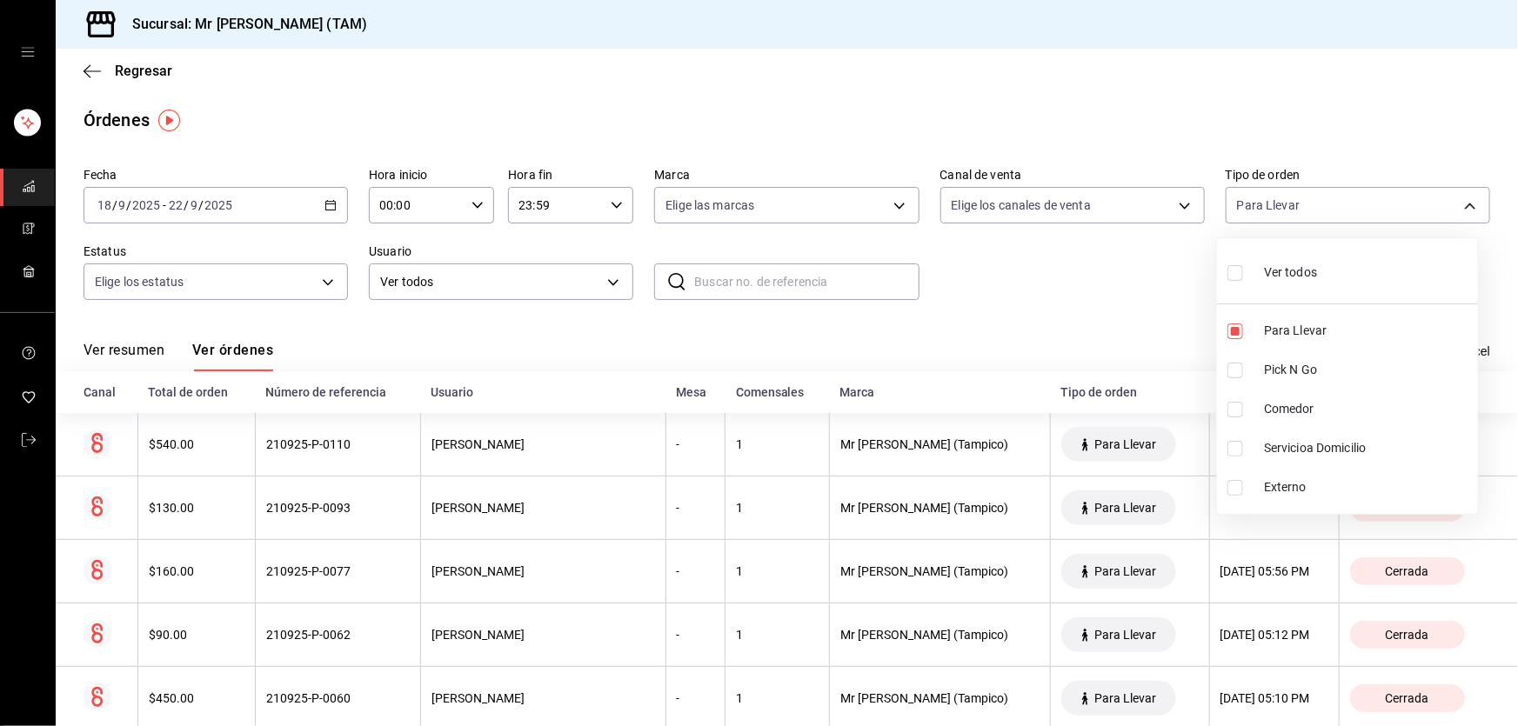
click at [986, 319] on div at bounding box center [759, 363] width 1518 height 726
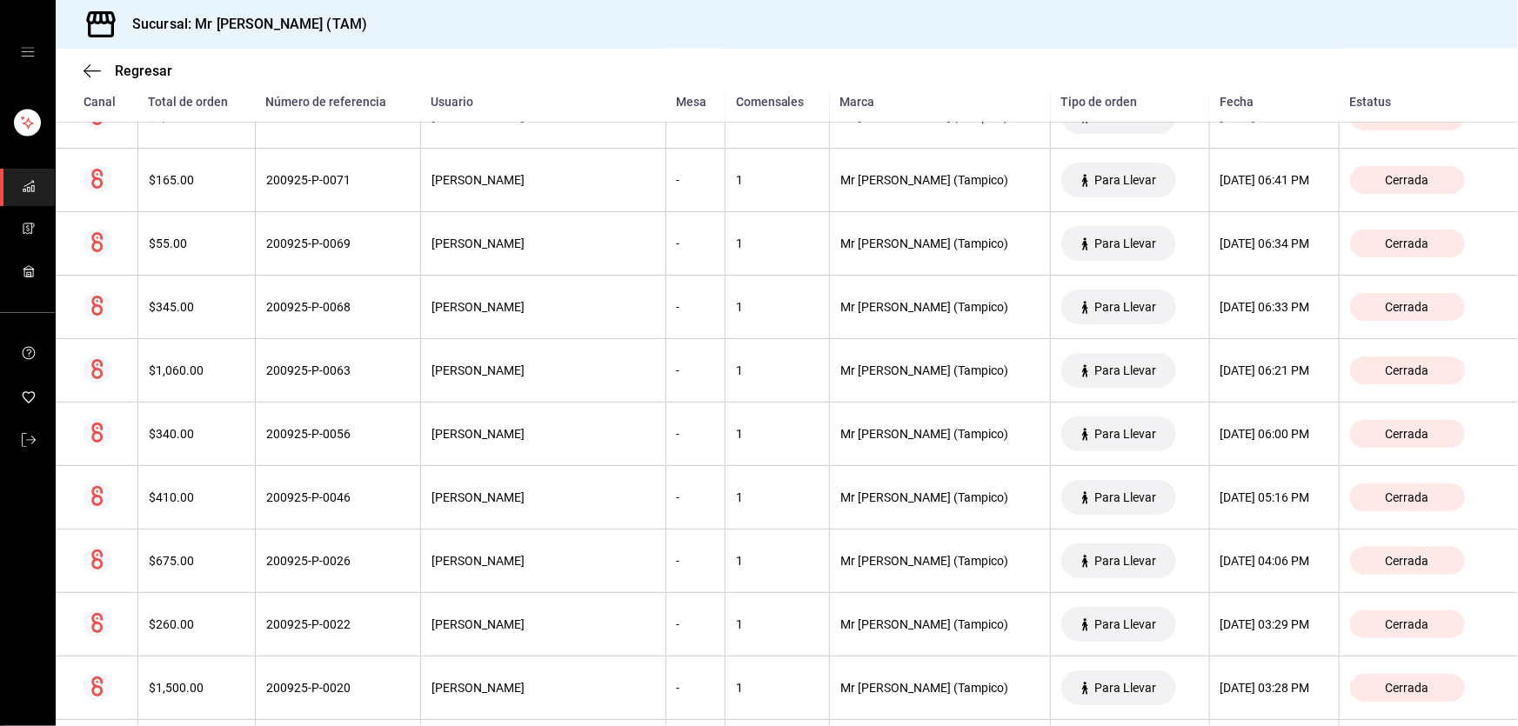
scroll to position [1456, 0]
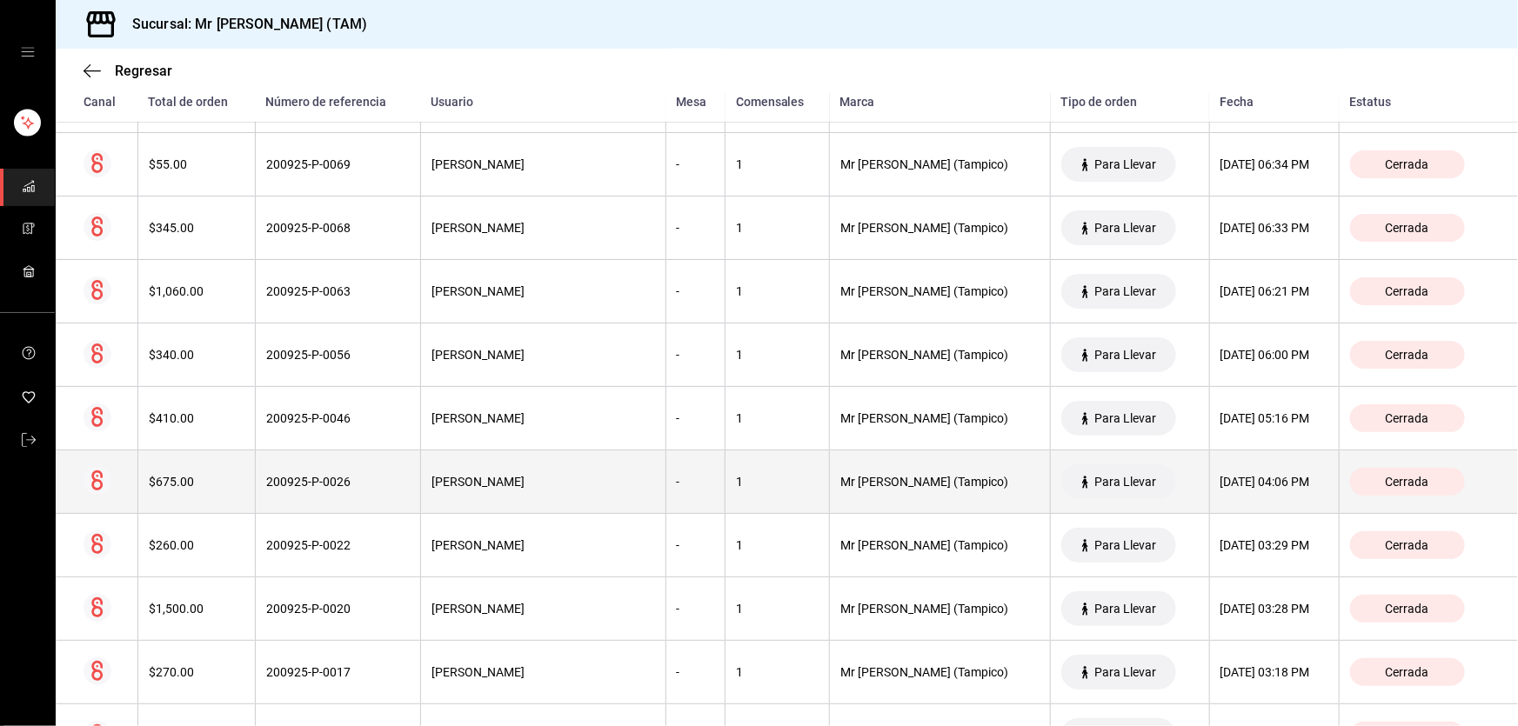
click at [364, 485] on div "200925-P-0026" at bounding box center [338, 482] width 144 height 14
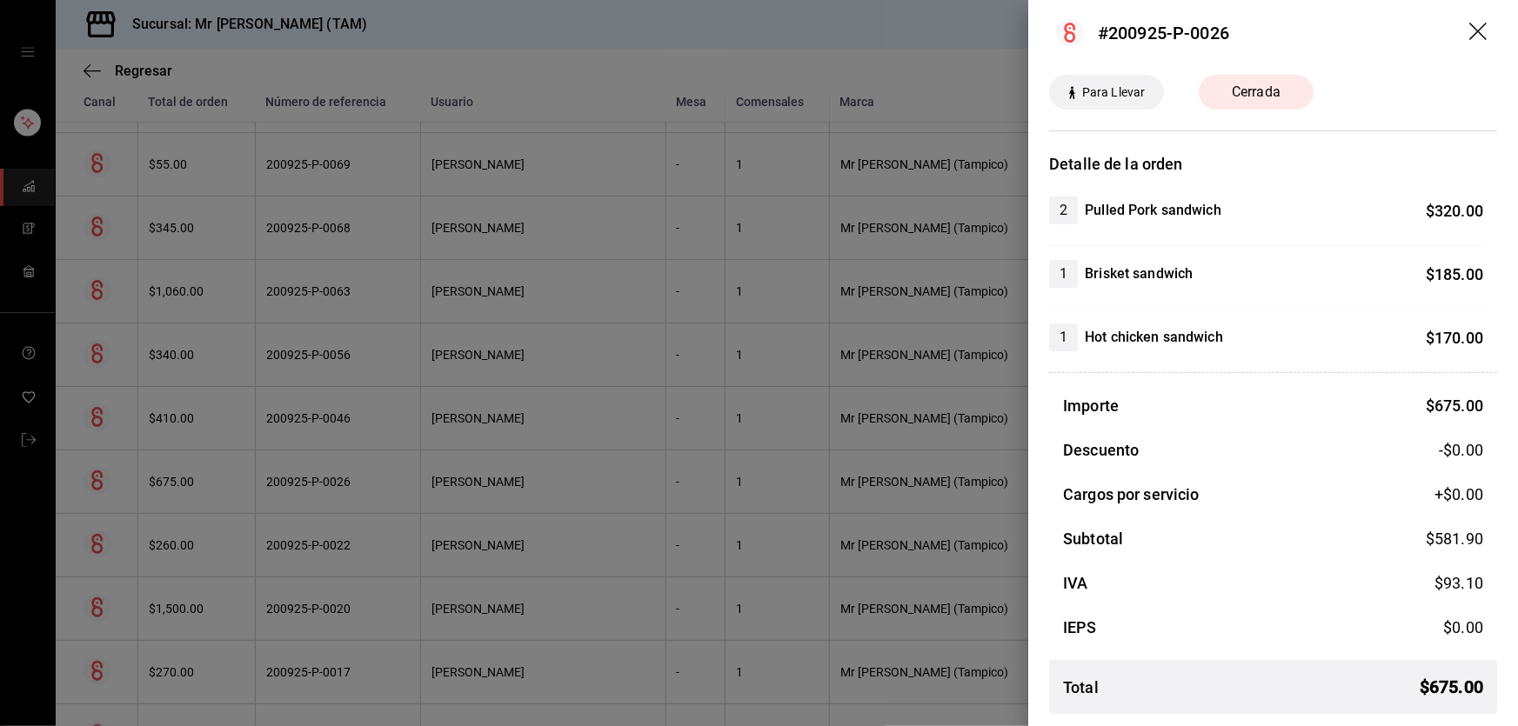
scroll to position [0, 0]
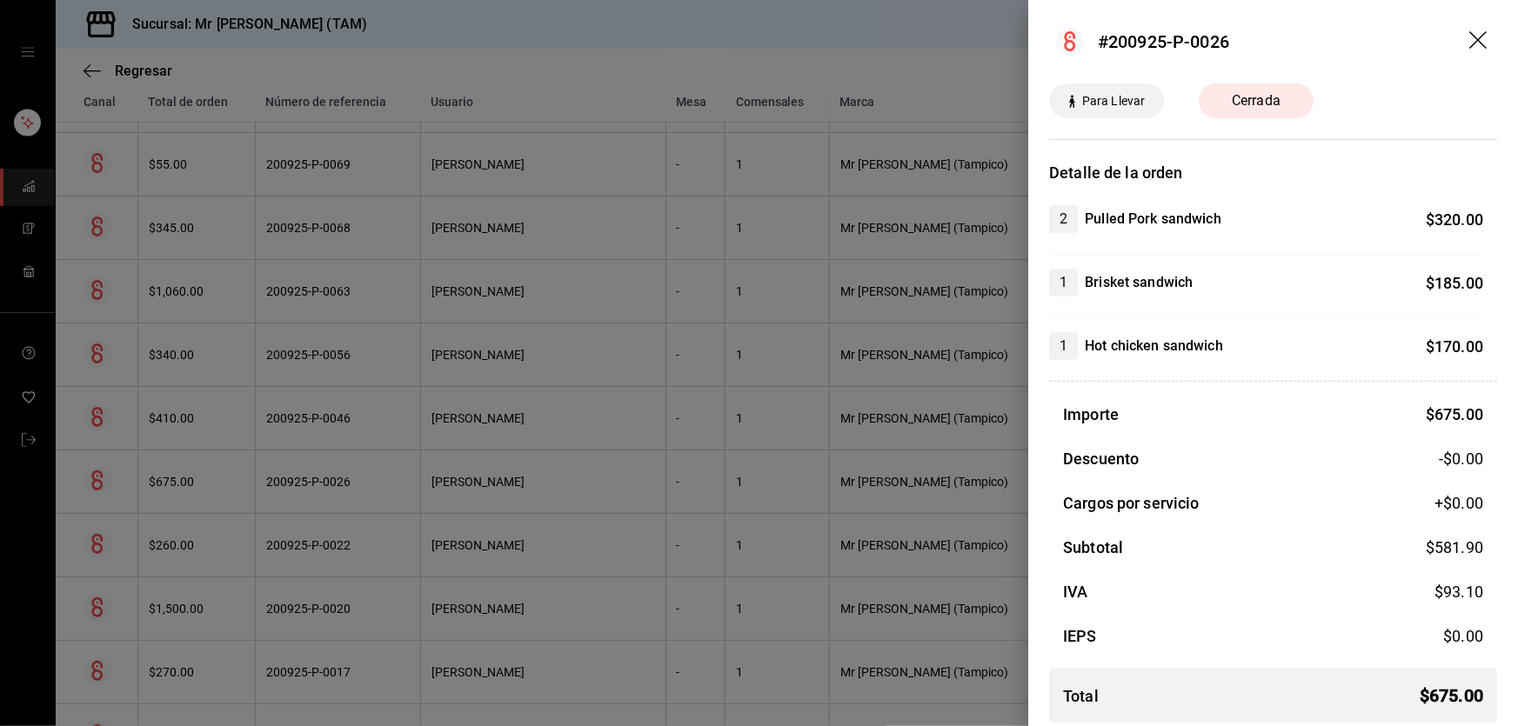
click at [1479, 40] on header "#200925-P-0026" at bounding box center [1273, 42] width 490 height 84
click at [1482, 36] on header "#200925-P-0026" at bounding box center [1273, 42] width 490 height 84
click at [1479, 45] on header "#200925-P-0026" at bounding box center [1273, 42] width 490 height 84
click at [1469, 44] on icon "drag" at bounding box center [1479, 41] width 21 height 21
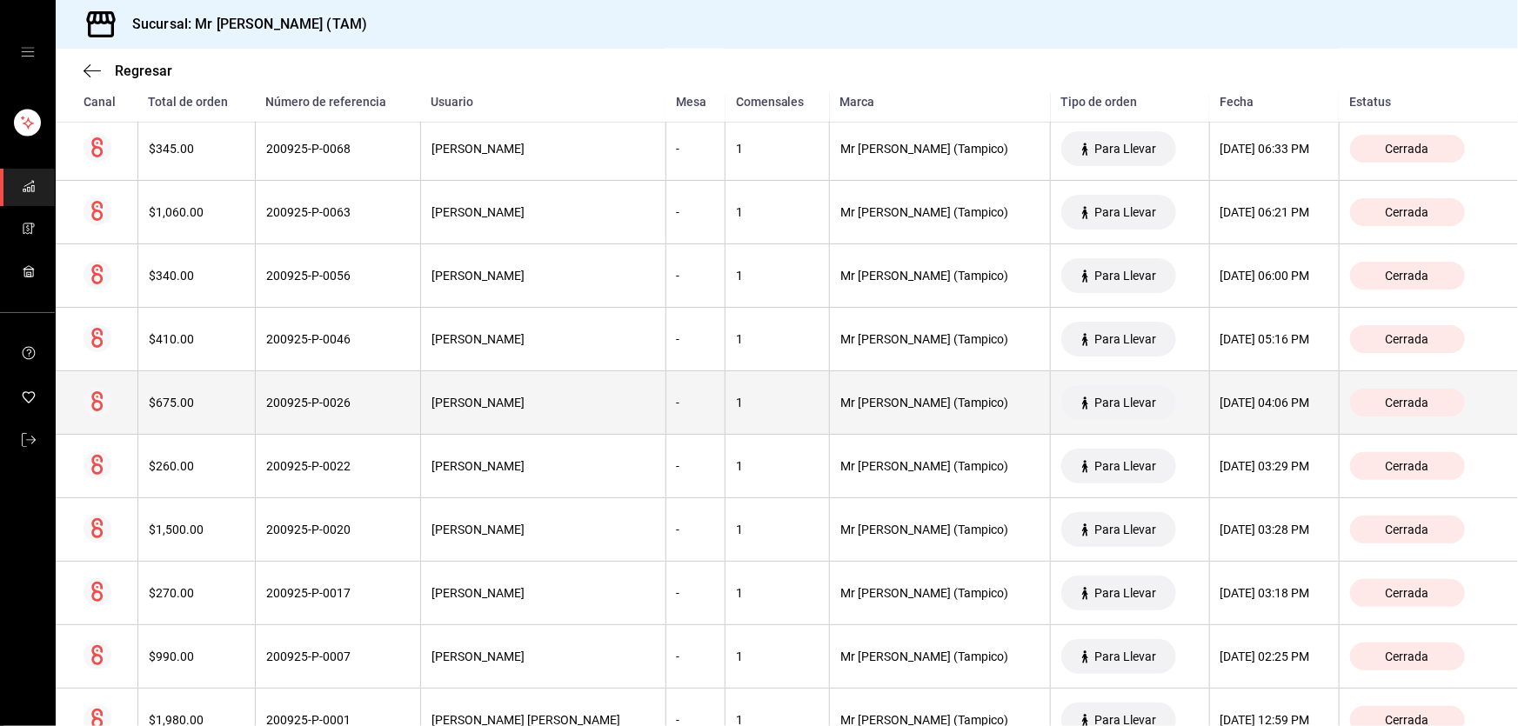
scroll to position [1614, 0]
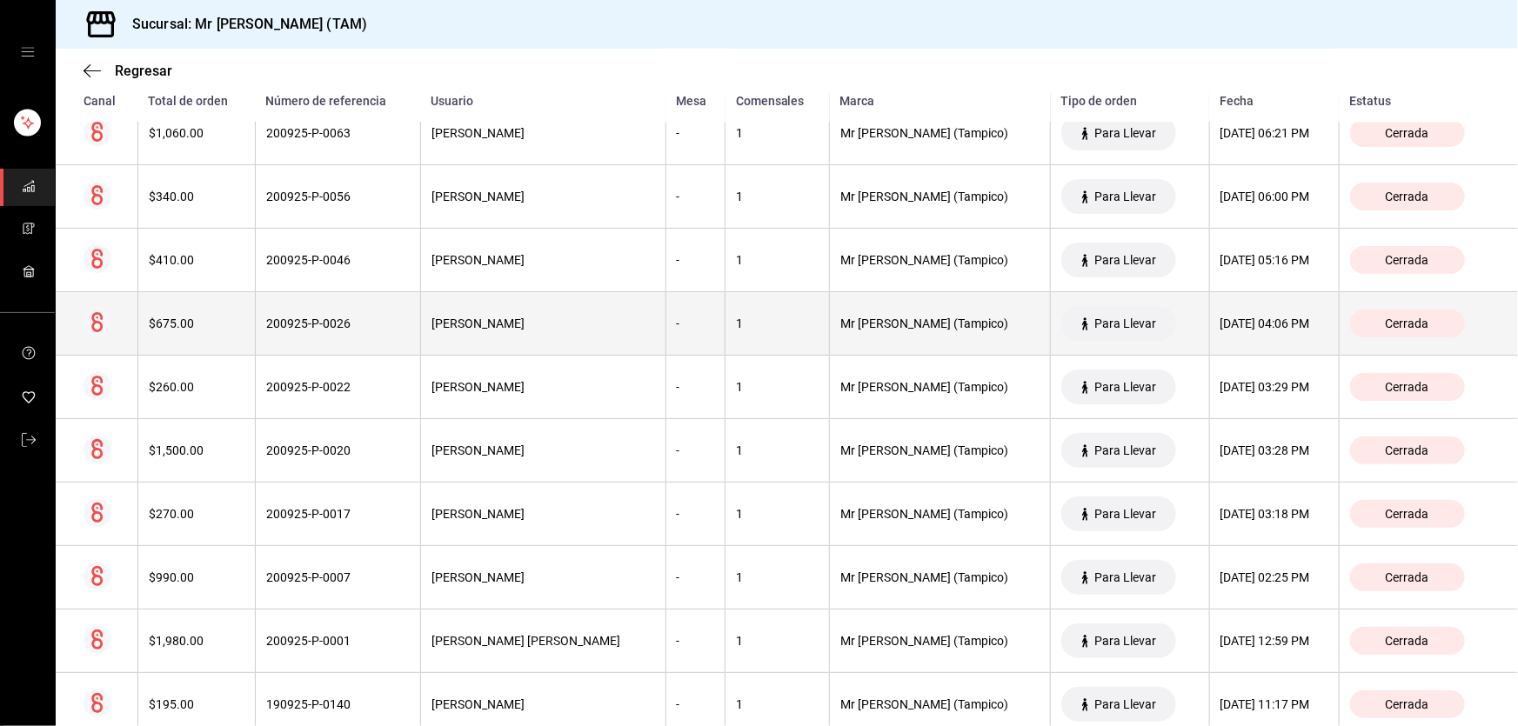
click at [1088, 318] on span "Para Llevar" at bounding box center [1126, 324] width 76 height 14
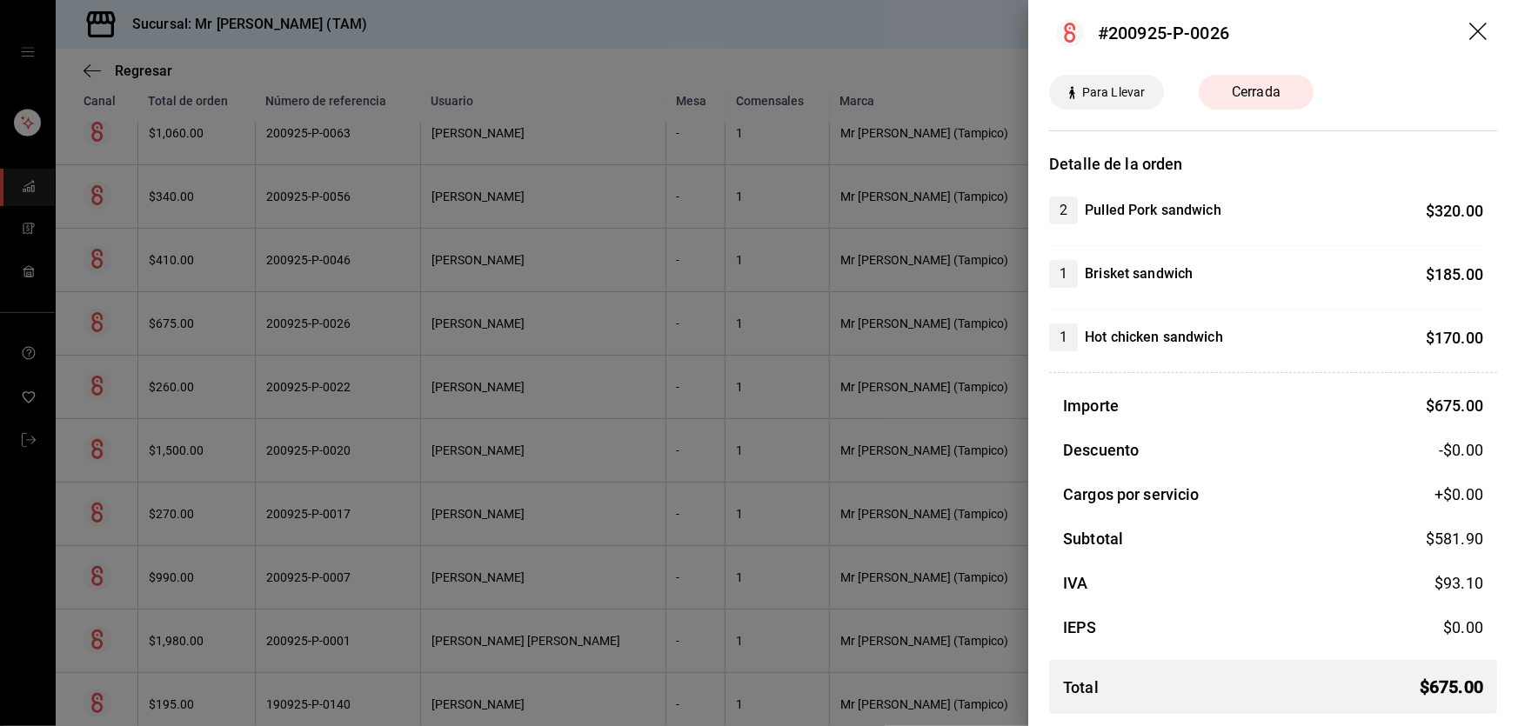
scroll to position [9, 0]
click at [1469, 28] on icon "drag" at bounding box center [1479, 33] width 21 height 21
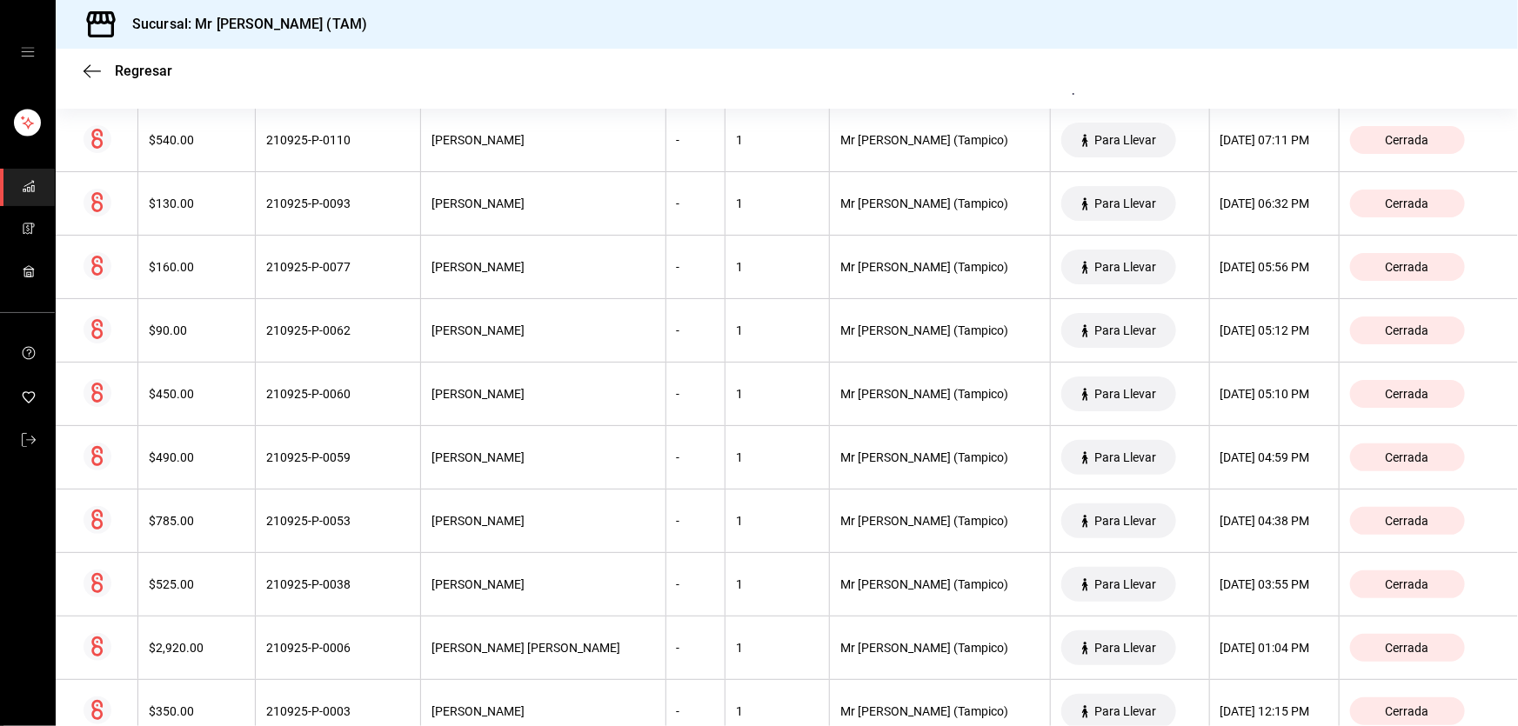
scroll to position [0, 0]
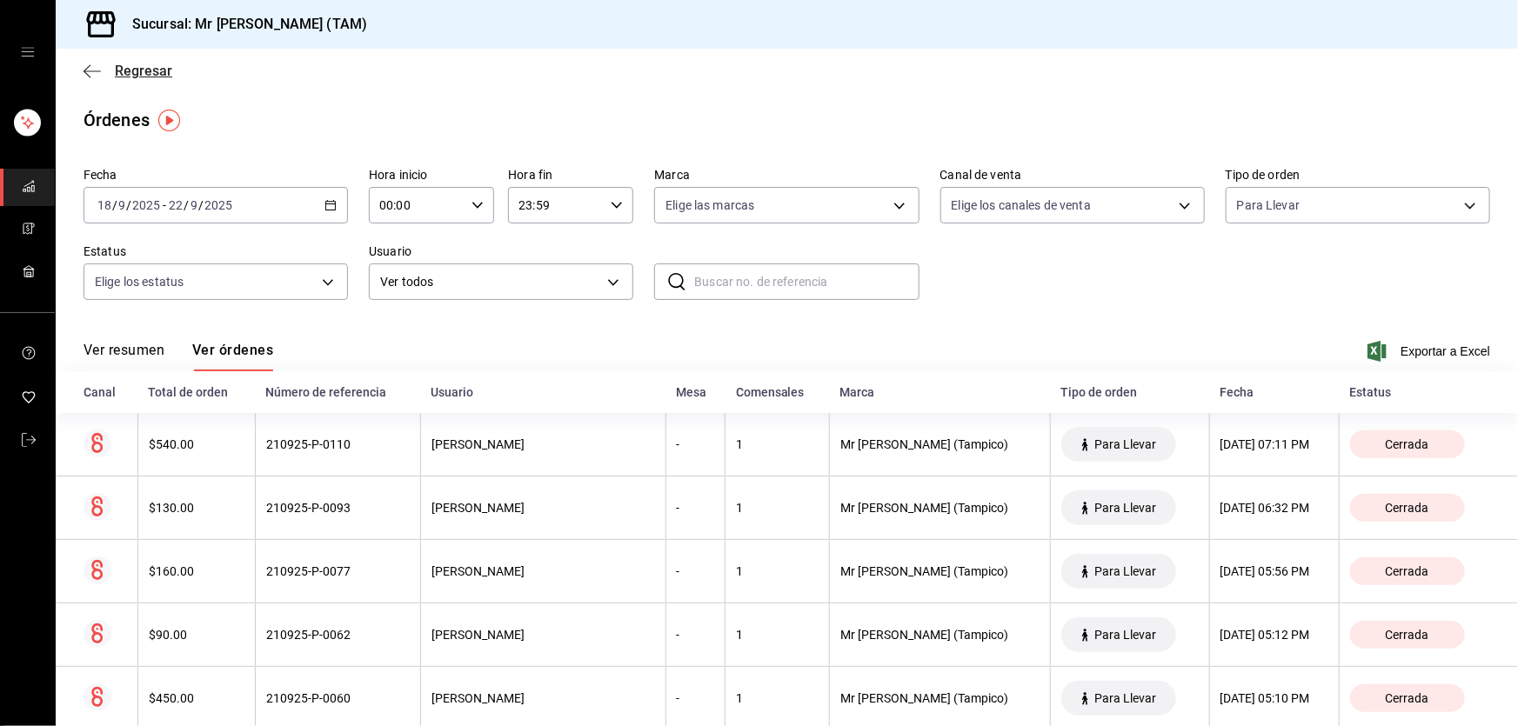
click at [93, 70] on icon "button" at bounding box center [92, 70] width 17 height 1
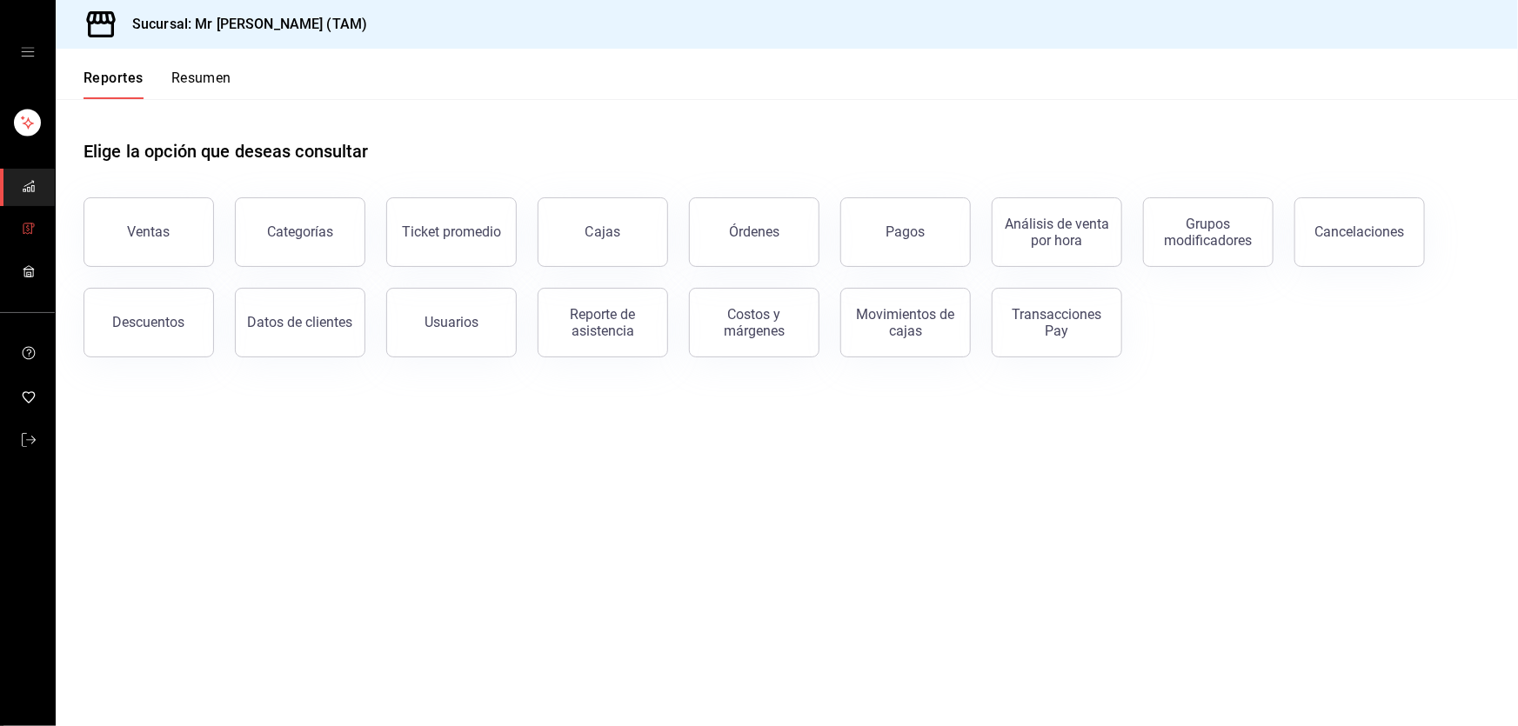
click at [38, 217] on link "mailbox folders" at bounding box center [27, 229] width 55 height 37
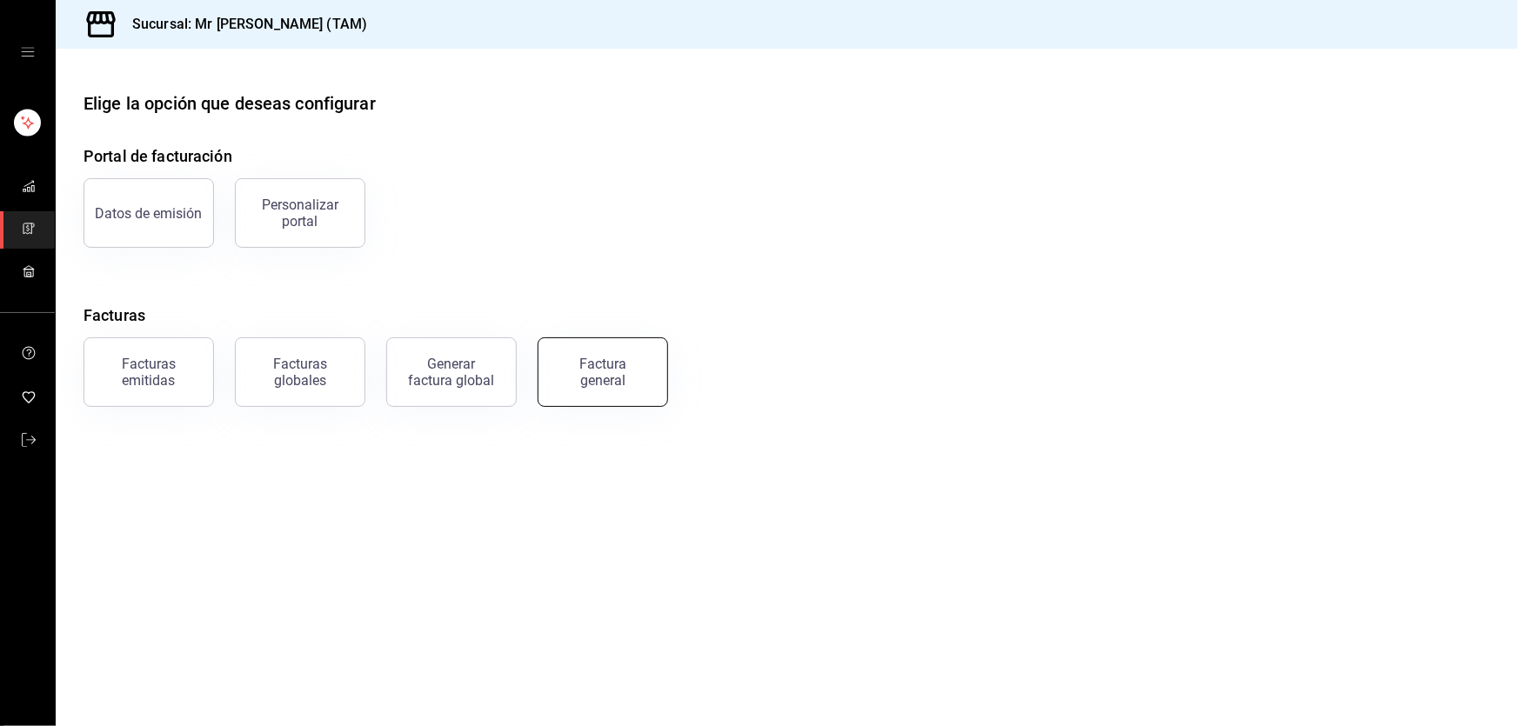
click at [606, 381] on div "Factura general" at bounding box center [602, 372] width 87 height 33
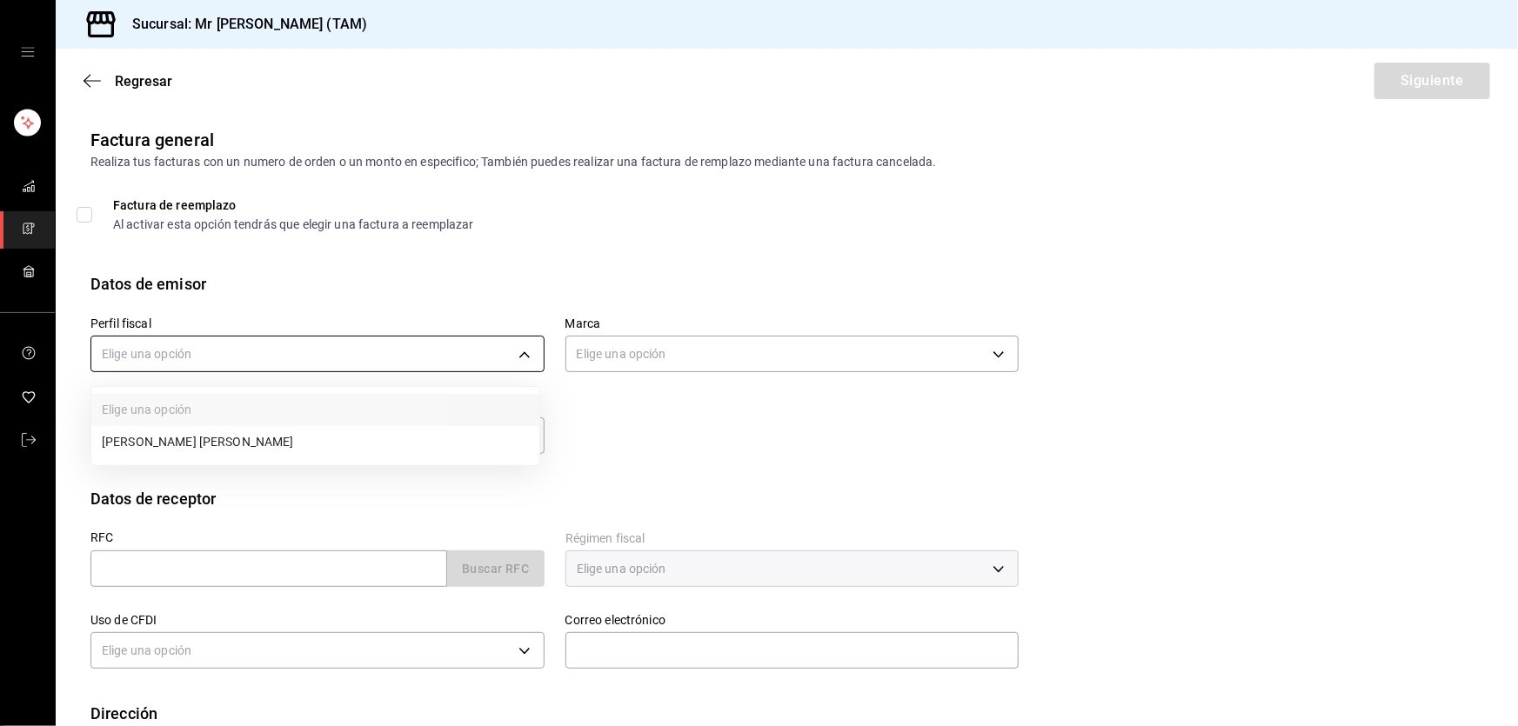
click at [223, 348] on body "Sucursal: Mr Smoky (TAM) Regresar Siguiente Factura general Realiza tus factura…" at bounding box center [759, 363] width 1518 height 726
click at [214, 438] on li "LARISSA ITZEL ANG BAUTISTA" at bounding box center [315, 442] width 448 height 32
type input "81e23790-b5c9-42c9-a779-7127cee00b47"
type input "7082ddc5-3cea-471a-bd4f-d41619b848f0"
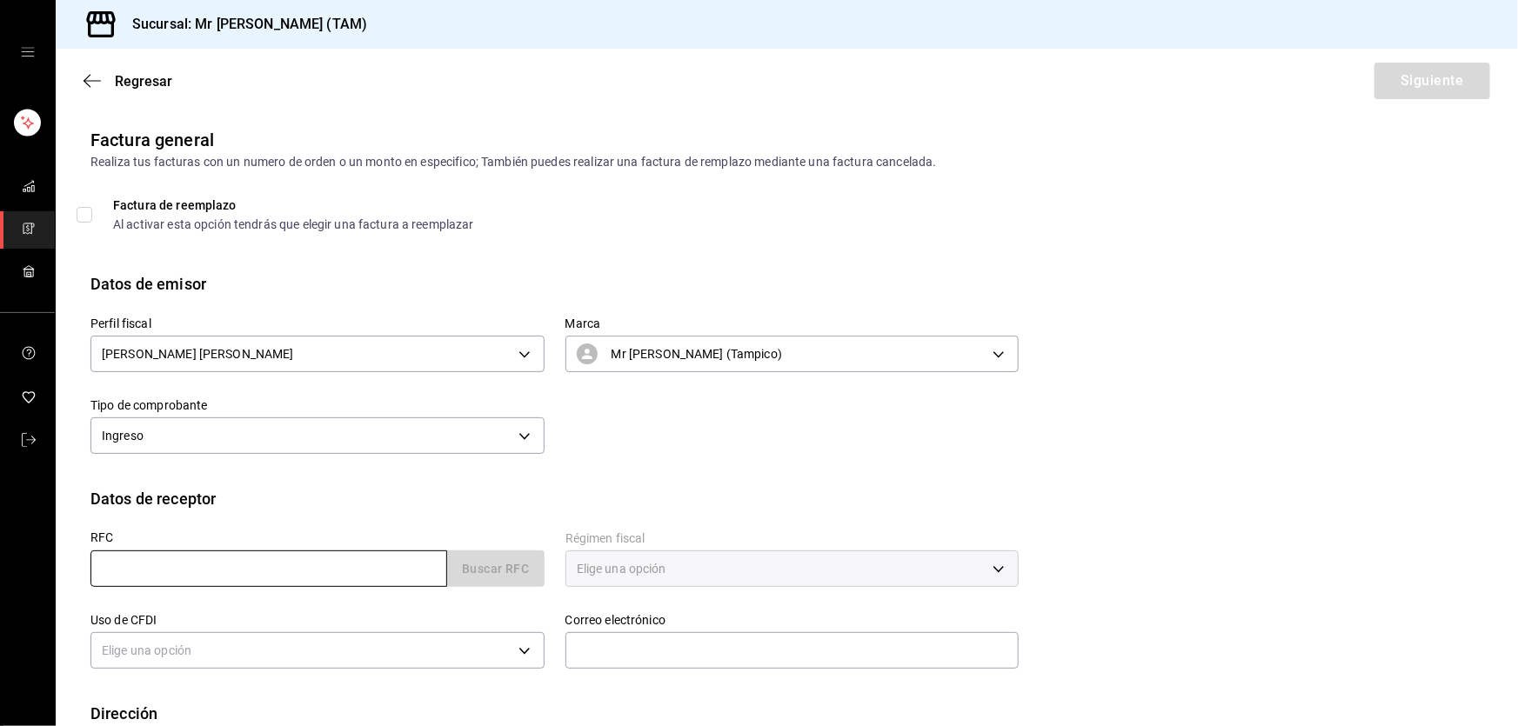
click at [157, 583] on input "text" at bounding box center [268, 569] width 357 height 37
paste input "AACR7809084L6"
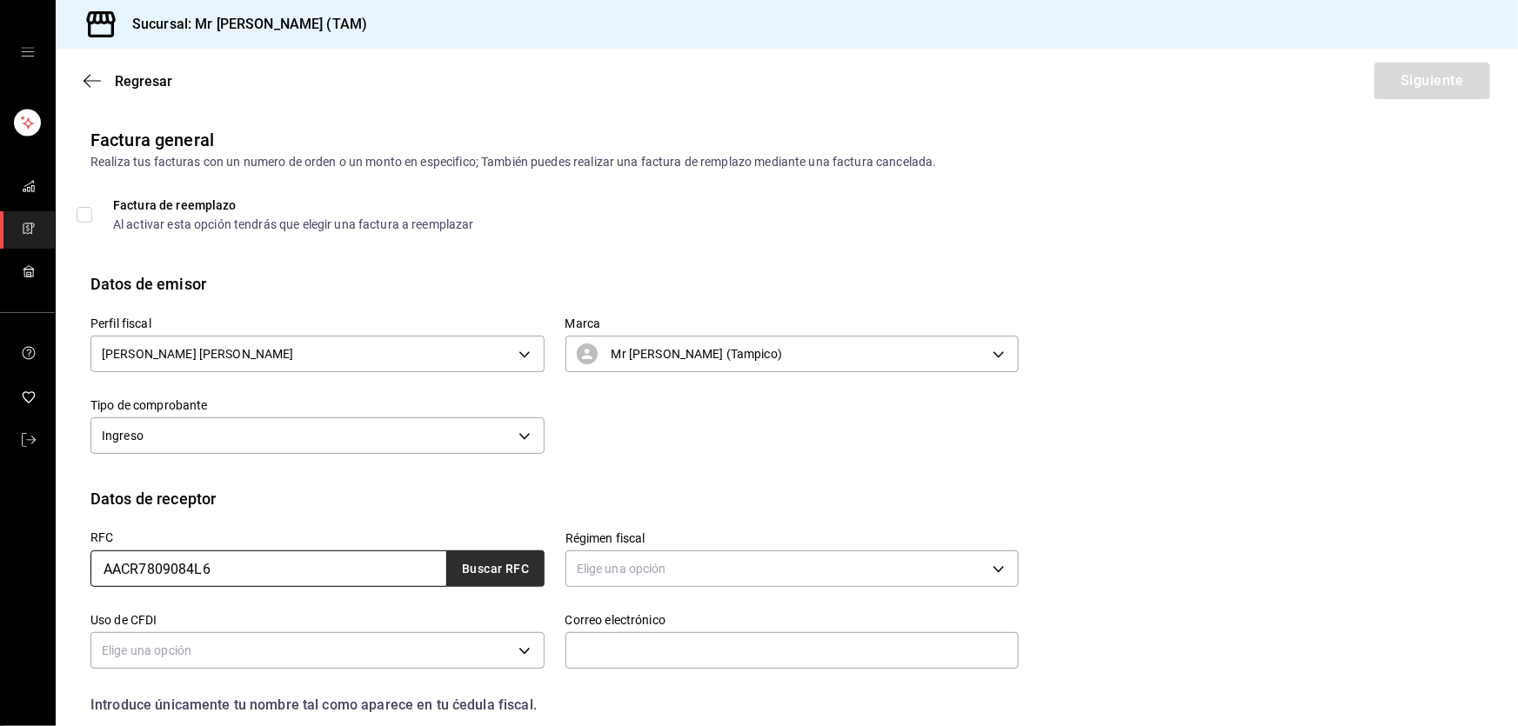
type input "AACR7809084L6"
click at [513, 564] on button "Buscar RFC" at bounding box center [495, 569] width 97 height 37
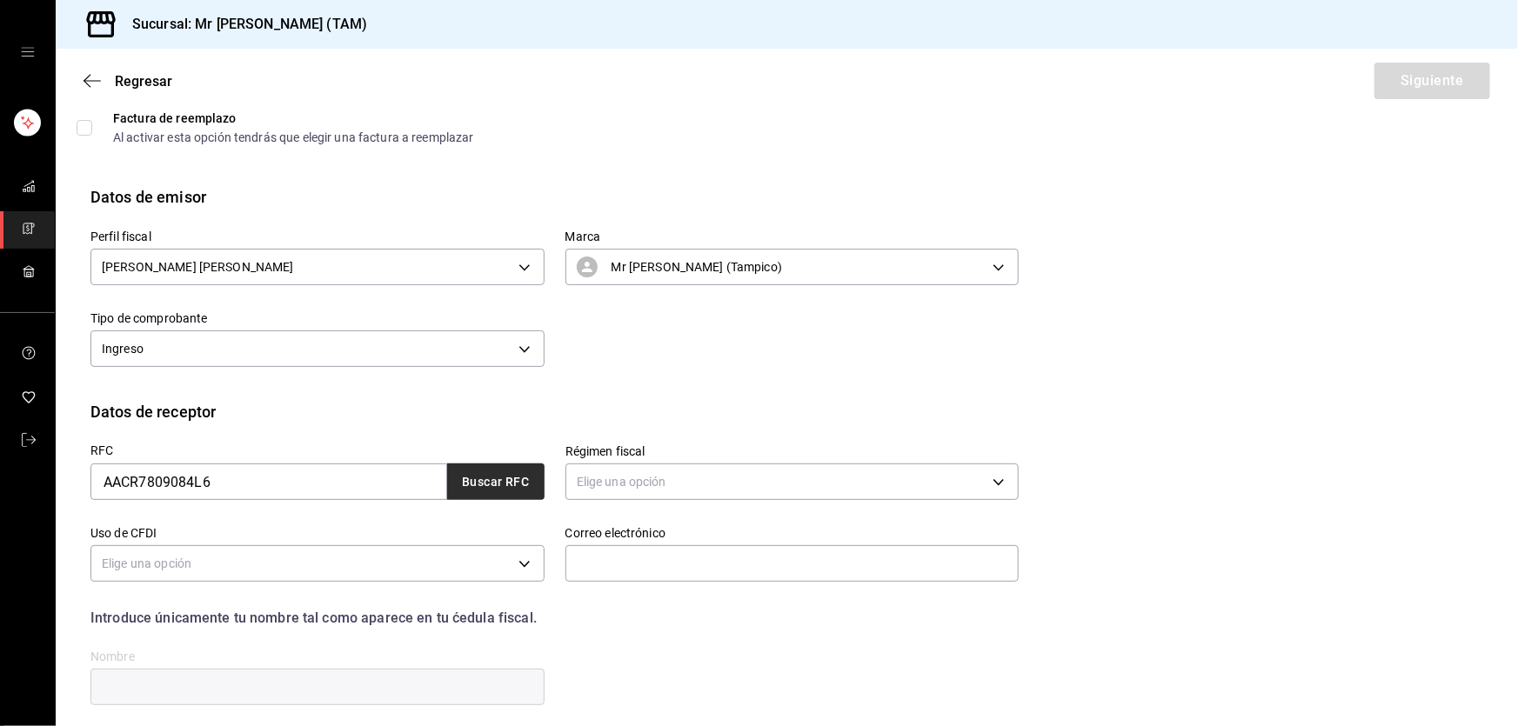
scroll to position [226, 0]
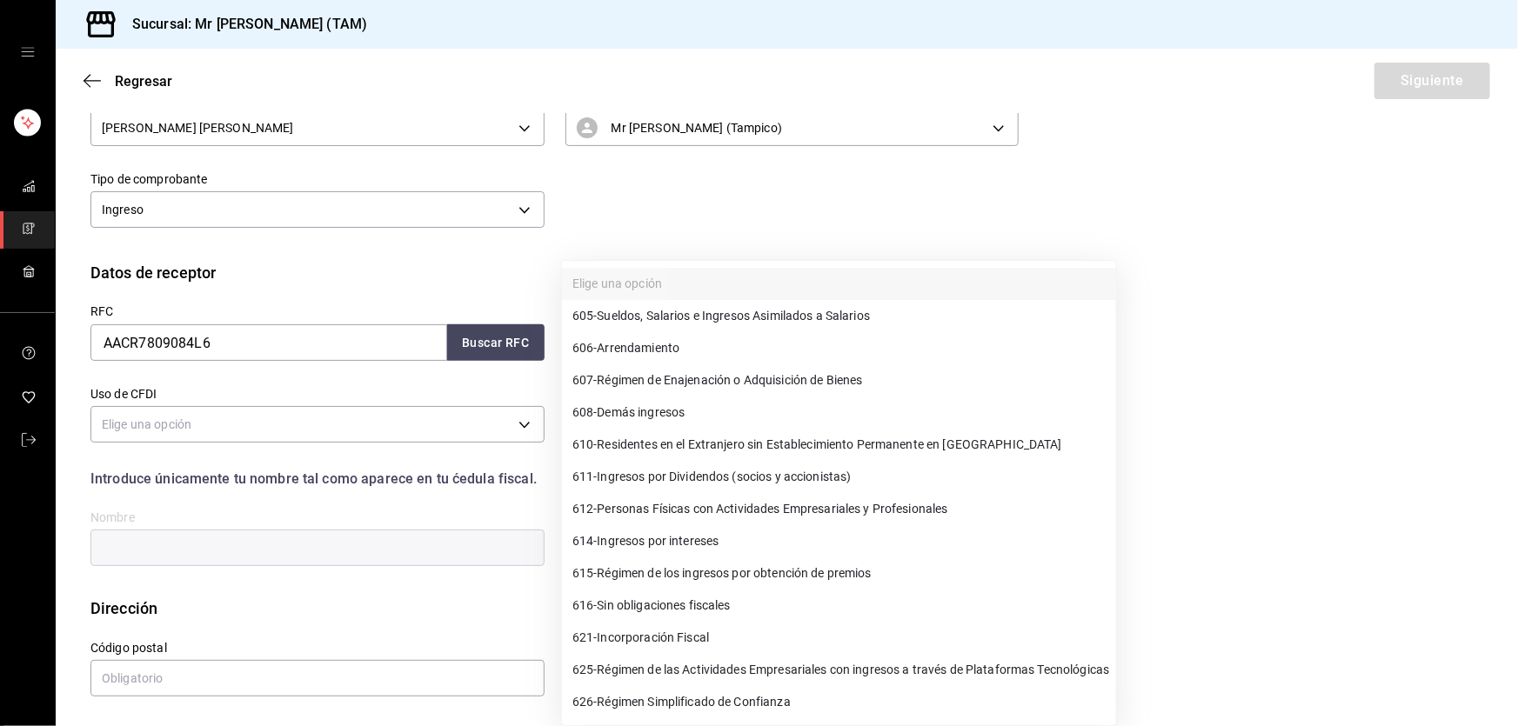
click at [713, 355] on body "Sucursal: Mr Smoky (TAM) Regresar Siguiente Factura general Realiza tus factura…" at bounding box center [759, 363] width 1518 height 726
click at [705, 509] on span "612 - Personas Físicas con Actividades Empresariales y Profesionales" at bounding box center [760, 509] width 376 height 18
type input "612"
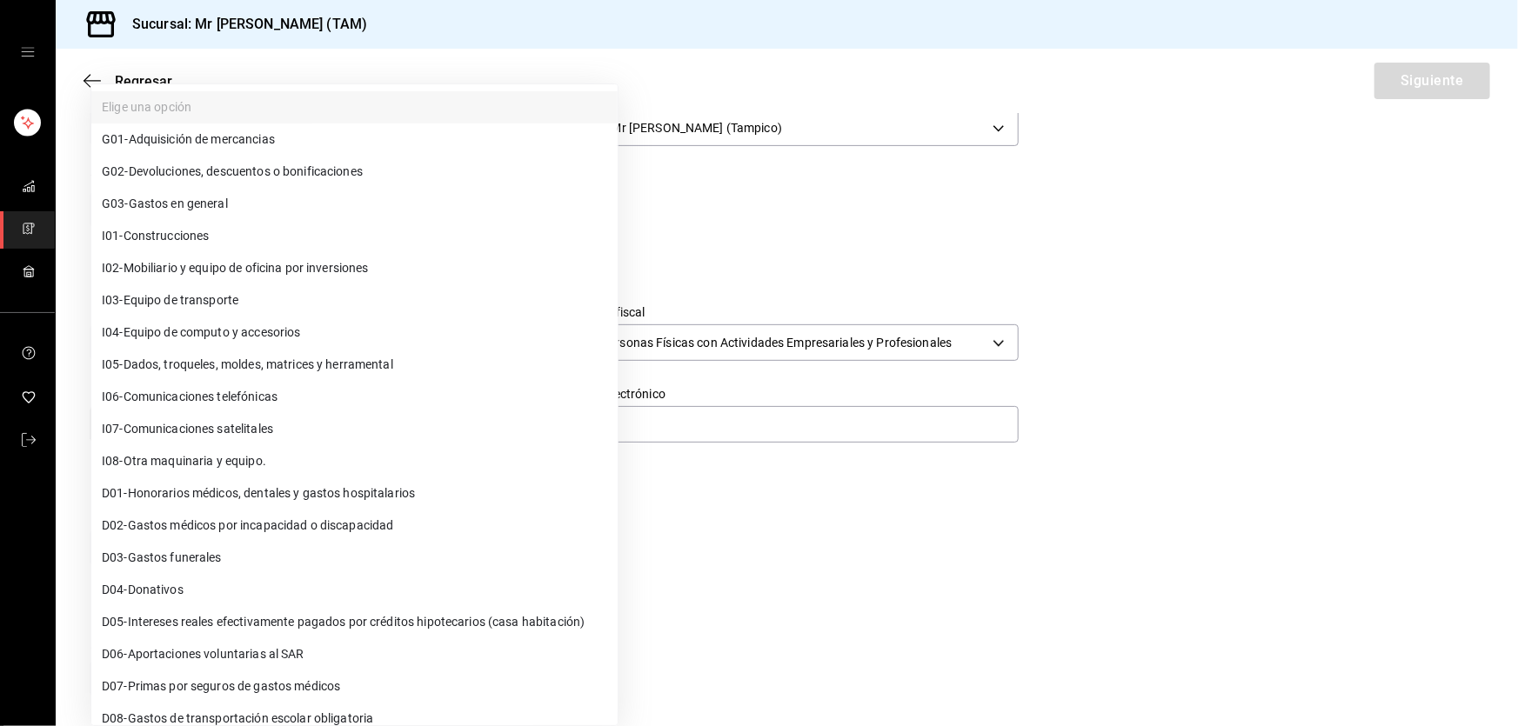
click at [339, 418] on body "Sucursal: Mr Smoky (TAM) Regresar Siguiente Factura general Realiza tus factura…" at bounding box center [759, 363] width 1518 height 726
click at [723, 425] on div at bounding box center [759, 363] width 1518 height 726
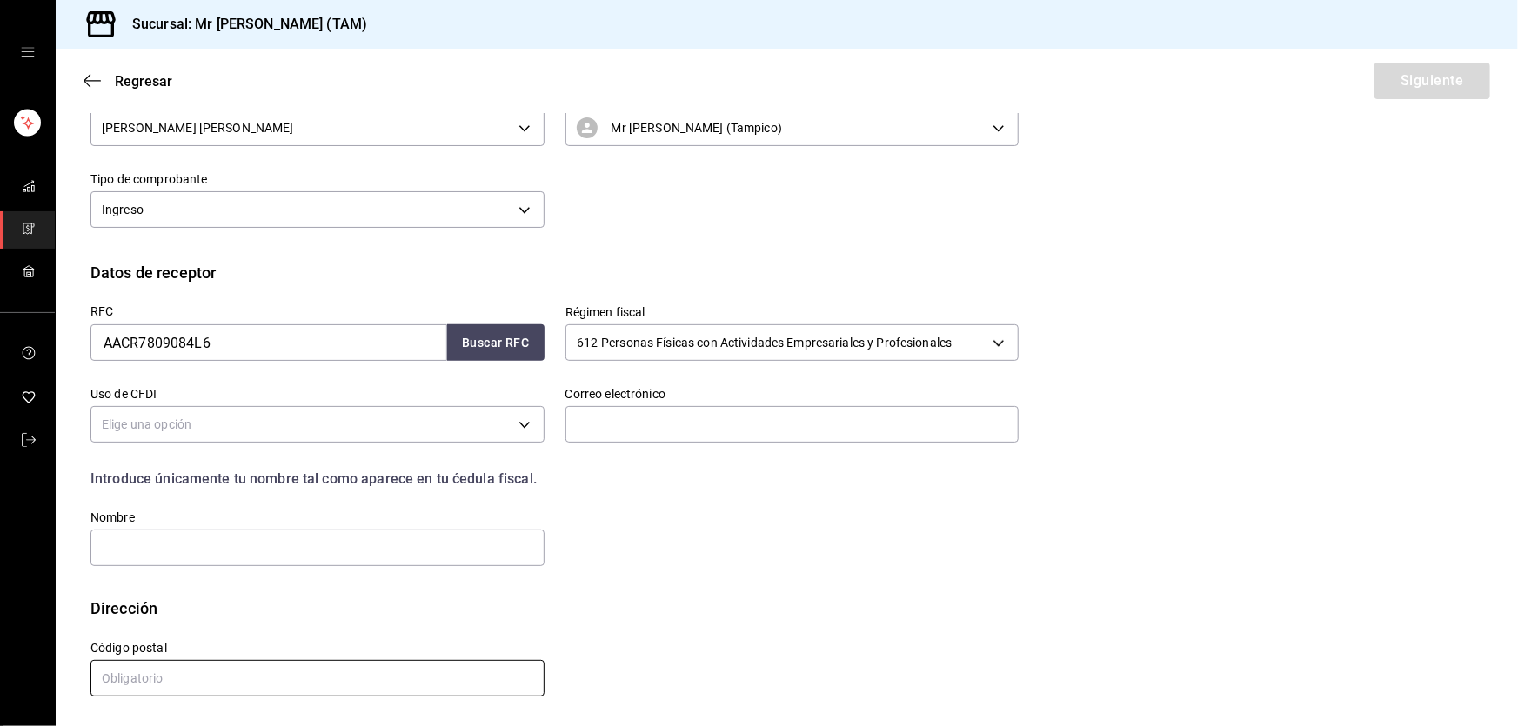
click at [180, 686] on input "text" at bounding box center [317, 678] width 454 height 37
click at [373, 549] on input "text" at bounding box center [317, 548] width 454 height 37
paste input "ROLANDO APARICIO CRUZ"
type input "ROLANDO APARICIO CRUZ"
click at [199, 673] on input "text" at bounding box center [317, 678] width 454 height 37
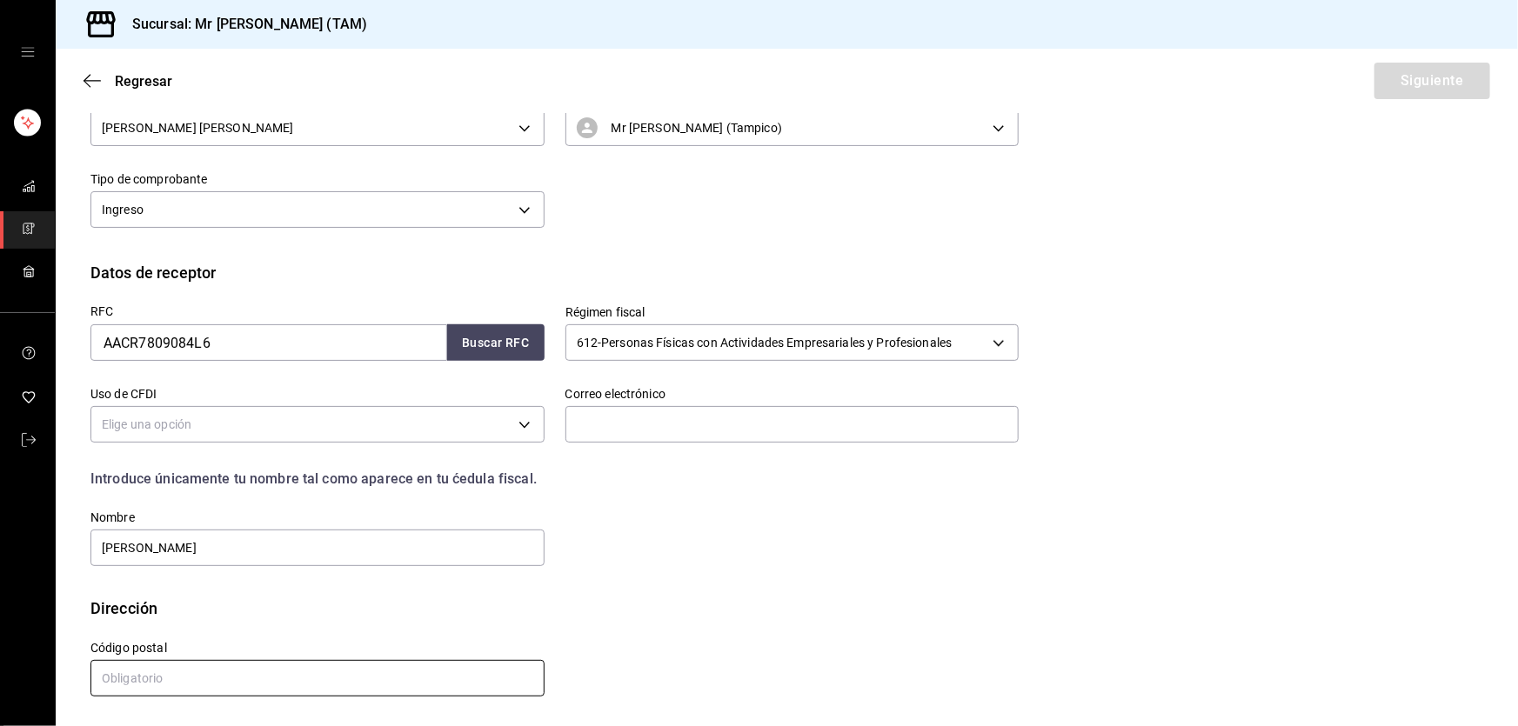
paste input "89518"
type input "89518"
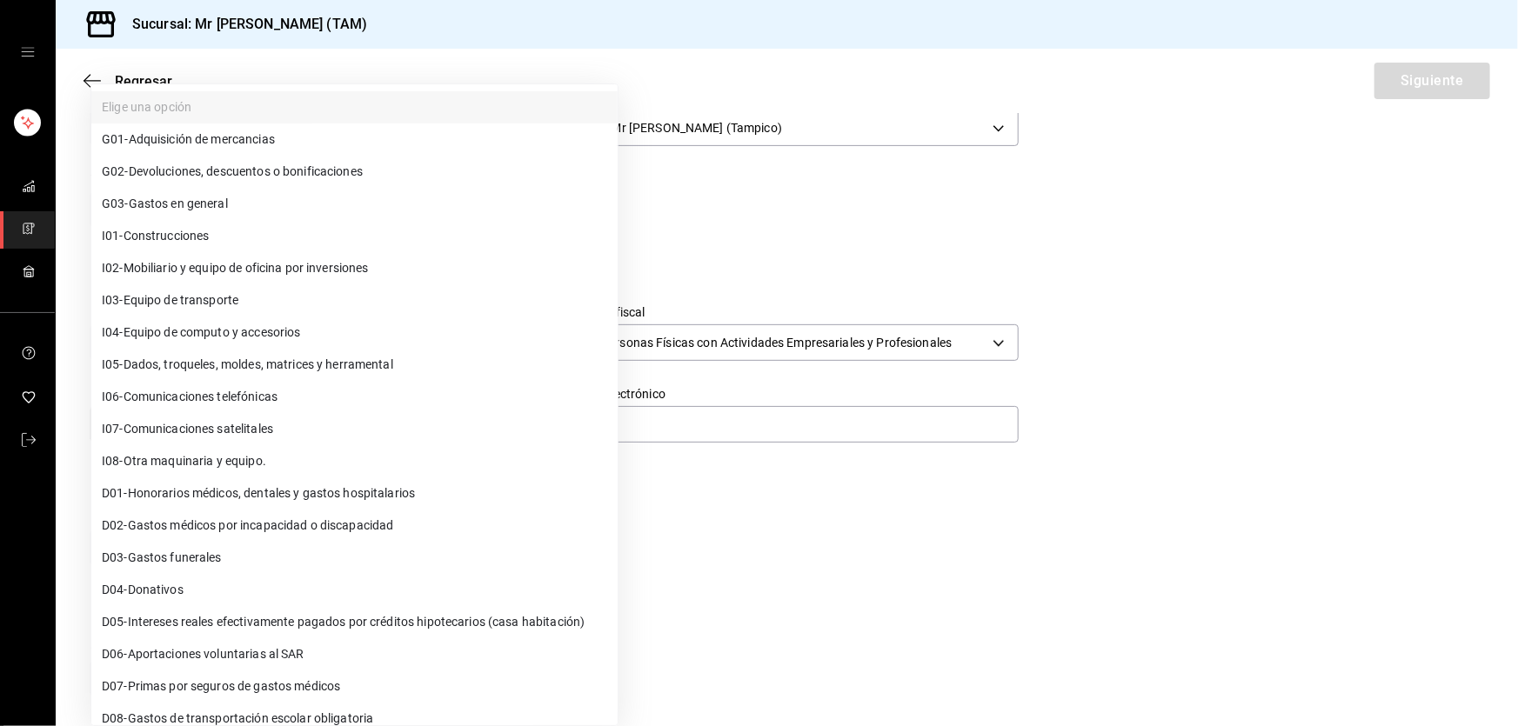
click at [293, 427] on body "Sucursal: Mr Smoky (TAM) Regresar Siguiente Factura general Realiza tus factura…" at bounding box center [759, 363] width 1518 height 726
click at [257, 208] on li "G03 - Gastos en general" at bounding box center [354, 204] width 526 height 32
type input "G03"
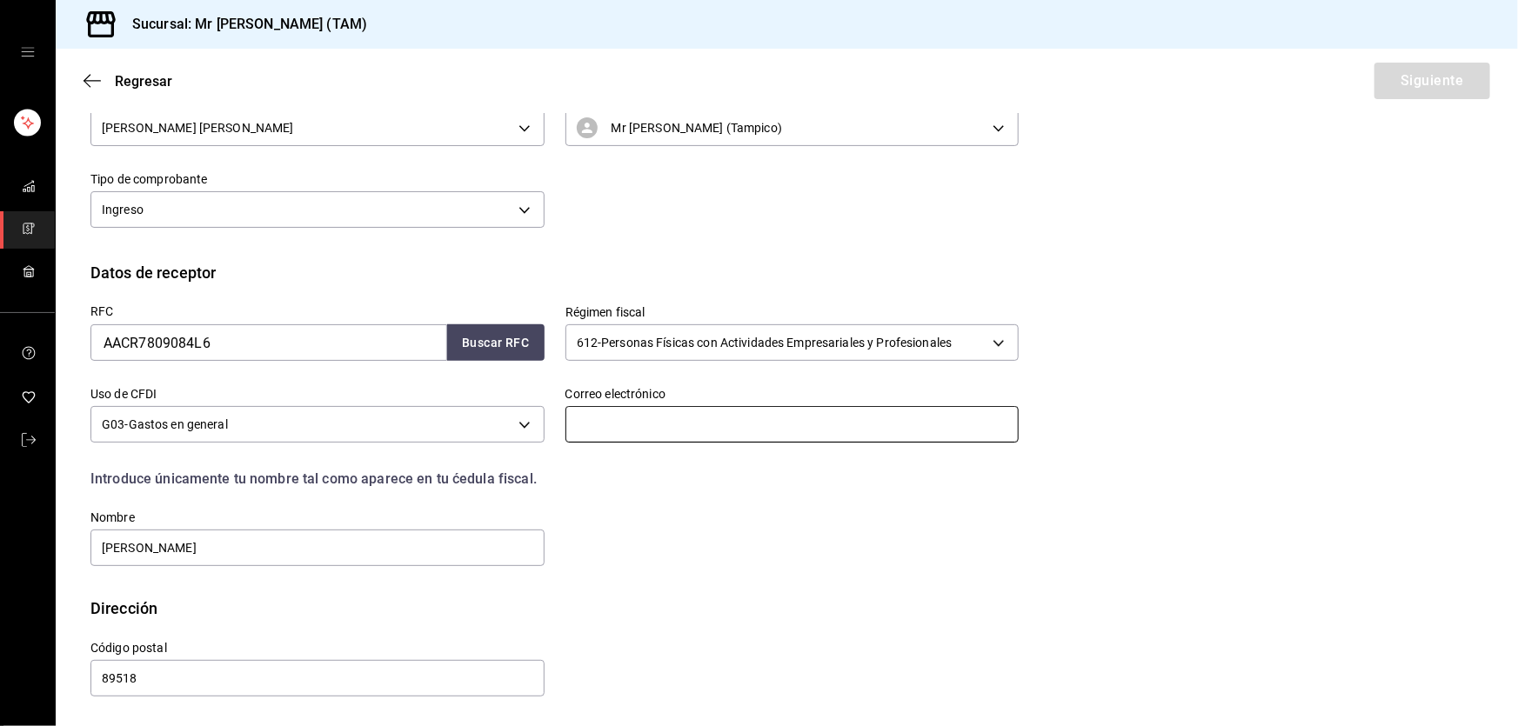
click at [655, 436] on input "text" at bounding box center [793, 424] width 454 height 37
paste input "ventasjotum.aparicioc@gmail.com"
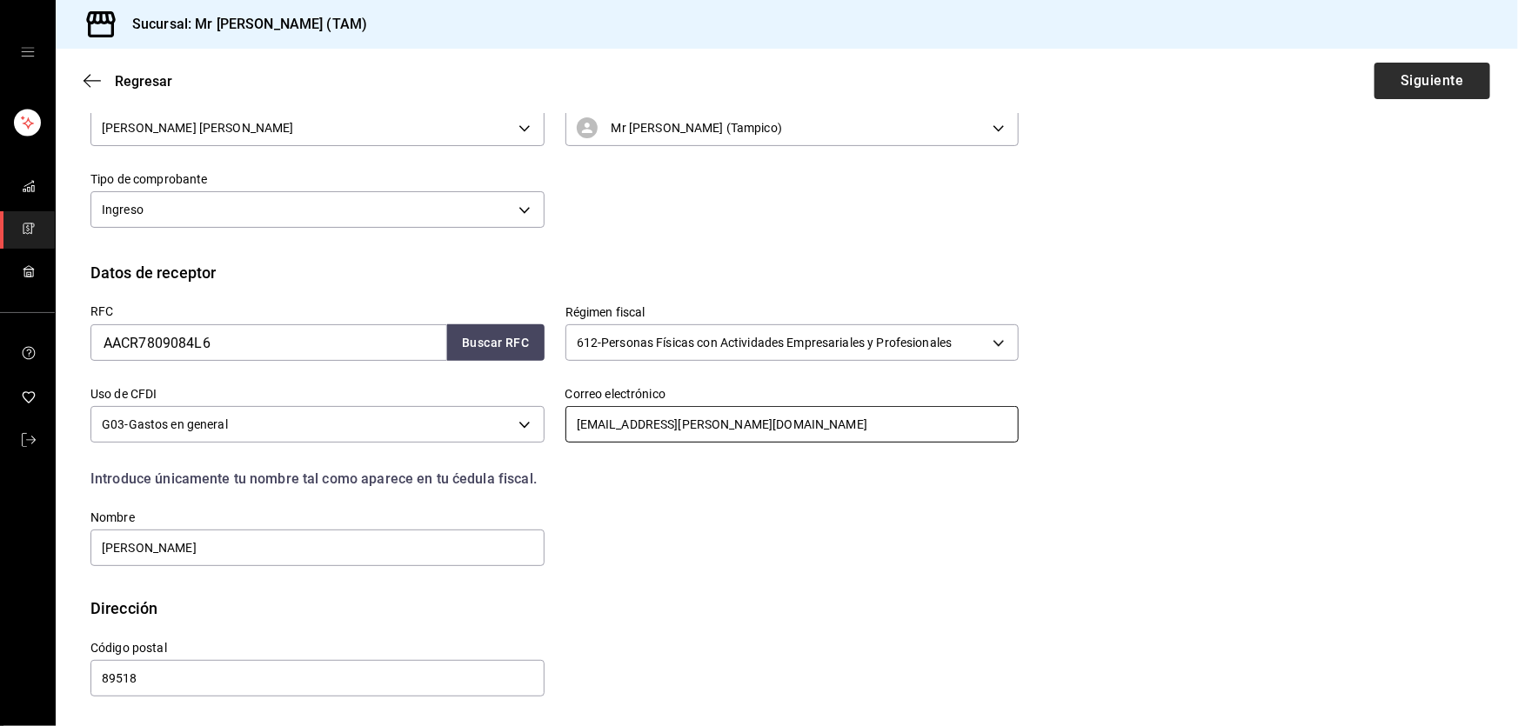
type input "ventasjotum.aparicioc@gmail.com"
click at [1407, 77] on button "Siguiente" at bounding box center [1433, 81] width 116 height 37
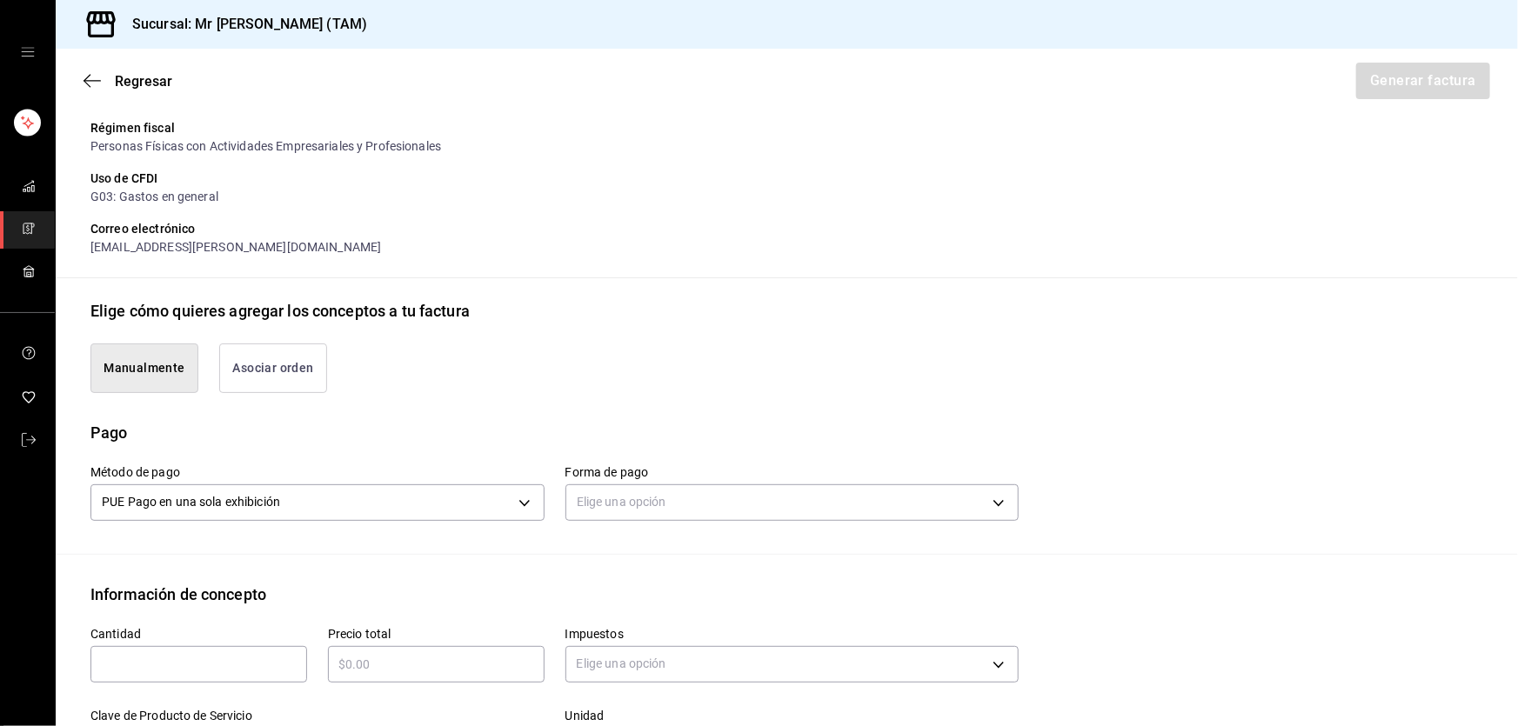
scroll to position [384, 0]
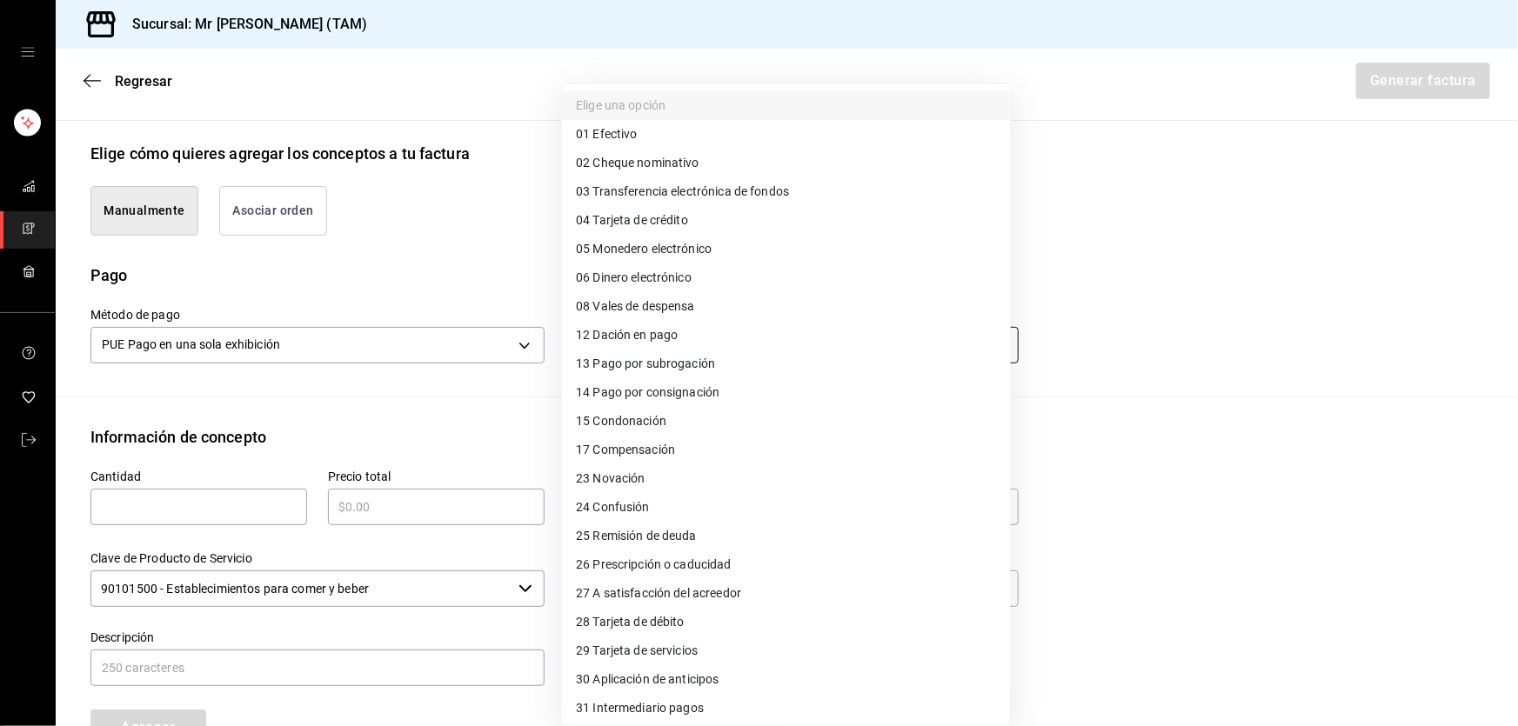
click at [632, 344] on body "Sucursal: Mr Smoky (TAM) Regresar Generar factura Emisor Perfil fiscal LARISSA …" at bounding box center [759, 363] width 1518 height 726
drag, startPoint x: 626, startPoint y: 626, endPoint x: 554, endPoint y: 539, distance: 113.1
click at [626, 626] on span "28 Tarjeta de débito" at bounding box center [630, 622] width 109 height 18
type input "28"
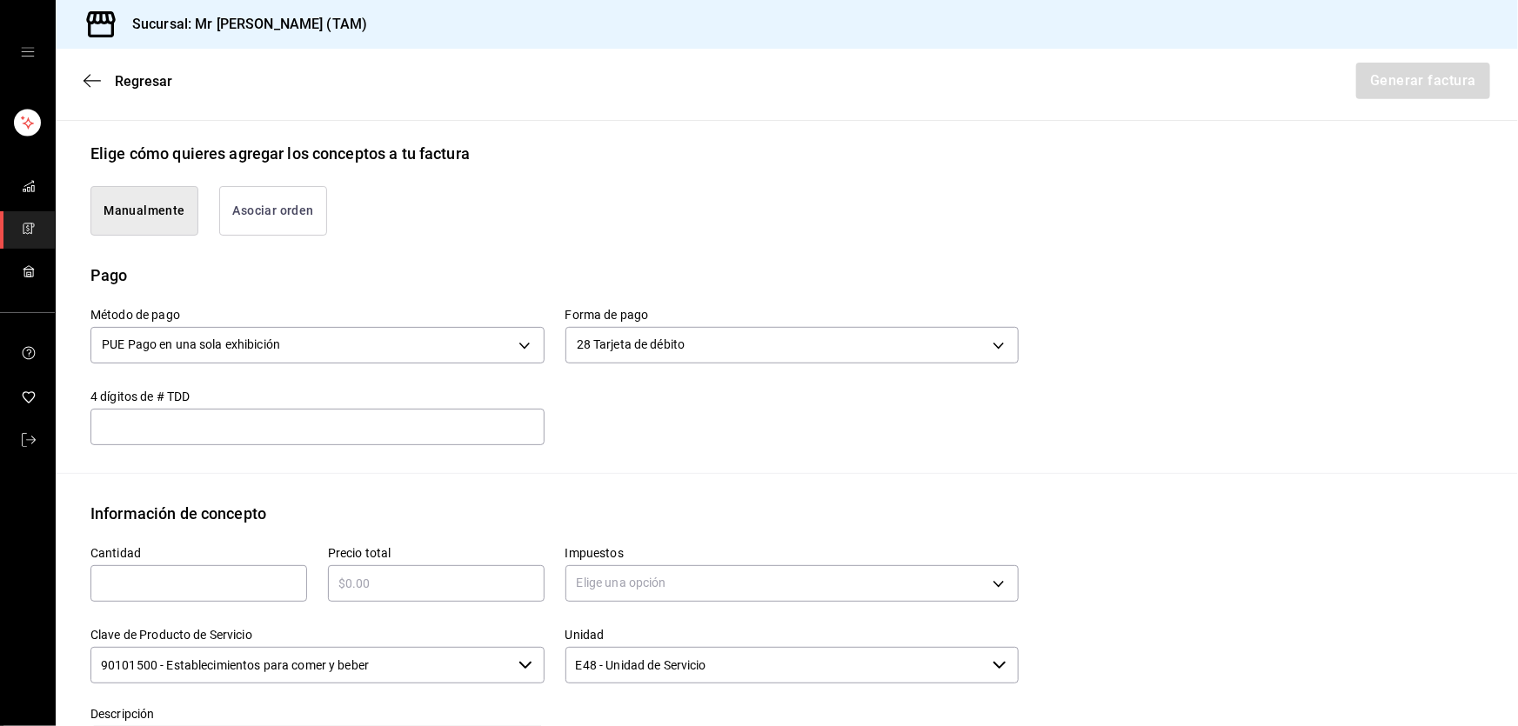
click at [418, 428] on input "text" at bounding box center [317, 427] width 454 height 21
type input "1004"
click at [226, 584] on input "text" at bounding box center [198, 583] width 217 height 21
type input "1"
click at [445, 593] on div "​" at bounding box center [436, 584] width 217 height 37
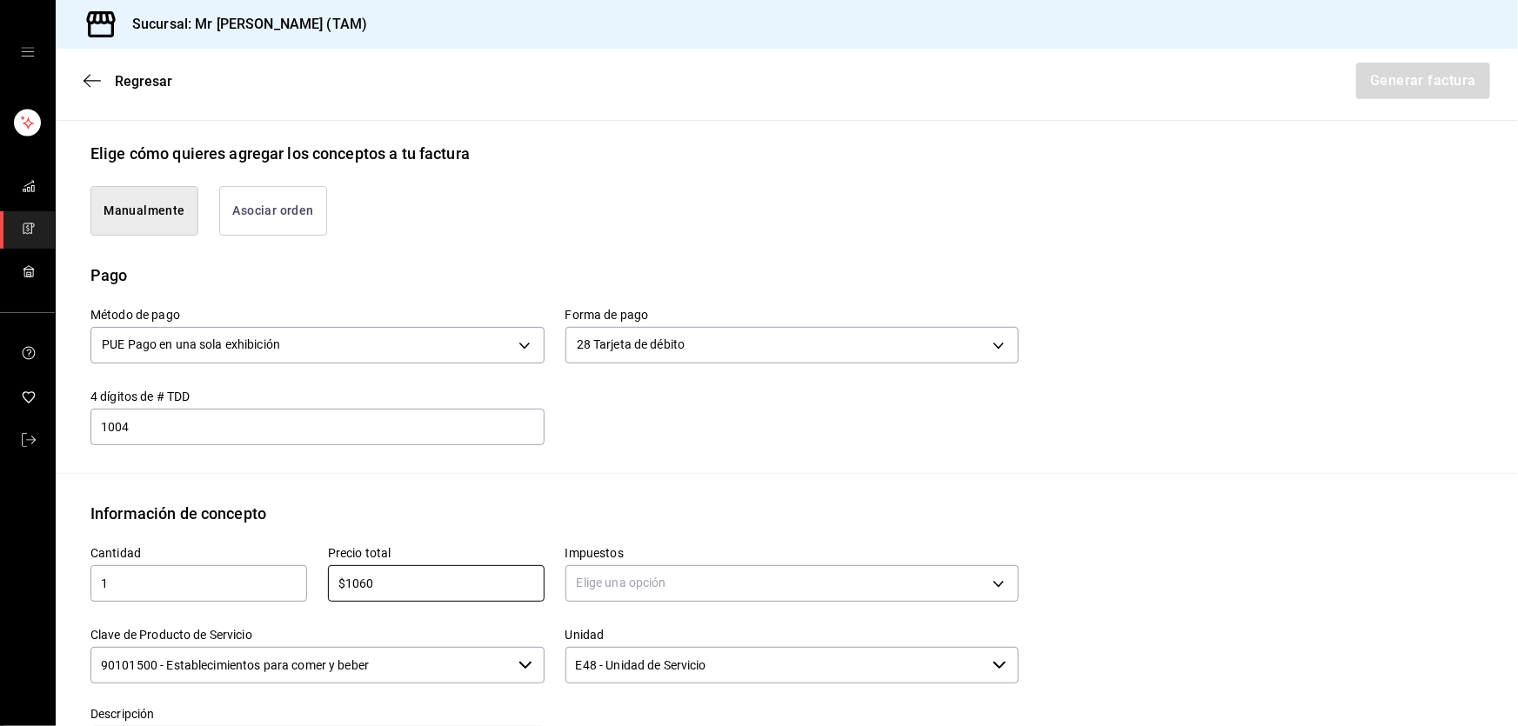
type input "$1060"
click at [669, 596] on body "Sucursal: Mr Smoky (TAM) Regresar Generar factura Emisor Perfil fiscal LARISSA …" at bounding box center [759, 363] width 1518 height 726
click at [622, 664] on li "IVA 16%" at bounding box center [786, 675] width 448 height 29
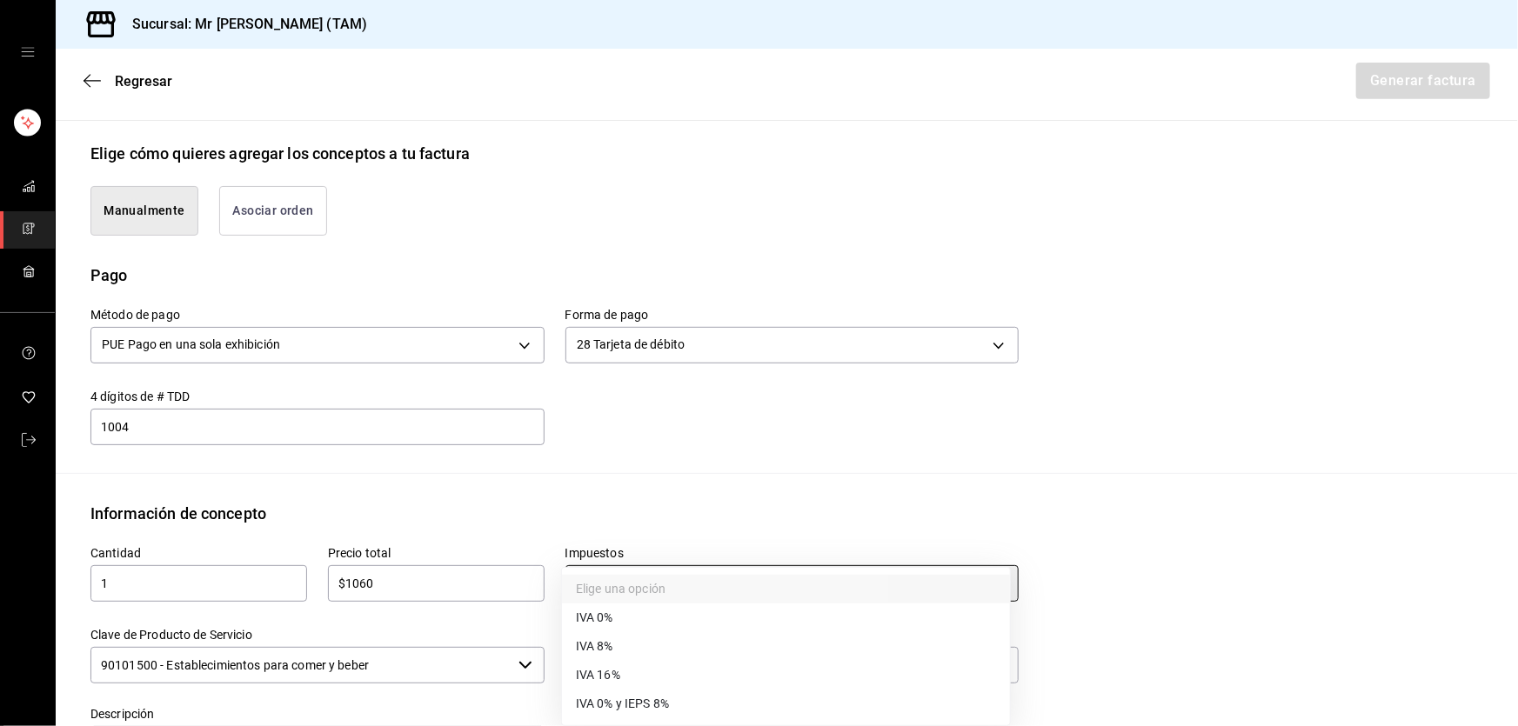
type input "IVA_16"
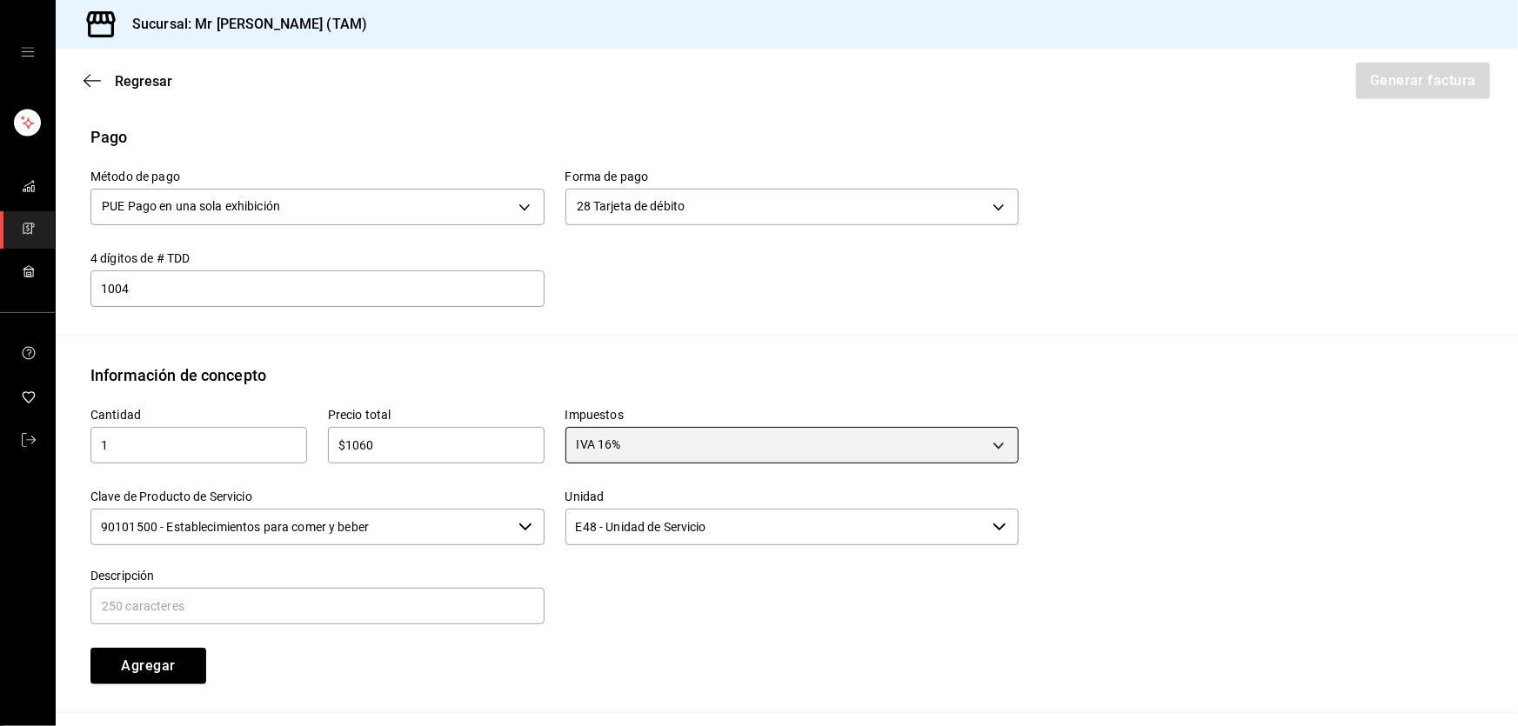
scroll to position [700, 0]
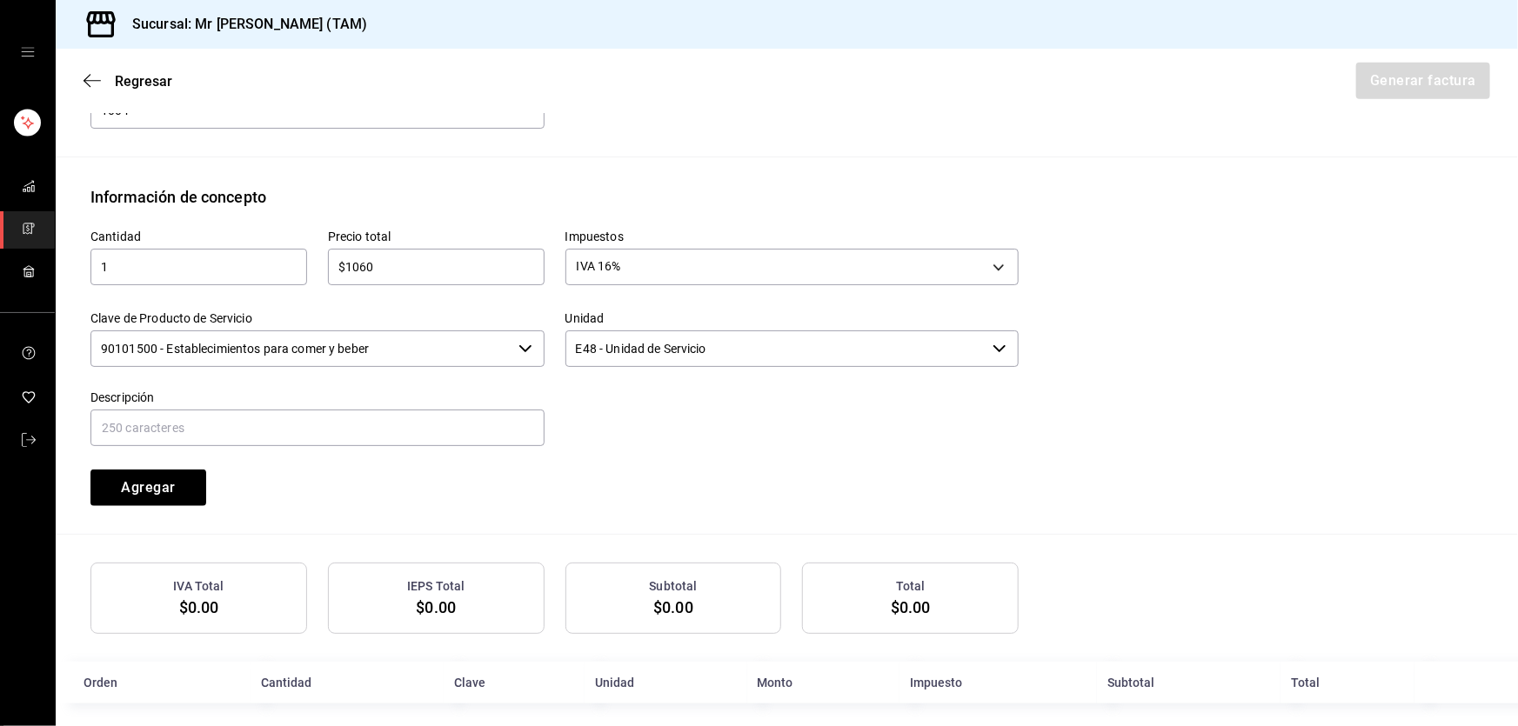
click at [410, 345] on input "90101500 - Establecimientos para comer y beber" at bounding box center [300, 349] width 421 height 37
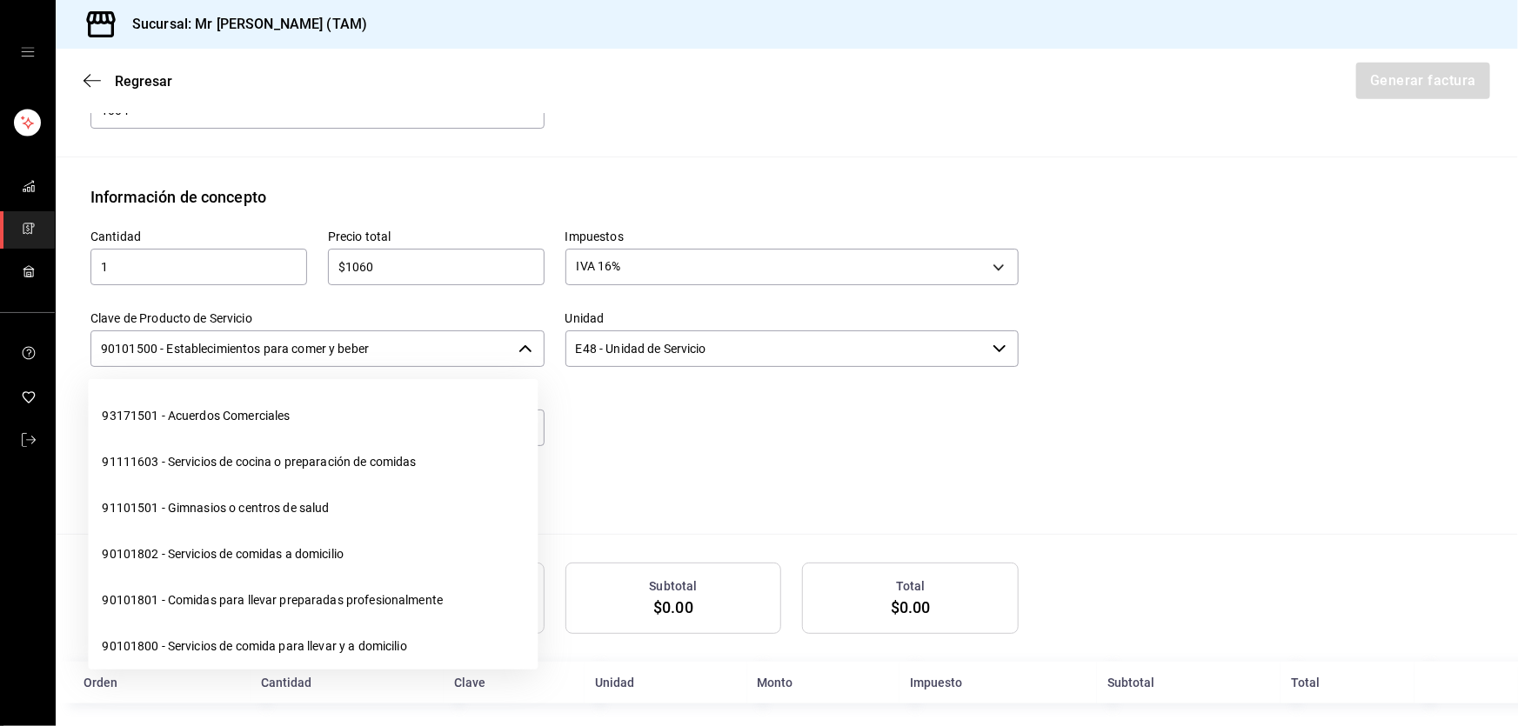
click at [410, 345] on input "90101500 - Establecimientos para comer y beber" at bounding box center [300, 349] width 421 height 37
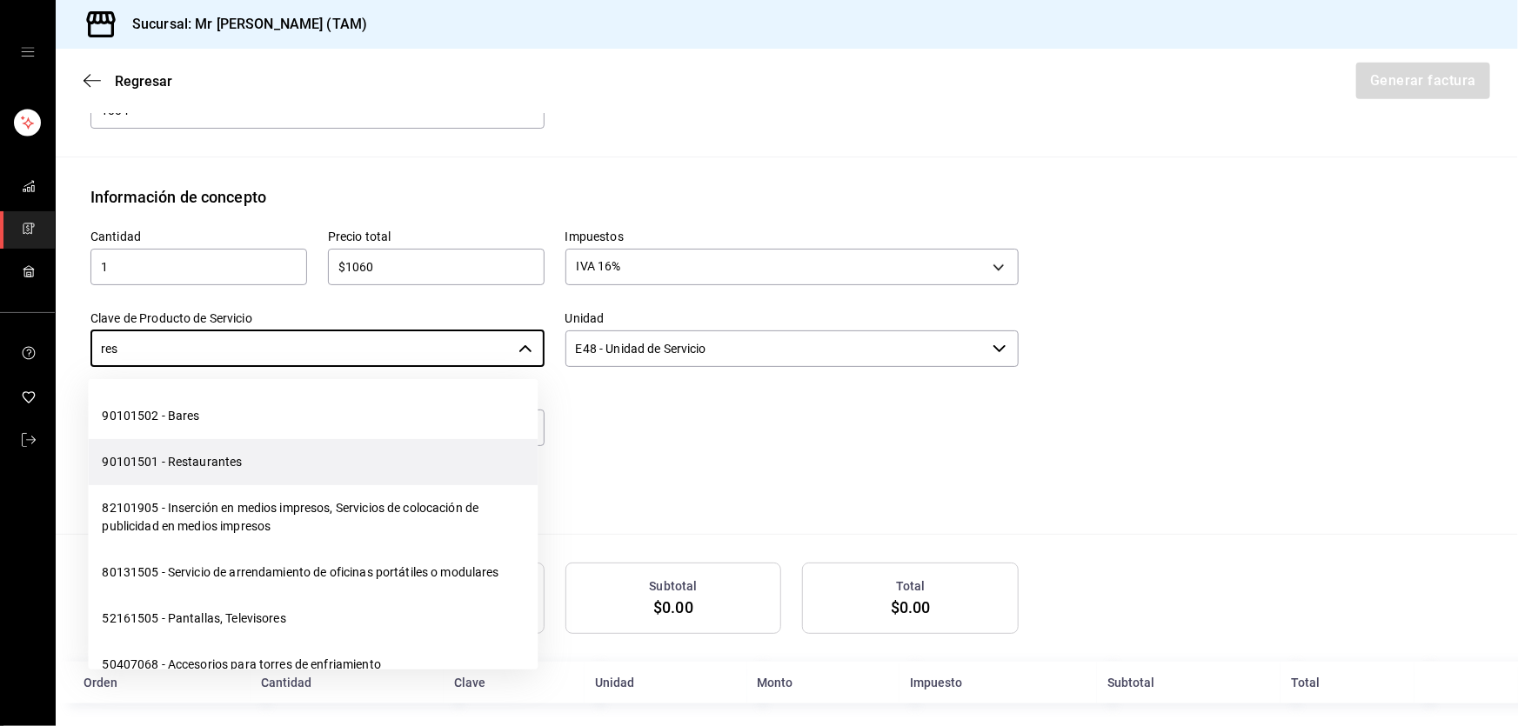
click at [215, 460] on li "90101501 - Restaurantes" at bounding box center [313, 462] width 450 height 46
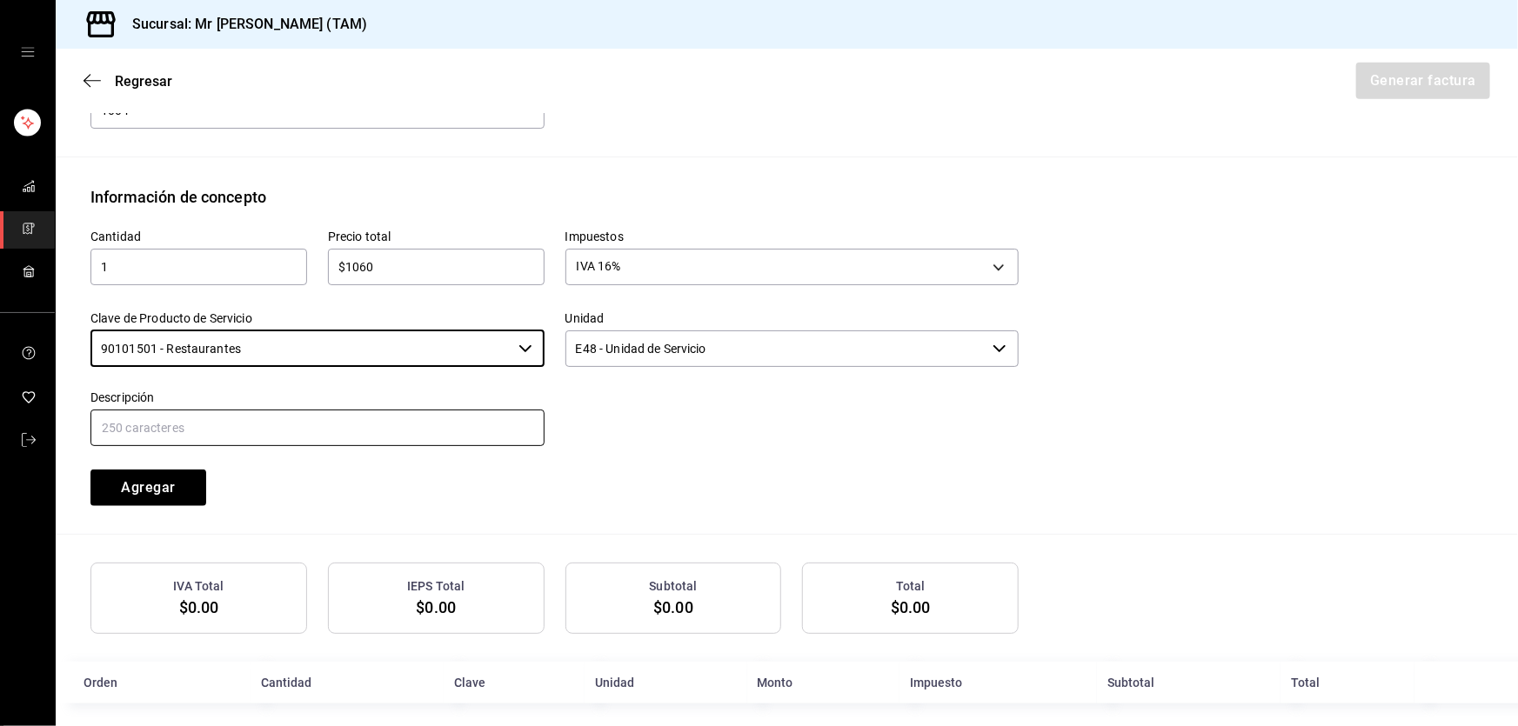
type input "90101501 - Restaurantes"
click at [217, 431] on input "text" at bounding box center [317, 428] width 454 height 37
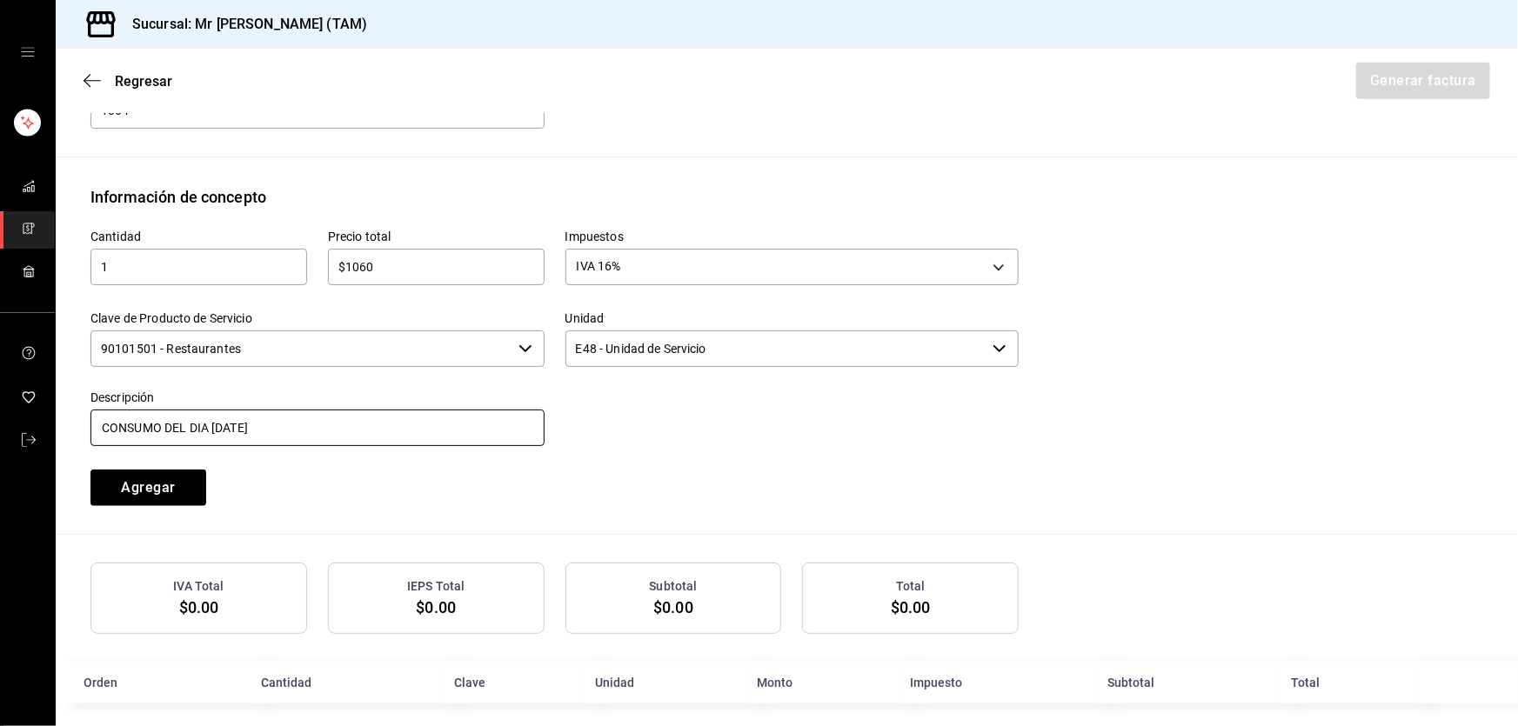
click at [211, 432] on input "CONSUMO DEL DIA 04 SEPTIEMBRE 2025" at bounding box center [317, 428] width 454 height 37
click at [365, 422] on input "CONSUMO DEL DIA 25 SEPTIEMBRE 2025" at bounding box center [317, 428] width 454 height 37
type input "CONSUMO DEL DIA 25 SEPTIEMBRE 2025"
drag, startPoint x: 165, startPoint y: 494, endPoint x: 193, endPoint y: 414, distance: 84.7
click at [165, 493] on button "Agregar" at bounding box center [148, 488] width 116 height 37
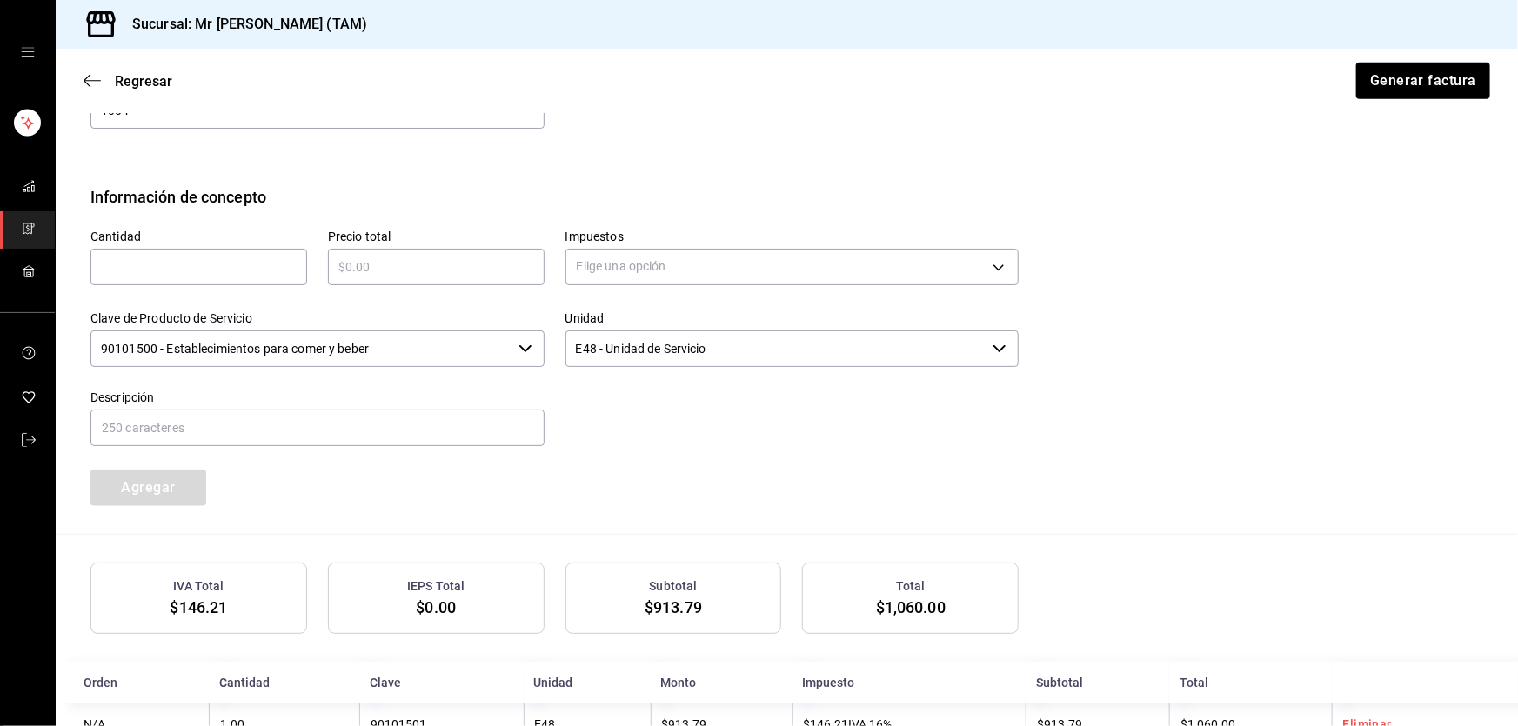
type input "90101500 - Establecimientos para comer y beber"
type input "E48 - Unidad de Servicio"
click at [247, 250] on div "​" at bounding box center [198, 267] width 217 height 37
type input "1"
click at [434, 252] on div "​" at bounding box center [436, 267] width 217 height 37
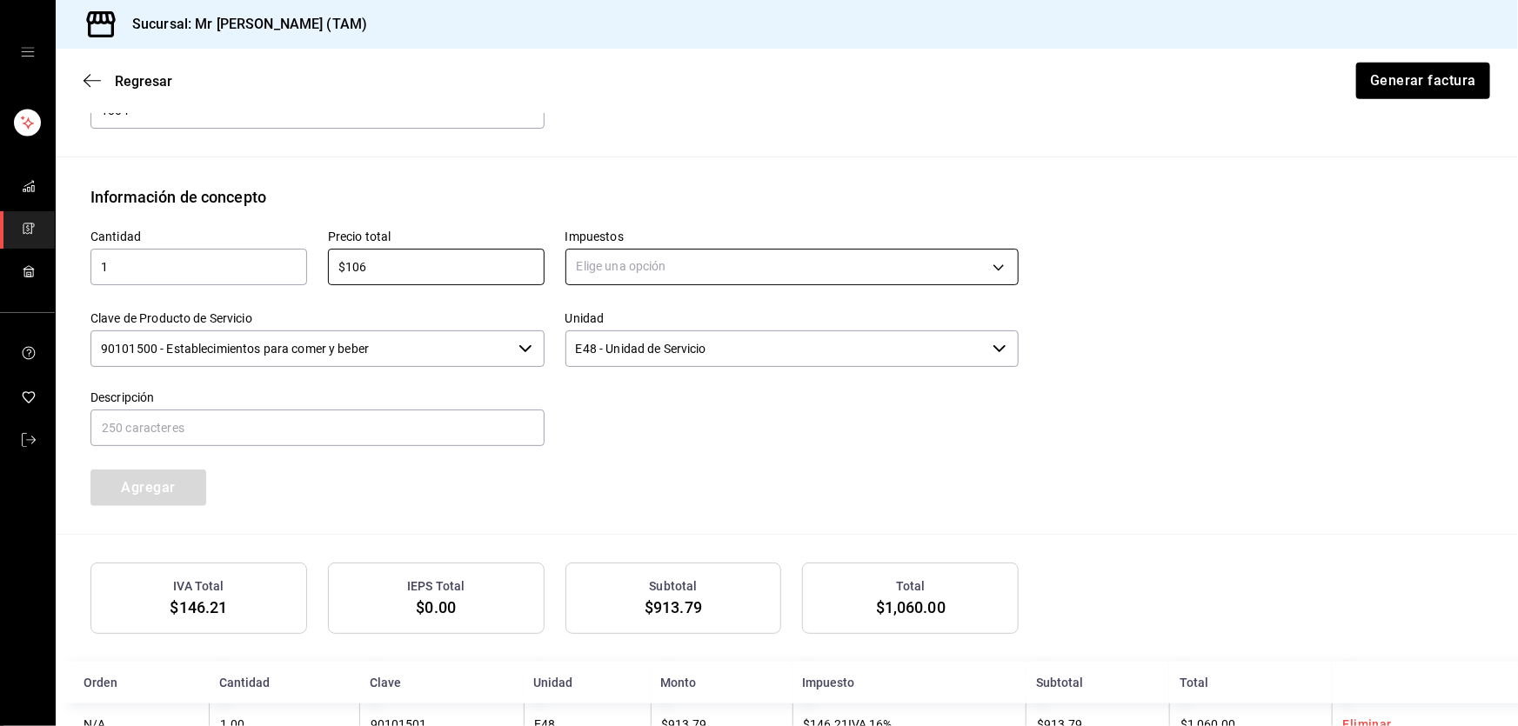
type input "$106"
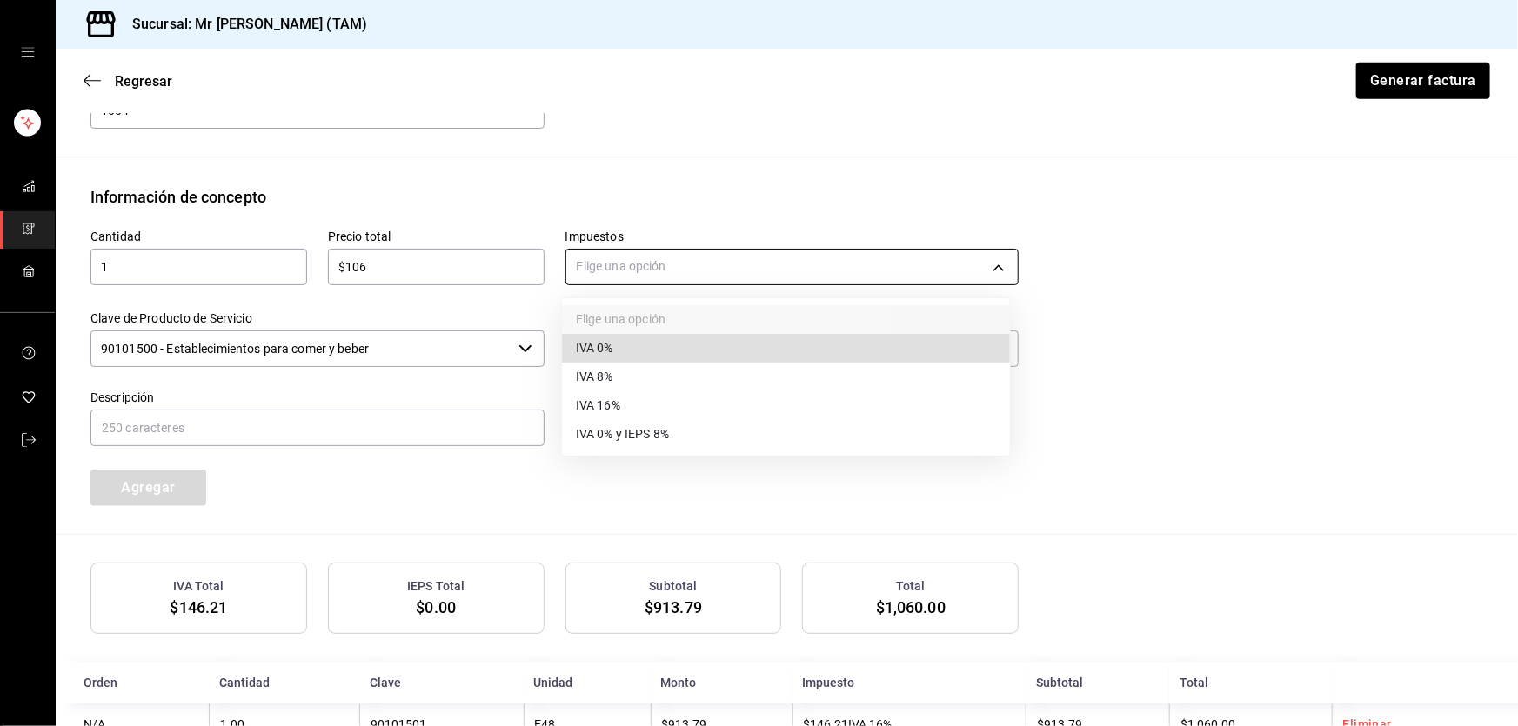
click at [654, 278] on body "Sucursal: Mr Smoky (TAM) Regresar Generar factura Emisor Perfil fiscal LARISSA …" at bounding box center [759, 363] width 1518 height 726
click at [620, 353] on li "IVA 0%" at bounding box center [786, 348] width 448 height 29
type input "IVA_0"
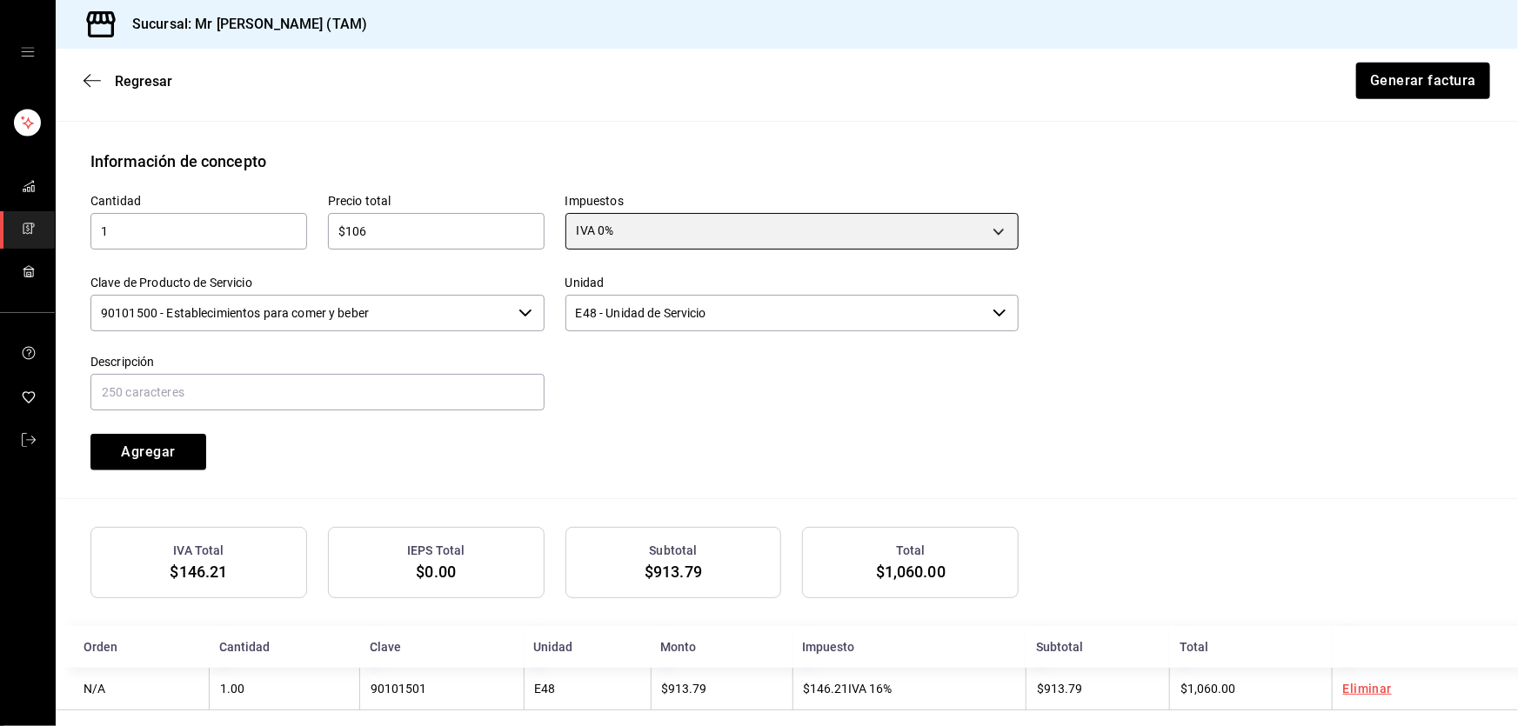
scroll to position [755, 0]
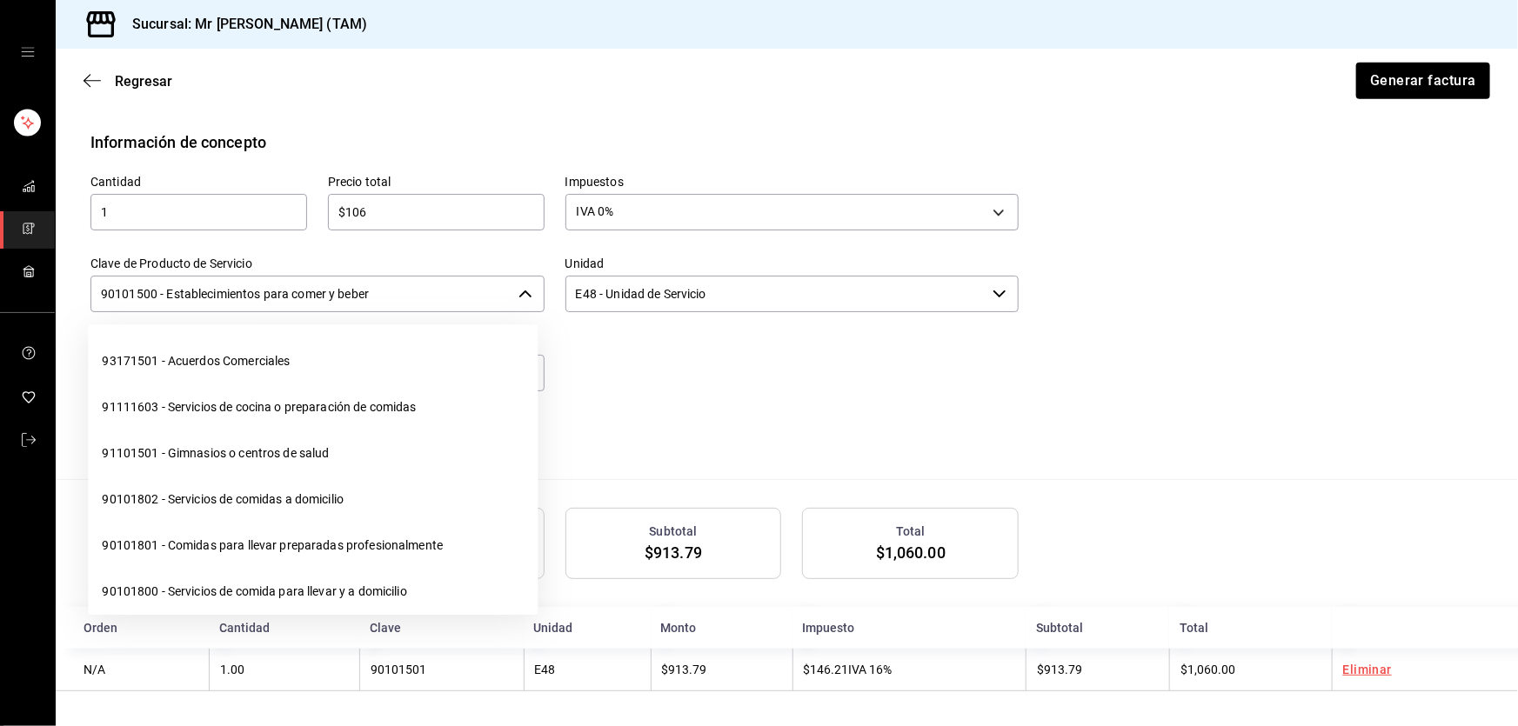
click at [390, 281] on input "90101500 - Establecimientos para comer y beber" at bounding box center [300, 294] width 421 height 37
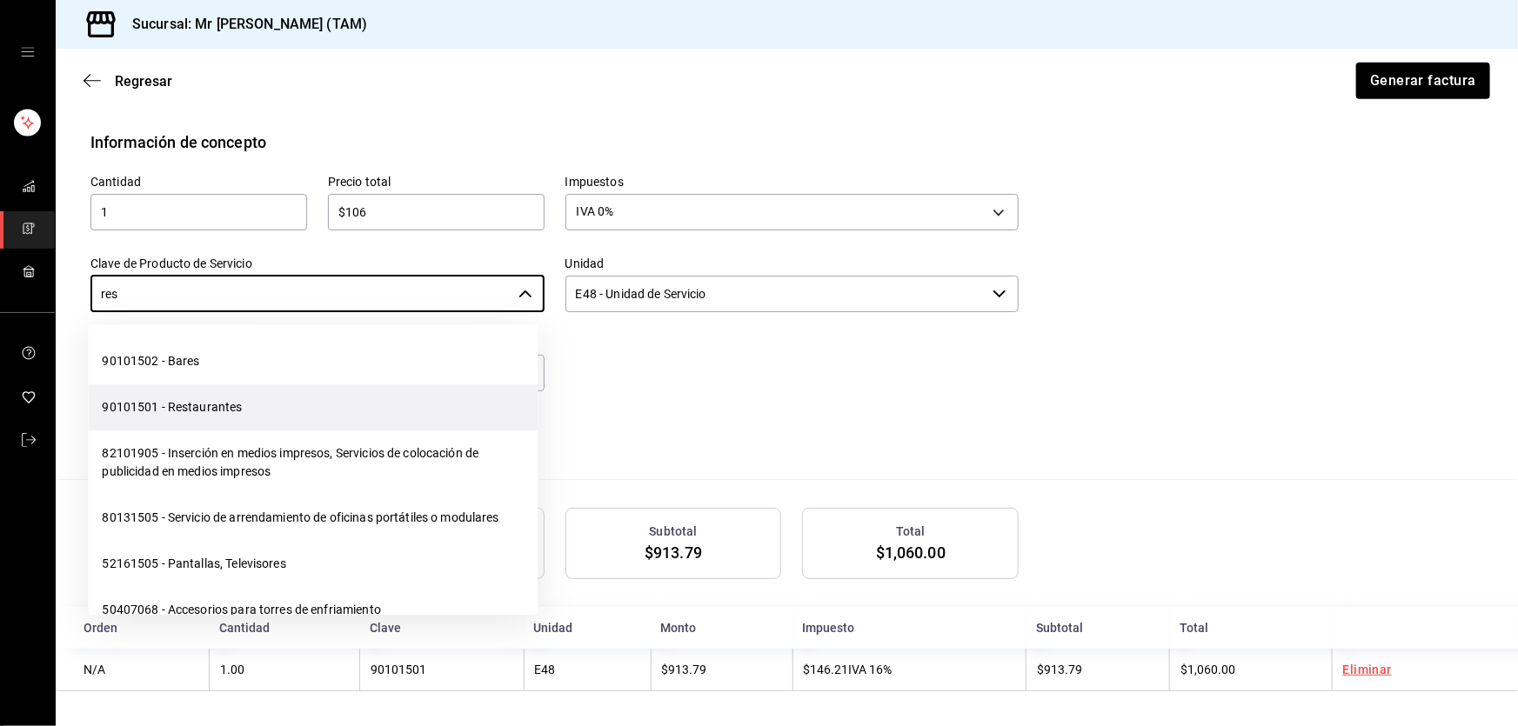
click at [333, 401] on li "90101501 - Restaurantes" at bounding box center [313, 408] width 450 height 46
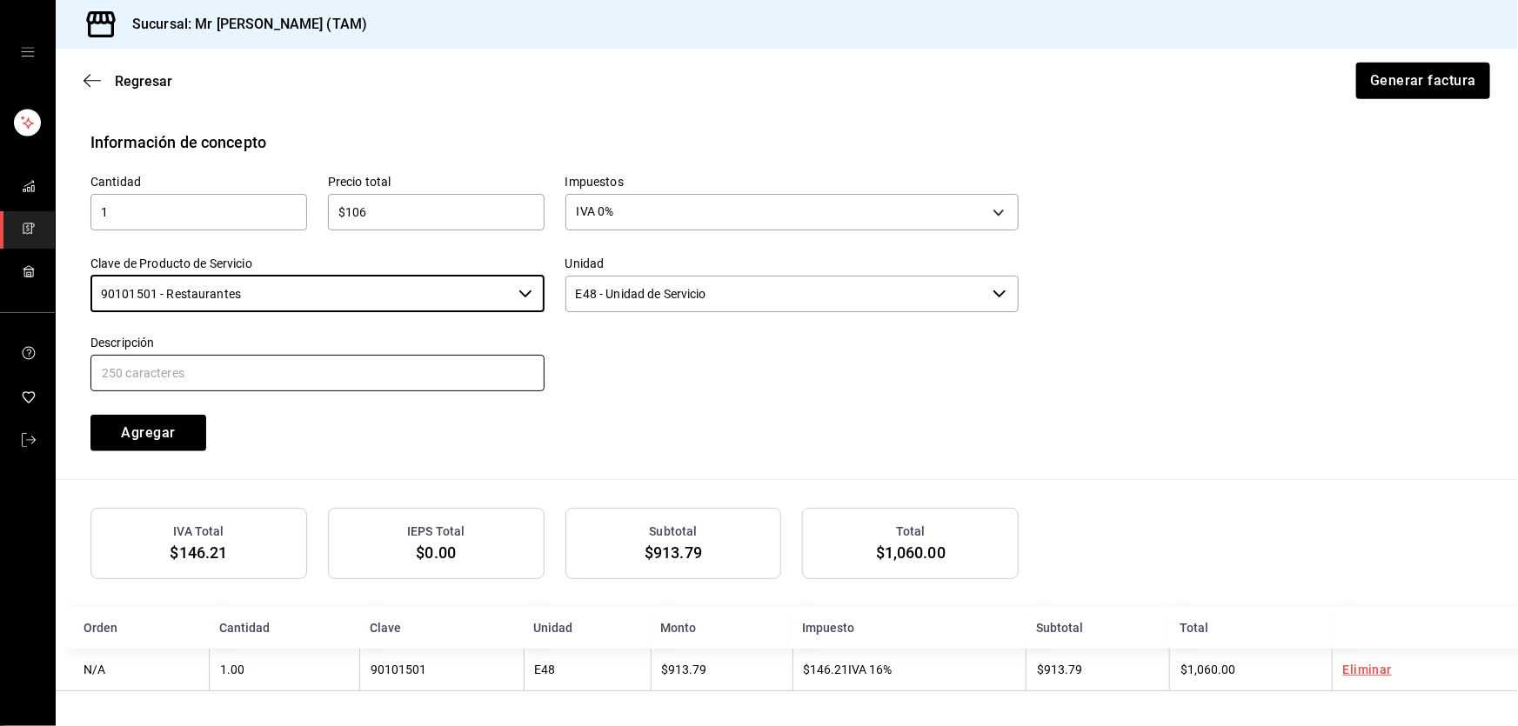
type input "90101501 - Restaurantes"
click at [310, 370] on input "text" at bounding box center [317, 373] width 454 height 37
type input "PROPINA"
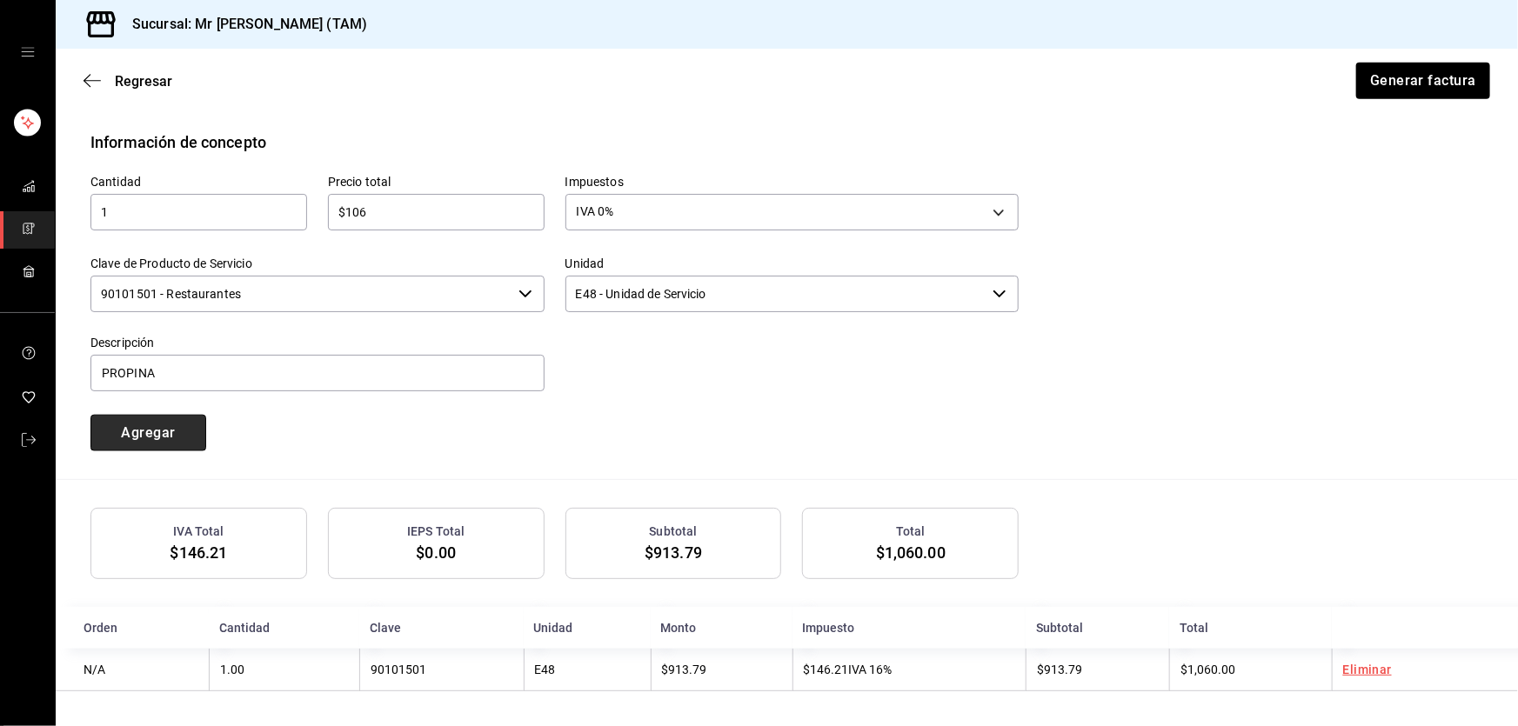
click at [186, 438] on button "Agregar" at bounding box center [148, 433] width 116 height 37
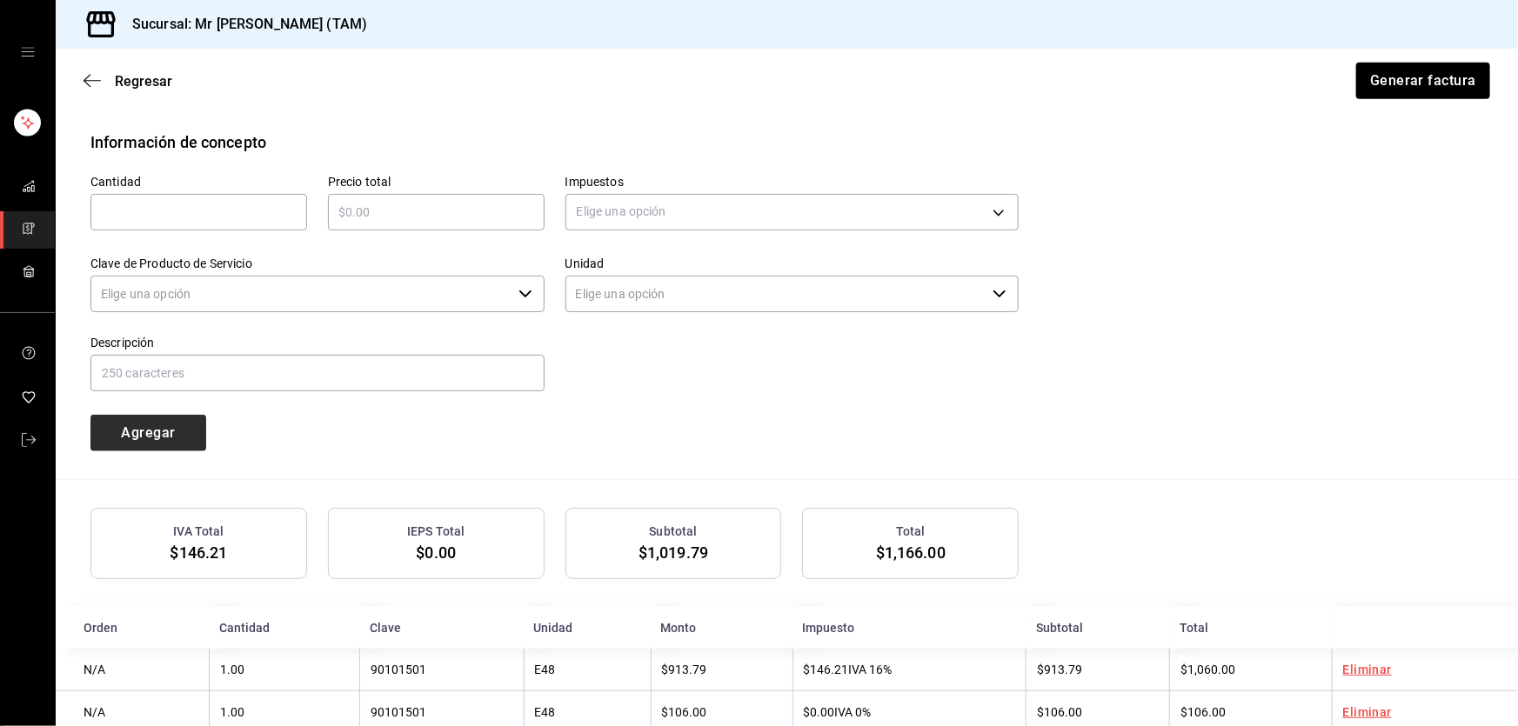
type input "90101500 - Establecimientos para comer y beber"
type input "E48 - Unidad de Servicio"
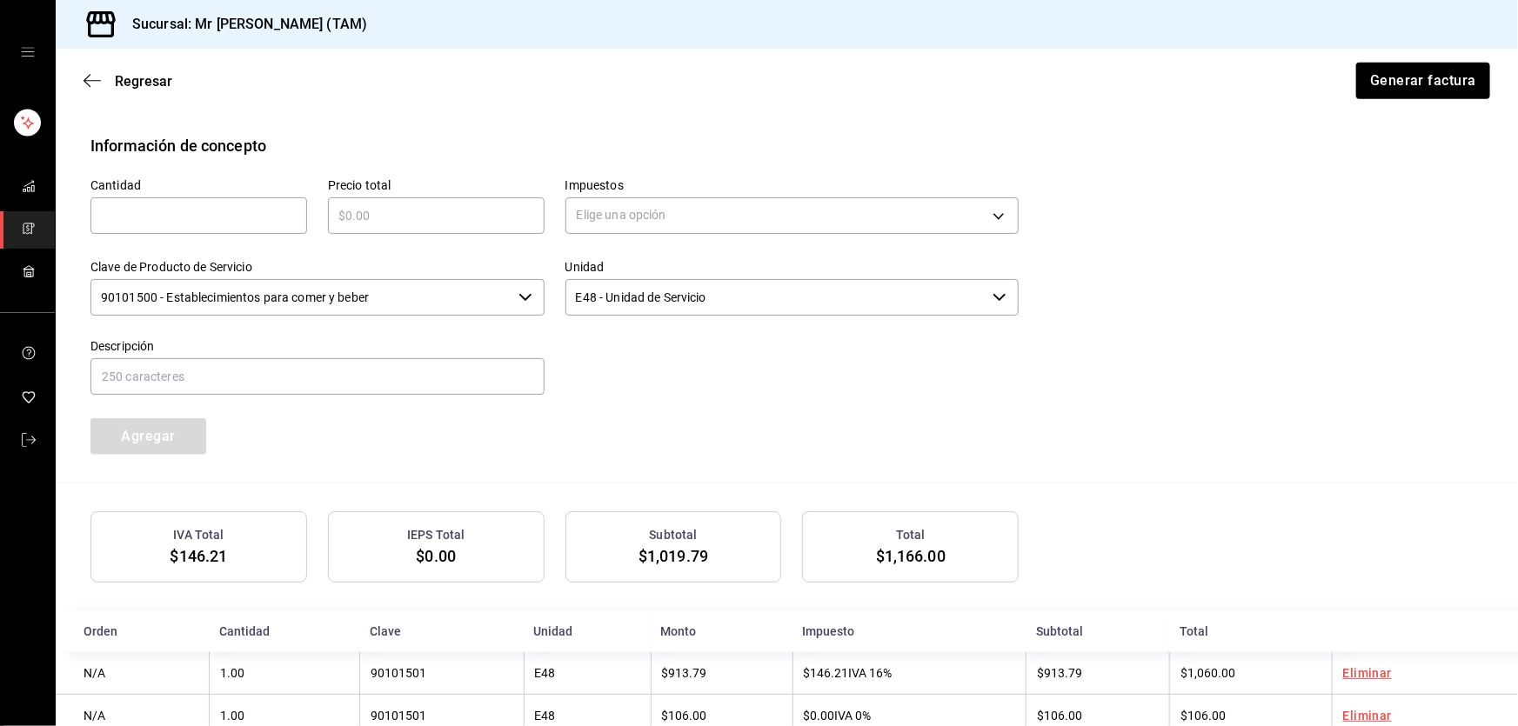
scroll to position [800, 0]
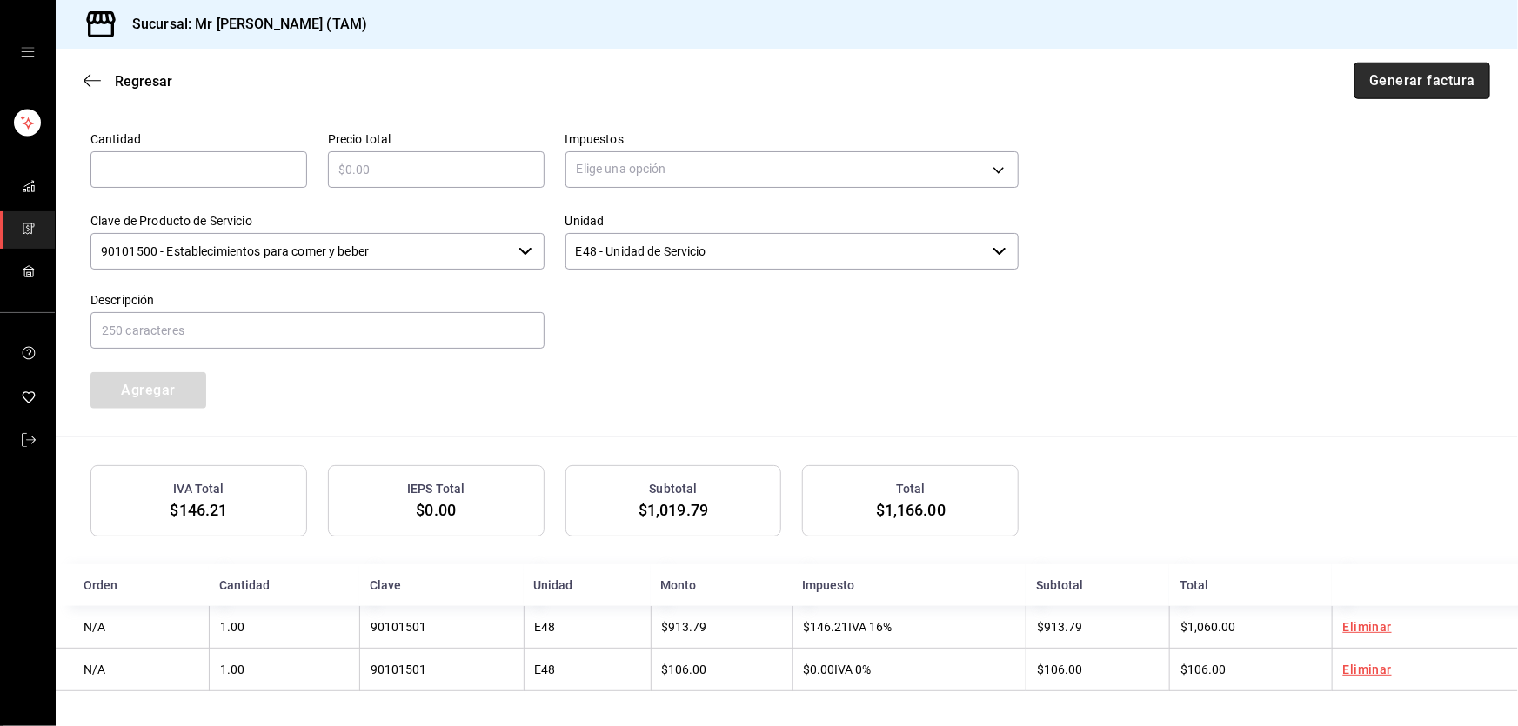
click at [1387, 90] on button "Generar factura" at bounding box center [1423, 81] width 136 height 37
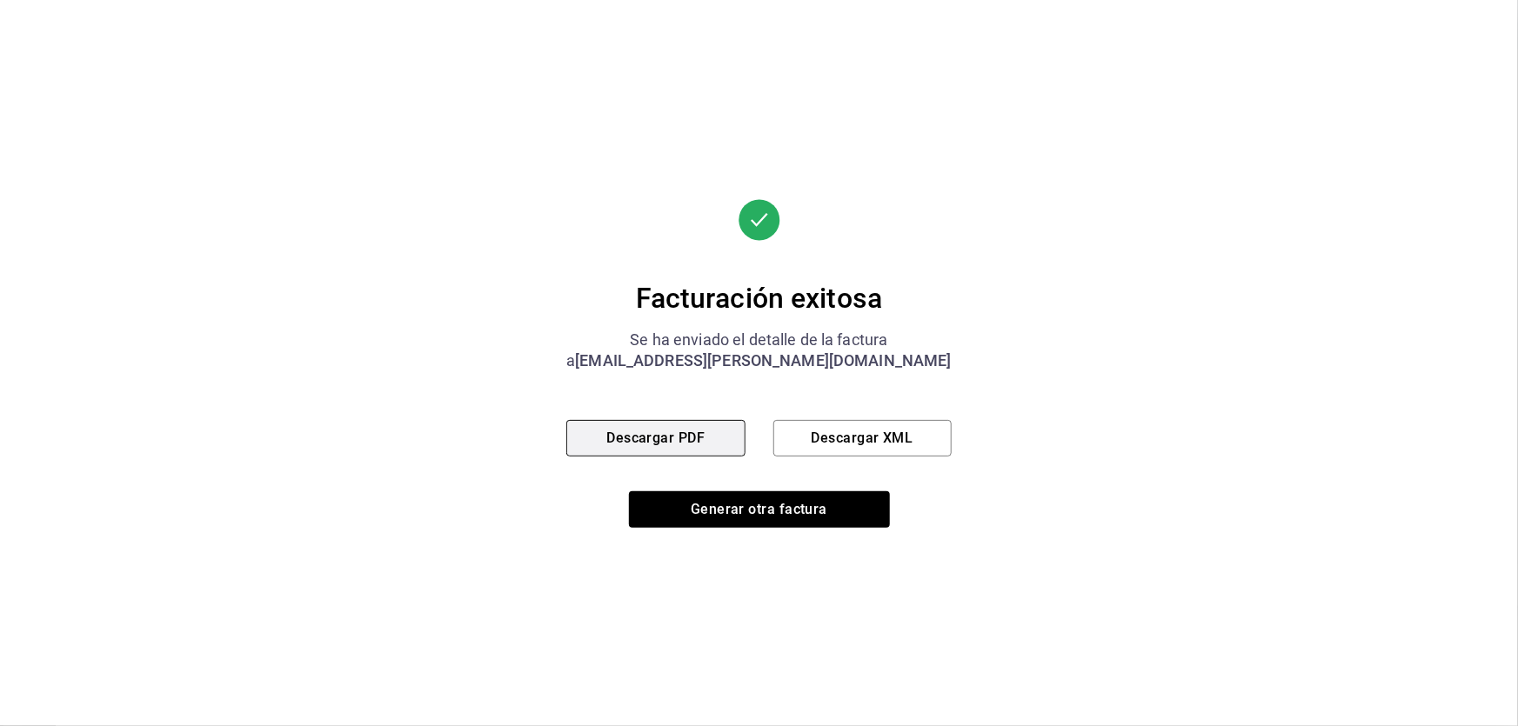
click at [719, 450] on button "Descargar PDF" at bounding box center [655, 438] width 178 height 37
click at [878, 438] on button "Descargar XML" at bounding box center [862, 438] width 178 height 37
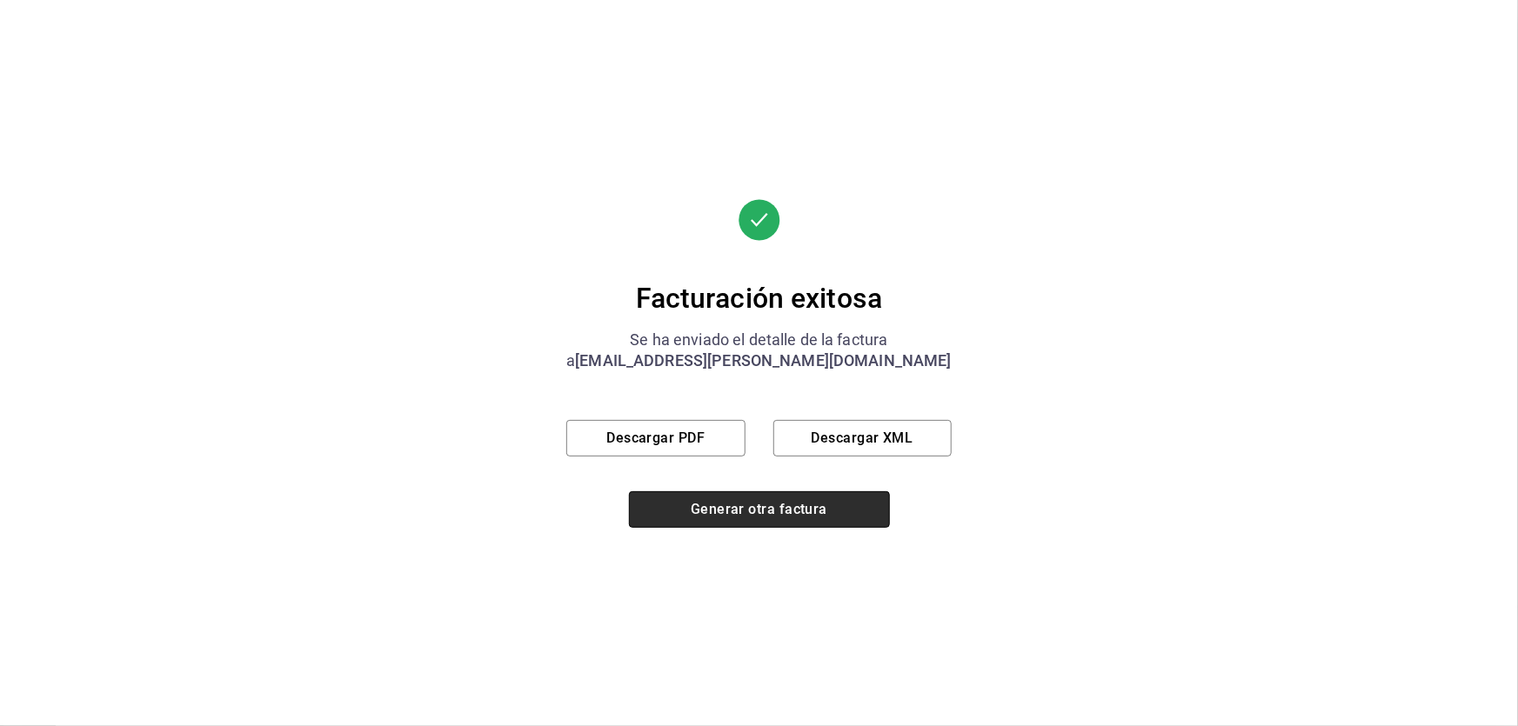
click at [788, 521] on button "Generar otra factura" at bounding box center [759, 510] width 261 height 37
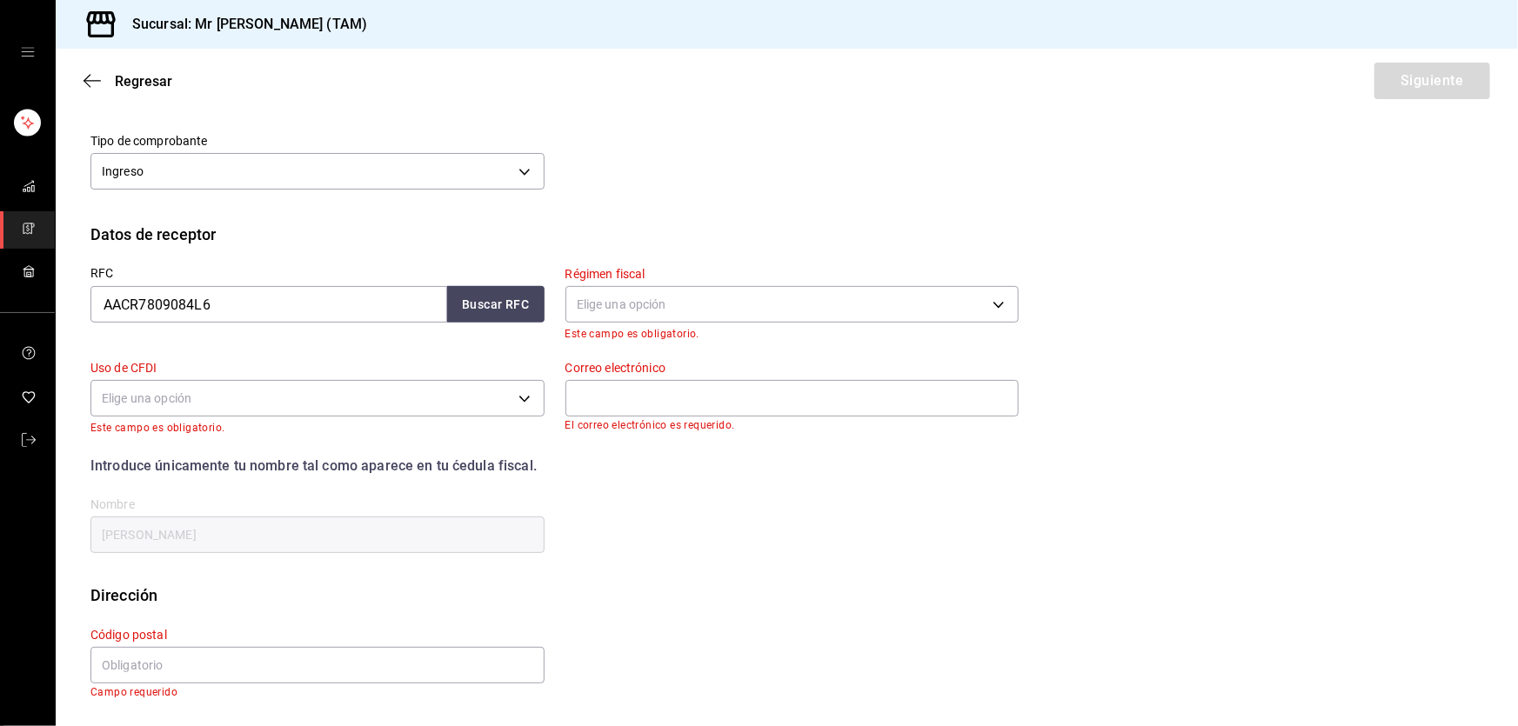
scroll to position [105, 0]
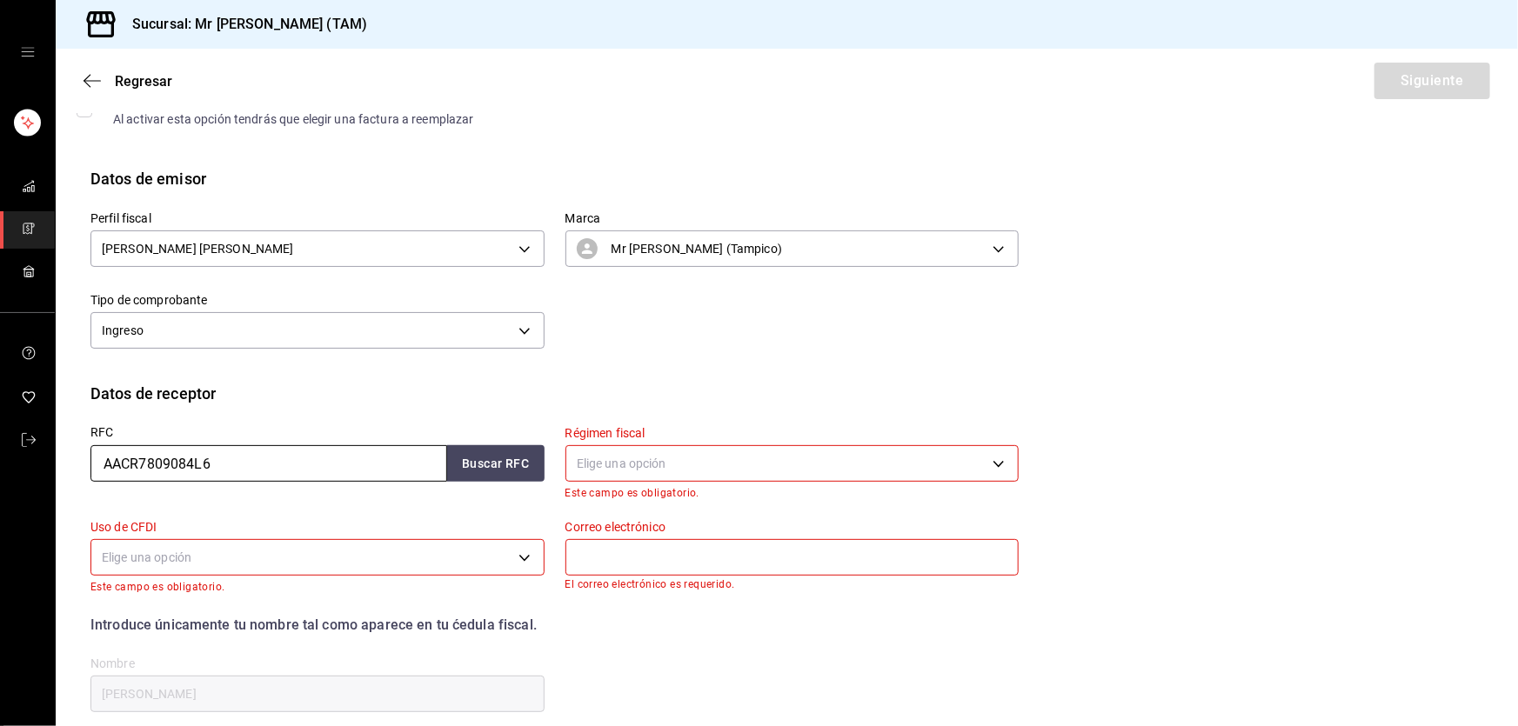
click at [402, 452] on input "AACR7809084L6" at bounding box center [268, 463] width 357 height 37
click at [397, 452] on input "AACR7809084L6" at bounding box center [268, 463] width 357 height 37
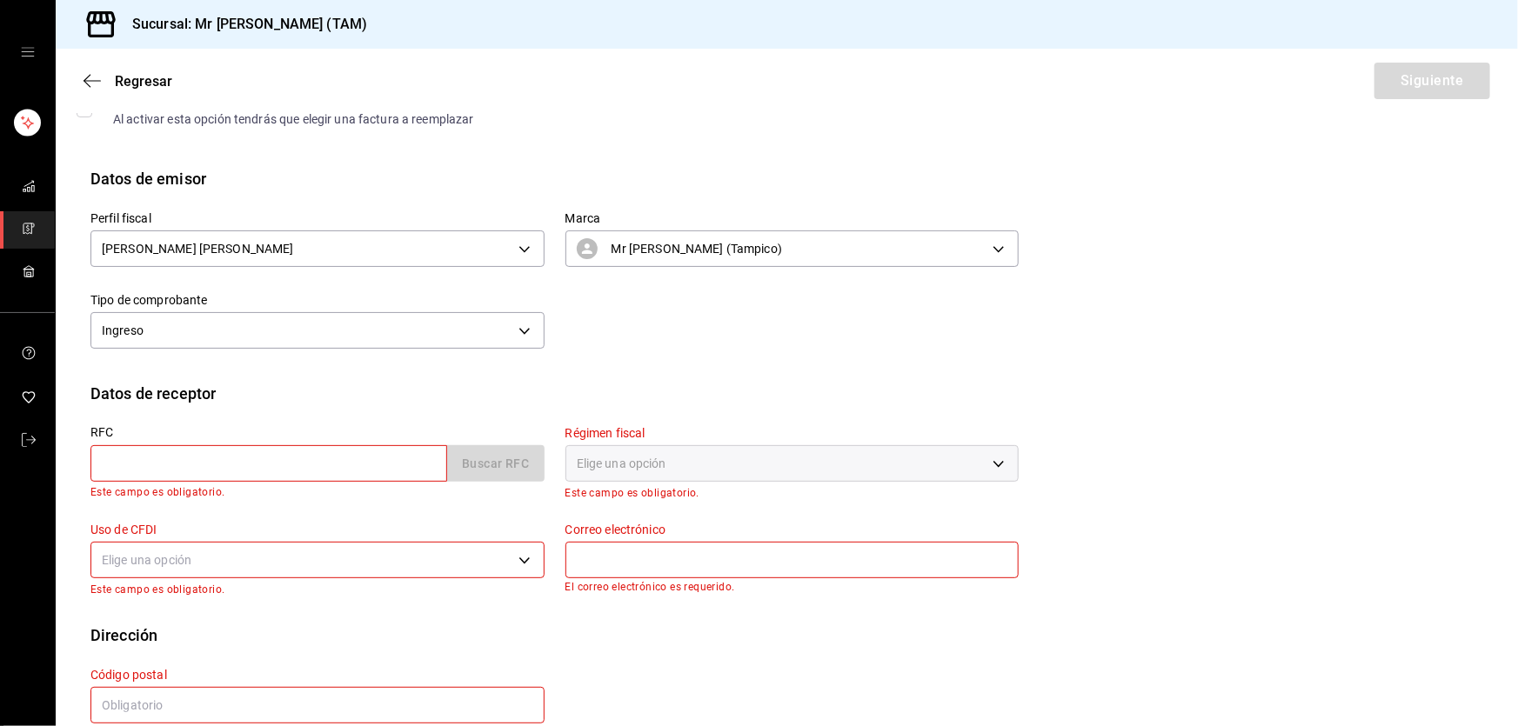
paste input "IPA110601IV7"
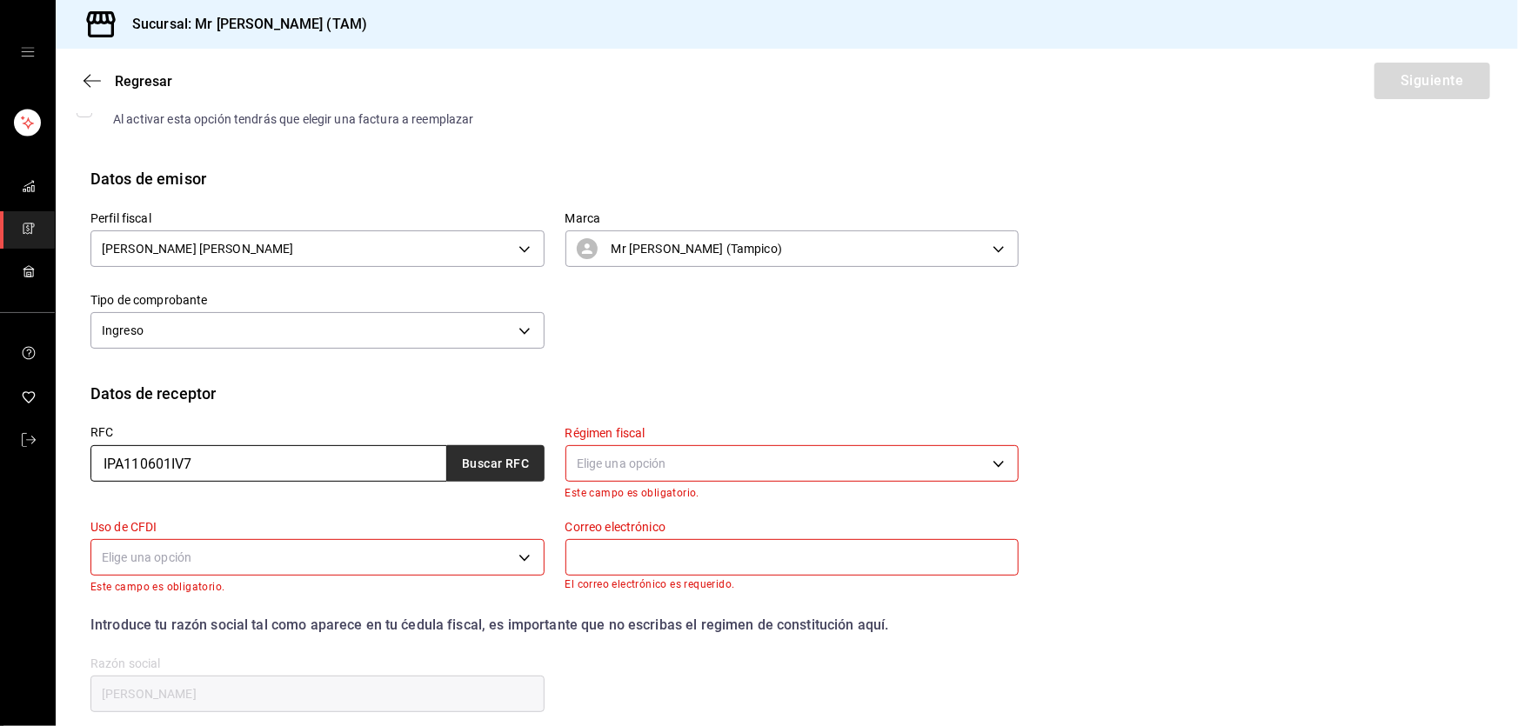
type input "IPA110601IV7"
click at [470, 458] on button "Buscar RFC" at bounding box center [495, 463] width 97 height 37
type input "martha.altamirano@pantaleon.com"
type input "92000"
type input "INGENIO PANUCO"
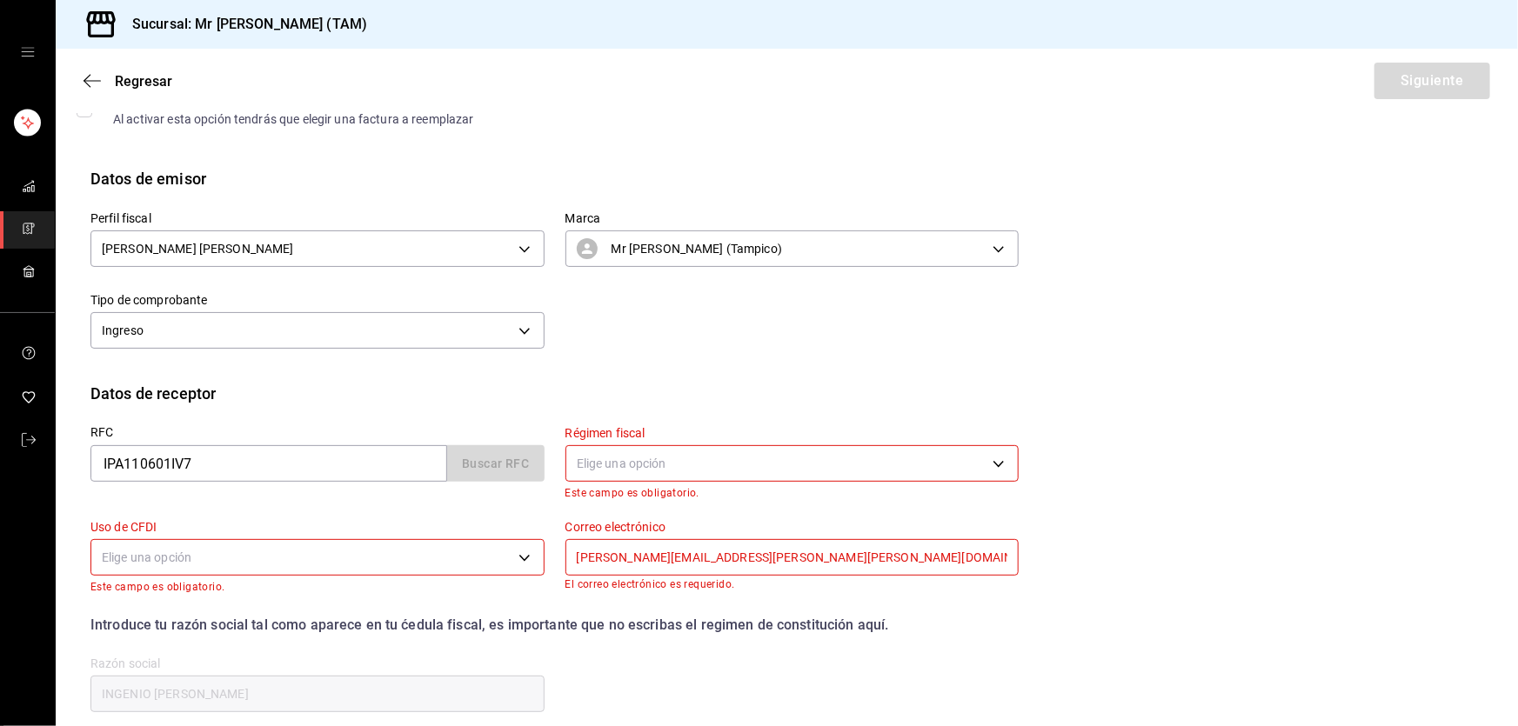
type input "601"
type input "G03"
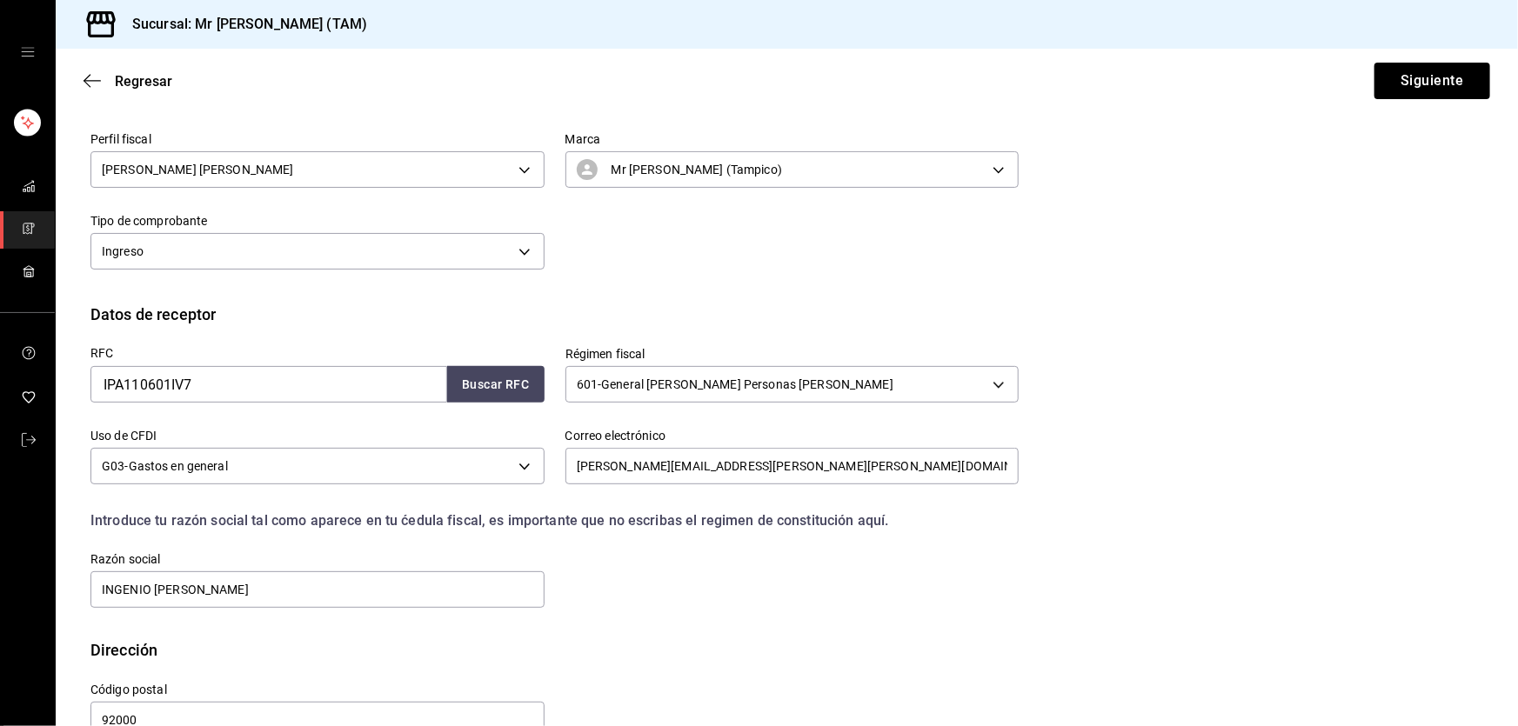
scroll to position [226, 0]
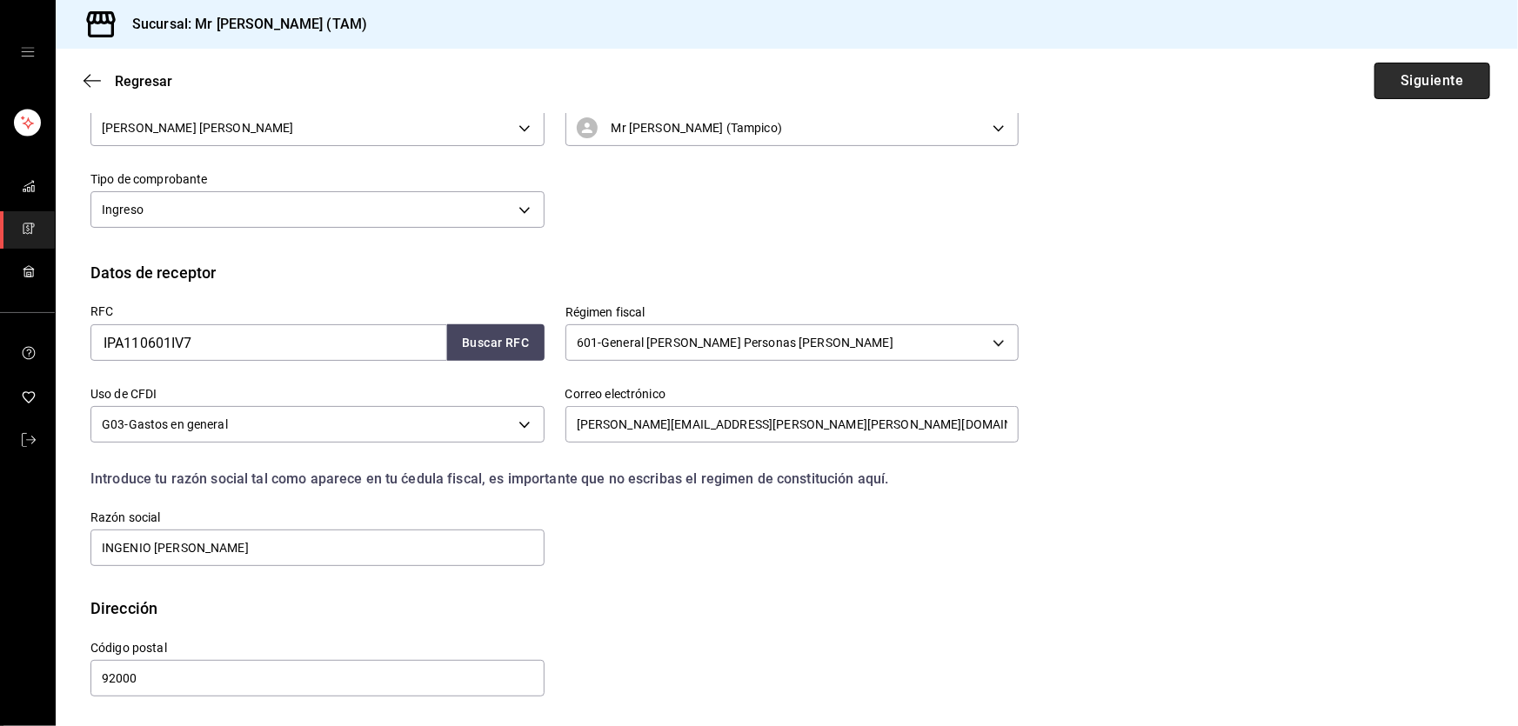
click at [1410, 91] on button "Siguiente" at bounding box center [1433, 81] width 116 height 37
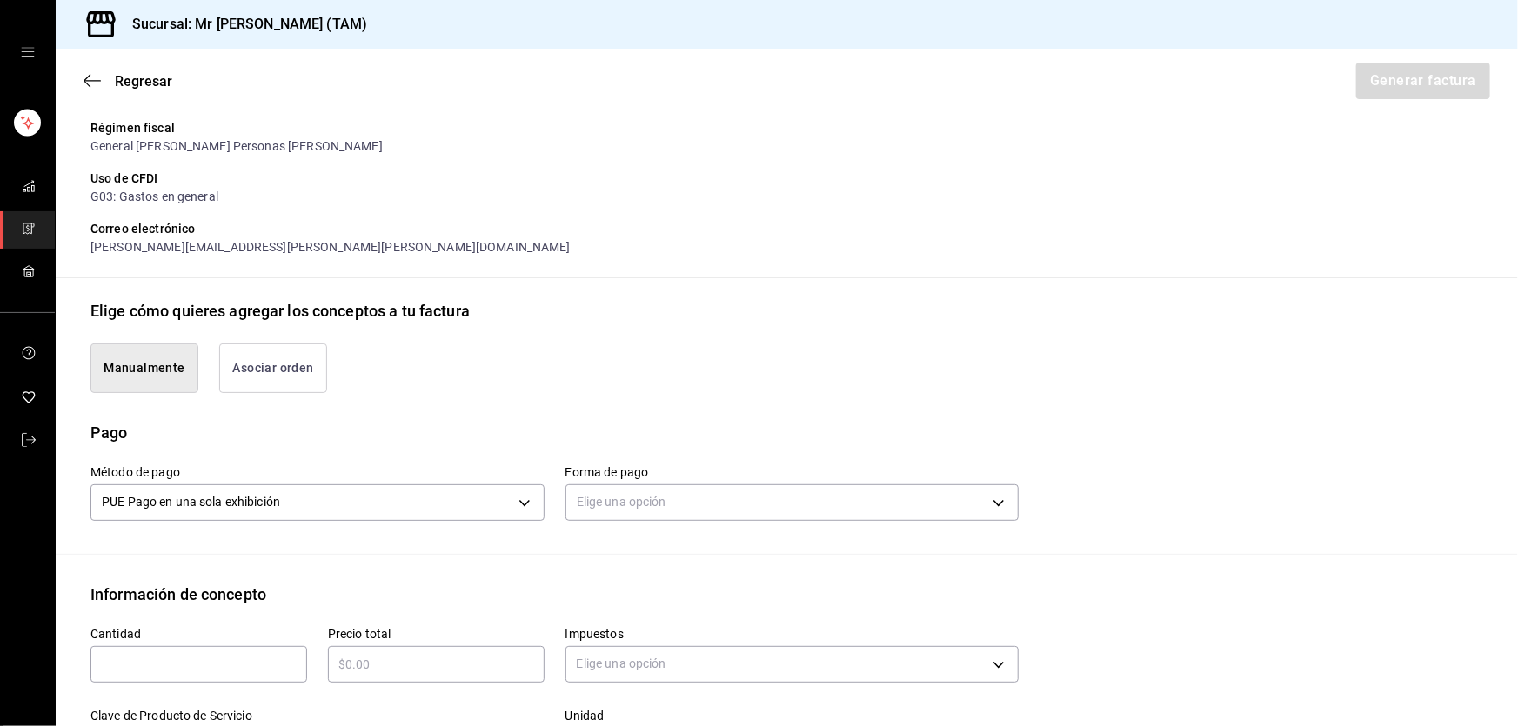
scroll to position [384, 0]
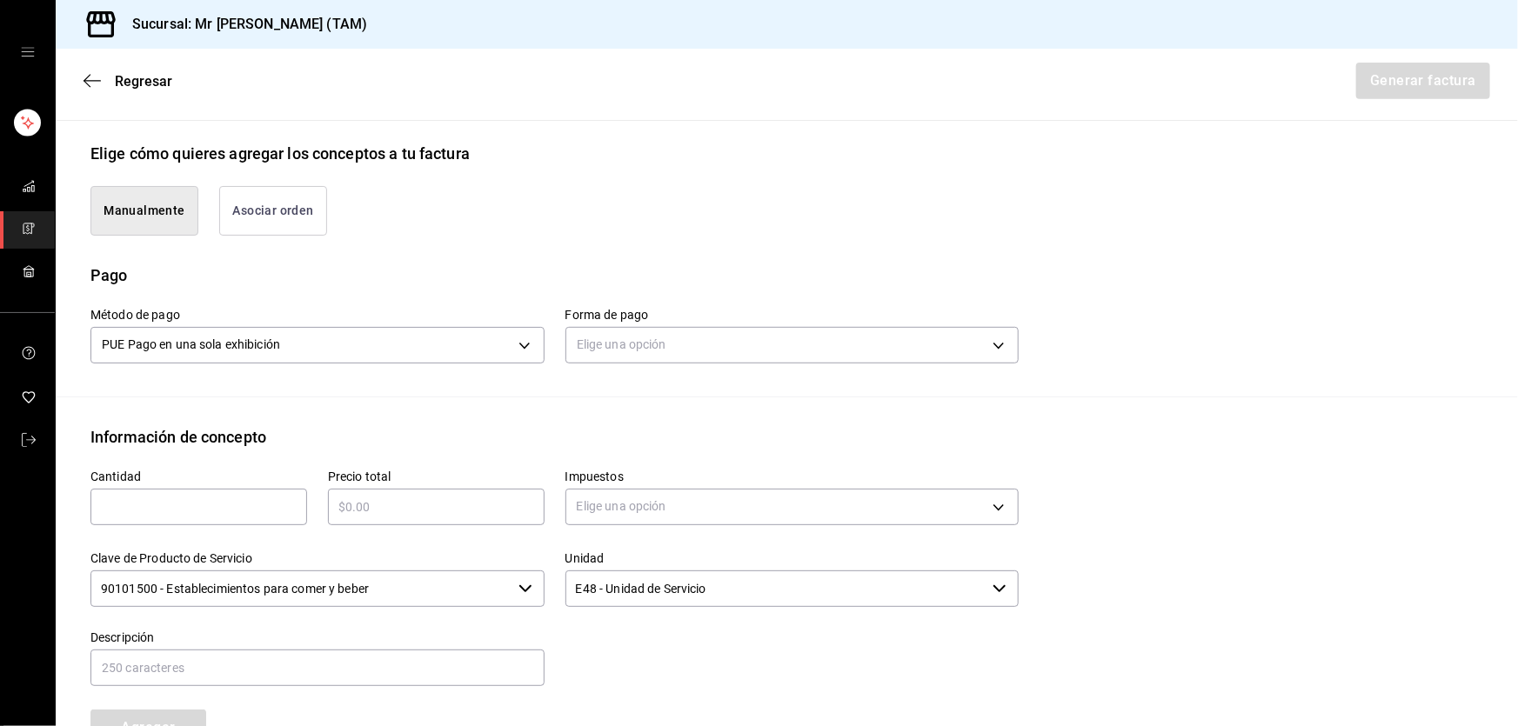
click at [714, 320] on div "Elige una opción" at bounding box center [793, 343] width 454 height 46
click at [716, 336] on body "Sucursal: Mr Smoky (TAM) Regresar Generar factura Emisor Perfil fiscal LARISSA …" at bounding box center [759, 363] width 1518 height 726
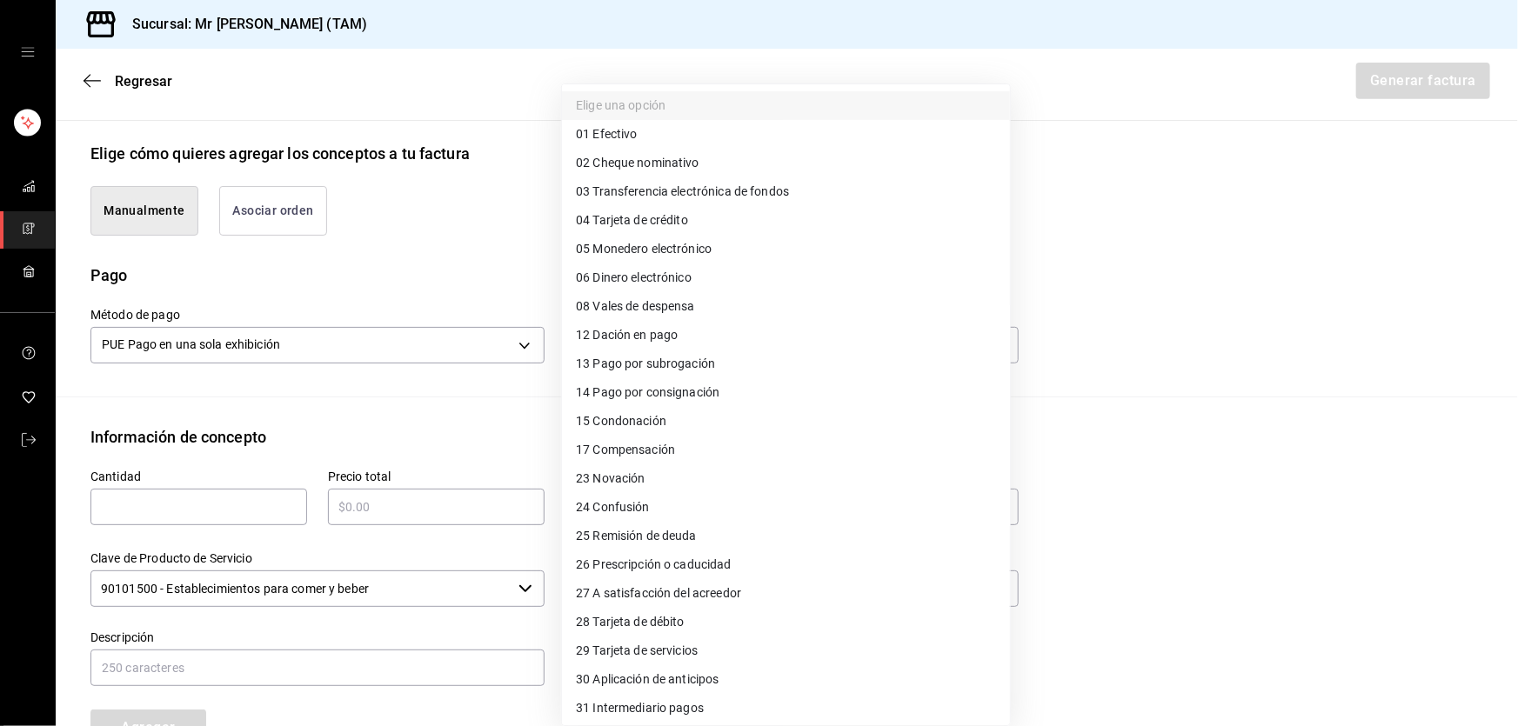
click at [658, 228] on span "04 Tarjeta de crédito" at bounding box center [632, 220] width 112 height 18
type input "04"
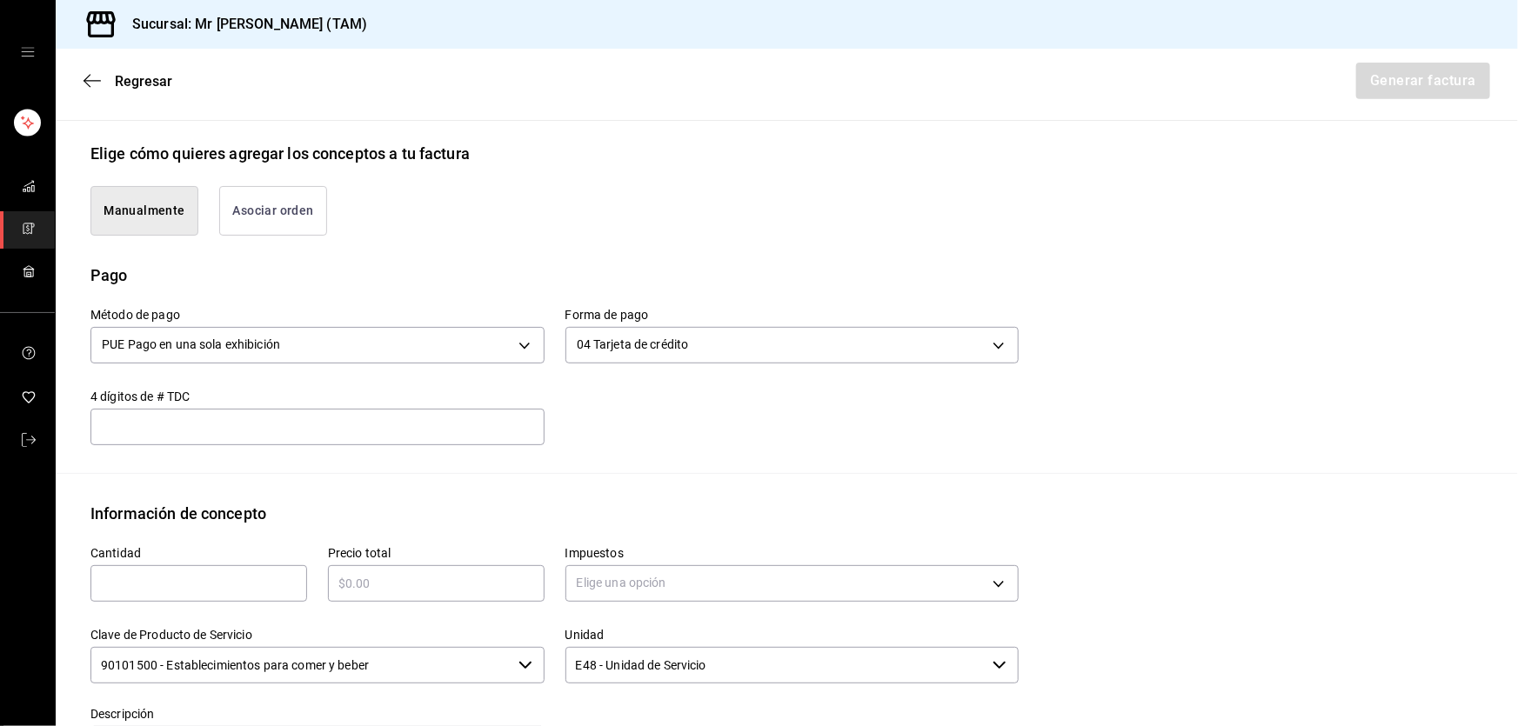
click at [446, 434] on input "text" at bounding box center [317, 427] width 454 height 21
type input "8149"
click at [247, 580] on input "text" at bounding box center [198, 583] width 217 height 21
type input "1"
click at [419, 592] on div "​" at bounding box center [436, 584] width 217 height 37
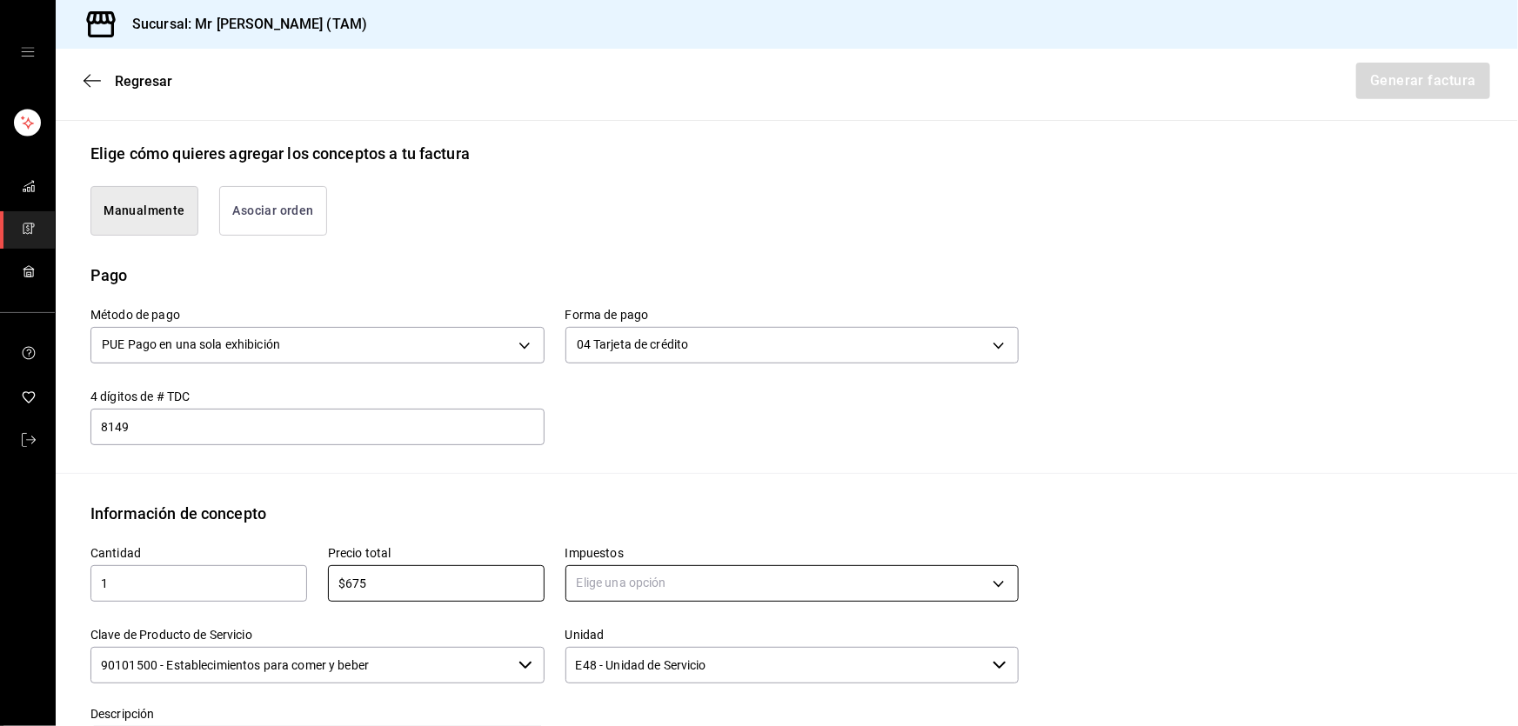
type input "$675"
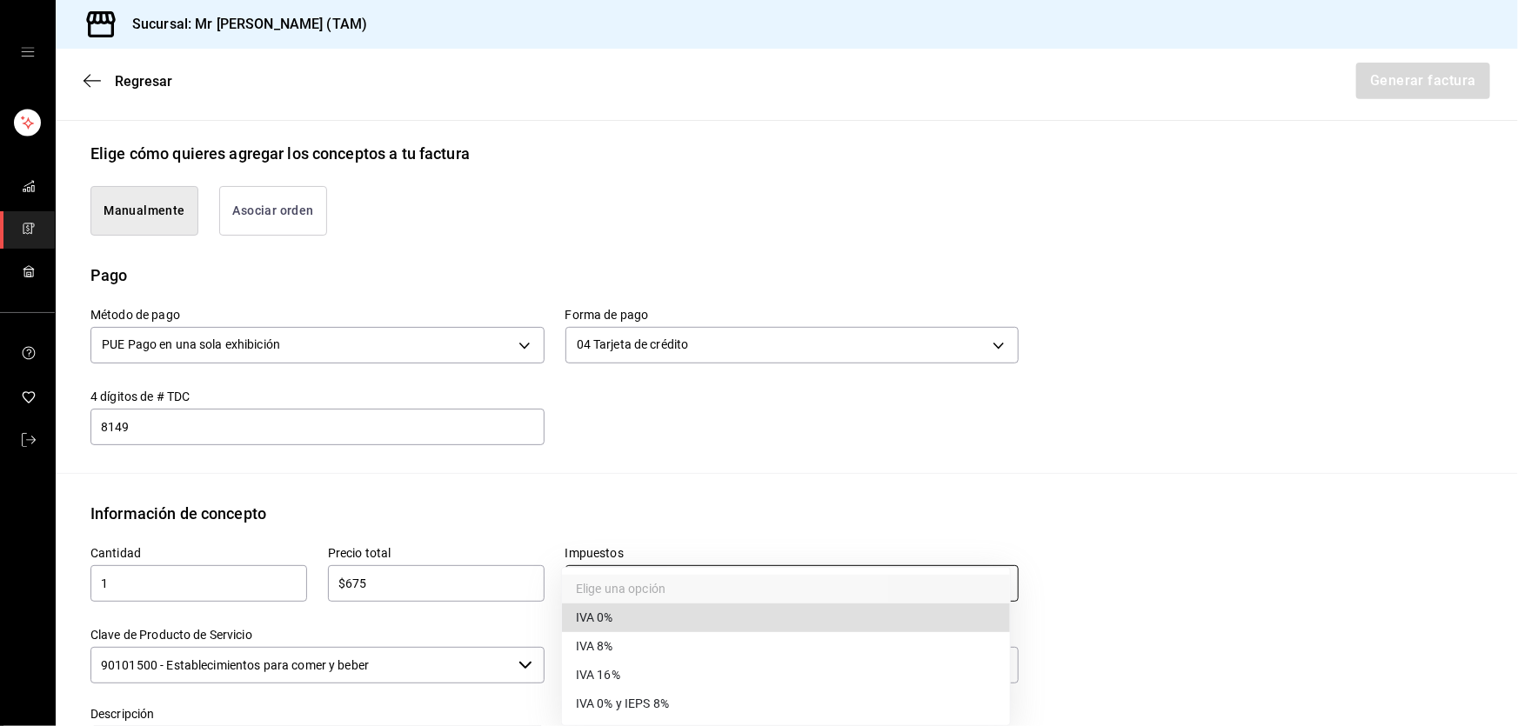
click at [666, 563] on body "Sucursal: Mr Smoky (TAM) Regresar Generar factura Emisor Perfil fiscal LARISSA …" at bounding box center [759, 363] width 1518 height 726
click at [645, 681] on li "IVA 16%" at bounding box center [786, 675] width 448 height 29
type input "IVA_16"
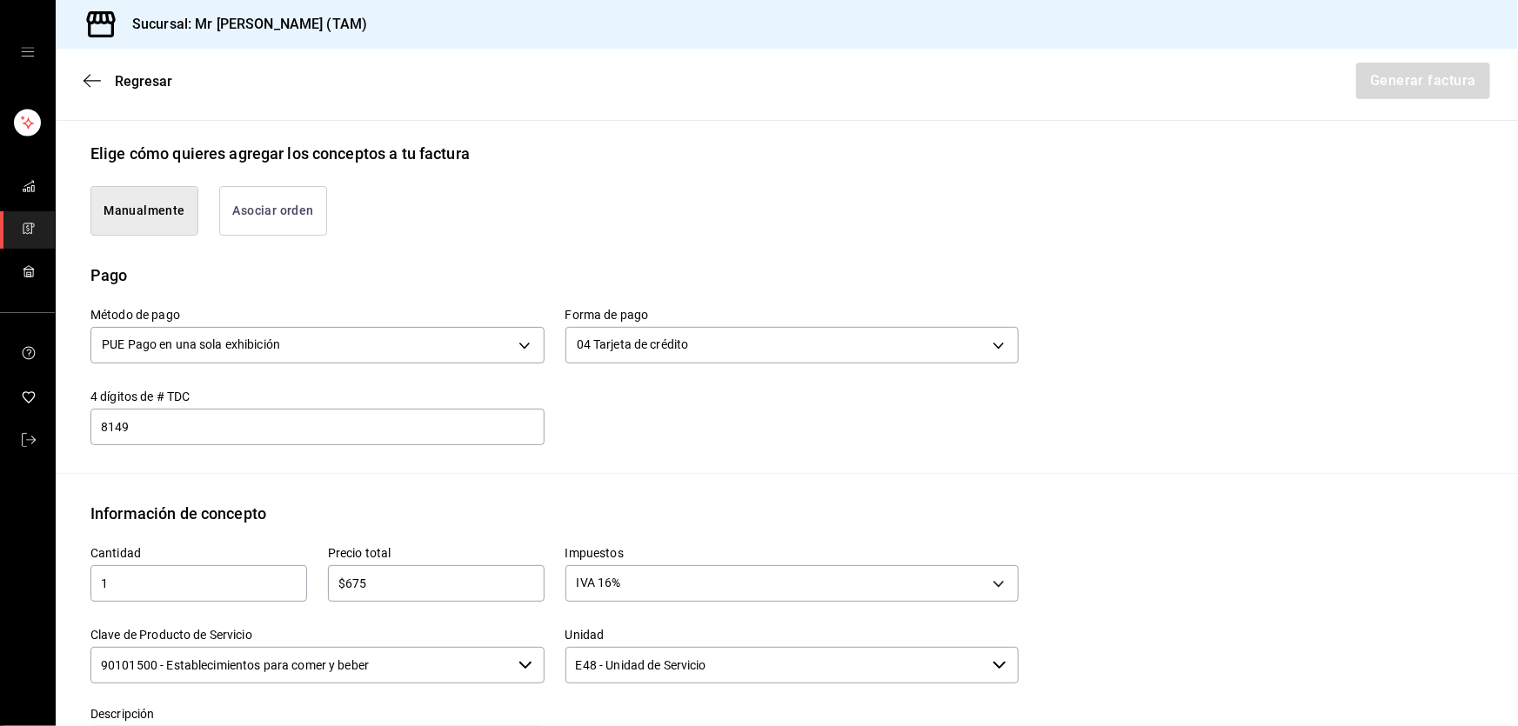
click at [460, 672] on input "90101500 - Establecimientos para comer y beber" at bounding box center [300, 665] width 421 height 37
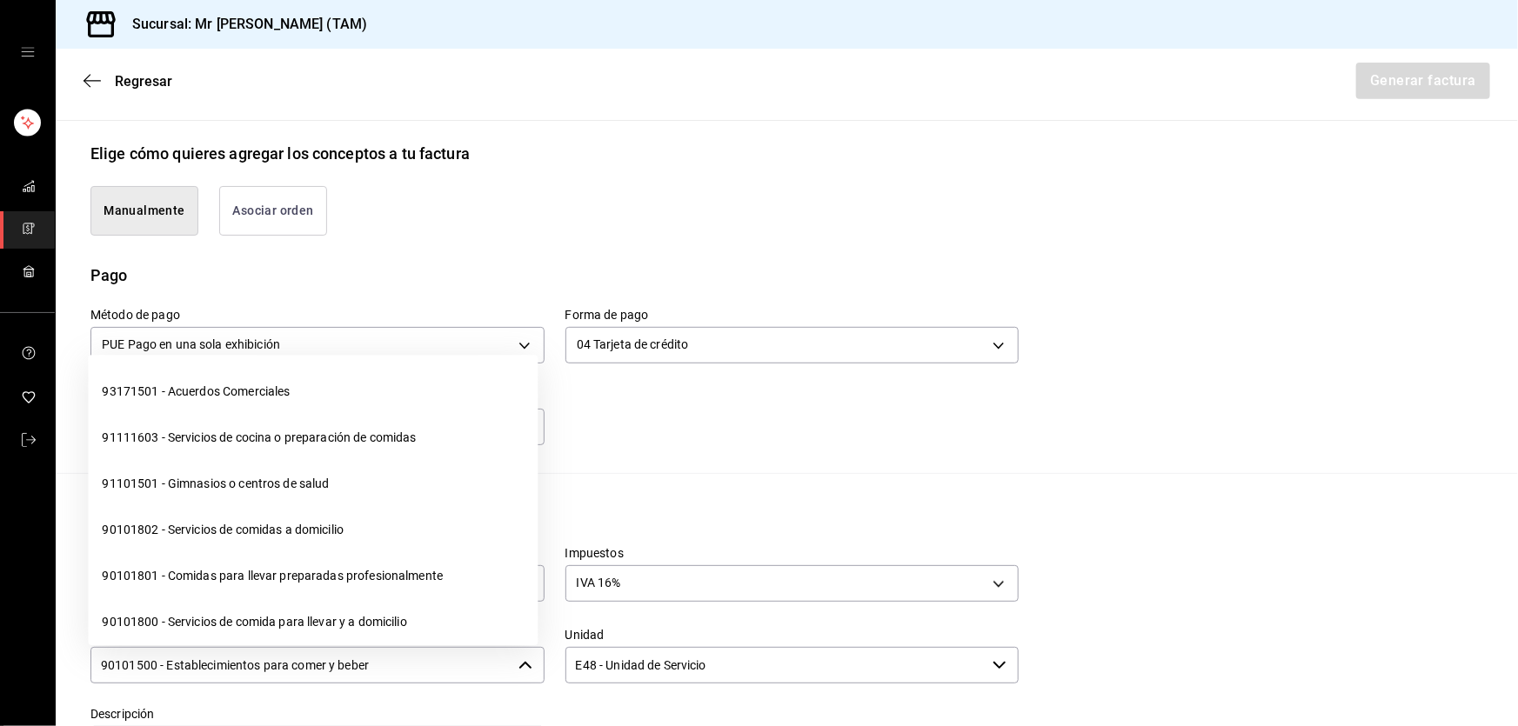
click at [460, 672] on input "90101500 - Establecimientos para comer y beber" at bounding box center [300, 665] width 421 height 37
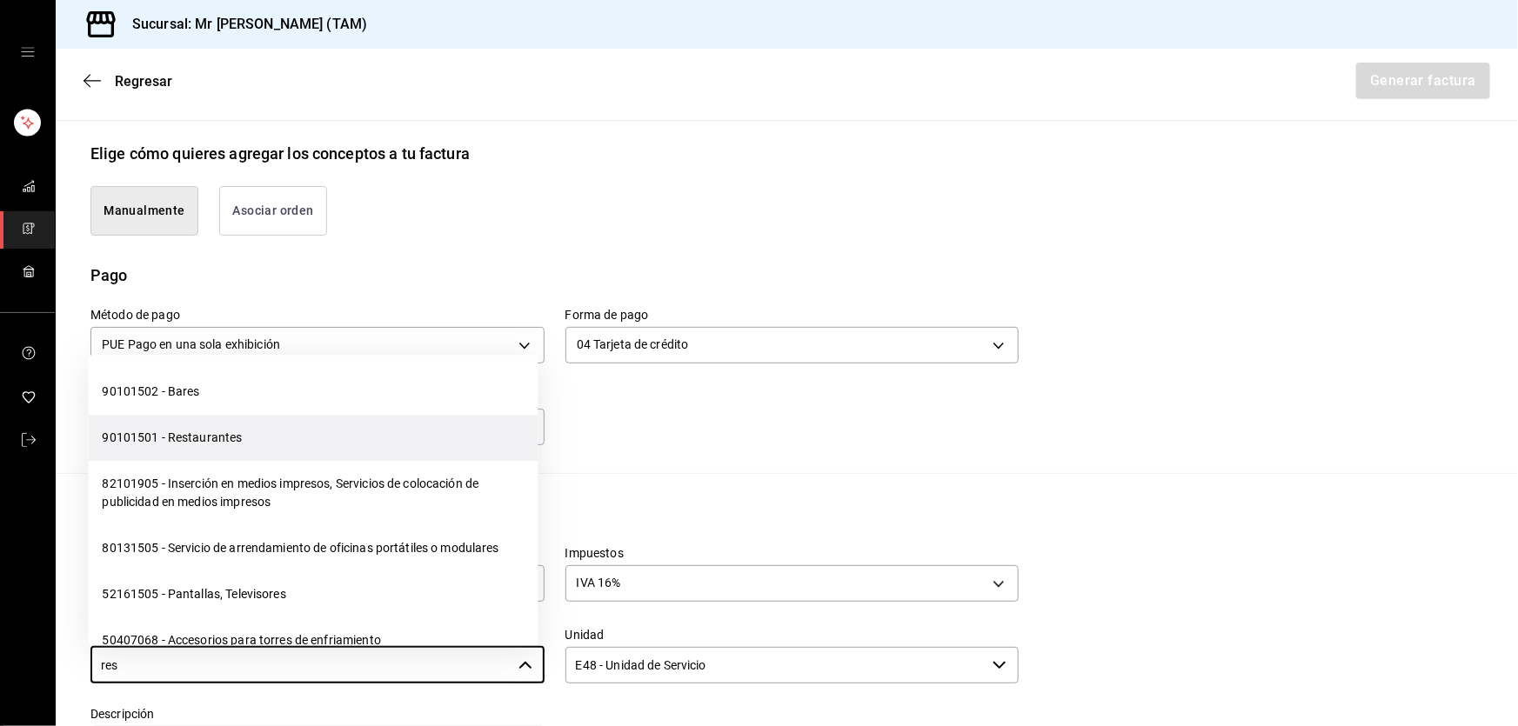
click at [286, 440] on li "90101501 - Restaurantes" at bounding box center [313, 438] width 450 height 46
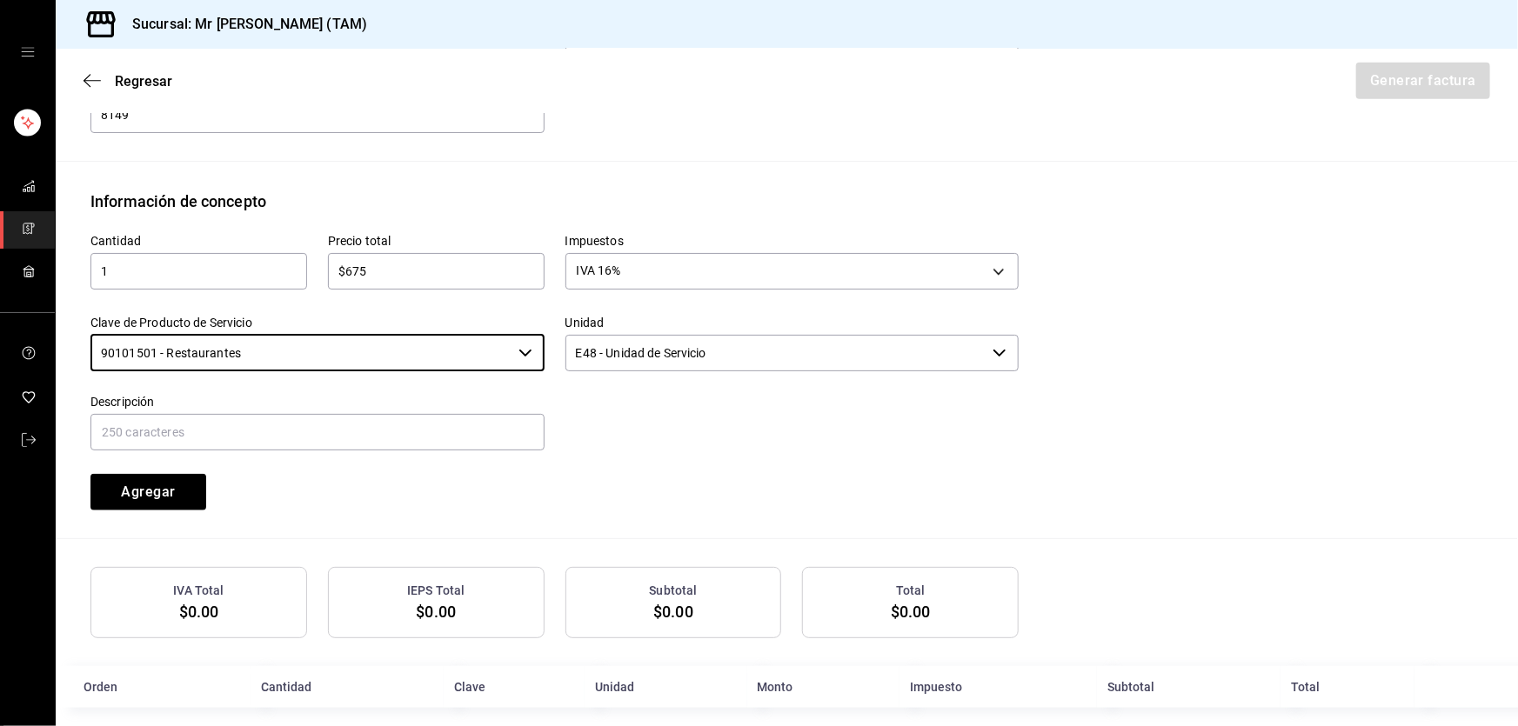
scroll to position [700, 0]
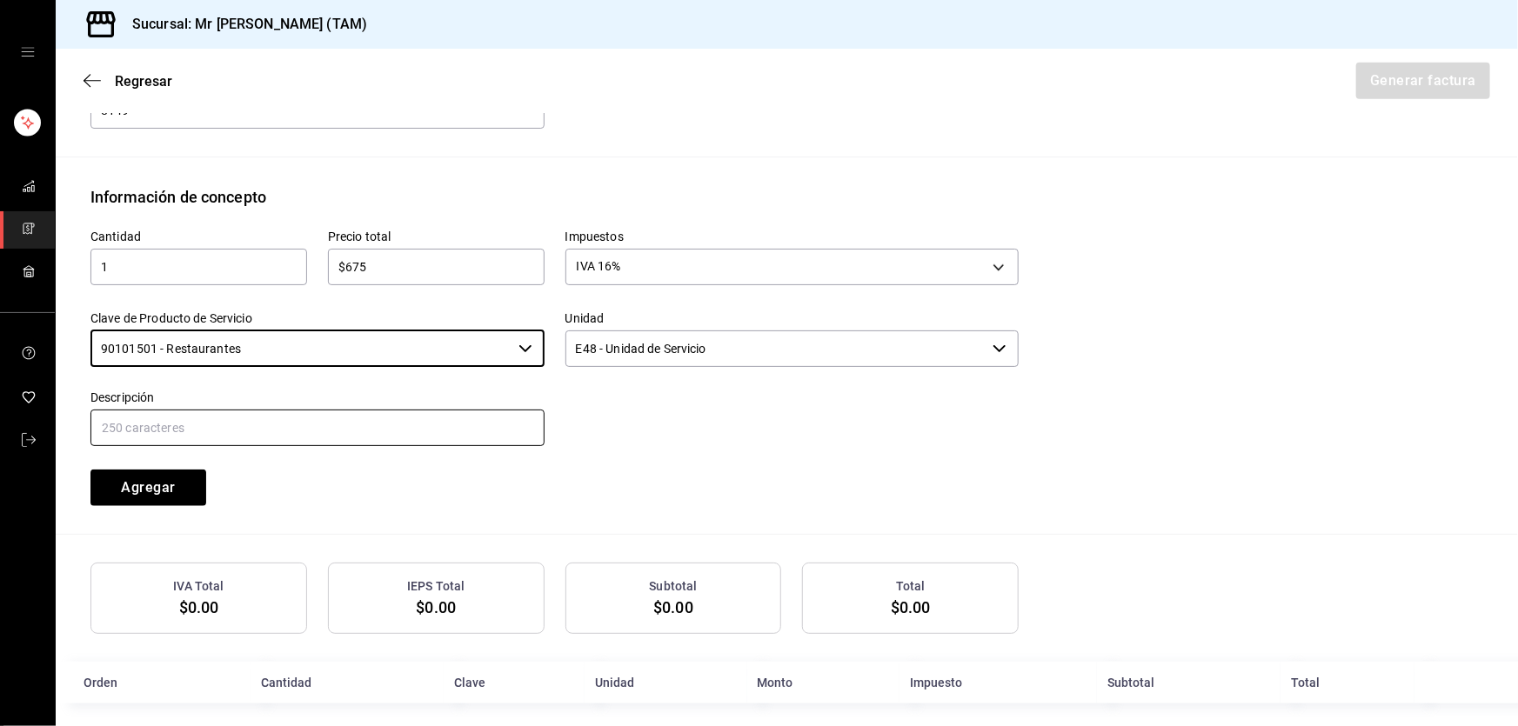
type input "90101501 - Restaurantes"
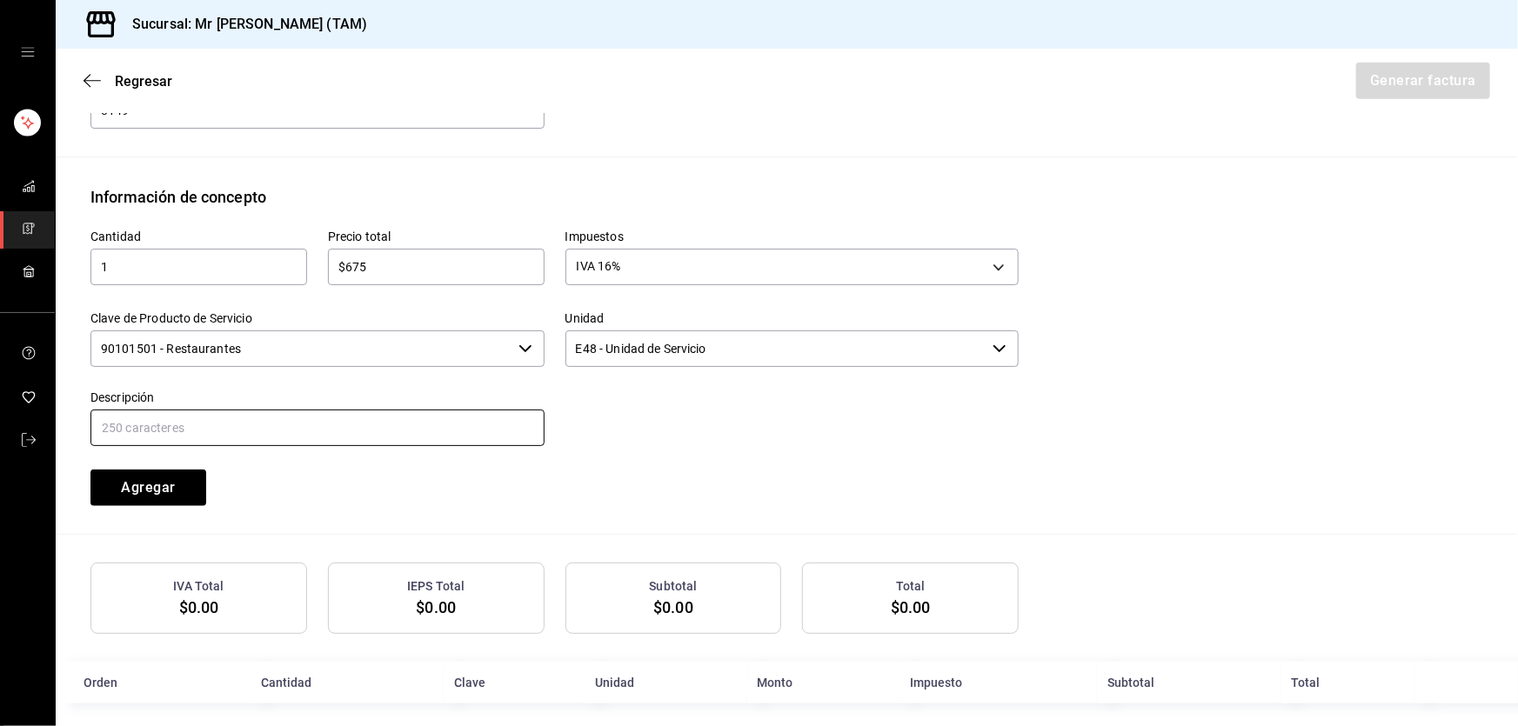
click at [321, 429] on input "text" at bounding box center [317, 428] width 454 height 37
click at [225, 428] on input "CONSUMO DEL DIA 04 SEPTIEMBRE 2025" at bounding box center [317, 428] width 454 height 37
click at [354, 426] on input "CONSUMO DEL DIA 20 SEPTIEMBRE 2025" at bounding box center [317, 428] width 454 height 37
type input "CONSUMO DEL DIA 20 SEPTIEMBRE 2025"
click at [177, 479] on button "Agregar" at bounding box center [148, 488] width 116 height 37
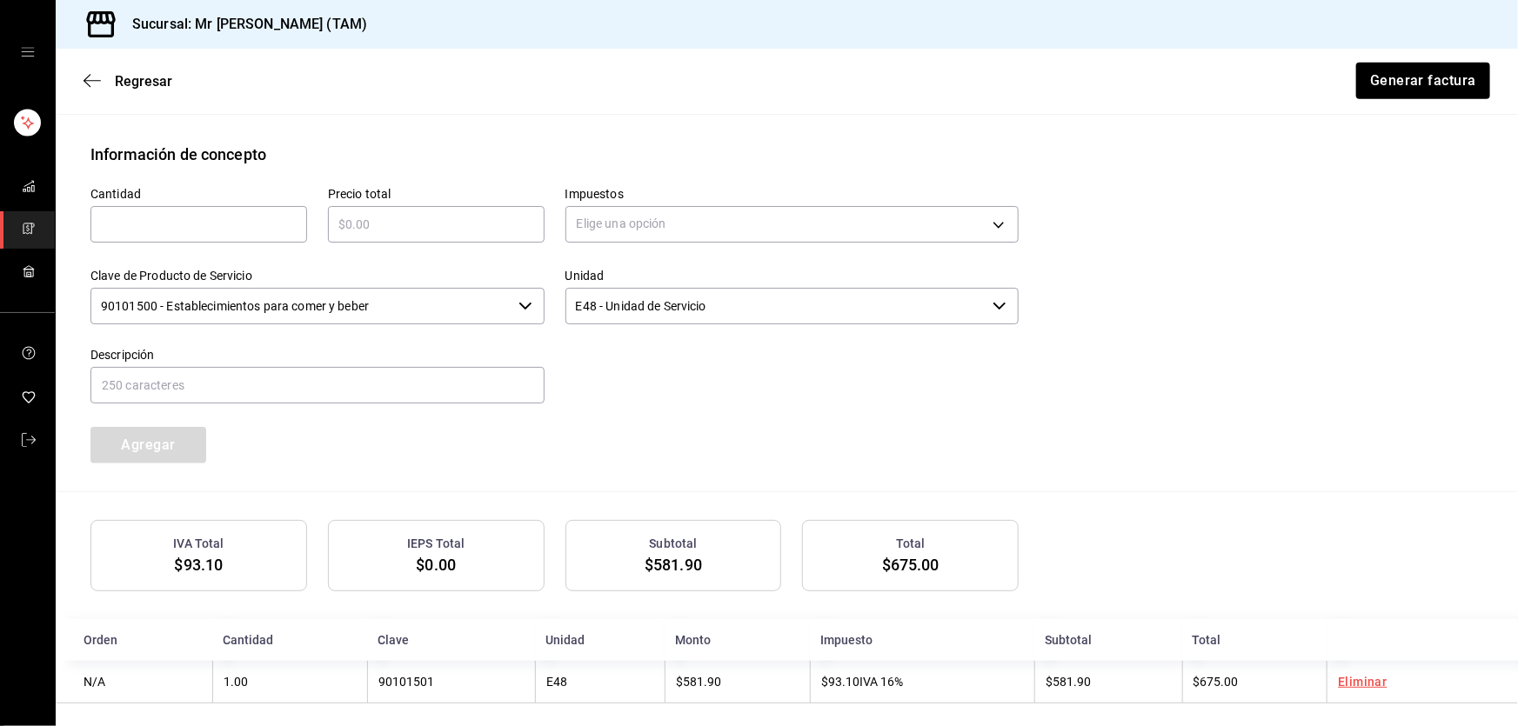
scroll to position [755, 0]
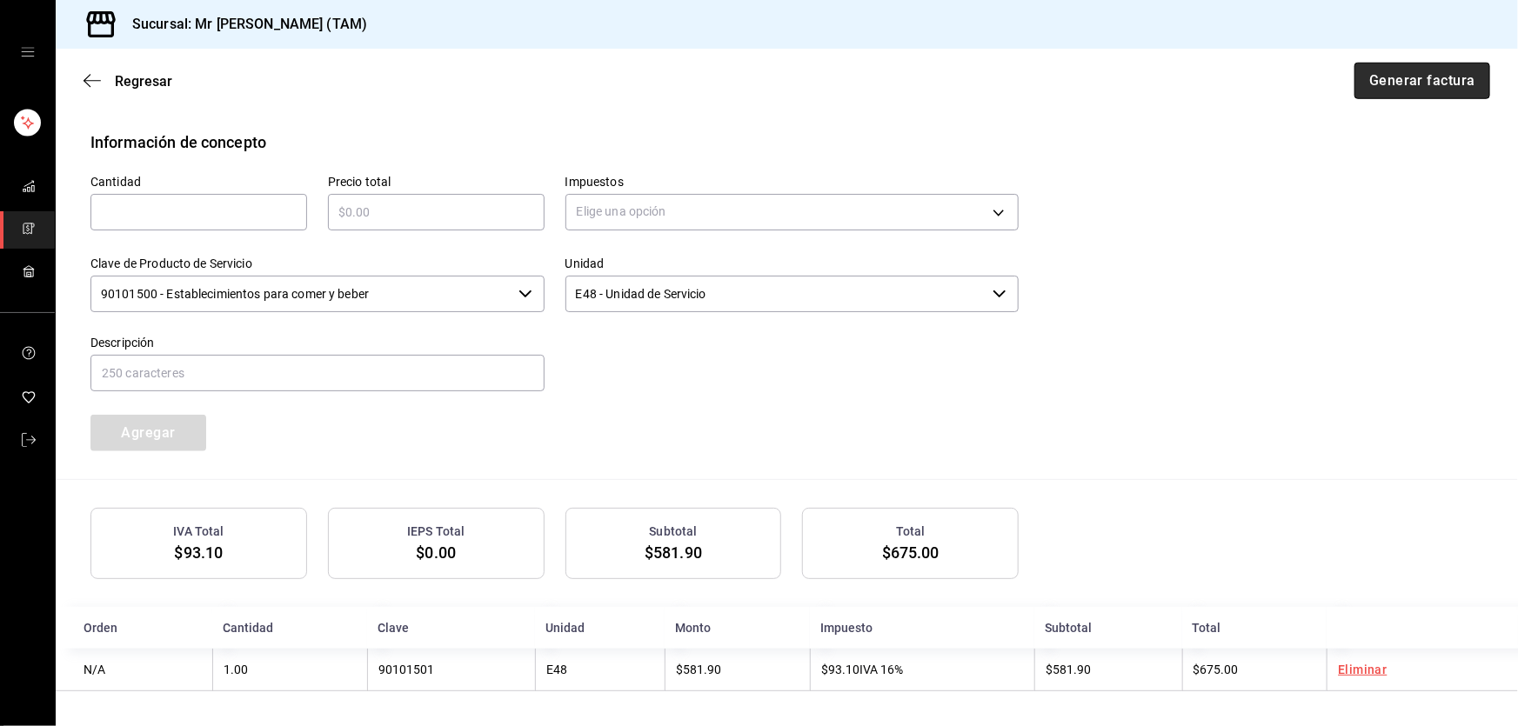
click at [1406, 70] on button "Generar factura" at bounding box center [1423, 81] width 136 height 37
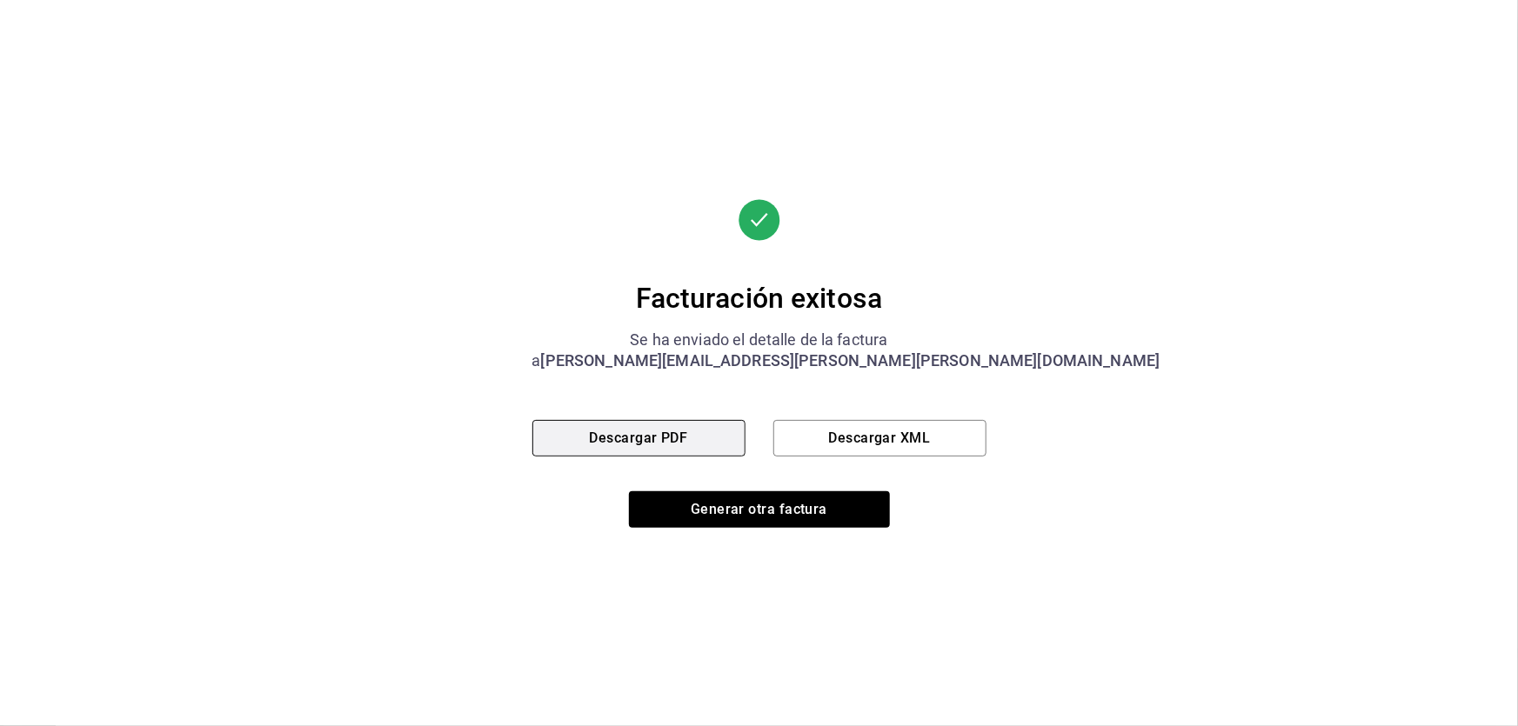
click at [657, 434] on button "Descargar PDF" at bounding box center [638, 438] width 213 height 37
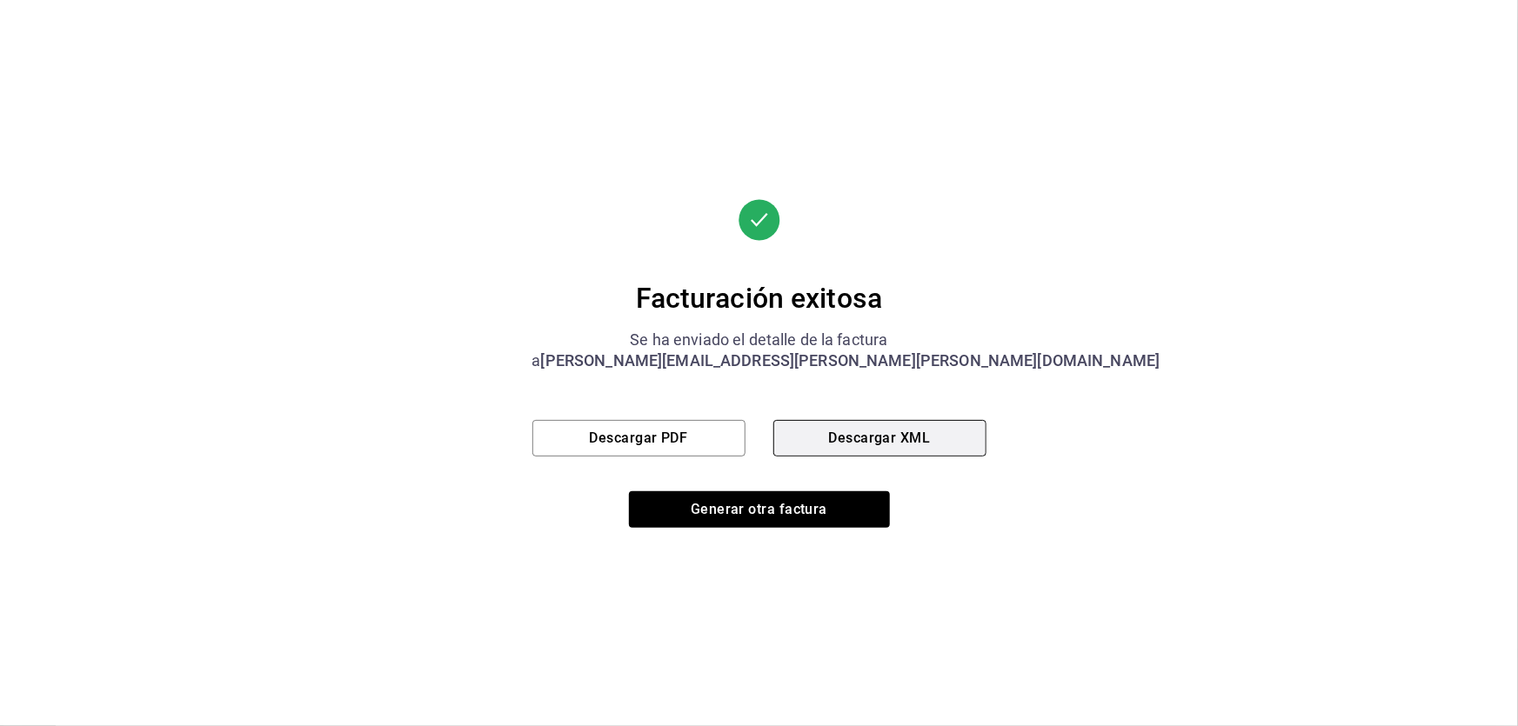
click at [873, 423] on button "Descargar XML" at bounding box center [879, 438] width 213 height 37
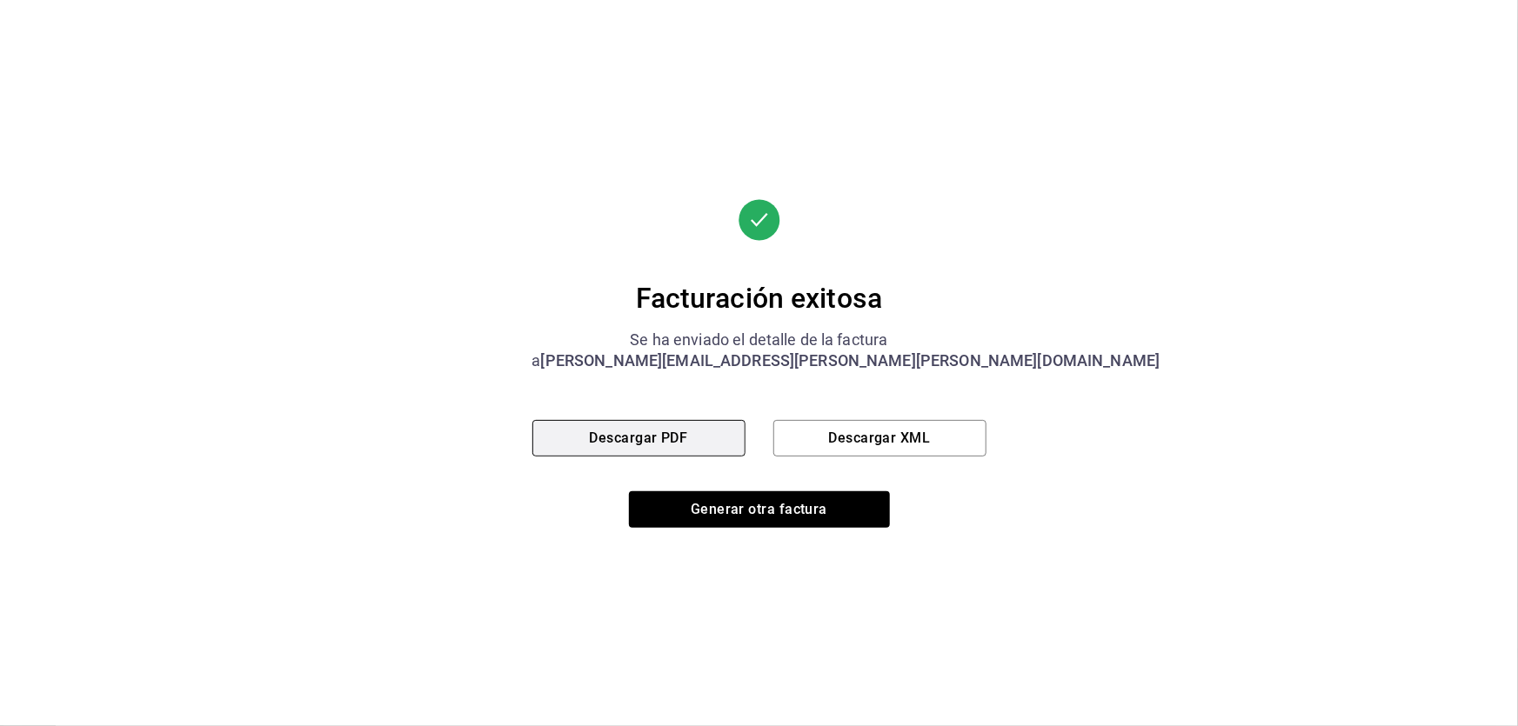
click at [657, 432] on button "Descargar PDF" at bounding box center [638, 438] width 213 height 37
click at [648, 432] on button "Descargar PDF" at bounding box center [638, 438] width 213 height 37
click at [699, 443] on button "Descargar PDF" at bounding box center [638, 438] width 213 height 37
click at [693, 438] on button "Descargar PDF" at bounding box center [638, 438] width 213 height 37
